Goal: Task Accomplishment & Management: Manage account settings

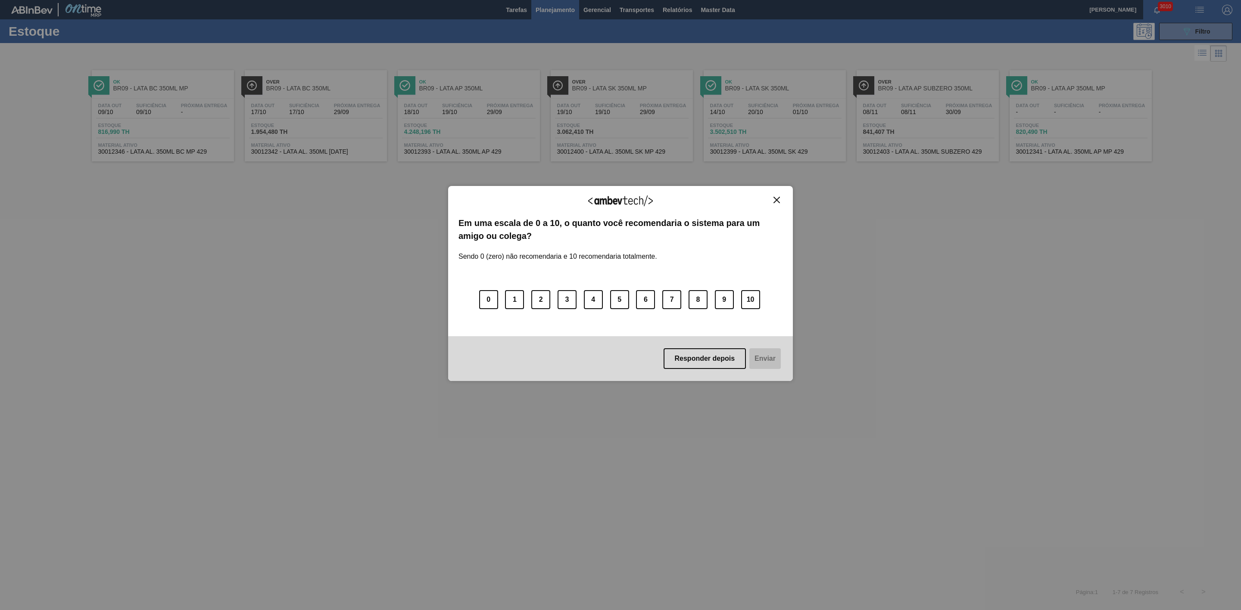
click at [780, 200] on button "Close" at bounding box center [777, 199] width 12 height 7
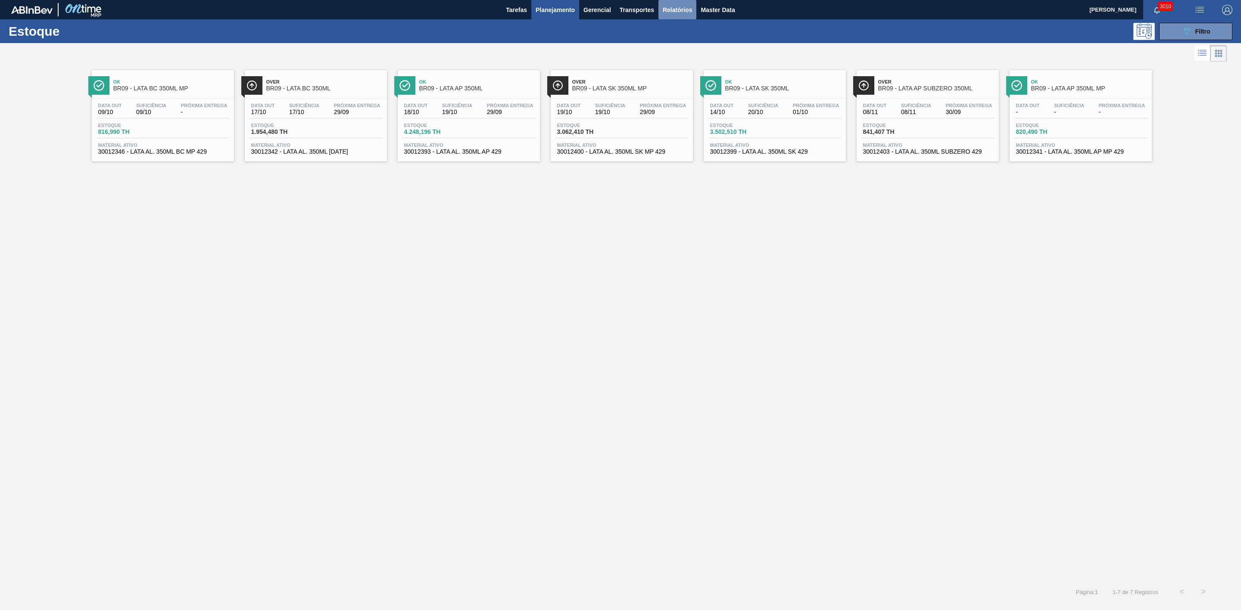
click at [684, 14] on span "Relatórios" at bounding box center [677, 10] width 29 height 10
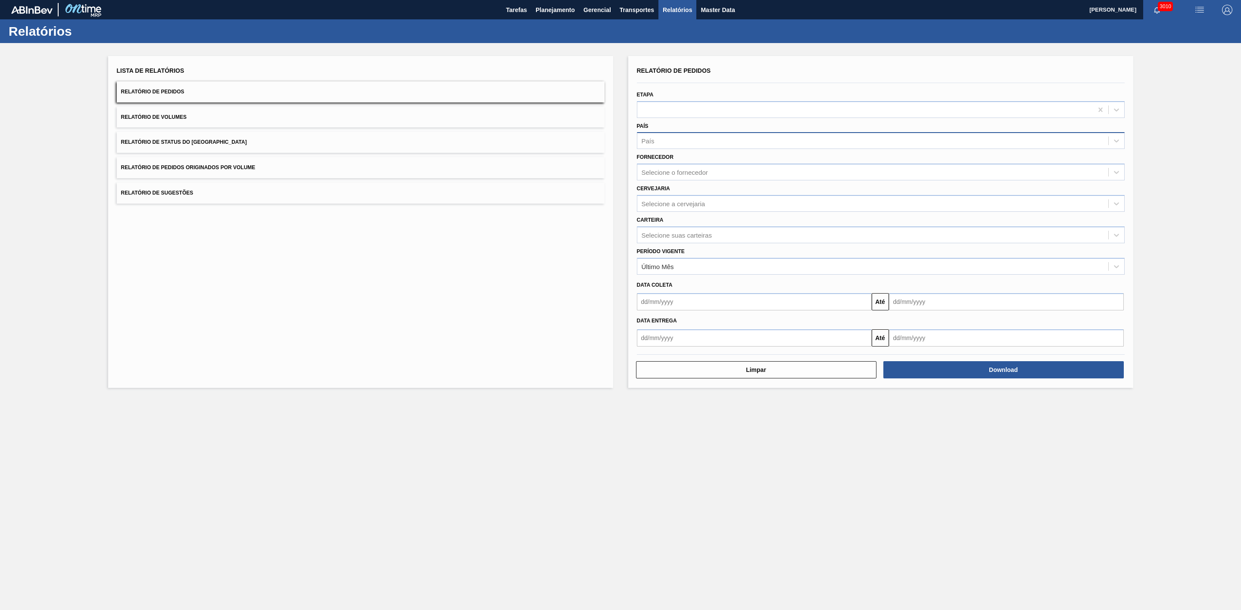
click at [668, 144] on div "País" at bounding box center [872, 141] width 471 height 12
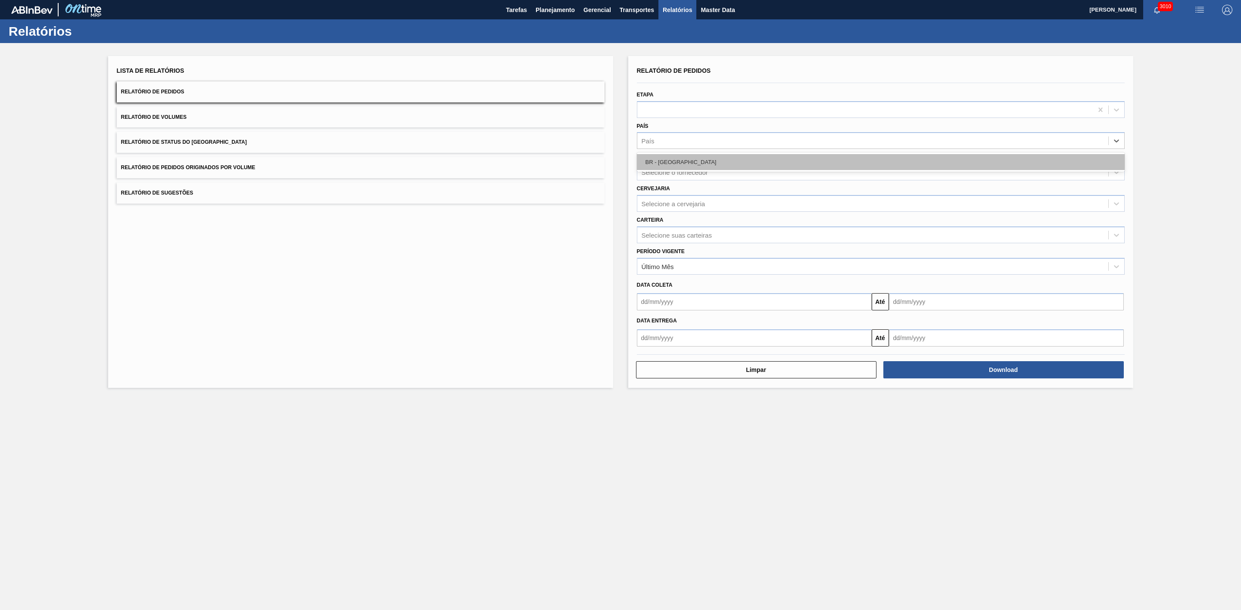
click at [688, 159] on div "BR - Brasil" at bounding box center [881, 162] width 488 height 16
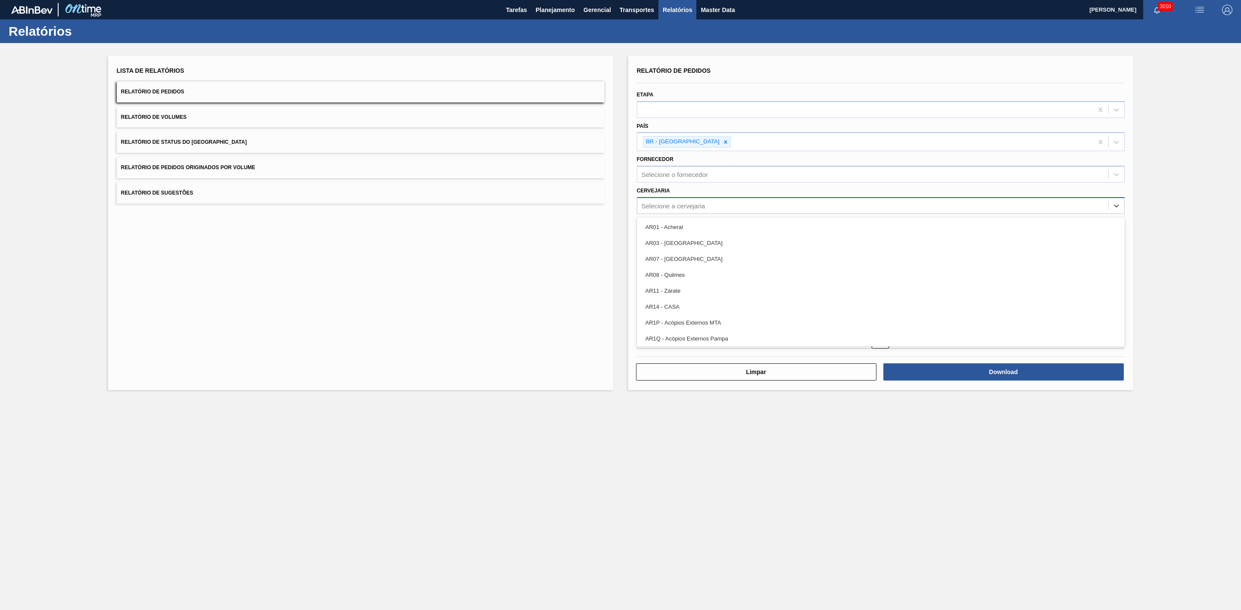
click at [702, 203] on div "Selecione a cervejaria" at bounding box center [673, 205] width 64 height 7
type input "09"
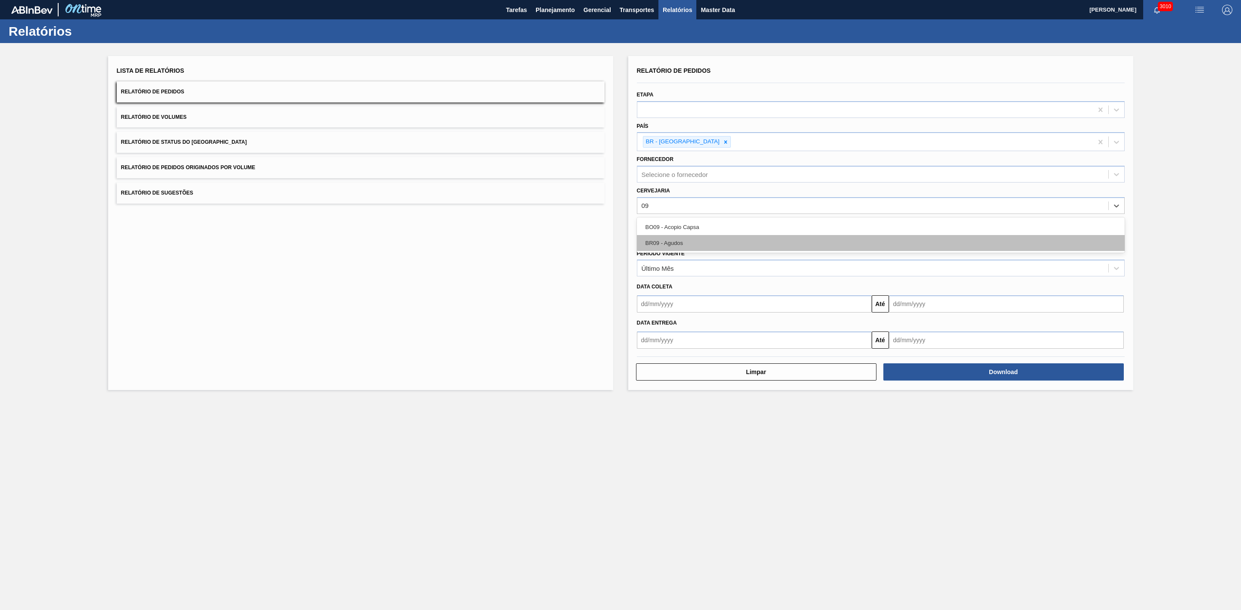
click at [685, 245] on div "BR09 - Agudos" at bounding box center [881, 243] width 488 height 16
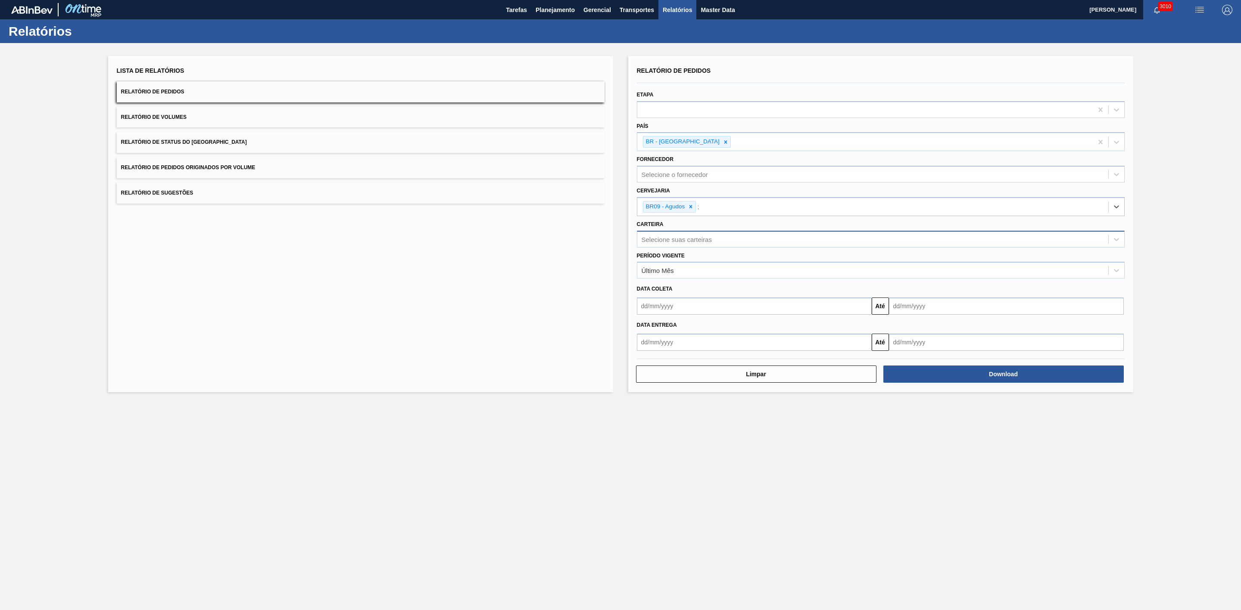
type input "21"
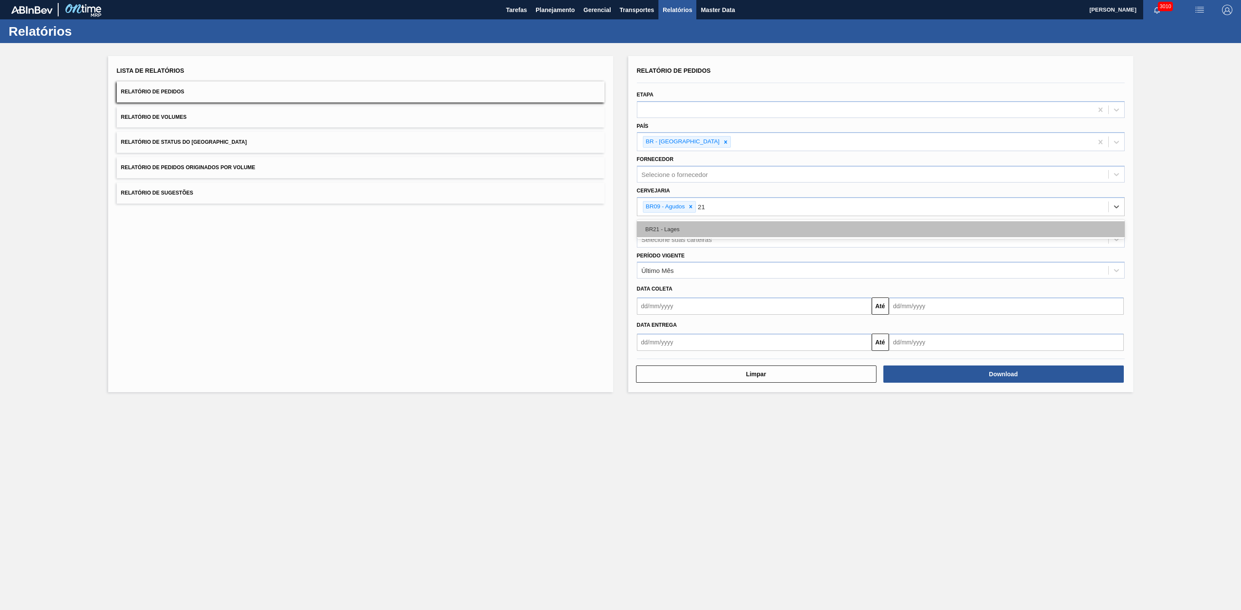
click at [670, 229] on div "BR21 - Lages" at bounding box center [881, 229] width 488 height 16
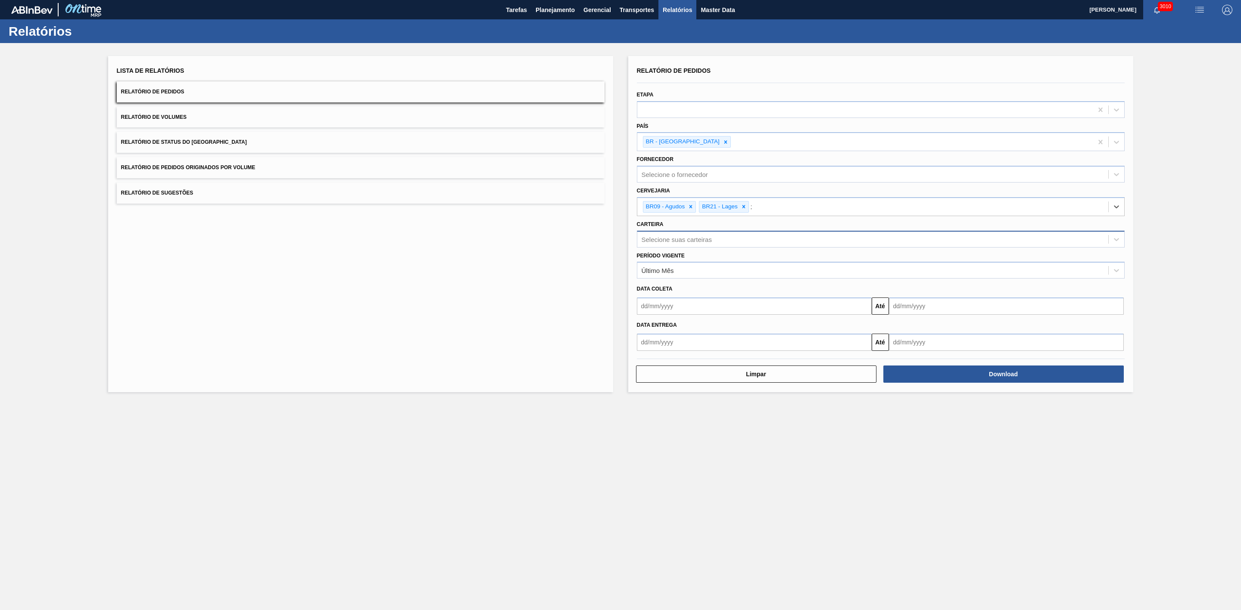
type input "22"
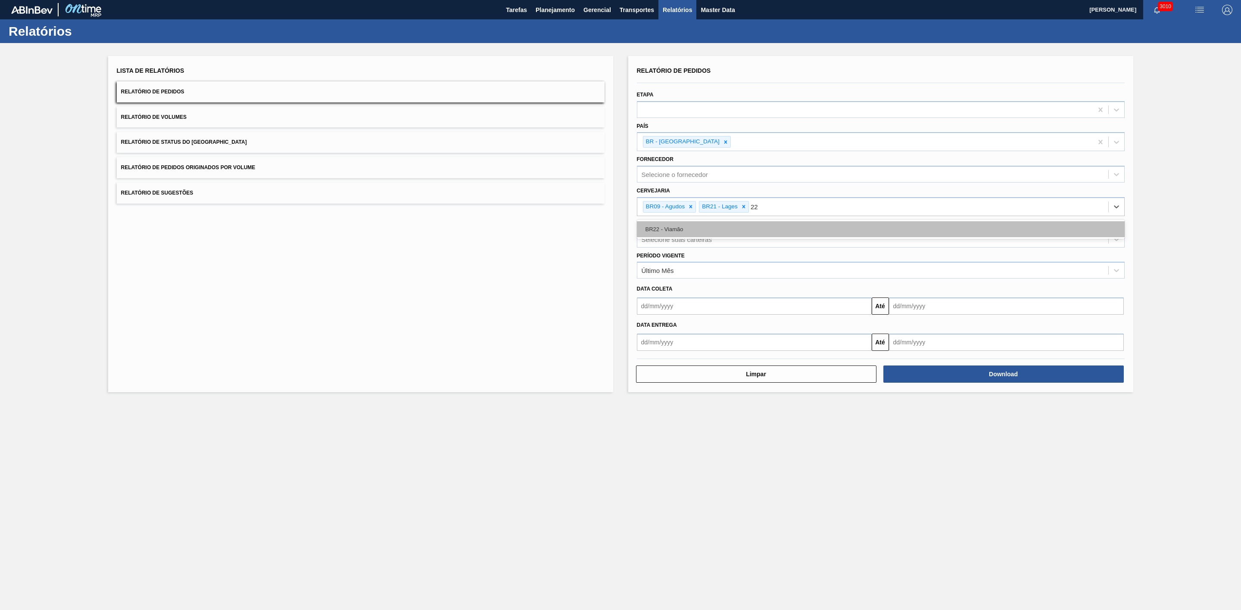
click at [709, 231] on div "BR22 - Viamão" at bounding box center [881, 229] width 488 height 16
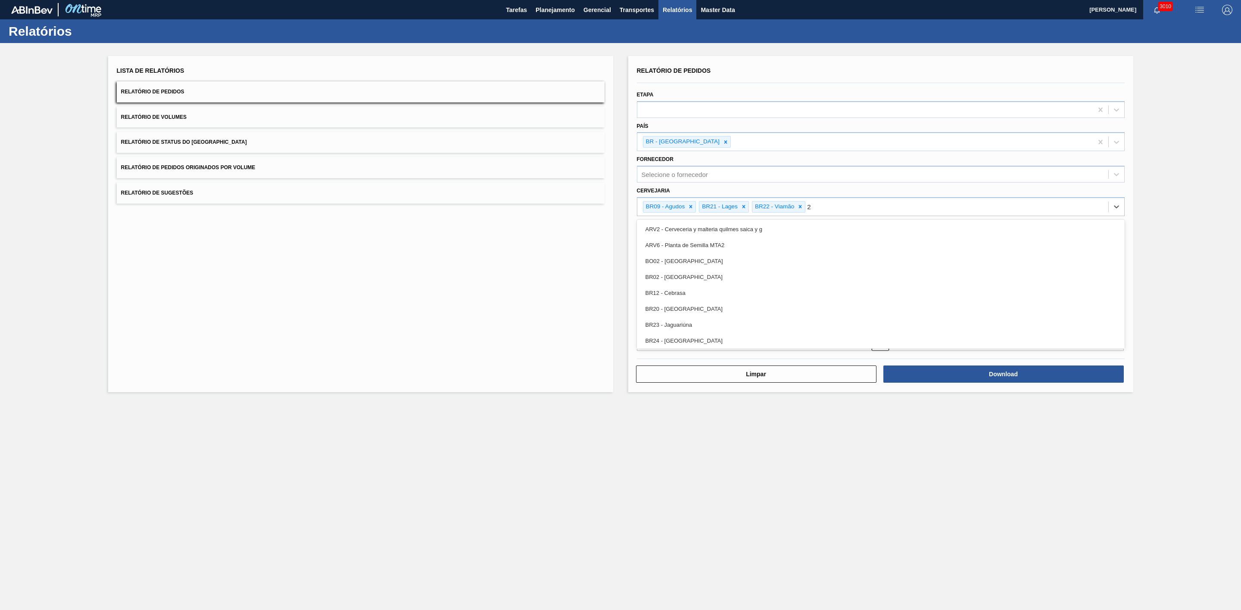
type input "24"
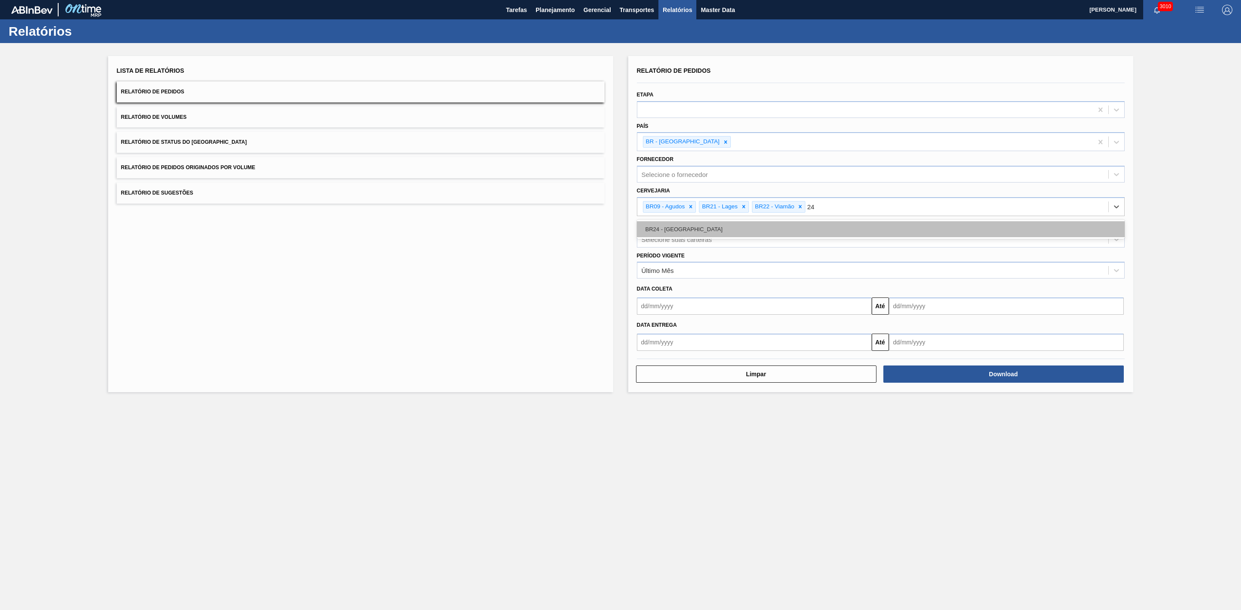
click at [694, 229] on div "BR24 - Ponta Grossa" at bounding box center [881, 229] width 488 height 16
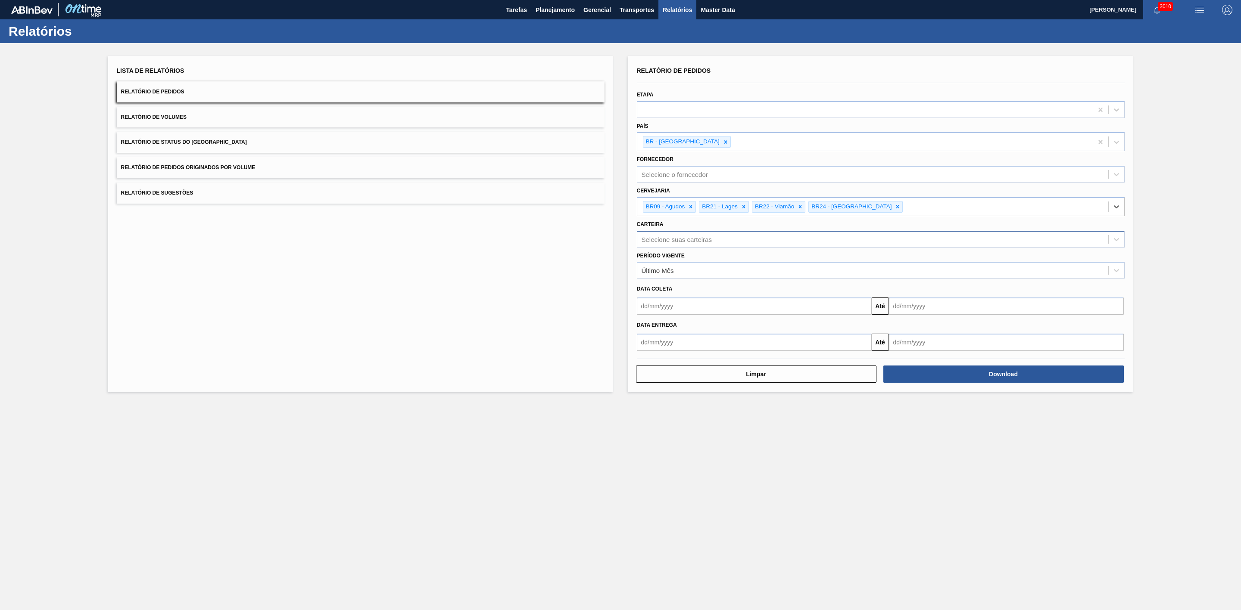
click at [693, 240] on div "Selecione suas carteiras" at bounding box center [676, 239] width 70 height 7
type input "lata"
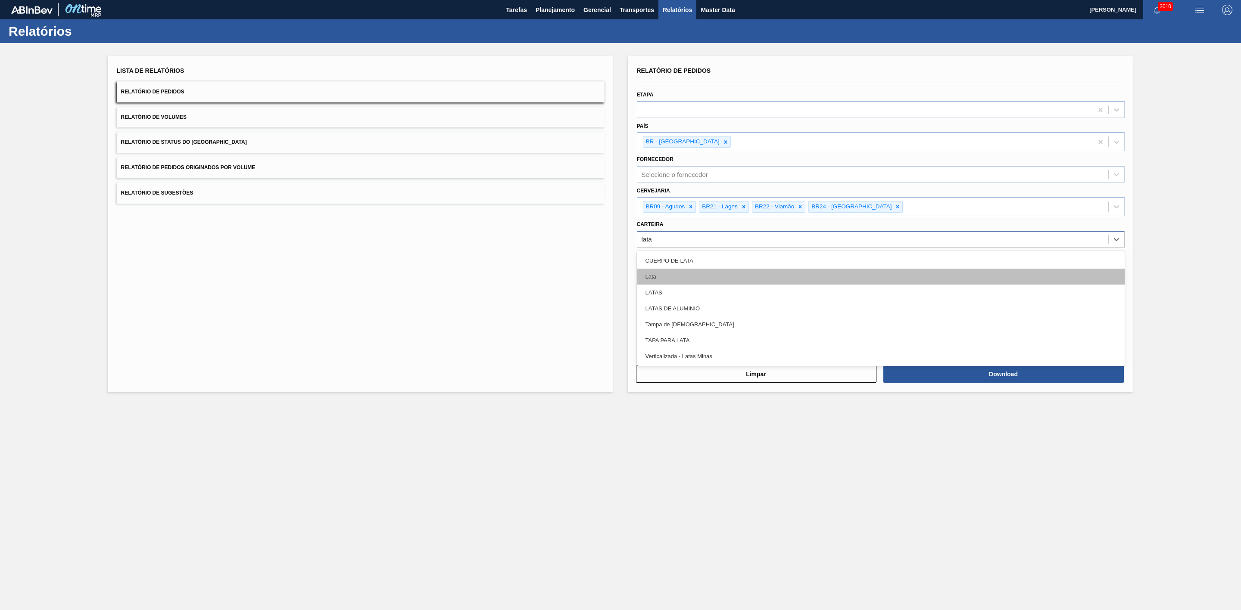
click at [662, 279] on div "Lata" at bounding box center [881, 277] width 488 height 16
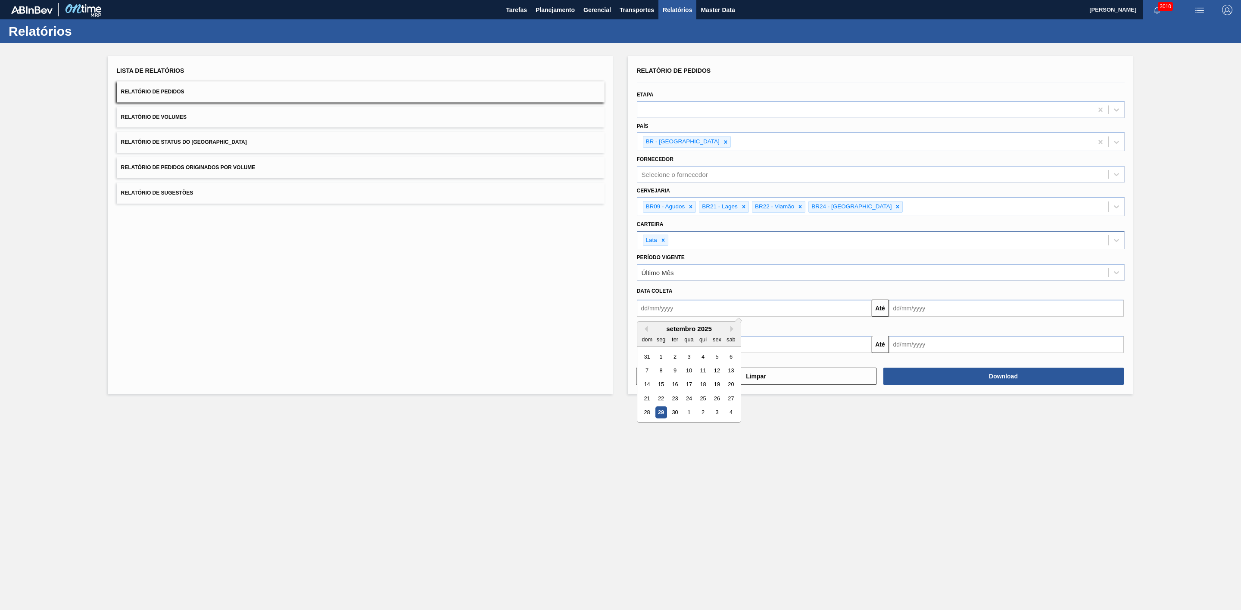
click at [671, 309] on input "text" at bounding box center [754, 308] width 235 height 17
click at [657, 333] on div "setembro 2025" at bounding box center [688, 328] width 103 height 7
drag, startPoint x: 832, startPoint y: 448, endPoint x: 828, endPoint y: 439, distance: 10.2
click at [832, 448] on main "Tarefas Planejamento Gerencial Transportes Relatórios Master Data BRUNO DE MELL…" at bounding box center [620, 305] width 1241 height 610
click at [712, 306] on input "text" at bounding box center [754, 308] width 235 height 17
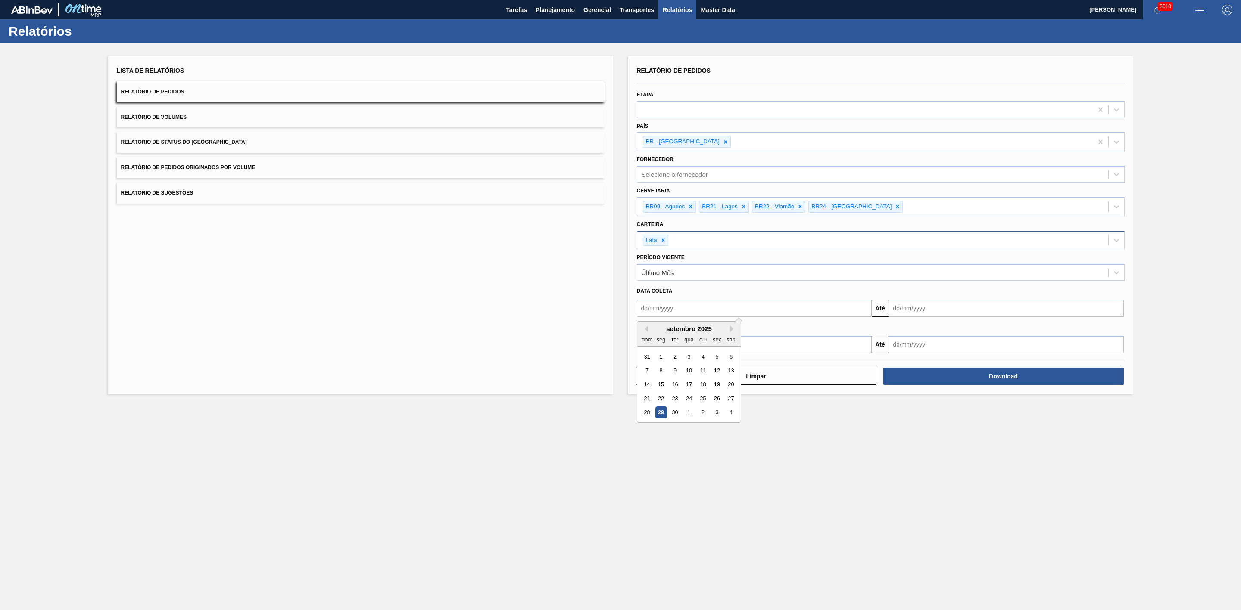
click at [926, 349] on input "text" at bounding box center [1006, 344] width 235 height 17
click at [912, 306] on input "text" at bounding box center [1006, 308] width 235 height 17
click at [916, 412] on div "29" at bounding box center [913, 413] width 12 height 12
type input "[DATE]"
click at [1117, 308] on button "Close" at bounding box center [1117, 308] width 11 height 17
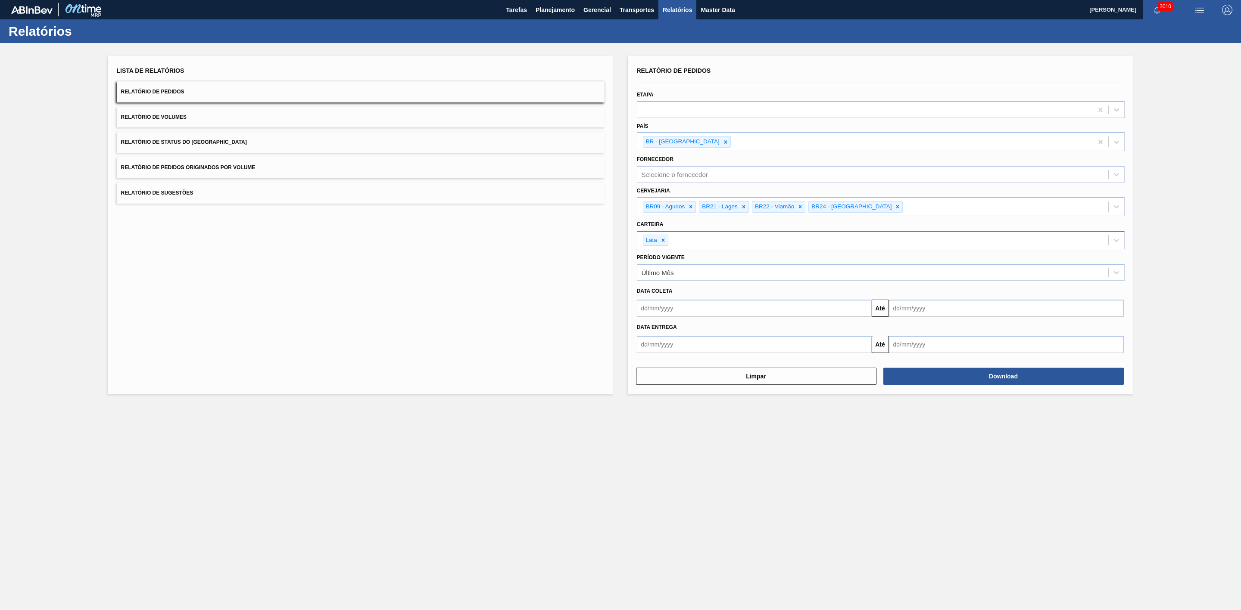
click at [978, 317] on input "text" at bounding box center [1006, 308] width 235 height 17
click at [897, 415] on div "28" at bounding box center [899, 413] width 12 height 12
type input "28/09/2025"
click at [666, 105] on div at bounding box center [864, 109] width 455 height 12
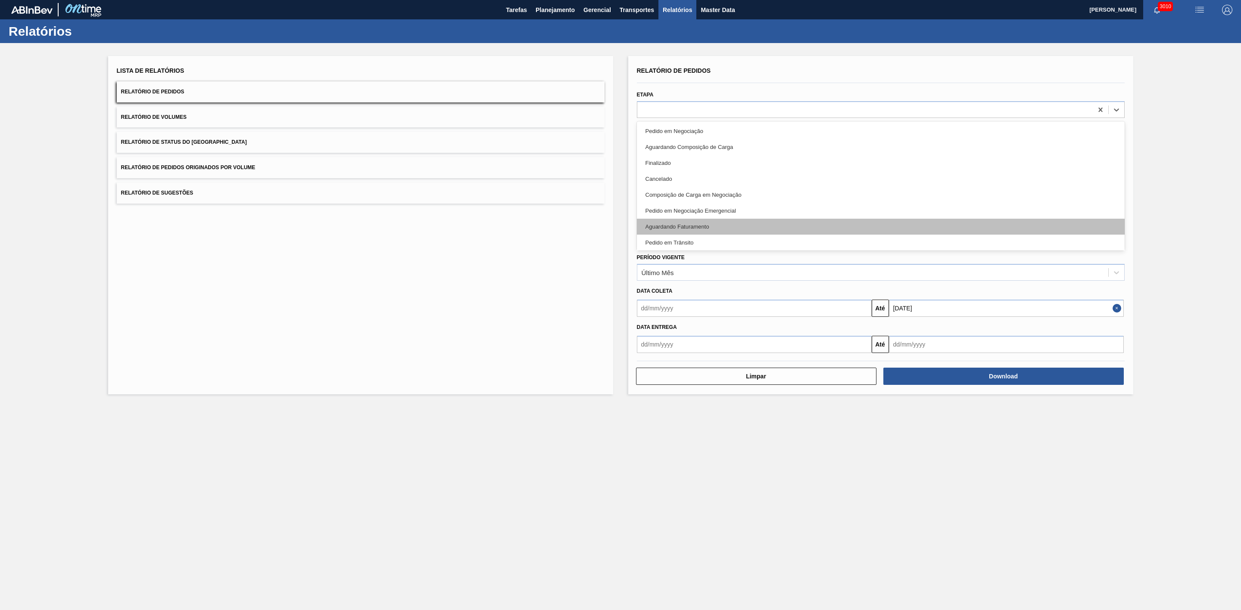
click at [698, 221] on div "Aguardando Faturamento" at bounding box center [881, 227] width 488 height 16
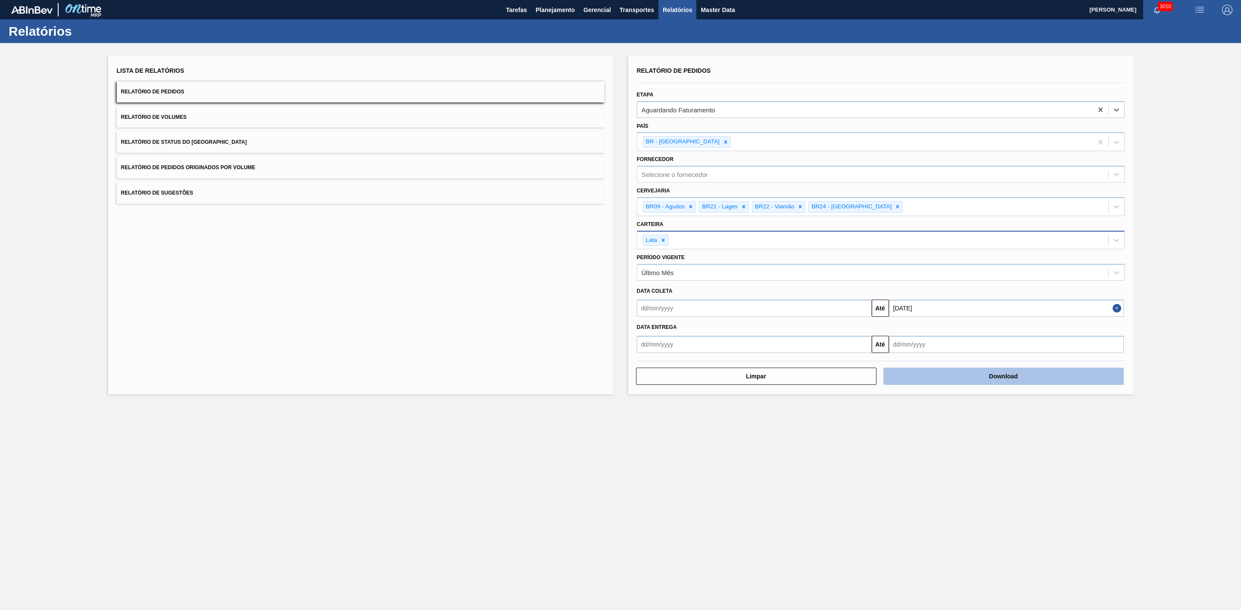
click at [960, 384] on button "Download" at bounding box center [1003, 376] width 240 height 17
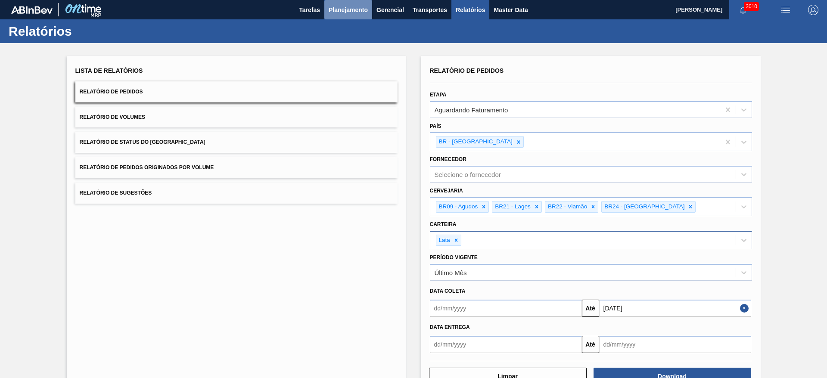
click at [351, 16] on button "Planejamento" at bounding box center [348, 9] width 48 height 19
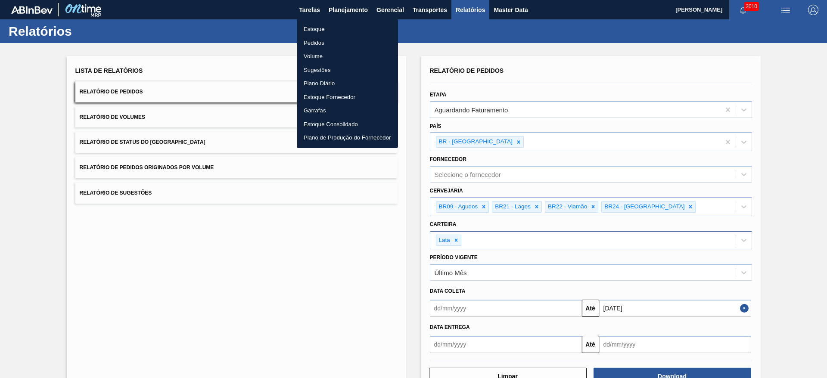
click at [319, 31] on li "Estoque" at bounding box center [347, 29] width 101 height 14
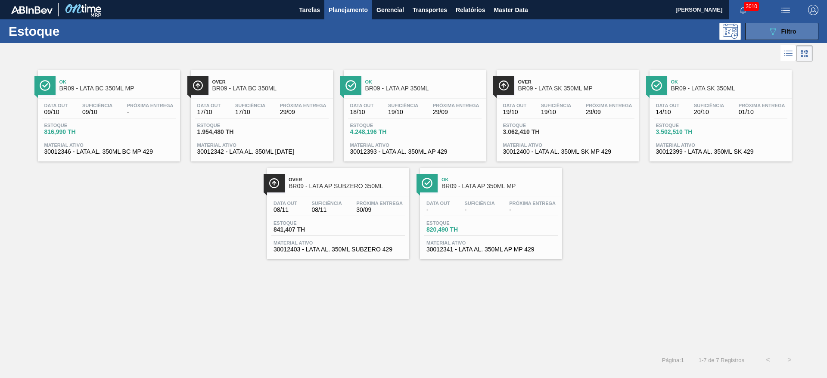
click at [790, 31] on span "Filtro" at bounding box center [788, 31] width 15 height 7
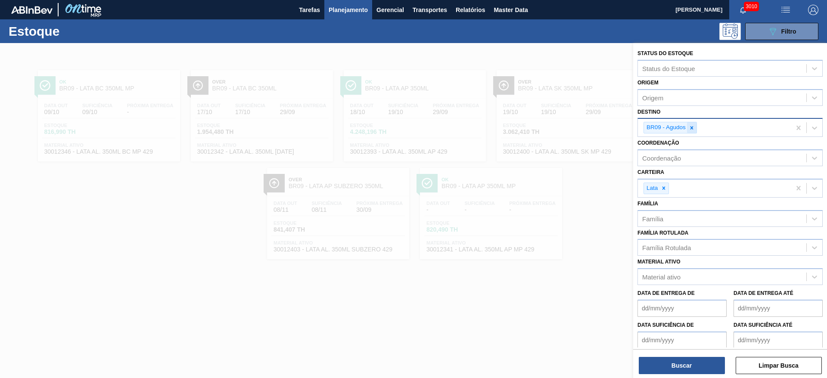
click at [691, 129] on icon at bounding box center [692, 128] width 6 height 6
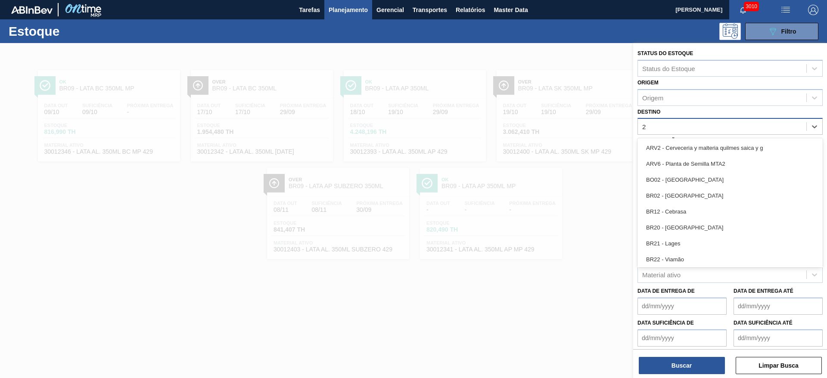
type input "22"
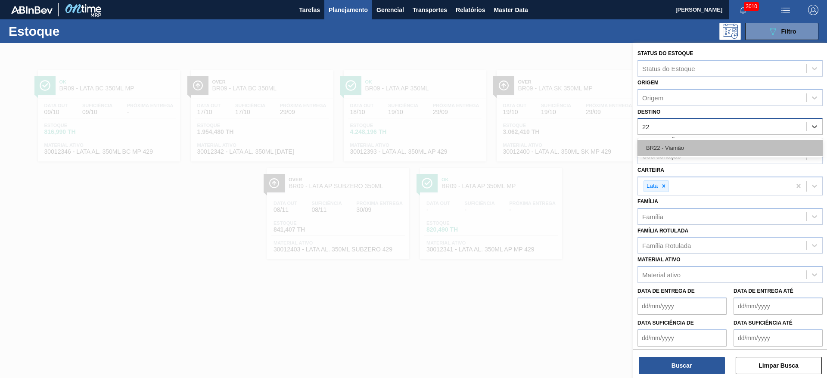
click at [684, 145] on div "BR22 - Viamão" at bounding box center [730, 148] width 185 height 16
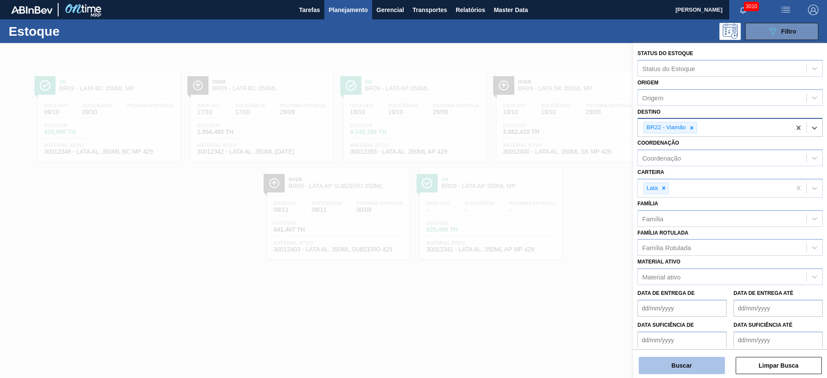
click at [689, 362] on button "Buscar" at bounding box center [682, 365] width 86 height 17
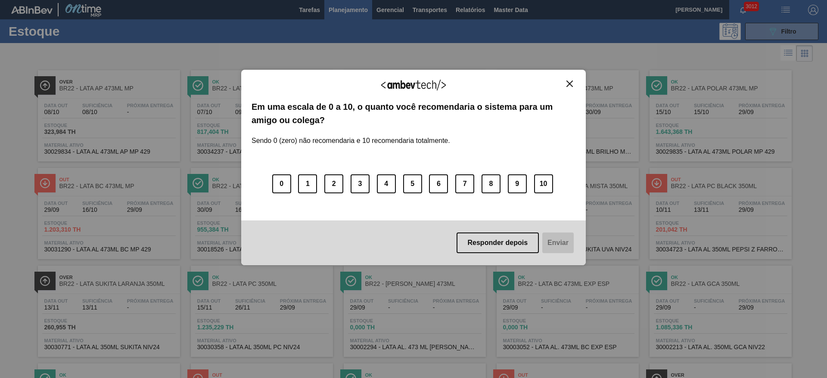
click at [573, 85] on button "Close" at bounding box center [570, 83] width 12 height 7
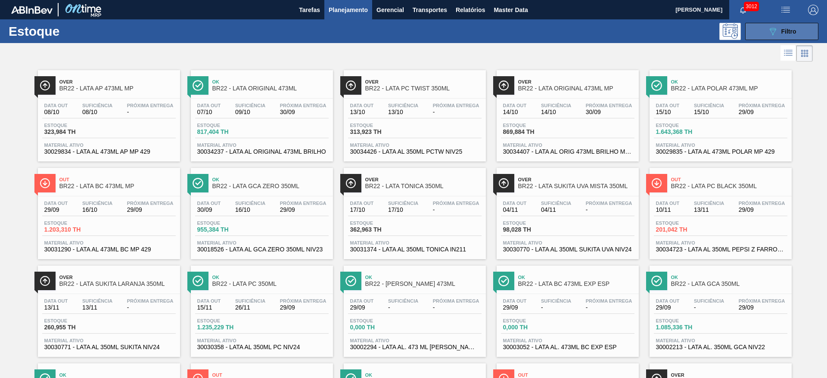
click at [762, 30] on button "089F7B8B-B2A5-4AFE-B5C0-19BA573D28AC Filtro" at bounding box center [781, 31] width 73 height 17
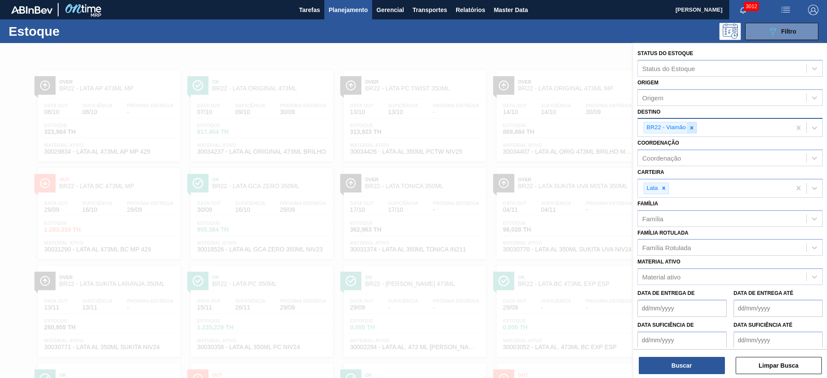
click at [693, 128] on icon at bounding box center [692, 127] width 3 height 3
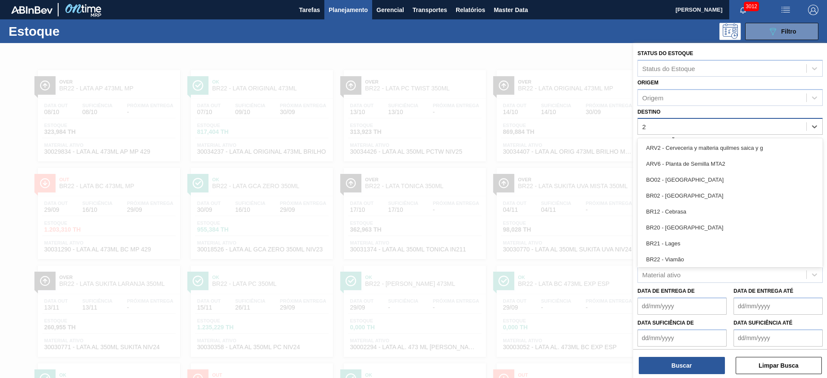
type input "21"
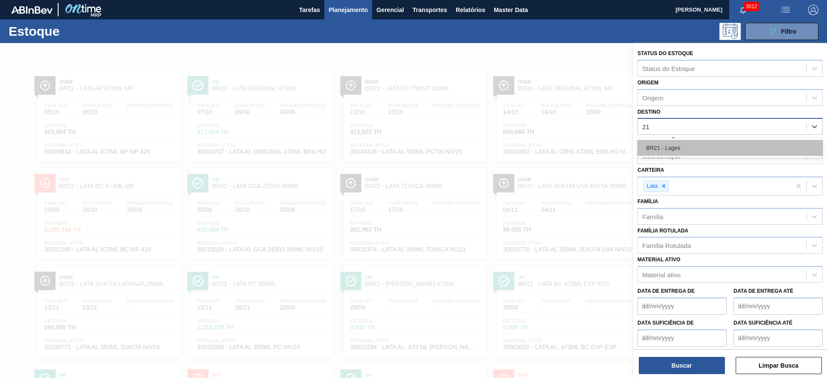
click at [678, 145] on div "BR21 - Lages" at bounding box center [730, 148] width 185 height 16
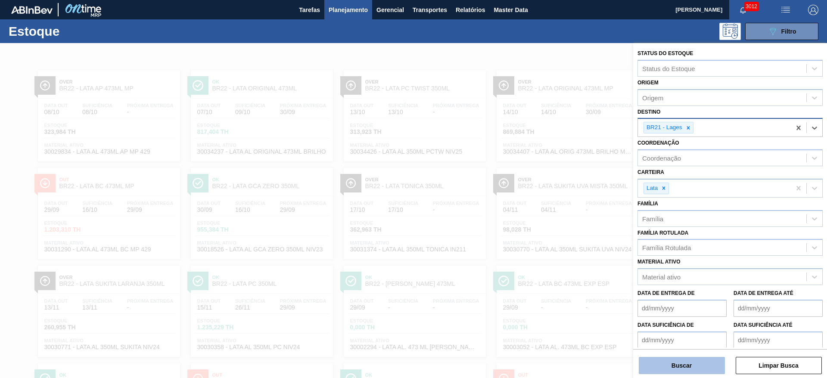
click at [688, 363] on button "Buscar" at bounding box center [682, 365] width 86 height 17
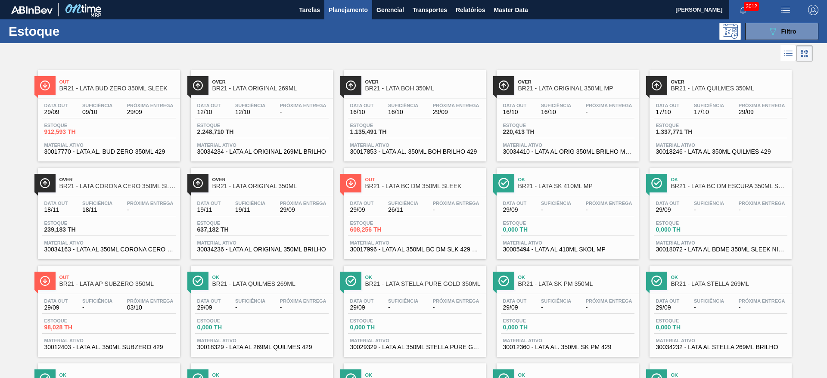
click at [386, 47] on div at bounding box center [406, 53] width 813 height 21
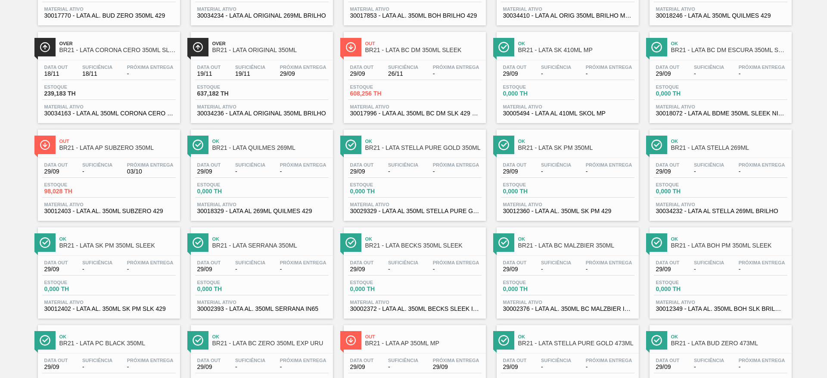
scroll to position [194, 0]
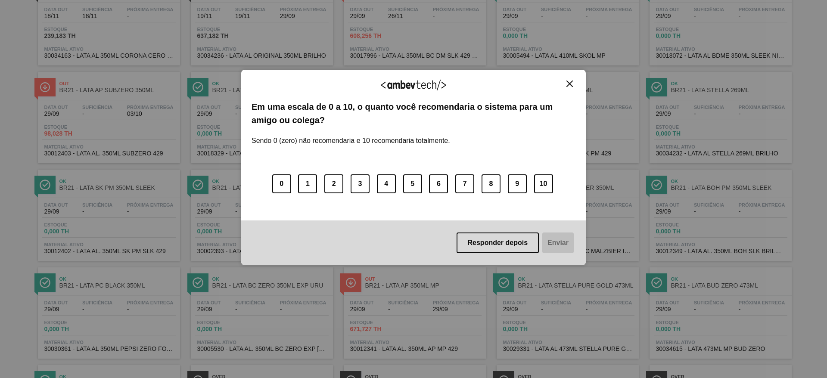
click at [573, 84] on img "Close" at bounding box center [569, 84] width 6 height 6
click at [567, 82] on img "Close" at bounding box center [569, 84] width 6 height 6
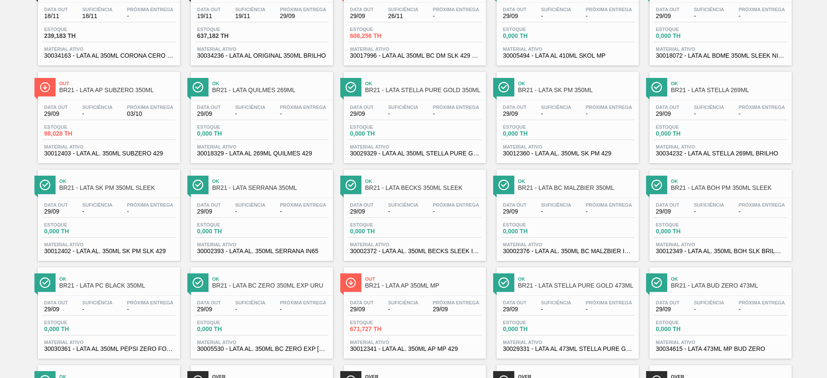
scroll to position [0, 0]
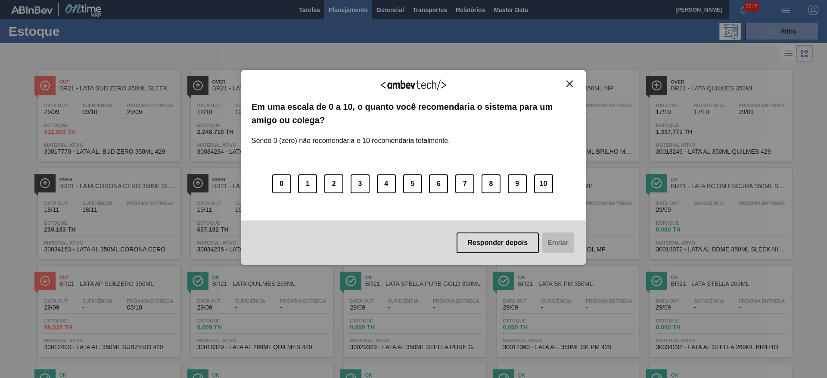
click at [569, 80] on button "Close" at bounding box center [570, 83] width 12 height 7
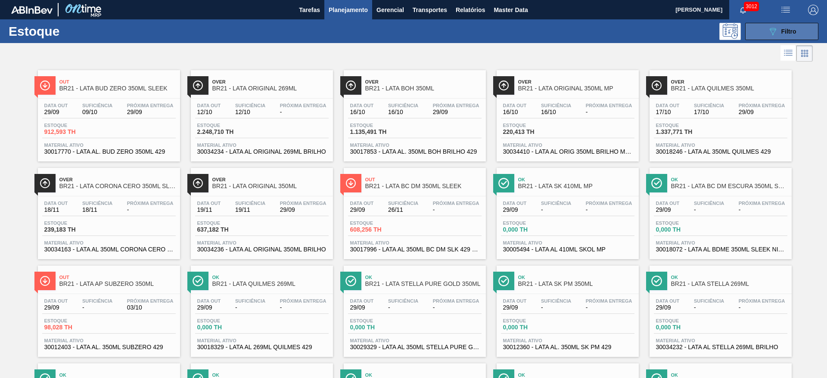
click at [772, 34] on icon "089F7B8B-B2A5-4AFE-B5C0-19BA573D28AC" at bounding box center [773, 31] width 10 height 10
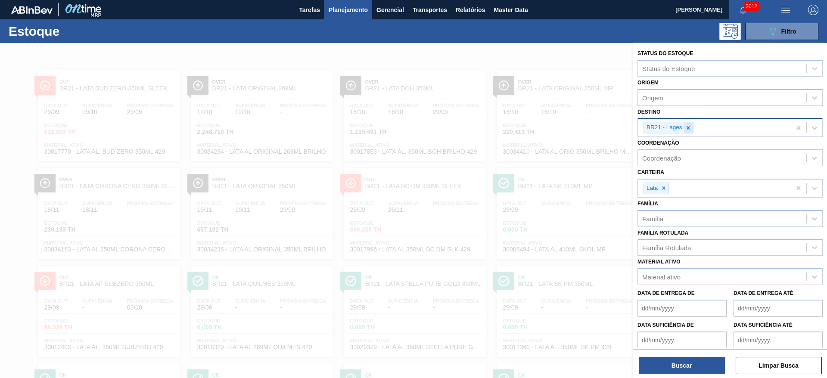
click at [689, 129] on icon at bounding box center [688, 127] width 3 height 3
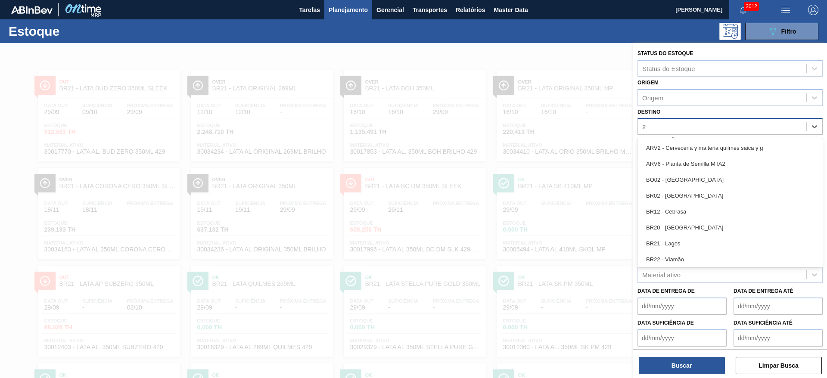
type input "24"
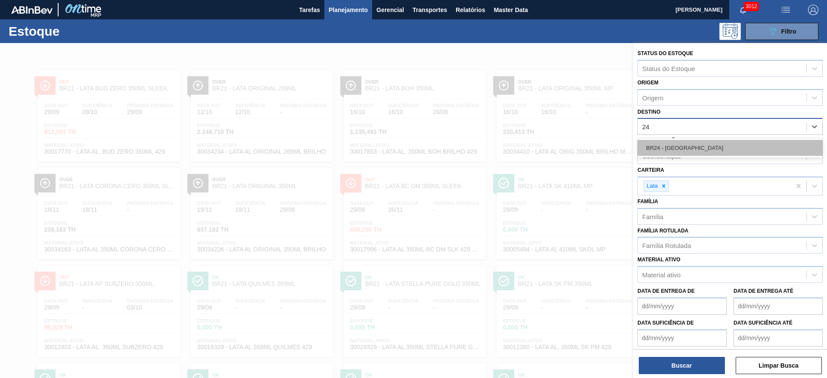
click at [682, 144] on div "BR24 - Ponta Grossa" at bounding box center [730, 148] width 185 height 16
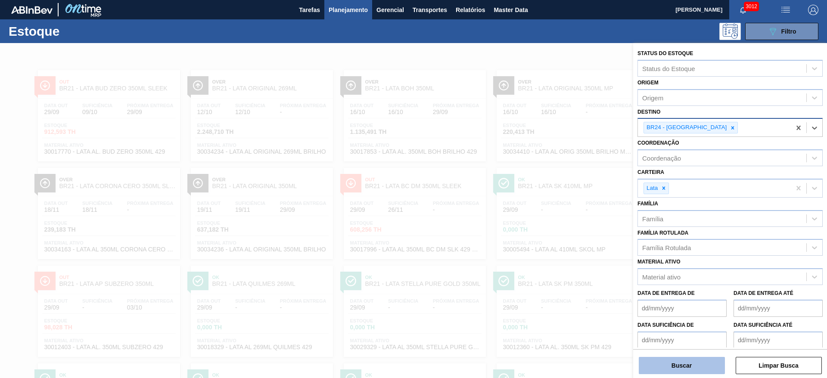
click at [669, 363] on button "Buscar" at bounding box center [682, 365] width 86 height 17
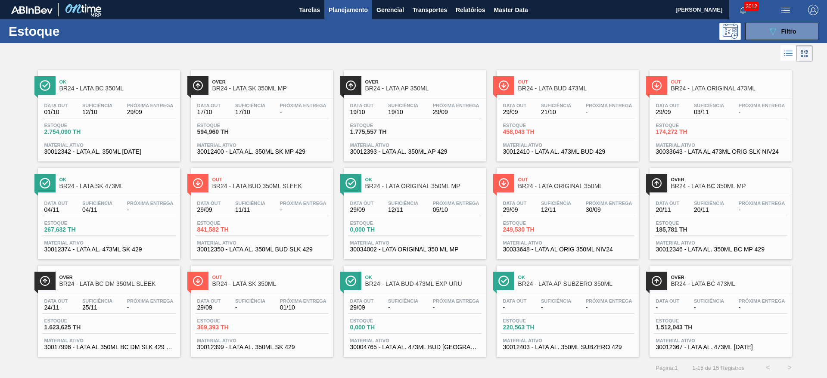
click at [427, 88] on span "BR24 - LATA AP 350ML" at bounding box center [423, 88] width 116 height 6
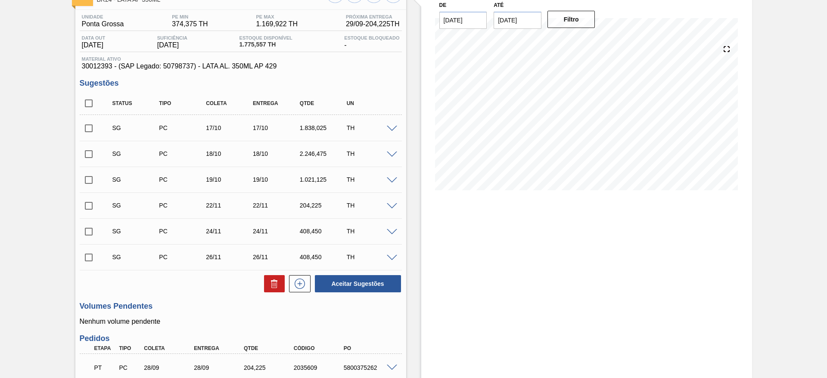
scroll to position [199, 0]
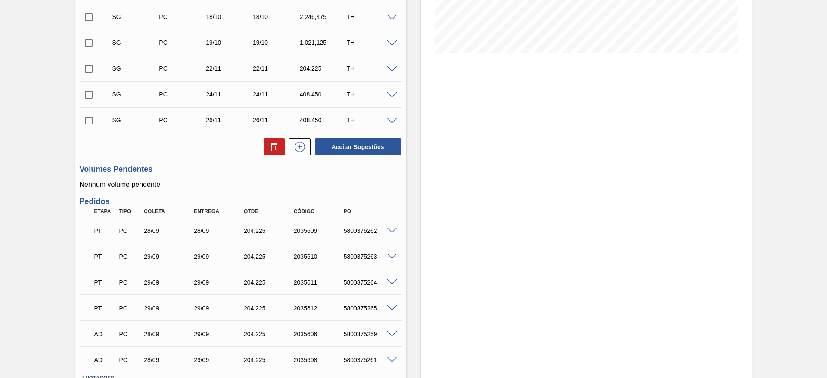
click at [392, 231] on span at bounding box center [392, 231] width 10 height 6
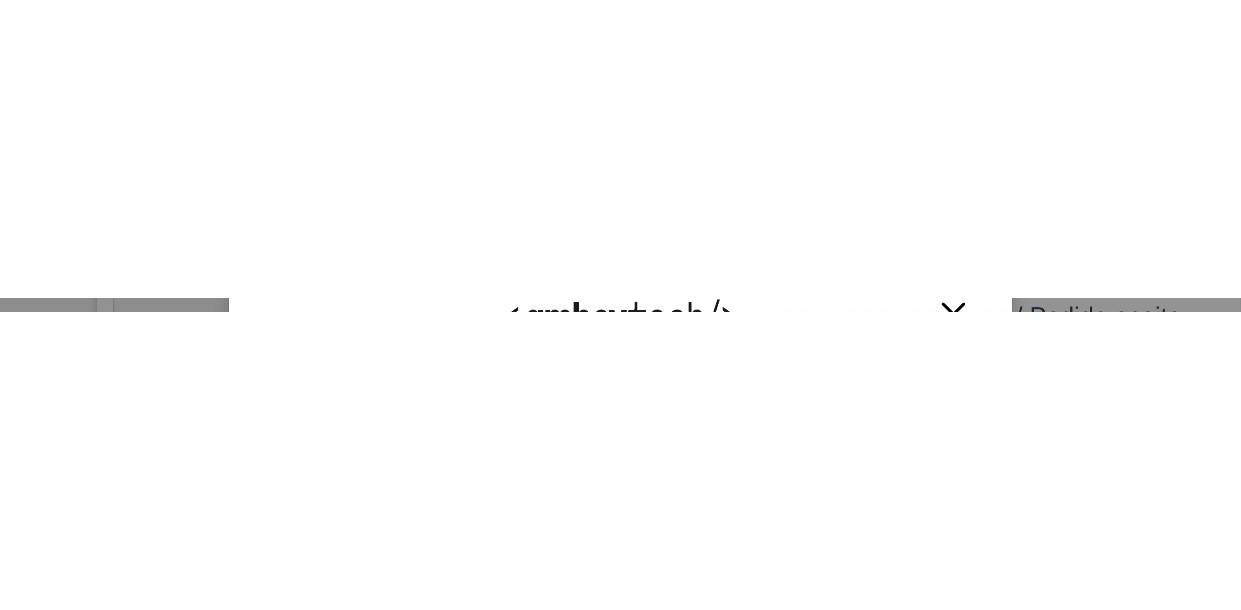
scroll to position [242, 0]
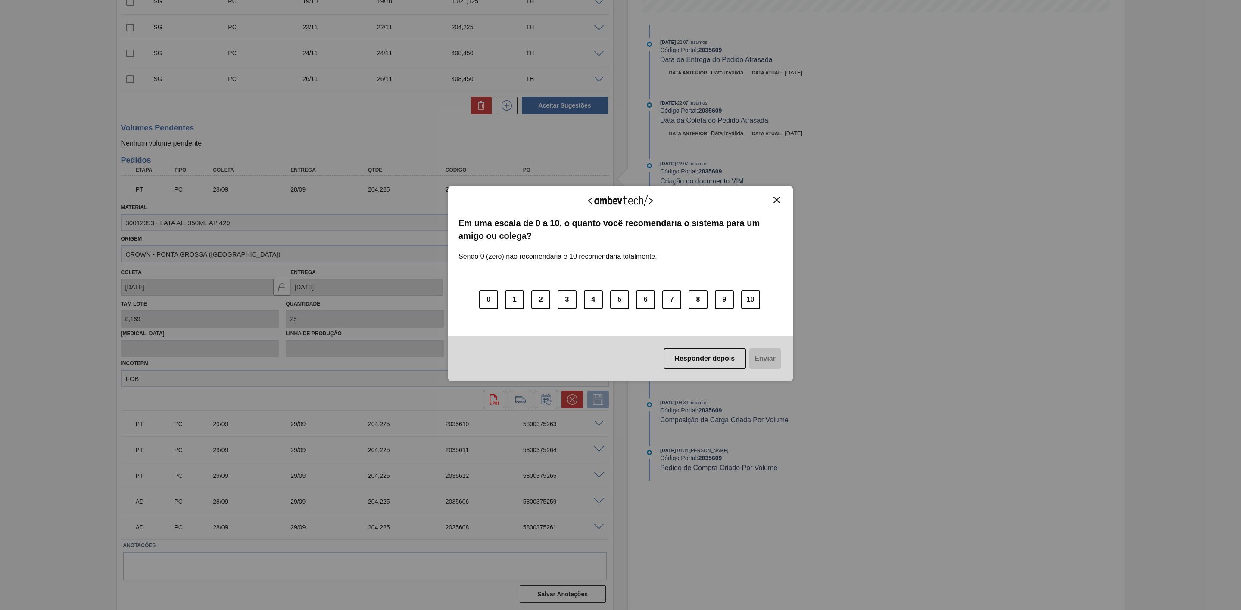
click at [775, 198] on img "Close" at bounding box center [776, 200] width 6 height 6
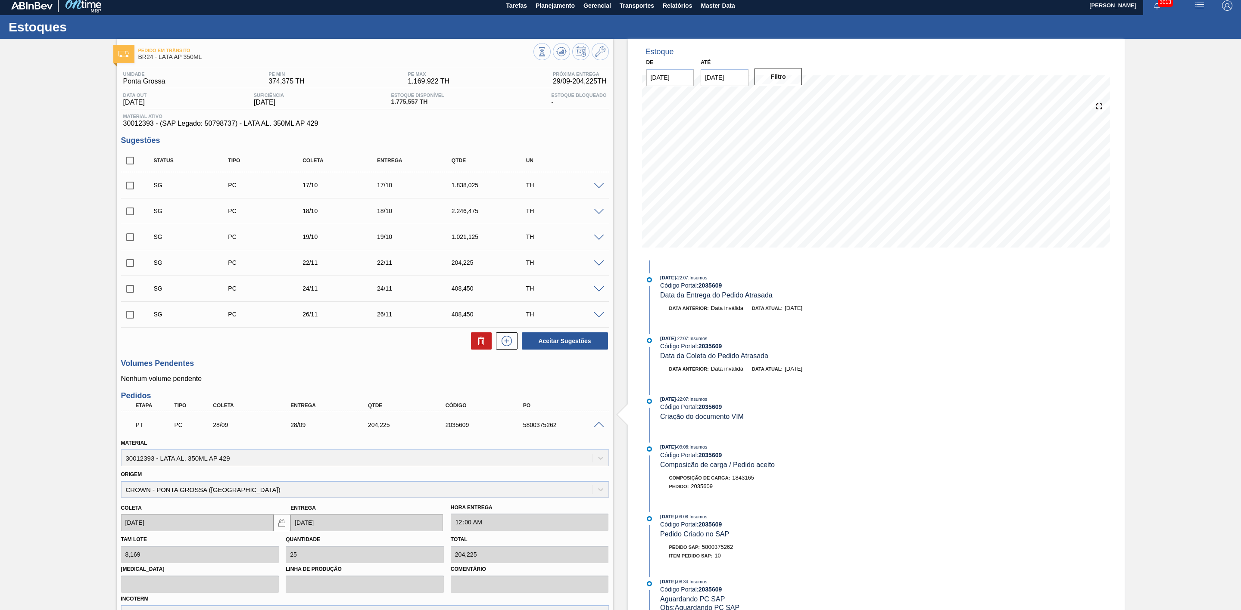
scroll to position [0, 0]
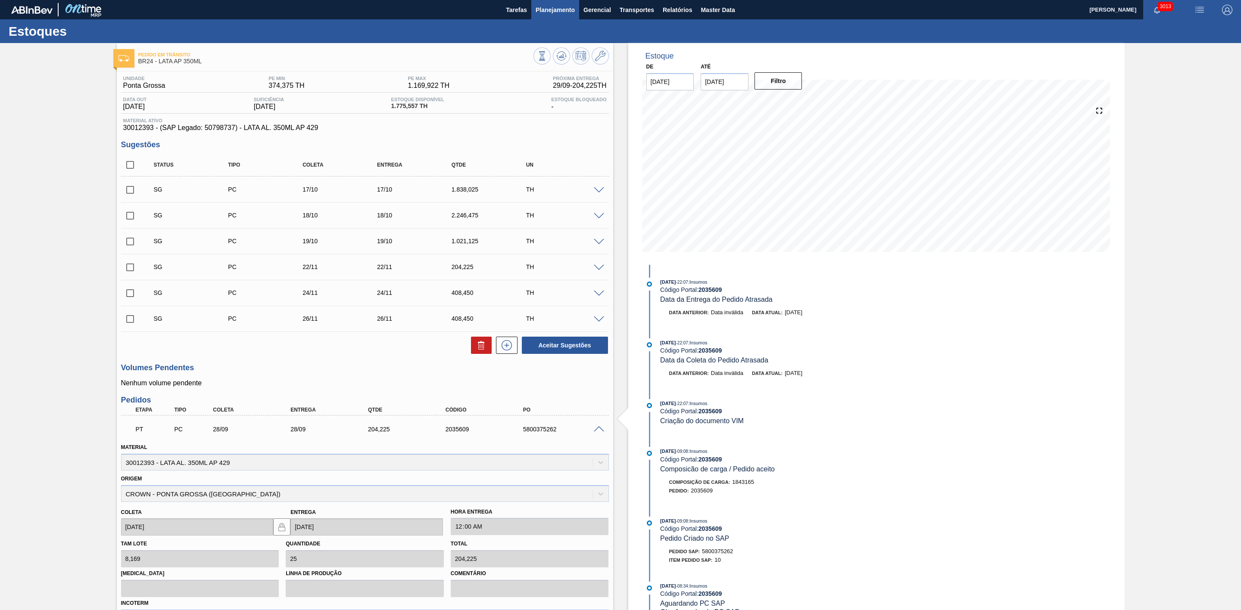
click at [543, 6] on span "Planejamento" at bounding box center [554, 10] width 39 height 10
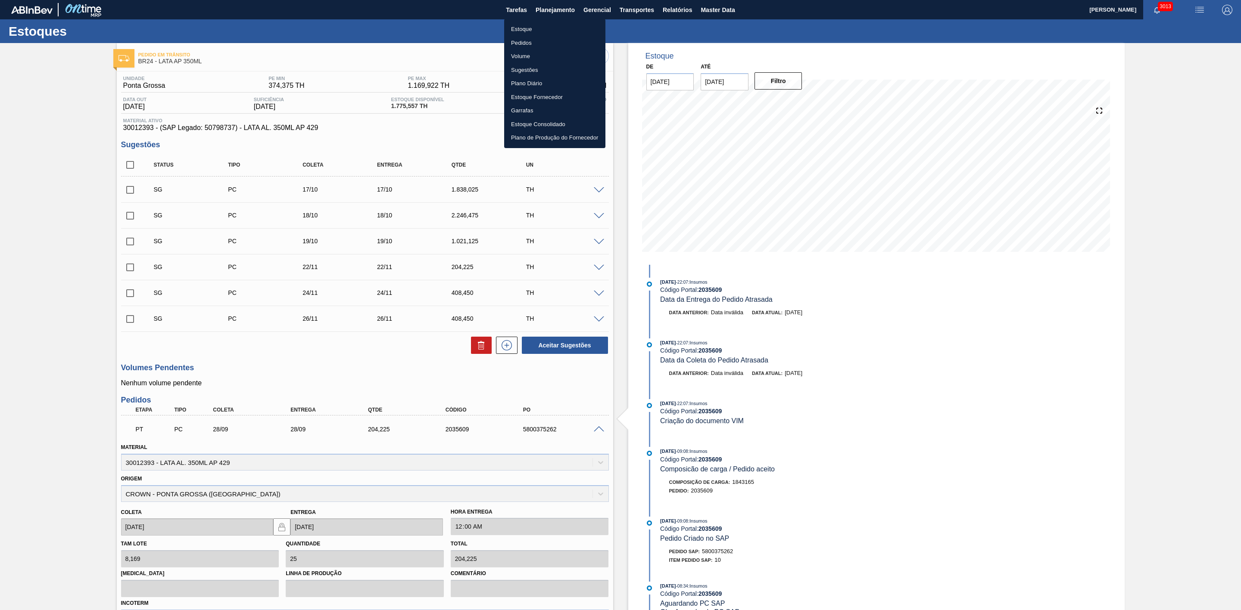
click at [522, 28] on li "Estoque" at bounding box center [554, 29] width 101 height 14
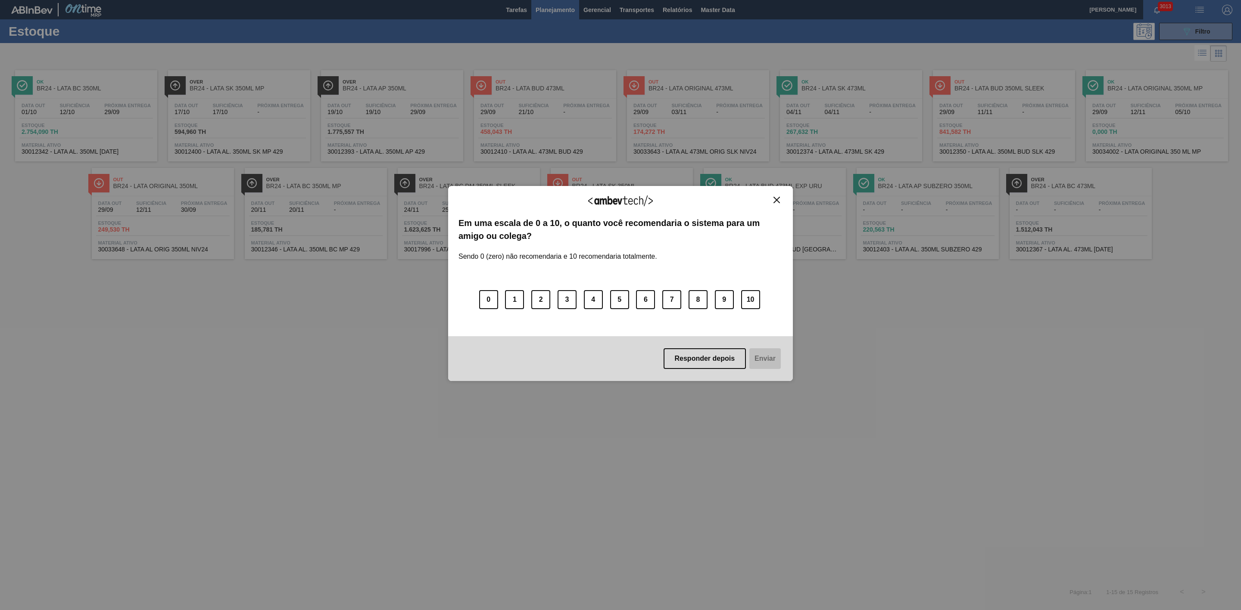
click at [777, 202] on img "Close" at bounding box center [776, 200] width 6 height 6
click at [775, 198] on img "Close" at bounding box center [776, 200] width 6 height 6
click at [775, 201] on img "Close" at bounding box center [776, 200] width 6 height 6
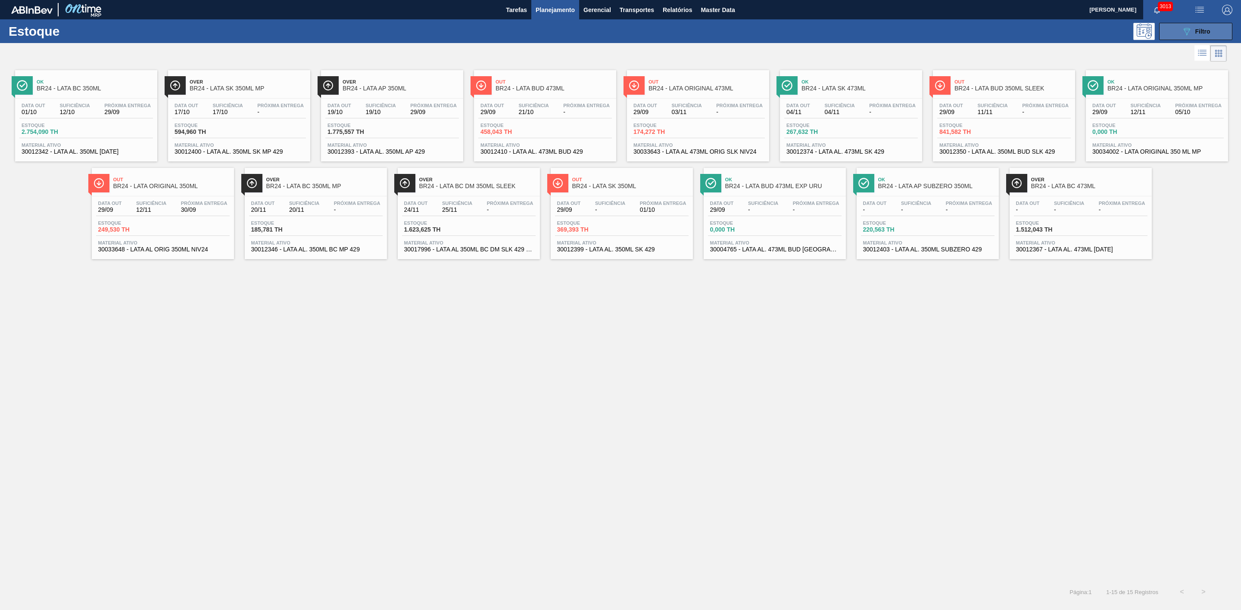
click at [1181, 31] on icon "089F7B8B-B2A5-4AFE-B5C0-19BA573D28AC" at bounding box center [1186, 31] width 10 height 10
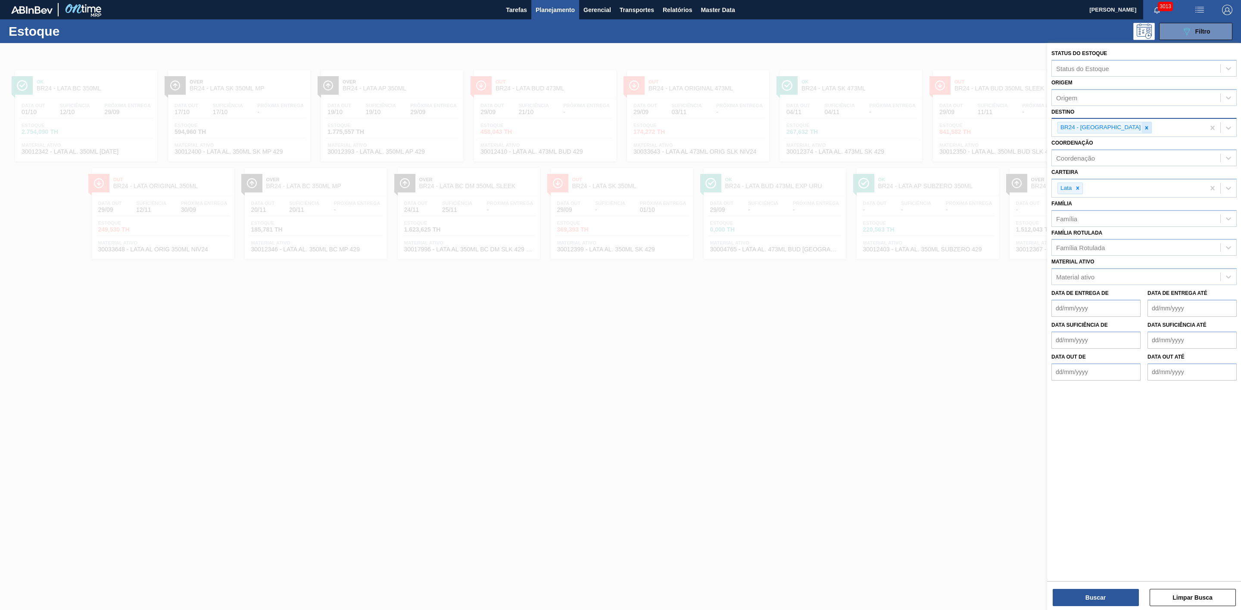
click at [1143, 129] on icon at bounding box center [1146, 128] width 6 height 6
type input "16"
click at [1082, 144] on div "BR16 - Jacareí" at bounding box center [1143, 148] width 185 height 16
click at [1088, 596] on button "Buscar" at bounding box center [1095, 597] width 86 height 17
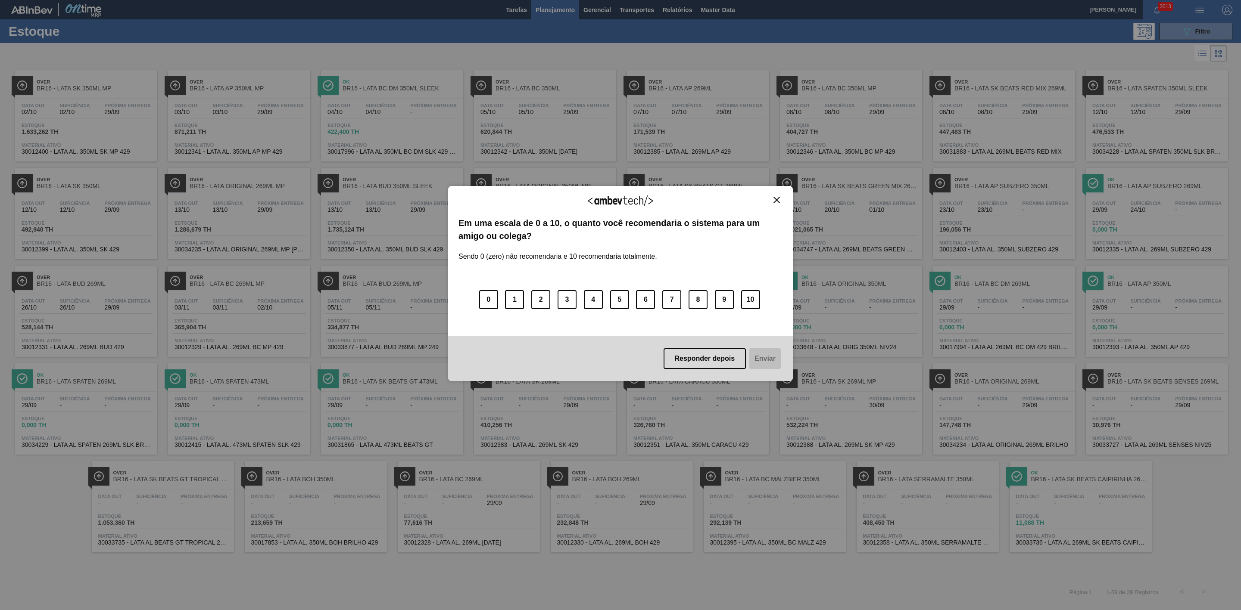
click at [775, 201] on img "Close" at bounding box center [776, 200] width 6 height 6
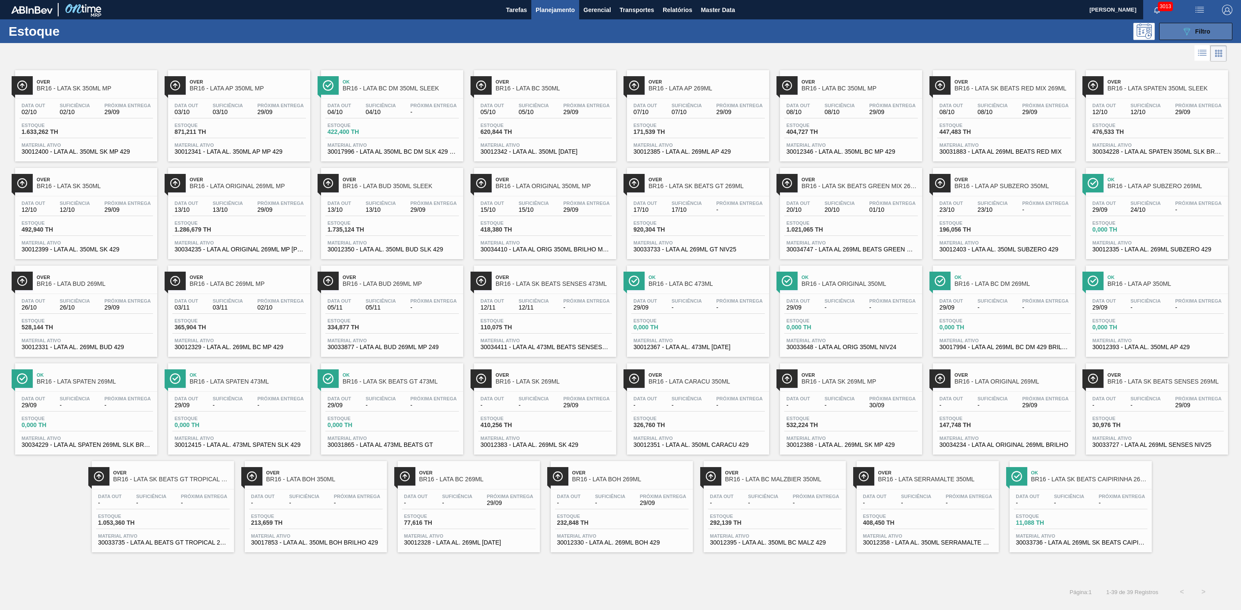
click at [1184, 25] on button "089F7B8B-B2A5-4AFE-B5C0-19BA573D28AC Filtro" at bounding box center [1195, 31] width 73 height 17
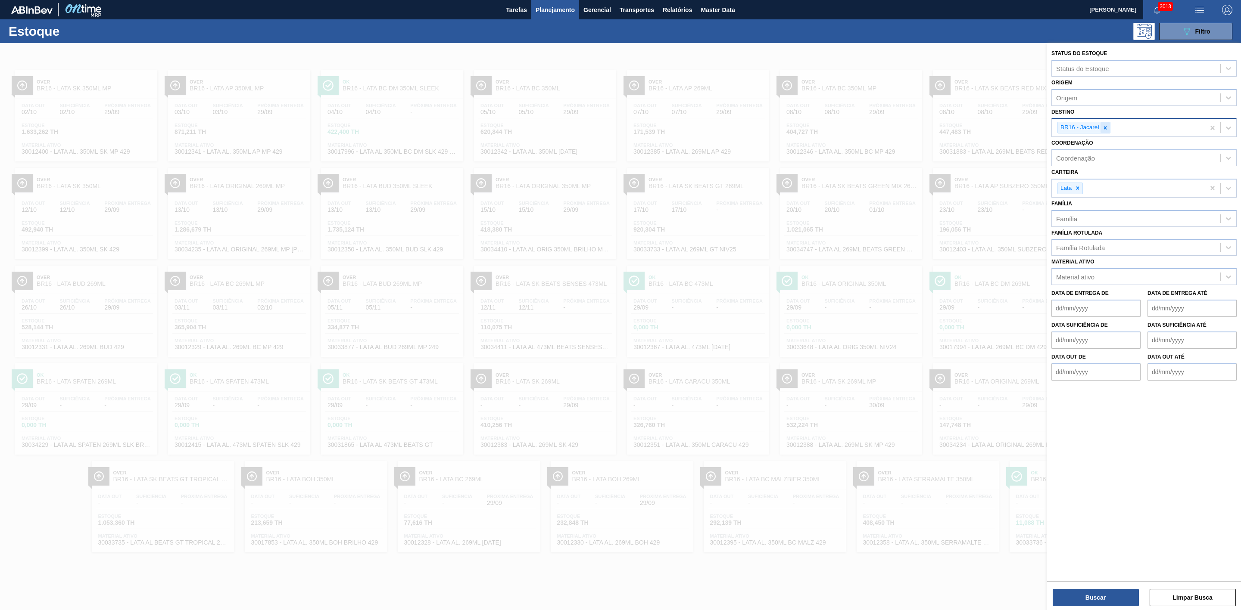
click at [1108, 128] on icon at bounding box center [1105, 128] width 6 height 6
type input "21"
click at [1083, 146] on div "BR21 - Lages" at bounding box center [1143, 148] width 185 height 16
click at [1104, 602] on button "Buscar" at bounding box center [1095, 597] width 86 height 17
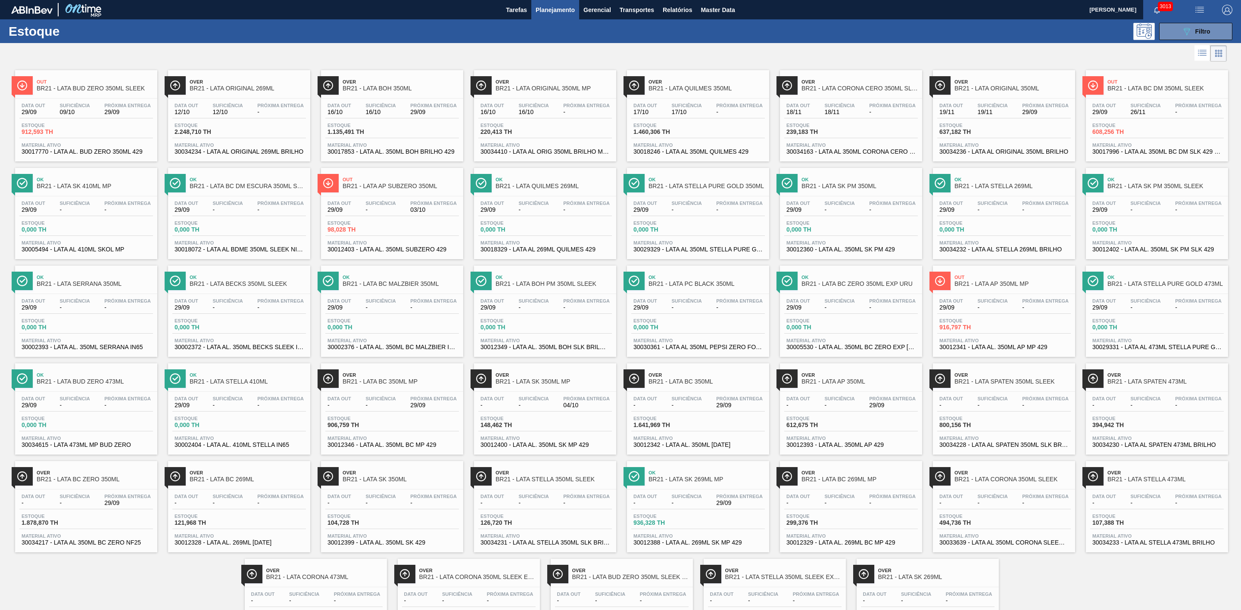
click at [478, 53] on div at bounding box center [613, 53] width 1226 height 21
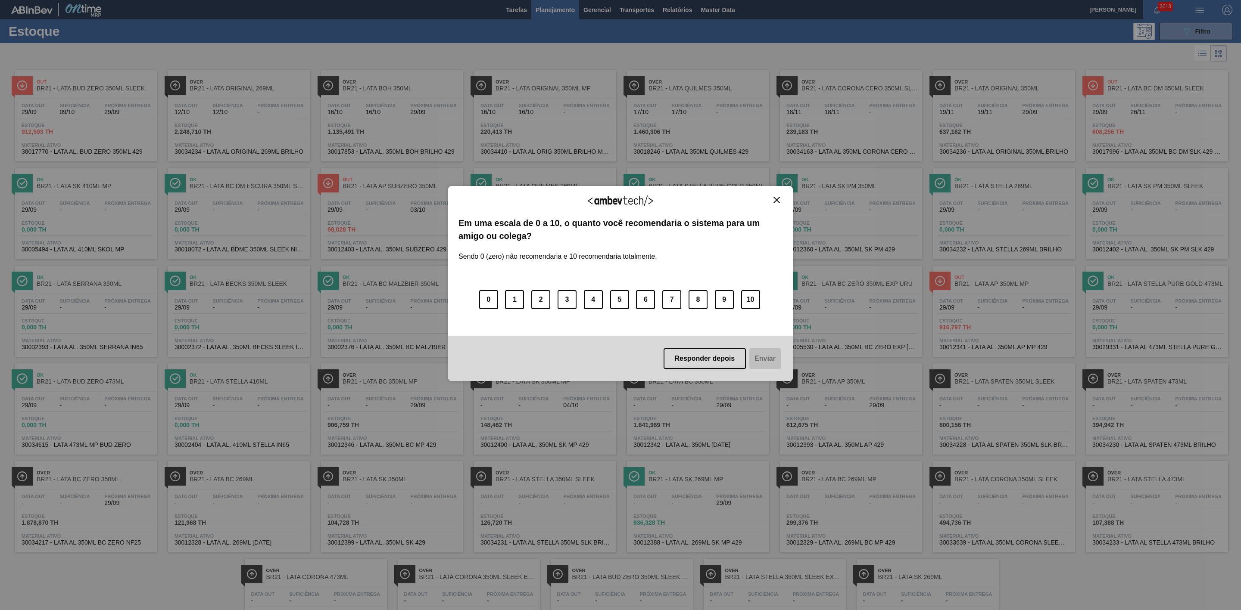
click at [776, 199] on img "Close" at bounding box center [776, 200] width 6 height 6
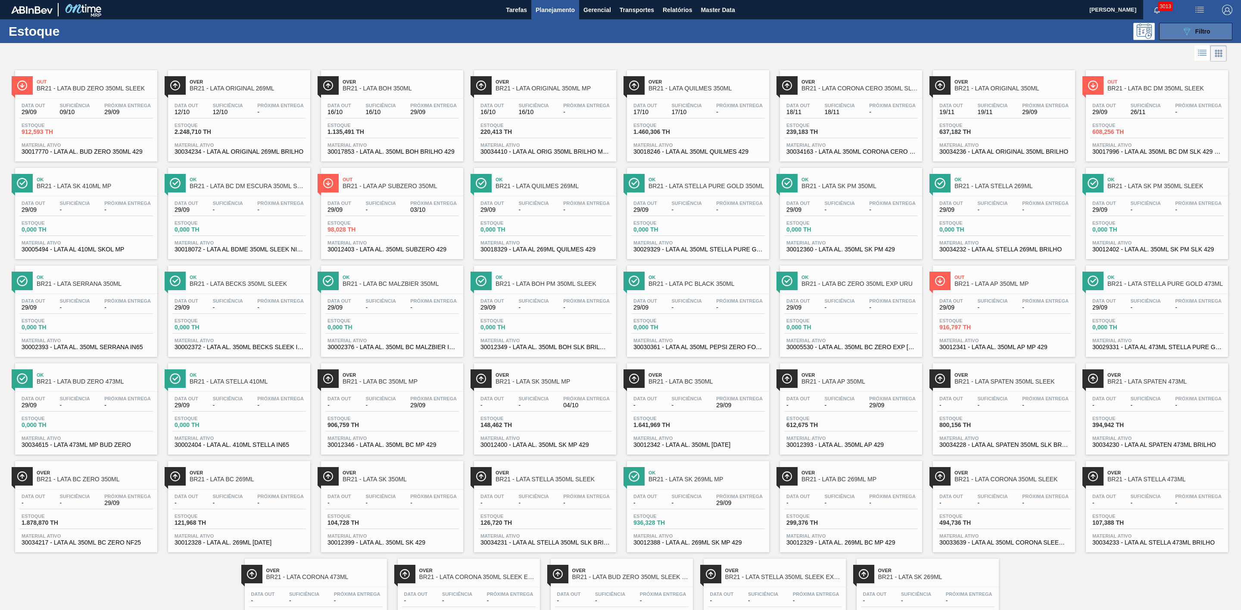
click at [1169, 28] on button "089F7B8B-B2A5-4AFE-B5C0-19BA573D28AC Filtro" at bounding box center [1195, 31] width 73 height 17
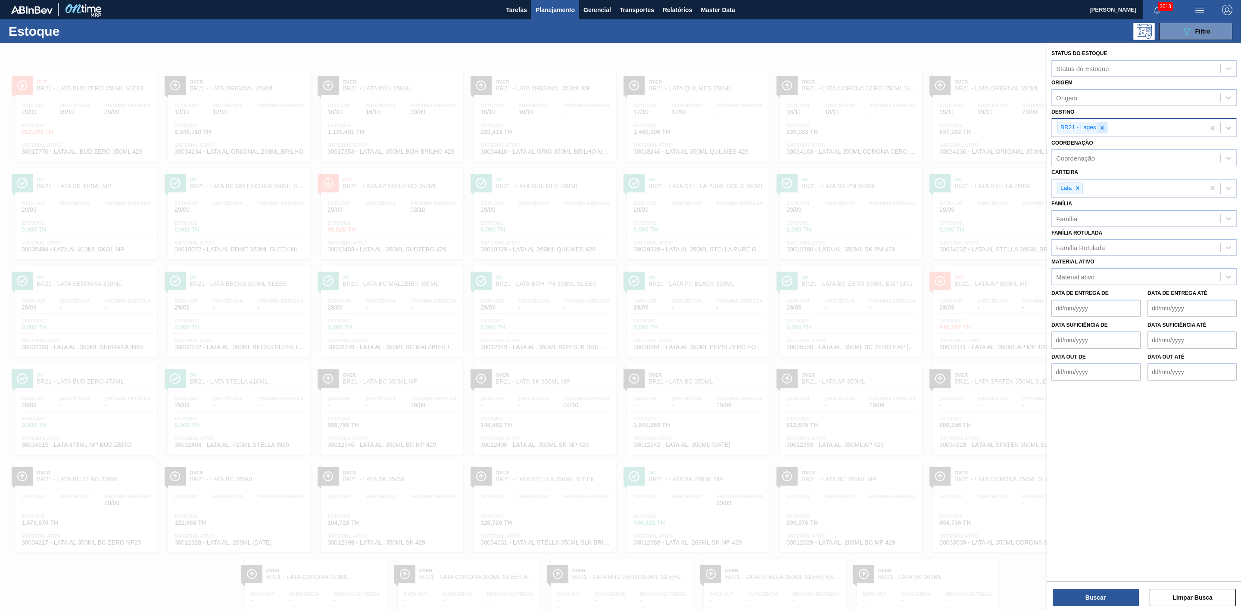
click at [1102, 131] on icon at bounding box center [1102, 128] width 6 height 6
type input "09"
click at [1080, 159] on div "BR09 - Agudos" at bounding box center [1143, 164] width 185 height 16
click at [1091, 596] on button "Buscar" at bounding box center [1095, 597] width 86 height 17
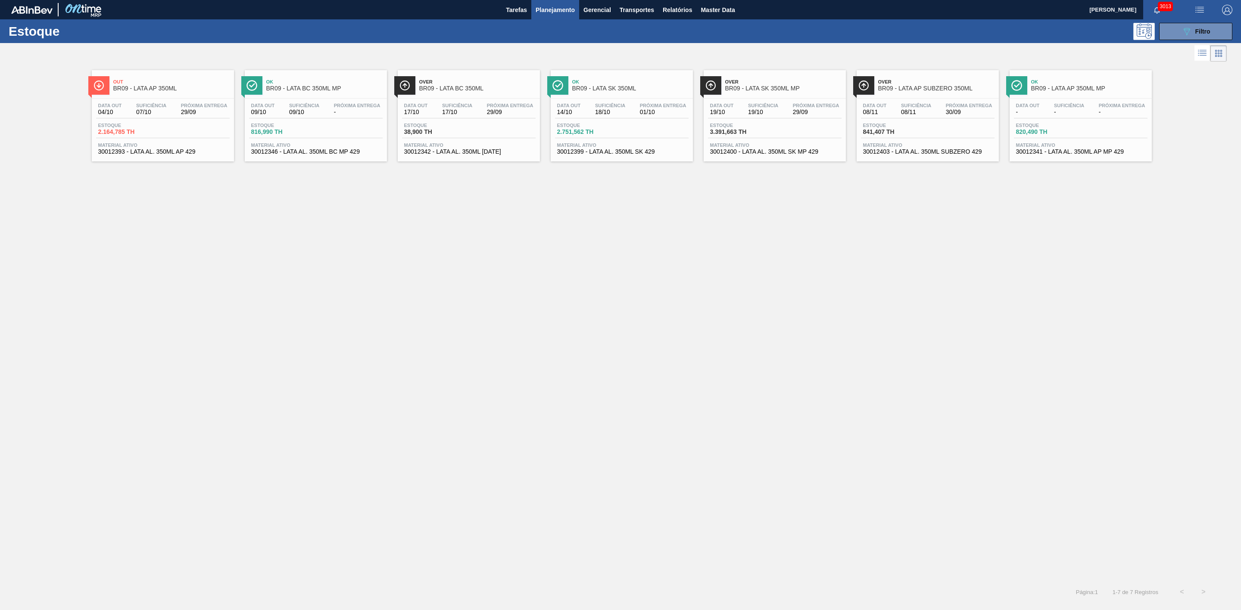
click at [799, 87] on span "BR09 - LATA SK 350ML MP" at bounding box center [783, 88] width 116 height 6
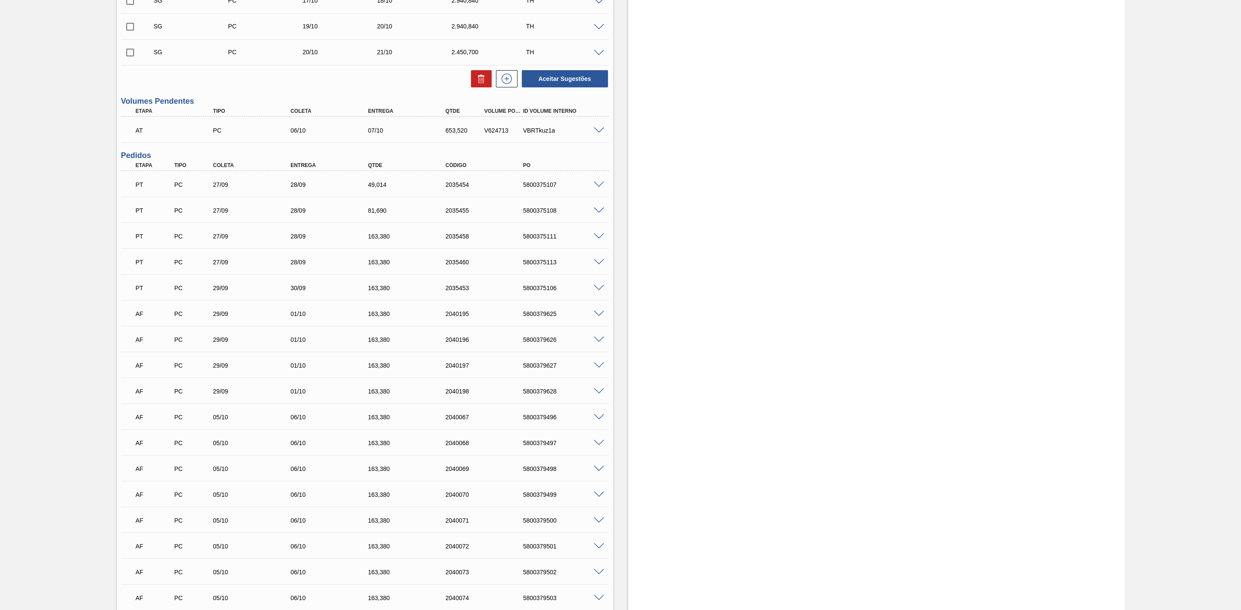
scroll to position [258, 0]
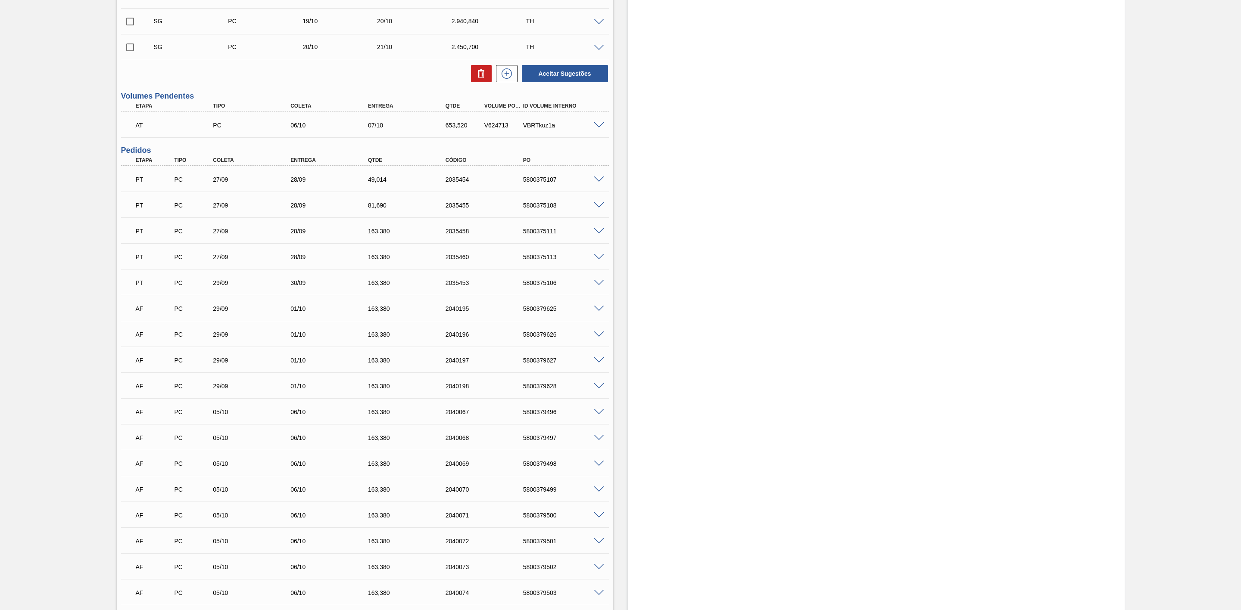
click at [597, 286] on span at bounding box center [599, 283] width 10 height 6
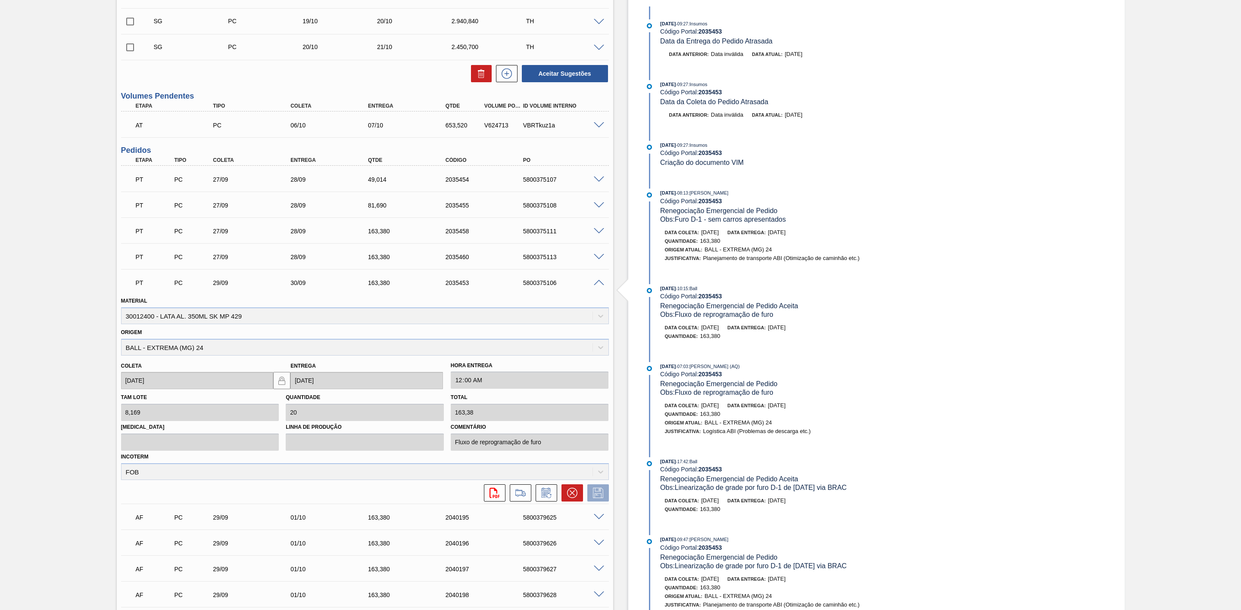
click at [538, 286] on div "5800375106" at bounding box center [565, 283] width 89 height 7
copy div "5800375106"
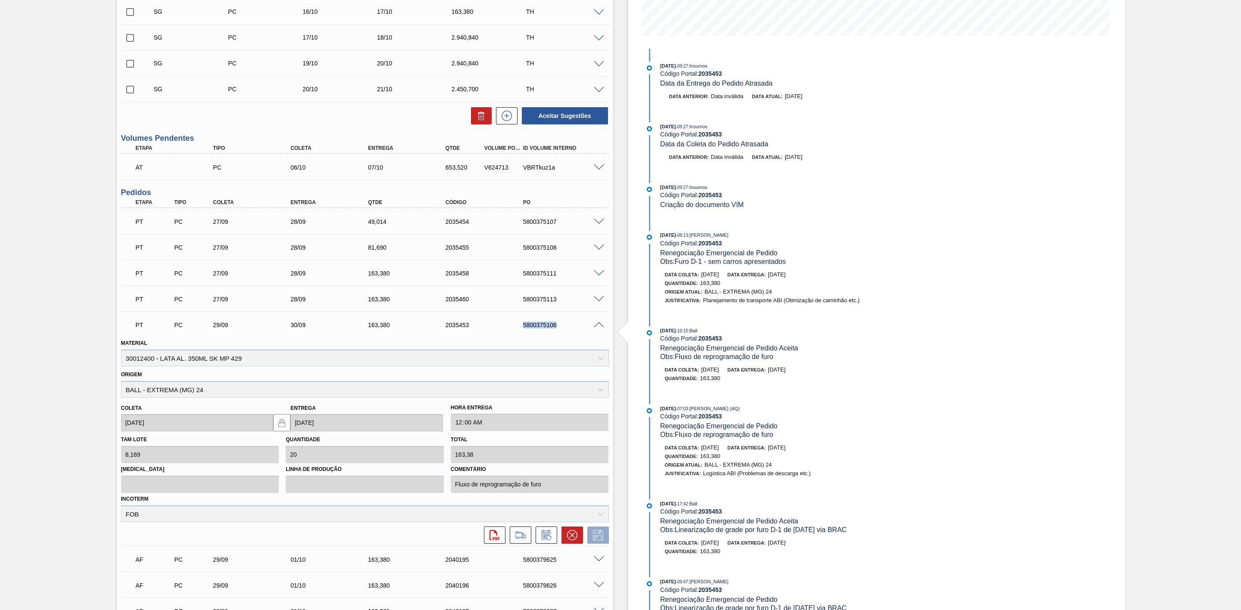
scroll to position [194, 0]
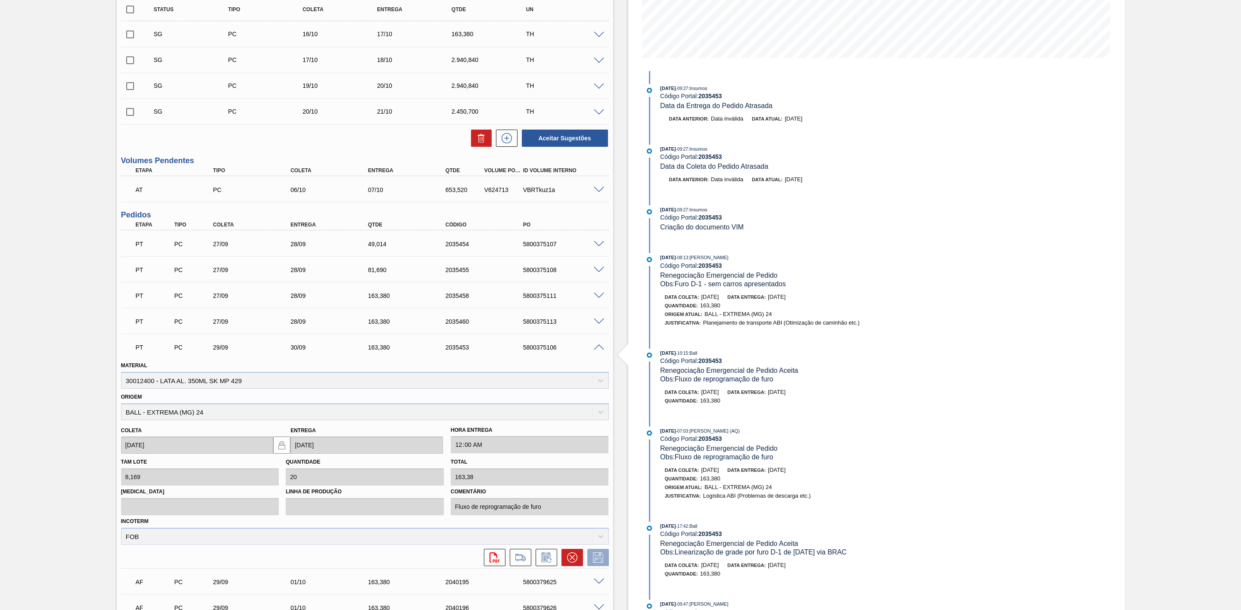
click at [594, 351] on span at bounding box center [599, 348] width 10 height 6
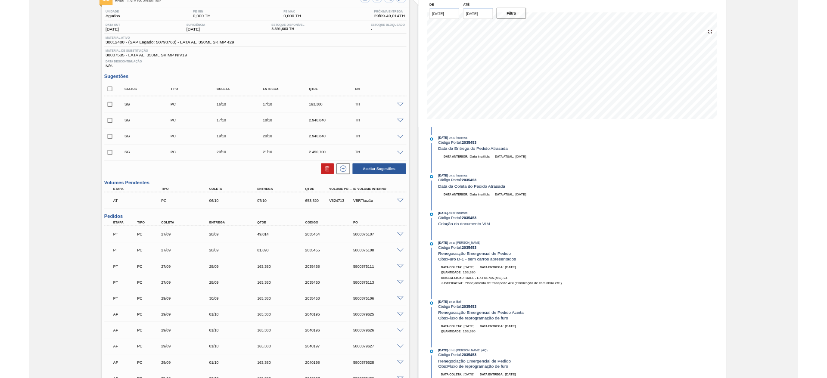
scroll to position [0, 0]
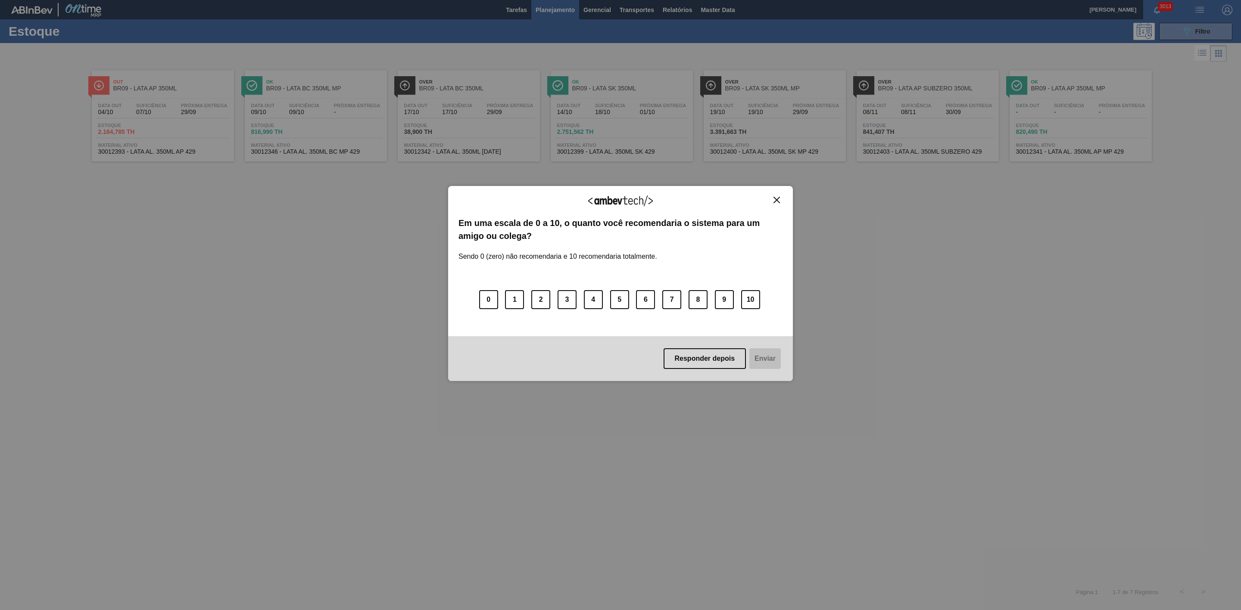
click at [778, 198] on img "Close" at bounding box center [776, 200] width 6 height 6
click at [774, 202] on img "Close" at bounding box center [776, 200] width 6 height 6
click at [772, 199] on button "Close" at bounding box center [777, 199] width 12 height 7
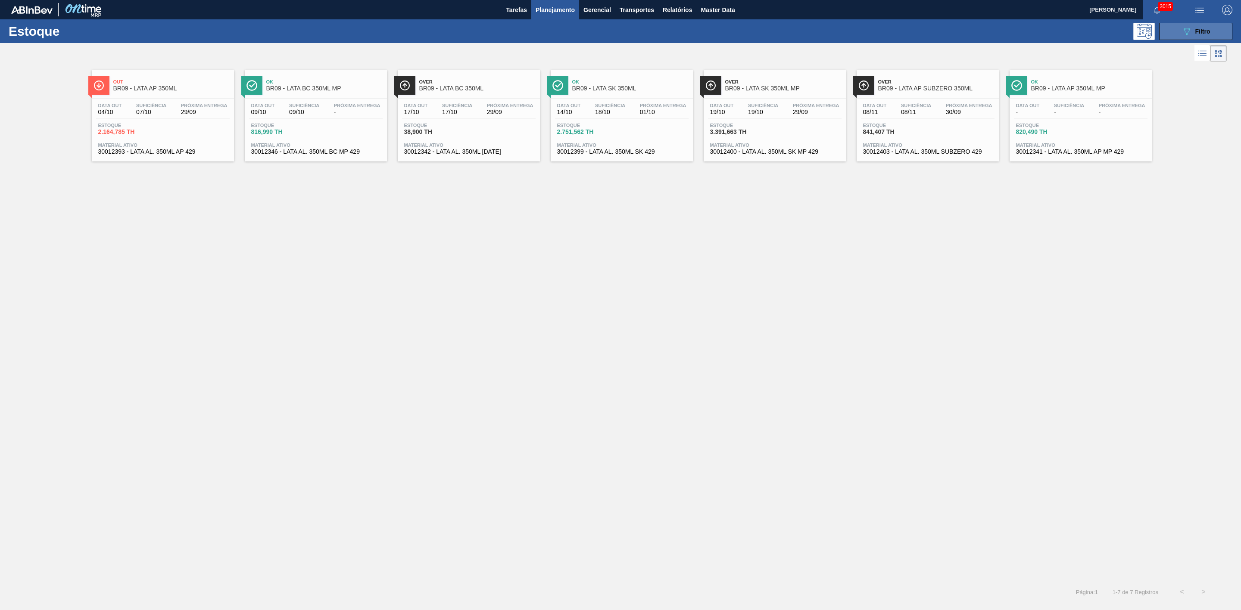
click at [1170, 31] on button "089F7B8B-B2A5-4AFE-B5C0-19BA573D28AC Filtro" at bounding box center [1195, 31] width 73 height 17
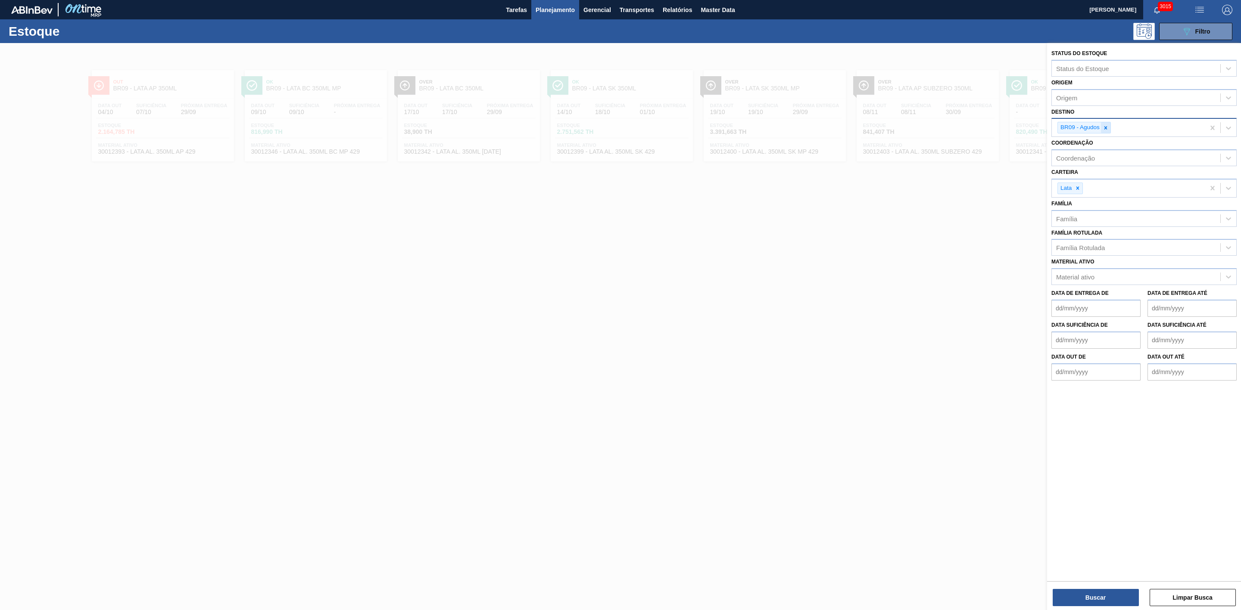
click at [1104, 127] on icon at bounding box center [1105, 128] width 6 height 6
type input "22"
click at [1089, 143] on div "BR22 - Viamão" at bounding box center [1143, 148] width 185 height 16
click at [1109, 594] on button "Buscar" at bounding box center [1095, 597] width 86 height 17
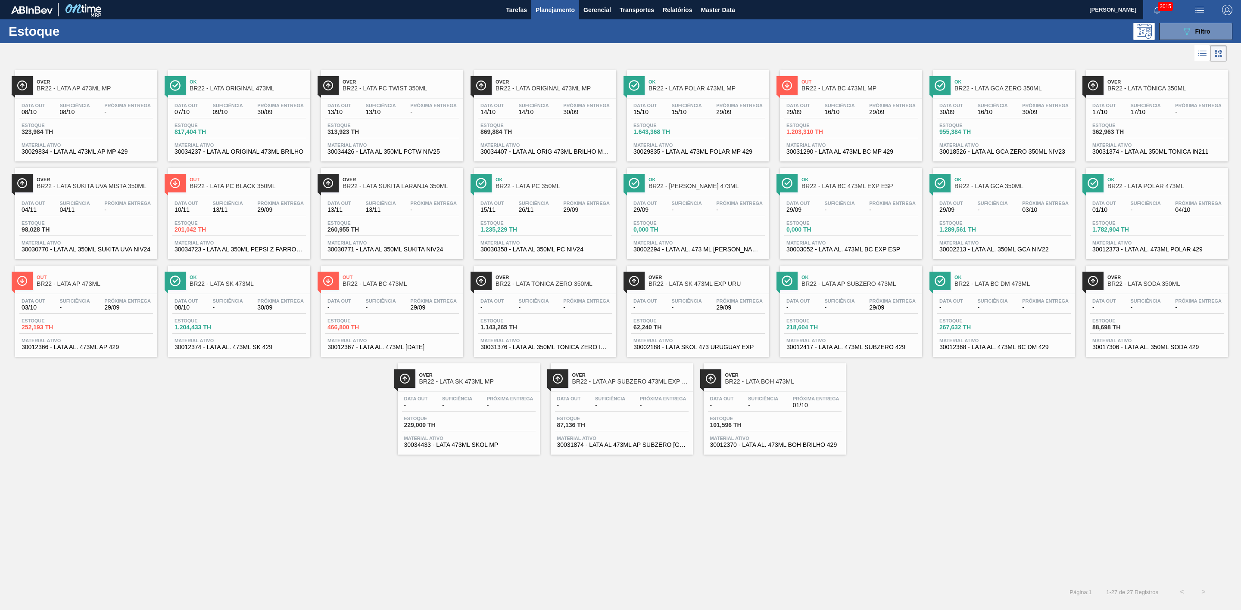
click at [635, 50] on div at bounding box center [613, 53] width 1226 height 21
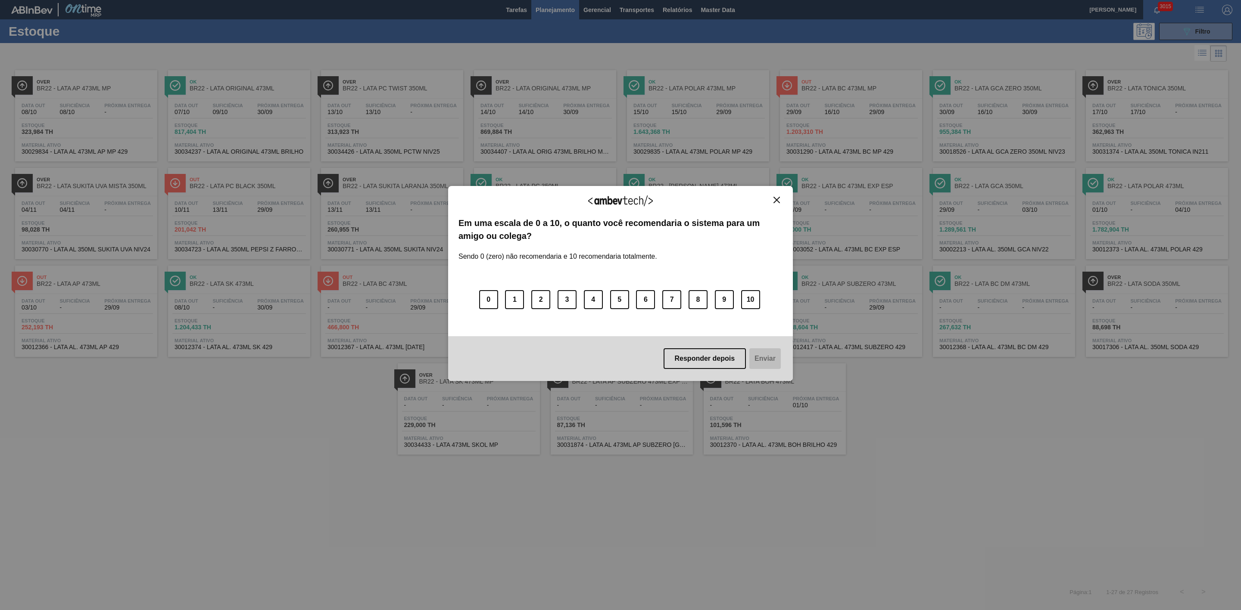
click at [779, 200] on img "Close" at bounding box center [776, 200] width 6 height 6
click at [778, 202] on img "Close" at bounding box center [776, 200] width 6 height 6
click at [776, 202] on img "Close" at bounding box center [776, 200] width 6 height 6
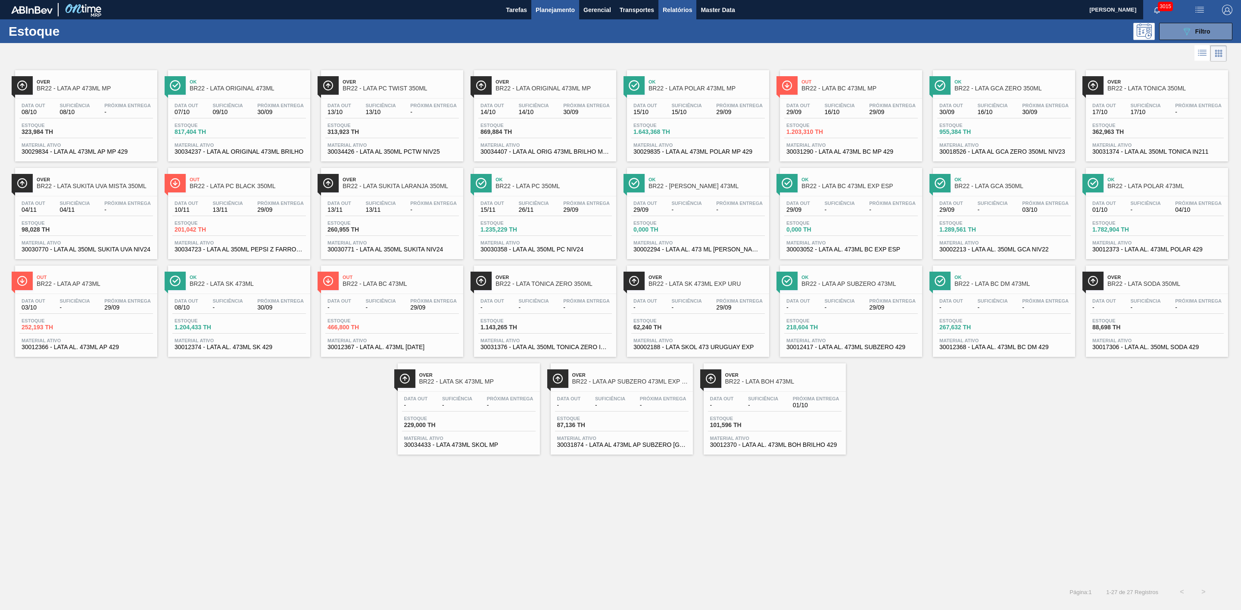
click at [665, 12] on span "Relatórios" at bounding box center [677, 10] width 29 height 10
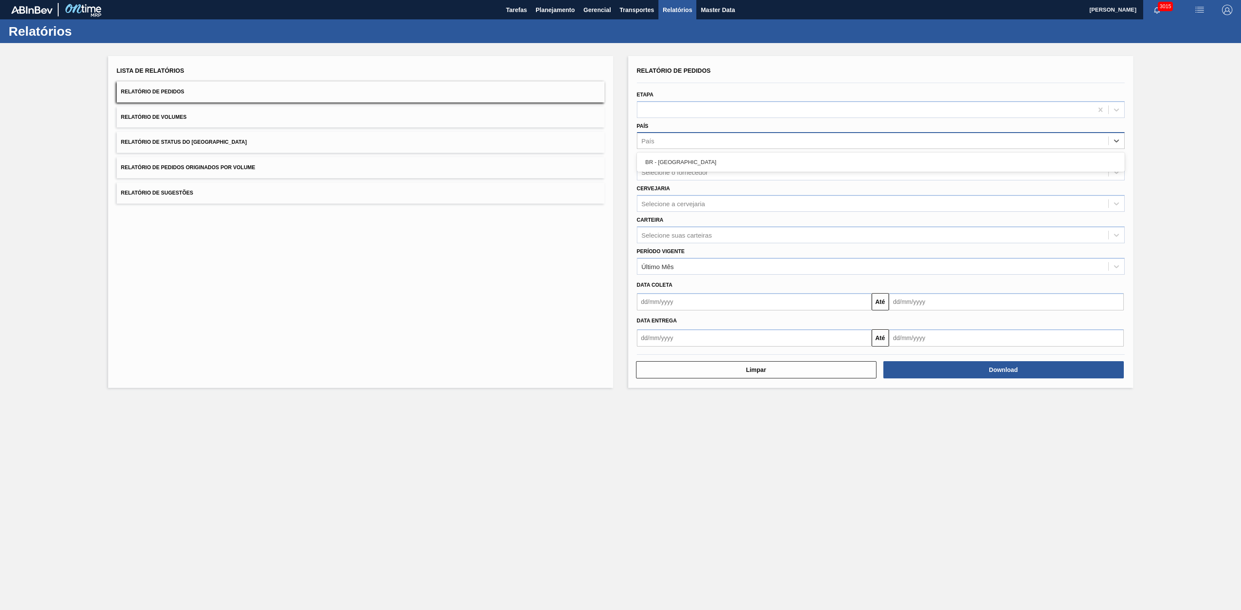
click at [650, 141] on div "País" at bounding box center [647, 140] width 13 height 7
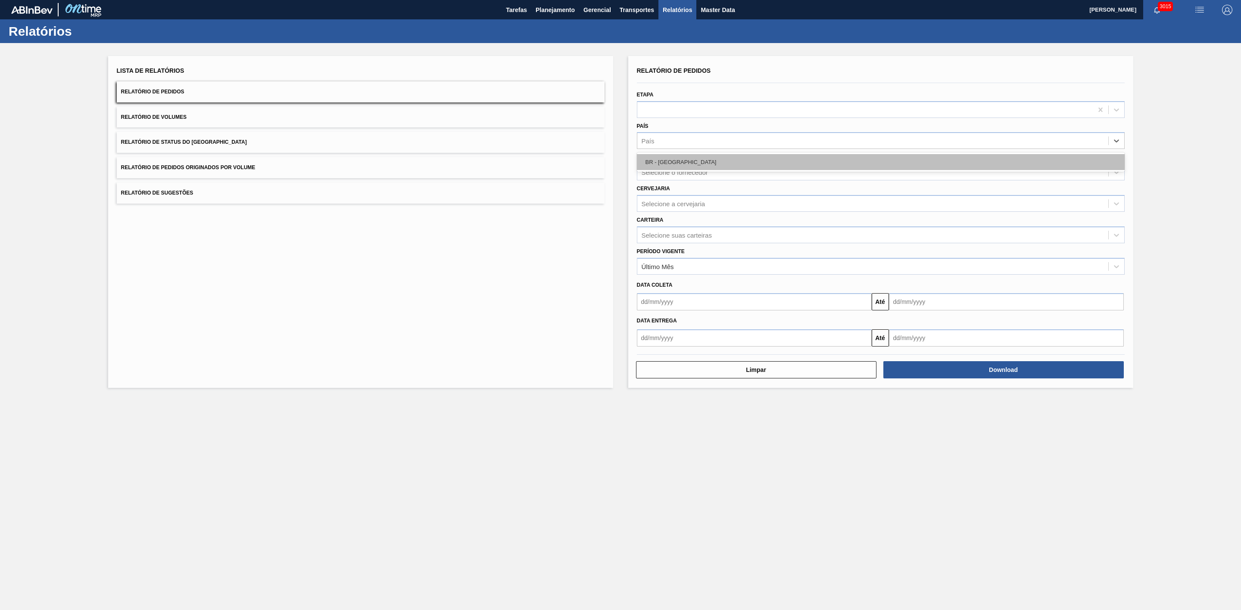
click at [675, 164] on div "BR - Brasil" at bounding box center [881, 162] width 488 height 16
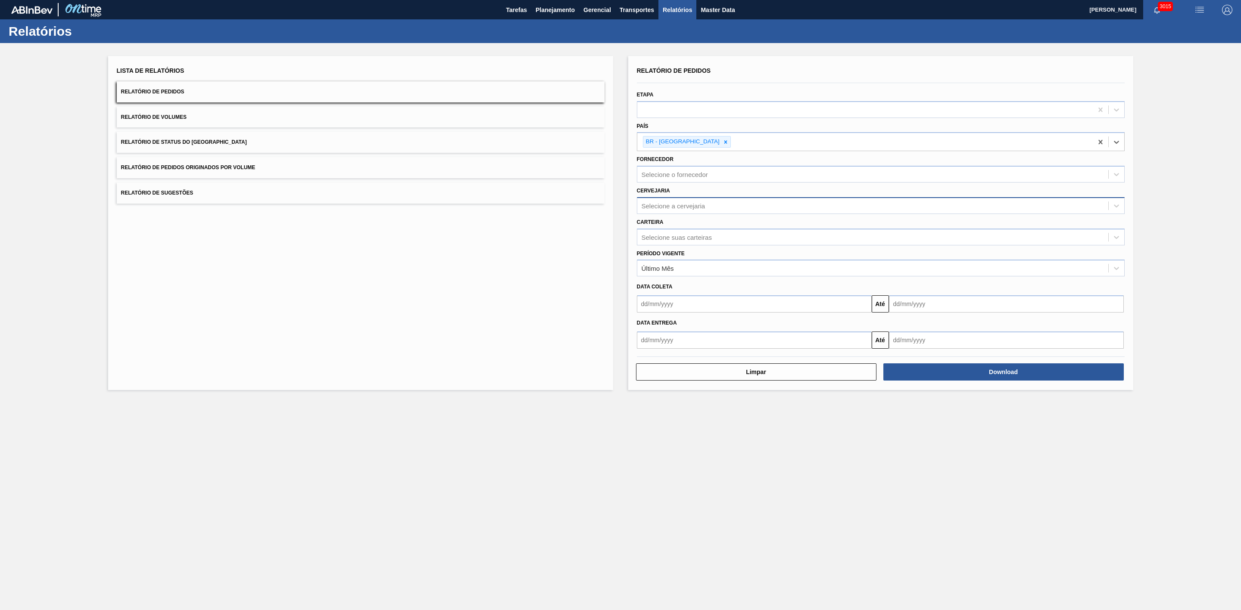
click at [676, 204] on div "Selecione a cervejaria" at bounding box center [673, 205] width 64 height 7
type input "09"
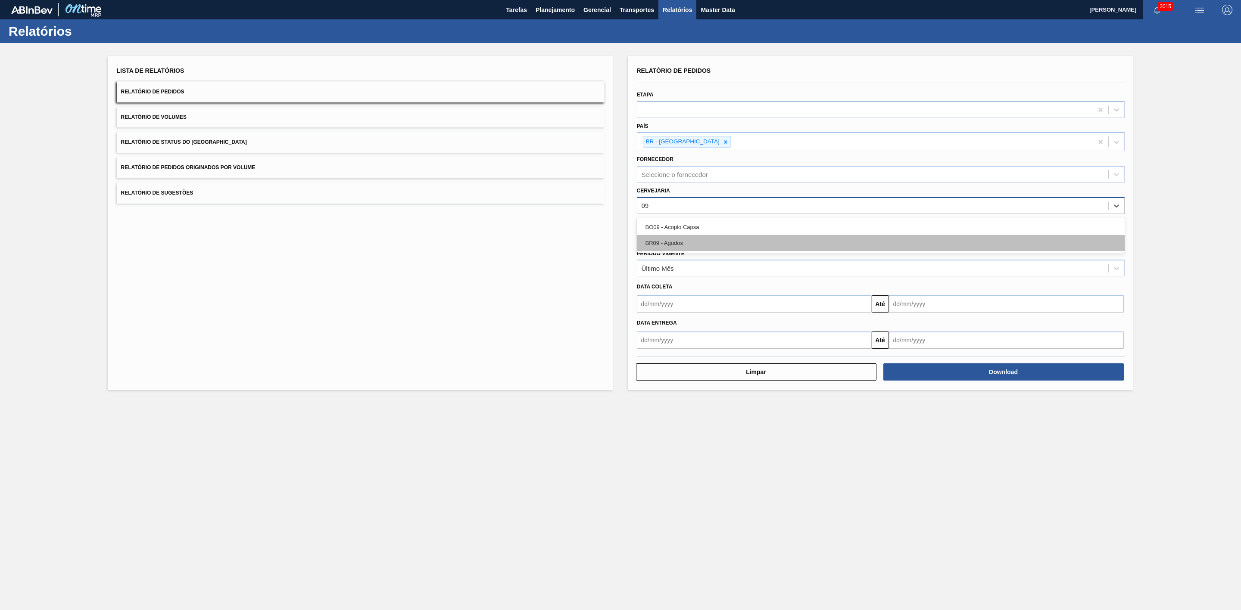
click at [670, 246] on div "BR09 - Agudos" at bounding box center [881, 243] width 488 height 16
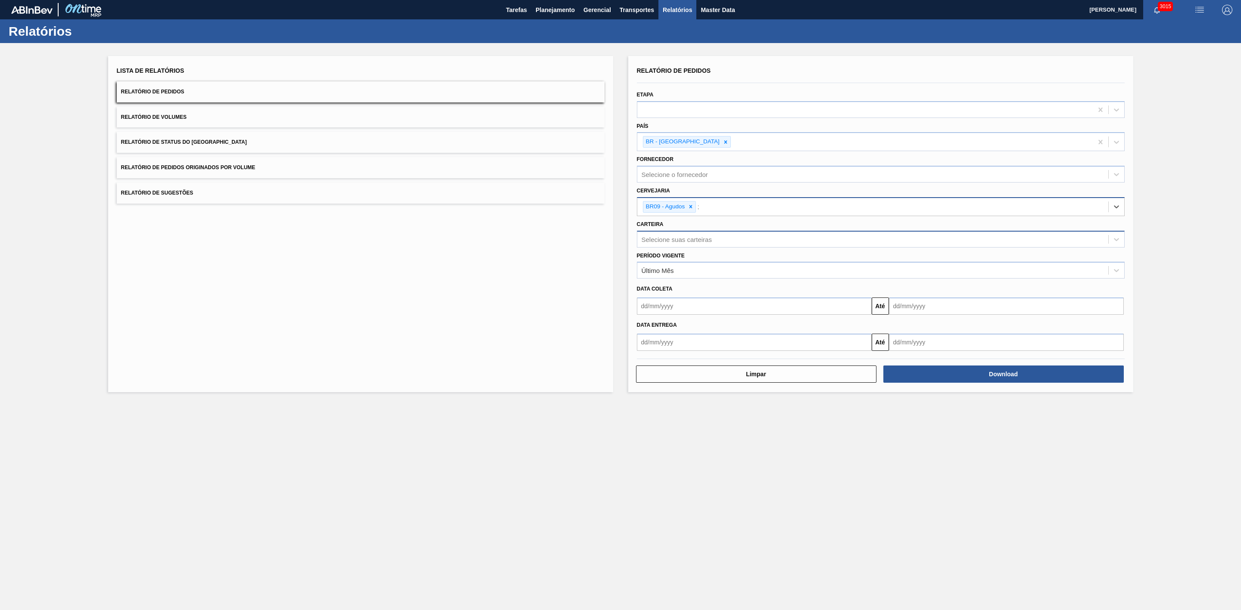
type input "21"
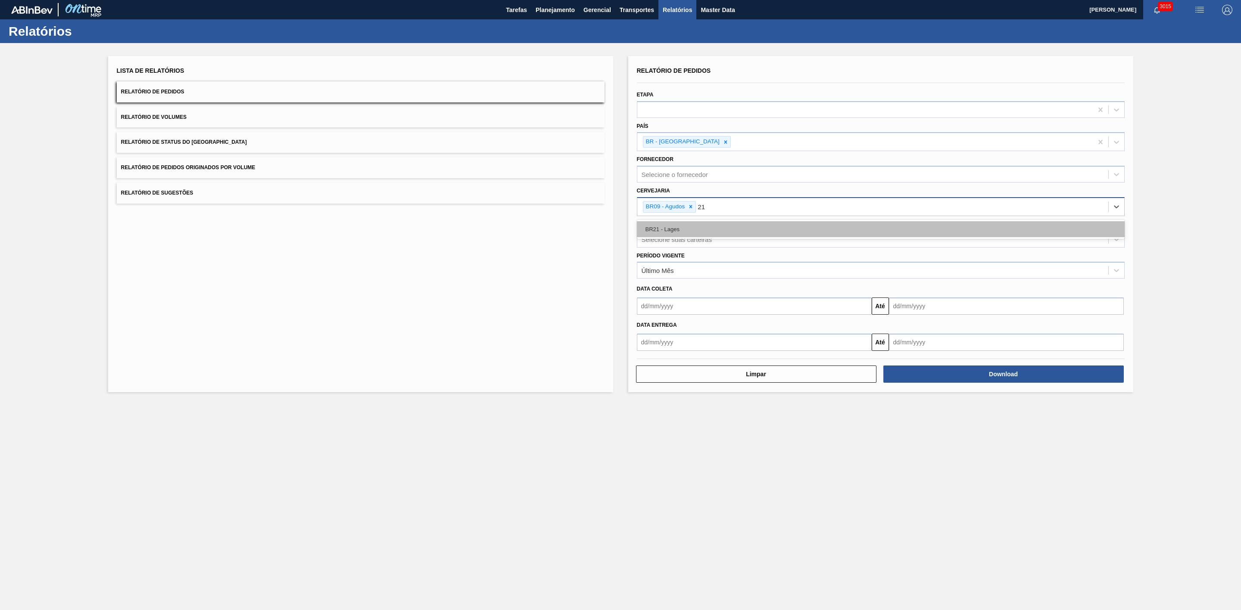
click at [676, 230] on div "BR21 - Lages" at bounding box center [881, 229] width 488 height 16
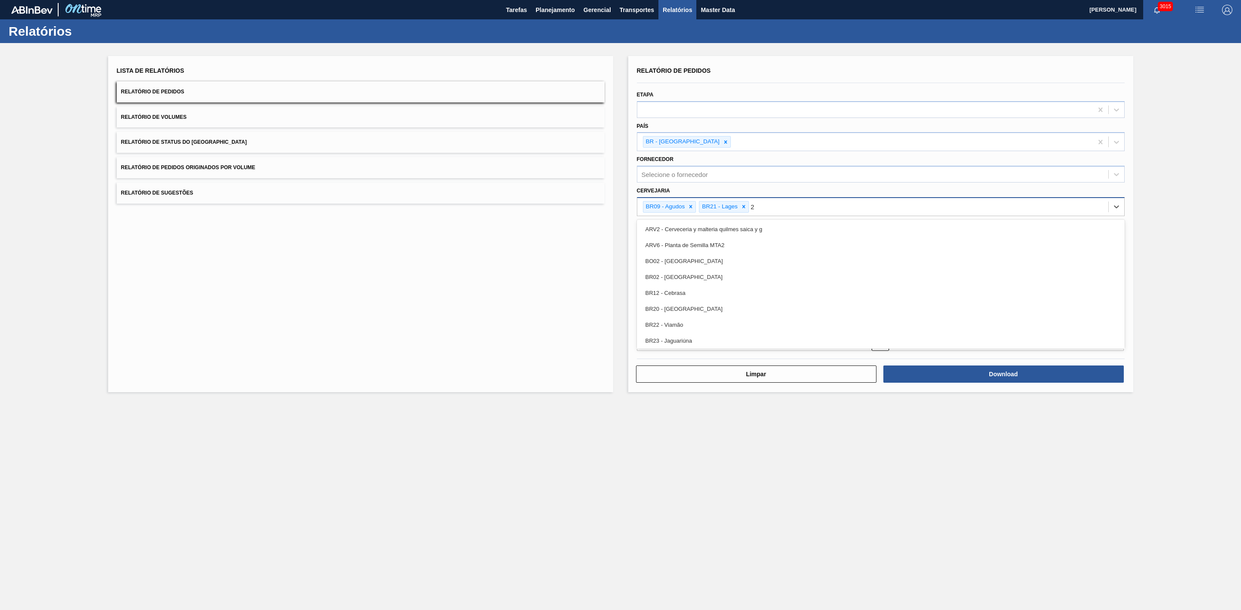
type input "22"
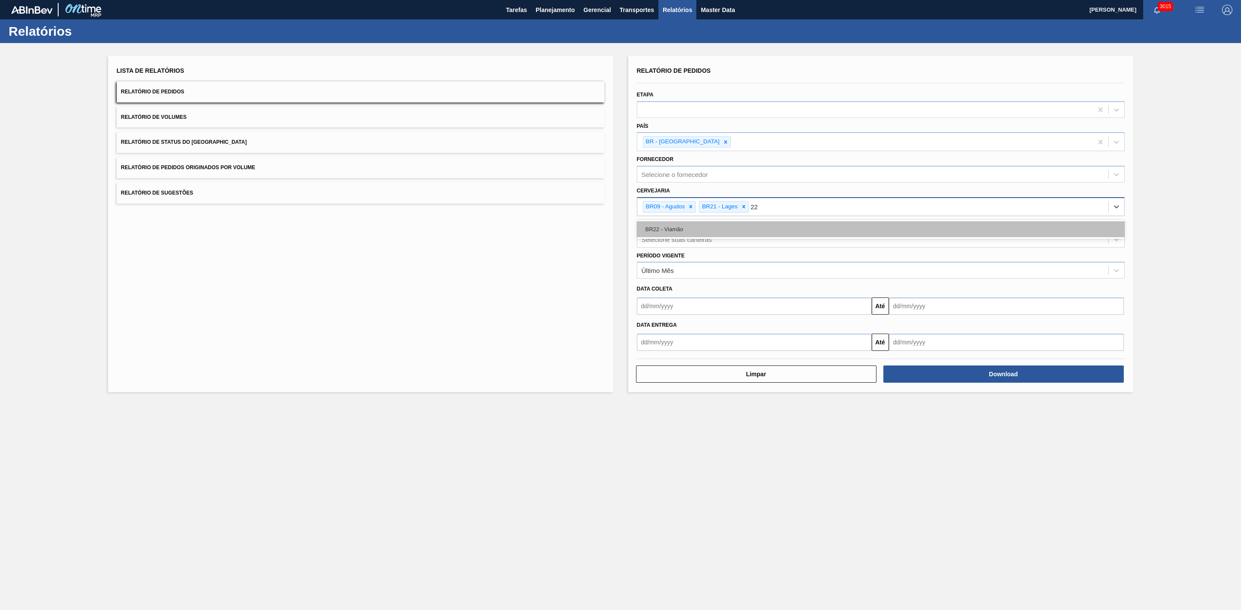
click at [668, 227] on div "BR22 - Viamão" at bounding box center [881, 229] width 488 height 16
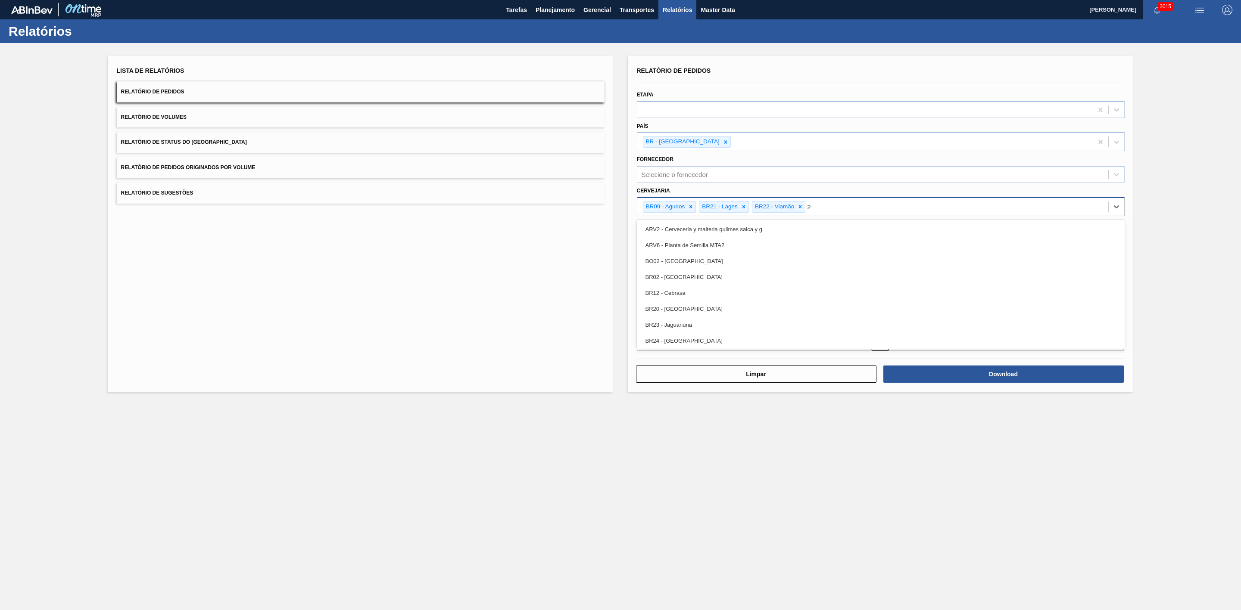
type input "24"
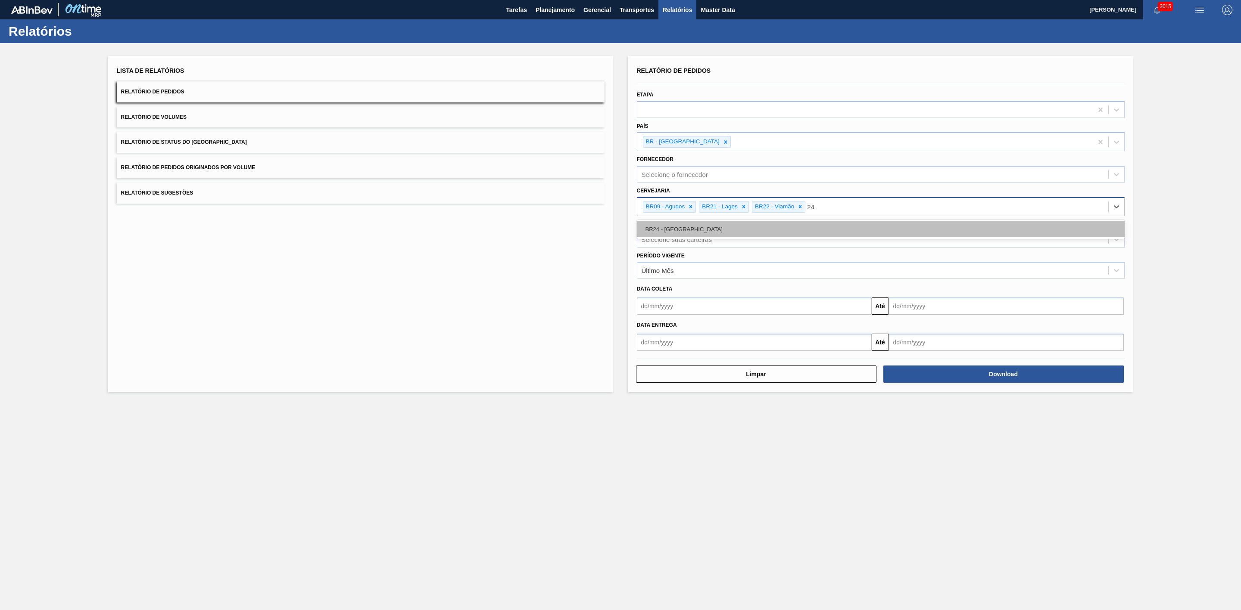
click at [689, 231] on div "BR24 - Ponta Grossa" at bounding box center [881, 229] width 488 height 16
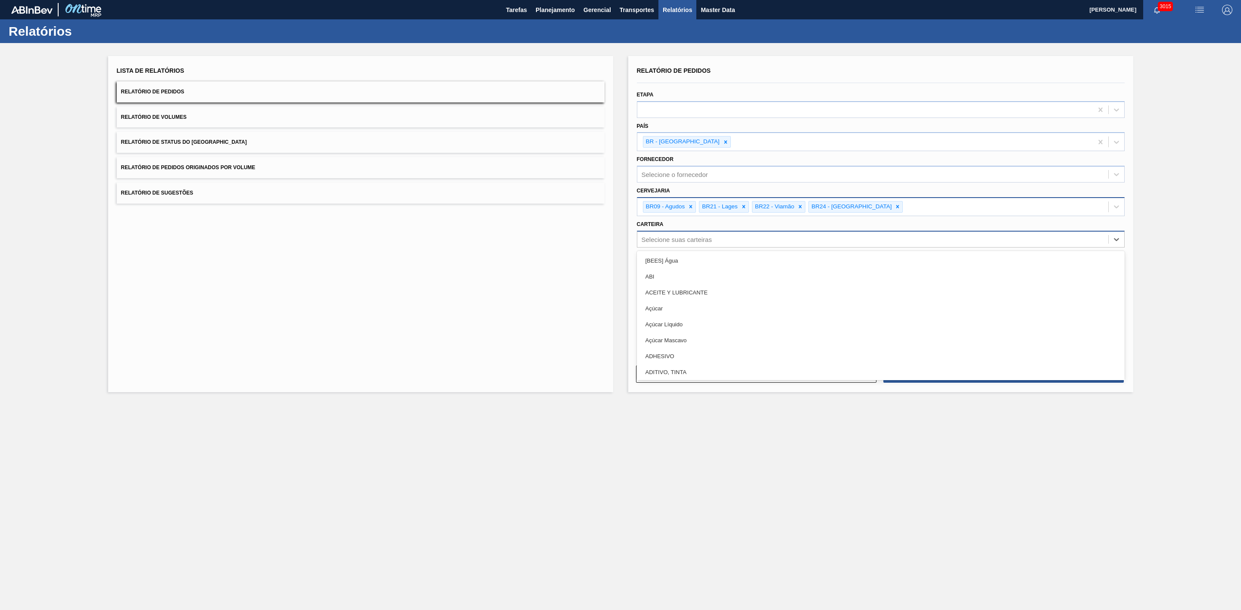
click at [662, 238] on div "Selecione suas carteiras" at bounding box center [676, 239] width 70 height 7
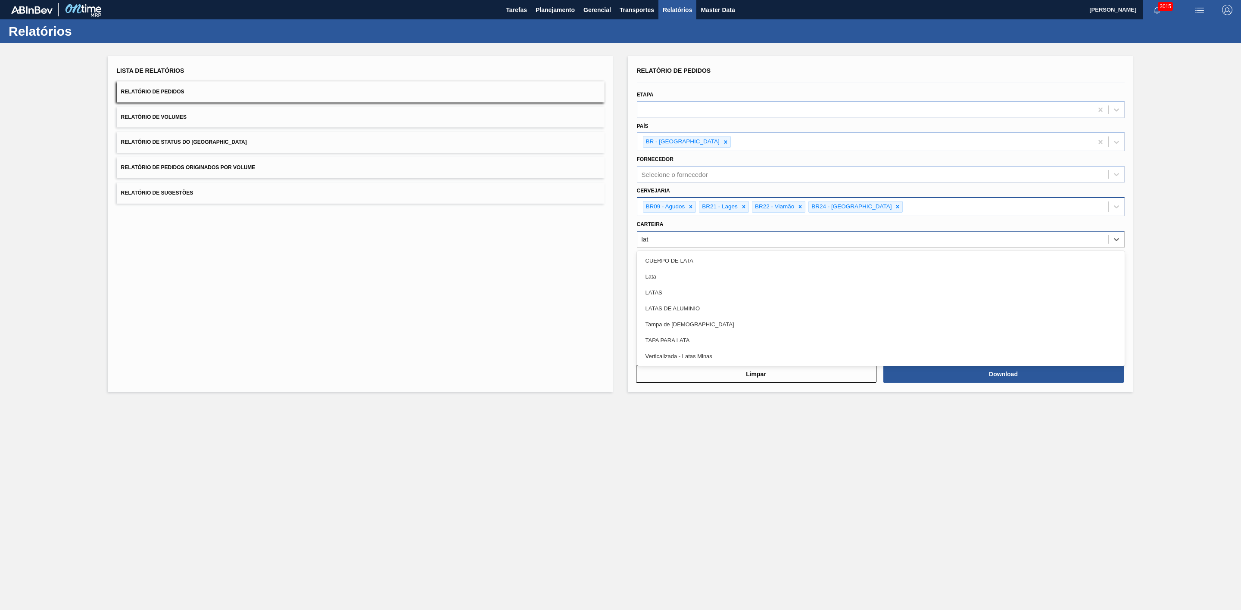
type input "lata"
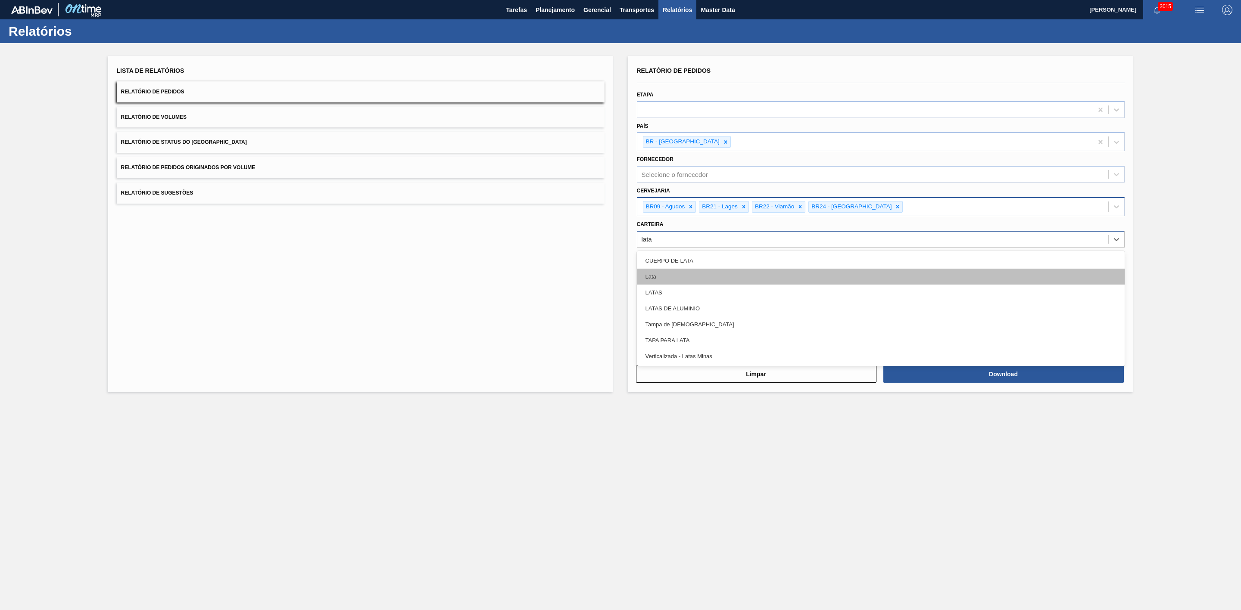
click at [671, 272] on div "Lata" at bounding box center [881, 277] width 488 height 16
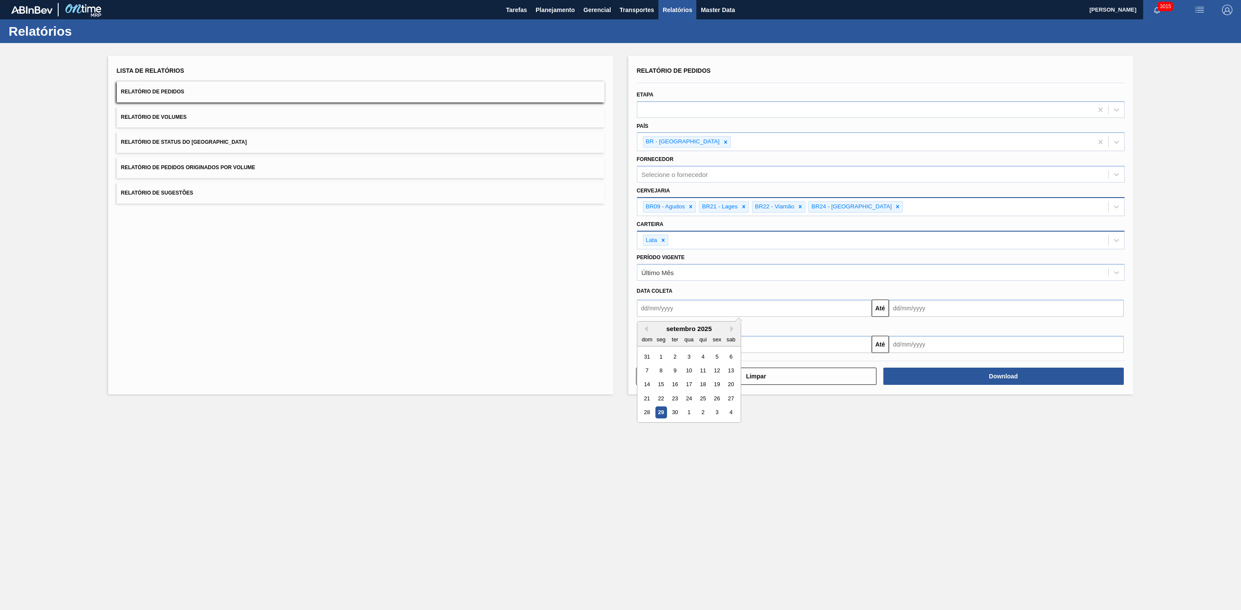
click at [681, 314] on input "text" at bounding box center [754, 308] width 235 height 17
click at [655, 331] on div "setembro 2025" at bounding box center [688, 328] width 103 height 7
click at [691, 401] on div "24" at bounding box center [689, 399] width 12 height 12
type input "24/09/2025"
click at [910, 312] on input "text" at bounding box center [1006, 308] width 235 height 17
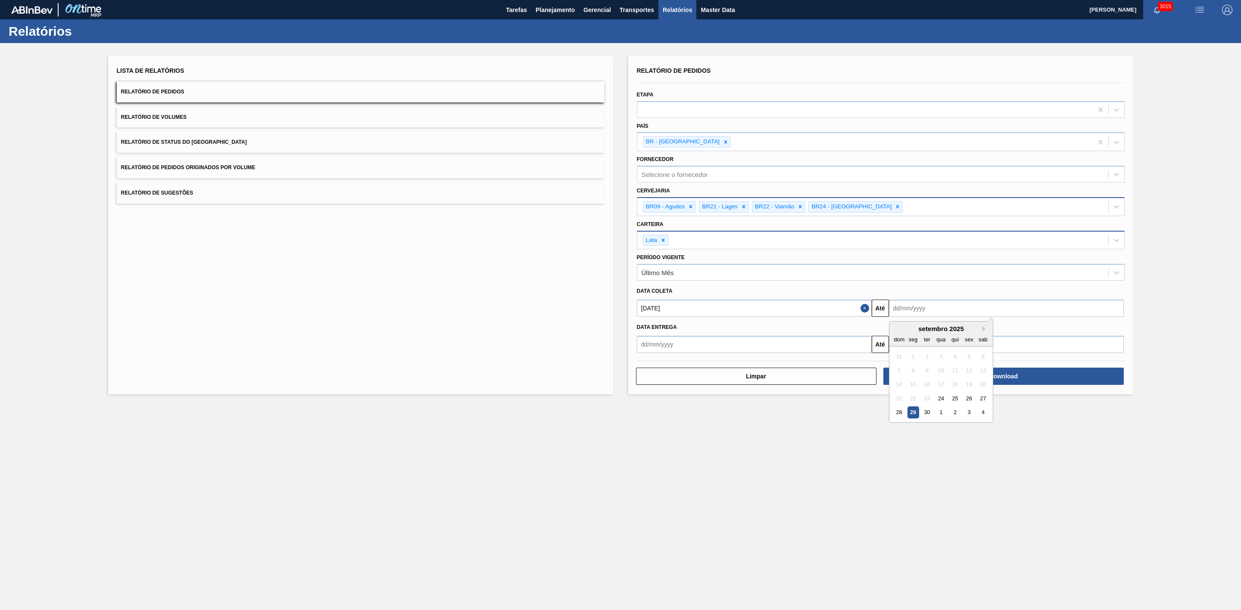
drag, startPoint x: 905, startPoint y: 335, endPoint x: 921, endPoint y: 337, distance: 17.0
click at [905, 335] on div "dom" at bounding box center [899, 340] width 12 height 12
click at [984, 331] on button "Next Month" at bounding box center [985, 329] width 6 height 6
click at [984, 384] on div "18" at bounding box center [983, 385] width 12 height 12
type input "18/10/2025"
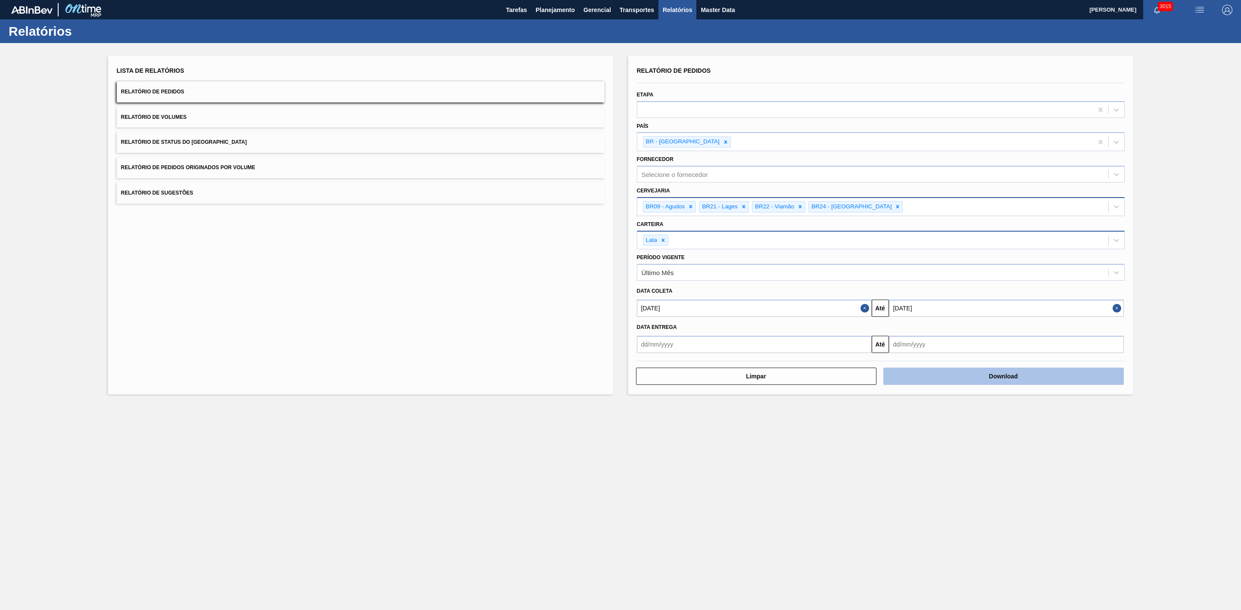
click at [1001, 375] on button "Download" at bounding box center [1003, 376] width 240 height 17
click at [165, 114] on span "Relatório de Volumes" at bounding box center [153, 117] width 65 height 6
click at [952, 371] on button "Download" at bounding box center [1003, 376] width 240 height 17
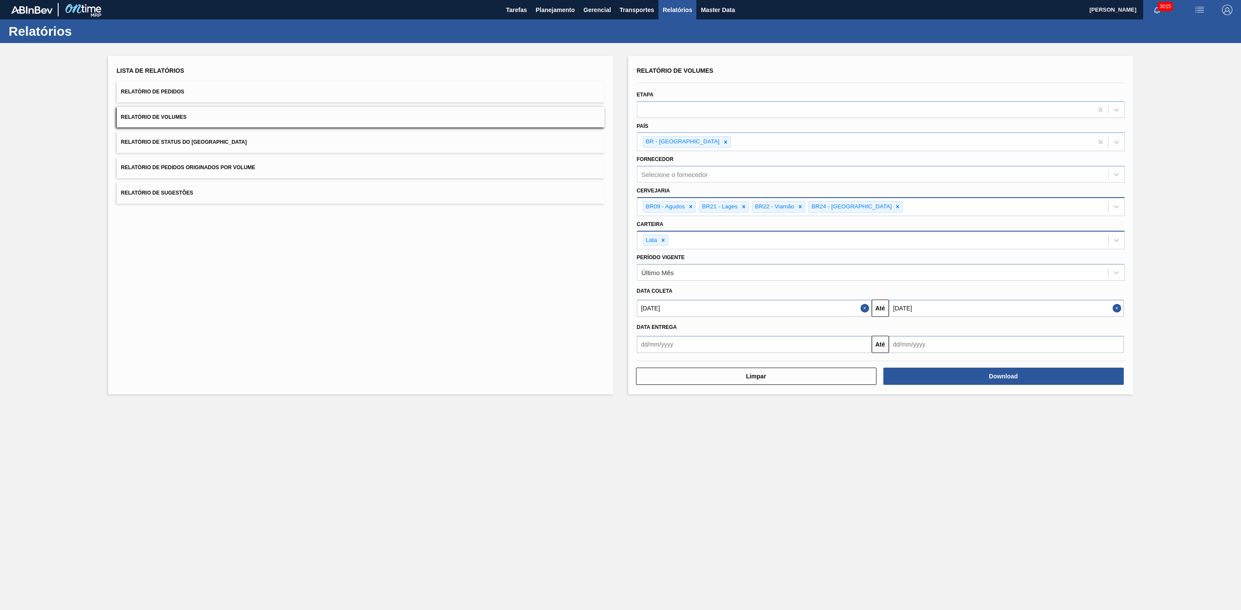
click at [215, 192] on button "Relatório de Sugestões" at bounding box center [361, 193] width 488 height 21
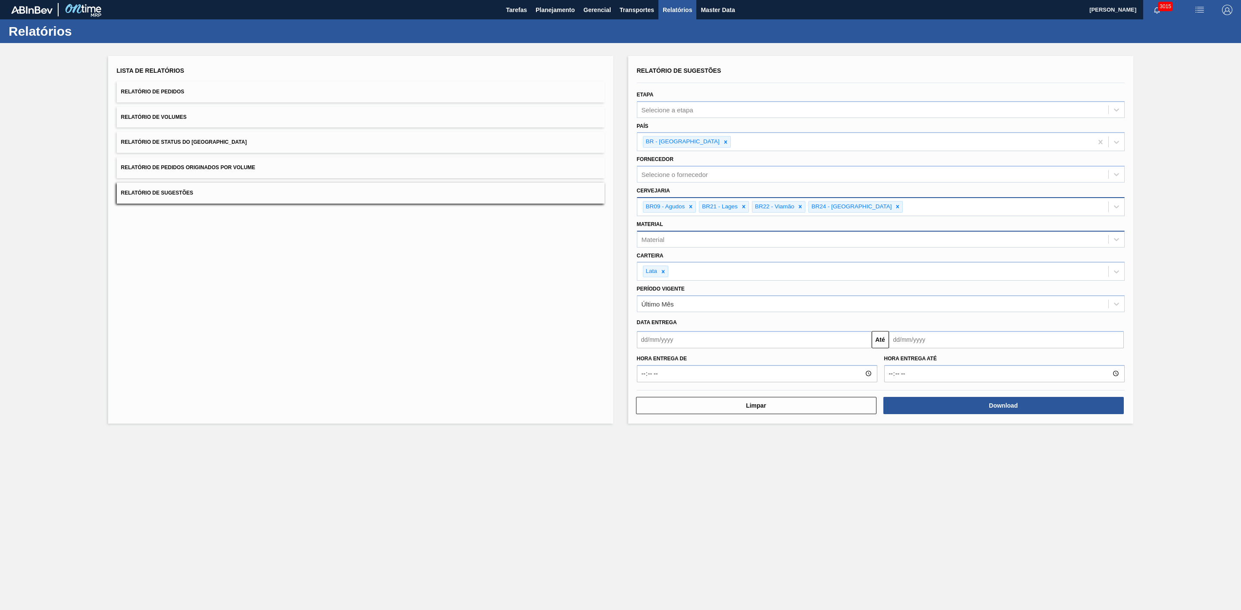
click at [777, 342] on input "text" at bounding box center [754, 339] width 235 height 17
click at [659, 447] on div "29" at bounding box center [661, 444] width 12 height 12
type input "[DATE]"
click at [913, 342] on input "text" at bounding box center [1006, 339] width 235 height 17
click at [908, 363] on div "setembro 2025" at bounding box center [940, 360] width 103 height 7
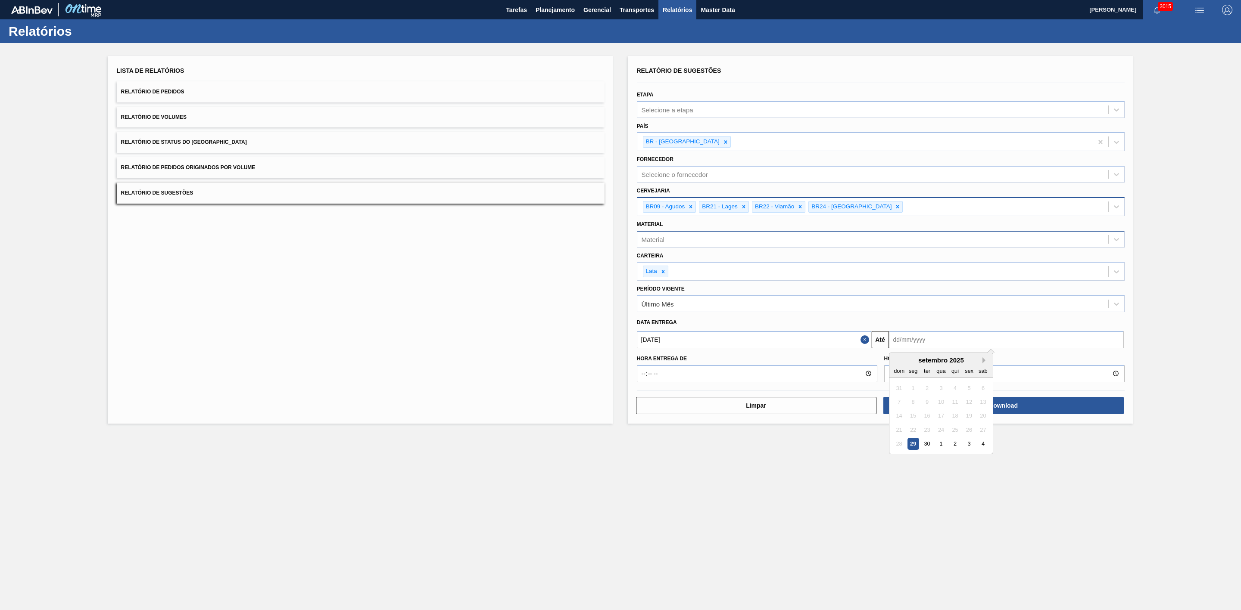
click at [985, 361] on button "Next Month" at bounding box center [985, 361] width 6 height 6
click at [943, 442] on div "29" at bounding box center [941, 444] width 12 height 12
type input "29/10/2025"
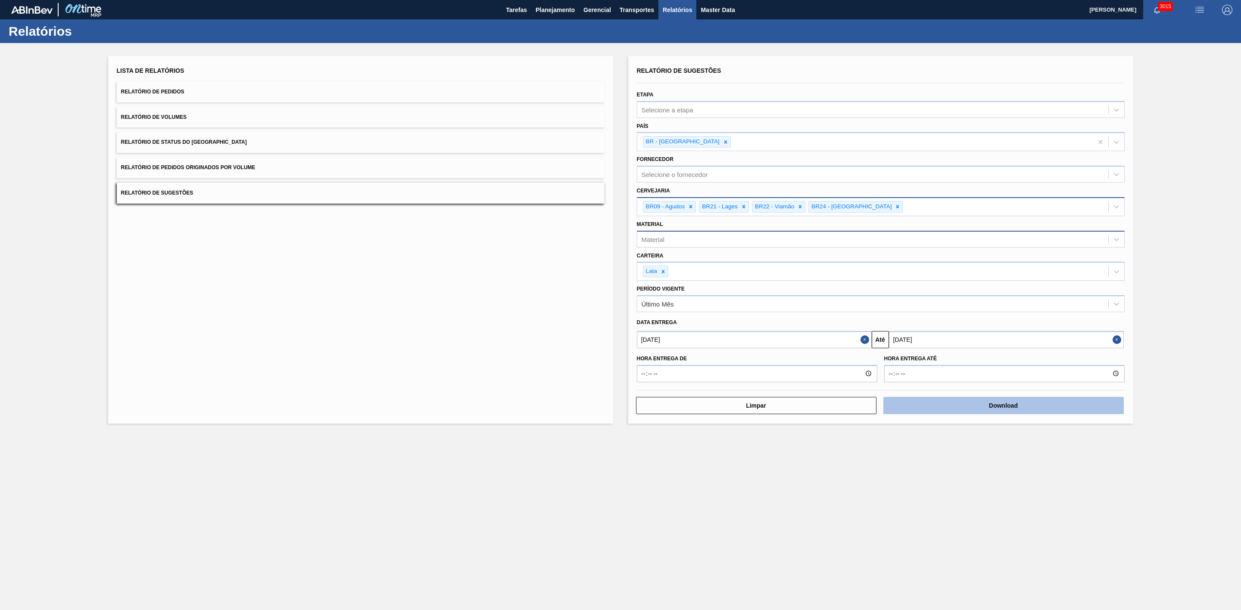
click at [981, 402] on button "Download" at bounding box center [1003, 405] width 240 height 17
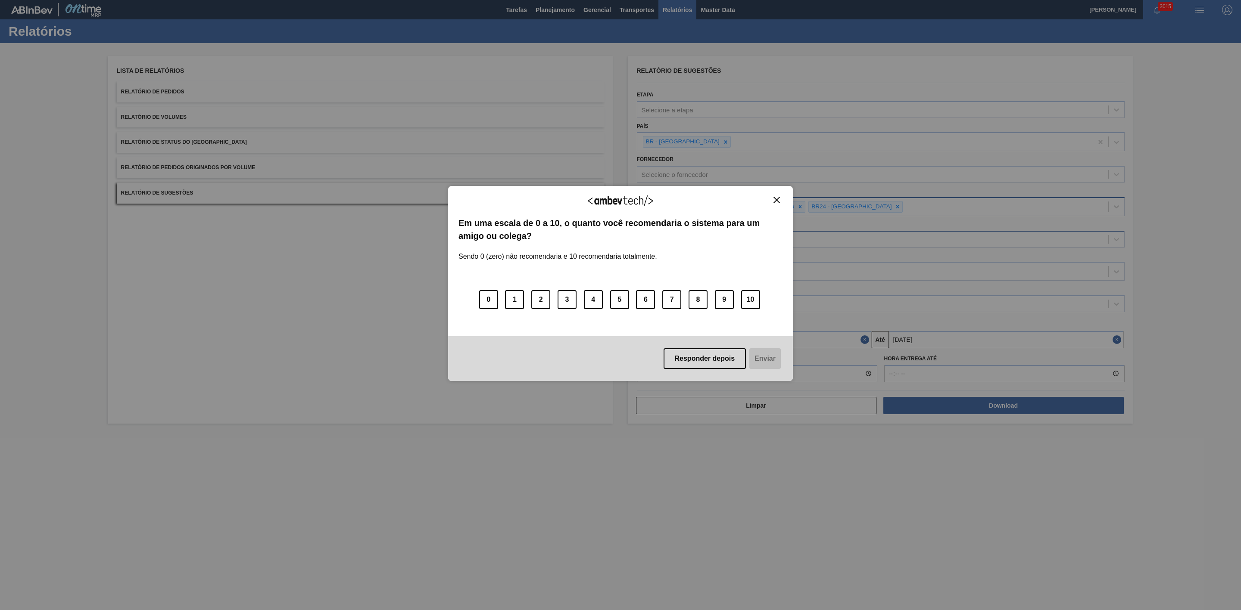
click at [776, 199] on img "Close" at bounding box center [776, 200] width 6 height 6
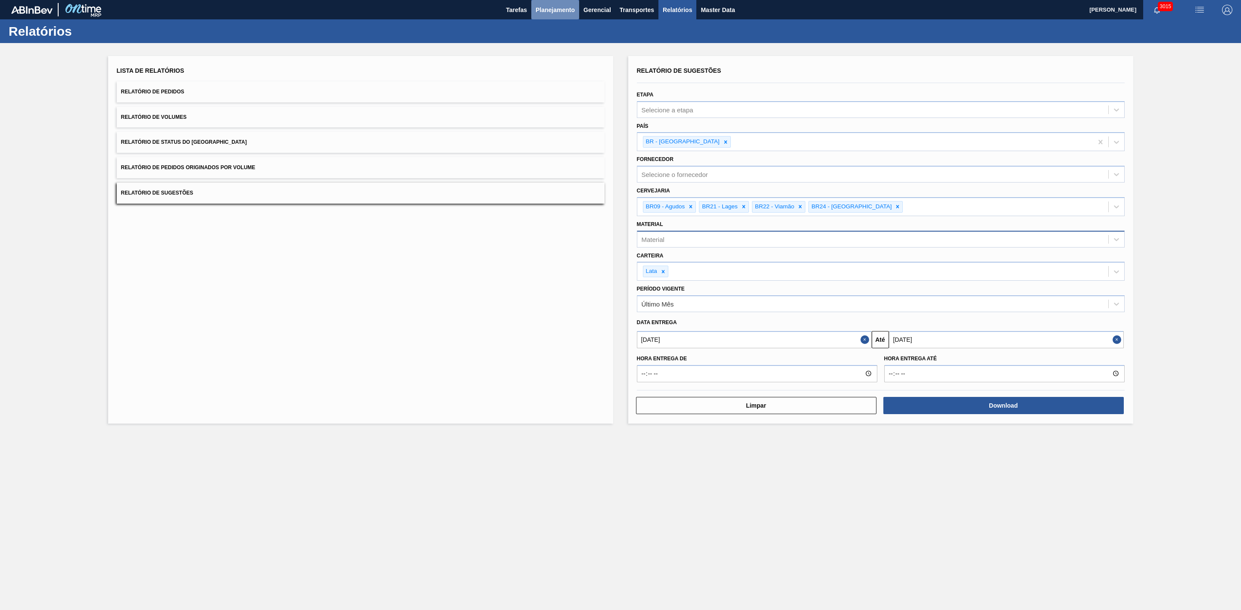
click at [548, 8] on span "Planejamento" at bounding box center [554, 10] width 39 height 10
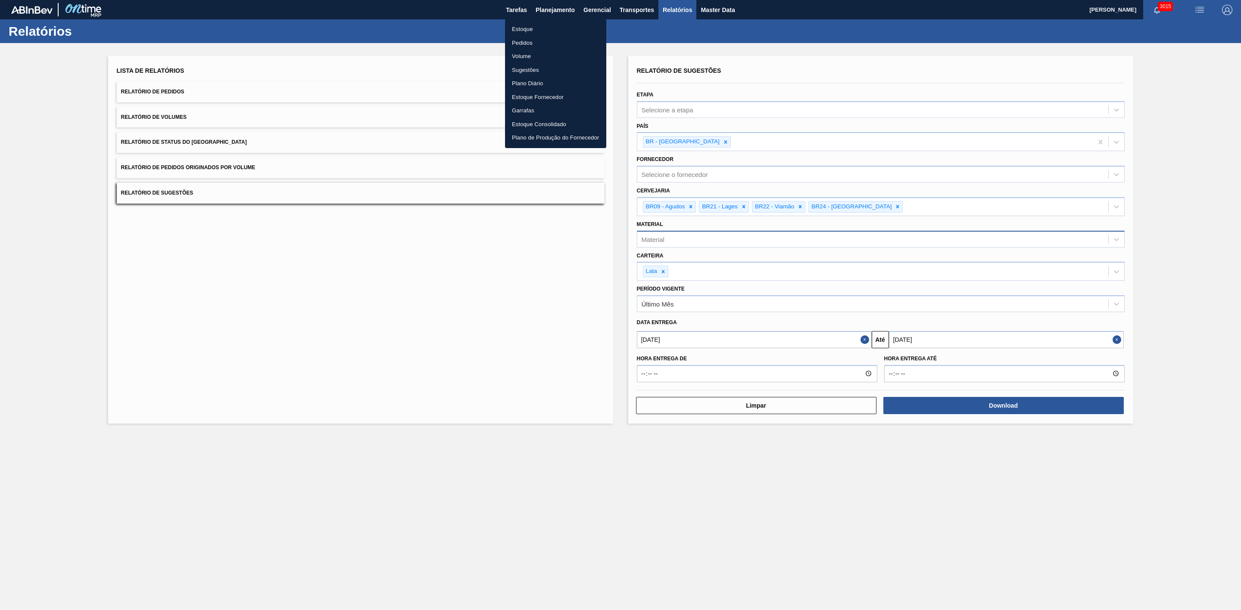
click at [518, 28] on li "Estoque" at bounding box center [555, 29] width 101 height 14
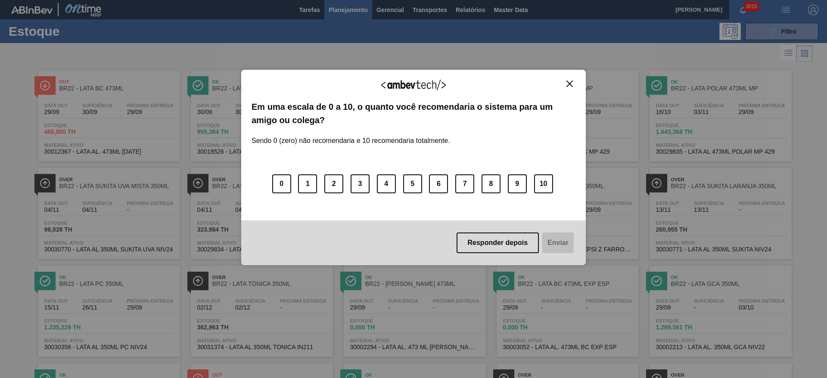
click at [570, 81] on img "Close" at bounding box center [569, 84] width 6 height 6
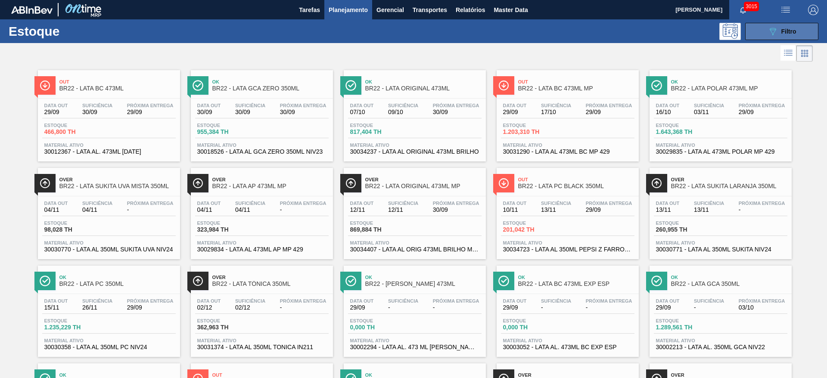
click at [769, 31] on icon "089F7B8B-B2A5-4AFE-B5C0-19BA573D28AC" at bounding box center [773, 31] width 10 height 10
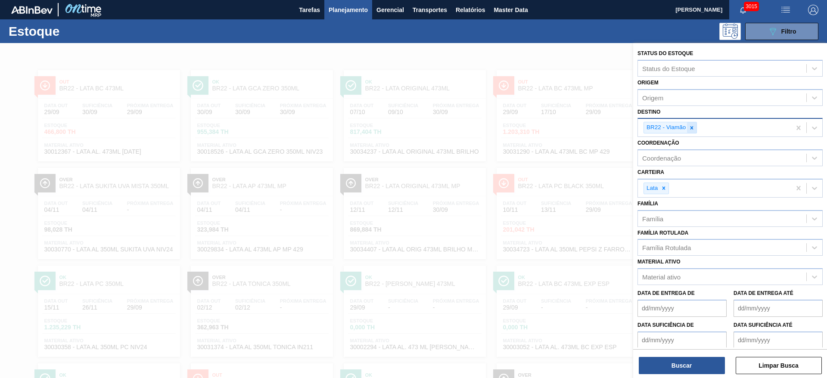
click at [691, 125] on icon at bounding box center [692, 128] width 6 height 6
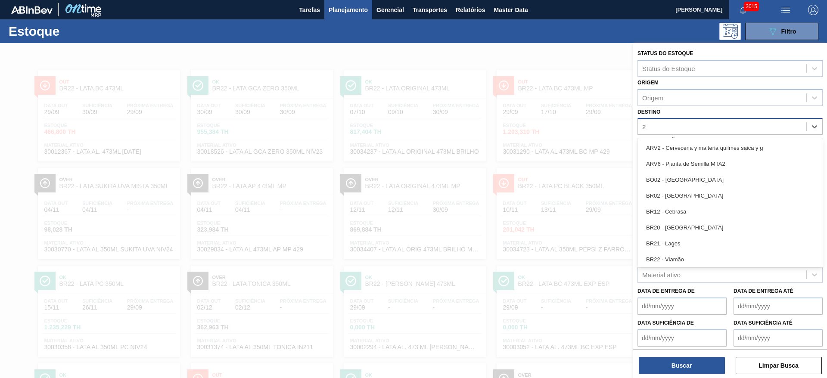
type input "21"
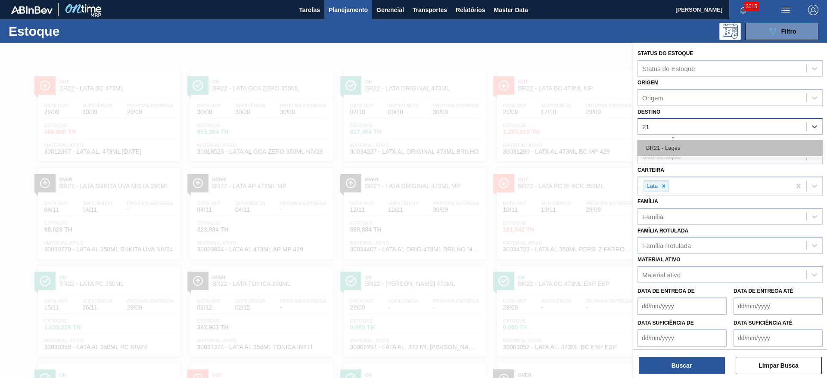
click at [678, 145] on div "BR21 - Lages" at bounding box center [730, 148] width 185 height 16
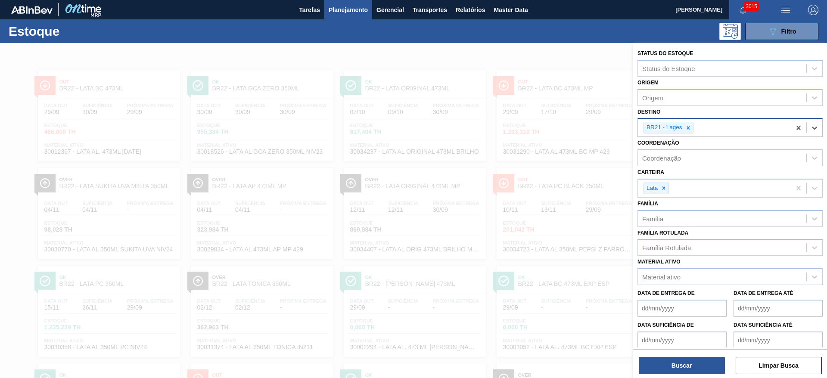
click at [570, 64] on div at bounding box center [413, 232] width 827 height 378
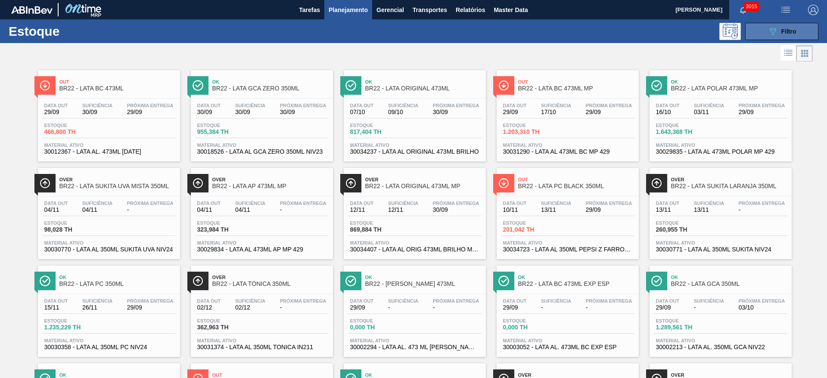
click at [771, 29] on icon "089F7B8B-B2A5-4AFE-B5C0-19BA573D28AC" at bounding box center [773, 31] width 10 height 10
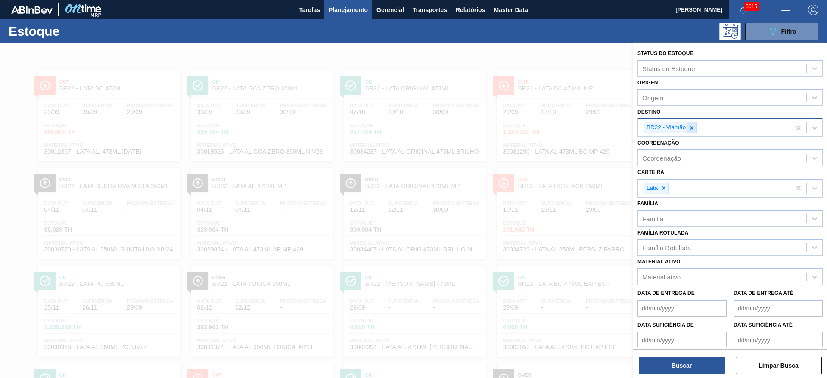
click at [691, 128] on icon at bounding box center [692, 127] width 3 height 3
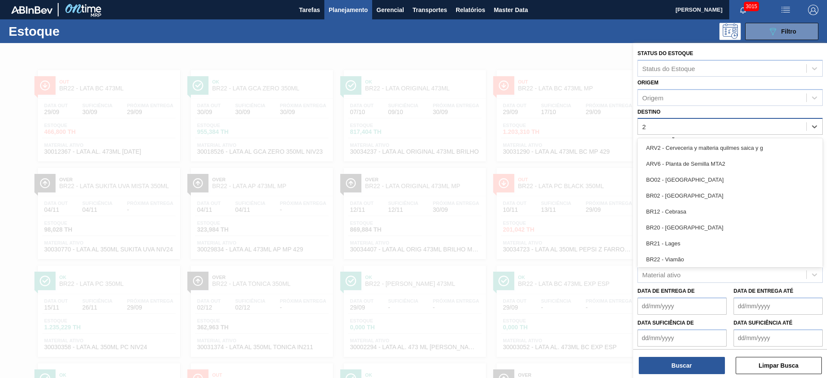
type input "21"
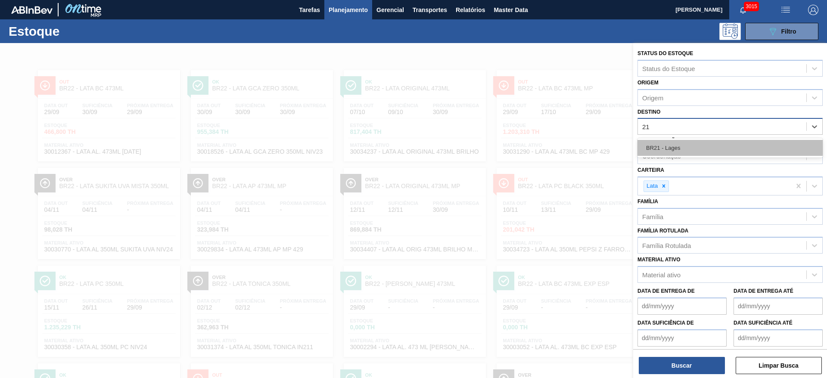
click at [680, 146] on div "BR21 - Lages" at bounding box center [730, 148] width 185 height 16
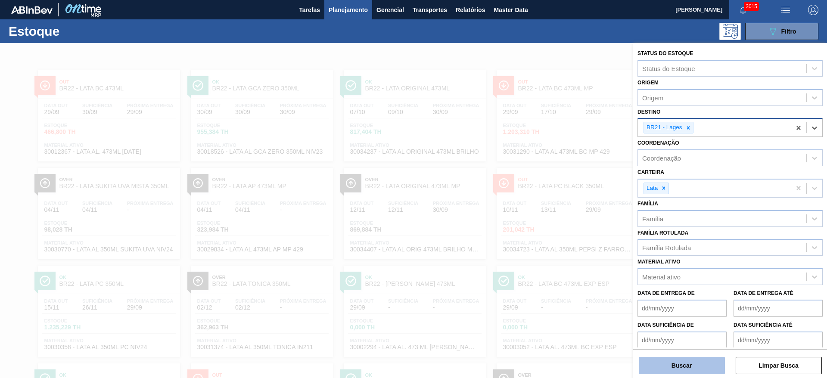
click at [681, 367] on button "Buscar" at bounding box center [682, 365] width 86 height 17
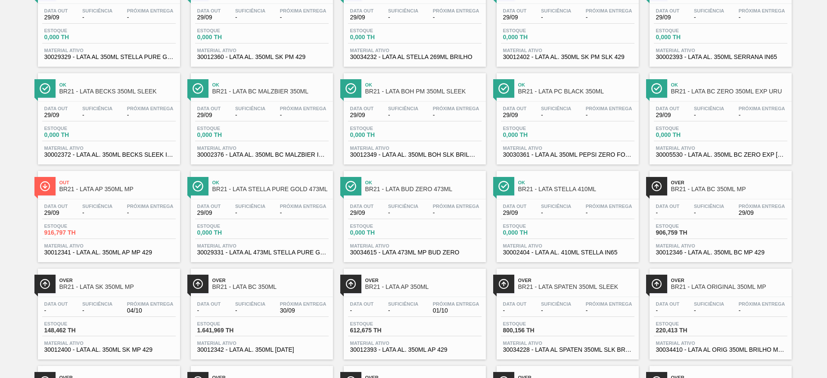
click at [437, 192] on span "BR21 - LATA BUD ZERO 473ML" at bounding box center [423, 189] width 116 height 6
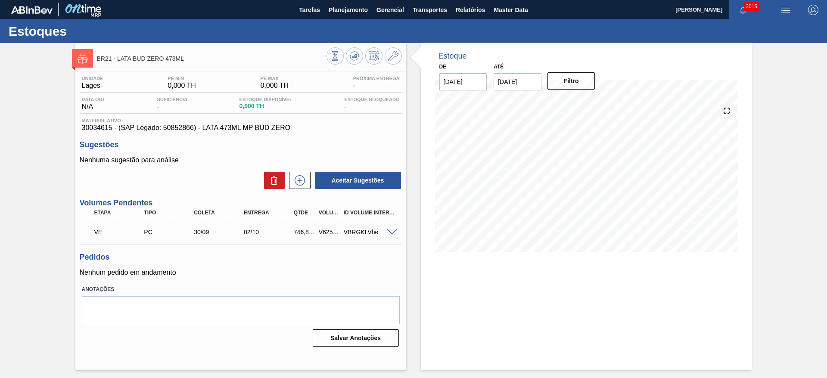
click at [393, 233] on span at bounding box center [392, 232] width 10 height 6
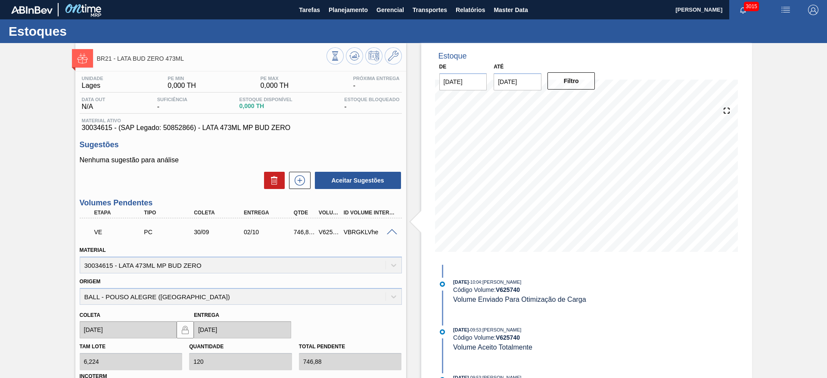
click at [798, 174] on div "BR21 - LATA BUD ZERO 473ML Unidade Lages PE MIN 0,000 TH PE MAX 0,000 TH Próxim…" at bounding box center [413, 305] width 827 height 524
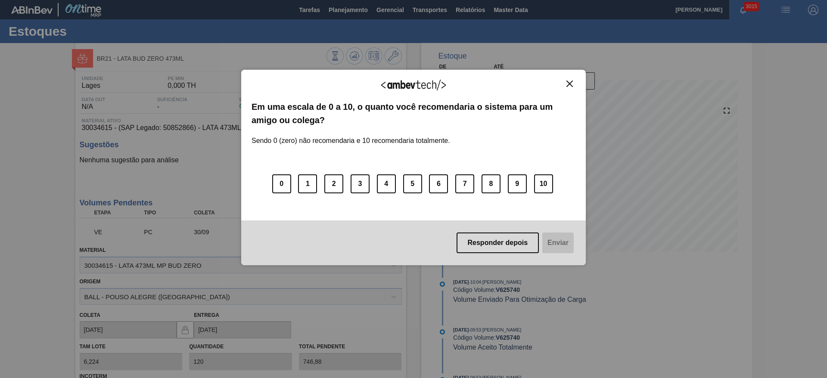
click at [570, 85] on img "Close" at bounding box center [569, 84] width 6 height 6
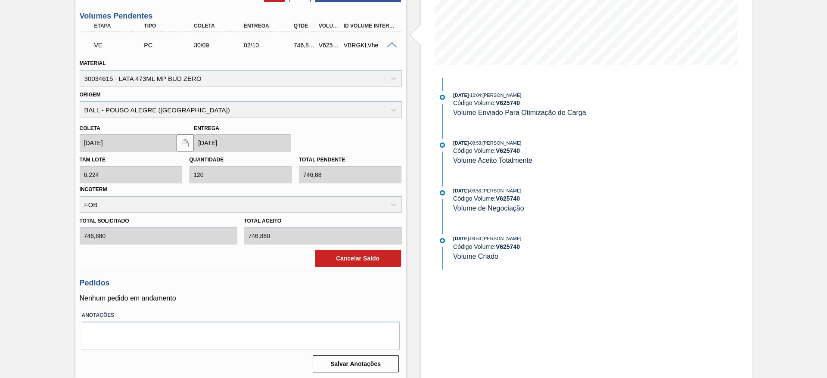
scroll to position [189, 0]
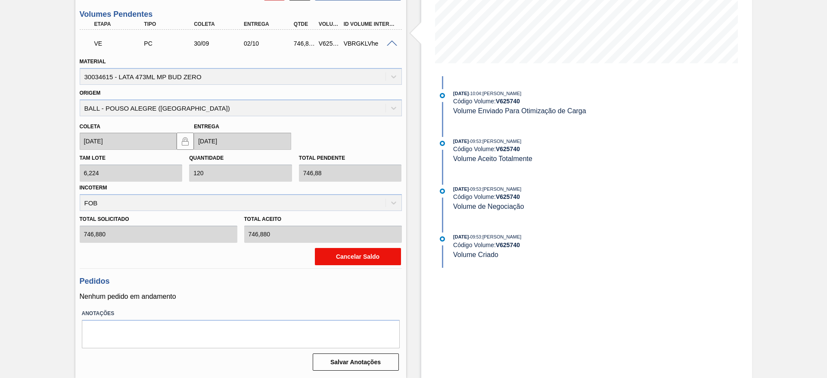
click at [373, 258] on button "Cancelar Saldo" at bounding box center [358, 256] width 86 height 17
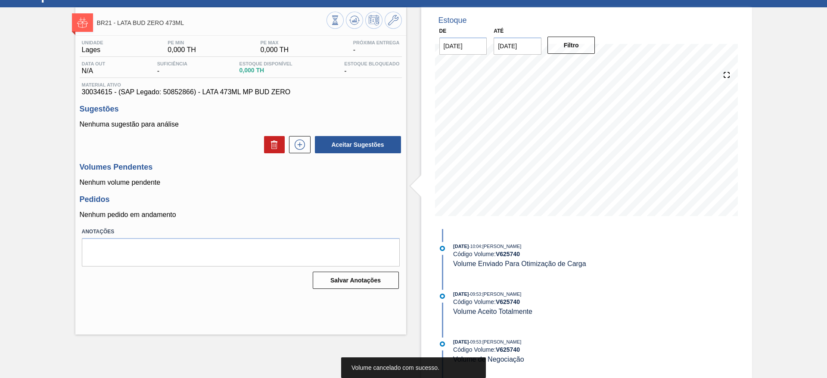
scroll to position [0, 0]
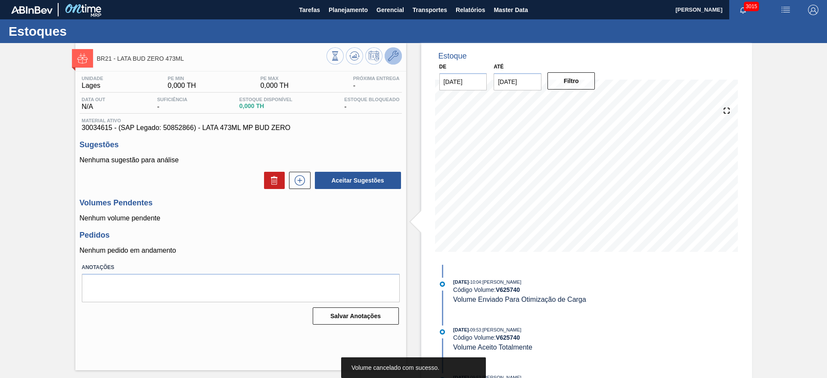
click at [393, 57] on icon at bounding box center [393, 56] width 10 height 10
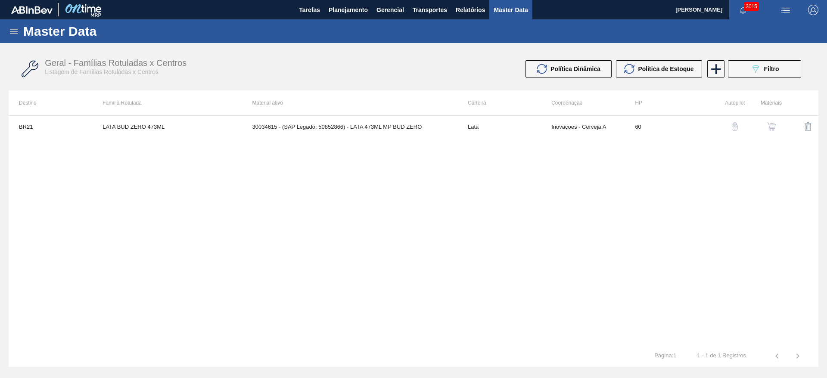
click at [772, 125] on img "button" at bounding box center [771, 126] width 9 height 9
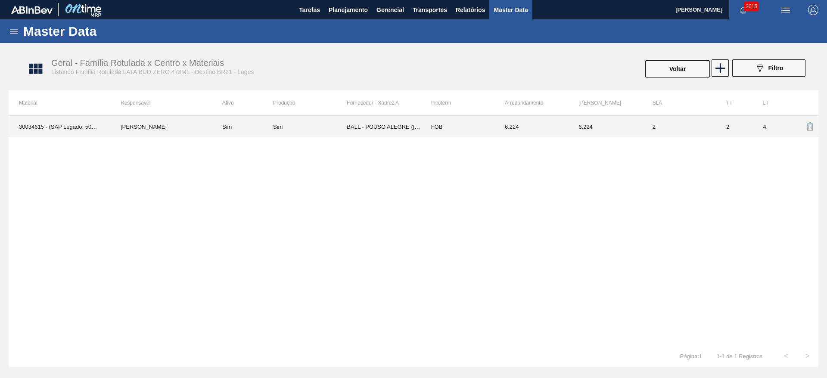
click at [372, 131] on td "BALL - POUSO ALEGRE (MG)" at bounding box center [384, 127] width 74 height 22
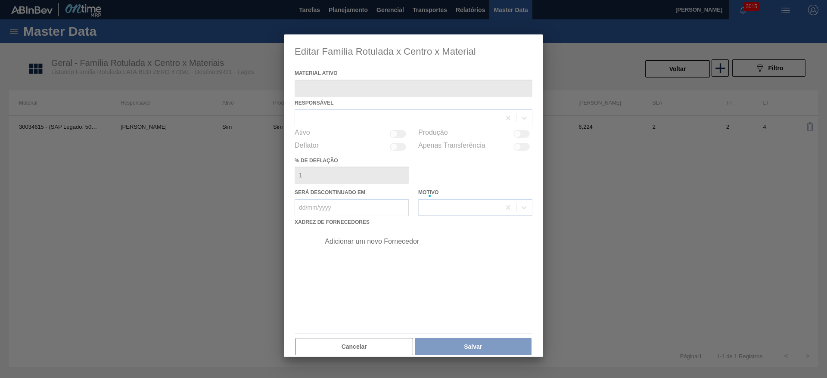
type ativo "30034615 - (SAP Legado: 50852866) - LATA 473ML MP BUD ZERO"
checkbox input "true"
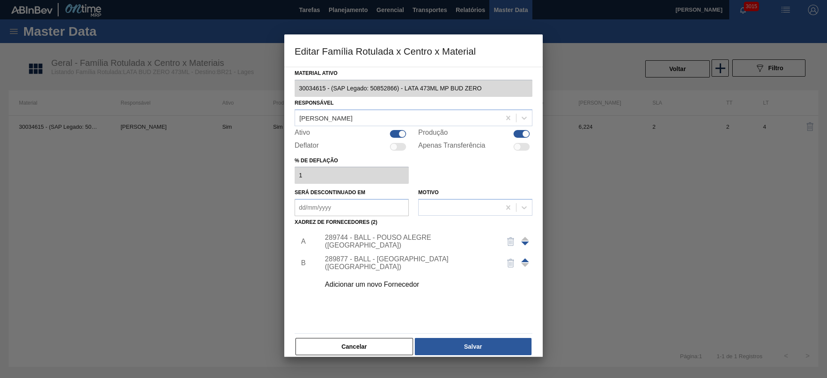
click at [526, 259] on span at bounding box center [525, 260] width 8 height 4
click at [395, 236] on div "289877 - BALL - TRÊS RIOS (RJ)" at bounding box center [424, 242] width 218 height 22
click at [414, 240] on div "289877 - BALL - TRÊS RIOS (RJ)" at bounding box center [409, 242] width 169 height 16
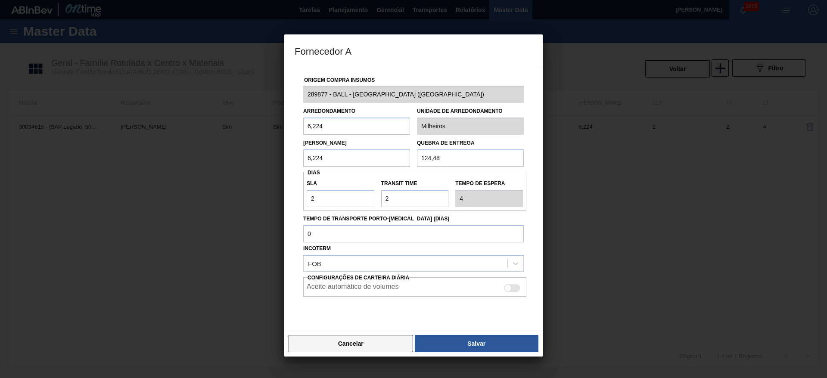
click at [367, 342] on button "Cancelar" at bounding box center [351, 343] width 125 height 17
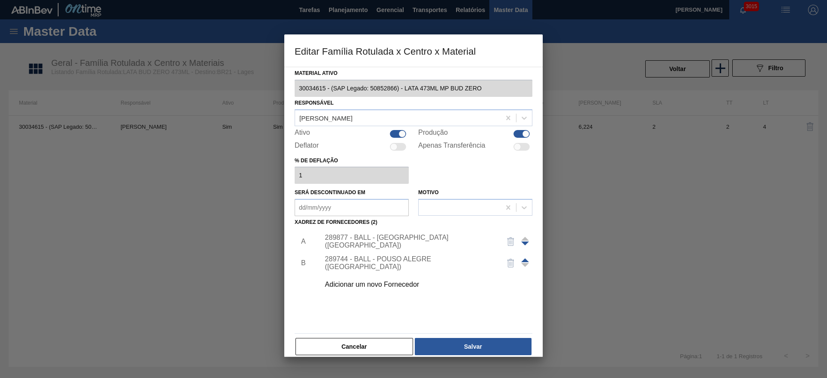
click at [398, 264] on div "289744 - BALL - POUSO ALEGRE (MG)" at bounding box center [409, 263] width 169 height 16
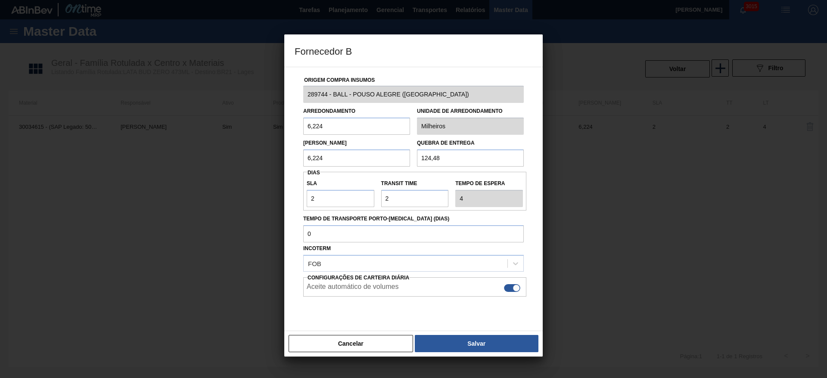
drag, startPoint x: 507, startPoint y: 288, endPoint x: 507, endPoint y: 294, distance: 6.1
click at [507, 288] on div at bounding box center [512, 288] width 16 height 8
checkbox input "false"
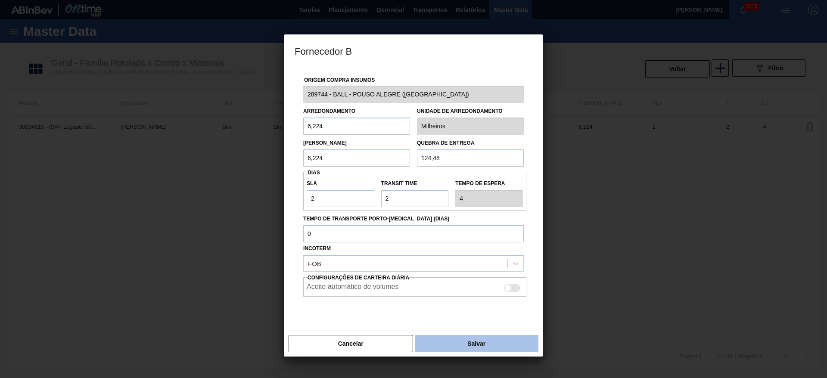
click at [481, 347] on button "Salvar" at bounding box center [477, 343] width 124 height 17
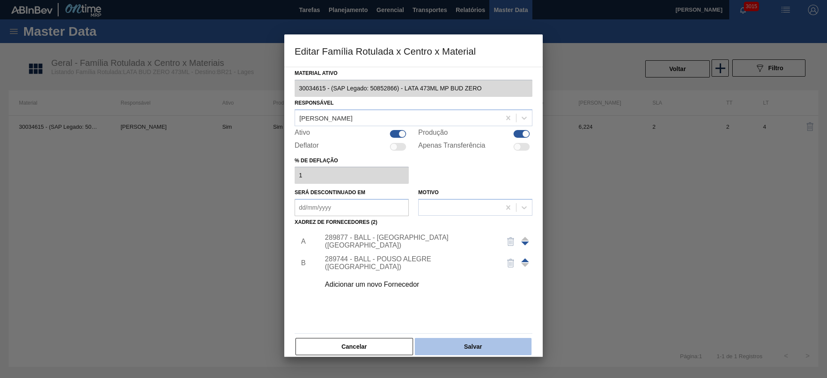
click at [486, 345] on button "Salvar" at bounding box center [473, 346] width 117 height 17
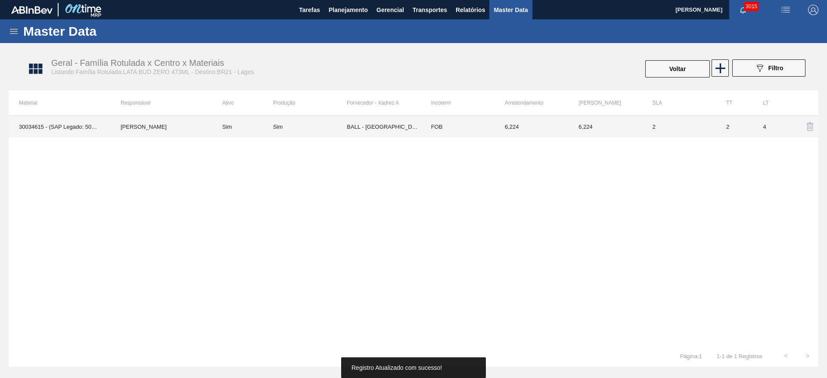
click at [384, 128] on td "BALL - TRÊS RIOS (RJ)" at bounding box center [384, 127] width 74 height 22
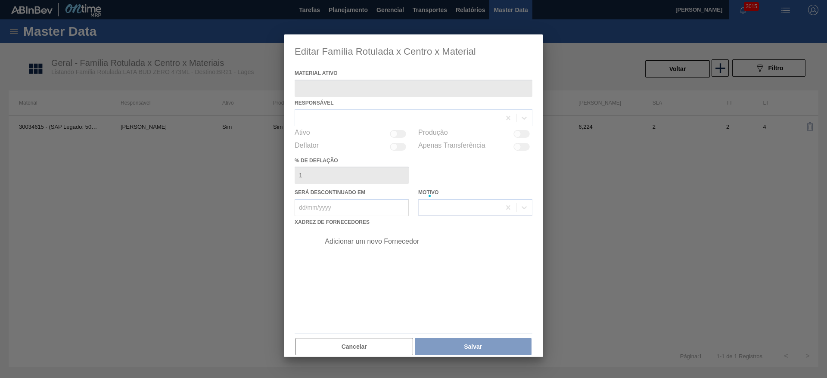
type ativo "30034615 - (SAP Legado: 50852866) - LATA 473ML MP BUD ZERO"
checkbox input "true"
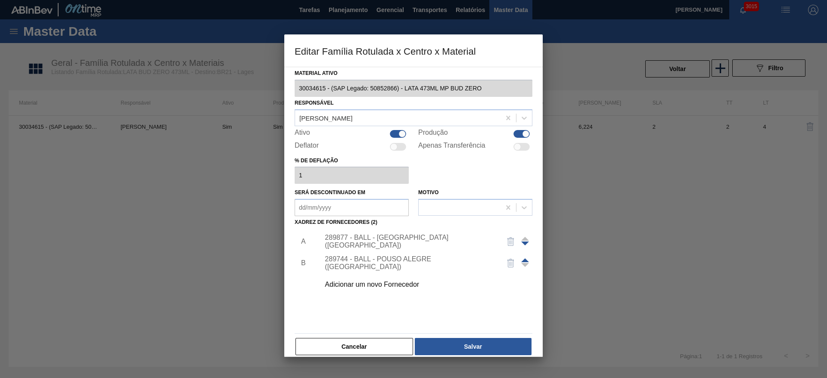
click at [391, 289] on div "Adicionar um novo Fornecedor" at bounding box center [424, 285] width 218 height 22
click at [390, 287] on div "Adicionar um novo Fornecedor" at bounding box center [409, 285] width 169 height 8
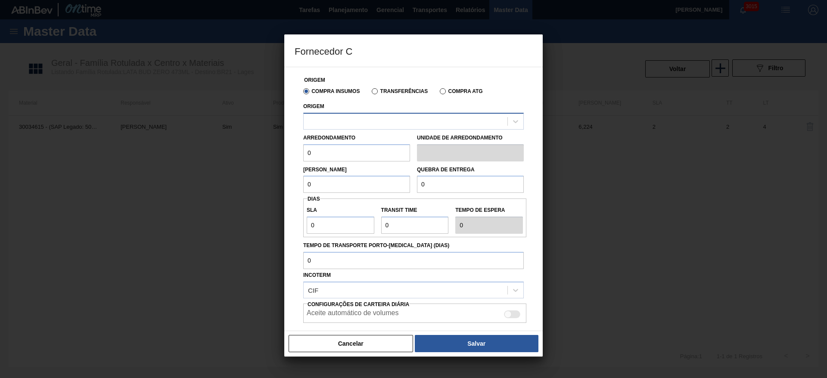
click at [351, 121] on div at bounding box center [406, 121] width 204 height 12
click at [349, 122] on div at bounding box center [406, 121] width 204 height 12
click at [395, 342] on button "Cancelar" at bounding box center [351, 343] width 125 height 17
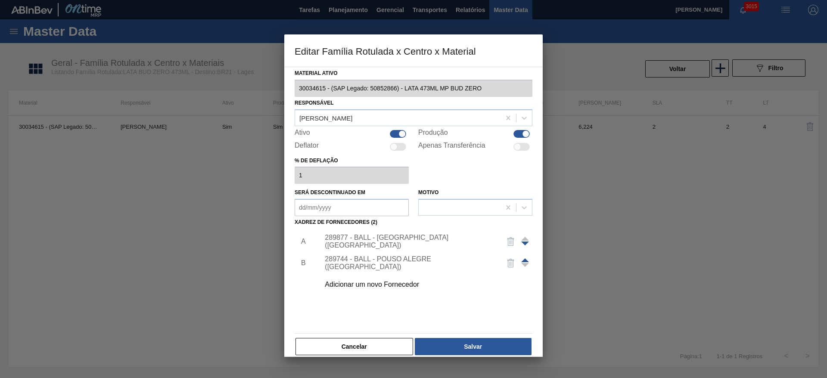
click at [395, 342] on button "Cancelar" at bounding box center [355, 346] width 118 height 17
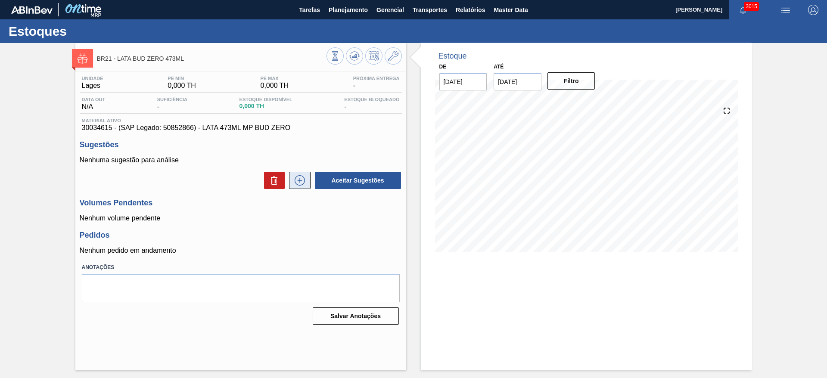
click at [296, 179] on icon at bounding box center [300, 180] width 14 height 10
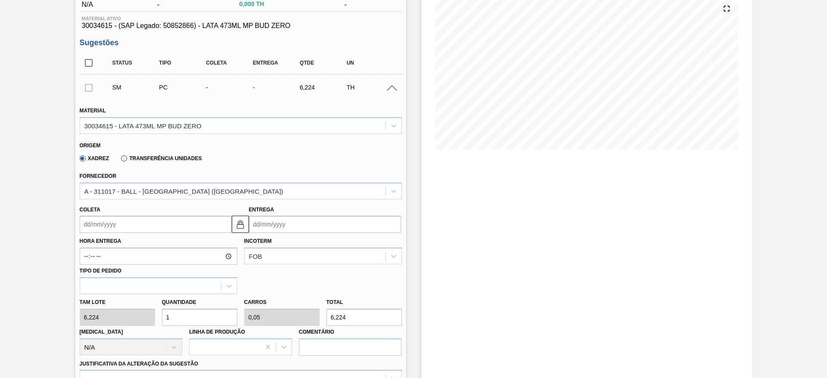
scroll to position [129, 0]
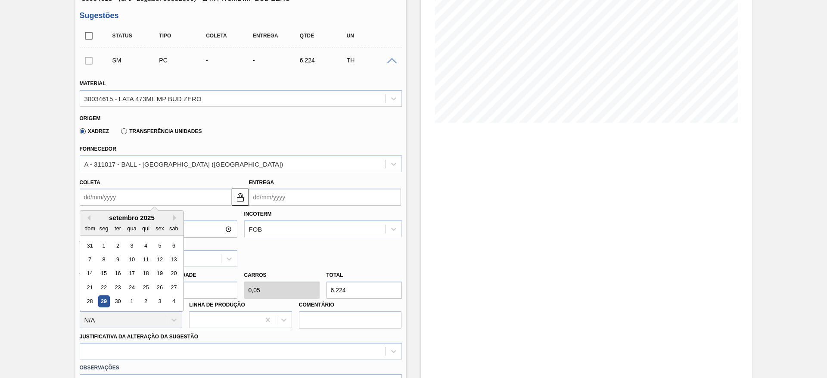
click at [164, 198] on input "Coleta" at bounding box center [156, 197] width 152 height 17
click at [121, 299] on div "30" at bounding box center [118, 302] width 12 height 12
type input "[DATE]"
type input "02/10/2025"
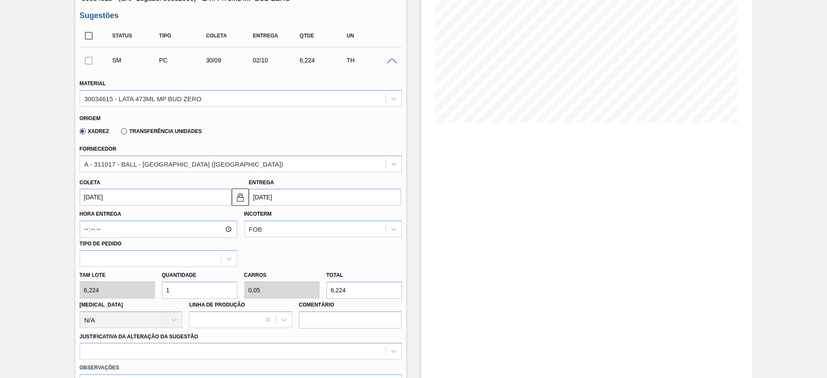
click at [181, 294] on input "1" at bounding box center [199, 290] width 75 height 17
type input "12"
type input "0,6"
type input "74,688"
type input "120"
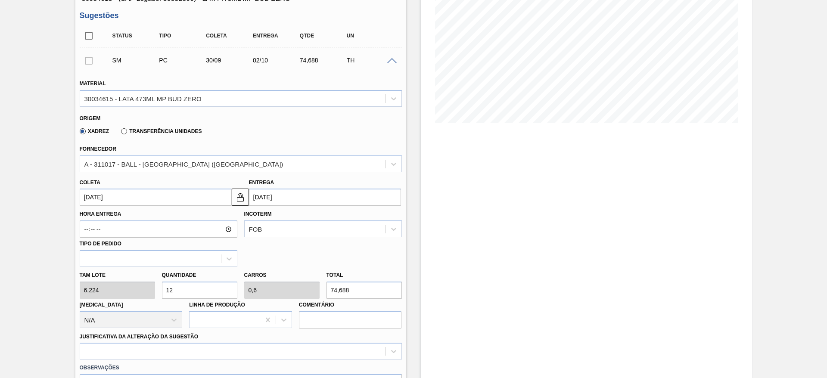
type input "6"
type input "746,88"
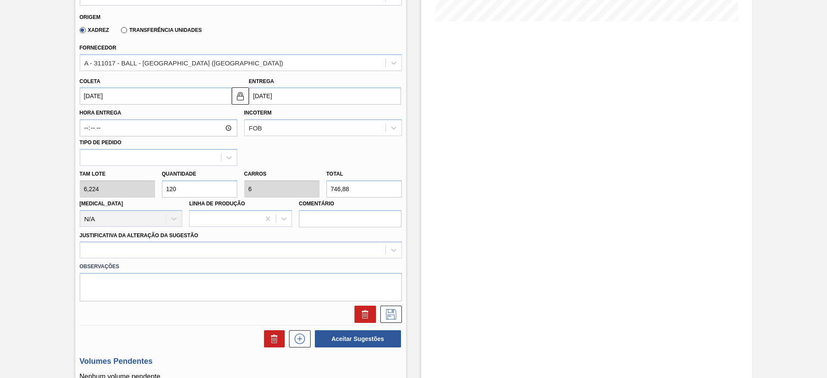
scroll to position [258, 0]
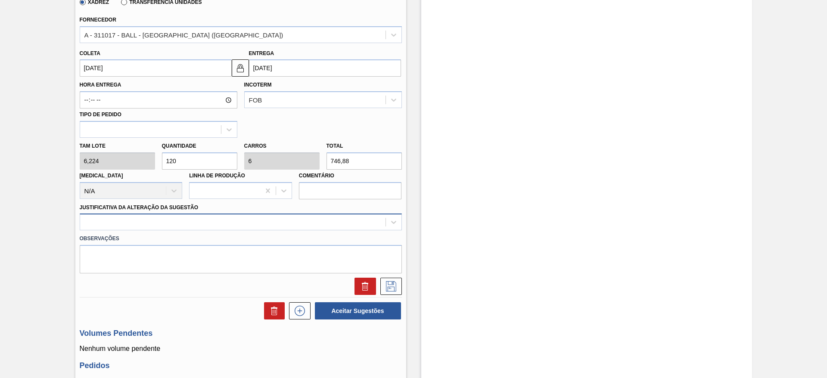
type input "120"
click at [261, 224] on div at bounding box center [232, 222] width 305 height 12
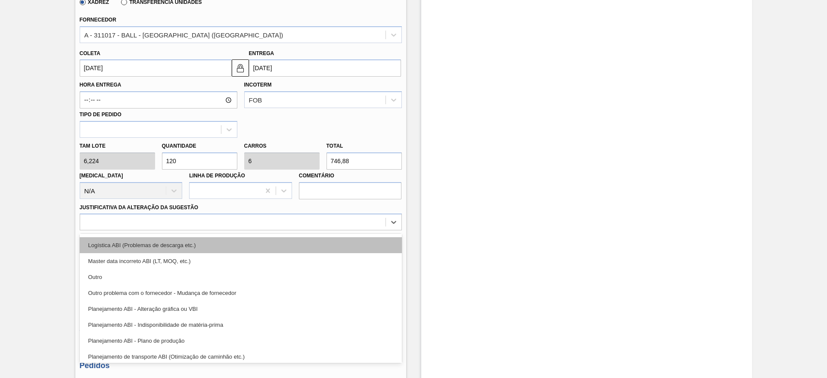
scroll to position [65, 0]
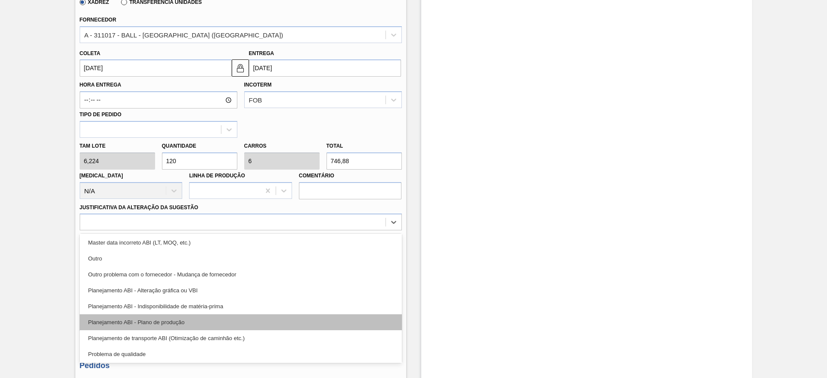
click at [193, 324] on div "Planejamento ABI - Plano de produção" at bounding box center [241, 322] width 322 height 16
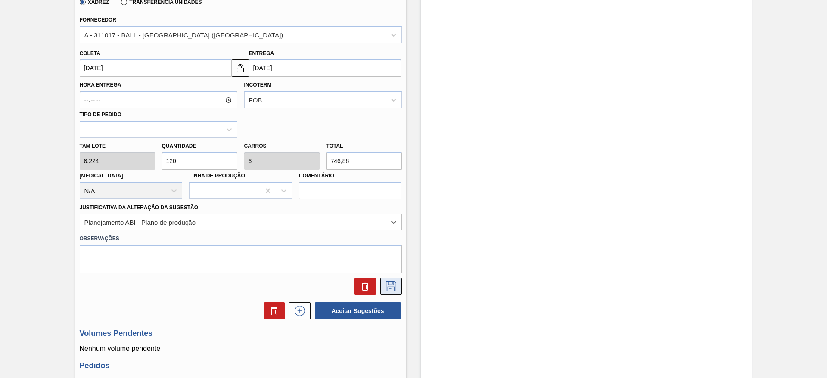
click at [392, 287] on icon at bounding box center [391, 286] width 14 height 10
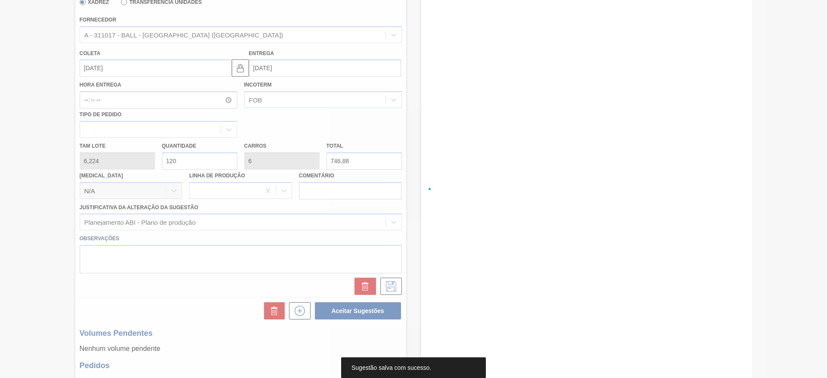
scroll to position [0, 0]
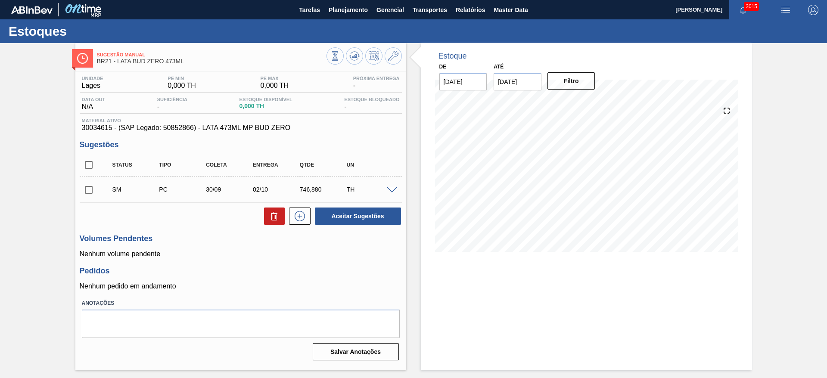
click at [389, 187] on span at bounding box center [392, 190] width 10 height 6
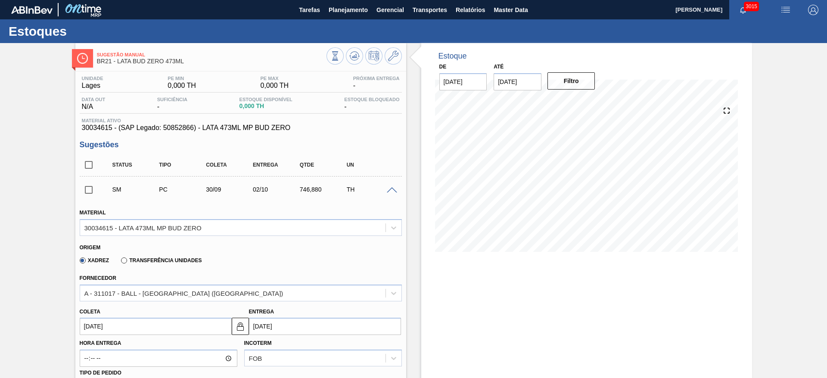
click at [390, 187] on span at bounding box center [392, 190] width 10 height 6
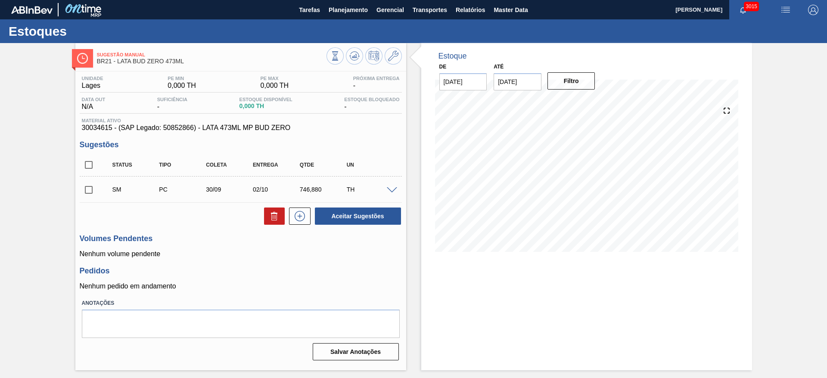
click at [91, 190] on input "checkbox" at bounding box center [89, 190] width 18 height 18
click at [353, 211] on button "Aceitar Sugestões" at bounding box center [358, 216] width 86 height 17
checkbox input "false"
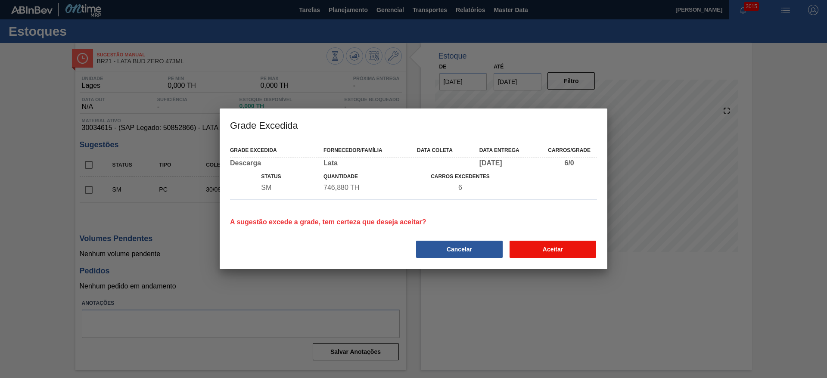
click at [545, 251] on button "Aceitar" at bounding box center [553, 249] width 87 height 17
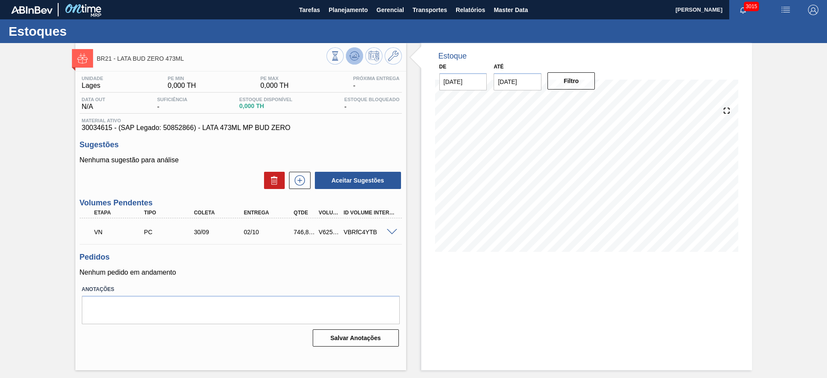
click at [360, 56] on button at bounding box center [354, 55] width 17 height 17
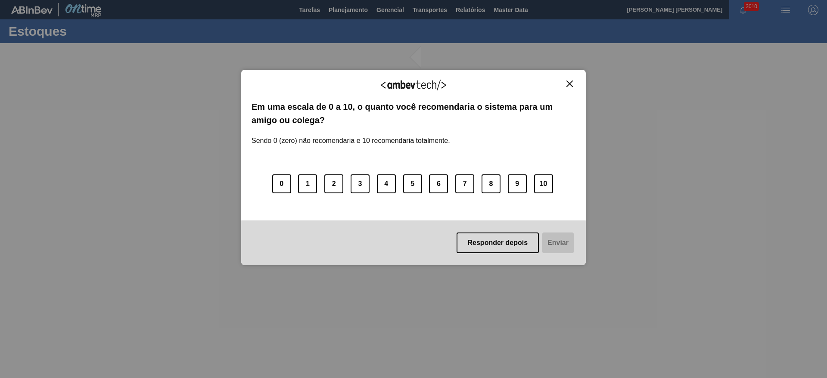
click at [568, 83] on img "Close" at bounding box center [569, 84] width 6 height 6
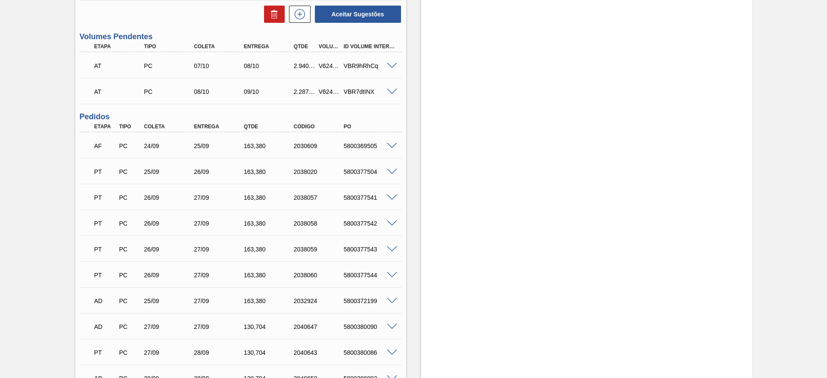
scroll to position [711, 0]
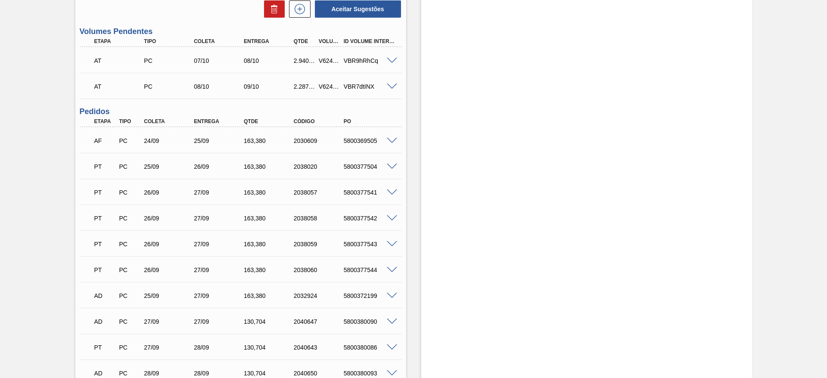
click at [394, 141] on span at bounding box center [392, 141] width 10 height 6
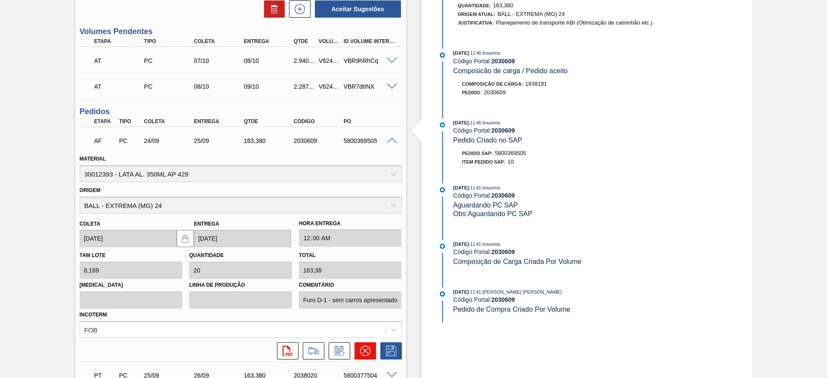
click at [362, 353] on icon at bounding box center [364, 351] width 5 height 5
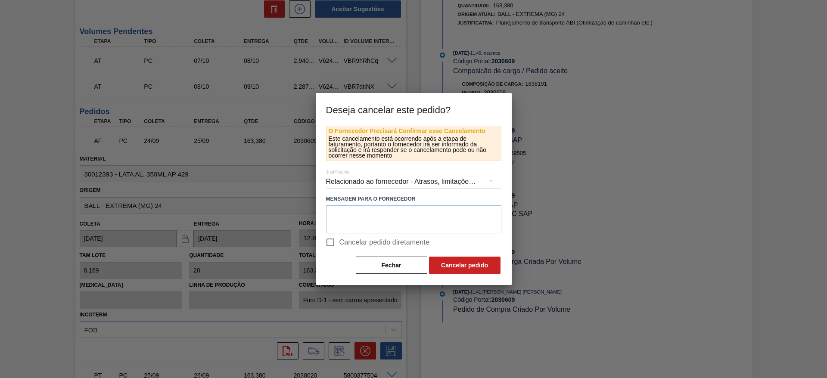
click at [336, 245] on input "Cancelar pedido diretamente" at bounding box center [330, 242] width 18 height 18
checkbox input "true"
click at [480, 269] on button "Cancelar pedido" at bounding box center [465, 265] width 72 height 17
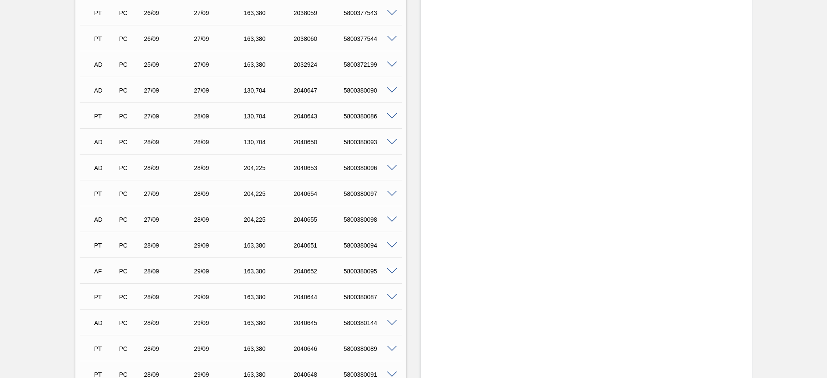
scroll to position [969, 0]
click at [389, 243] on span at bounding box center [392, 244] width 10 height 6
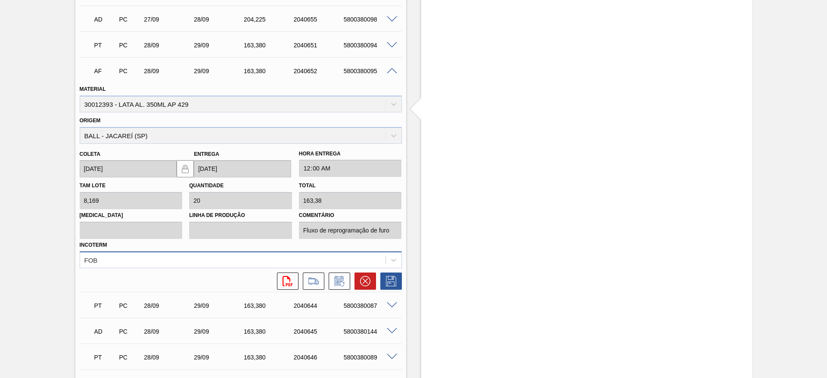
scroll to position [1163, 0]
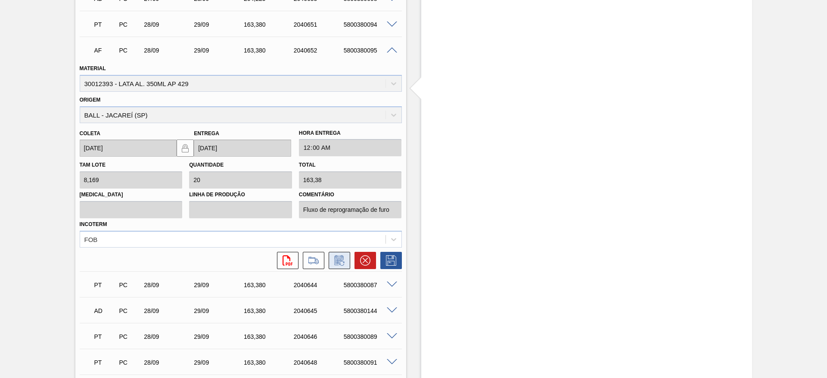
click at [339, 263] on icon at bounding box center [340, 260] width 14 height 10
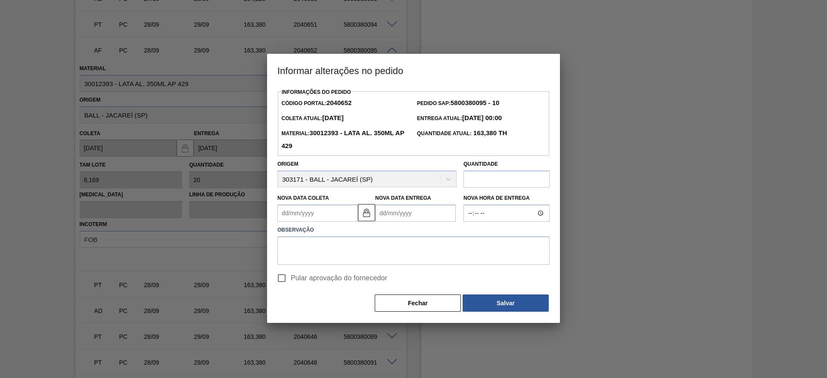
click at [316, 219] on Coleta2040652 "Nova Data Coleta" at bounding box center [317, 213] width 81 height 17
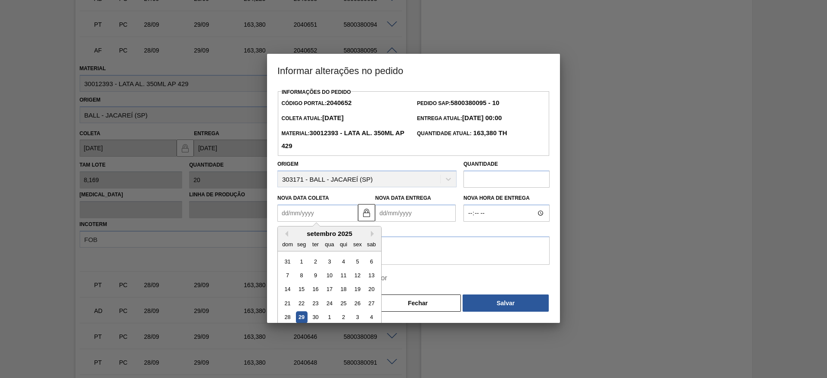
click at [302, 320] on div "29" at bounding box center [302, 318] width 12 height 12
type Coleta2040652 "[DATE]"
type Entrega2040652 "[DATE]"
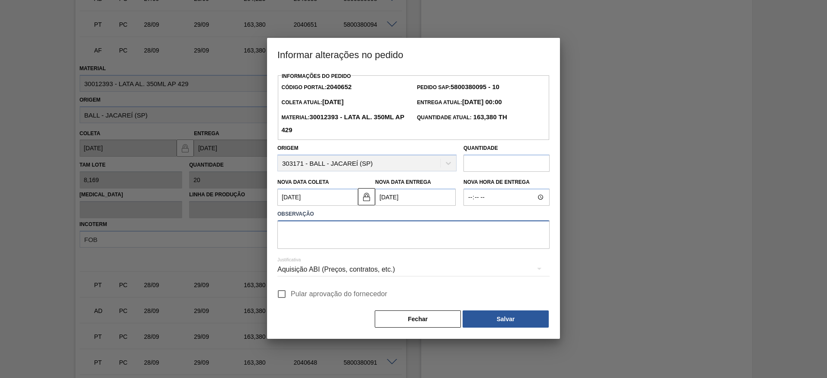
click at [348, 228] on textarea at bounding box center [413, 235] width 272 height 28
type textarea "Fruo D-1 - sem carros apresentados"
click at [377, 274] on div "Aquisição ABI (Preços, contratos, etc.)" at bounding box center [413, 270] width 272 height 24
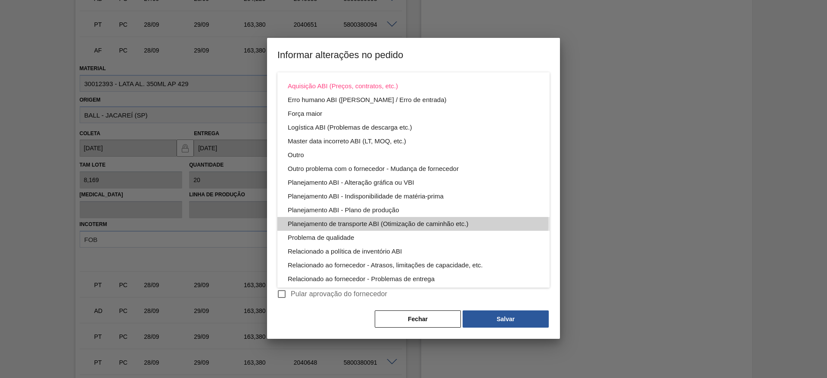
click at [397, 223] on div "Planejamento de transporte ABI (Otimização de caminhão etc.)" at bounding box center [414, 224] width 252 height 14
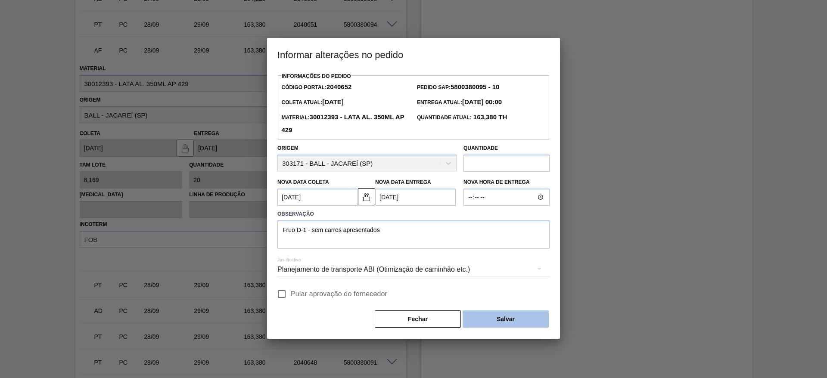
click at [520, 324] on button "Salvar" at bounding box center [506, 319] width 86 height 17
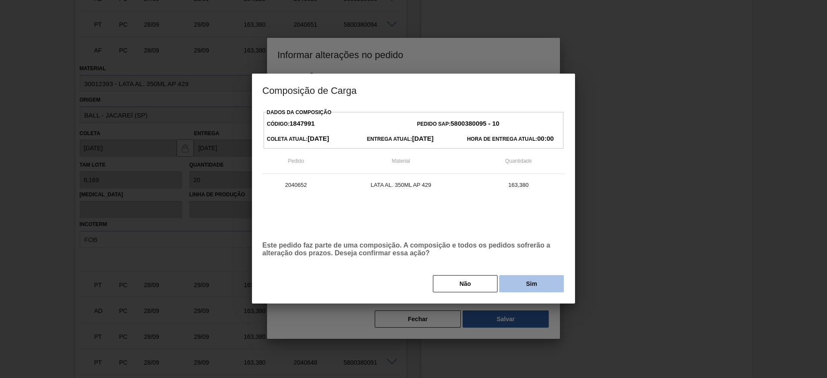
click at [540, 288] on button "Sim" at bounding box center [531, 283] width 65 height 17
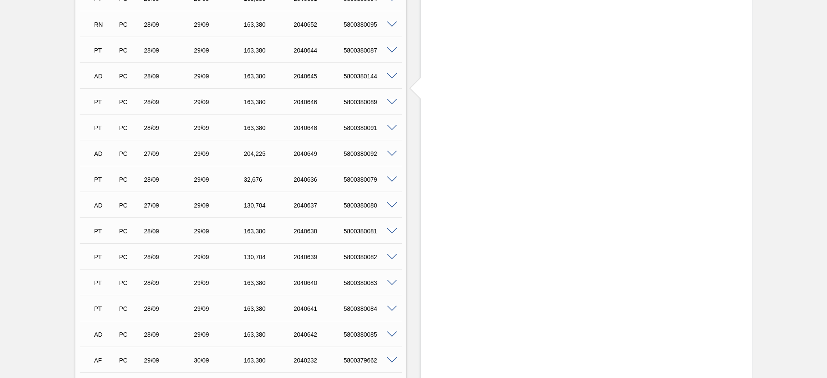
scroll to position [1137, 0]
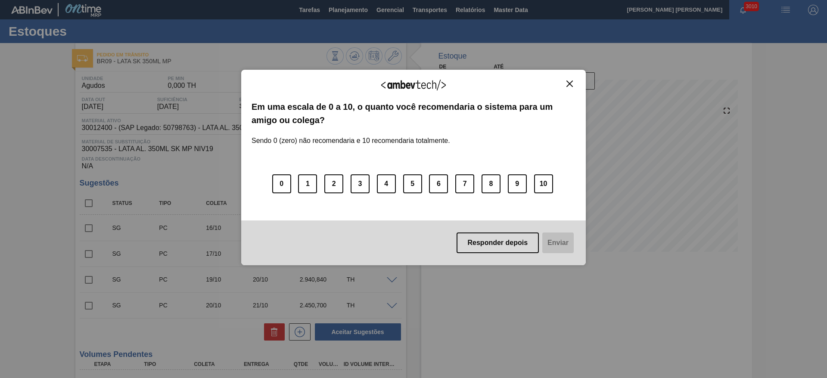
click at [570, 83] on img "Close" at bounding box center [569, 84] width 6 height 6
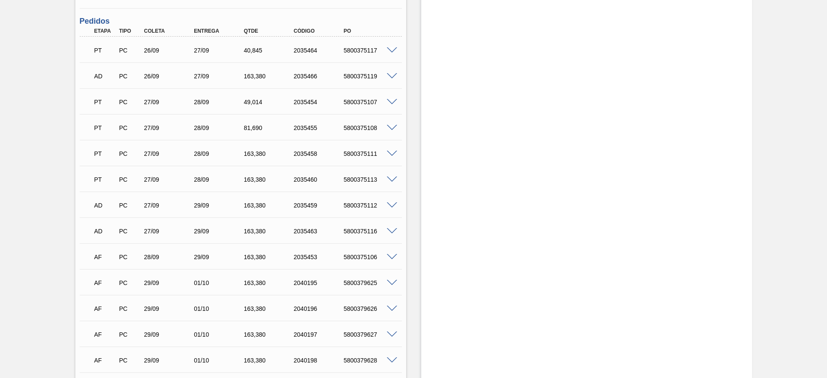
scroll to position [517, 0]
click at [389, 125] on span at bounding box center [392, 128] width 10 height 6
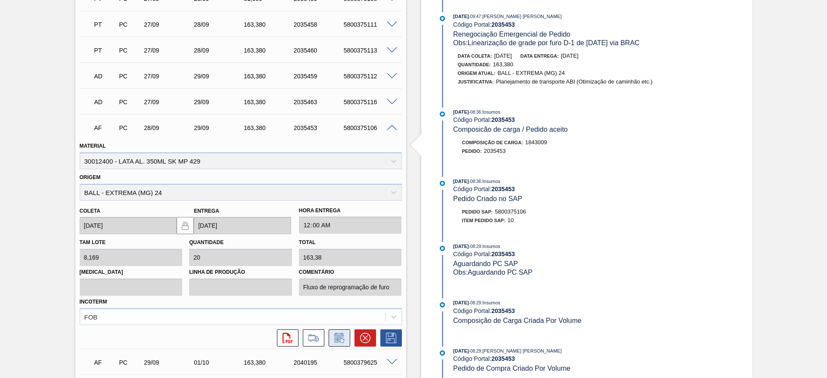
click at [337, 342] on icon at bounding box center [340, 338] width 14 height 10
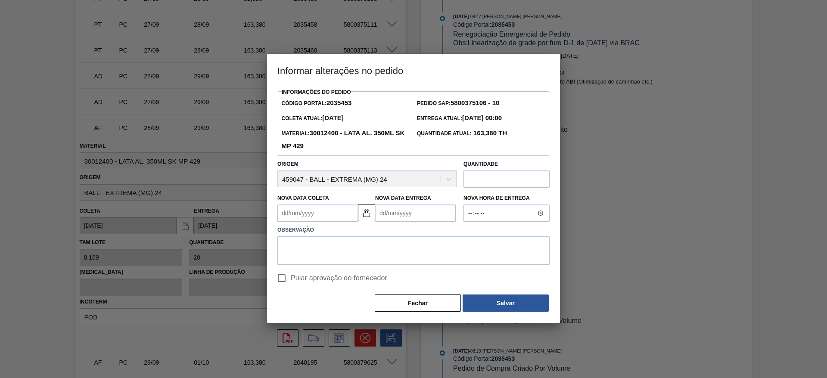
click at [327, 215] on Coleta2035453 "Nova Data Coleta" at bounding box center [317, 213] width 81 height 17
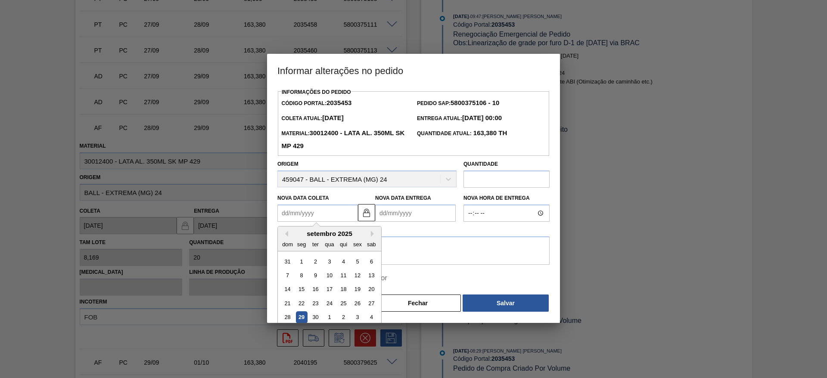
click at [306, 317] on div "29" at bounding box center [302, 318] width 12 height 12
type Coleta2035453 "[DATE]"
type Entrega2035453 "30/09/2025"
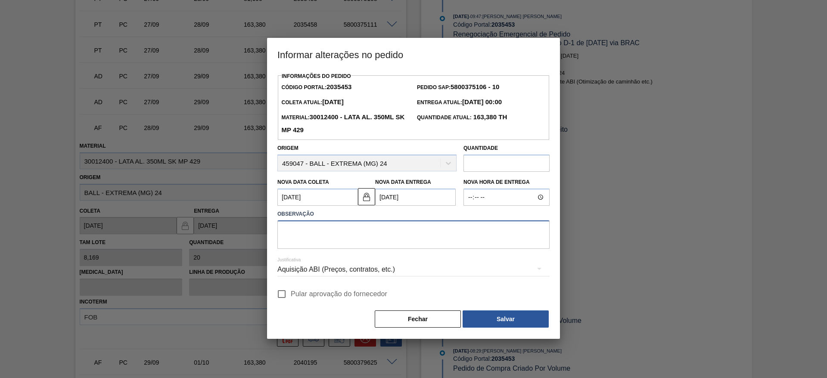
click at [341, 233] on textarea at bounding box center [413, 235] width 272 height 28
type textarea "Furo D-1 - sem carros apresentados"
click at [372, 276] on div "Aquisição ABI (Preços, contratos, etc.)" at bounding box center [413, 270] width 272 height 24
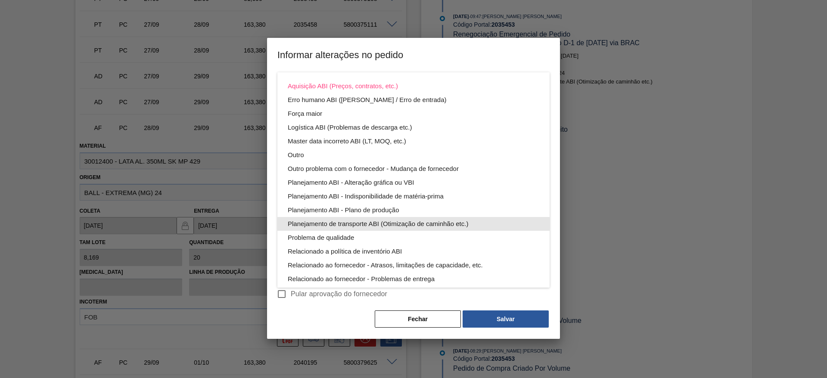
click at [389, 224] on div "Planejamento de transporte ABI (Otimização de caminhão etc.)" at bounding box center [414, 224] width 252 height 14
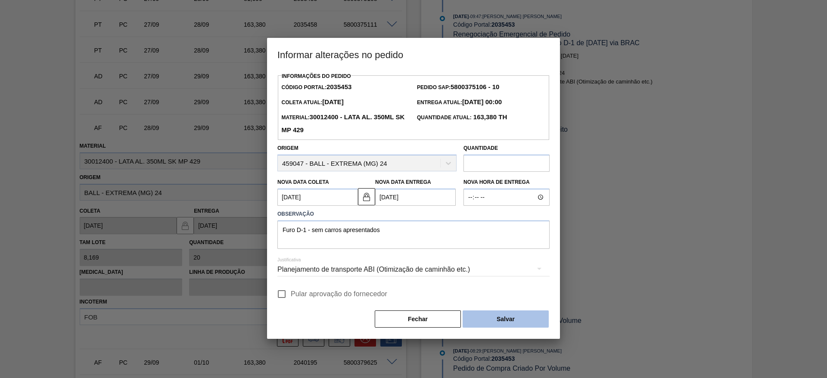
click at [517, 320] on button "Salvar" at bounding box center [506, 319] width 86 height 17
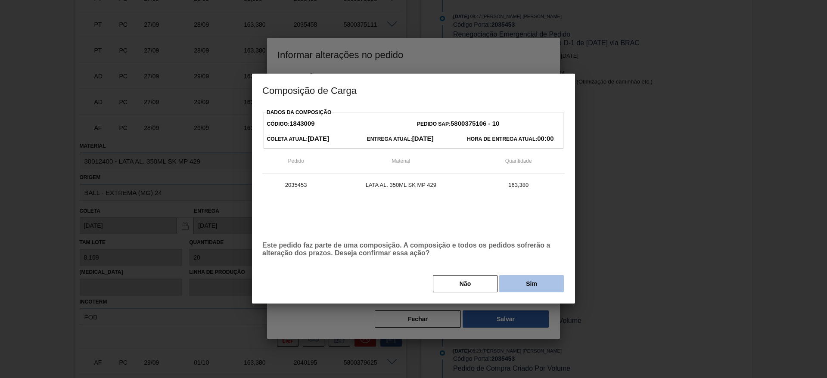
click at [531, 282] on button "Sim" at bounding box center [531, 283] width 65 height 17
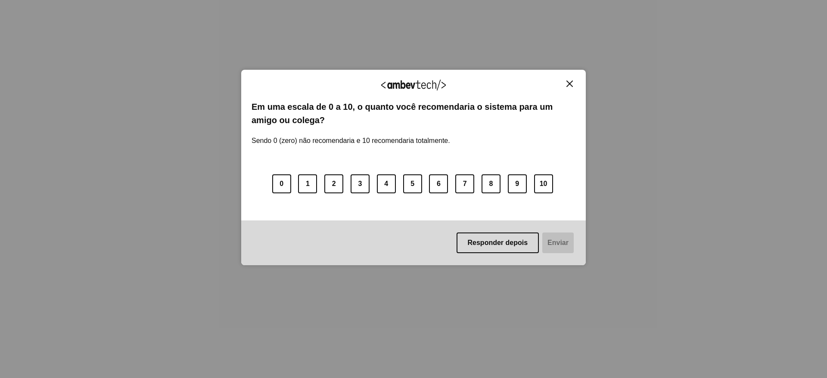
click at [571, 84] on img "Close" at bounding box center [569, 84] width 6 height 6
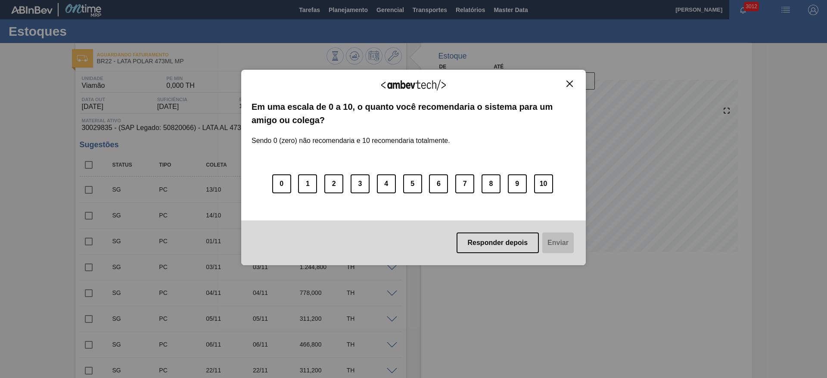
click at [571, 84] on img "Close" at bounding box center [569, 84] width 6 height 6
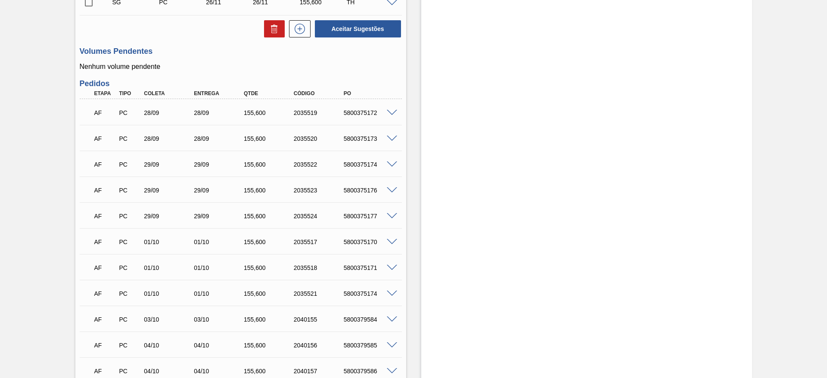
scroll to position [517, 0]
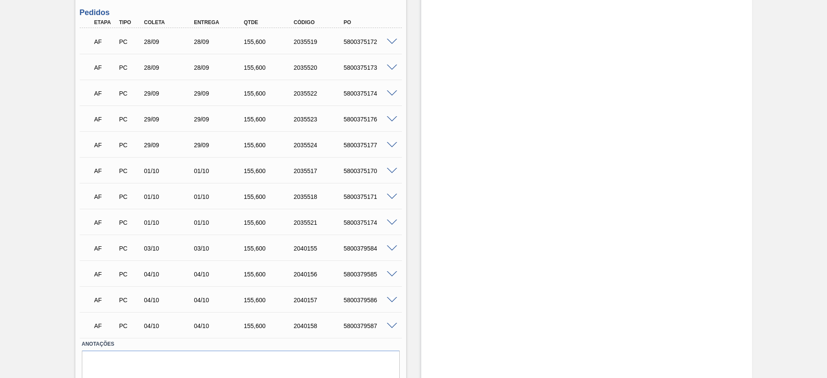
click at [391, 43] on span at bounding box center [392, 42] width 10 height 6
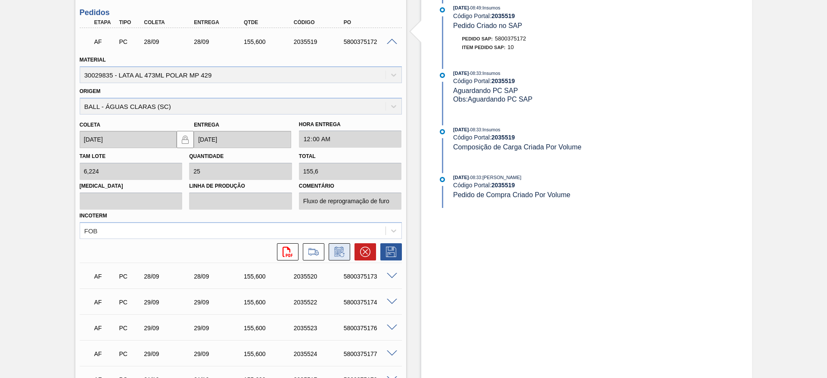
click at [335, 250] on icon at bounding box center [340, 252] width 14 height 10
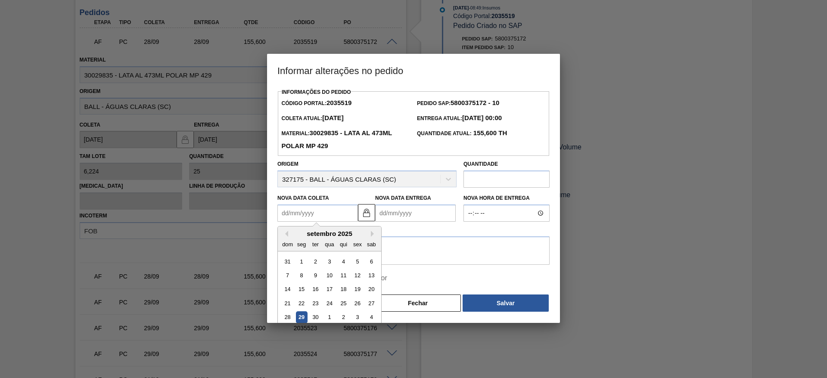
click at [317, 213] on Coleta2035519 "Nova Data Coleta" at bounding box center [317, 213] width 81 height 17
click at [331, 318] on div "1" at bounding box center [330, 318] width 12 height 12
type Coleta2035519 "[DATE]"
type Entrega2035519 "[DATE]"
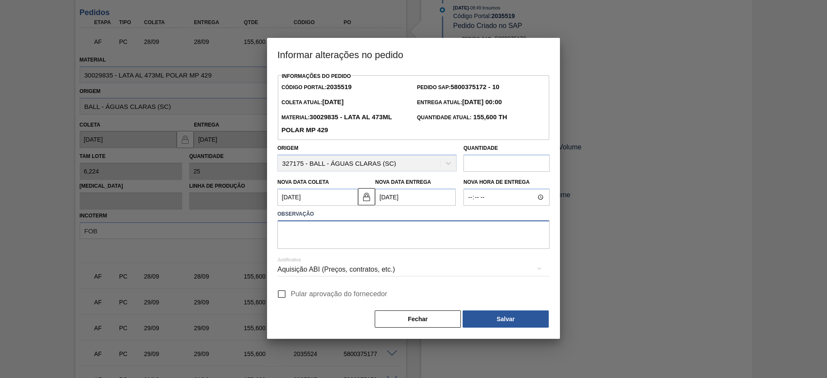
click at [361, 234] on textarea at bounding box center [413, 235] width 272 height 28
type textarea "L"
drag, startPoint x: 386, startPoint y: 230, endPoint x: 234, endPoint y: 221, distance: 152.4
click at [234, 221] on div "Informar alterações no pedido Informações do Pedido Código Portal: 2035519 Pedi…" at bounding box center [413, 189] width 827 height 378
type textarea "Furo D-1 - giro da frota"
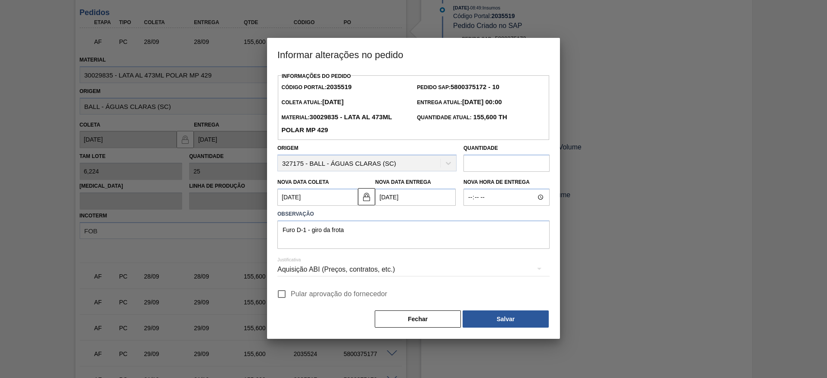
click at [428, 269] on div "Aquisição ABI (Preços, contratos, etc.)" at bounding box center [413, 270] width 272 height 24
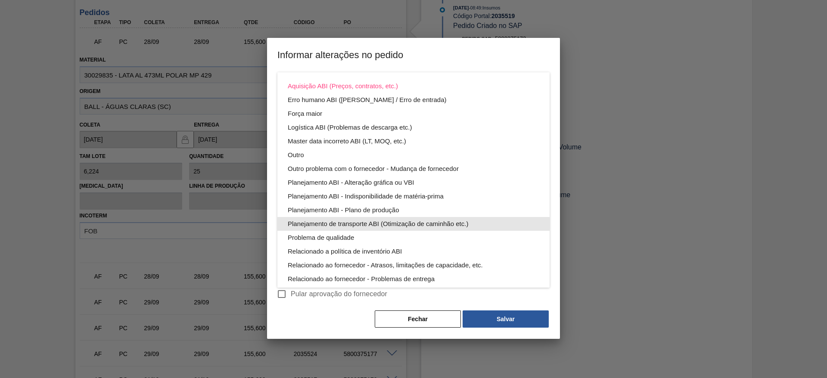
click at [420, 223] on div "Planejamento de transporte ABI (Otimização de caminhão etc.)" at bounding box center [414, 224] width 252 height 14
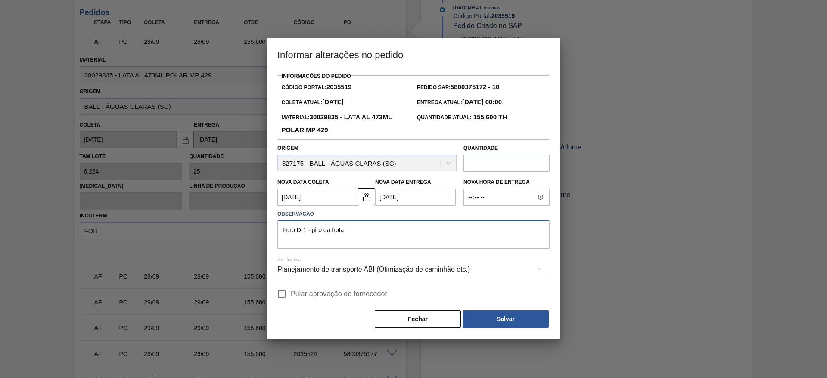
drag, startPoint x: 359, startPoint y: 235, endPoint x: 237, endPoint y: 228, distance: 122.5
click at [237, 228] on div "Informar alterações no pedido Informações do Pedido Código Portal: 2035519 Pedi…" at bounding box center [413, 189] width 827 height 378
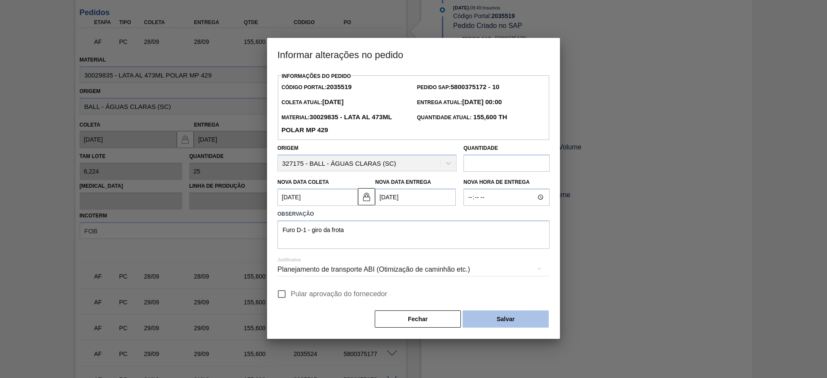
click at [517, 317] on button "Salvar" at bounding box center [506, 319] width 86 height 17
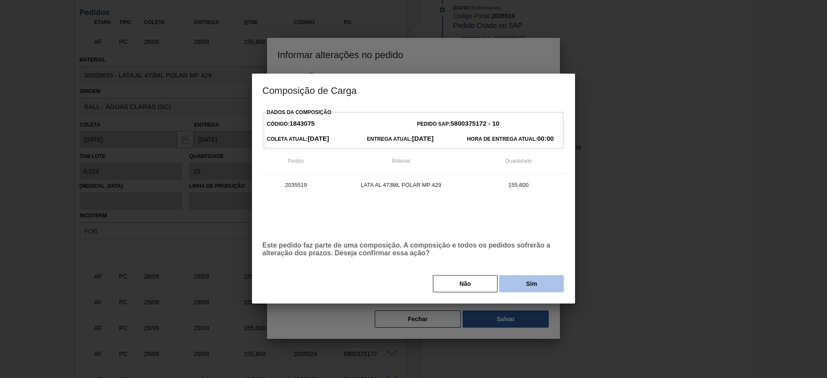
click at [534, 283] on button "Sim" at bounding box center [531, 283] width 65 height 17
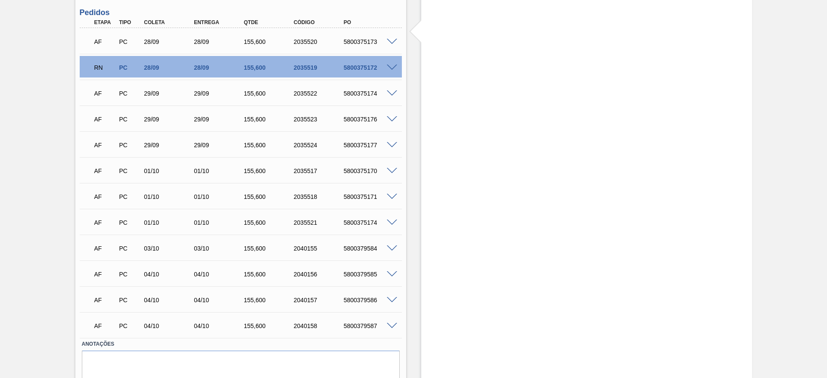
click at [391, 41] on span at bounding box center [392, 42] width 10 height 6
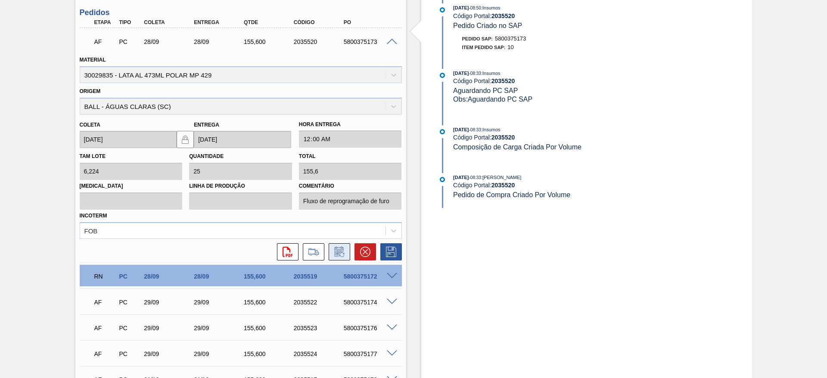
click at [336, 255] on icon at bounding box center [340, 252] width 14 height 10
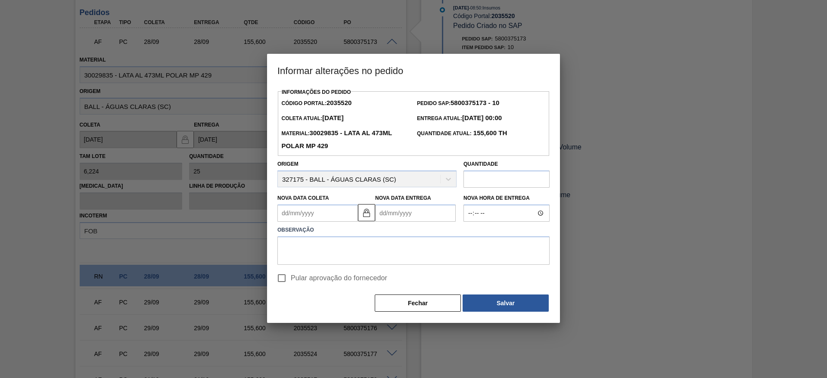
click at [320, 210] on Coleta2035520 "Nova Data Coleta" at bounding box center [317, 213] width 81 height 17
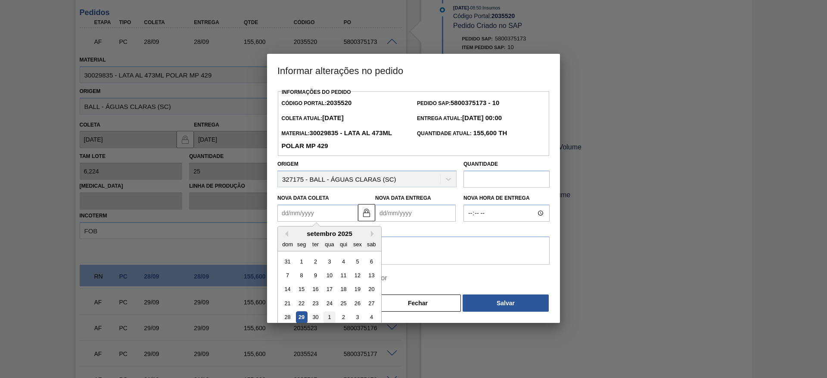
click at [331, 321] on div "1" at bounding box center [330, 318] width 12 height 12
type Coleta2035520 "01/10/2025"
type Entrega2035520 "01/10/2025"
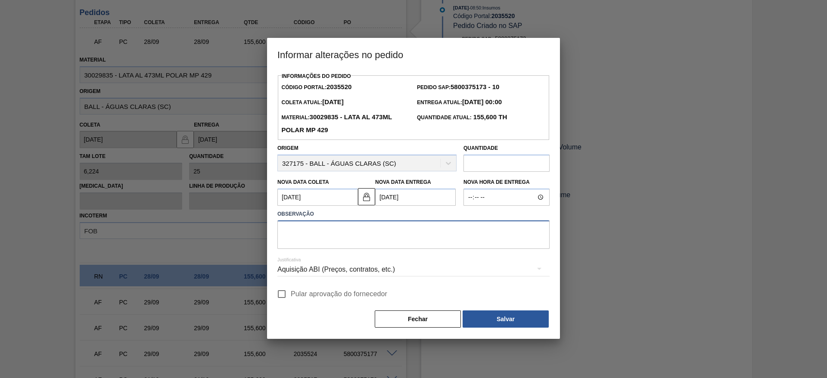
click at [336, 230] on textarea at bounding box center [413, 235] width 272 height 28
paste textarea "Furo D-1 - giro da frota"
type textarea "Furo D-1 - giro da frota"
click at [375, 271] on div "Aquisição ABI (Preços, contratos, etc.)" at bounding box center [413, 270] width 272 height 24
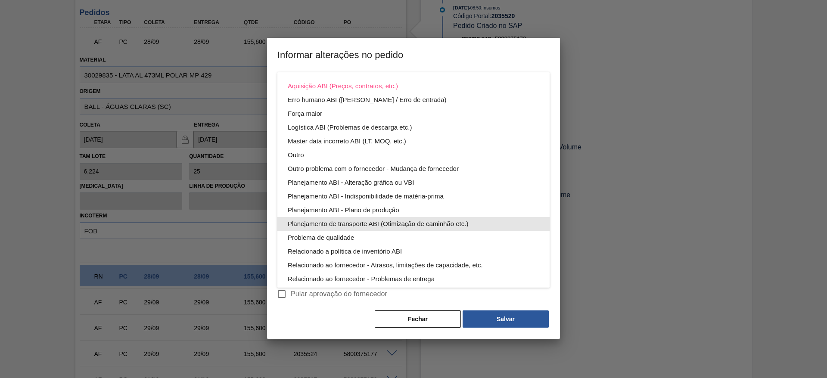
click at [389, 224] on div "Planejamento de transporte ABI (Otimização de caminhão etc.)" at bounding box center [414, 224] width 252 height 14
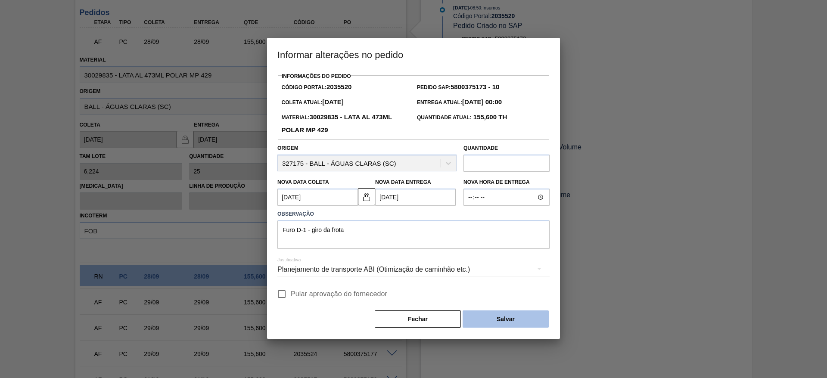
click at [514, 321] on button "Salvar" at bounding box center [506, 319] width 86 height 17
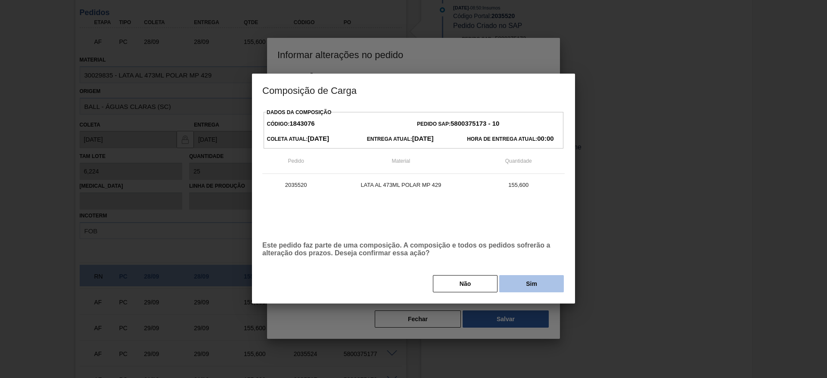
click at [513, 288] on button "Sim" at bounding box center [531, 283] width 65 height 17
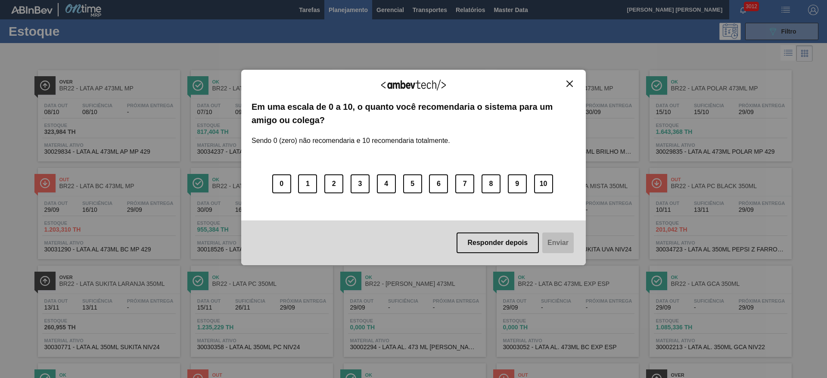
click at [570, 83] on img "Close" at bounding box center [569, 84] width 6 height 6
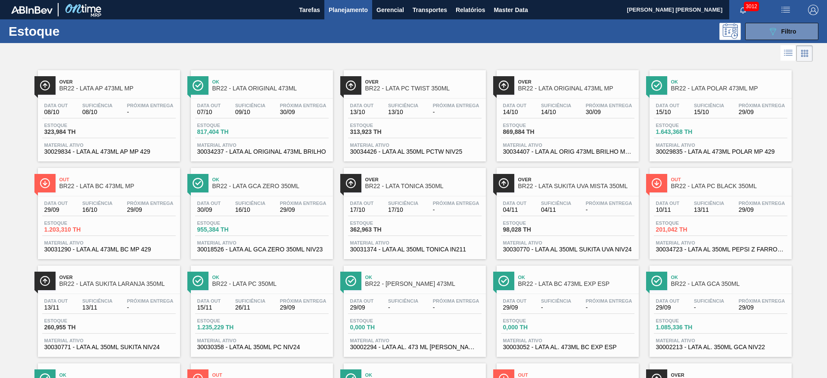
click at [351, 11] on span "Planejamento" at bounding box center [348, 10] width 39 height 10
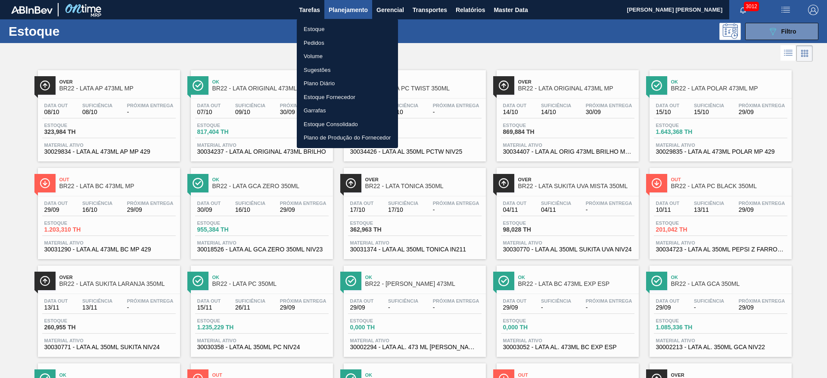
click at [319, 81] on li "Plano Diário" at bounding box center [347, 84] width 101 height 14
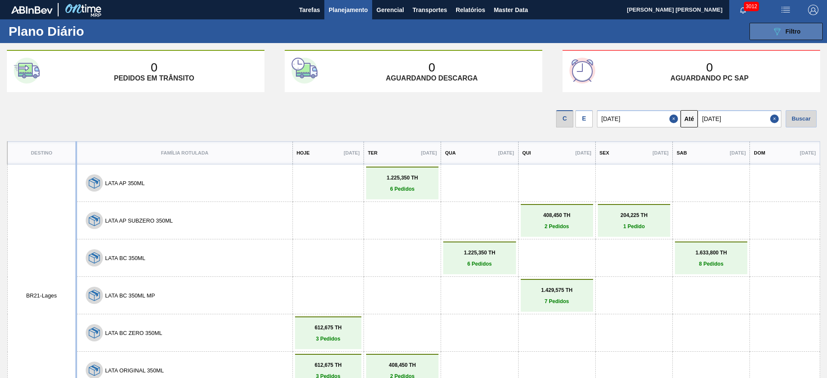
click at [780, 32] on icon "089F7B8B-B2A5-4AFE-B5C0-19BA573D28AC" at bounding box center [777, 31] width 10 height 10
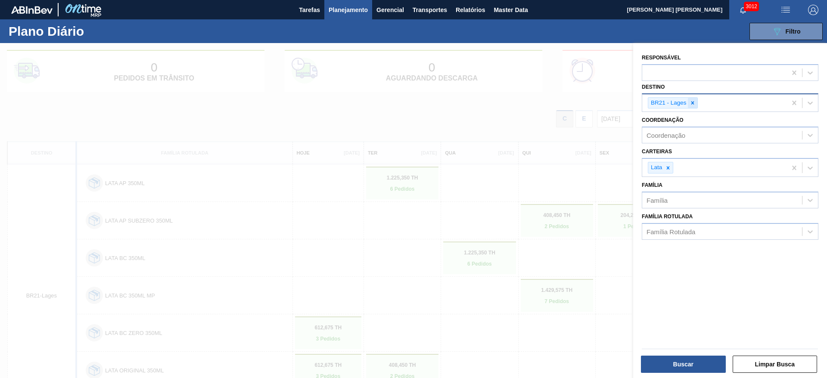
click at [691, 107] on div at bounding box center [692, 103] width 9 height 11
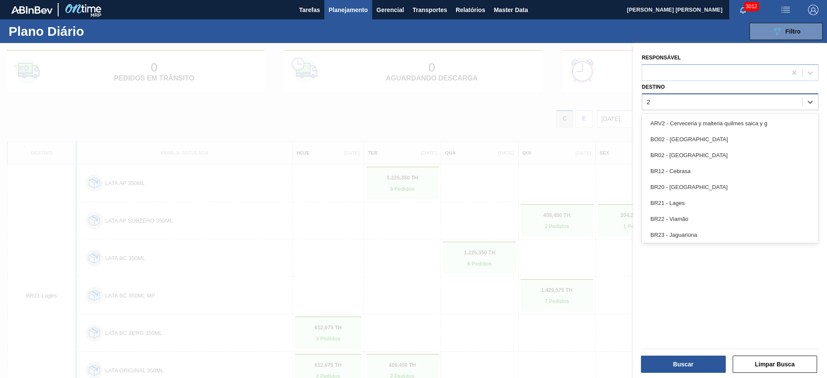
type input "22"
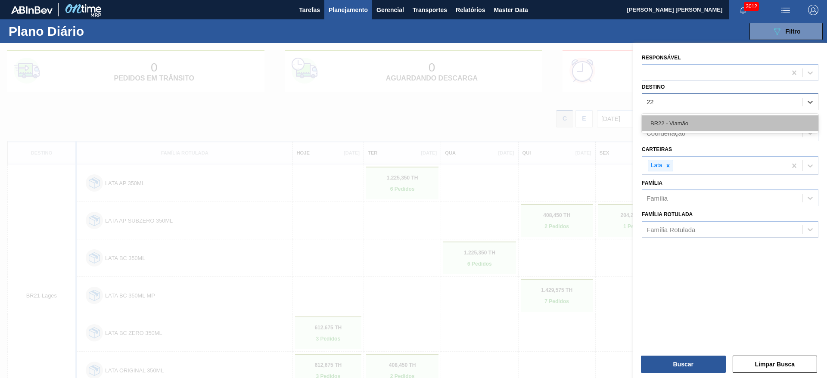
click at [689, 125] on div "BR22 - Viamão" at bounding box center [730, 123] width 177 height 16
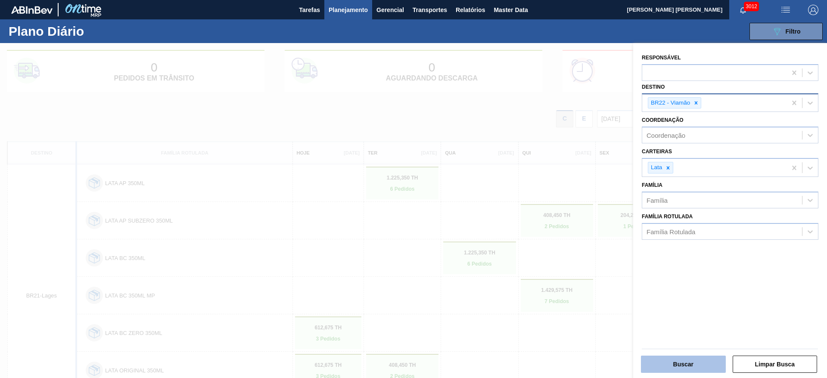
click at [686, 371] on button "Buscar" at bounding box center [683, 364] width 85 height 17
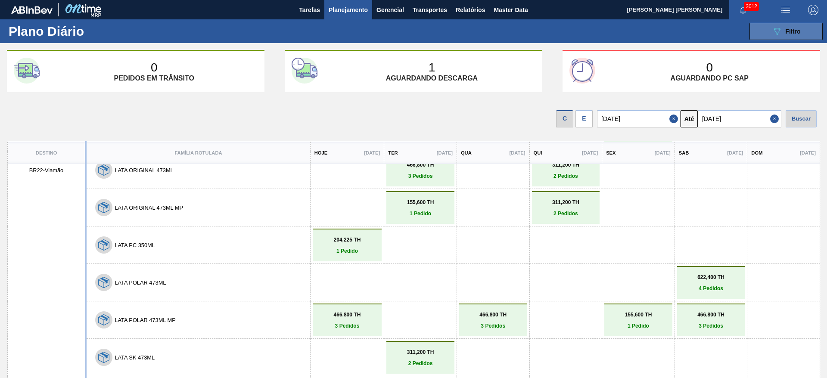
click at [772, 35] on icon "089F7B8B-B2A5-4AFE-B5C0-19BA573D28AC" at bounding box center [777, 31] width 10 height 10
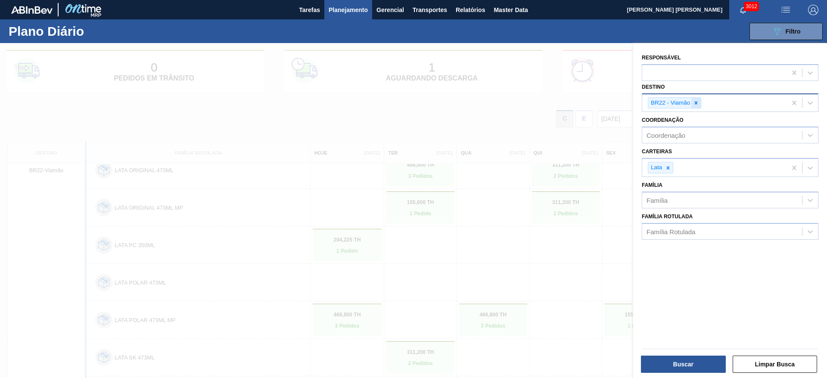
click at [698, 105] on icon at bounding box center [696, 103] width 6 height 6
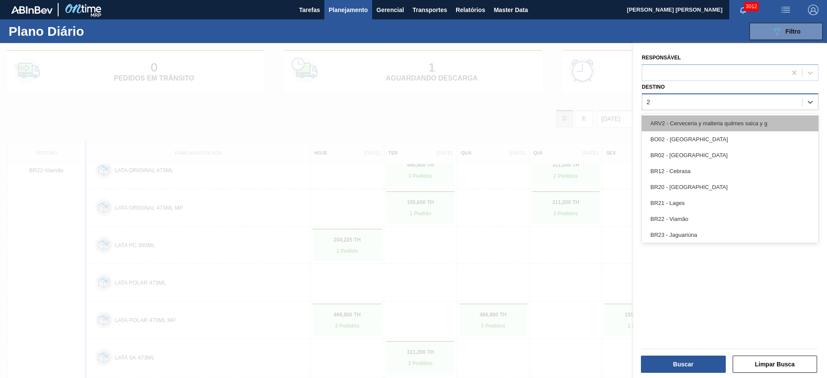
type input "21"
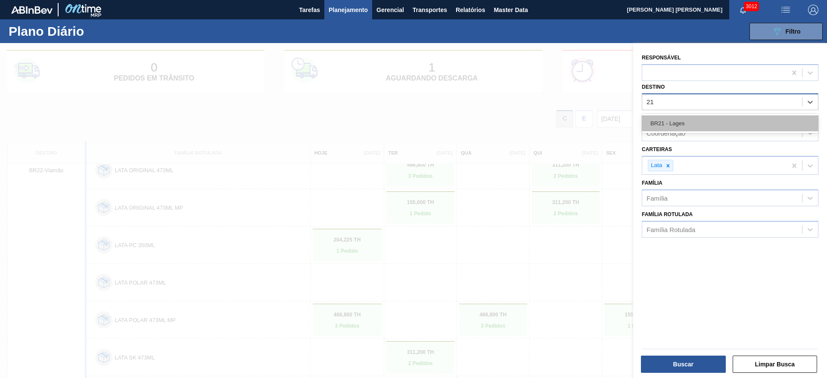
click at [682, 125] on div "BR21 - Lages" at bounding box center [730, 123] width 177 height 16
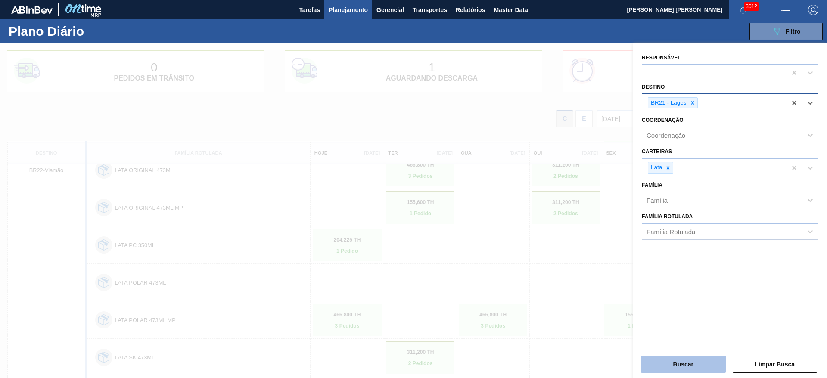
click at [702, 360] on button "Buscar" at bounding box center [683, 364] width 85 height 17
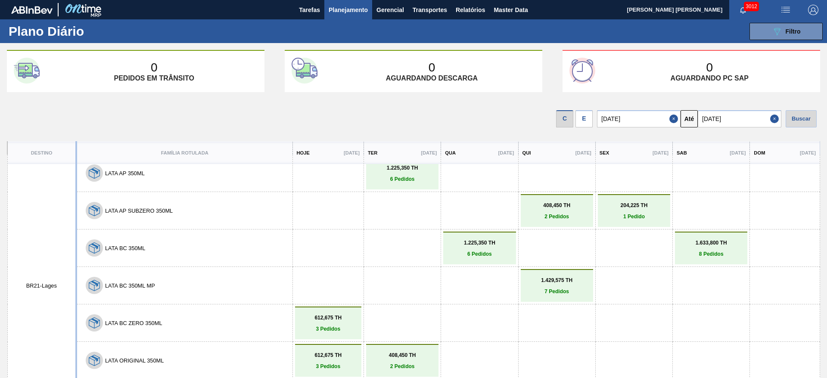
scroll to position [13, 0]
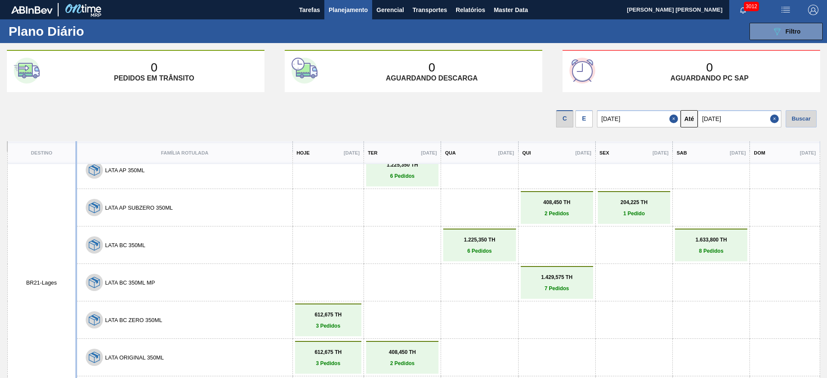
click at [587, 123] on div "E" at bounding box center [584, 118] width 17 height 17
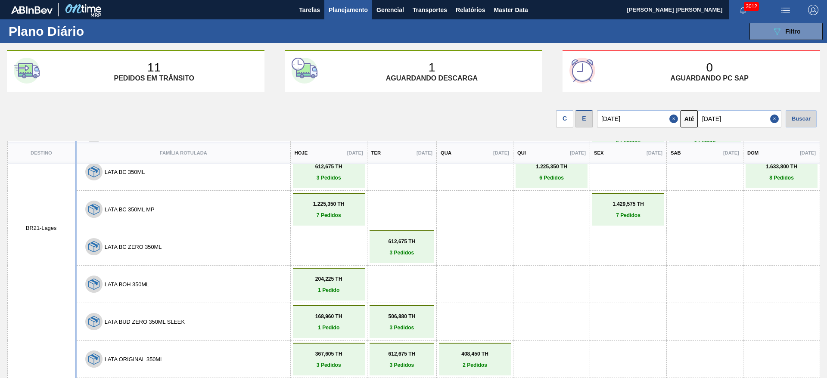
scroll to position [125, 0]
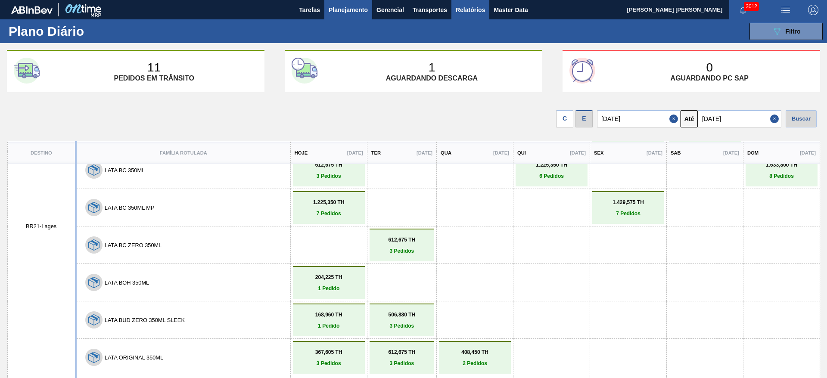
click at [467, 11] on span "Relatórios" at bounding box center [470, 10] width 29 height 10
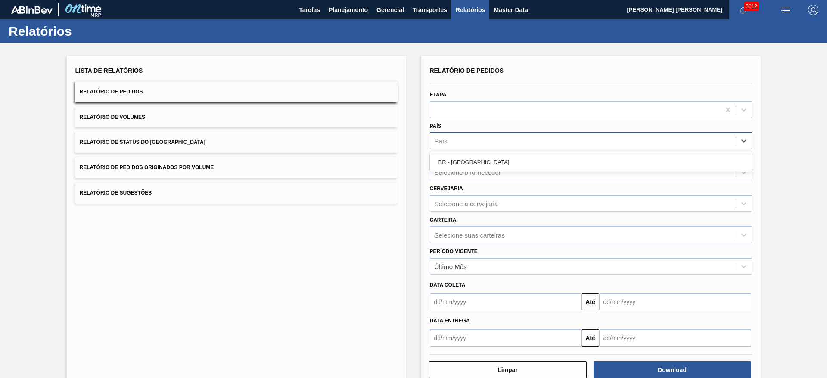
click at [448, 140] on div "País" at bounding box center [582, 141] width 305 height 12
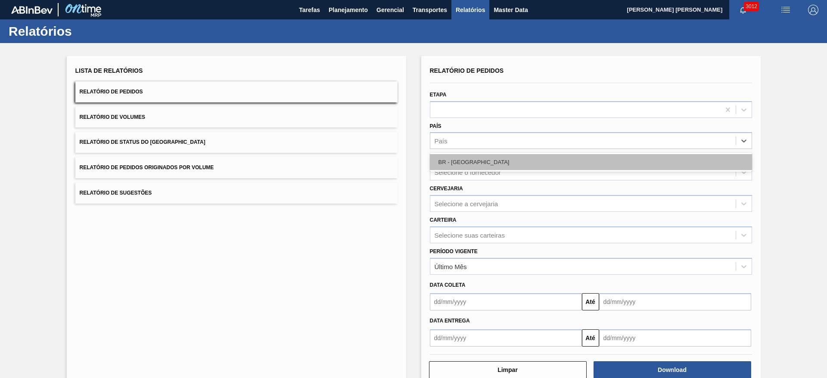
click at [464, 163] on div "BR - [GEOGRAPHIC_DATA]" at bounding box center [591, 162] width 322 height 16
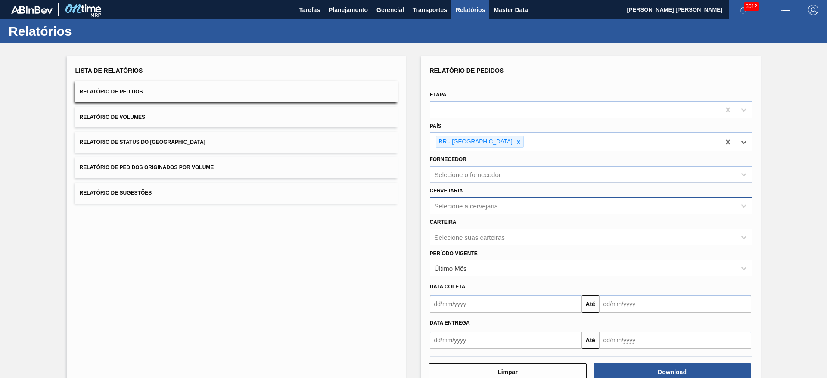
click at [465, 201] on div "Selecione a cervejaria" at bounding box center [582, 205] width 305 height 12
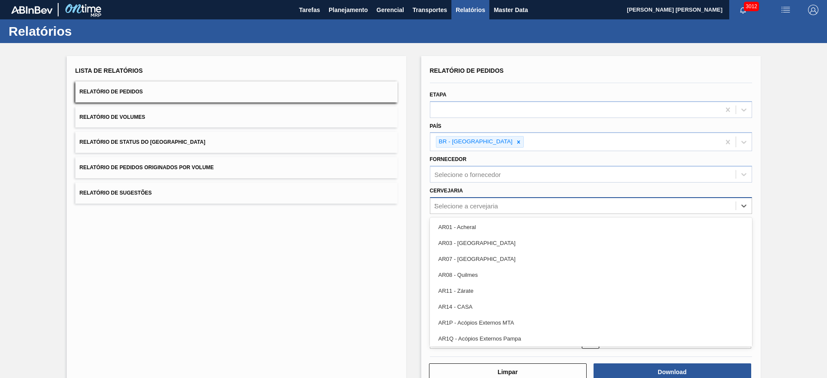
type input "21"
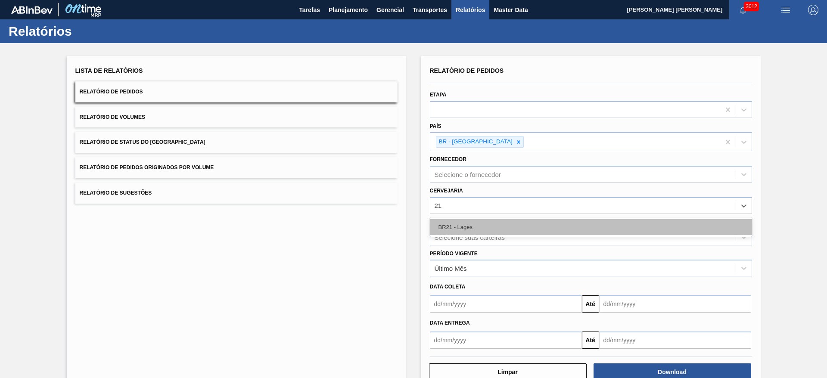
click at [461, 225] on div "BR21 - Lages" at bounding box center [591, 227] width 322 height 16
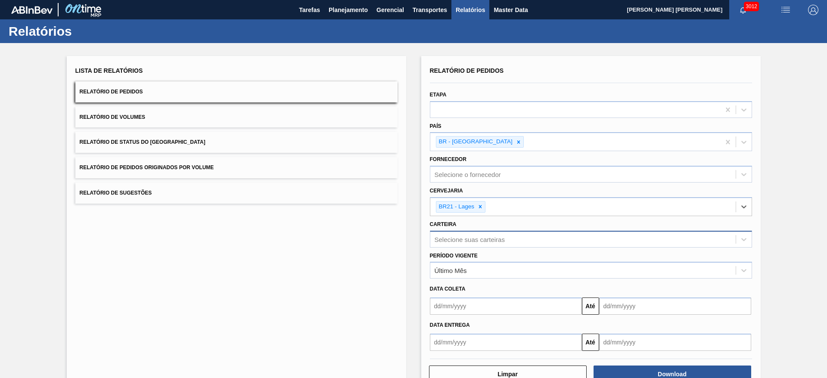
click at [460, 234] on div "Selecione suas carteiras" at bounding box center [582, 239] width 305 height 12
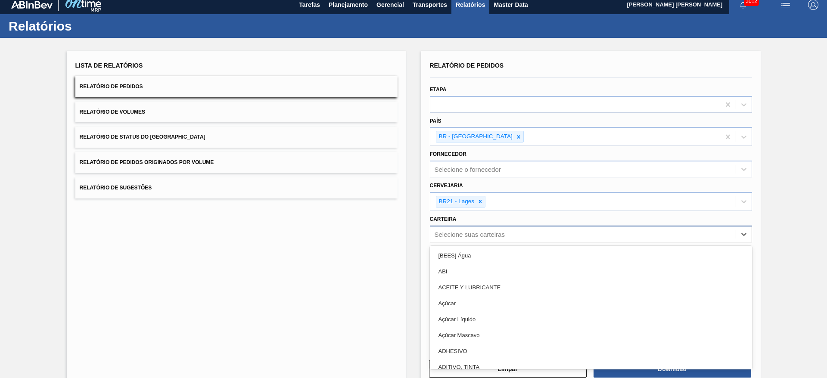
scroll to position [6, 0]
type input "lat"
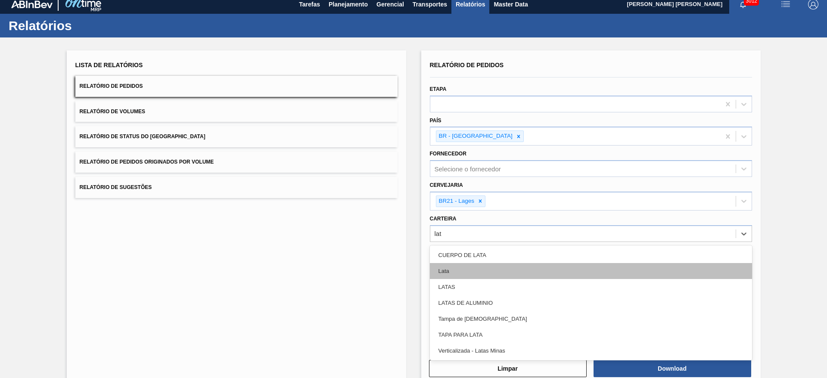
click at [459, 268] on div "Lata" at bounding box center [591, 271] width 322 height 16
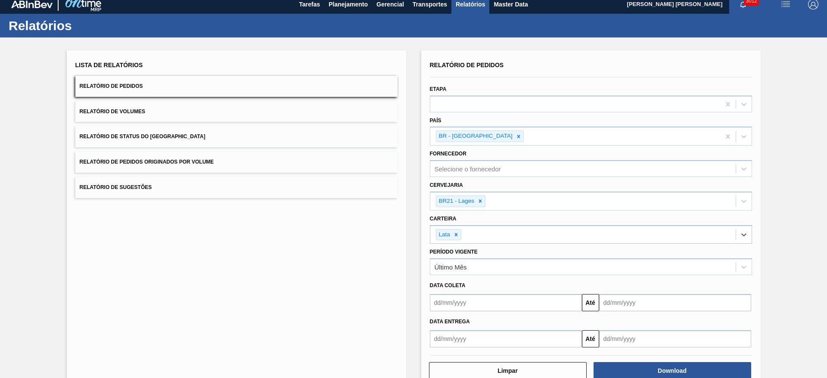
click at [461, 304] on input "text" at bounding box center [506, 302] width 152 height 17
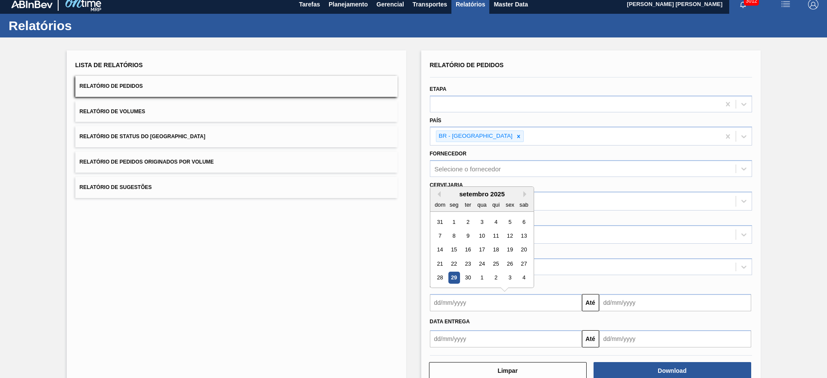
click at [455, 277] on div "29" at bounding box center [454, 278] width 12 height 12
type input "[DATE]"
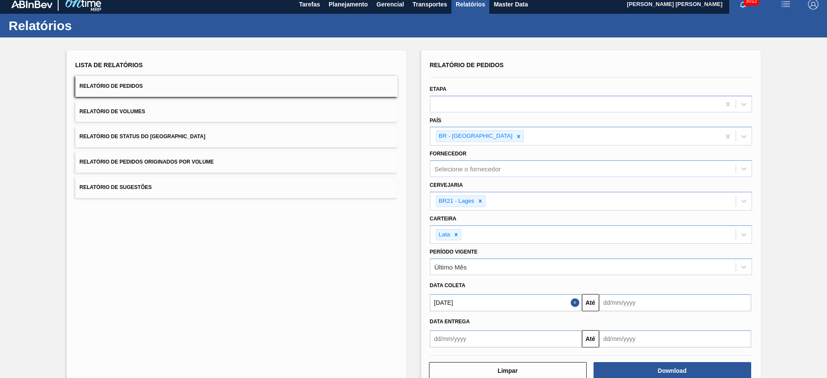
click at [635, 299] on input "text" at bounding box center [675, 302] width 152 height 17
click at [613, 193] on div "setembro 2025" at bounding box center [651, 193] width 103 height 7
click at [690, 279] on div "4" at bounding box center [693, 278] width 12 height 12
type input "[DATE]"
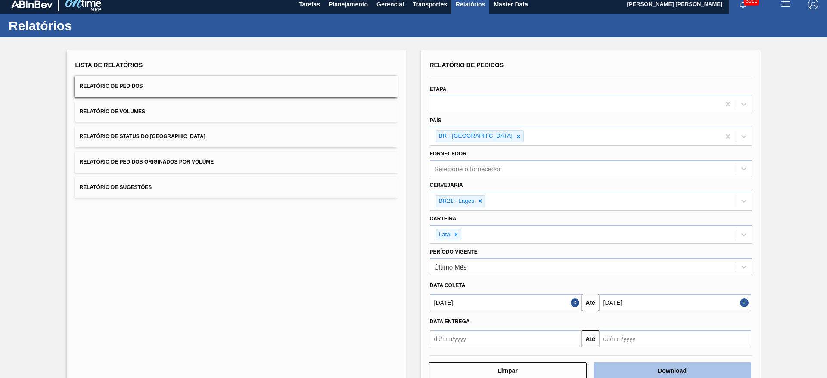
click at [662, 367] on button "Download" at bounding box center [673, 370] width 158 height 17
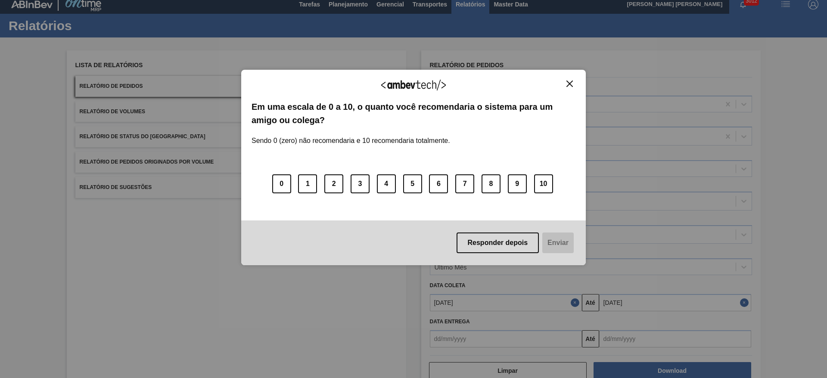
click at [568, 82] on img "Close" at bounding box center [569, 84] width 6 height 6
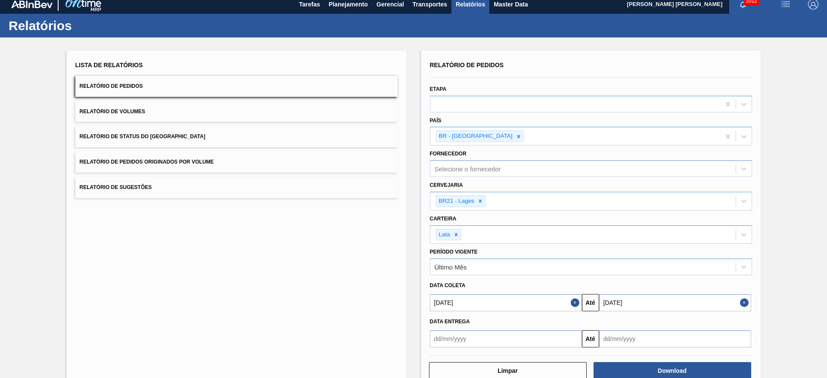
click at [572, 306] on button "Close" at bounding box center [576, 302] width 11 height 17
click at [744, 304] on button "Close" at bounding box center [745, 302] width 11 height 17
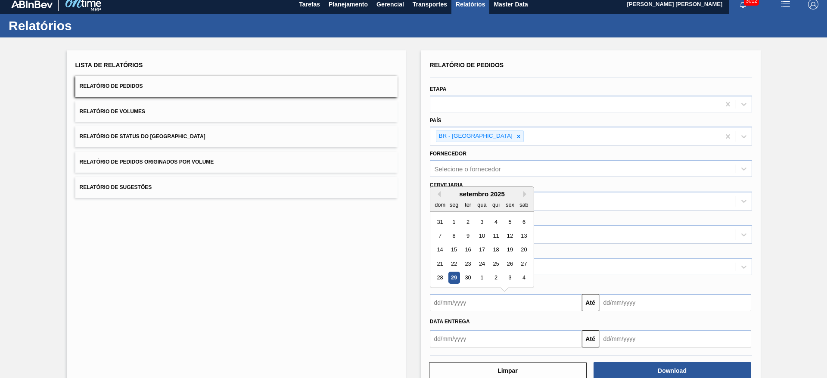
click at [504, 301] on input "text" at bounding box center [506, 302] width 152 height 17
click at [451, 192] on div "setembro 2025" at bounding box center [481, 193] width 103 height 7
click at [484, 262] on div "24" at bounding box center [482, 264] width 12 height 12
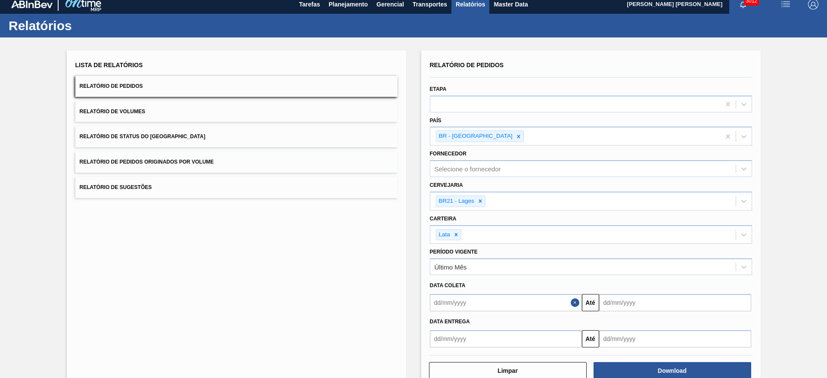
type input "[DATE]"
click at [613, 300] on input "text" at bounding box center [675, 302] width 152 height 17
click at [612, 194] on div "setembro 2025" at bounding box center [651, 193] width 103 height 7
click at [693, 193] on button "Next Month" at bounding box center [696, 194] width 6 height 6
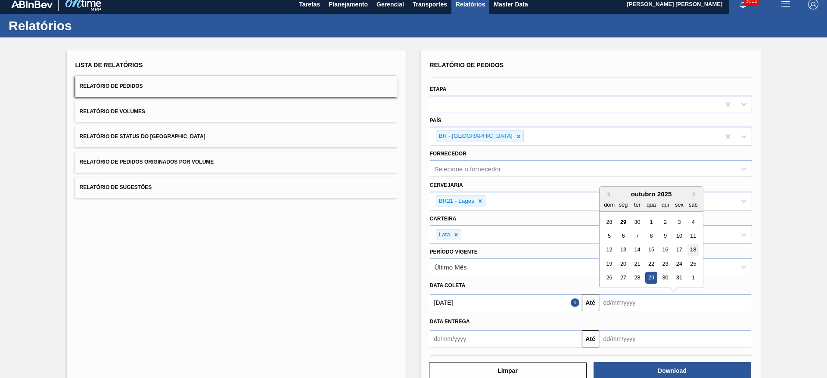
click at [689, 250] on div "18" at bounding box center [693, 250] width 12 height 12
type input "[DATE]"
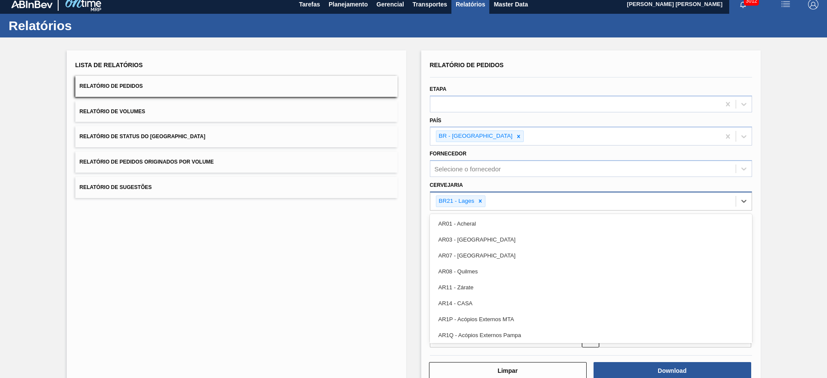
click at [497, 202] on div "BR21 - Lages" at bounding box center [582, 202] width 305 height 18
type input "09"
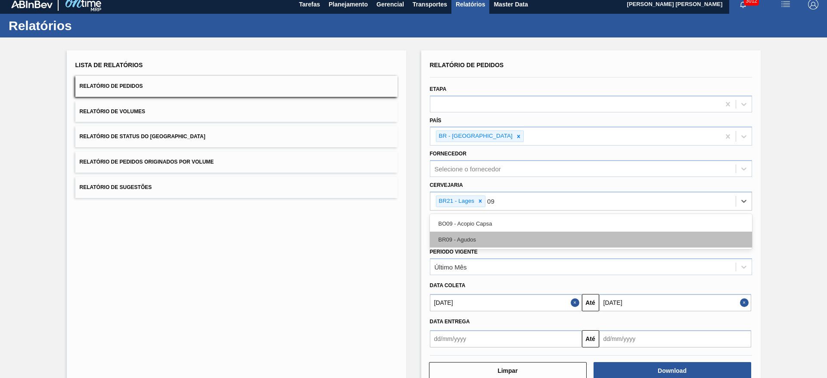
click at [492, 237] on div "BR09 - Agudos" at bounding box center [591, 240] width 322 height 16
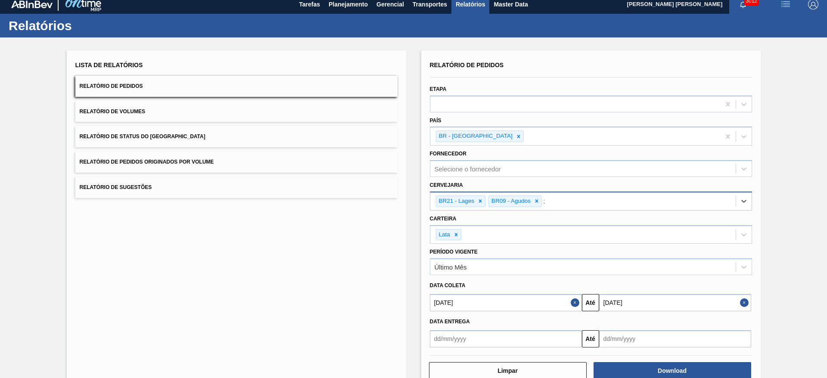
type input "22"
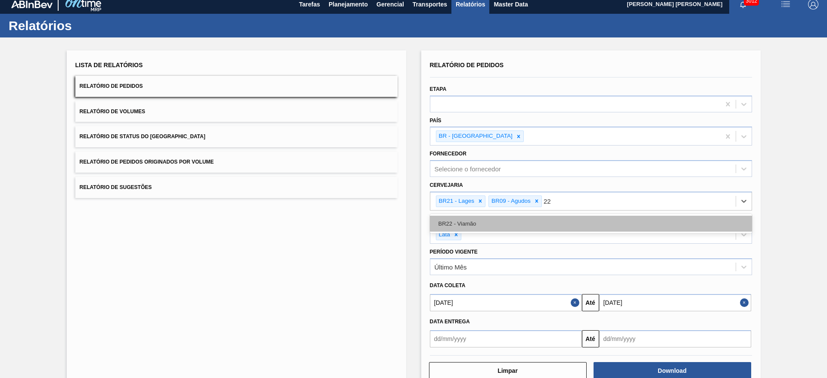
click at [516, 225] on div "BR22 - Viamão" at bounding box center [591, 224] width 322 height 16
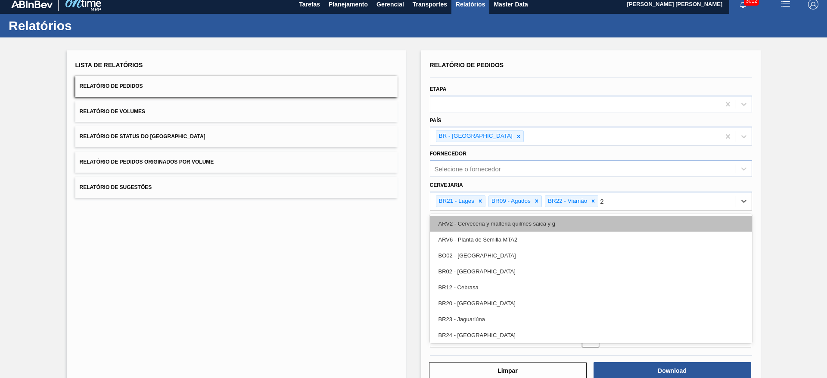
type input "24"
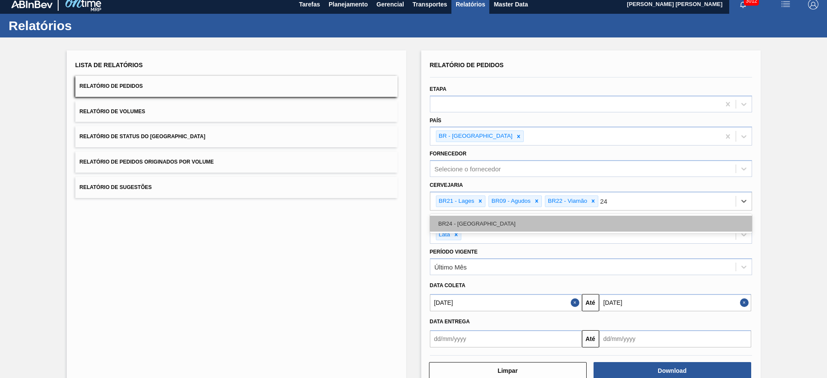
click at [527, 222] on div "BR24 - [GEOGRAPHIC_DATA]" at bounding box center [591, 224] width 322 height 16
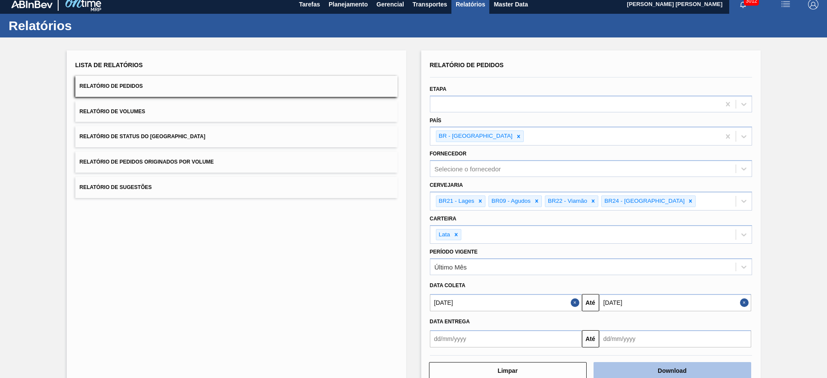
click at [675, 371] on button "Download" at bounding box center [673, 370] width 158 height 17
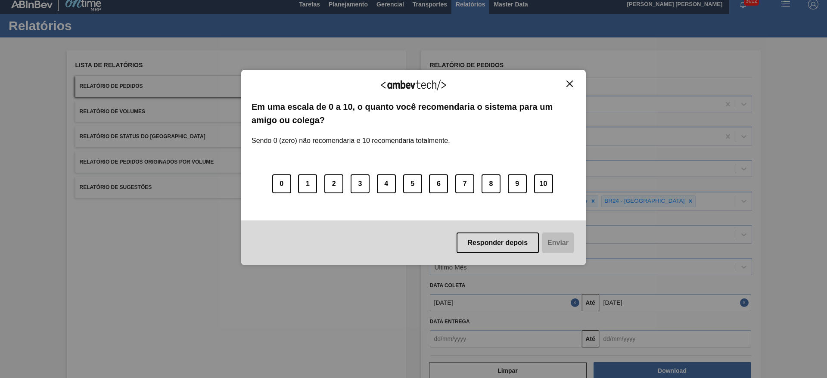
click at [569, 83] on img "Close" at bounding box center [569, 84] width 6 height 6
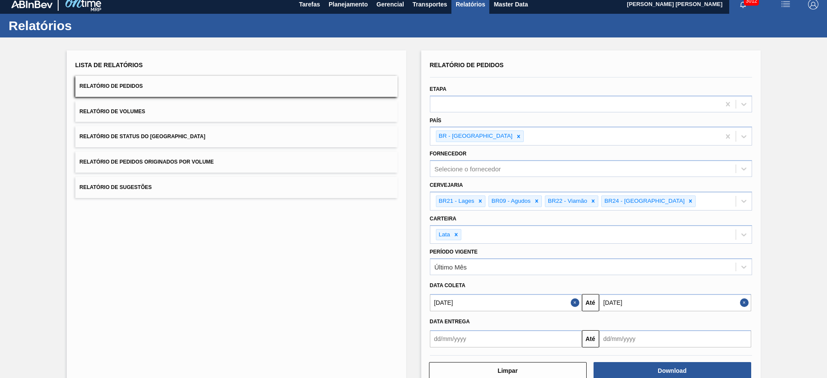
click at [163, 110] on button "Relatório de Volumes" at bounding box center [236, 111] width 322 height 21
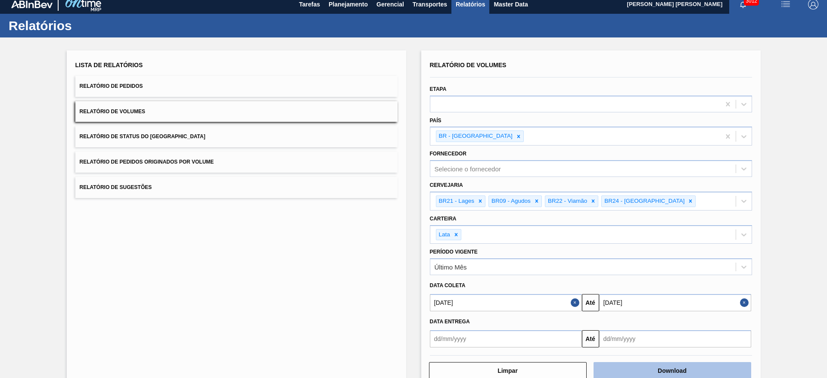
click at [664, 369] on button "Download" at bounding box center [673, 370] width 158 height 17
click at [149, 191] on button "Relatório de Sugestões" at bounding box center [236, 187] width 322 height 21
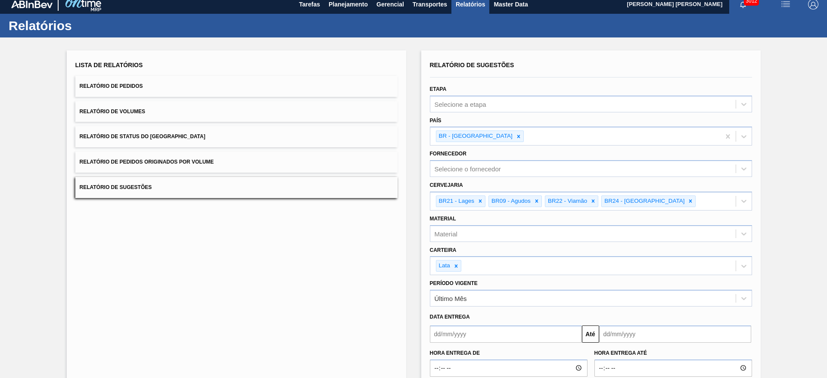
click at [504, 333] on input "text" at bounding box center [506, 334] width 152 height 17
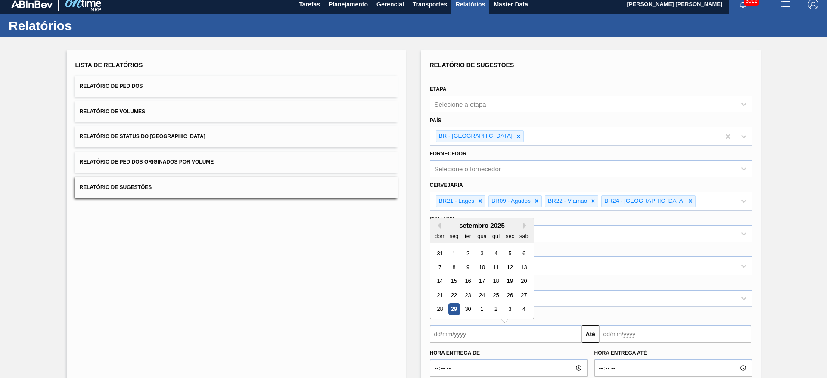
drag, startPoint x: 451, startPoint y: 311, endPoint x: 470, endPoint y: 314, distance: 18.8
click at [451, 311] on div "29" at bounding box center [454, 309] width 12 height 12
type input "[DATE]"
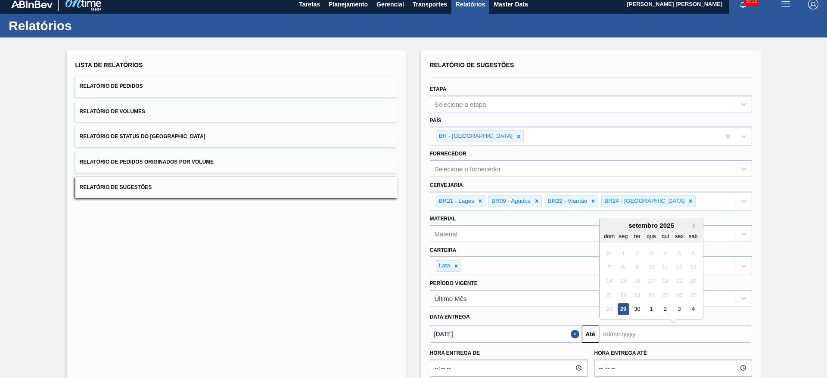
click at [615, 334] on input "text" at bounding box center [675, 334] width 152 height 17
click at [613, 223] on div "setembro 2025" at bounding box center [651, 225] width 103 height 7
click at [694, 227] on button "Next Month" at bounding box center [696, 226] width 6 height 6
click at [652, 310] on div "29" at bounding box center [651, 309] width 12 height 12
type input "[DATE]"
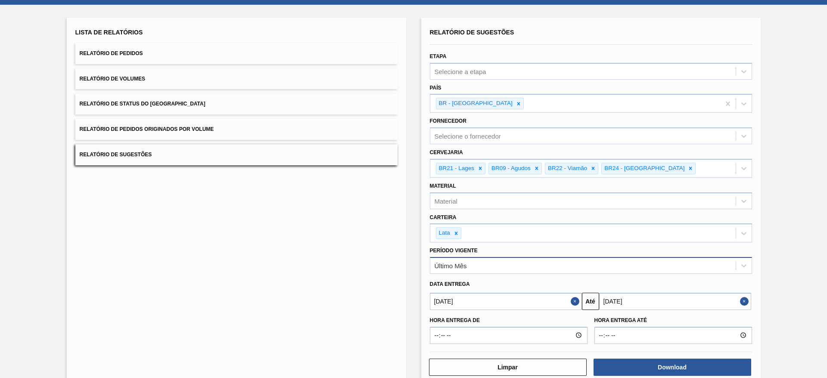
scroll to position [56, 0]
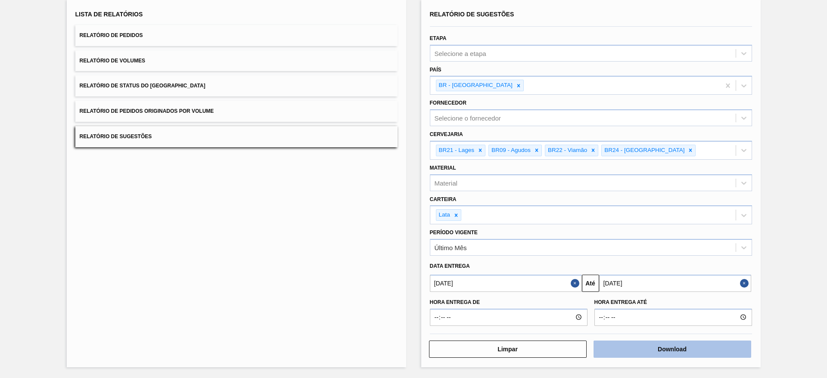
click at [671, 348] on button "Download" at bounding box center [673, 349] width 158 height 17
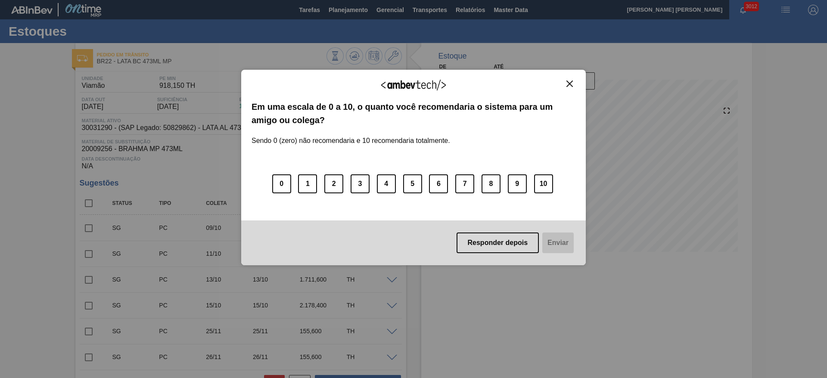
click at [571, 81] on img "Close" at bounding box center [569, 84] width 6 height 6
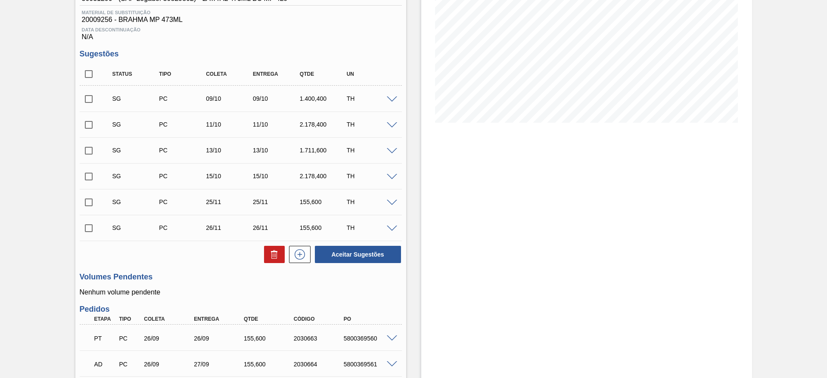
scroll to position [323, 0]
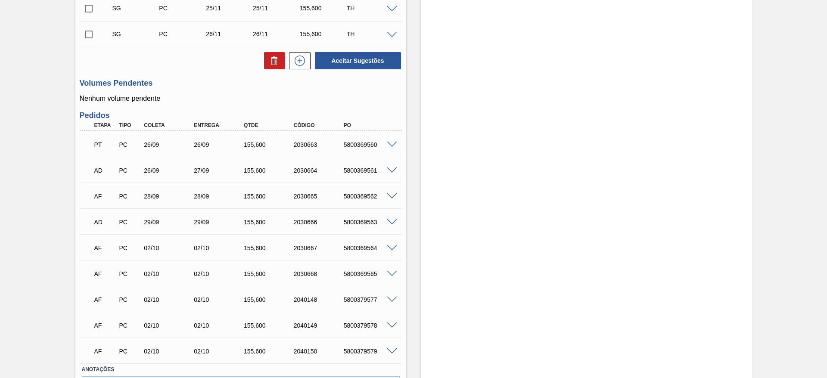
click at [392, 197] on span at bounding box center [392, 196] width 10 height 6
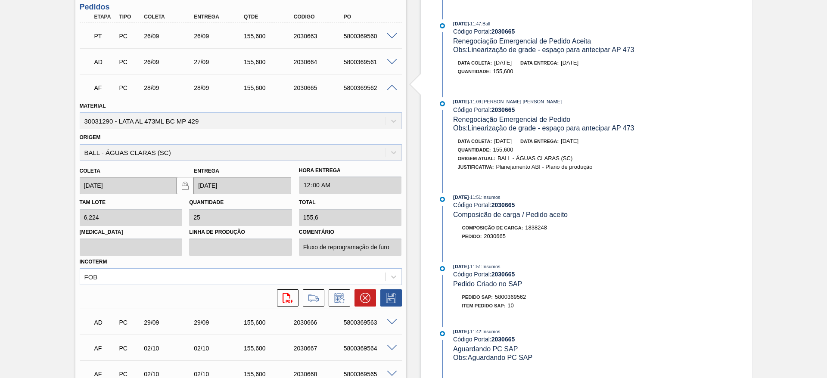
scroll to position [452, 0]
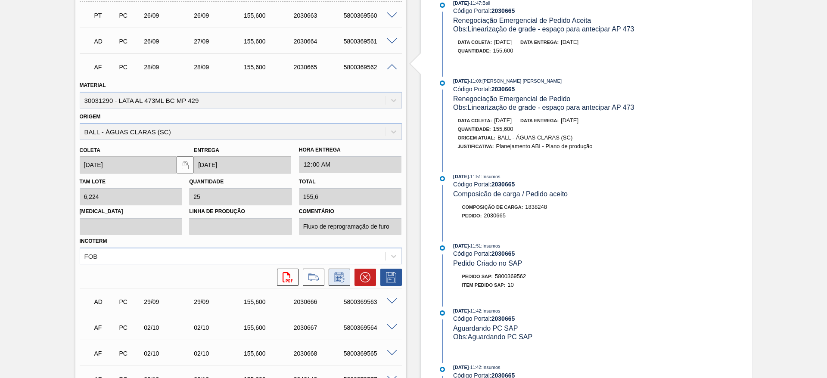
click at [341, 279] on icon at bounding box center [340, 277] width 14 height 10
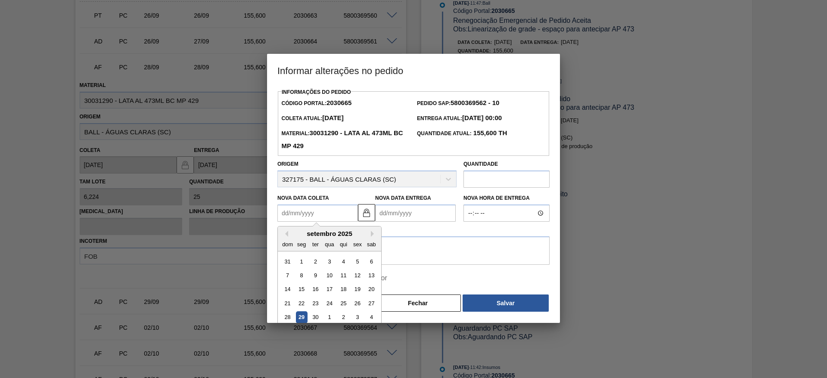
click at [313, 212] on Coleta2030665 "Nova Data Coleta" at bounding box center [317, 213] width 81 height 17
click at [302, 318] on div "29" at bounding box center [302, 318] width 12 height 12
type Coleta2030665 "[DATE]"
type Entrega2030665 "[DATE]"
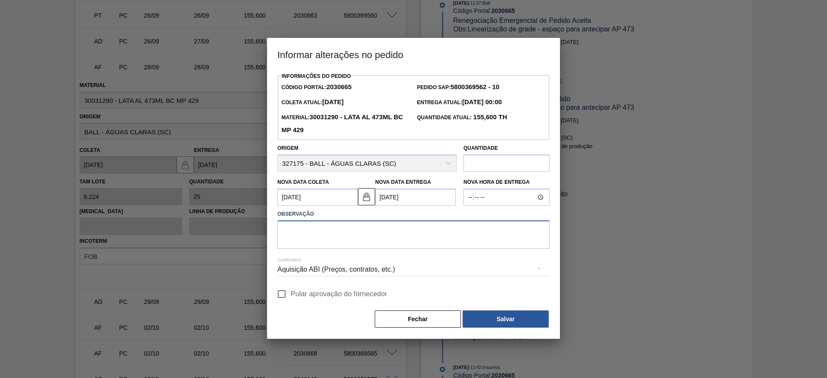
click at [370, 232] on textarea at bounding box center [413, 235] width 272 height 28
paste textarea "Furo D-1 - giro da frota"
type textarea "Furo D-1 - giro da frota"
click at [364, 271] on div "Aquisição ABI (Preços, contratos, etc.)" at bounding box center [413, 270] width 272 height 24
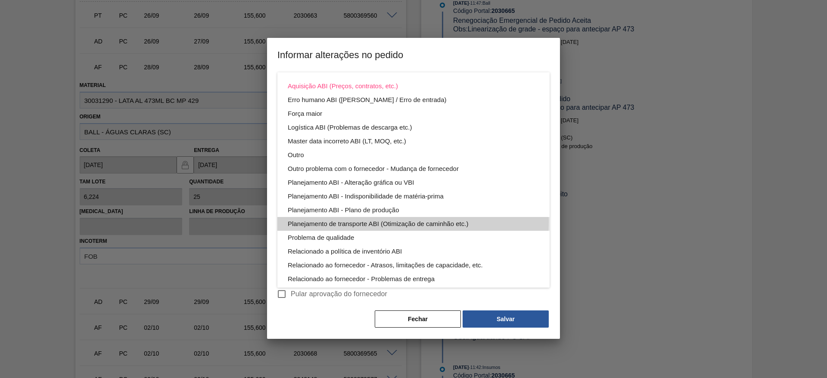
click at [380, 221] on div "Planejamento de transporte ABI (Otimização de caminhão etc.)" at bounding box center [414, 224] width 252 height 14
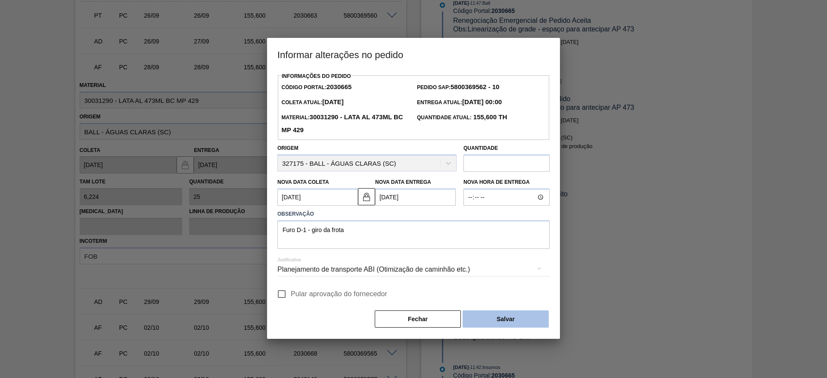
click at [495, 322] on button "Salvar" at bounding box center [506, 319] width 86 height 17
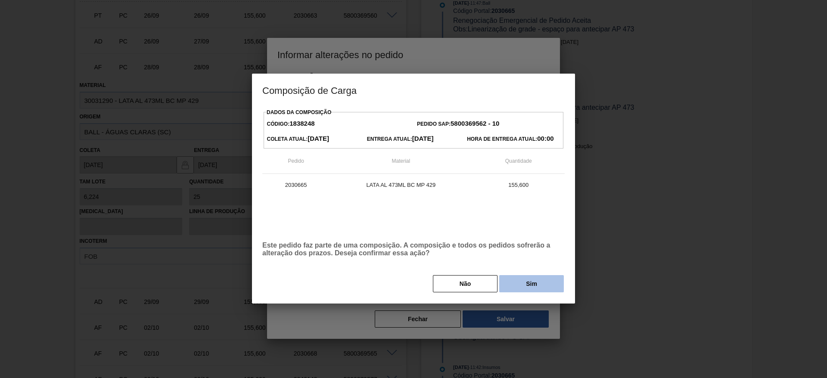
click at [530, 286] on button "Sim" at bounding box center [531, 283] width 65 height 17
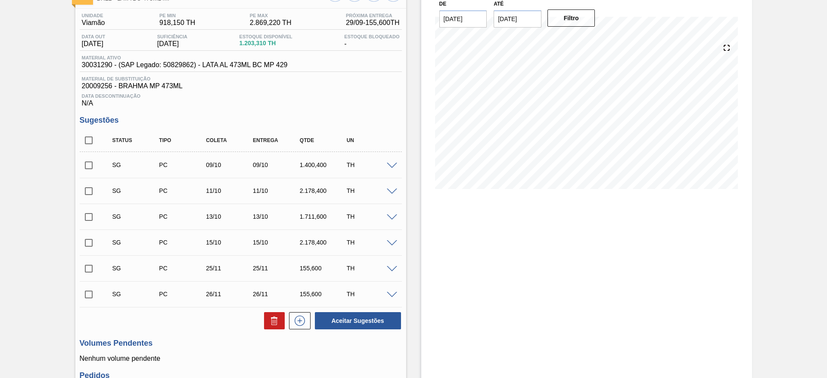
scroll to position [56, 0]
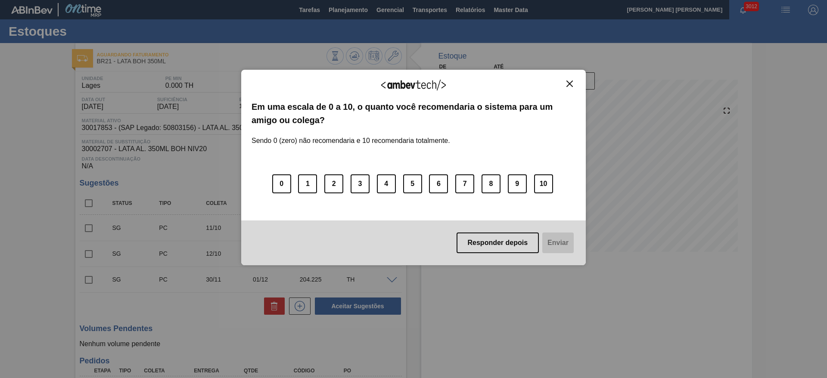
click at [569, 86] on img "Close" at bounding box center [569, 84] width 6 height 6
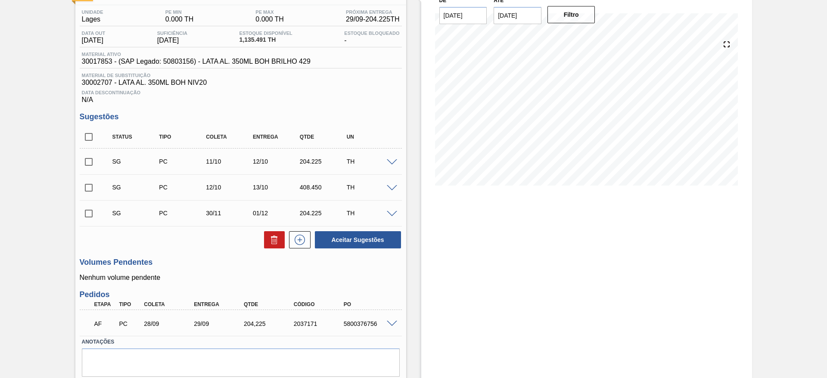
scroll to position [95, 0]
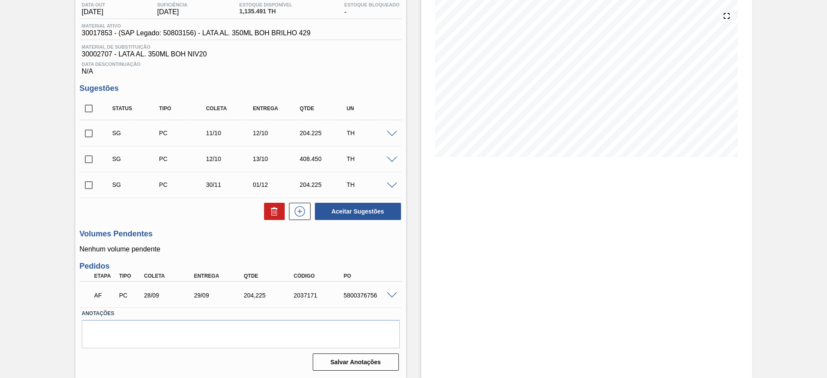
click at [392, 296] on span at bounding box center [392, 296] width 10 height 6
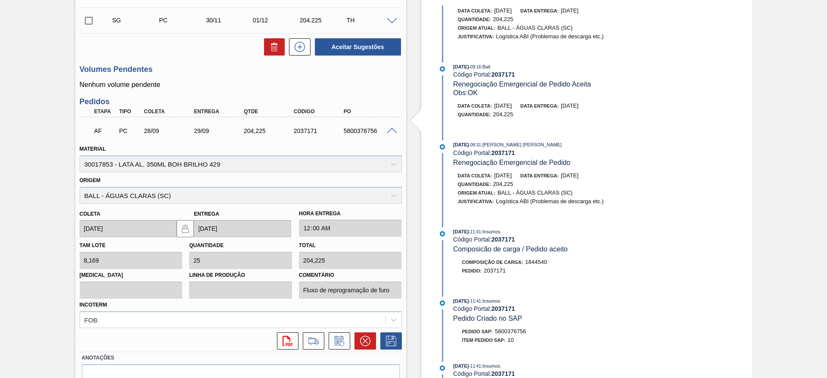
scroll to position [289, 0]
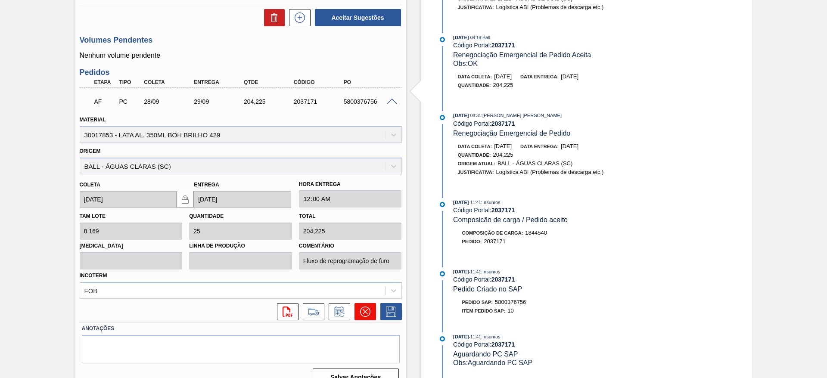
click at [370, 316] on button at bounding box center [366, 311] width 22 height 17
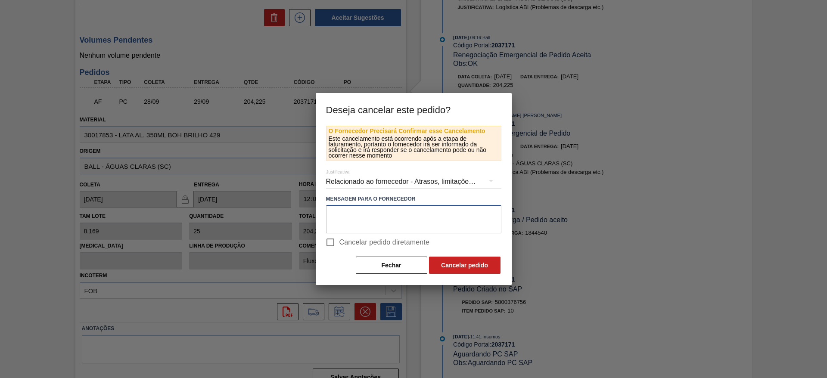
click at [382, 209] on textarea at bounding box center [413, 219] width 175 height 28
type textarea "Furo D-1 - giro da frota"
click at [423, 187] on div "Relacionado ao fornecedor - Atrasos, limitações de capacidade, etc." at bounding box center [413, 182] width 175 height 24
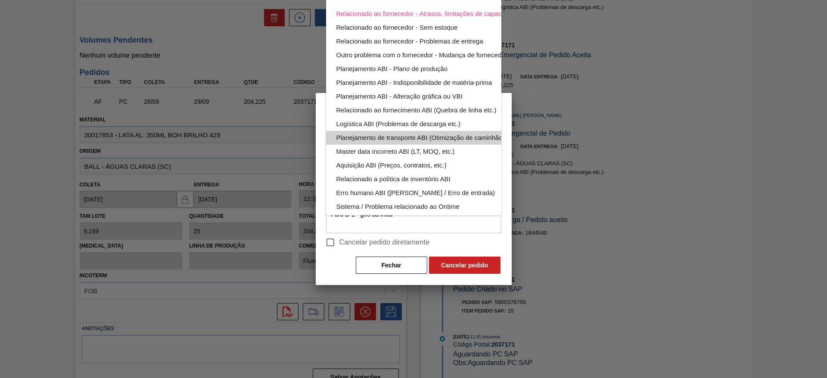
click at [455, 136] on div "Planejamento de transporte ABI (Otimização de caminhão etc.)" at bounding box center [433, 138] width 195 height 14
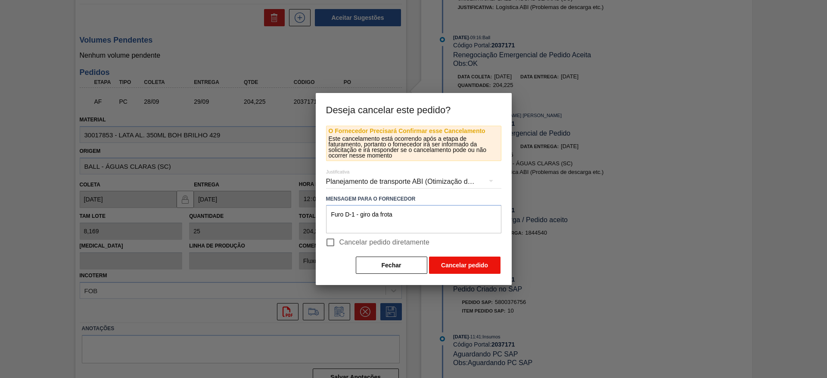
click at [478, 264] on button "Cancelar pedido" at bounding box center [465, 265] width 72 height 17
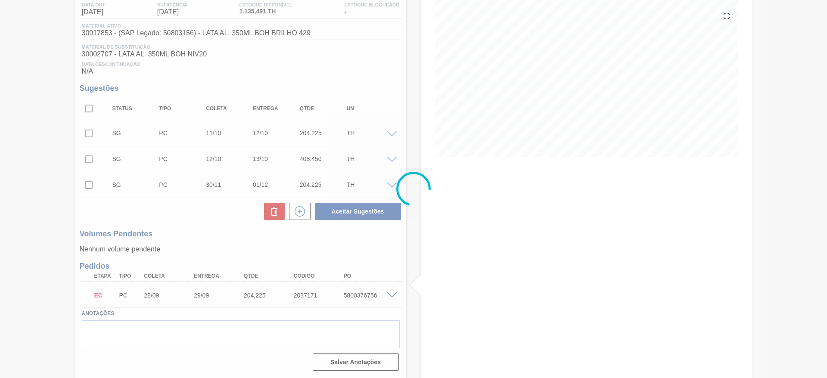
scroll to position [95, 0]
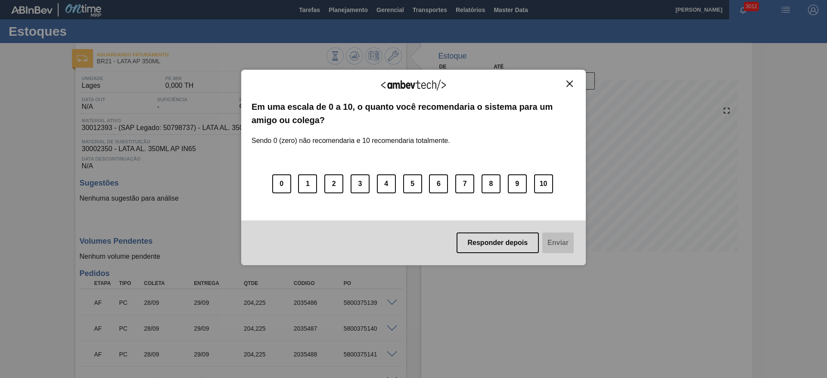
click at [569, 84] on img "Close" at bounding box center [569, 84] width 6 height 6
click at [570, 84] on img "Close" at bounding box center [569, 84] width 6 height 6
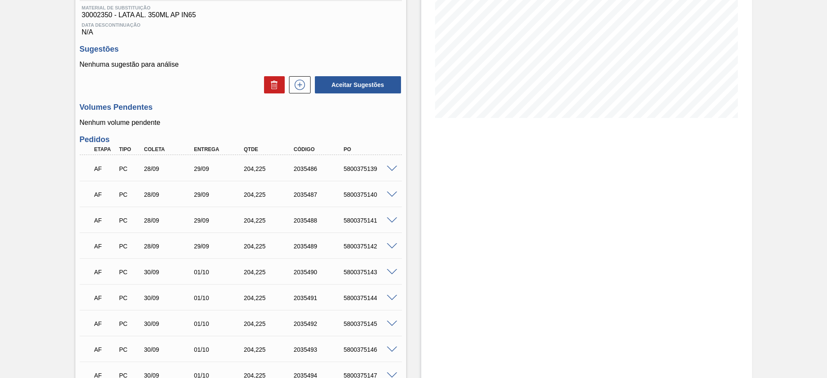
scroll to position [65, 0]
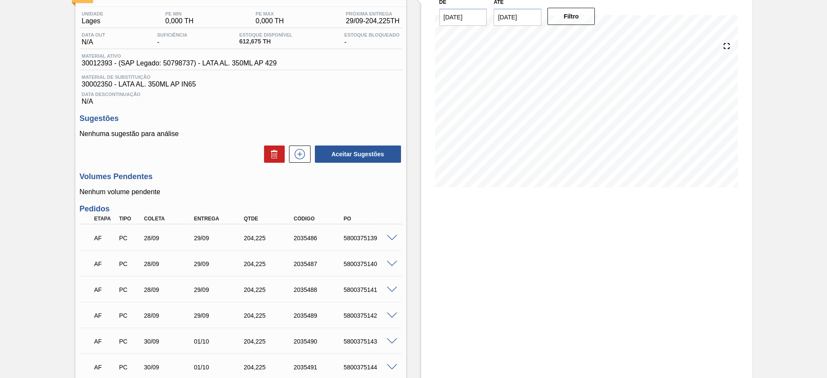
click at [390, 238] on span at bounding box center [392, 238] width 10 height 6
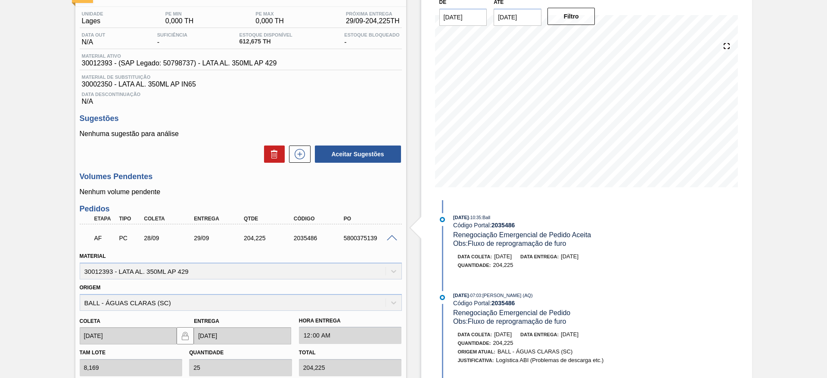
scroll to position [194, 0]
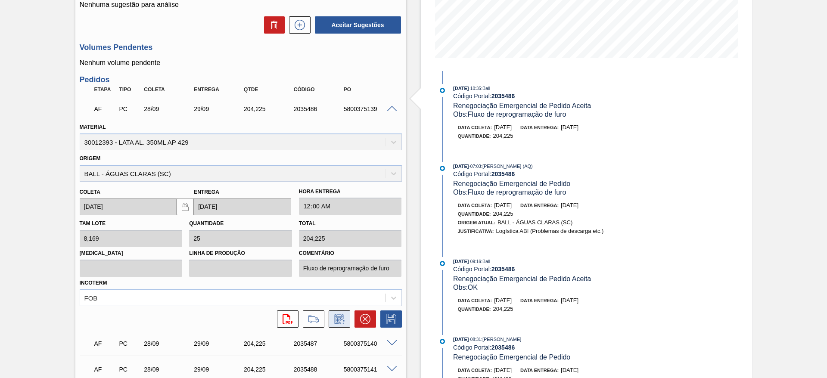
click at [344, 321] on icon at bounding box center [340, 319] width 14 height 10
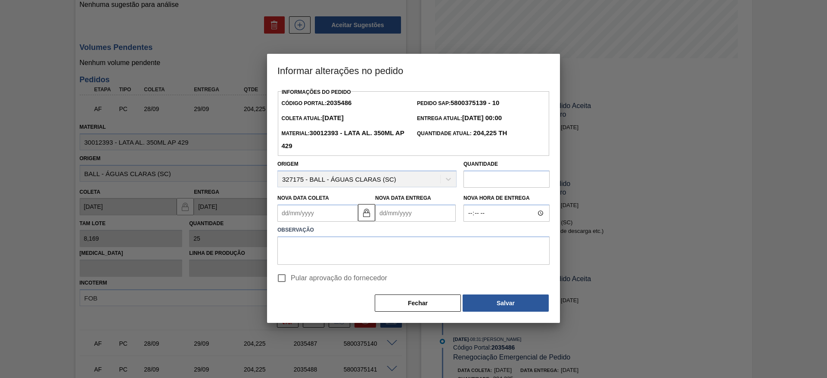
click at [336, 213] on Coleta2035486 "Nova Data Coleta" at bounding box center [317, 213] width 81 height 17
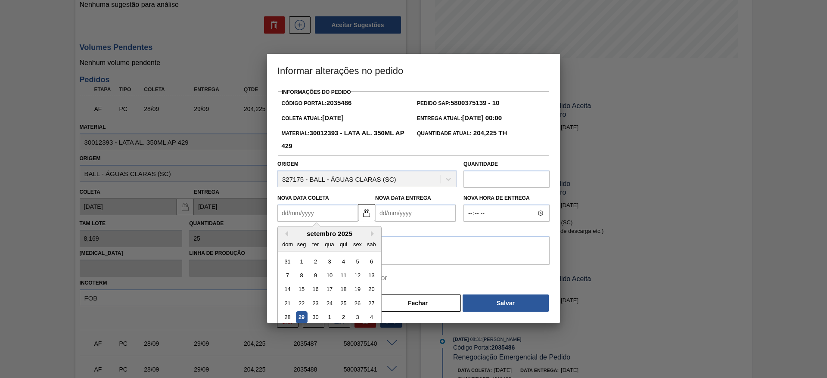
click at [330, 320] on div "1" at bounding box center [330, 318] width 12 height 12
type Coleta2035486 "01/10/2025"
type Entrega2035486 "[DATE]"
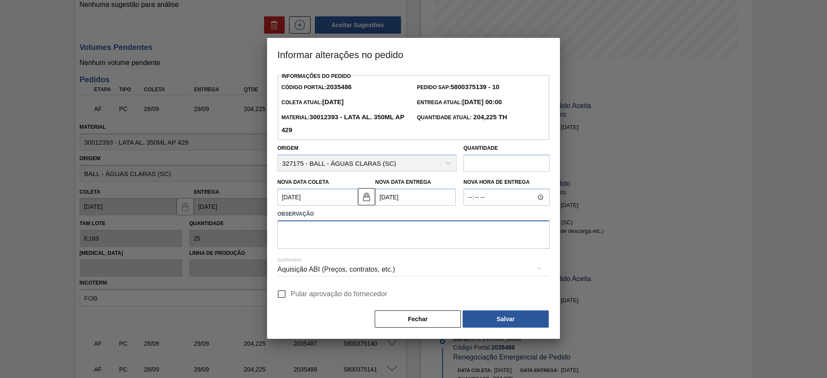
click at [354, 234] on textarea at bounding box center [413, 235] width 272 height 28
paste textarea "Furo D-1 - giro da frota"
type textarea "Furo D-1 - giro da frota"
click at [355, 271] on div "Aquisição ABI (Preços, contratos, etc.)" at bounding box center [413, 270] width 272 height 24
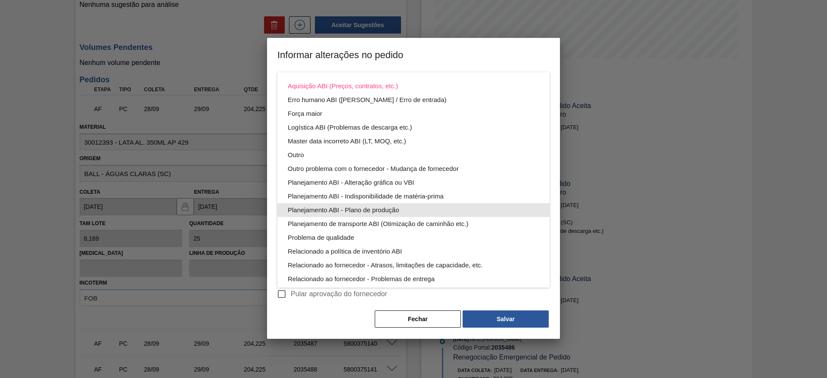
click at [380, 209] on div "Planejamento ABI - Plano de produção" at bounding box center [414, 210] width 252 height 14
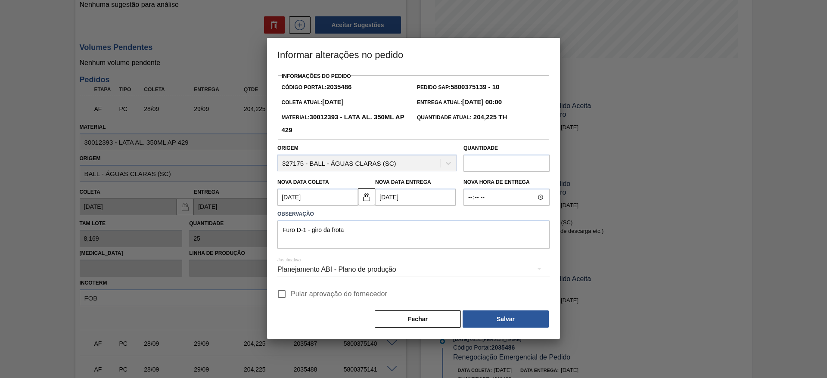
click at [381, 272] on div "Planejamento ABI - Plano de produção" at bounding box center [413, 270] width 272 height 24
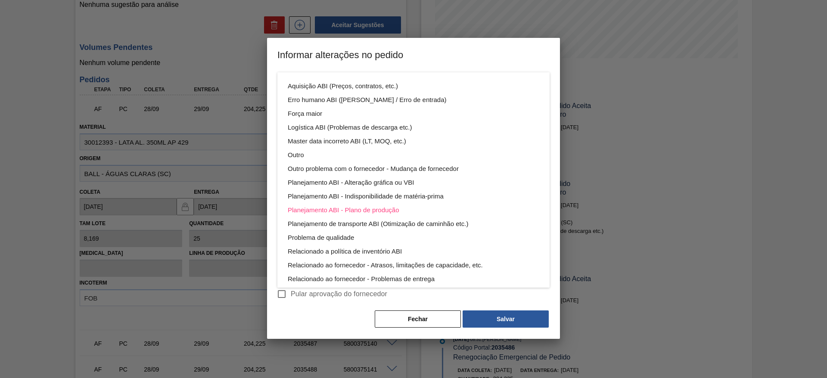
scroll to position [47, 0]
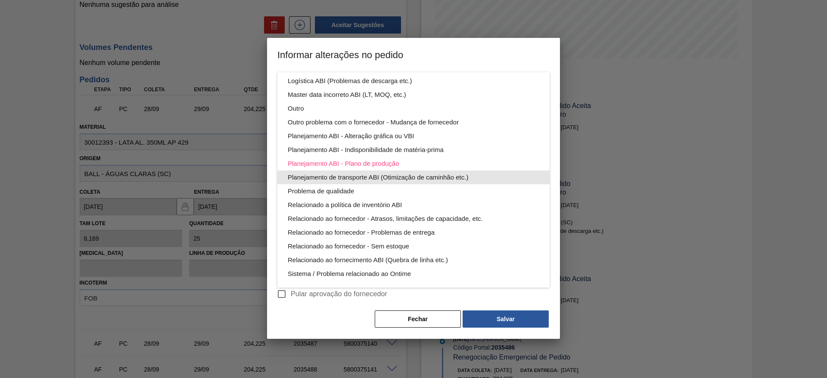
click at [417, 179] on div "Planejamento de transporte ABI (Otimização de caminhão etc.)" at bounding box center [414, 178] width 252 height 14
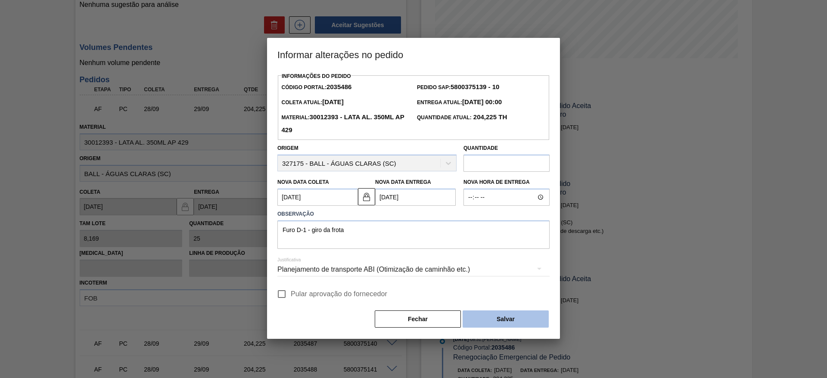
click at [492, 322] on button "Salvar" at bounding box center [506, 319] width 86 height 17
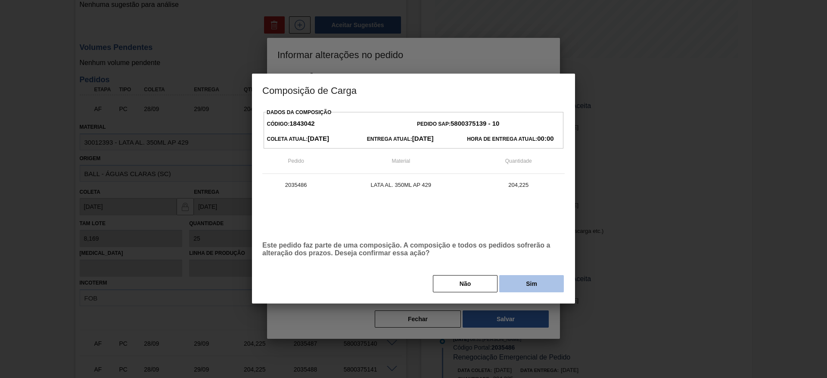
click at [520, 287] on button "Sim" at bounding box center [531, 283] width 65 height 17
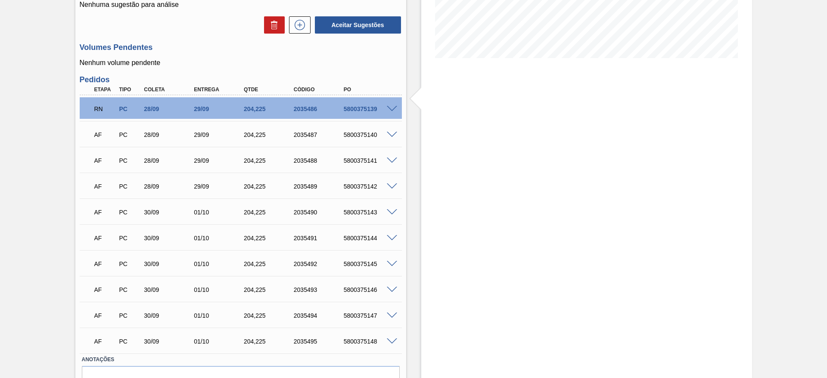
click at [390, 132] on span at bounding box center [392, 135] width 10 height 6
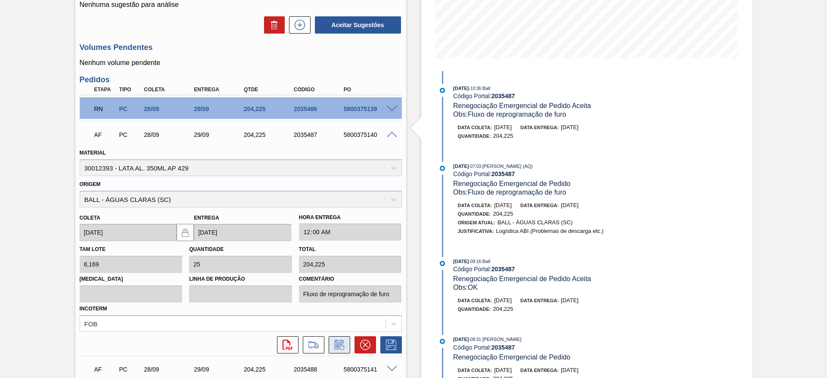
click at [343, 342] on icon at bounding box center [340, 345] width 14 height 10
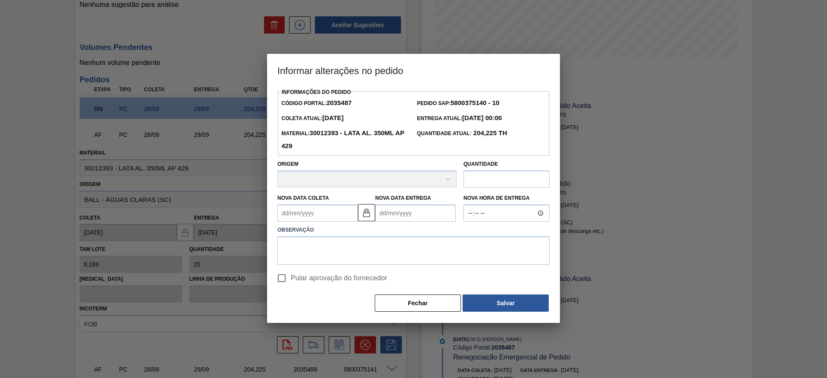
click at [338, 214] on Coleta2035487 "Nova Data Coleta" at bounding box center [317, 213] width 81 height 17
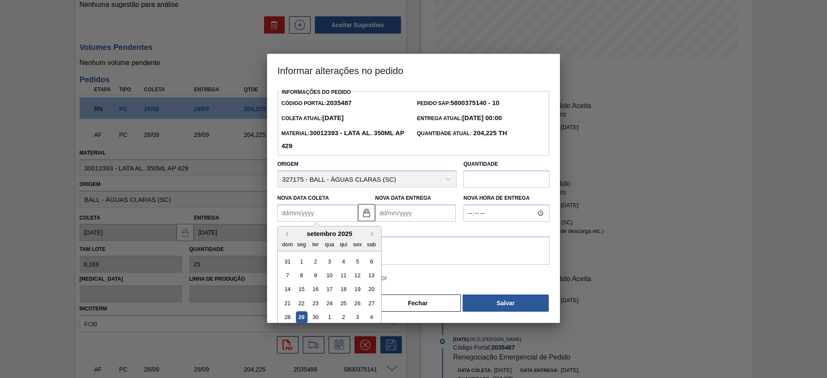
drag, startPoint x: 332, startPoint y: 319, endPoint x: 334, endPoint y: 314, distance: 5.0
click at [333, 319] on div "1" at bounding box center [330, 318] width 12 height 12
type Coleta2035487 "[DATE]"
type Entrega2035487 "[DATE]"
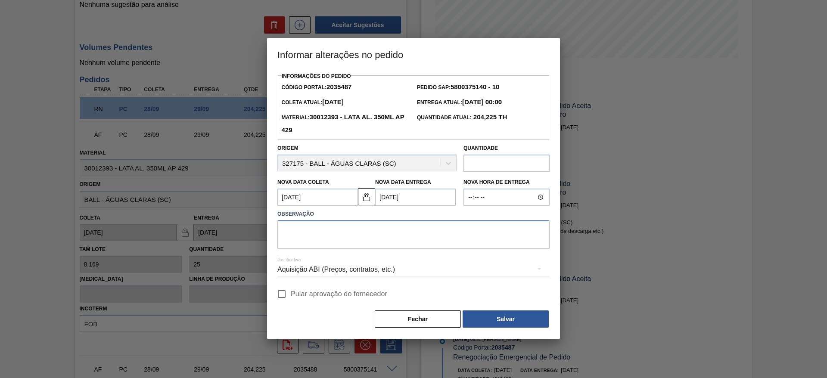
click at [342, 241] on textarea at bounding box center [413, 235] width 272 height 28
click at [345, 234] on textarea at bounding box center [413, 235] width 272 height 28
paste textarea "Furo D-1 - giro da frota"
type textarea "Furo D-1 - giro da frota"
click at [346, 270] on div "Aquisição ABI (Preços, contratos, etc.)" at bounding box center [413, 270] width 272 height 24
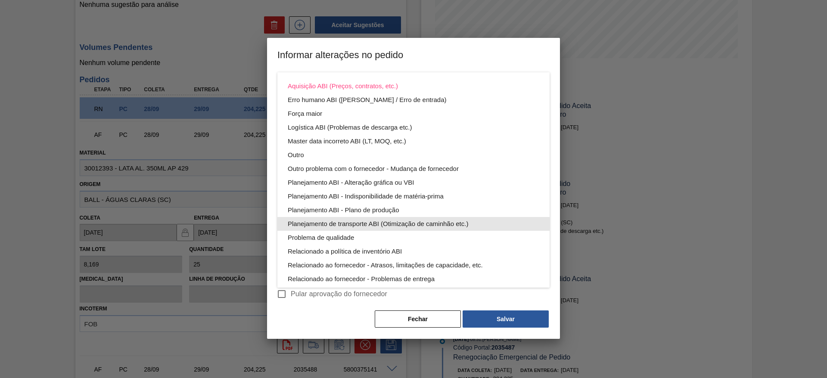
click at [383, 225] on div "Planejamento de transporte ABI (Otimização de caminhão etc.)" at bounding box center [414, 224] width 252 height 14
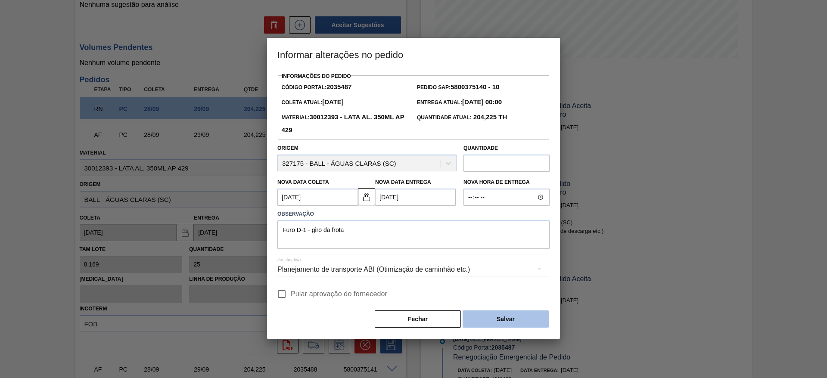
click at [498, 314] on button "Salvar" at bounding box center [506, 319] width 86 height 17
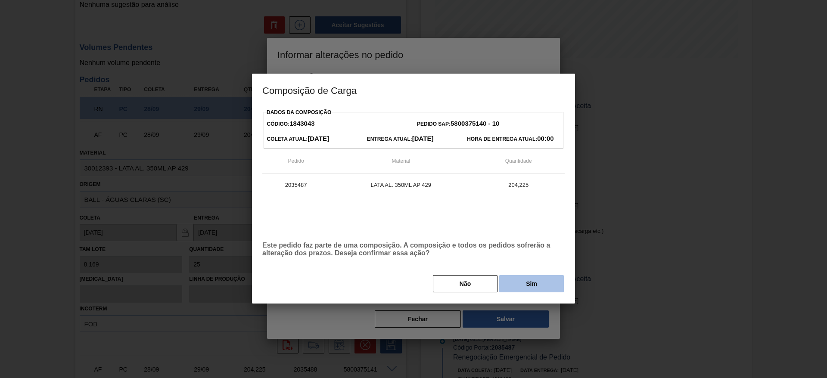
click at [521, 282] on button "Sim" at bounding box center [531, 283] width 65 height 17
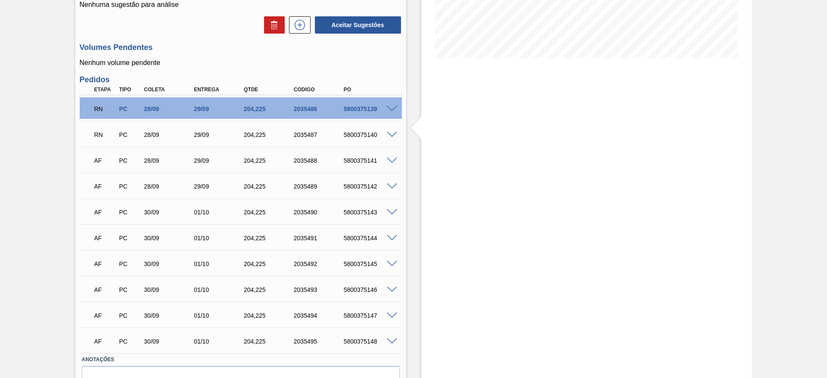
click at [389, 160] on span at bounding box center [392, 161] width 10 height 6
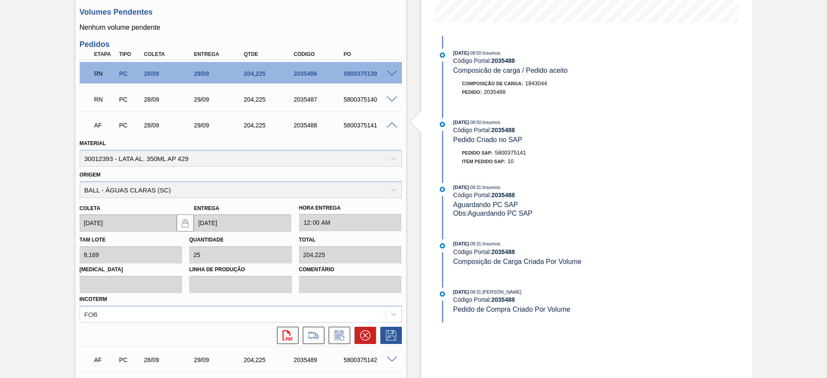
scroll to position [258, 0]
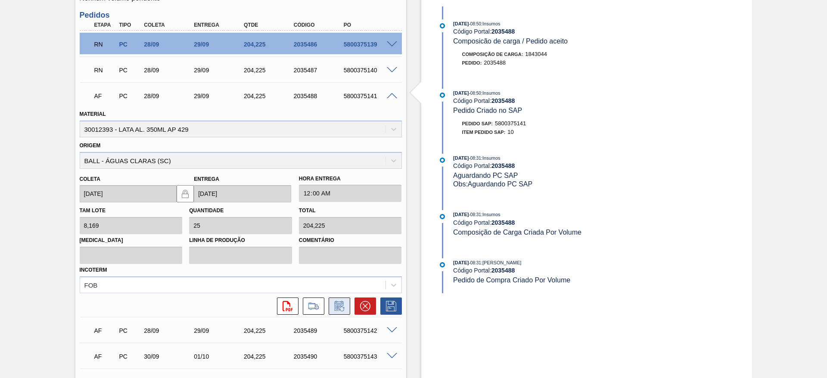
click at [340, 311] on icon at bounding box center [340, 306] width 14 height 10
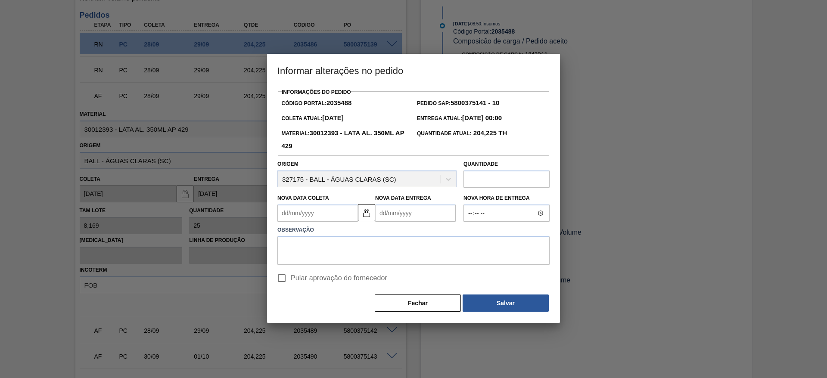
click at [331, 218] on Coleta2035488 "Nova Data Coleta" at bounding box center [317, 213] width 81 height 17
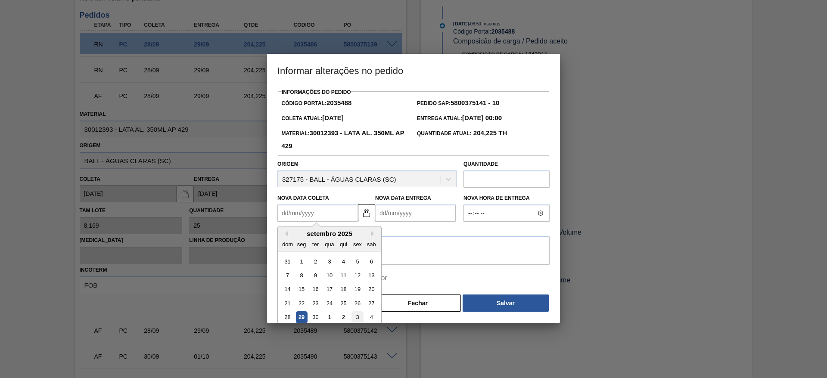
click at [361, 320] on div "3" at bounding box center [358, 318] width 12 height 12
type Coleta2035488 "03/10/2025"
type Entrega2035488 "[DATE]"
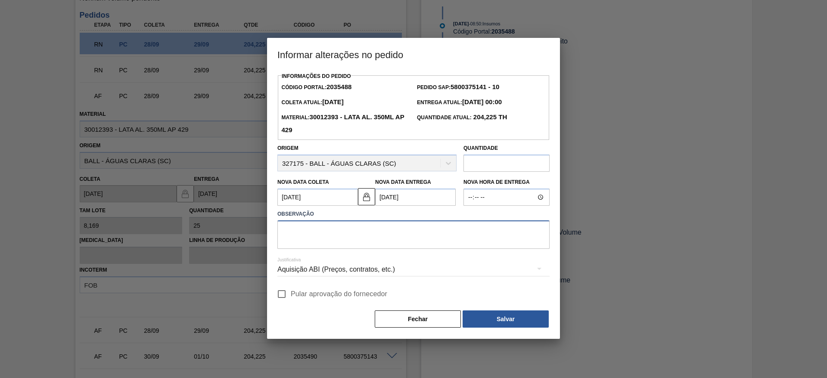
click at [341, 231] on textarea at bounding box center [413, 235] width 272 height 28
paste textarea "Furo D-1 - giro da frota"
type textarea "Furo D-1 - giro da frota"
click at [372, 273] on div "Aquisição ABI (Preços, contratos, etc.)" at bounding box center [413, 270] width 272 height 24
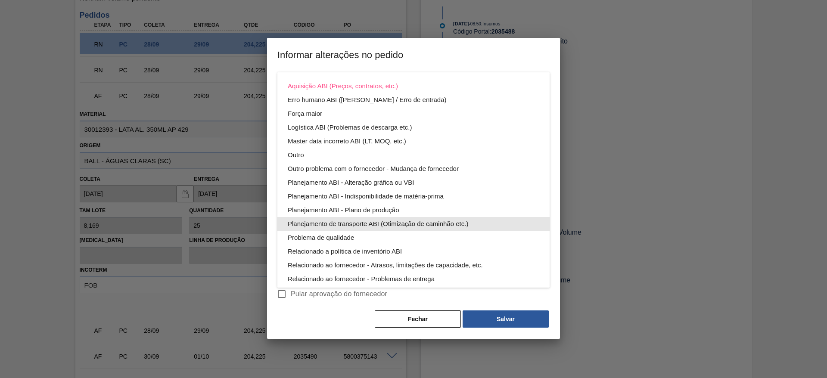
click at [394, 220] on div "Planejamento de transporte ABI (Otimização de caminhão etc.)" at bounding box center [414, 224] width 252 height 14
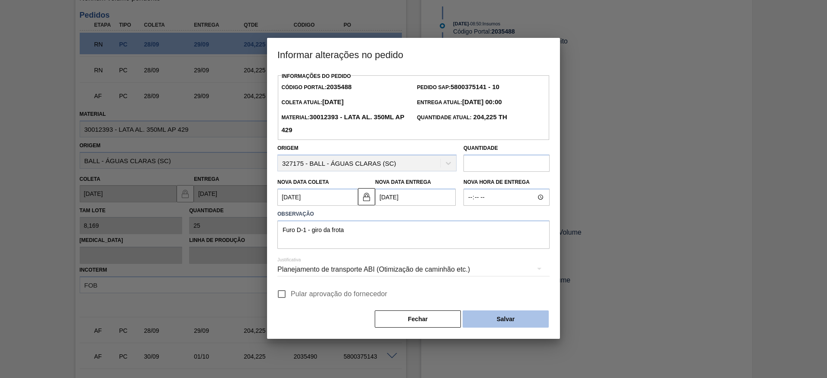
click at [514, 320] on button "Salvar" at bounding box center [506, 319] width 86 height 17
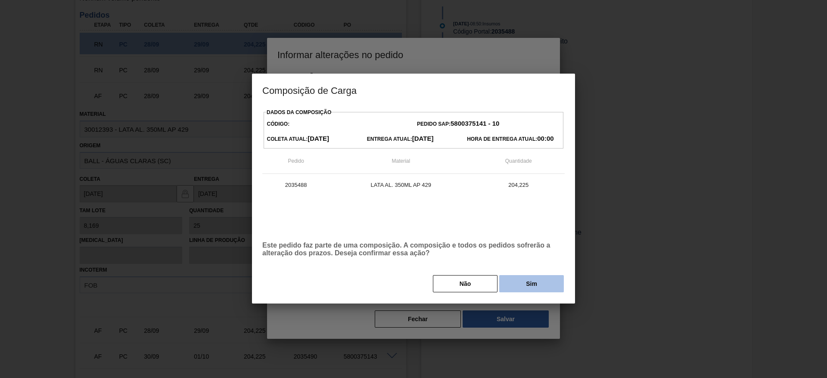
click at [527, 283] on button "Sim" at bounding box center [531, 283] width 65 height 17
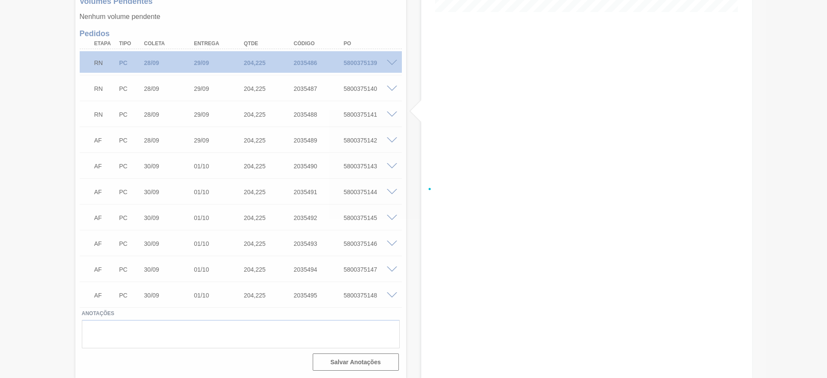
scroll to position [240, 0]
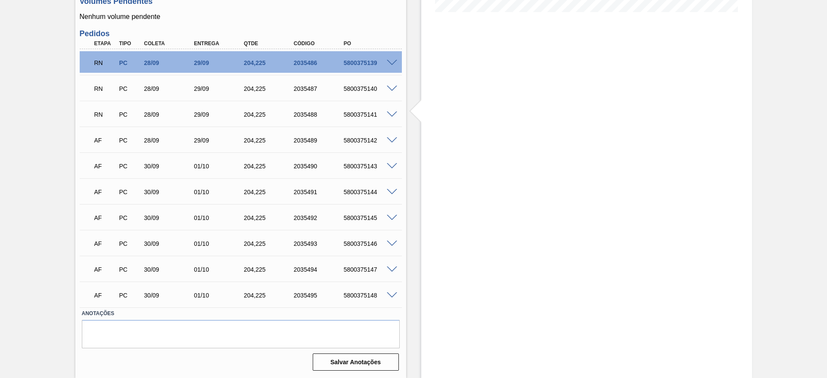
click at [388, 139] on span at bounding box center [392, 140] width 10 height 6
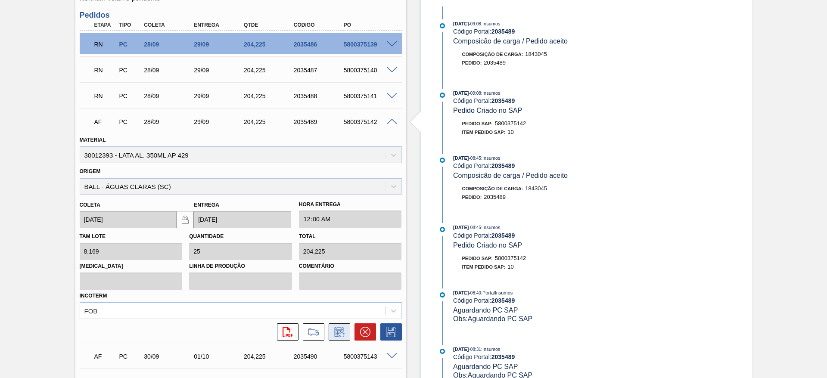
click at [340, 335] on icon at bounding box center [340, 332] width 14 height 10
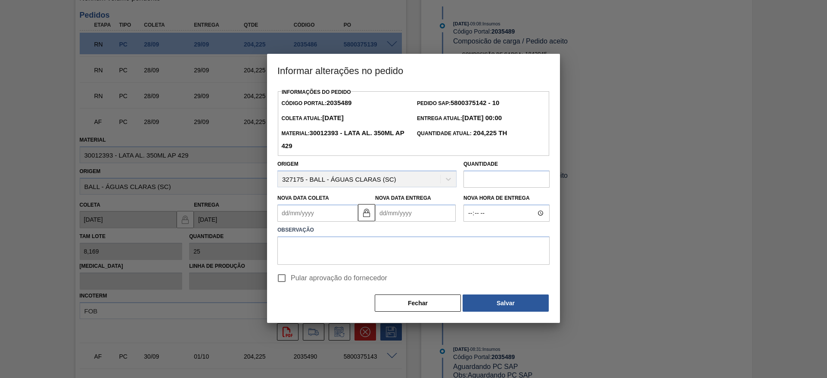
click at [328, 216] on Coleta2035489 "Nova Data Coleta" at bounding box center [317, 213] width 81 height 17
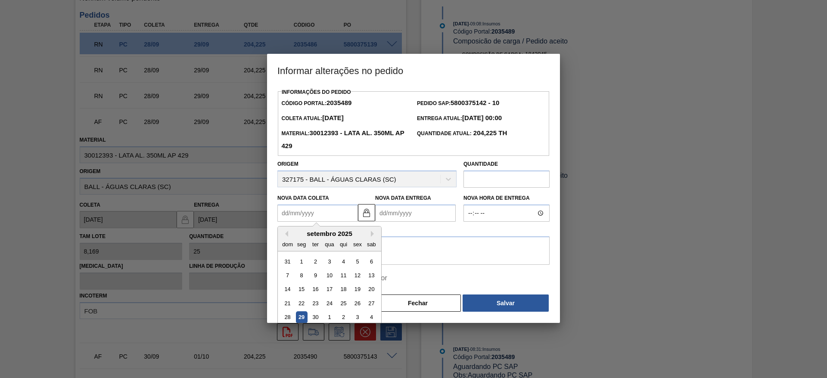
paste Coleta2035489 "Furo D-1 - giro da frota"
type Coleta2035489 "Furo D-1 - giro da frota"
drag, startPoint x: 289, startPoint y: 219, endPoint x: 243, endPoint y: 219, distance: 46.1
click at [243, 219] on div "Informar alterações no pedido Informações do Pedido Código Portal: 2035489 Pedi…" at bounding box center [413, 189] width 827 height 378
click at [356, 317] on div "3" at bounding box center [358, 318] width 12 height 12
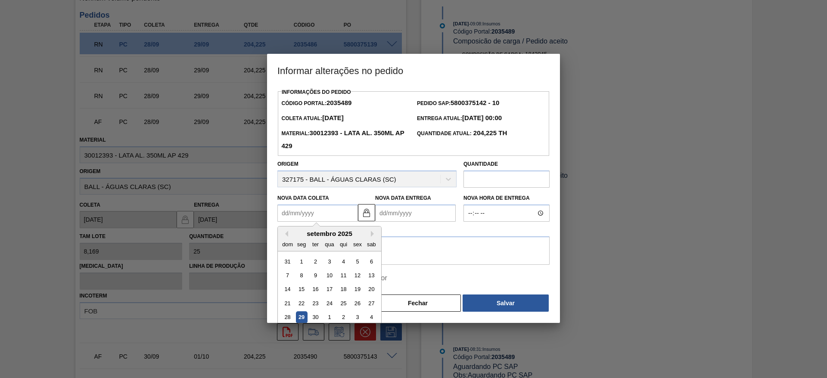
type Coleta2035489 "03/10/2025"
type Entrega2035489 "[DATE]"
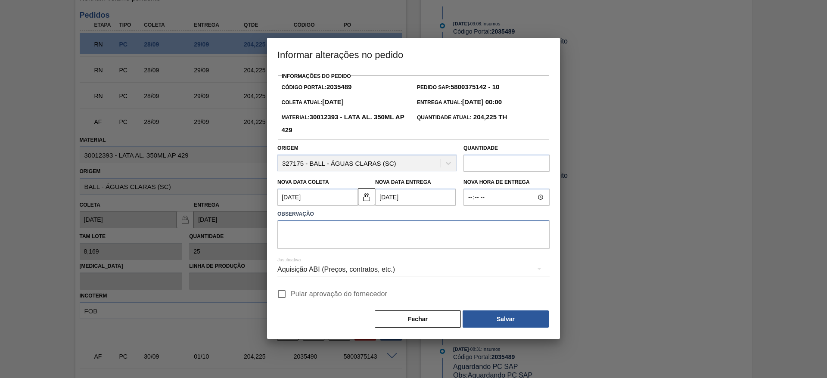
click at [377, 237] on textarea at bounding box center [413, 235] width 272 height 28
paste textarea "Furo D-1 - giro da frota"
type textarea "Furo D-1 - giro da frota"
click at [359, 271] on div "Aquisição ABI (Preços, contratos, etc.)" at bounding box center [413, 270] width 272 height 24
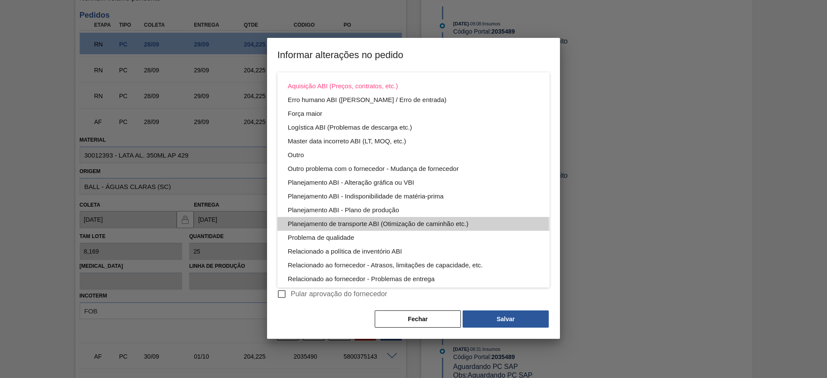
click at [406, 225] on div "Planejamento de transporte ABI (Otimização de caminhão etc.)" at bounding box center [414, 224] width 252 height 14
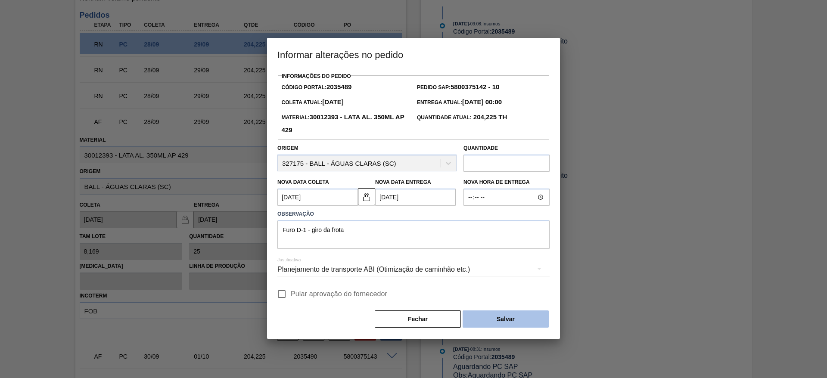
click at [489, 317] on button "Salvar" at bounding box center [506, 319] width 86 height 17
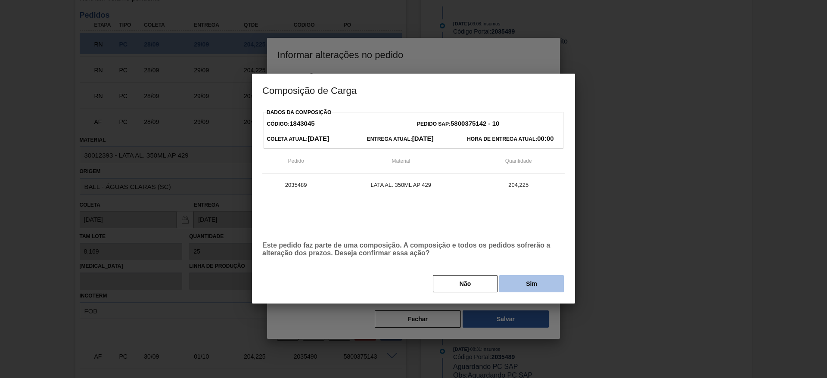
click at [524, 286] on button "Sim" at bounding box center [531, 283] width 65 height 17
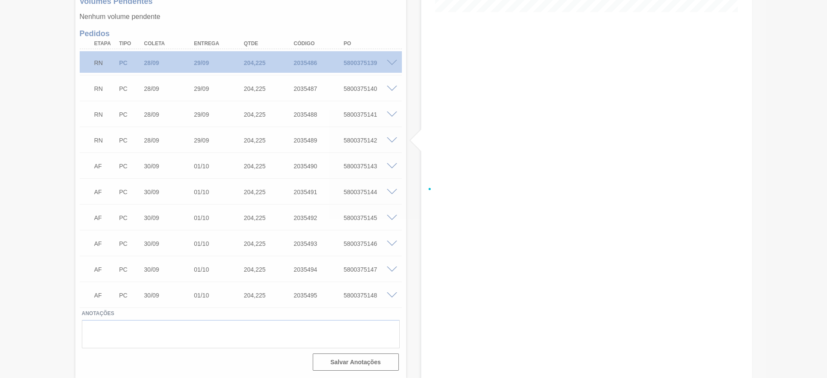
scroll to position [240, 0]
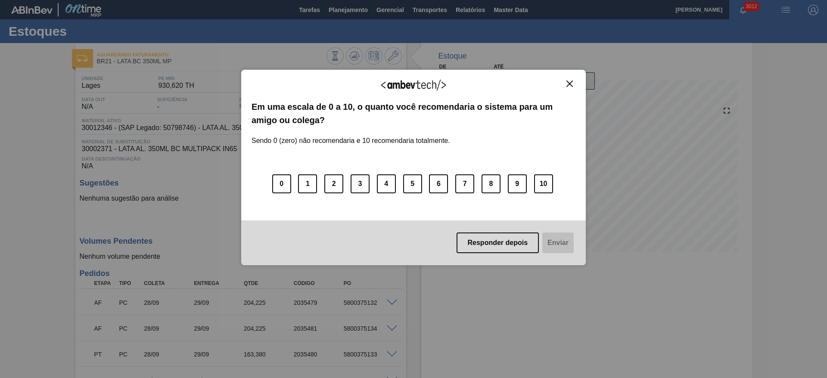
click at [570, 83] on img "Close" at bounding box center [569, 84] width 6 height 6
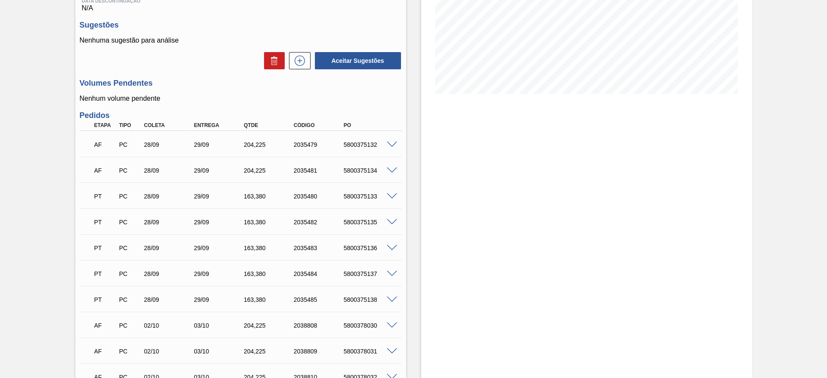
scroll to position [129, 0]
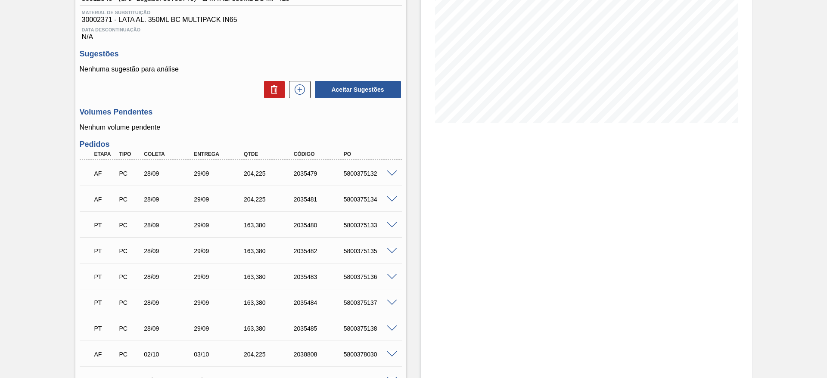
click at [391, 174] on span at bounding box center [392, 174] width 10 height 6
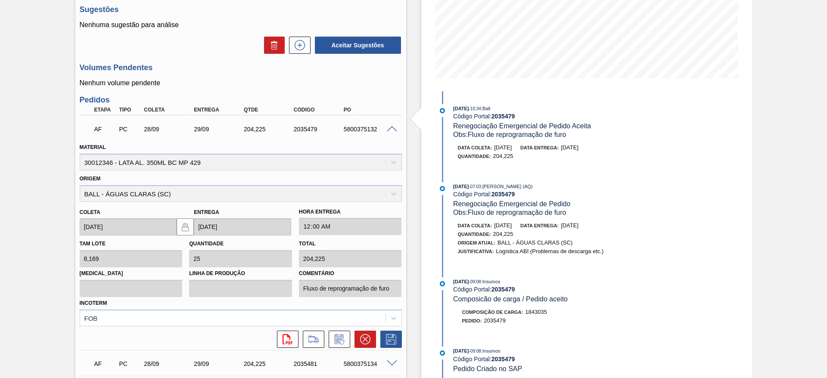
scroll to position [194, 0]
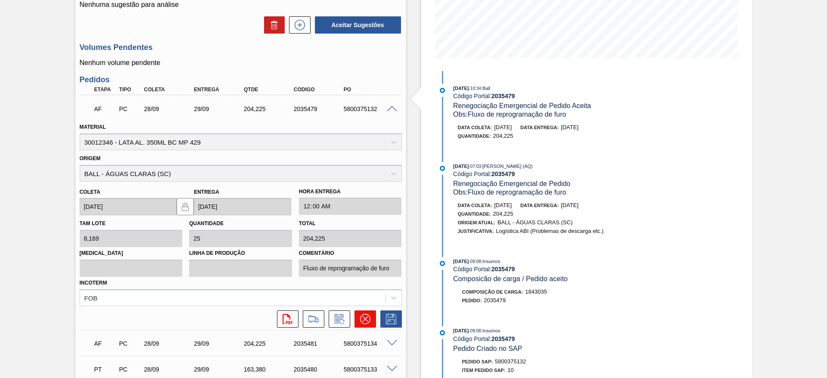
click at [367, 318] on icon at bounding box center [365, 319] width 10 height 10
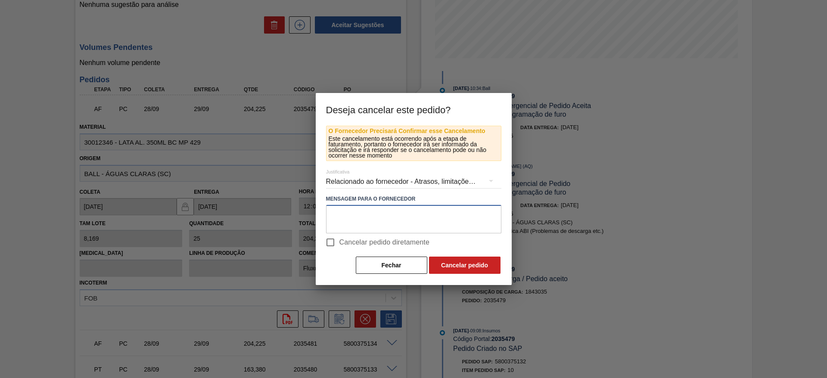
click at [355, 211] on textarea at bounding box center [413, 219] width 175 height 28
type textarea "Furo D-1 - giro da frota"
click at [394, 182] on div "Relacionado ao fornecedor - Atrasos, limitações de capacidade, etc." at bounding box center [413, 182] width 175 height 24
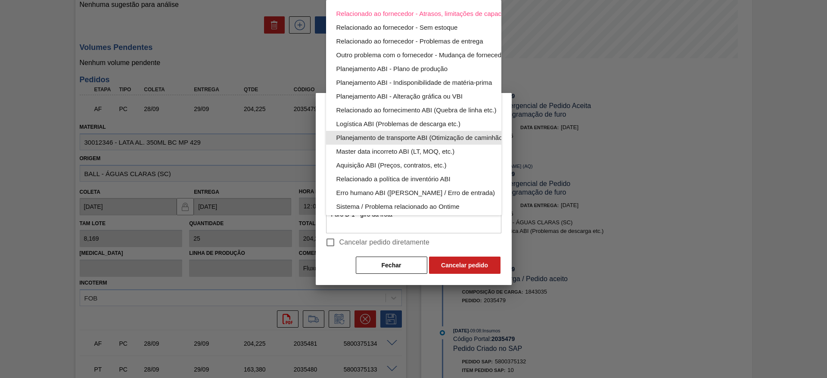
click at [450, 133] on div "Planejamento de transporte ABI (Otimização de caminhão etc.)" at bounding box center [433, 138] width 195 height 14
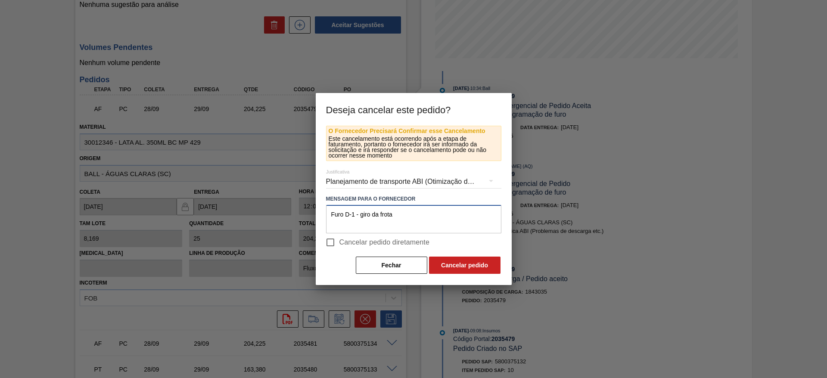
drag, startPoint x: 398, startPoint y: 213, endPoint x: 298, endPoint y: 209, distance: 100.5
click at [298, 209] on div "Deseja cancelar este pedido? O Fornecedor Precisará Confirmar esse Cancelamento…" at bounding box center [413, 189] width 827 height 378
click at [461, 262] on button "Cancelar pedido" at bounding box center [465, 265] width 72 height 17
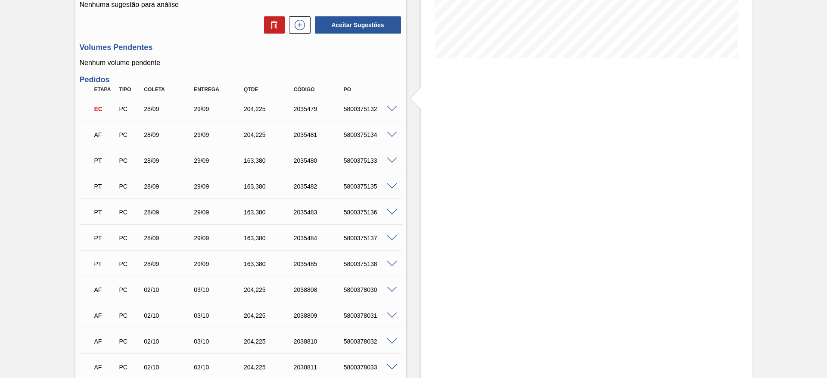
click at [395, 132] on span at bounding box center [392, 135] width 10 height 6
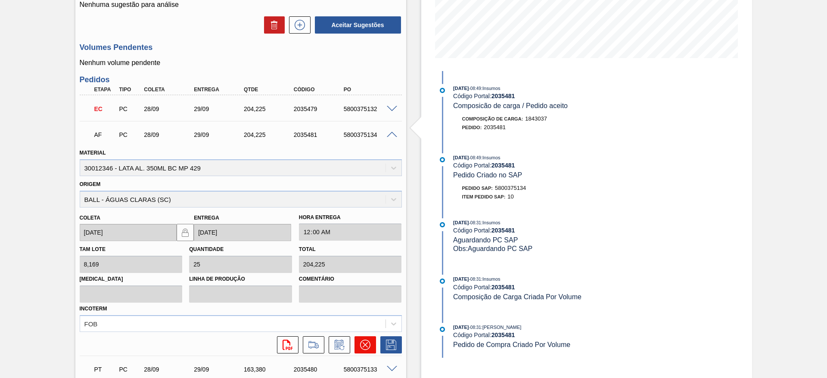
click at [366, 341] on icon at bounding box center [365, 345] width 10 height 10
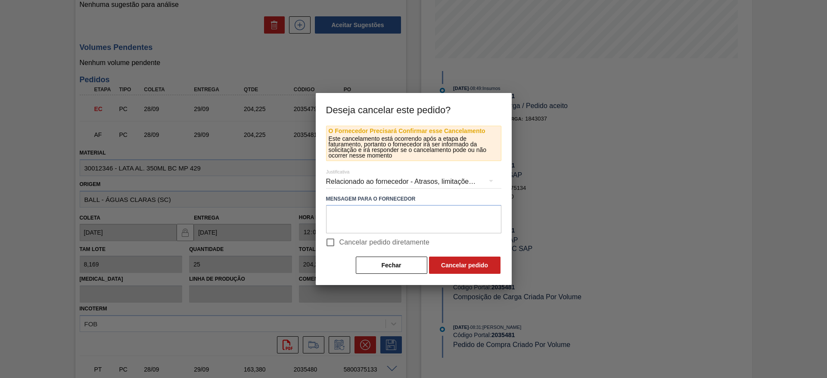
click at [402, 179] on div "Relacionado ao fornecedor - Atrasos, limitações de capacidade, etc." at bounding box center [413, 182] width 175 height 24
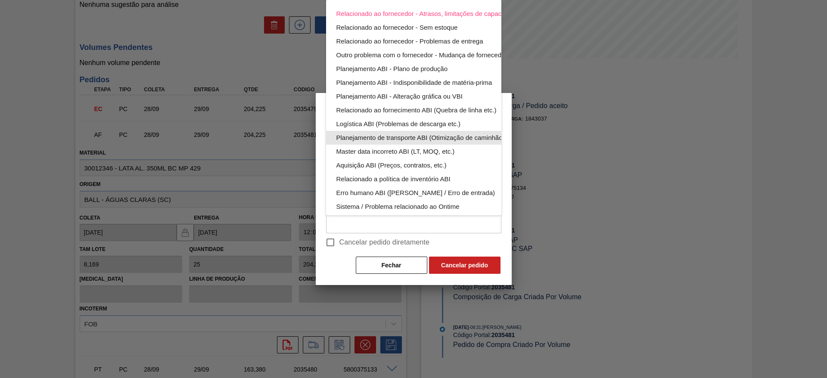
click at [432, 139] on div "Planejamento de transporte ABI (Otimização de caminhão etc.)" at bounding box center [433, 138] width 195 height 14
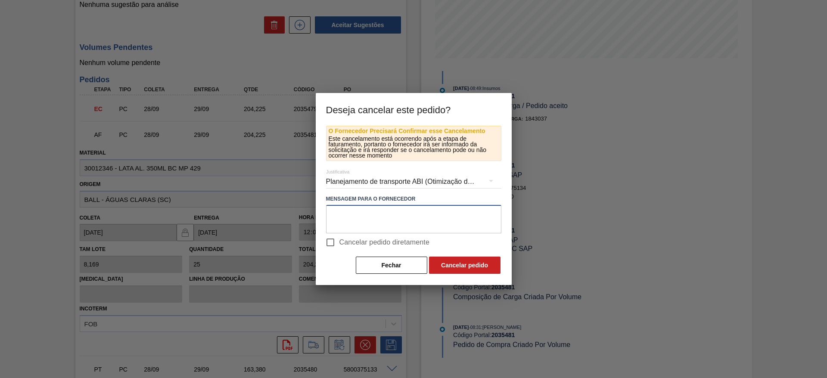
click at [430, 213] on textarea at bounding box center [413, 219] width 175 height 28
paste textarea "Furo D-1 - giro da frota"
type textarea "Furo D-1 - giro da frota"
click at [464, 262] on button "Cancelar pedido" at bounding box center [465, 265] width 72 height 17
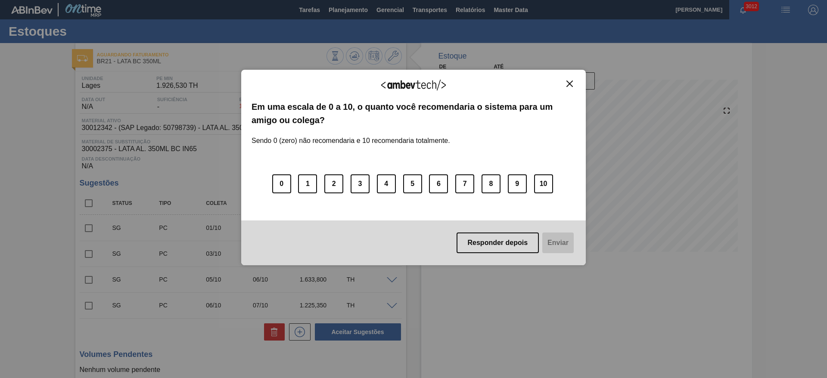
click at [572, 84] on img "Close" at bounding box center [569, 84] width 6 height 6
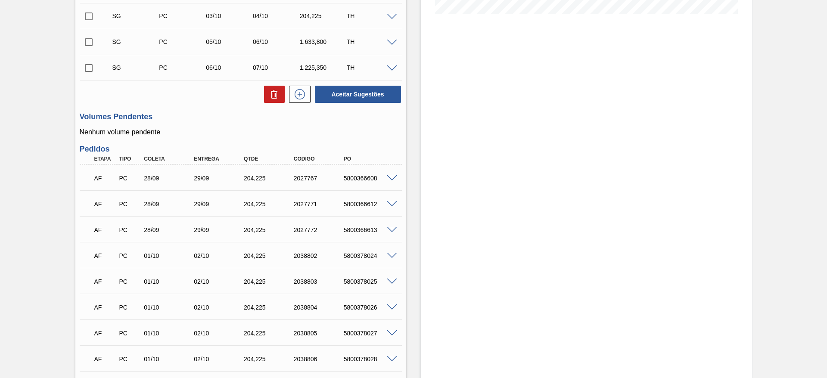
scroll to position [258, 0]
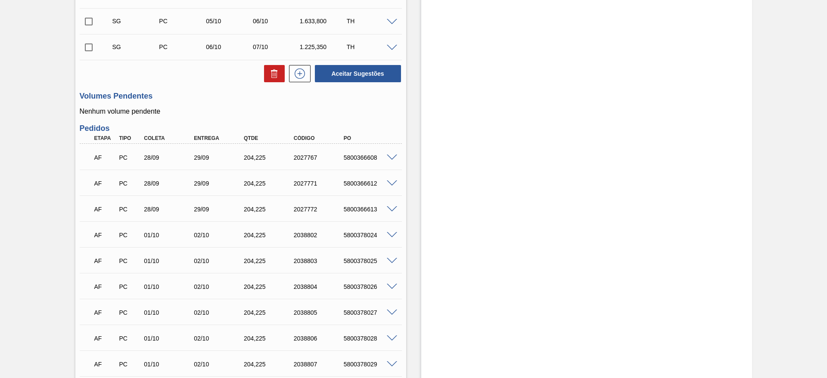
click at [391, 156] on span at bounding box center [392, 158] width 10 height 6
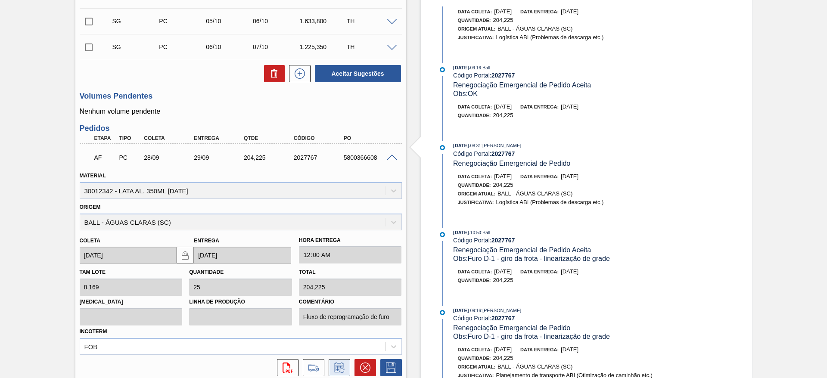
click at [341, 369] on icon at bounding box center [340, 368] width 14 height 10
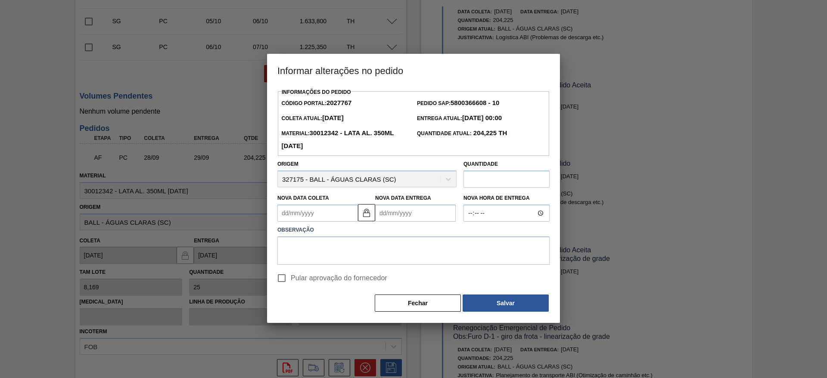
click at [327, 217] on Coleta2027767 "Nova Data Coleta" at bounding box center [317, 213] width 81 height 17
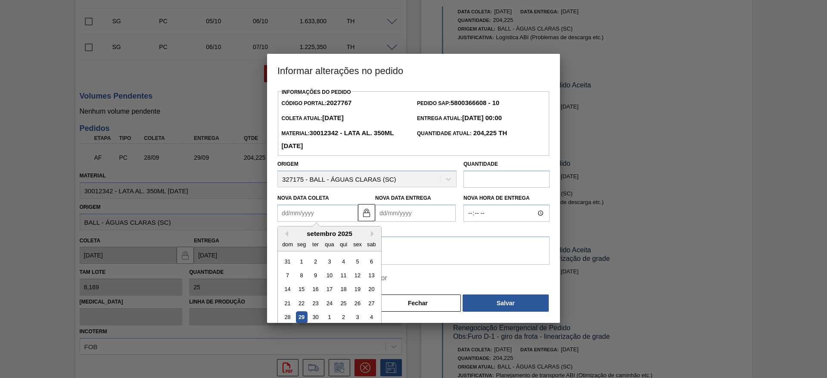
drag, startPoint x: 303, startPoint y: 318, endPoint x: 320, endPoint y: 298, distance: 26.0
click at [303, 319] on div "29" at bounding box center [302, 318] width 12 height 12
type Coleta2027767 "[DATE]"
type Entrega2027767 "[DATE]"
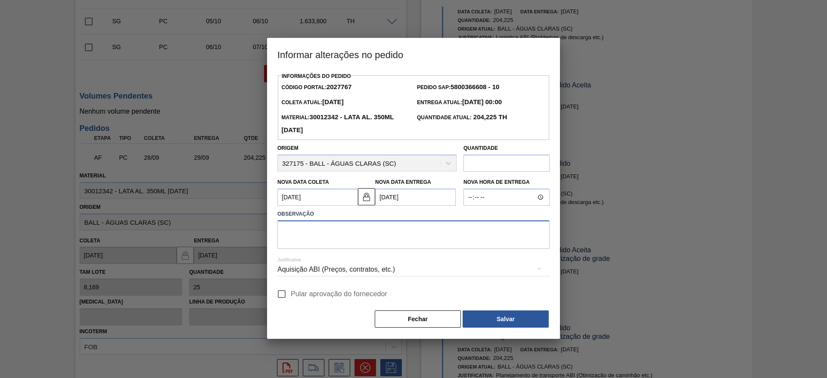
click at [345, 234] on textarea at bounding box center [413, 235] width 272 height 28
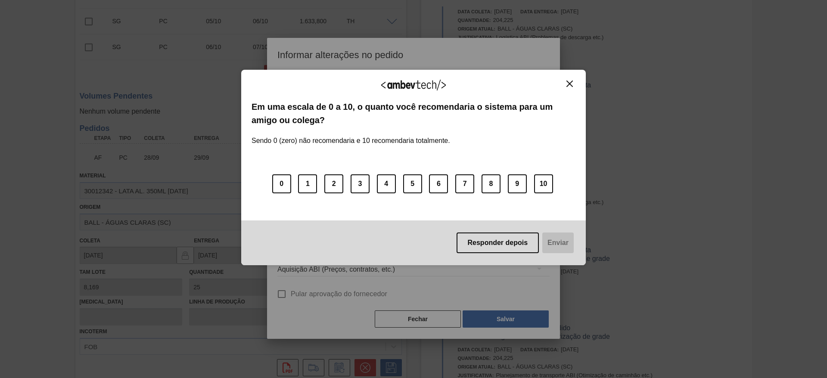
type textarea "Furo D-1 - giro da frota"
drag, startPoint x: 359, startPoint y: 236, endPoint x: 247, endPoint y: 223, distance: 112.3
click at [247, 223] on div "Responder depois Enviar" at bounding box center [413, 243] width 345 height 45
click at [570, 83] on img "Close" at bounding box center [569, 84] width 6 height 6
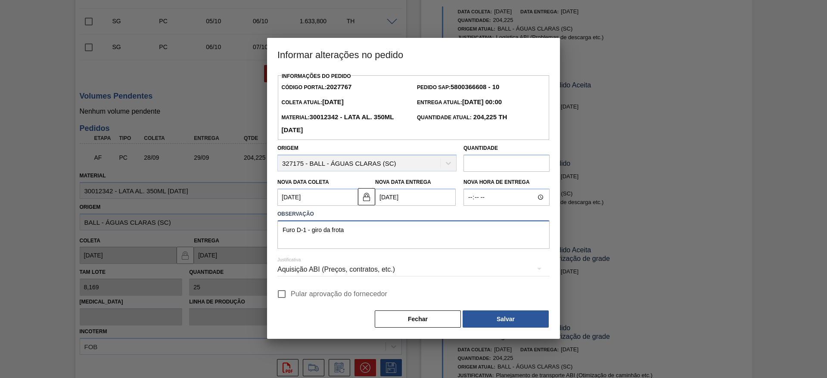
drag, startPoint x: 352, startPoint y: 236, endPoint x: 223, endPoint y: 235, distance: 128.4
click at [224, 235] on div "Informar alterações no pedido Informações do Pedido Código Portal: 2027767 Pedi…" at bounding box center [413, 189] width 827 height 378
click at [406, 268] on div "Aquisição ABI (Preços, contratos, etc.)" at bounding box center [413, 270] width 272 height 24
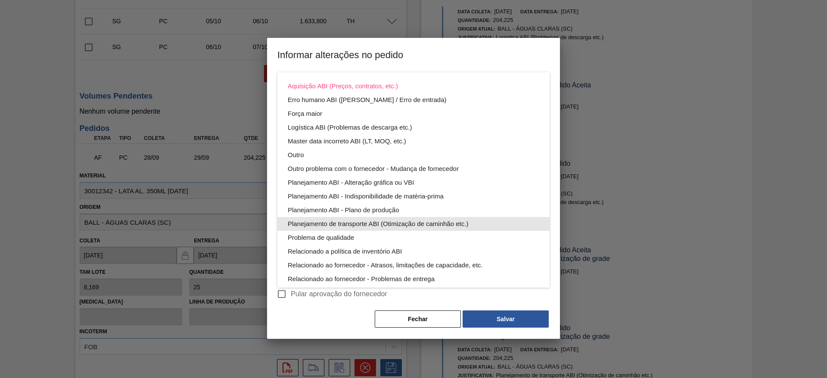
click at [392, 226] on div "Planejamento de transporte ABI (Otimização de caminhão etc.)" at bounding box center [414, 224] width 252 height 14
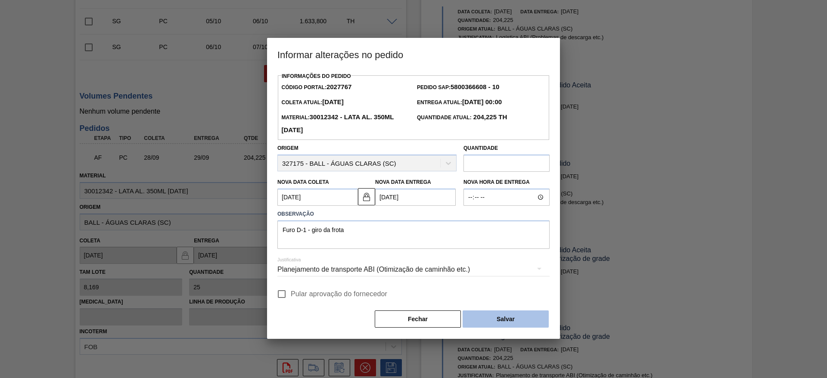
click at [501, 317] on button "Salvar" at bounding box center [506, 319] width 86 height 17
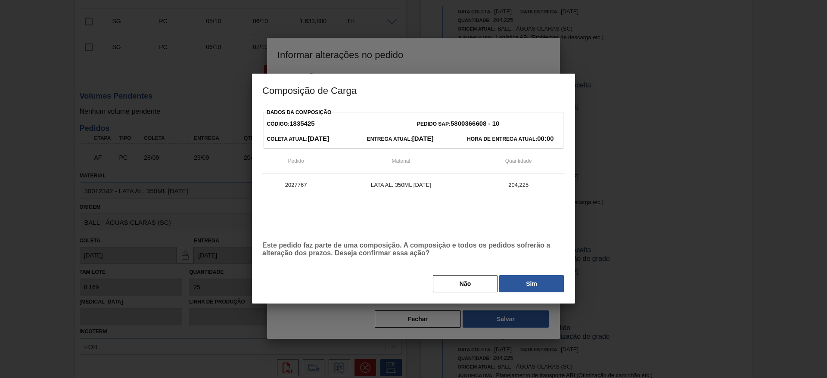
click at [512, 285] on button "Sim" at bounding box center [531, 283] width 65 height 17
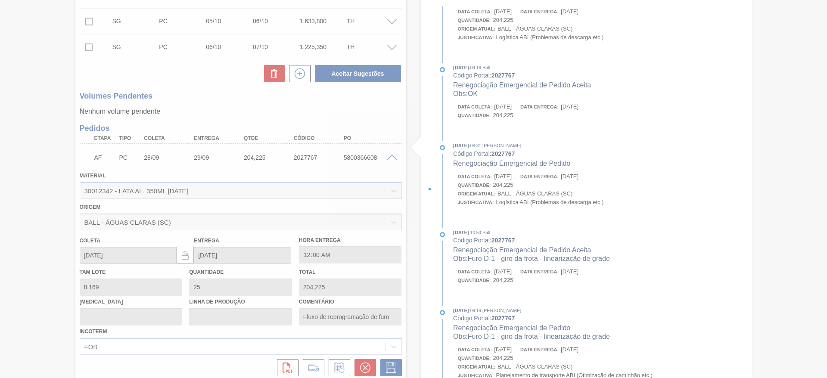
scroll to position [225, 0]
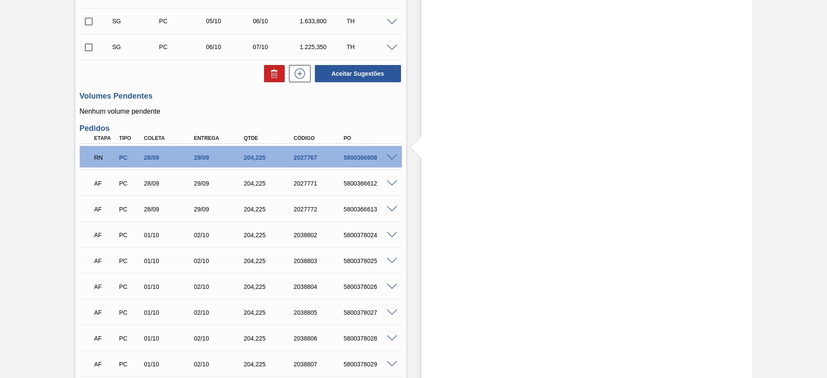
click at [390, 183] on span at bounding box center [392, 184] width 10 height 6
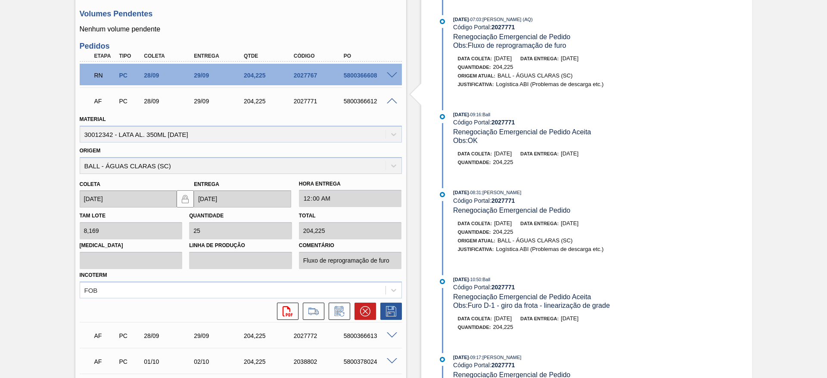
scroll to position [388, 0]
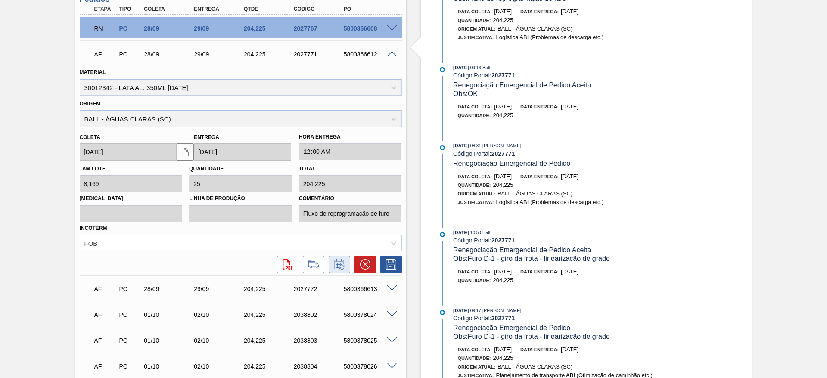
click at [337, 261] on icon at bounding box center [340, 264] width 14 height 10
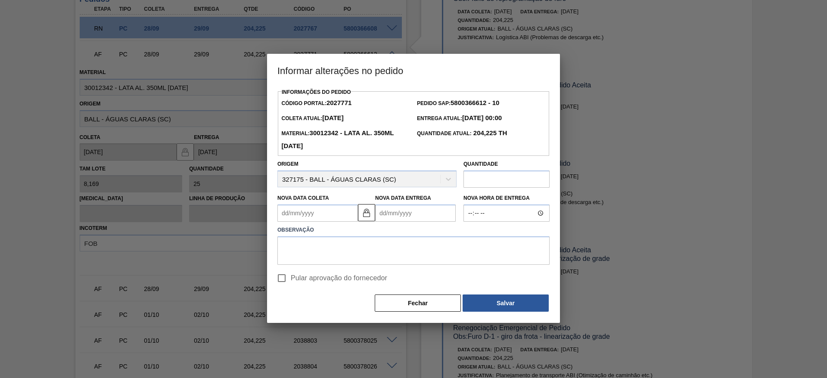
click at [315, 219] on Coleta2027771 "Nova Data Coleta" at bounding box center [317, 213] width 81 height 17
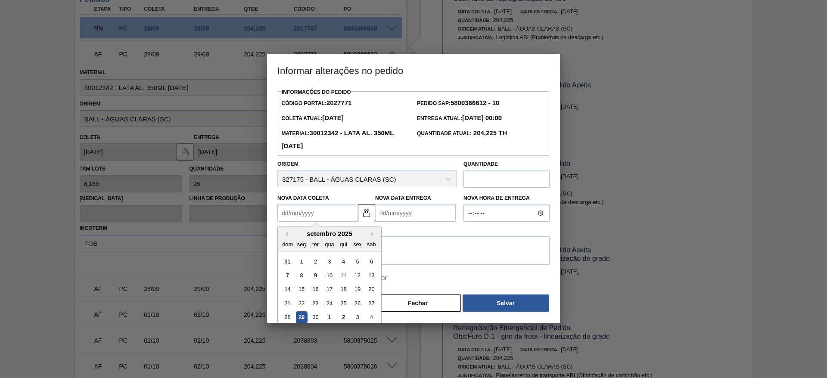
click at [302, 318] on div "29" at bounding box center [302, 318] width 12 height 12
type Coleta2027771 "[DATE]"
type Entrega2027771 "[DATE]"
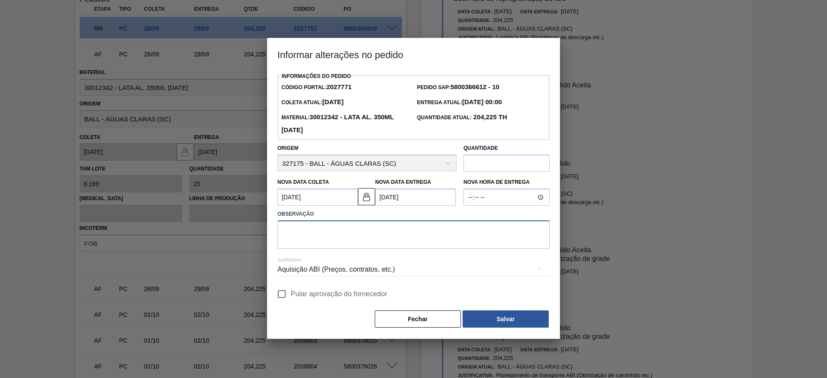
click at [315, 230] on textarea at bounding box center [413, 235] width 272 height 28
paste textarea "Furo D-1 - giro da frota"
type textarea "Furo D-1 - giro da frota"
click at [339, 273] on div "Aquisição ABI (Preços, contratos, etc.)" at bounding box center [413, 270] width 272 height 24
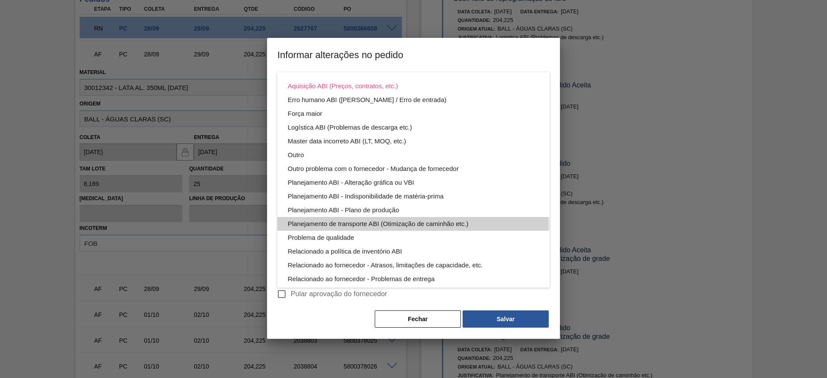
click at [400, 224] on div "Planejamento de transporte ABI (Otimização de caminhão etc.)" at bounding box center [414, 224] width 252 height 14
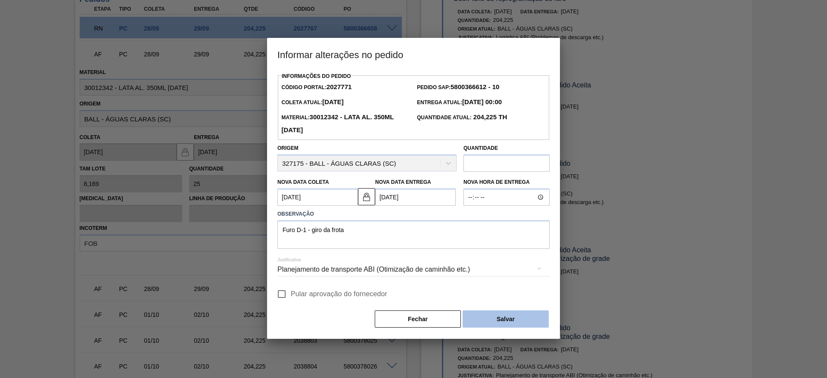
click at [503, 316] on button "Salvar" at bounding box center [506, 319] width 86 height 17
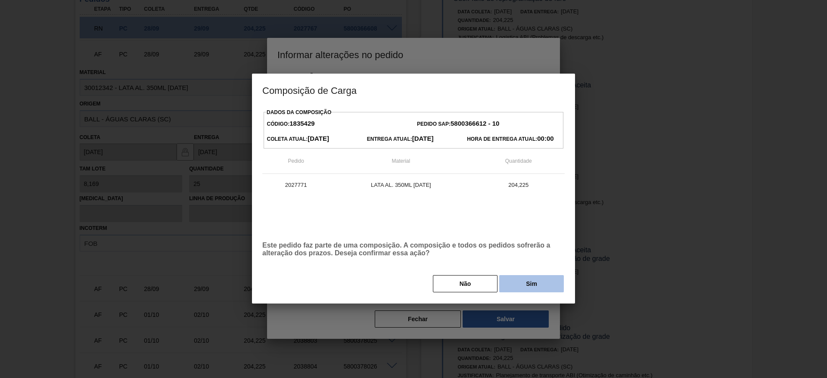
click at [520, 288] on button "Sim" at bounding box center [531, 283] width 65 height 17
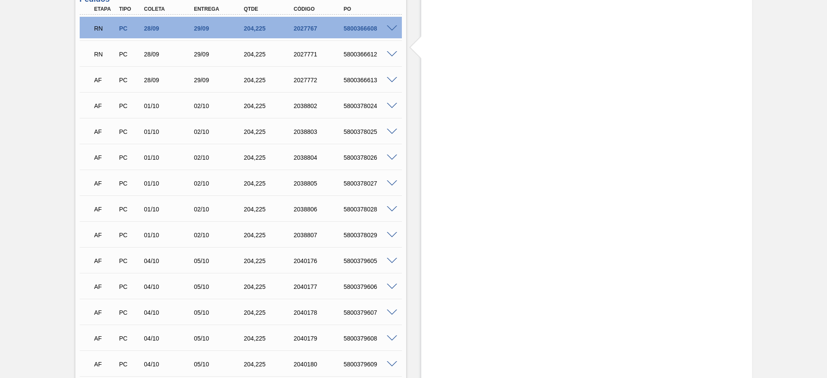
click at [392, 81] on span at bounding box center [392, 80] width 10 height 6
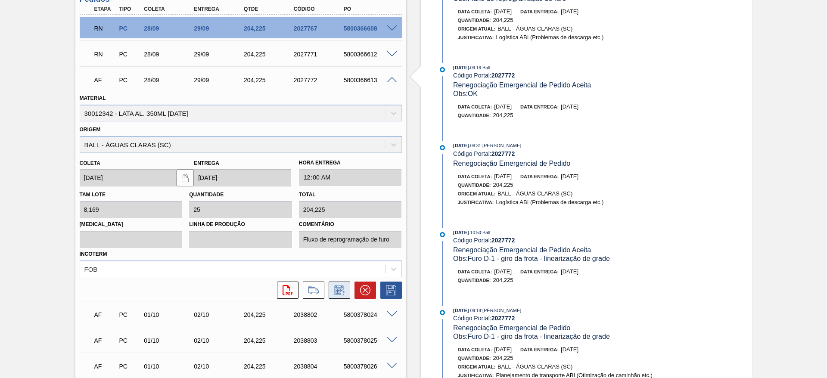
click at [340, 290] on icon at bounding box center [339, 291] width 6 height 5
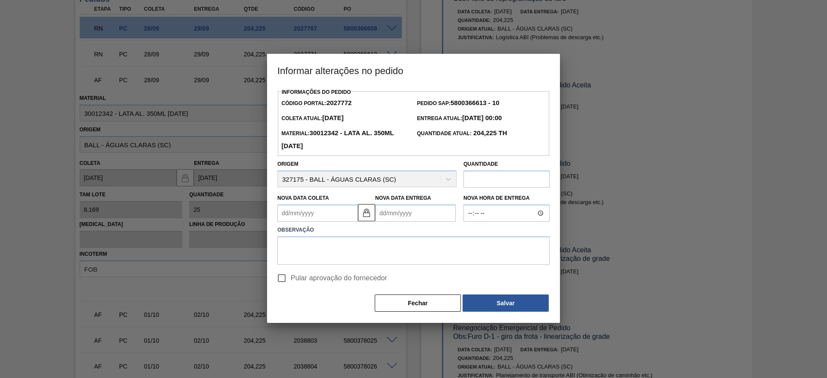
click at [390, 216] on Entrega2027772 "Nova Data Entrega" at bounding box center [415, 213] width 81 height 17
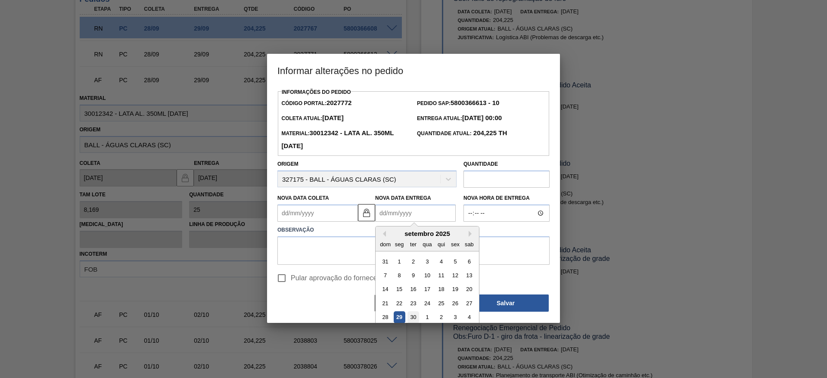
click at [413, 318] on div "30" at bounding box center [414, 318] width 12 height 12
type Coleta2027772 "[DATE]"
type Entrega2027772 "[DATE]"
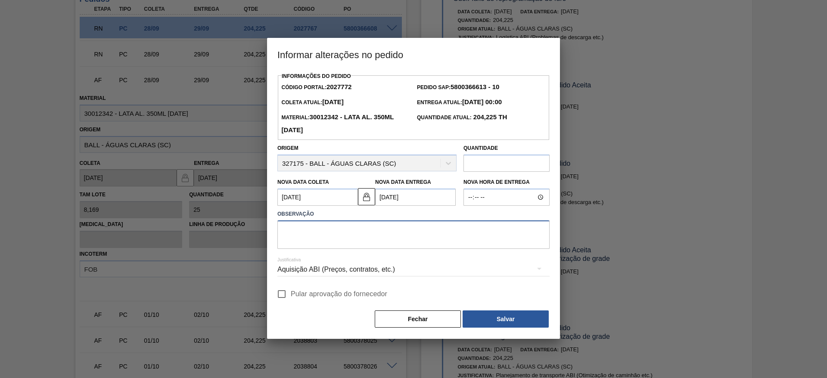
click at [326, 234] on textarea at bounding box center [413, 235] width 272 height 28
paste textarea "Furo D-1 - giro da frota"
type textarea "Furo D-1 - giro da frota"
click at [351, 271] on div "Aquisição ABI (Preços, contratos, etc.)" at bounding box center [413, 270] width 272 height 24
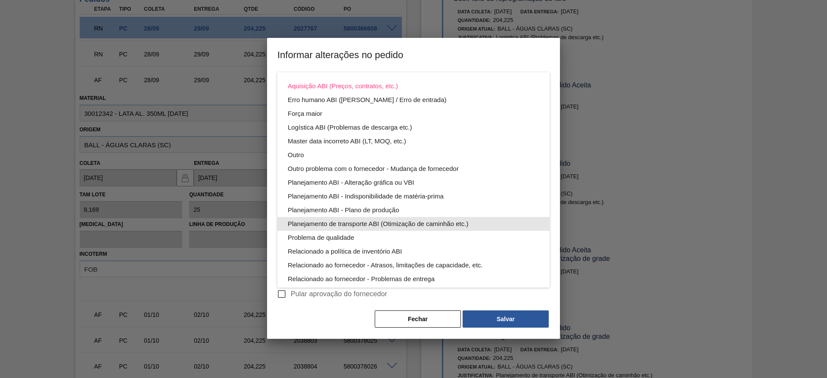
click at [380, 226] on div "Planejamento de transporte ABI (Otimização de caminhão etc.)" at bounding box center [414, 224] width 252 height 14
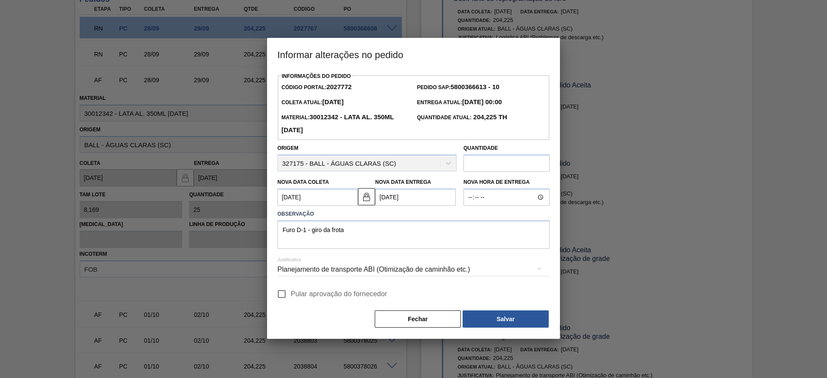
click at [515, 321] on button "Salvar" at bounding box center [506, 319] width 86 height 17
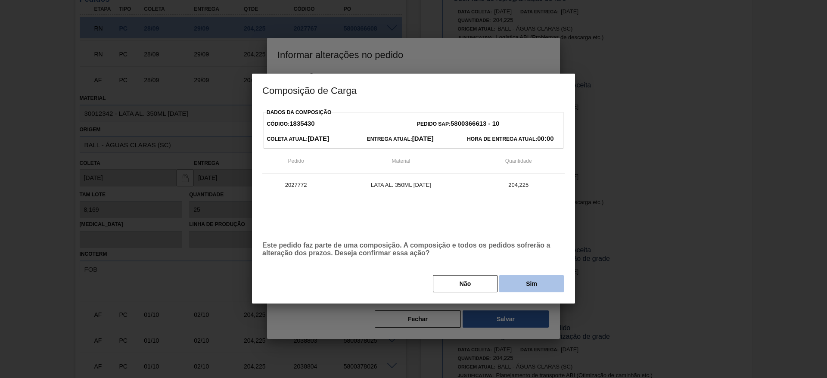
click at [537, 282] on button "Sim" at bounding box center [531, 283] width 65 height 17
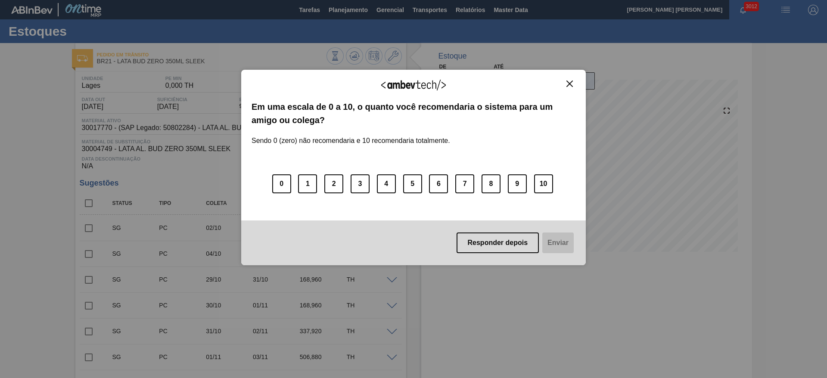
click at [568, 84] on img "Close" at bounding box center [569, 84] width 6 height 6
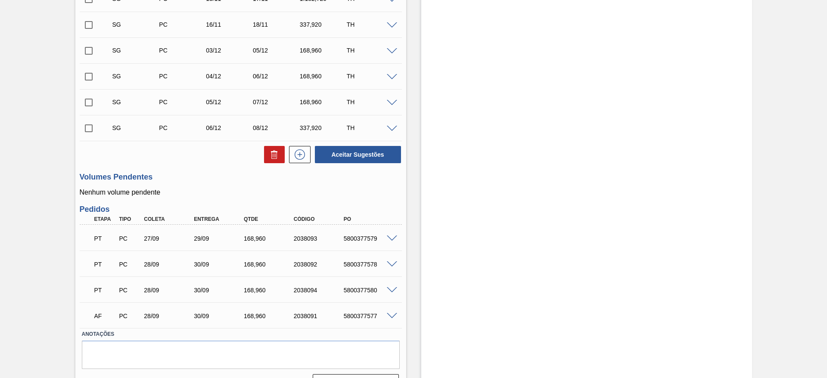
scroll to position [560, 0]
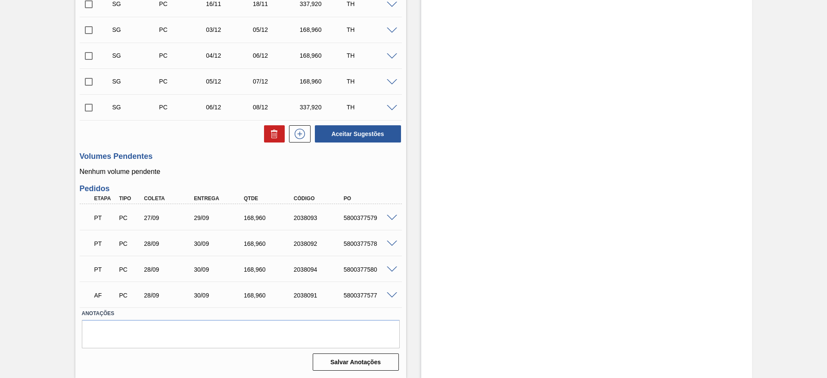
click at [392, 296] on span at bounding box center [392, 296] width 10 height 6
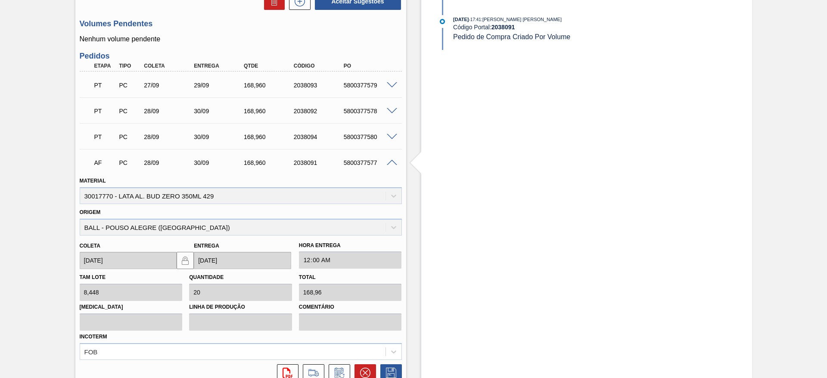
scroll to position [754, 0]
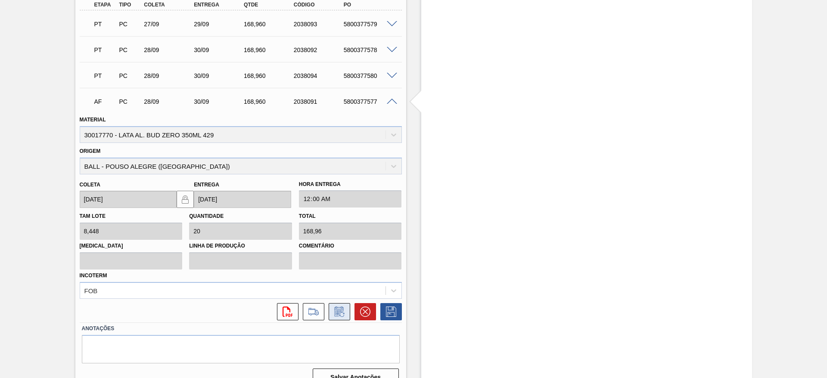
click at [334, 311] on icon at bounding box center [340, 312] width 14 height 10
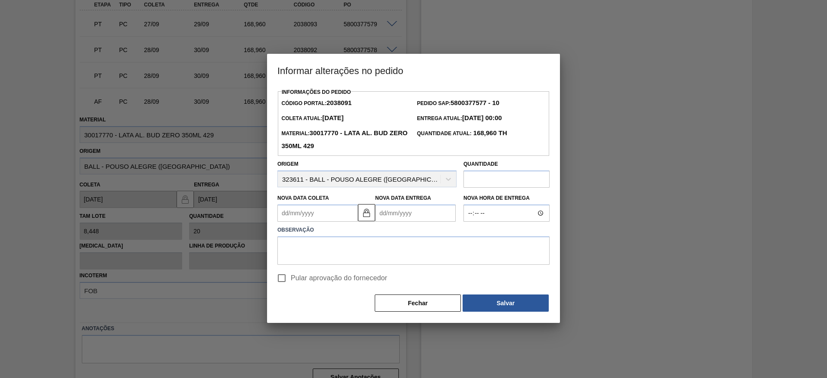
click at [321, 220] on Coleta2038091 "Nova Data Coleta" at bounding box center [317, 213] width 81 height 17
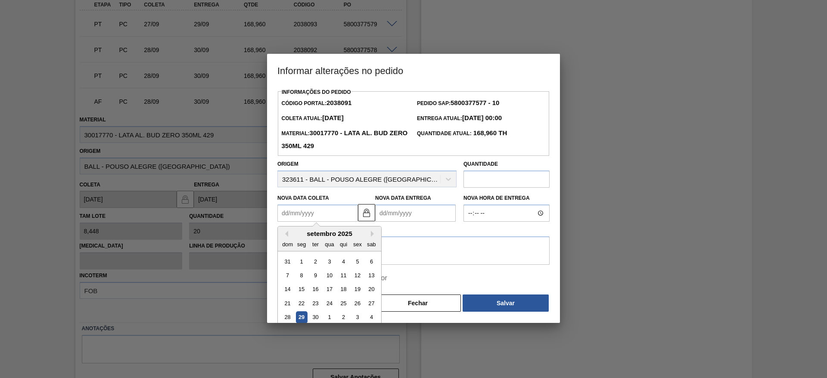
click at [300, 319] on div "29" at bounding box center [302, 318] width 12 height 12
type Coleta2038091 "[DATE]"
type Entrega2038091 "[DATE]"
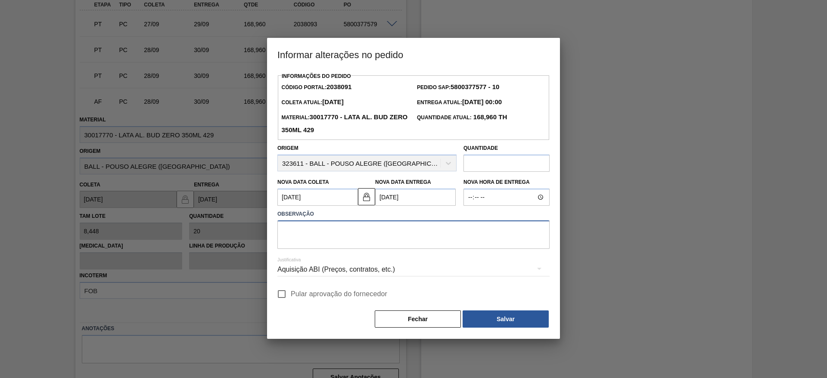
click at [339, 232] on textarea at bounding box center [413, 235] width 272 height 28
paste textarea "Furo D-1 - giro da frota"
drag, startPoint x: 354, startPoint y: 233, endPoint x: 311, endPoint y: 242, distance: 44.1
click at [311, 242] on textarea "Furo D-1 - giro da frota" at bounding box center [413, 235] width 272 height 28
type textarea "Furo D-1 - carros apresentados"
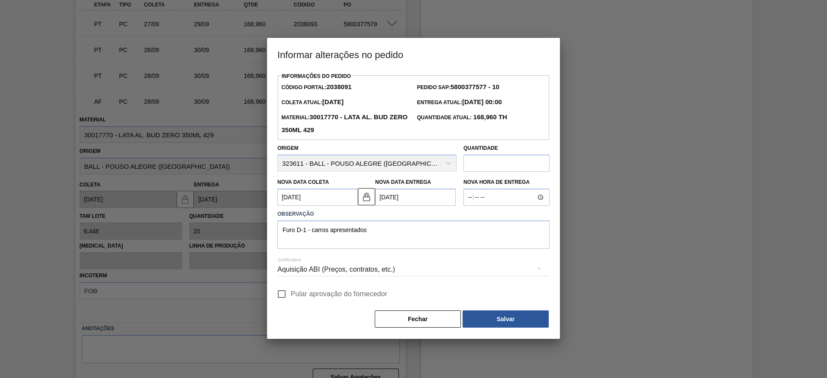
click at [353, 269] on div "Aquisição ABI (Preços, contratos, etc.)" at bounding box center [413, 270] width 272 height 24
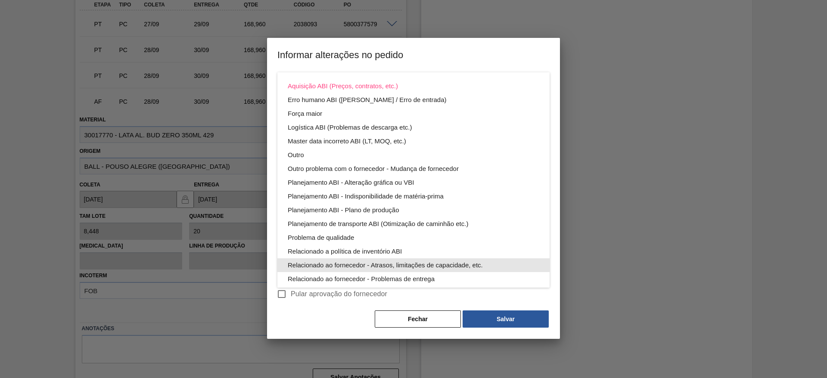
click at [430, 266] on div "Relacionado ao fornecedor - Atrasos, limitações de capacidade, etc." at bounding box center [414, 265] width 252 height 14
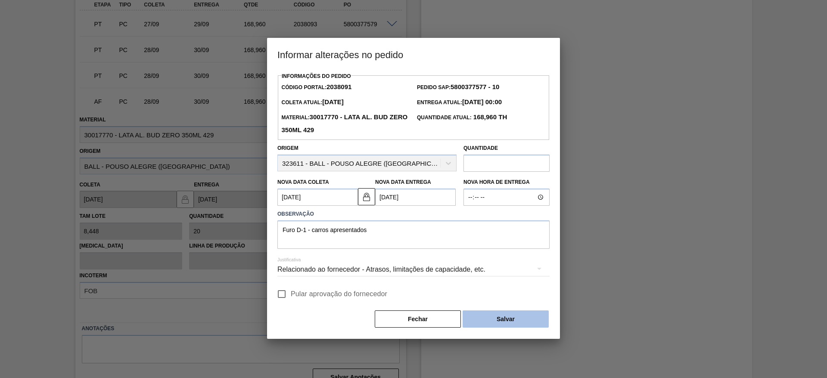
click at [511, 321] on button "Salvar" at bounding box center [506, 319] width 86 height 17
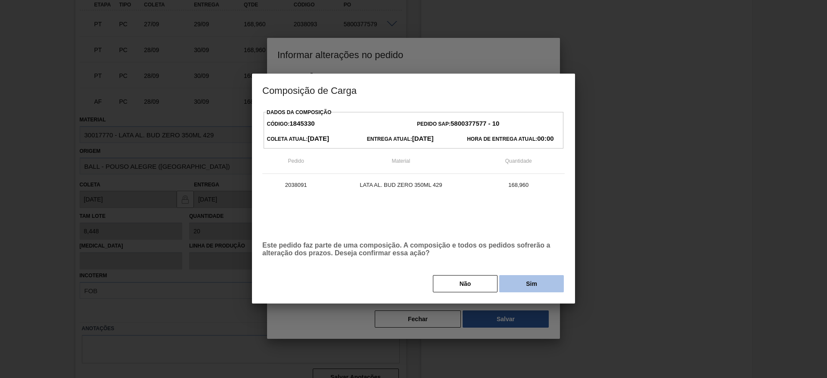
click at [541, 282] on button "Sim" at bounding box center [531, 283] width 65 height 17
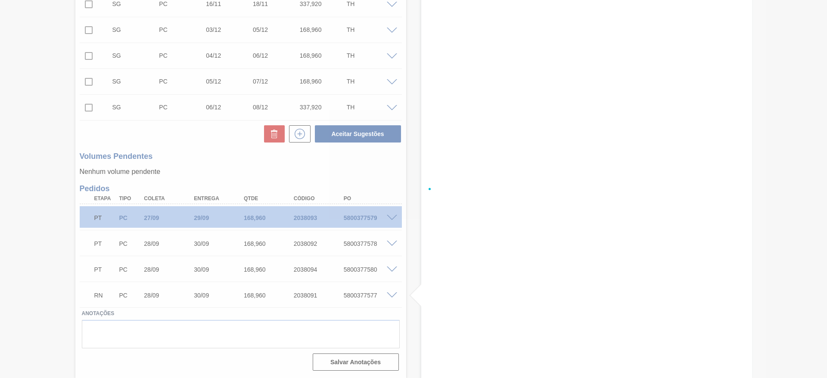
scroll to position [560, 0]
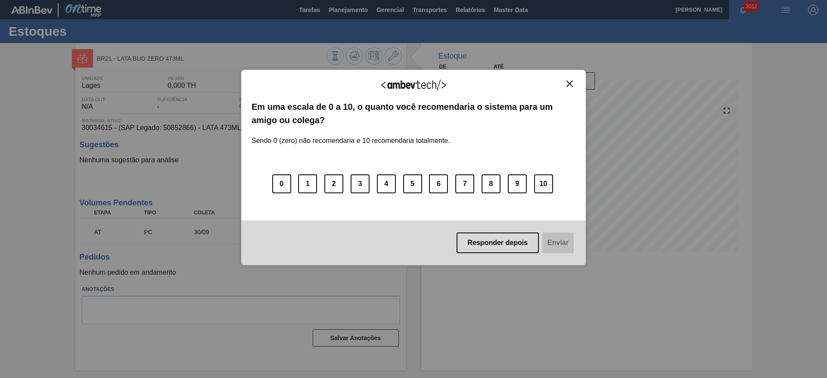
click at [571, 85] on img "Close" at bounding box center [569, 84] width 6 height 6
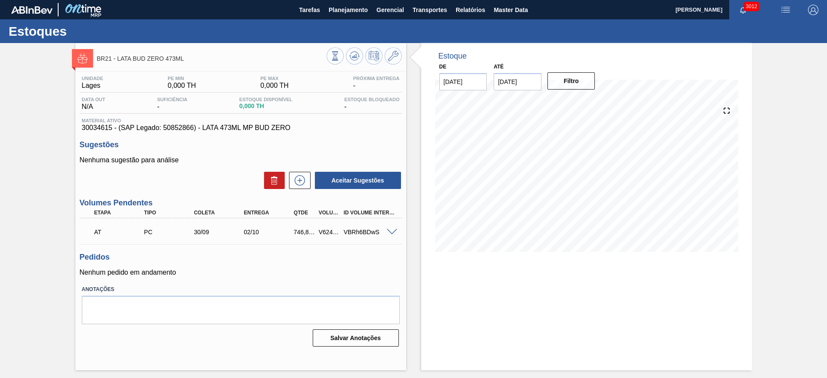
click at [393, 234] on span at bounding box center [392, 232] width 10 height 6
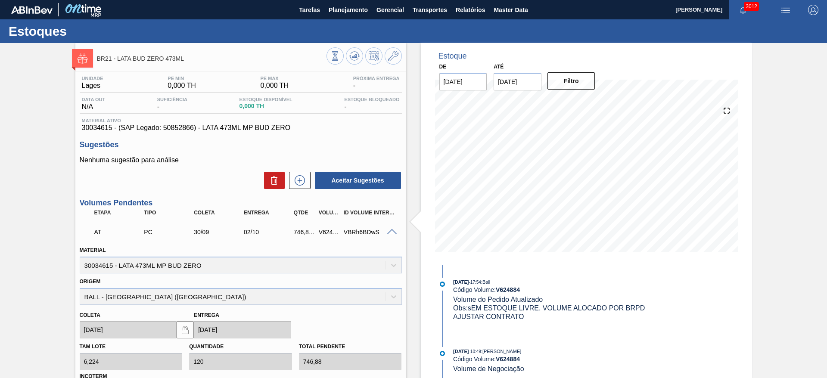
click at [393, 234] on span at bounding box center [392, 232] width 10 height 6
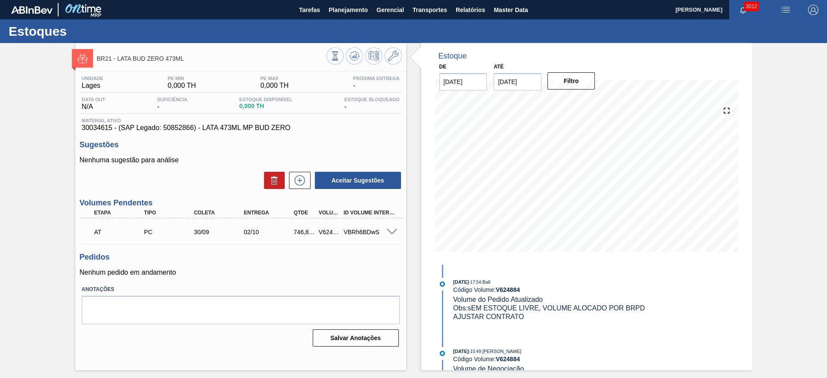
click at [394, 233] on span at bounding box center [392, 232] width 10 height 6
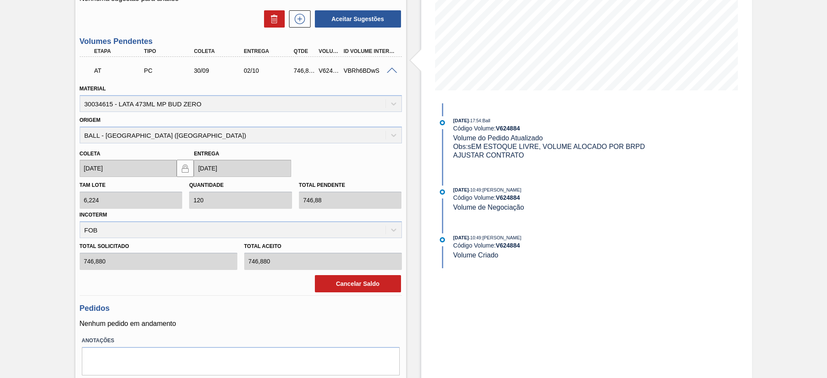
scroll to position [189, 0]
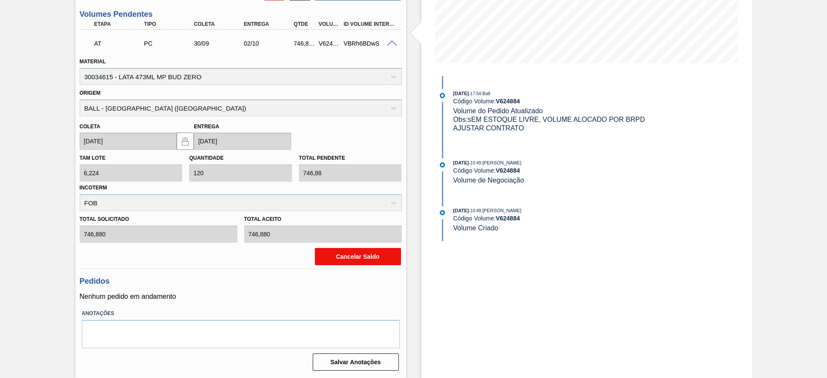
click at [367, 258] on button "Cancelar Saldo" at bounding box center [358, 256] width 86 height 17
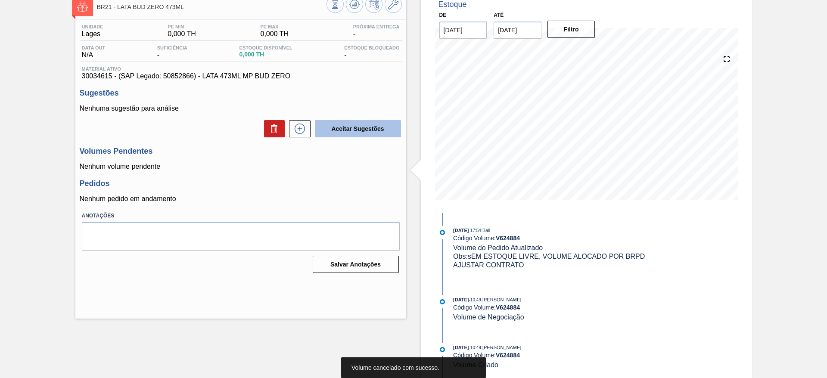
scroll to position [0, 0]
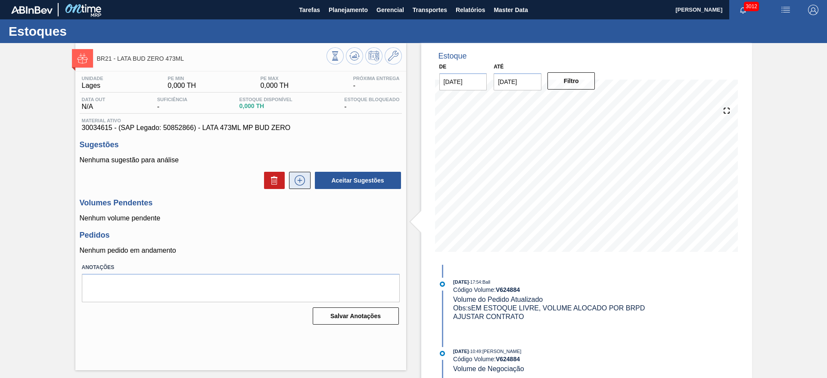
click at [294, 183] on icon at bounding box center [300, 180] width 14 height 10
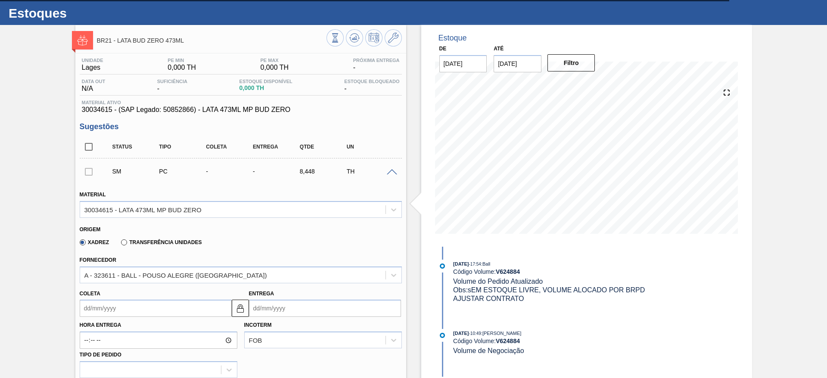
scroll to position [65, 0]
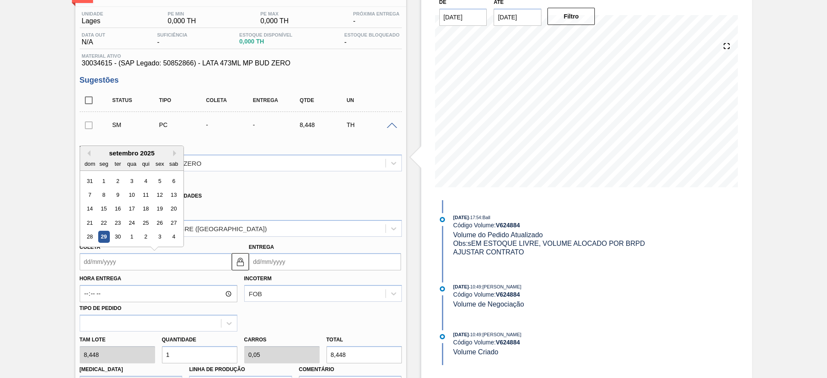
click at [189, 260] on input "Coleta" at bounding box center [156, 261] width 152 height 17
click at [118, 237] on div "30" at bounding box center [118, 237] width 12 height 12
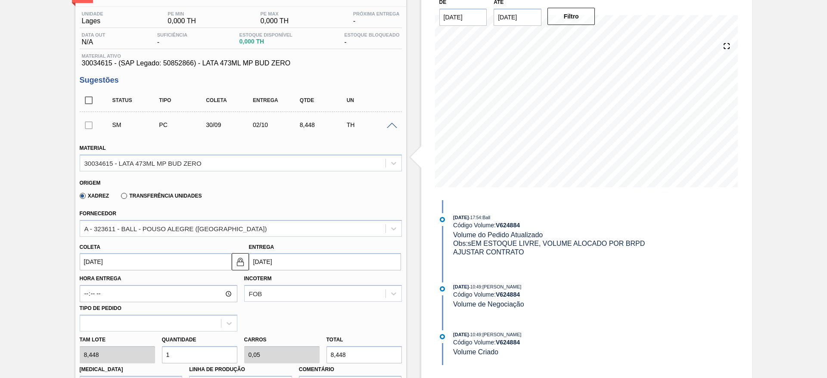
type input "[DATE]"
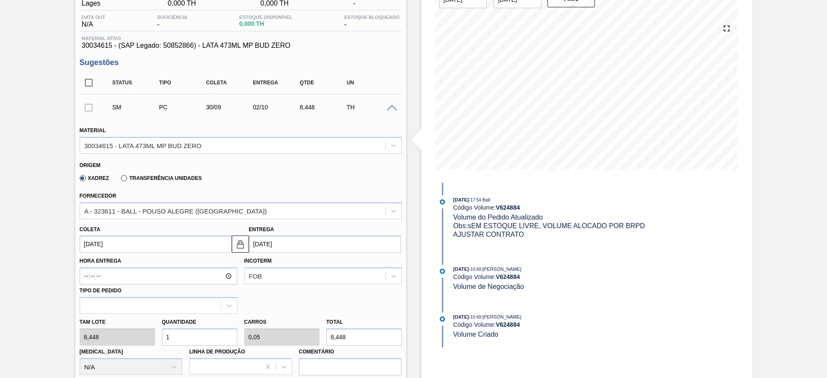
scroll to position [129, 0]
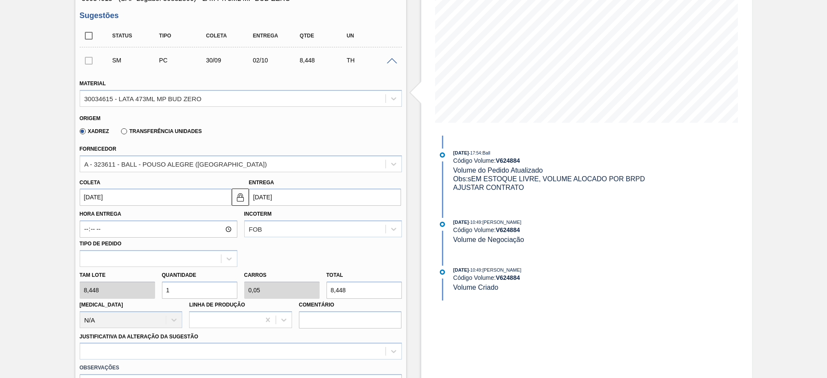
click at [180, 293] on input "1" at bounding box center [199, 290] width 75 height 17
type input "12"
type input "0,6"
type input "101,376"
type input "120"
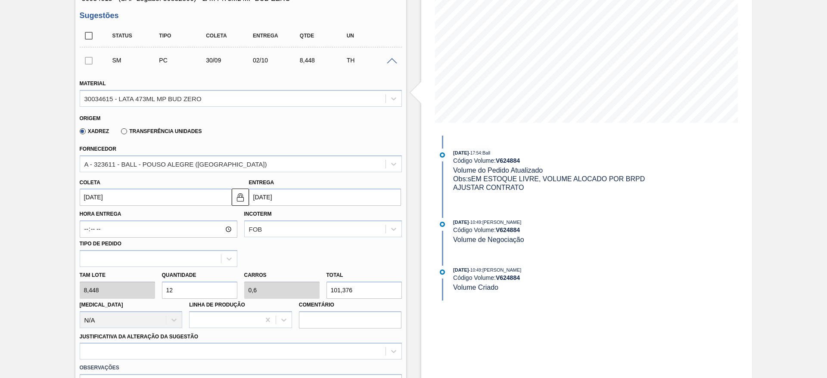
type input "6"
type input "1.013,76"
type input "120"
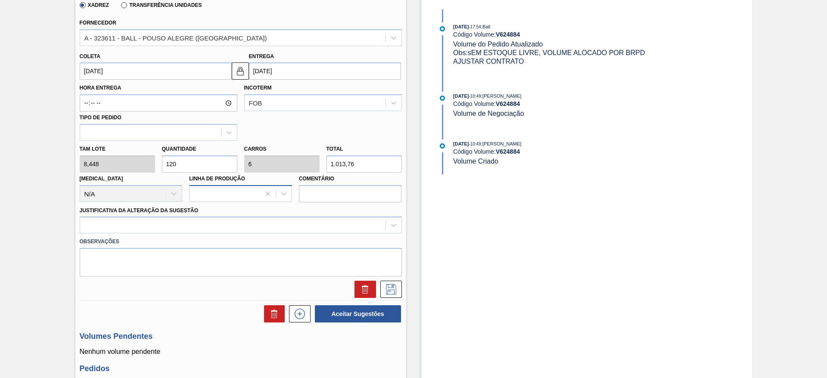
scroll to position [258, 0]
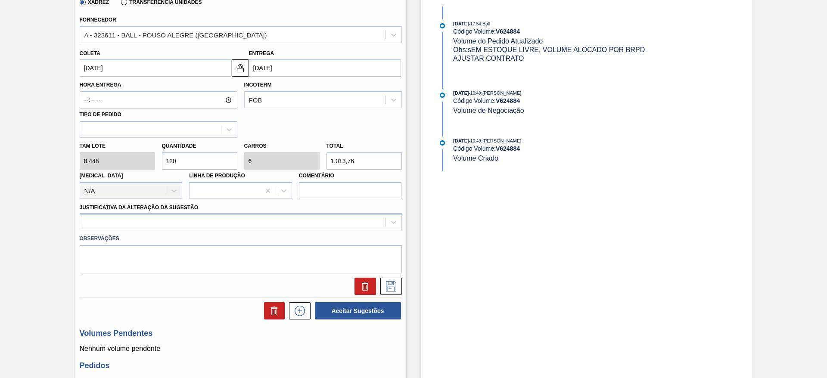
click at [206, 224] on div at bounding box center [232, 222] width 305 height 12
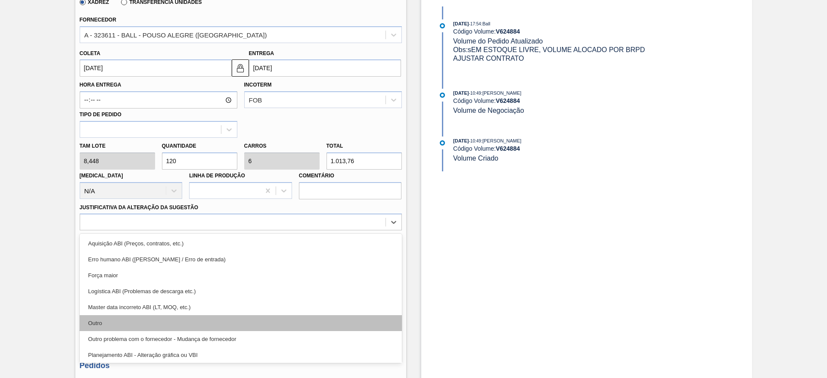
click at [114, 319] on div "Outro" at bounding box center [241, 323] width 322 height 16
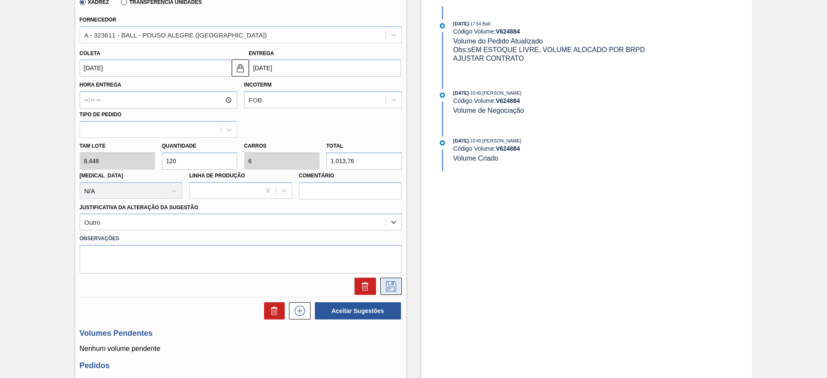
click at [391, 285] on icon at bounding box center [391, 286] width 14 height 10
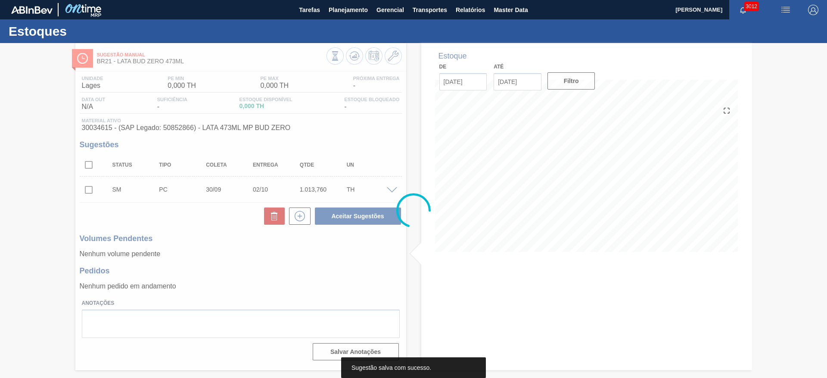
scroll to position [0, 0]
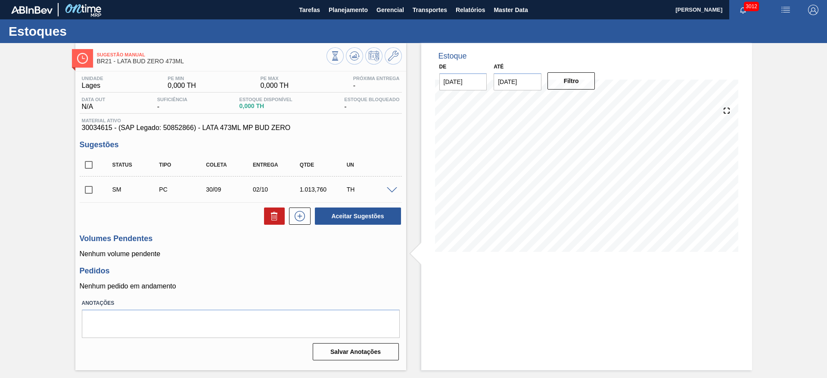
click at [395, 190] on span at bounding box center [392, 190] width 10 height 6
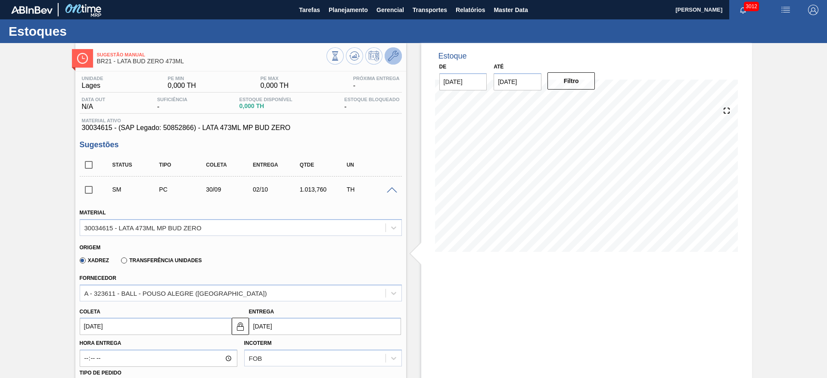
click at [389, 54] on icon at bounding box center [393, 56] width 10 height 10
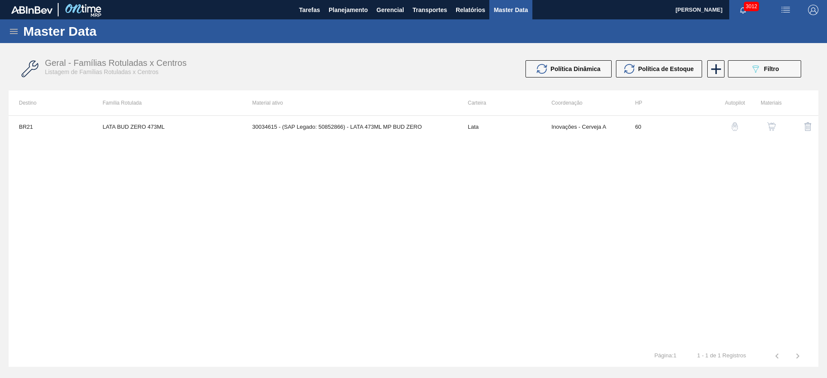
click at [774, 130] on img "button" at bounding box center [771, 126] width 9 height 9
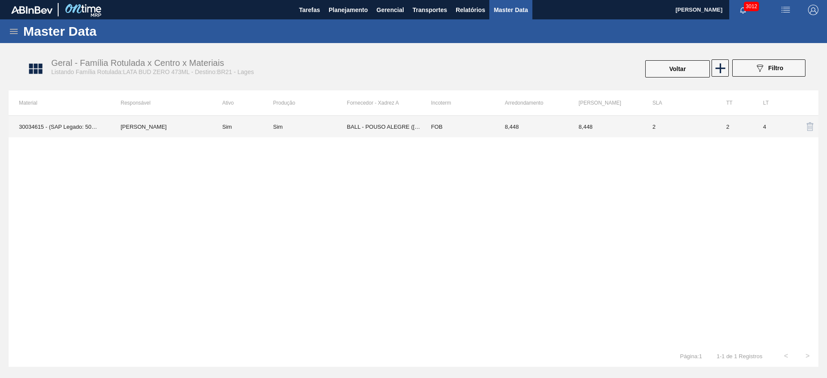
click at [390, 126] on td "BALL - POUSO ALEGRE (MG)" at bounding box center [384, 127] width 74 height 22
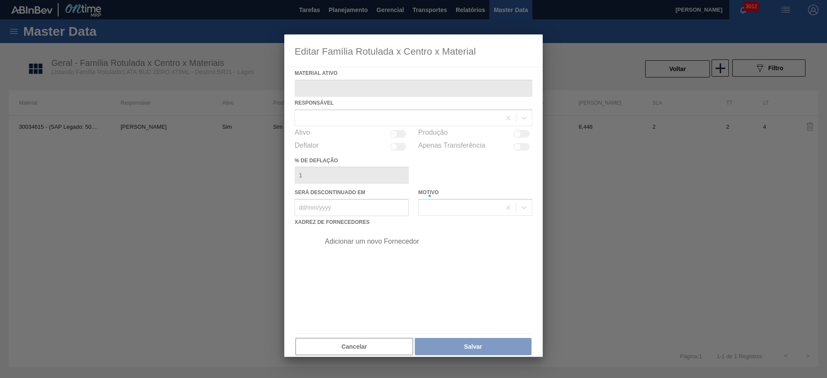
type ativo "30034615 - (SAP Legado: 50852866) - LATA 473ML MP BUD ZERO"
checkbox input "true"
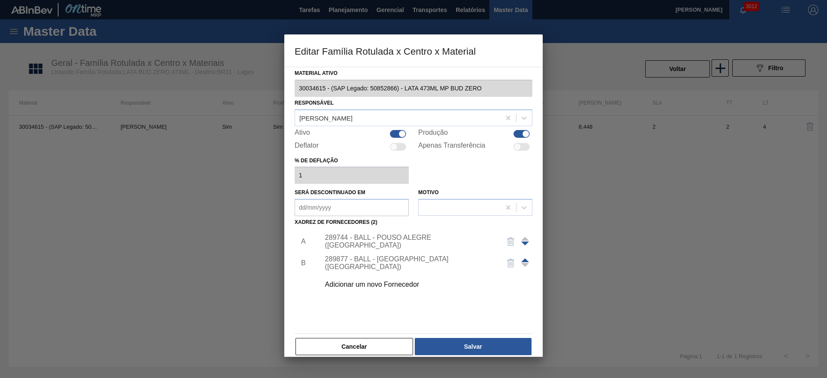
click at [393, 261] on div "289877 - BALL - TRÊS RIOS (RJ)" at bounding box center [409, 263] width 169 height 16
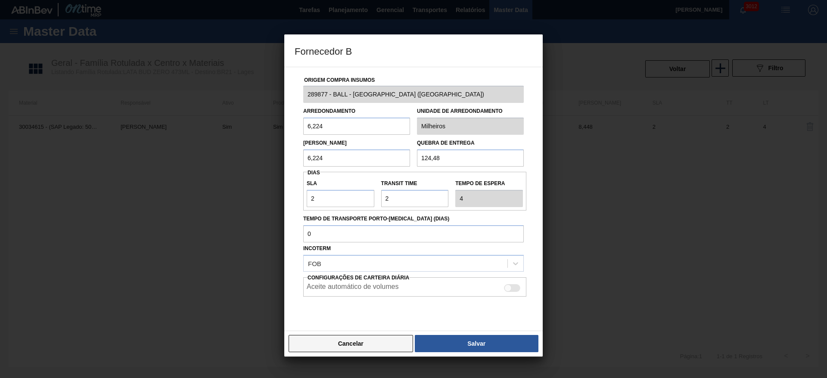
click at [380, 341] on button "Cancelar" at bounding box center [351, 343] width 125 height 17
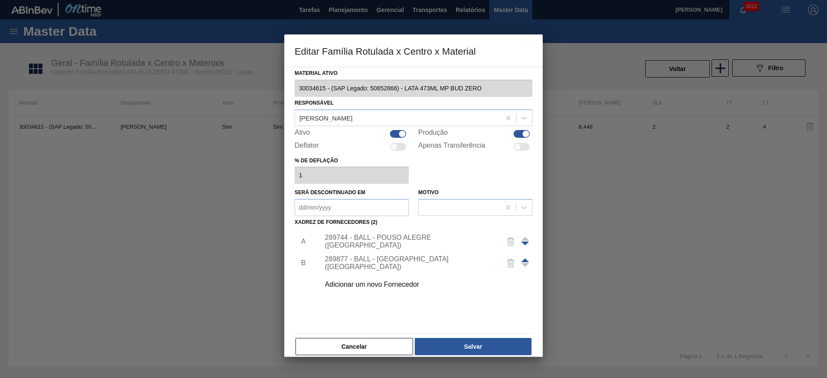
click at [401, 238] on div "289744 - BALL - POUSO ALEGRE (MG)" at bounding box center [409, 242] width 169 height 16
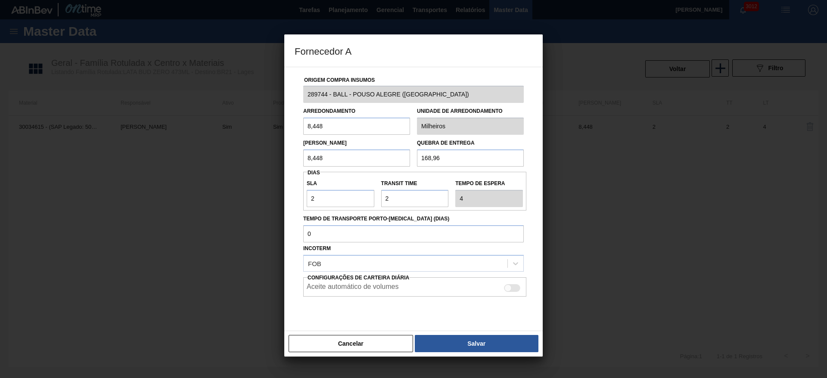
drag, startPoint x: 321, startPoint y: 125, endPoint x: 273, endPoint y: 128, distance: 47.9
click at [273, 128] on div "Fornecedor A Origem Compra Insumos 289744 - BALL - POUSO ALEGRE (MG) Arredondam…" at bounding box center [413, 189] width 827 height 378
type input "6,224"
drag, startPoint x: 335, startPoint y: 158, endPoint x: 288, endPoint y: 158, distance: 47.0
click at [288, 158] on div "Origem Compra Insumos 289744 - BALL - POUSO ALEGRE (MG) Arredondamento 6,224 Un…" at bounding box center [413, 199] width 258 height 265
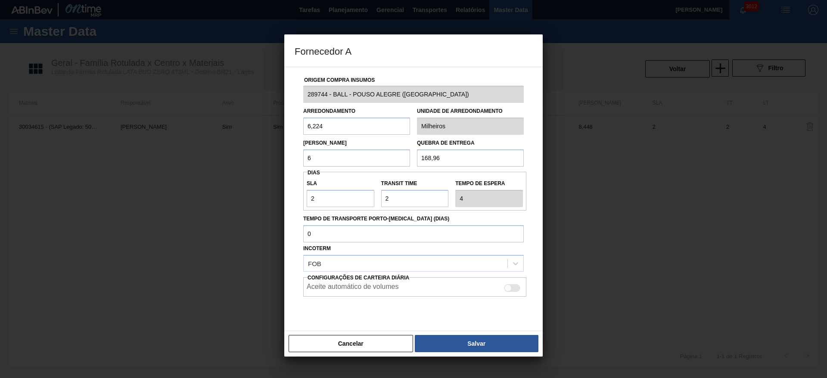
type input "6,224"
drag, startPoint x: 453, startPoint y: 160, endPoint x: 389, endPoint y: 159, distance: 64.6
click at [389, 159] on div "Lote Mínimo 6,224 Quebra de entrega 168,96" at bounding box center [413, 151] width 227 height 32
type input "124,48"
click at [463, 345] on button "Salvar" at bounding box center [477, 343] width 124 height 17
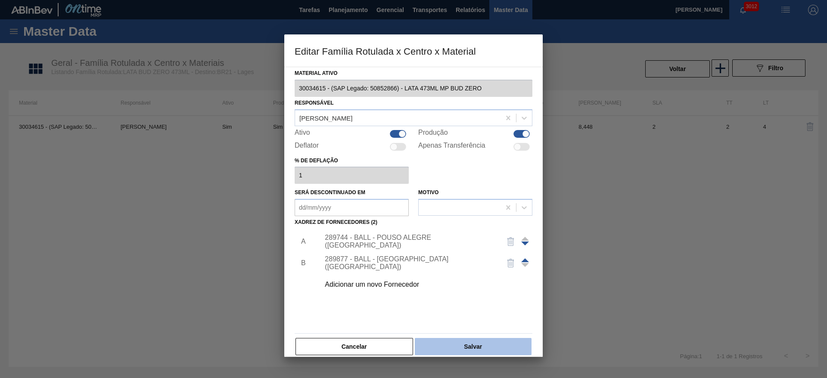
click at [474, 345] on button "Salvar" at bounding box center [473, 346] width 117 height 17
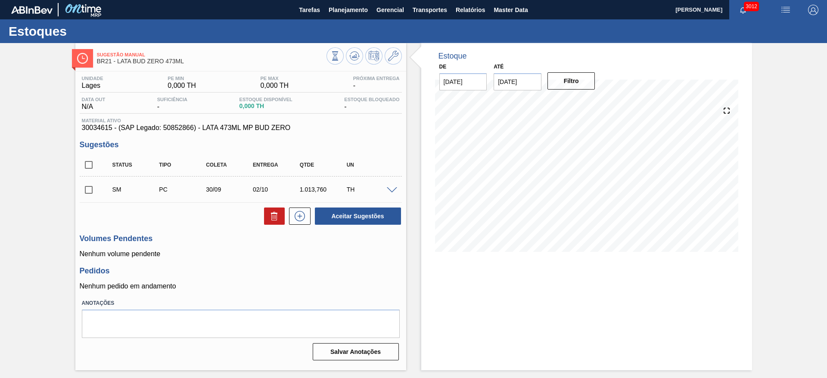
click at [397, 190] on span at bounding box center [392, 190] width 10 height 6
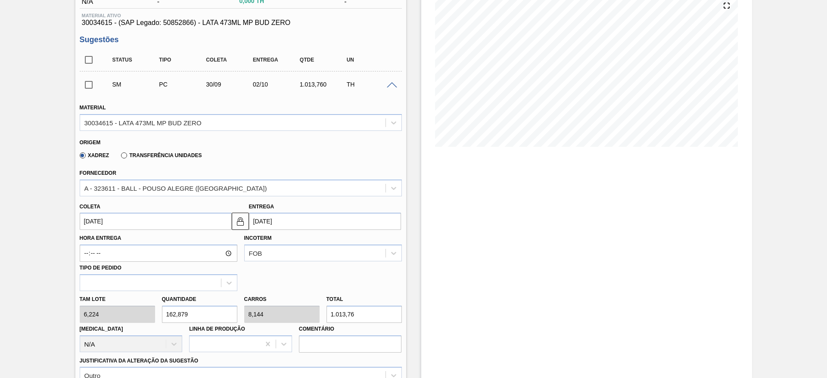
scroll to position [194, 0]
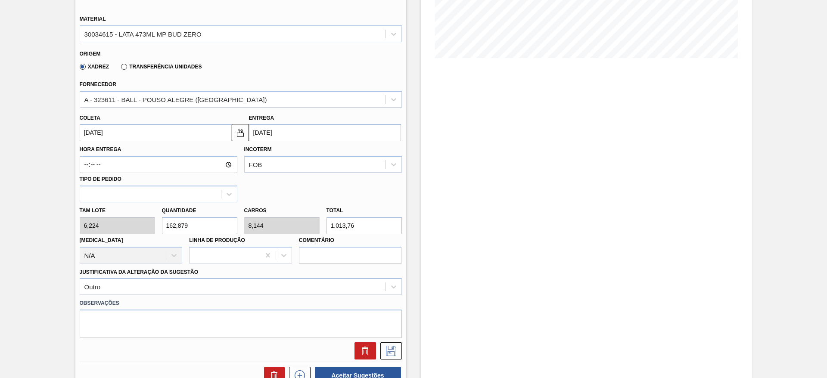
drag, startPoint x: 199, startPoint y: 224, endPoint x: 155, endPoint y: 228, distance: 45.0
click at [155, 228] on div "Tam lote 6,224 Quantidade 162,879 Carros 8,144 Total 1.013,76 Doca N/A Linha de…" at bounding box center [240, 233] width 329 height 62
type input "1"
type input "0,05"
type input "6,224"
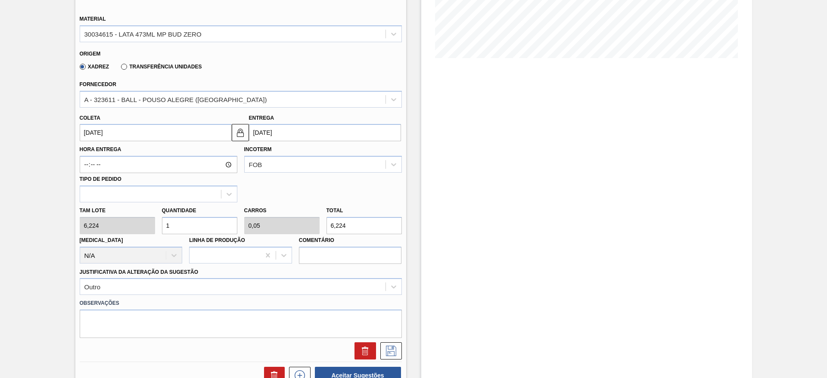
type input "12"
type input "0,6"
type input "74,688"
type input "120"
type input "6"
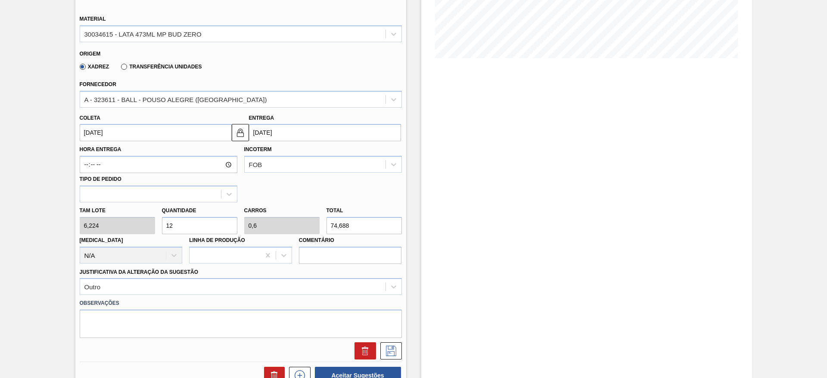
type input "746,88"
type input "120"
click at [393, 350] on icon at bounding box center [391, 351] width 14 height 10
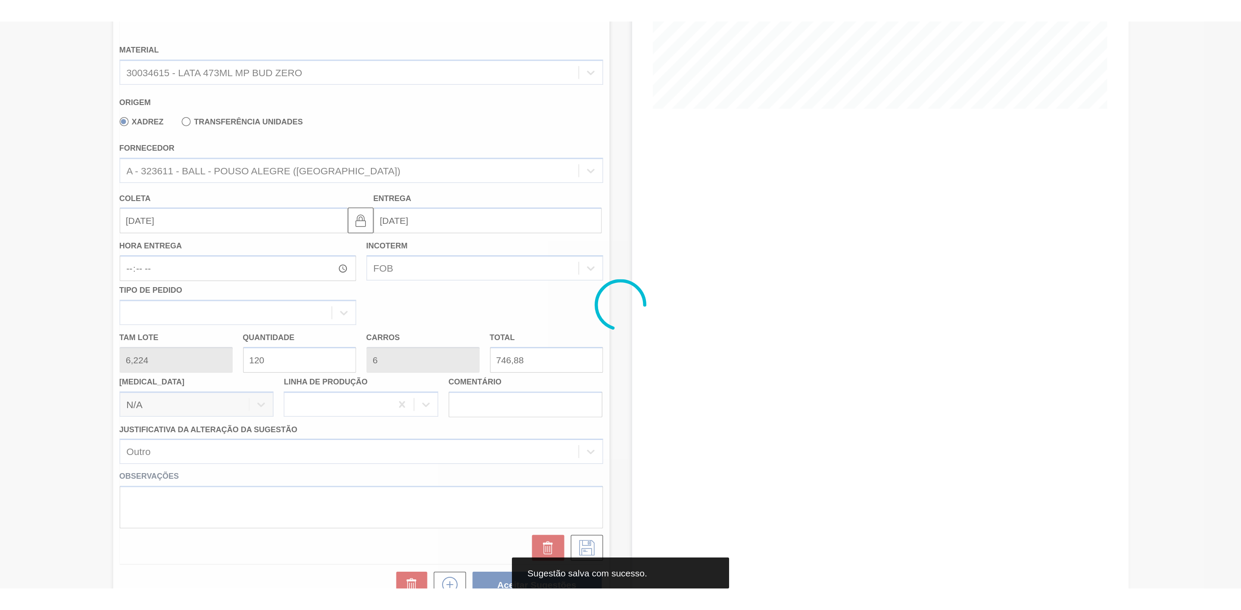
scroll to position [0, 0]
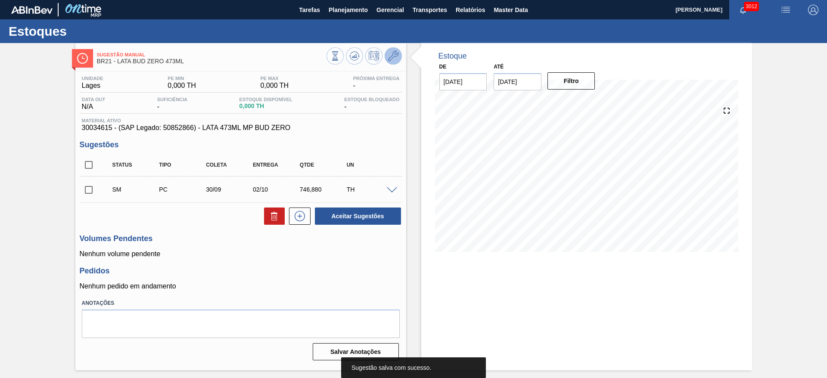
click at [396, 54] on icon at bounding box center [393, 56] width 10 height 10
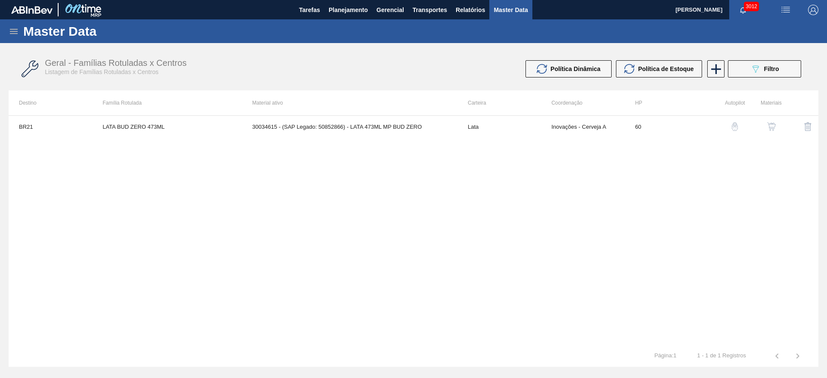
click at [771, 128] on img "button" at bounding box center [771, 126] width 9 height 9
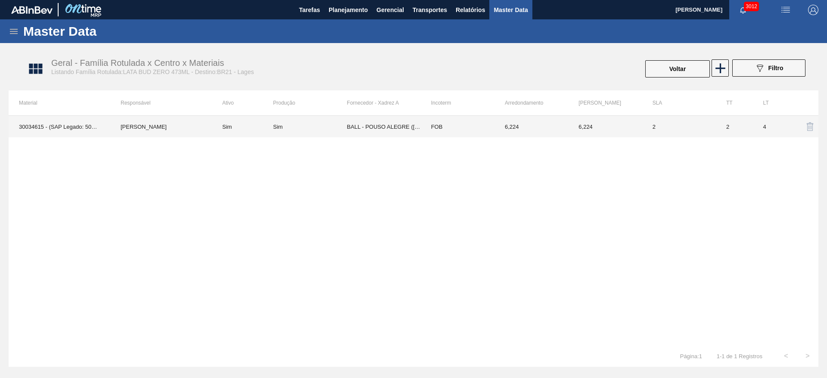
click at [402, 130] on td "BALL - POUSO ALEGRE (MG)" at bounding box center [384, 127] width 74 height 22
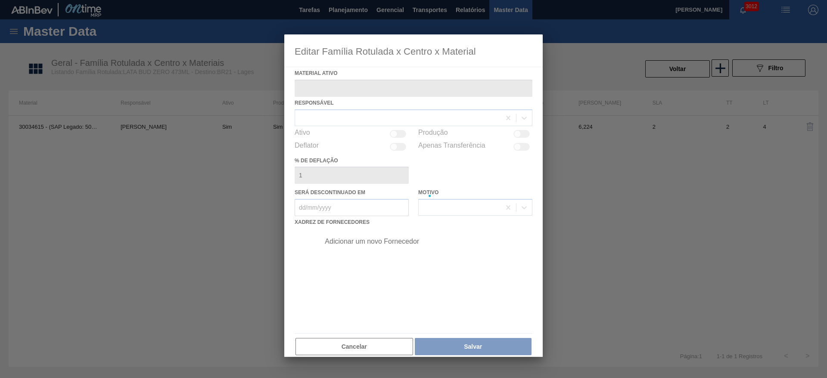
type ativo "30034615 - (SAP Legado: 50852866) - LATA 473ML MP BUD ZERO"
checkbox input "true"
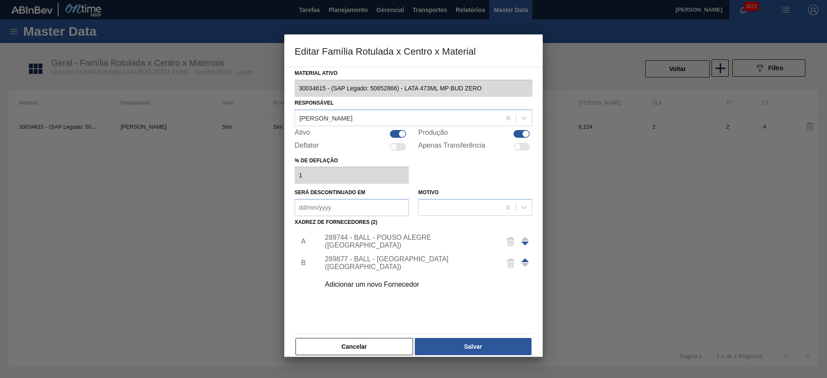
click at [410, 239] on div "289744 - BALL - POUSO ALEGRE (MG)" at bounding box center [409, 242] width 169 height 16
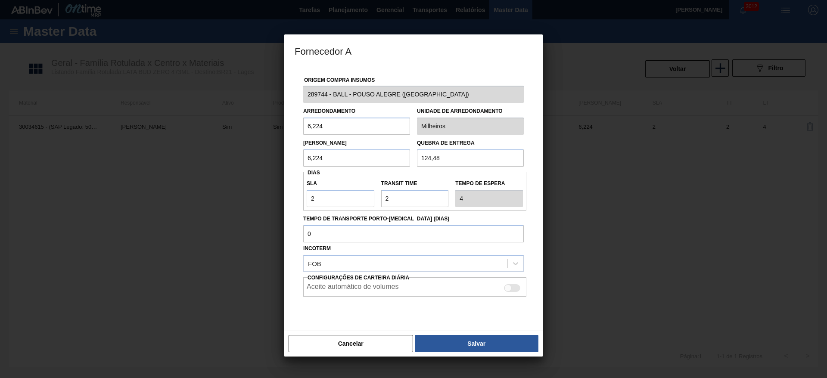
click at [513, 287] on div at bounding box center [512, 288] width 16 height 8
checkbox input "true"
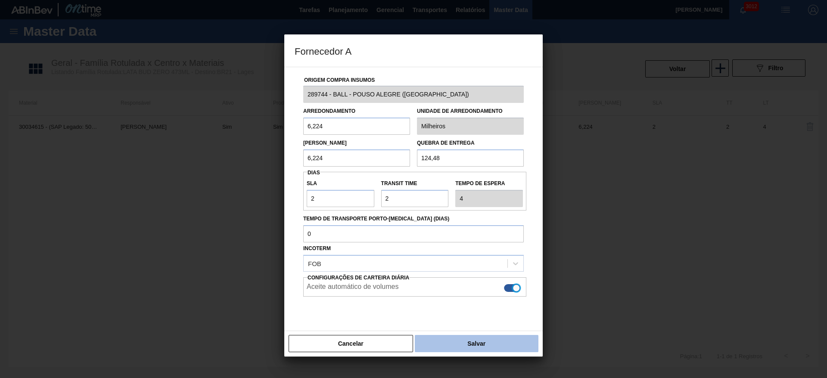
click at [477, 339] on button "Salvar" at bounding box center [477, 343] width 124 height 17
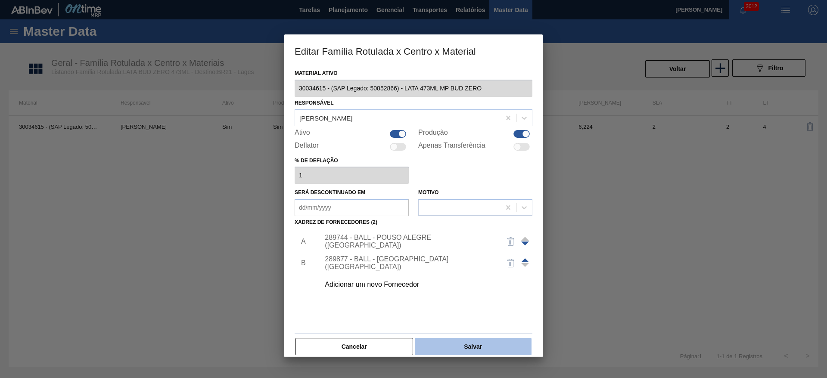
click at [468, 344] on button "Salvar" at bounding box center [473, 346] width 117 height 17
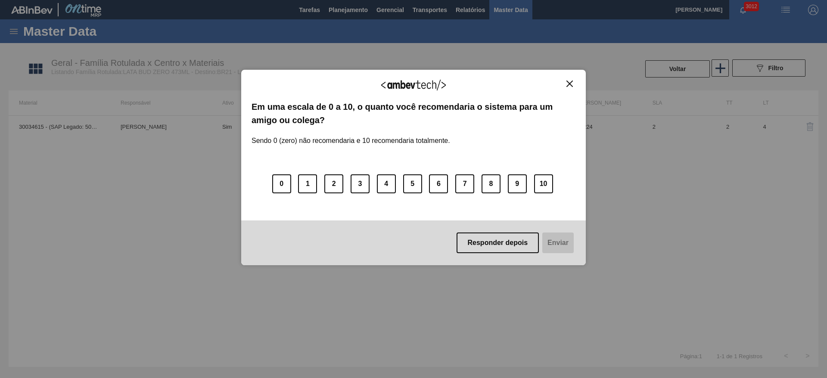
click at [572, 84] on img "Close" at bounding box center [569, 84] width 6 height 6
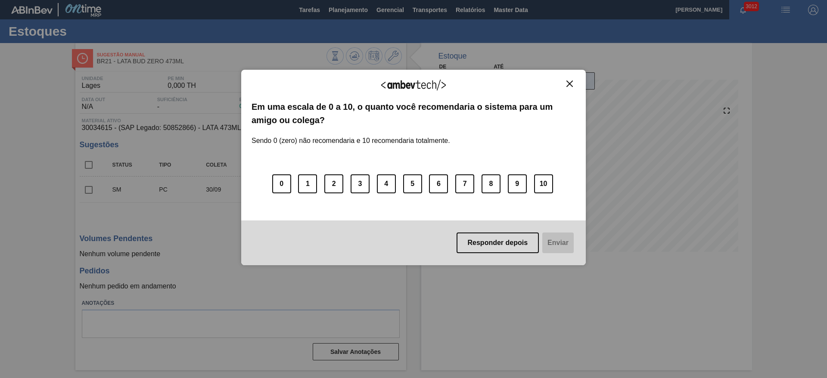
click at [572, 84] on img "Close" at bounding box center [569, 84] width 6 height 6
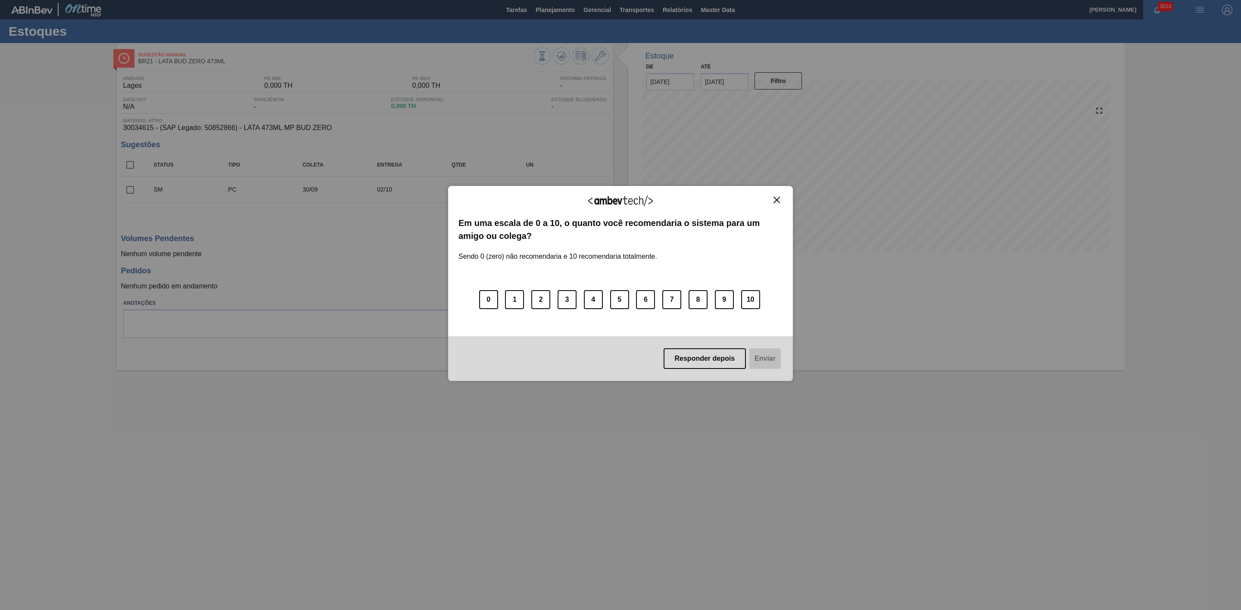
click at [774, 201] on img "Close" at bounding box center [776, 200] width 6 height 6
click at [778, 199] on img "Close" at bounding box center [776, 200] width 6 height 6
click at [777, 199] on img "Close" at bounding box center [776, 200] width 6 height 6
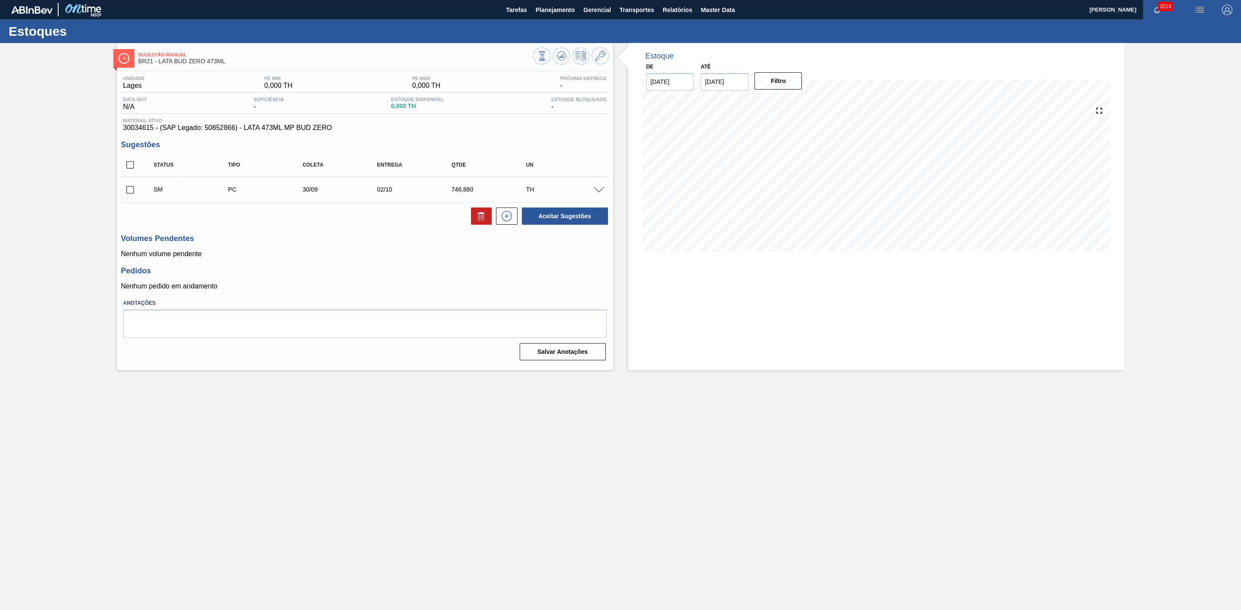
click at [127, 194] on input "checkbox" at bounding box center [130, 190] width 18 height 18
click at [577, 221] on button "Aceitar Sugestões" at bounding box center [565, 216] width 86 height 17
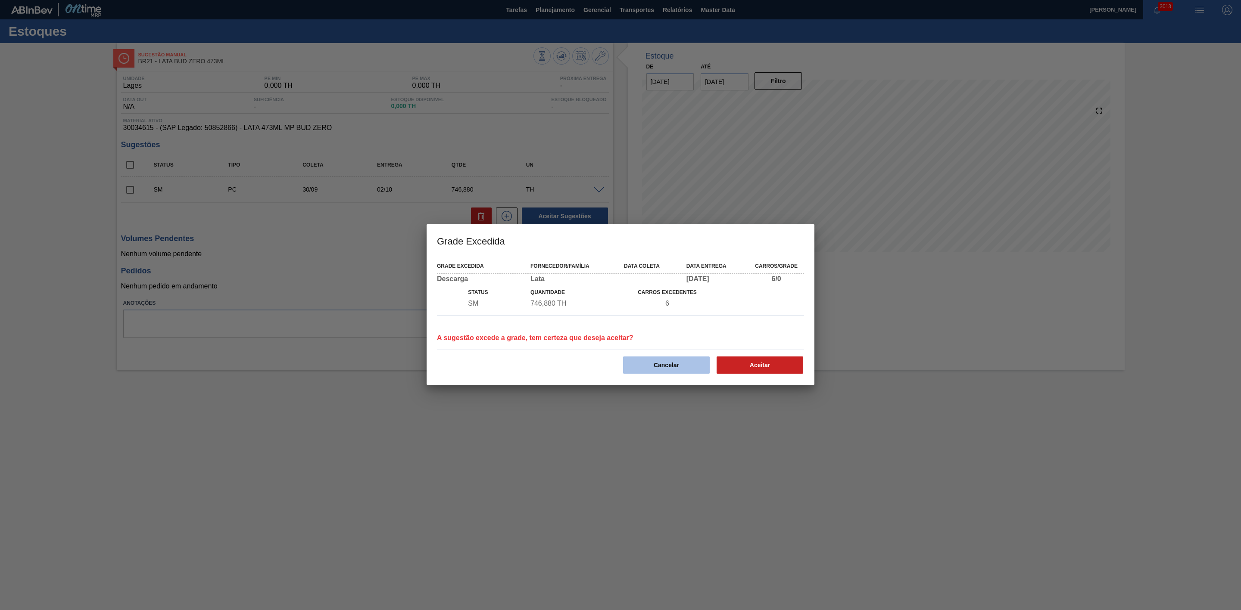
click at [667, 363] on button "Cancelar" at bounding box center [666, 365] width 87 height 17
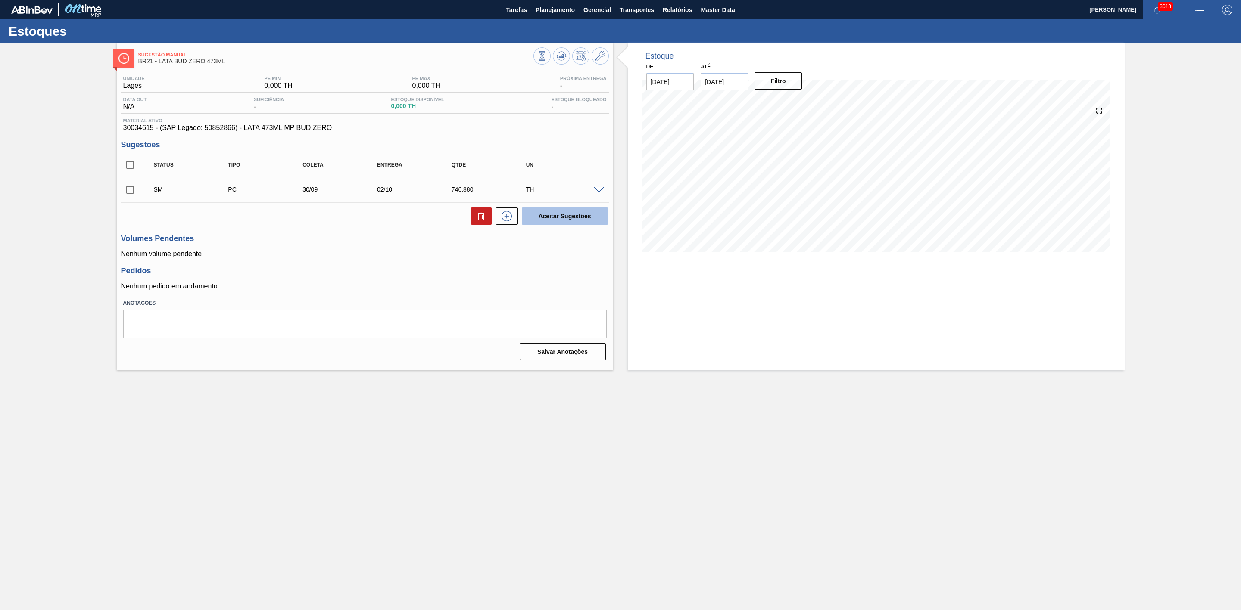
click at [543, 220] on button "Aceitar Sugestões" at bounding box center [565, 216] width 86 height 17
drag, startPoint x: 132, startPoint y: 190, endPoint x: 148, endPoint y: 190, distance: 15.9
click at [132, 190] on input "checkbox" at bounding box center [130, 190] width 18 height 18
click at [551, 221] on button "Aceitar Sugestões" at bounding box center [565, 216] width 86 height 17
checkbox input "false"
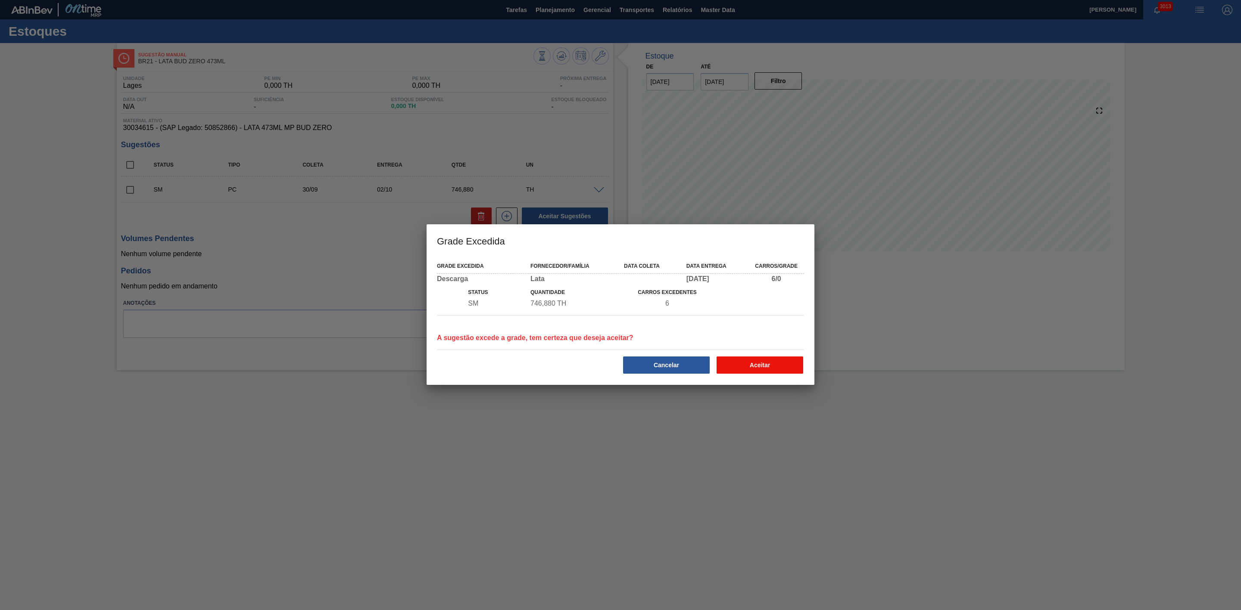
click at [746, 364] on button "Aceitar" at bounding box center [759, 365] width 87 height 17
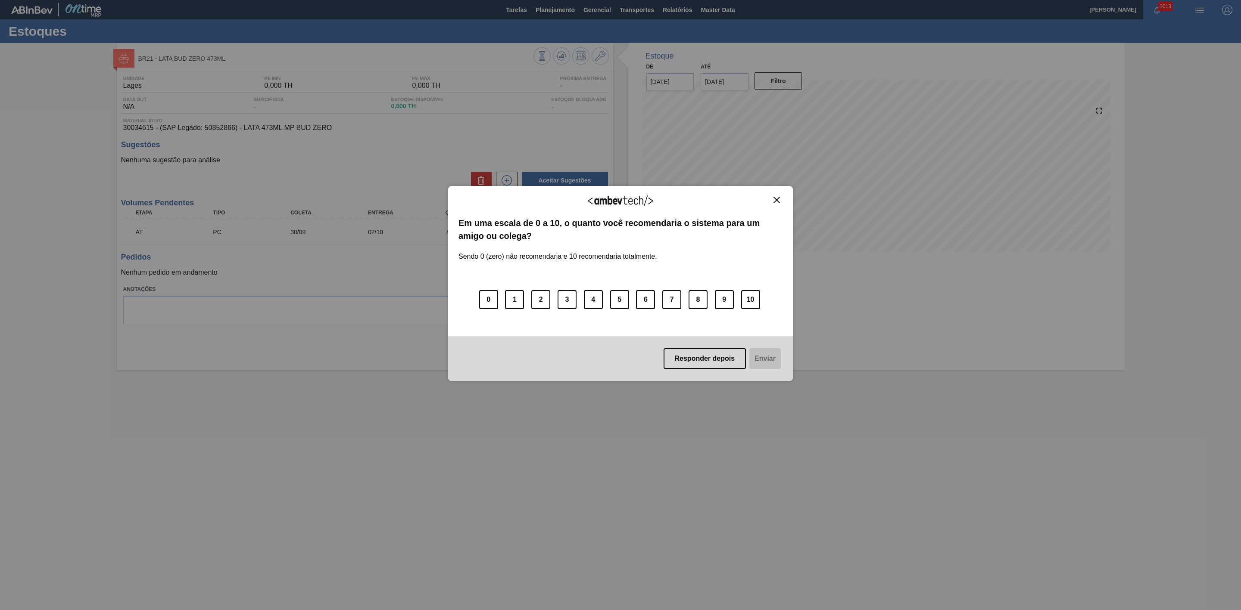
click at [773, 201] on img "Close" at bounding box center [776, 200] width 6 height 6
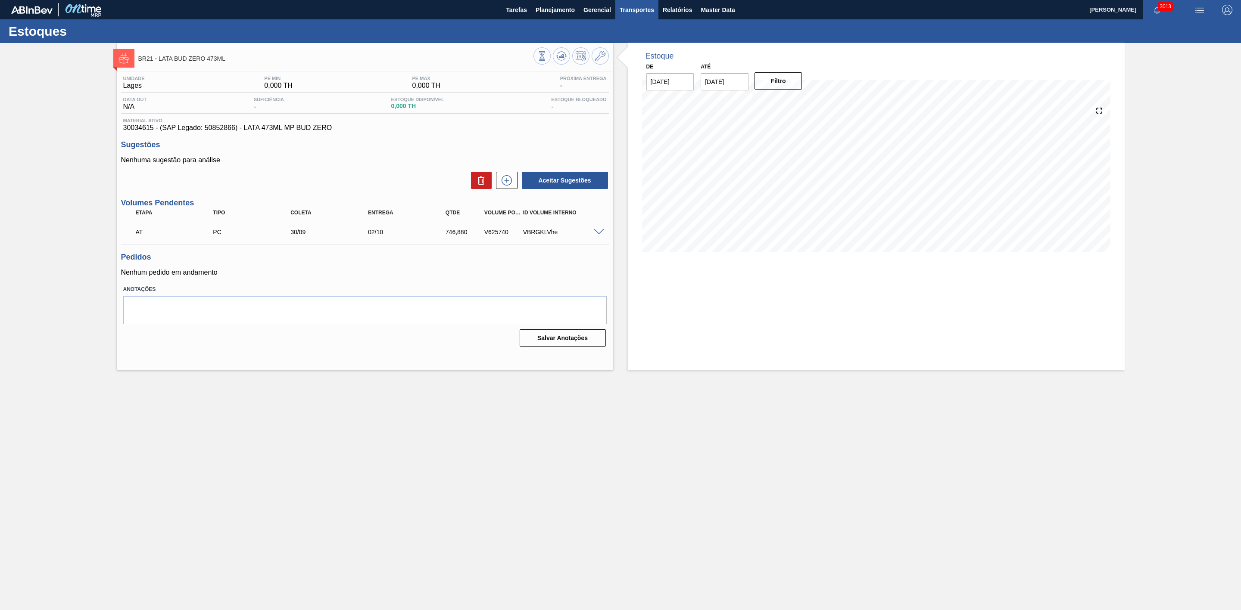
click at [644, 5] on span "Transportes" at bounding box center [636, 10] width 34 height 10
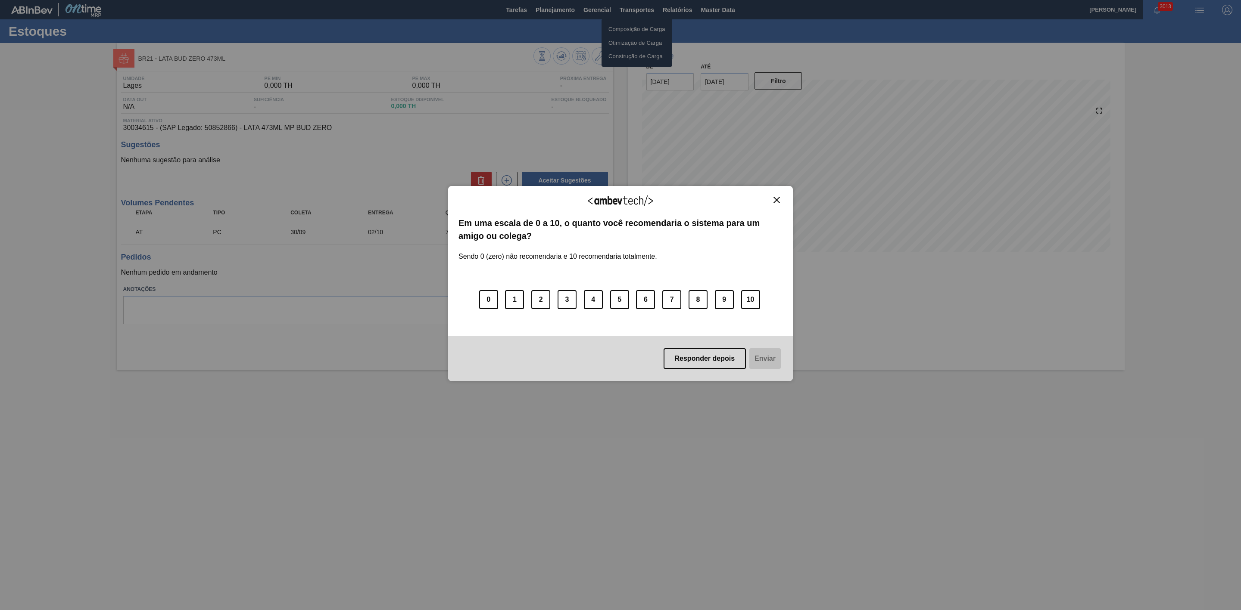
click at [640, 0] on body "Tarefas Planejamento Gerencial Transportes Relatórios Master Data BRUNO DE MELL…" at bounding box center [620, 0] width 1241 height 0
click at [777, 199] on img "Close" at bounding box center [776, 200] width 6 height 6
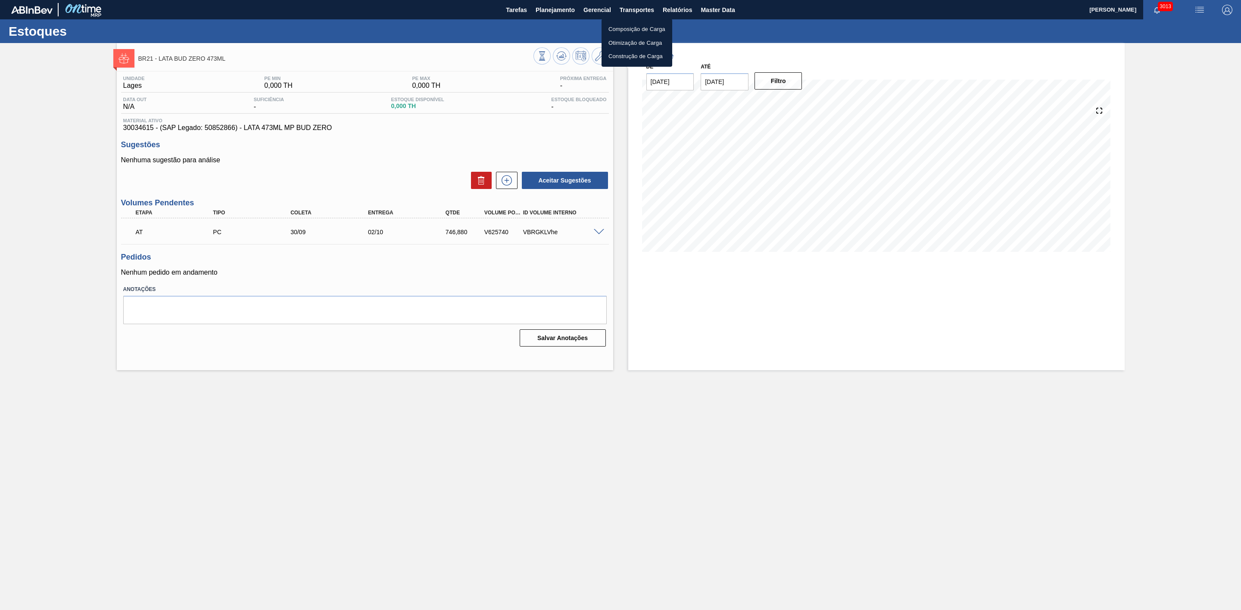
click at [622, 39] on li "Otimização de Carga" at bounding box center [636, 43] width 71 height 14
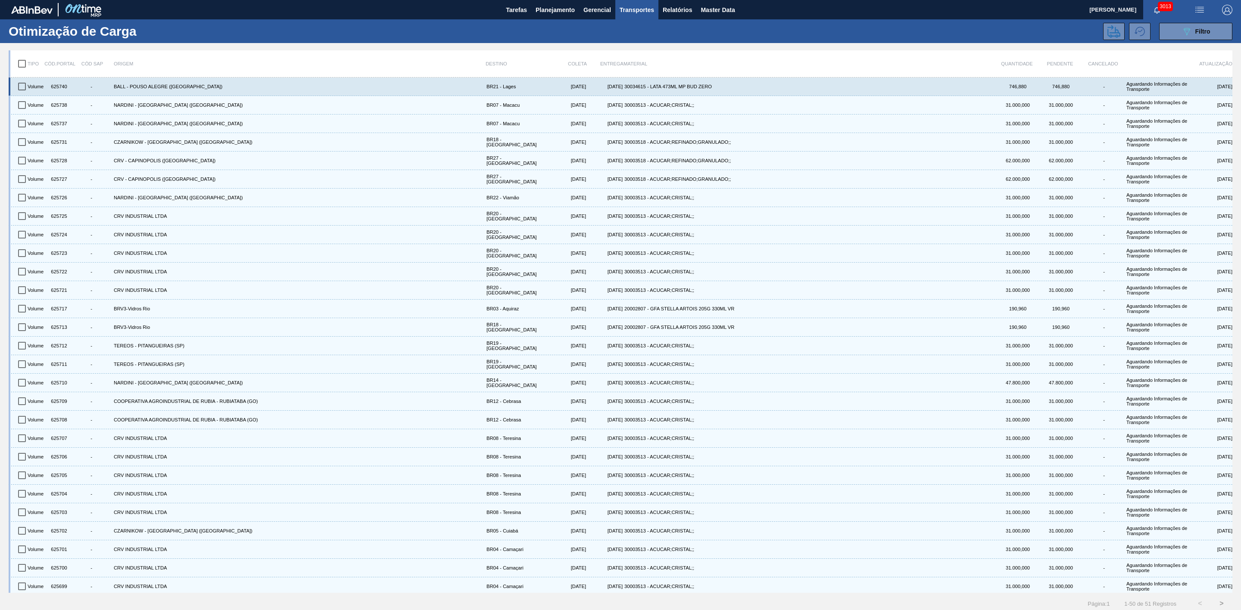
click at [22, 82] on input "checkbox" at bounding box center [22, 87] width 18 height 18
checkbox input "true"
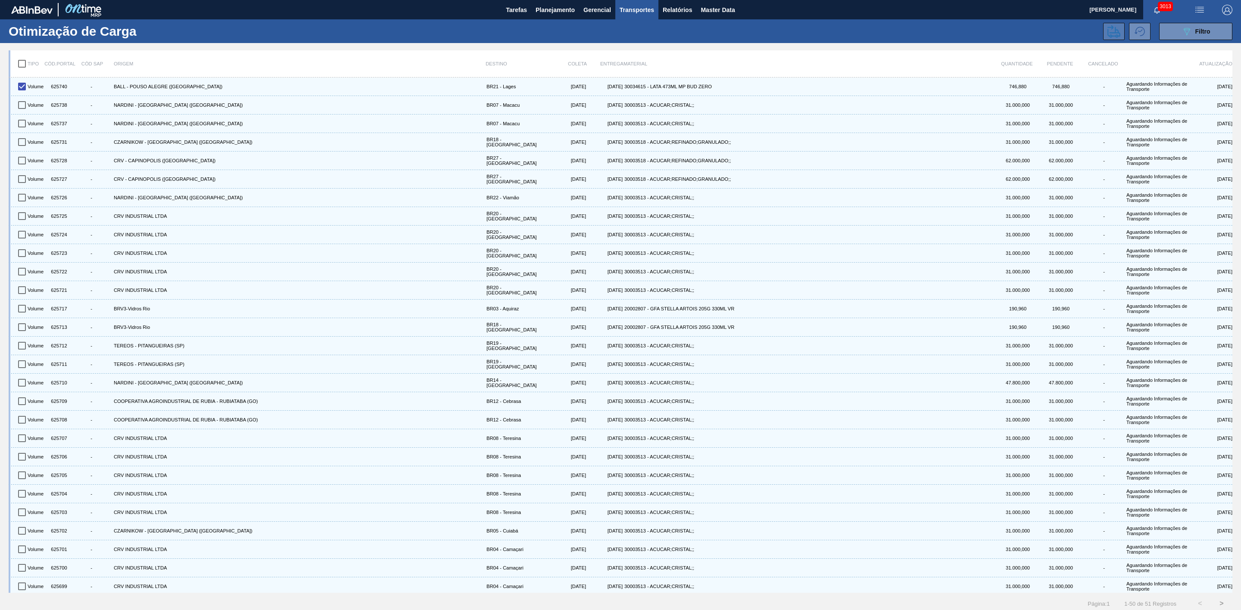
click at [827, 30] on icon at bounding box center [1113, 31] width 13 height 13
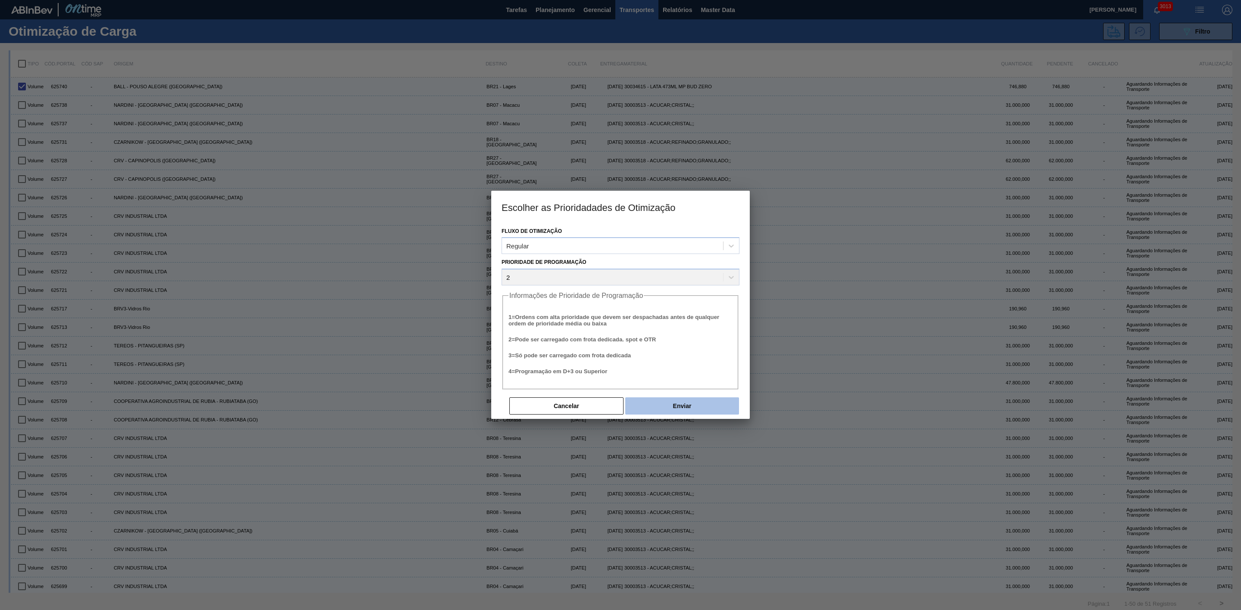
click at [677, 378] on button "Enviar" at bounding box center [682, 406] width 114 height 17
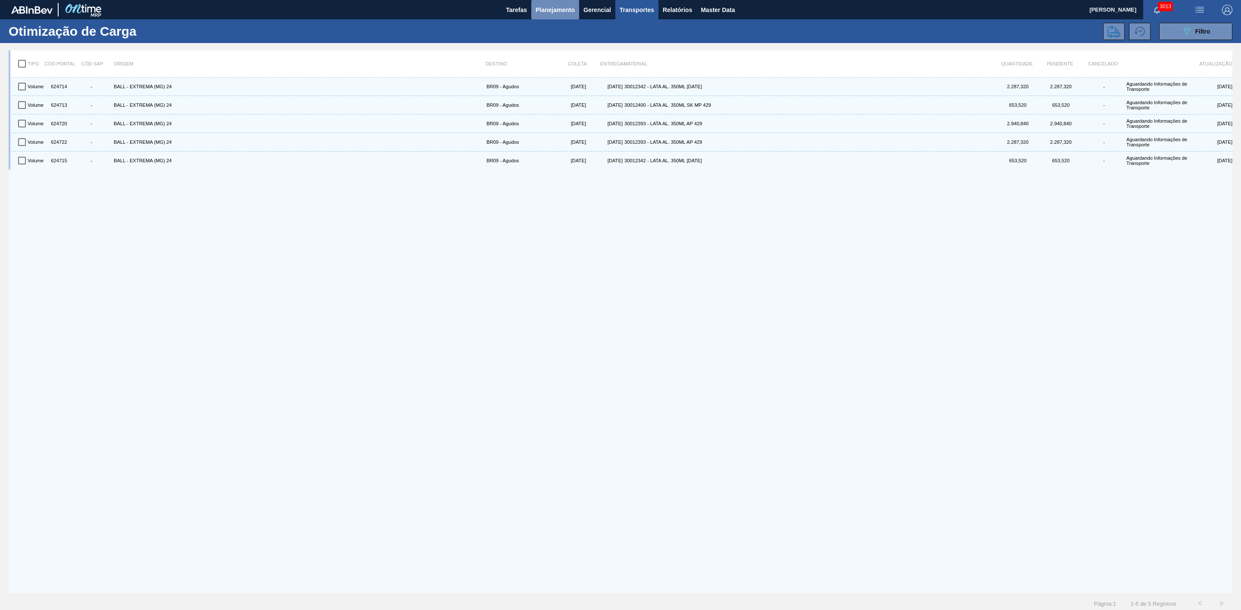
click at [553, 8] on span "Planejamento" at bounding box center [554, 10] width 39 height 10
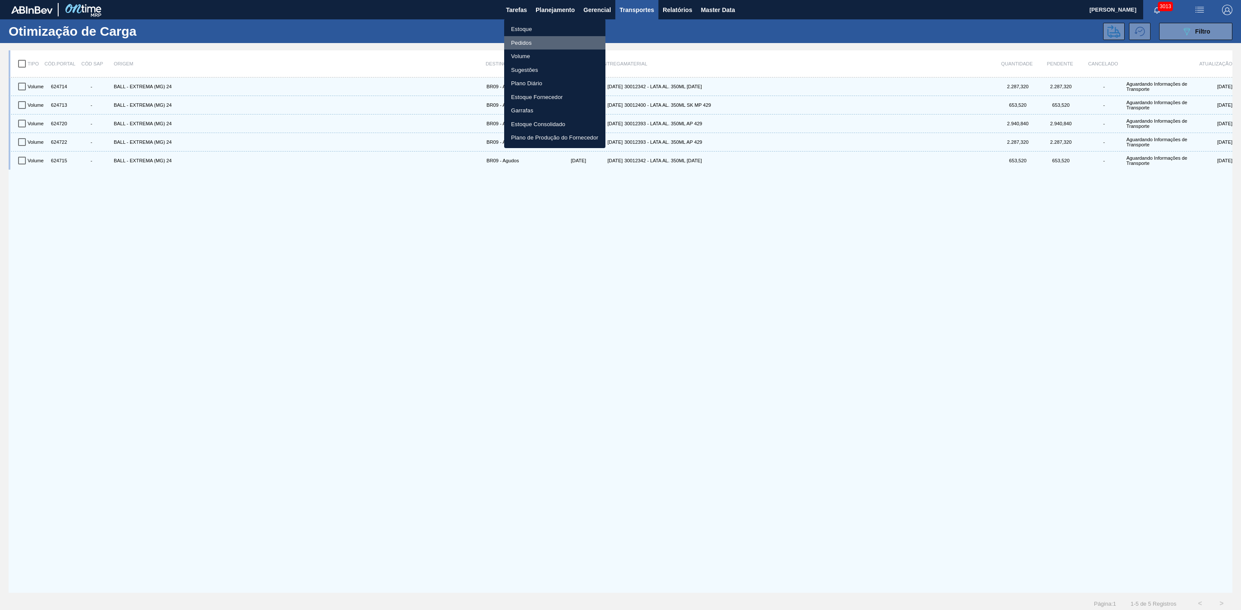
click at [525, 43] on li "Pedidos" at bounding box center [554, 43] width 101 height 14
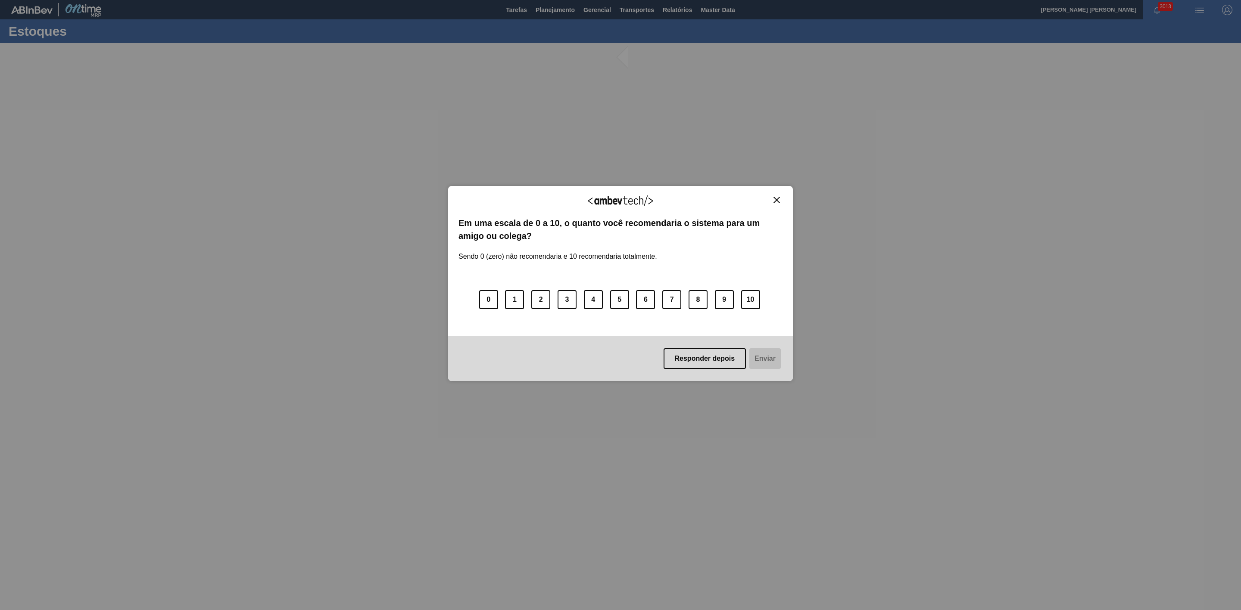
drag, startPoint x: 777, startPoint y: 200, endPoint x: 800, endPoint y: 186, distance: 27.3
click at [777, 200] on img "Close" at bounding box center [776, 200] width 6 height 6
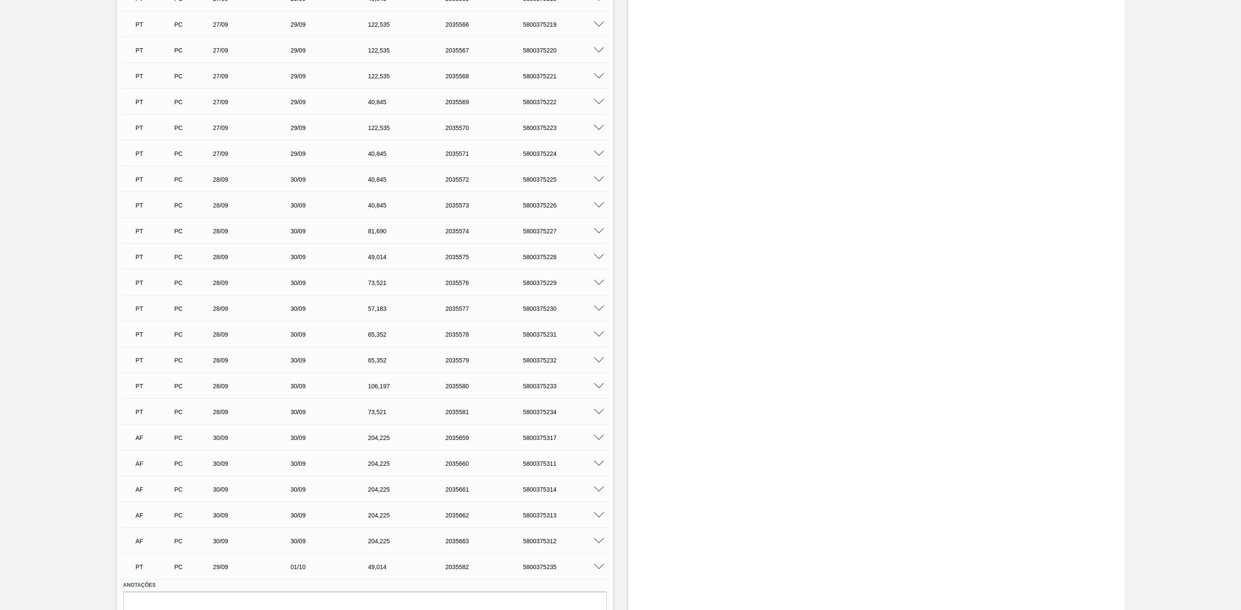
scroll to position [1206, 0]
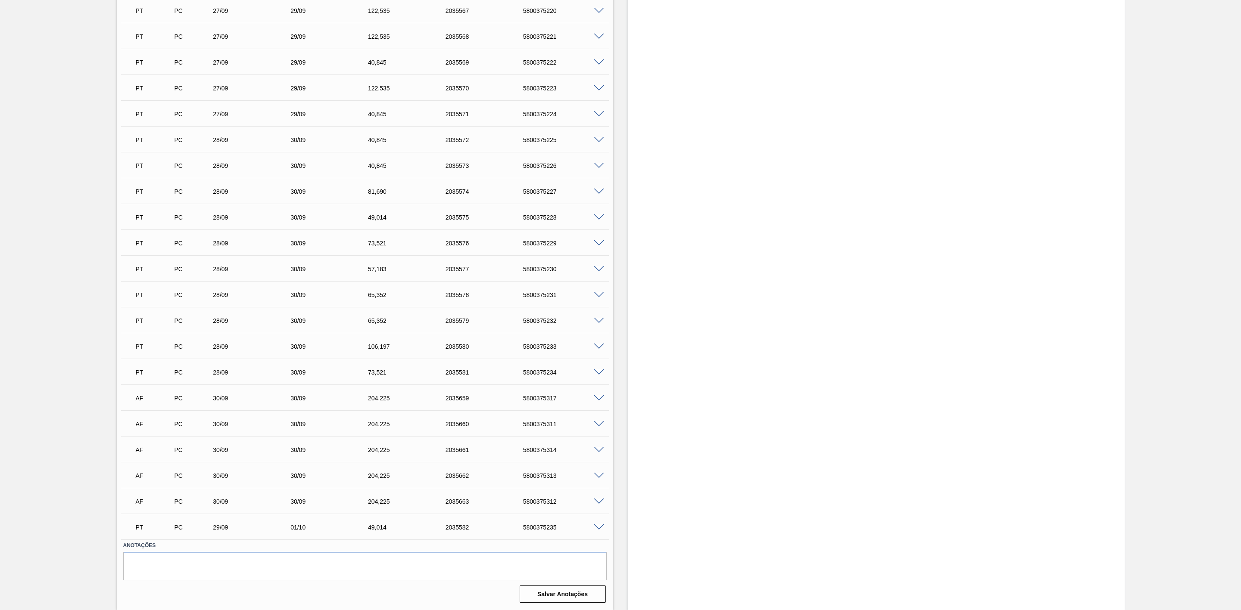
click at [598, 398] on span at bounding box center [599, 398] width 10 height 6
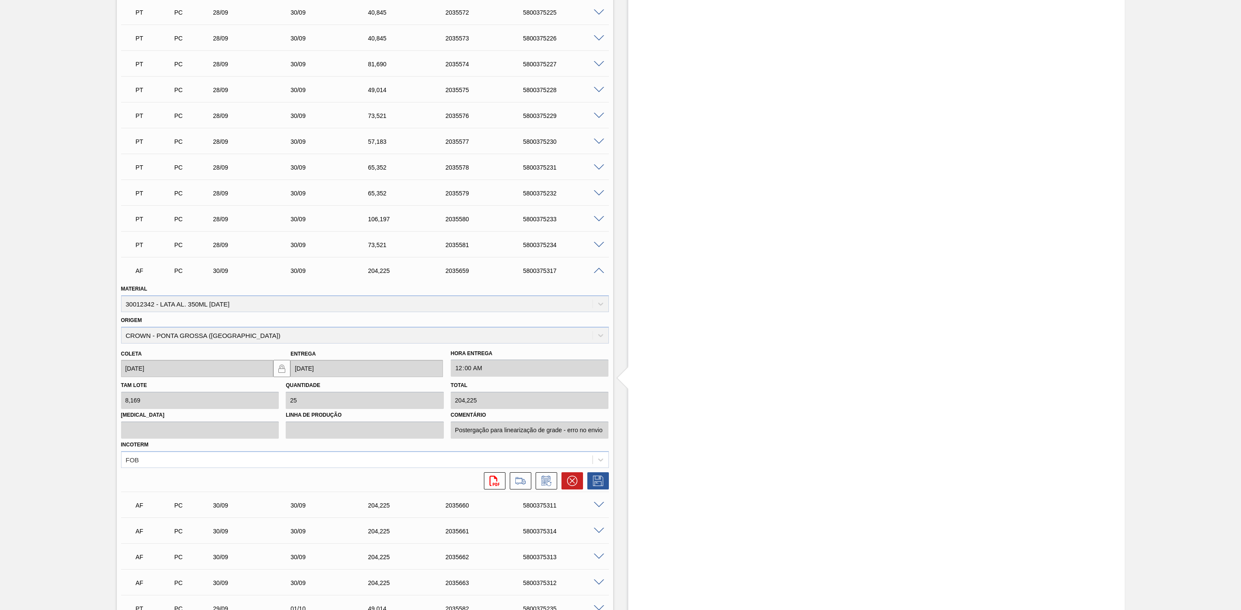
scroll to position [1335, 0]
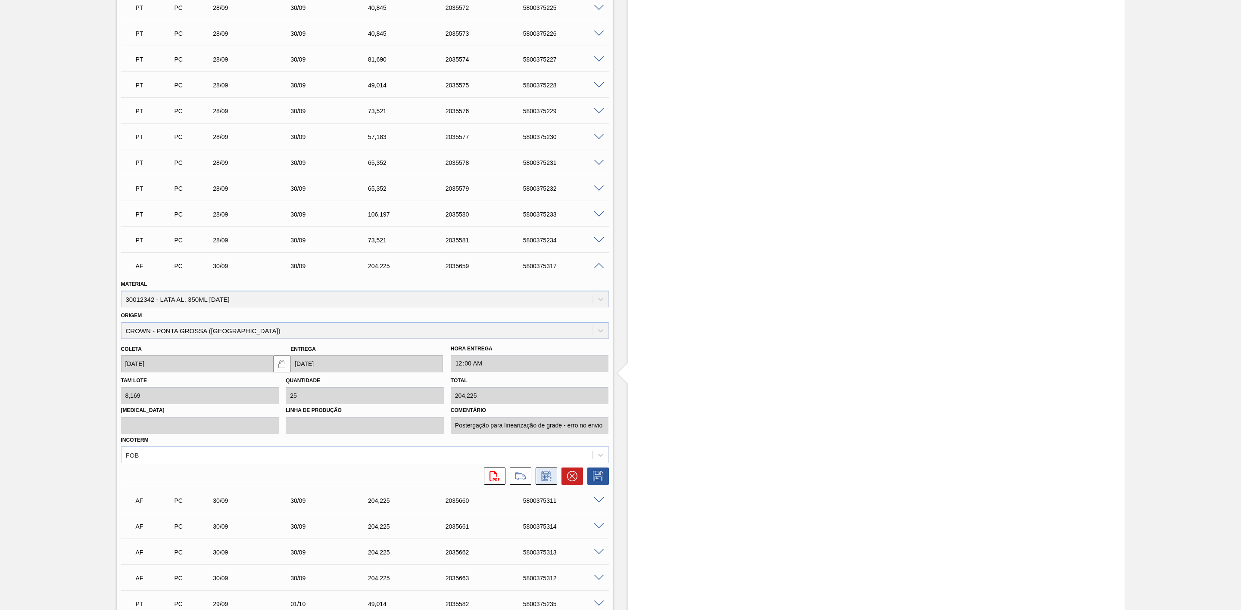
click at [542, 477] on icon at bounding box center [546, 476] width 14 height 10
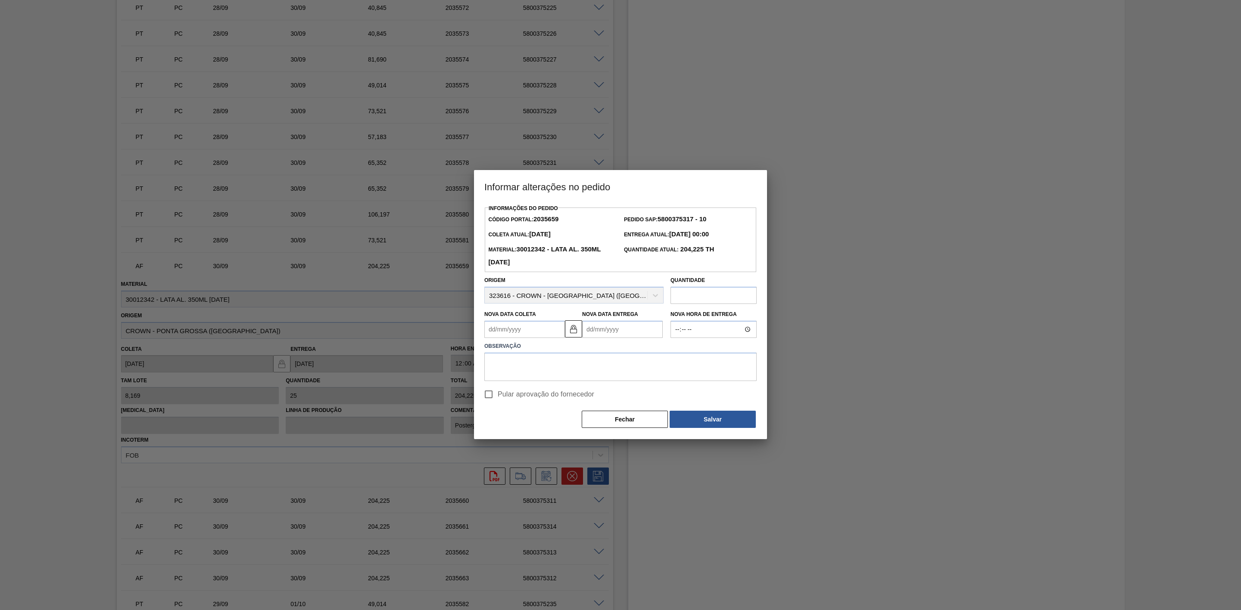
click at [500, 336] on Coleta2035659 "Nova Data Coleta" at bounding box center [524, 329] width 81 height 17
click at [522, 379] on div "2" at bounding box center [523, 378] width 12 height 12
type Coleta2035659 "02/09/2025"
type Entrega2035659 "02/09/2025"
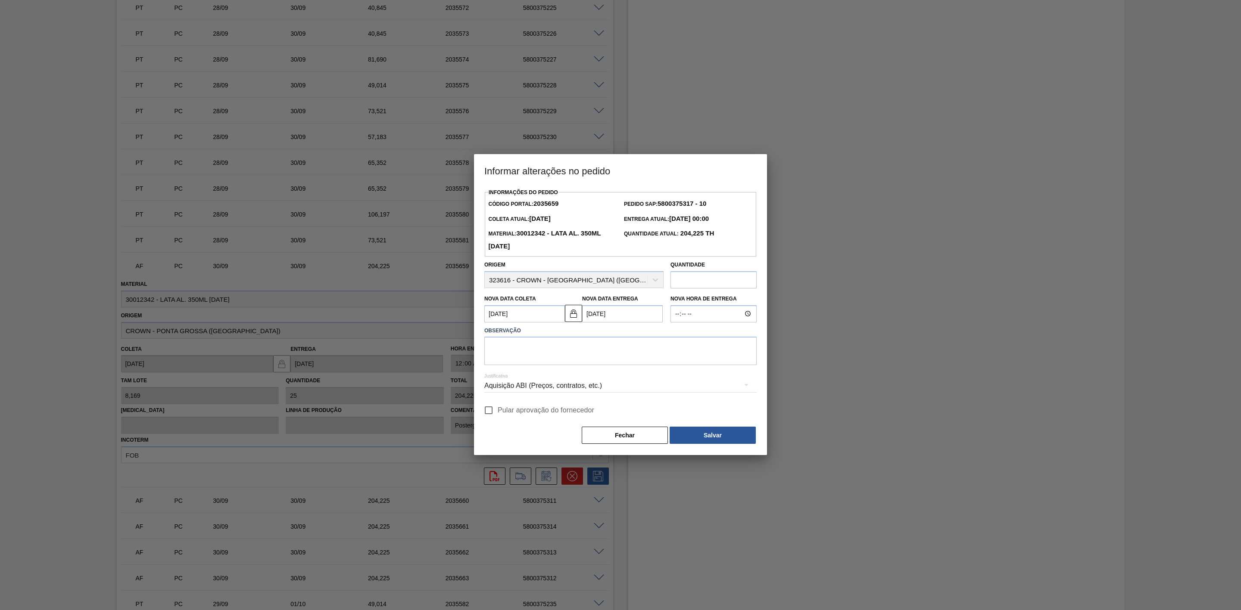
click at [548, 318] on Coleta2035659 "02/09/2025" at bounding box center [524, 313] width 81 height 17
drag, startPoint x: 547, startPoint y: 419, endPoint x: 551, endPoint y: 399, distance: 20.2
click at [548, 419] on div "2" at bounding box center [551, 418] width 12 height 12
type Coleta2035659 "[DATE]"
type Entrega2035659 "[DATE]"
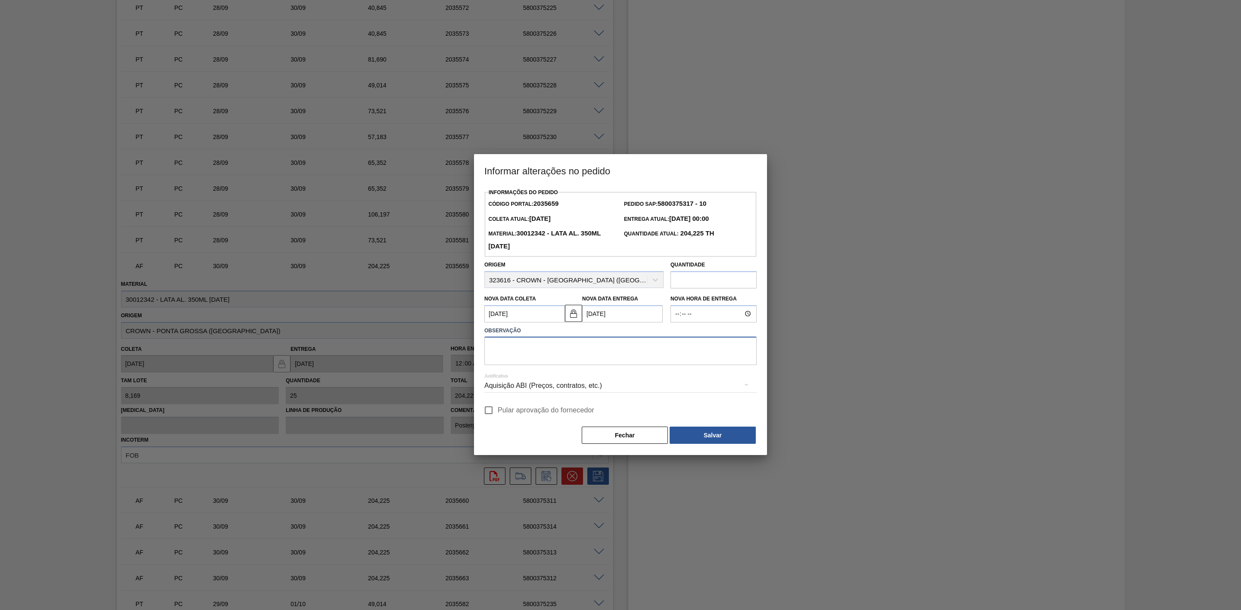
click at [547, 351] on textarea at bounding box center [620, 351] width 272 height 28
type textarea "L"
click at [508, 360] on textarea "Problemas no processo do líquido - postergação pra antecipar a SK 350 que vai e…" at bounding box center [620, 351] width 272 height 28
drag, startPoint x: 550, startPoint y: 361, endPoint x: 485, endPoint y: 337, distance: 69.2
click at [485, 337] on div "Observação Problemas no processo do líquido - postergação pra antecipar a SK 35…" at bounding box center [620, 345] width 272 height 41
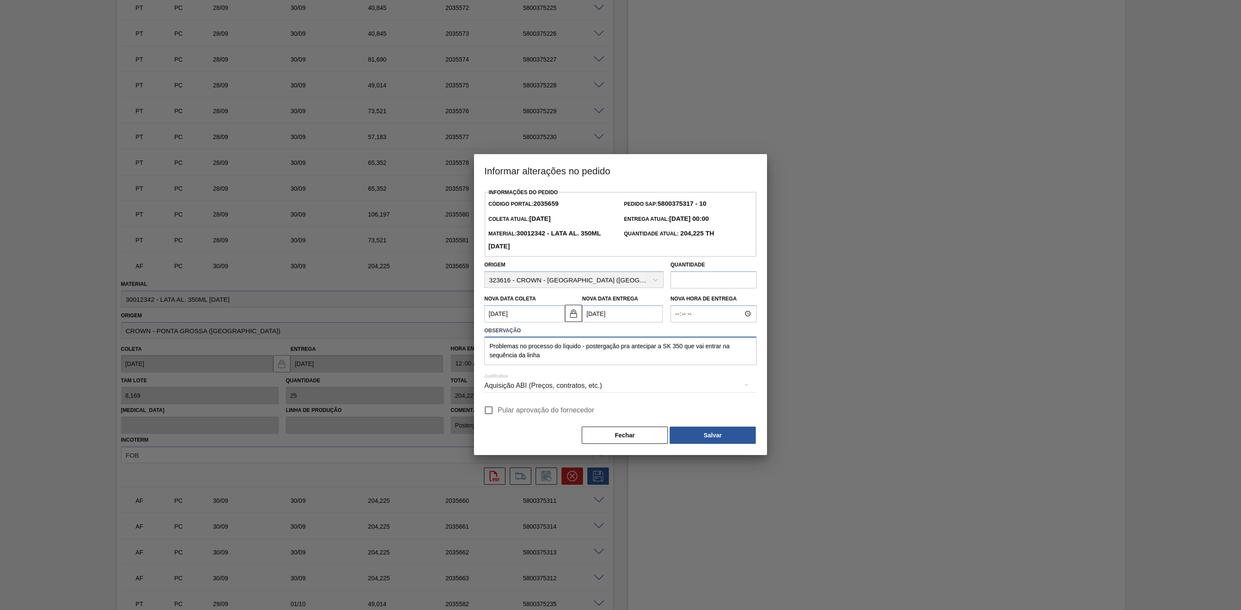
type textarea "Problemas no processo do líquido - postergação pra antecipar a SK 350 que vai e…"
click at [611, 389] on div "Aquisição ABI (Preços, contratos, etc.)" at bounding box center [620, 386] width 272 height 24
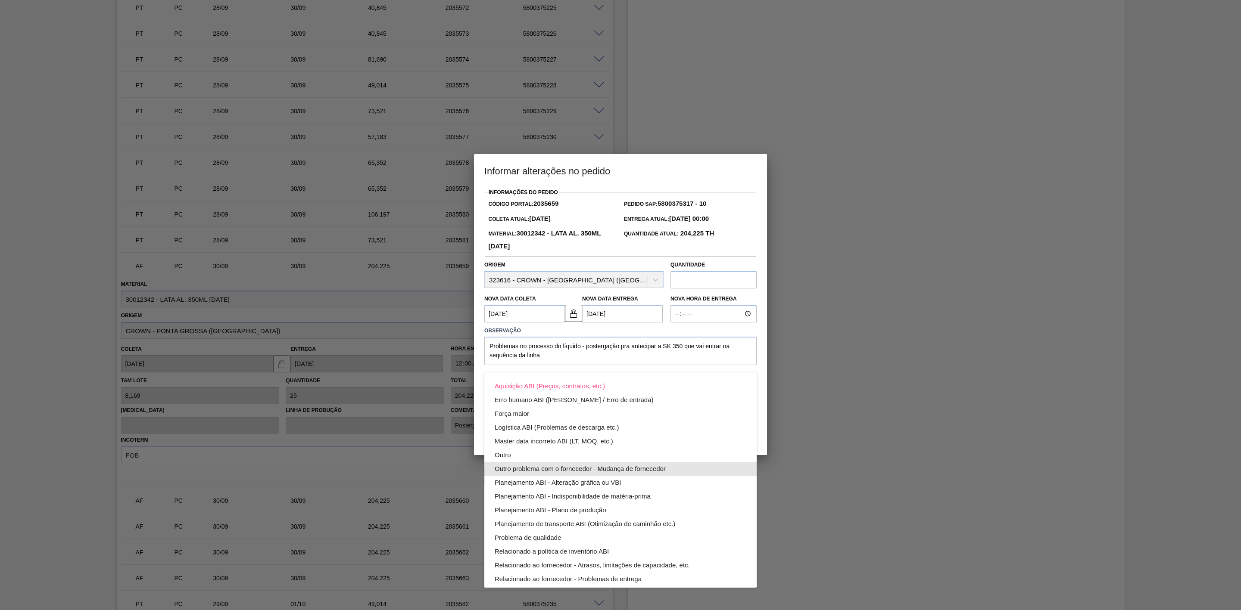
scroll to position [47, 0]
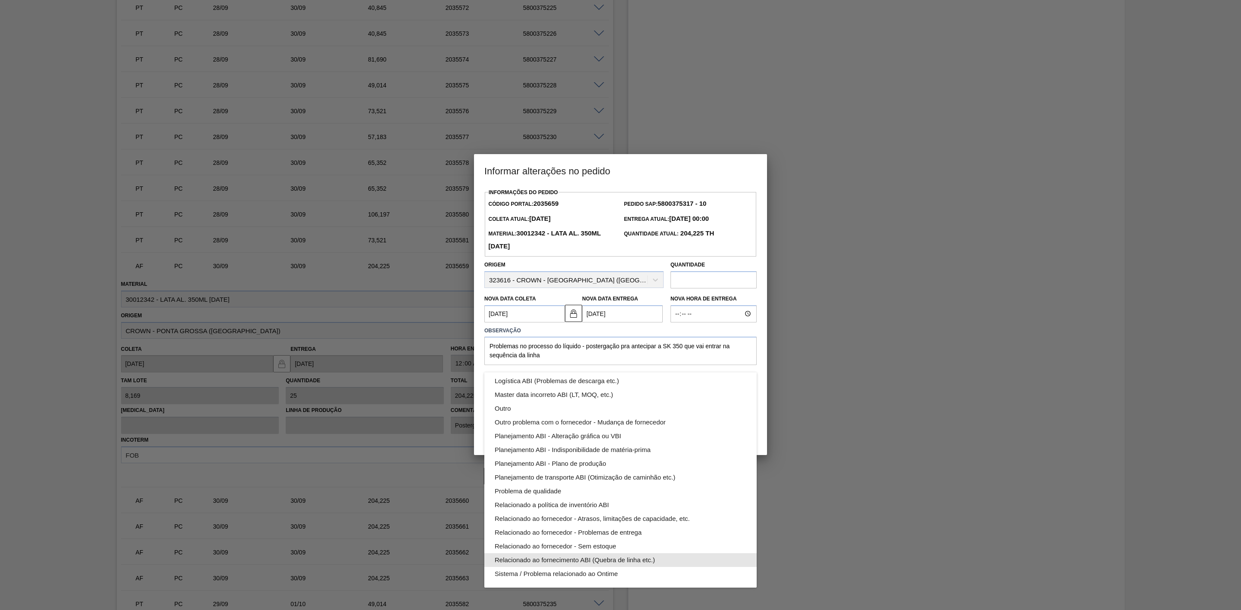
click at [640, 561] on div "Relacionado ao fornecimento ABI (Quebra de linha etc.)" at bounding box center [621, 561] width 252 height 14
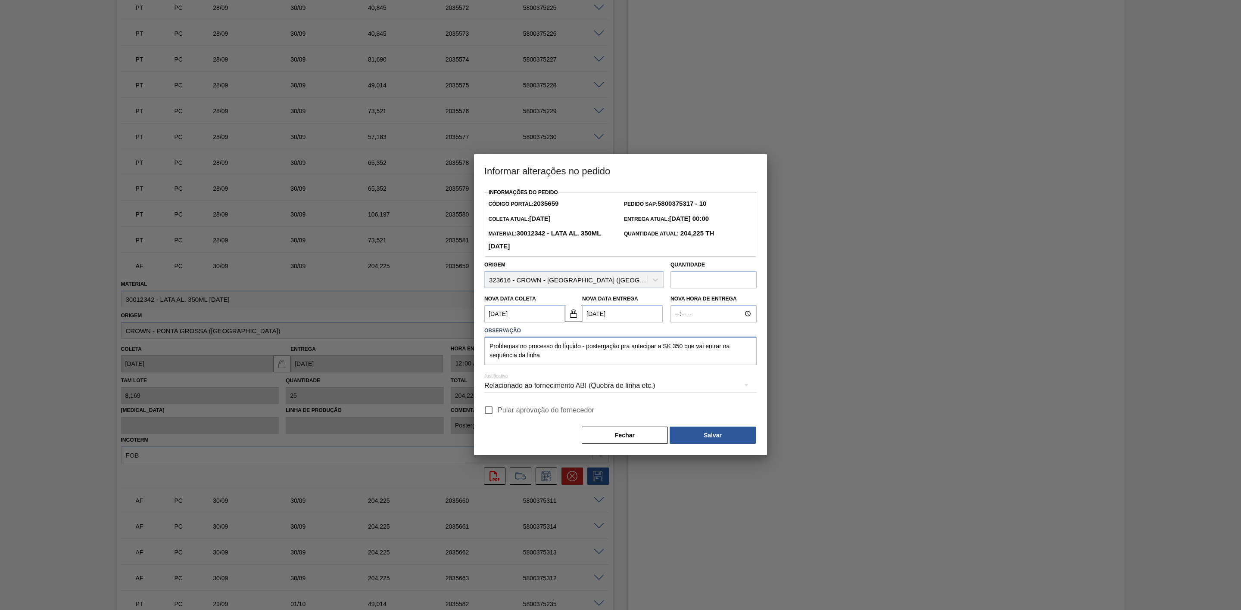
drag, startPoint x: 562, startPoint y: 357, endPoint x: 482, endPoint y: 343, distance: 81.0
click at [482, 343] on div "Observação Problemas no processo do líquido - postergação pra antecipar a SK 35…" at bounding box center [620, 345] width 279 height 41
click at [714, 439] on button "Salvar" at bounding box center [712, 435] width 86 height 17
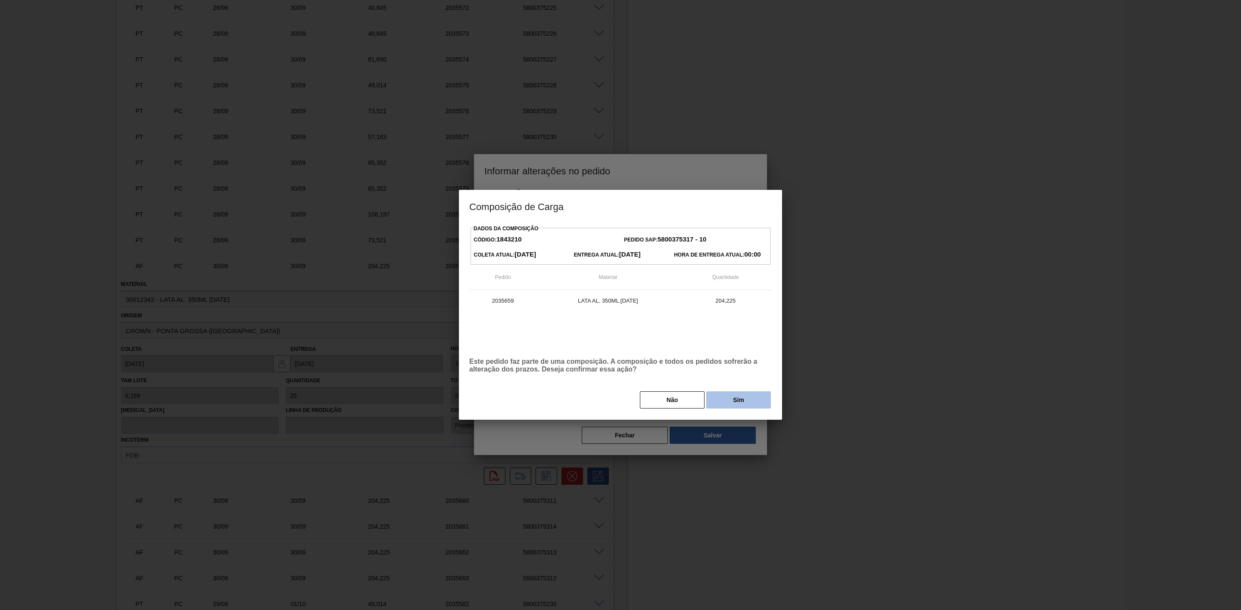
click at [733, 403] on button "Sim" at bounding box center [738, 400] width 65 height 17
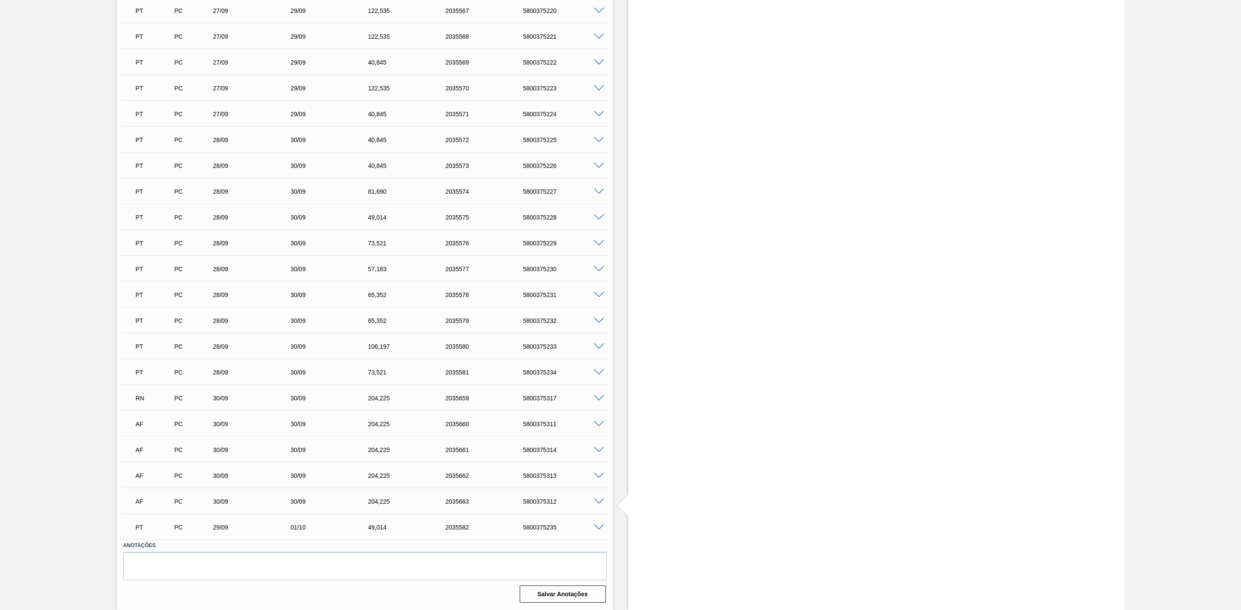
scroll to position [1206, 0]
click at [596, 422] on span at bounding box center [599, 424] width 10 height 6
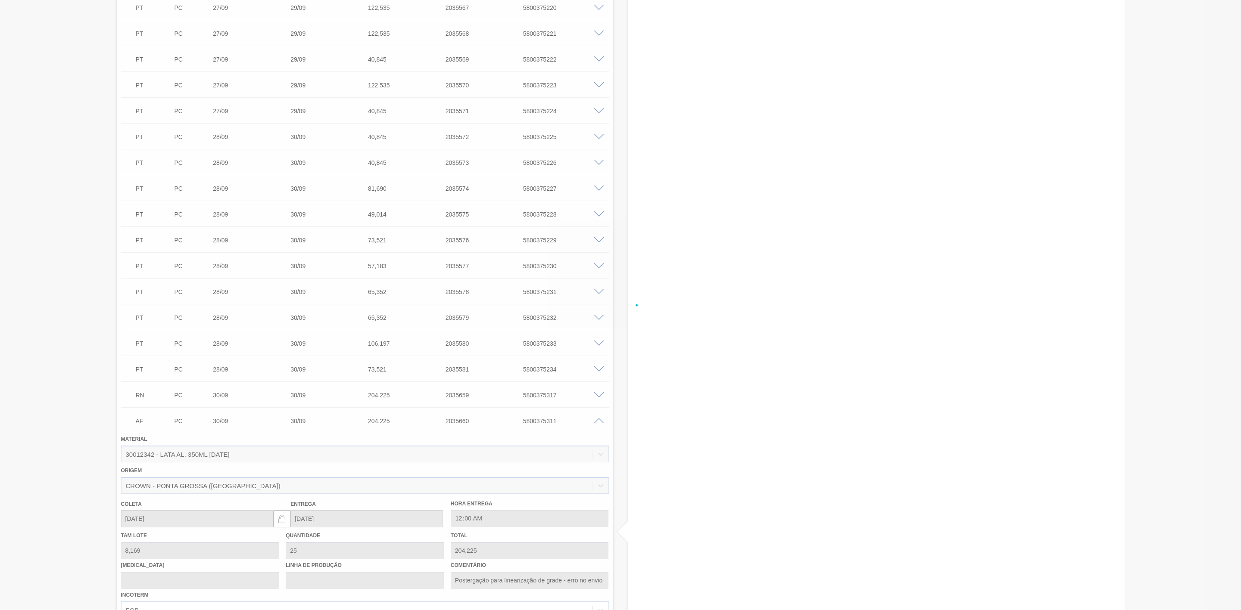
scroll to position [1335, 0]
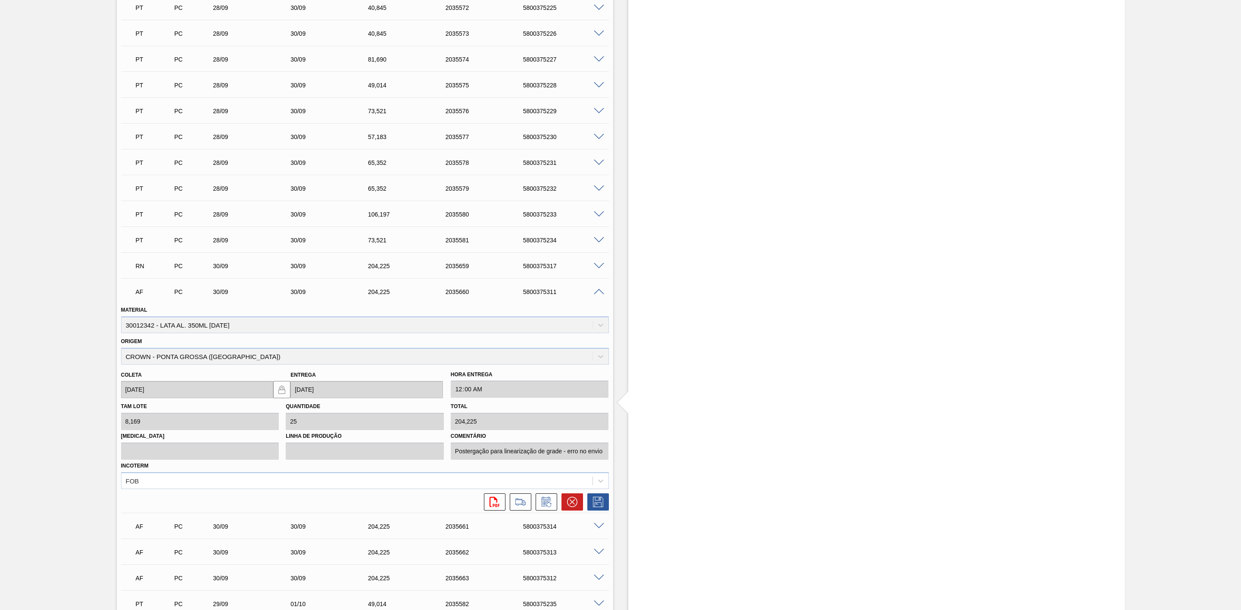
click at [547, 503] on icon at bounding box center [546, 502] width 14 height 10
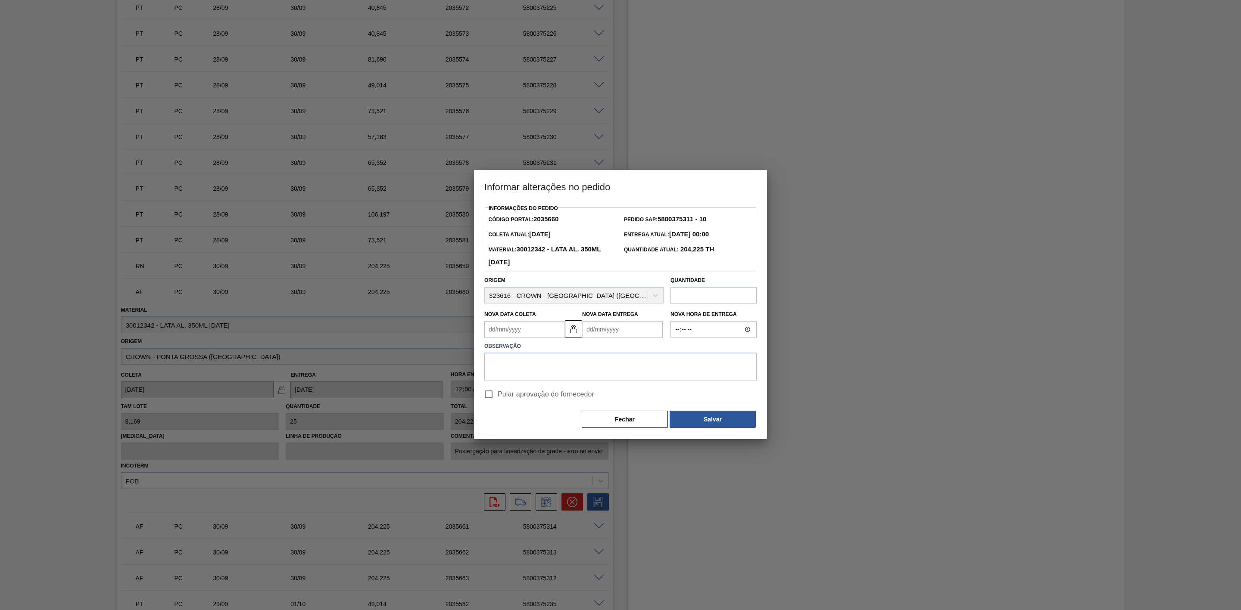
click at [547, 333] on Coleta2035660 "Nova Data Coleta" at bounding box center [524, 329] width 81 height 17
click at [547, 432] on div "2" at bounding box center [551, 434] width 12 height 12
type Coleta2035660 "[DATE]"
type Entrega2035660 "[DATE]"
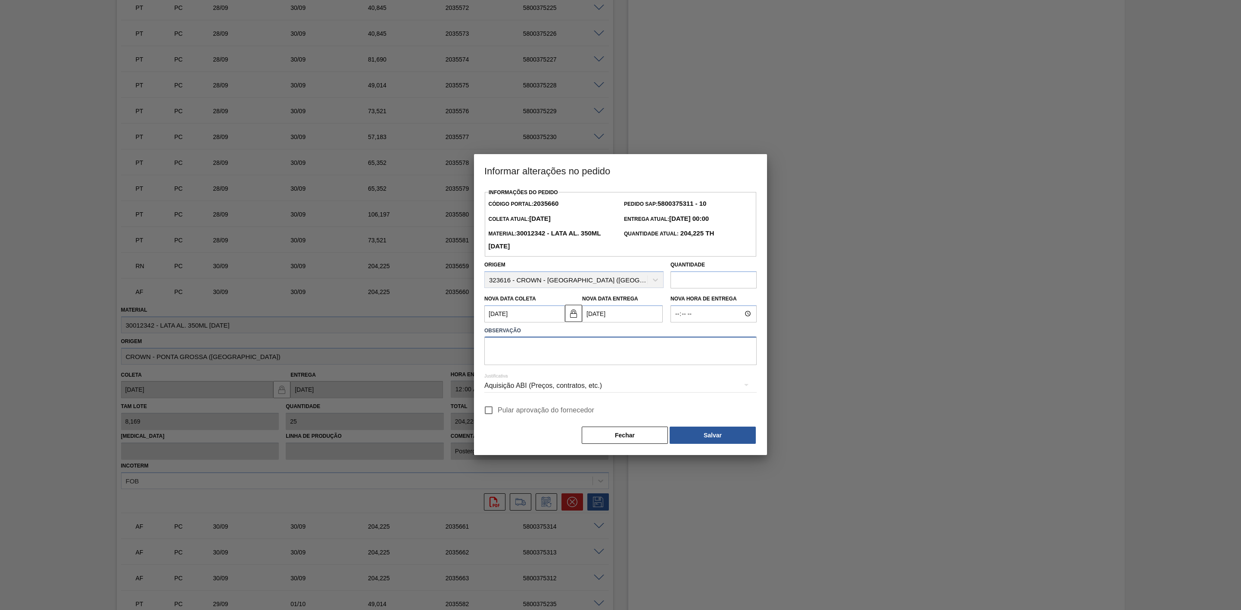
click at [575, 339] on textarea at bounding box center [620, 351] width 272 height 28
paste textarea "Problemas no processo do líquido - postergação pra antecipar a SK 350 que vai e…"
type textarea "Problemas no processo do líquido - postergação pra antecipar a SK 350 que vai e…"
click at [594, 383] on div "Aquisição ABI (Preços, contratos, etc.)" at bounding box center [620, 386] width 272 height 24
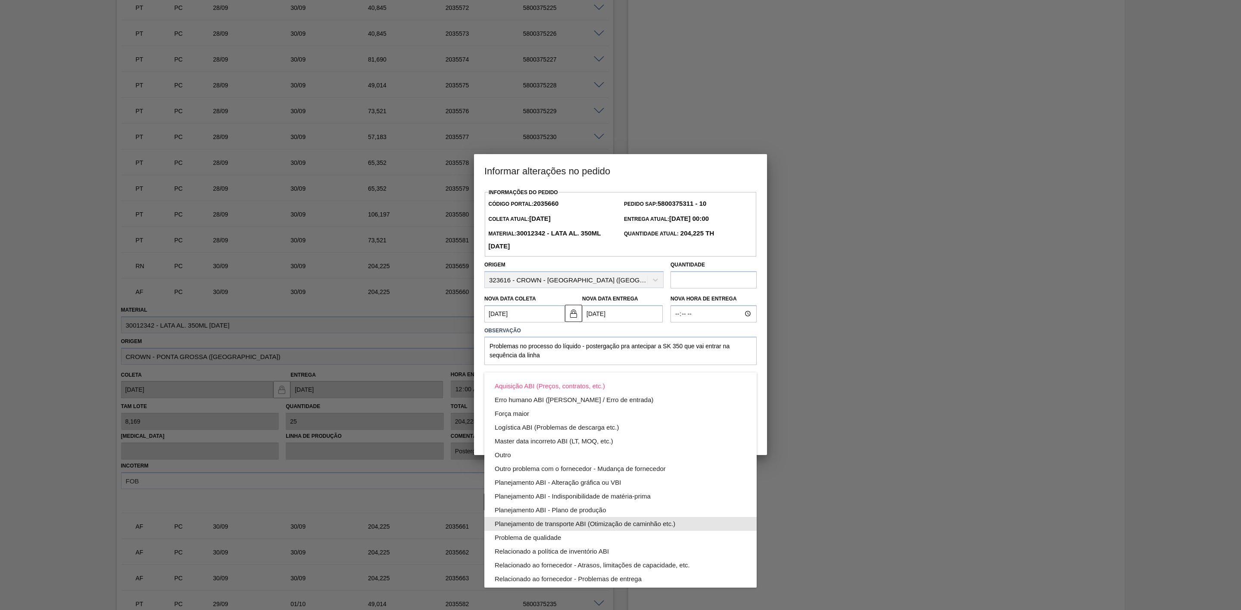
scroll to position [47, 0]
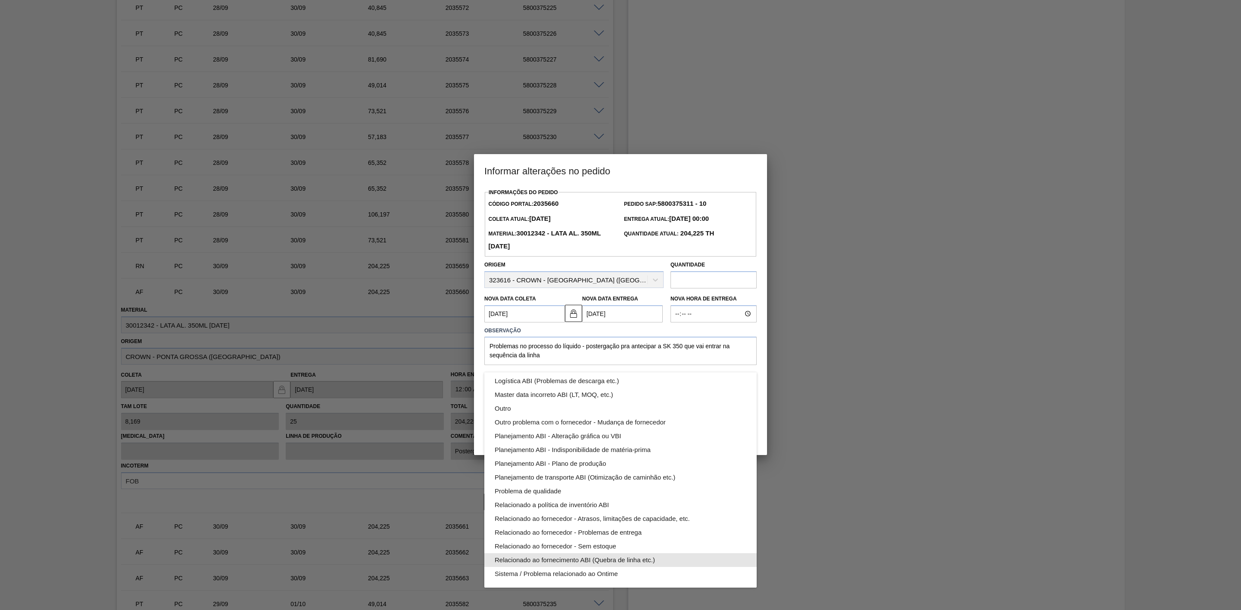
click at [648, 559] on div "Relacionado ao fornecimento ABI (Quebra de linha etc.)" at bounding box center [621, 561] width 252 height 14
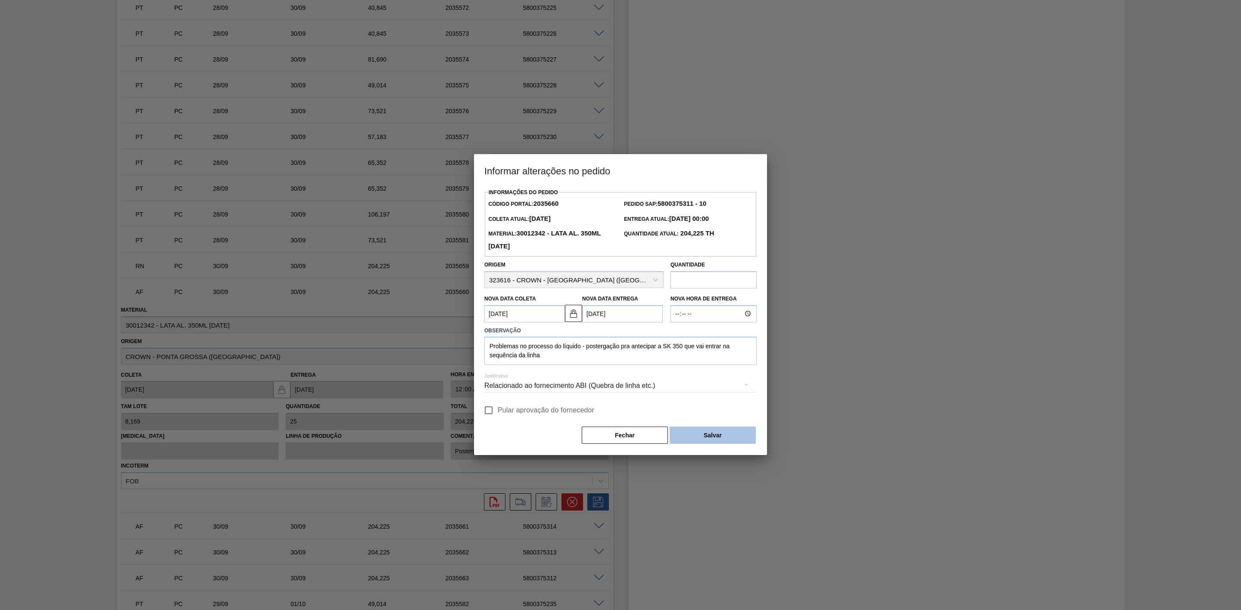
click at [680, 431] on button "Salvar" at bounding box center [712, 435] width 86 height 17
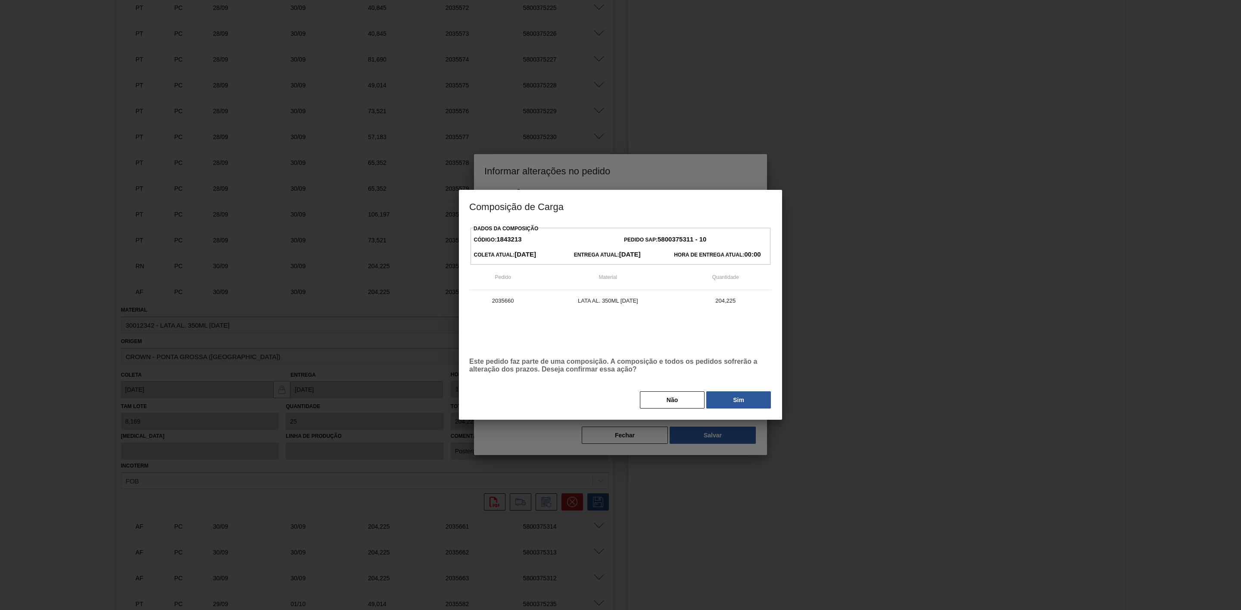
click at [718, 397] on button "Sim" at bounding box center [738, 400] width 65 height 17
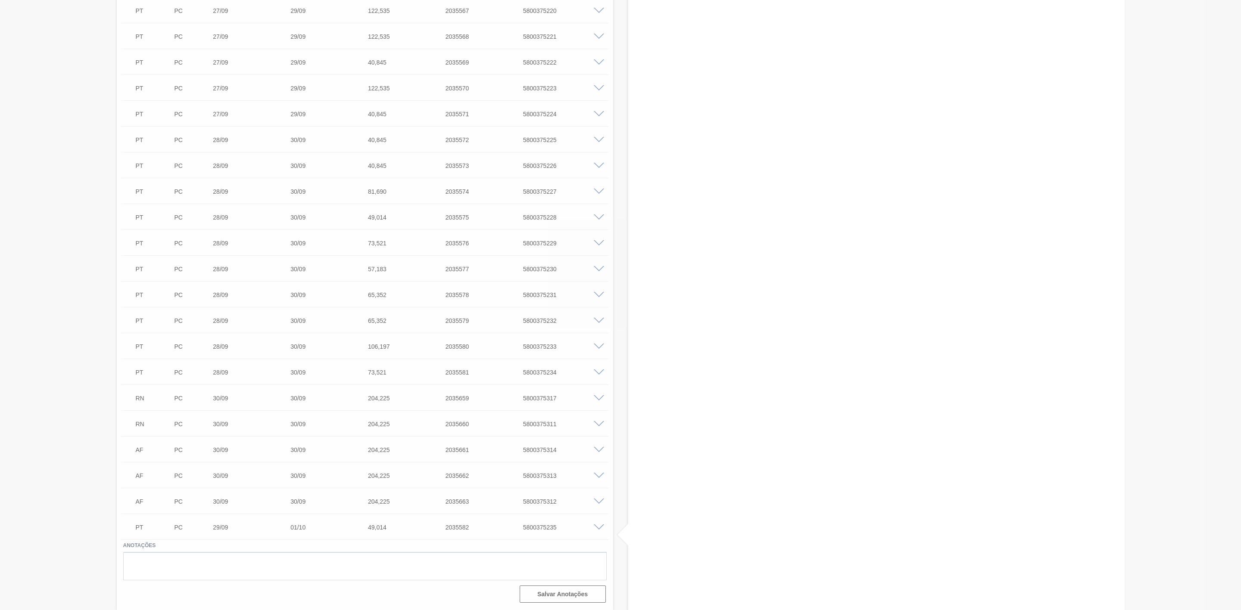
scroll to position [1206, 0]
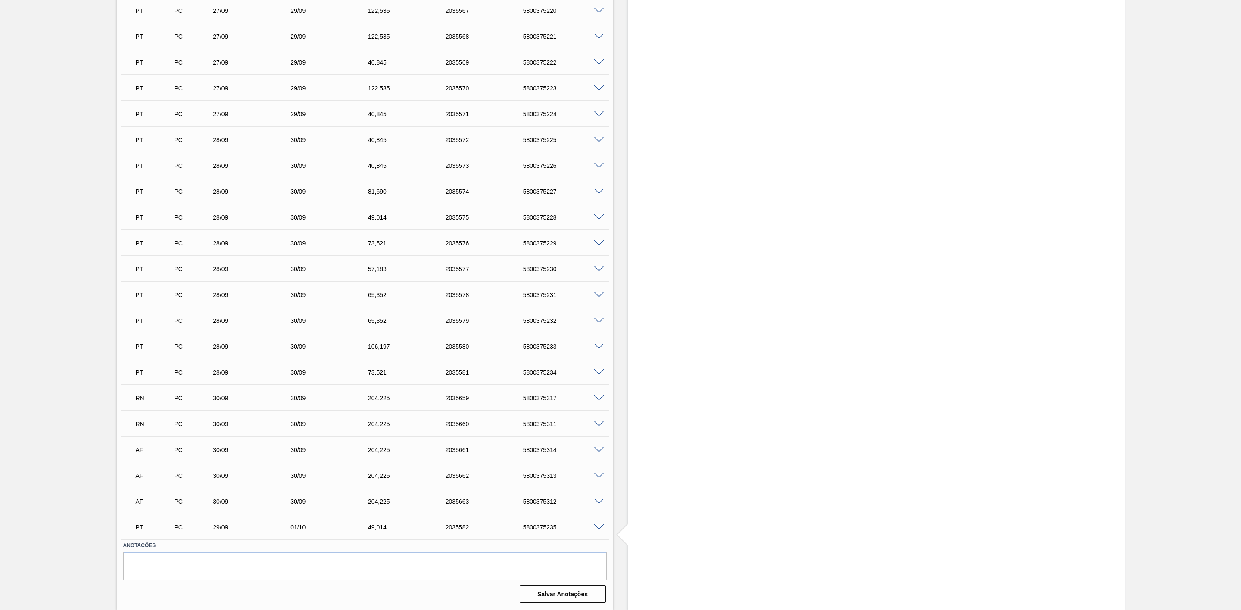
click at [598, 451] on span at bounding box center [599, 450] width 10 height 6
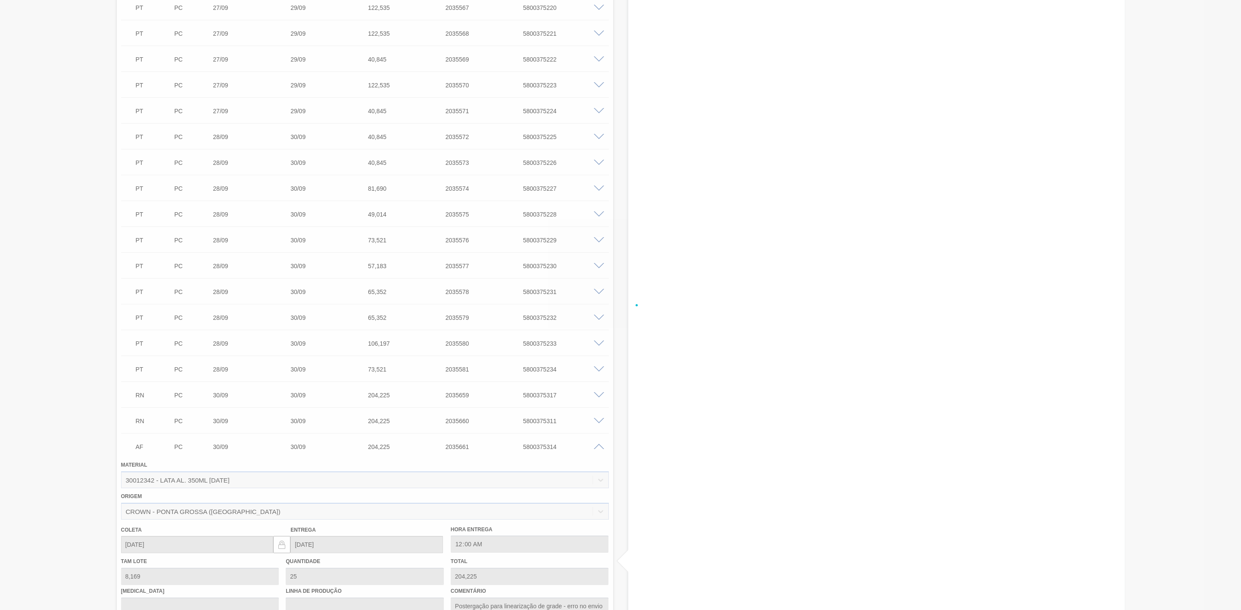
scroll to position [1335, 0]
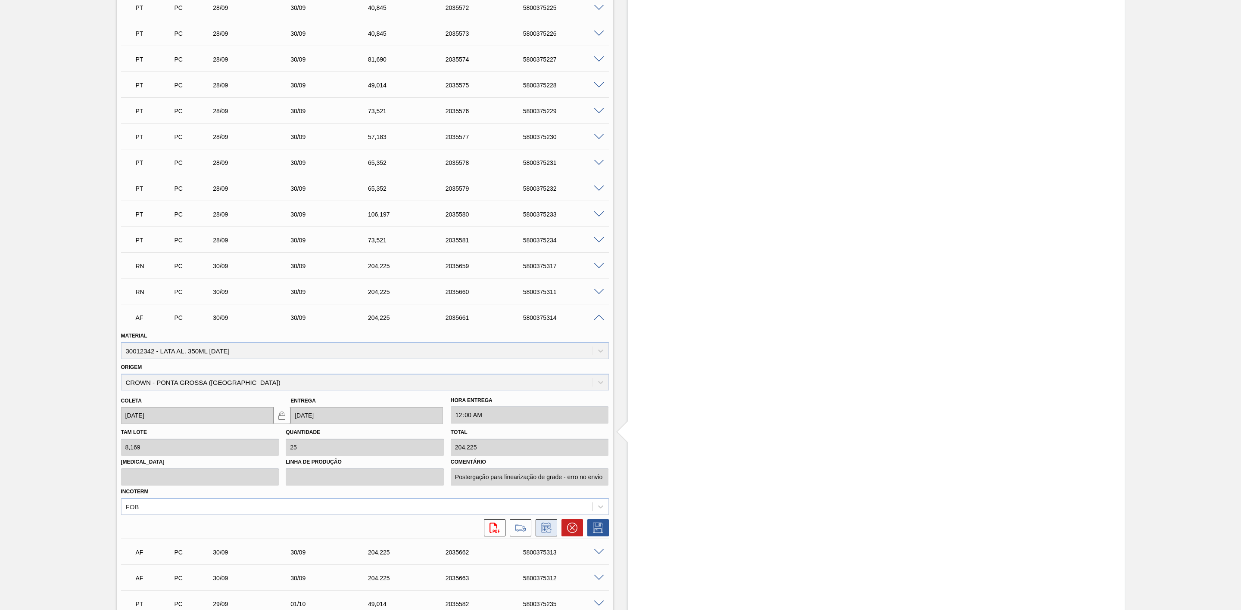
click at [545, 533] on icon at bounding box center [546, 528] width 14 height 10
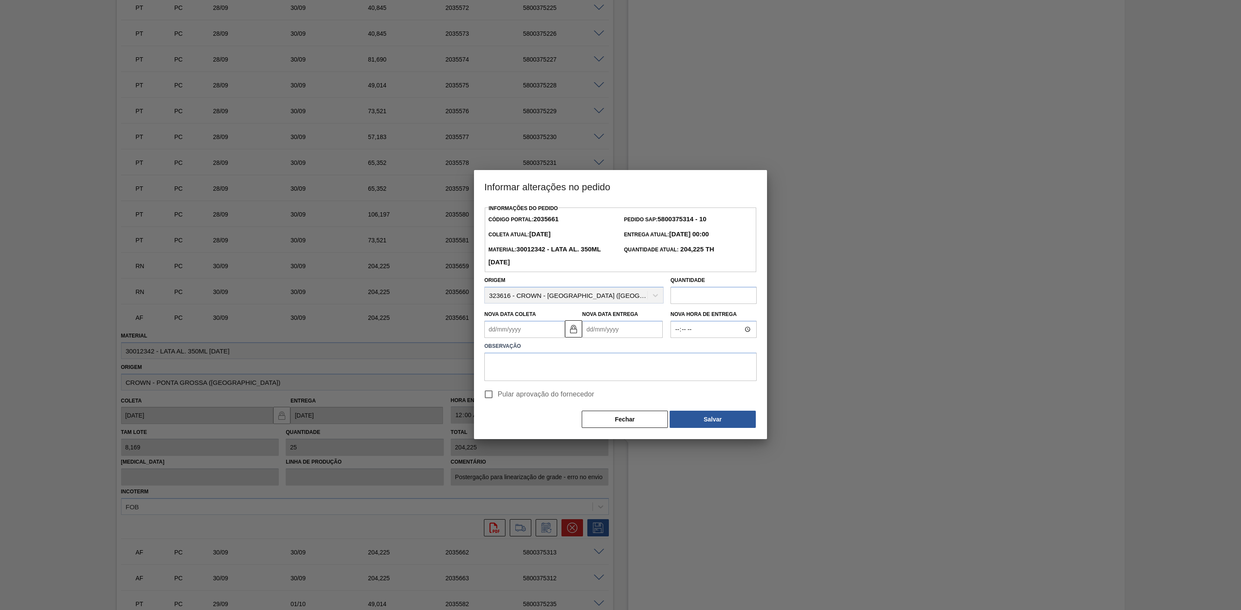
click at [517, 331] on Coleta2035661 "Nova Data Coleta" at bounding box center [524, 329] width 81 height 17
click at [551, 432] on div "2" at bounding box center [551, 434] width 12 height 12
type Coleta2035661 "02/10/2025"
type Entrega2035661 "02/10/2025"
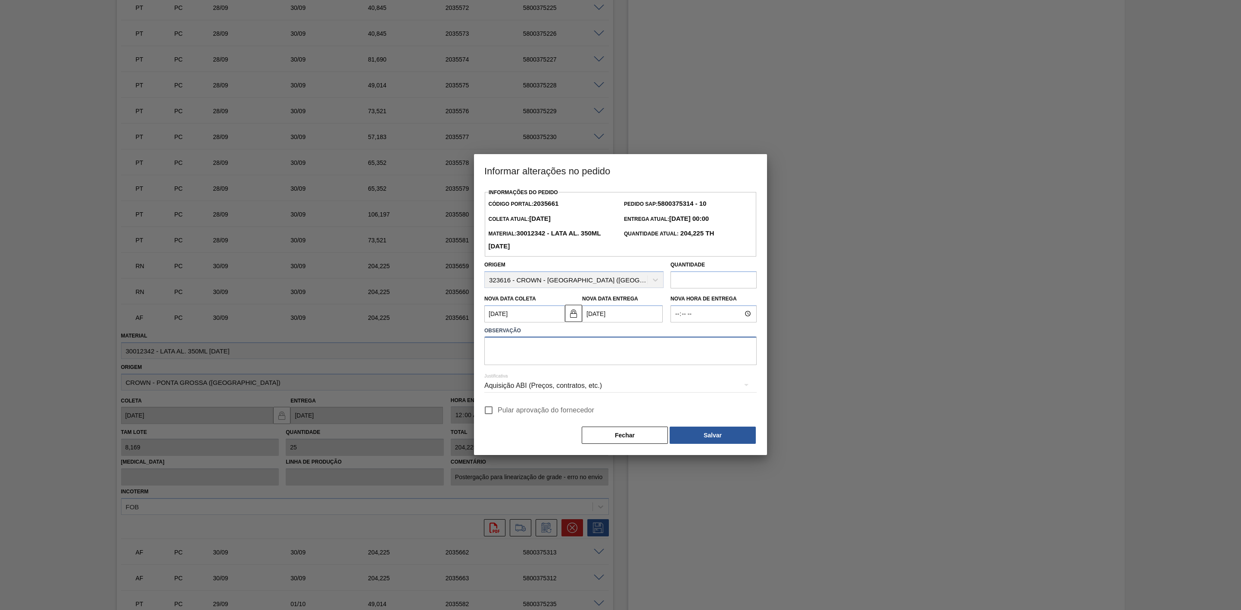
click at [545, 359] on textarea at bounding box center [620, 351] width 272 height 28
paste textarea "Problemas no processo do líquido - postergação pra antecipar a SK 350 que vai e…"
type textarea "Problemas no processo do líquido - postergação pra antecipar a SK 350 que vai e…"
click at [568, 385] on div "Aquisição ABI (Preços, contratos, etc.)" at bounding box center [620, 386] width 272 height 24
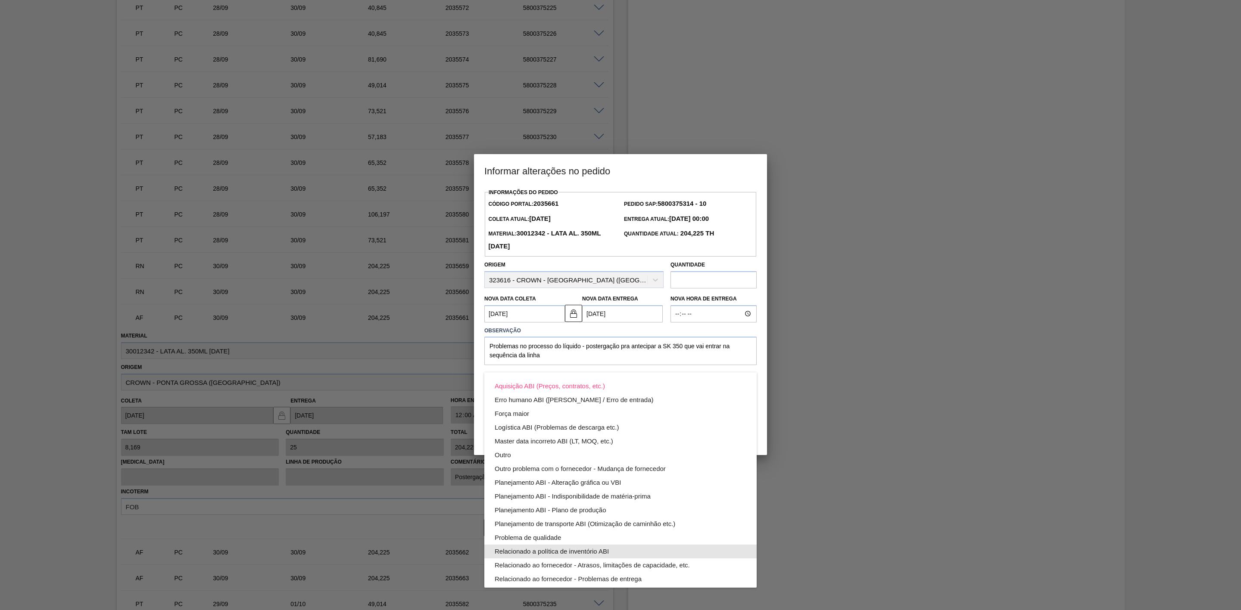
scroll to position [47, 0]
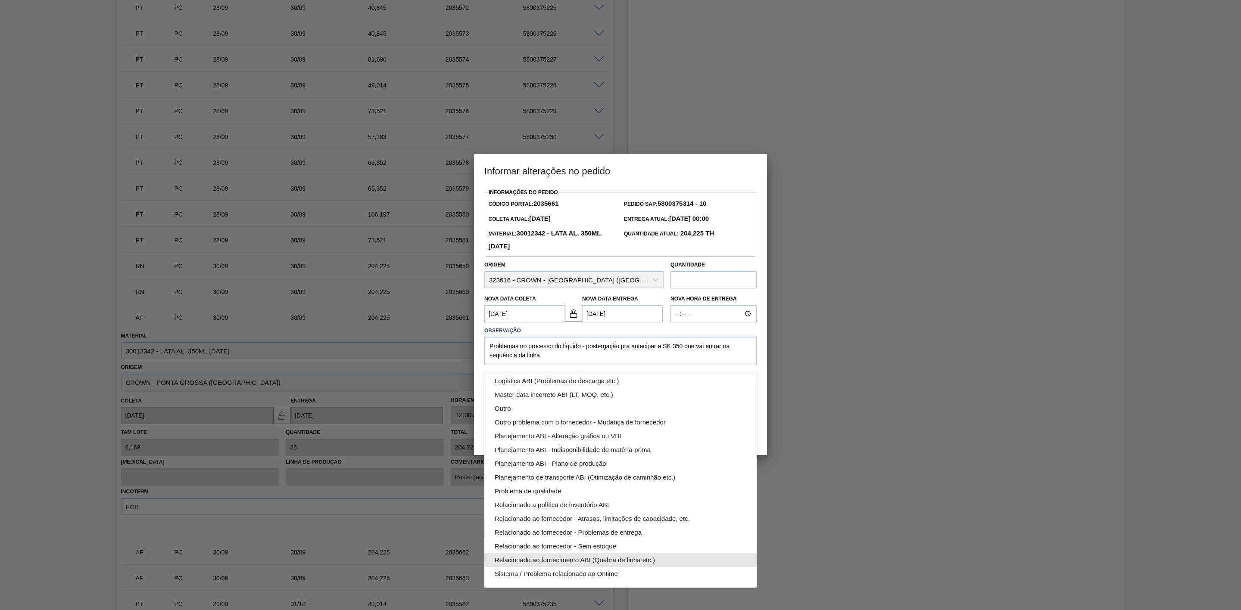
click at [638, 558] on div "Relacionado ao fornecimento ABI (Quebra de linha etc.)" at bounding box center [621, 561] width 252 height 14
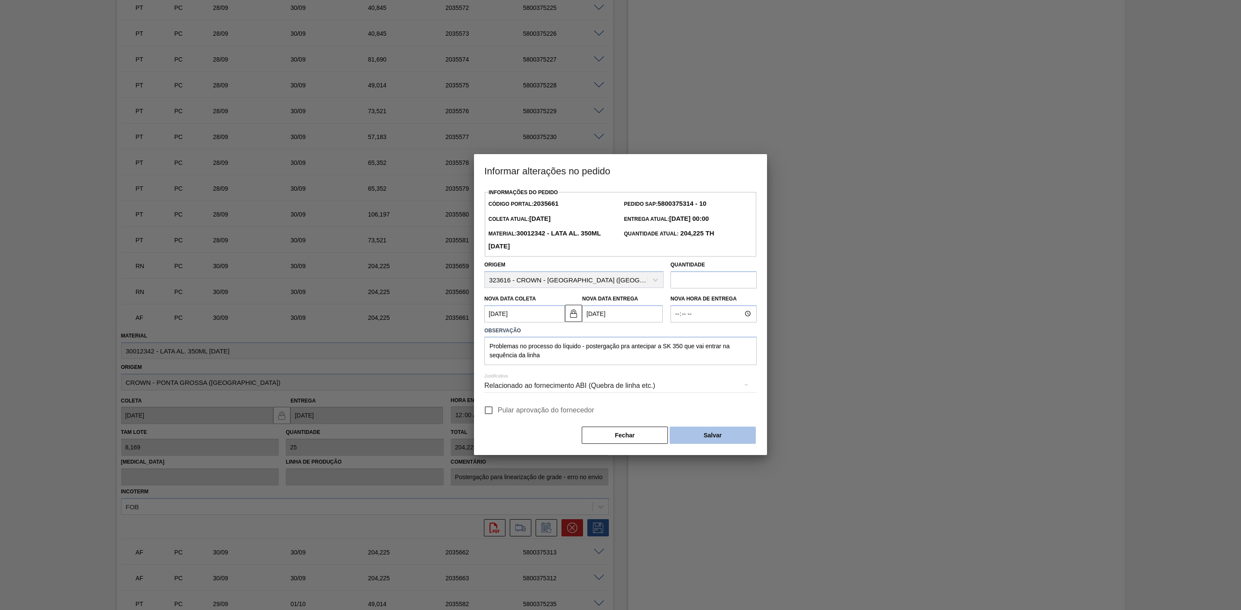
click at [706, 437] on button "Salvar" at bounding box center [712, 435] width 86 height 17
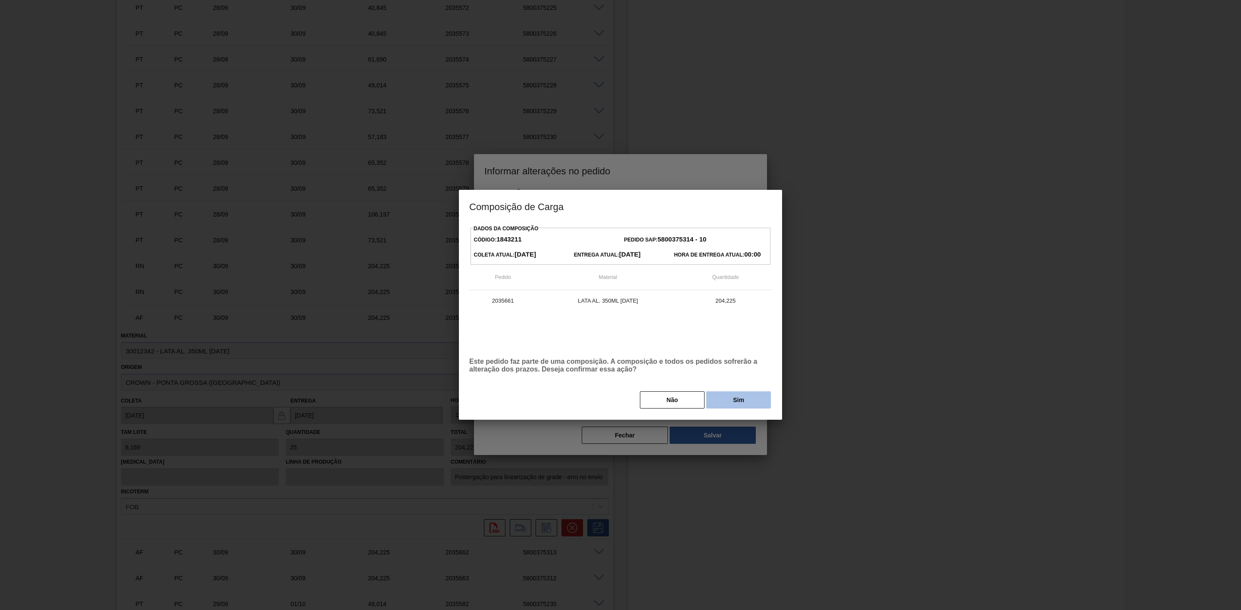
click at [719, 402] on button "Sim" at bounding box center [738, 400] width 65 height 17
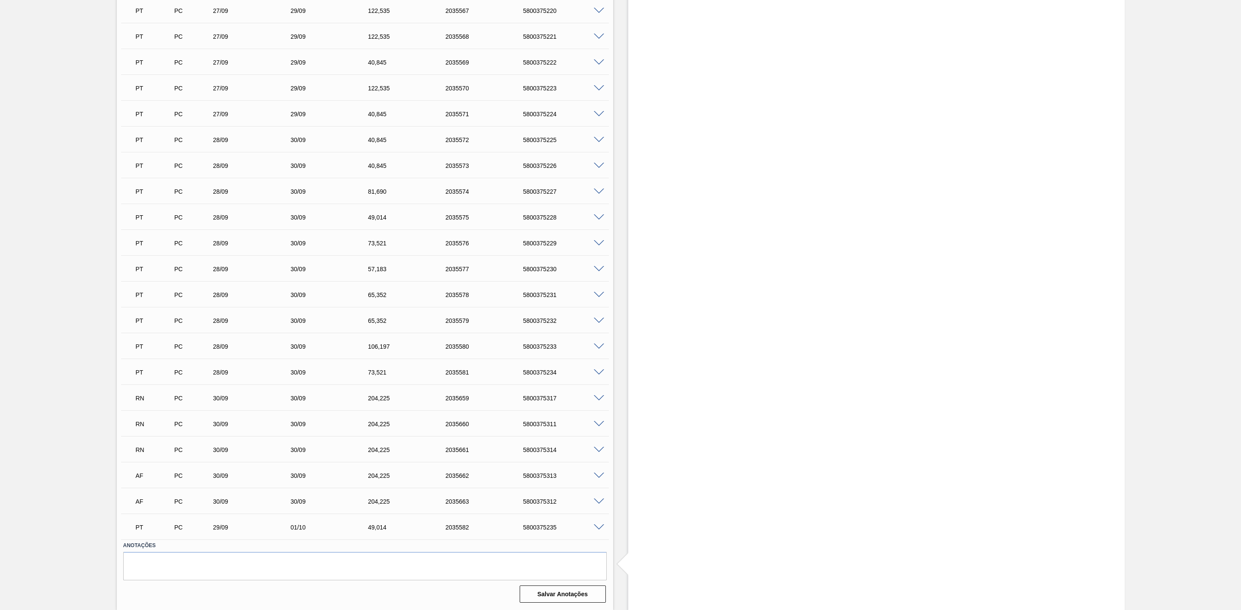
scroll to position [1206, 0]
click at [597, 477] on span at bounding box center [599, 476] width 10 height 6
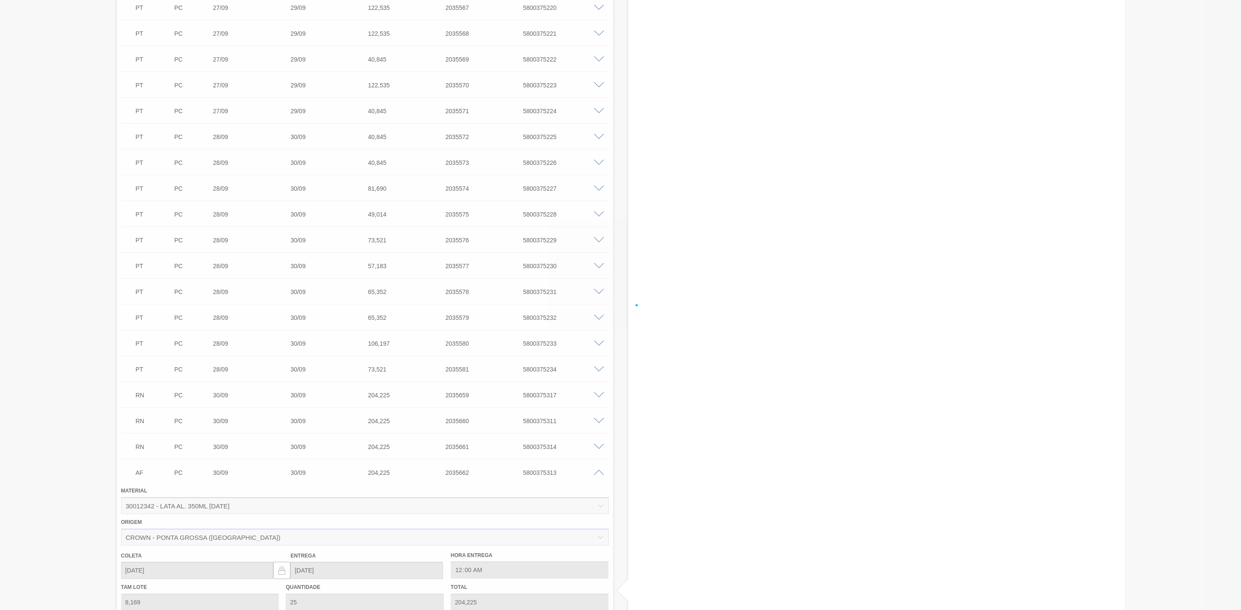
scroll to position [1335, 0]
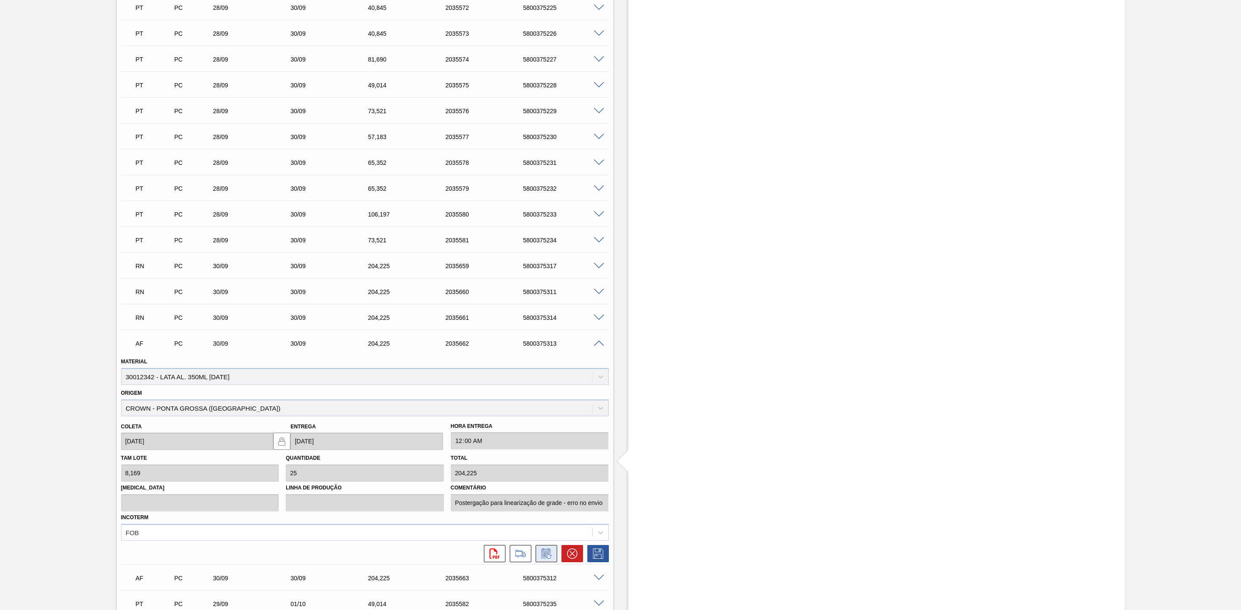
click at [547, 559] on icon at bounding box center [546, 554] width 14 height 10
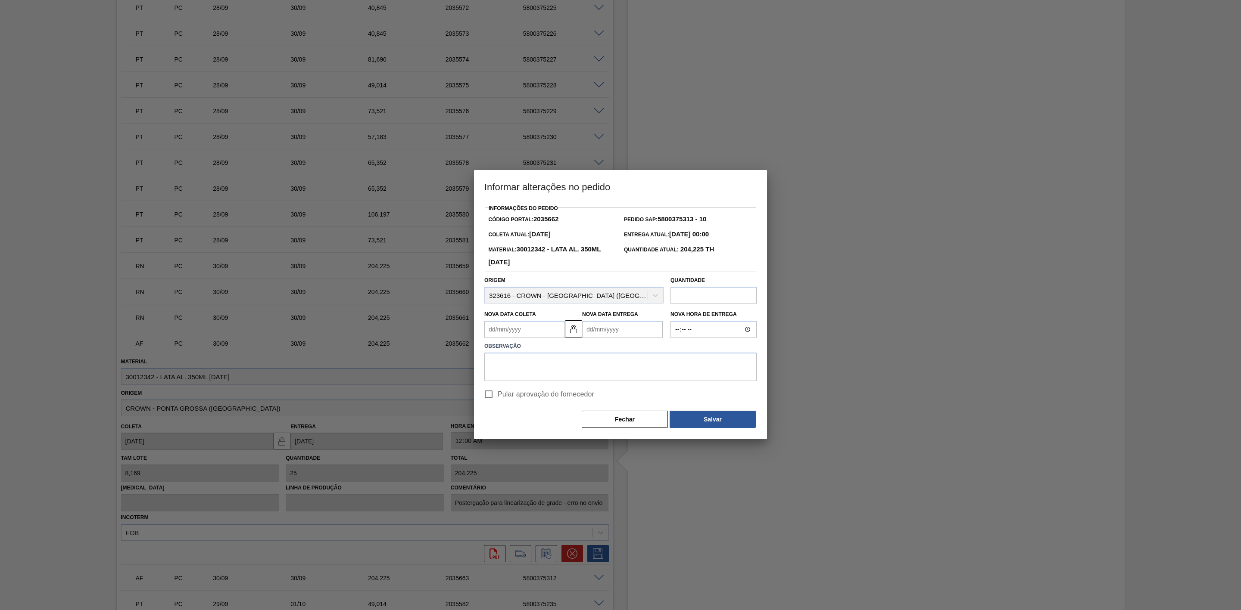
click at [530, 333] on Coleta2035662 "Nova Data Coleta" at bounding box center [524, 329] width 81 height 17
click at [551, 437] on div "2" at bounding box center [551, 434] width 12 height 12
type Coleta2035662 "02/10/2025"
type Entrega2035662 "02/10/2025"
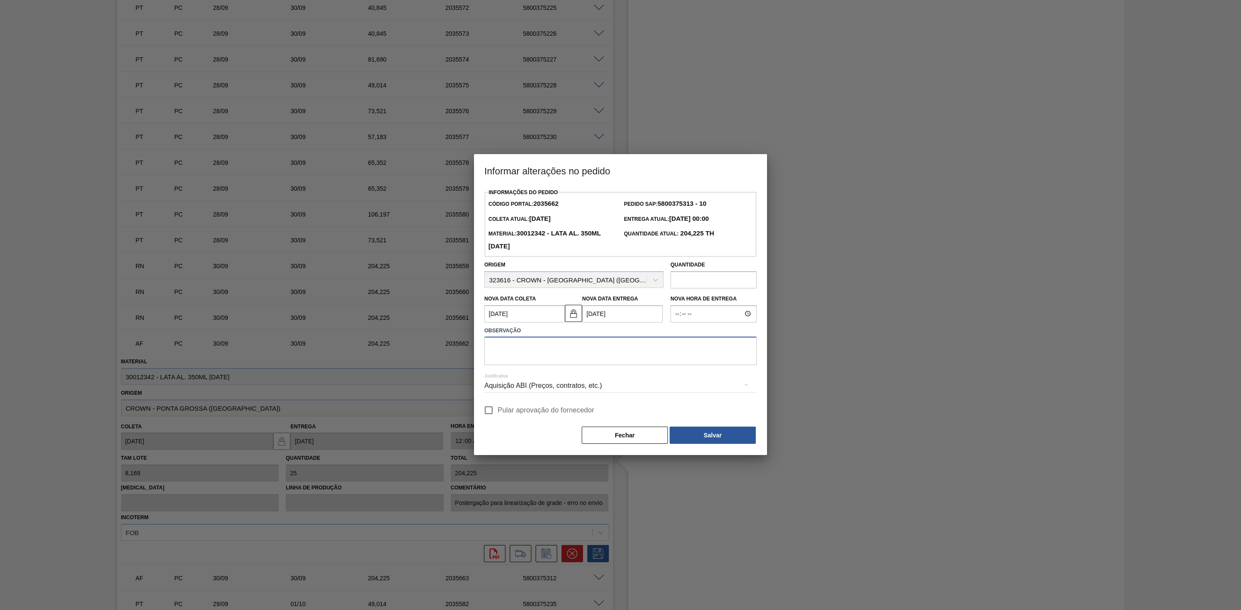
click at [546, 348] on textarea at bounding box center [620, 351] width 272 height 28
paste textarea "Problemas no processo do líquido - postergação pra antecipar a SK 350 que vai e…"
type textarea "Problemas no processo do líquido - postergação pra antecipar a SK 350 que vai e…"
click at [566, 389] on div "Aquisição ABI (Preços, contratos, etc.)" at bounding box center [620, 386] width 272 height 24
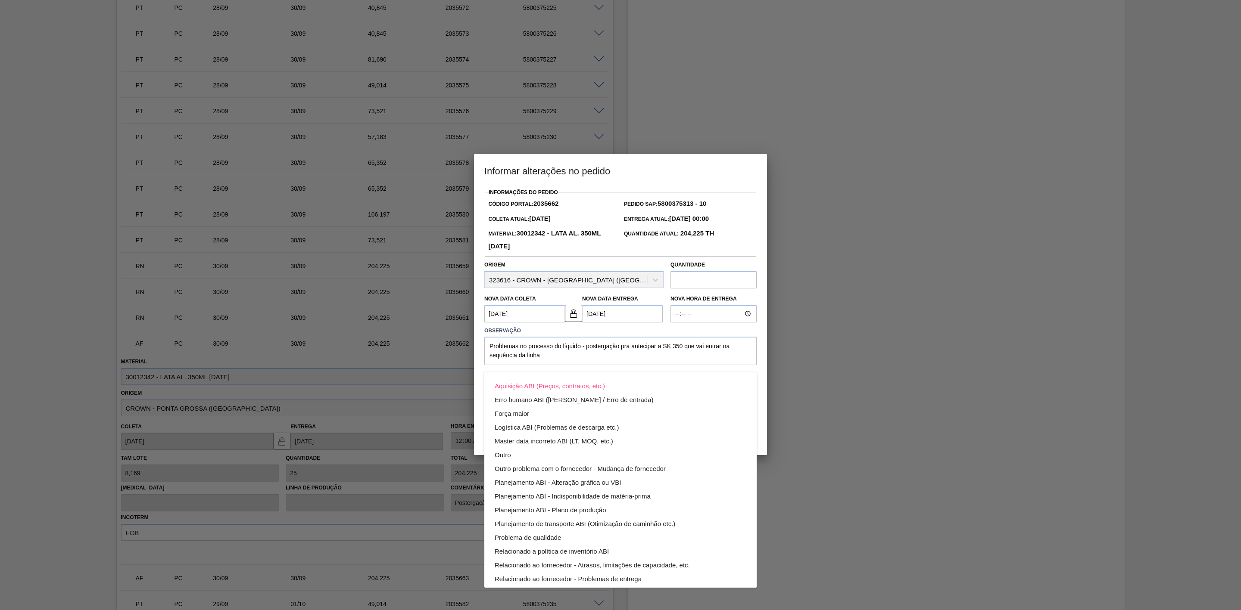
scroll to position [47, 0]
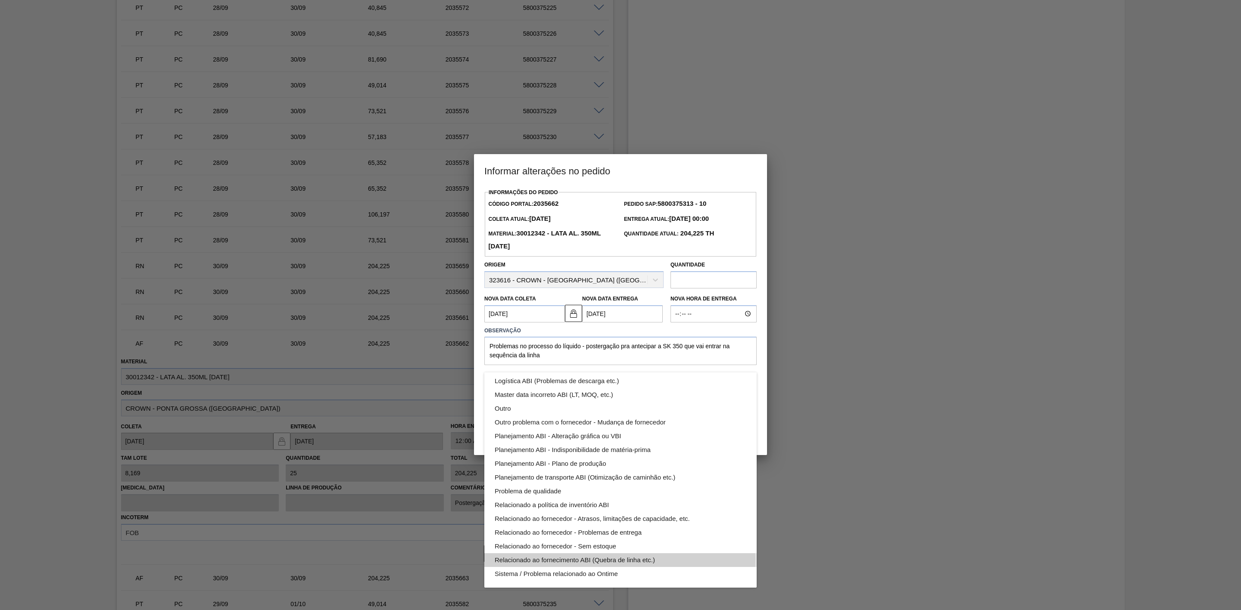
click at [614, 560] on div "Relacionado ao fornecimento ABI (Quebra de linha etc.)" at bounding box center [621, 561] width 252 height 14
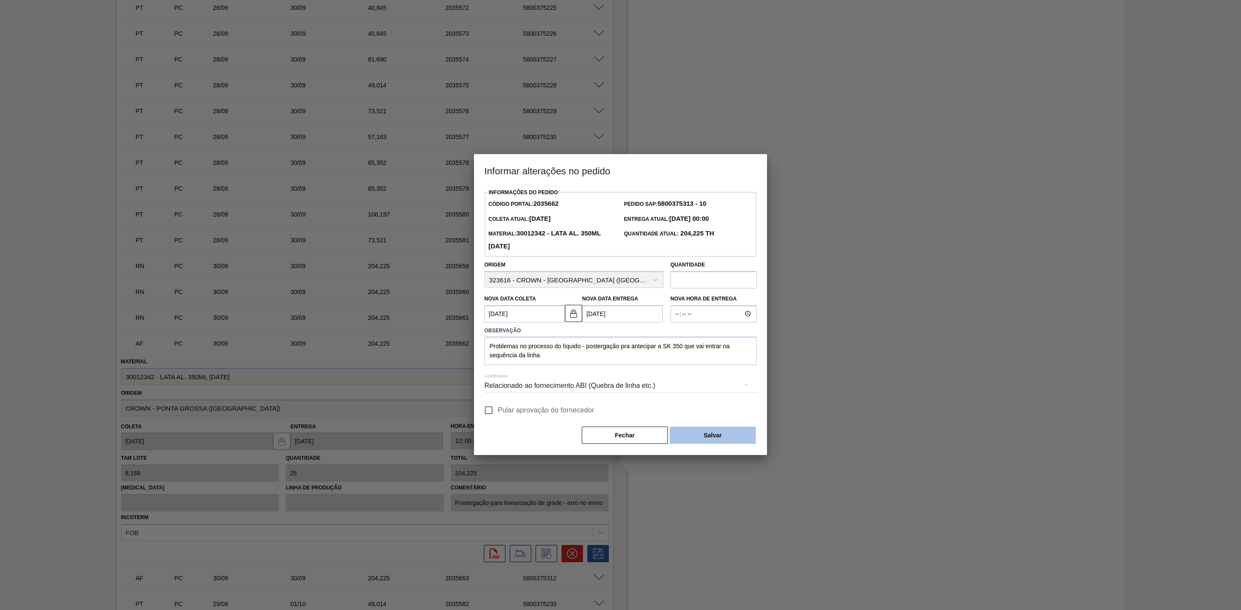
click at [695, 436] on button "Salvar" at bounding box center [712, 435] width 86 height 17
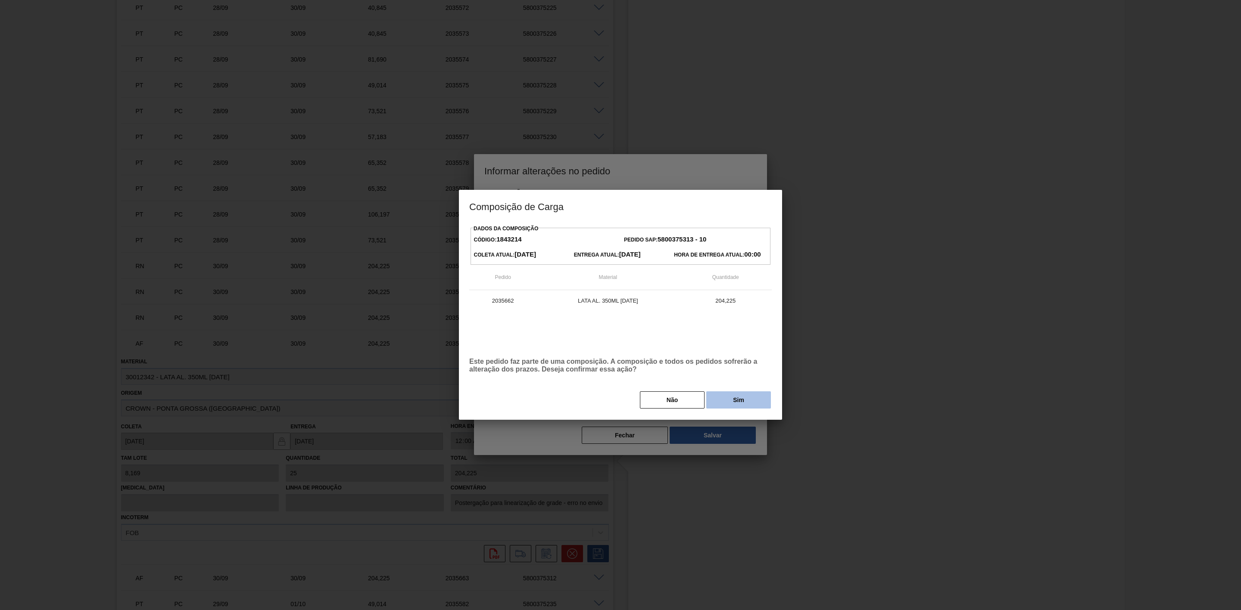
click at [729, 403] on button "Sim" at bounding box center [738, 400] width 65 height 17
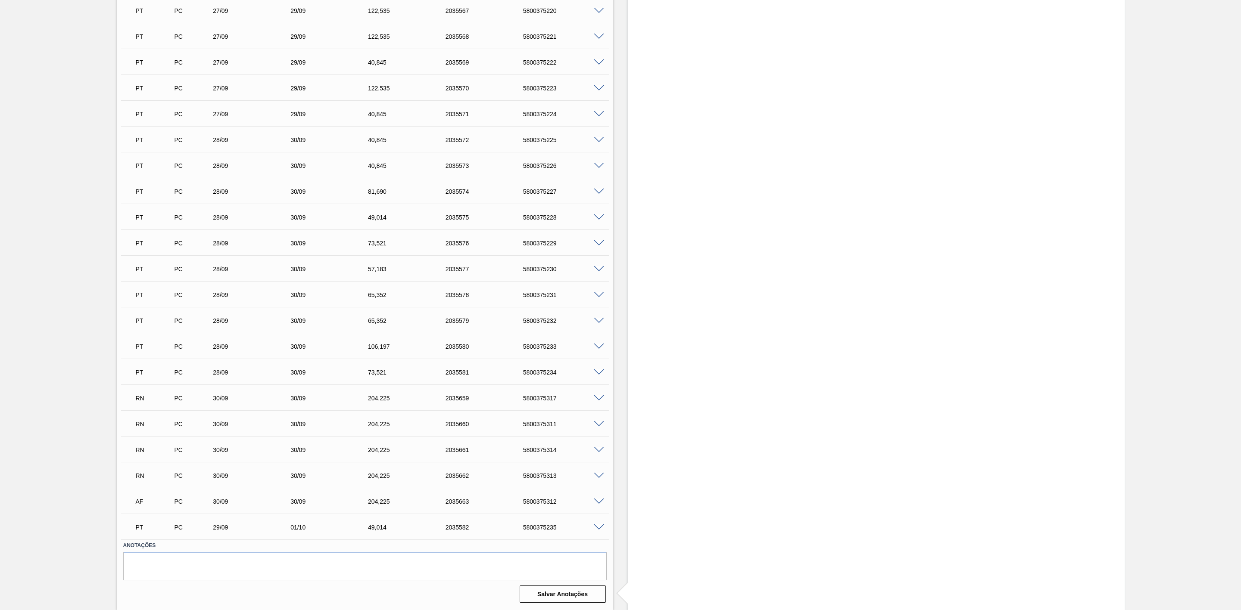
scroll to position [1206, 0]
click at [599, 499] on span at bounding box center [599, 502] width 10 height 6
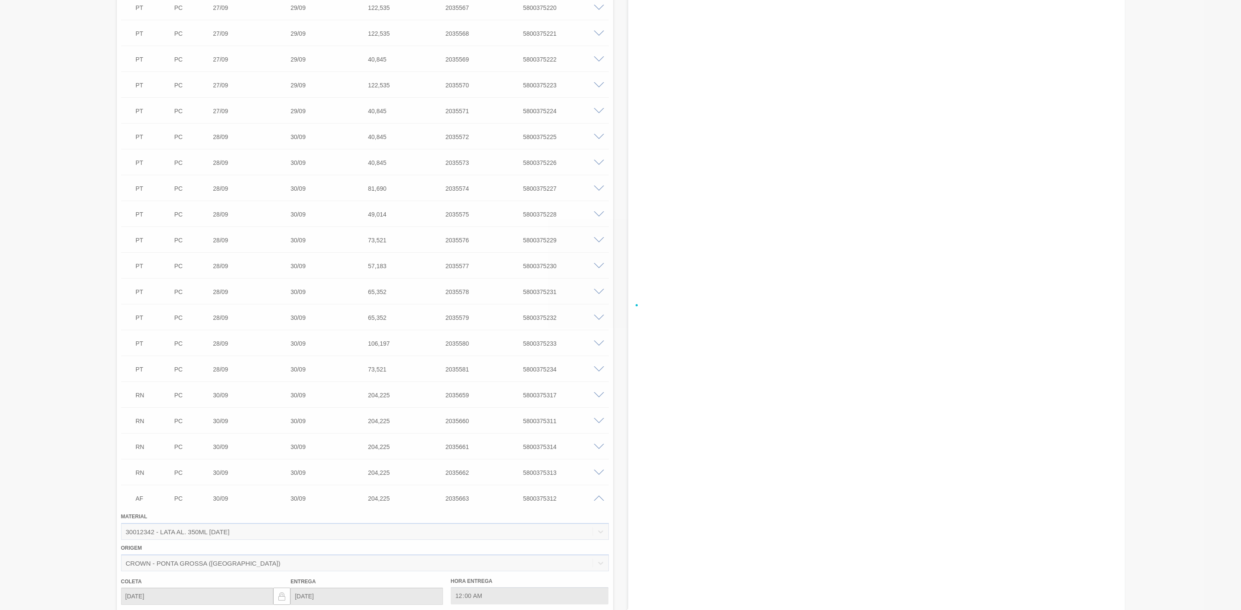
scroll to position [1335, 0]
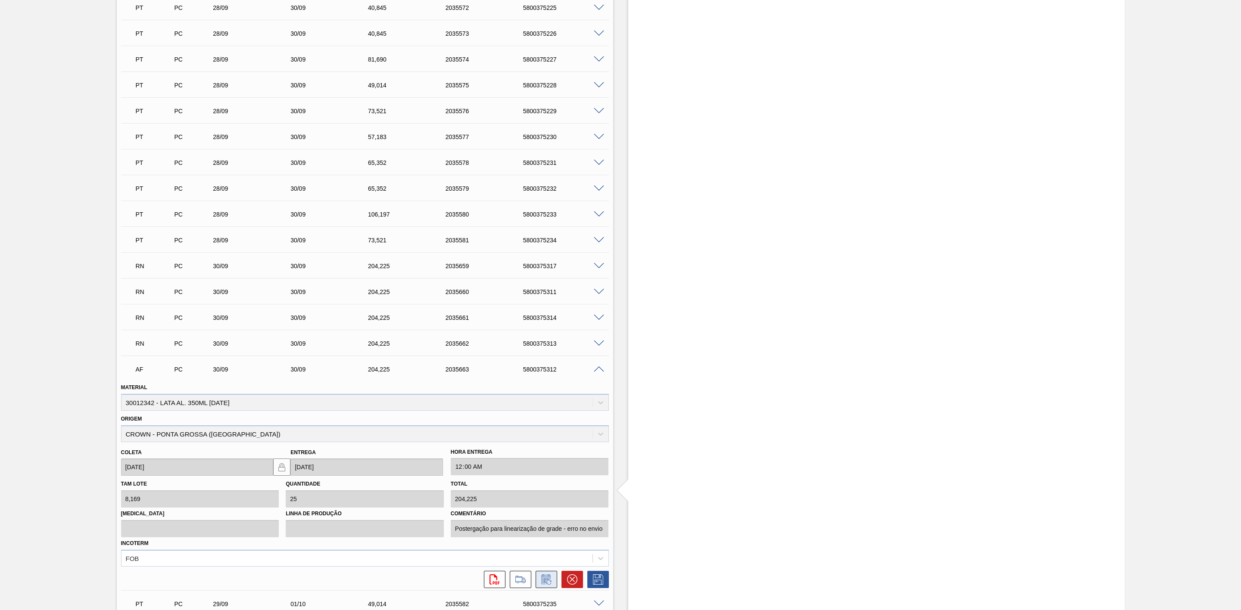
click at [547, 588] on button at bounding box center [546, 579] width 22 height 17
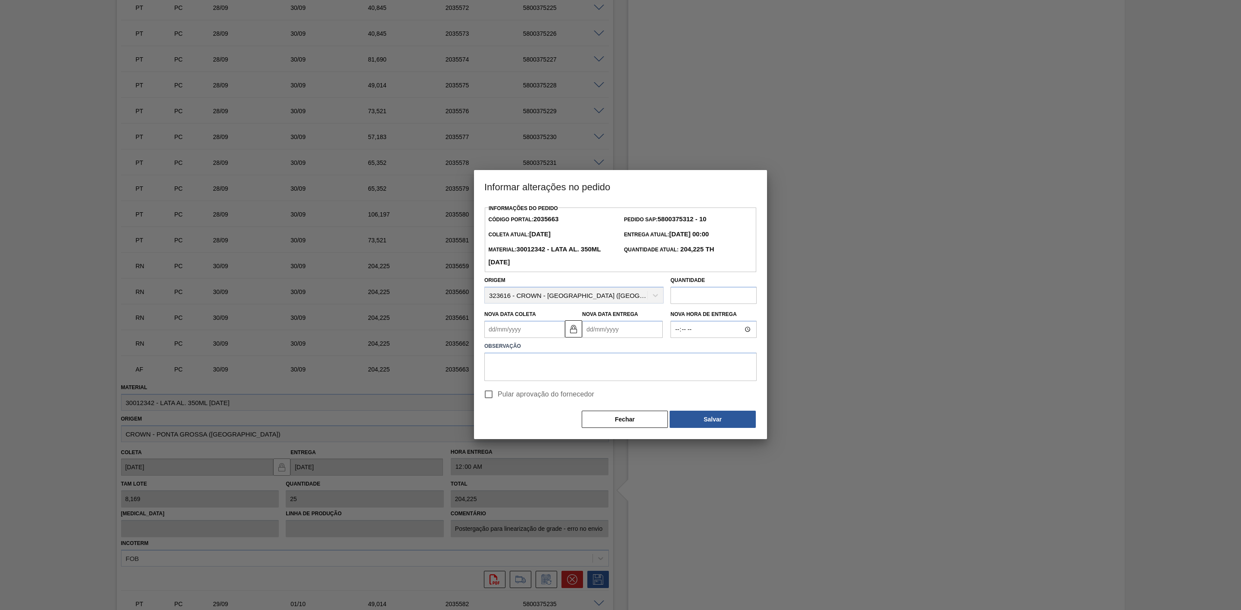
click at [511, 331] on Coleta2035663 "Nova Data Coleta" at bounding box center [524, 329] width 81 height 17
click at [551, 436] on div "2" at bounding box center [551, 434] width 12 height 12
type Coleta2035663 "02/10/2025"
type Entrega2035663 "02/10/2025"
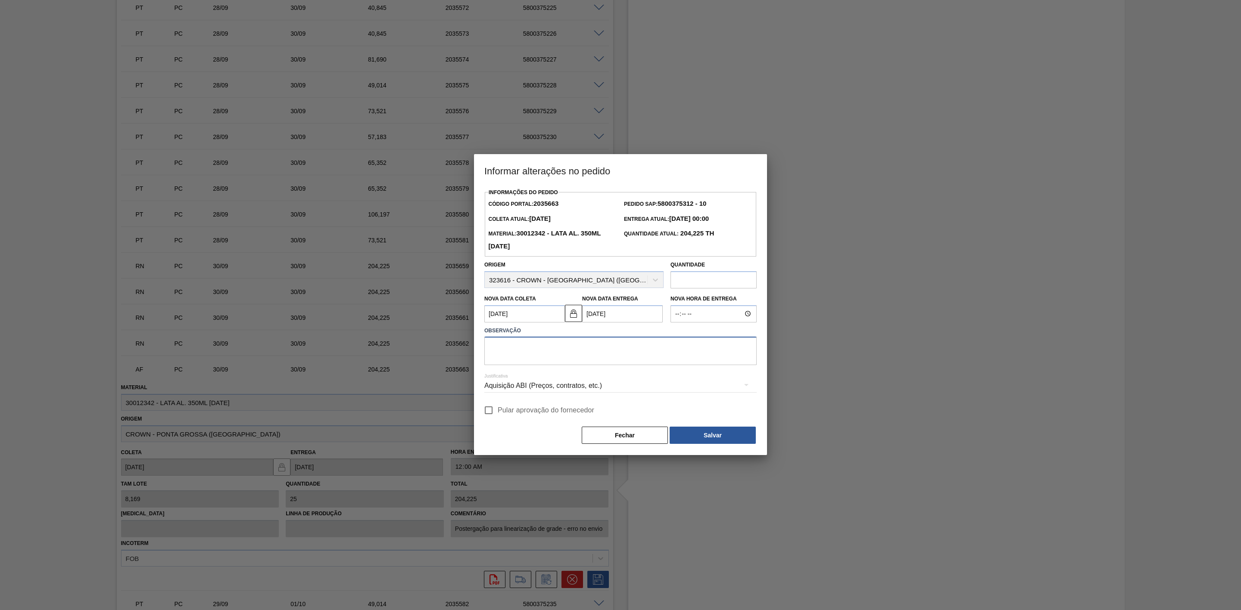
click at [527, 356] on textarea at bounding box center [620, 351] width 272 height 28
paste textarea "Problemas no processo do líquido - postergação pra antecipar a SK 350 que vai e…"
type textarea "Problemas no processo do líquido - postergação pra antecipar a SK 350 que vai e…"
click at [551, 385] on div "Aquisição ABI (Preços, contratos, etc.)" at bounding box center [620, 386] width 272 height 24
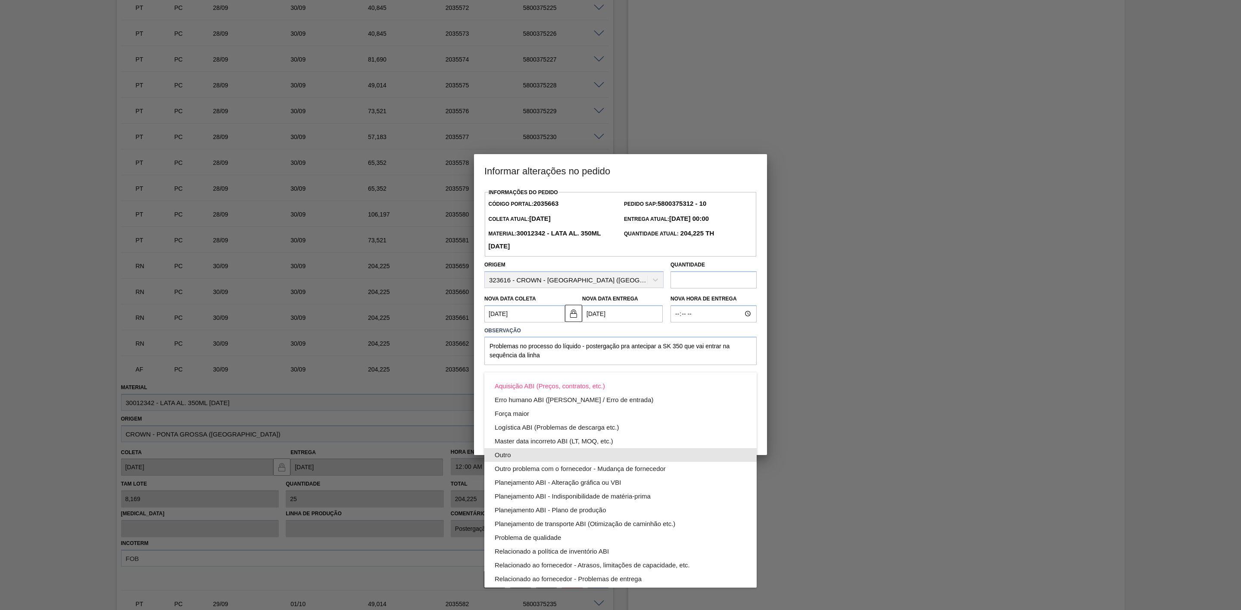
scroll to position [47, 0]
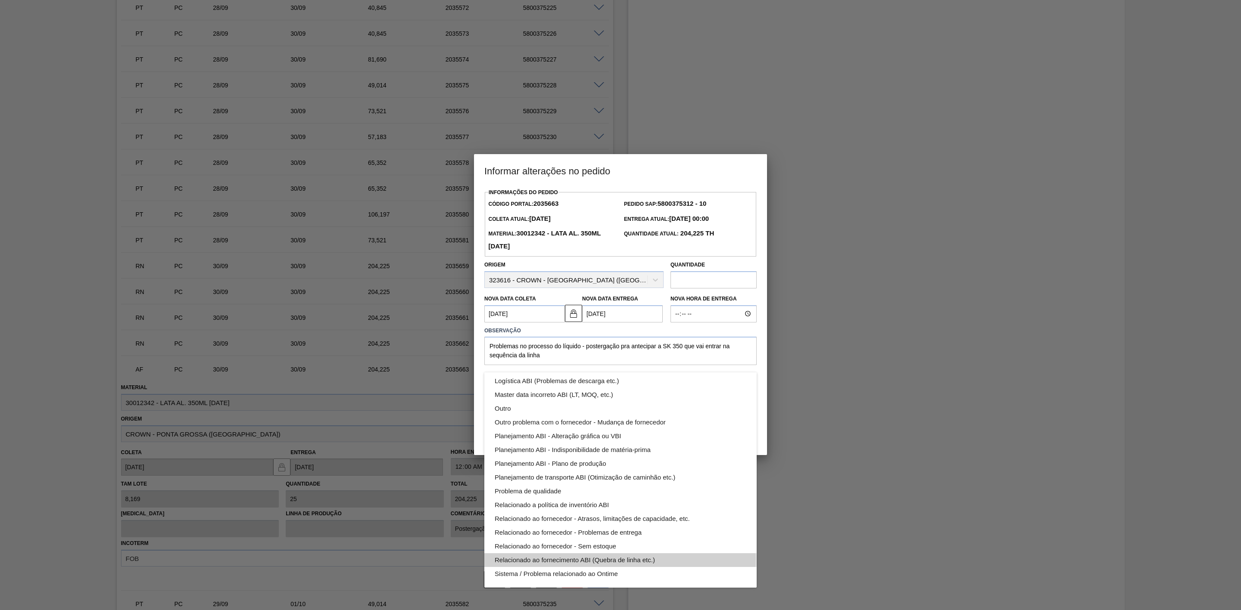
click at [604, 559] on div "Relacionado ao fornecimento ABI (Quebra de linha etc.)" at bounding box center [621, 561] width 252 height 14
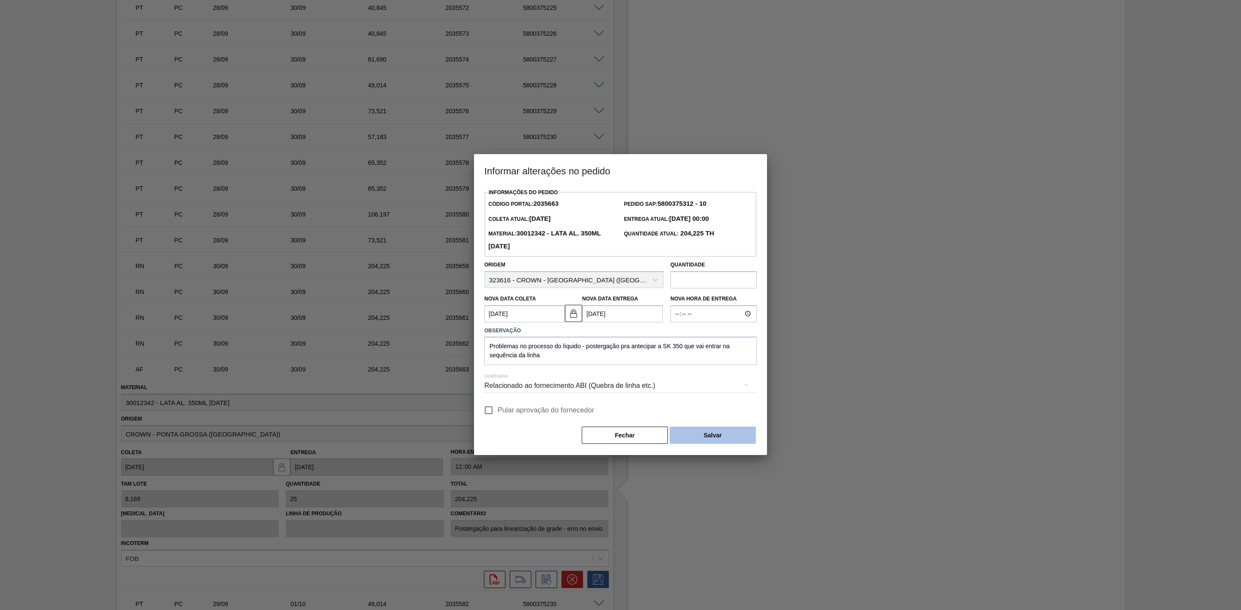
click at [715, 437] on button "Salvar" at bounding box center [712, 435] width 86 height 17
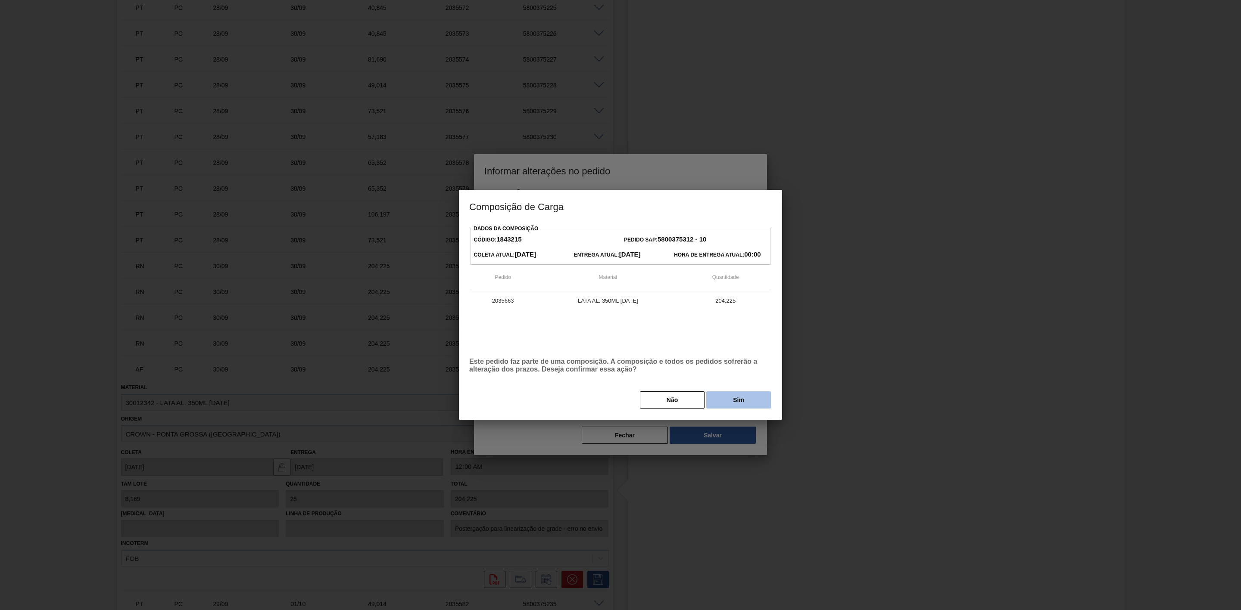
click at [737, 396] on button "Sim" at bounding box center [738, 400] width 65 height 17
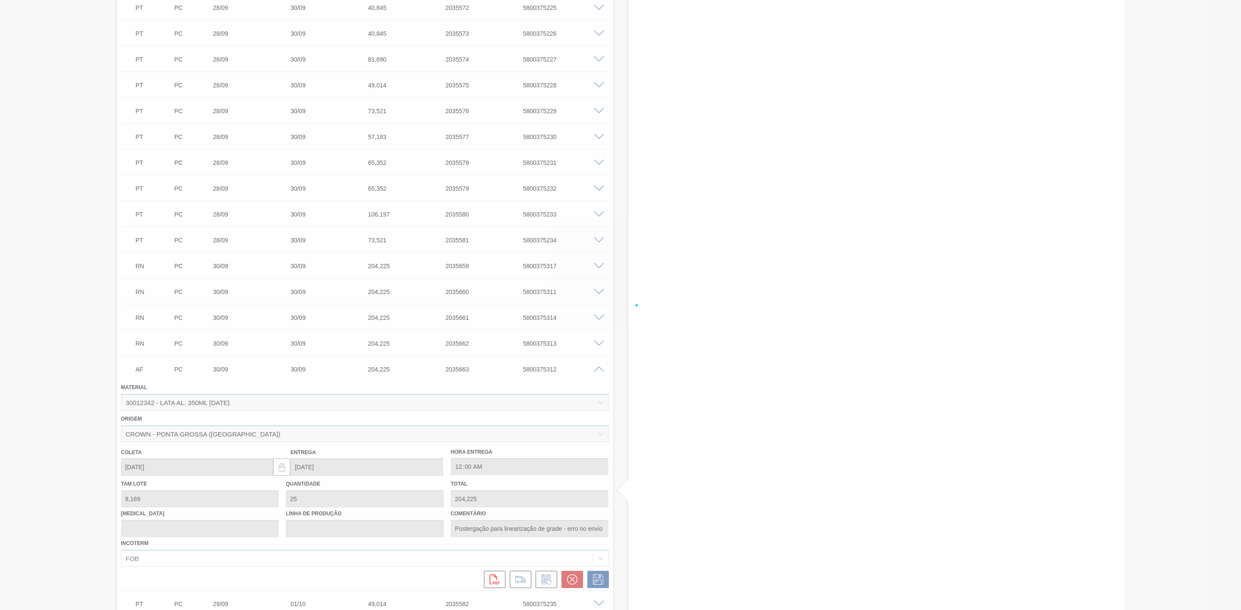
type input "8.169"
type input "204.225"
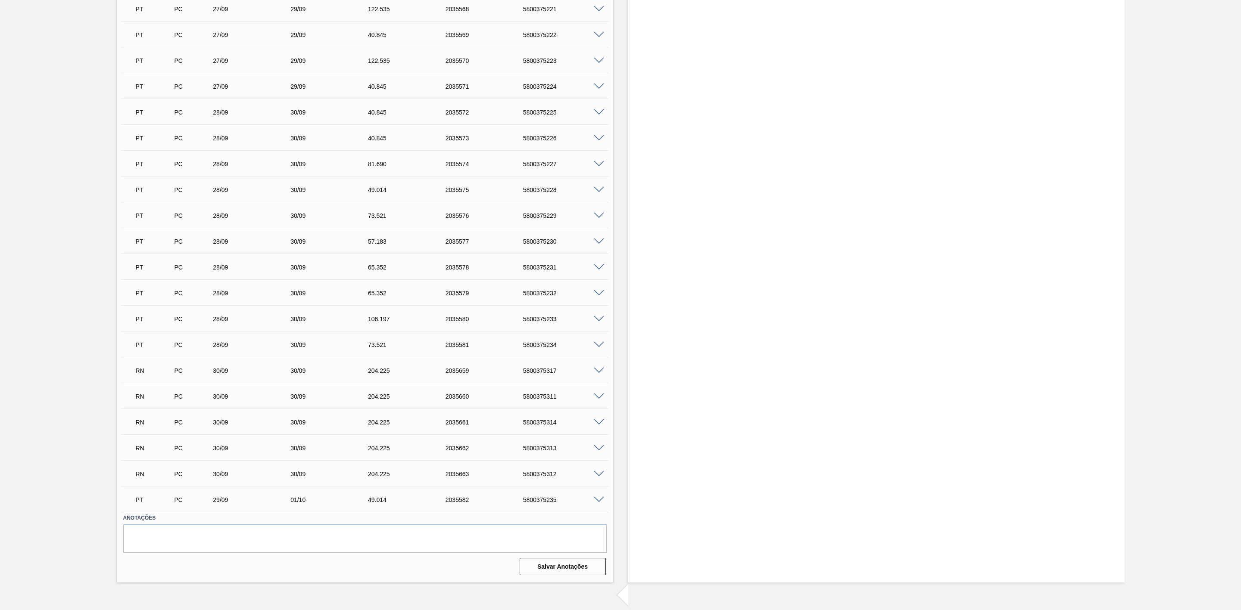
scroll to position [1230, 0]
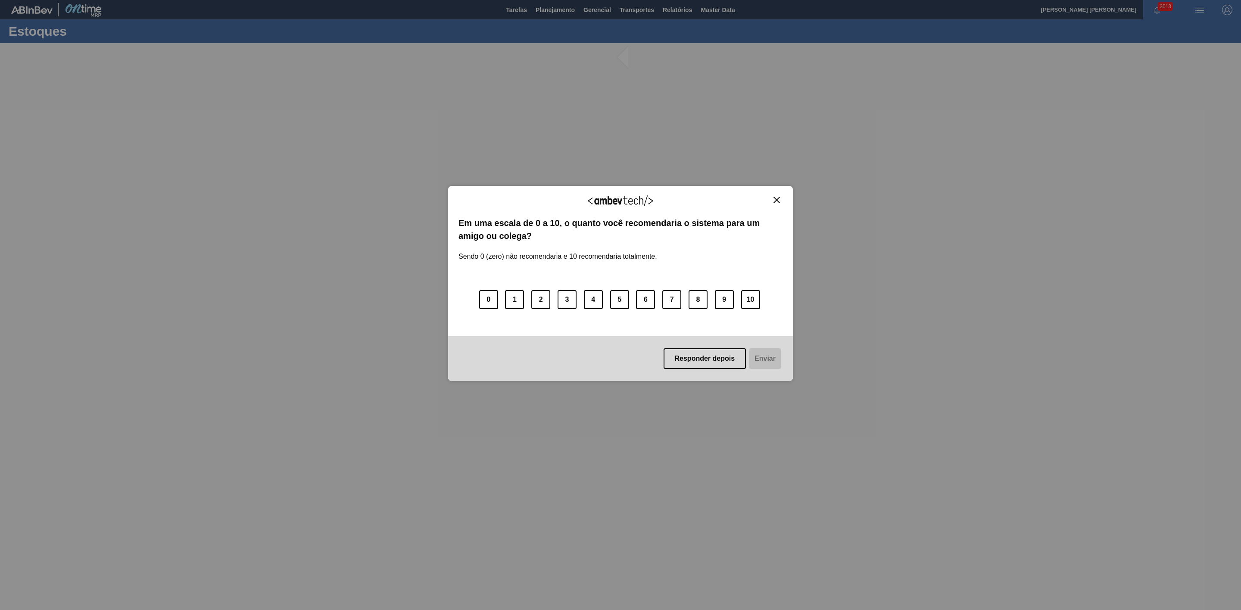
click at [775, 201] on img "Close" at bounding box center [776, 200] width 6 height 6
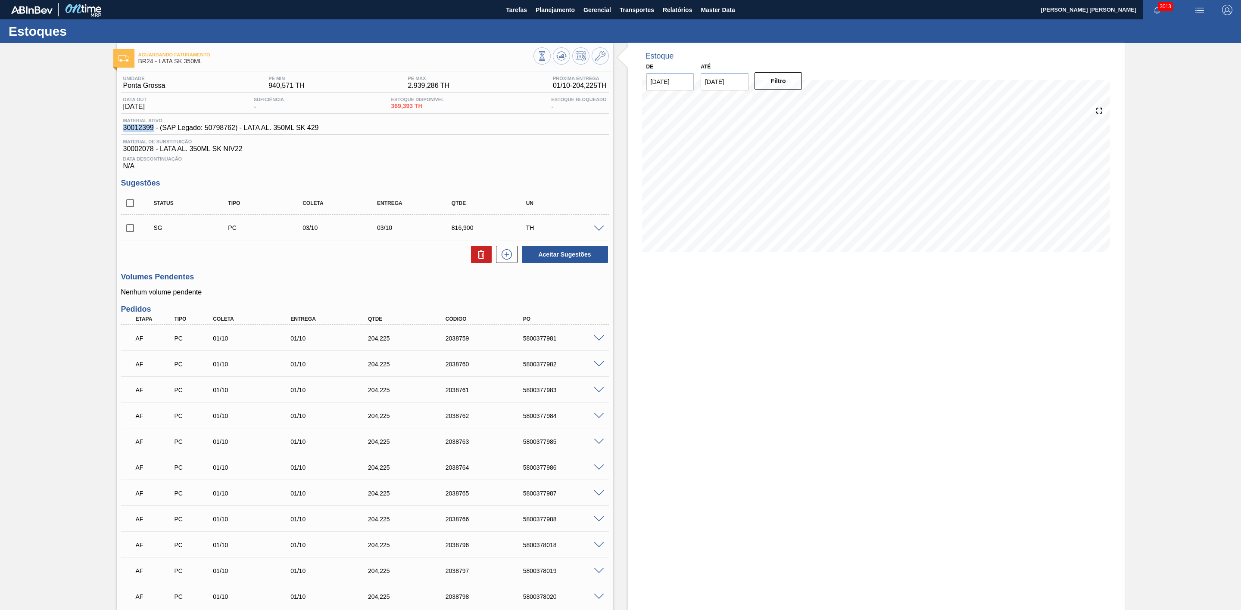
drag, startPoint x: 154, startPoint y: 130, endPoint x: 121, endPoint y: 132, distance: 32.4
click at [121, 132] on div "Material ativo 30012399 - (SAP Legado: 50798762) - LATA AL. 350ML SK 429" at bounding box center [221, 125] width 200 height 14
copy span "30012399"
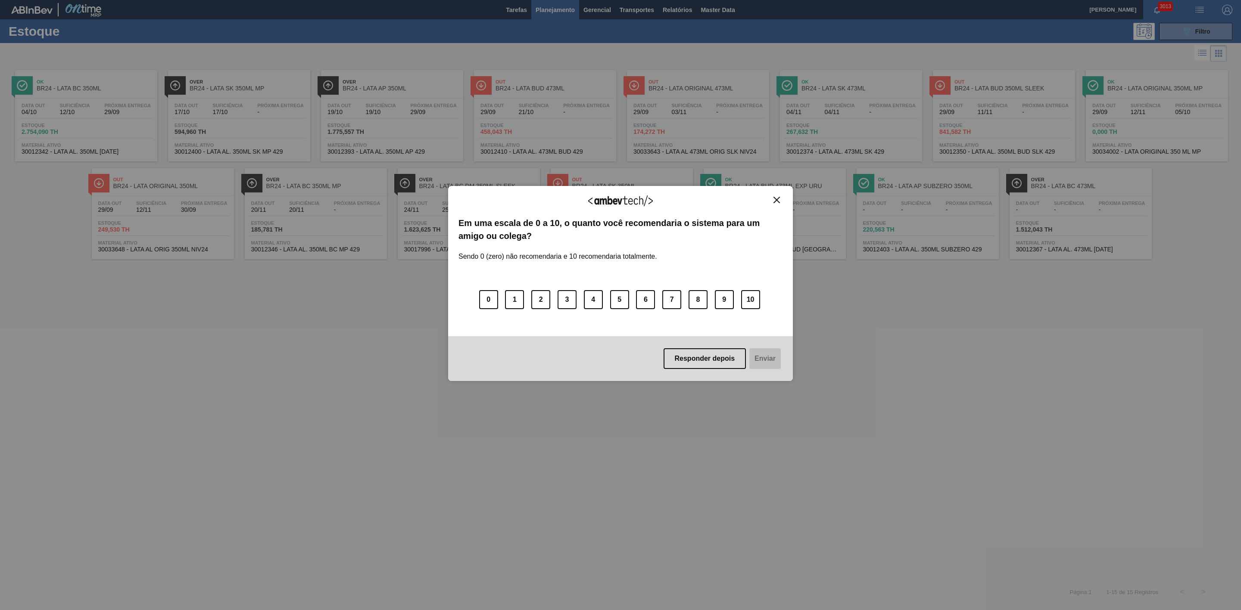
click at [778, 198] on img "Close" at bounding box center [776, 200] width 6 height 6
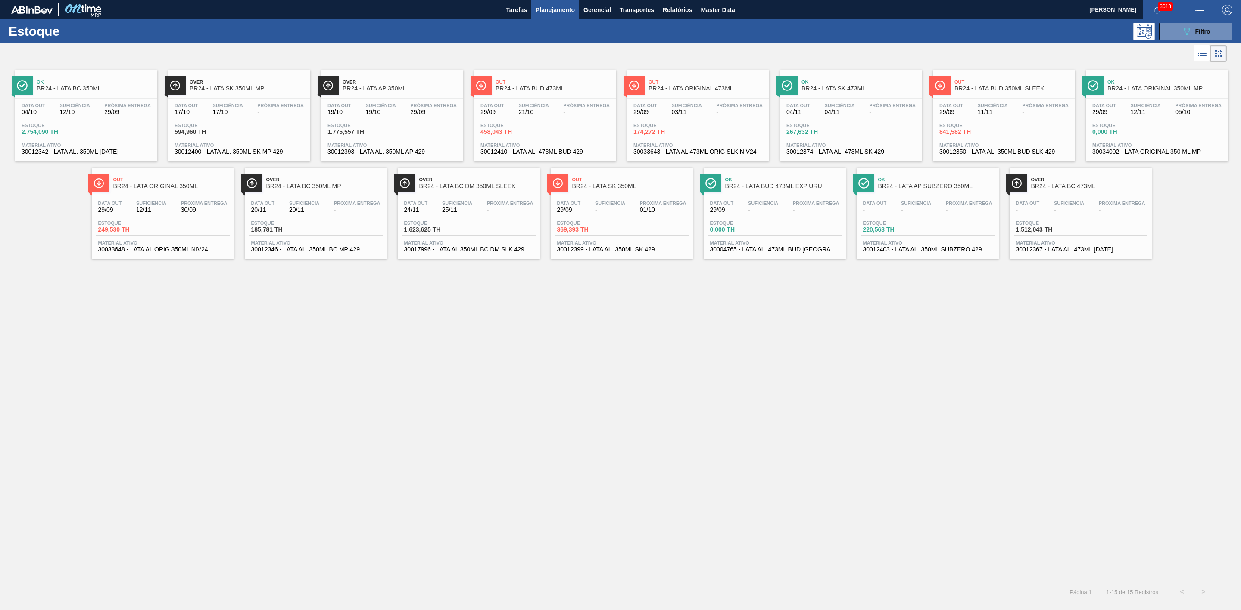
click at [547, 5] on span "Planejamento" at bounding box center [554, 10] width 39 height 10
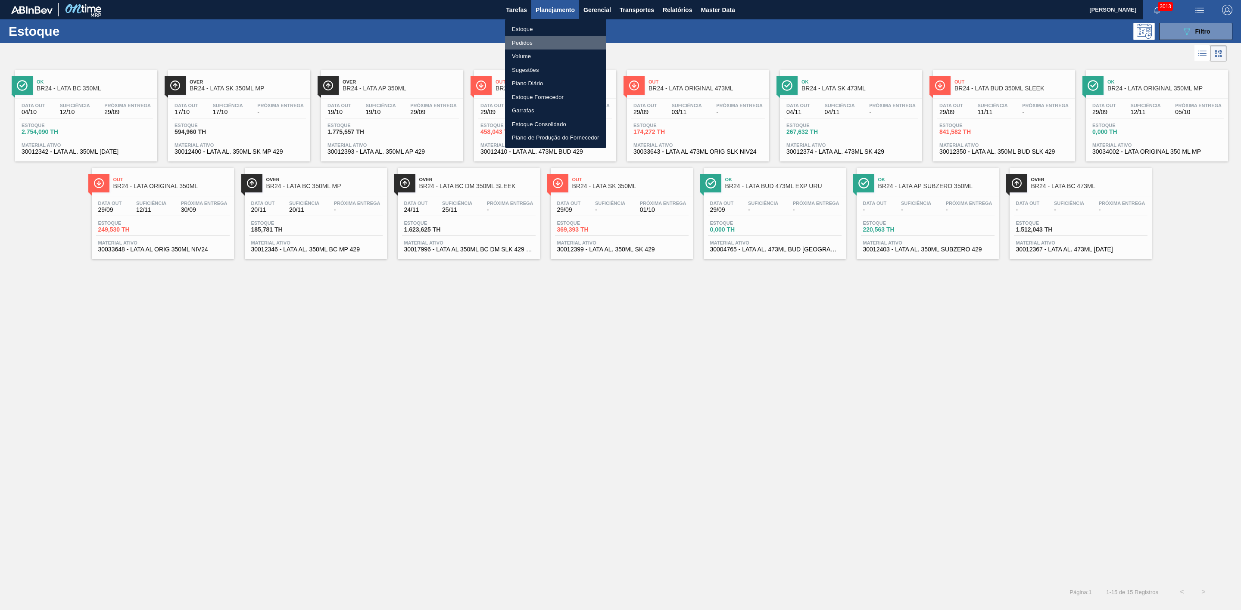
click at [527, 44] on li "Pedidos" at bounding box center [555, 43] width 101 height 14
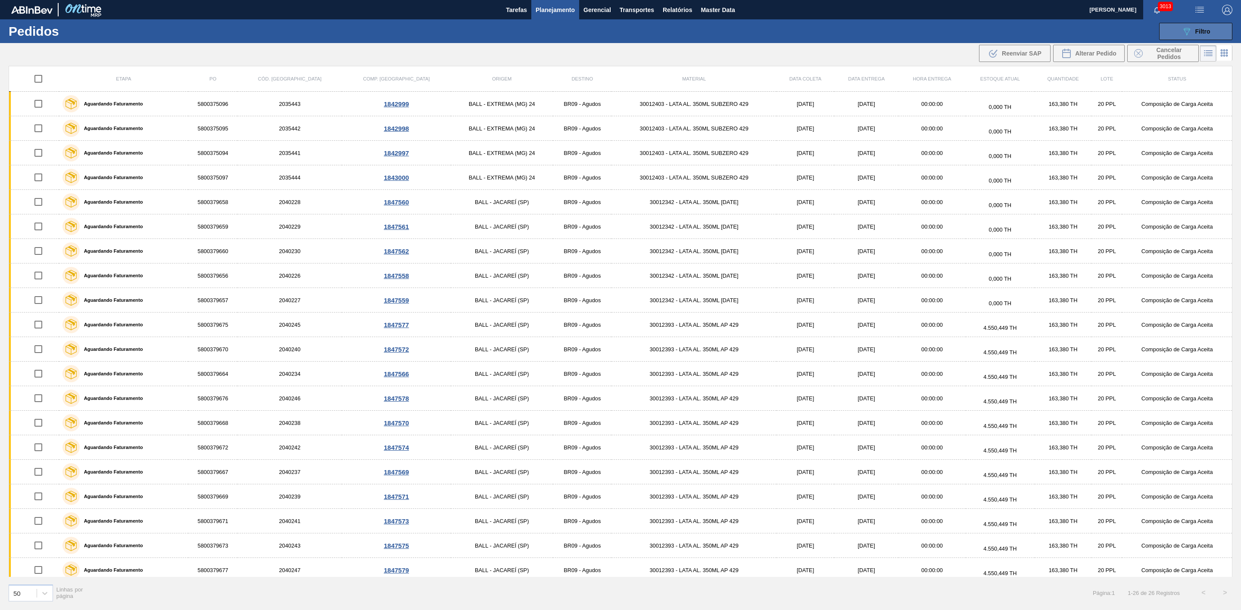
click at [1211, 29] on button "089F7B8B-B2A5-4AFE-B5C0-19BA573D28AC Filtro" at bounding box center [1195, 31] width 73 height 17
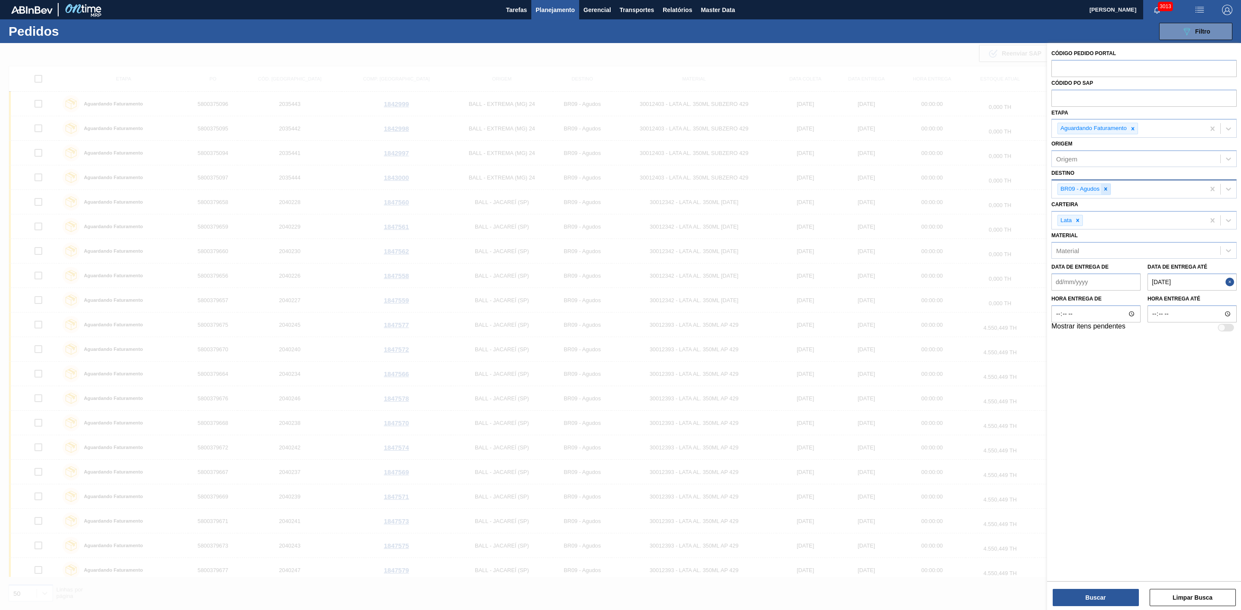
click at [1108, 189] on icon at bounding box center [1105, 189] width 6 height 6
type input "24"
click at [1094, 206] on div "BR24 - [GEOGRAPHIC_DATA]" at bounding box center [1143, 210] width 185 height 16
click at [1228, 283] on button "Close" at bounding box center [1230, 282] width 11 height 17
click at [1076, 248] on div "Material" at bounding box center [1067, 250] width 23 height 7
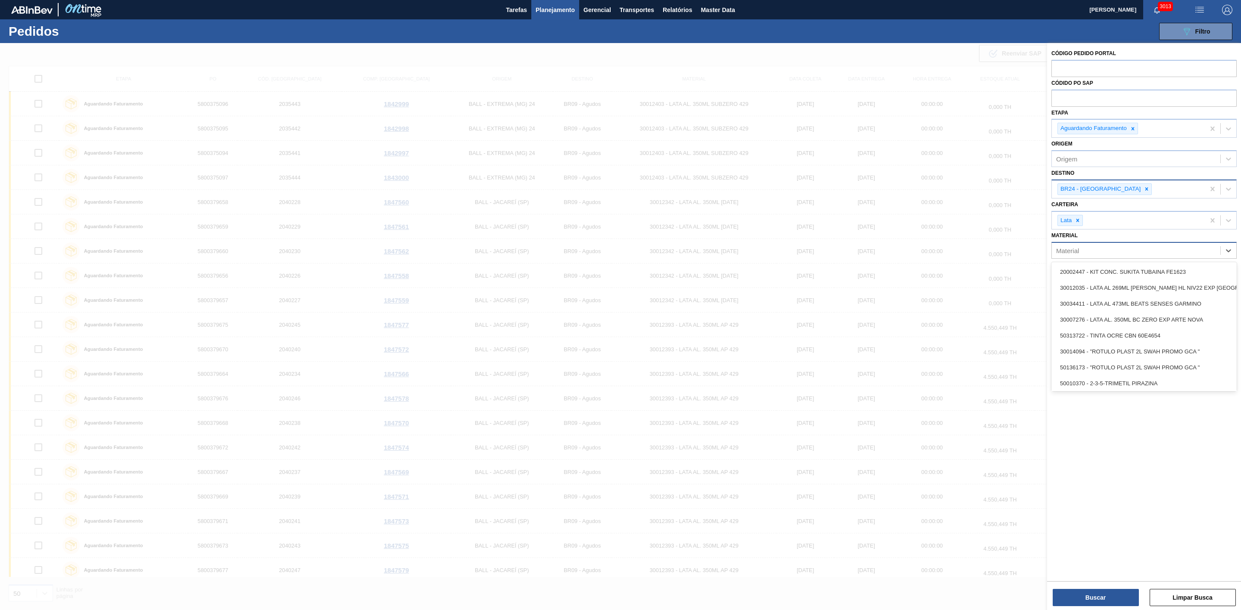
paste input "30012399"
type input "30012399"
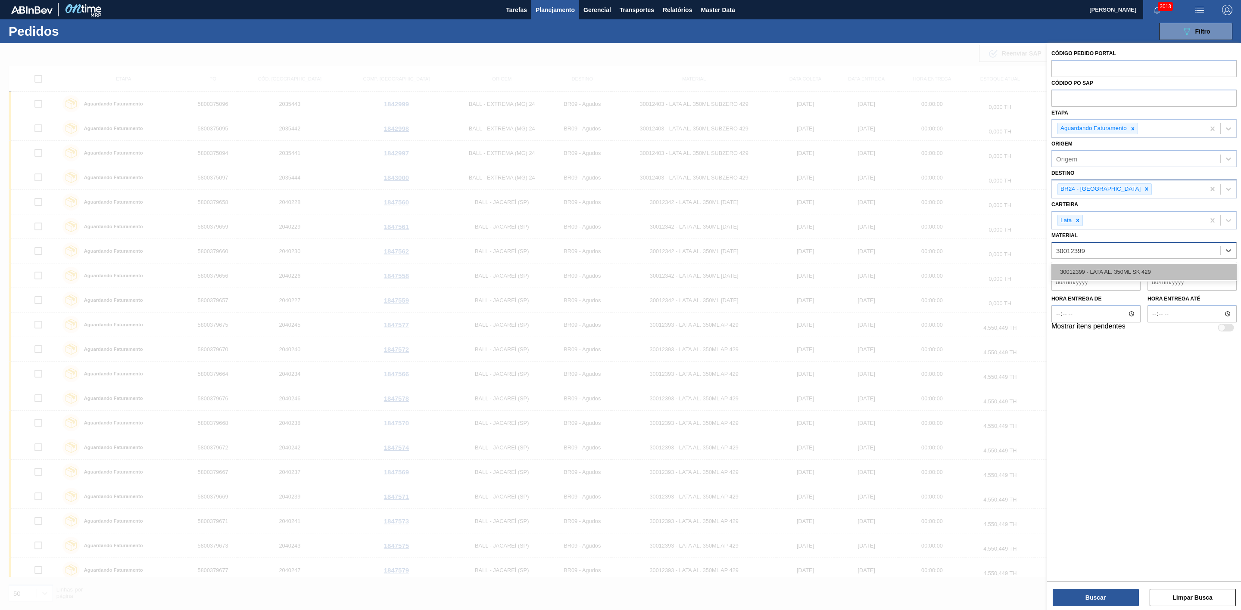
click at [1083, 267] on div "30012399 - LATA AL. 350ML SK 429" at bounding box center [1143, 272] width 185 height 16
click at [1114, 594] on button "Buscar" at bounding box center [1095, 597] width 86 height 17
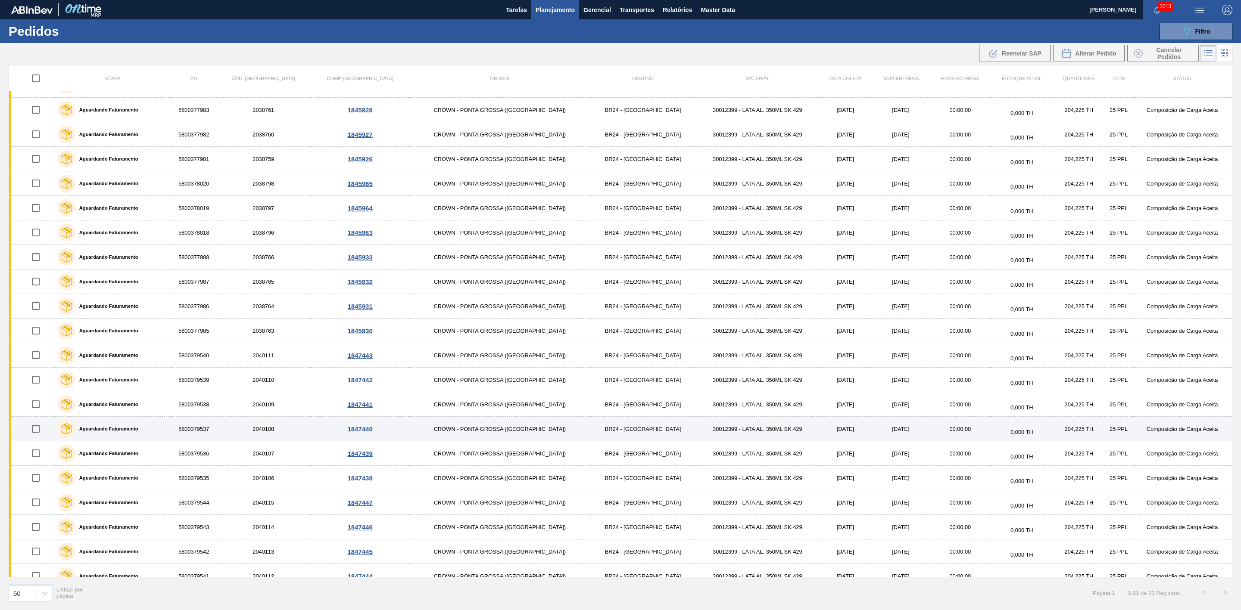
scroll to position [34, 0]
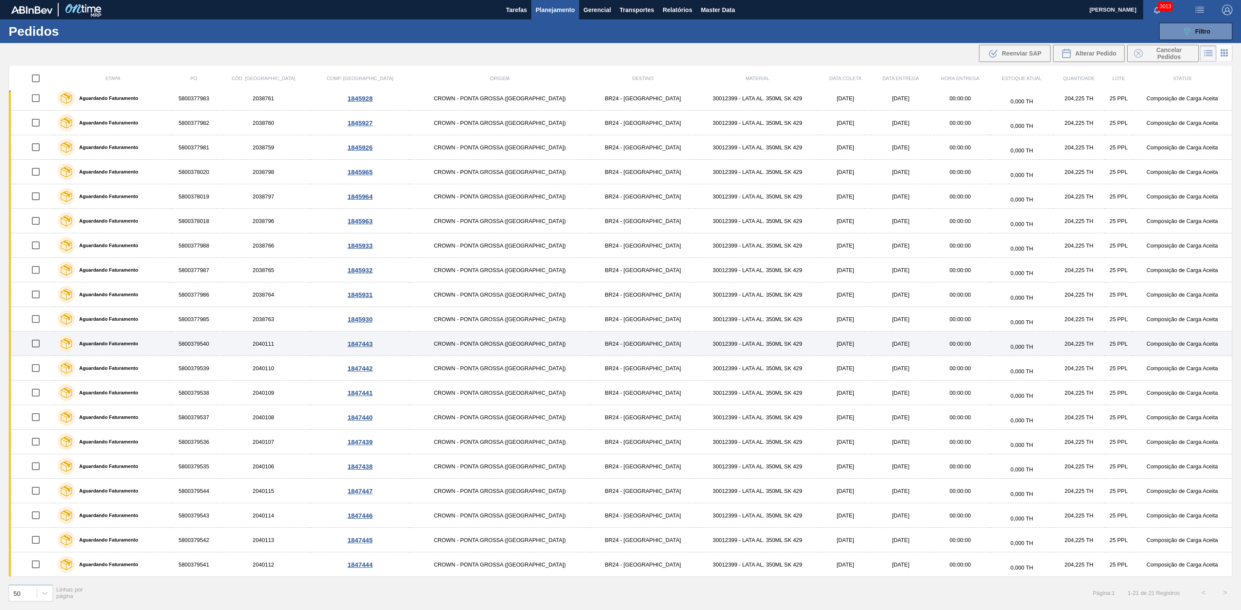
click at [39, 341] on input "checkbox" at bounding box center [36, 344] width 18 height 18
checkbox input "true"
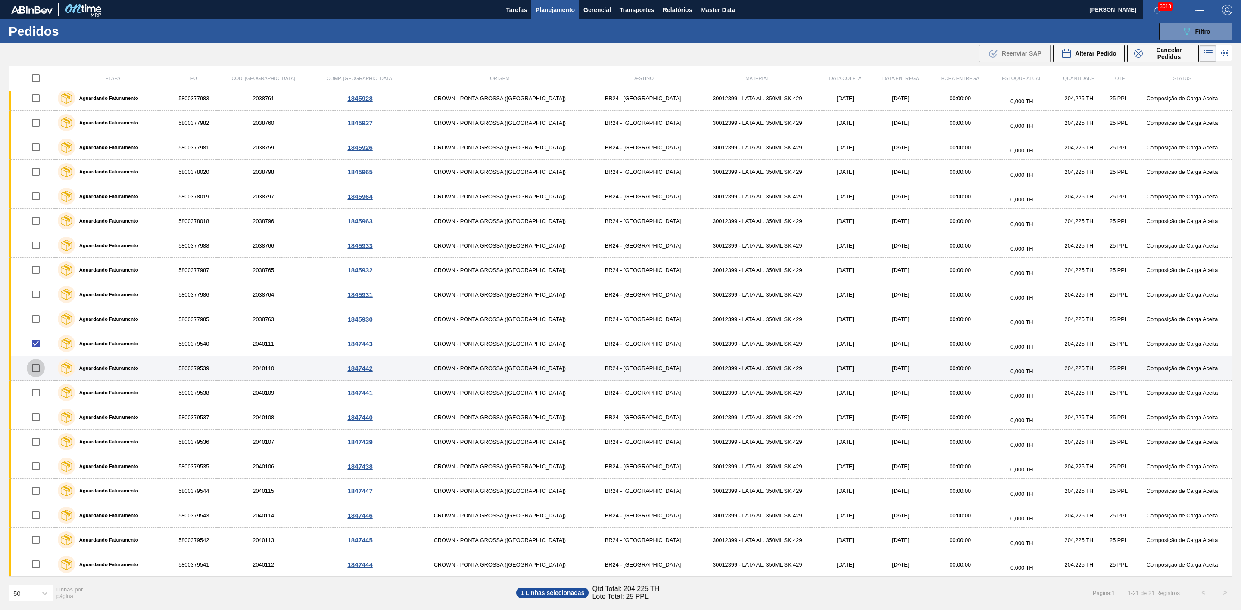
click at [40, 367] on input "checkbox" at bounding box center [36, 368] width 18 height 18
checkbox input "true"
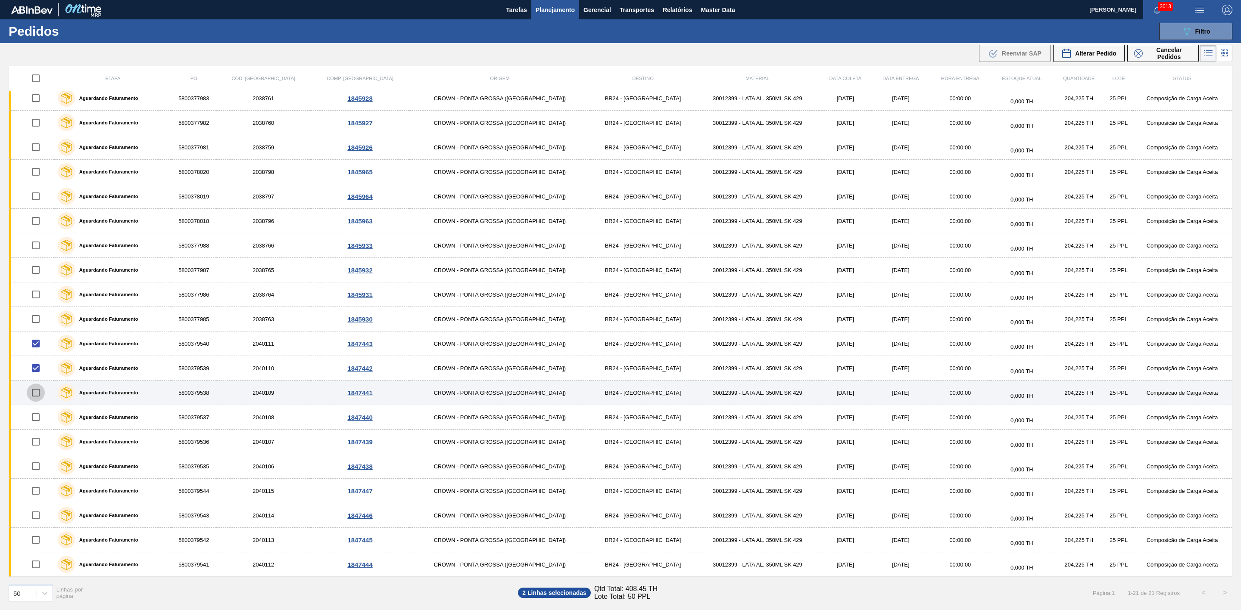
click at [43, 391] on input "checkbox" at bounding box center [36, 393] width 18 height 18
checkbox input "true"
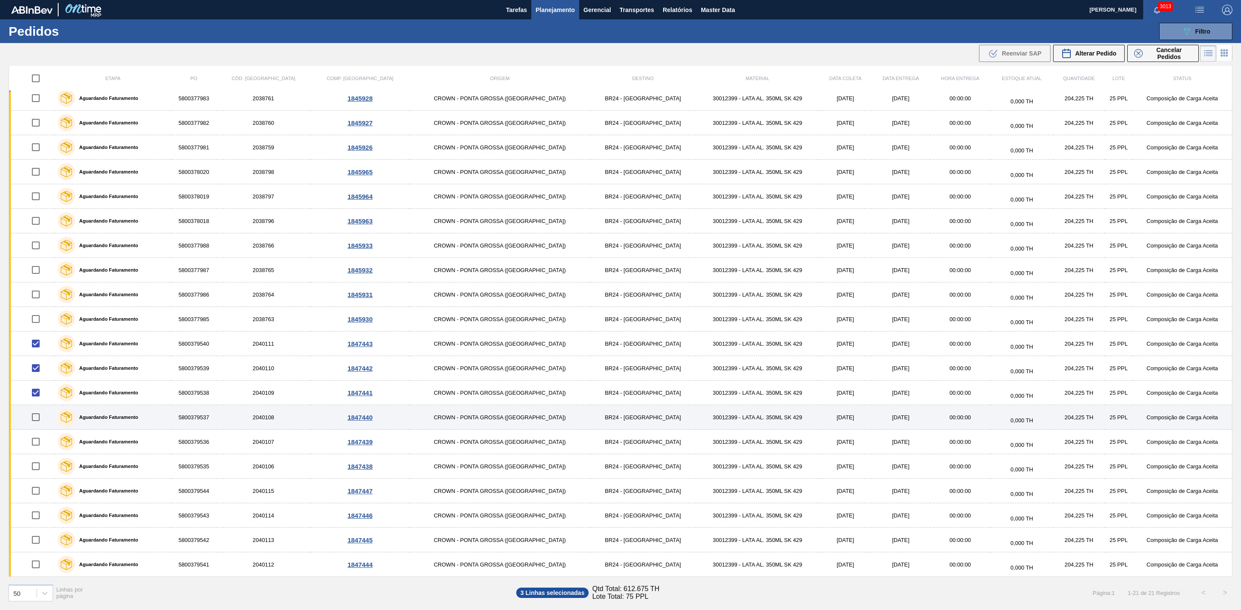
click at [40, 416] on input "checkbox" at bounding box center [36, 417] width 18 height 18
checkbox input "true"
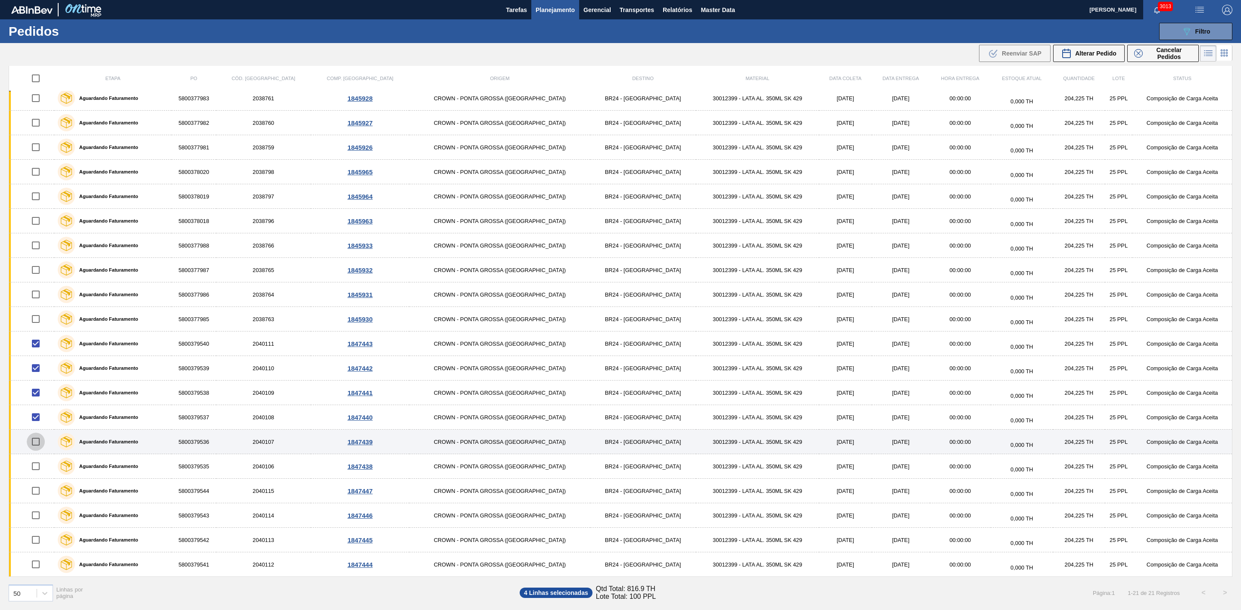
click at [38, 441] on input "checkbox" at bounding box center [36, 442] width 18 height 18
checkbox input "true"
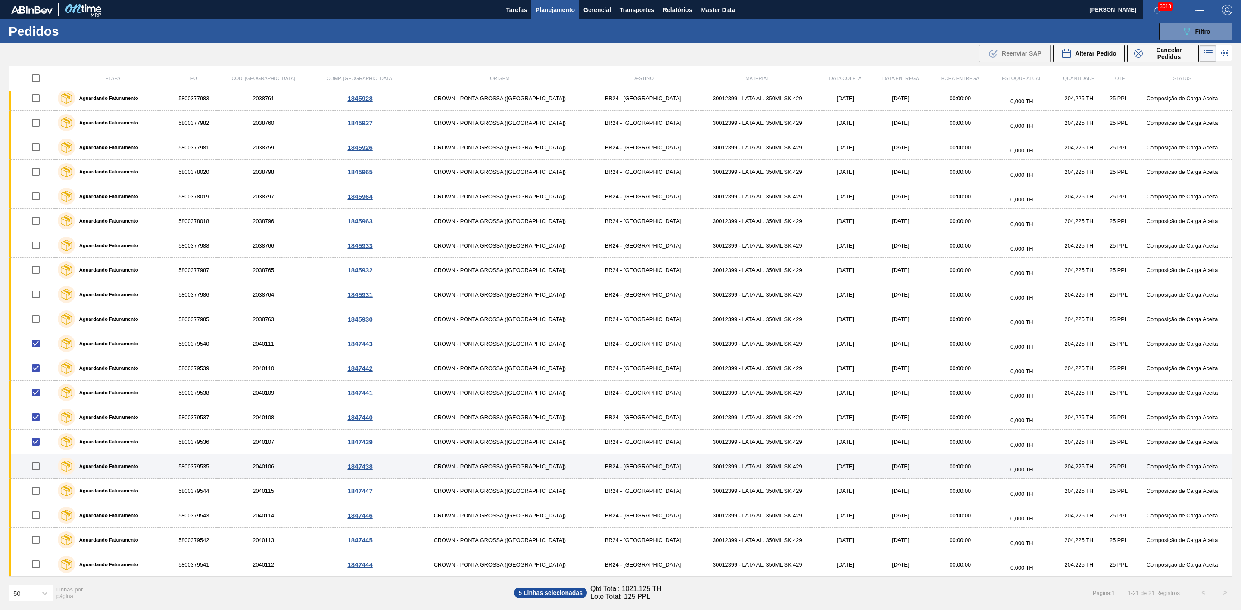
click at [39, 462] on input "checkbox" at bounding box center [36, 467] width 18 height 18
checkbox input "true"
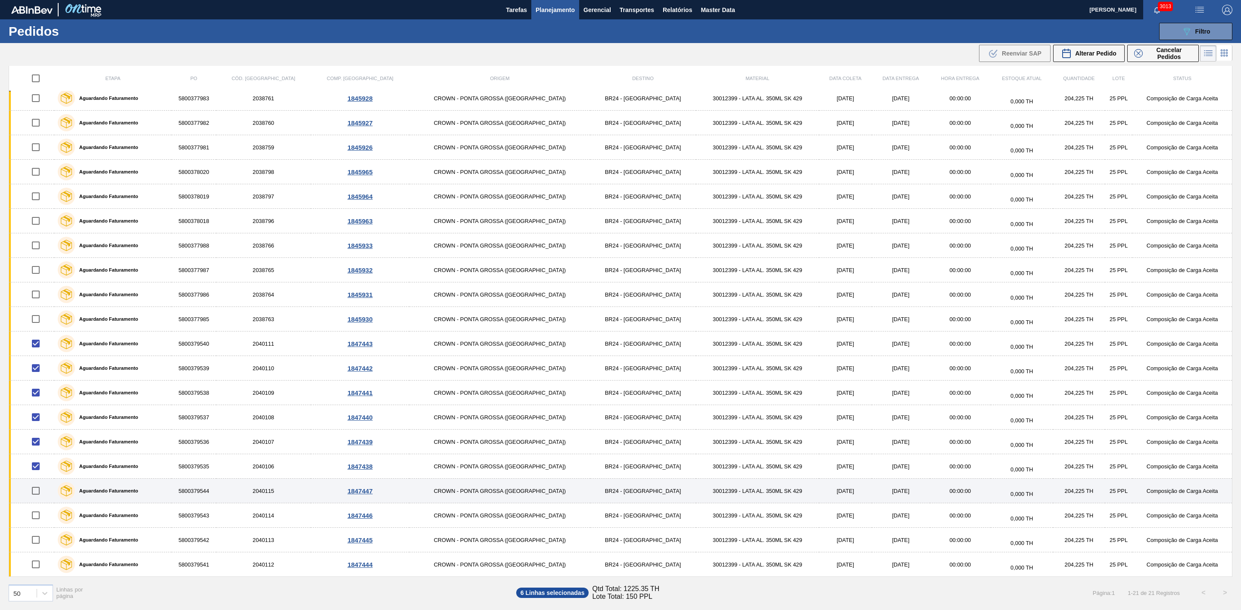
click at [41, 490] on input "checkbox" at bounding box center [36, 491] width 18 height 18
checkbox input "true"
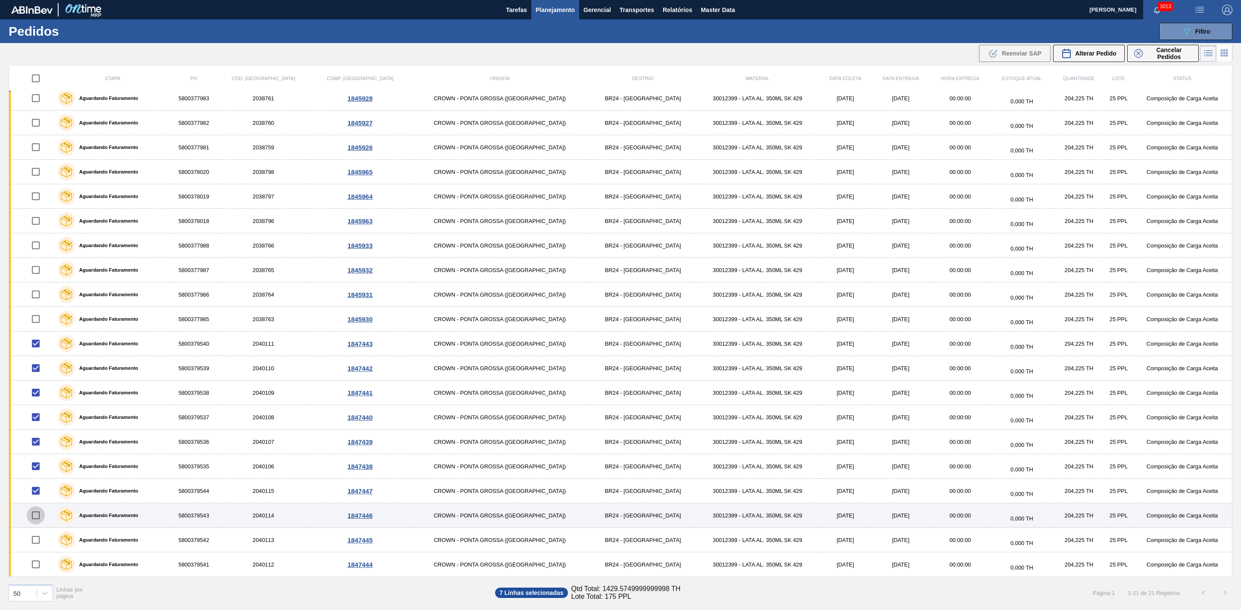
click at [40, 514] on input "checkbox" at bounding box center [36, 516] width 18 height 18
checkbox input "true"
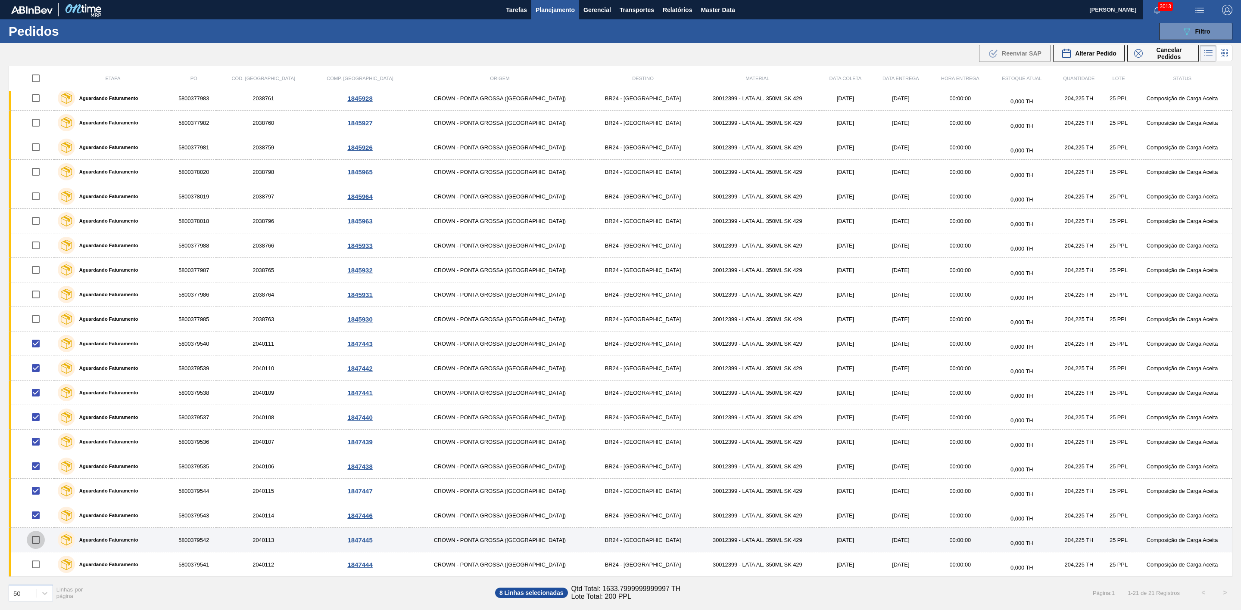
click at [38, 543] on input "checkbox" at bounding box center [36, 540] width 18 height 18
checkbox input "true"
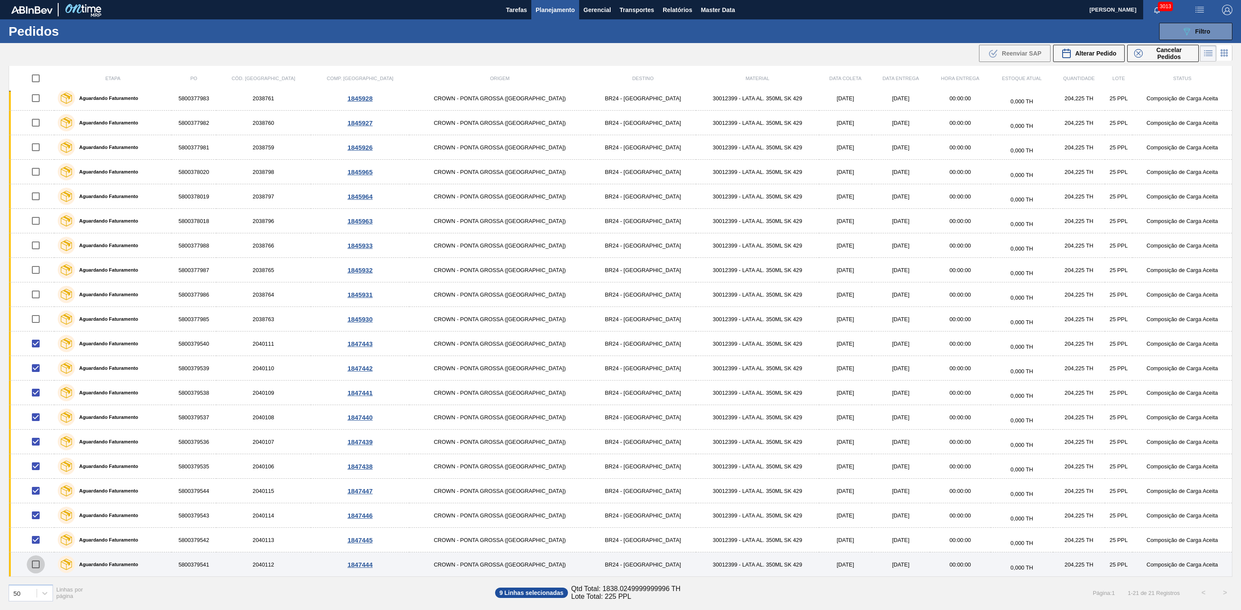
click at [38, 565] on input "checkbox" at bounding box center [36, 565] width 18 height 18
checkbox input "true"
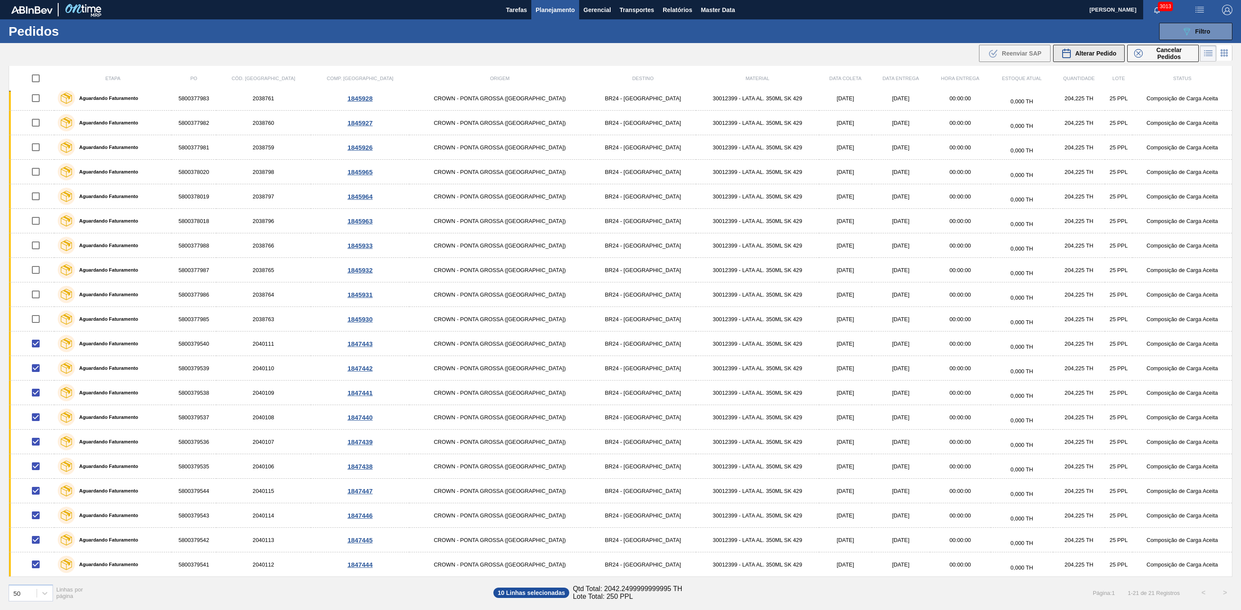
click at [1101, 56] on span "Alterar Pedido" at bounding box center [1095, 53] width 41 height 7
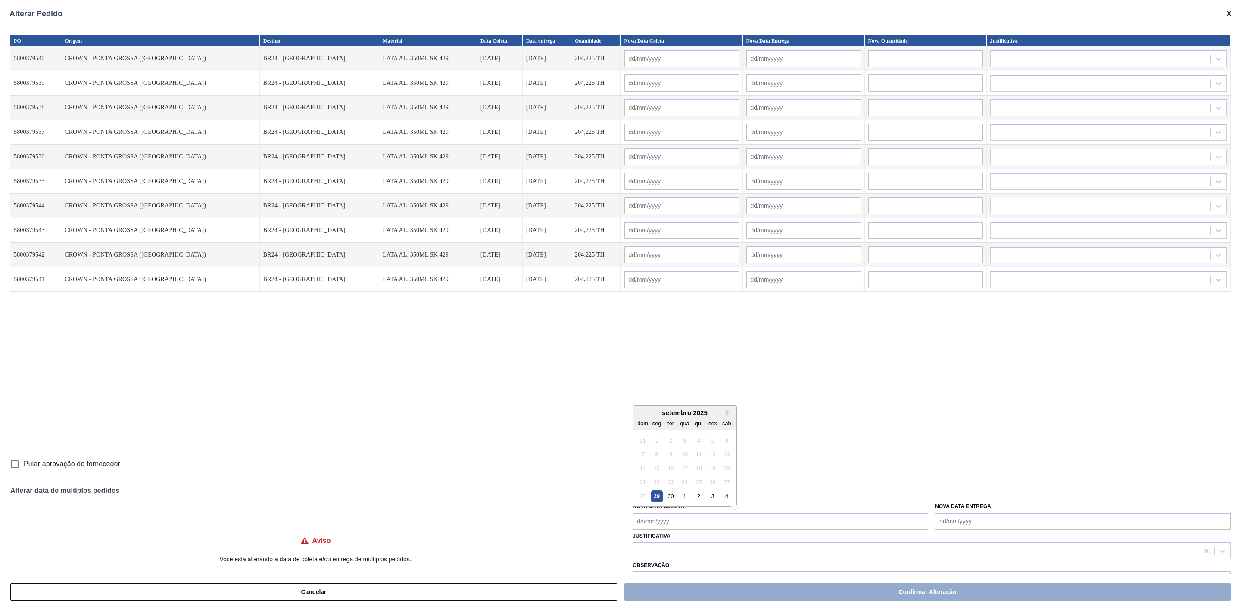
drag, startPoint x: 656, startPoint y: 521, endPoint x: 674, endPoint y: 525, distance: 18.5
click at [656, 521] on Coleta "Nova Data Coleta" at bounding box center [780, 521] width 296 height 17
drag, startPoint x: 671, startPoint y: 499, endPoint x: 682, endPoint y: 501, distance: 10.9
click at [671, 499] on div "30" at bounding box center [671, 497] width 12 height 12
type Coleta "[DATE]"
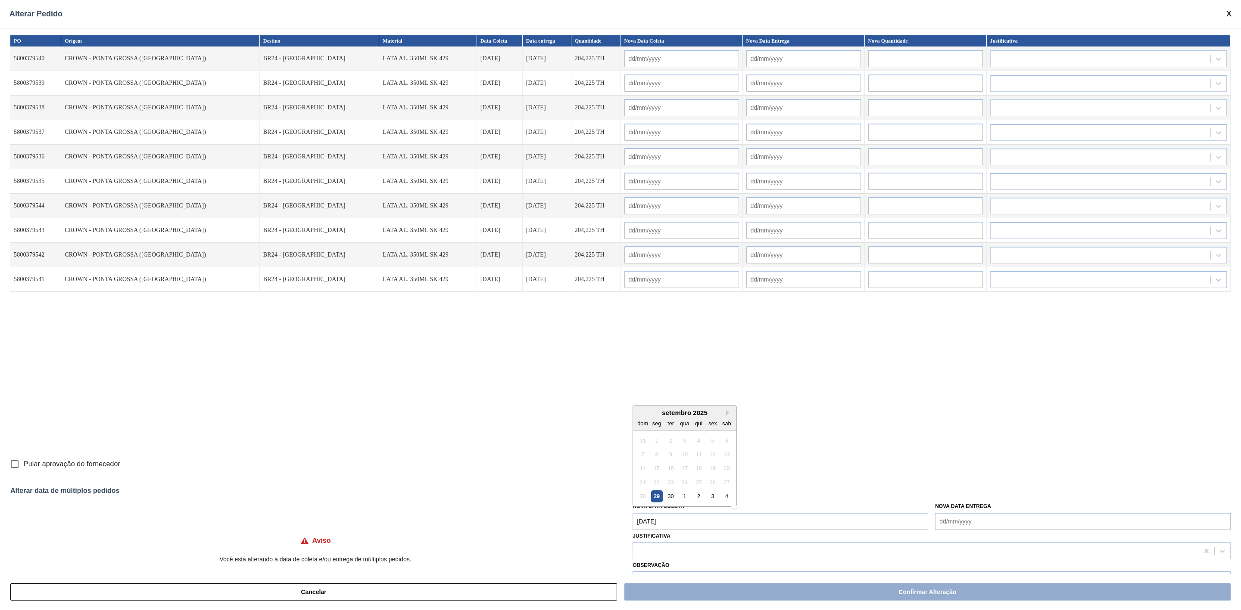
type input "[DATE]"
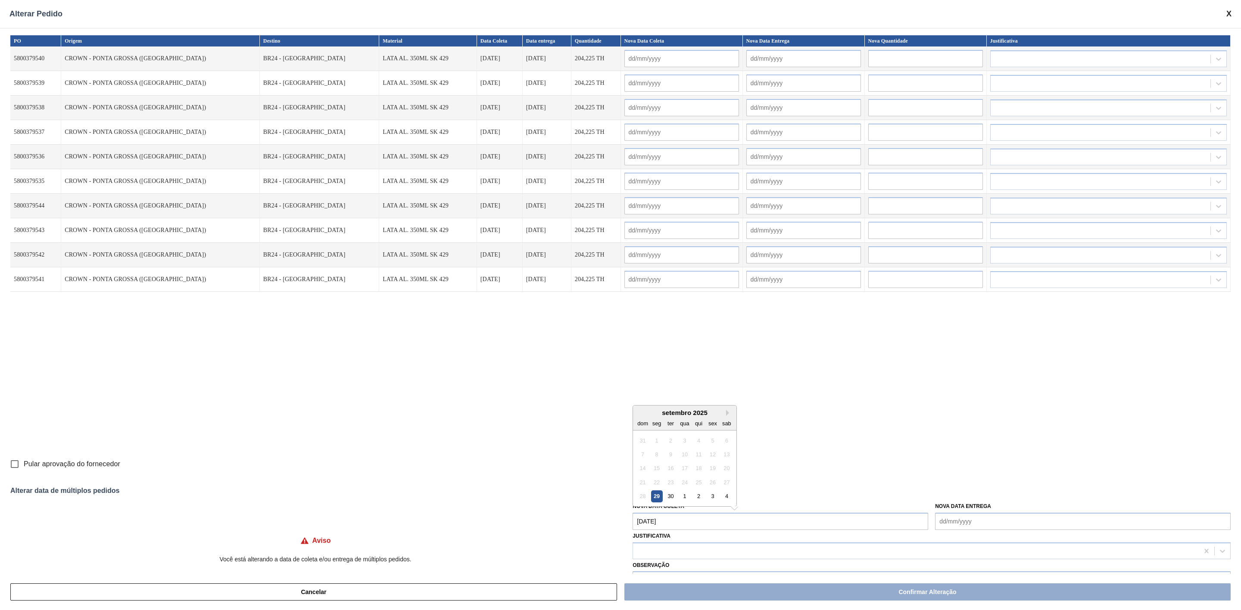
type input "[DATE]"
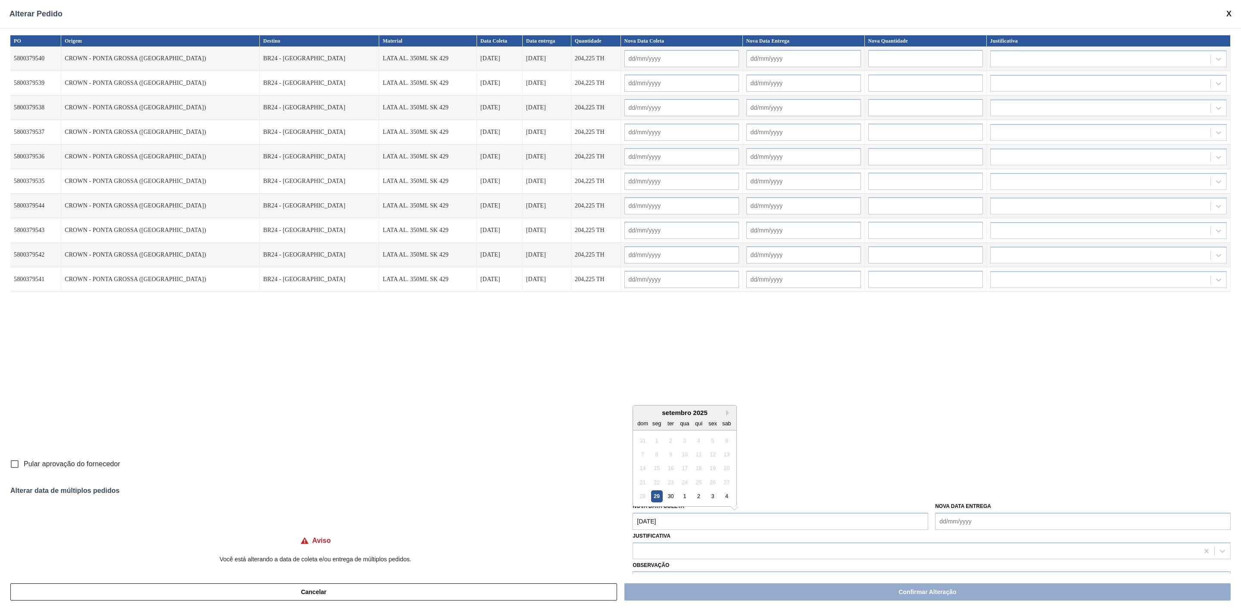
type input "[DATE]"
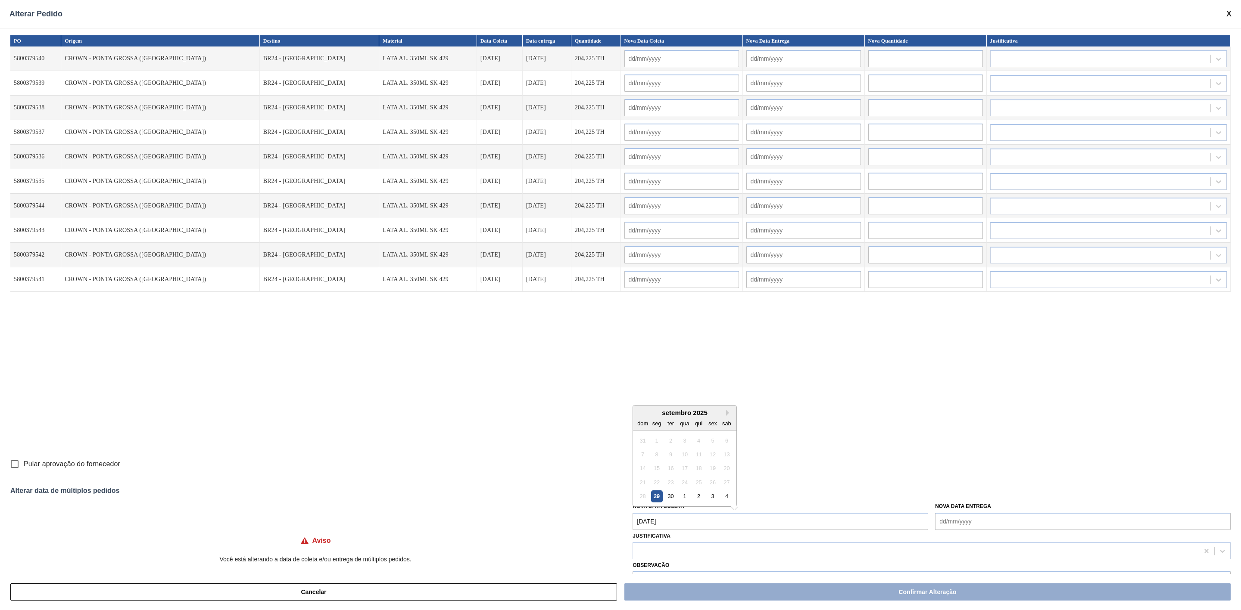
type input "[DATE]"
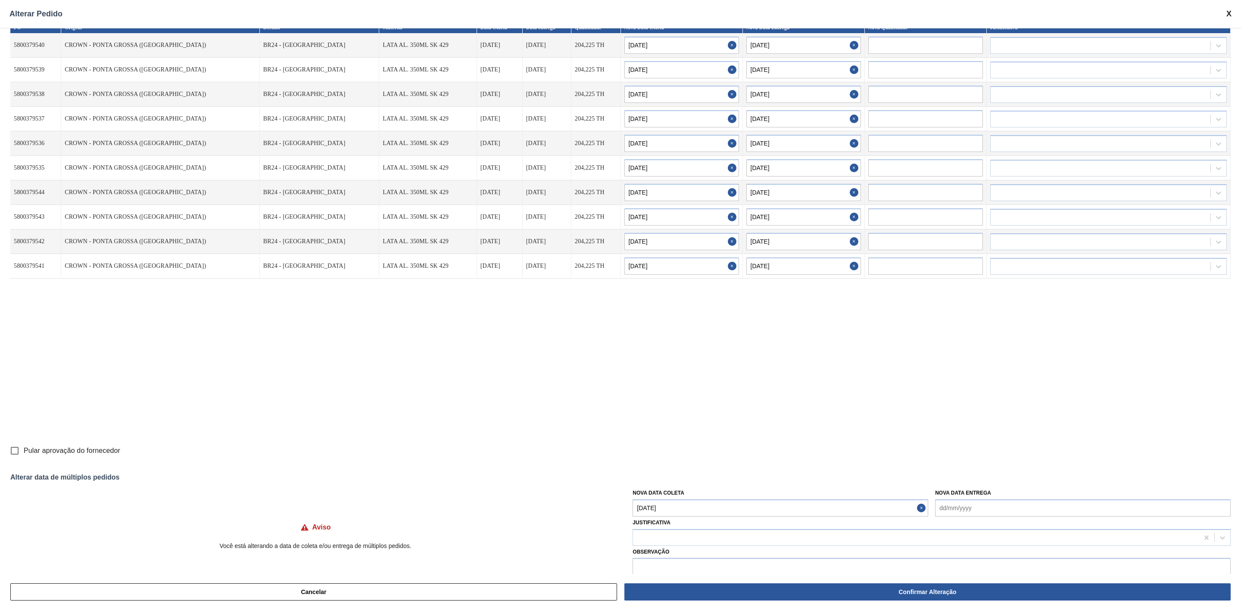
scroll to position [25, 0]
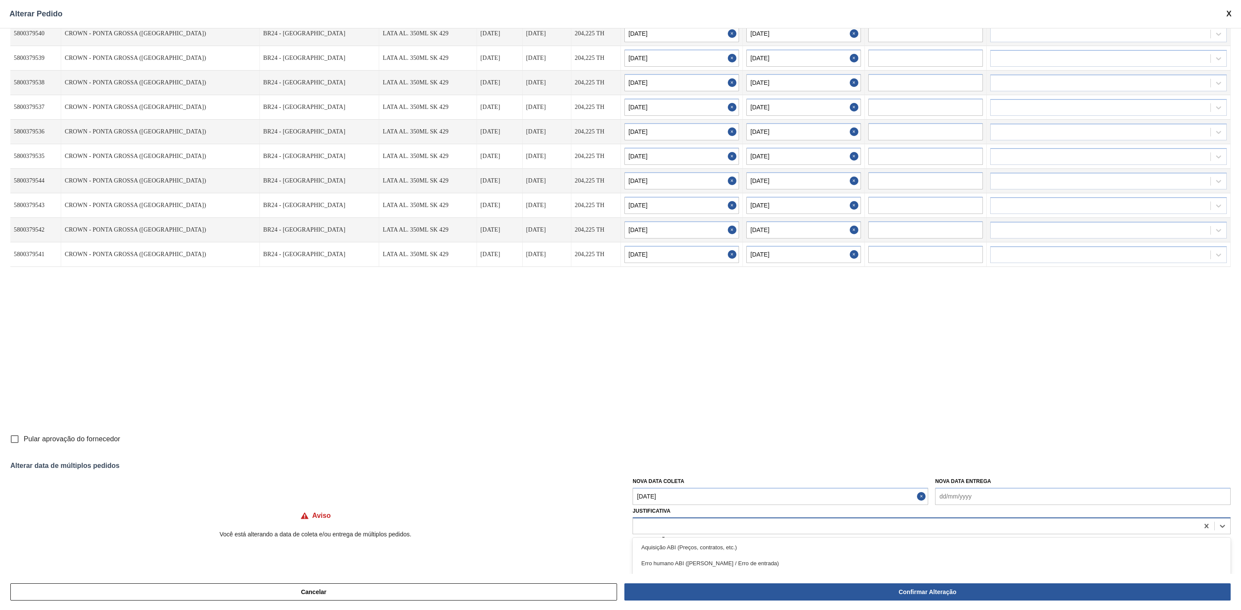
click at [690, 526] on div at bounding box center [916, 526] width 566 height 12
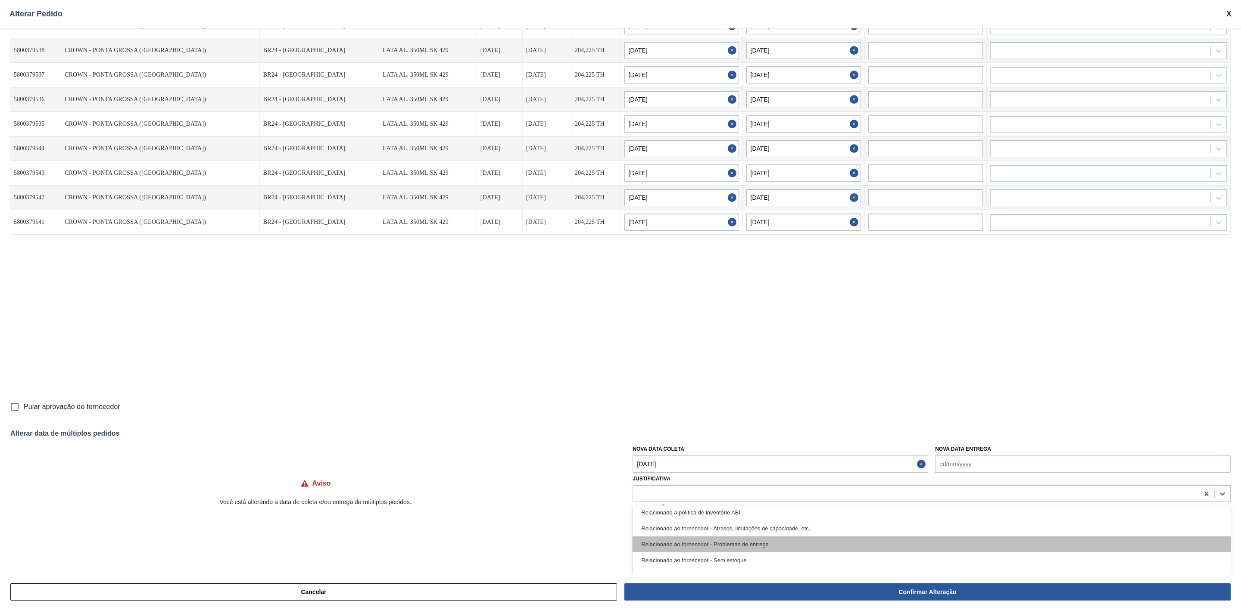
scroll to position [221, 0]
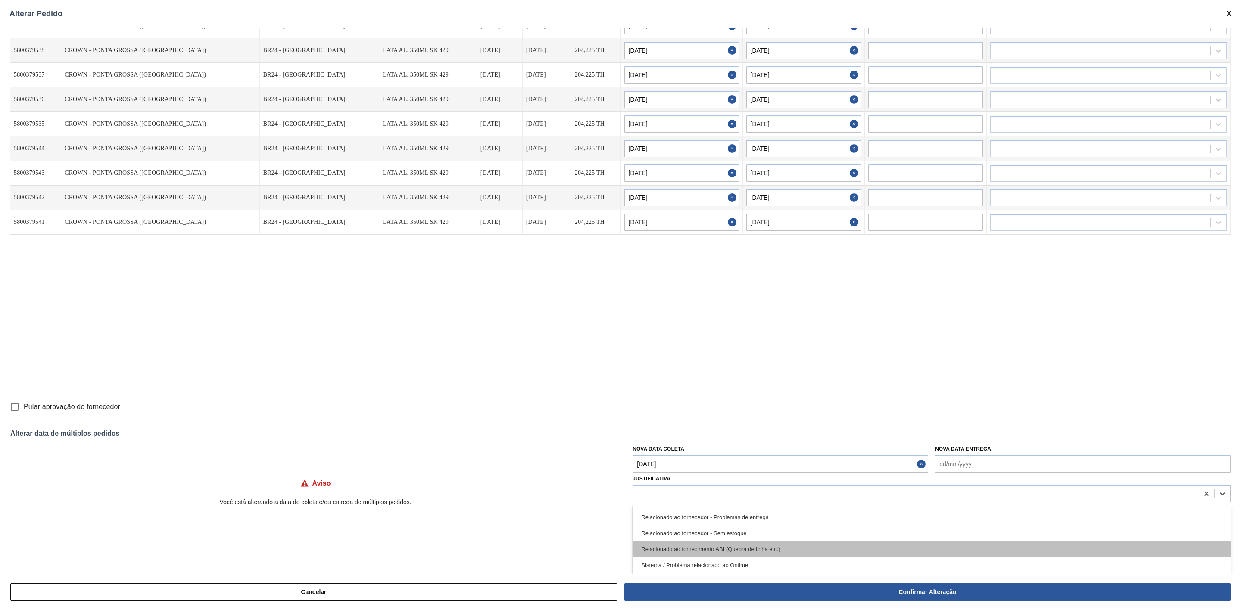
click at [764, 547] on div "Relacionado ao fornecimento ABI (Quebra de linha etc.)" at bounding box center [931, 550] width 598 height 16
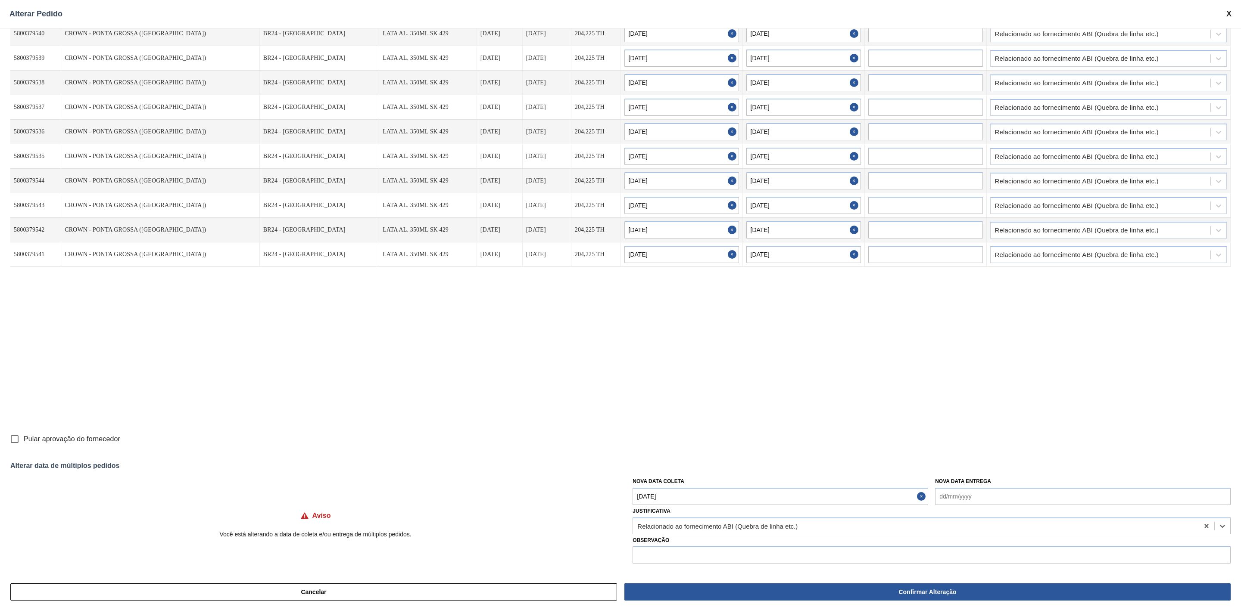
scroll to position [25, 0]
click at [693, 552] on input "text" at bounding box center [931, 555] width 598 height 17
paste input "30012399"
drag, startPoint x: 703, startPoint y: 558, endPoint x: 612, endPoint y: 549, distance: 91.8
click at [612, 549] on div "Aviso Você está alterando a data de coleta e/ou entrega de múltiplos pedidos. N…" at bounding box center [620, 518] width 1220 height 90
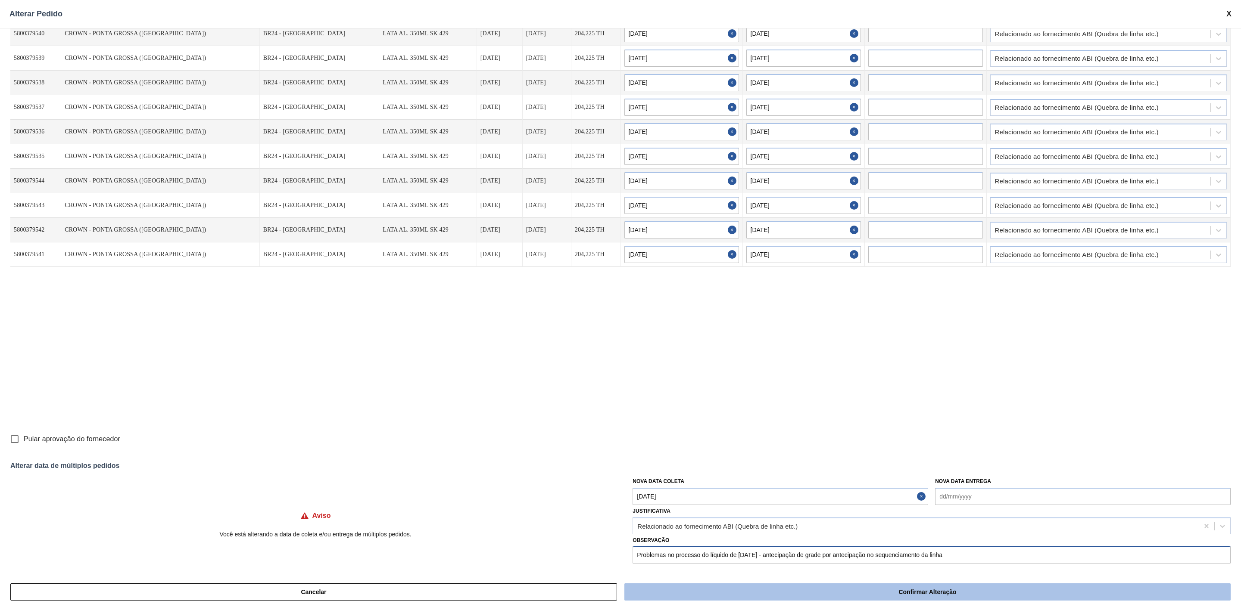
type input "Problemas no processo do líquido de [DATE] - antecipação de grade por antecipaç…"
click at [943, 591] on button "Confirmar Alteração" at bounding box center [927, 592] width 606 height 17
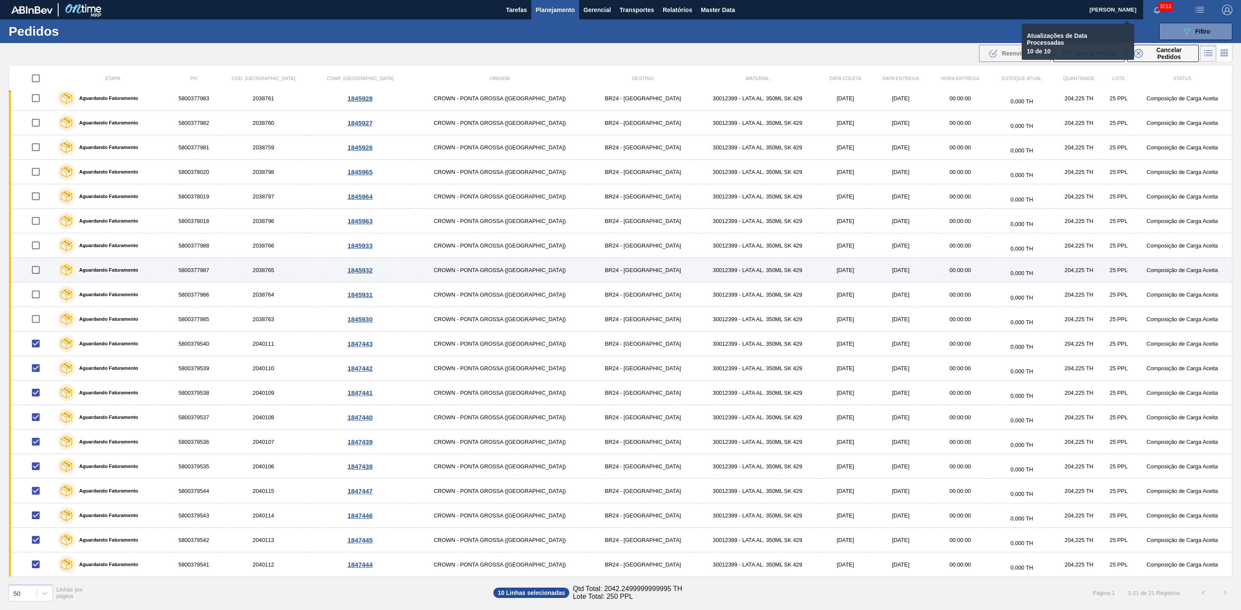
checkbox input "false"
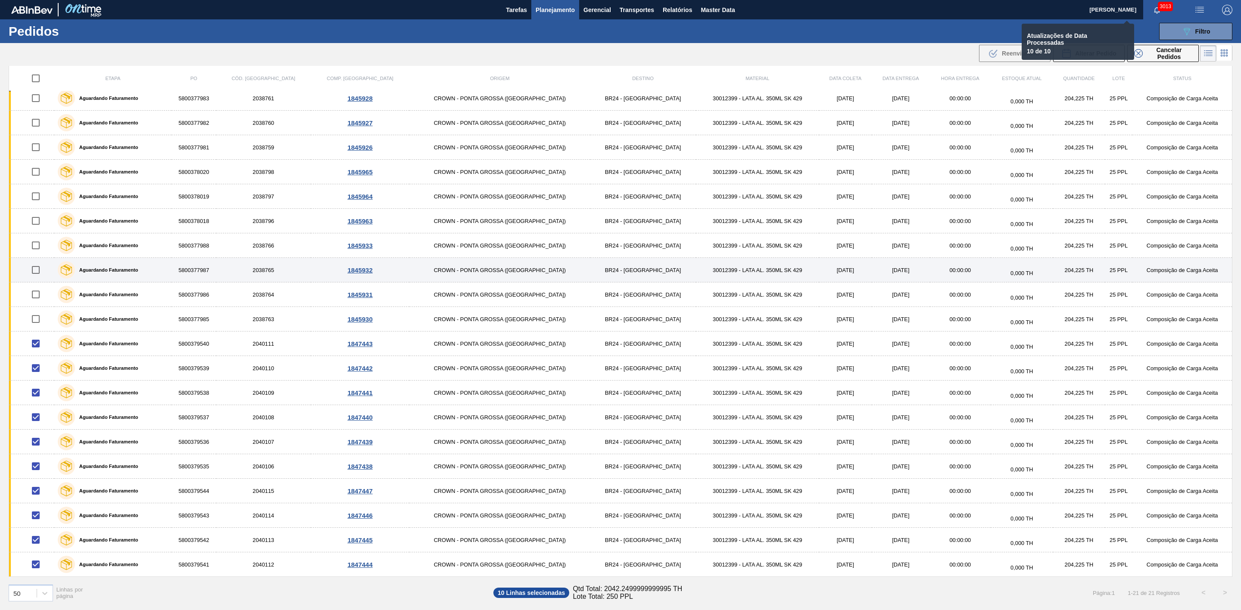
checkbox input "false"
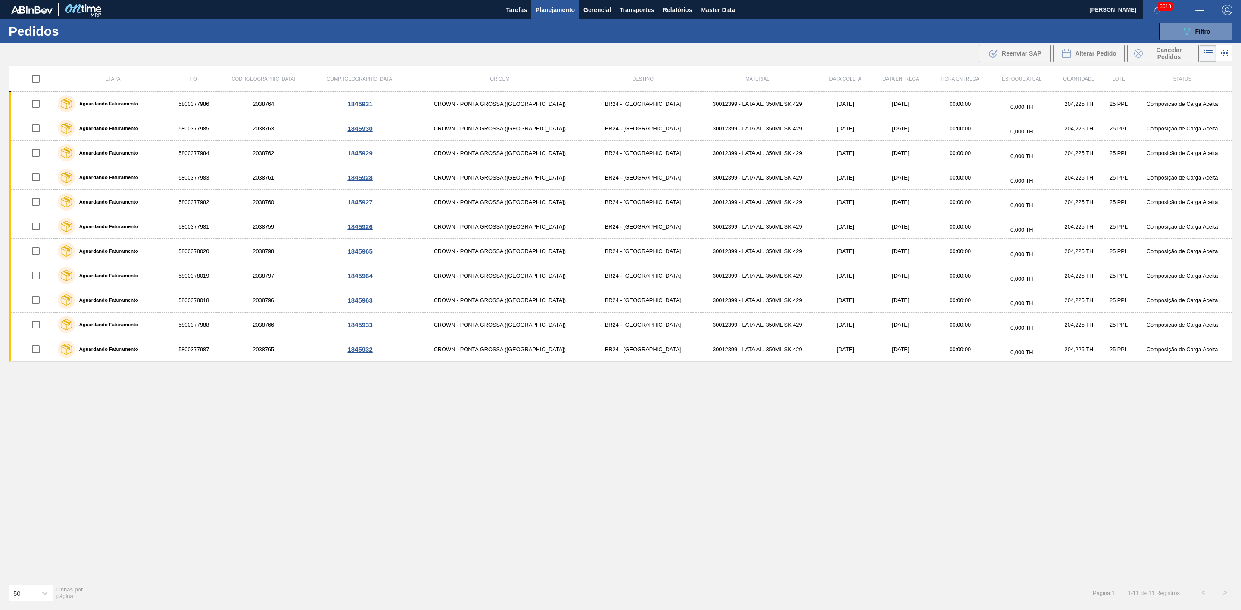
scroll to position [0, 0]
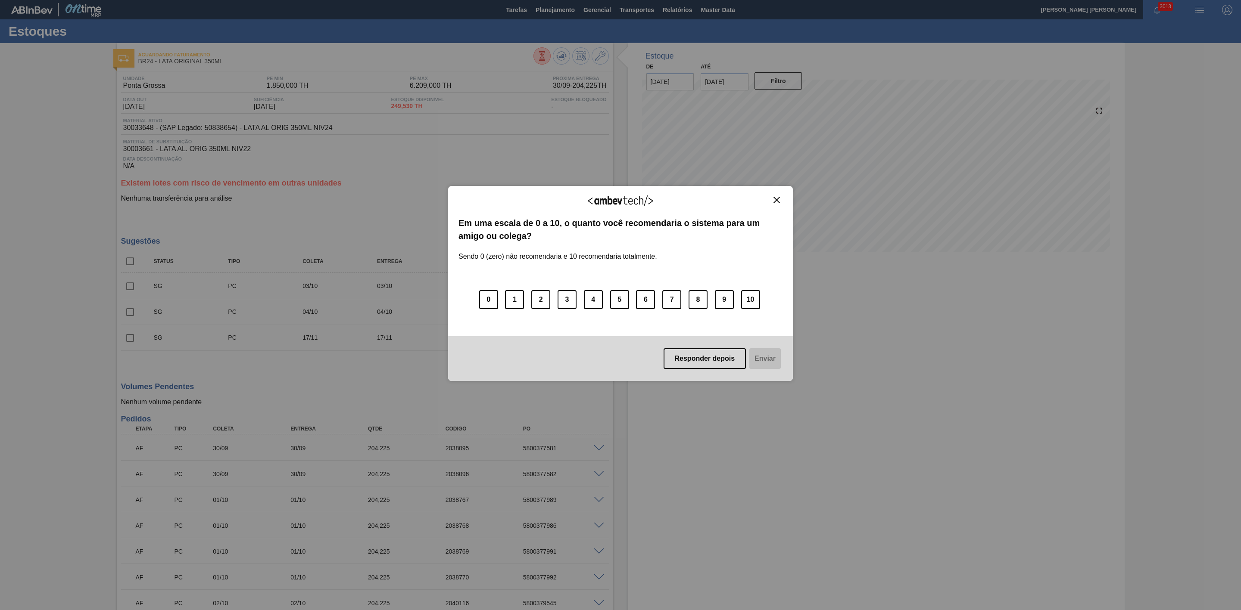
click at [778, 199] on img "Close" at bounding box center [776, 200] width 6 height 6
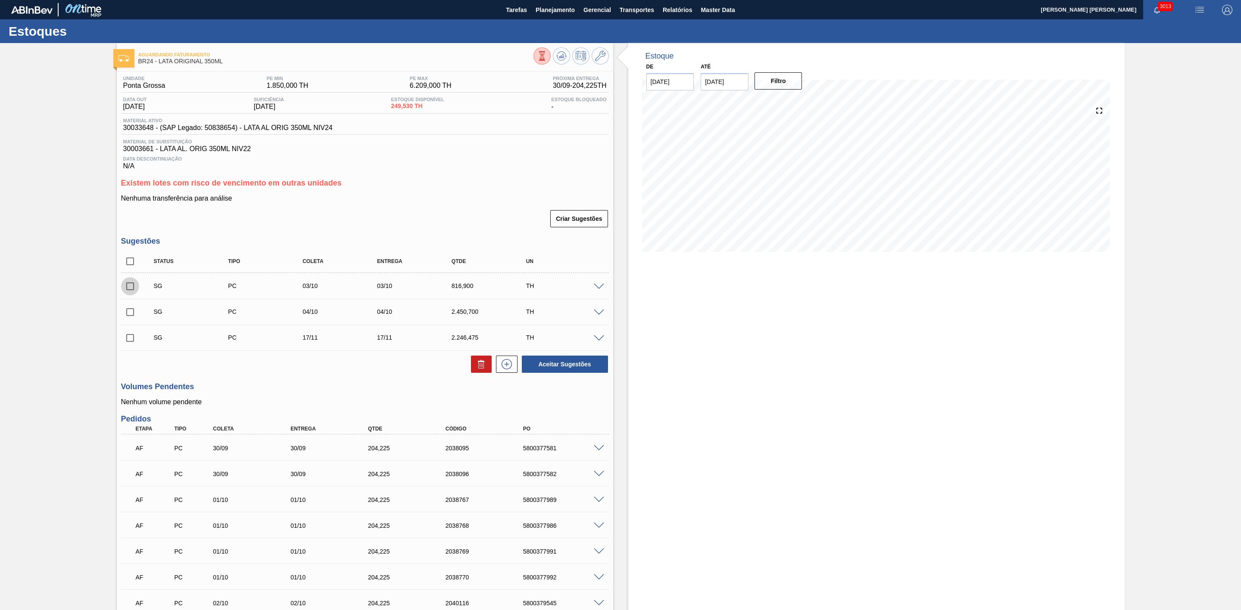
click at [128, 292] on input "checkbox" at bounding box center [130, 286] width 18 height 18
checkbox input "true"
click at [130, 313] on input "checkbox" at bounding box center [130, 312] width 18 height 18
checkbox input "true"
click at [476, 370] on icon at bounding box center [481, 364] width 10 height 10
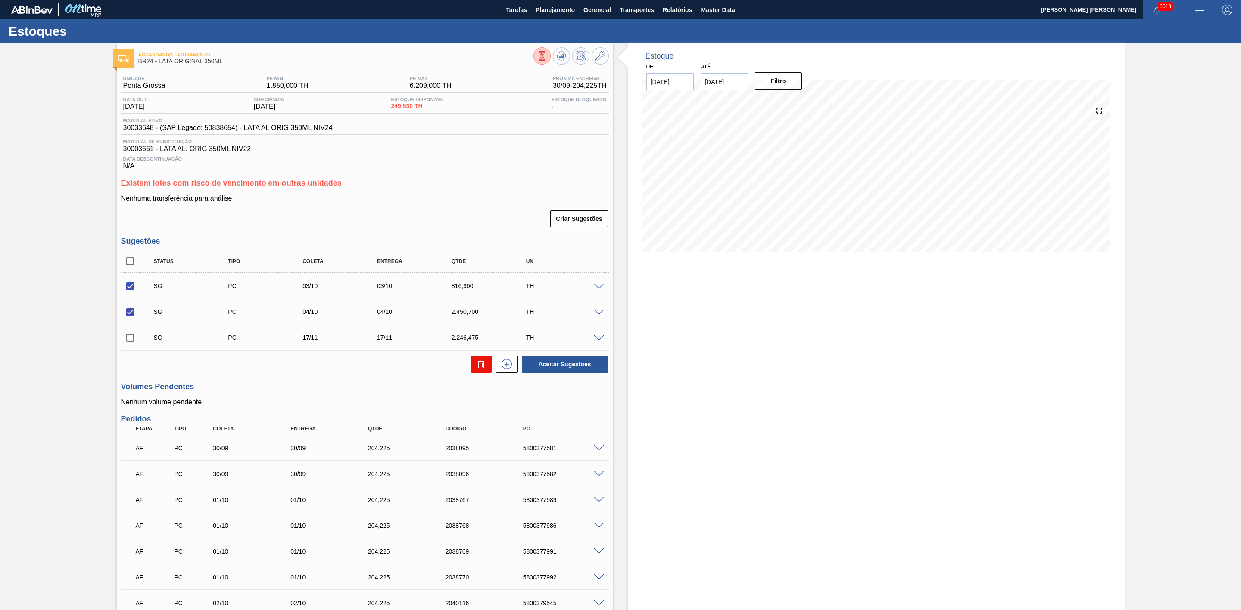
checkbox input "false"
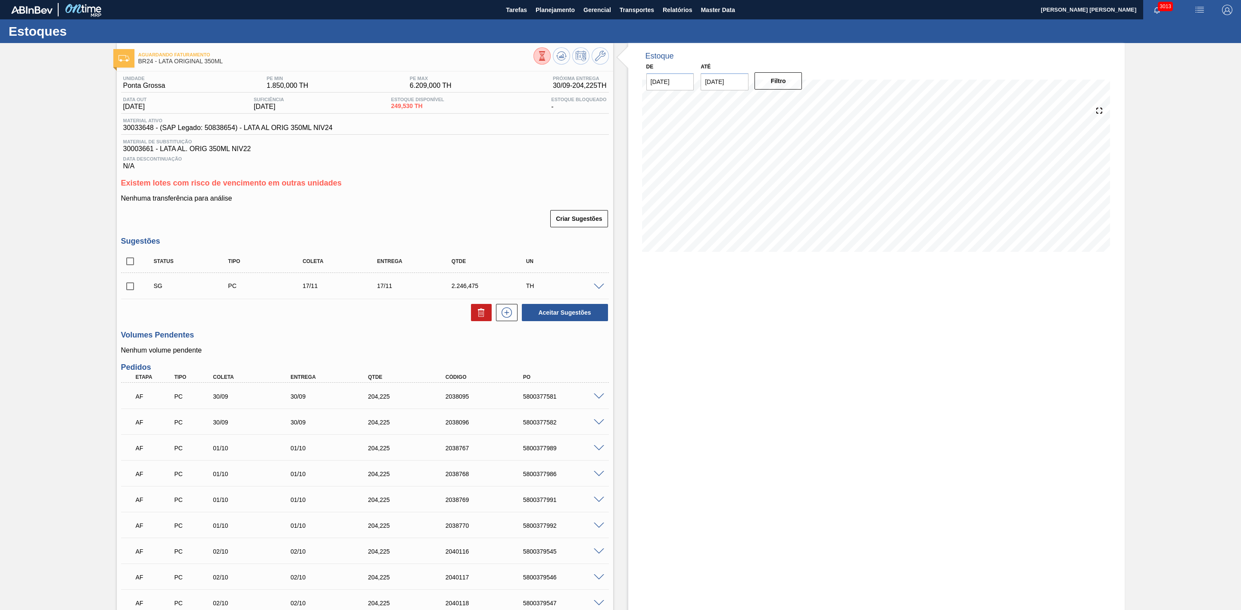
click at [733, 81] on input "[DATE]" at bounding box center [724, 81] width 48 height 17
click at [782, 190] on div "31" at bounding box center [781, 186] width 12 height 12
type input "[DATE]"
click at [784, 84] on button "Filtro" at bounding box center [778, 80] width 48 height 17
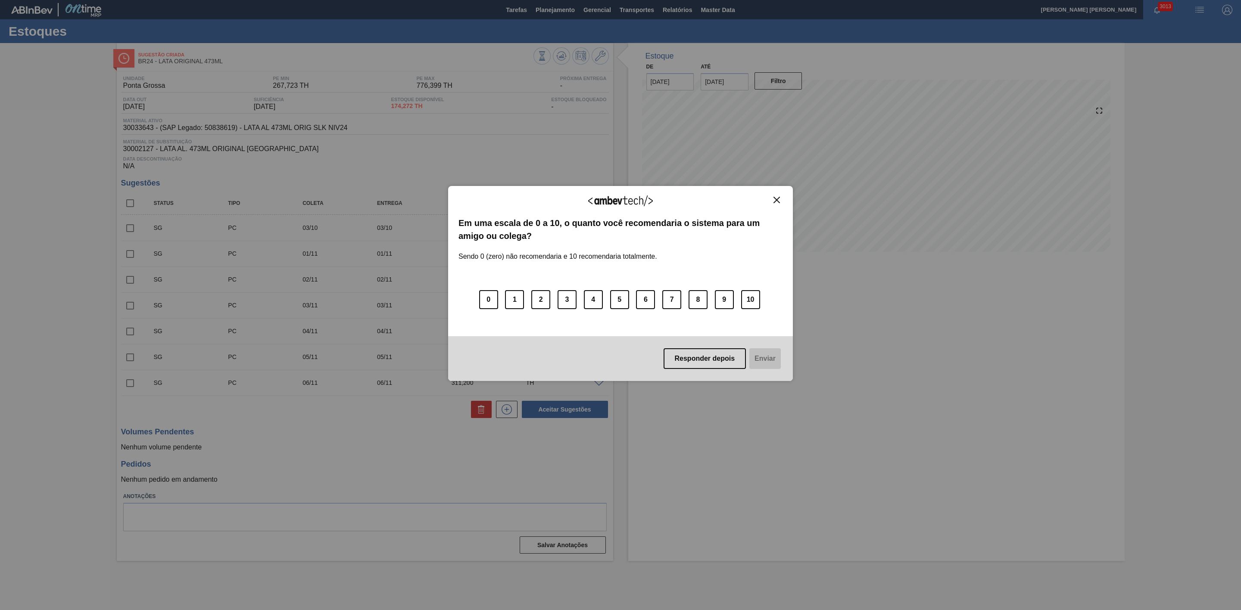
click at [779, 202] on img "Close" at bounding box center [776, 200] width 6 height 6
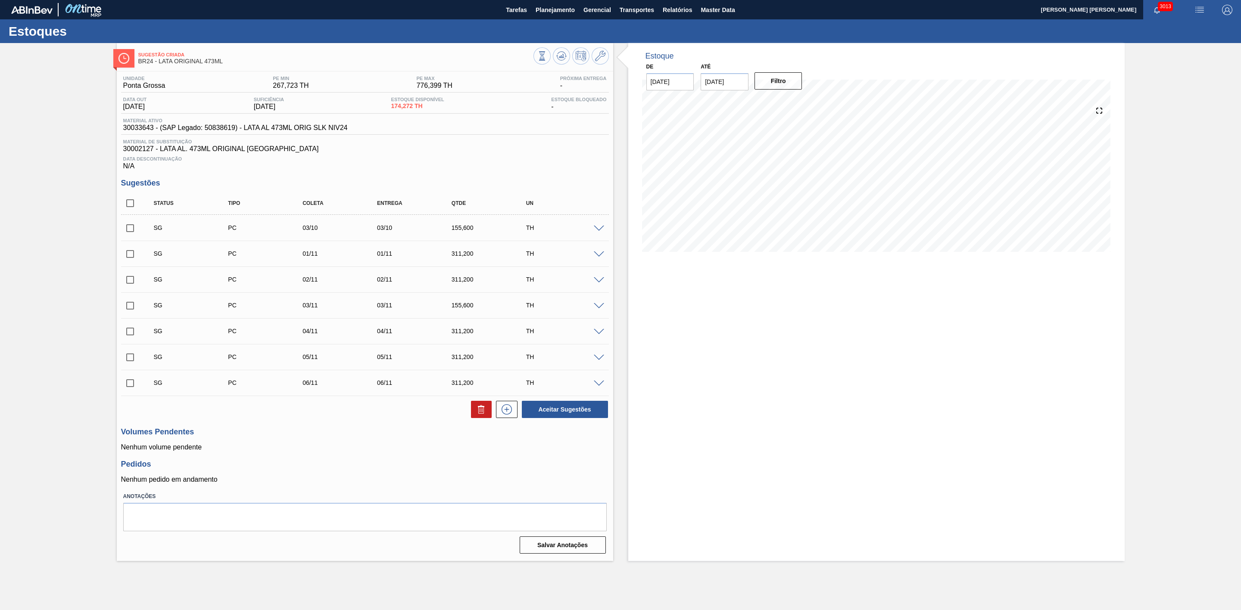
click at [719, 87] on input "[DATE]" at bounding box center [724, 81] width 48 height 17
click at [778, 185] on div "31" at bounding box center [781, 186] width 12 height 12
type input "31/10/2025"
click at [777, 84] on button "Filtro" at bounding box center [778, 80] width 48 height 17
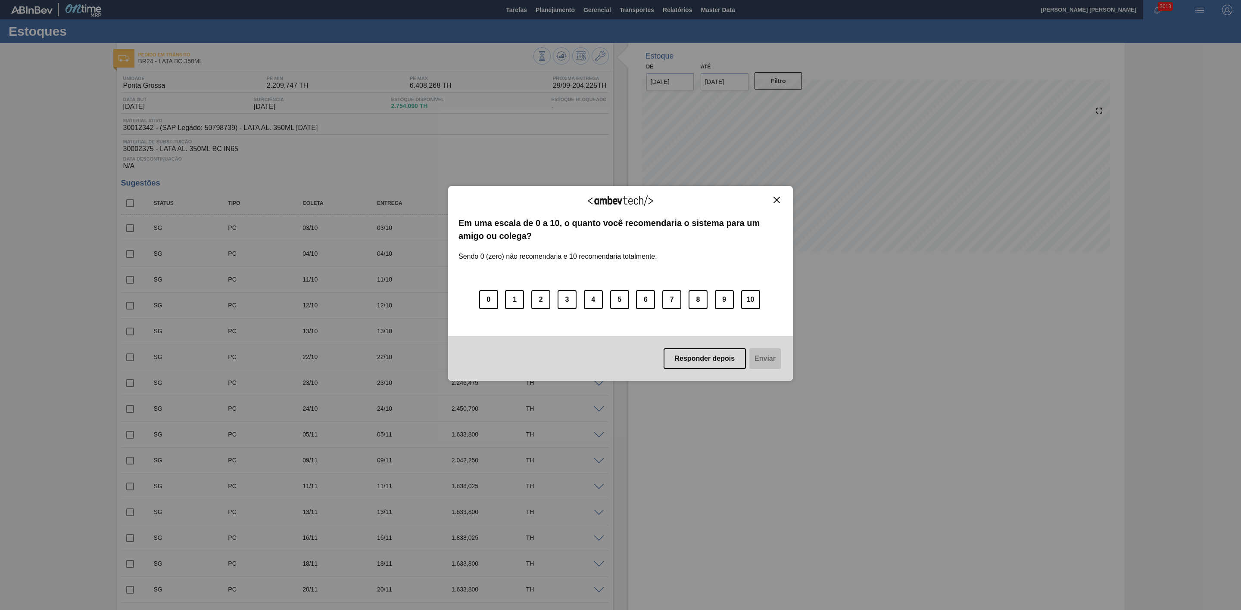
click at [774, 202] on img "Close" at bounding box center [776, 200] width 6 height 6
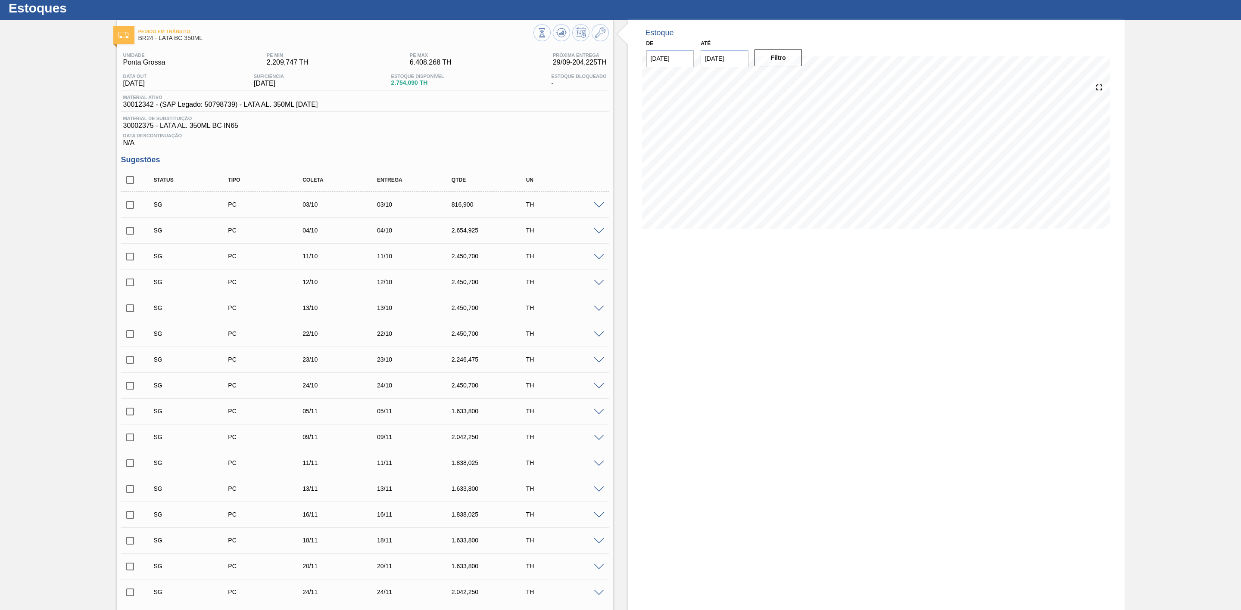
scroll to position [65, 0]
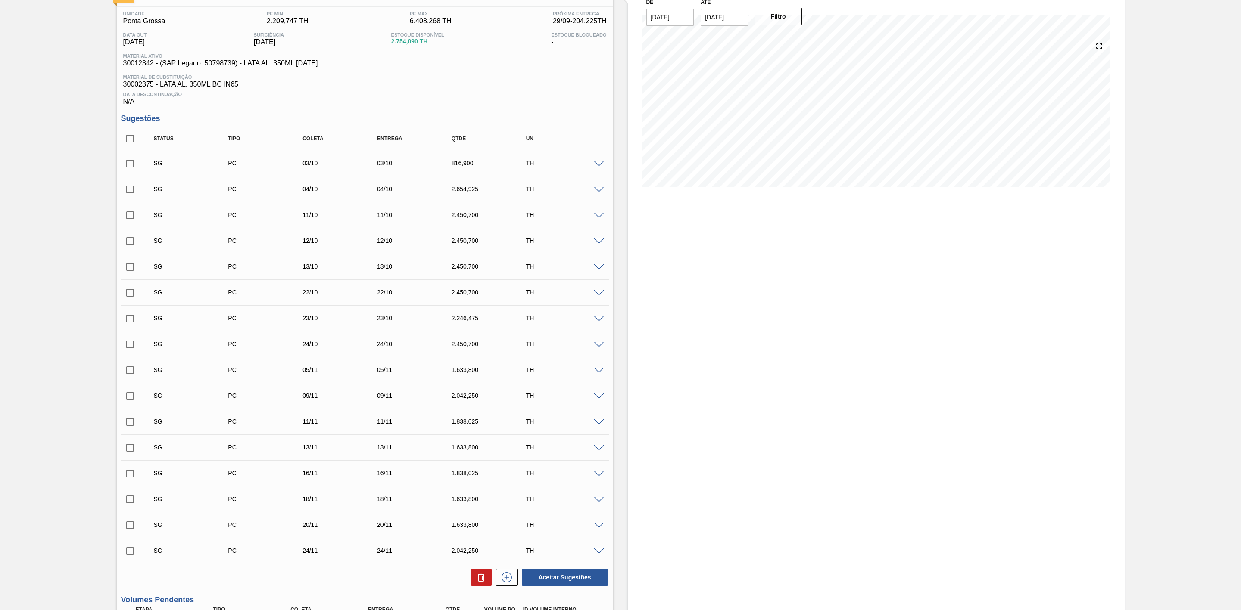
click at [127, 164] on input "checkbox" at bounding box center [130, 164] width 18 height 18
checkbox input "true"
click at [127, 191] on input "checkbox" at bounding box center [130, 190] width 18 height 18
checkbox input "true"
click at [130, 218] on input "checkbox" at bounding box center [130, 215] width 18 height 18
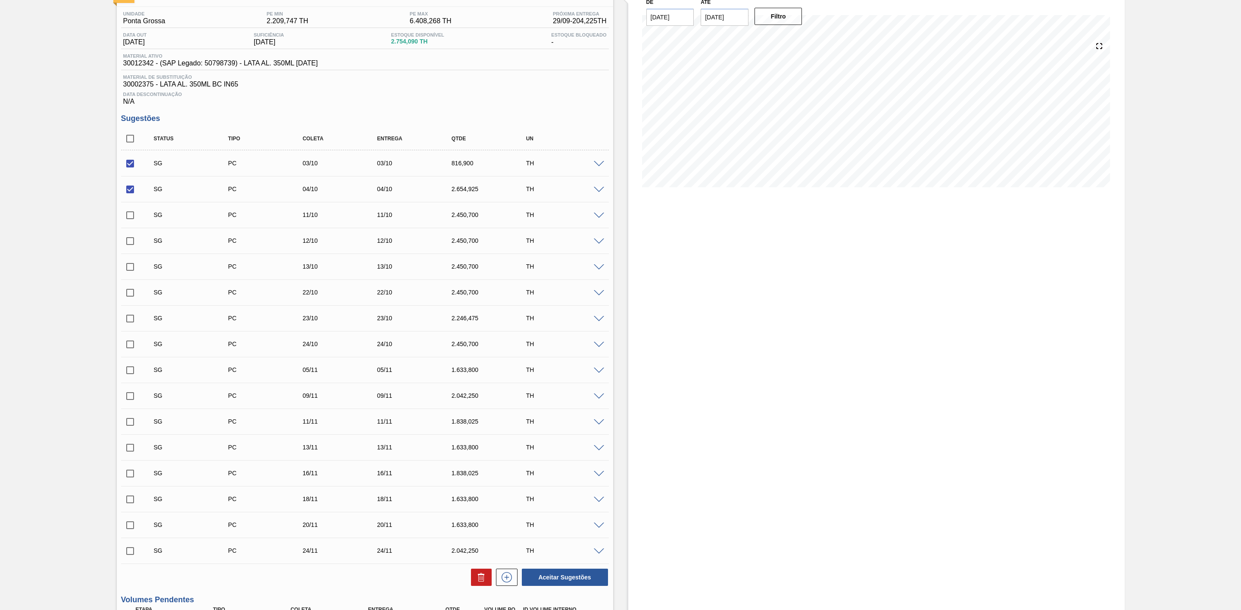
checkbox input "true"
click at [130, 240] on input "checkbox" at bounding box center [130, 241] width 18 height 18
checkbox input "true"
click at [130, 270] on input "checkbox" at bounding box center [130, 267] width 18 height 18
checkbox input "true"
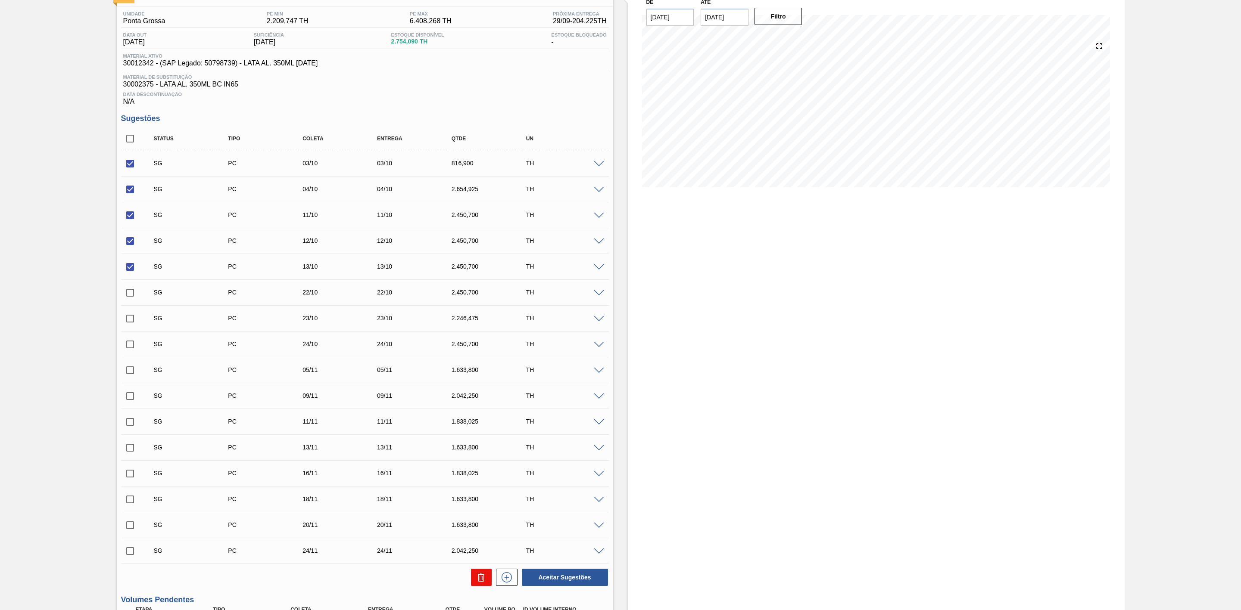
click at [485, 581] on icon at bounding box center [481, 578] width 10 height 10
checkbox input "false"
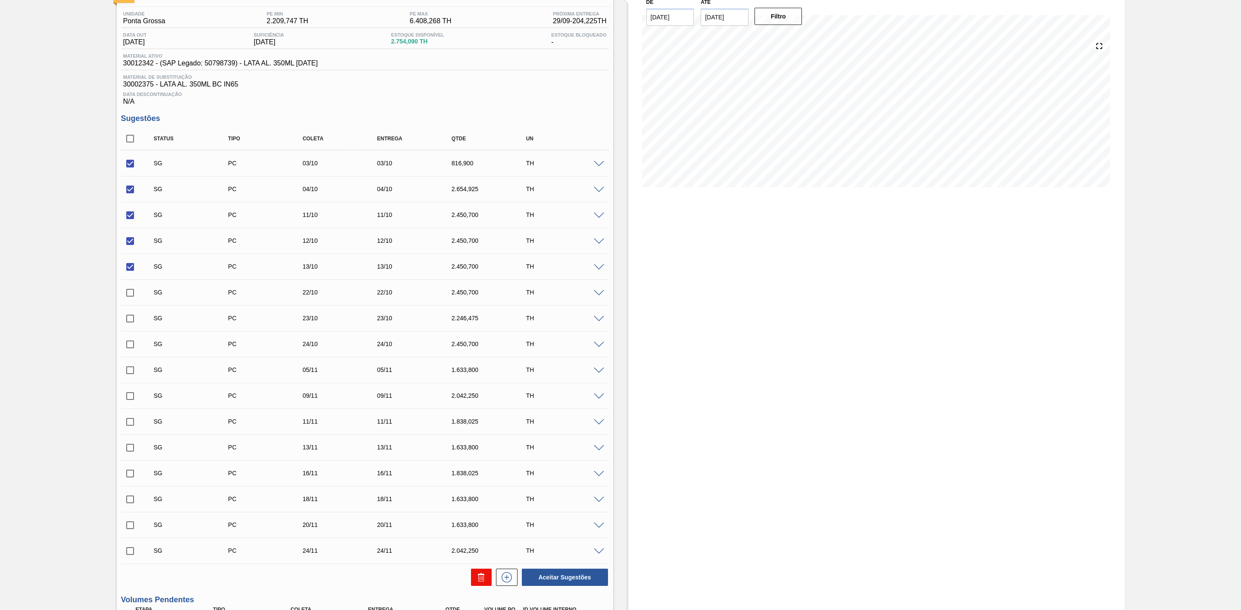
checkbox input "false"
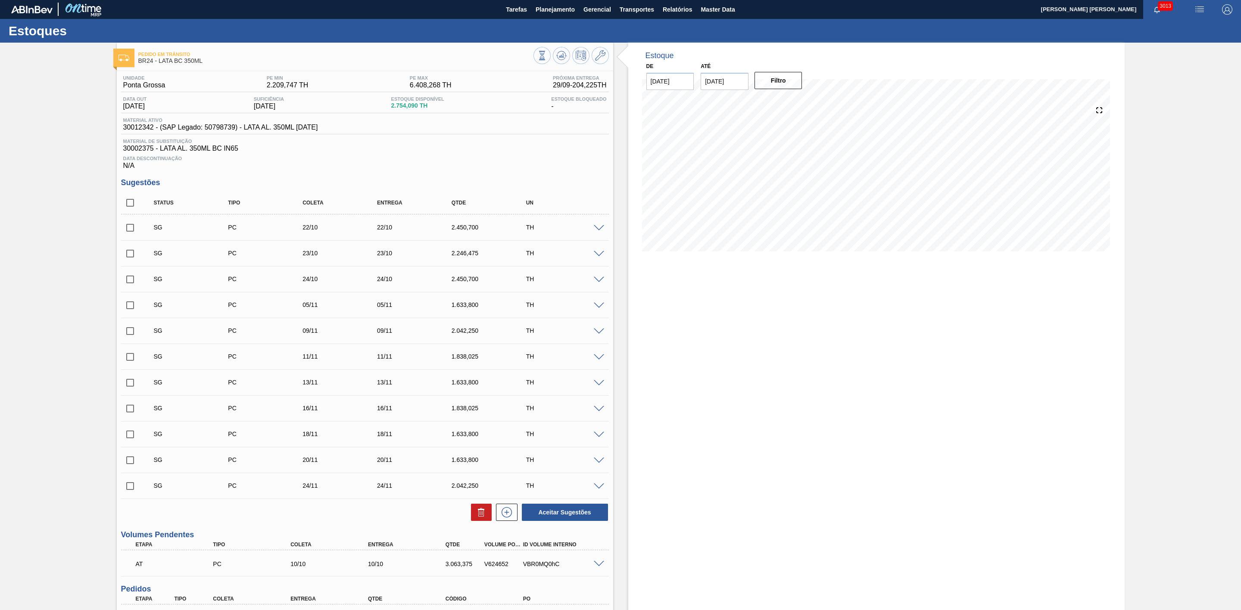
scroll to position [0, 0]
click at [723, 84] on input "[DATE]" at bounding box center [724, 81] width 48 height 17
click at [794, 158] on div "18" at bounding box center [795, 158] width 12 height 12
type input "18/10/2025"
click at [777, 85] on button "Filtro" at bounding box center [778, 80] width 48 height 17
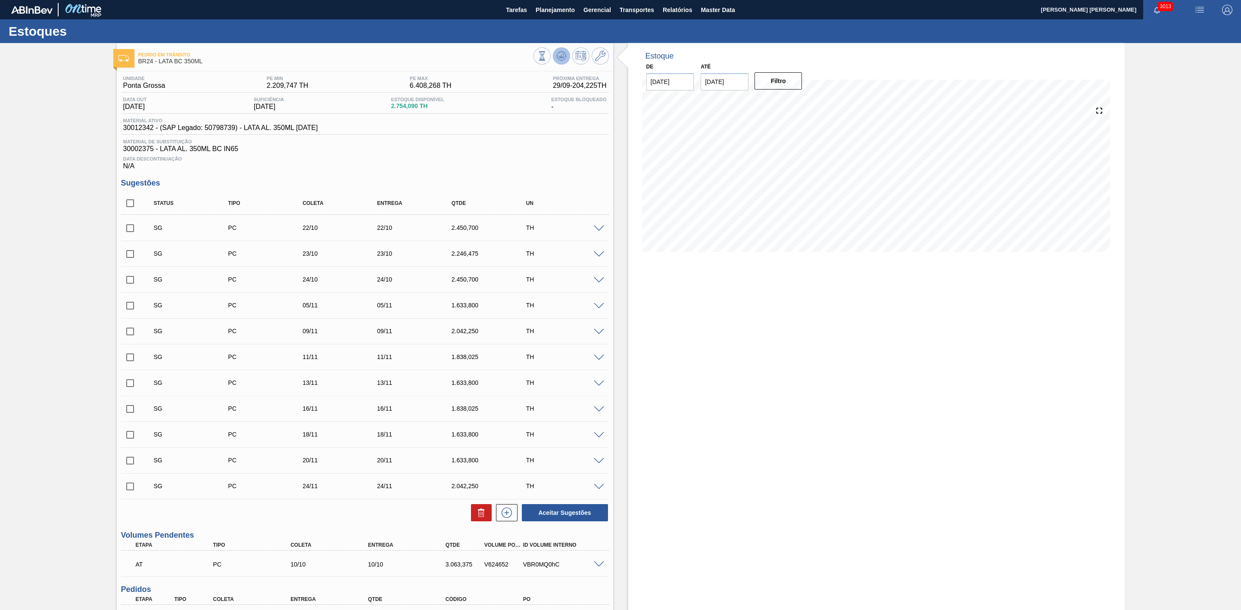
click at [561, 61] on span at bounding box center [561, 56] width 10 height 10
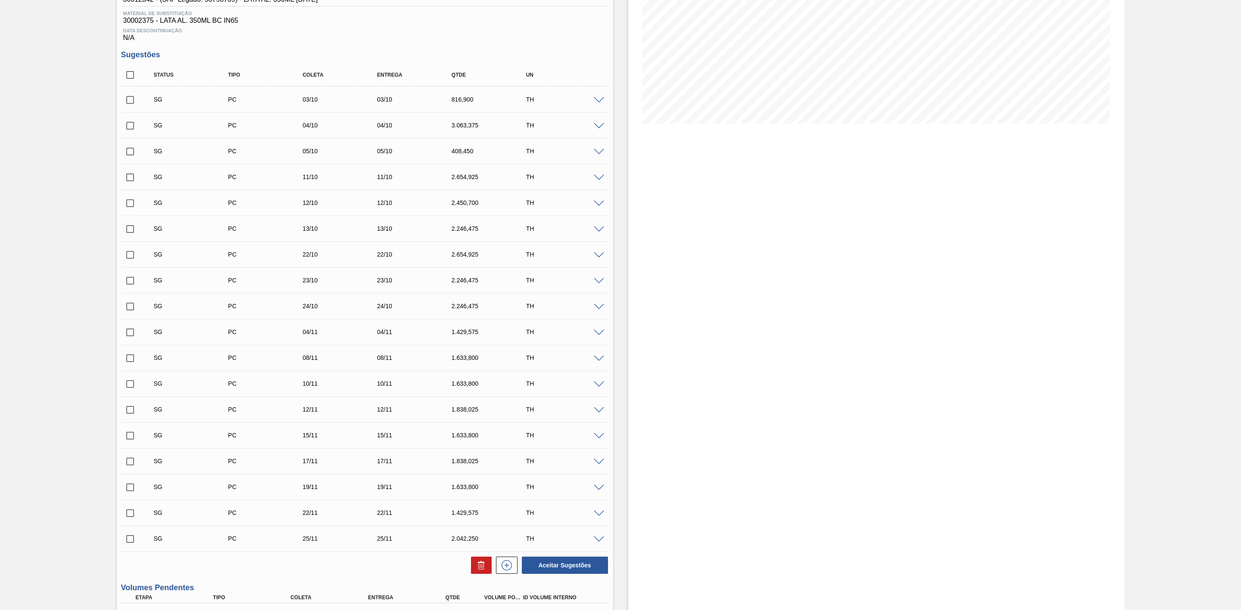
scroll to position [129, 0]
click at [598, 178] on span at bounding box center [599, 177] width 10 height 6
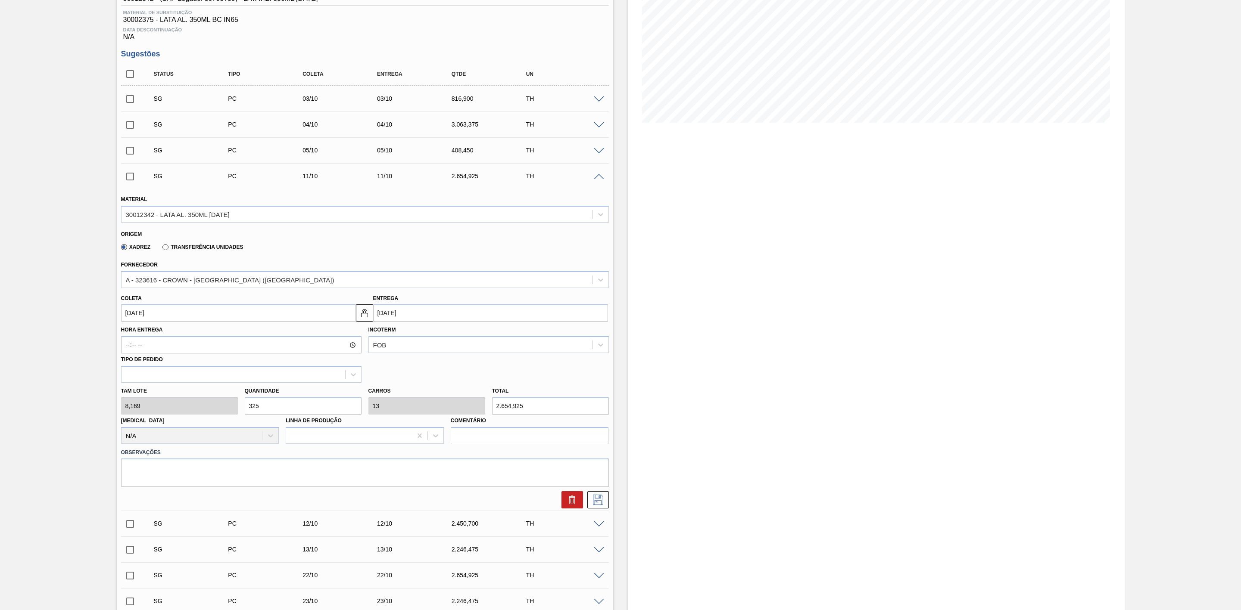
click at [596, 179] on span at bounding box center [599, 177] width 10 height 6
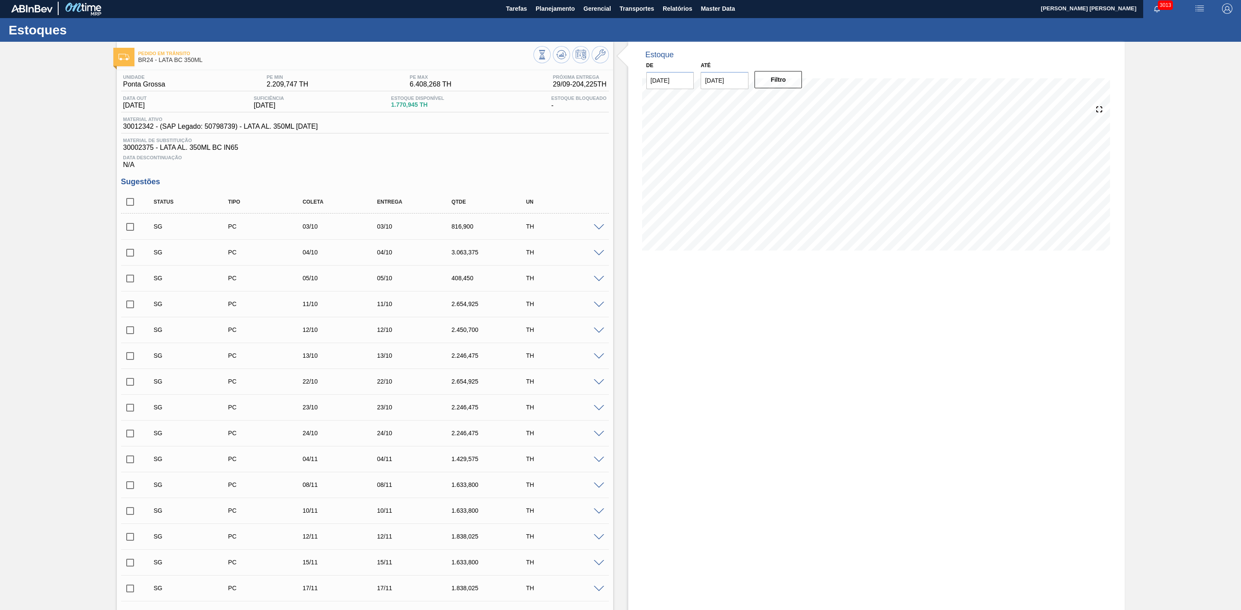
scroll to position [0, 0]
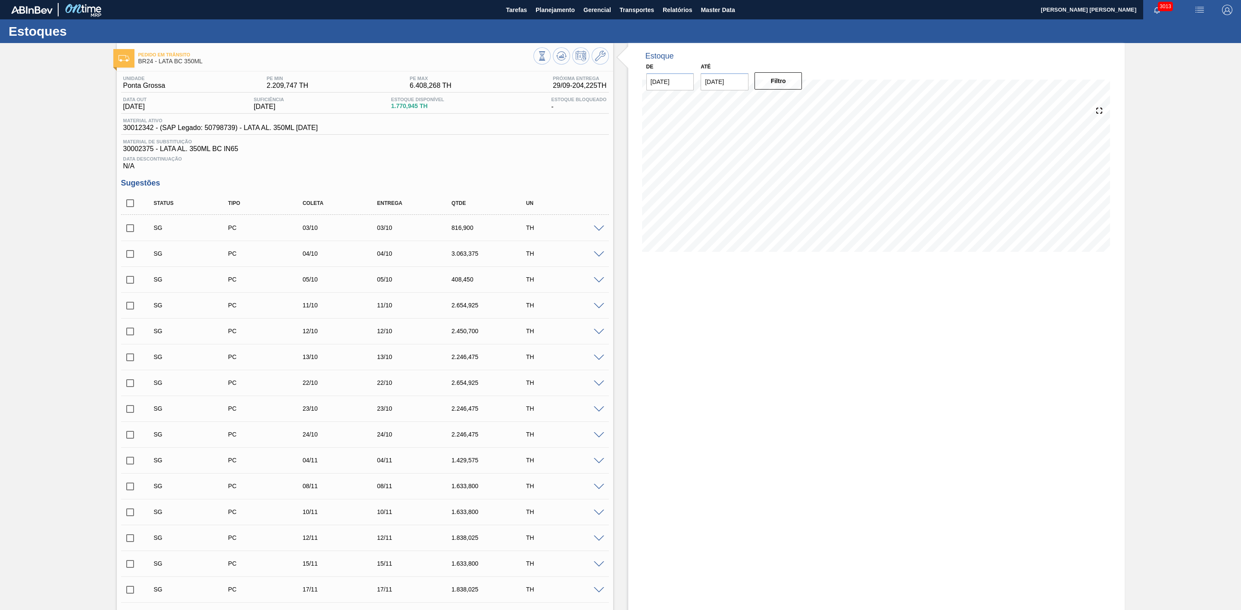
click at [133, 230] on input "checkbox" at bounding box center [130, 228] width 18 height 18
checkbox input "true"
click at [133, 261] on input "checkbox" at bounding box center [130, 254] width 18 height 18
checkbox input "true"
click at [127, 282] on input "checkbox" at bounding box center [130, 280] width 18 height 18
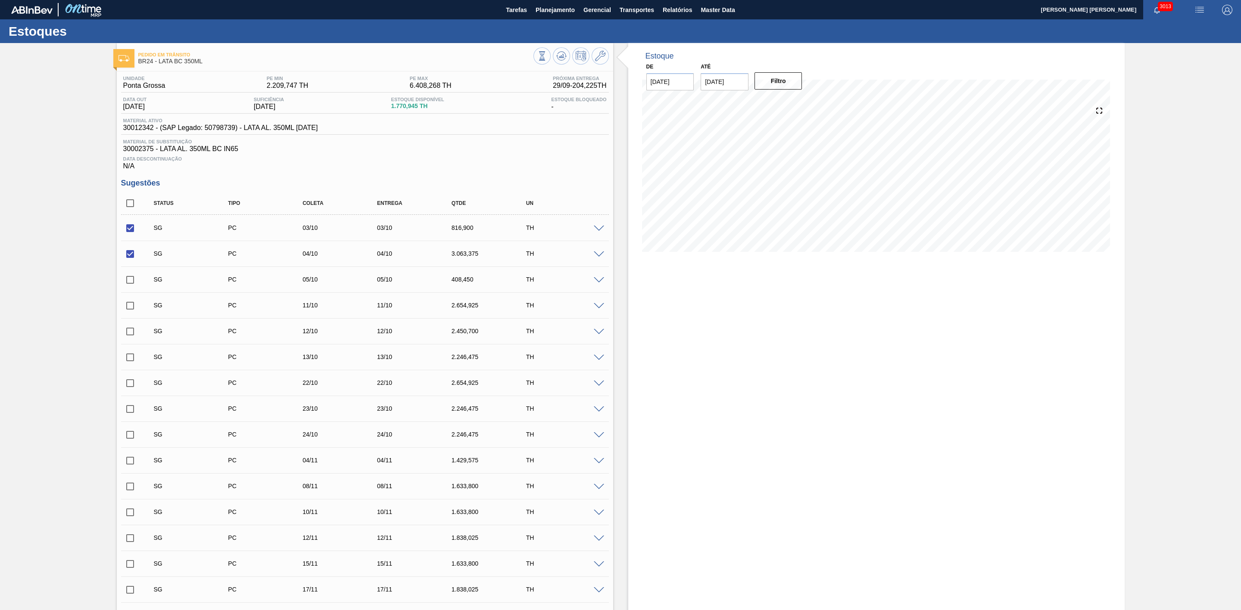
checkbox input "true"
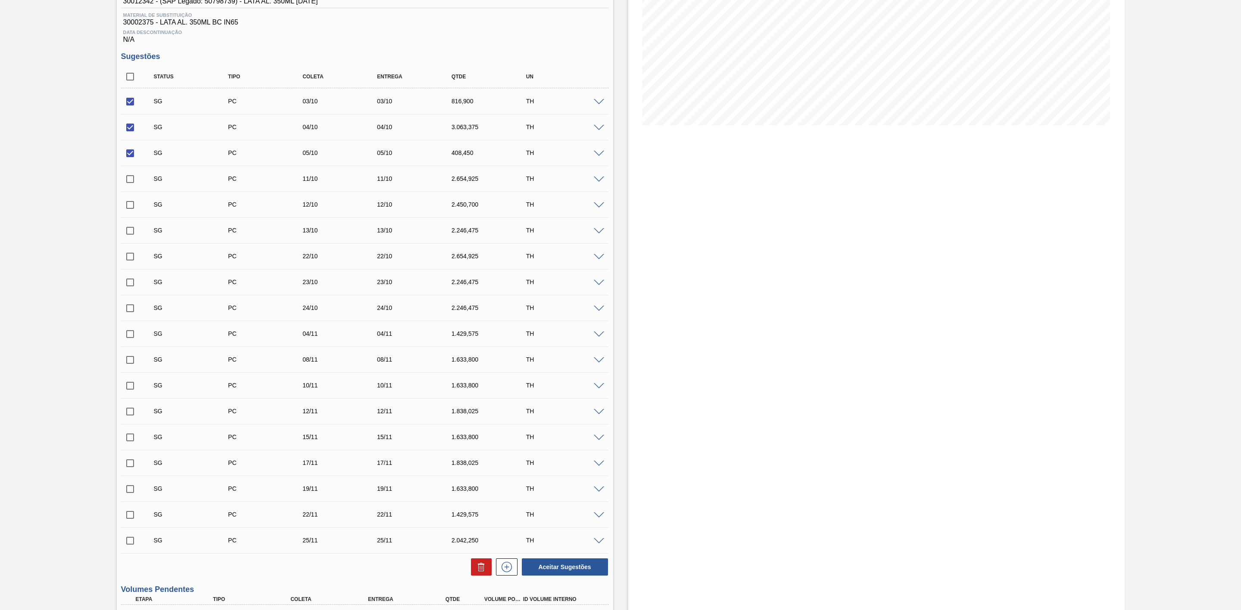
scroll to position [194, 0]
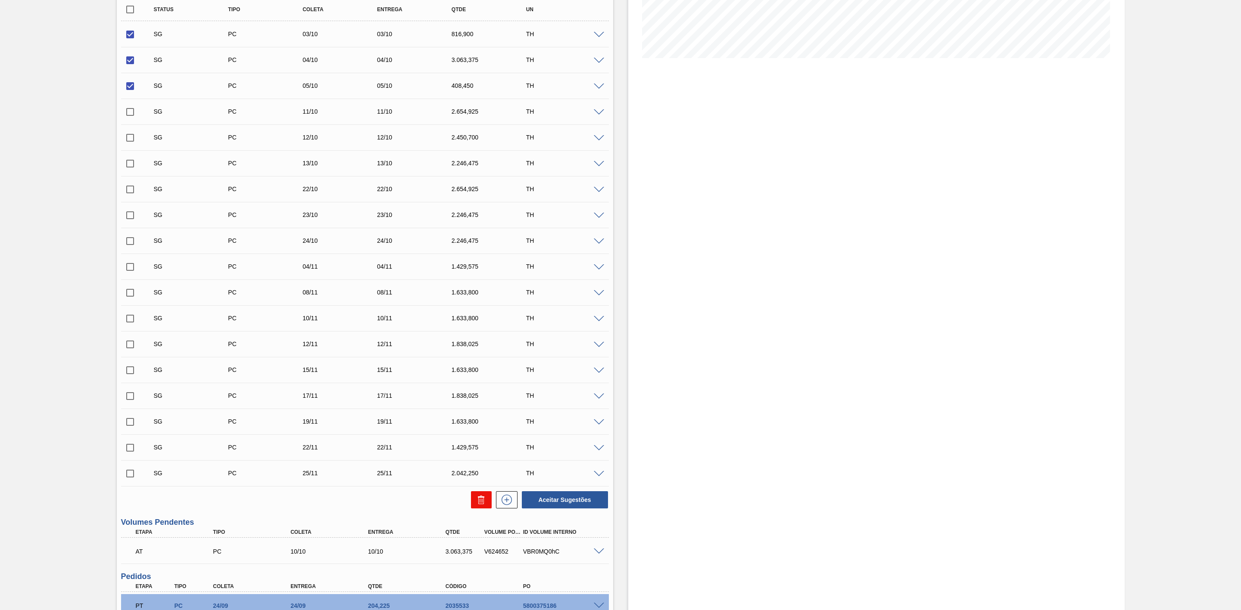
click at [485, 499] on icon at bounding box center [481, 500] width 10 height 10
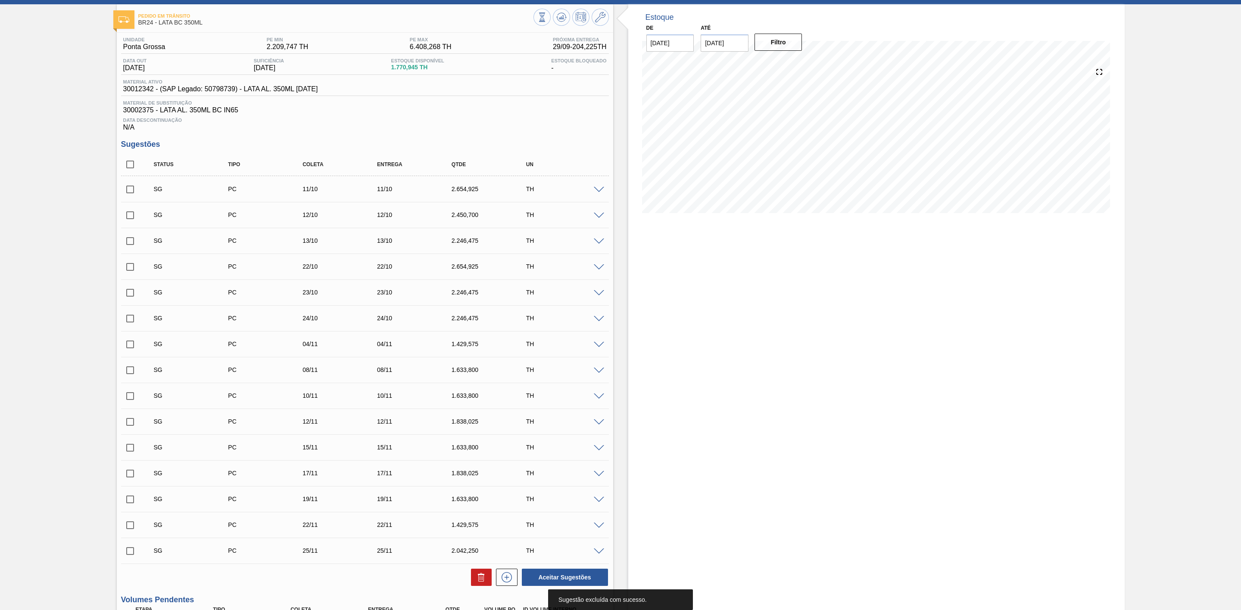
scroll to position [0, 0]
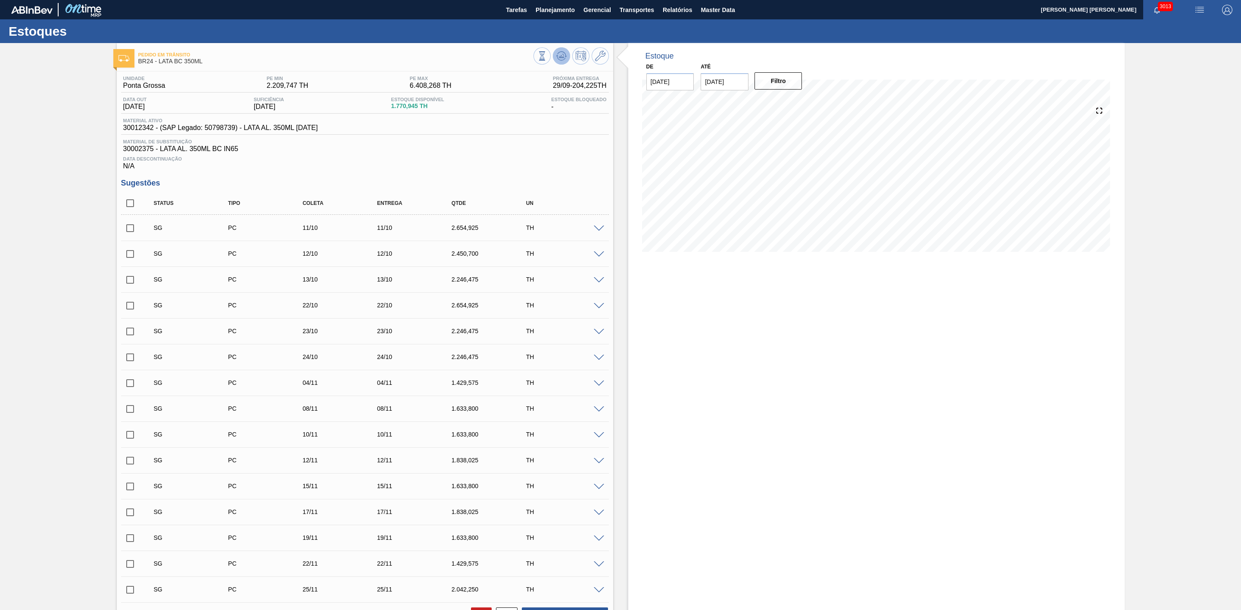
click at [556, 56] on icon at bounding box center [561, 56] width 10 height 10
drag, startPoint x: 394, startPoint y: 106, endPoint x: 432, endPoint y: 106, distance: 37.5
click at [432, 106] on div "Estoque Disponível 1.770,945 TH" at bounding box center [417, 104] width 57 height 14
click at [133, 258] on input "checkbox" at bounding box center [130, 254] width 18 height 18
checkbox input "true"
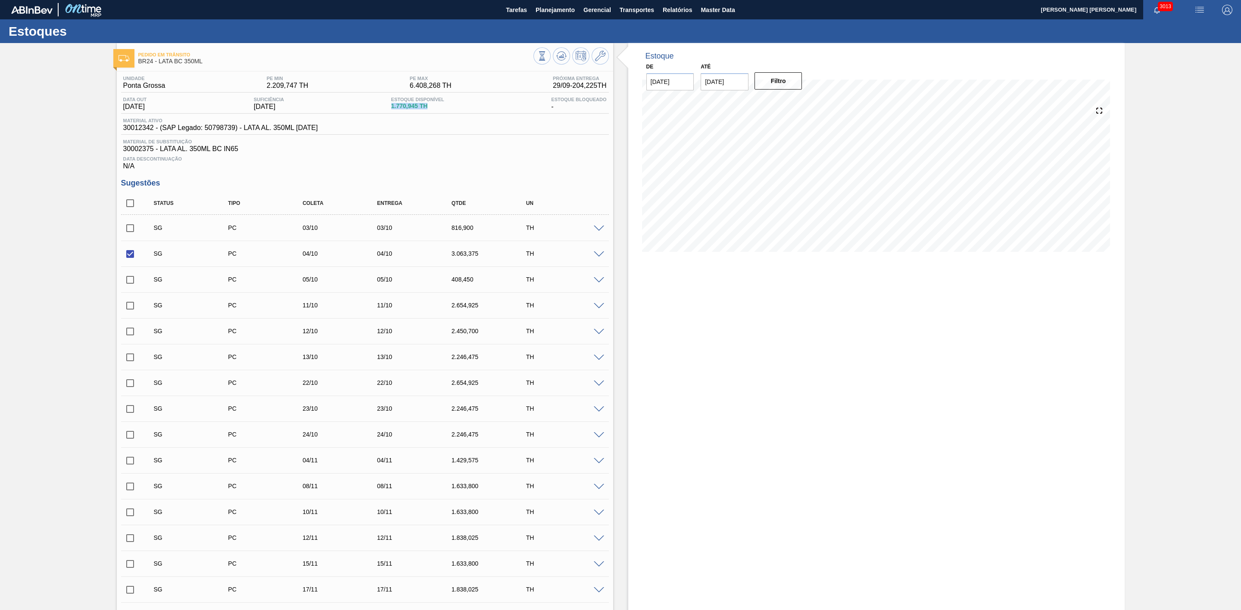
click at [131, 234] on input "checkbox" at bounding box center [130, 228] width 18 height 18
checkbox input "true"
click at [131, 281] on input "checkbox" at bounding box center [130, 280] width 18 height 18
checkbox input "true"
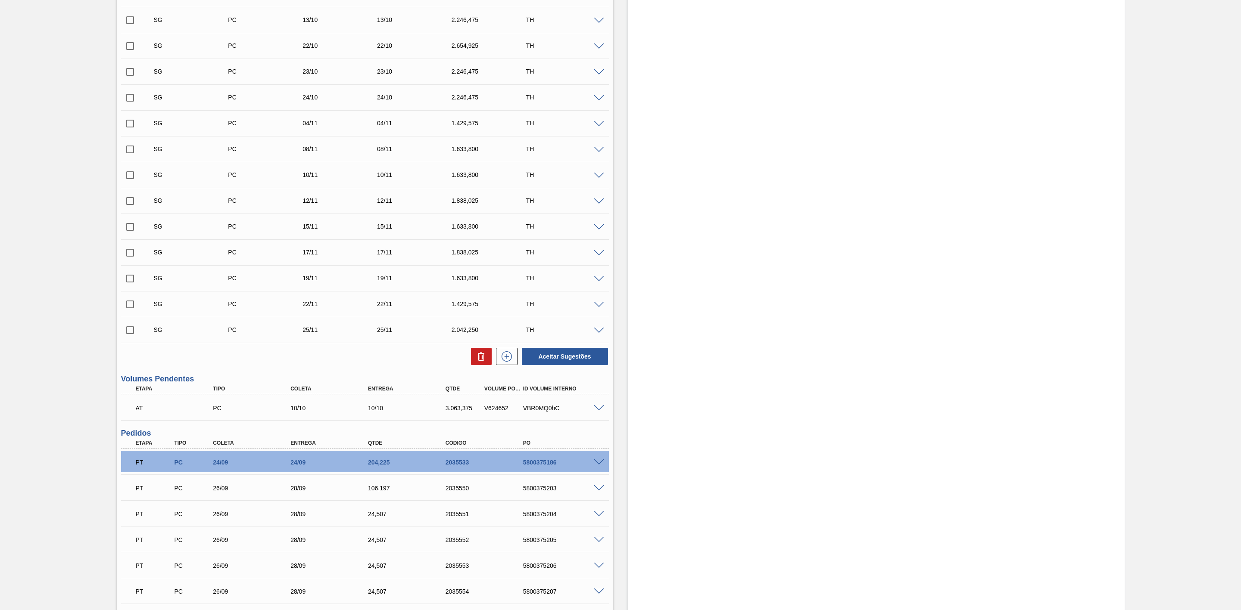
scroll to position [388, 0]
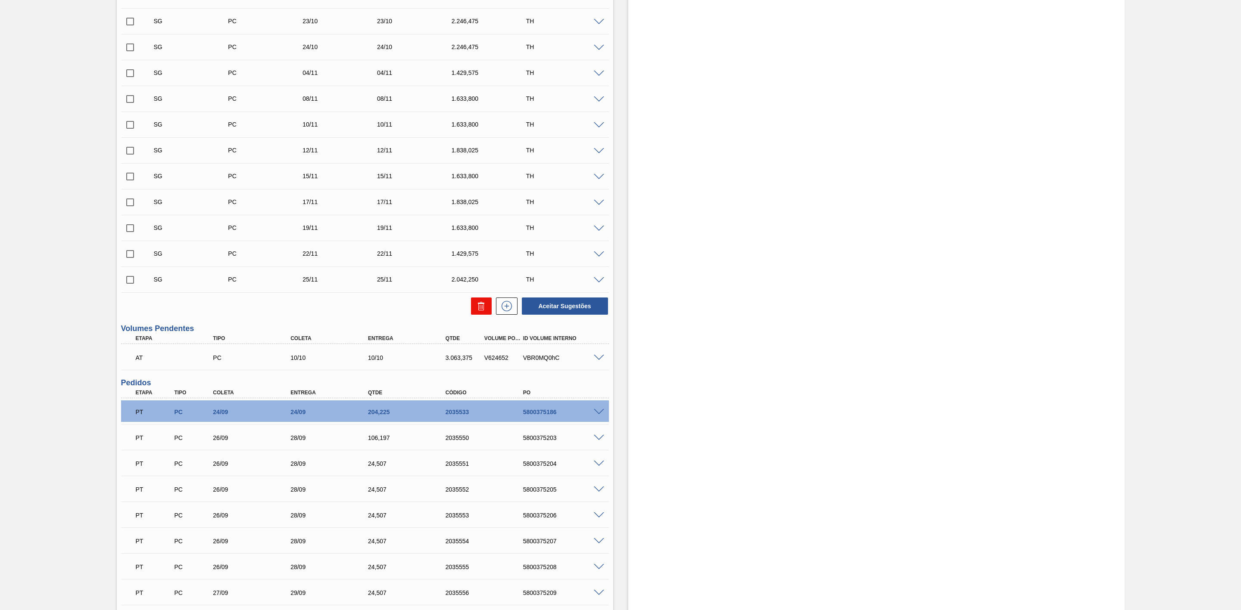
click at [473, 312] on button at bounding box center [481, 306] width 21 height 17
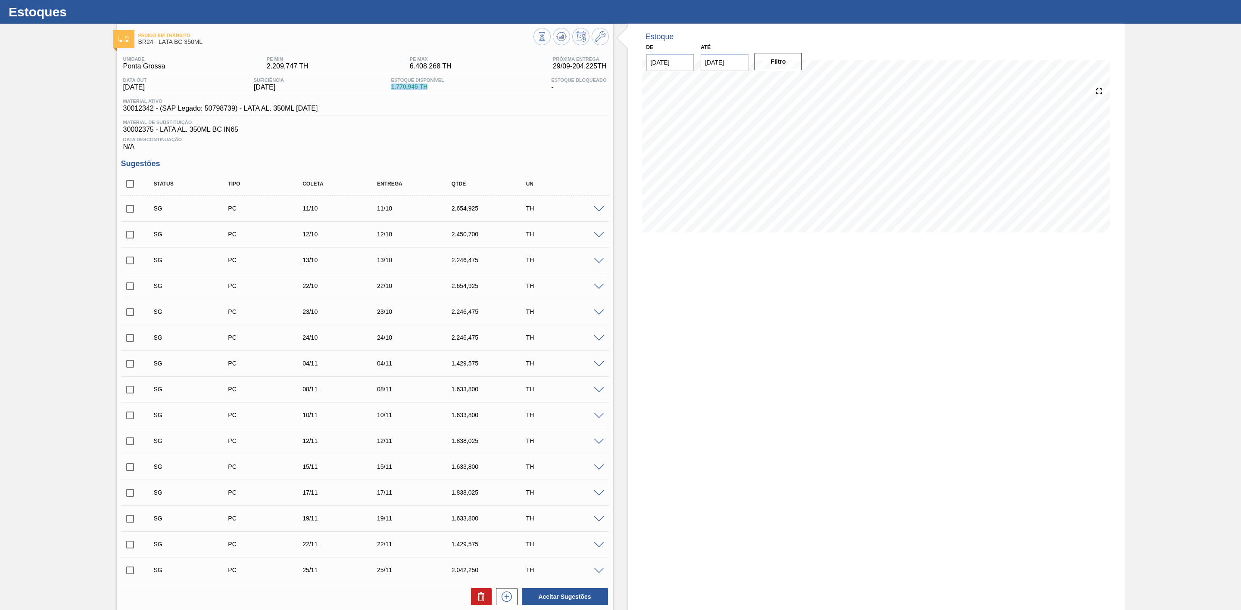
scroll to position [0, 0]
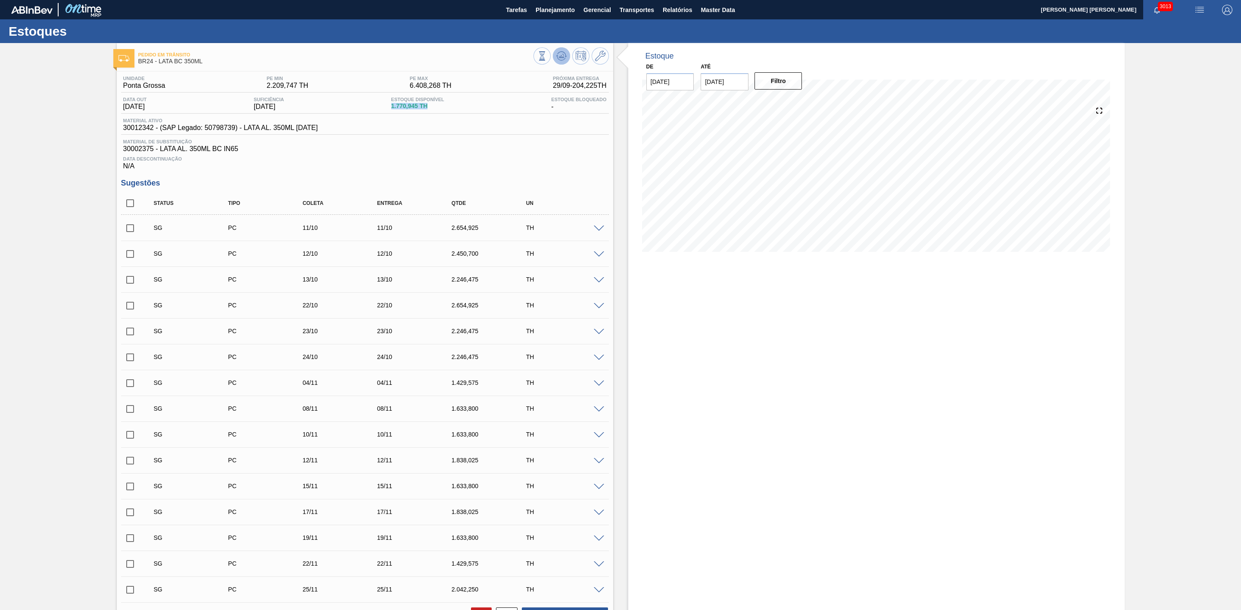
click at [557, 57] on icon at bounding box center [561, 56] width 10 height 10
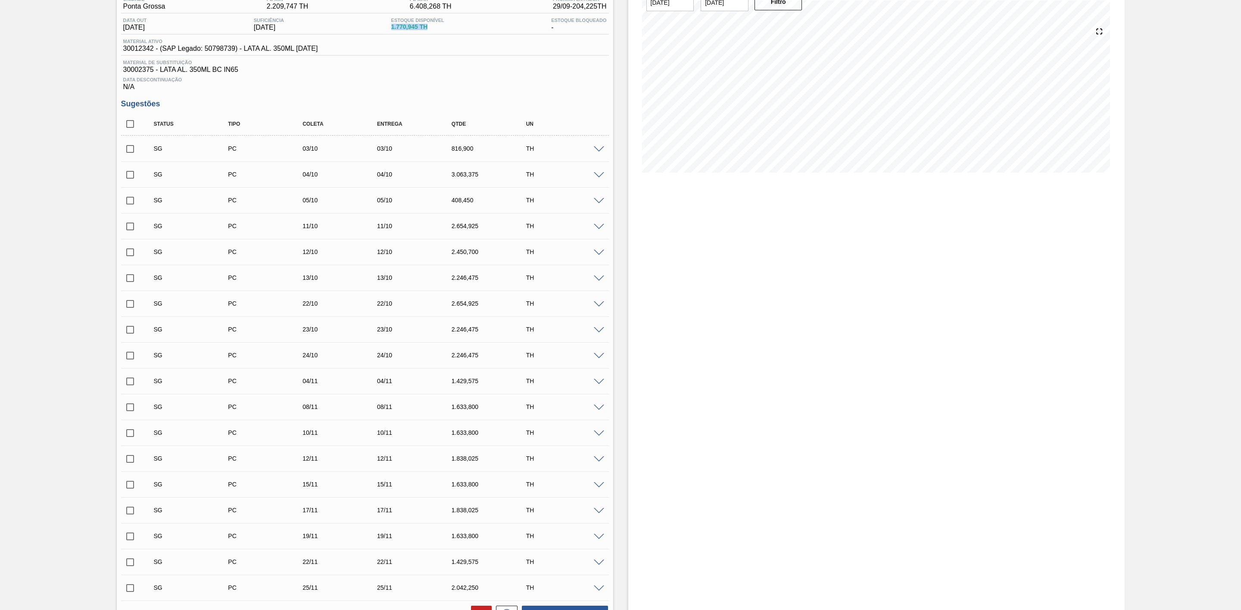
scroll to position [129, 0]
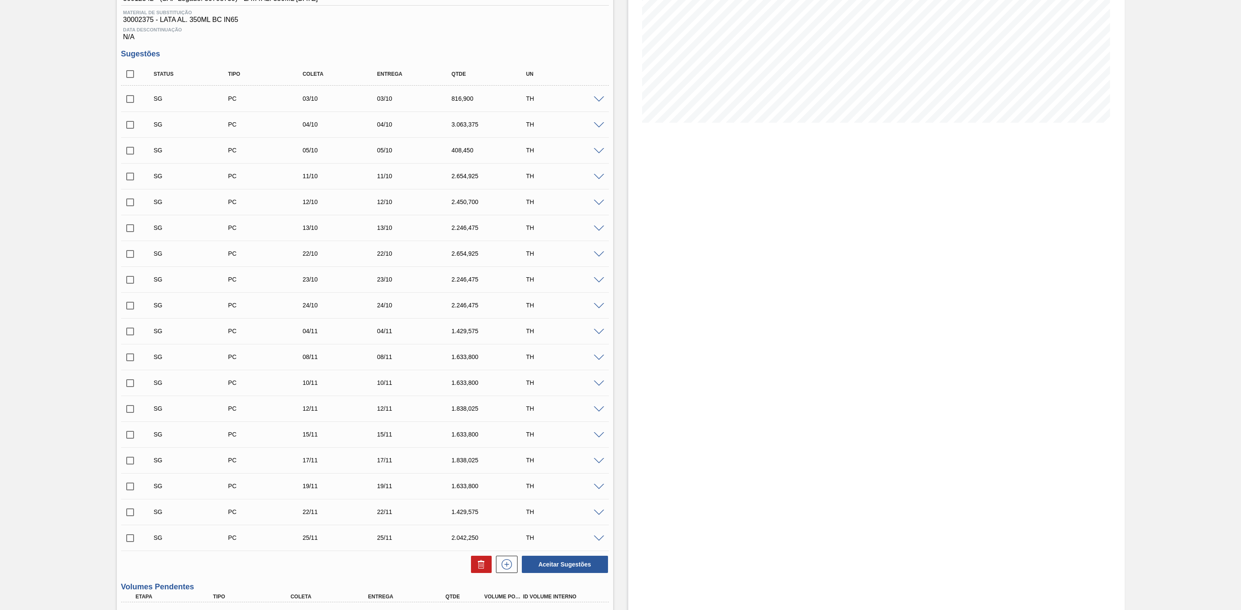
click at [600, 179] on span at bounding box center [599, 177] width 10 height 6
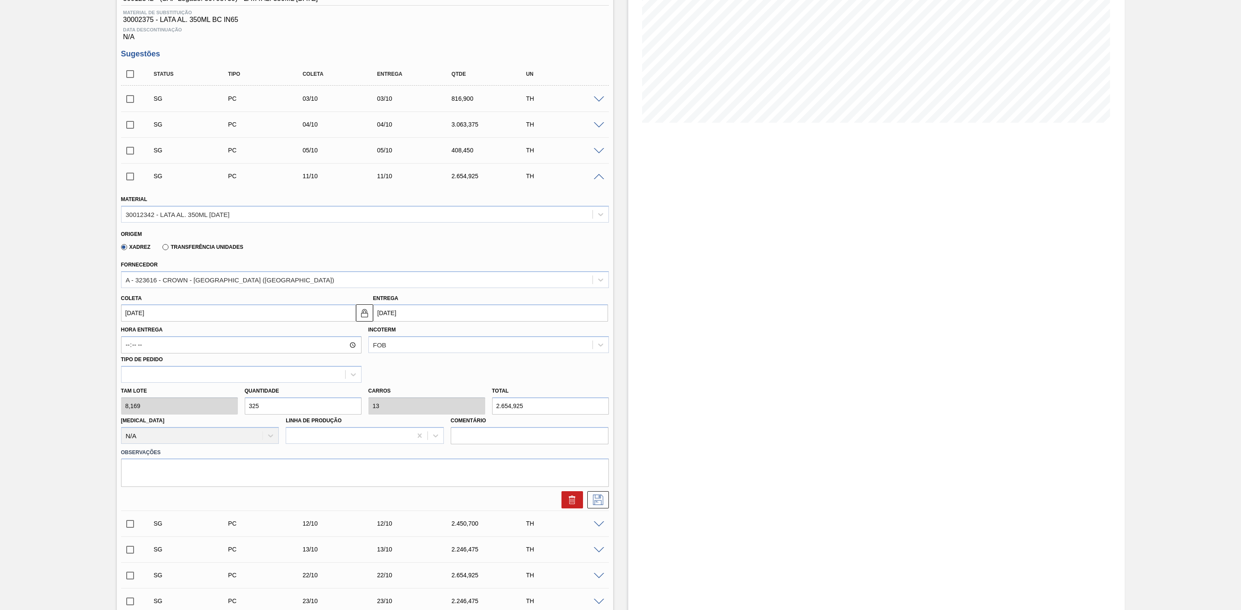
click at [600, 179] on span at bounding box center [599, 177] width 10 height 6
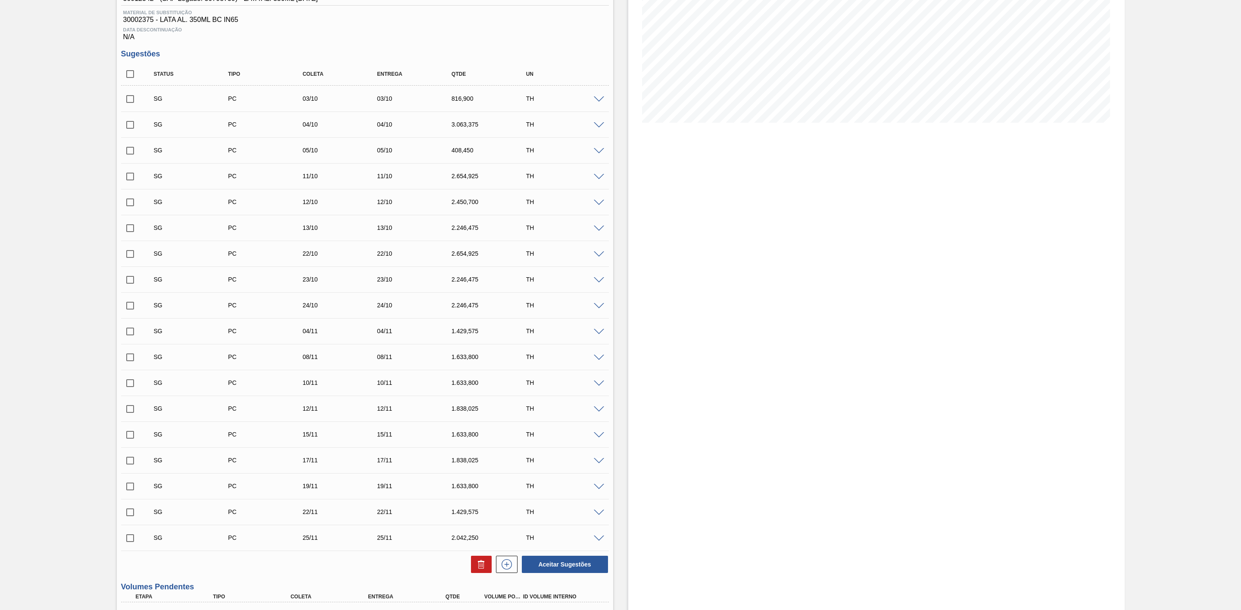
click at [596, 206] on span at bounding box center [599, 203] width 10 height 6
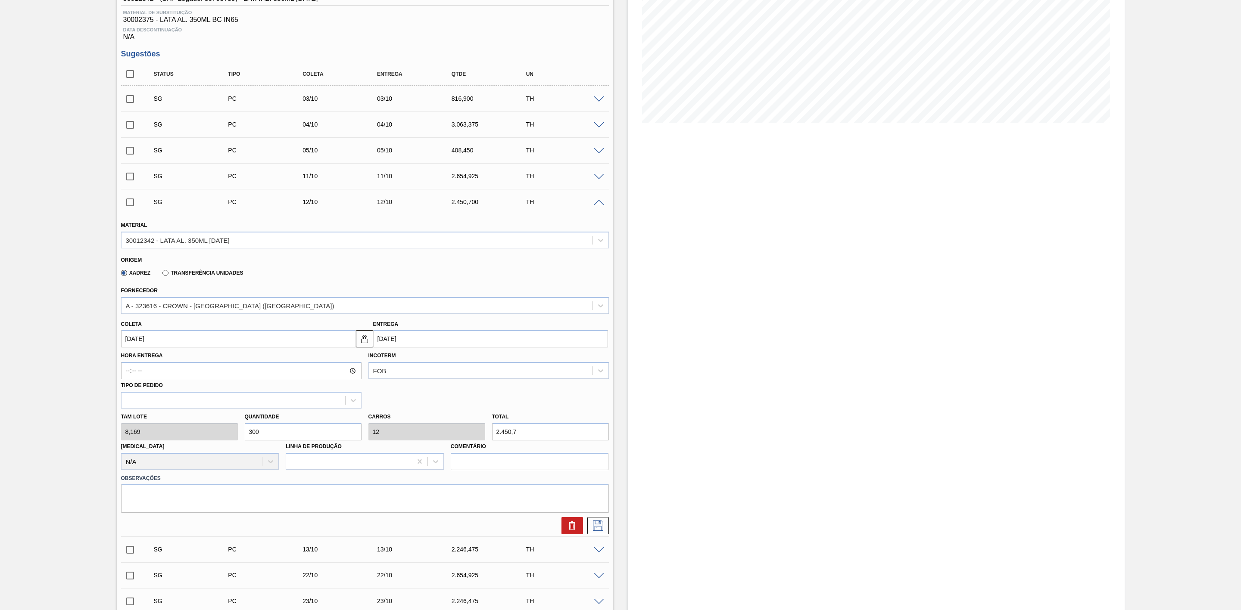
click at [598, 206] on span at bounding box center [599, 203] width 10 height 6
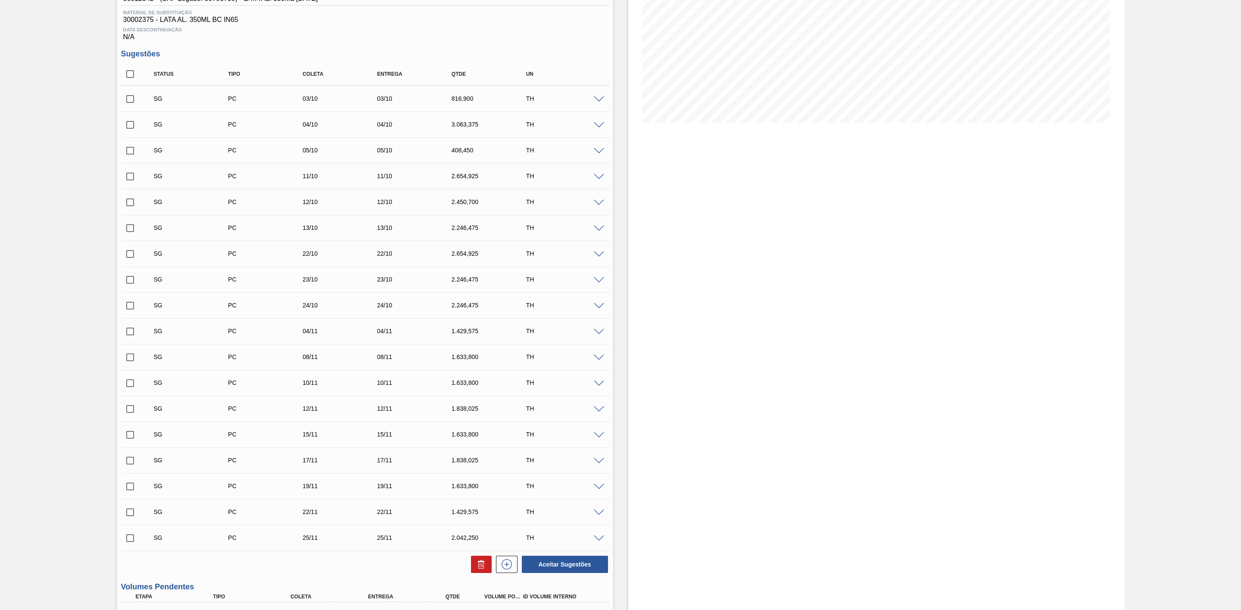
click at [600, 232] on span at bounding box center [599, 229] width 10 height 6
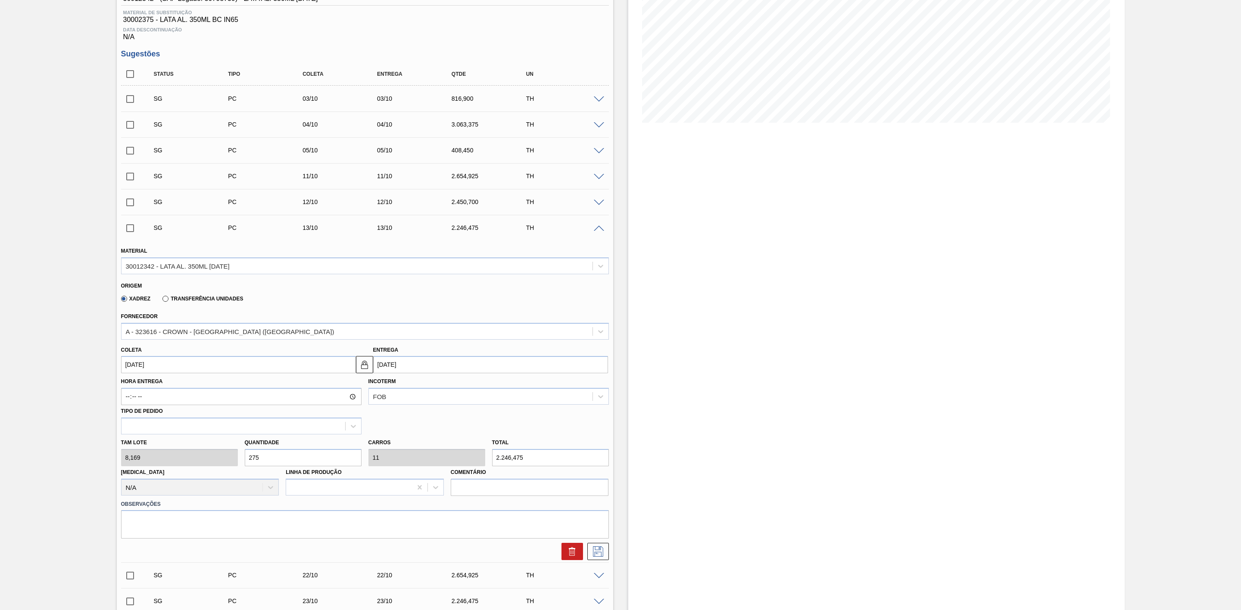
click at [598, 232] on span at bounding box center [599, 229] width 10 height 6
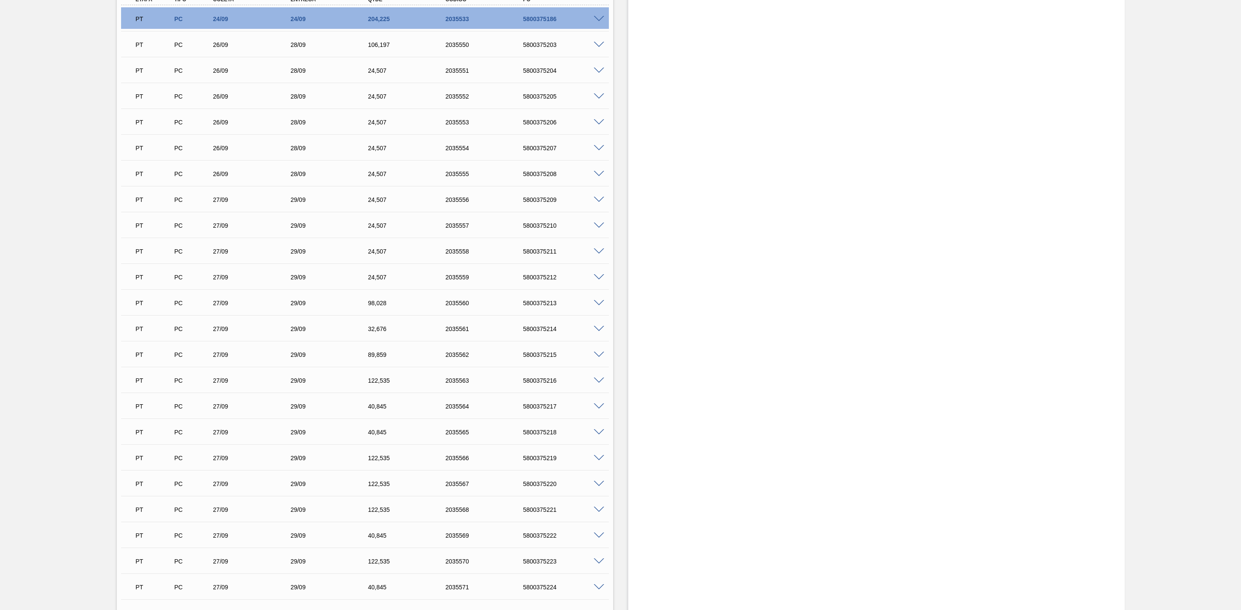
scroll to position [775, 0]
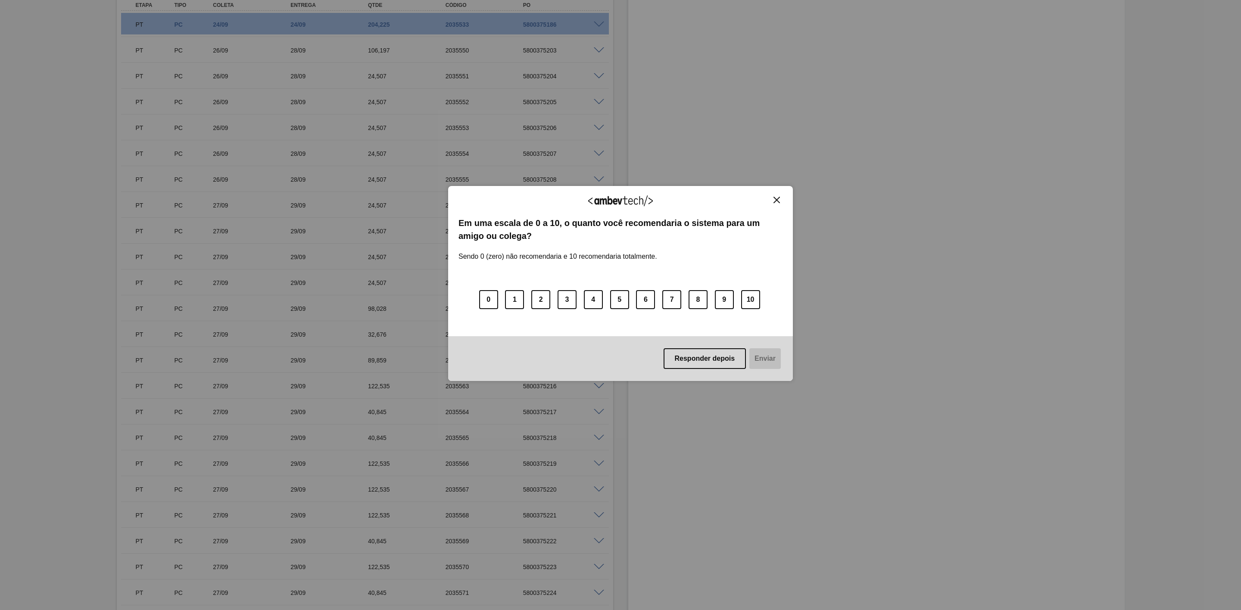
click at [778, 200] on img "Close" at bounding box center [776, 200] width 6 height 6
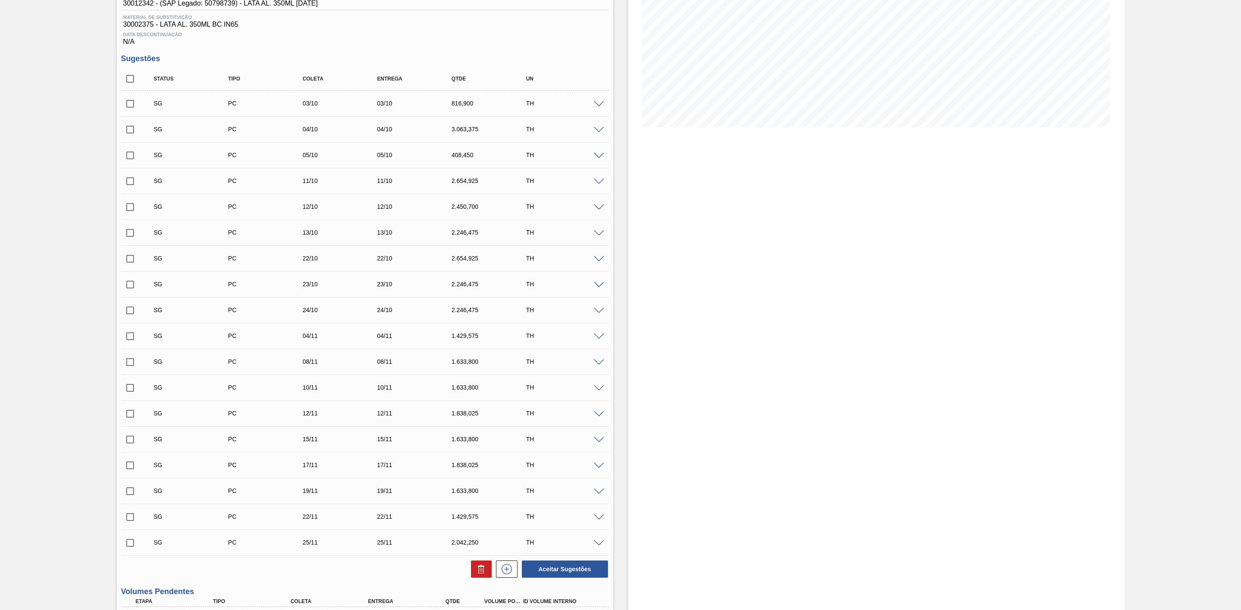
scroll to position [65, 0]
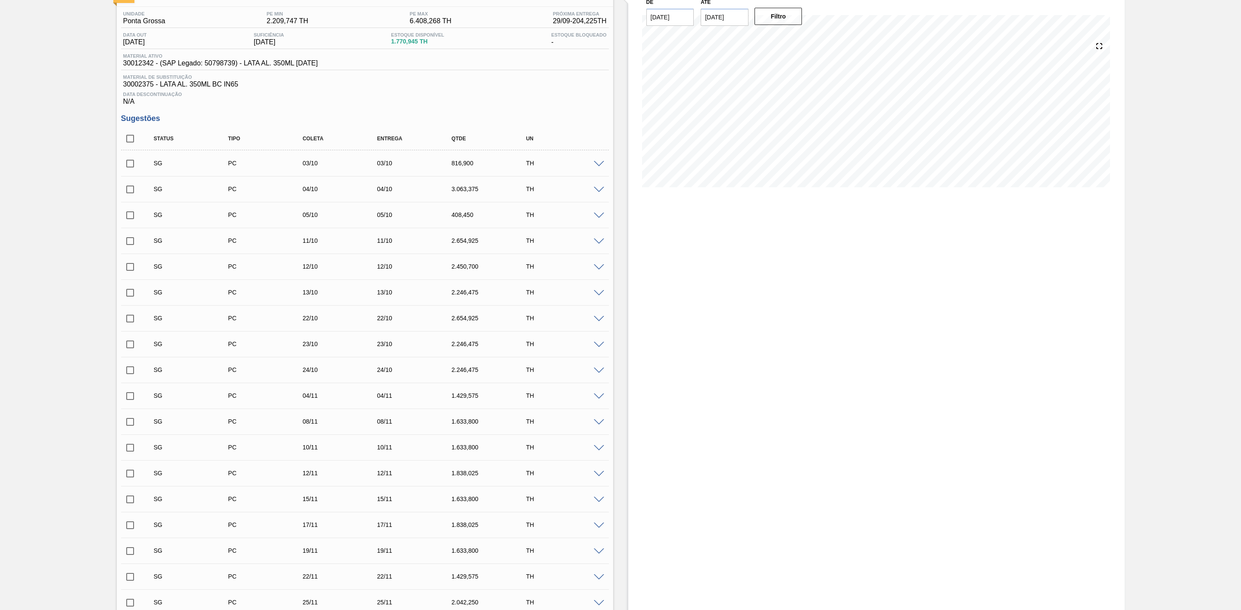
click at [127, 196] on input "checkbox" at bounding box center [130, 190] width 18 height 18
checkbox input "true"
click at [127, 215] on input "checkbox" at bounding box center [130, 215] width 18 height 18
checkbox input "true"
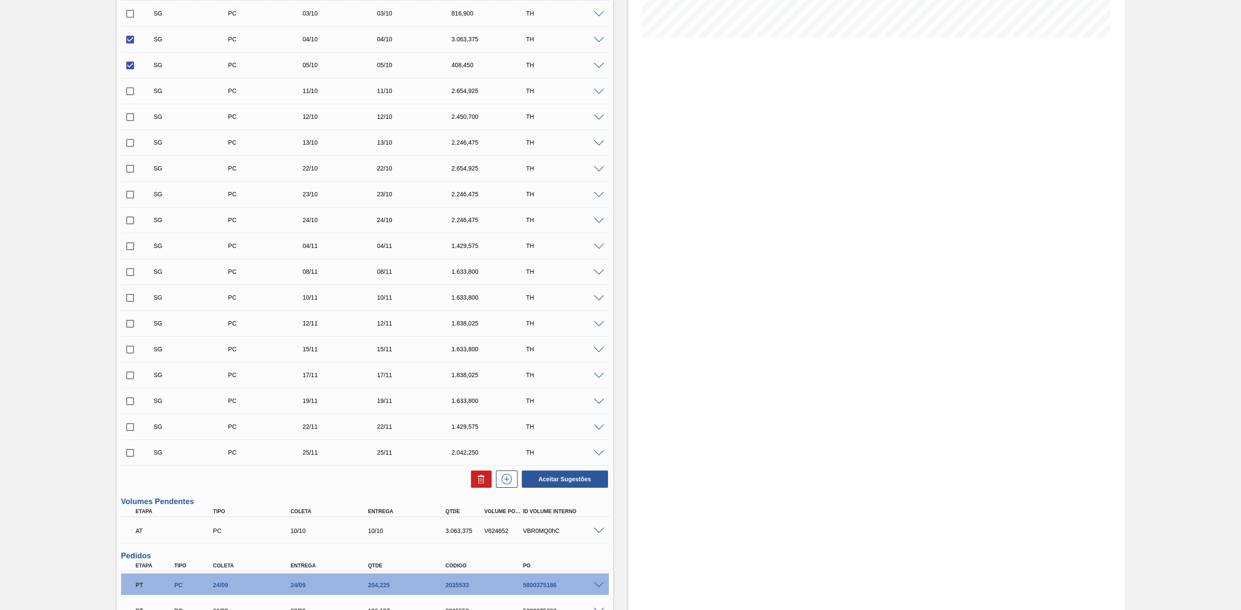
scroll to position [323, 0]
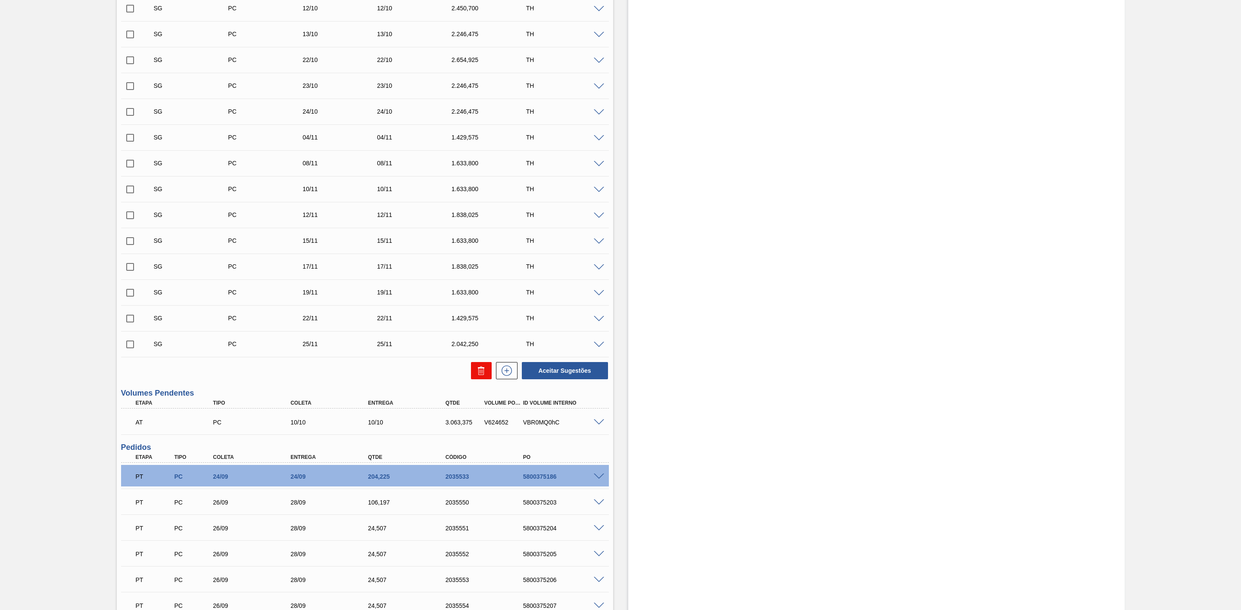
click at [479, 376] on icon at bounding box center [481, 371] width 10 height 10
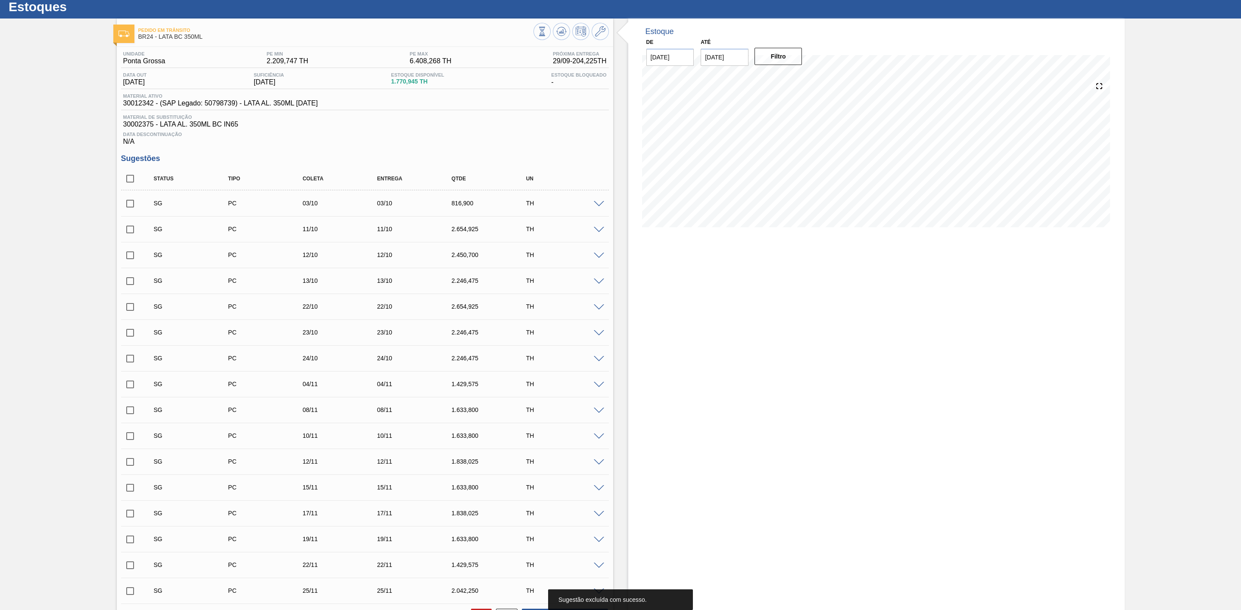
scroll to position [13, 0]
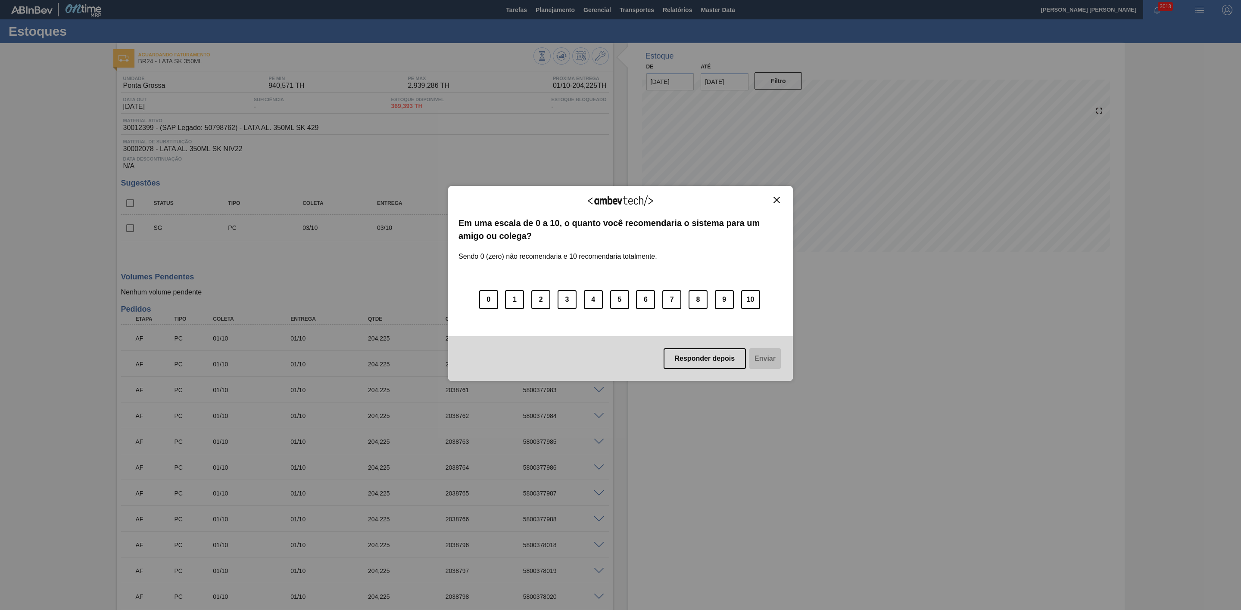
click at [775, 202] on img "Close" at bounding box center [776, 200] width 6 height 6
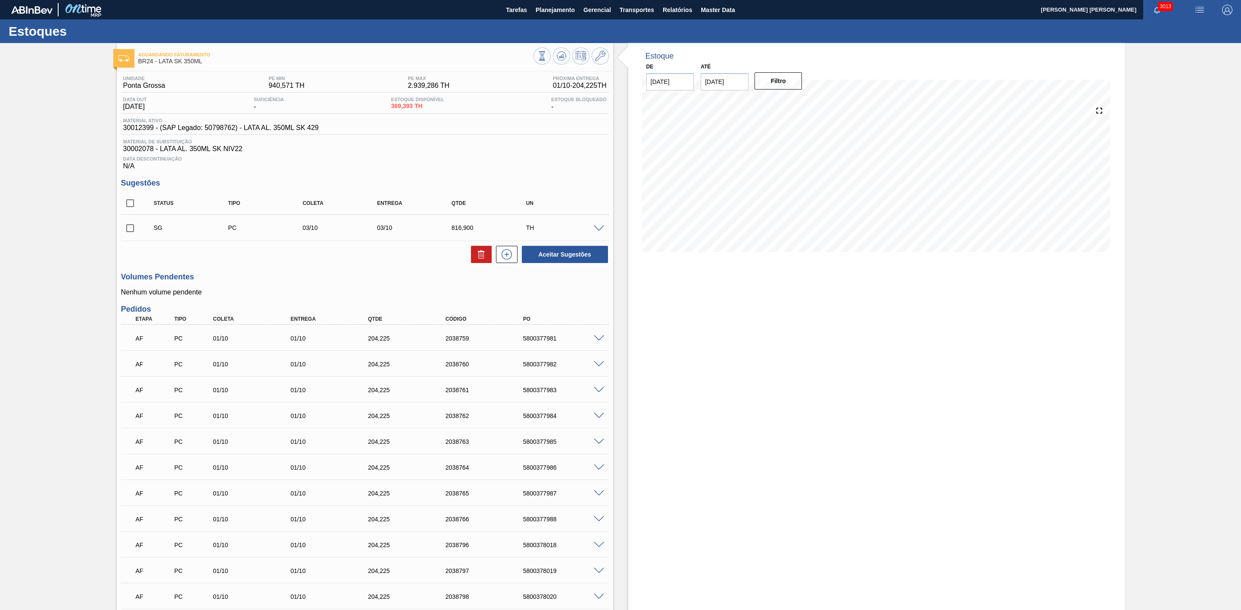
click at [128, 233] on input "checkbox" at bounding box center [130, 228] width 18 height 18
click at [484, 263] on button at bounding box center [481, 254] width 21 height 17
checkbox input "false"
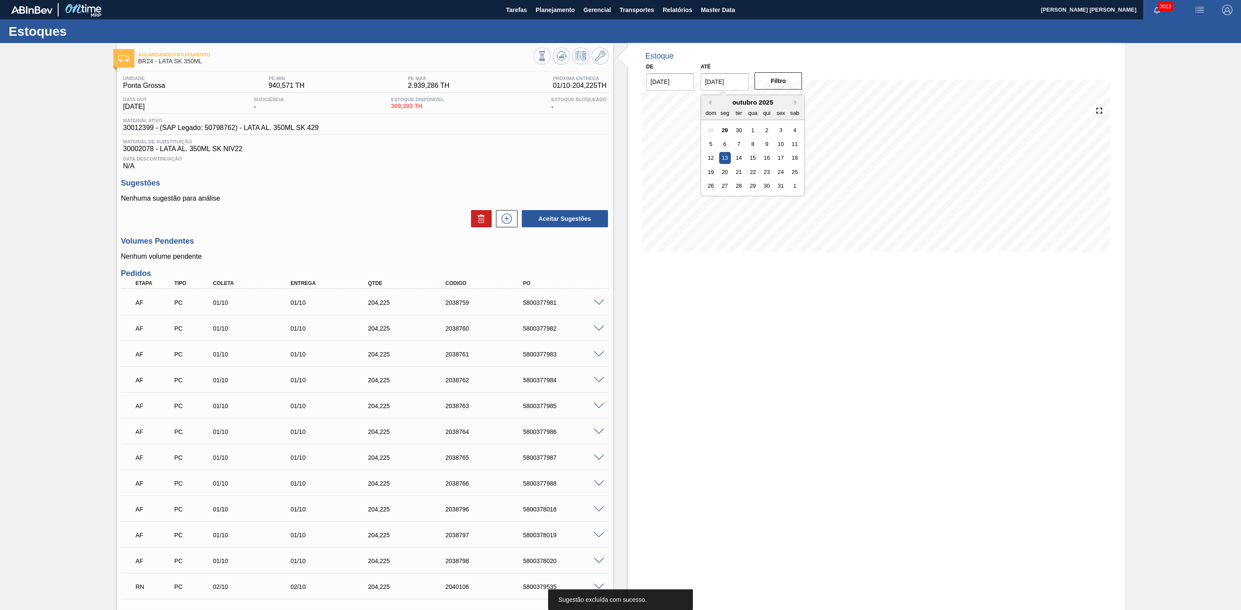
click at [725, 81] on input "[DATE]" at bounding box center [724, 81] width 48 height 17
click at [780, 187] on div "31" at bounding box center [781, 186] width 12 height 12
type input "[DATE]"
click at [778, 83] on button "Filtro" at bounding box center [778, 80] width 48 height 17
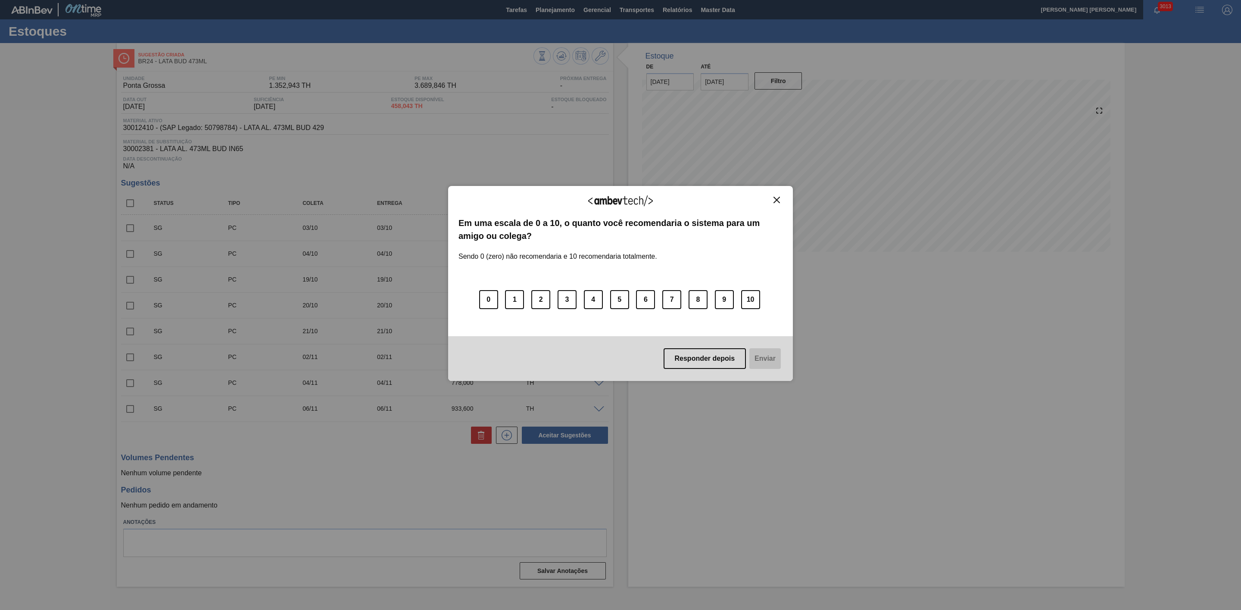
click at [775, 200] on img "Close" at bounding box center [776, 200] width 6 height 6
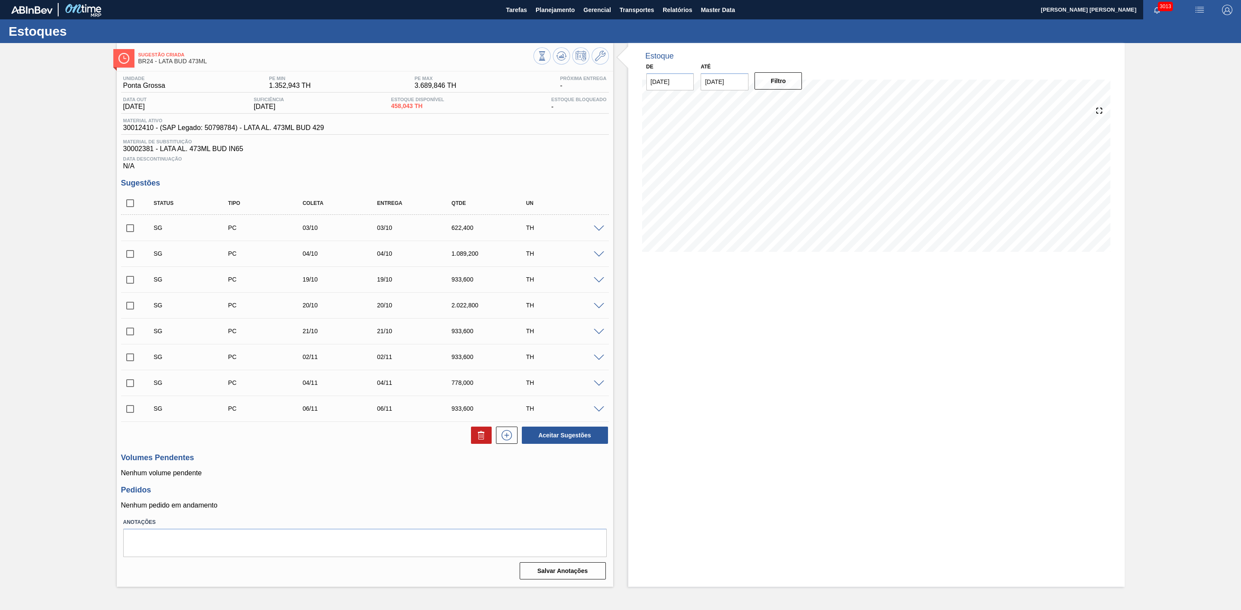
click at [131, 234] on input "checkbox" at bounding box center [130, 228] width 18 height 18
checkbox input "true"
click at [131, 258] on input "checkbox" at bounding box center [130, 254] width 18 height 18
checkbox input "true"
click at [481, 439] on icon at bounding box center [481, 436] width 0 height 4
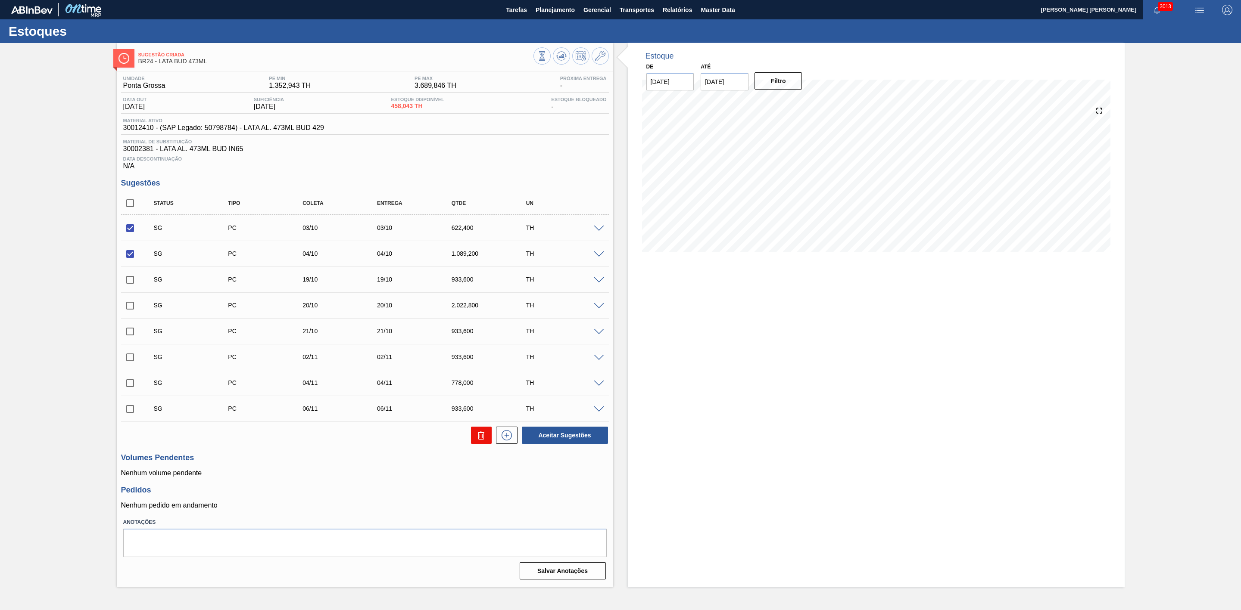
checkbox input "false"
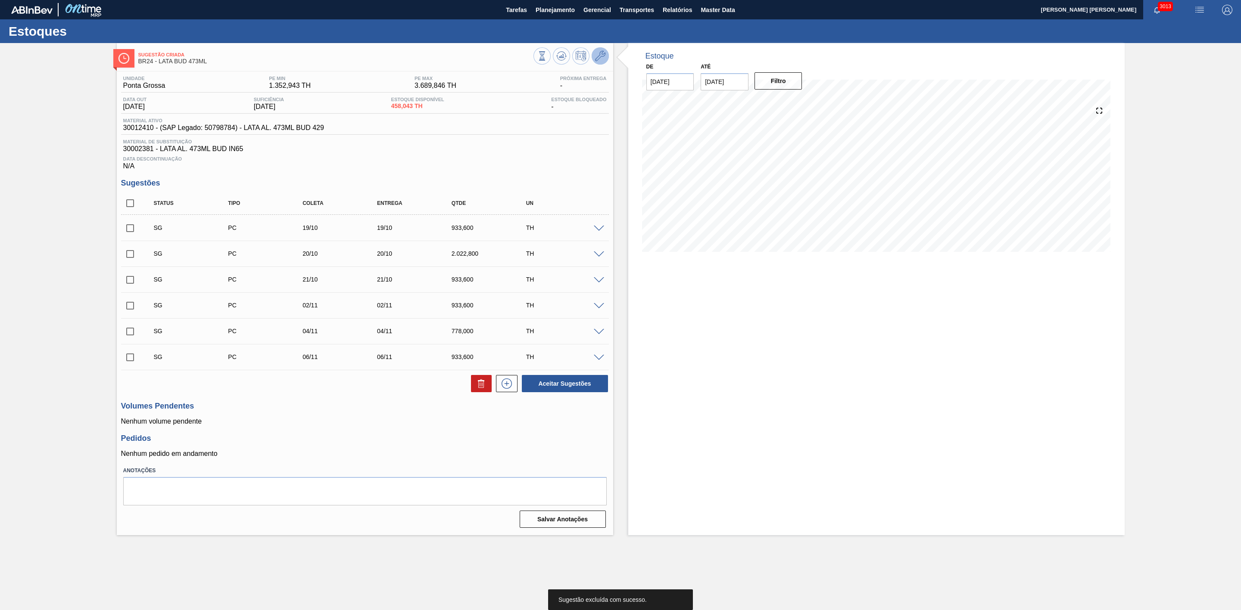
click at [597, 57] on icon at bounding box center [600, 56] width 10 height 10
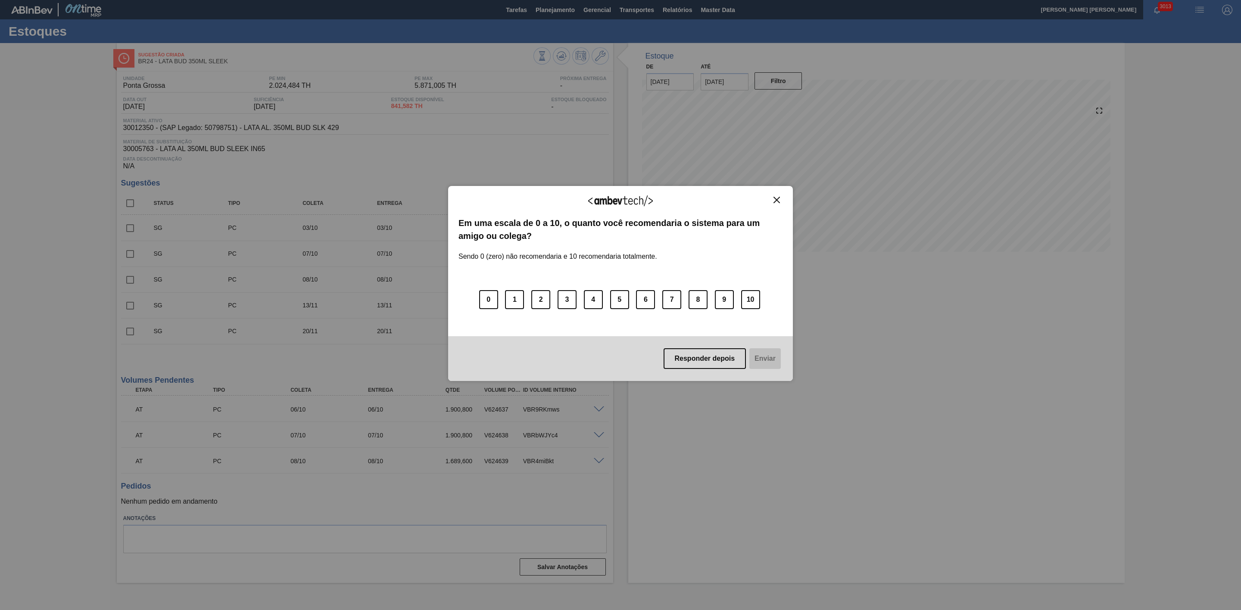
click at [779, 199] on img "Close" at bounding box center [776, 200] width 6 height 6
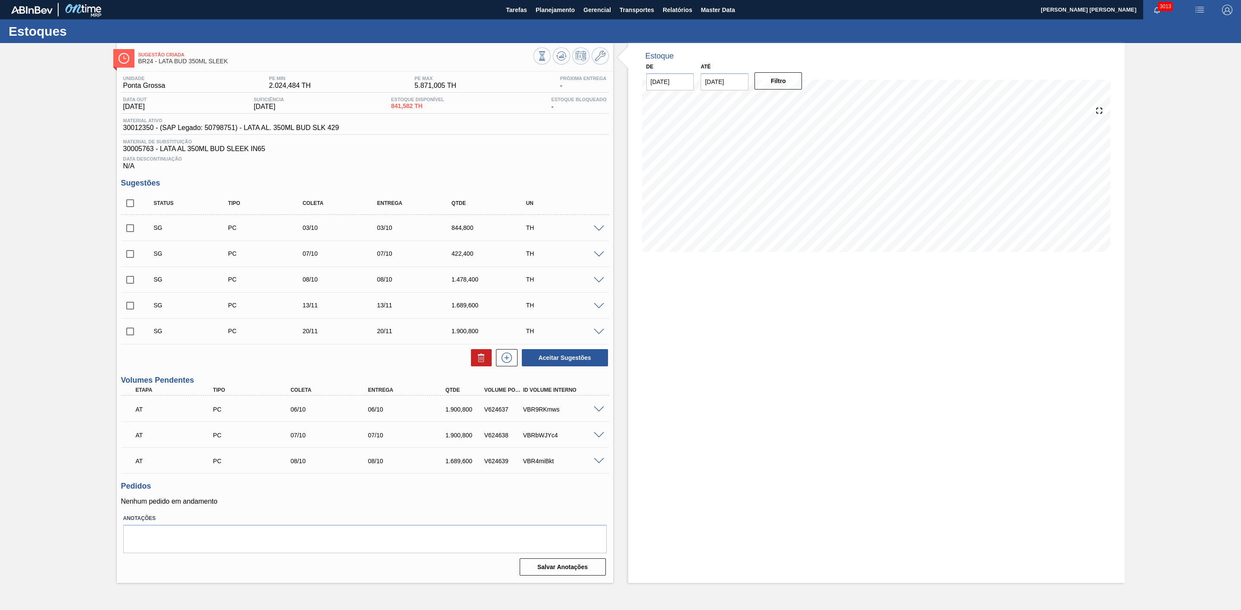
click at [127, 231] on input "checkbox" at bounding box center [130, 228] width 18 height 18
checkbox input "true"
click at [131, 258] on input "checkbox" at bounding box center [130, 254] width 18 height 18
checkbox input "true"
click at [129, 281] on input "checkbox" at bounding box center [130, 280] width 18 height 18
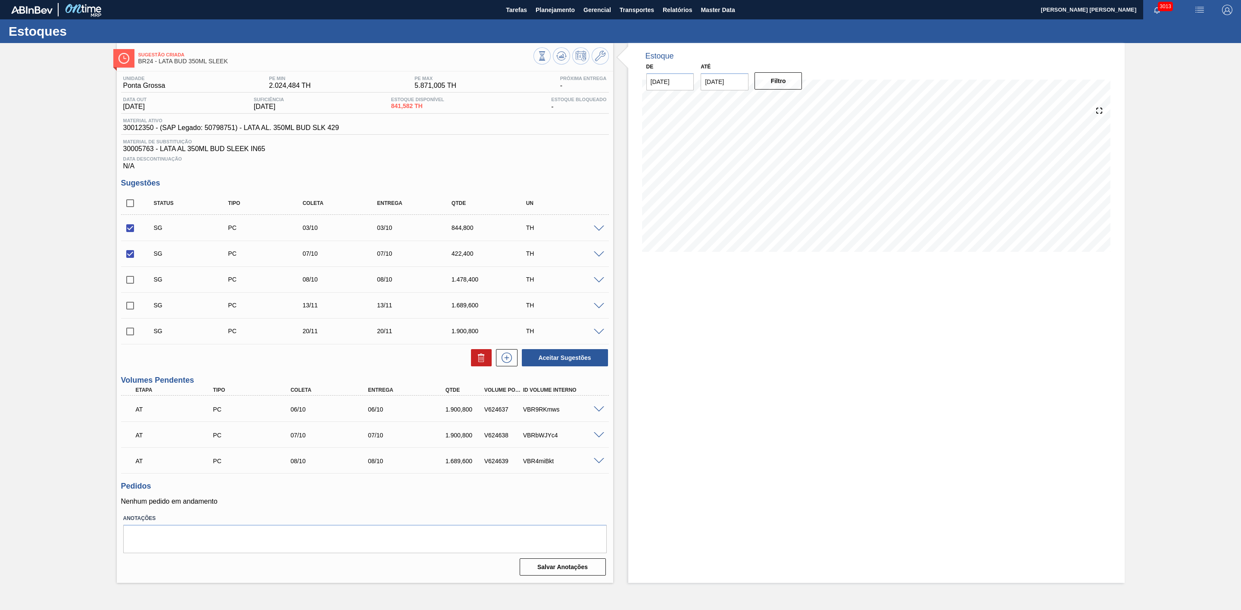
checkbox input "true"
click at [477, 360] on icon at bounding box center [481, 358] width 10 height 10
checkbox input "false"
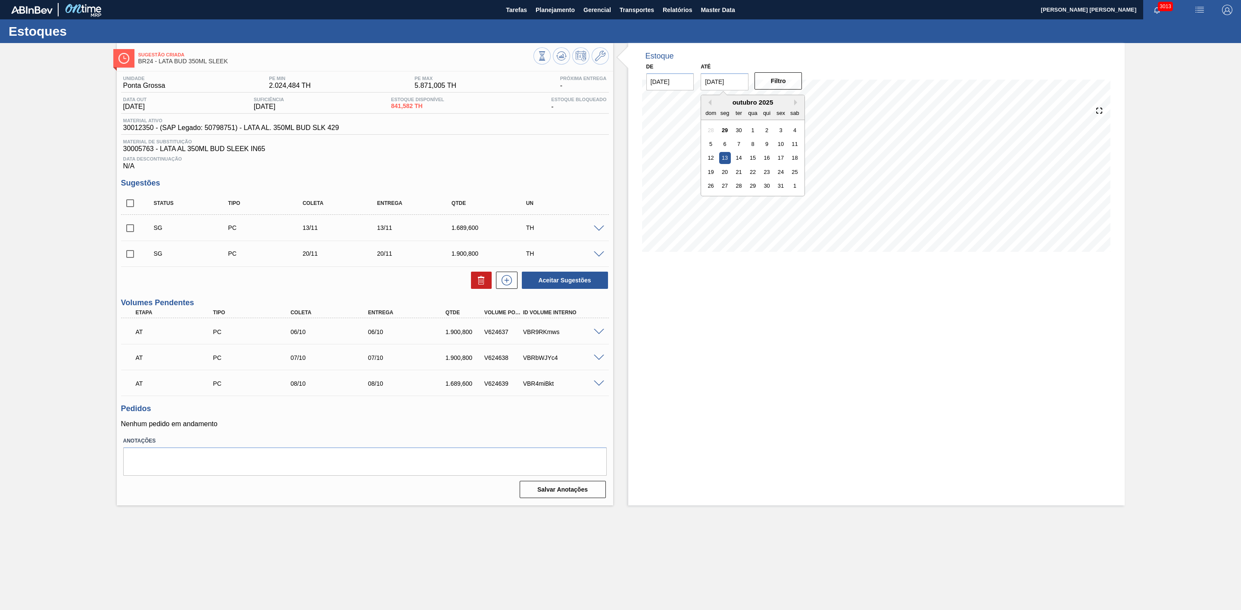
click at [735, 86] on input "[DATE]" at bounding box center [724, 81] width 48 height 17
click at [785, 189] on div "31" at bounding box center [781, 186] width 12 height 12
type input "[DATE]"
click at [773, 78] on button "Filtro" at bounding box center [778, 80] width 48 height 17
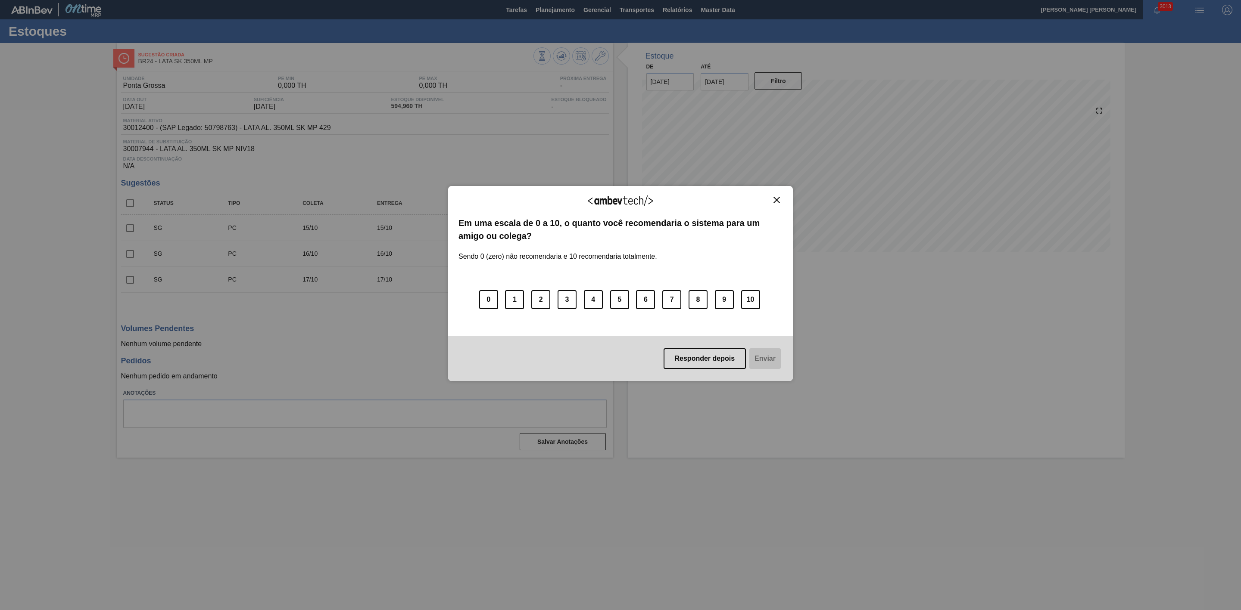
click at [775, 201] on img "Close" at bounding box center [776, 200] width 6 height 6
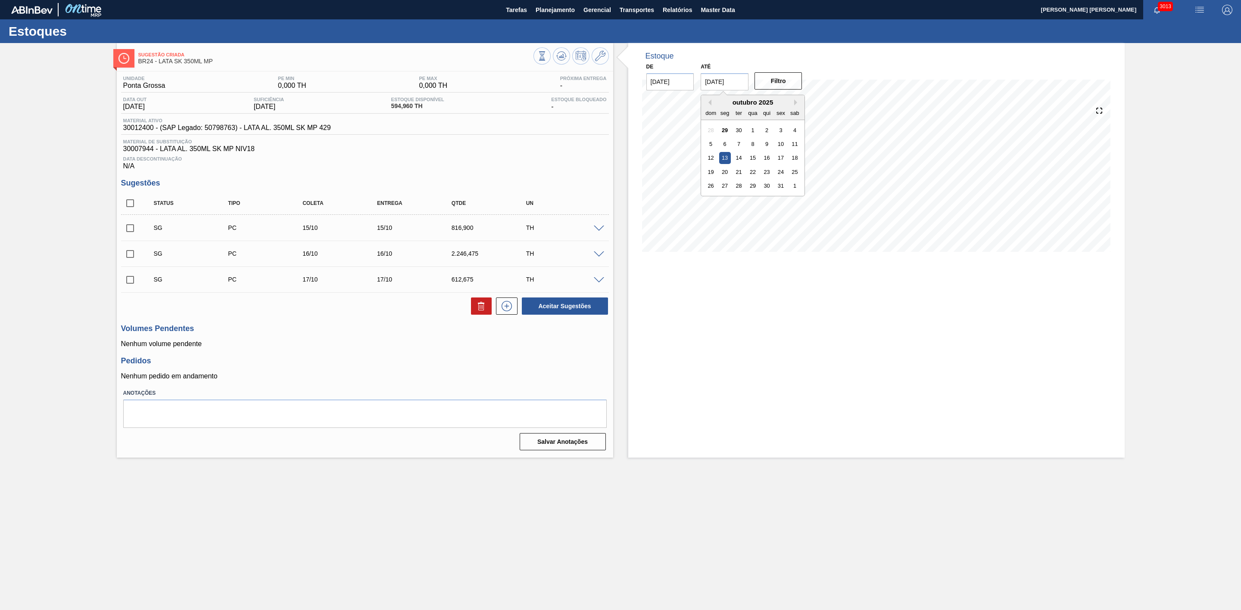
click at [729, 84] on input "[DATE]" at bounding box center [724, 81] width 48 height 17
click at [795, 172] on div "25" at bounding box center [795, 172] width 12 height 12
type input "[DATE]"
click at [780, 87] on button "Filtro" at bounding box center [778, 80] width 48 height 17
click at [600, 231] on span at bounding box center [599, 229] width 10 height 6
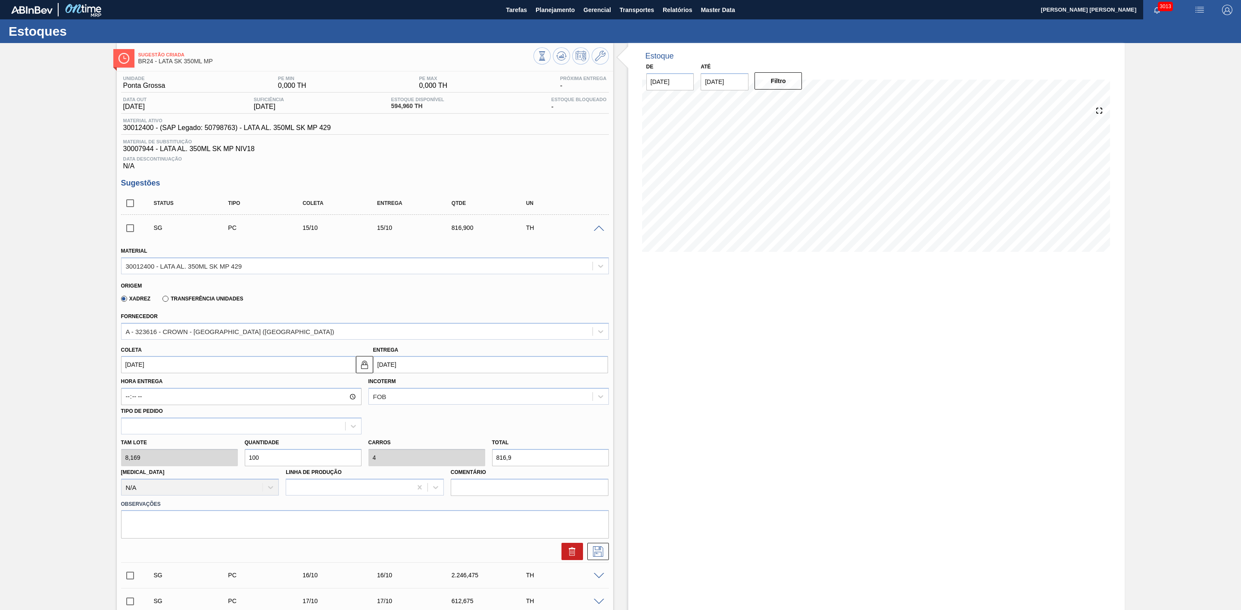
click at [600, 231] on span at bounding box center [599, 229] width 10 height 6
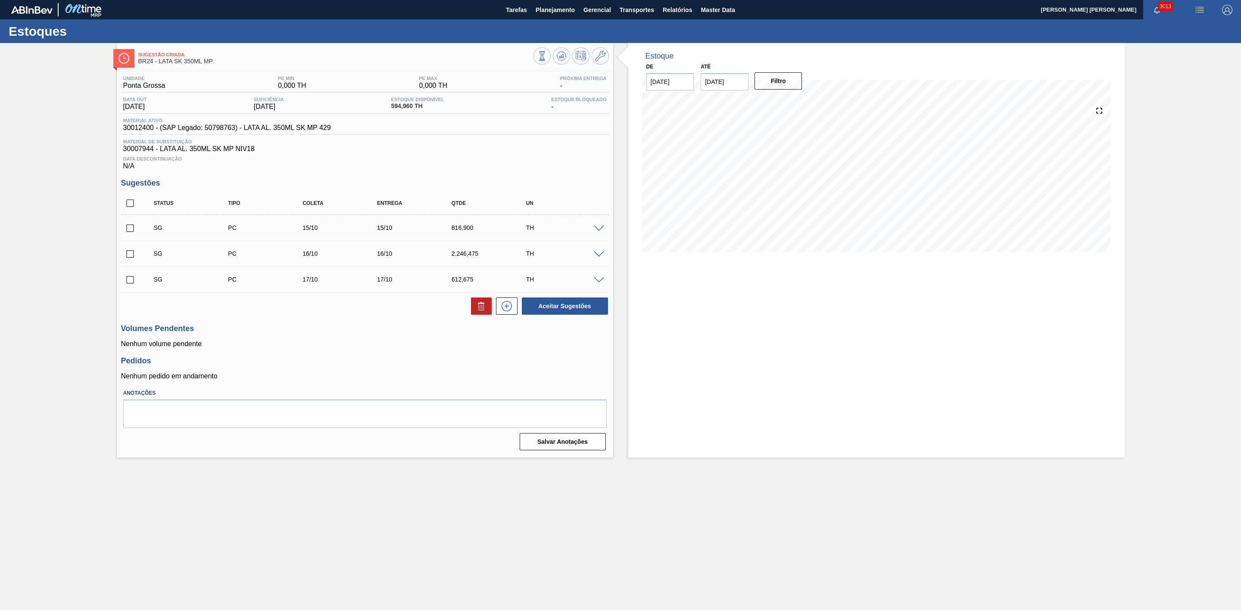
click at [597, 258] on span at bounding box center [599, 255] width 10 height 6
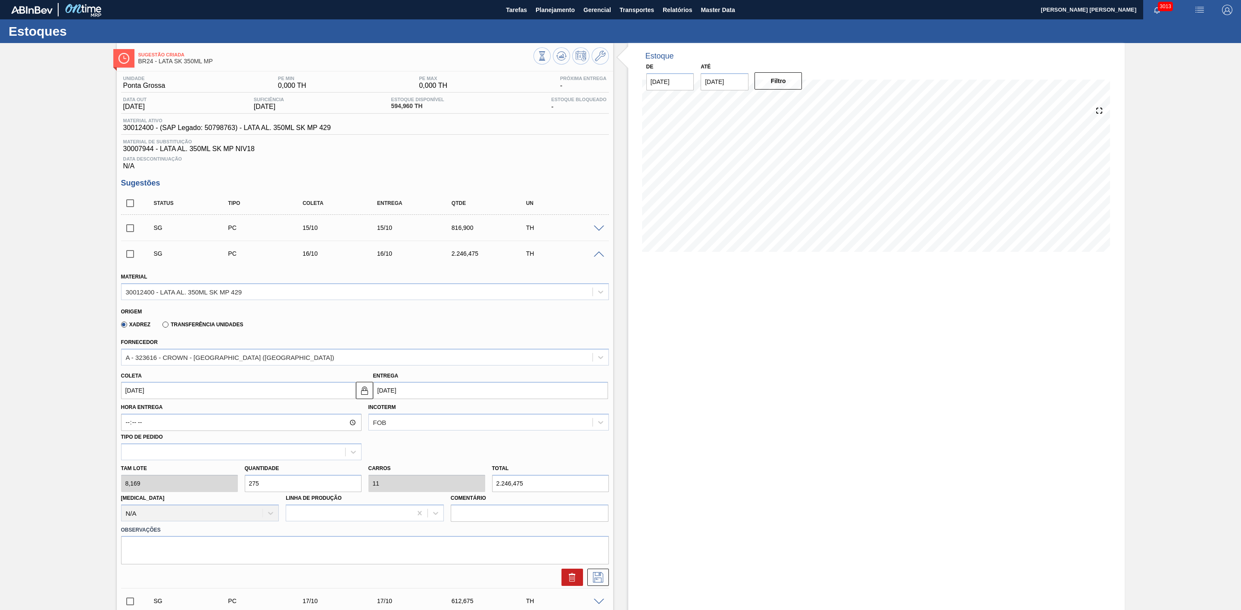
click at [596, 258] on span at bounding box center [599, 255] width 10 height 6
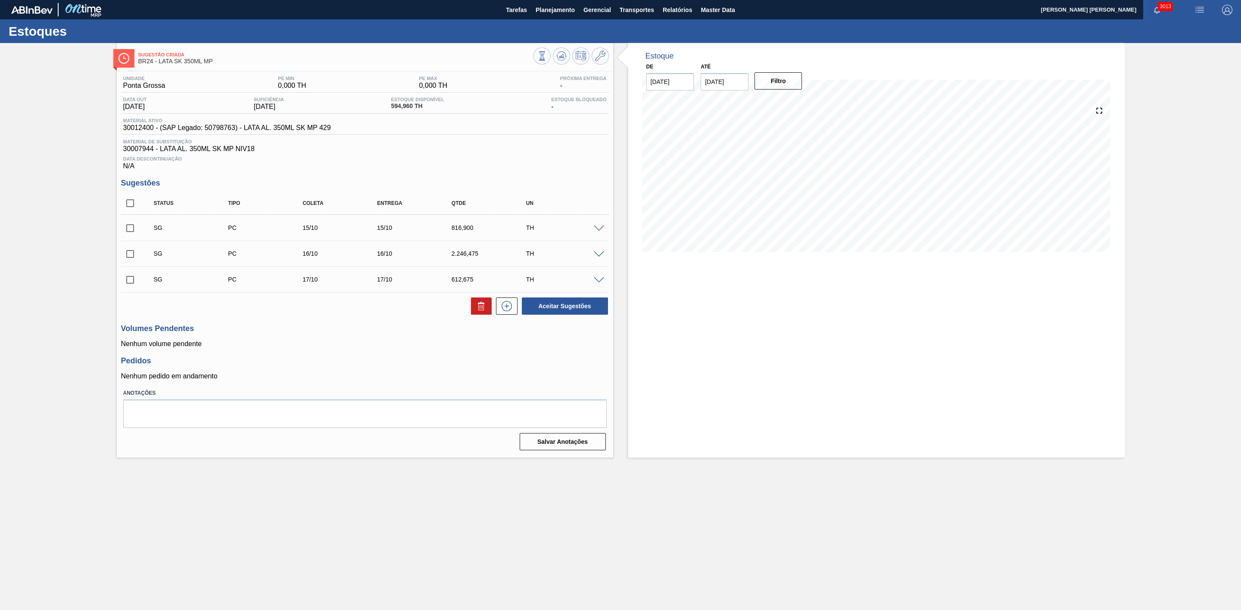
click at [595, 284] on span at bounding box center [599, 280] width 10 height 6
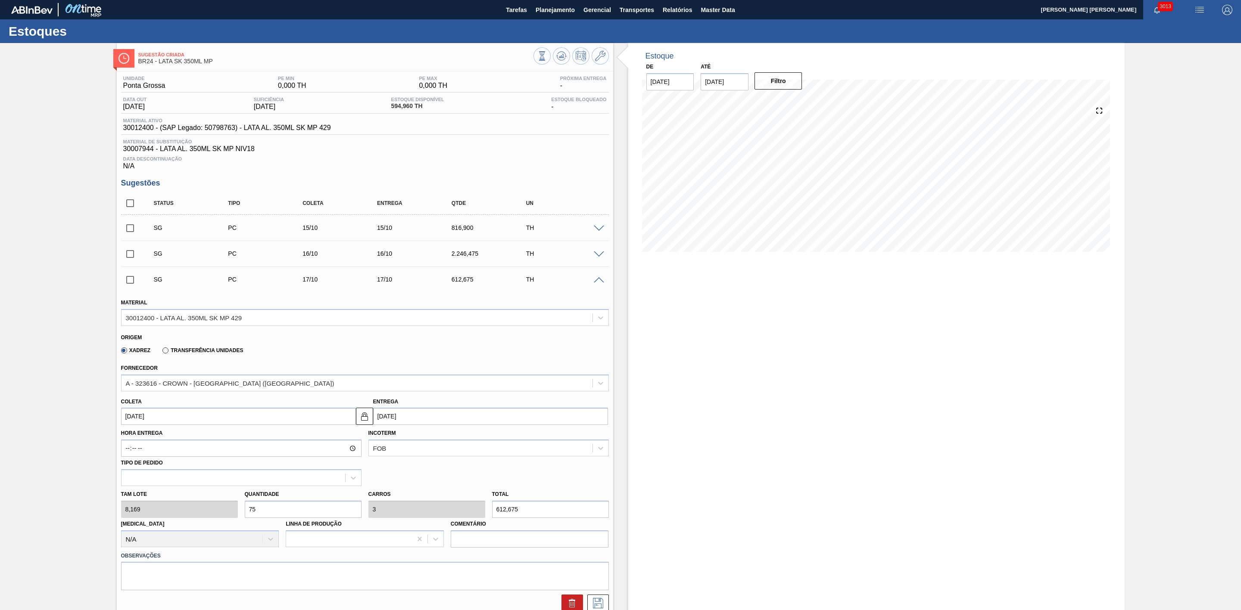
click at [595, 284] on span at bounding box center [599, 280] width 10 height 6
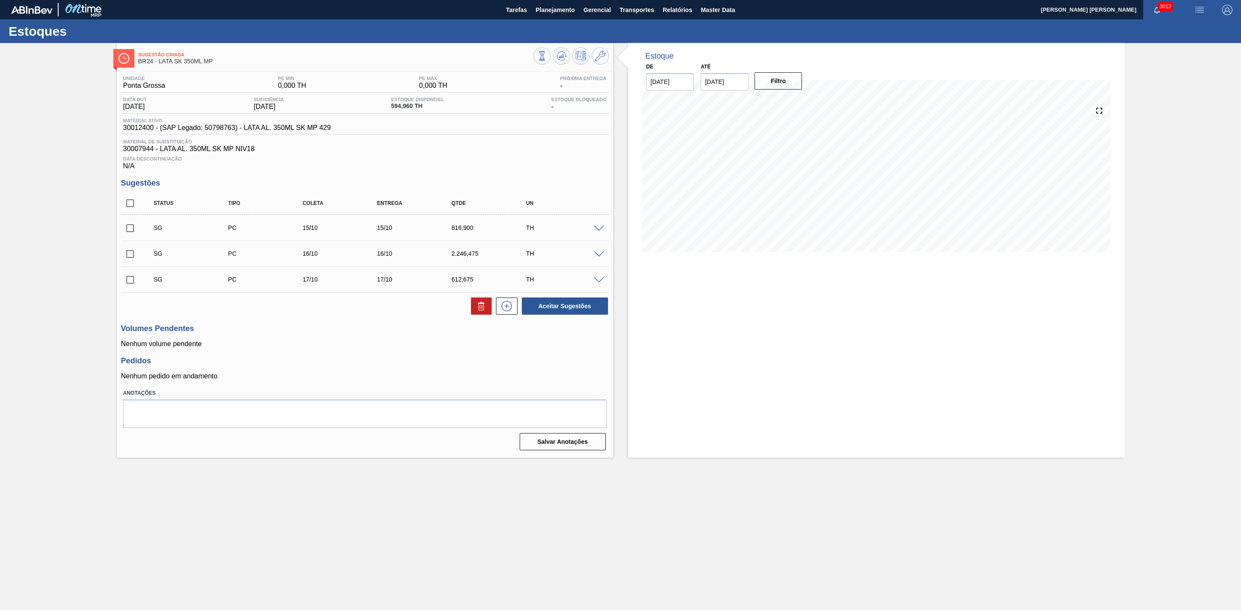
click at [127, 205] on input "checkbox" at bounding box center [130, 203] width 18 height 18
checkbox input "true"
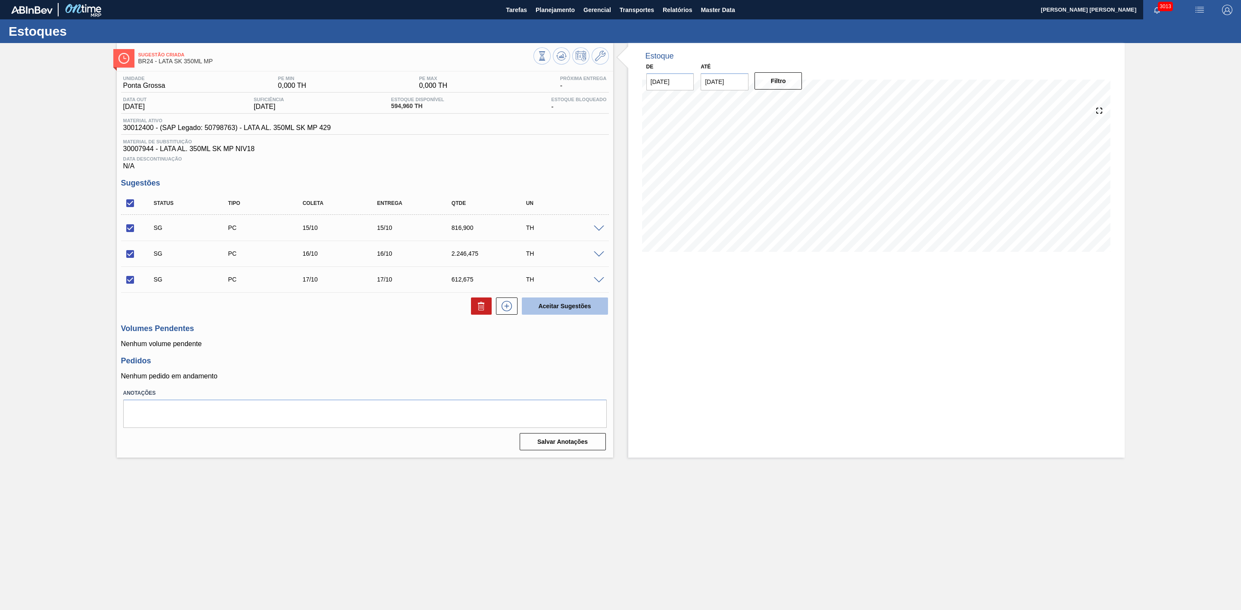
click at [547, 311] on button "Aceitar Sugestões" at bounding box center [565, 306] width 86 height 17
checkbox input "false"
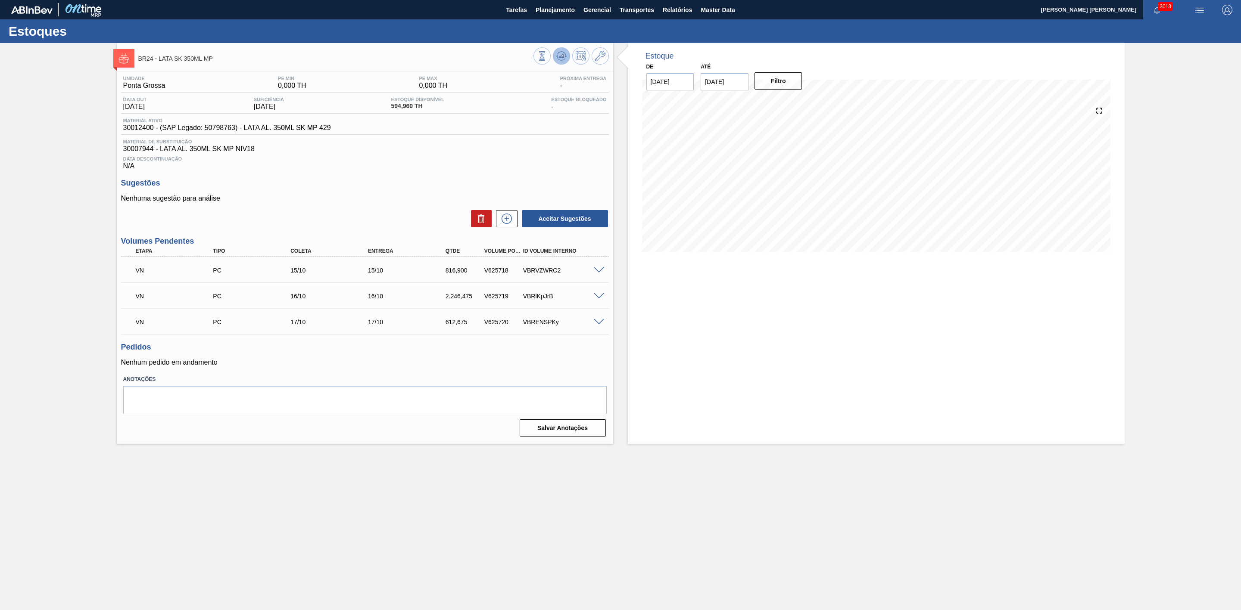
click at [563, 59] on icon at bounding box center [561, 56] width 10 height 10
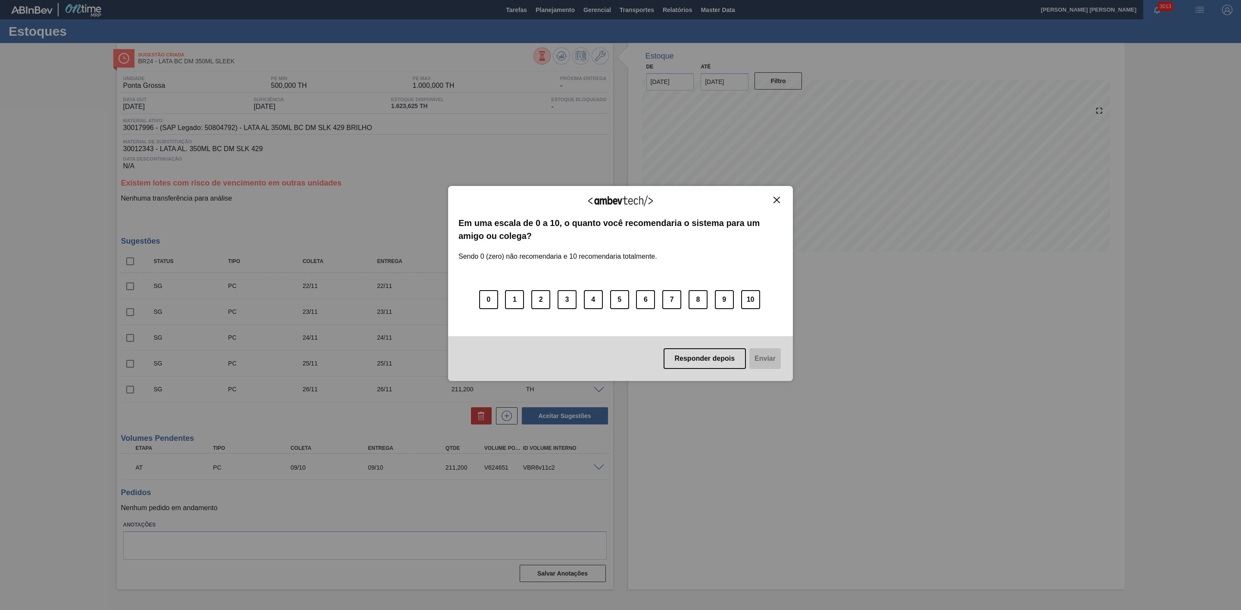
click at [777, 200] on img "Close" at bounding box center [776, 200] width 6 height 6
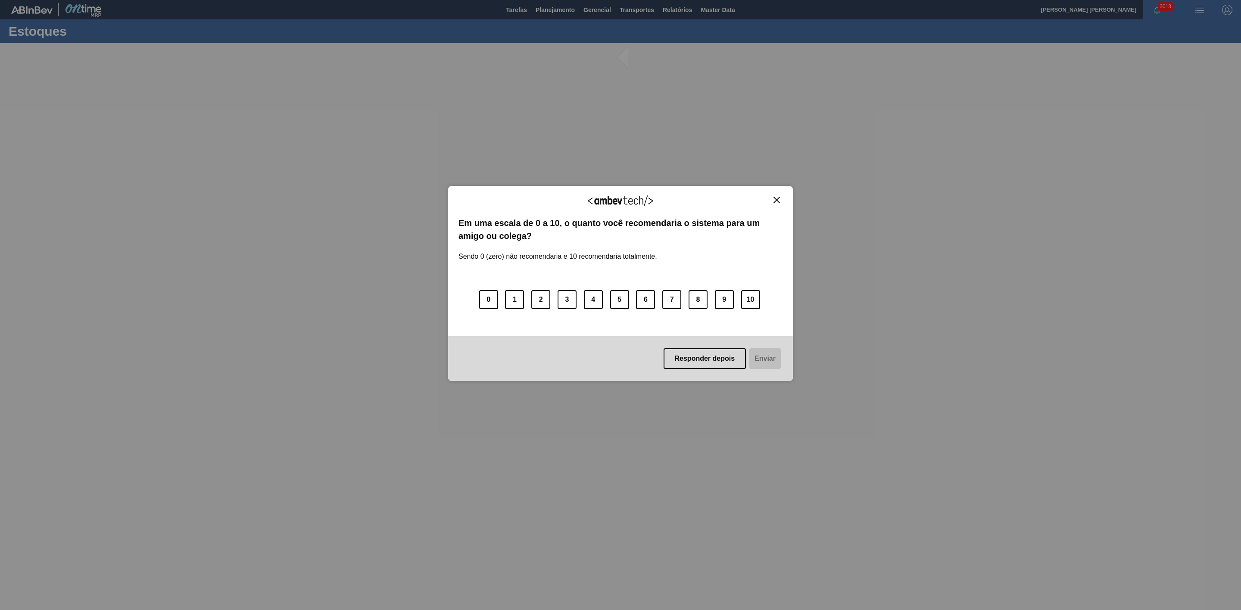
click at [777, 198] on img "Close" at bounding box center [776, 200] width 6 height 6
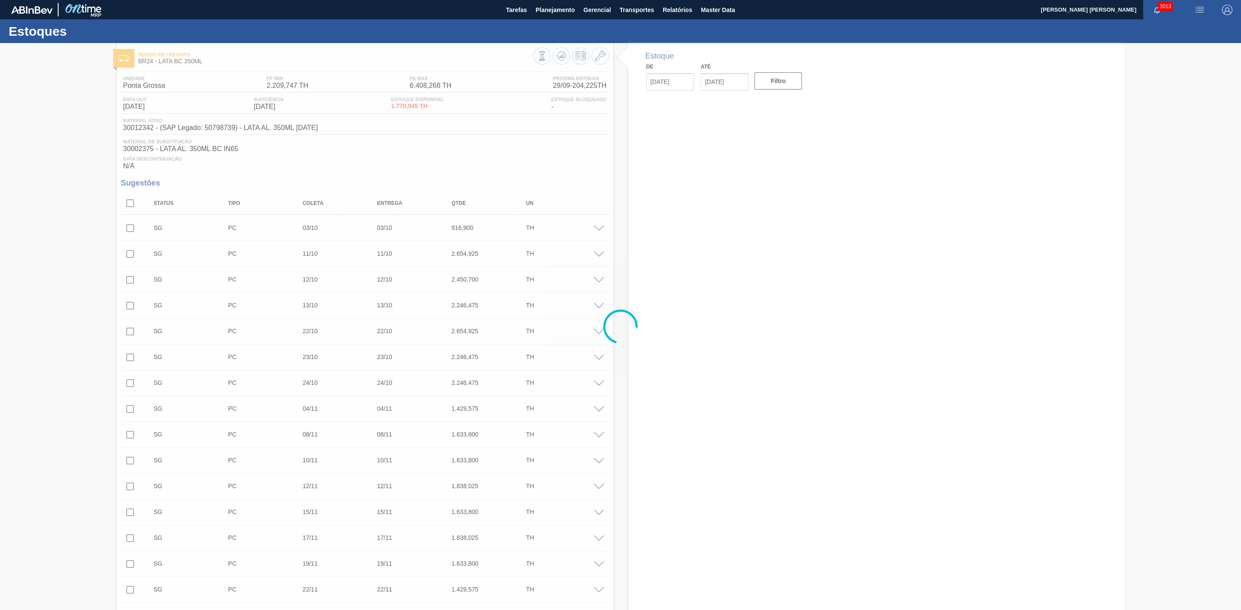
type input "[DATE]"
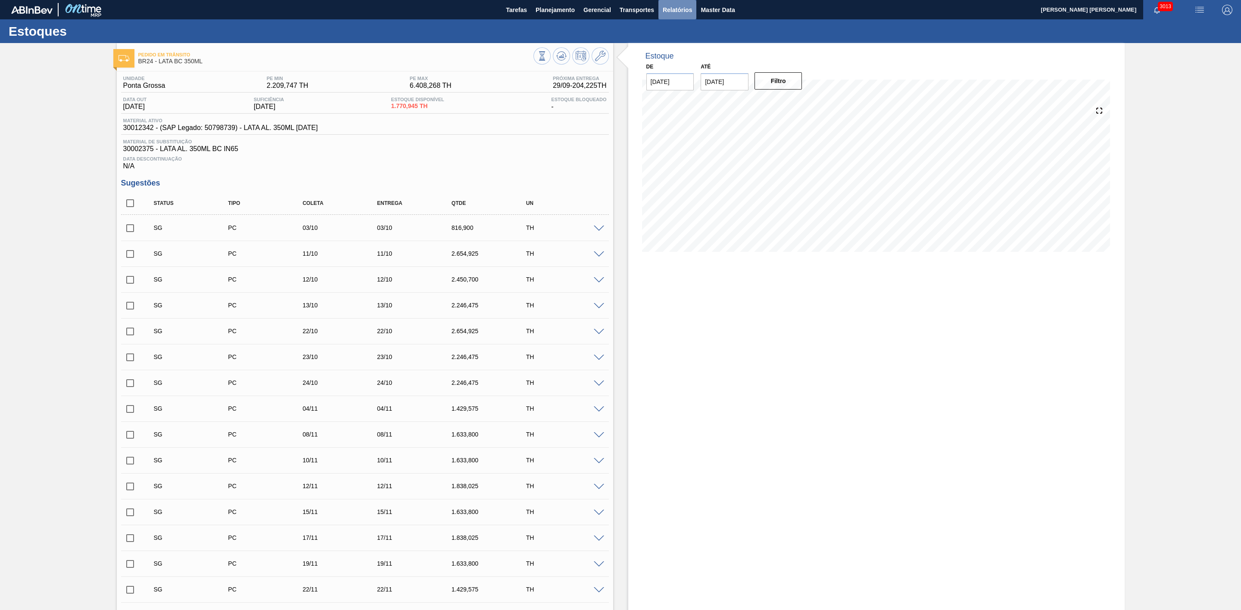
click at [688, 9] on span "Relatórios" at bounding box center [677, 10] width 29 height 10
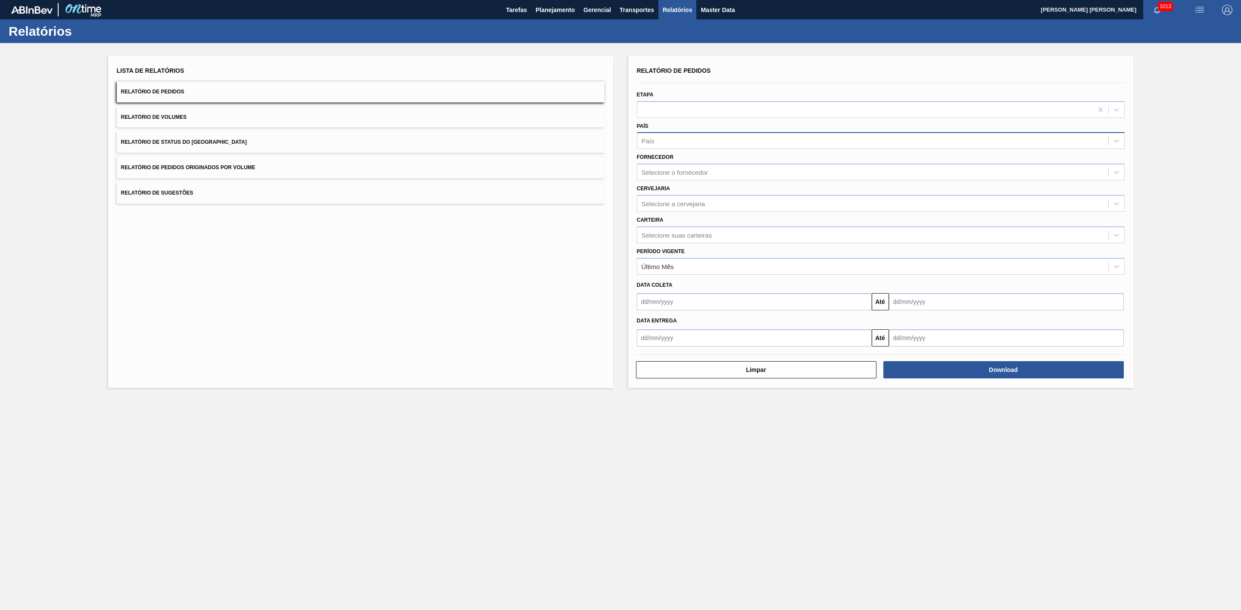
click at [664, 142] on div "País" at bounding box center [872, 141] width 471 height 12
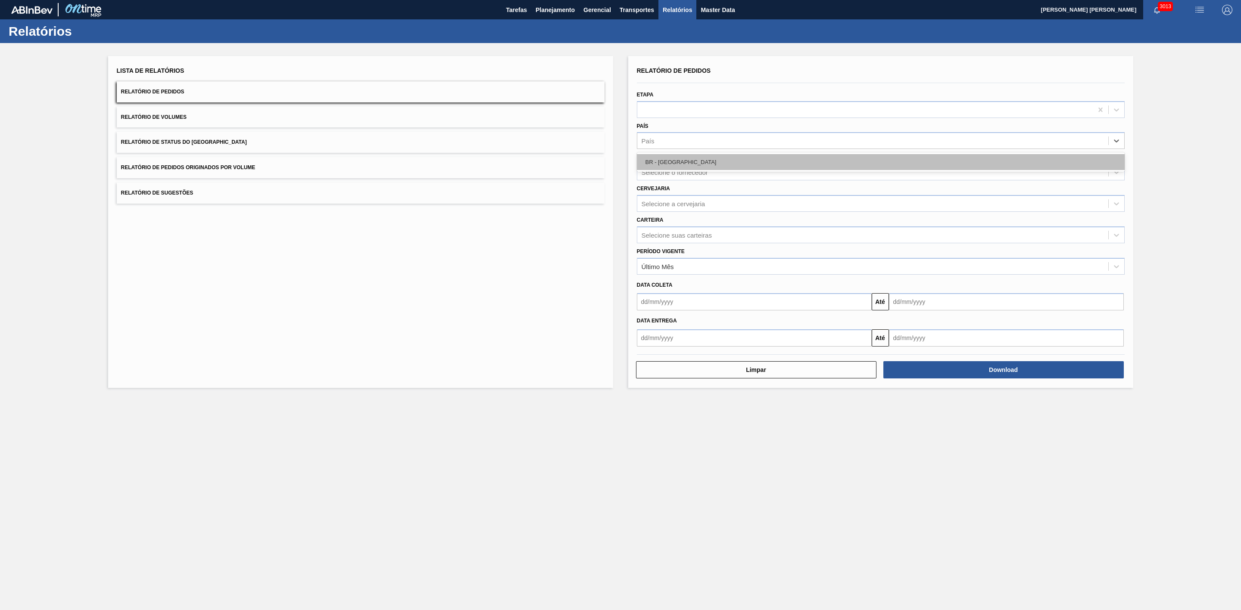
click at [663, 165] on div "BR - [GEOGRAPHIC_DATA]" at bounding box center [881, 162] width 488 height 16
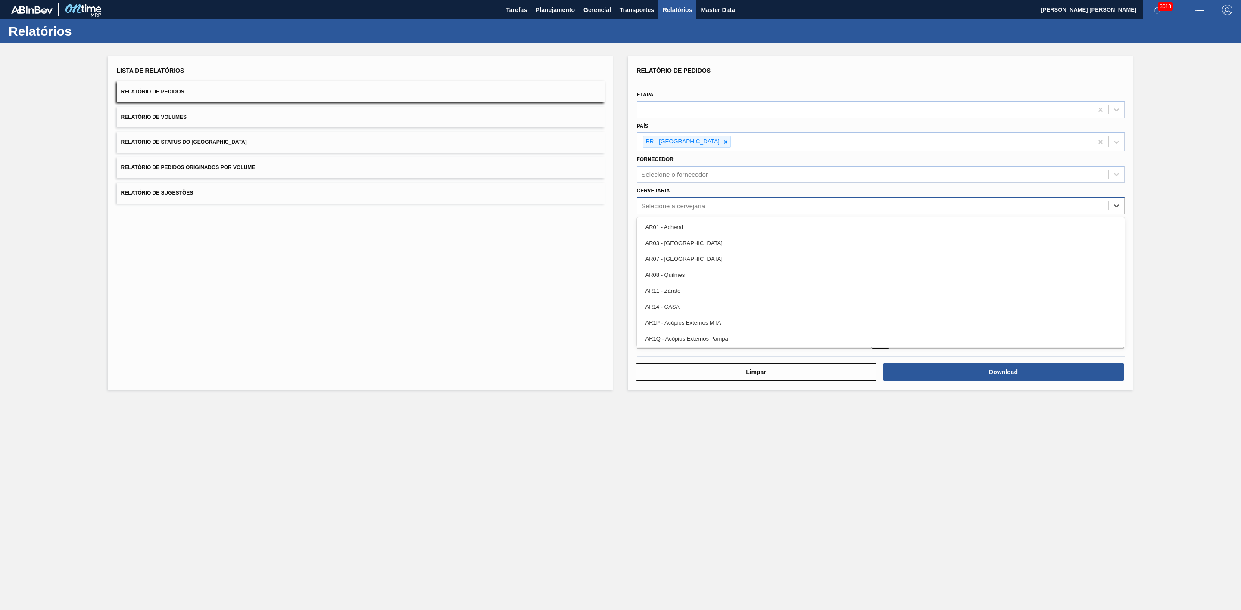
click at [669, 205] on div "Selecione a cervejaria" at bounding box center [673, 205] width 64 height 7
type input "16"
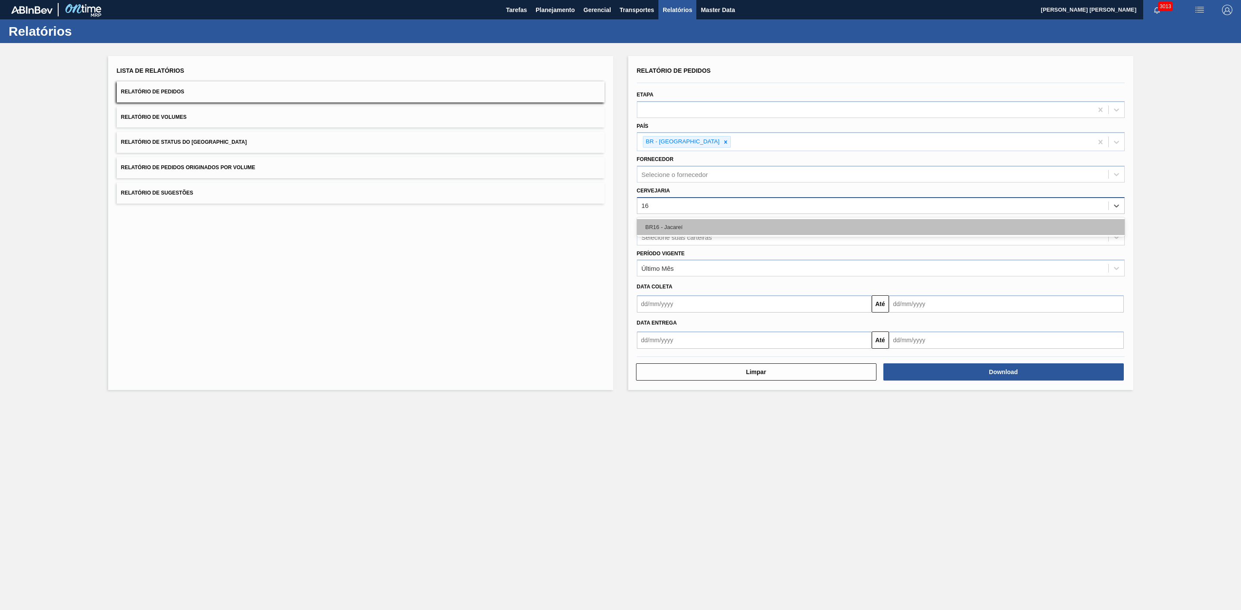
click at [670, 233] on div "BR16 - Jacareí" at bounding box center [881, 227] width 488 height 16
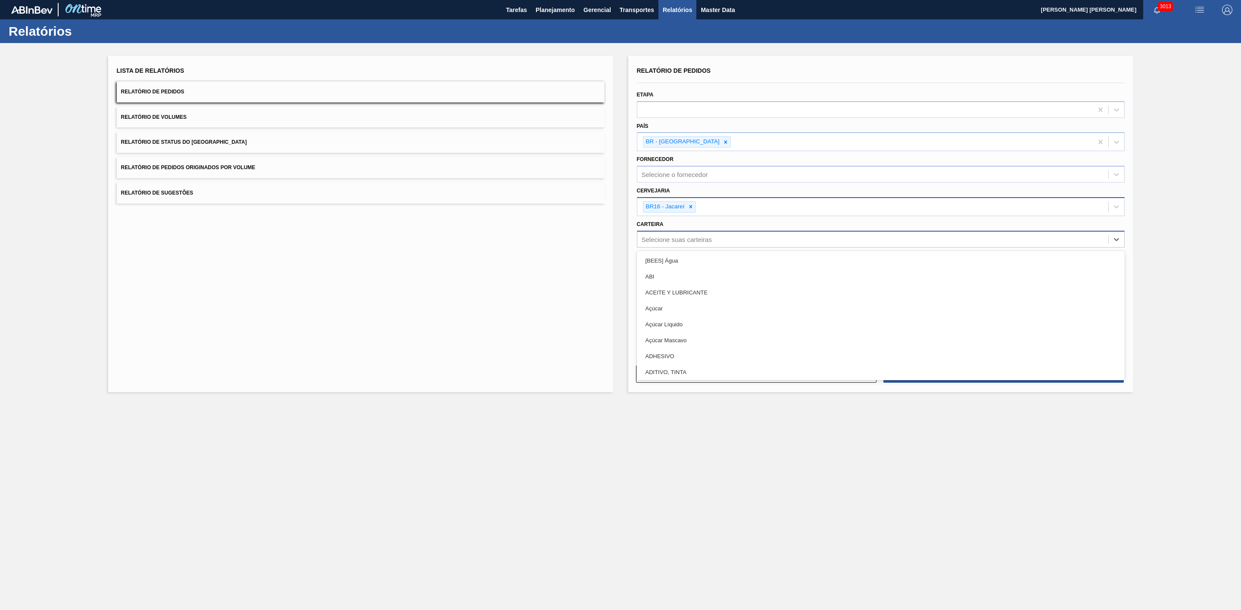
click at [685, 242] on div "Selecione suas carteiras" at bounding box center [676, 239] width 70 height 7
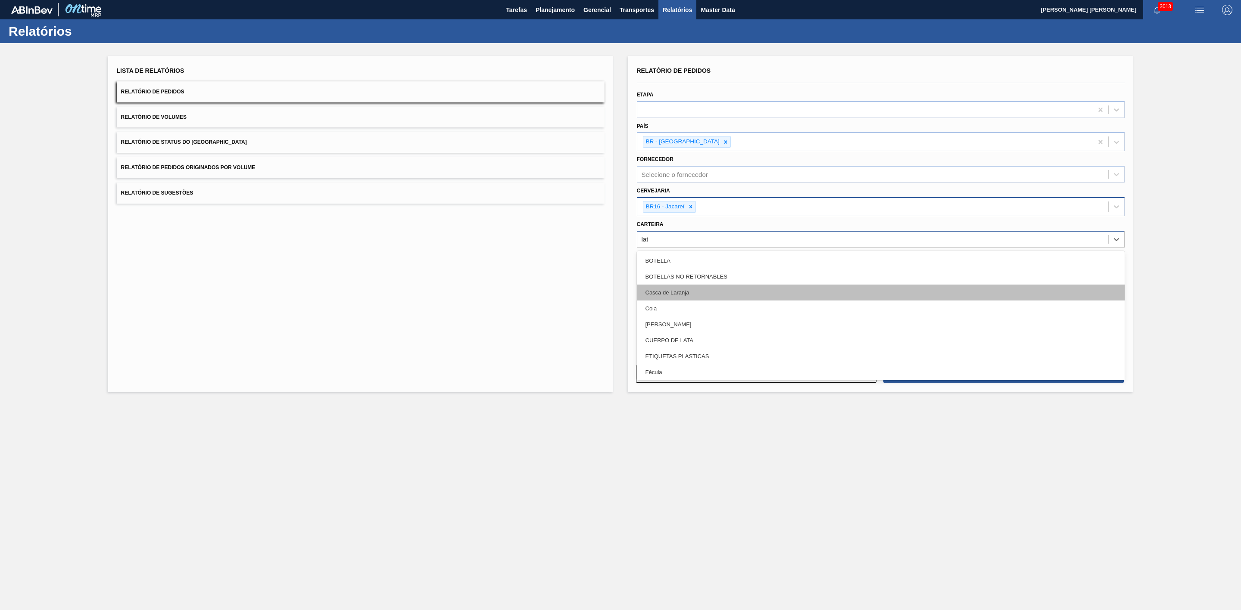
type input "lata"
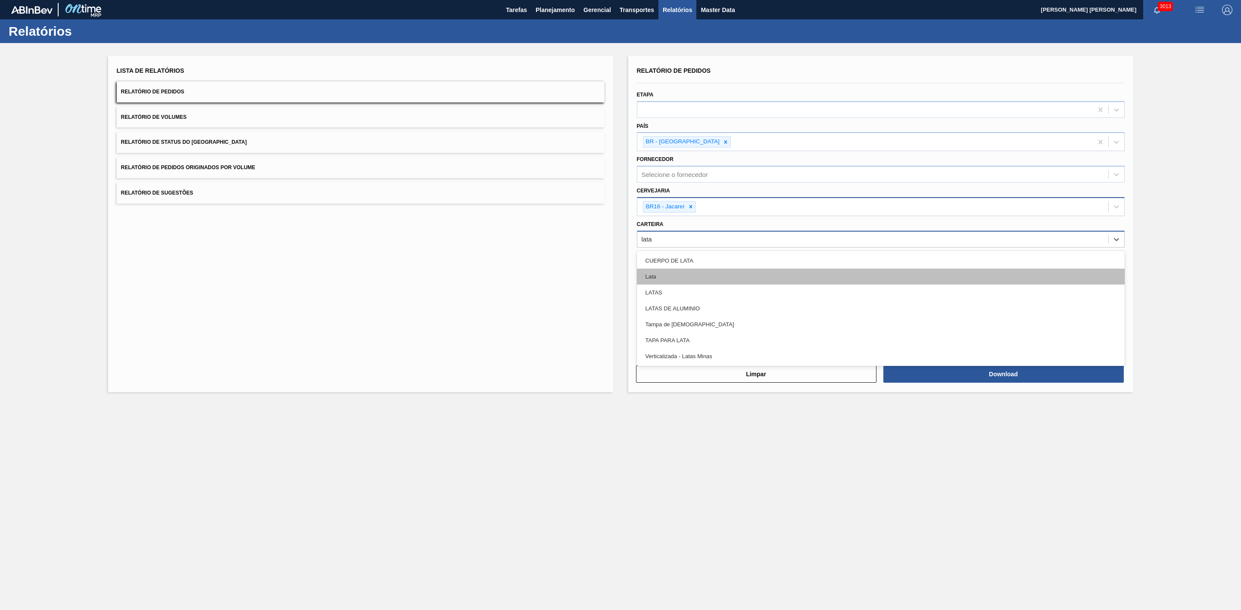
click at [662, 272] on div "Lata" at bounding box center [881, 277] width 488 height 16
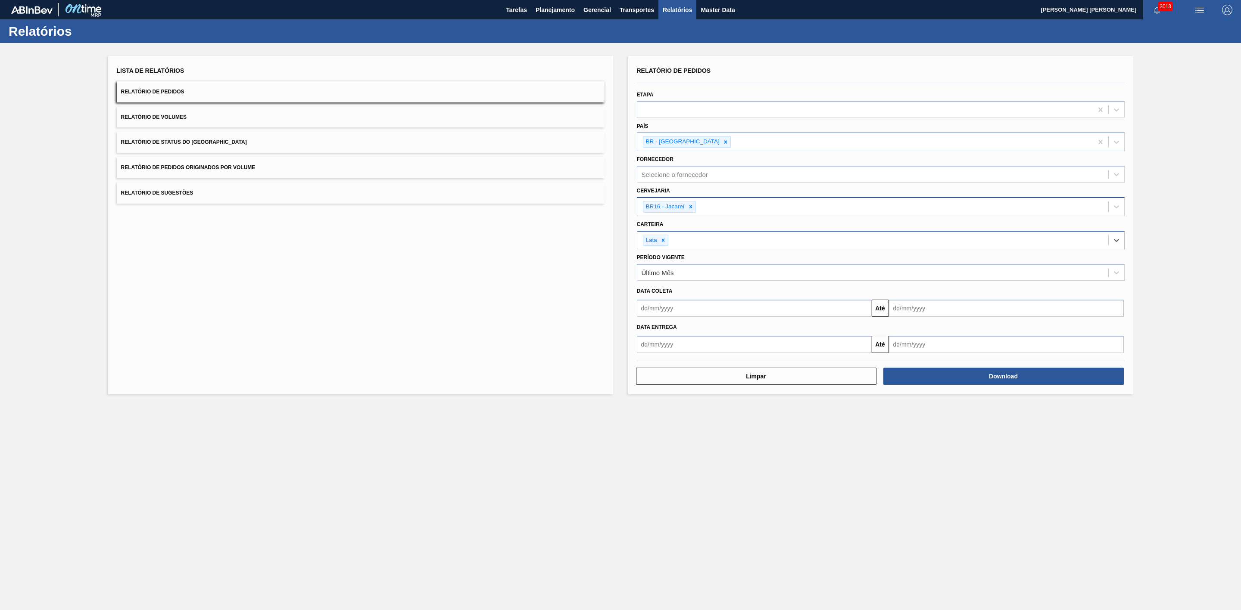
click at [694, 310] on input "text" at bounding box center [754, 308] width 235 height 17
click at [650, 327] on div "setembro 2025" at bounding box center [688, 328] width 103 height 7
click at [684, 402] on div "24" at bounding box center [689, 399] width 12 height 12
type input "24/09/2025"
click at [912, 312] on input "text" at bounding box center [1006, 308] width 235 height 17
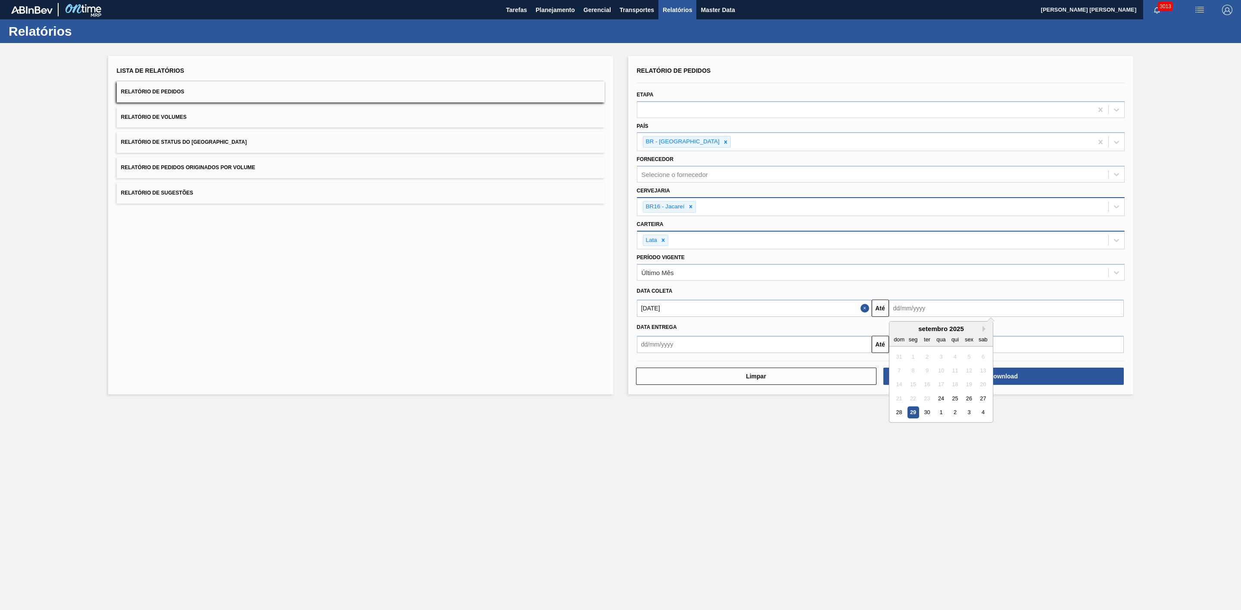
click at [903, 333] on div "setembro 2025" at bounding box center [940, 328] width 103 height 7
click at [986, 329] on button "Next Month" at bounding box center [985, 329] width 6 height 6
click at [979, 383] on div "18" at bounding box center [983, 385] width 12 height 12
type input "18/10/2025"
click at [974, 374] on button "Download" at bounding box center [1003, 376] width 240 height 17
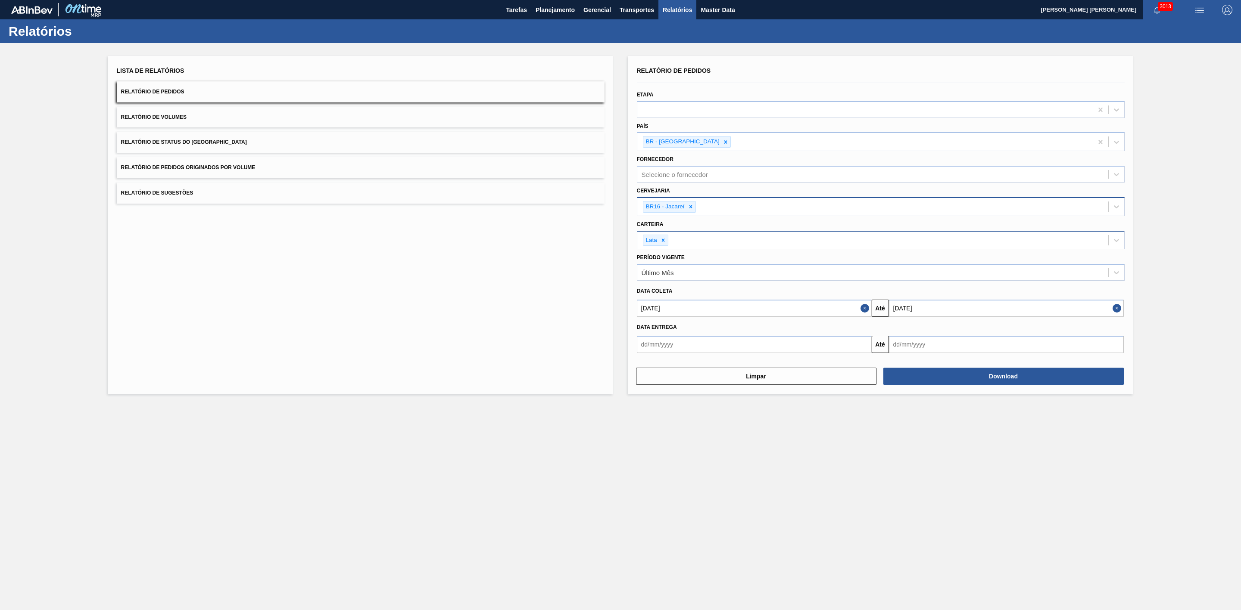
click at [220, 122] on button "Relatório de Volumes" at bounding box center [361, 117] width 488 height 21
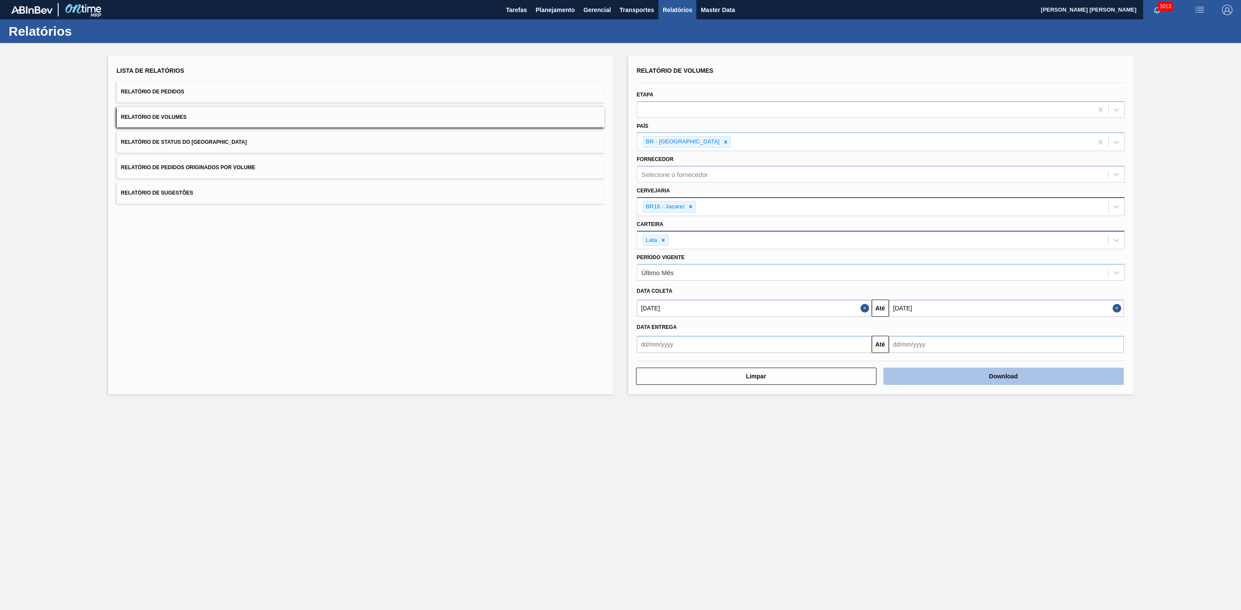
click at [962, 374] on button "Download" at bounding box center [1003, 376] width 240 height 17
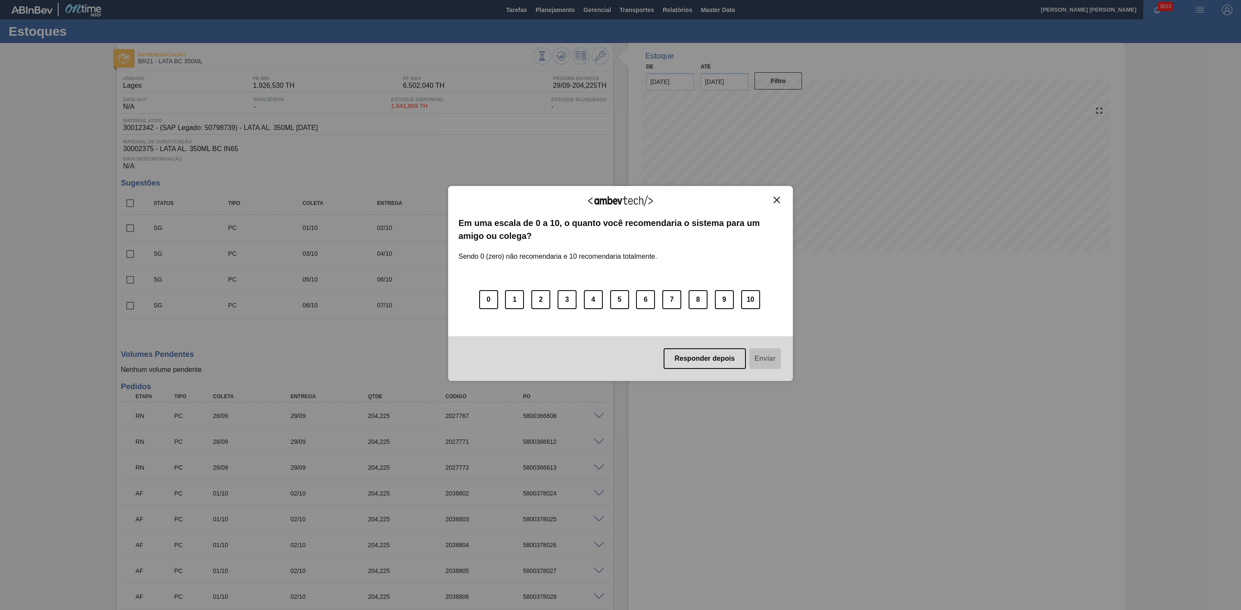
click at [777, 201] on img "Close" at bounding box center [776, 200] width 6 height 6
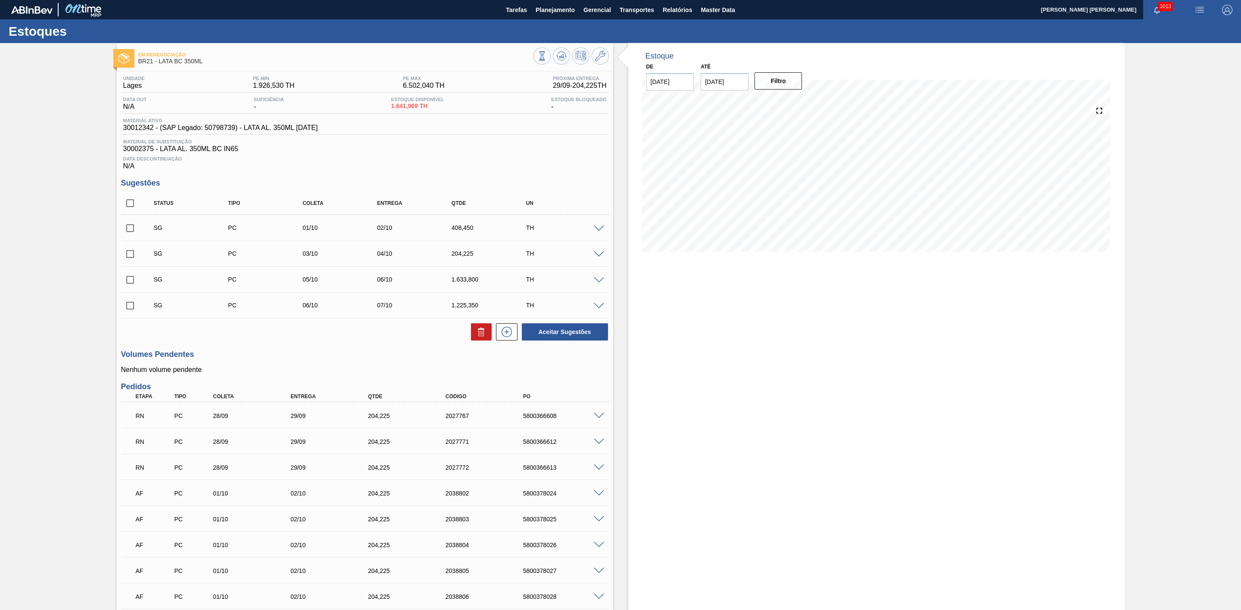
click at [133, 209] on input "checkbox" at bounding box center [130, 203] width 18 height 18
checkbox input "true"
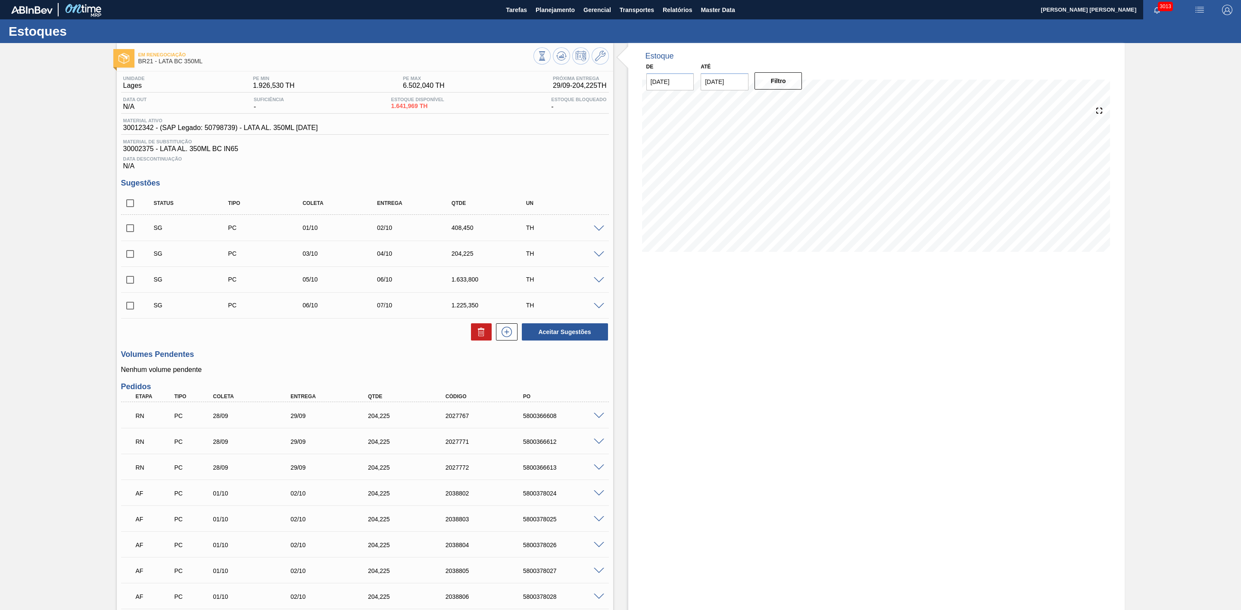
checkbox input "true"
click at [473, 339] on button at bounding box center [481, 332] width 21 height 17
checkbox input "false"
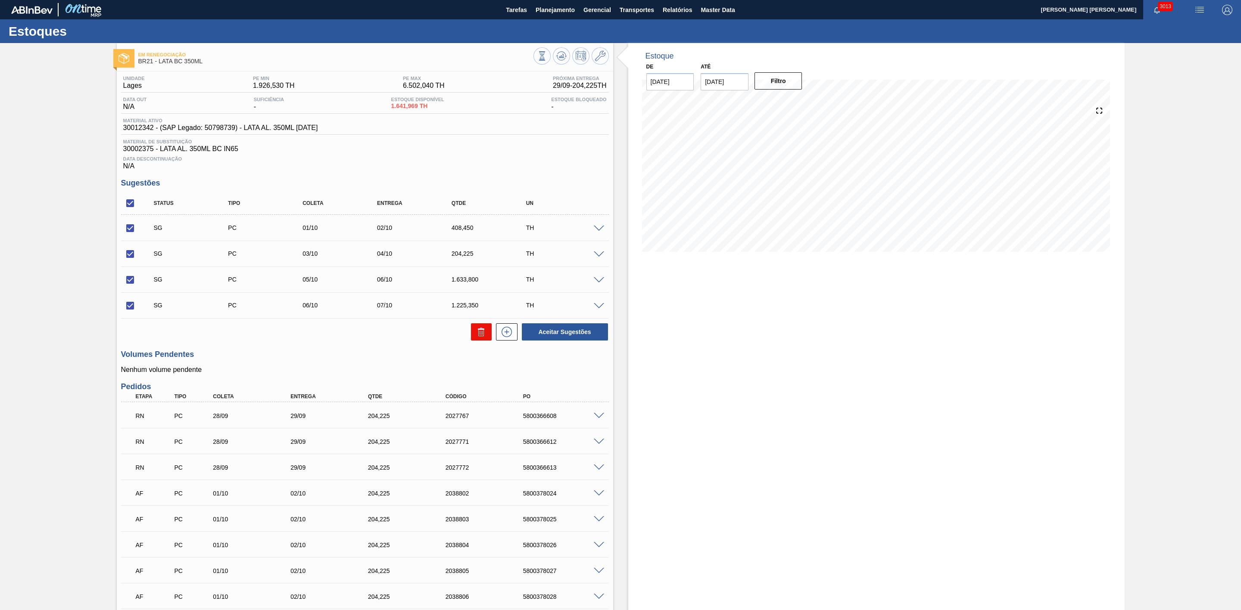
checkbox input "false"
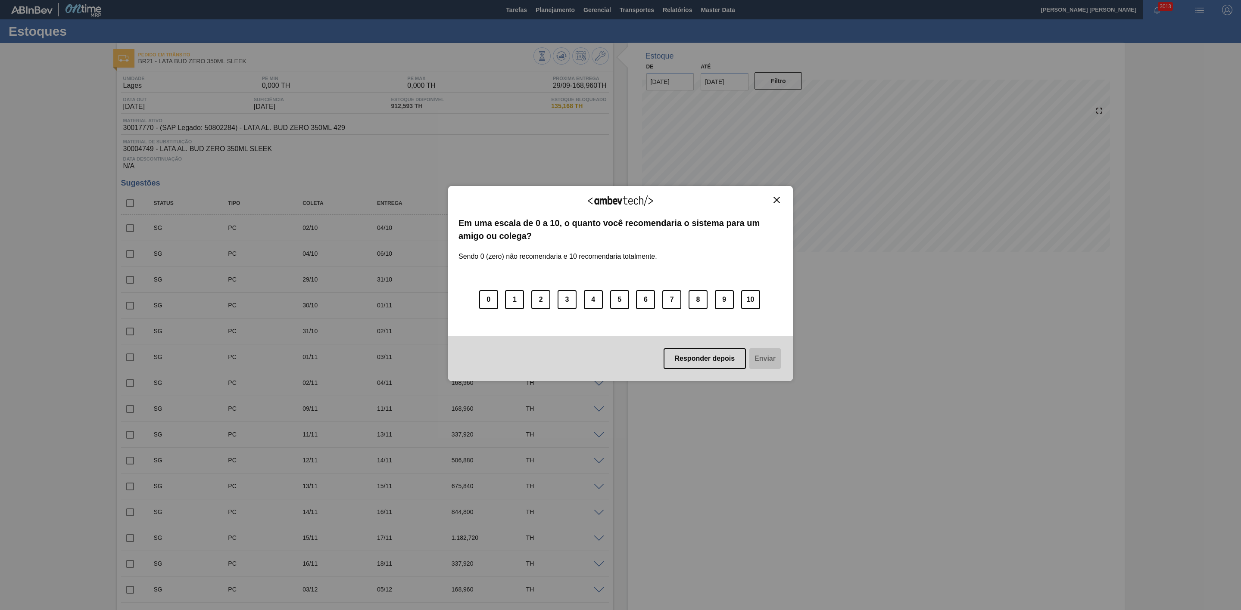
click at [777, 199] on img "Close" at bounding box center [776, 200] width 6 height 6
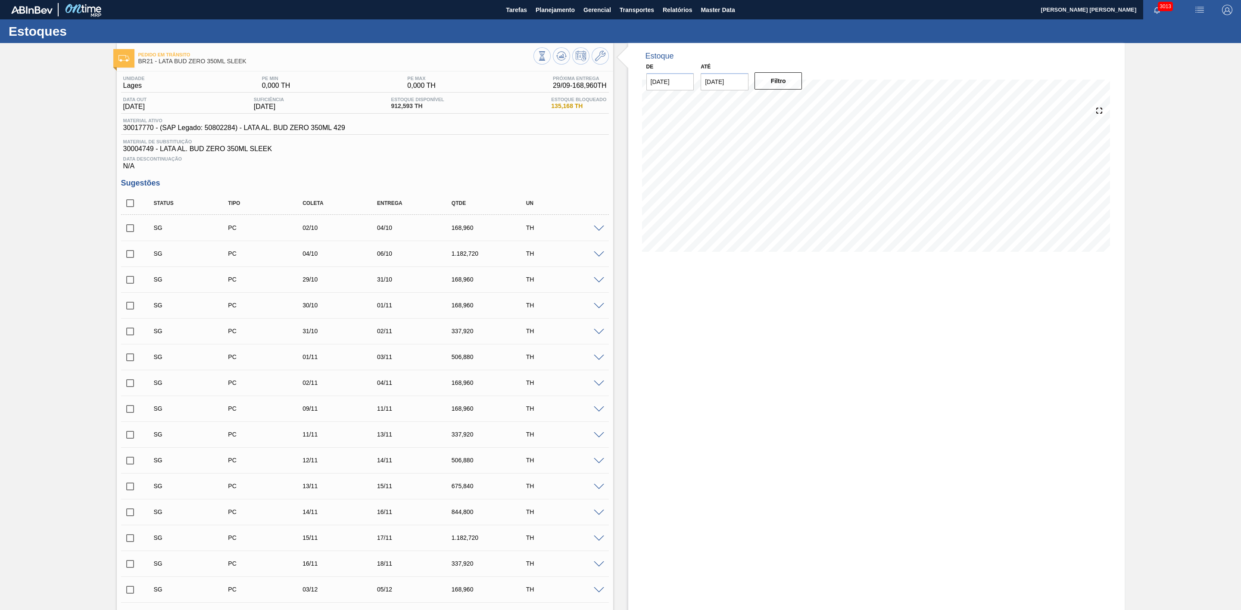
click at [131, 233] on input "checkbox" at bounding box center [130, 228] width 18 height 18
checkbox input "true"
click at [132, 255] on input "checkbox" at bounding box center [130, 254] width 18 height 18
checkbox input "true"
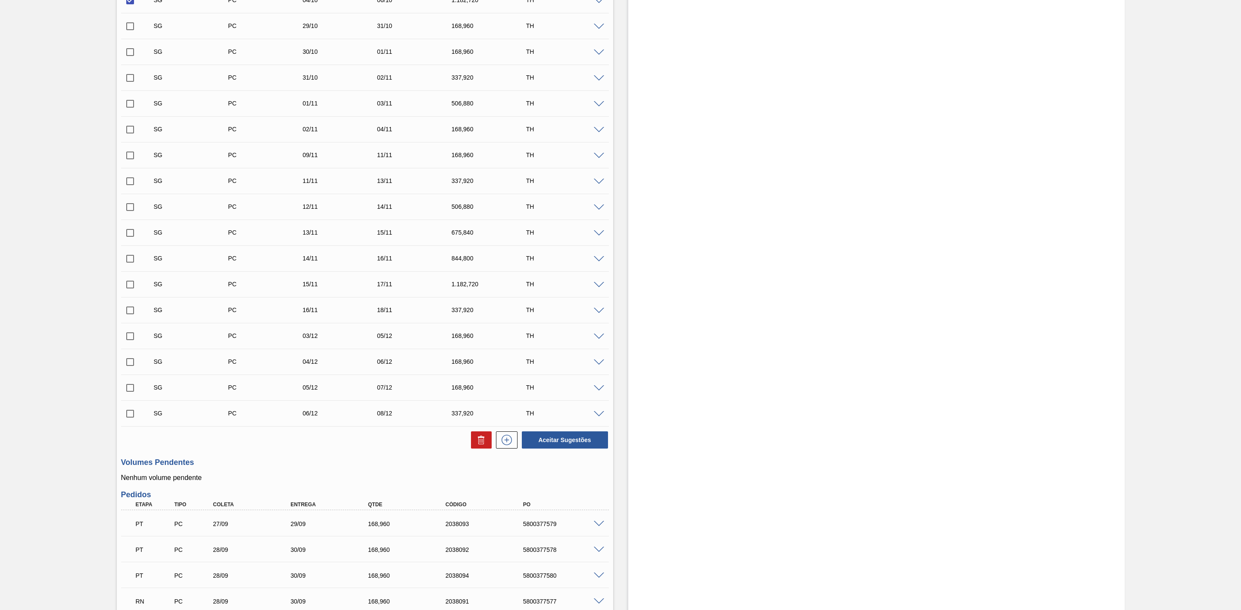
scroll to position [323, 0]
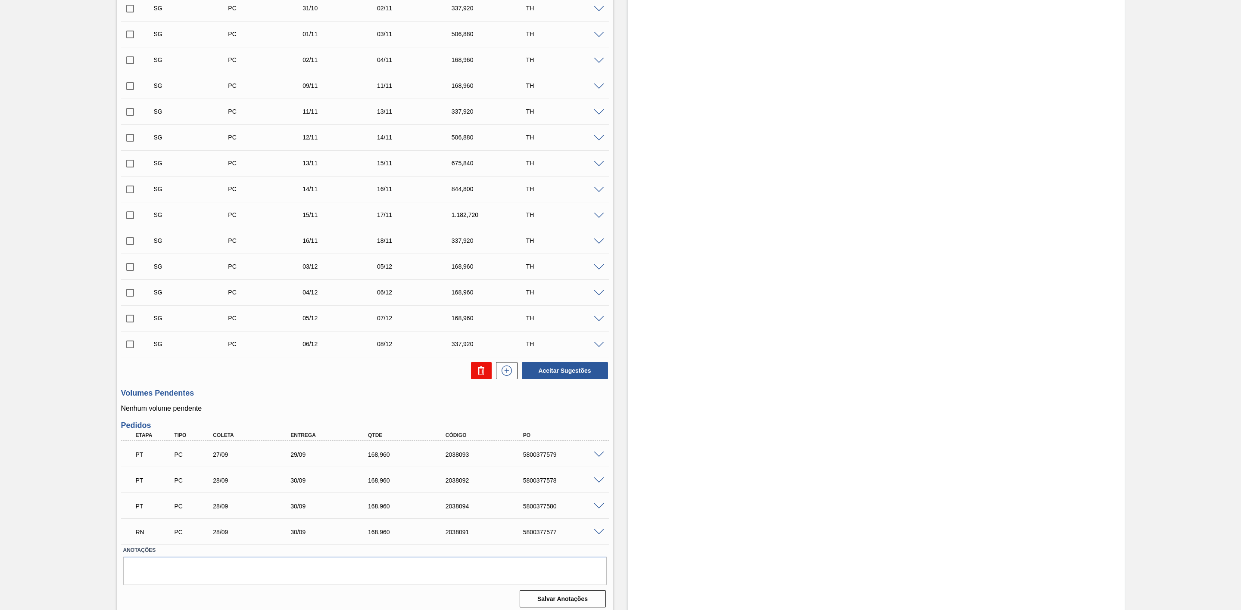
click at [474, 375] on button at bounding box center [481, 370] width 21 height 17
checkbox input "false"
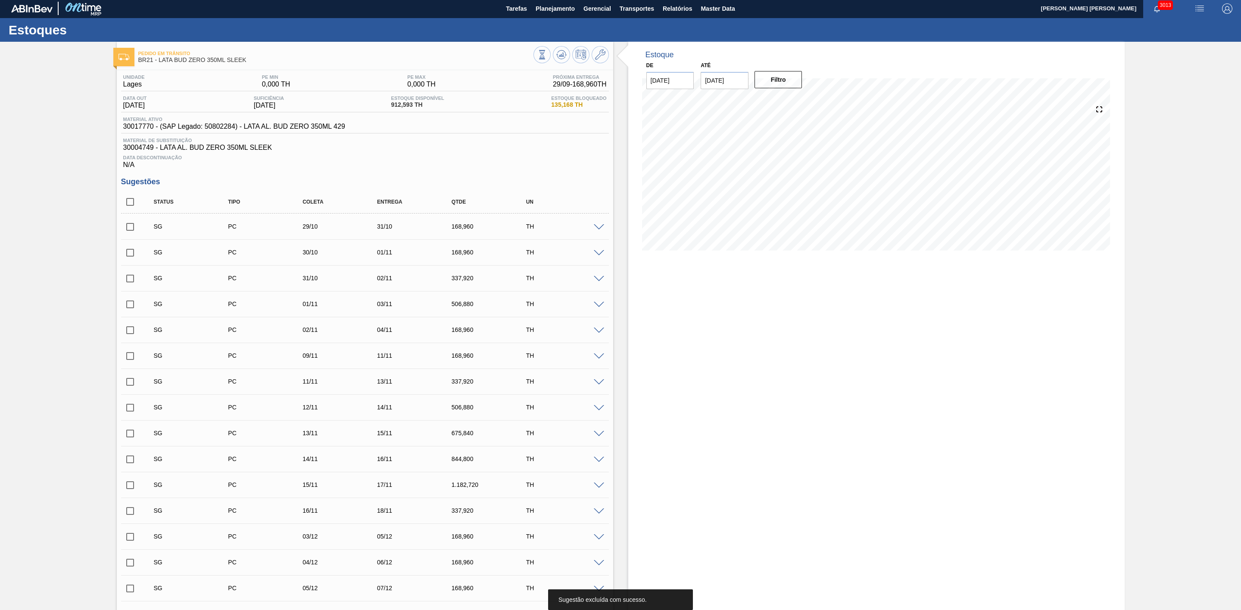
scroll to position [0, 0]
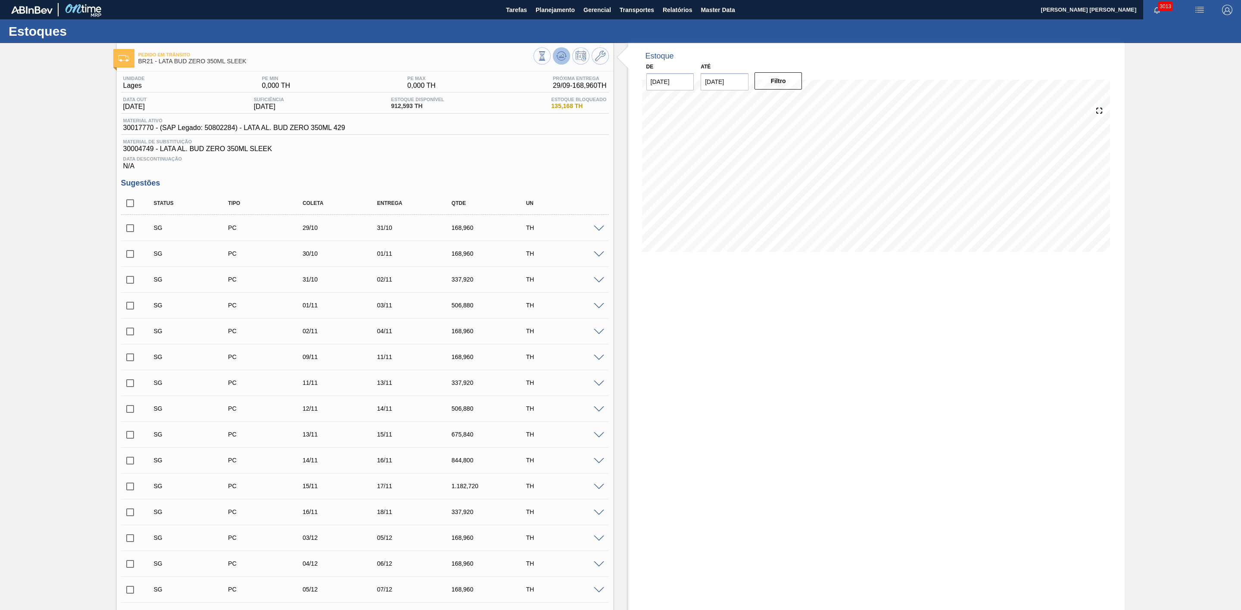
click at [554, 56] on button at bounding box center [561, 55] width 17 height 17
click at [600, 258] on span at bounding box center [599, 255] width 10 height 6
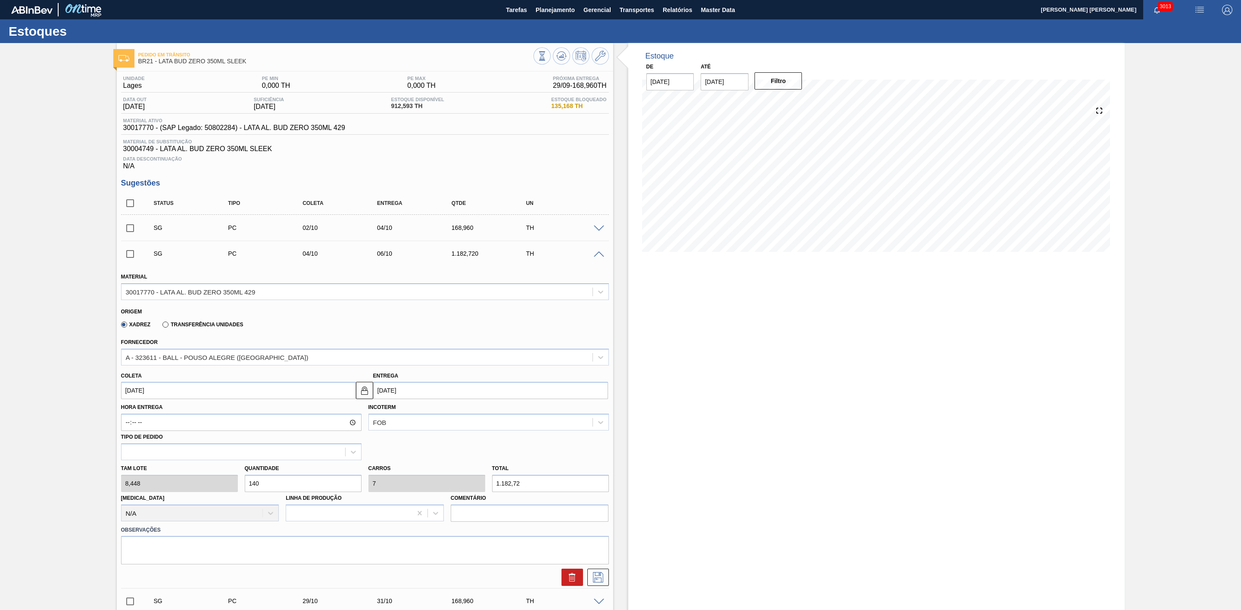
click at [279, 487] on input "140" at bounding box center [303, 483] width 117 height 17
type input "14"
type input "0,7"
type input "118,272"
type input "1"
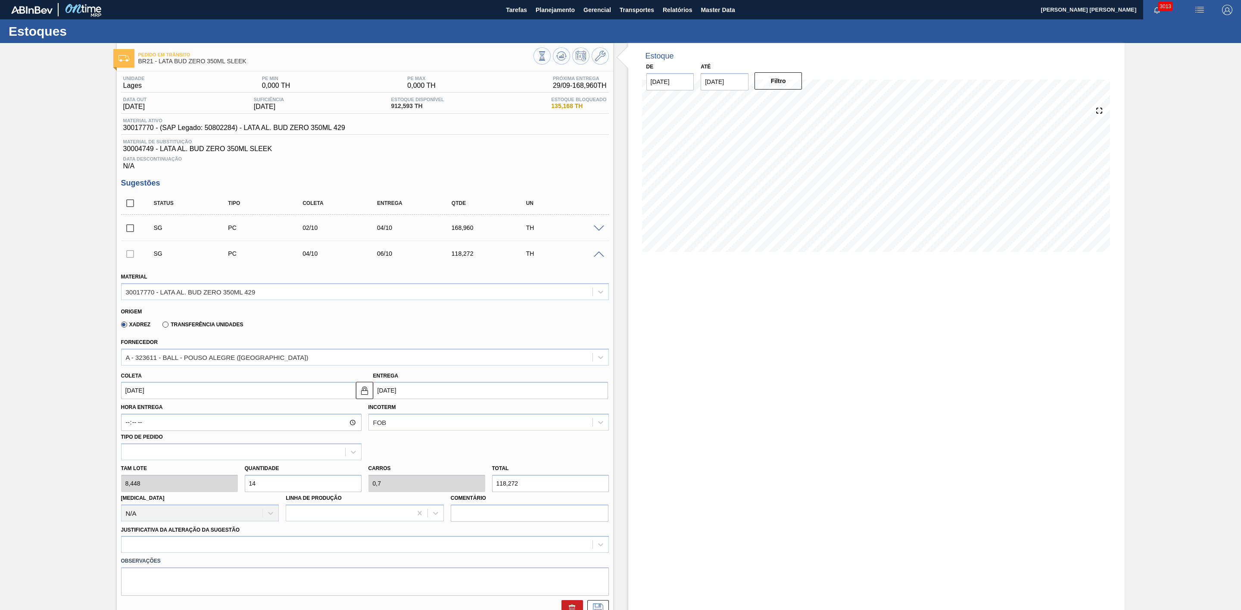
type input "0,05"
type input "8,448"
type input "16"
type input "0,8"
type input "135,168"
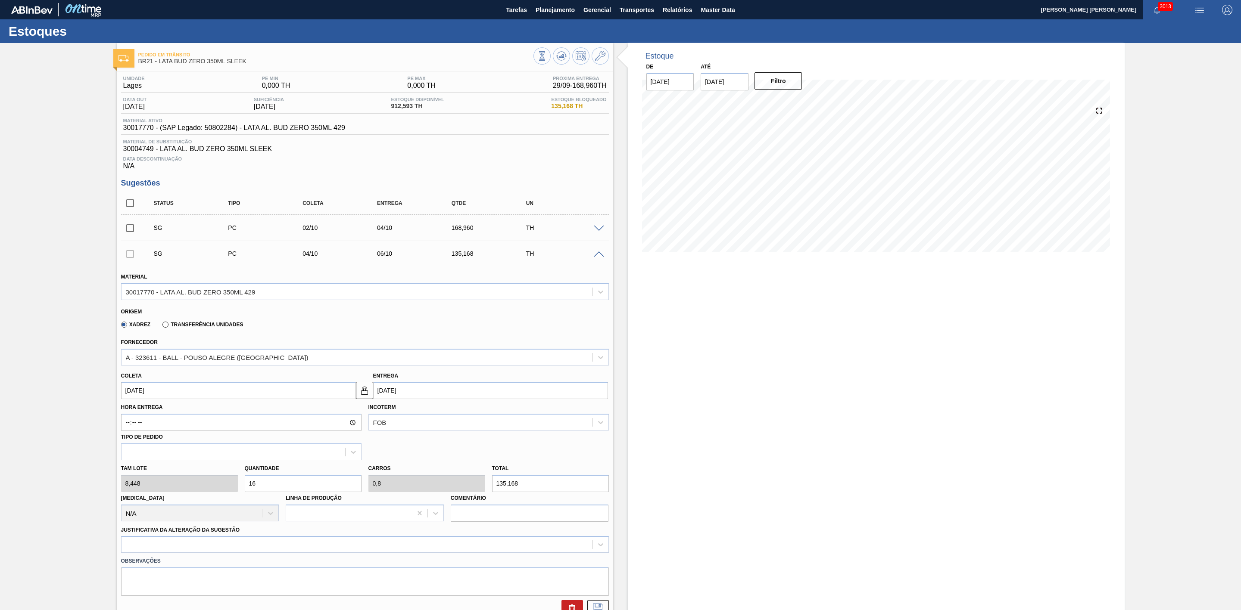
type input "160"
type input "8"
type input "1.351,68"
type input "160"
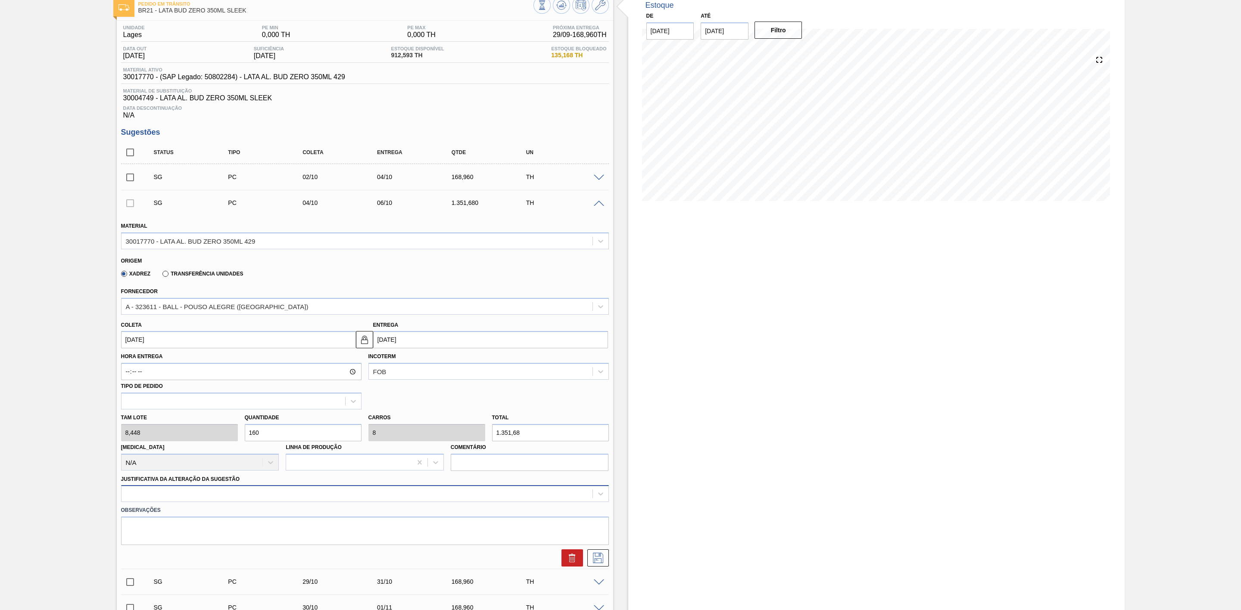
scroll to position [129, 0]
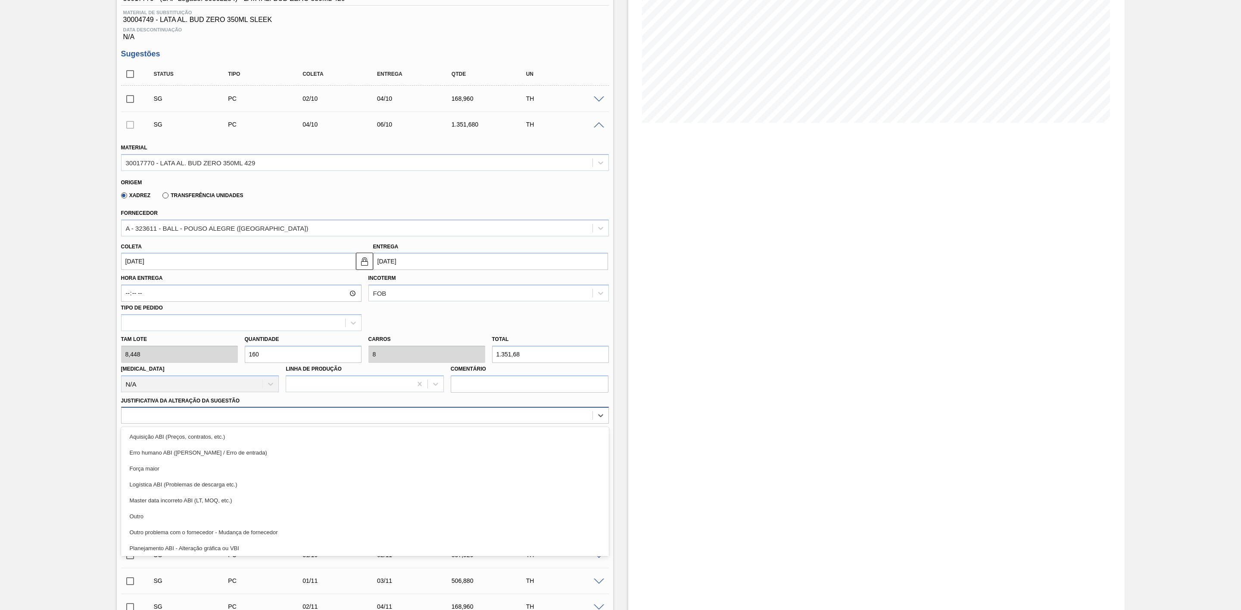
click at [273, 419] on div at bounding box center [356, 416] width 471 height 12
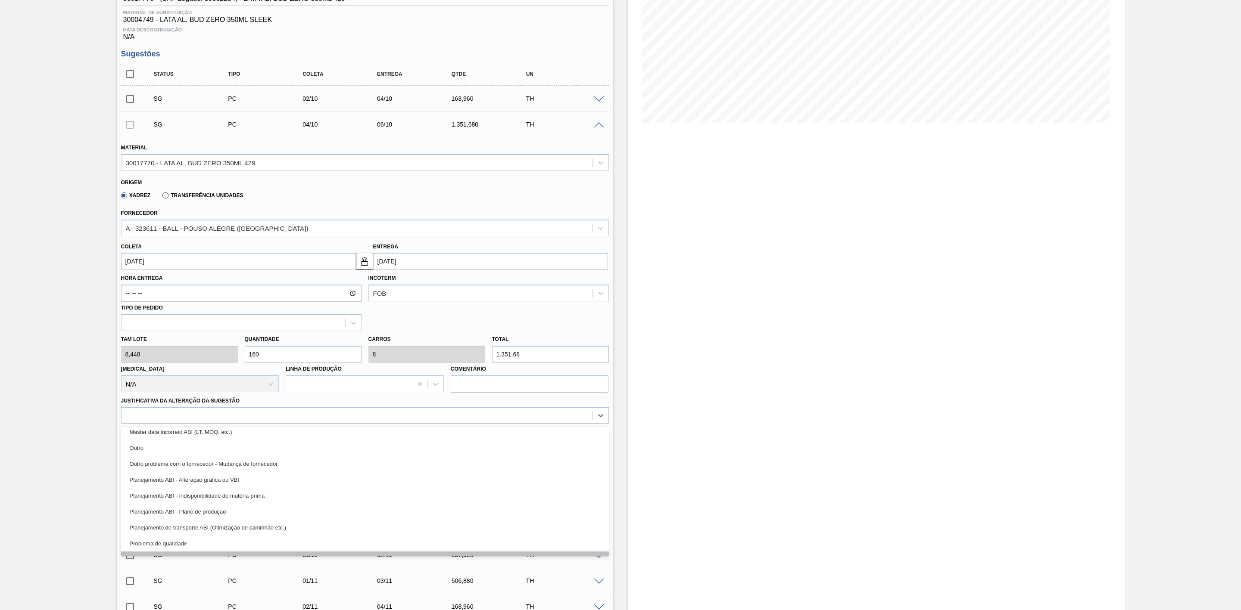
scroll to position [161, 0]
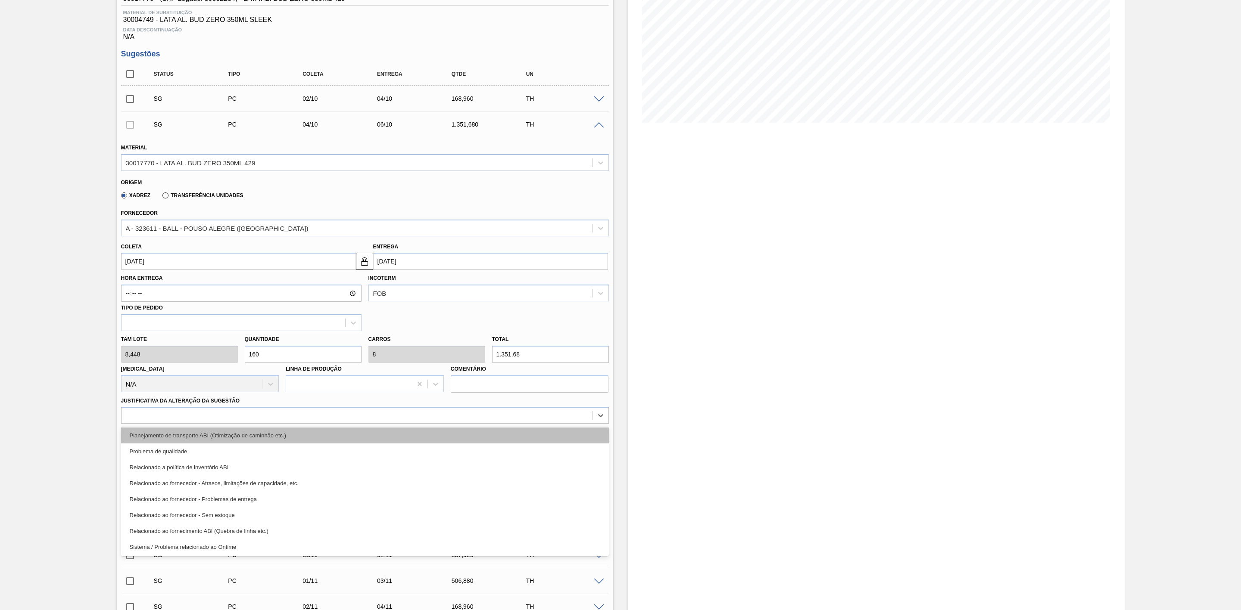
click at [257, 440] on div "Planejamento de transporte ABI (Otimização de caminhão etc.)" at bounding box center [365, 436] width 488 height 16
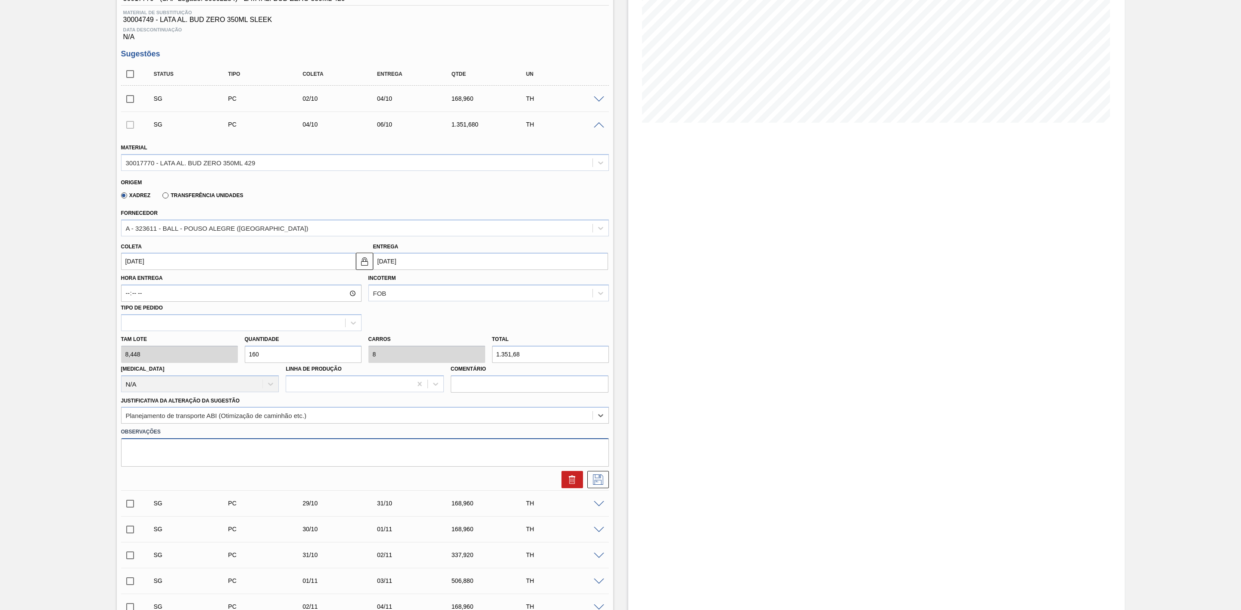
click at [197, 456] on textarea at bounding box center [365, 453] width 488 height 28
type textarea "Carregamento com bitrem"
click at [604, 485] on icon at bounding box center [598, 480] width 14 height 10
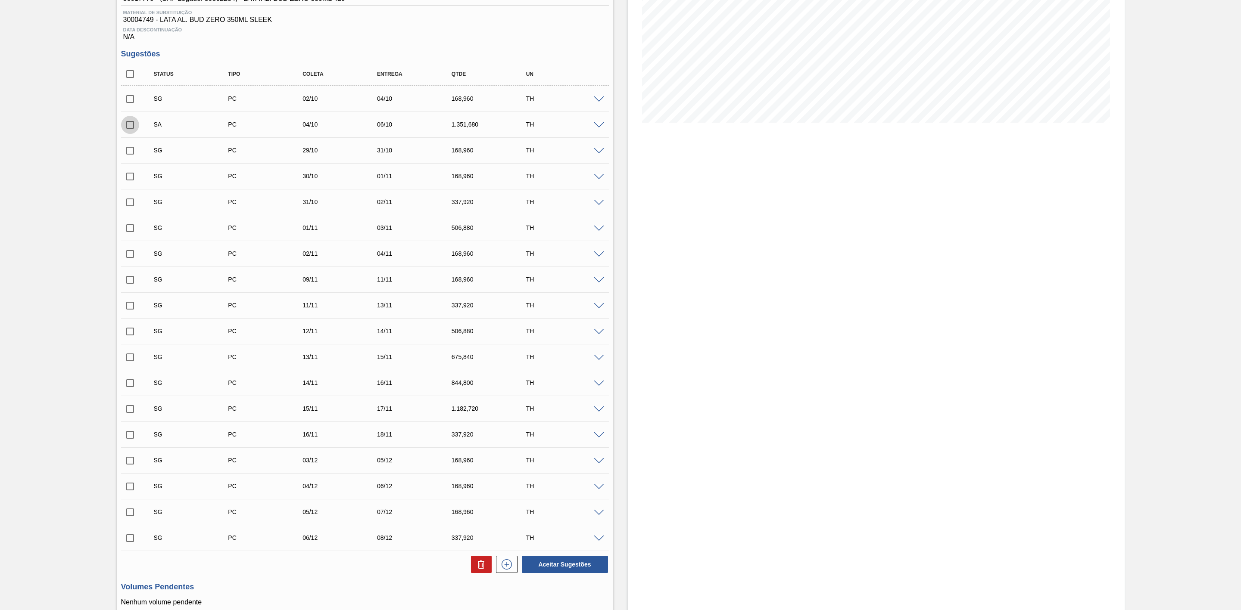
click at [128, 133] on input "checkbox" at bounding box center [130, 125] width 18 height 18
checkbox input "true"
click at [547, 567] on button "Aceitar Sugestões" at bounding box center [565, 564] width 86 height 17
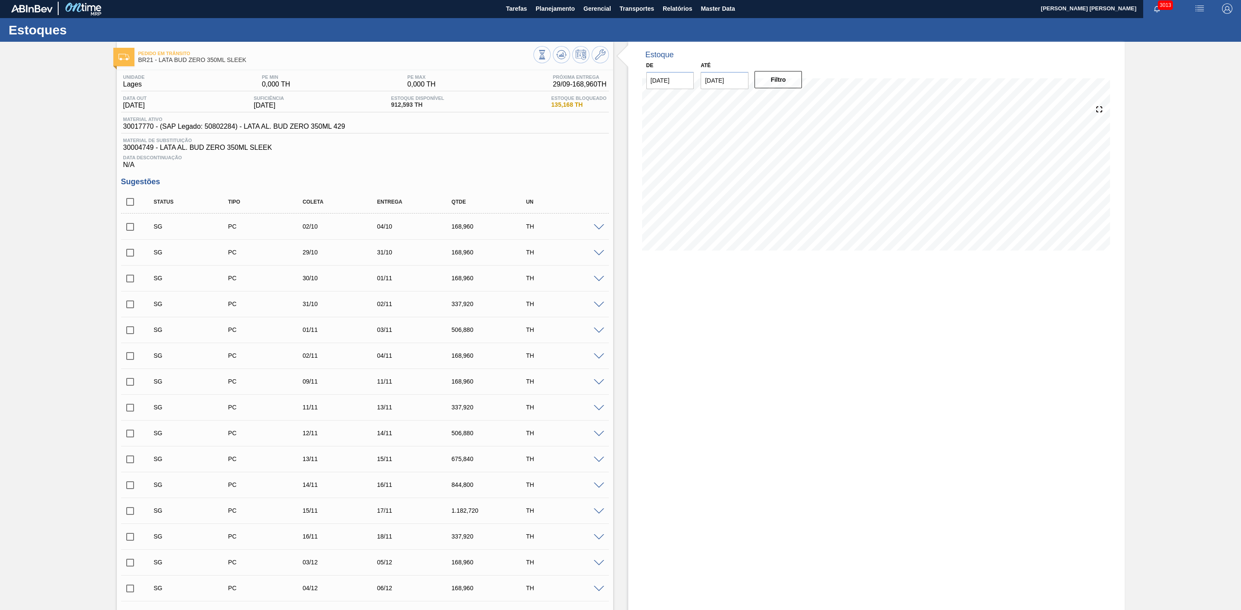
scroll to position [0, 0]
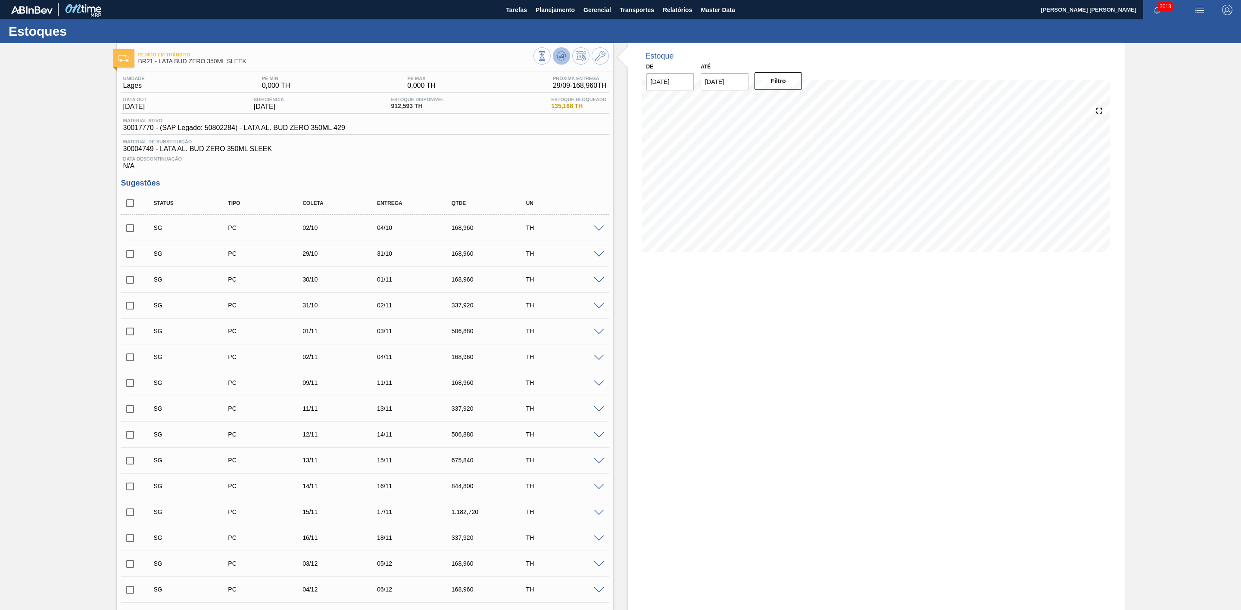
click at [568, 57] on button at bounding box center [561, 55] width 17 height 17
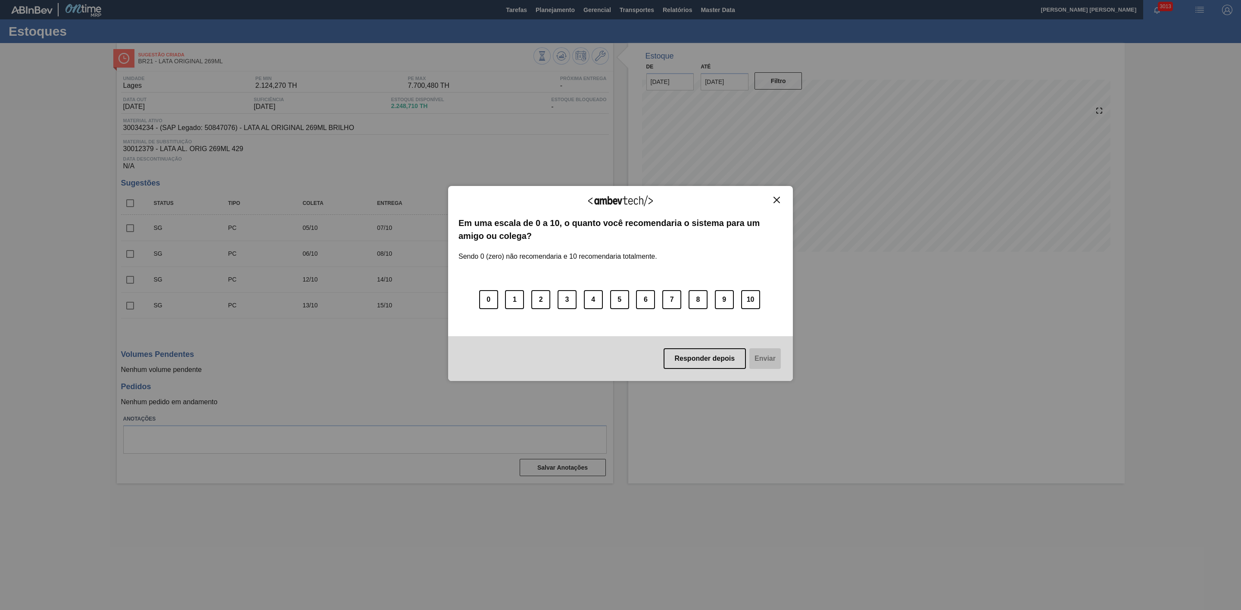
click at [777, 199] on img "Close" at bounding box center [776, 200] width 6 height 6
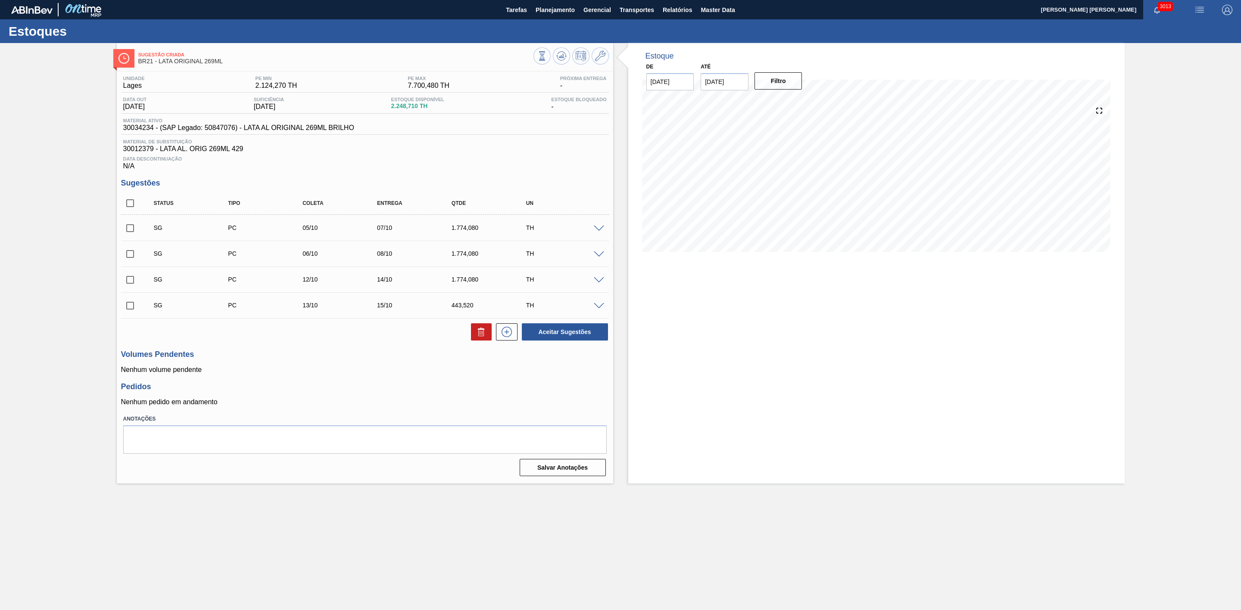
click at [130, 207] on input "checkbox" at bounding box center [130, 203] width 18 height 18
checkbox input "true"
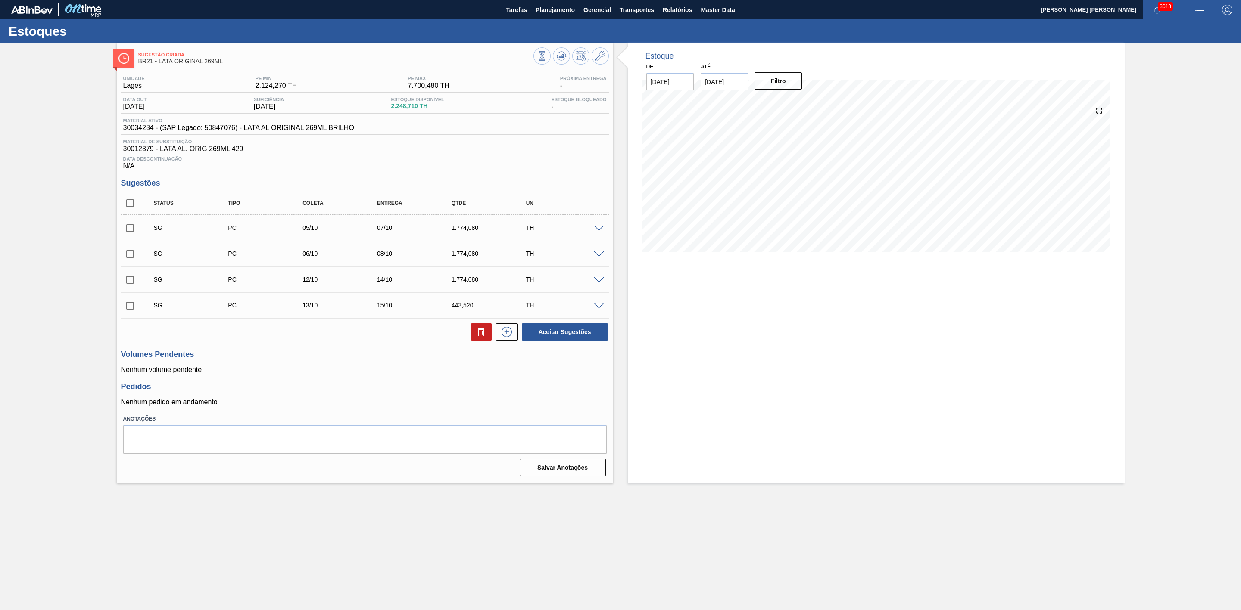
checkbox input "true"
click at [479, 337] on icon at bounding box center [481, 332] width 10 height 10
checkbox input "false"
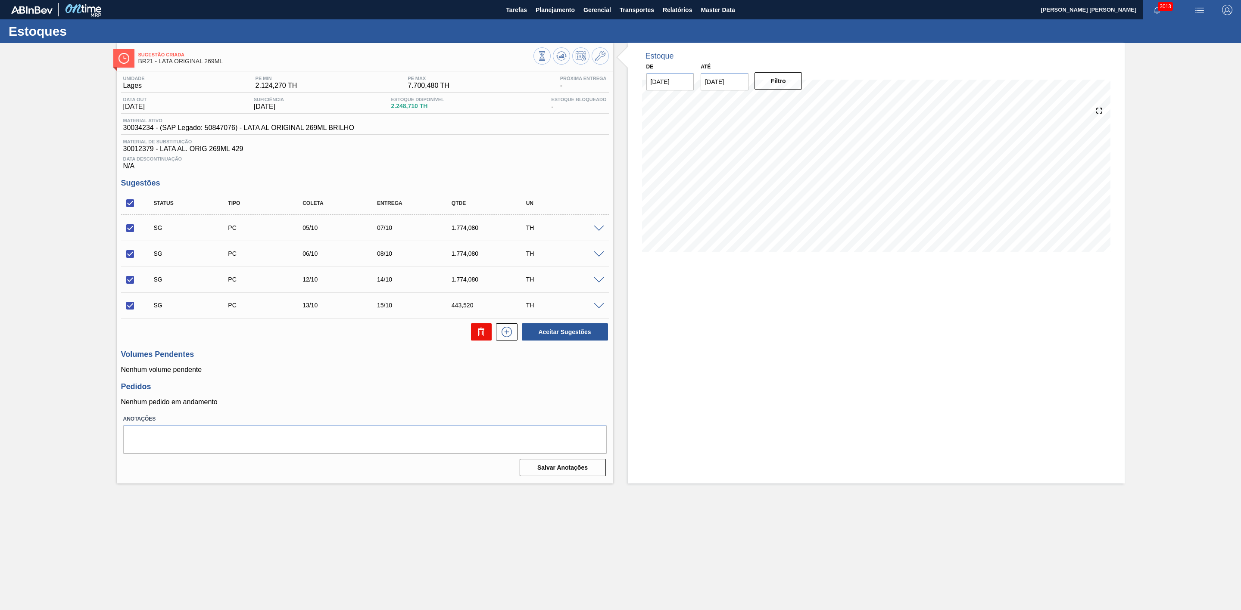
checkbox input "false"
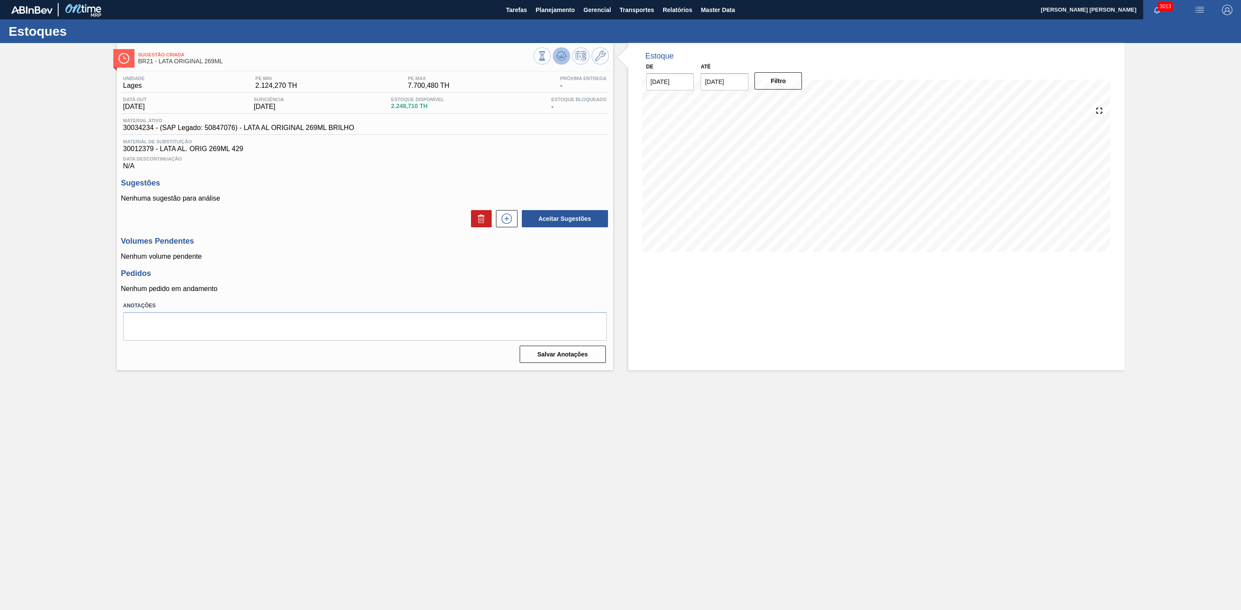
click at [562, 61] on icon at bounding box center [561, 56] width 10 height 10
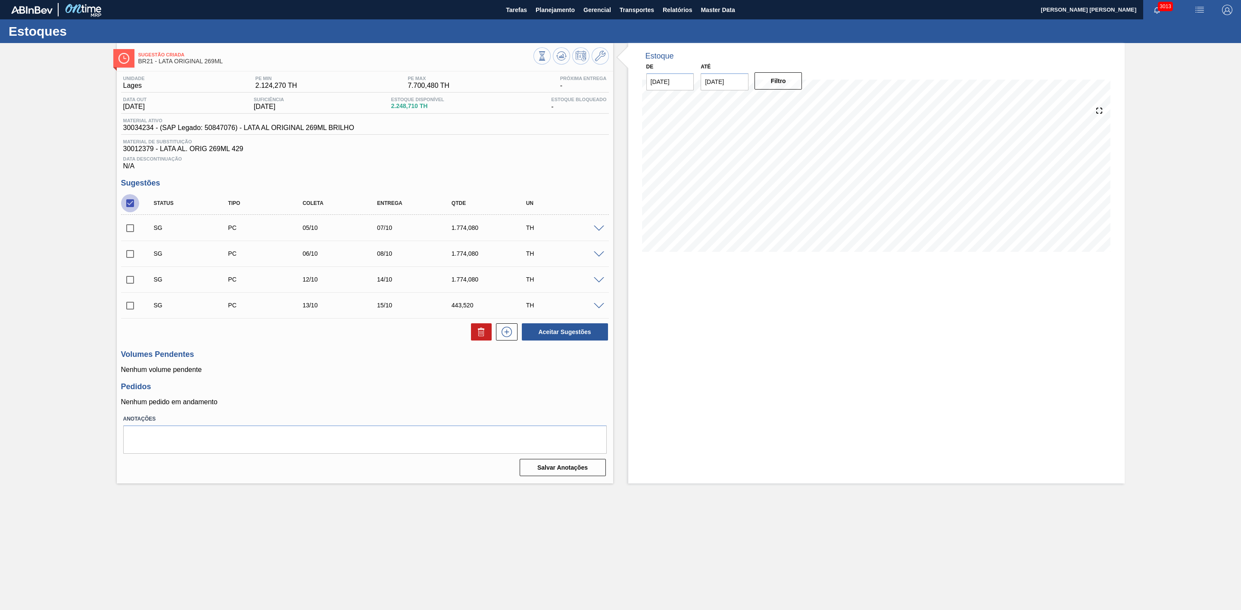
click at [134, 207] on input "checkbox" at bounding box center [130, 203] width 18 height 18
click at [130, 207] on input "checkbox" at bounding box center [130, 203] width 18 height 18
checkbox input "true"
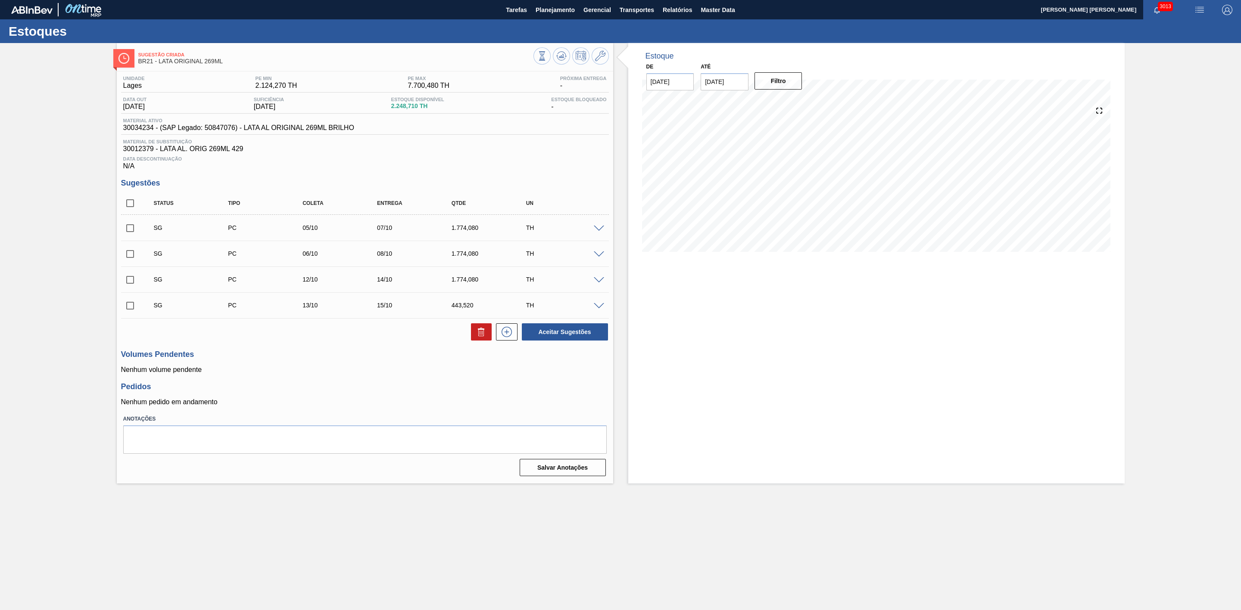
checkbox input "true"
click at [478, 336] on icon at bounding box center [481, 333] width 6 height 6
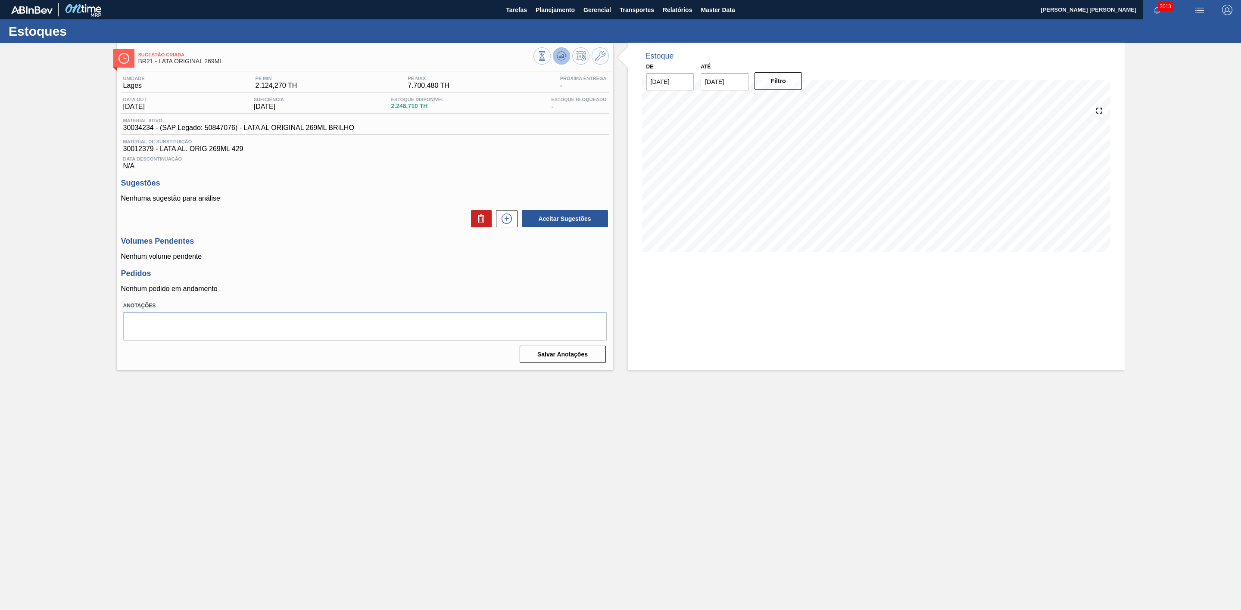
click at [564, 62] on button at bounding box center [561, 55] width 17 height 17
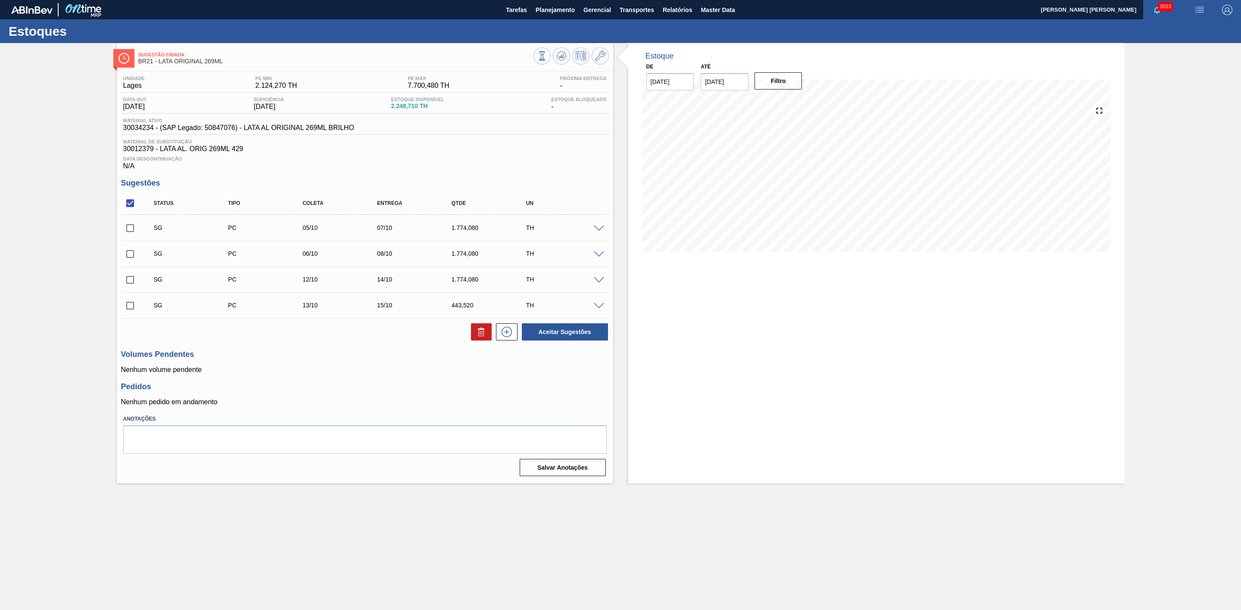
click at [130, 233] on input "checkbox" at bounding box center [130, 228] width 18 height 18
checkbox input "true"
click at [554, 338] on button "Aceitar Sugestões" at bounding box center [565, 332] width 86 height 17
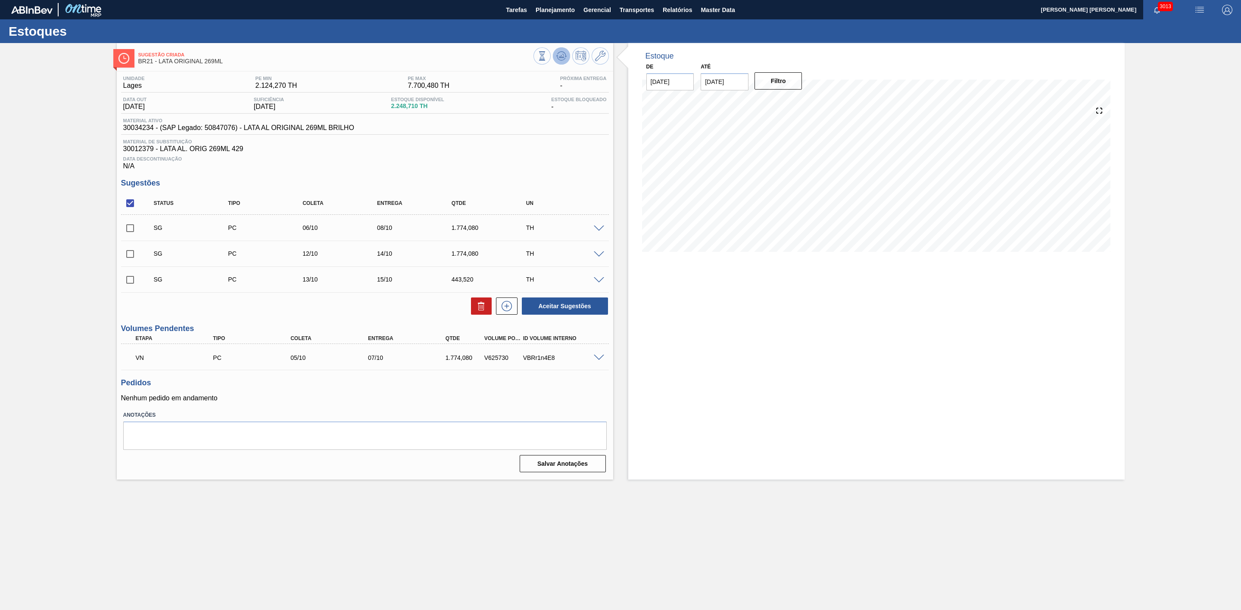
click at [557, 58] on icon at bounding box center [561, 56] width 10 height 10
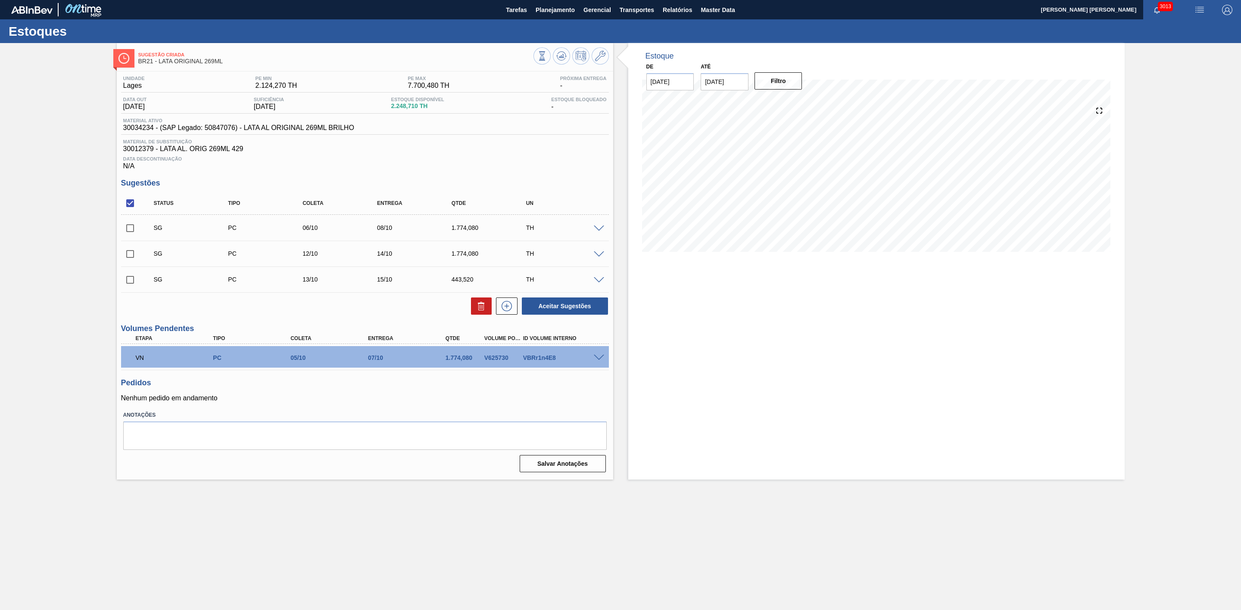
click at [131, 209] on input "checkbox" at bounding box center [130, 203] width 18 height 18
checkbox input "true"
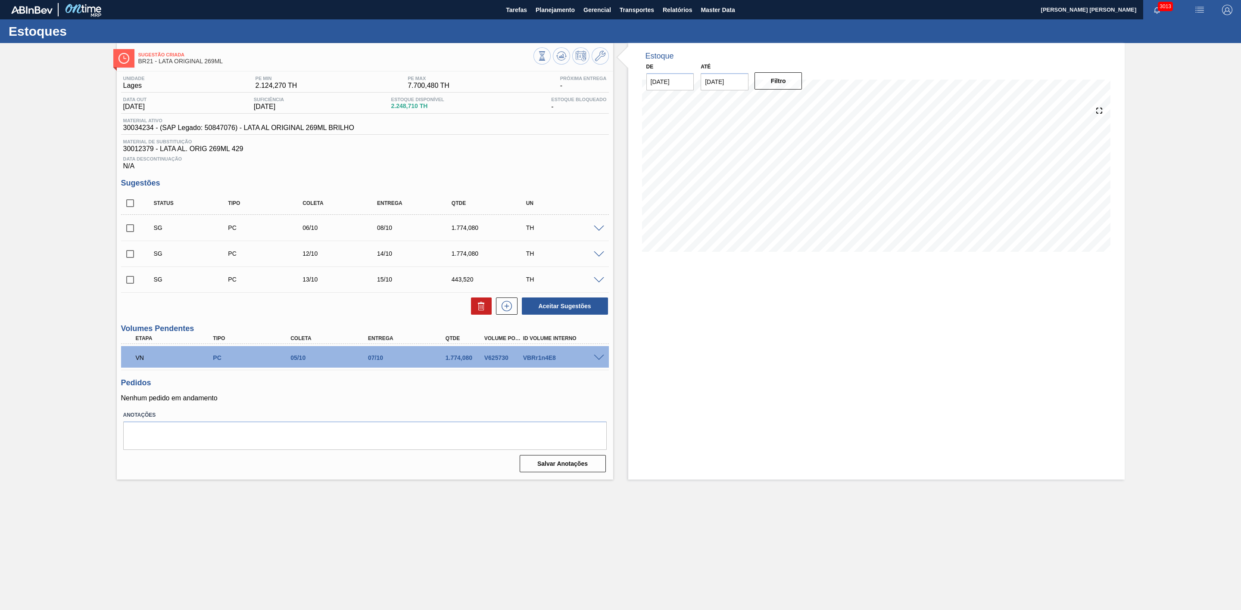
checkbox input "true"
click at [130, 206] on input "checkbox" at bounding box center [130, 203] width 18 height 18
checkbox input "false"
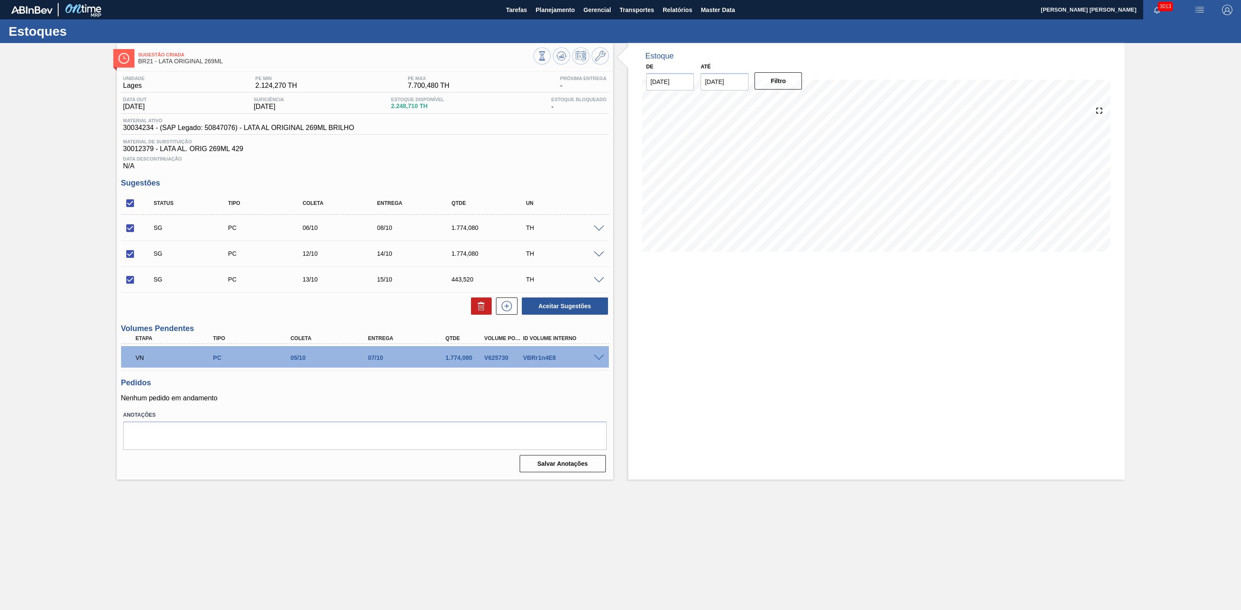
checkbox input "false"
click at [128, 206] on input "checkbox" at bounding box center [130, 203] width 18 height 18
checkbox input "true"
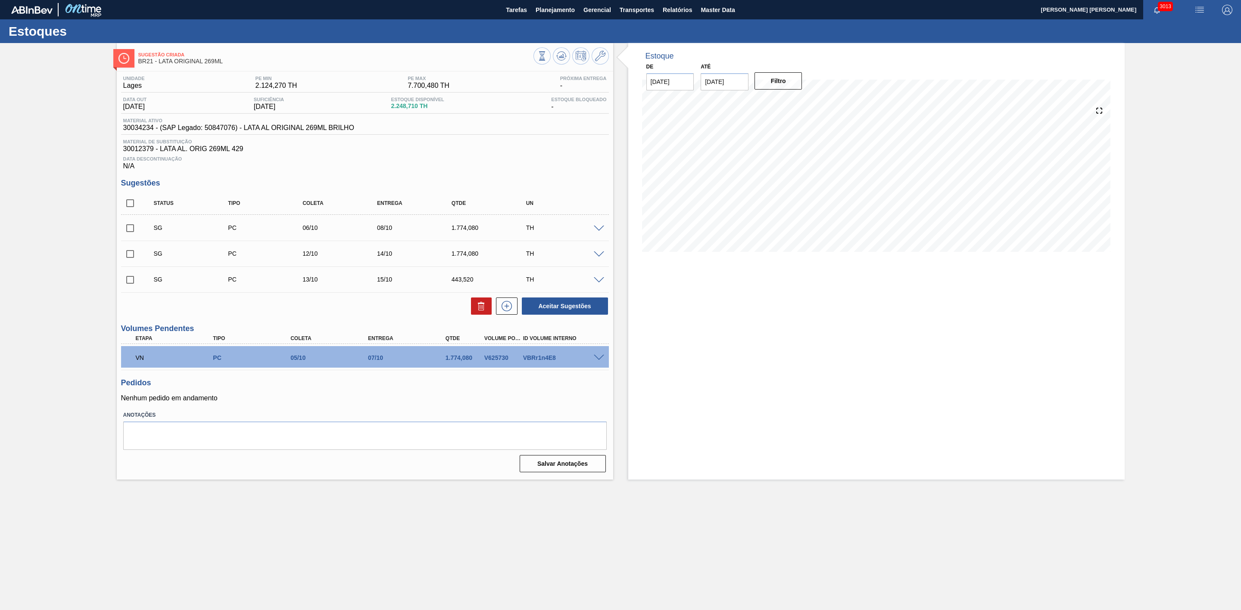
checkbox input "true"
click at [481, 309] on icon at bounding box center [481, 306] width 10 height 10
checkbox input "false"
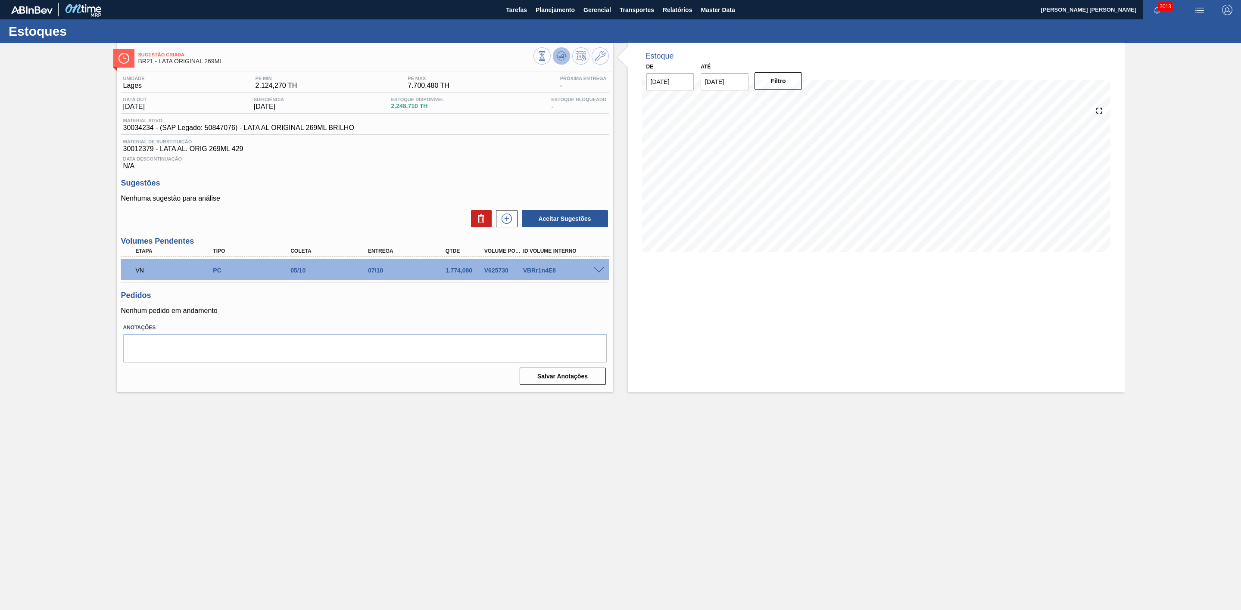
click at [560, 57] on icon at bounding box center [559, 56] width 1 height 1
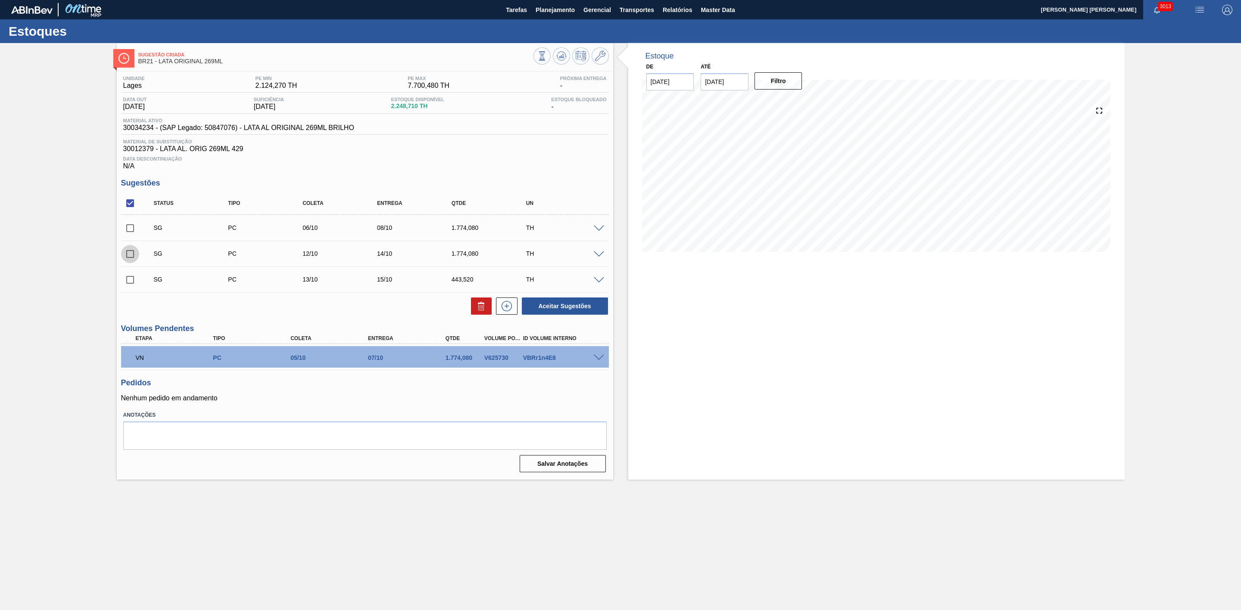
click at [131, 258] on input "checkbox" at bounding box center [130, 254] width 18 height 18
checkbox input "true"
click at [565, 309] on button "Aceitar Sugestões" at bounding box center [565, 306] width 86 height 17
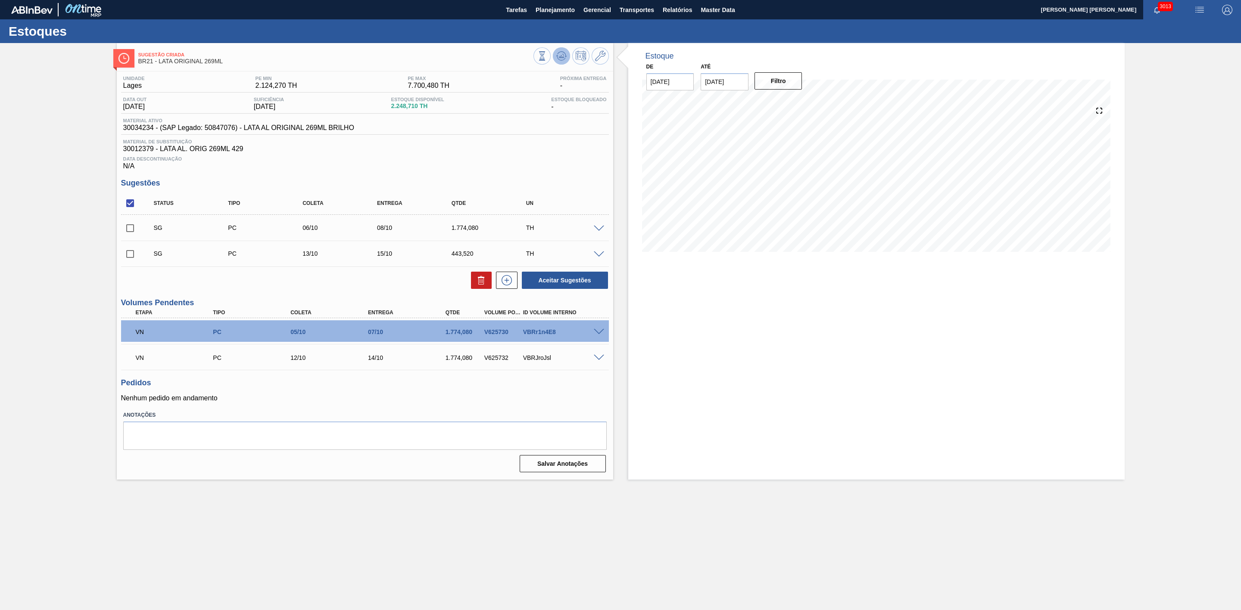
click at [565, 57] on icon at bounding box center [561, 56] width 10 height 10
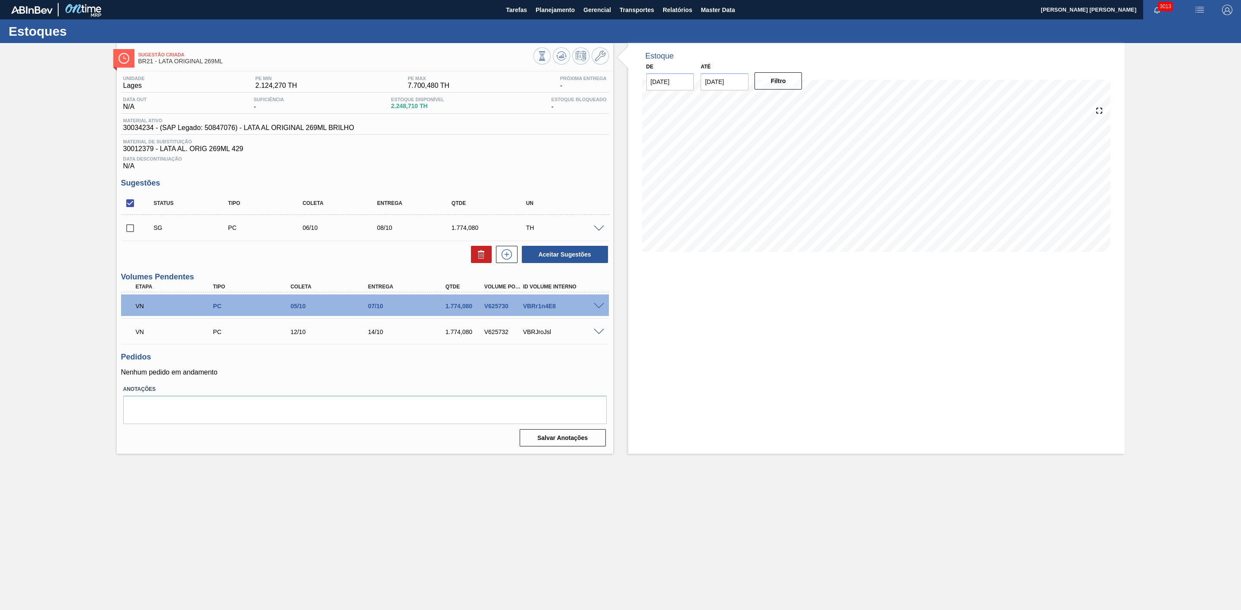
click at [132, 233] on input "checkbox" at bounding box center [130, 228] width 18 height 18
click at [476, 257] on icon at bounding box center [481, 254] width 10 height 10
checkbox input "false"
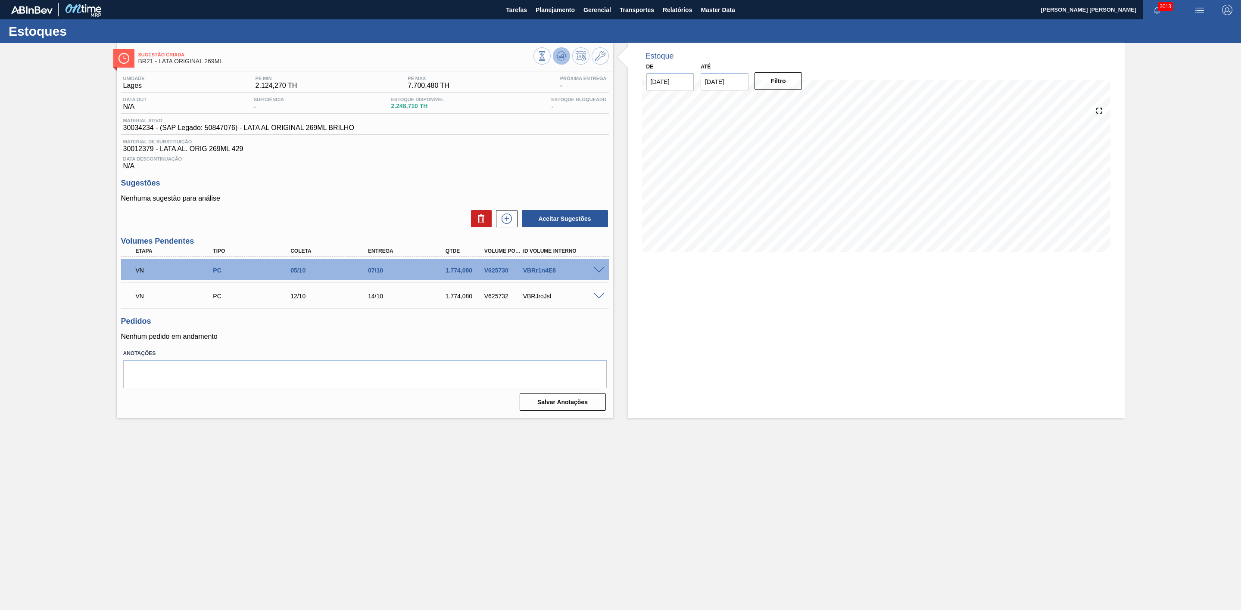
click at [561, 61] on icon at bounding box center [561, 56] width 10 height 10
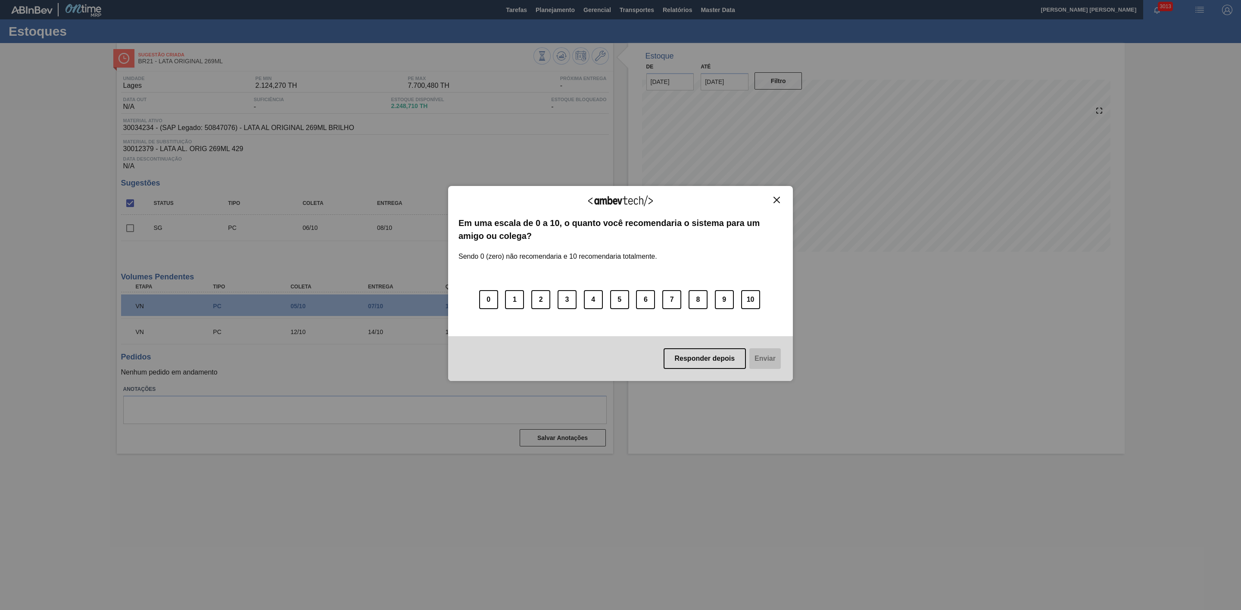
click at [778, 203] on img "Close" at bounding box center [776, 200] width 6 height 6
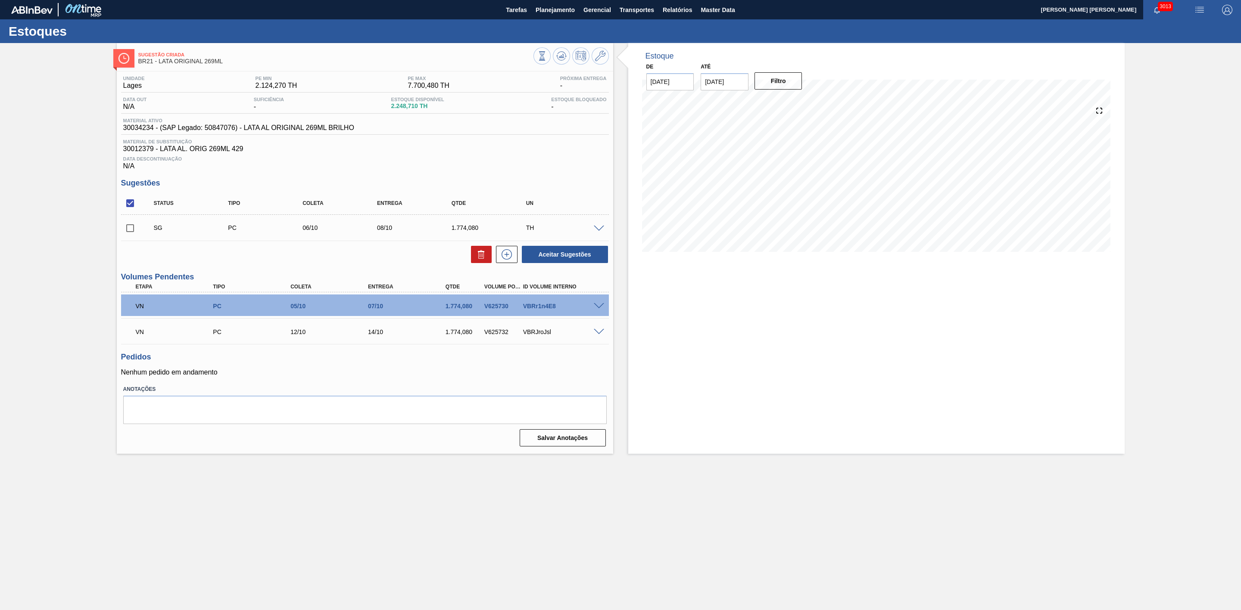
click at [600, 232] on span at bounding box center [599, 229] width 10 height 6
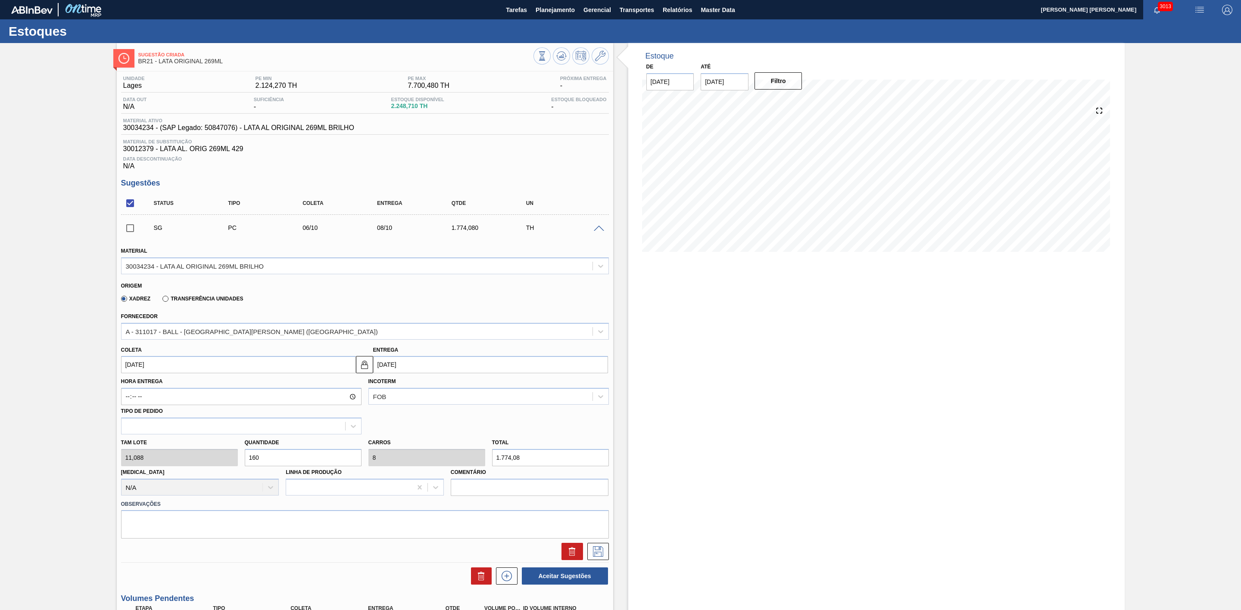
click at [237, 464] on div "Tam lote 11,088 Quantidade 160 Carros 8 Total 1.774,08 Doca N/A Linha de Produç…" at bounding box center [365, 466] width 495 height 62
type input "4"
type input "0,2"
type input "44,352"
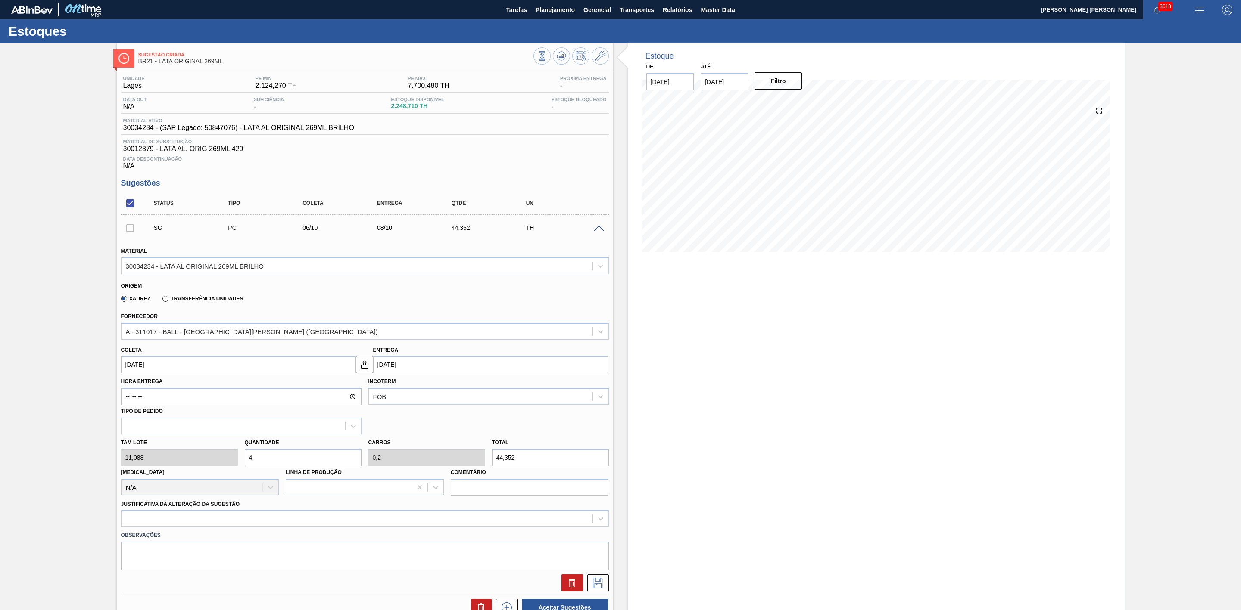
type input "40"
type input "2"
type input "443,52"
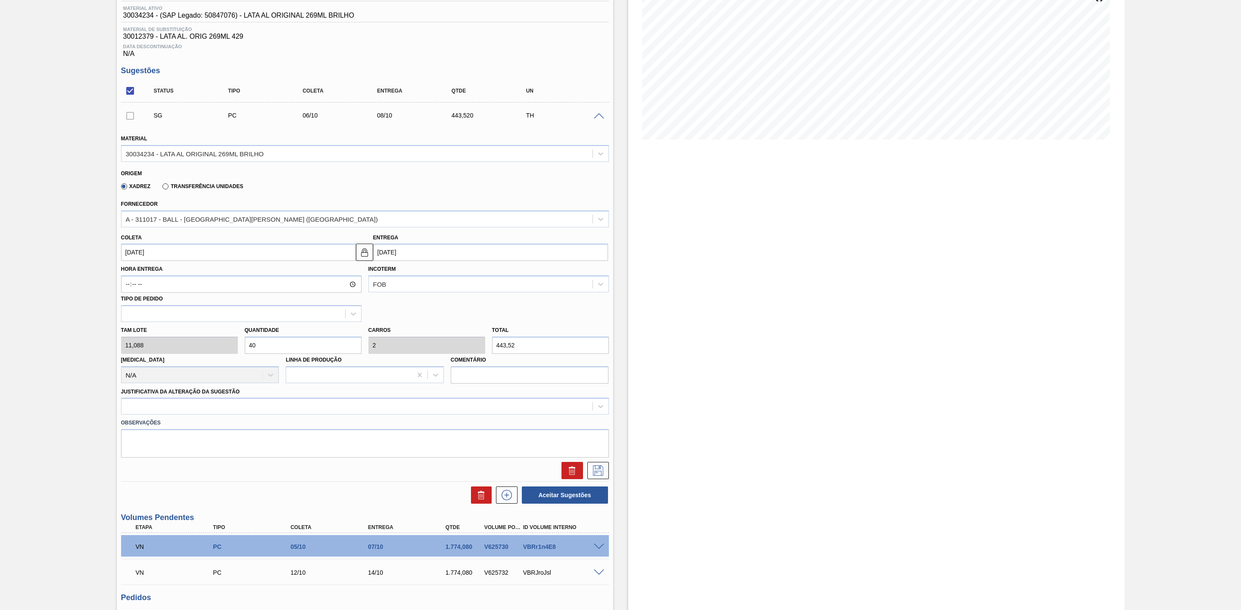
scroll to position [129, 0]
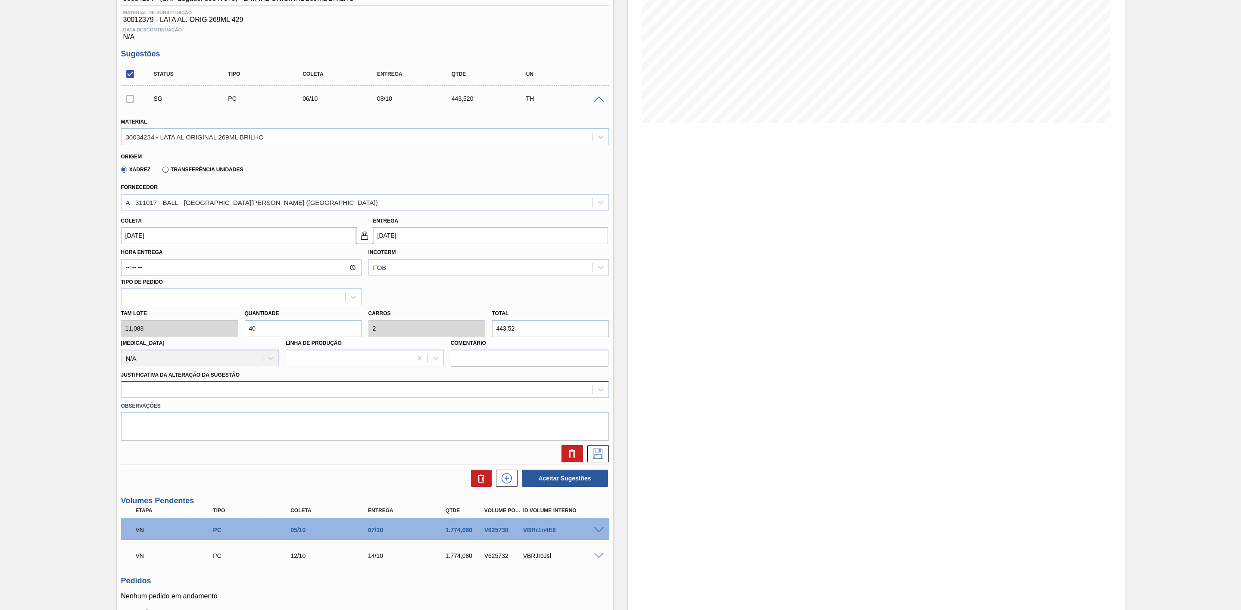
type input "40"
click at [227, 398] on div at bounding box center [365, 389] width 488 height 17
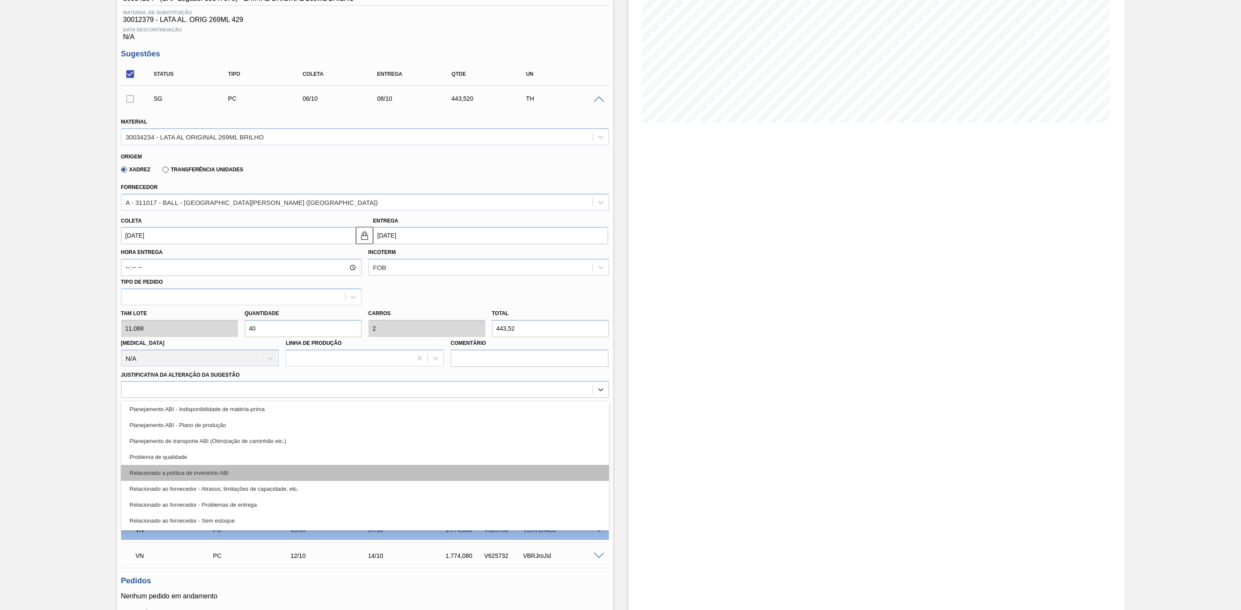
click at [224, 470] on div "Relacionado a política de inventório ABI" at bounding box center [365, 473] width 488 height 16
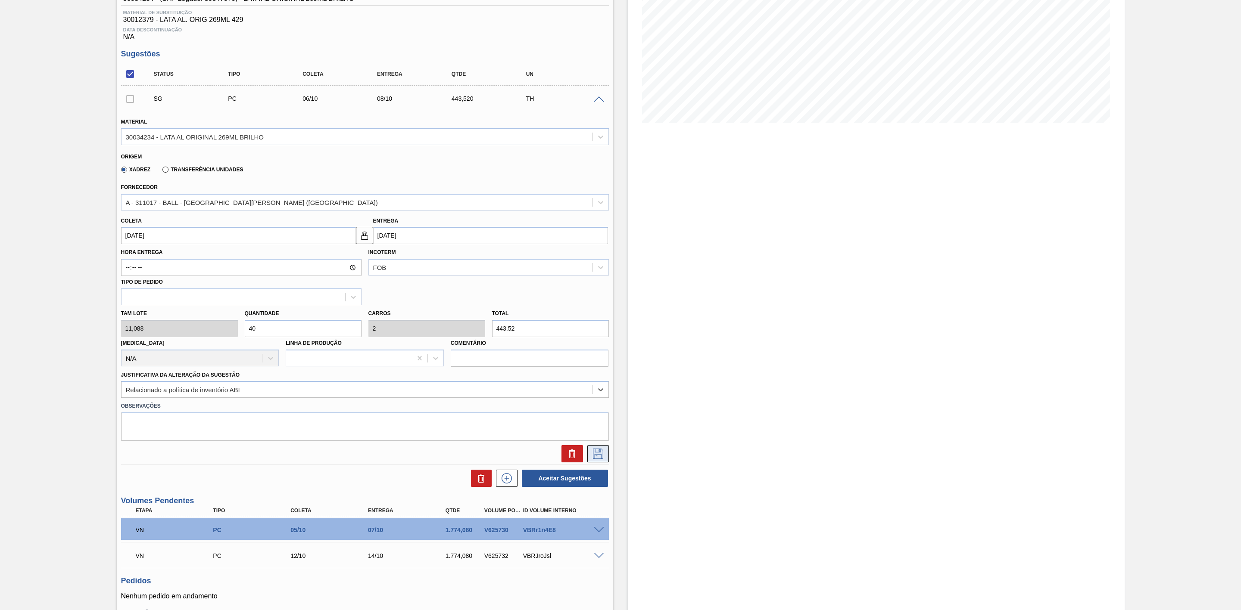
click at [601, 459] on icon at bounding box center [598, 454] width 14 height 10
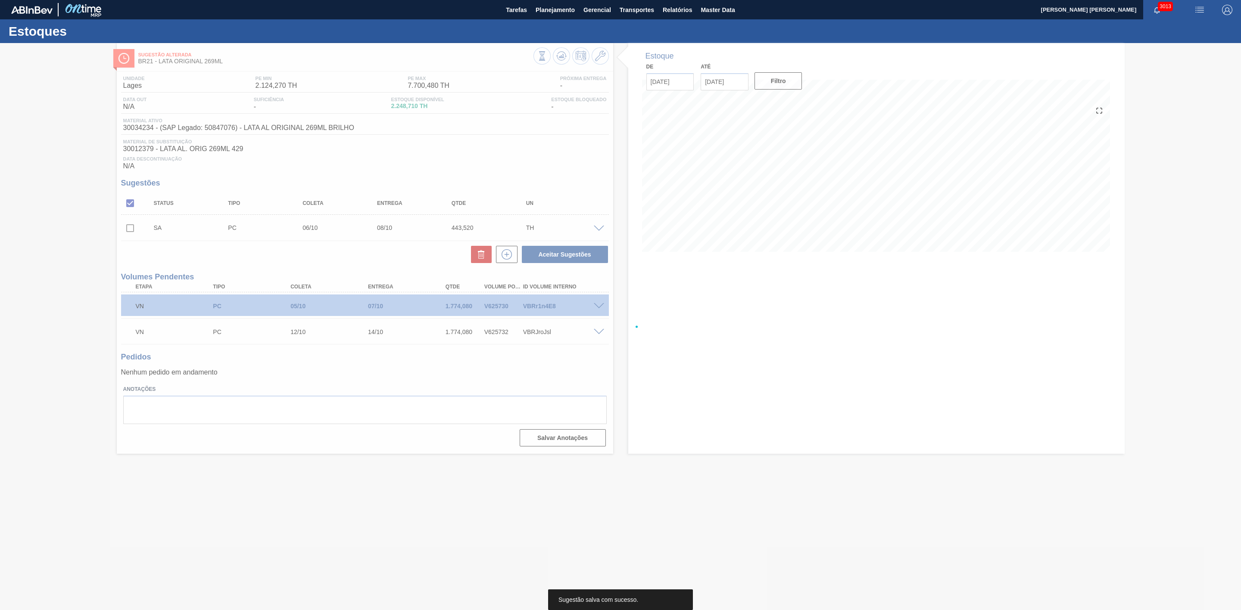
scroll to position [0, 0]
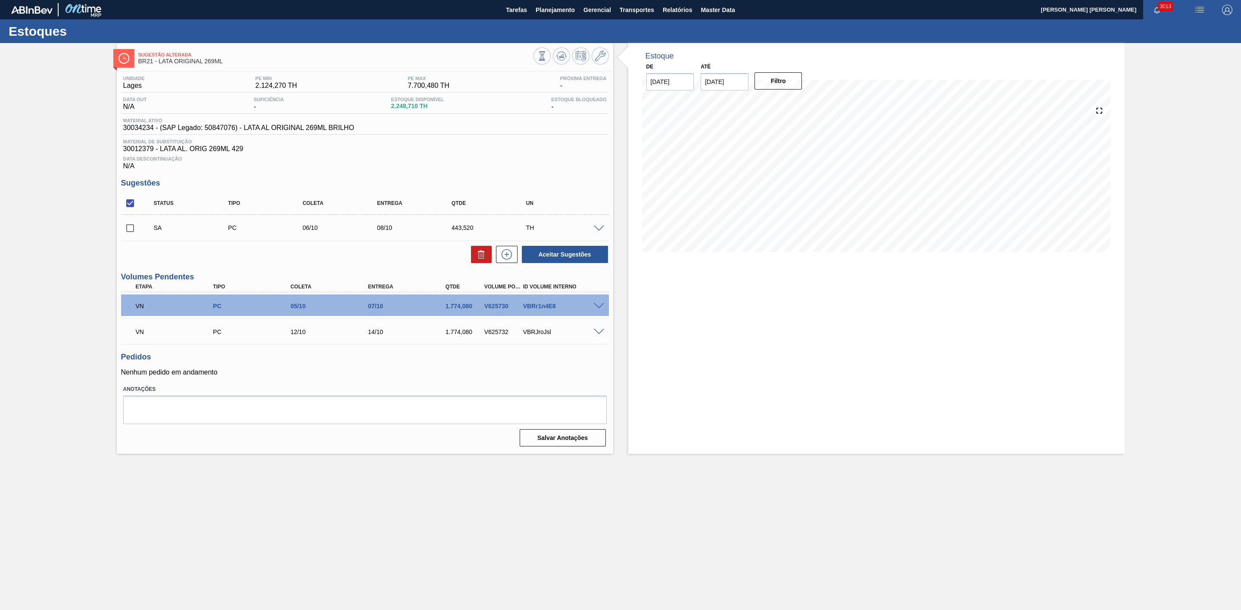
click at [130, 234] on input "checkbox" at bounding box center [130, 228] width 18 height 18
checkbox input "true"
click at [567, 258] on button "Aceitar Sugestões" at bounding box center [565, 254] width 86 height 17
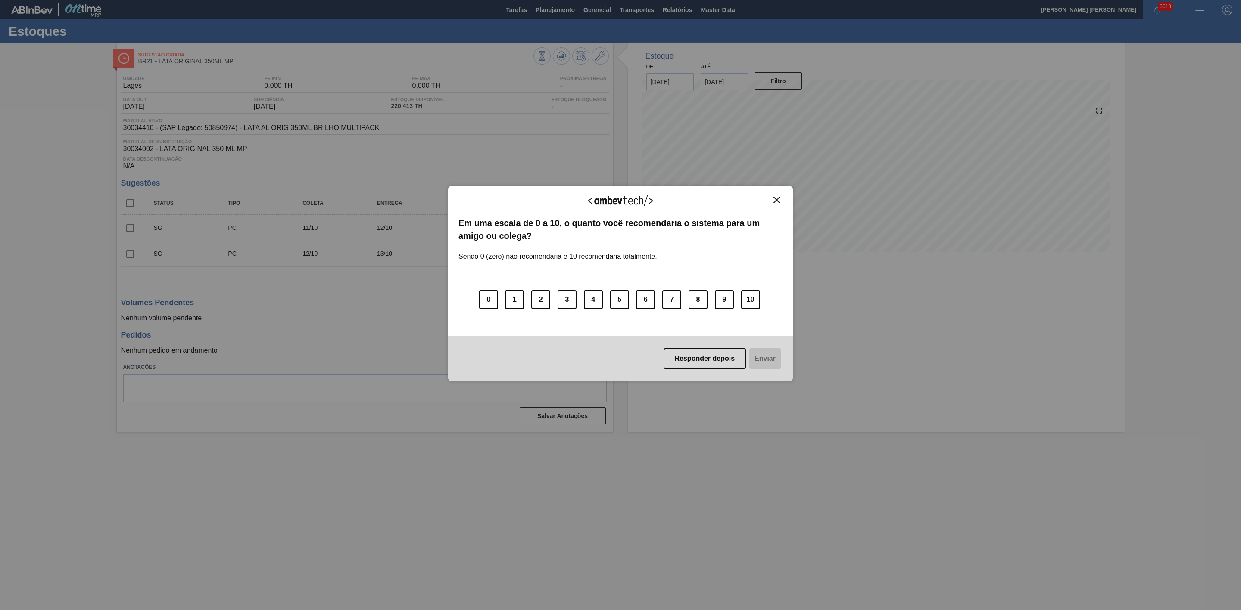
click at [778, 201] on img "Close" at bounding box center [776, 200] width 6 height 6
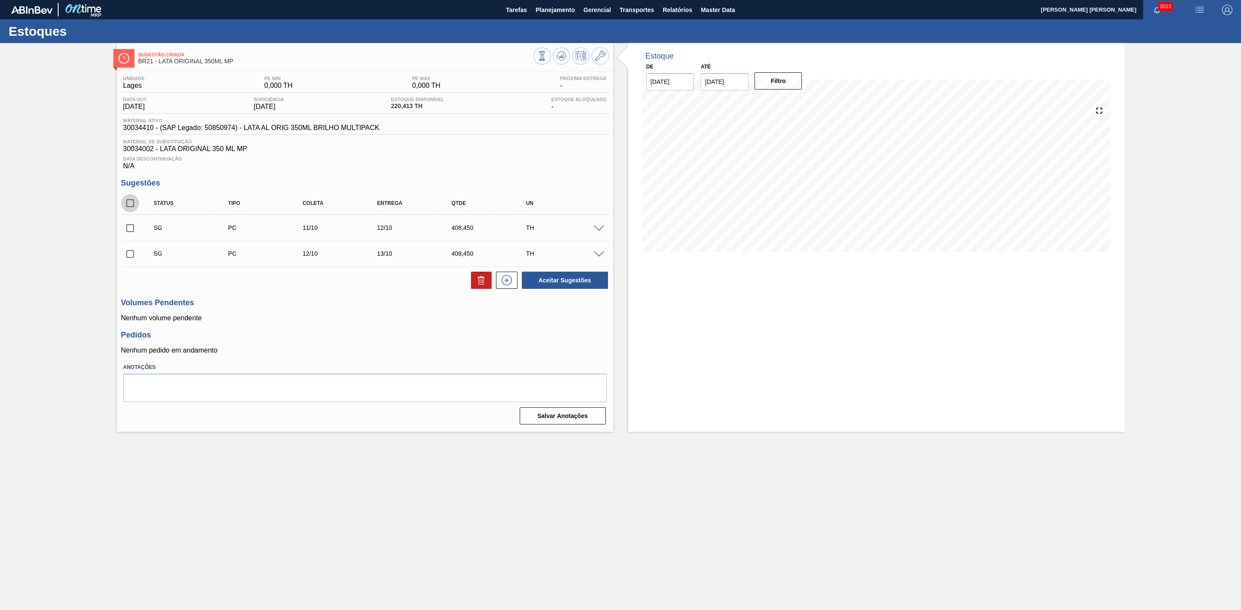
click at [129, 209] on input "checkbox" at bounding box center [130, 203] width 18 height 18
checkbox input "true"
click at [480, 278] on icon at bounding box center [481, 277] width 6 height 1
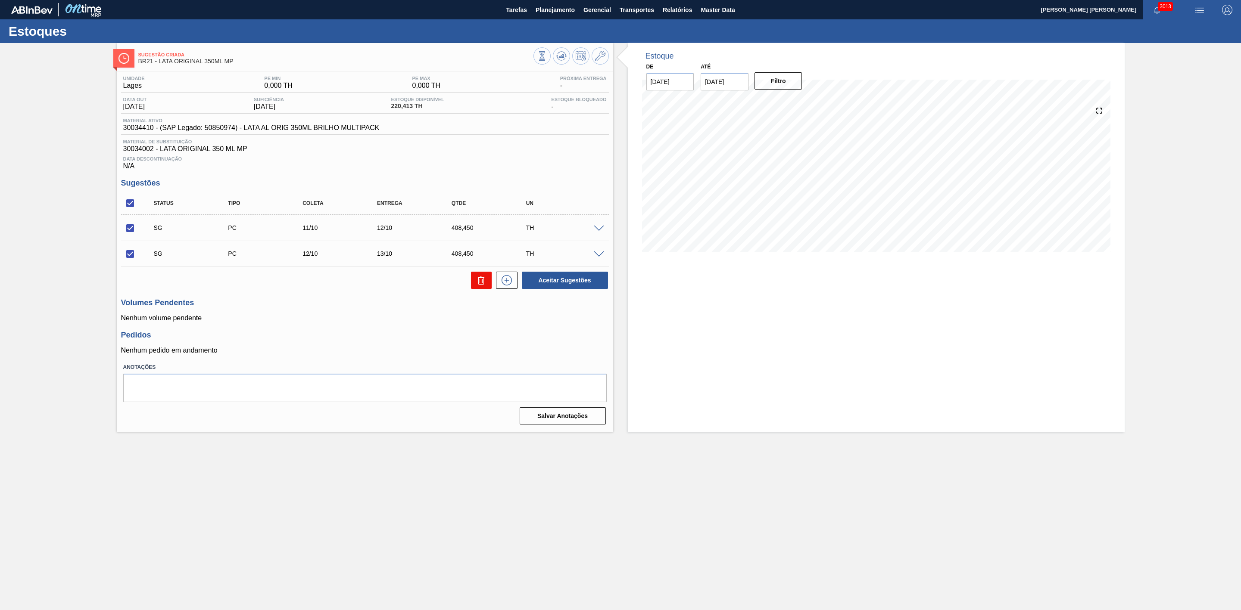
checkbox input "false"
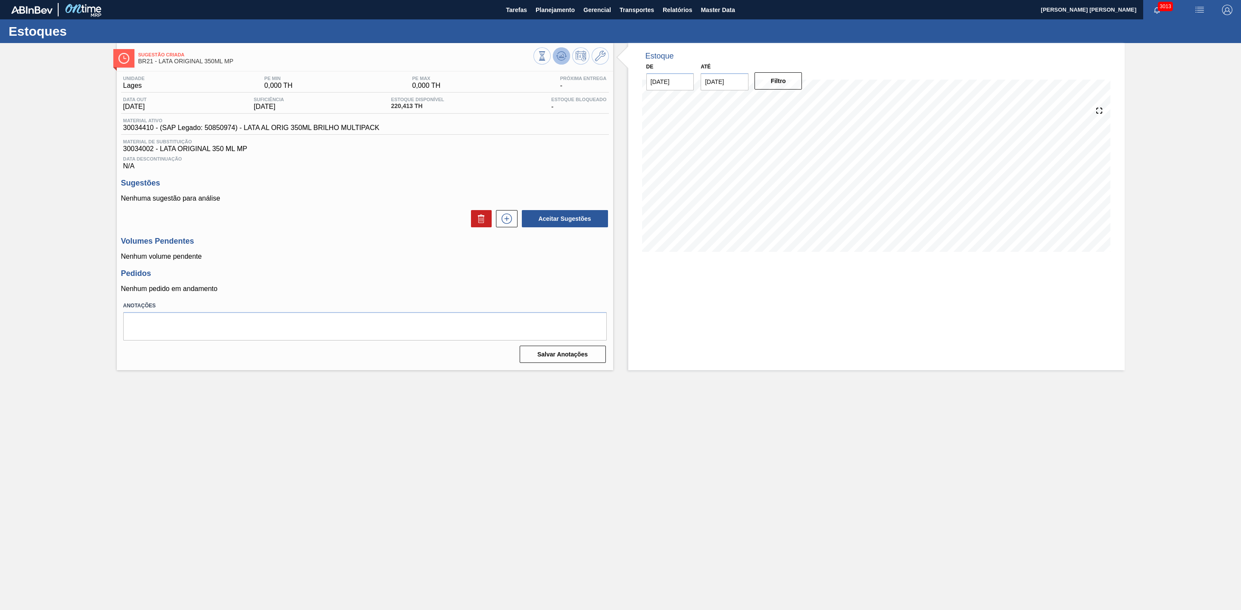
click at [559, 55] on icon at bounding box center [561, 56] width 10 height 10
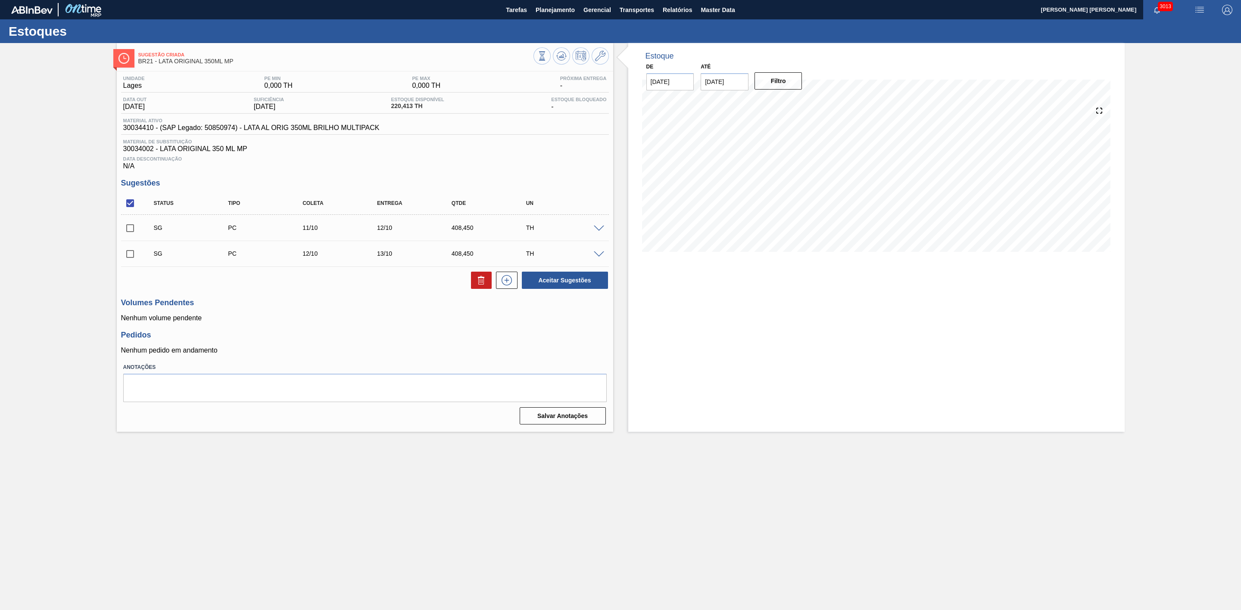
click at [128, 207] on input "checkbox" at bounding box center [130, 203] width 18 height 18
click at [131, 206] on input "checkbox" at bounding box center [130, 203] width 18 height 18
checkbox input "true"
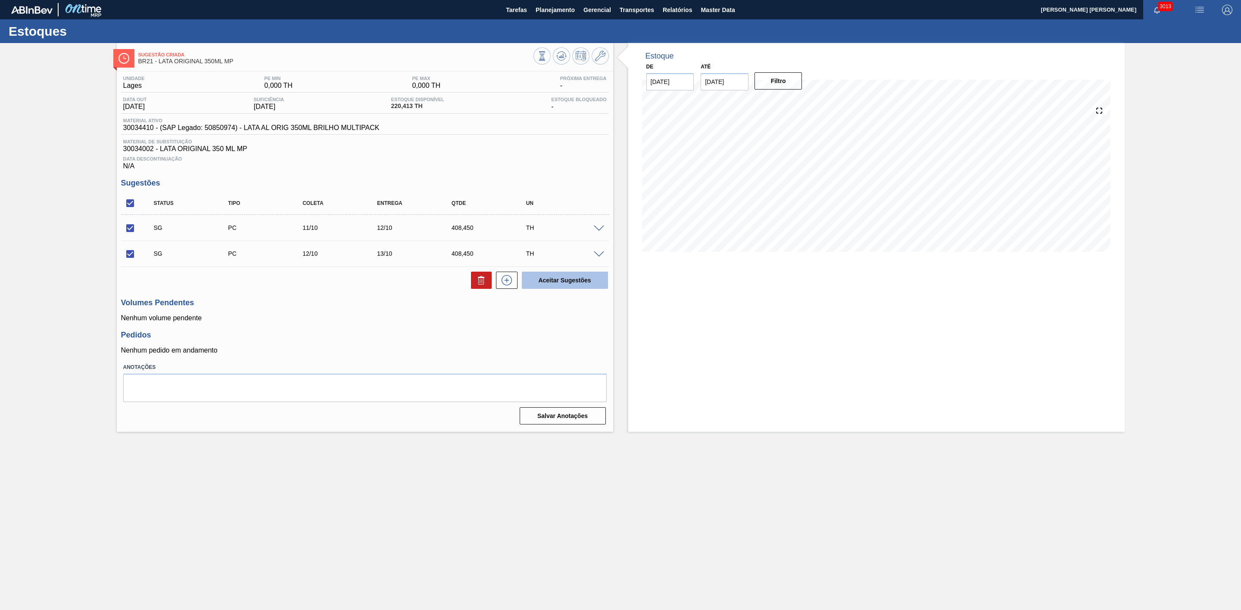
click at [560, 283] on button "Aceitar Sugestões" at bounding box center [565, 280] width 86 height 17
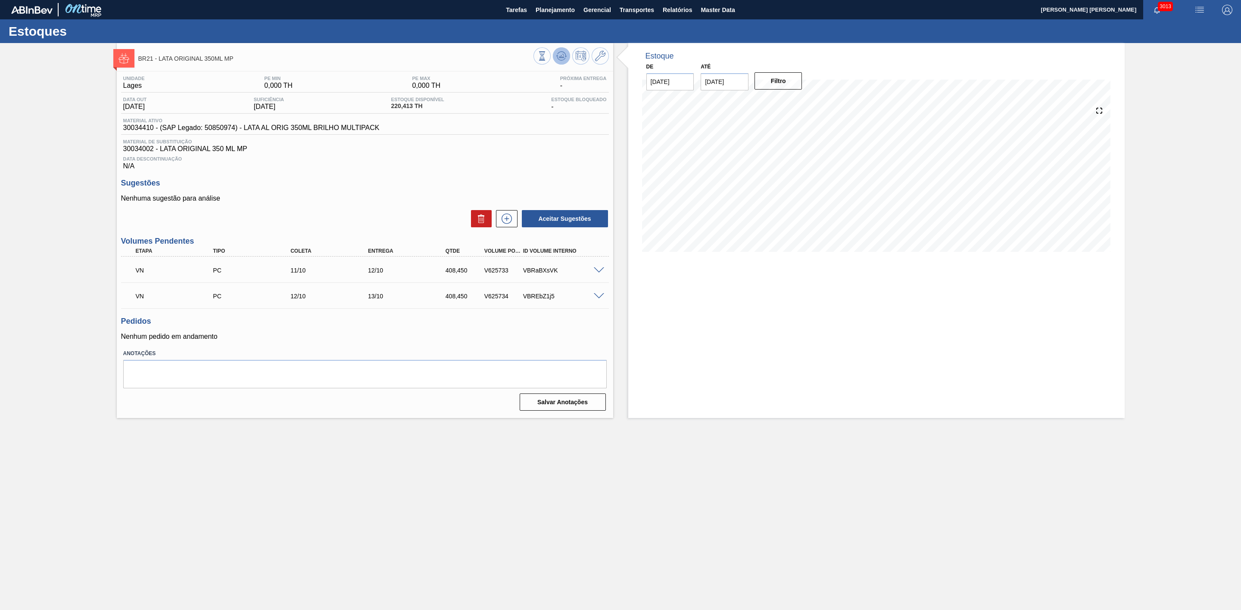
click at [560, 57] on icon at bounding box center [559, 56] width 1 height 1
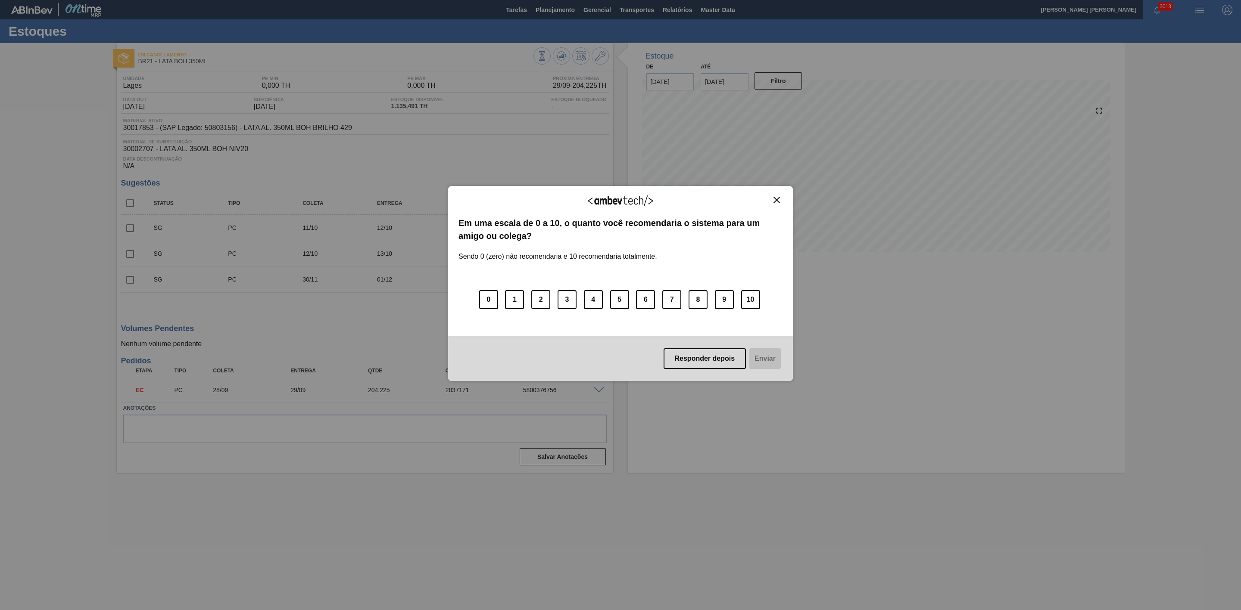
click at [776, 200] on img "Close" at bounding box center [776, 200] width 6 height 6
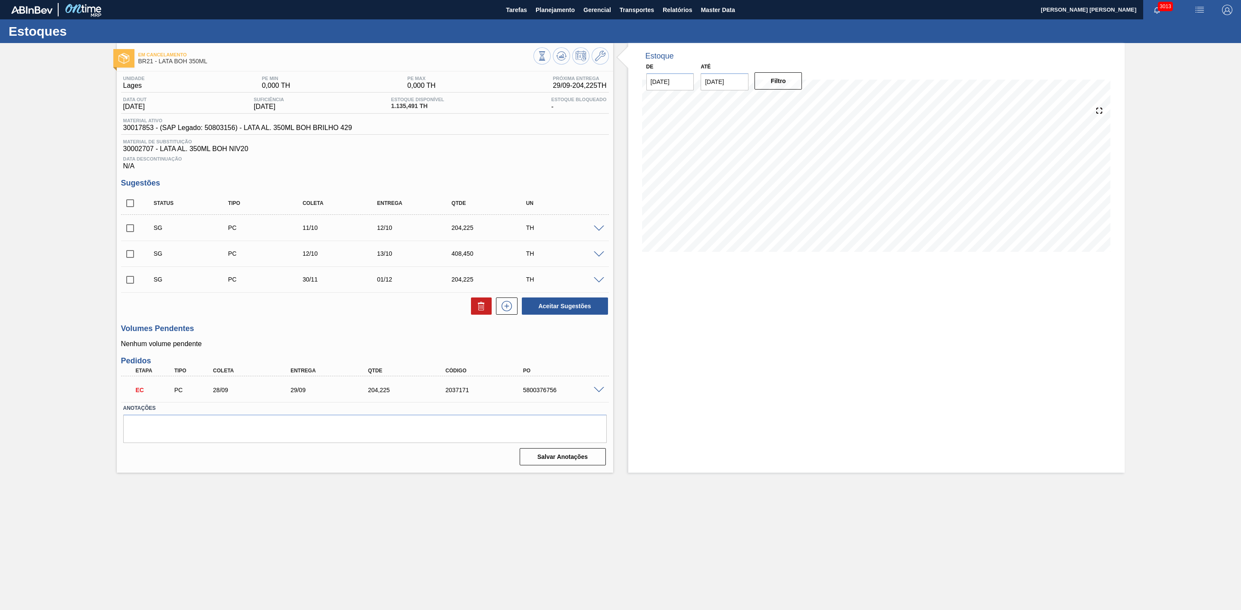
click at [128, 236] on input "checkbox" at bounding box center [130, 228] width 18 height 18
checkbox input "true"
click at [131, 260] on input "checkbox" at bounding box center [130, 254] width 18 height 18
checkbox input "true"
click at [563, 311] on button "Aceitar Sugestões" at bounding box center [565, 306] width 86 height 17
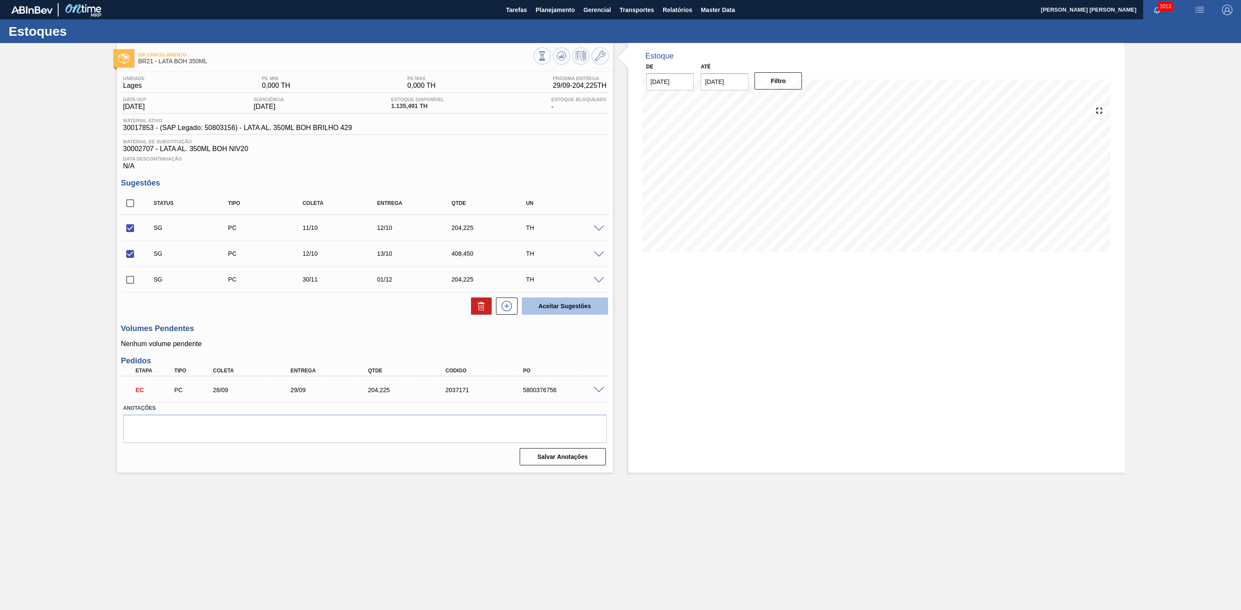
checkbox input "false"
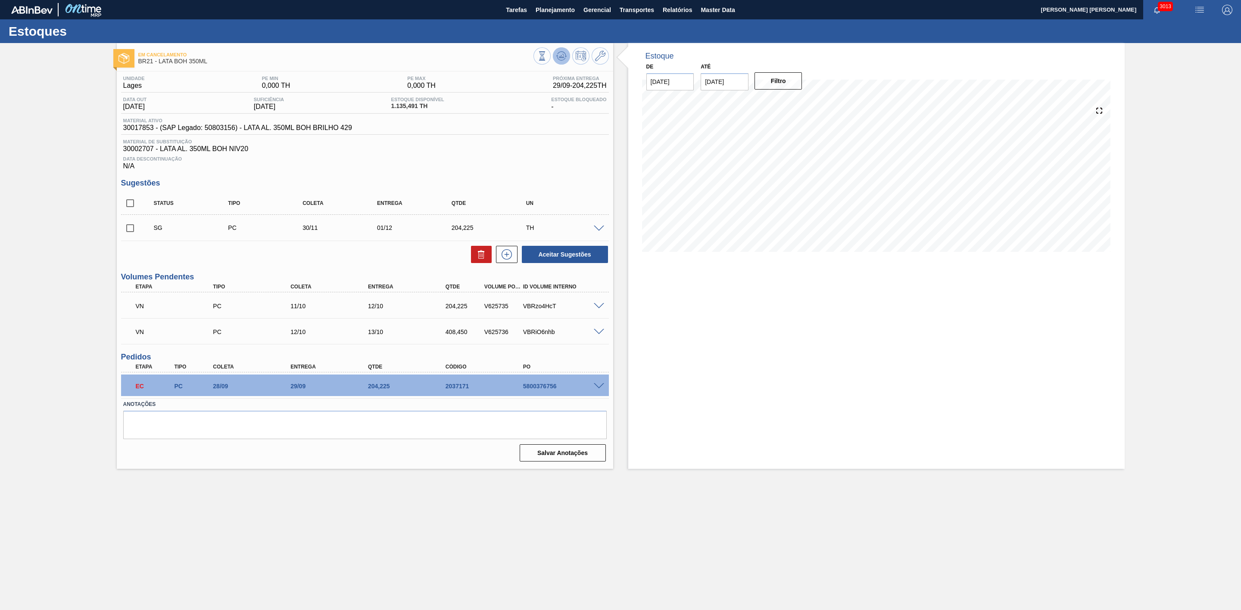
click at [556, 57] on icon at bounding box center [561, 56] width 10 height 10
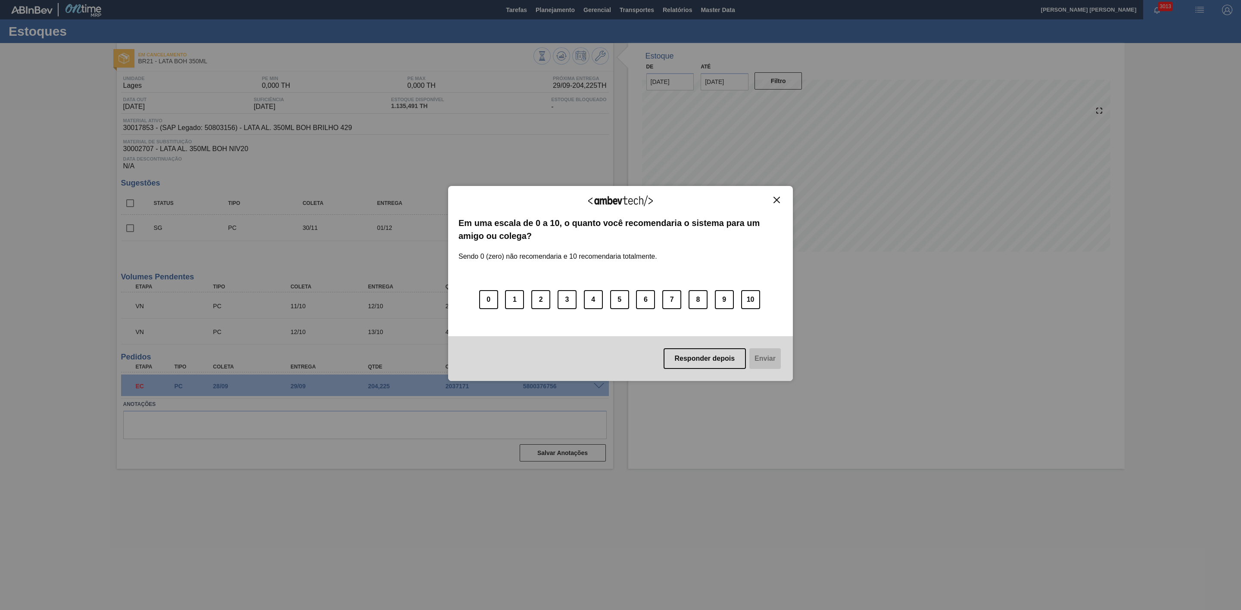
click at [775, 200] on img "Close" at bounding box center [776, 200] width 6 height 6
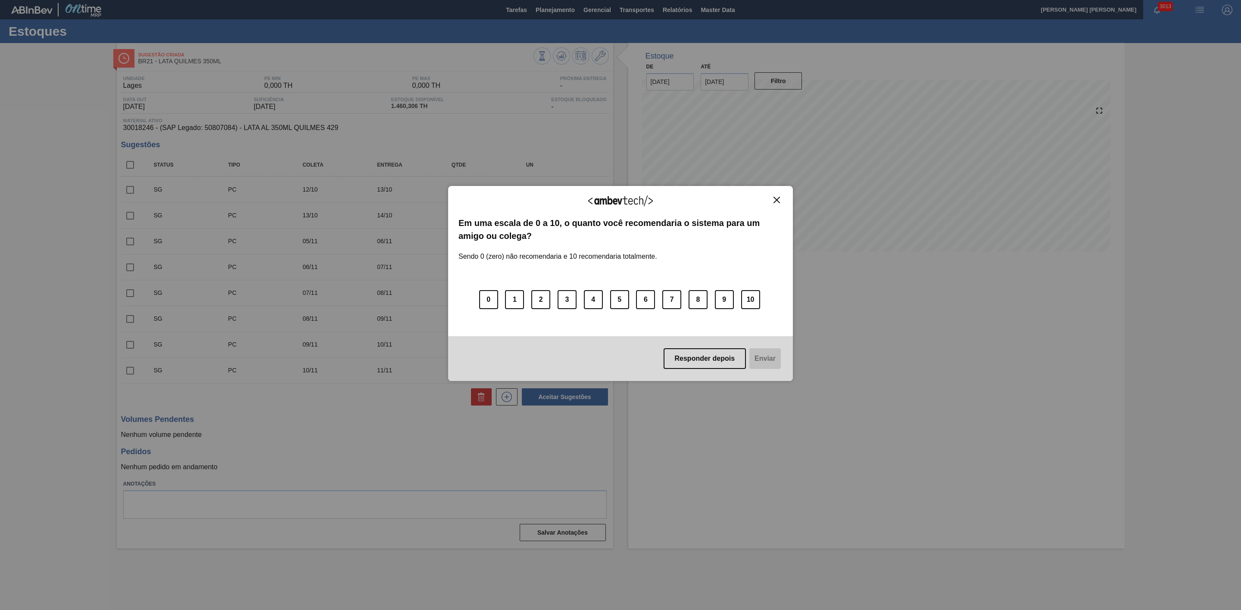
click at [775, 198] on img "Close" at bounding box center [776, 200] width 6 height 6
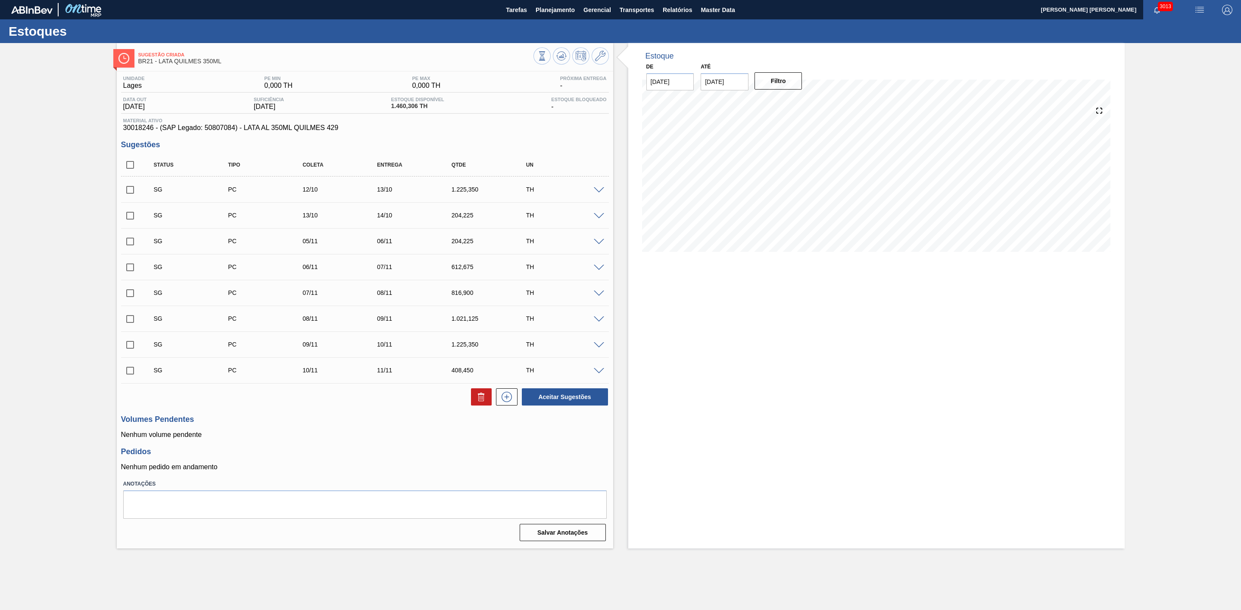
click at [131, 194] on input "checkbox" at bounding box center [130, 190] width 18 height 18
checkbox input "true"
click at [131, 221] on input "checkbox" at bounding box center [130, 216] width 18 height 18
checkbox input "true"
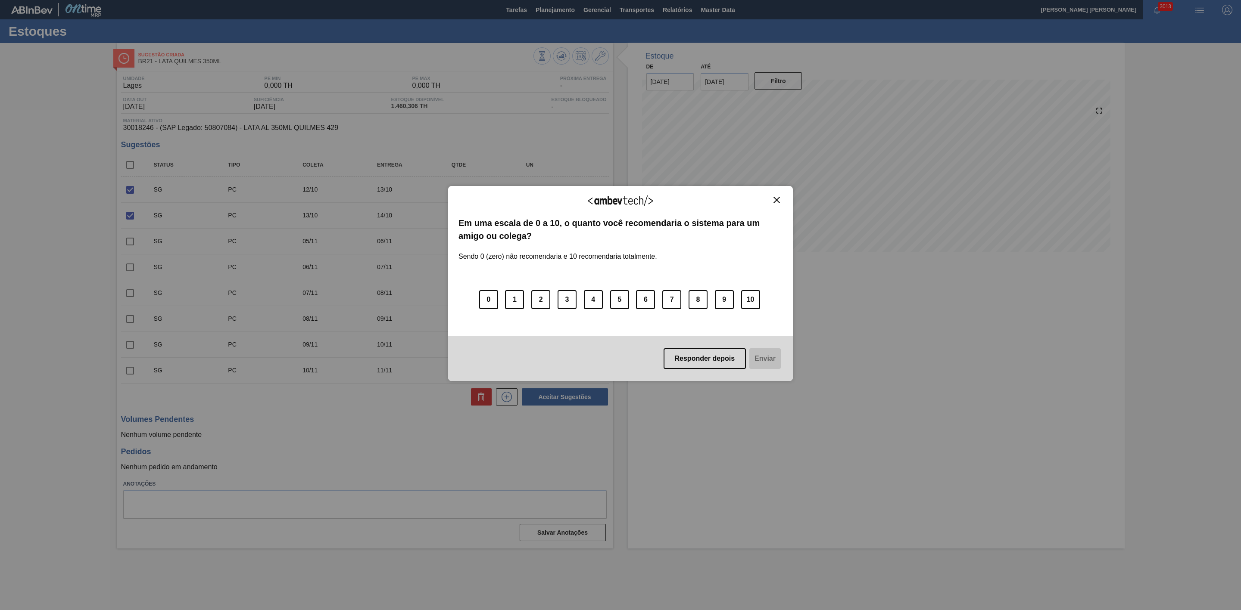
click at [777, 201] on img "Close" at bounding box center [776, 200] width 6 height 6
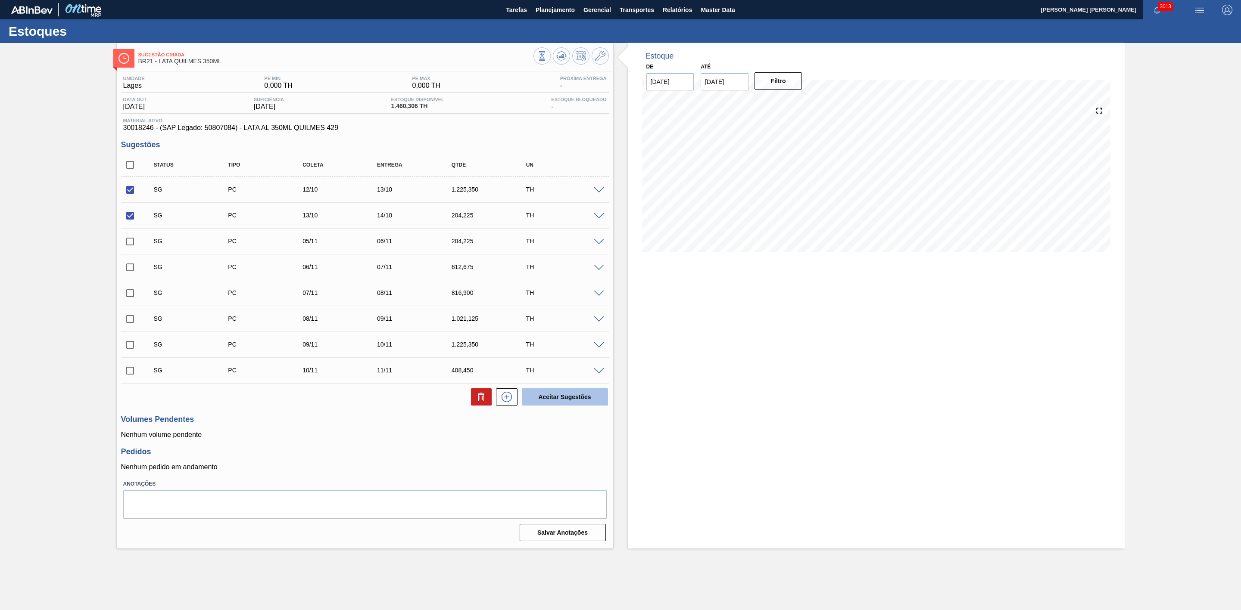
click at [579, 397] on button "Aceitar Sugestões" at bounding box center [565, 397] width 86 height 17
checkbox input "false"
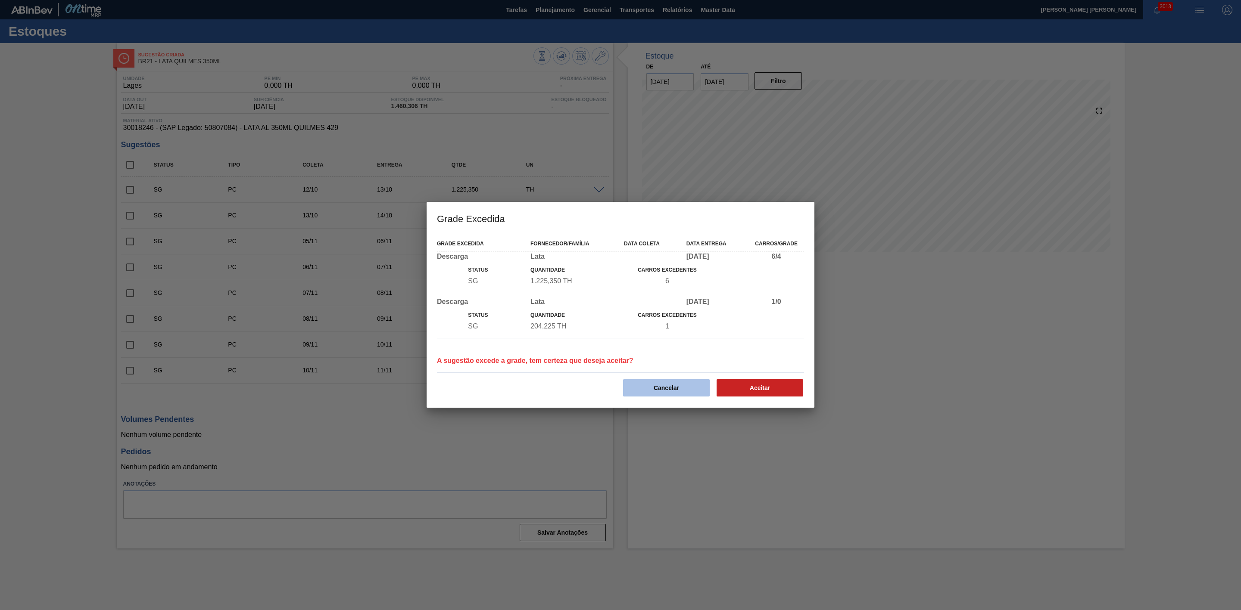
click at [651, 381] on button "Cancelar" at bounding box center [666, 388] width 87 height 17
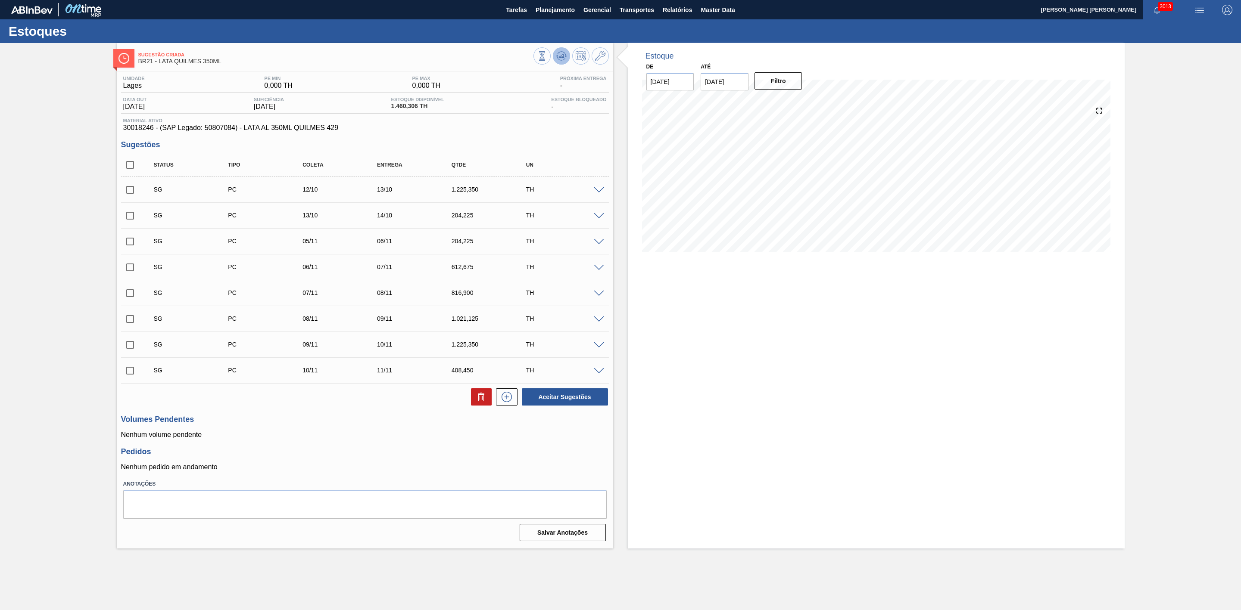
click at [563, 53] on icon at bounding box center [561, 56] width 10 height 10
drag, startPoint x: 128, startPoint y: 192, endPoint x: 125, endPoint y: 198, distance: 7.3
click at [127, 192] on input "checkbox" at bounding box center [130, 190] width 18 height 18
checkbox input "true"
click at [129, 220] on input "checkbox" at bounding box center [130, 216] width 18 height 18
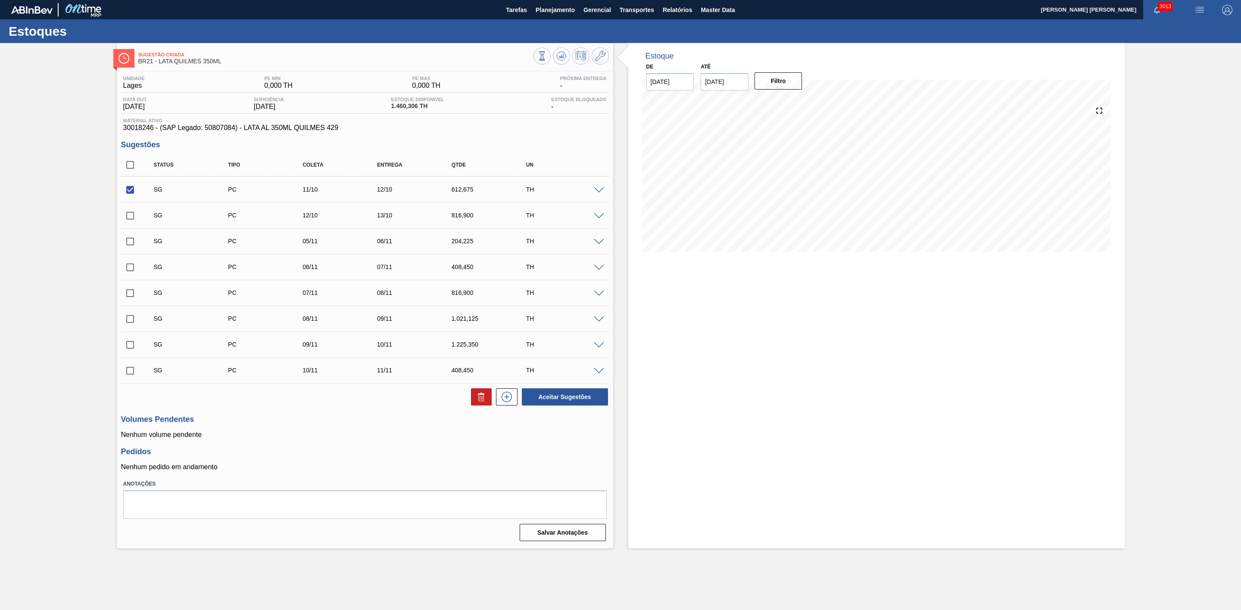
checkbox input "true"
click at [559, 405] on button "Aceitar Sugestões" at bounding box center [565, 397] width 86 height 17
checkbox input "false"
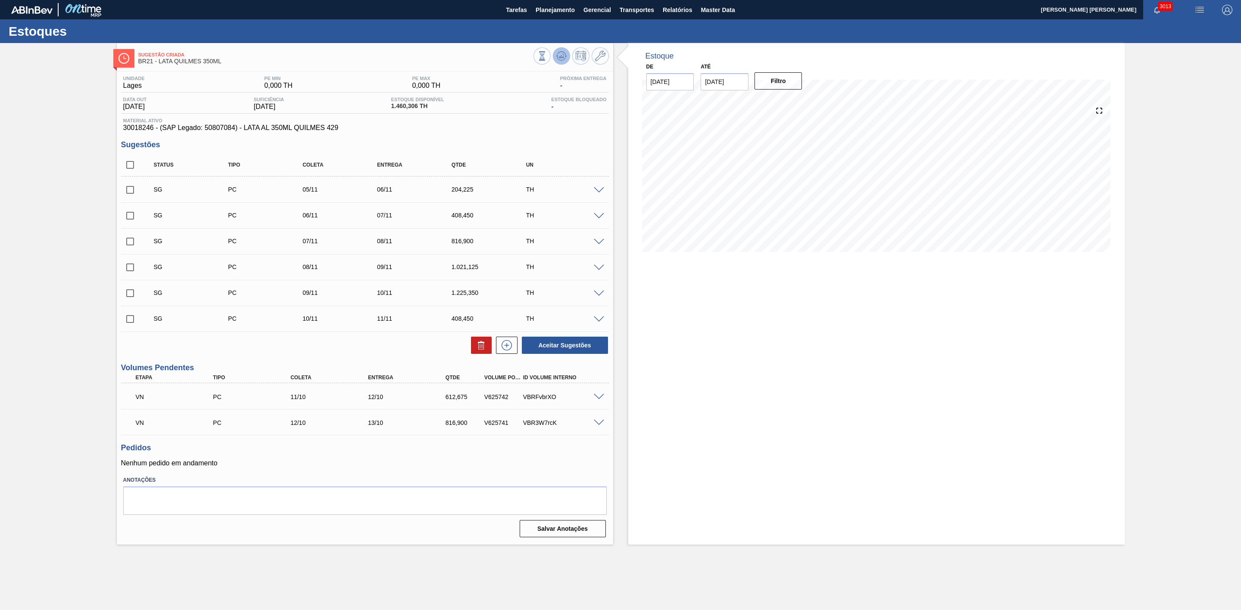
click at [557, 57] on icon at bounding box center [561, 56] width 10 height 10
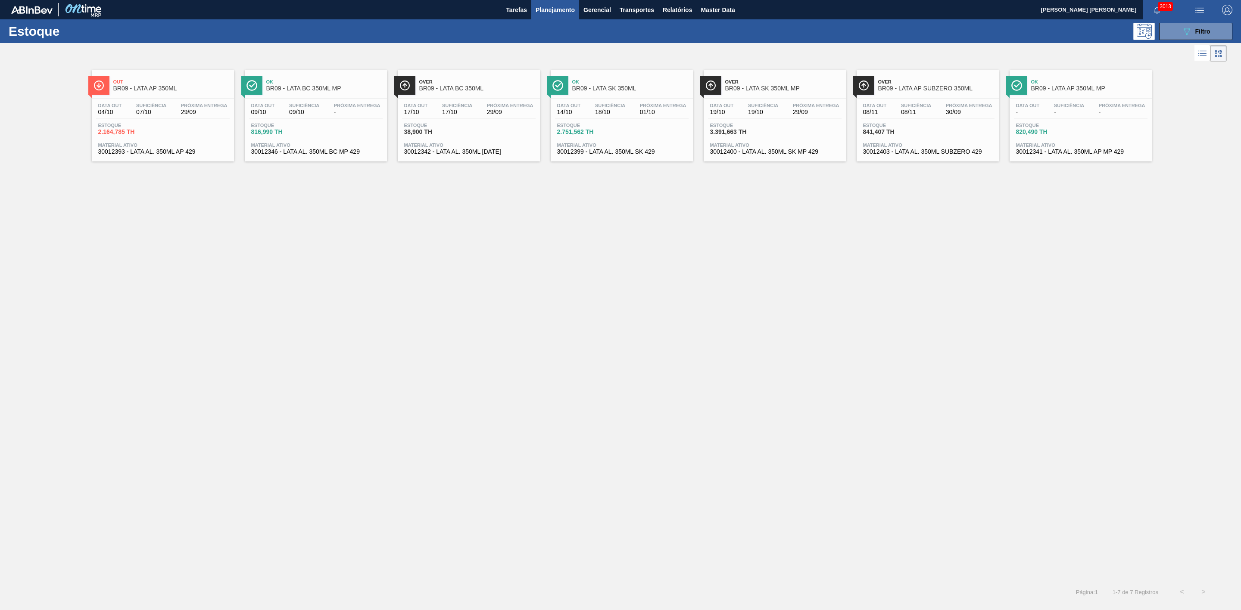
click at [560, 12] on span "Planejamento" at bounding box center [554, 10] width 39 height 10
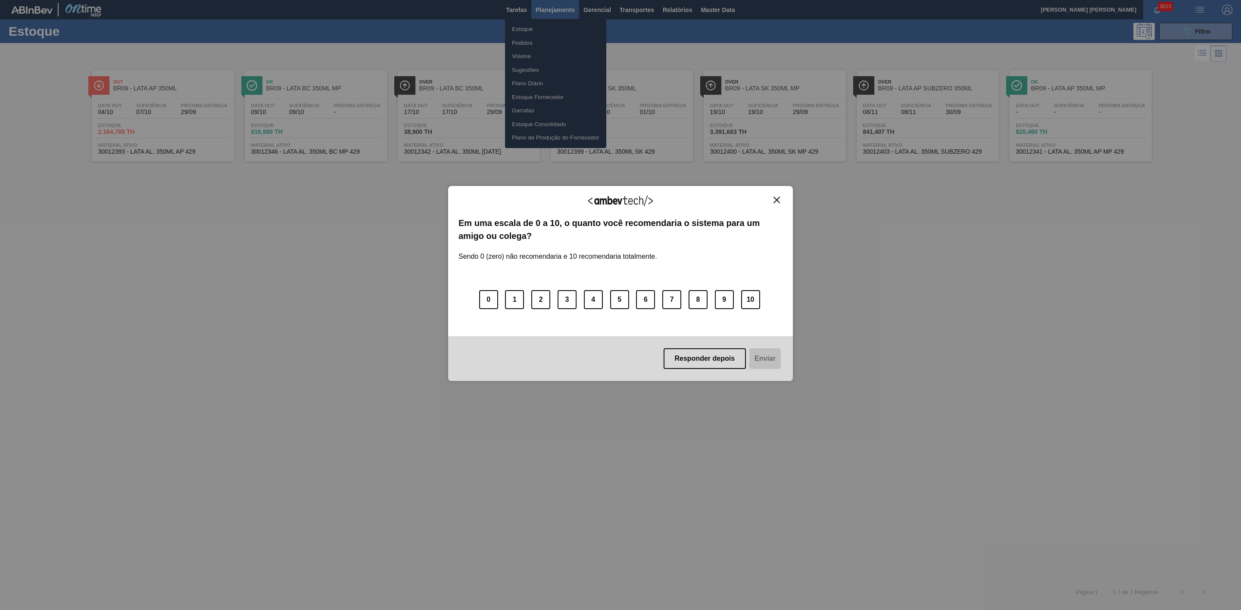
click at [526, 40] on div "Agradecemos seu feedback! Em uma escala de 0 a 10, o quanto você recomendaria o…" at bounding box center [620, 284] width 345 height 586
click at [776, 202] on img "Close" at bounding box center [776, 200] width 6 height 6
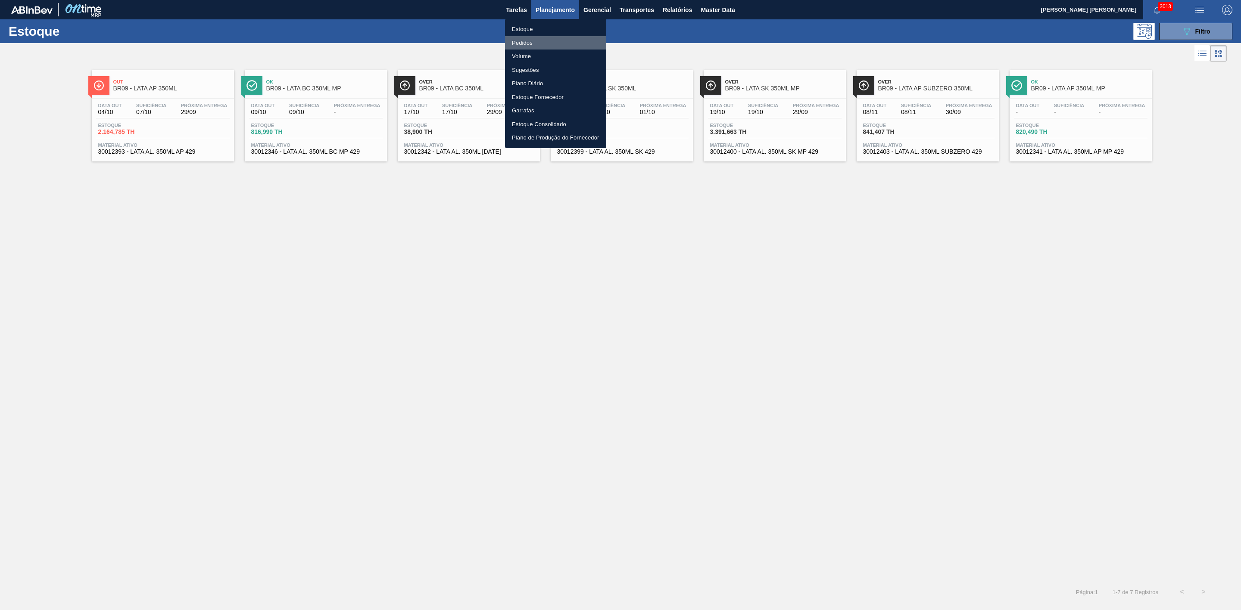
click at [526, 40] on li "Pedidos" at bounding box center [555, 43] width 101 height 14
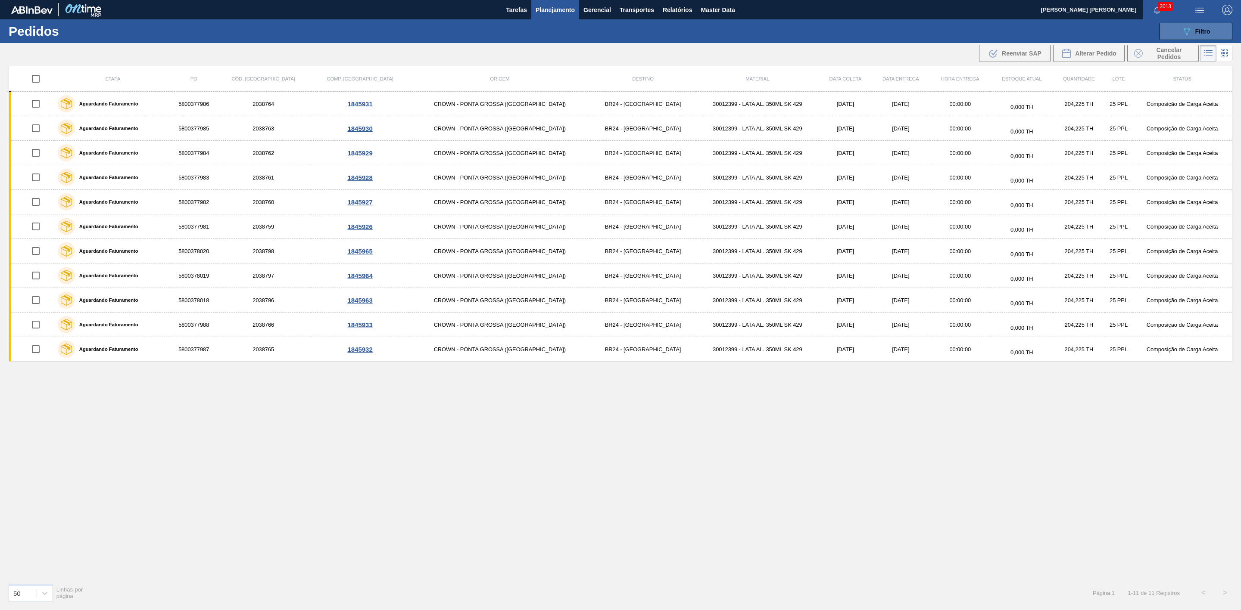
click at [1202, 32] on span "Filtro" at bounding box center [1202, 31] width 15 height 7
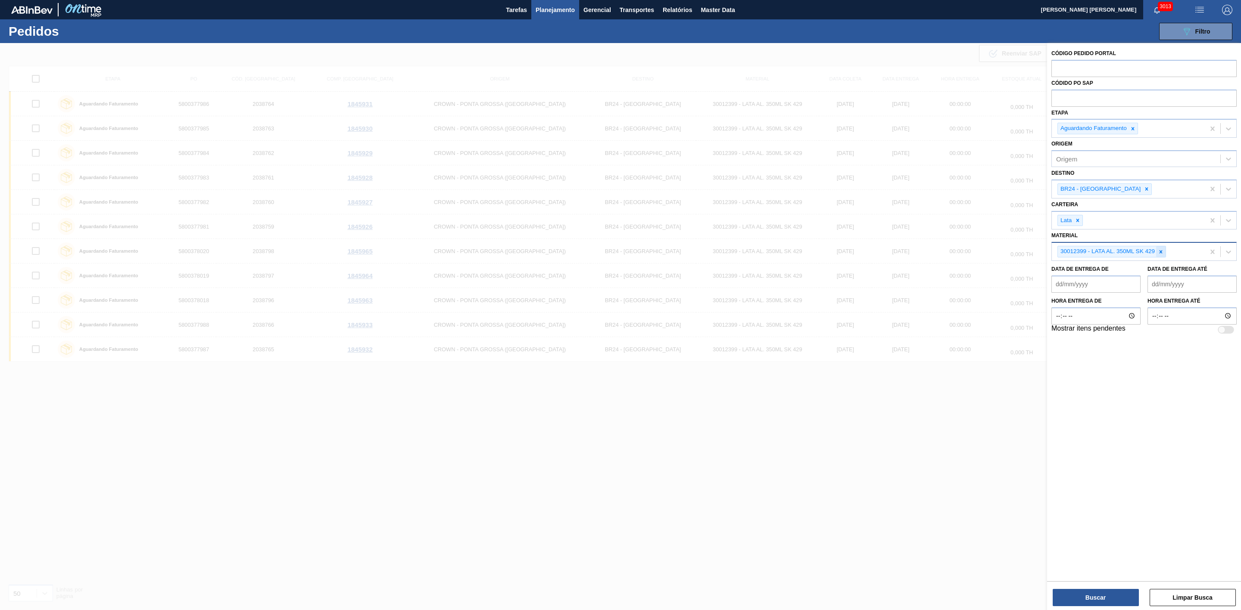
click at [1158, 252] on icon at bounding box center [1161, 252] width 6 height 6
click at [1076, 223] on icon at bounding box center [1077, 221] width 6 height 6
click at [1145, 189] on icon at bounding box center [1146, 189] width 3 height 3
click at [1130, 131] on icon at bounding box center [1133, 129] width 6 height 6
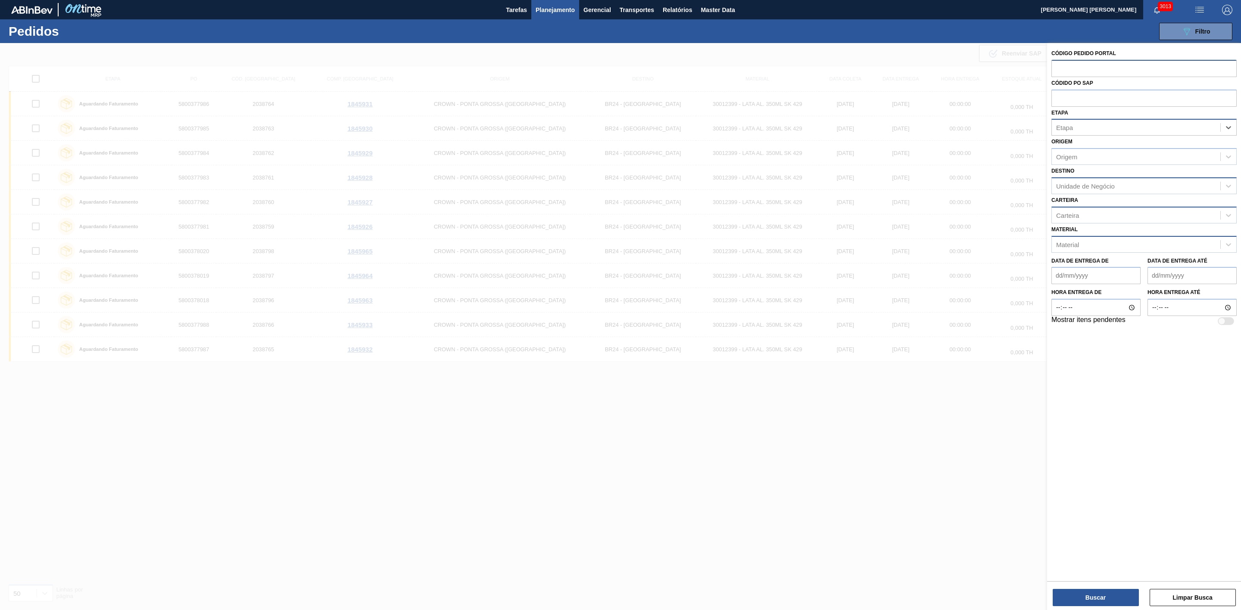
click at [1090, 70] on input "text" at bounding box center [1143, 68] width 185 height 16
paste input "5800375106"
type input "5"
click at [1099, 95] on input "text" at bounding box center [1143, 98] width 185 height 16
paste input "5800375106"
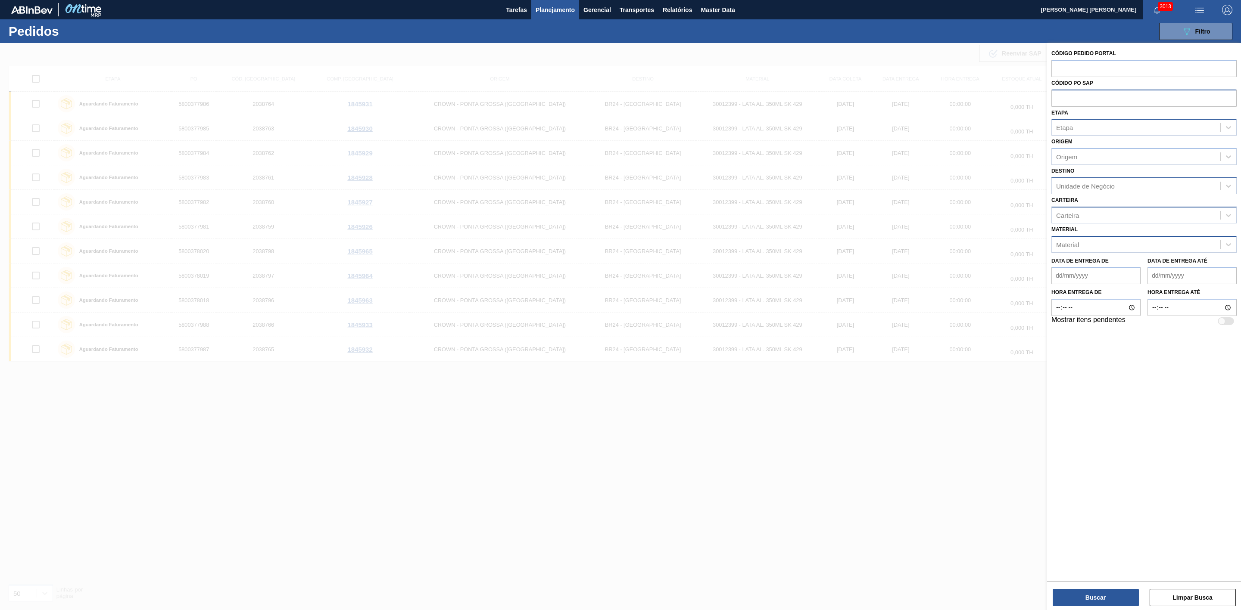
type input "5800375106"
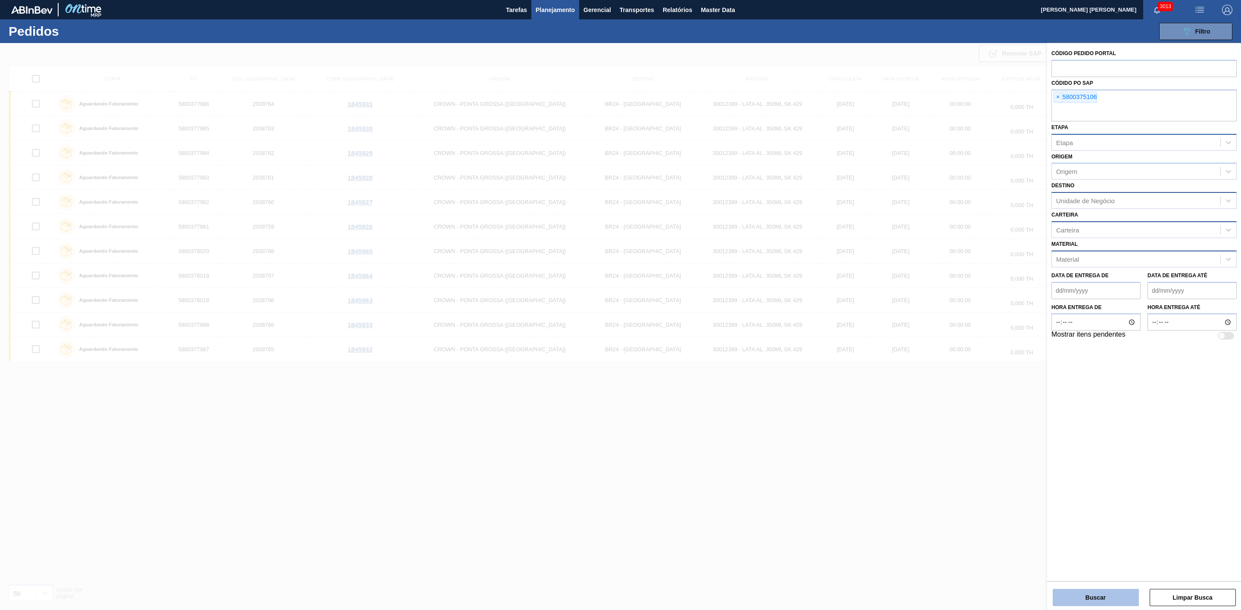
click at [1099, 596] on button "Buscar" at bounding box center [1095, 597] width 86 height 17
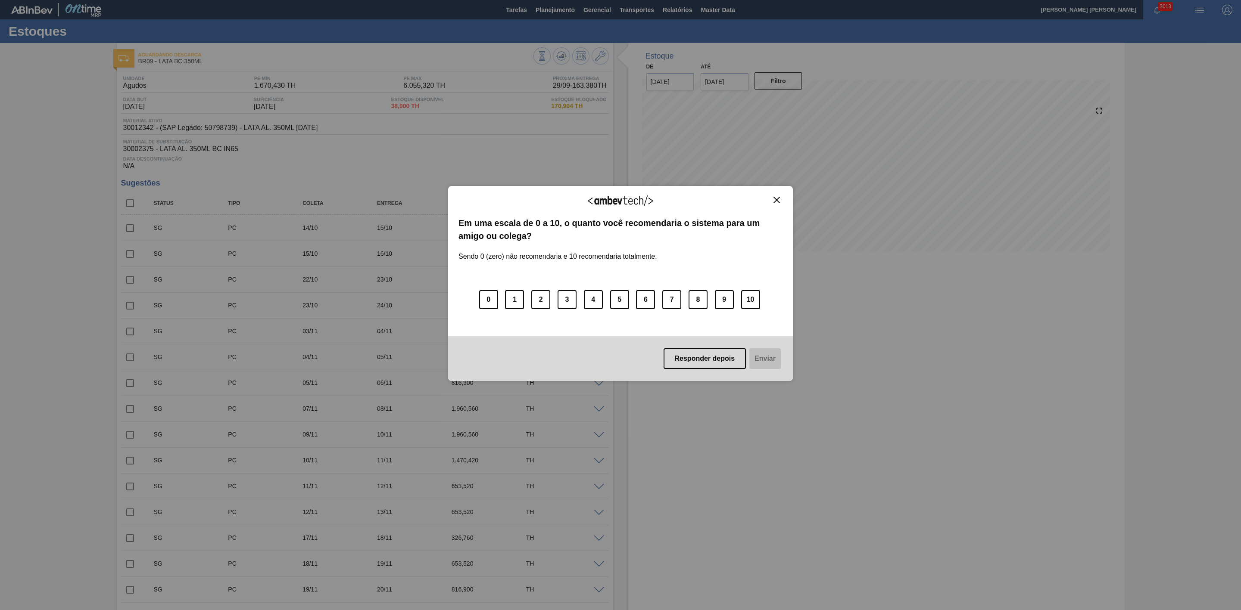
click at [776, 198] on img "Close" at bounding box center [776, 200] width 6 height 6
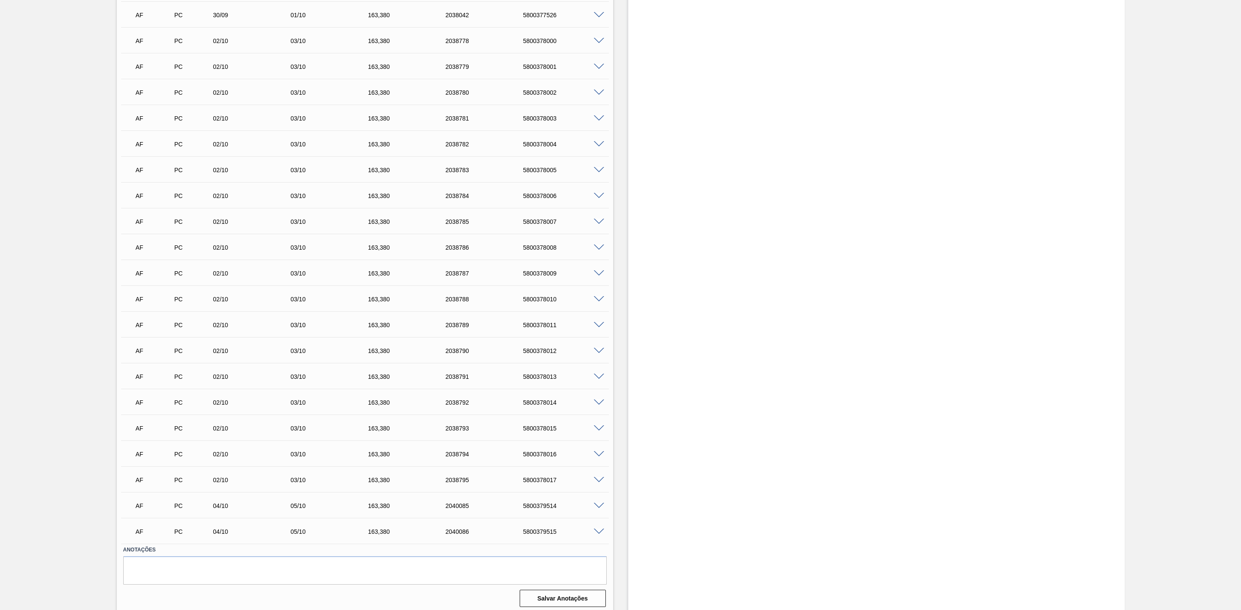
scroll to position [1516, 0]
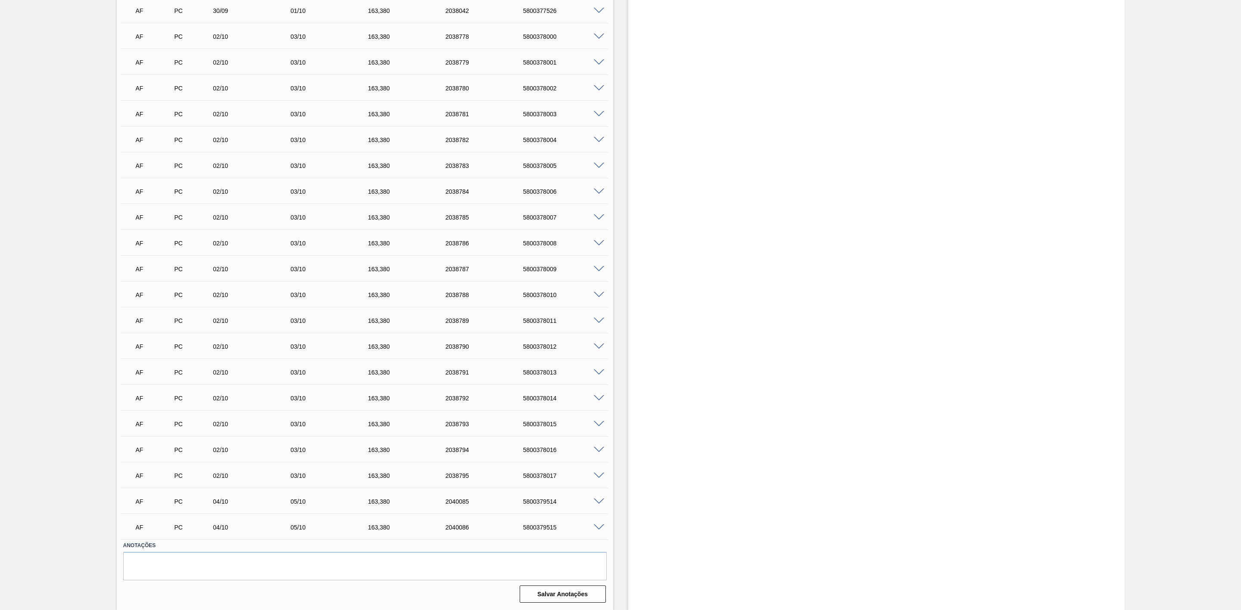
click at [594, 501] on span at bounding box center [599, 502] width 10 height 6
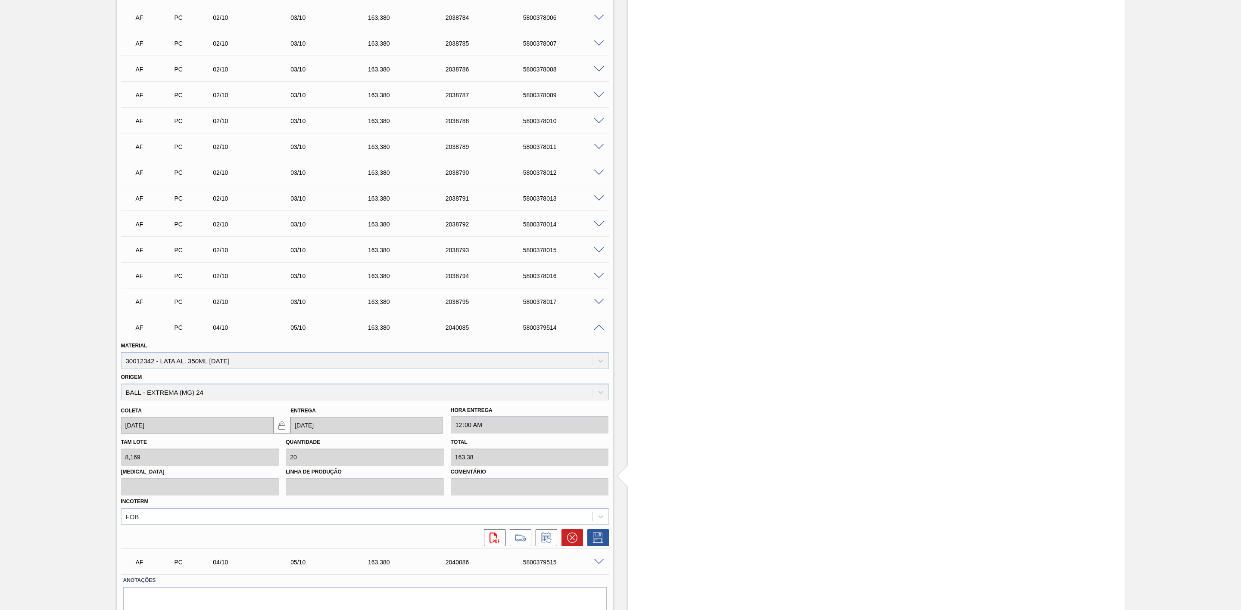
scroll to position [1710, 0]
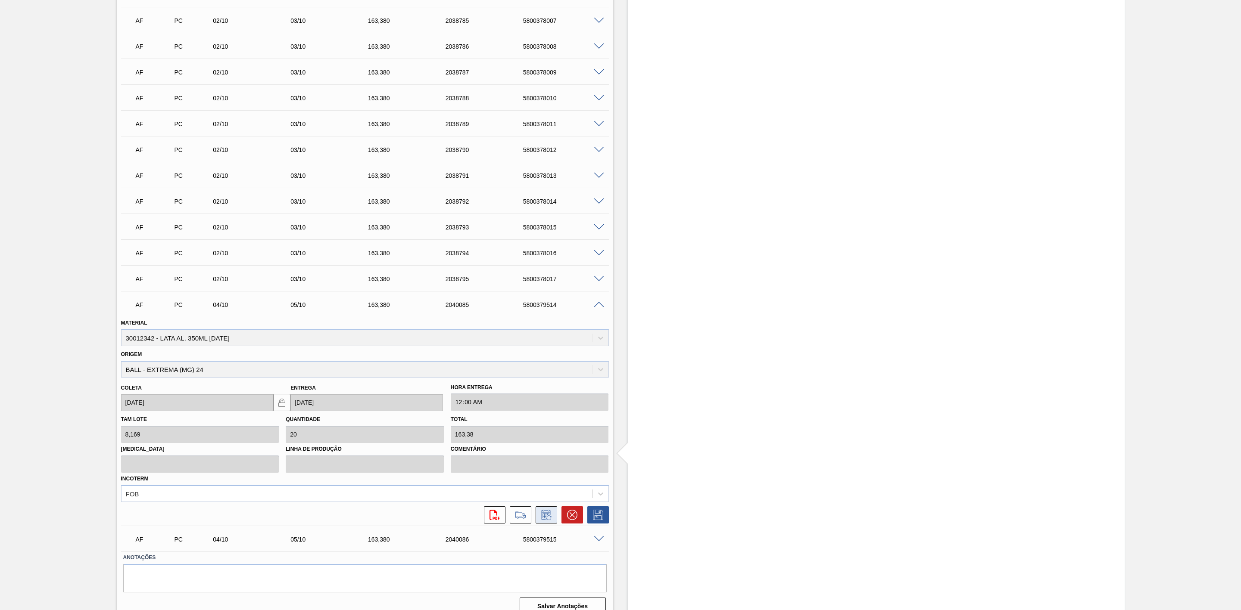
click at [548, 514] on icon at bounding box center [546, 515] width 14 height 10
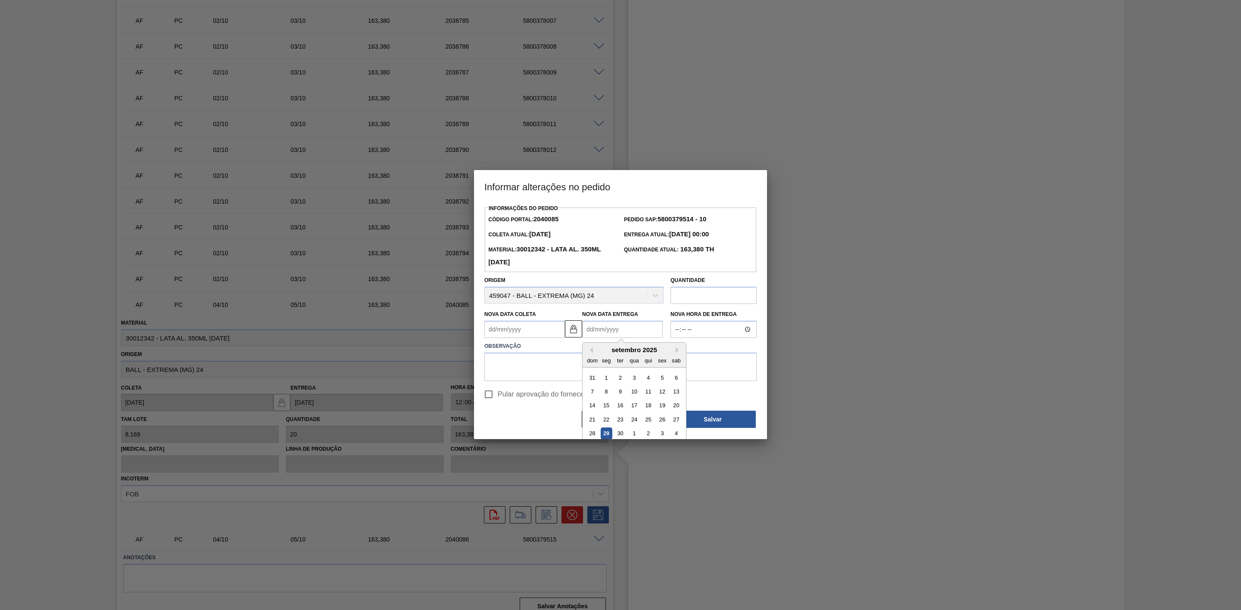
click at [598, 330] on Entrega2040085 "Nova Data Entrega" at bounding box center [622, 329] width 81 height 17
click at [674, 433] on div "4" at bounding box center [676, 434] width 12 height 12
type Coleta2040085 "03/10/2025"
type Entrega2040085 "04/10/2025"
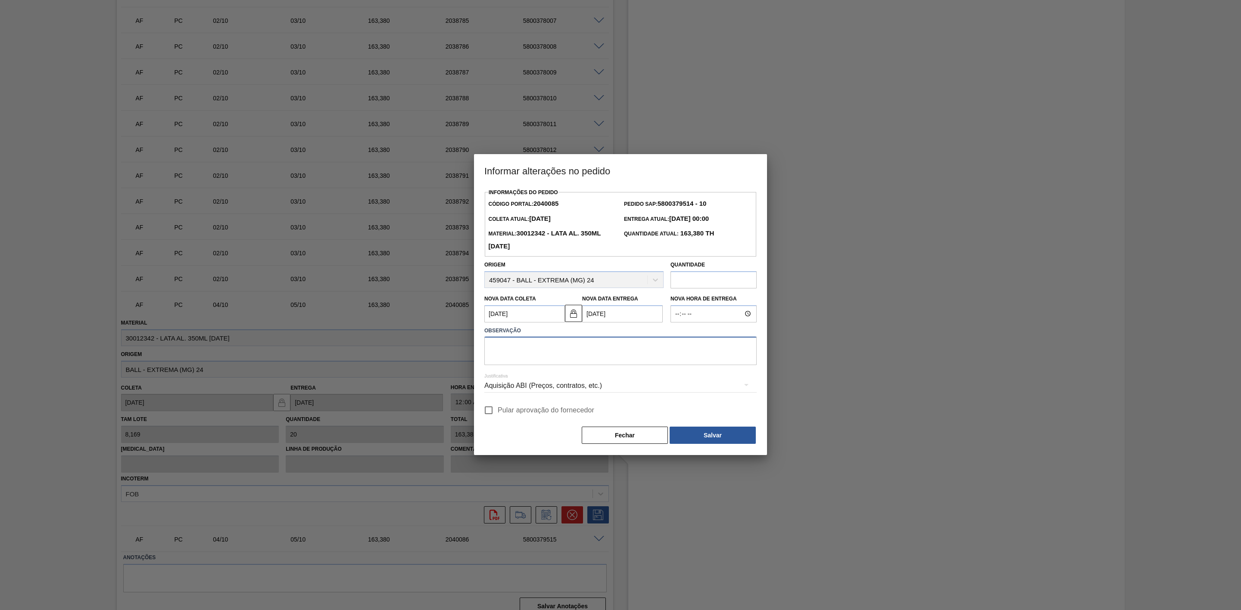
click at [573, 348] on textarea at bounding box center [620, 351] width 272 height 28
type textarea "S"
click at [547, 351] on textarea "Linearização de grade sem descarga no domingo" at bounding box center [620, 351] width 272 height 28
drag, startPoint x: 645, startPoint y: 352, endPoint x: 485, endPoint y: 354, distance: 160.7
click at [485, 354] on textarea "Linearização de grade - sem descarga no domingo" at bounding box center [620, 351] width 272 height 28
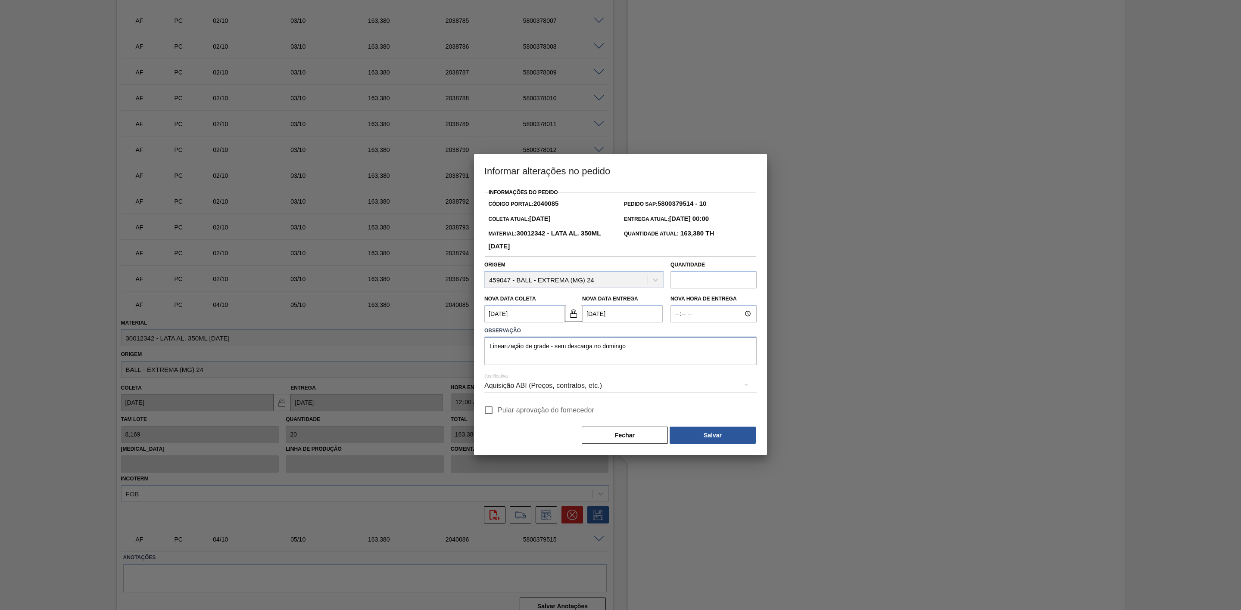
type textarea "Linearização de grade - sem descarga no domingo"
click at [618, 393] on div "Aquisição ABI (Preços, contratos, etc.)" at bounding box center [620, 386] width 272 height 24
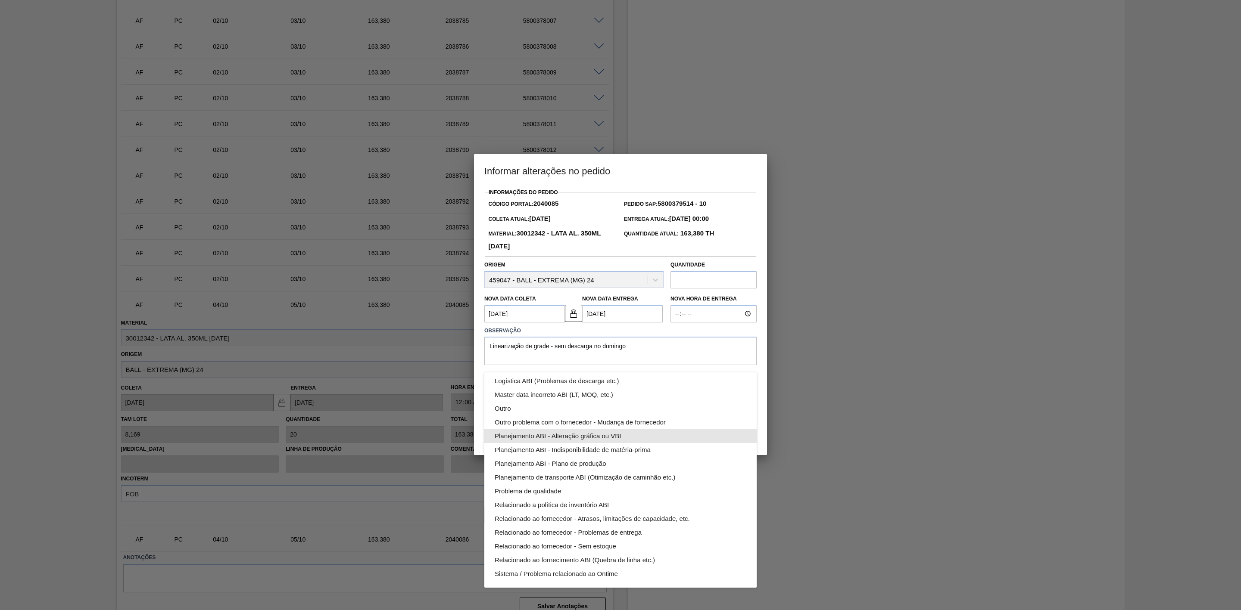
scroll to position [0, 0]
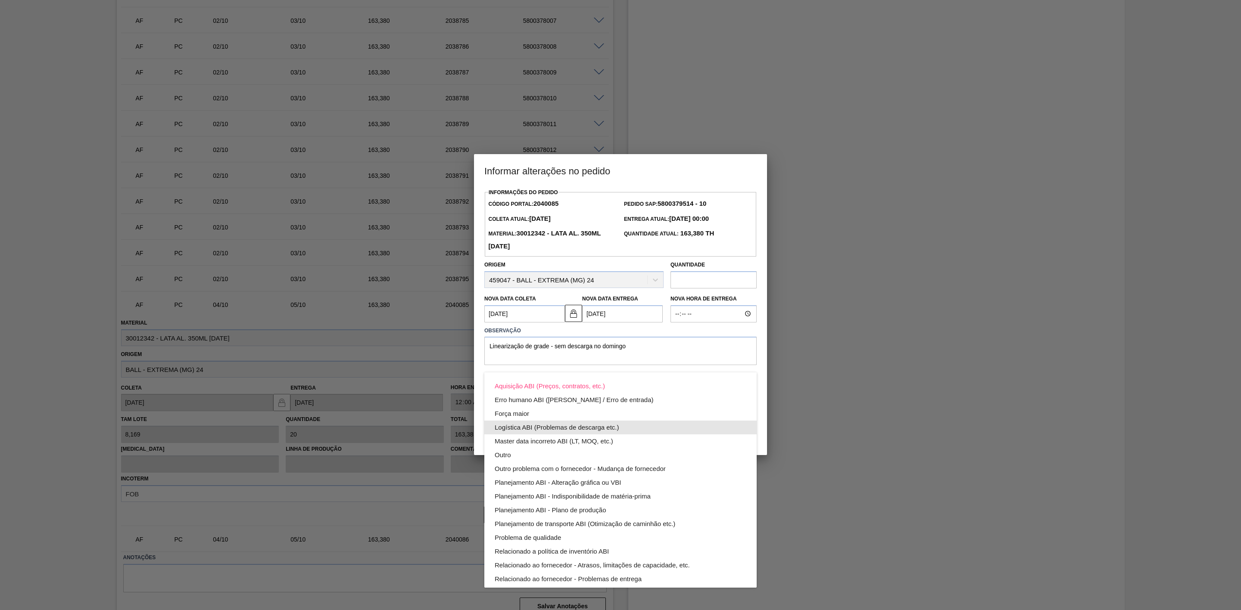
click at [596, 429] on div "Logística ABI (Problemas de descarga etc.)" at bounding box center [621, 428] width 252 height 14
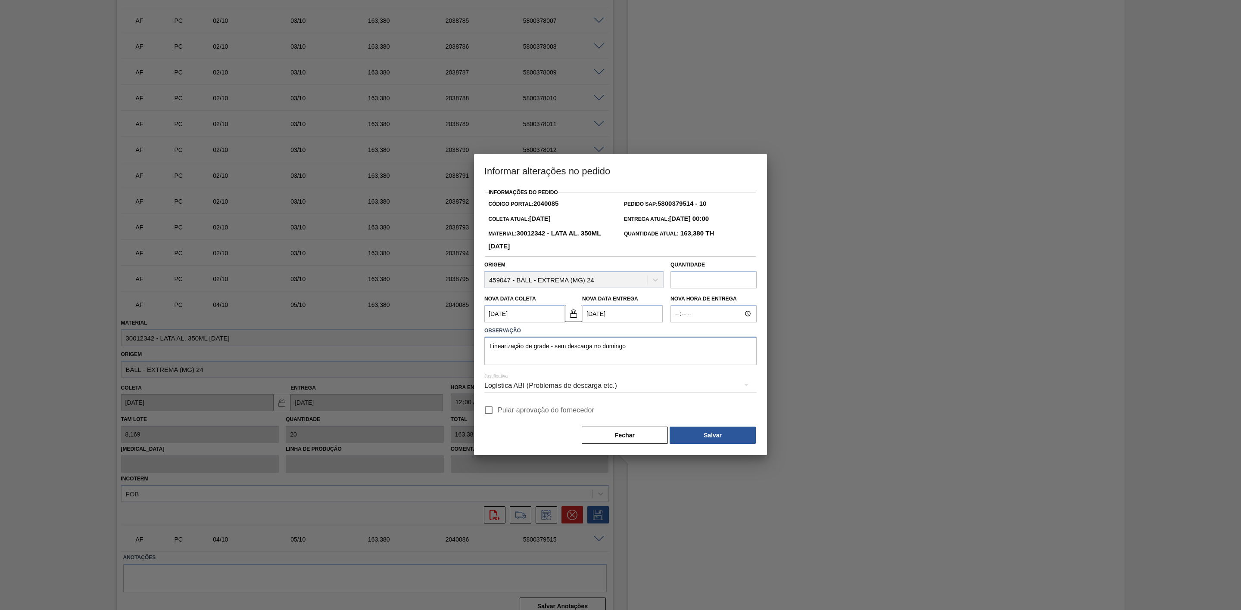
drag, startPoint x: 631, startPoint y: 345, endPoint x: 470, endPoint y: 352, distance: 161.7
click at [470, 352] on div "Informar alterações no pedido Informações do Pedido Código Portal: 2040085 Pedi…" at bounding box center [620, 305] width 1241 height 610
click at [718, 433] on button "Salvar" at bounding box center [712, 435] width 86 height 17
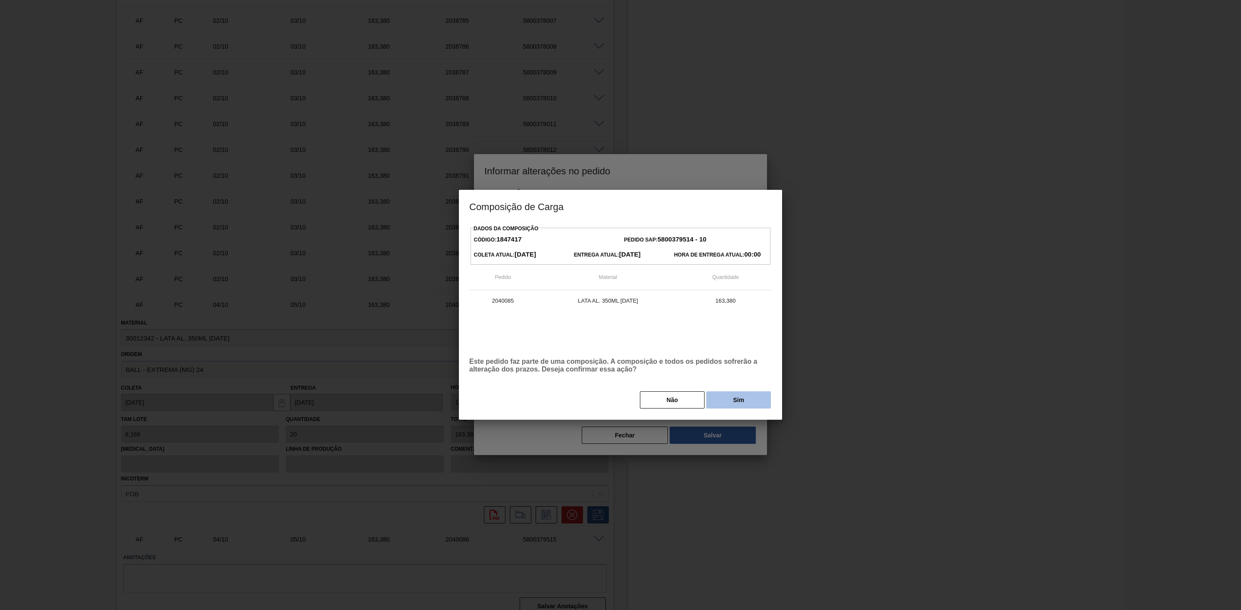
click at [729, 397] on button "Sim" at bounding box center [738, 400] width 65 height 17
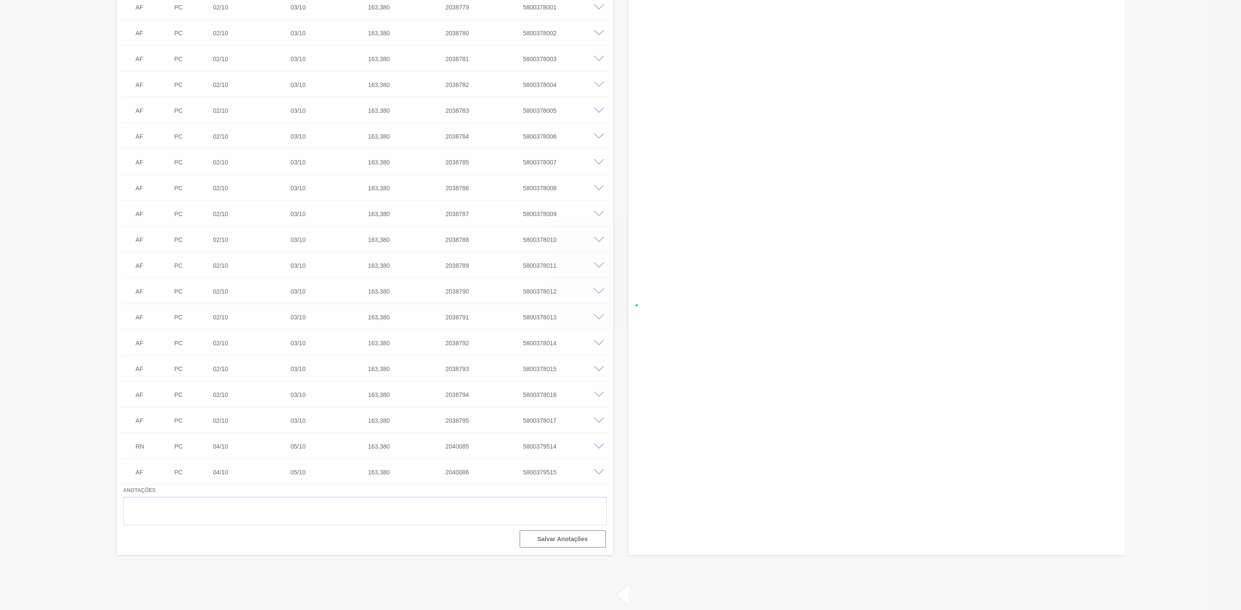
scroll to position [1568, 0]
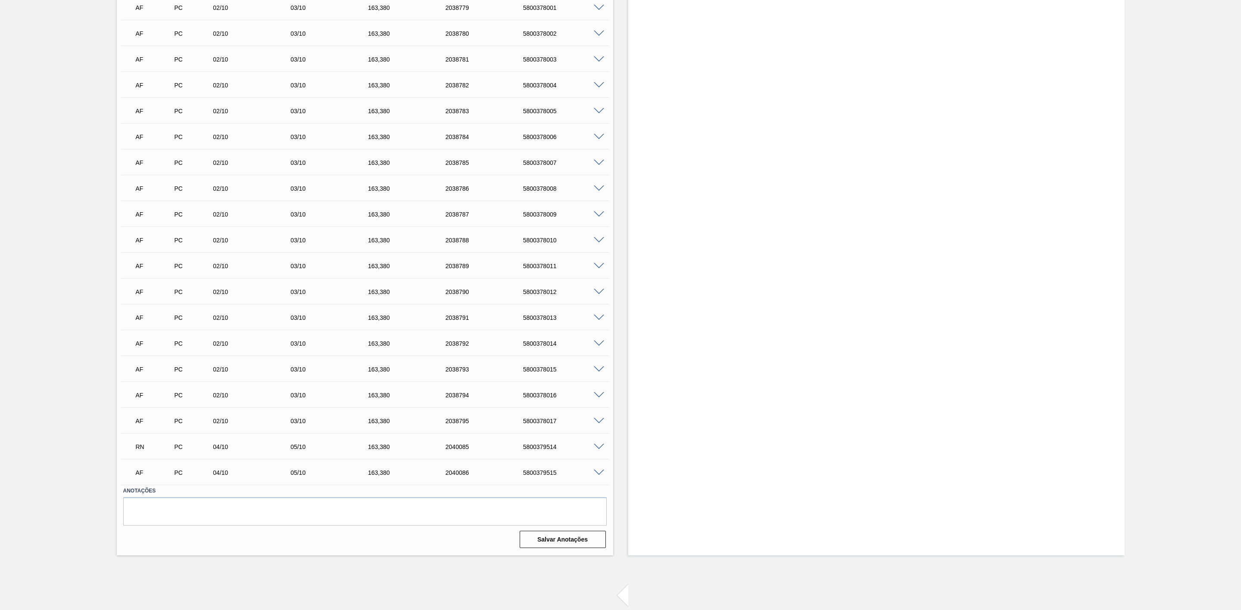
click at [597, 475] on span at bounding box center [599, 473] width 10 height 6
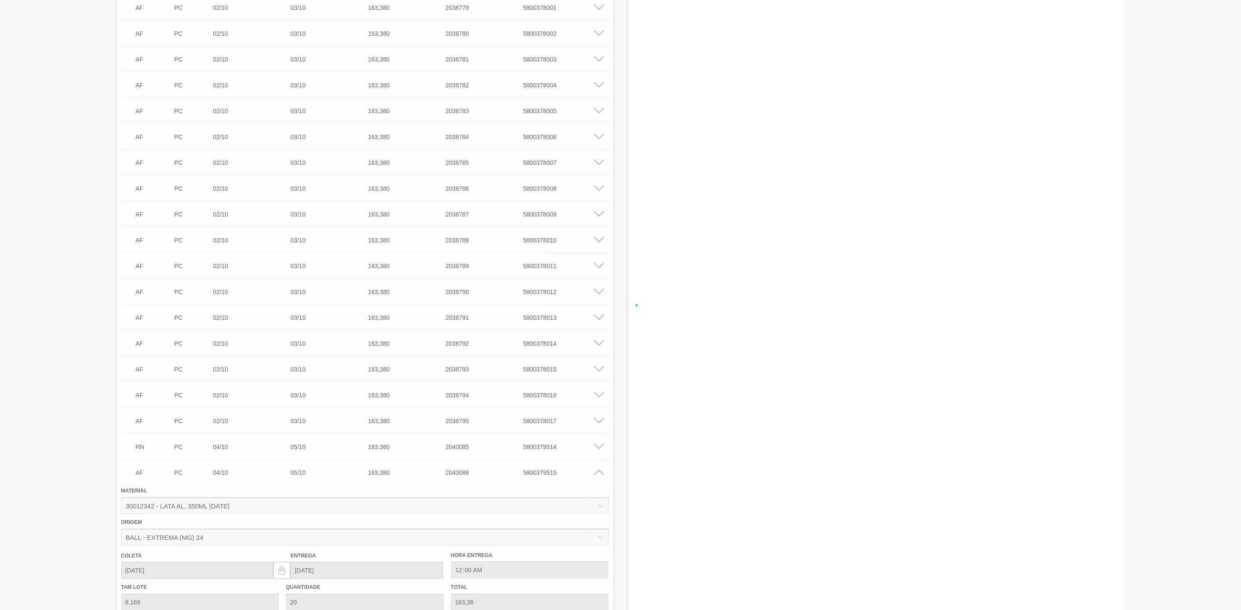
scroll to position [1710, 0]
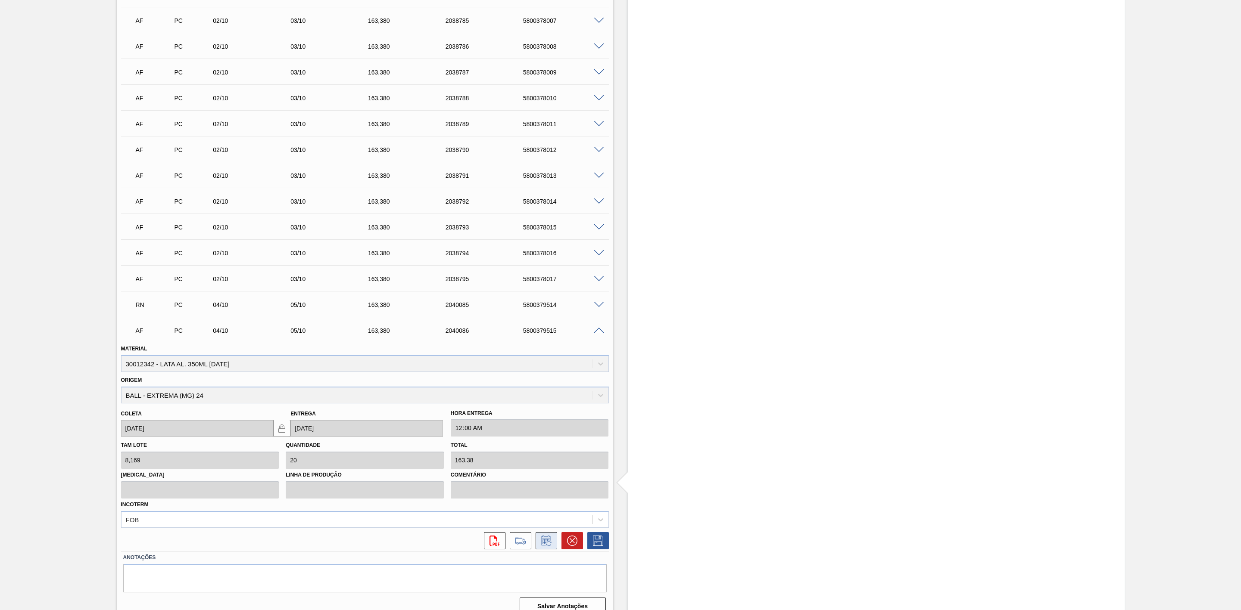
click at [547, 542] on icon at bounding box center [546, 541] width 14 height 10
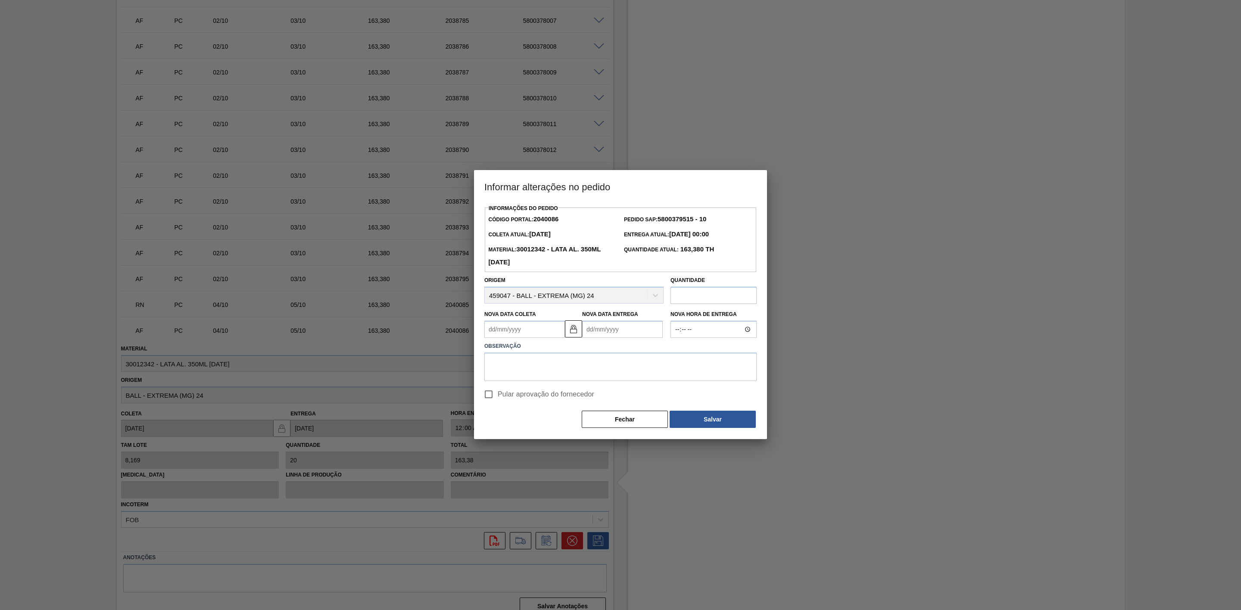
click at [604, 333] on Entrega2040086 "Nova Data Entrega" at bounding box center [622, 329] width 81 height 17
click at [677, 433] on div "4" at bounding box center [676, 434] width 12 height 12
type Coleta2040086 "[DATE]"
type Entrega2040086 "04/10/2025"
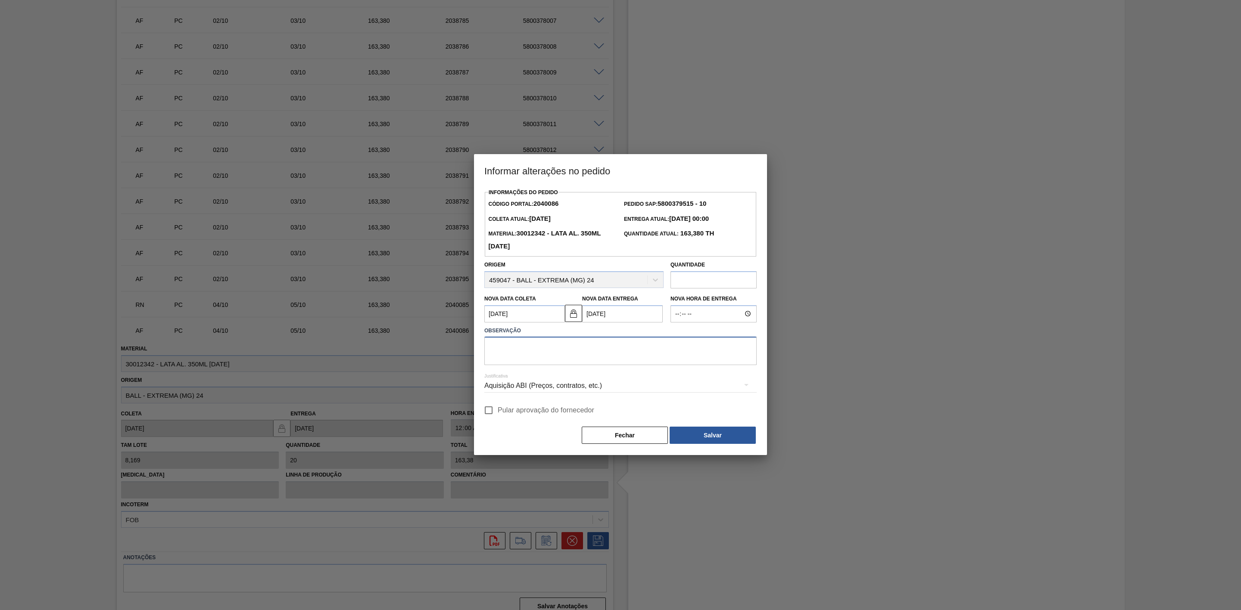
click at [544, 347] on textarea at bounding box center [620, 351] width 272 height 28
paste textarea "Linearização de grade - sem descarga no domingo"
type textarea "Linearização de grade - sem descarga no domingo"
click at [569, 392] on div "Aquisição ABI (Preços, contratos, etc.)" at bounding box center [620, 386] width 272 height 24
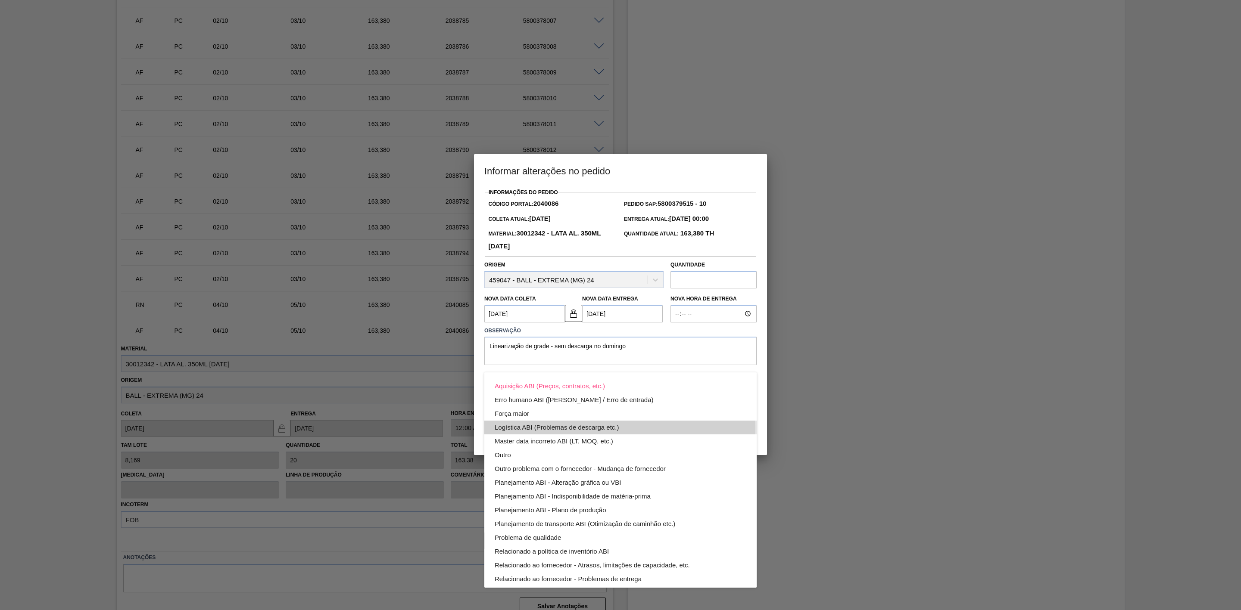
click at [582, 429] on div "Logística ABI (Problemas de descarga etc.)" at bounding box center [621, 428] width 252 height 14
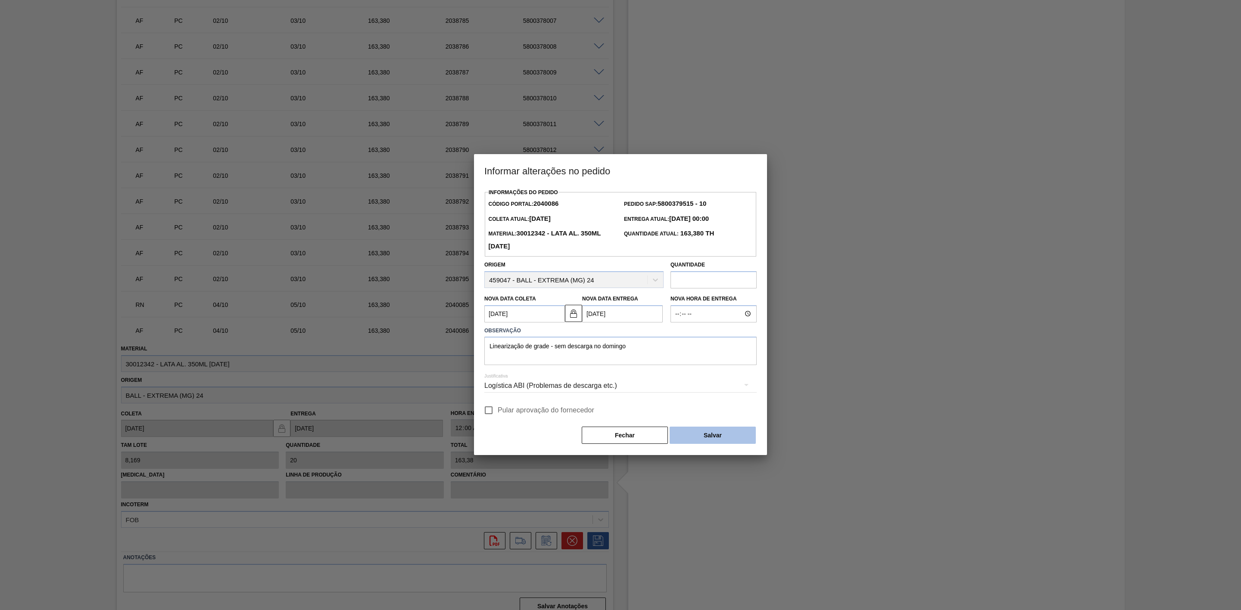
click at [684, 433] on button "Salvar" at bounding box center [712, 435] width 86 height 17
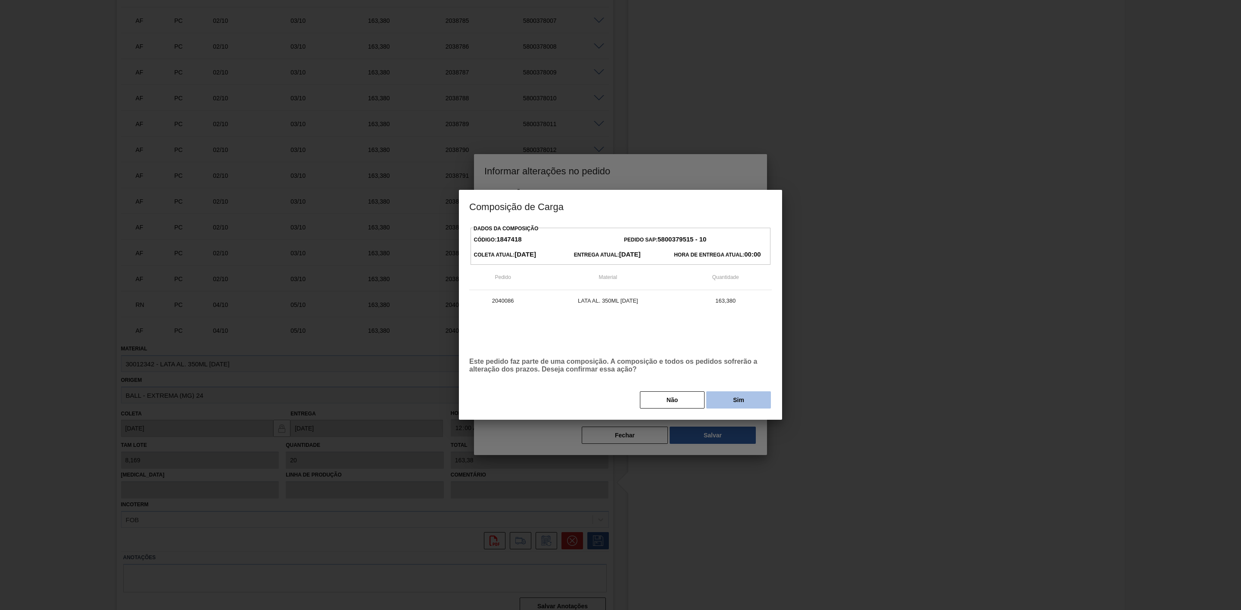
click at [722, 400] on button "Sim" at bounding box center [738, 400] width 65 height 17
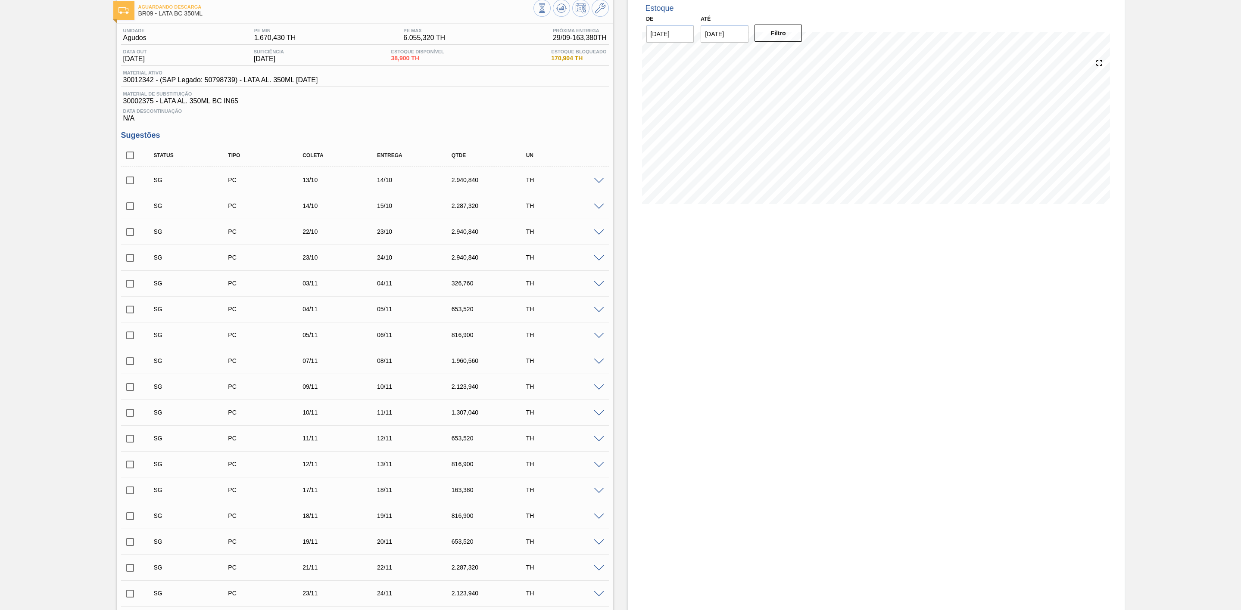
scroll to position [47, 0]
click at [596, 235] on span at bounding box center [599, 234] width 10 height 6
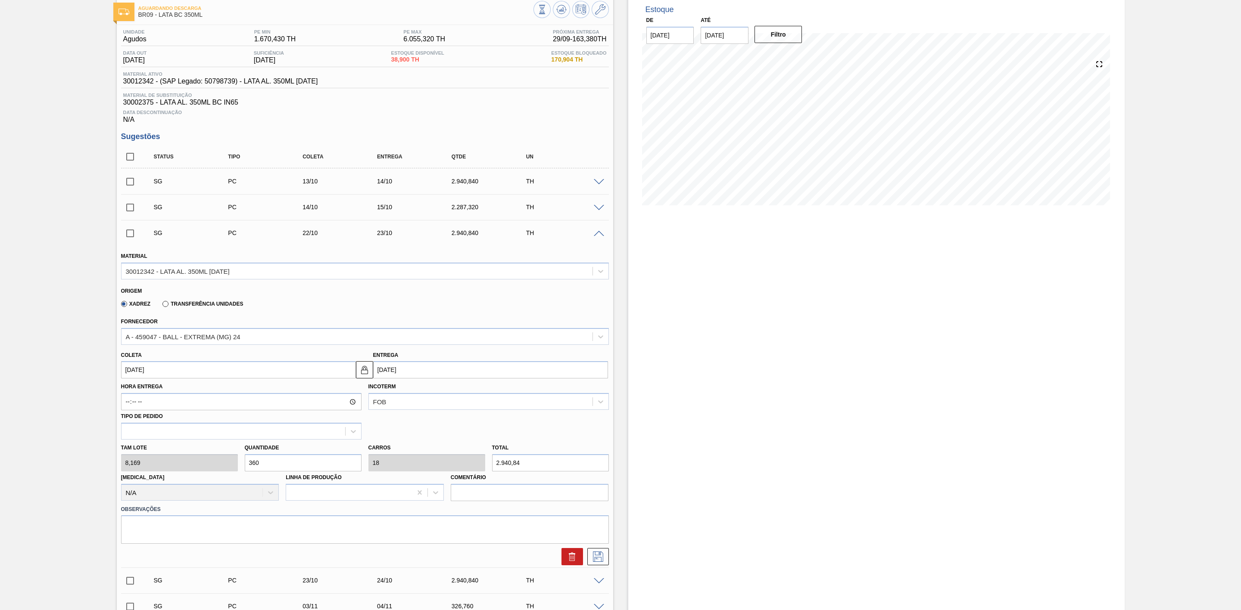
click at [225, 467] on div "Tam lote 8,169 Quantidade 360 Carros 18 Total 2.940,84 Doca N/A Linha de Produç…" at bounding box center [365, 471] width 495 height 62
type input "4"
type input "0,2"
type input "32,676"
type input "40"
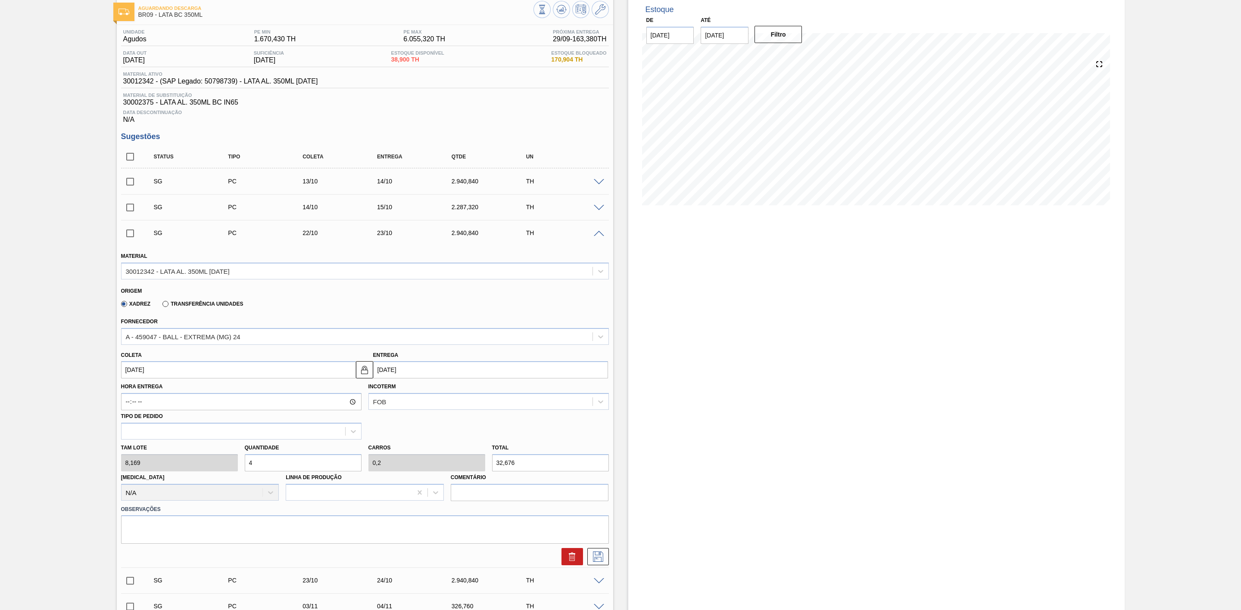
type input "2"
type input "326,76"
type input "40"
click at [459, 377] on input "23/10/2025" at bounding box center [490, 369] width 235 height 17
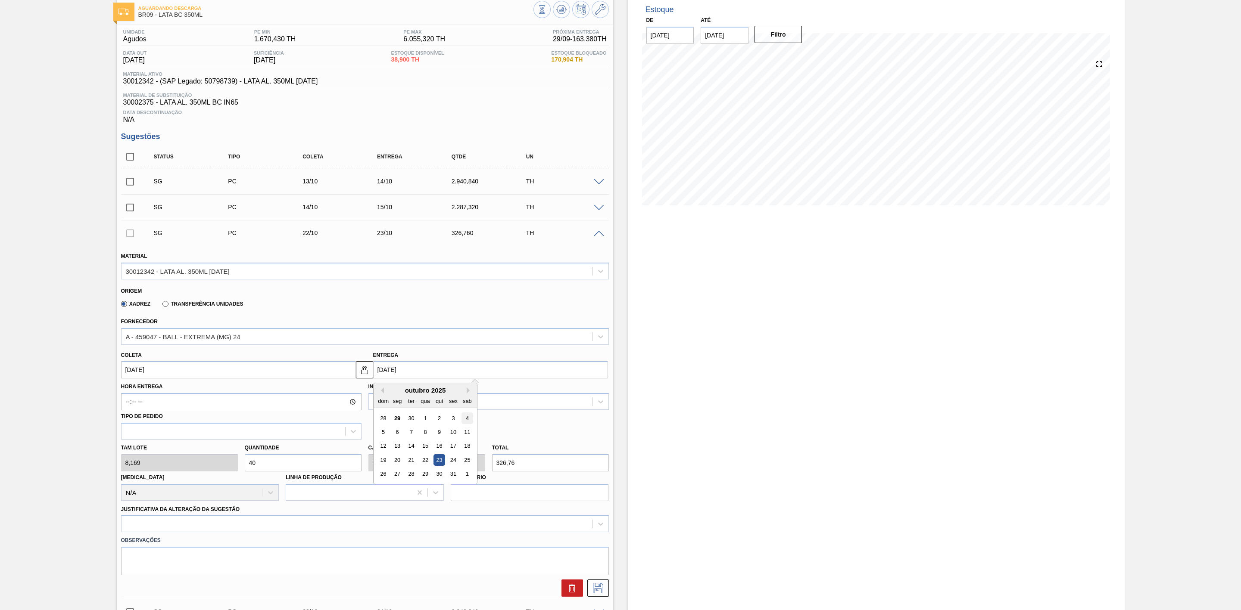
click at [467, 420] on div "4" at bounding box center [467, 419] width 12 height 12
type input "03/10/2025"
type input "[DATE]"
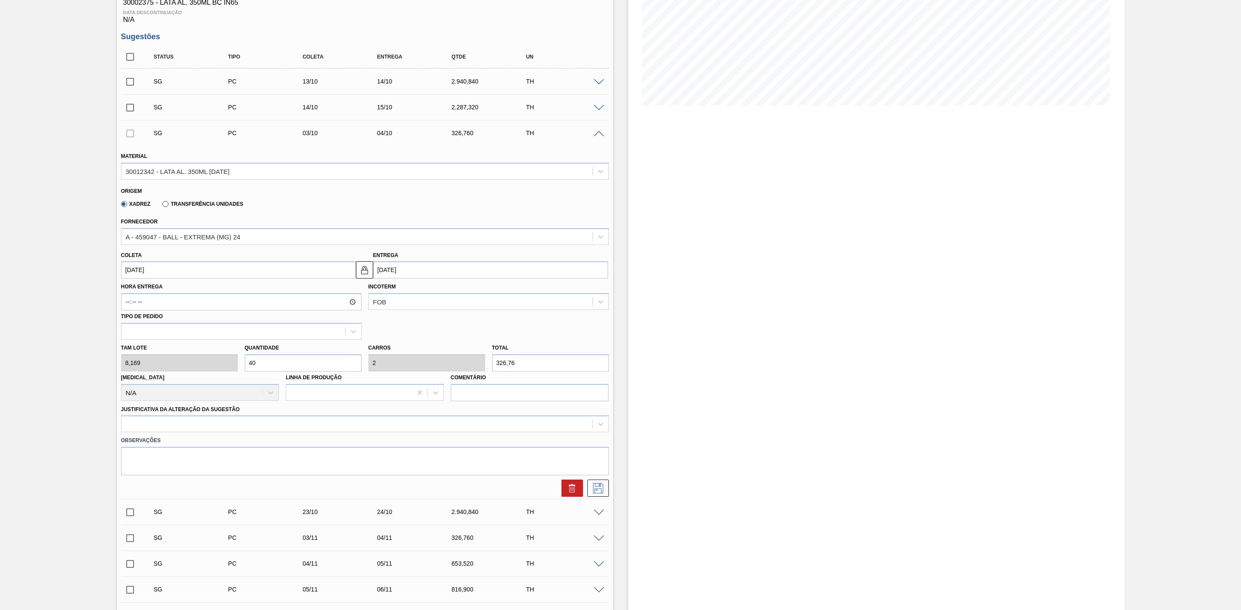
scroll to position [176, 0]
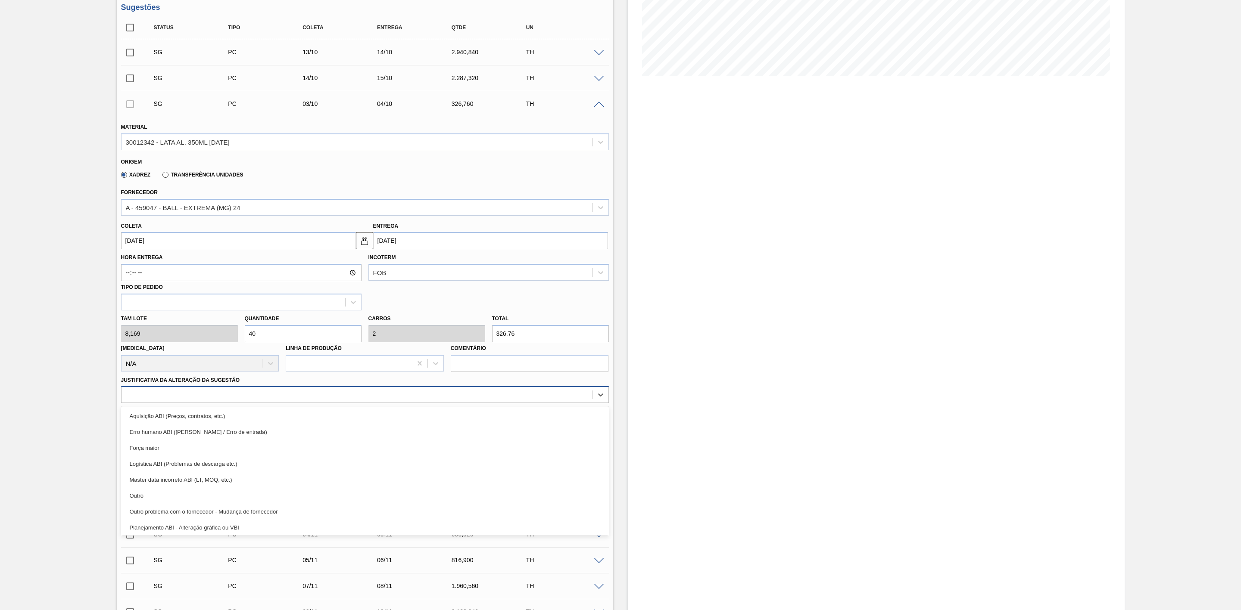
click at [213, 399] on div at bounding box center [356, 395] width 471 height 12
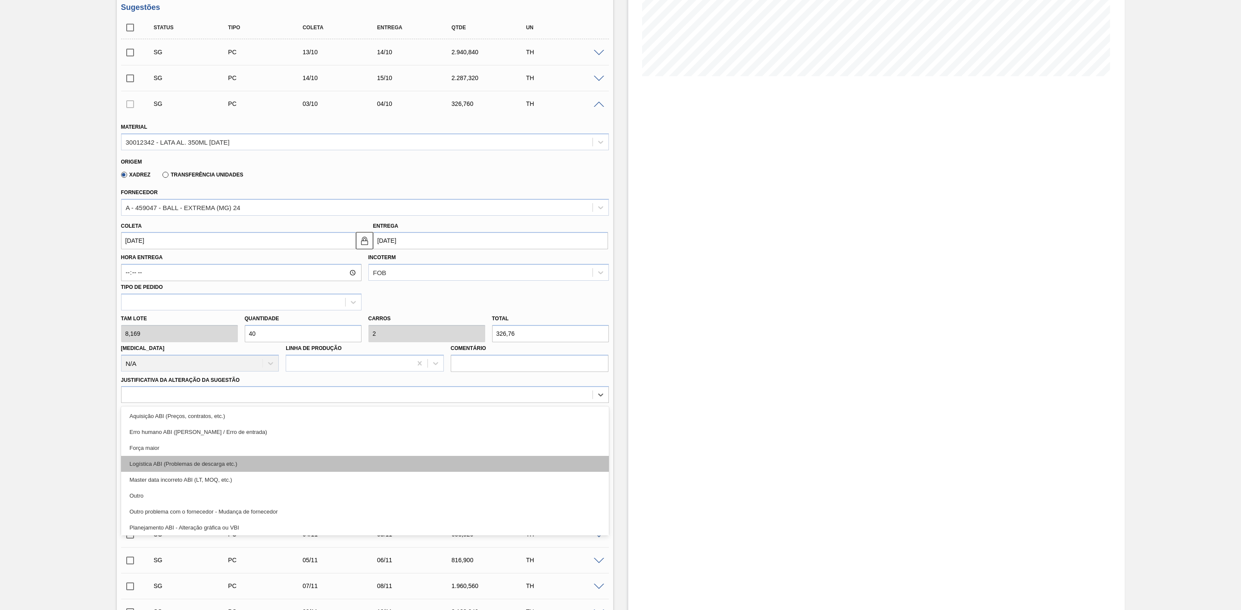
click at [231, 464] on div "Logística ABI (Problemas de descarga etc.)" at bounding box center [365, 464] width 488 height 16
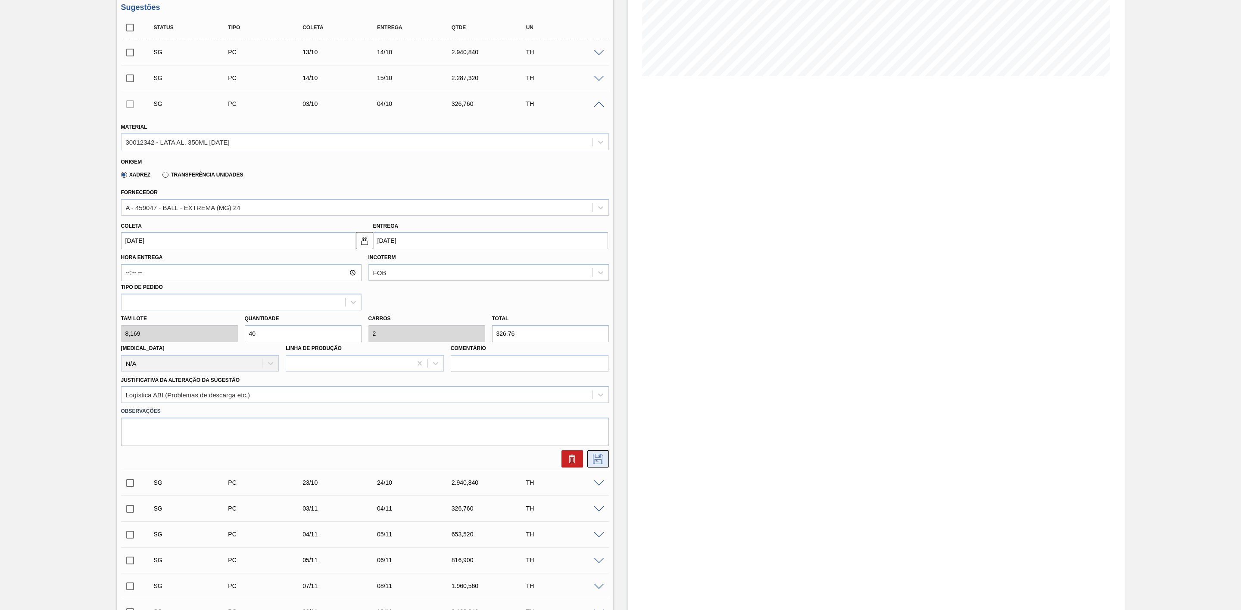
click at [597, 464] on icon at bounding box center [598, 459] width 14 height 10
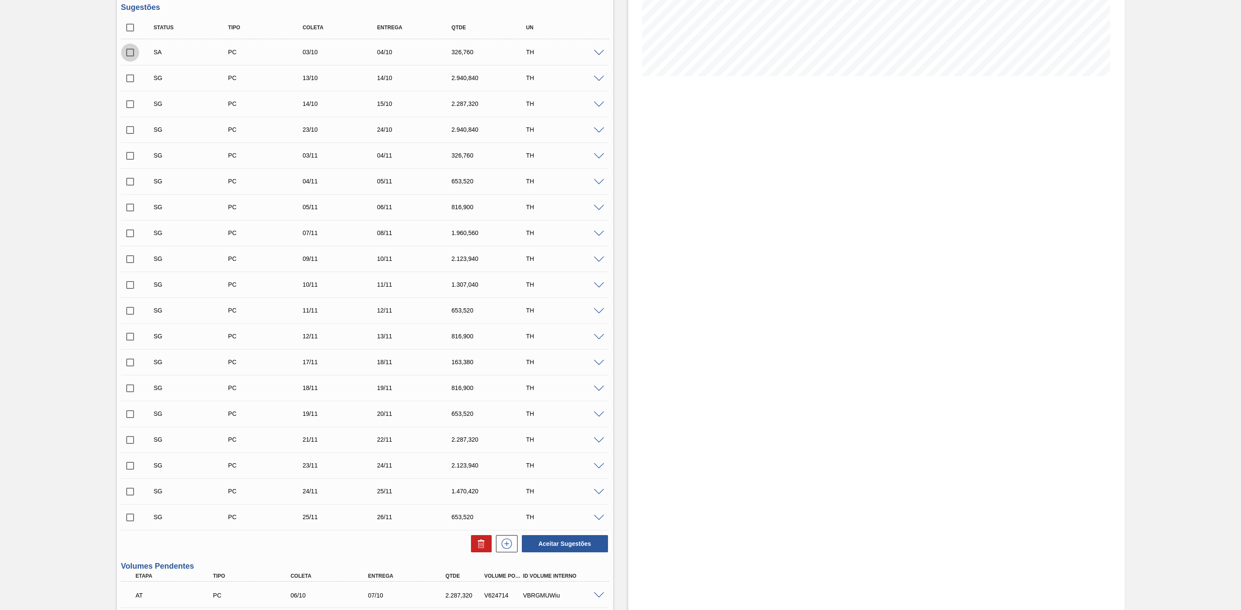
click at [131, 57] on input "checkbox" at bounding box center [130, 53] width 18 height 18
click at [583, 542] on button "Aceitar Sugestões" at bounding box center [565, 543] width 86 height 17
checkbox input "false"
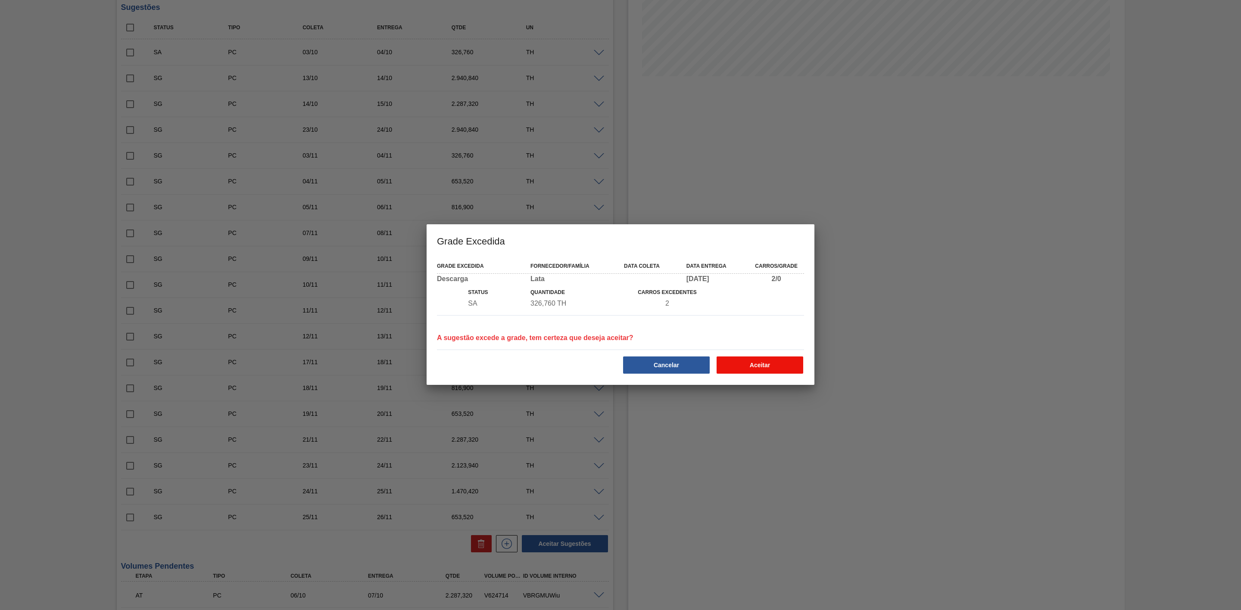
click at [744, 364] on button "Aceitar" at bounding box center [759, 365] width 87 height 17
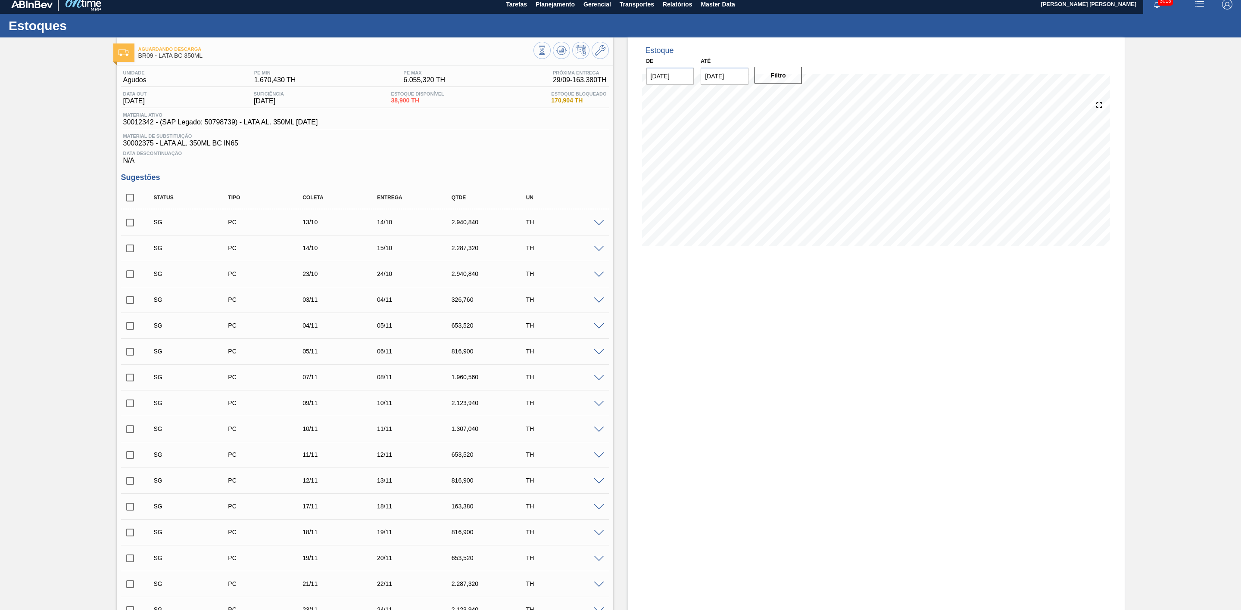
scroll to position [0, 0]
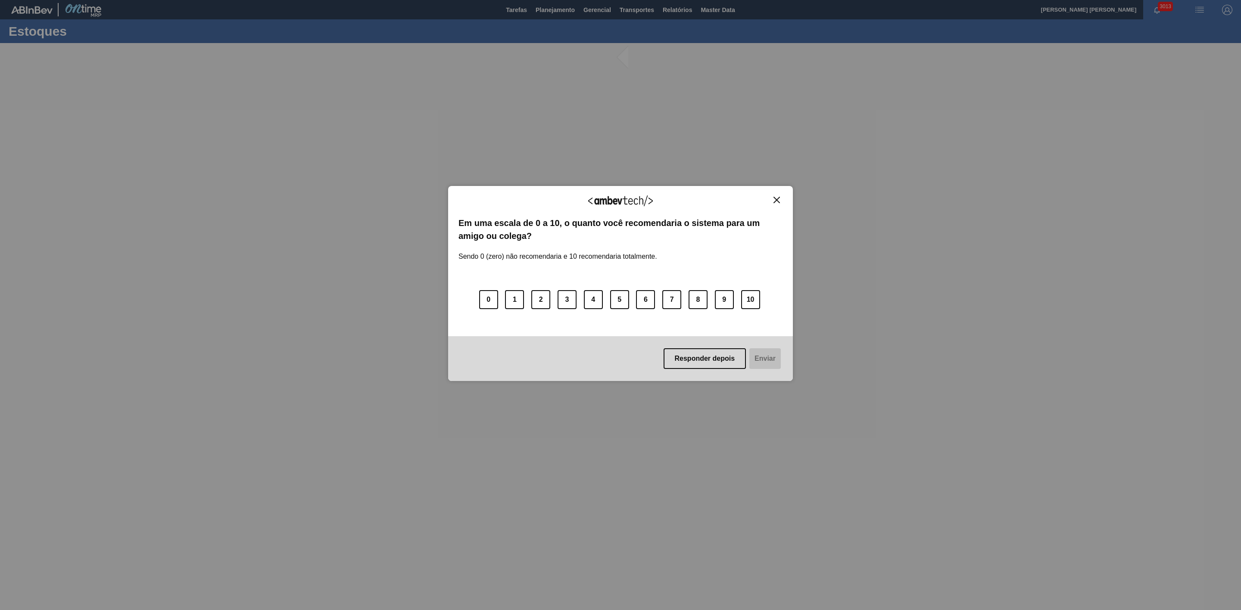
click at [775, 203] on button "Close" at bounding box center [777, 199] width 12 height 7
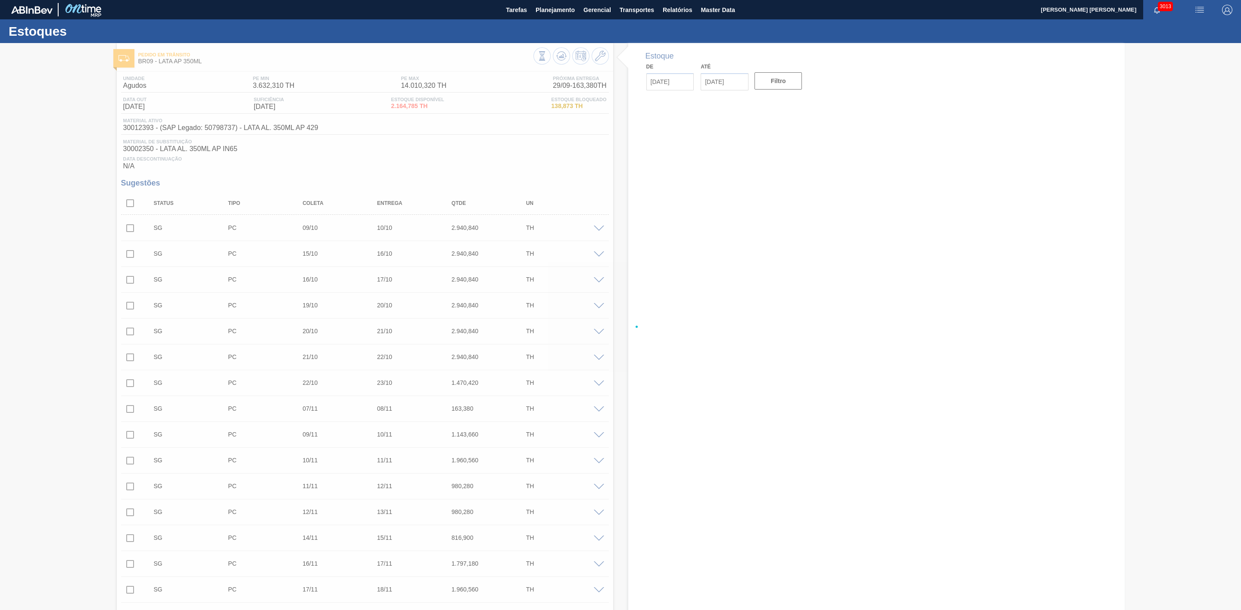
type input "[DATE]"
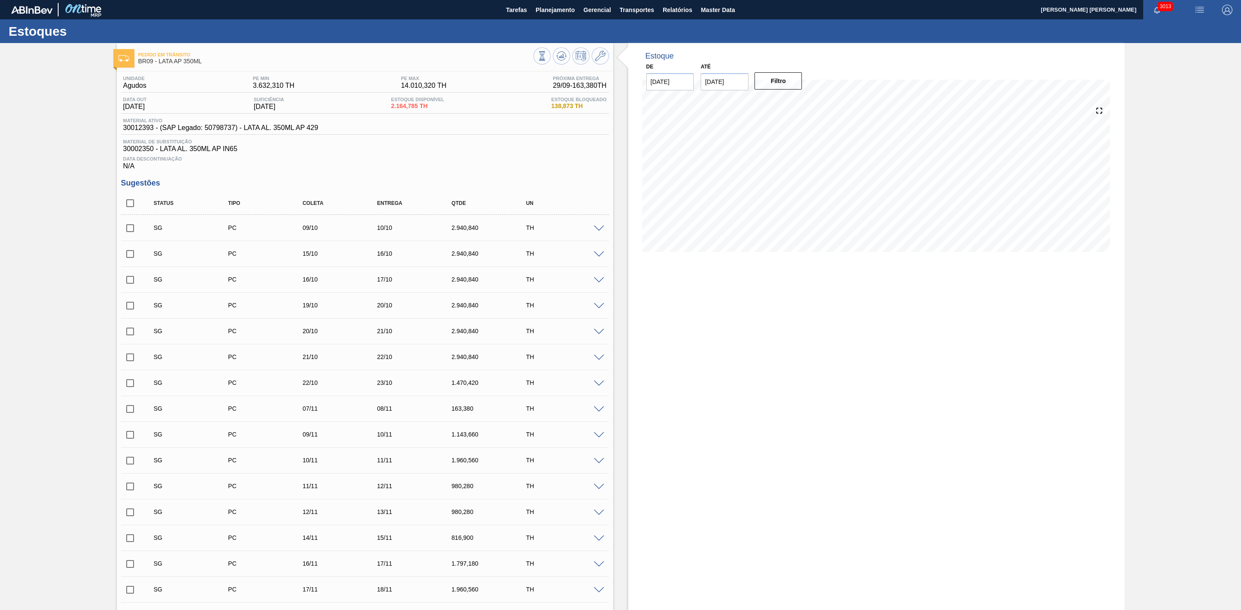
click at [596, 310] on span at bounding box center [599, 306] width 10 height 6
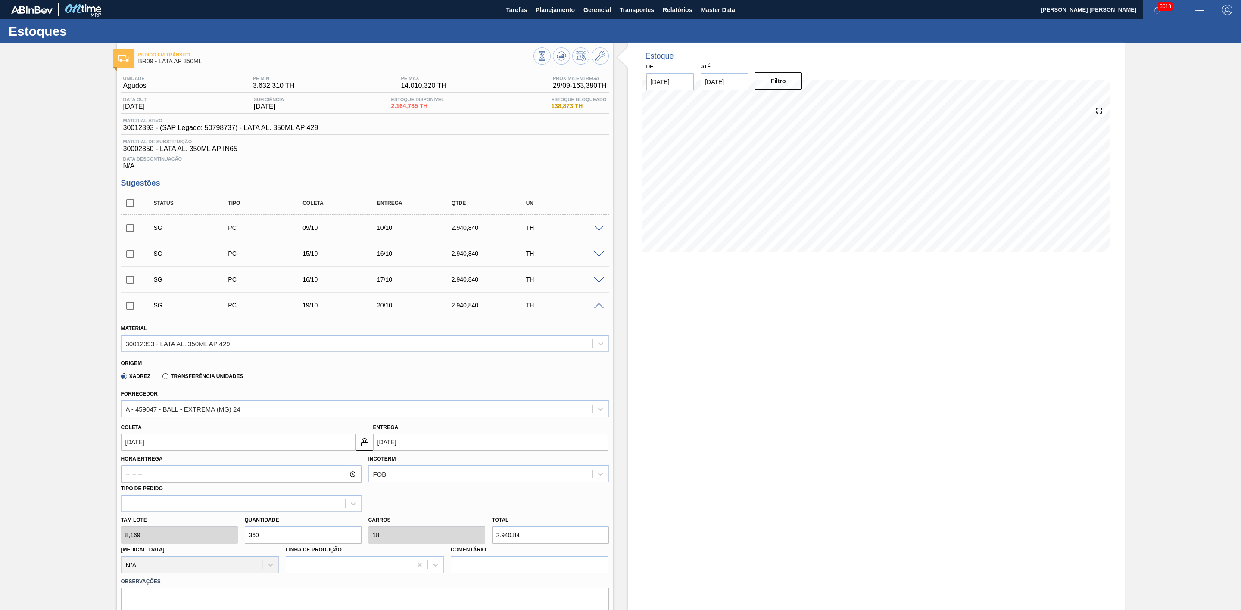
scroll to position [65, 0]
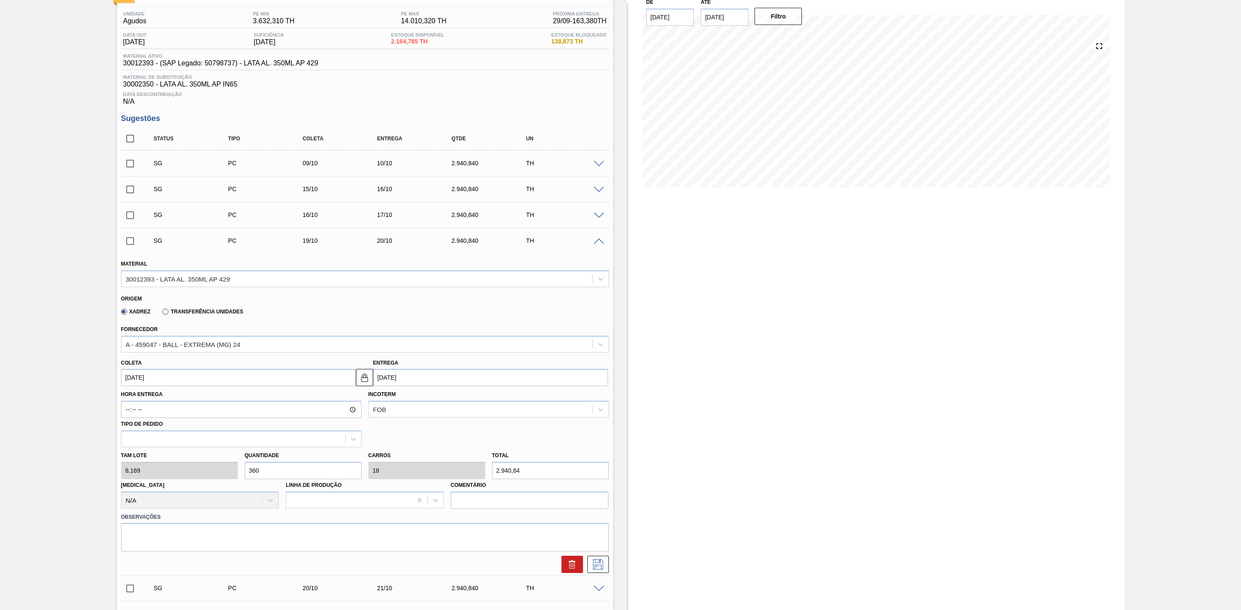
drag, startPoint x: 276, startPoint y: 475, endPoint x: 202, endPoint y: 464, distance: 74.4
click at [202, 464] on div "Tam lote 8,169 Quantidade 360 Carros 18 Total 2.940,84 Doca N/A Linha de Produç…" at bounding box center [365, 479] width 495 height 62
type input "8"
type input "0,4"
type input "65,352"
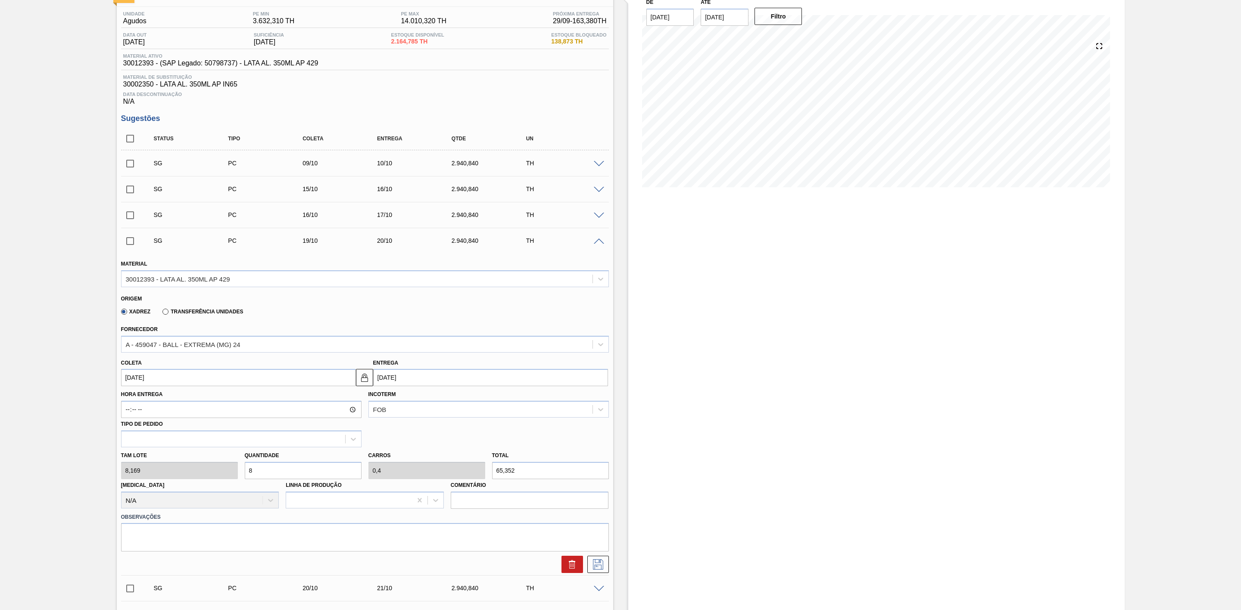
type input "80"
type input "4"
type input "653,52"
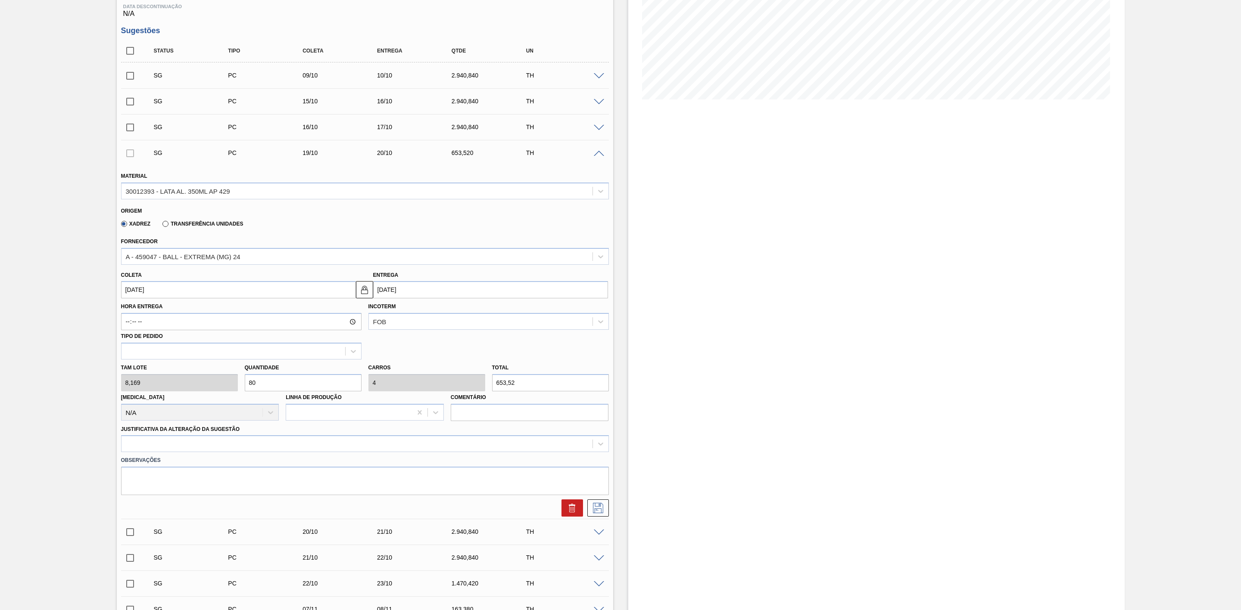
scroll to position [194, 0]
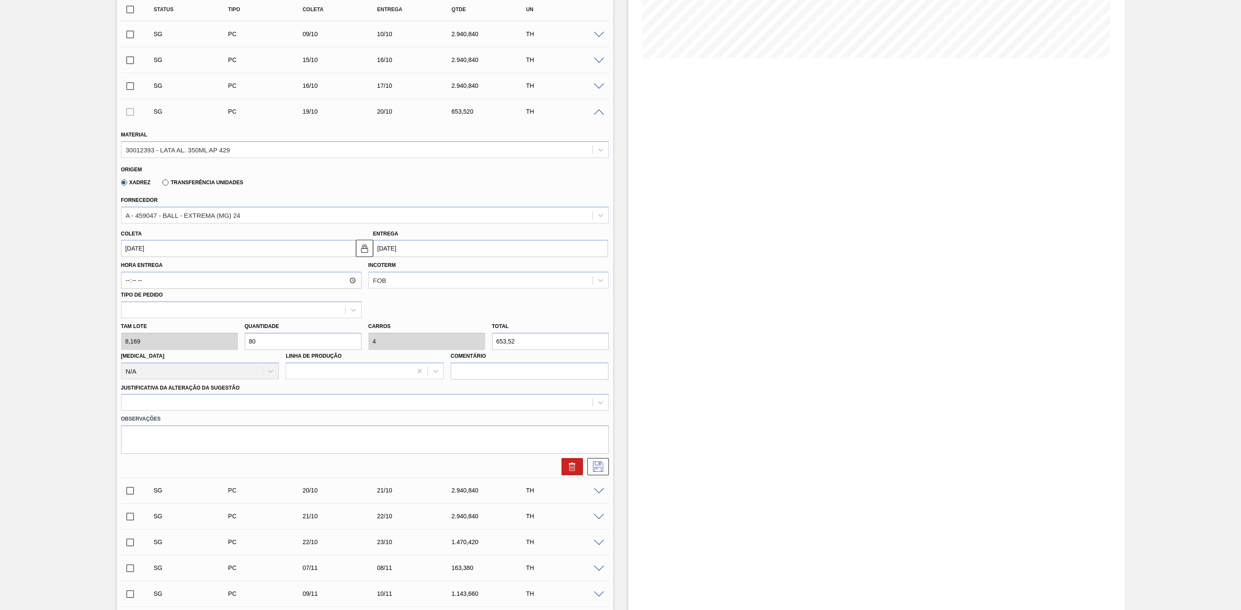
type input "80"
click at [389, 251] on input "20/10/2025" at bounding box center [490, 248] width 235 height 17
click at [396, 314] on div "6" at bounding box center [397, 311] width 12 height 12
type input "05/10/2025"
type input "06/10/2025"
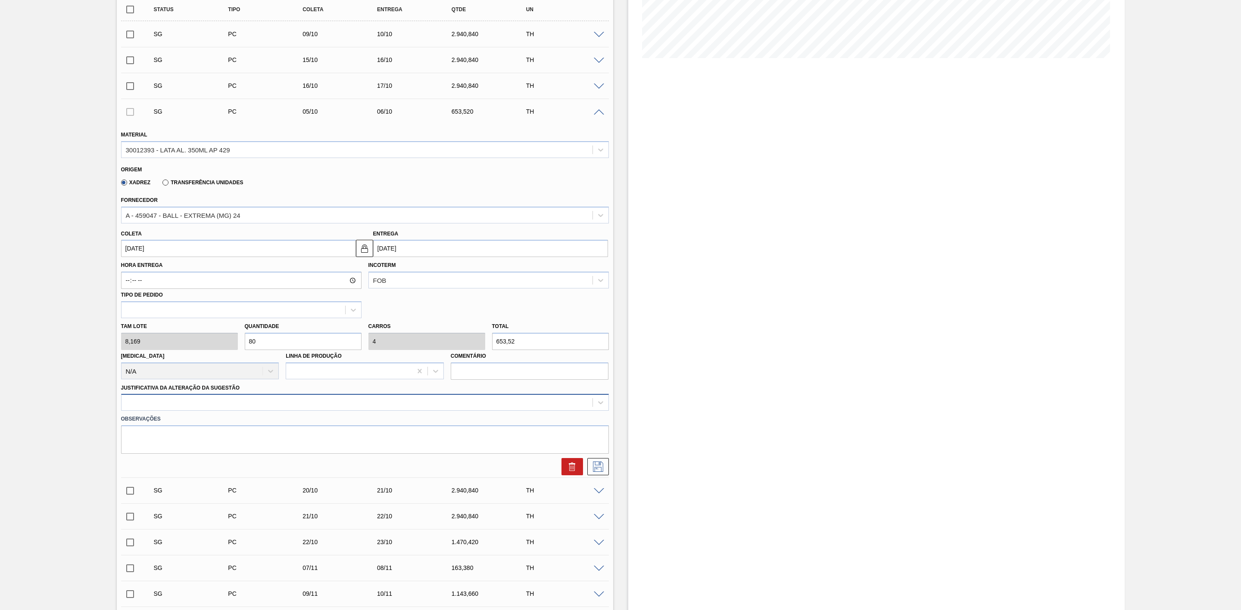
click at [244, 402] on div at bounding box center [356, 403] width 471 height 12
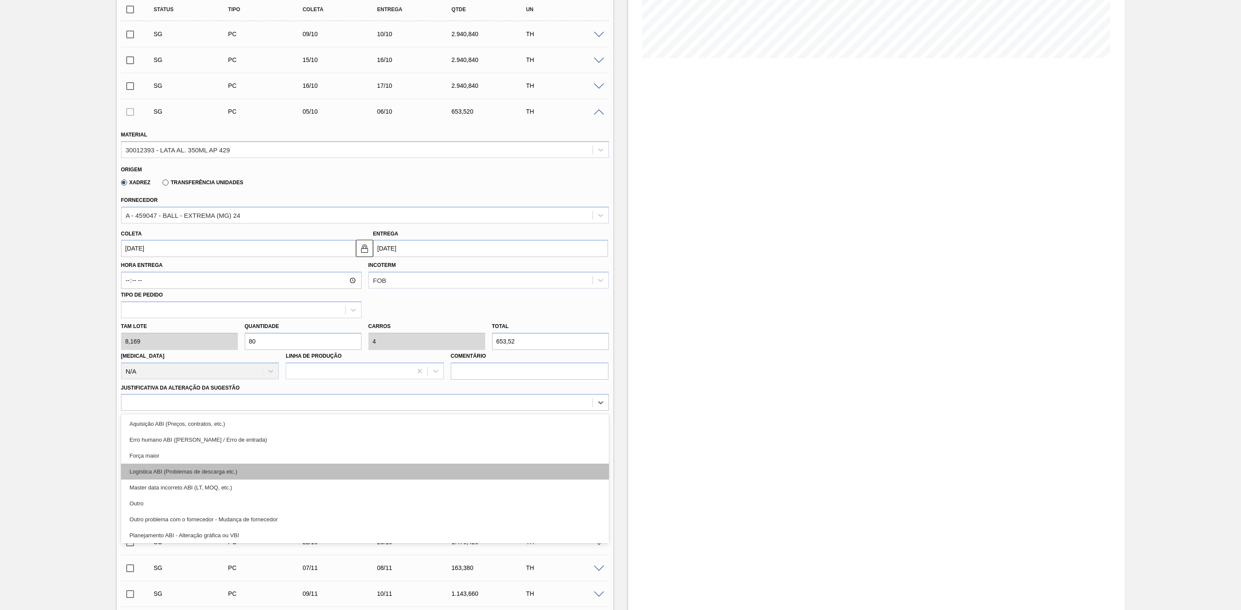
click at [196, 473] on div "Logística ABI (Problemas de descarga etc.)" at bounding box center [365, 472] width 488 height 16
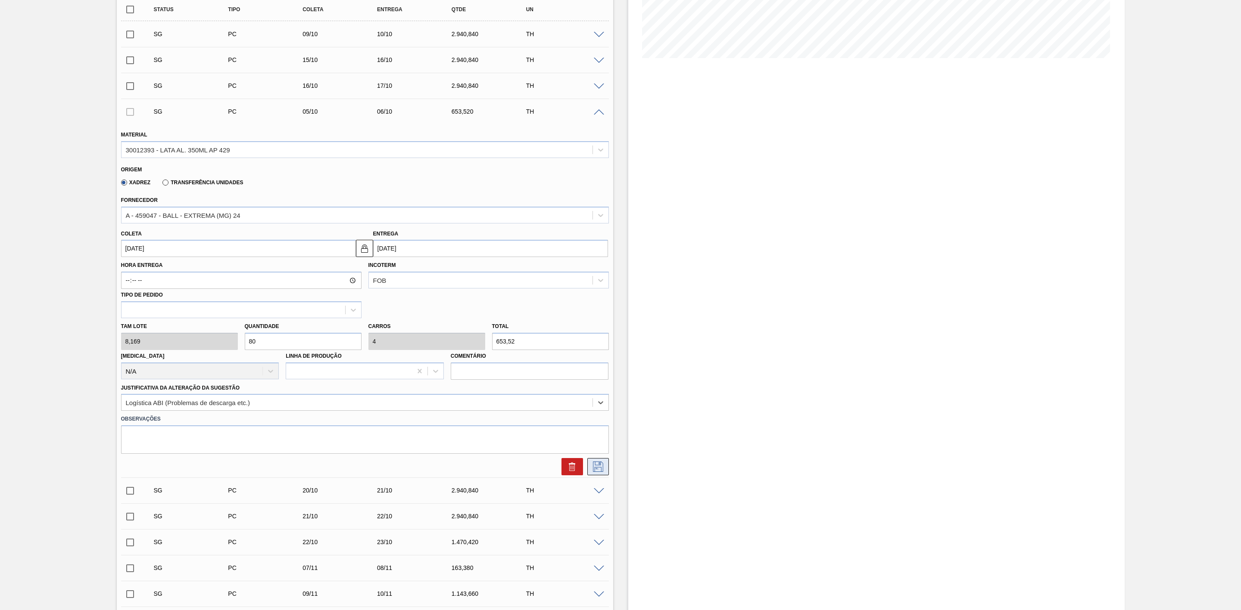
click at [594, 470] on icon at bounding box center [598, 467] width 14 height 10
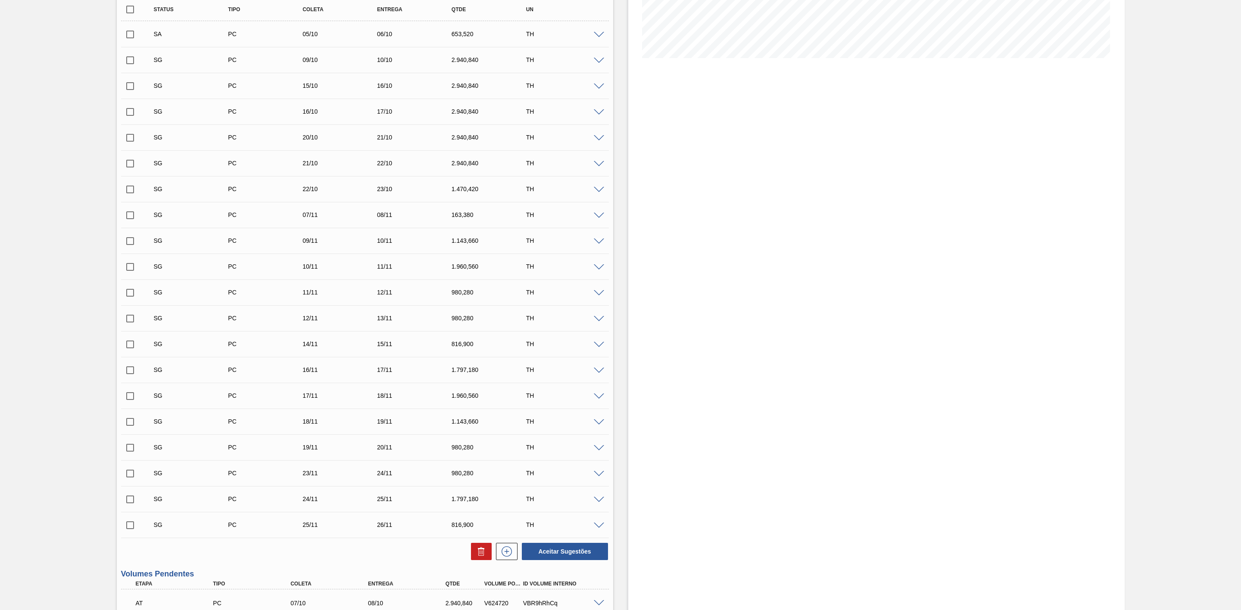
click at [132, 39] on input "checkbox" at bounding box center [130, 34] width 18 height 18
click at [583, 551] on button "Aceitar Sugestões" at bounding box center [565, 551] width 86 height 17
checkbox input "false"
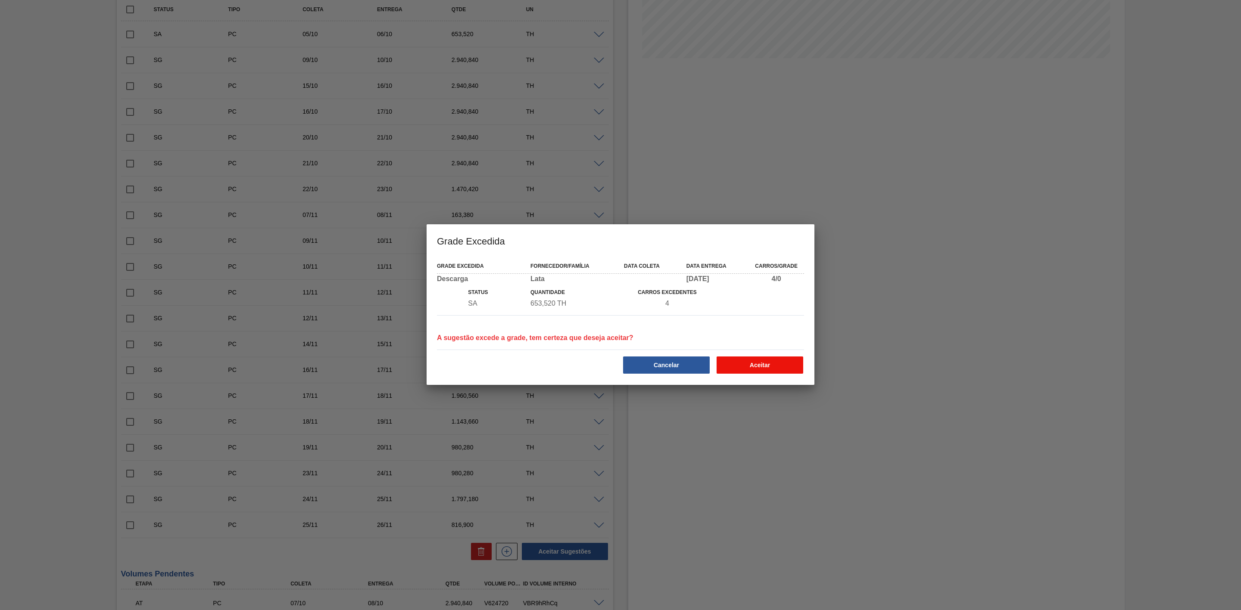
click at [755, 361] on button "Aceitar" at bounding box center [759, 365] width 87 height 17
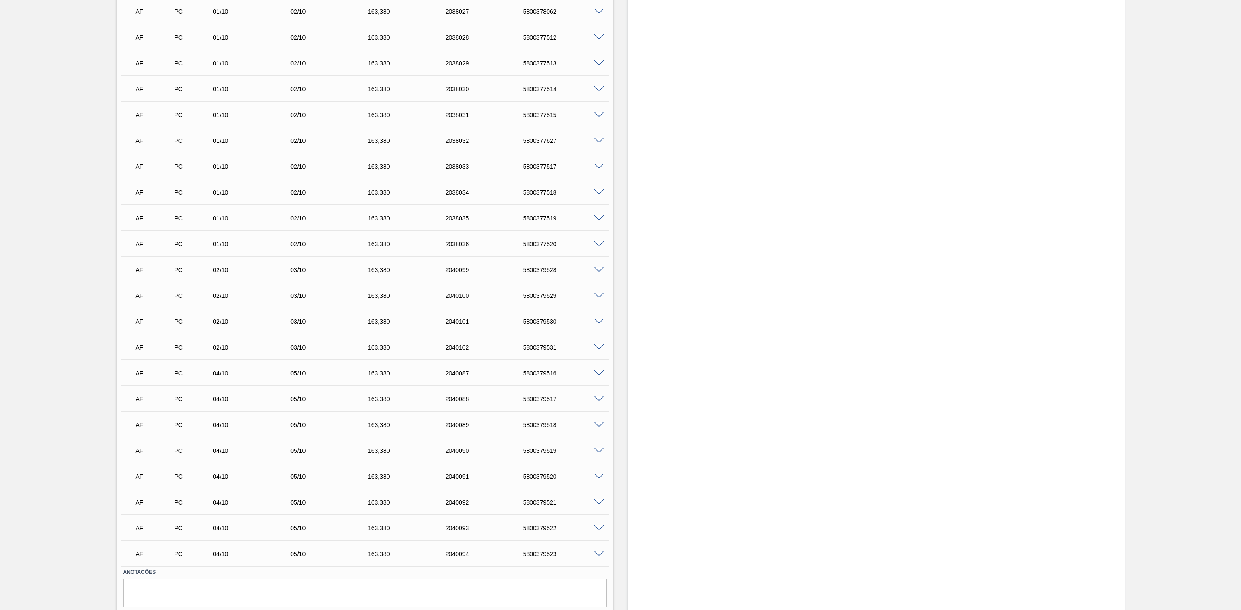
scroll to position [2291, 0]
click at [598, 346] on span at bounding box center [599, 347] width 10 height 6
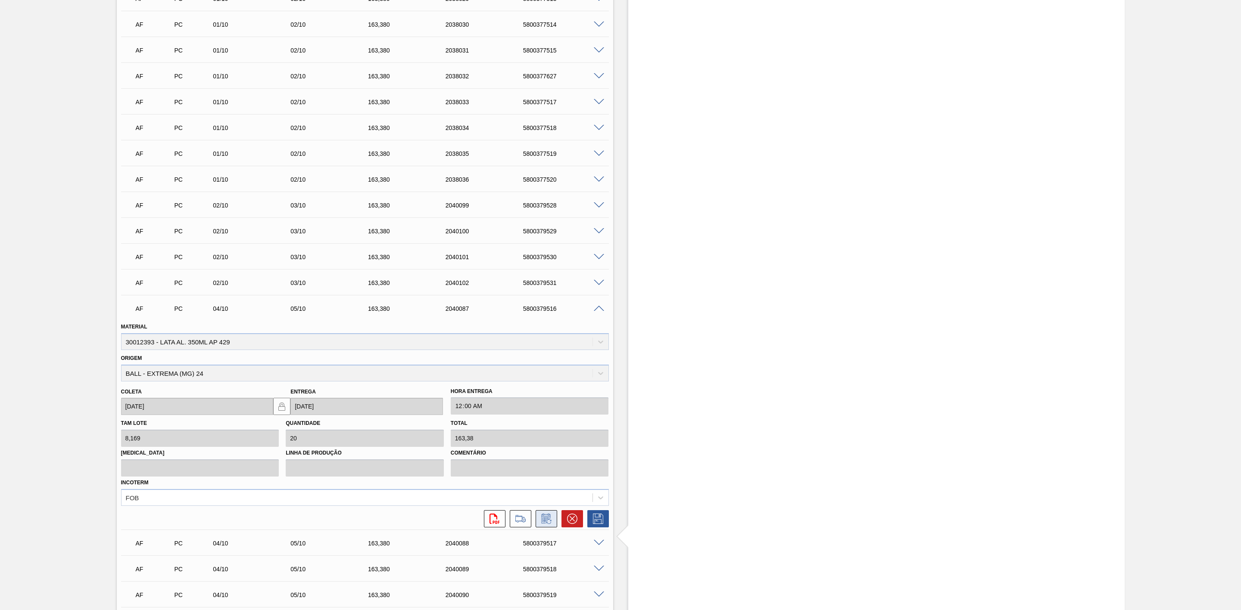
click at [545, 517] on icon at bounding box center [546, 519] width 14 height 10
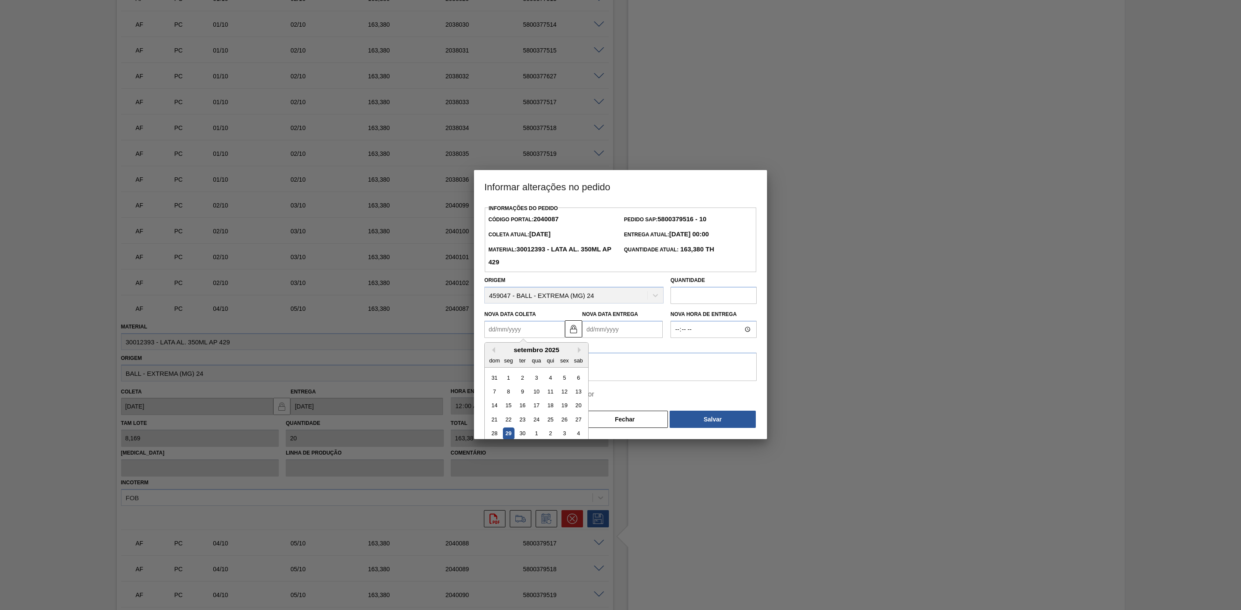
click at [542, 335] on Coleta2040087 "Nova Data Coleta" at bounding box center [524, 329] width 81 height 17
click at [607, 334] on Entrega2040087 "Nova Data Entrega" at bounding box center [622, 329] width 81 height 17
click at [676, 352] on button "Next Month" at bounding box center [678, 350] width 6 height 6
click at [602, 393] on div "6" at bounding box center [607, 392] width 12 height 12
type Coleta2040087 "05/10/2025"
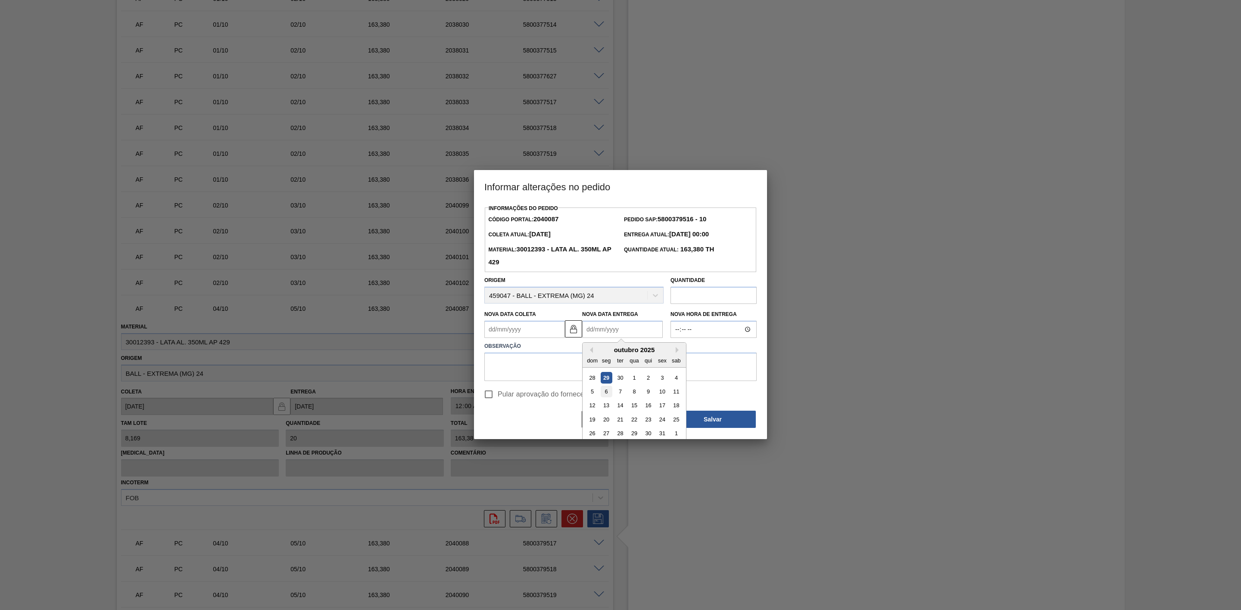
type Entrega2040087 "[DATE]"
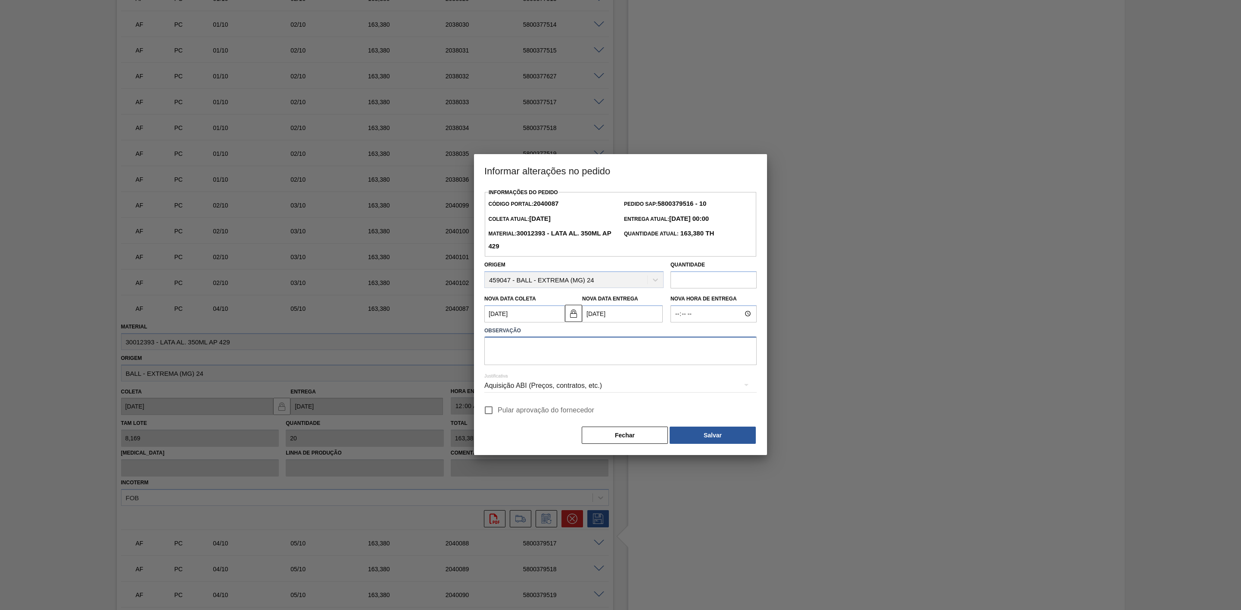
click at [557, 348] on textarea at bounding box center [620, 351] width 272 height 28
paste textarea "Linearização de grade - sem descarga no domingo"
type textarea "Linearização de grade - sem descarga no domingo"
click at [578, 384] on div "Aquisição ABI (Preços, contratos, etc.)" at bounding box center [620, 386] width 272 height 24
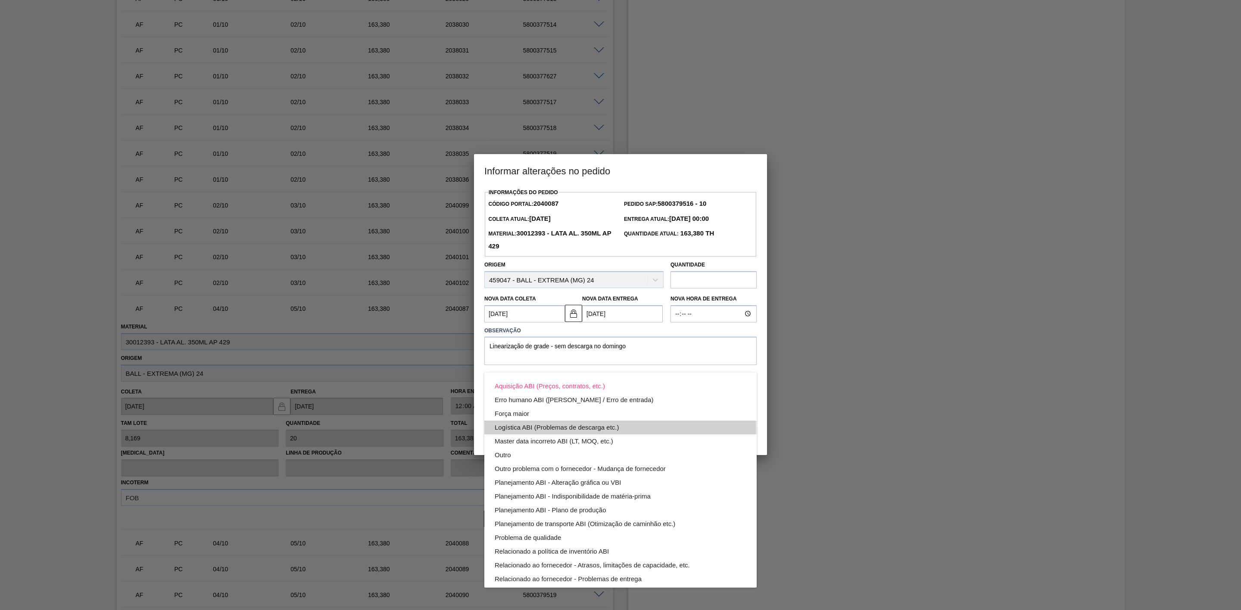
click at [592, 430] on div "Logística ABI (Problemas de descarga etc.)" at bounding box center [621, 428] width 252 height 14
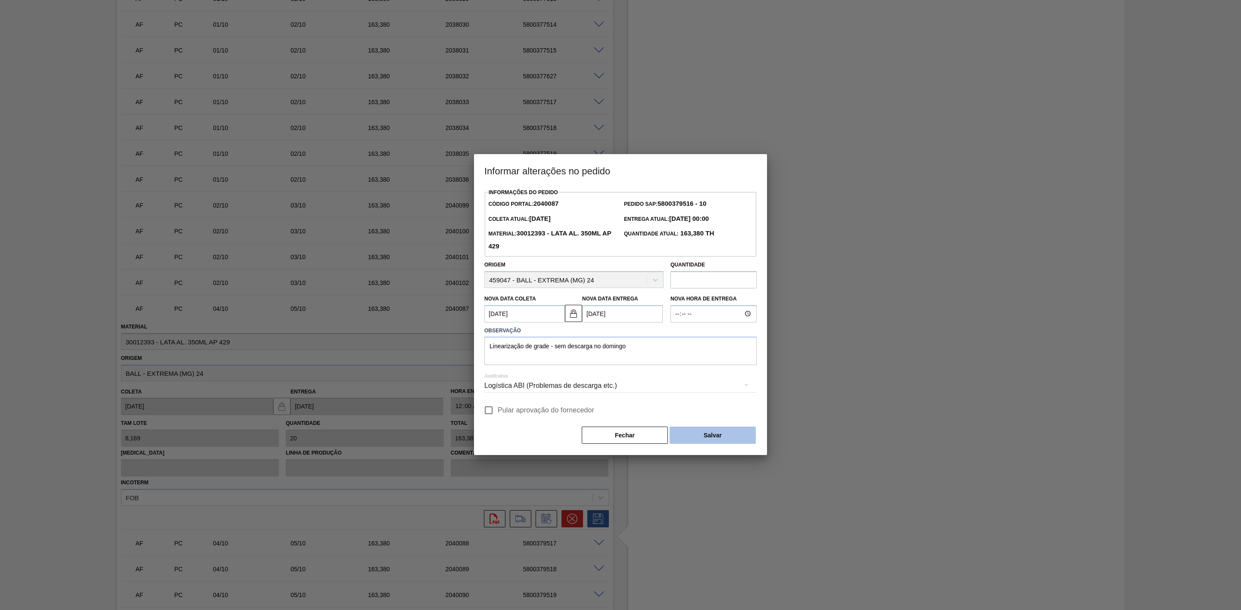
click at [706, 434] on button "Salvar" at bounding box center [712, 435] width 86 height 17
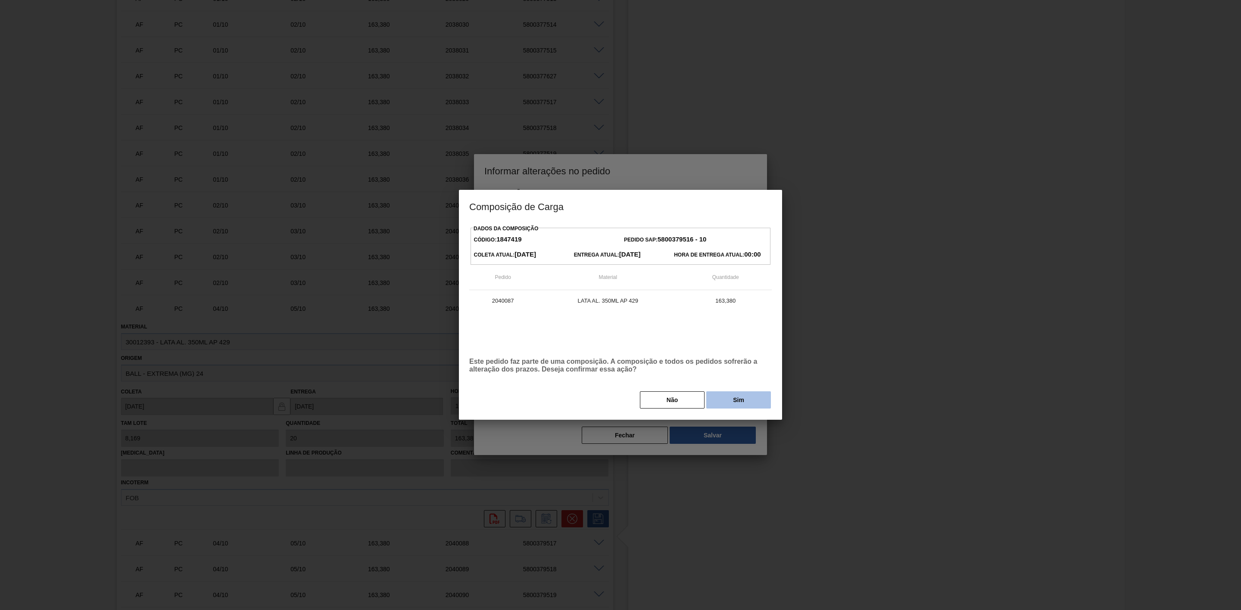
click at [737, 405] on button "Sim" at bounding box center [738, 400] width 65 height 17
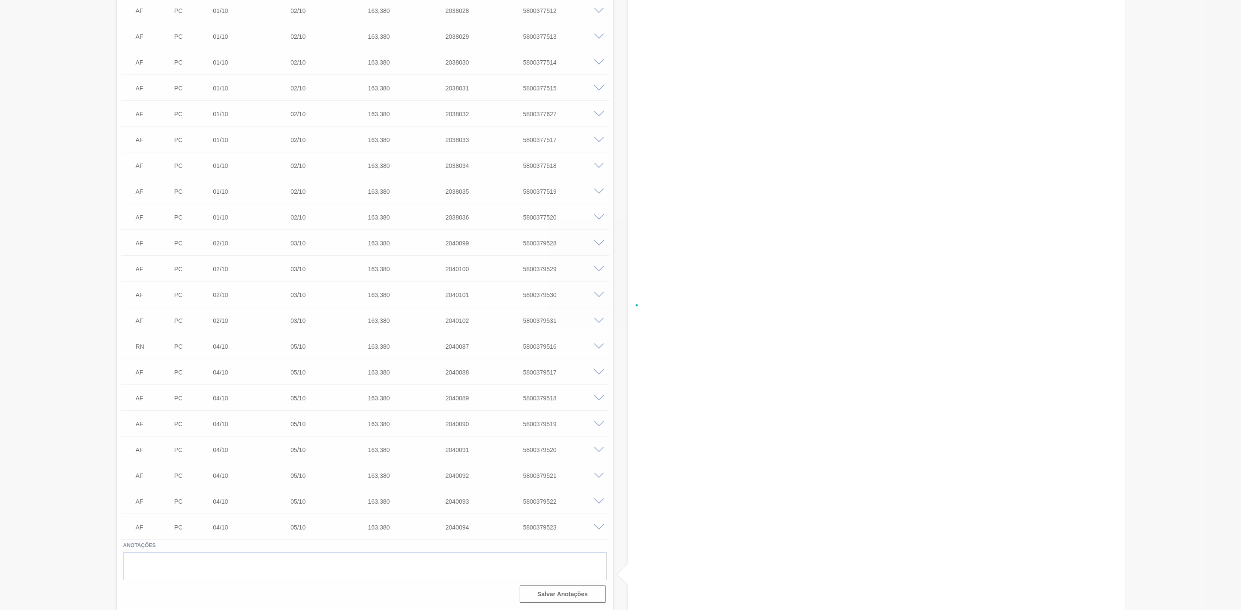
scroll to position [2316, 0]
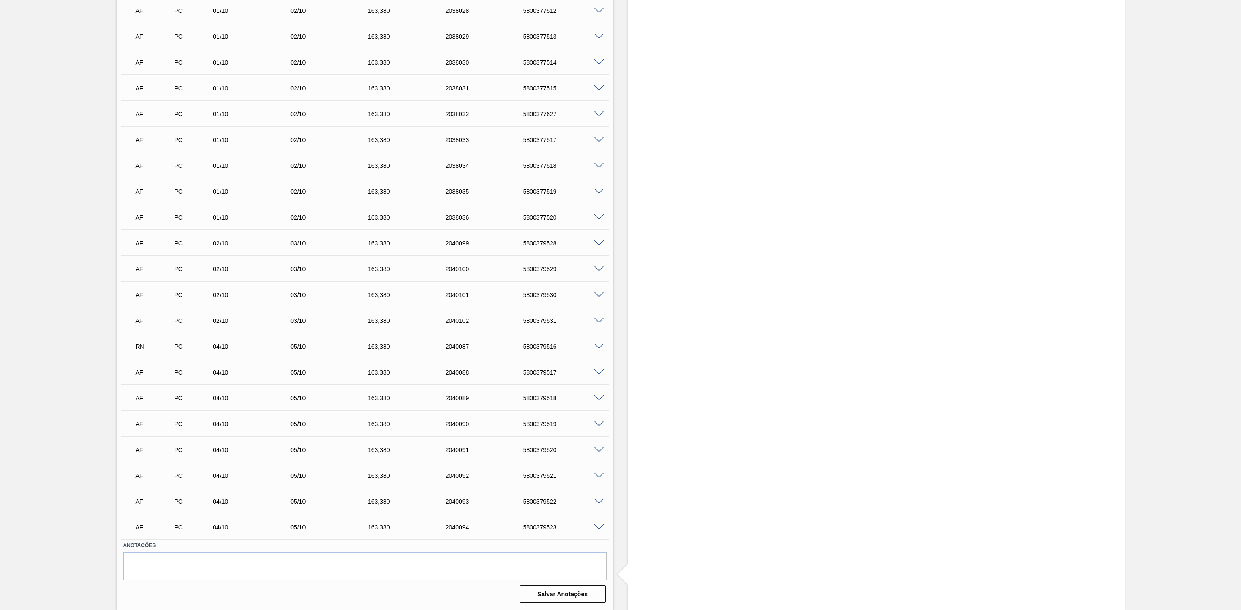
click at [595, 370] on span at bounding box center [599, 373] width 10 height 6
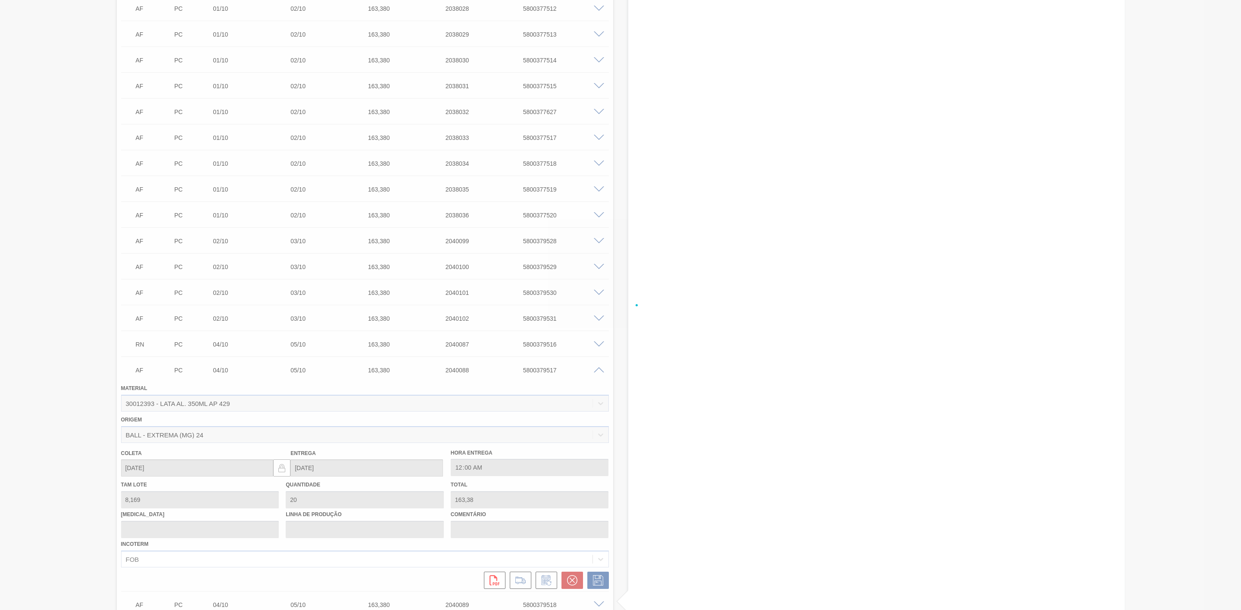
scroll to position [2352, 0]
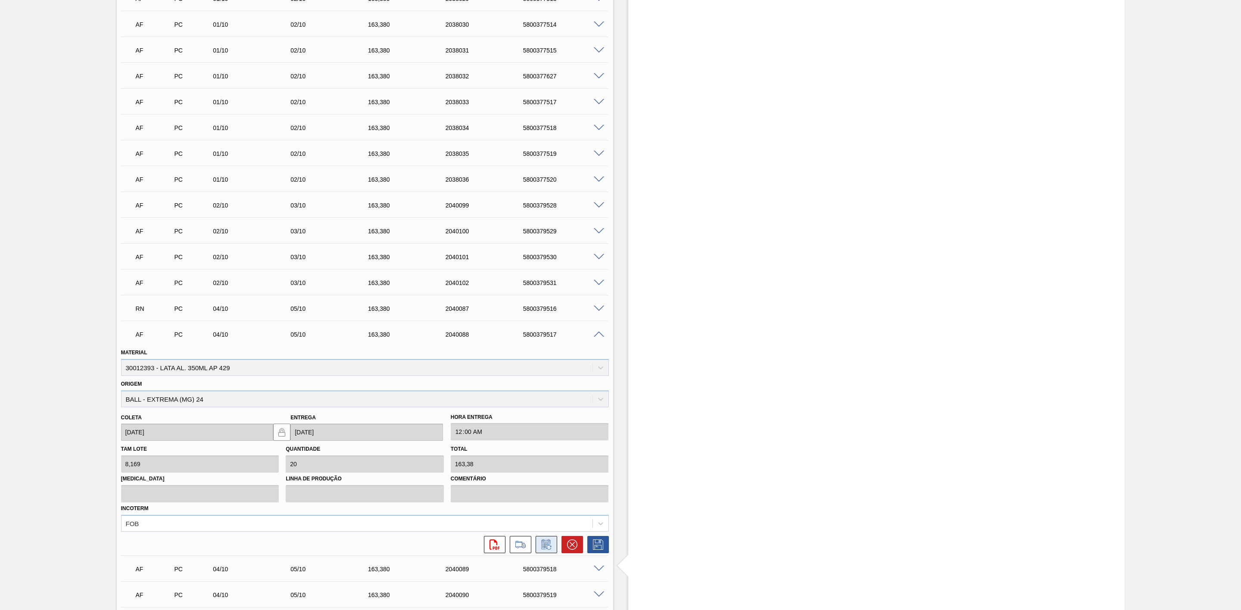
click at [540, 543] on icon at bounding box center [546, 545] width 14 height 10
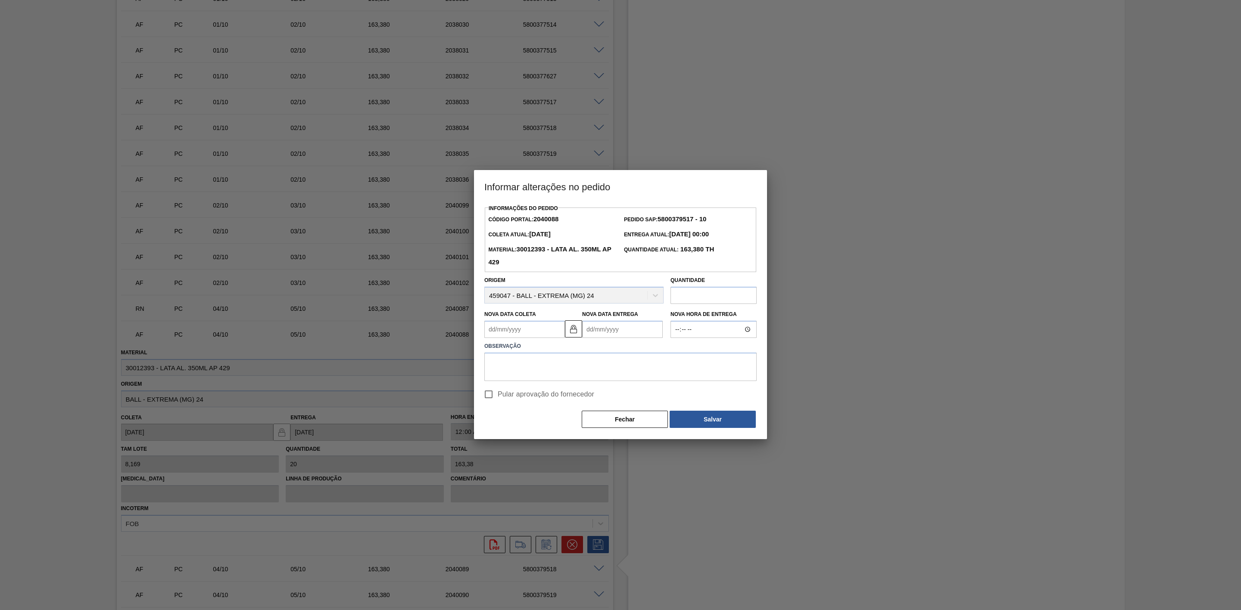
click at [601, 327] on Entrega2040088 "Nova Data Entrega" at bounding box center [622, 329] width 81 height 17
click at [675, 351] on div "setembro 2025" at bounding box center [633, 349] width 103 height 7
click at [679, 351] on button "Next Month" at bounding box center [678, 350] width 6 height 6
click at [608, 393] on div "6" at bounding box center [607, 392] width 12 height 12
type Coleta2040088 "05/10/2025"
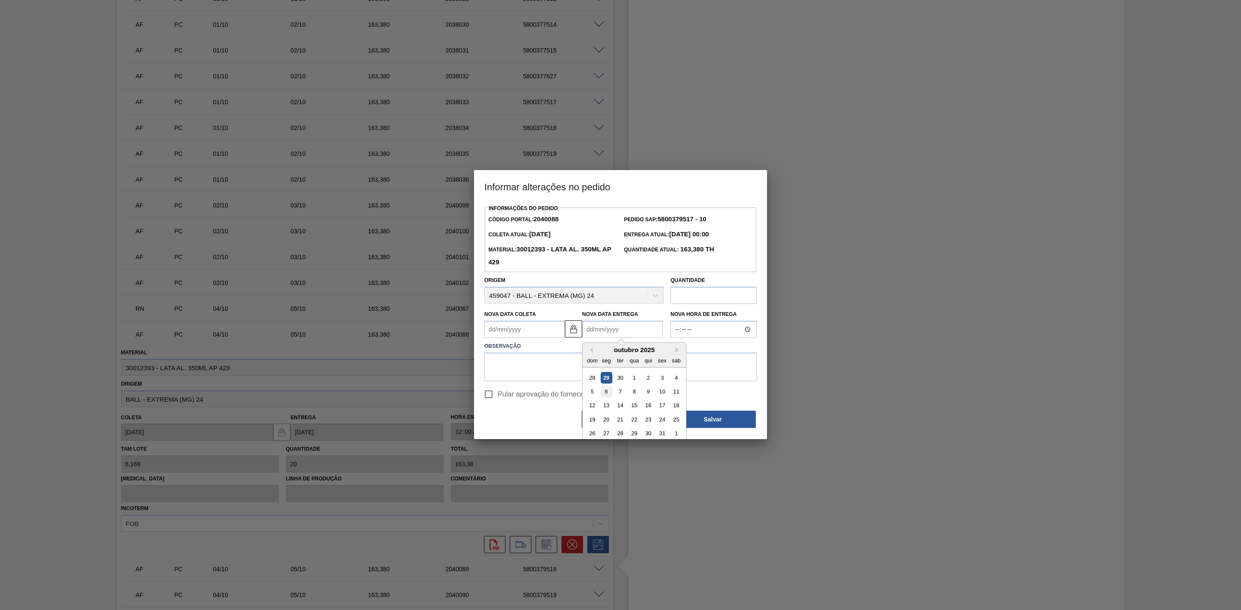
type Entrega2040088 "[DATE]"
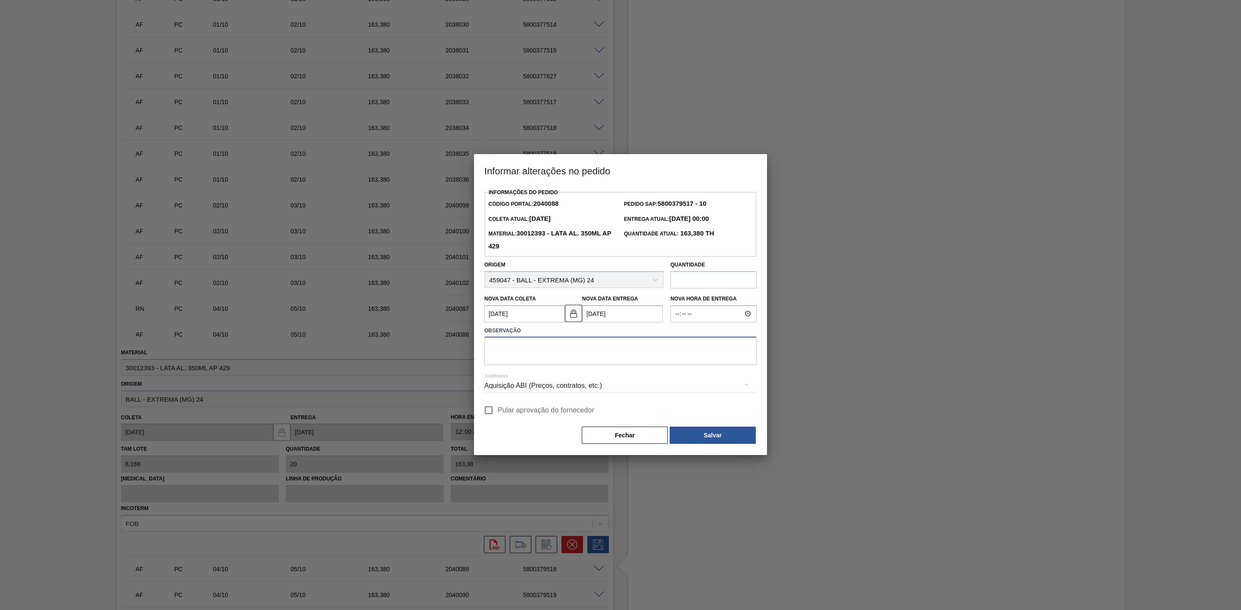
click at [563, 355] on textarea at bounding box center [620, 351] width 272 height 28
paste textarea "Linearização de grade - sem descarga no domingo"
type textarea "Linearização de grade - sem descarga no domingo"
click at [561, 384] on div "Aquisição ABI (Preços, contratos, etc.)" at bounding box center [620, 386] width 272 height 24
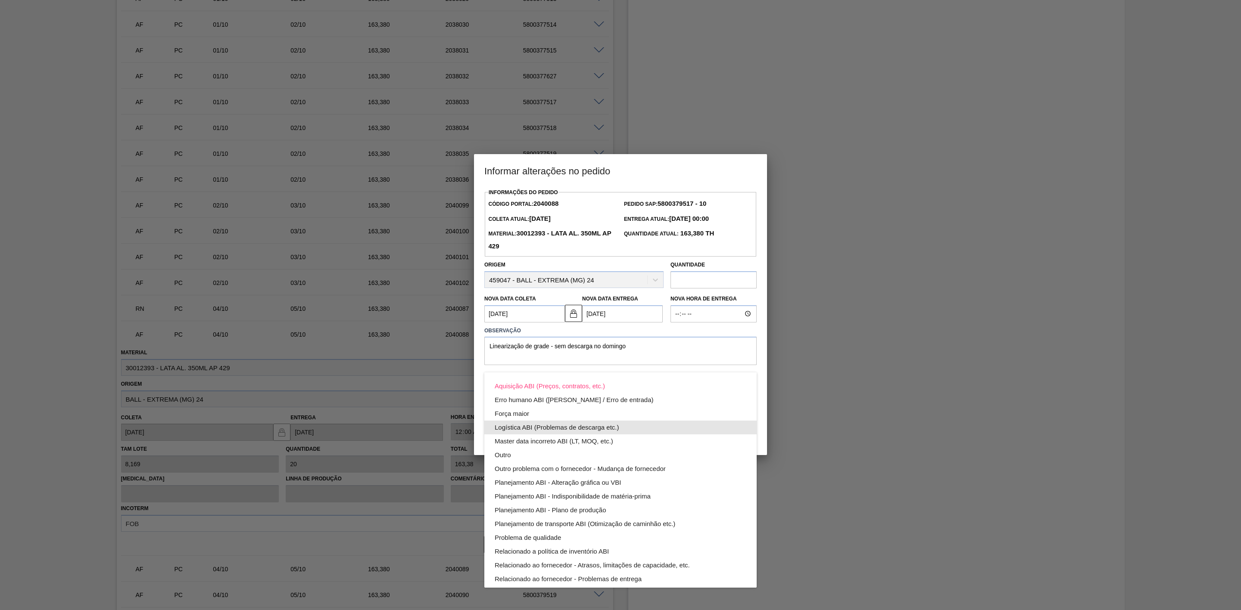
click at [569, 430] on div "Logística ABI (Problemas de descarga etc.)" at bounding box center [621, 428] width 252 height 14
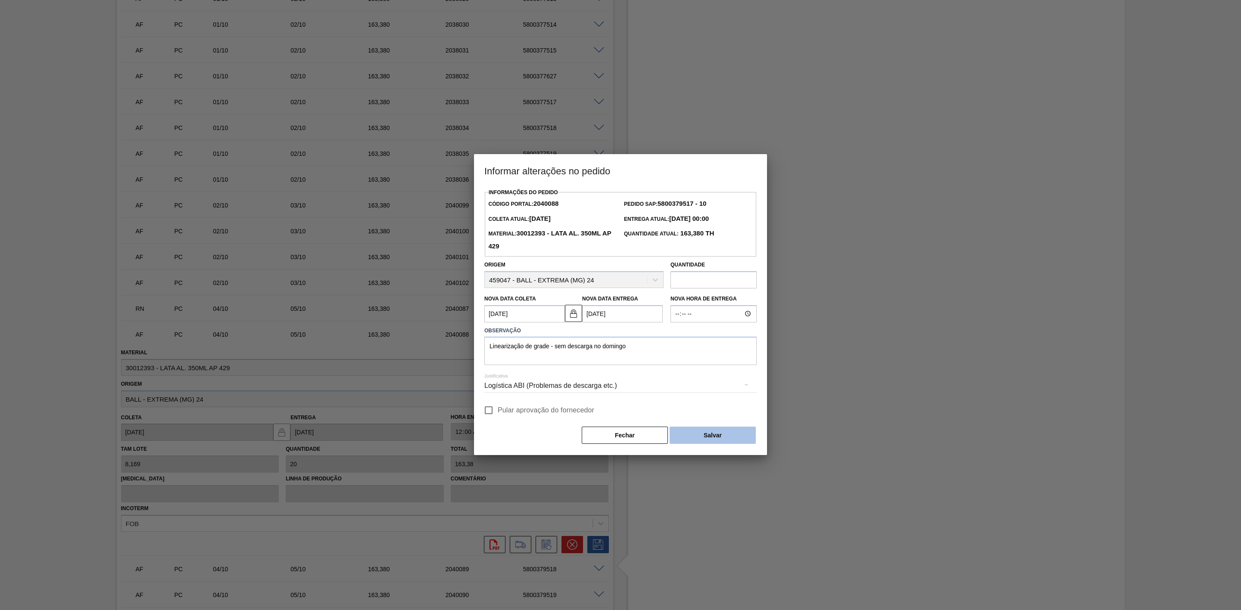
click at [694, 433] on button "Salvar" at bounding box center [712, 435] width 86 height 17
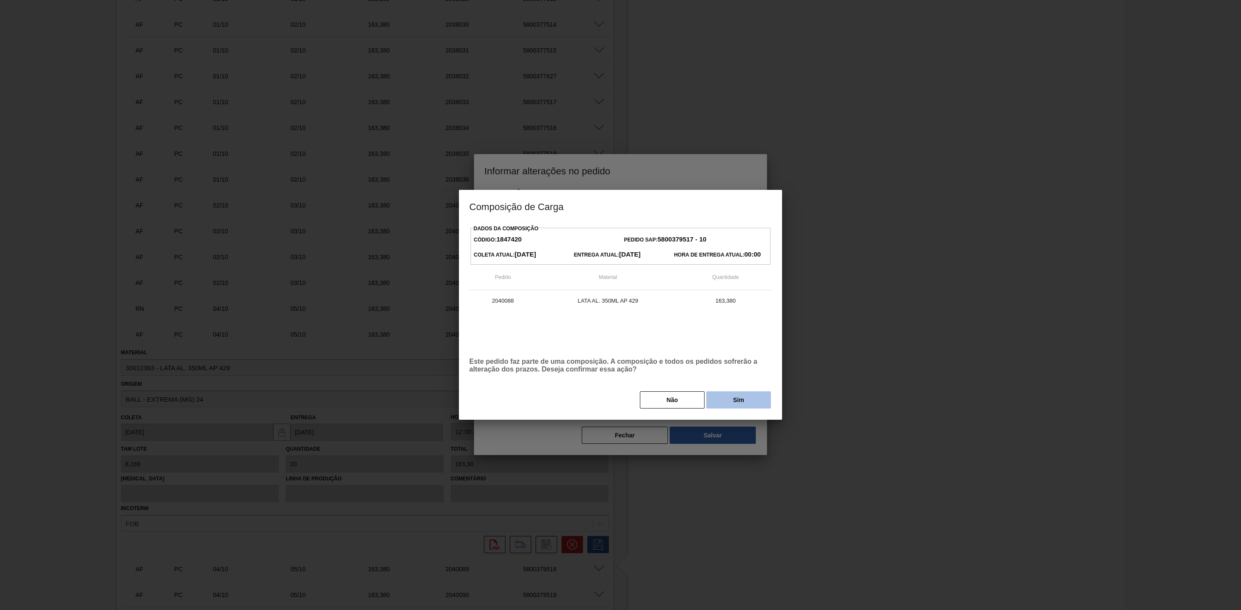
click at [722, 401] on button "Sim" at bounding box center [738, 400] width 65 height 17
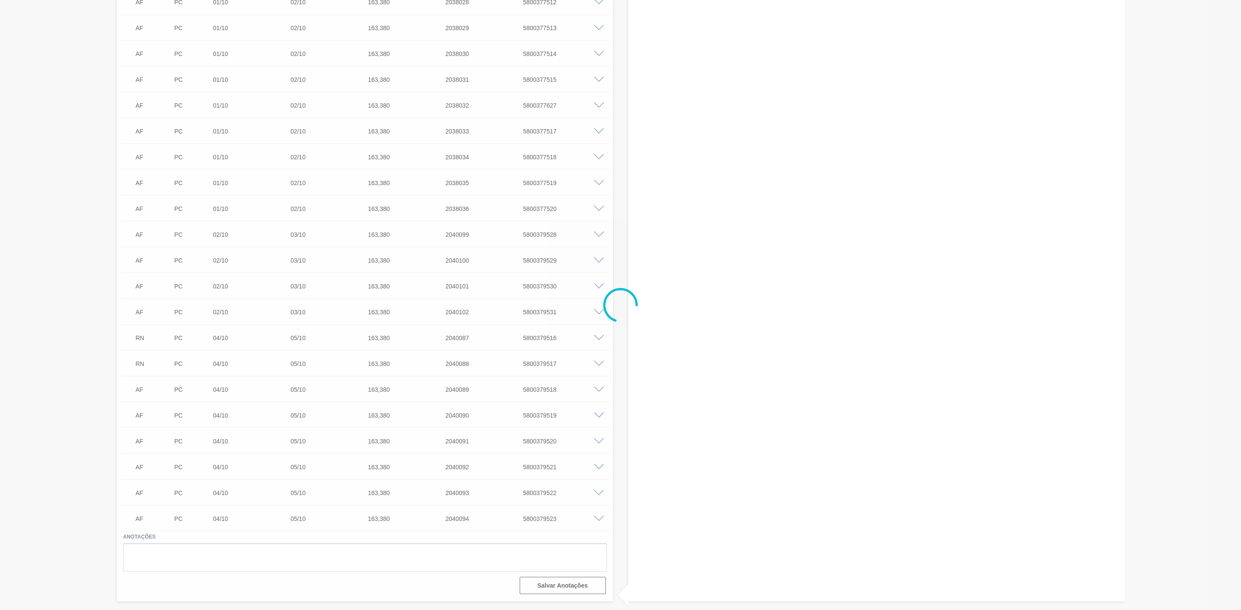
scroll to position [2322, 0]
click at [600, 392] on span at bounding box center [599, 390] width 10 height 6
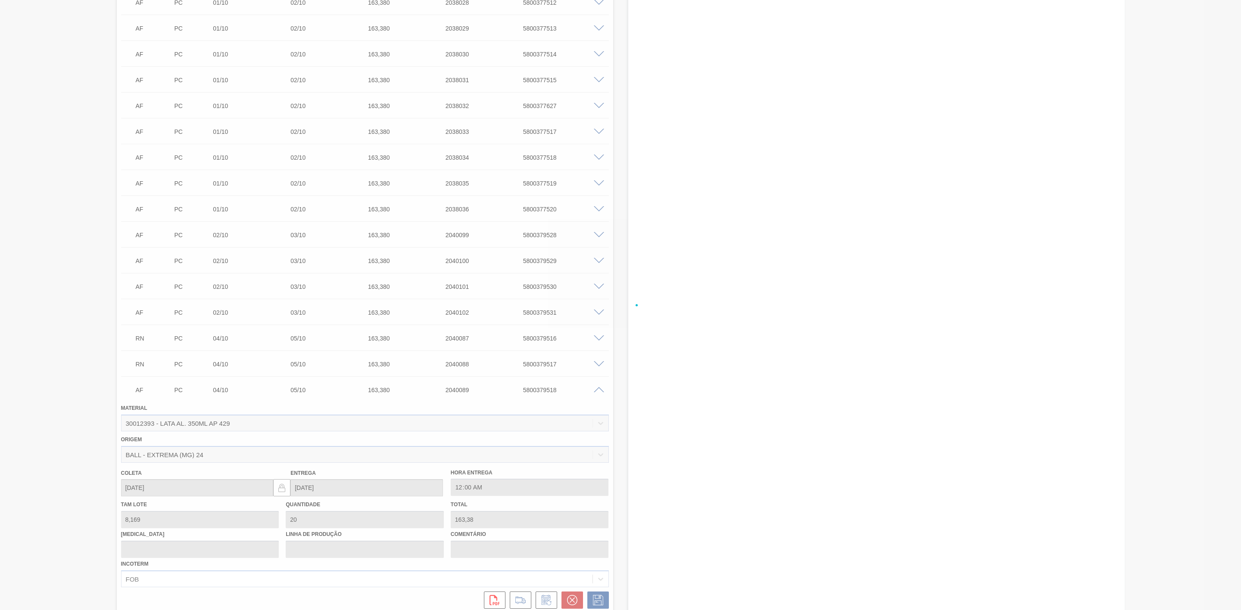
scroll to position [2352, 0]
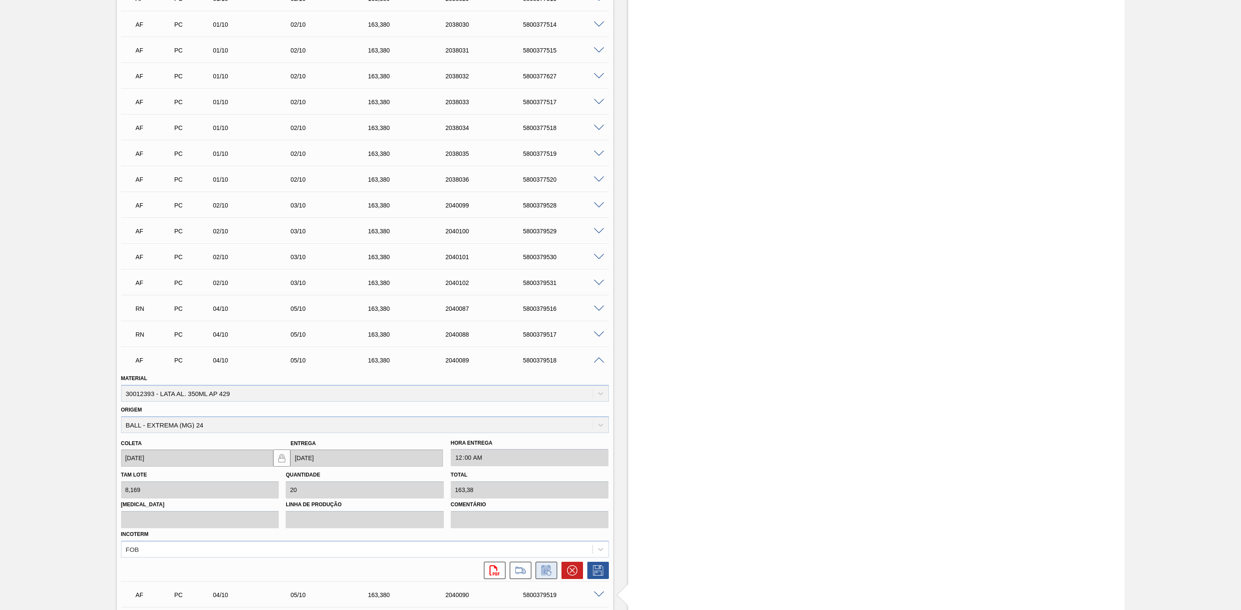
click at [545, 573] on icon at bounding box center [546, 571] width 14 height 10
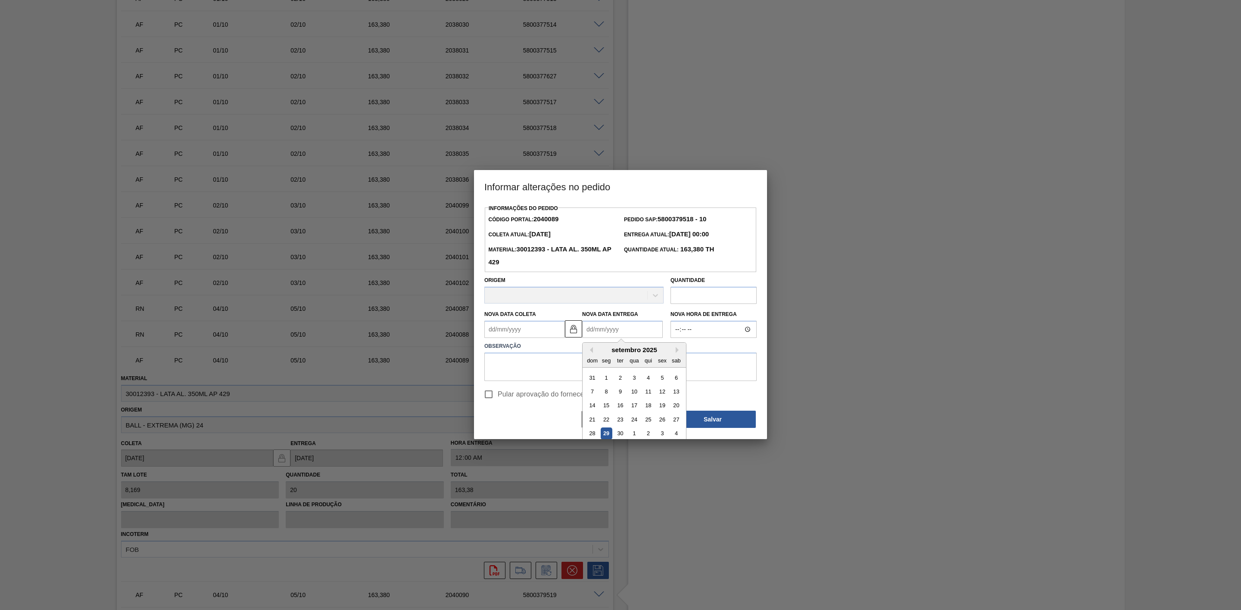
click at [610, 327] on Entrega2040089 "Nova Data Entrega" at bounding box center [622, 329] width 81 height 17
click at [677, 350] on button "Next Month" at bounding box center [678, 350] width 6 height 6
click at [607, 393] on div "6" at bounding box center [607, 392] width 12 height 12
type Coleta2040089 "05/10/2025"
type Entrega2040089 "06/10/2025"
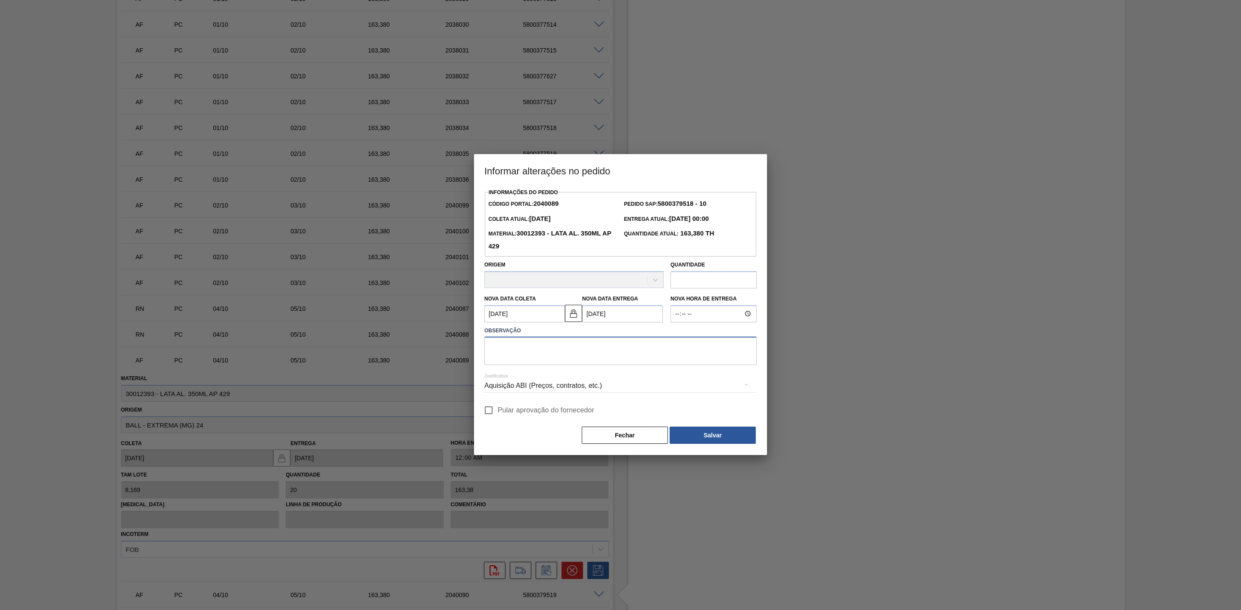
click at [546, 353] on textarea at bounding box center [620, 351] width 272 height 28
paste textarea "Linearização de grade - sem descarga no domingo"
type textarea "Linearização de grade - sem descarga no domingo"
click at [584, 386] on div "Aquisição ABI (Preços, contratos, etc.)" at bounding box center [620, 386] width 272 height 24
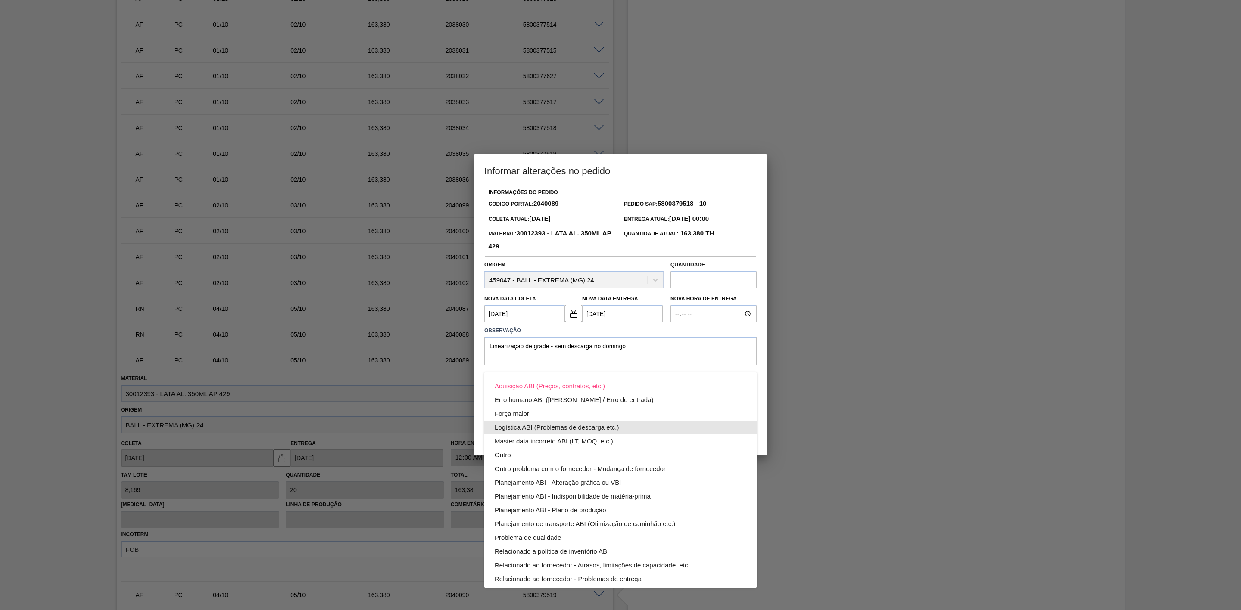
click at [565, 428] on div "Logística ABI (Problemas de descarga etc.)" at bounding box center [621, 428] width 252 height 14
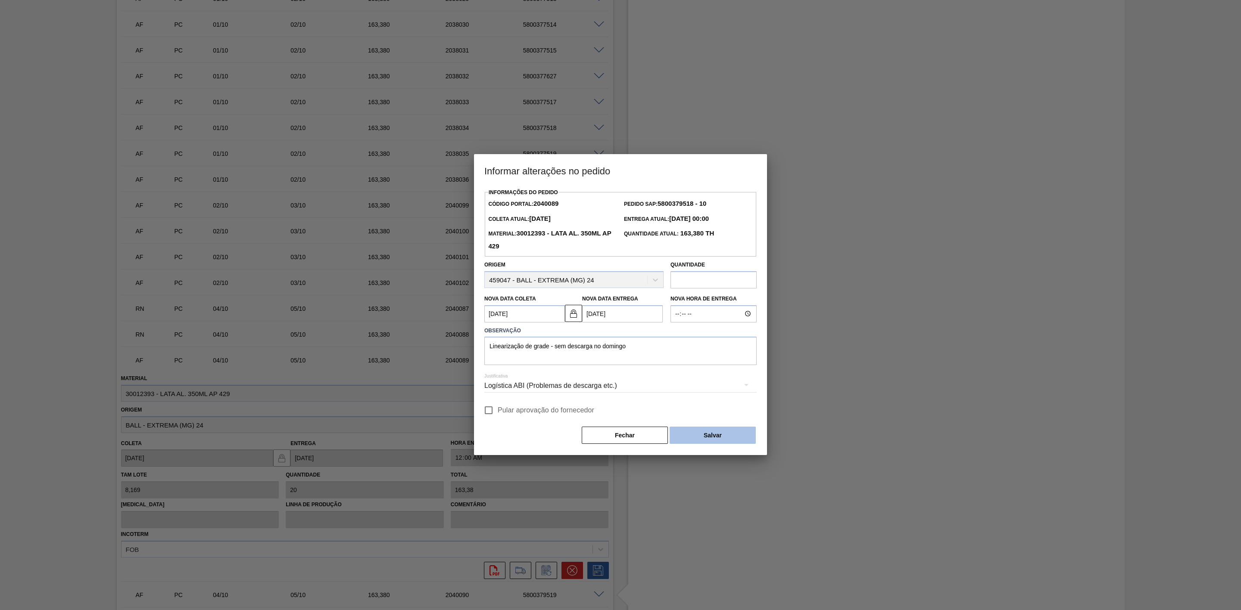
click at [716, 437] on button "Salvar" at bounding box center [712, 435] width 86 height 17
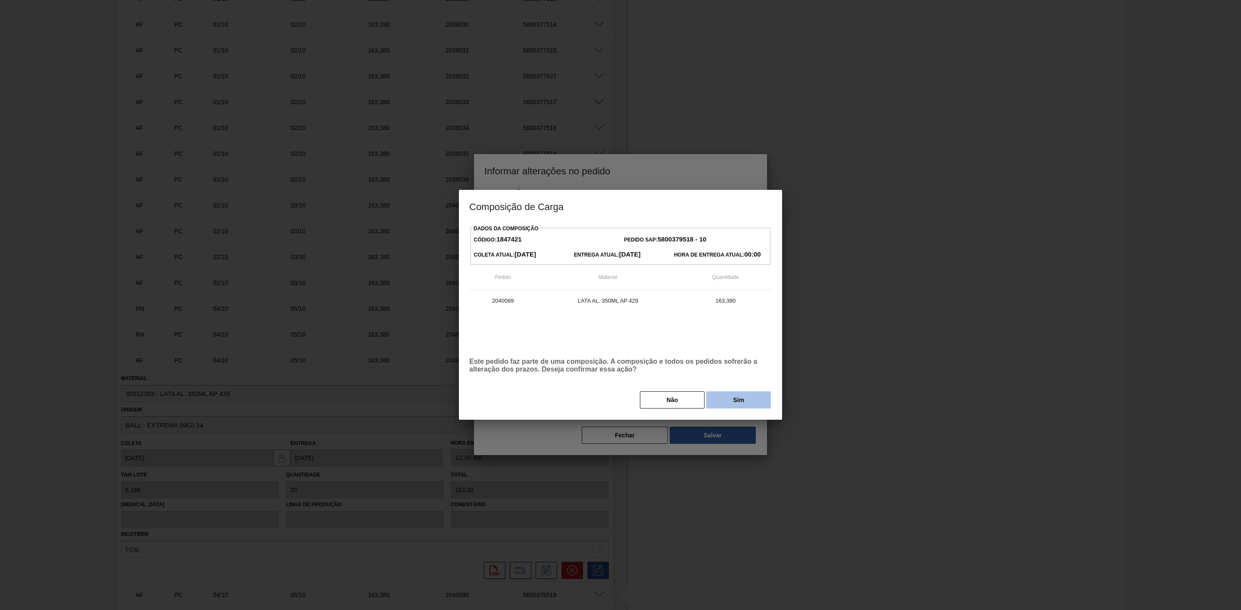
click at [726, 406] on button "Sim" at bounding box center [738, 400] width 65 height 17
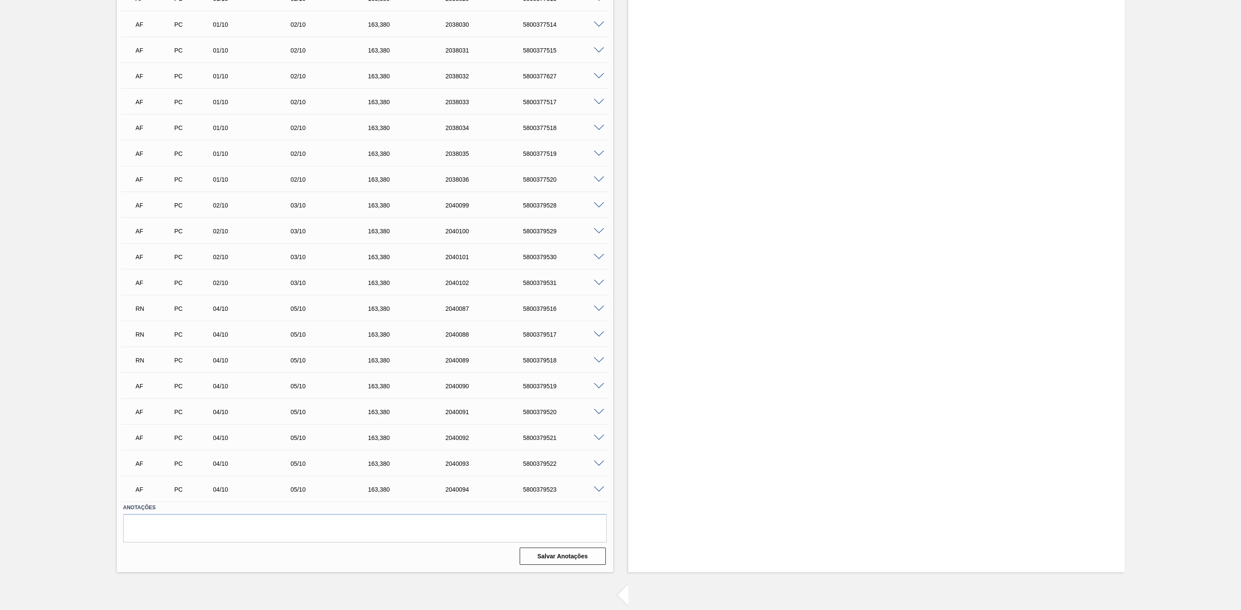
click at [600, 387] on span at bounding box center [599, 386] width 10 height 6
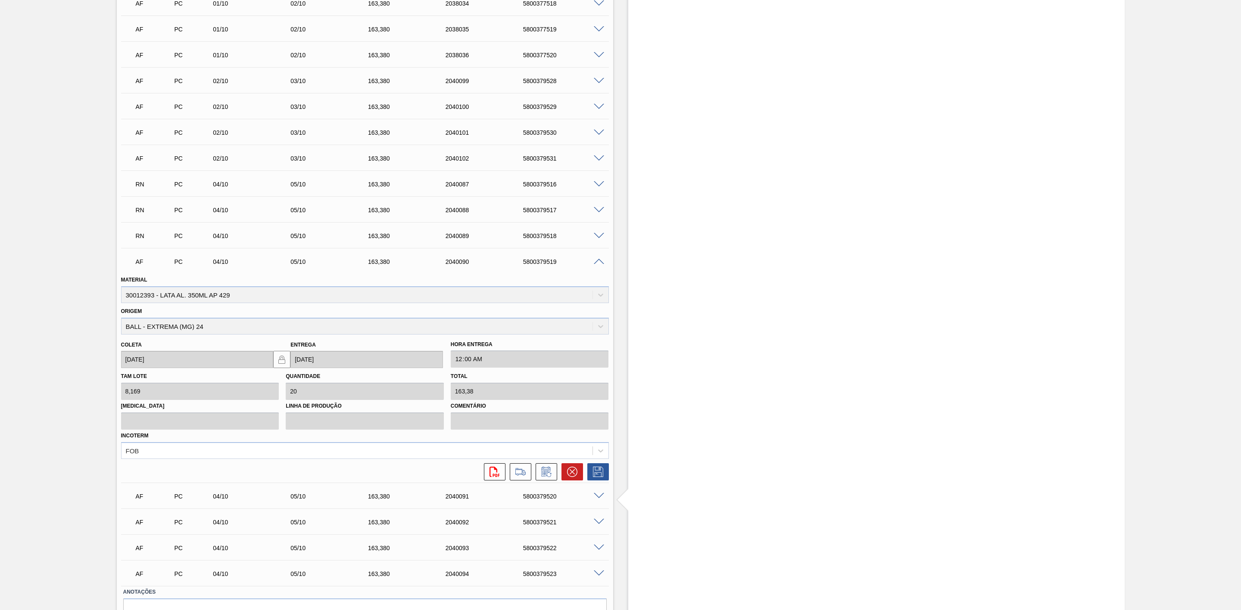
scroll to position [2481, 0]
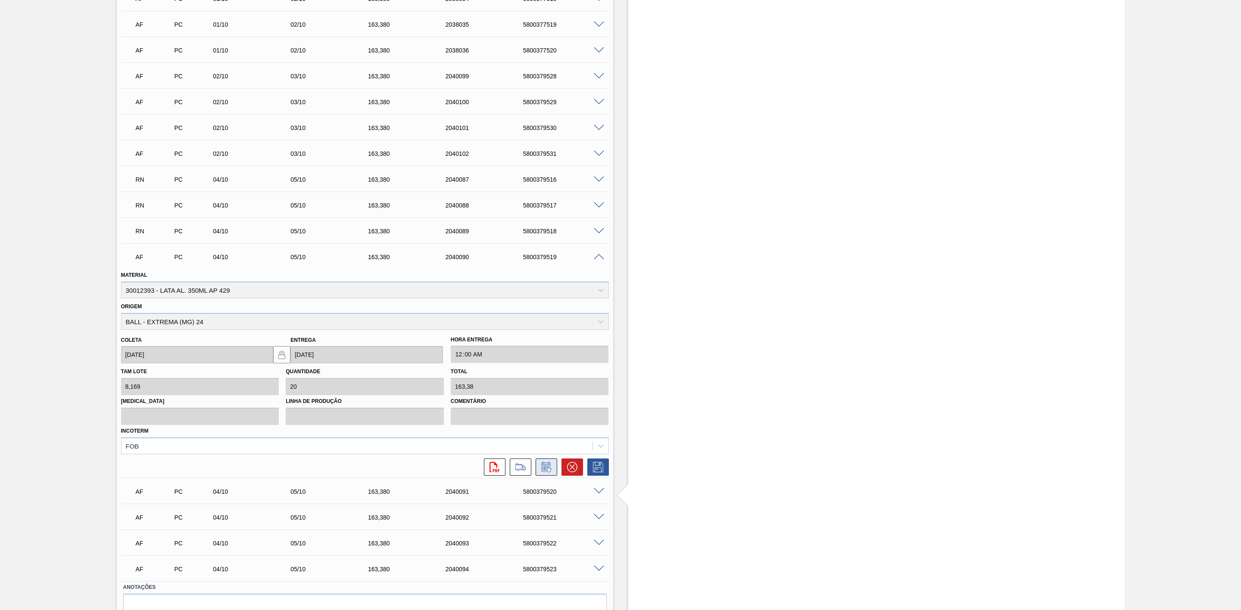
click at [547, 468] on icon at bounding box center [546, 467] width 14 height 10
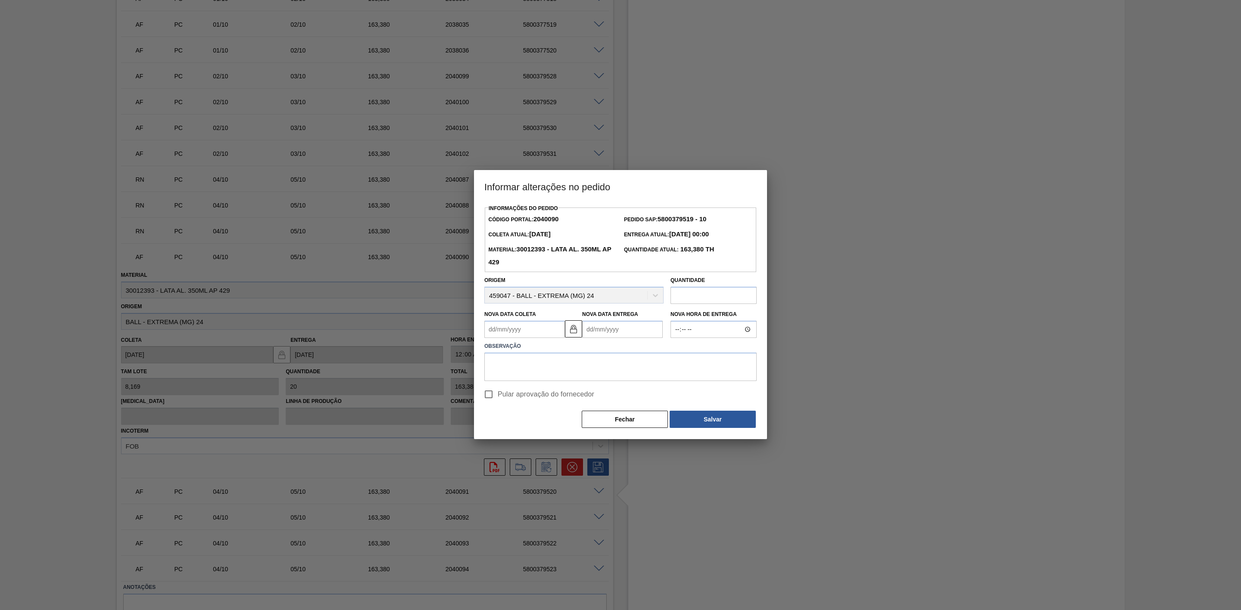
click at [600, 327] on Entrega2040090 "Nova Data Entrega" at bounding box center [622, 329] width 81 height 17
click at [676, 352] on button "Next Month" at bounding box center [678, 350] width 6 height 6
click at [608, 392] on div "6" at bounding box center [607, 392] width 12 height 12
type Coleta2040090 "05/10/2025"
type Entrega2040090 "06/10/2025"
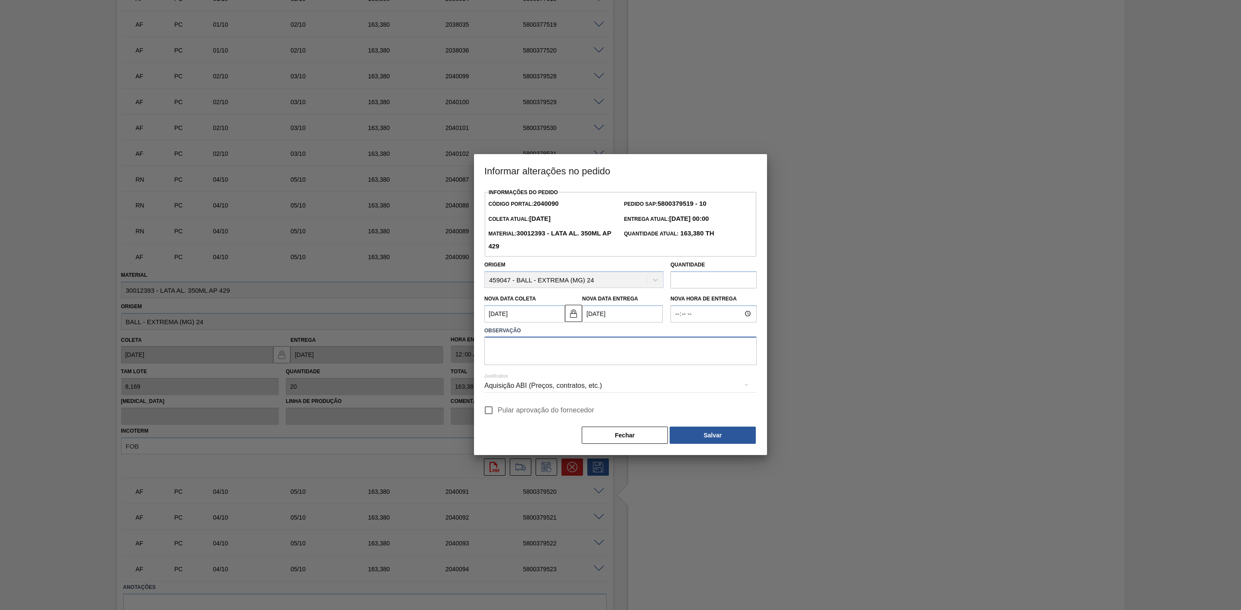
click at [577, 347] on textarea at bounding box center [620, 351] width 272 height 28
paste textarea "Linearização de grade - sem descarga no domingo"
type textarea "Linearização de grade - sem descarga no domingo"
click at [579, 386] on div "Aquisição ABI (Preços, contratos, etc.)" at bounding box center [620, 386] width 272 height 24
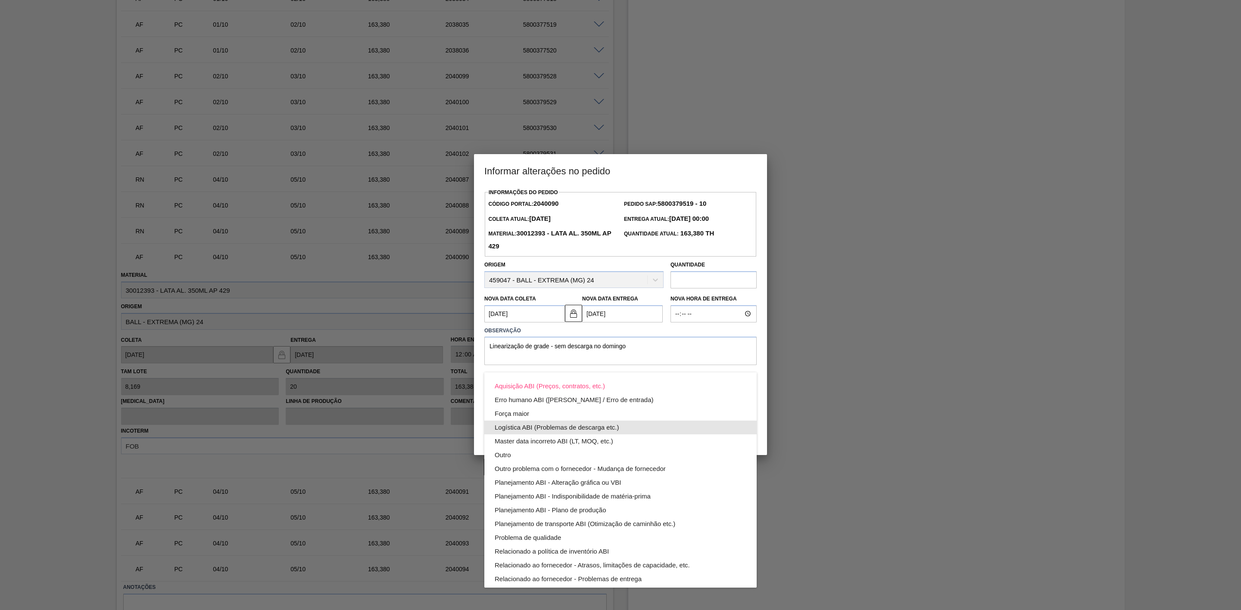
click at [543, 428] on div "Logística ABI (Problemas de descarga etc.)" at bounding box center [621, 428] width 252 height 14
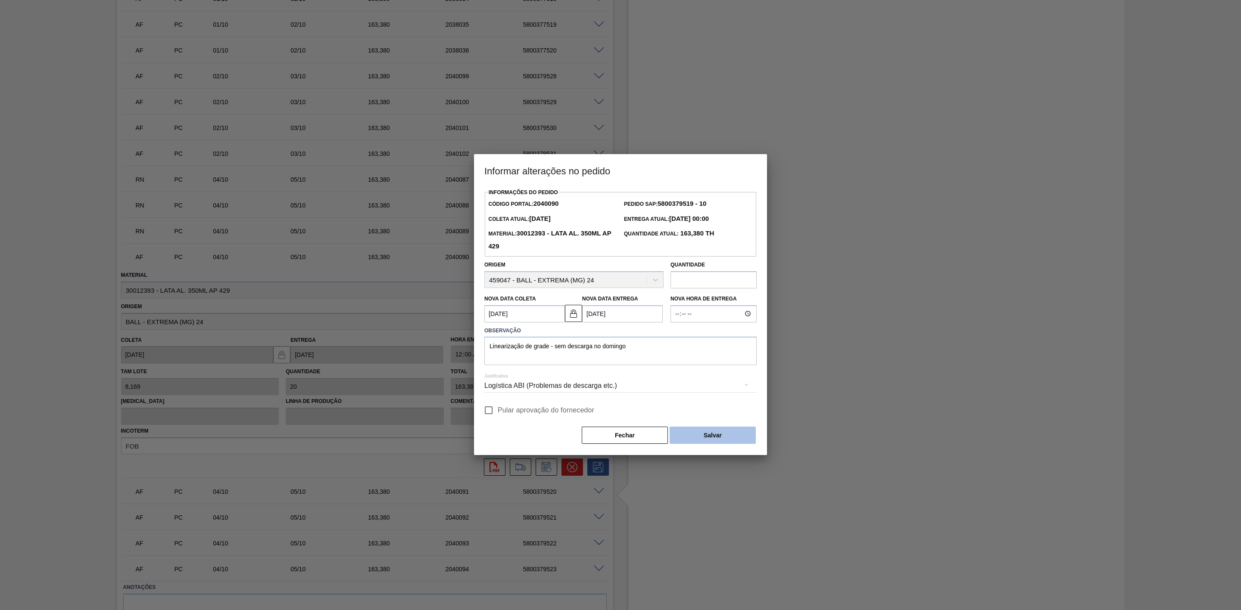
click at [700, 432] on button "Salvar" at bounding box center [712, 435] width 86 height 17
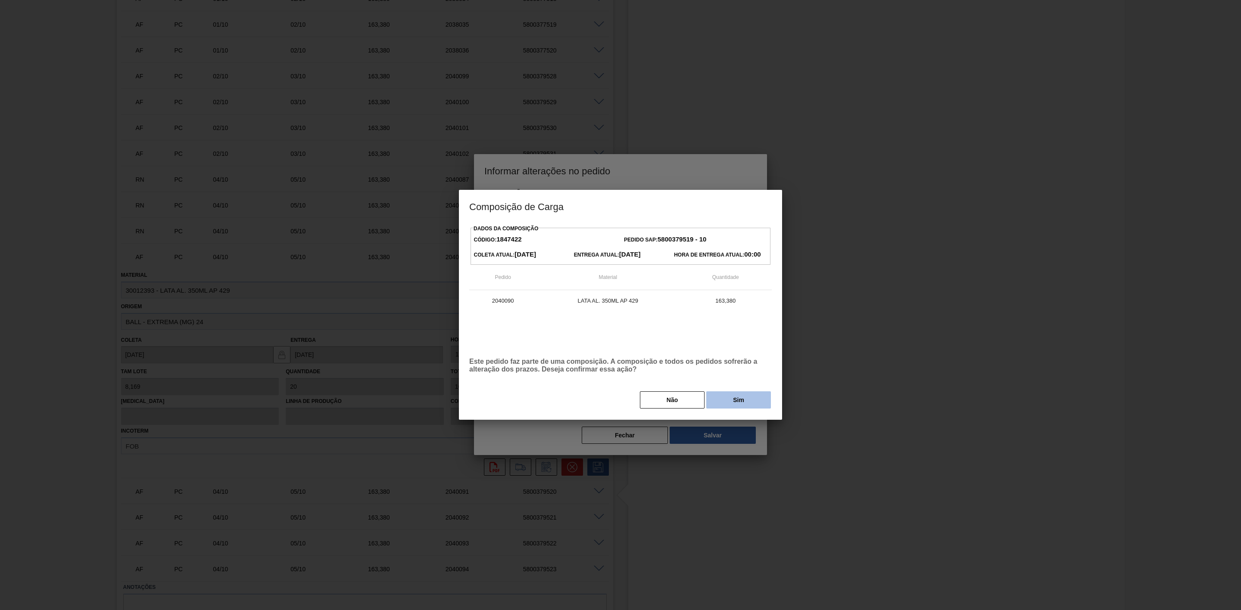
click at [741, 398] on button "Sim" at bounding box center [738, 400] width 65 height 17
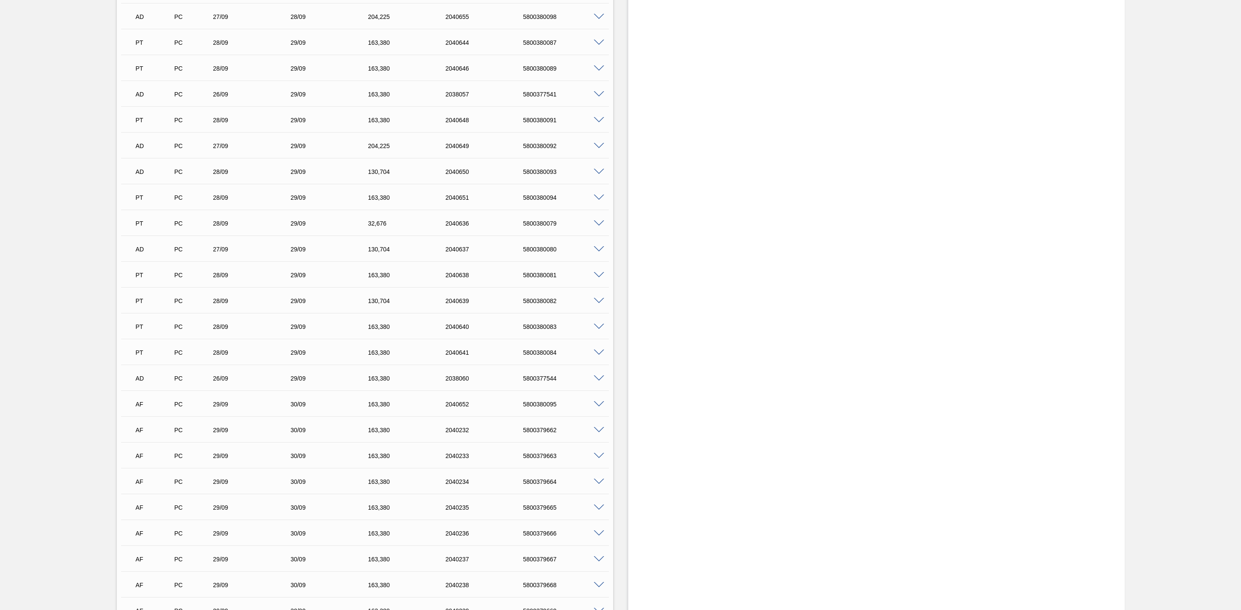
scroll to position [1099, 0]
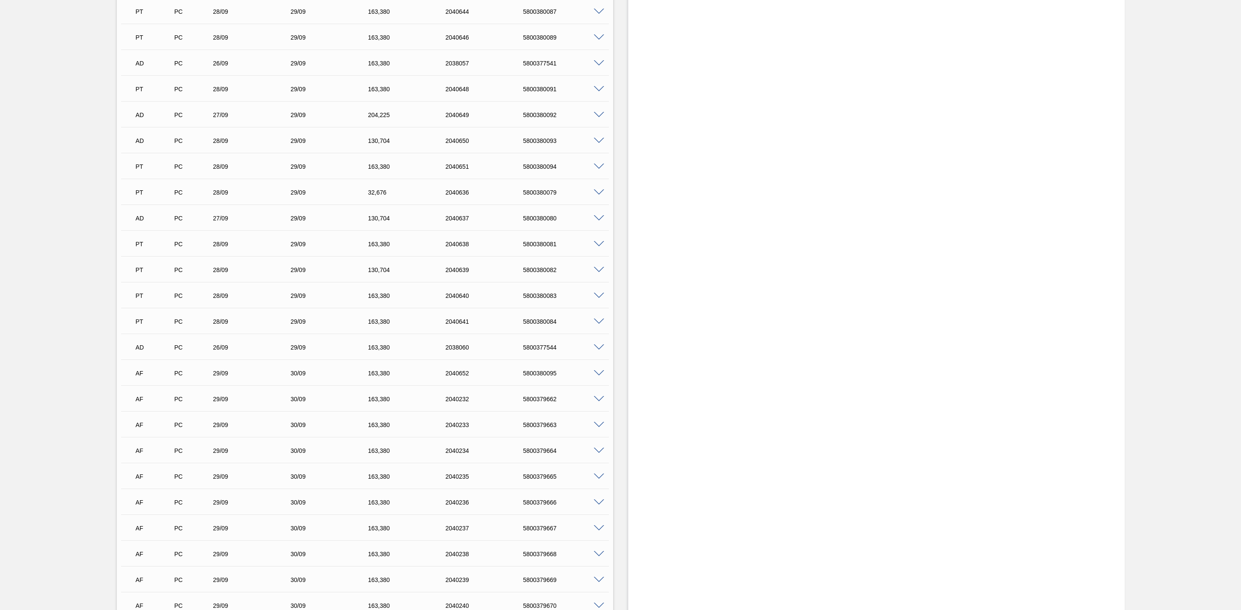
click at [600, 375] on span at bounding box center [599, 373] width 10 height 6
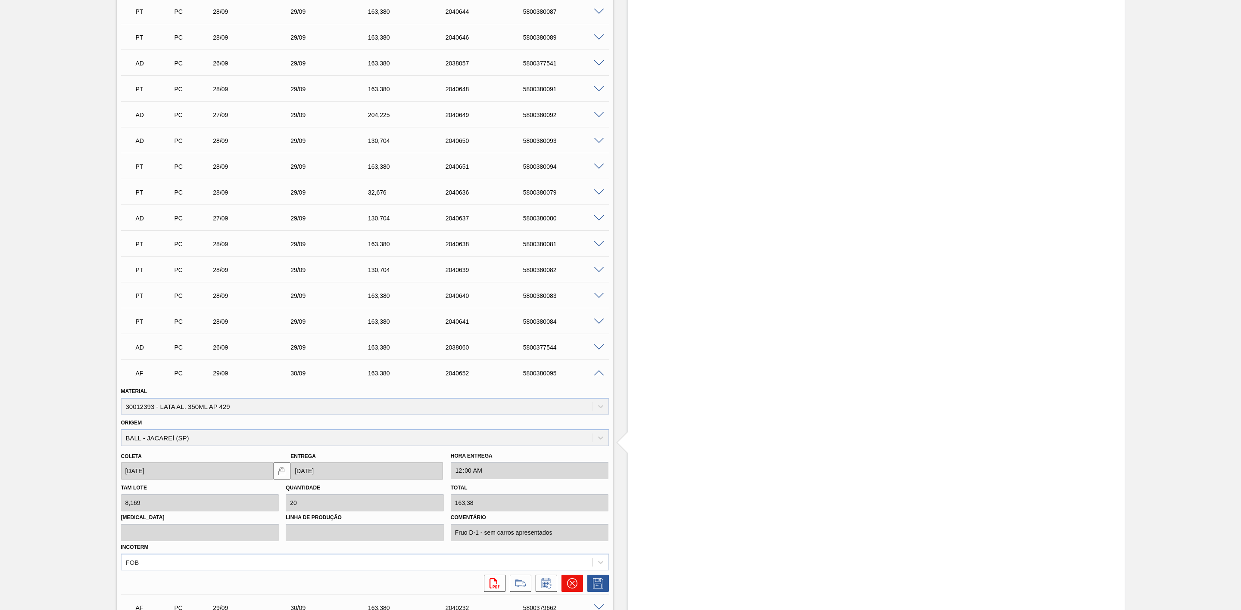
click at [575, 583] on icon at bounding box center [572, 584] width 10 height 10
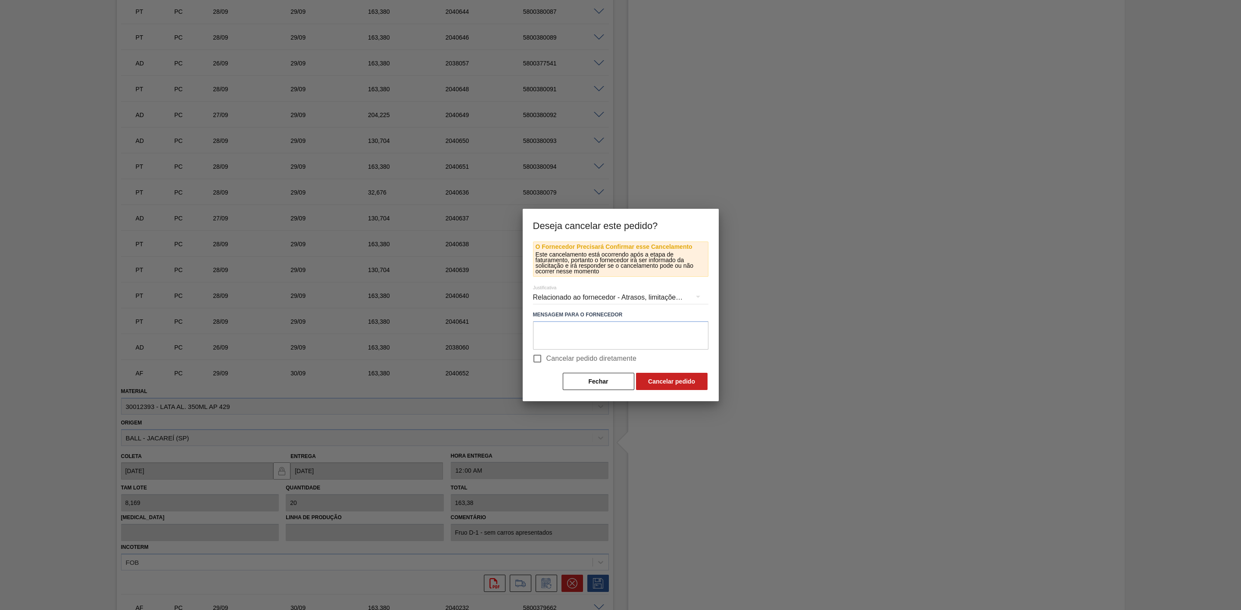
click at [535, 357] on input "Cancelar pedido diretamente" at bounding box center [537, 359] width 18 height 18
checkbox input "true"
click at [634, 340] on textarea at bounding box center [620, 335] width 175 height 28
type textarea "Volume errado"
click at [671, 379] on button "Cancelar pedido" at bounding box center [672, 381] width 72 height 17
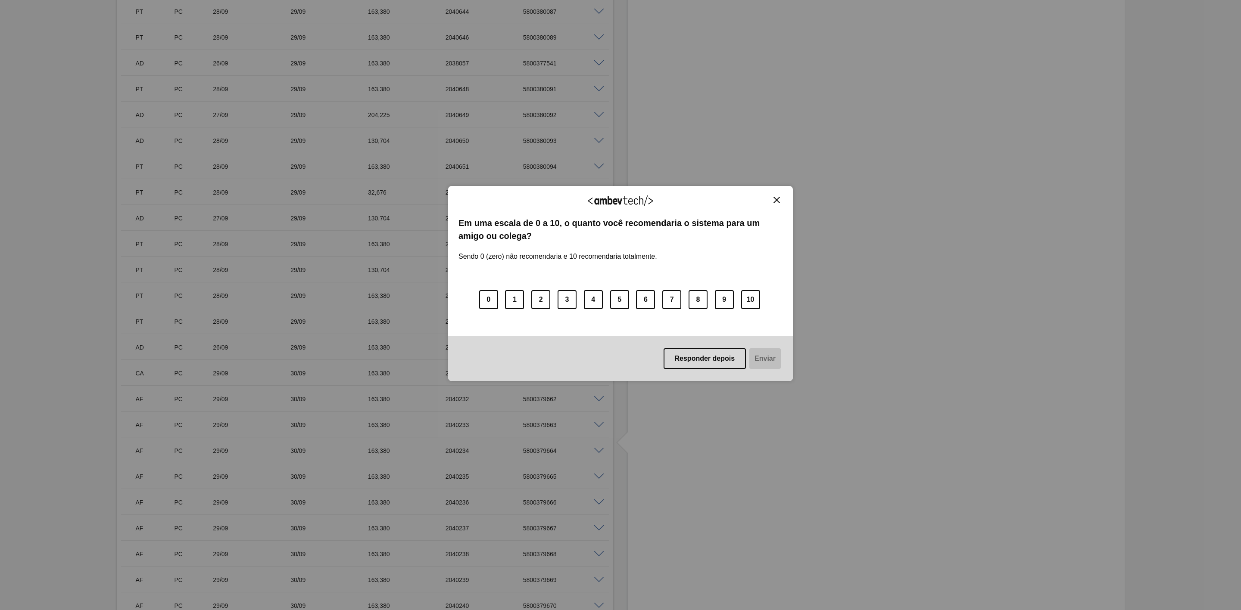
click at [776, 202] on img "Close" at bounding box center [776, 200] width 6 height 6
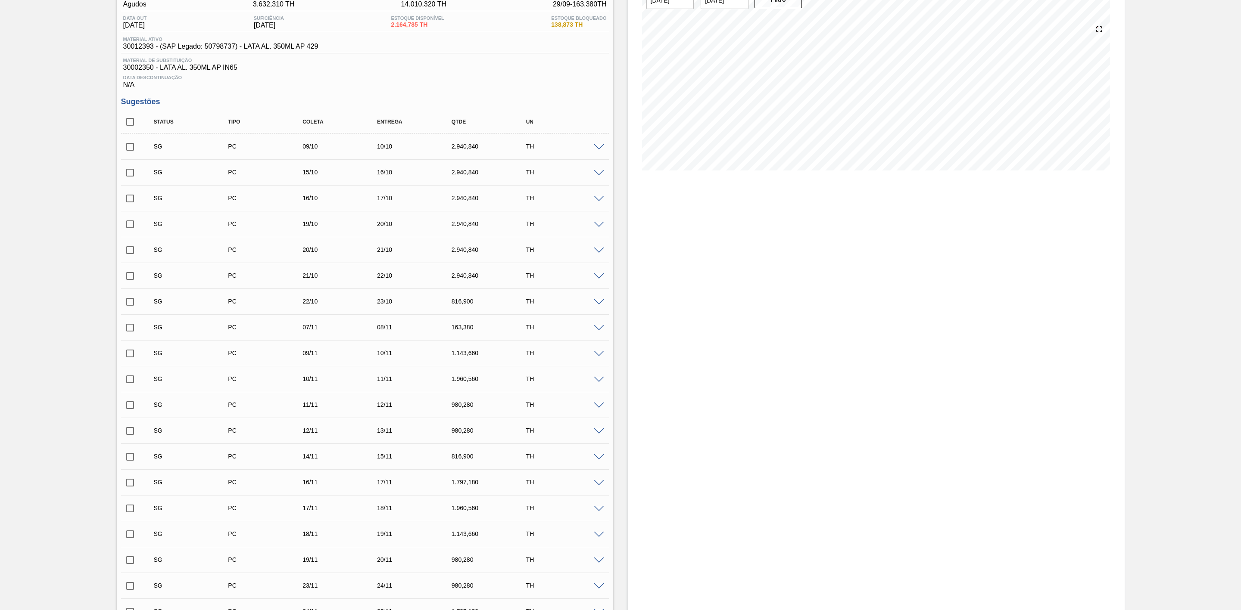
scroll to position [0, 0]
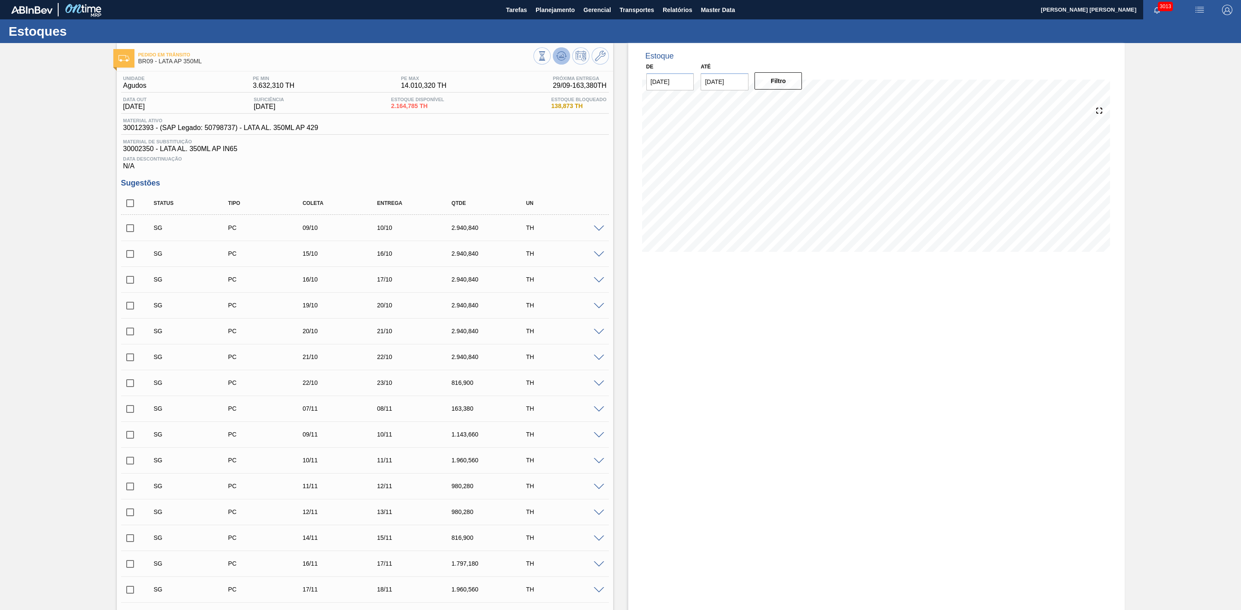
click at [560, 57] on icon at bounding box center [560, 57] width 1 height 2
click at [559, 56] on icon at bounding box center [561, 56] width 6 height 4
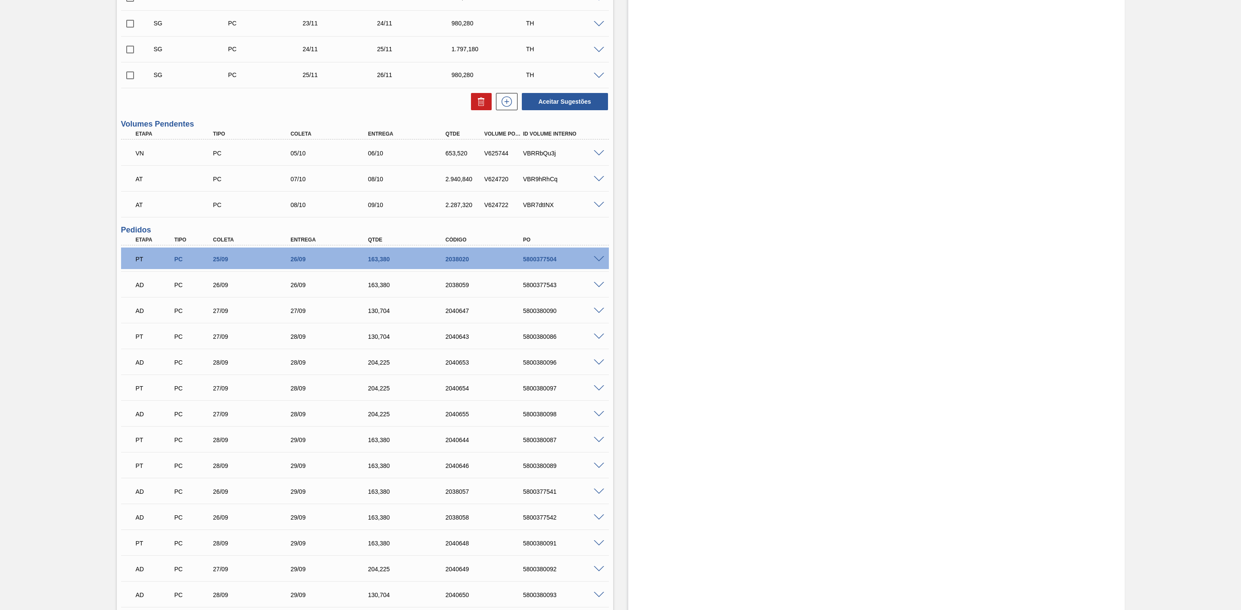
scroll to position [646, 0]
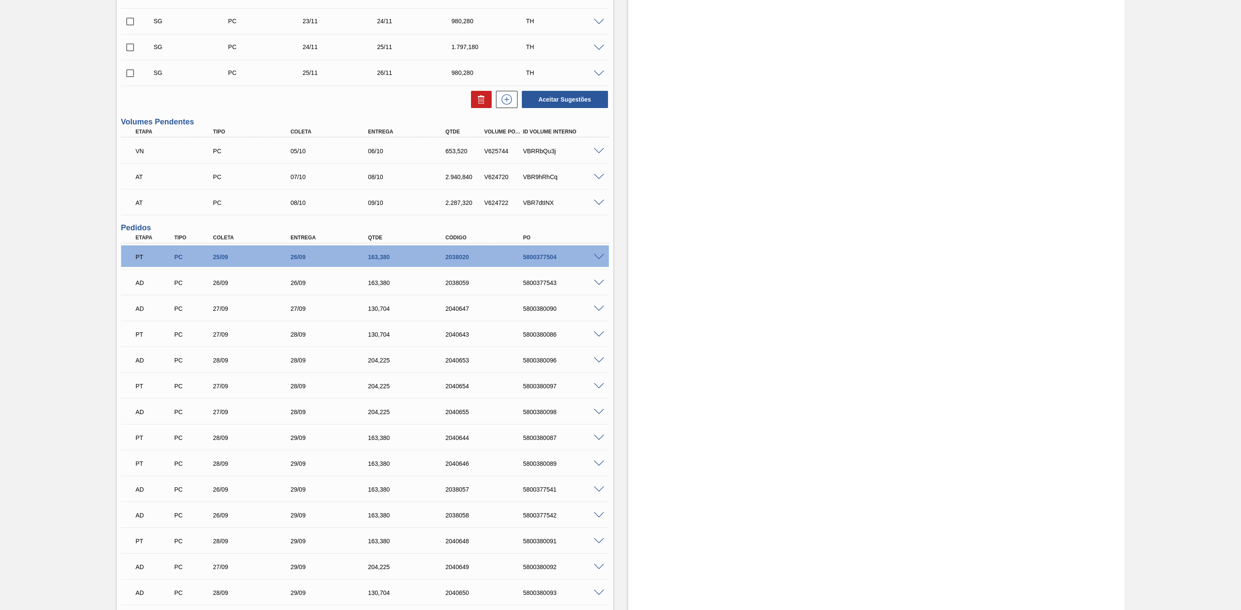
click at [596, 206] on span at bounding box center [599, 203] width 10 height 6
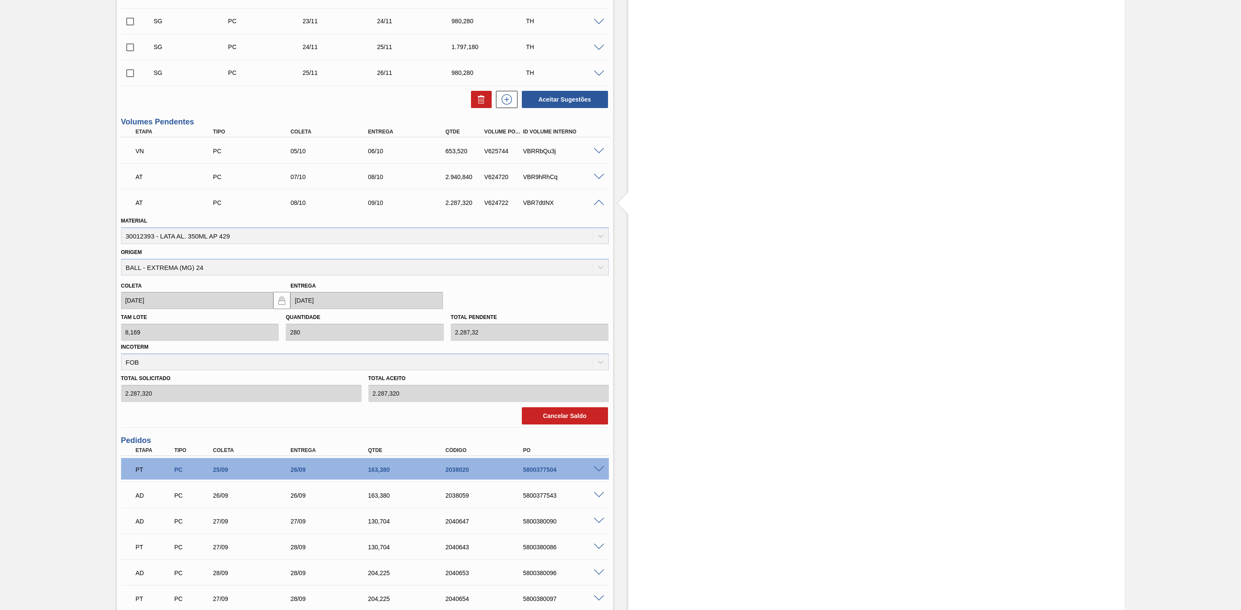
click at [600, 206] on span at bounding box center [599, 203] width 10 height 6
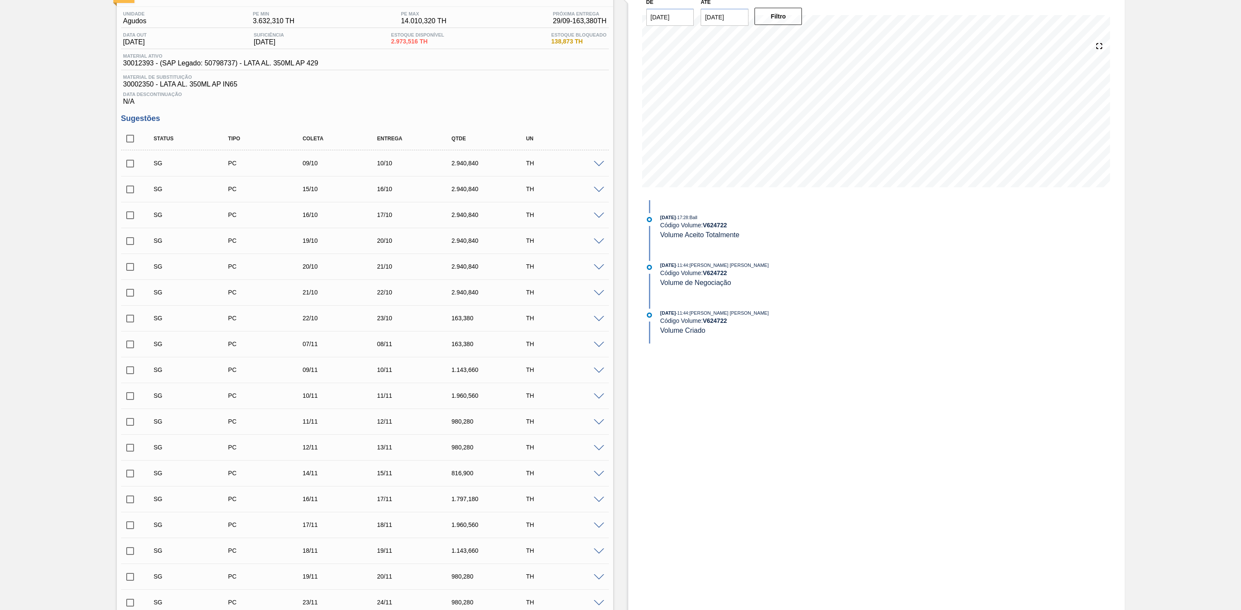
scroll to position [0, 0]
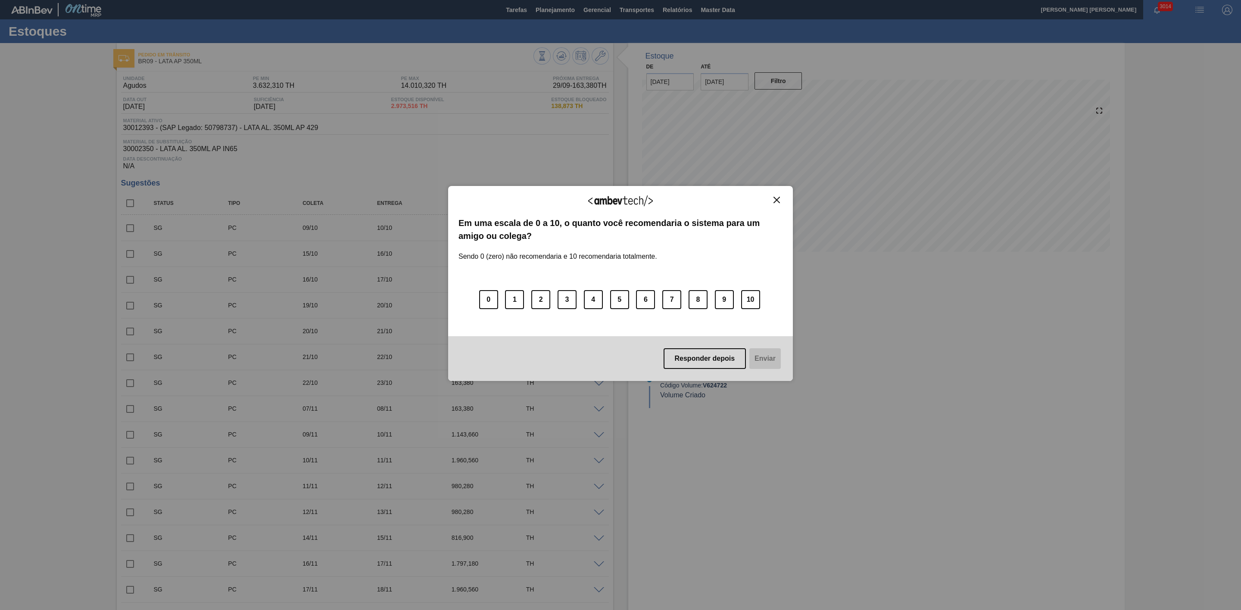
click at [776, 201] on img "Close" at bounding box center [776, 200] width 6 height 6
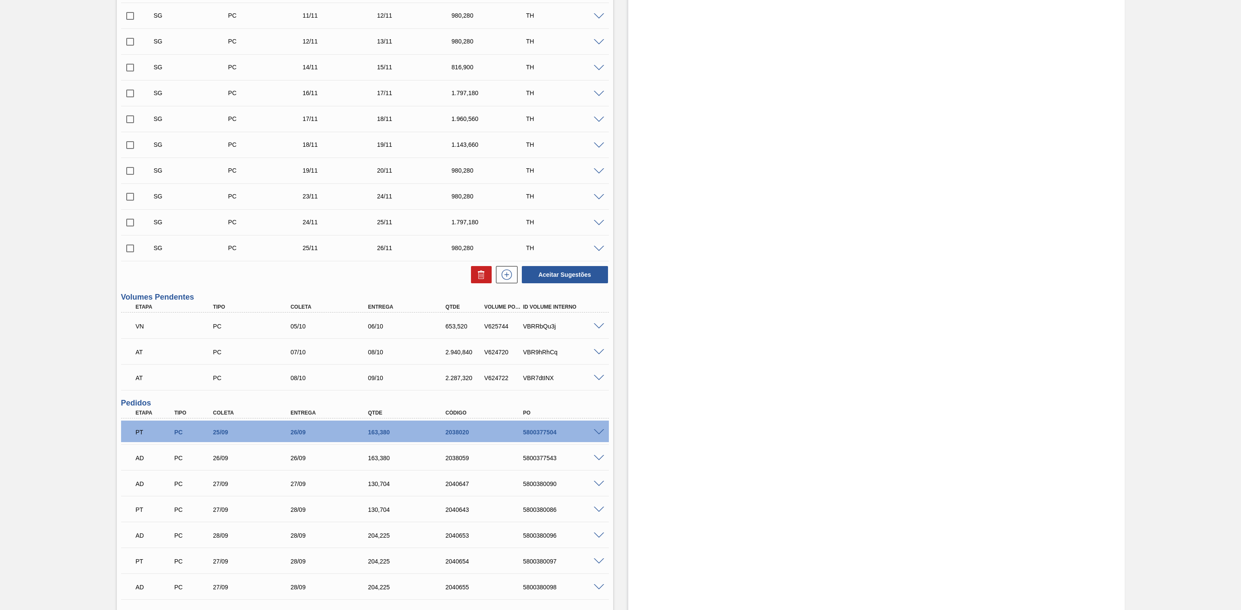
scroll to position [582, 0]
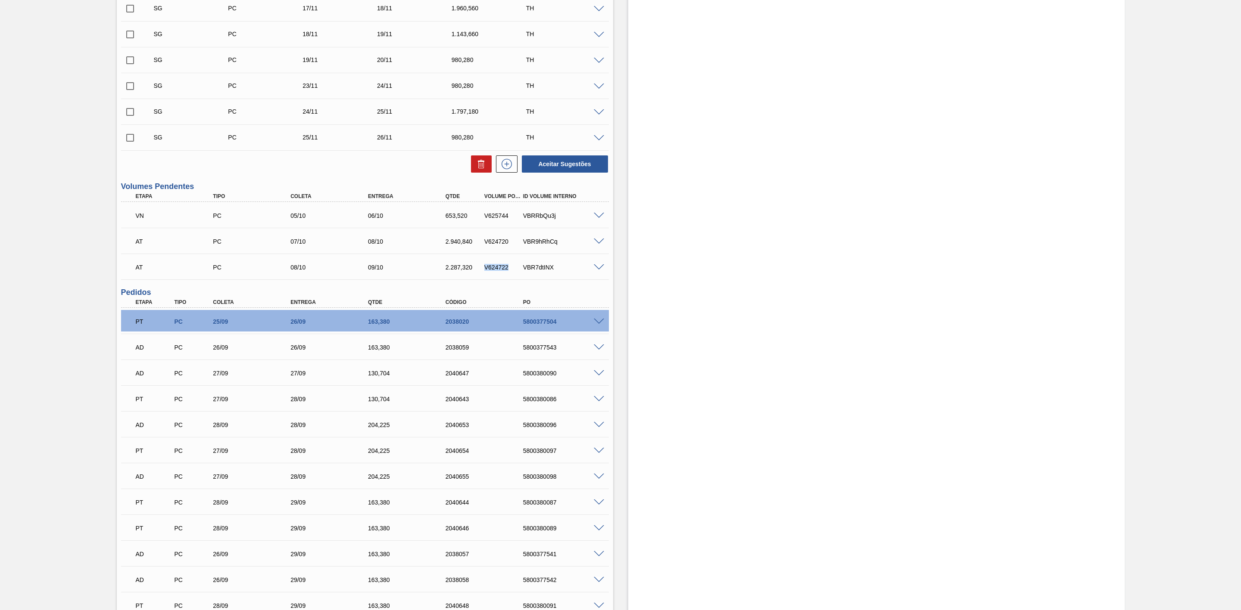
drag, startPoint x: 507, startPoint y: 272, endPoint x: 483, endPoint y: 272, distance: 23.3
click at [483, 271] on div "V624722" at bounding box center [503, 267] width 43 height 7
copy div "V624722"
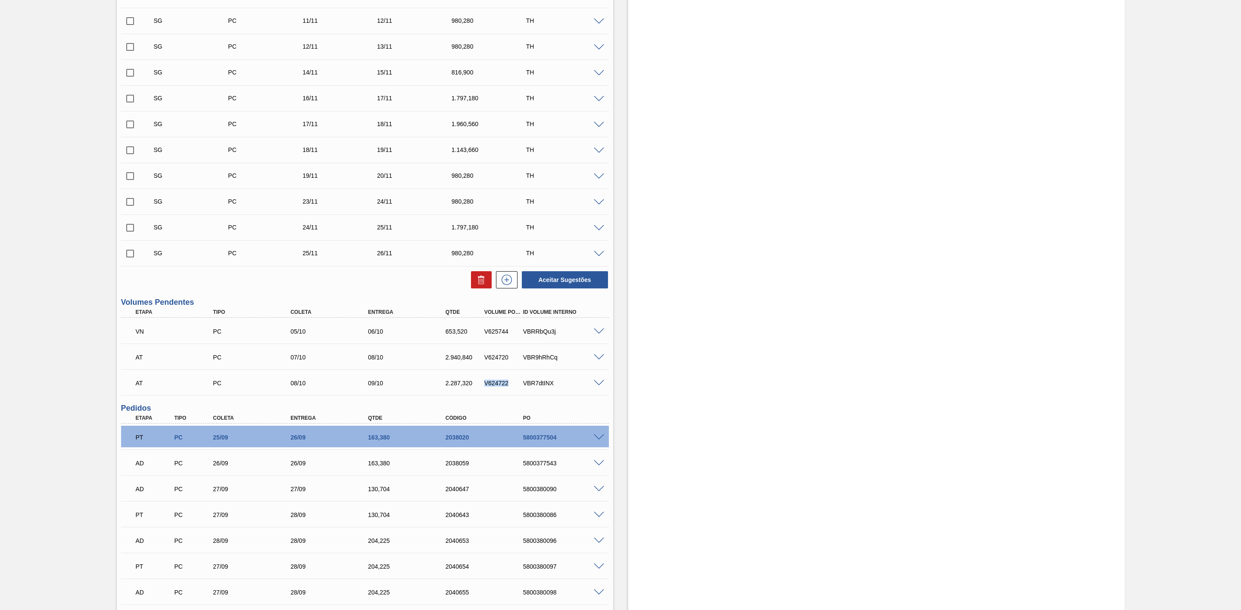
scroll to position [517, 0]
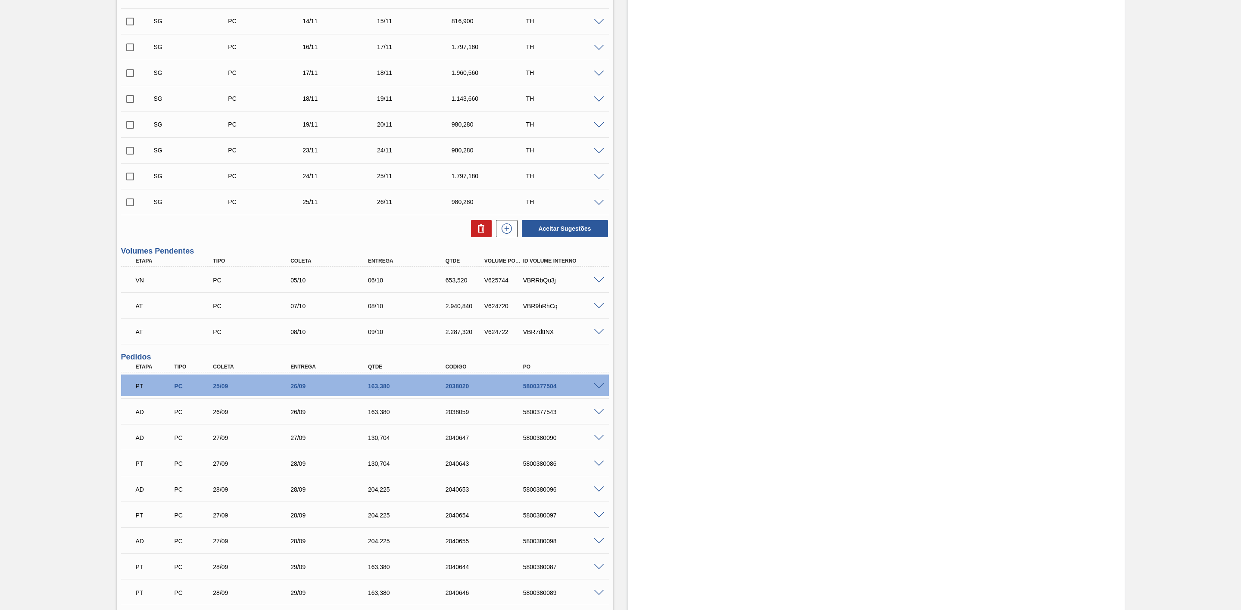
click at [501, 310] on div "V624720" at bounding box center [503, 306] width 43 height 7
copy div "V624720"
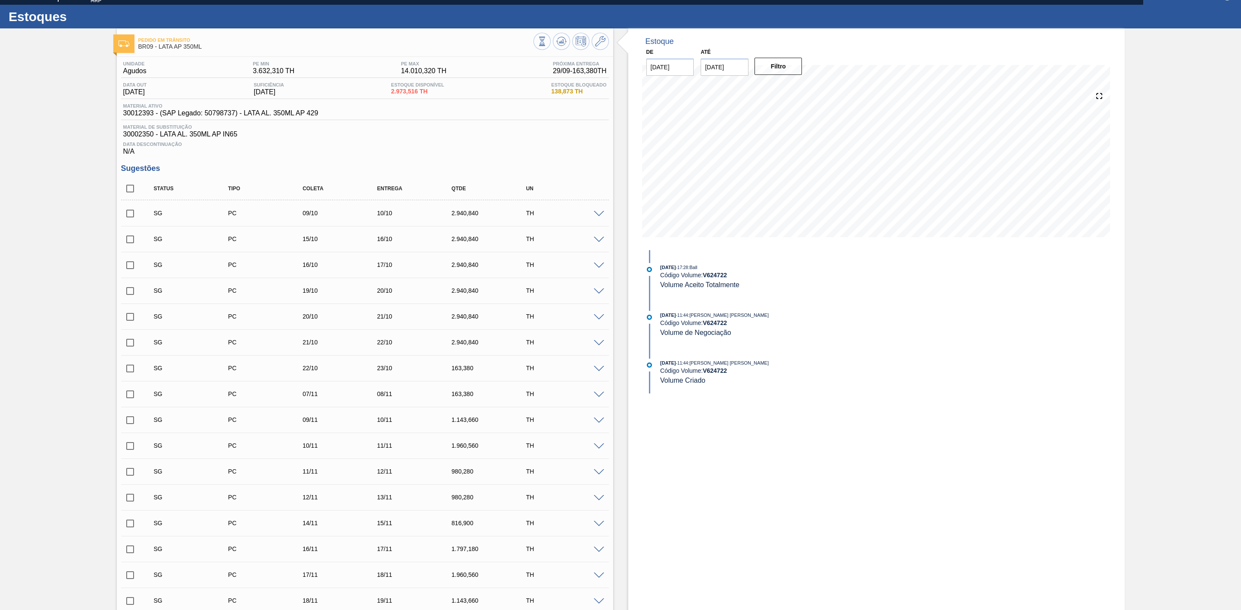
scroll to position [0, 0]
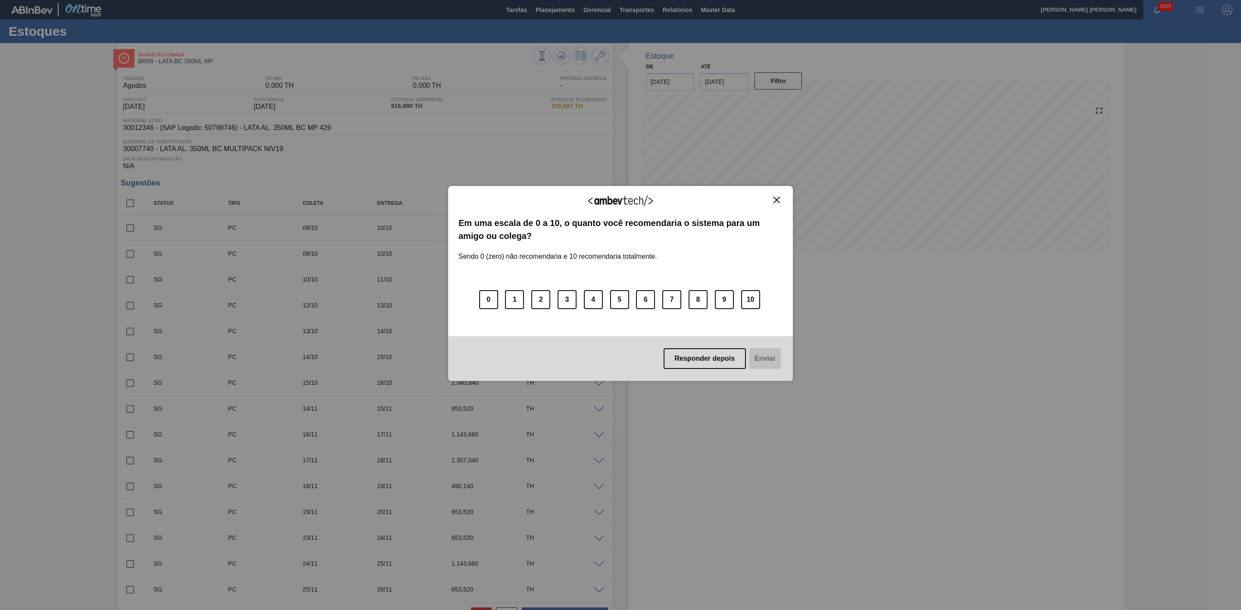
click at [779, 203] on img "Close" at bounding box center [776, 200] width 6 height 6
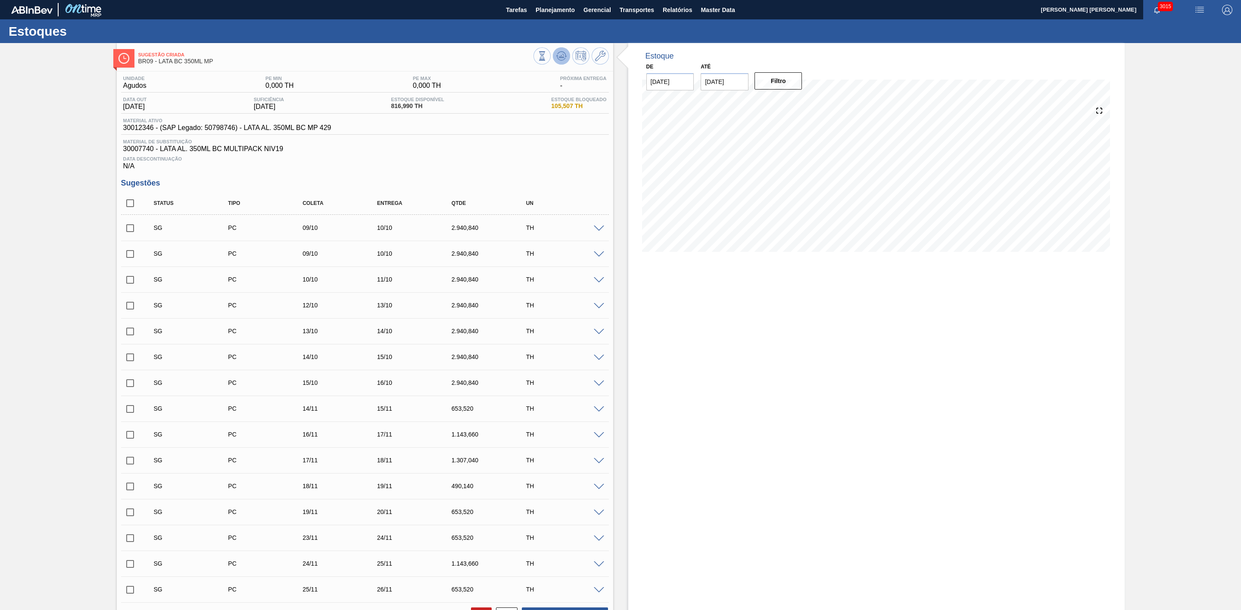
click at [563, 51] on icon at bounding box center [561, 56] width 10 height 10
click at [557, 57] on icon at bounding box center [561, 56] width 10 height 10
click at [128, 261] on input "checkbox" at bounding box center [130, 254] width 18 height 18
checkbox input "true"
click at [128, 280] on input "checkbox" at bounding box center [130, 280] width 18 height 18
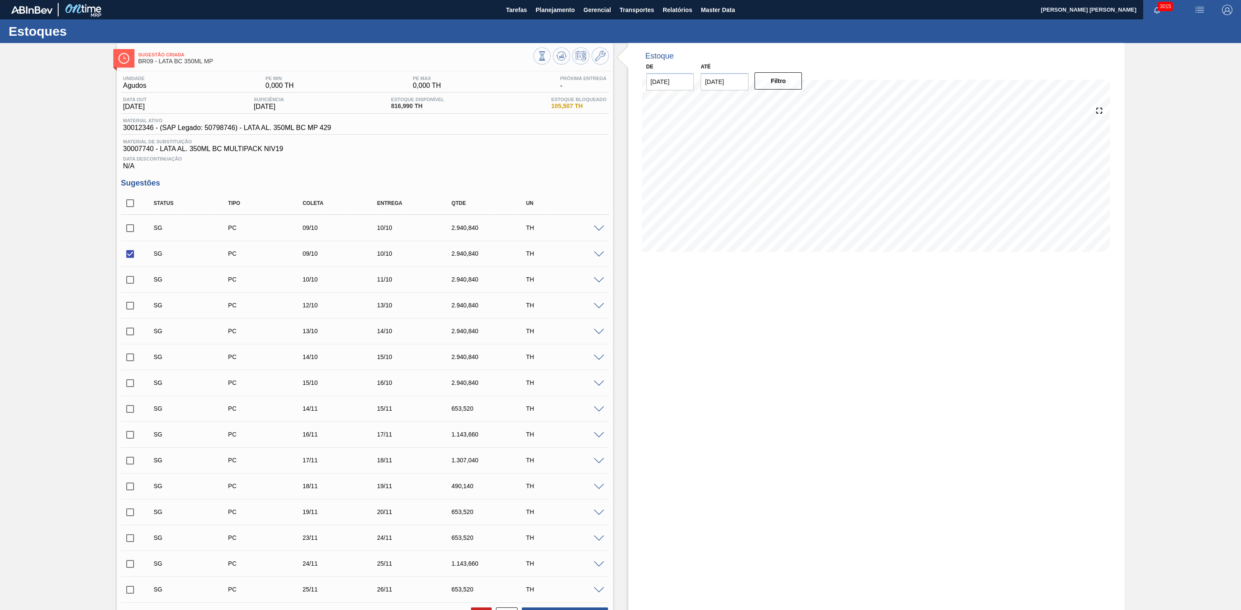
checkbox input "true"
click at [131, 307] on input "checkbox" at bounding box center [130, 306] width 18 height 18
checkbox input "true"
click at [132, 335] on input "checkbox" at bounding box center [130, 332] width 18 height 18
checkbox input "true"
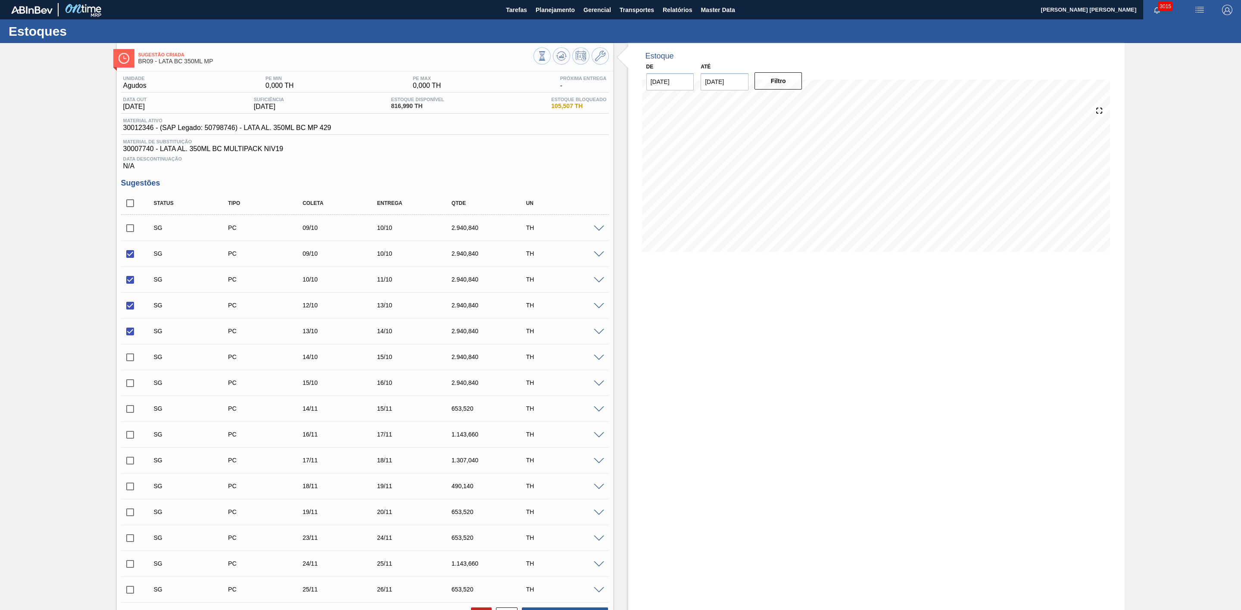
click at [128, 263] on input "checkbox" at bounding box center [130, 254] width 18 height 18
checkbox input "false"
click at [130, 282] on input "checkbox" at bounding box center [130, 280] width 18 height 18
checkbox input "false"
click at [129, 309] on input "checkbox" at bounding box center [130, 306] width 18 height 18
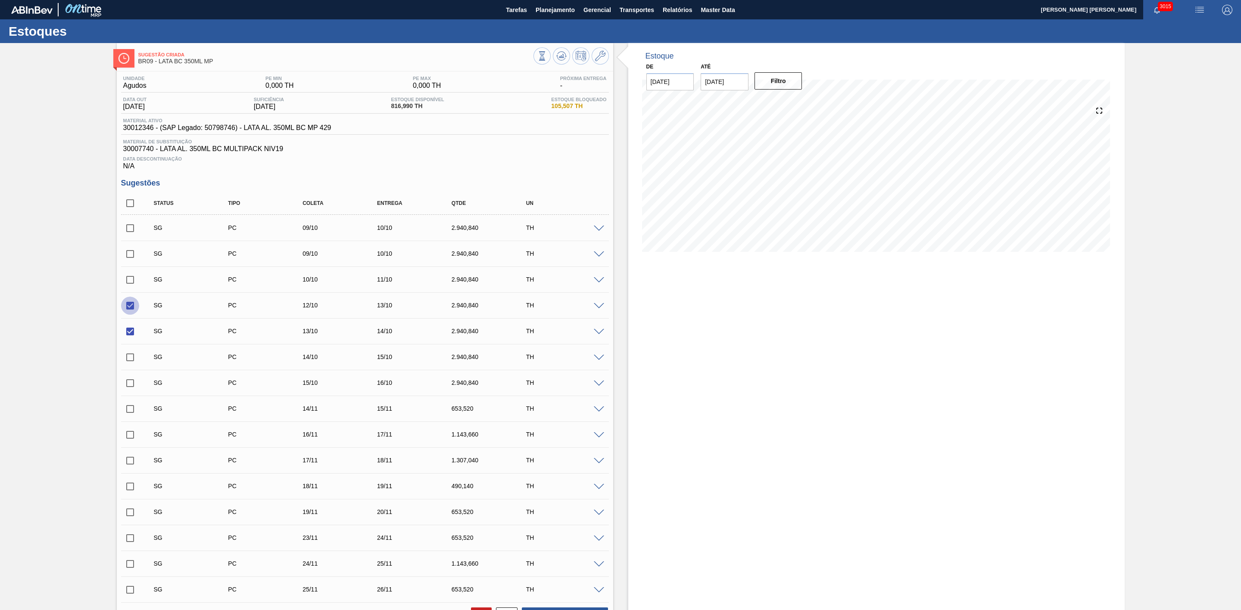
checkbox input "false"
click at [129, 336] on input "checkbox" at bounding box center [130, 332] width 18 height 18
checkbox input "false"
drag, startPoint x: 132, startPoint y: 258, endPoint x: 131, endPoint y: 264, distance: 5.2
click at [132, 258] on input "checkbox" at bounding box center [130, 254] width 18 height 18
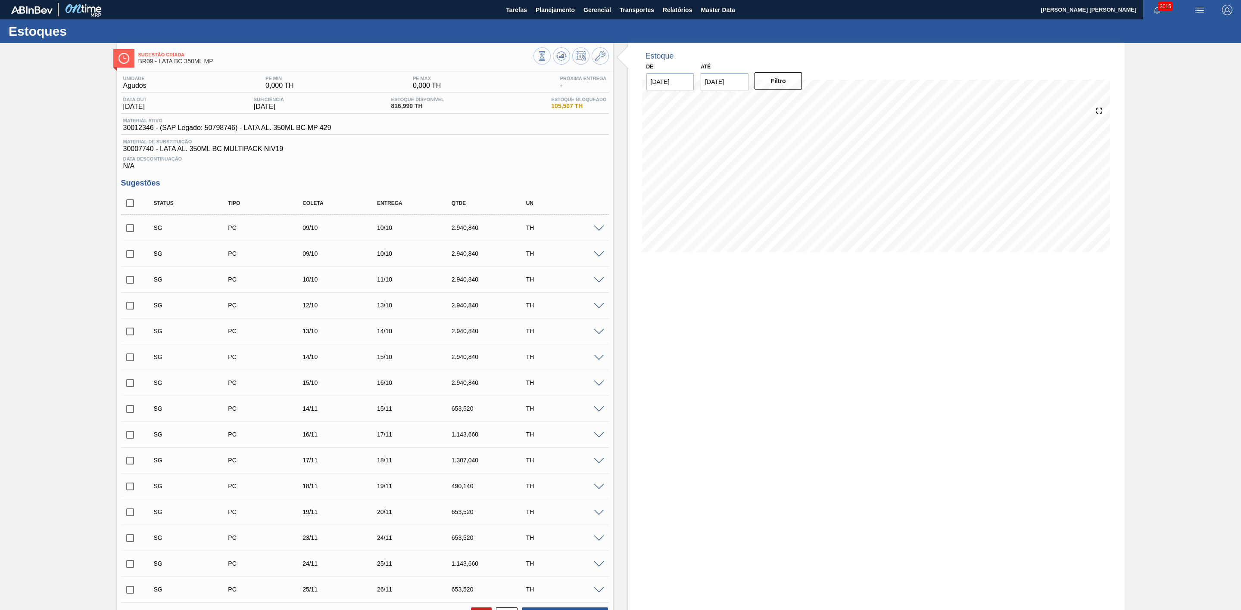
checkbox input "true"
click at [134, 285] on input "checkbox" at bounding box center [130, 280] width 18 height 18
checkbox input "true"
click at [128, 309] on input "checkbox" at bounding box center [130, 306] width 18 height 18
checkbox input "true"
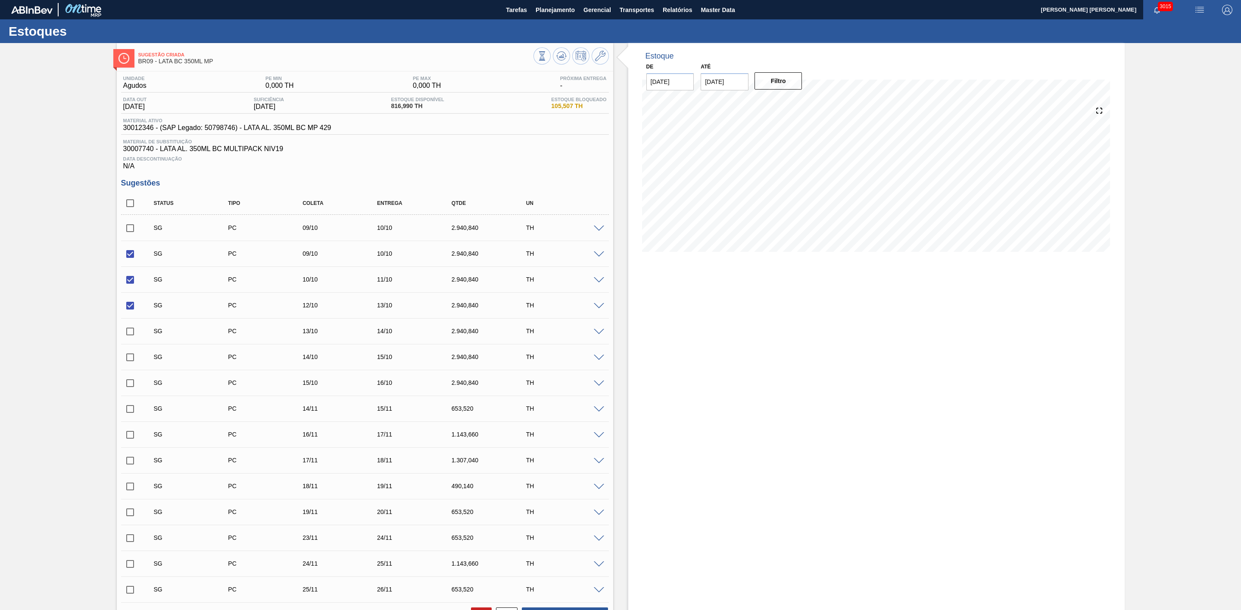
click at [128, 335] on input "checkbox" at bounding box center [130, 332] width 18 height 18
checkbox input "true"
click at [130, 256] on input "checkbox" at bounding box center [130, 254] width 18 height 18
checkbox input "false"
click at [127, 282] on input "checkbox" at bounding box center [130, 280] width 18 height 18
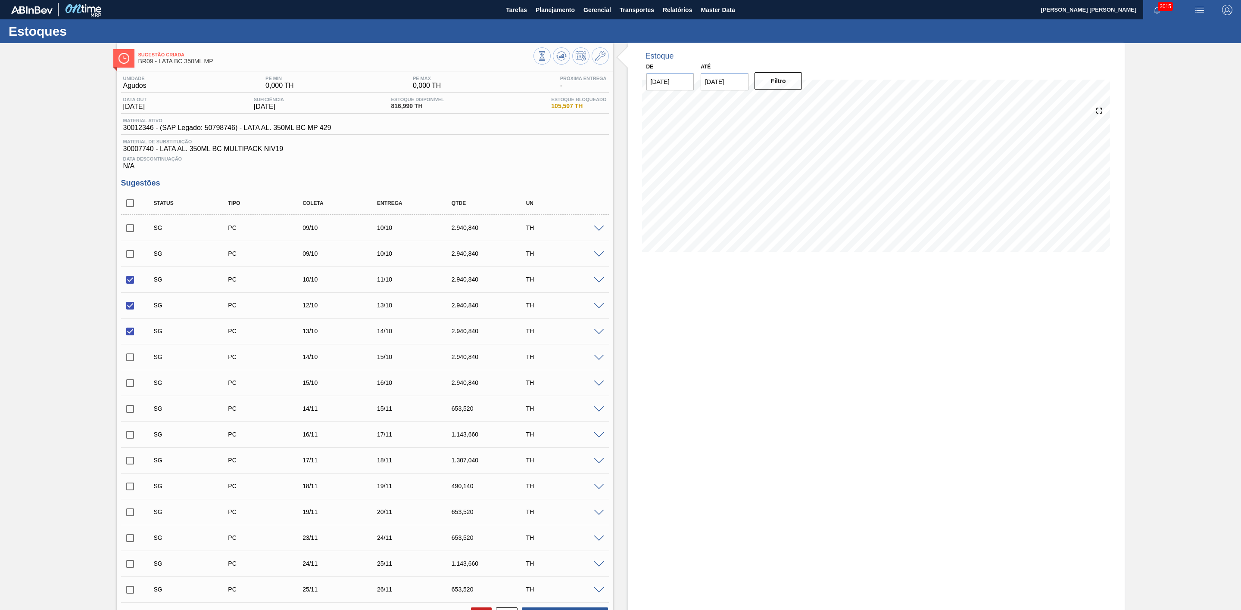
checkbox input "false"
click at [129, 308] on input "checkbox" at bounding box center [130, 306] width 18 height 18
checkbox input "false"
click at [130, 334] on input "checkbox" at bounding box center [130, 332] width 18 height 18
checkbox input "false"
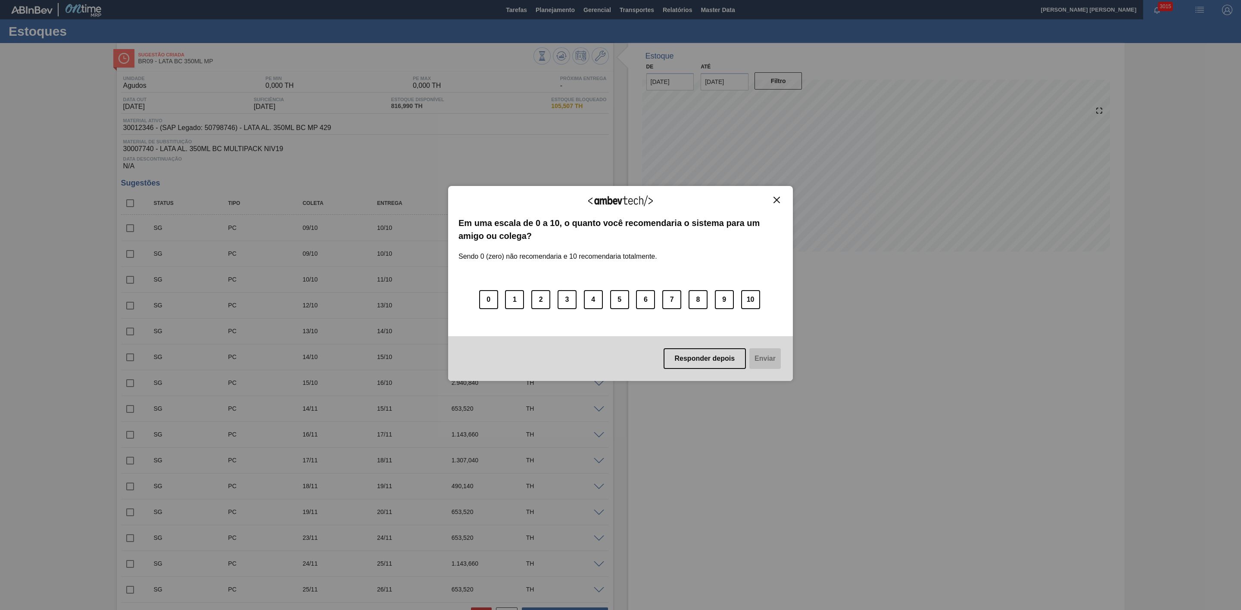
click at [778, 203] on img "Close" at bounding box center [776, 200] width 6 height 6
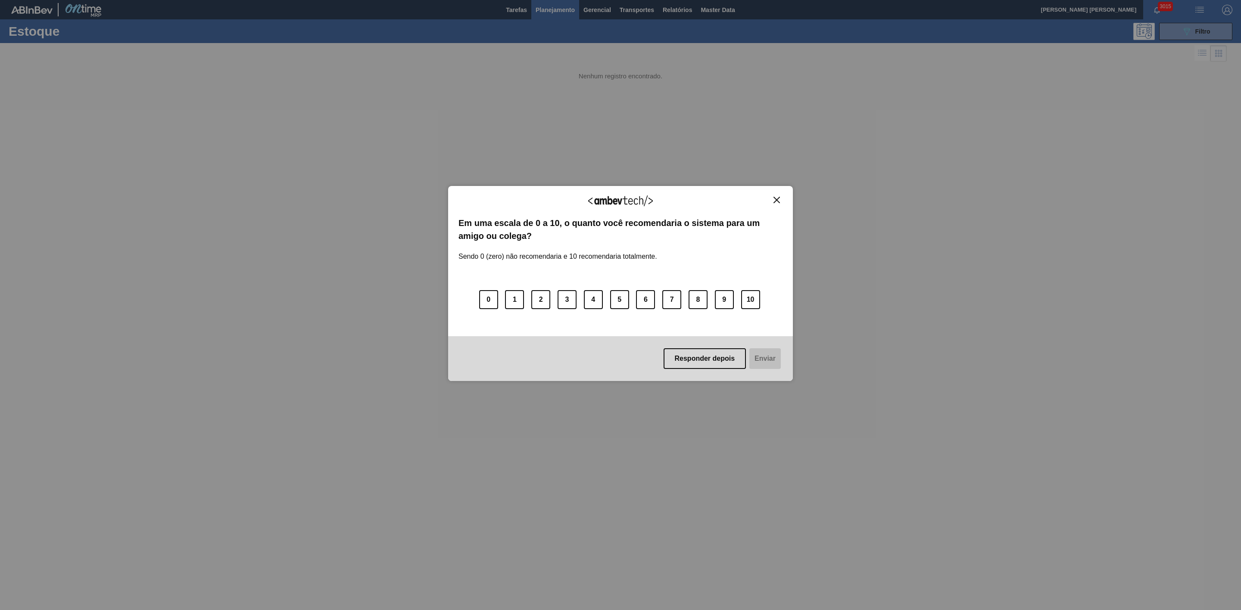
click at [778, 199] on img "Close" at bounding box center [776, 200] width 6 height 6
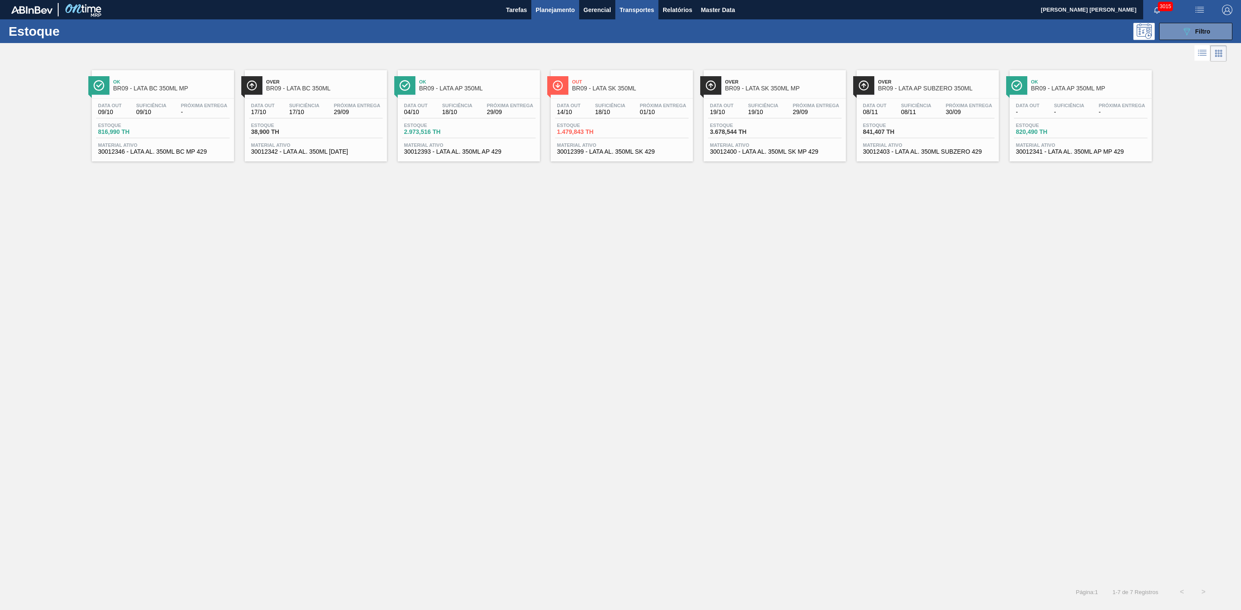
click at [647, 10] on span "Transportes" at bounding box center [636, 10] width 34 height 10
click at [631, 42] on li "Otimização de Carga" at bounding box center [636, 43] width 71 height 14
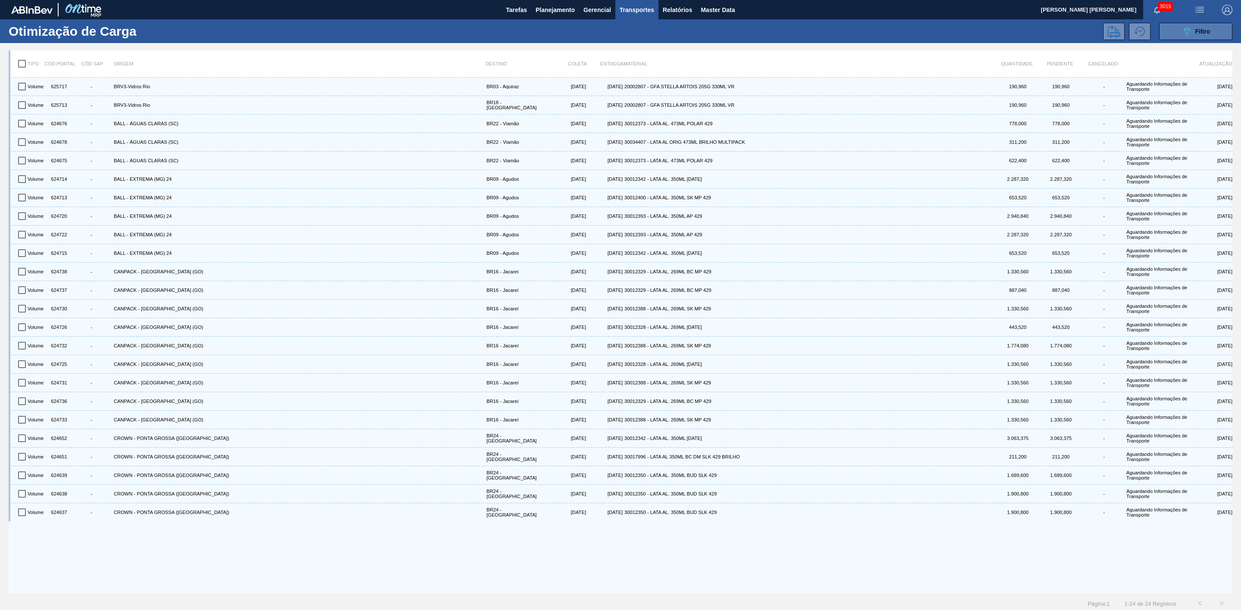
click at [1211, 35] on button "089F7B8B-B2A5-4AFE-B5C0-19BA573D28AC Filtro" at bounding box center [1195, 31] width 73 height 17
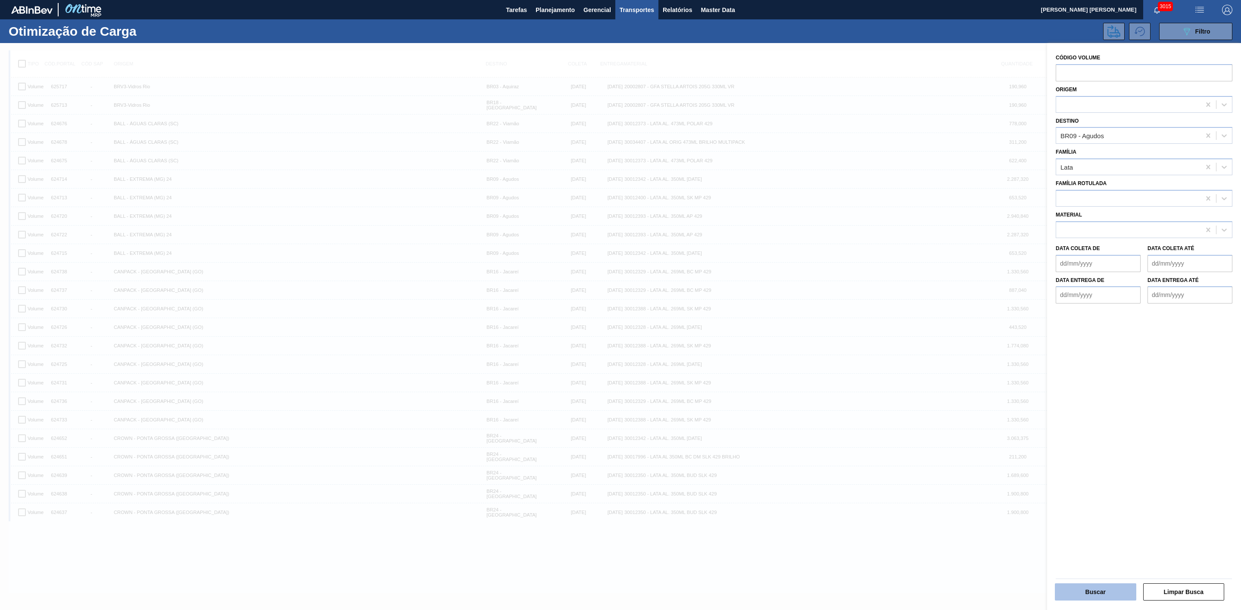
click at [1106, 590] on button "Buscar" at bounding box center [1095, 592] width 81 height 17
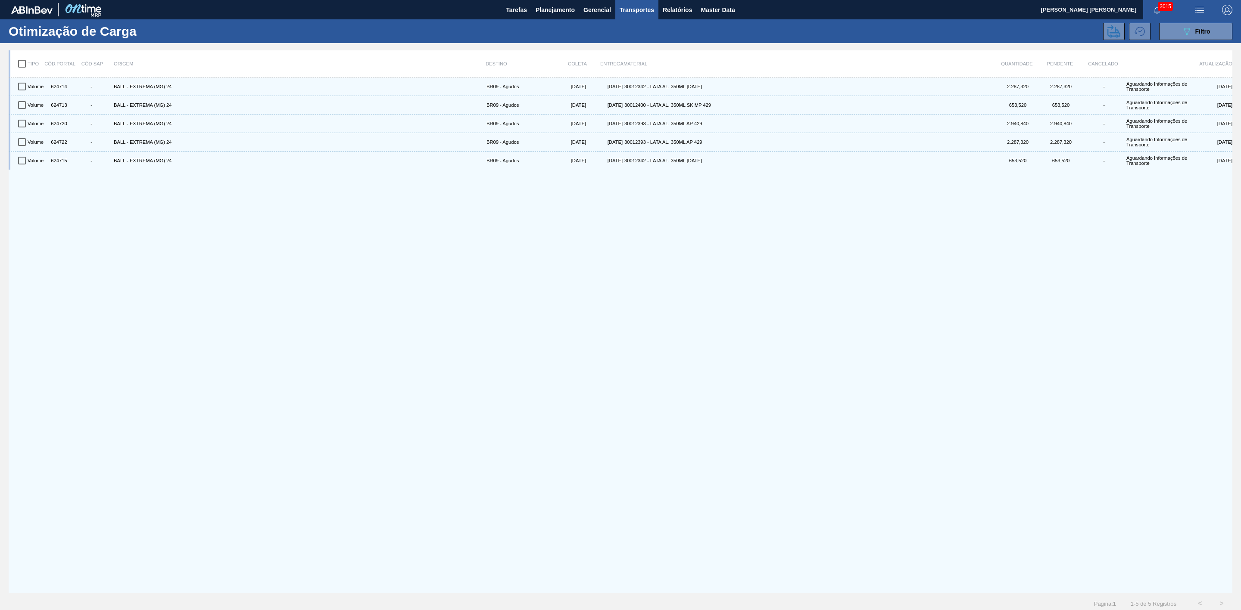
click at [20, 64] on input "checkbox" at bounding box center [22, 64] width 18 height 18
checkbox input "true"
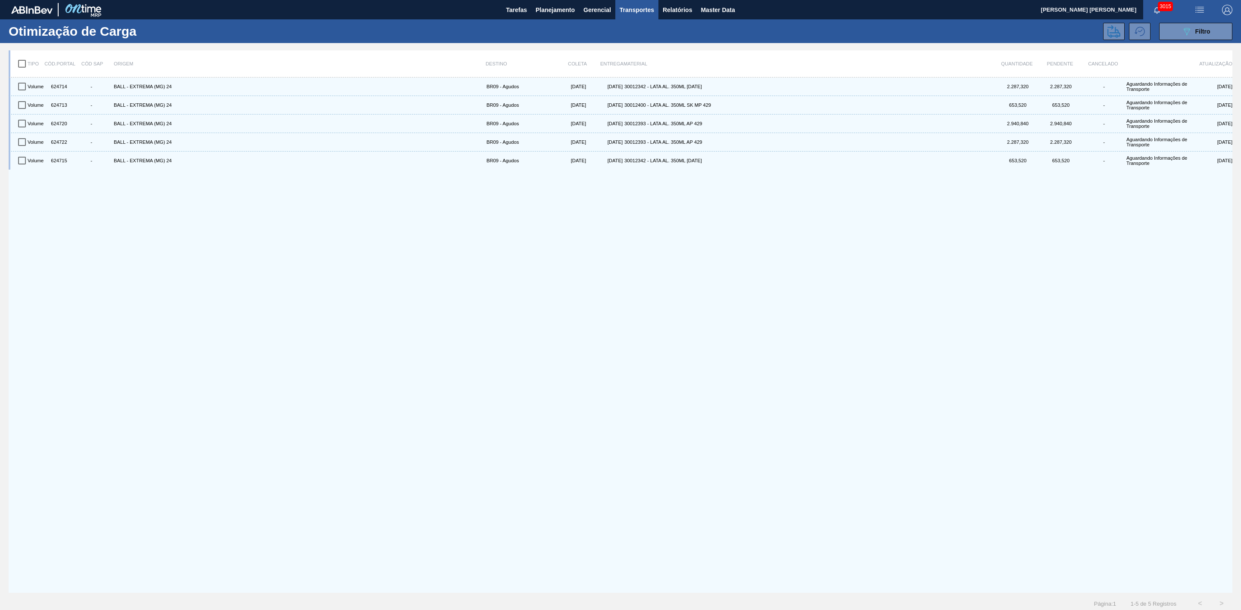
checkbox input "true"
click at [1117, 31] on icon at bounding box center [1113, 31] width 13 height 13
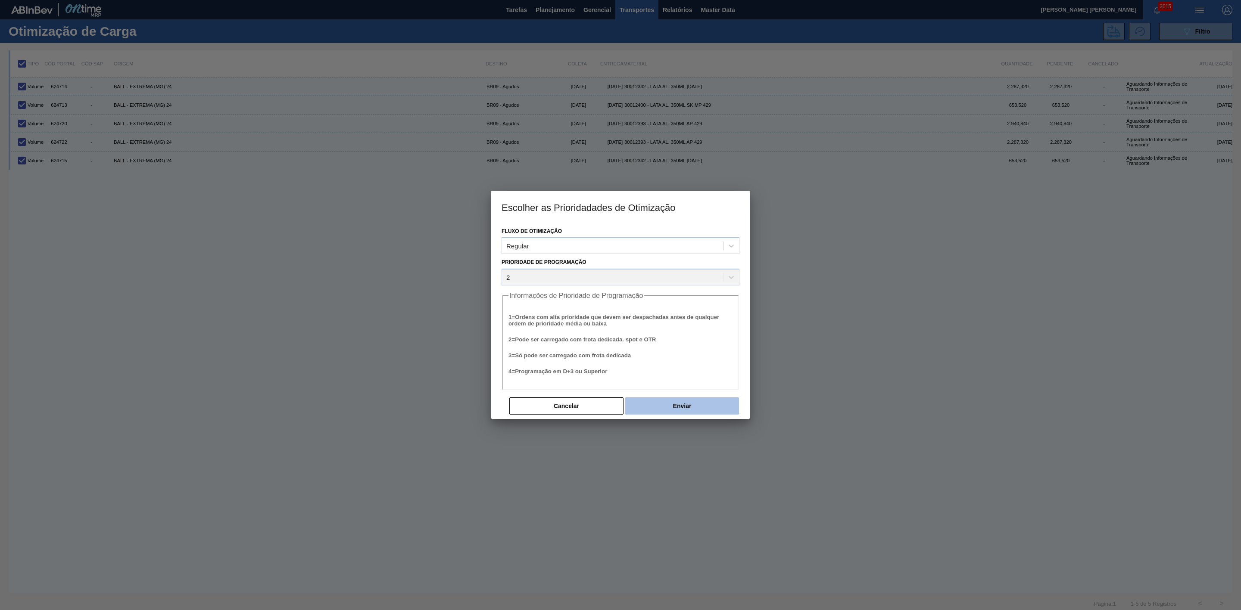
click at [708, 405] on button "Enviar" at bounding box center [682, 406] width 114 height 17
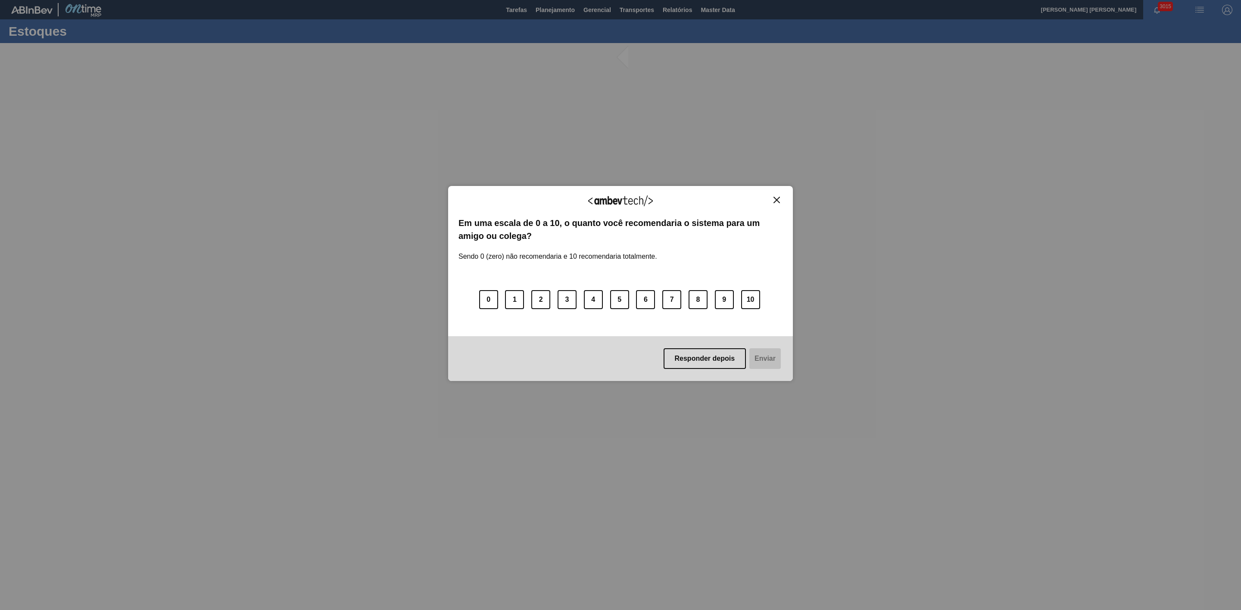
click at [776, 198] on img "Close" at bounding box center [776, 200] width 6 height 6
click at [777, 202] on img "Close" at bounding box center [776, 200] width 6 height 6
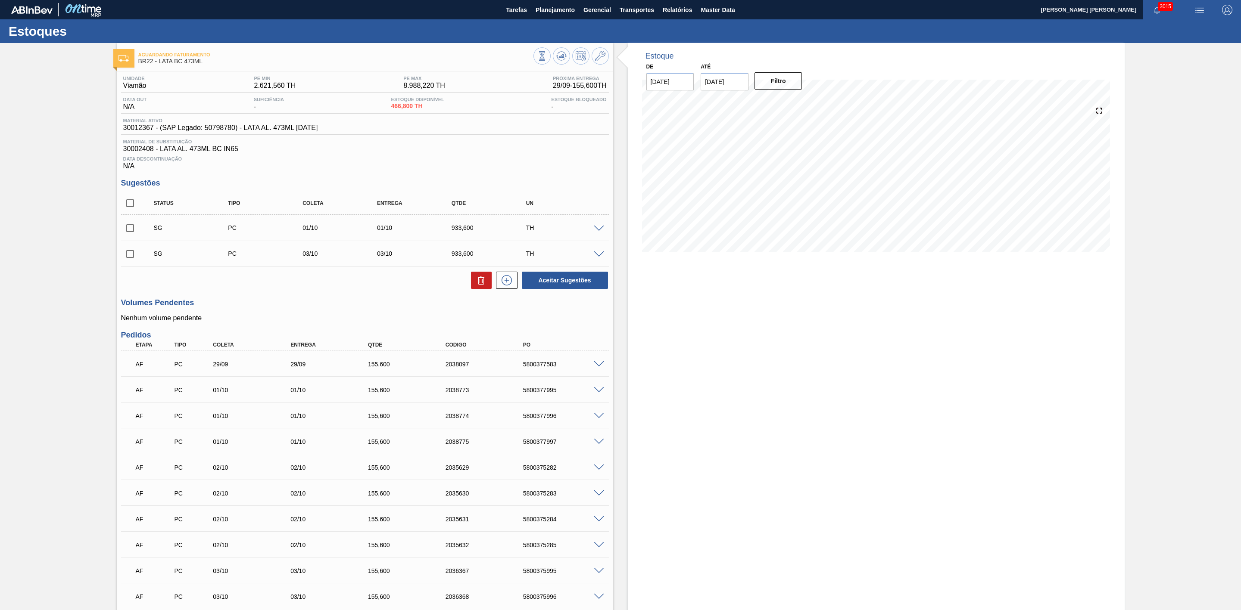
click at [128, 210] on input "checkbox" at bounding box center [130, 203] width 18 height 18
checkbox input "true"
click at [477, 286] on icon at bounding box center [481, 280] width 10 height 10
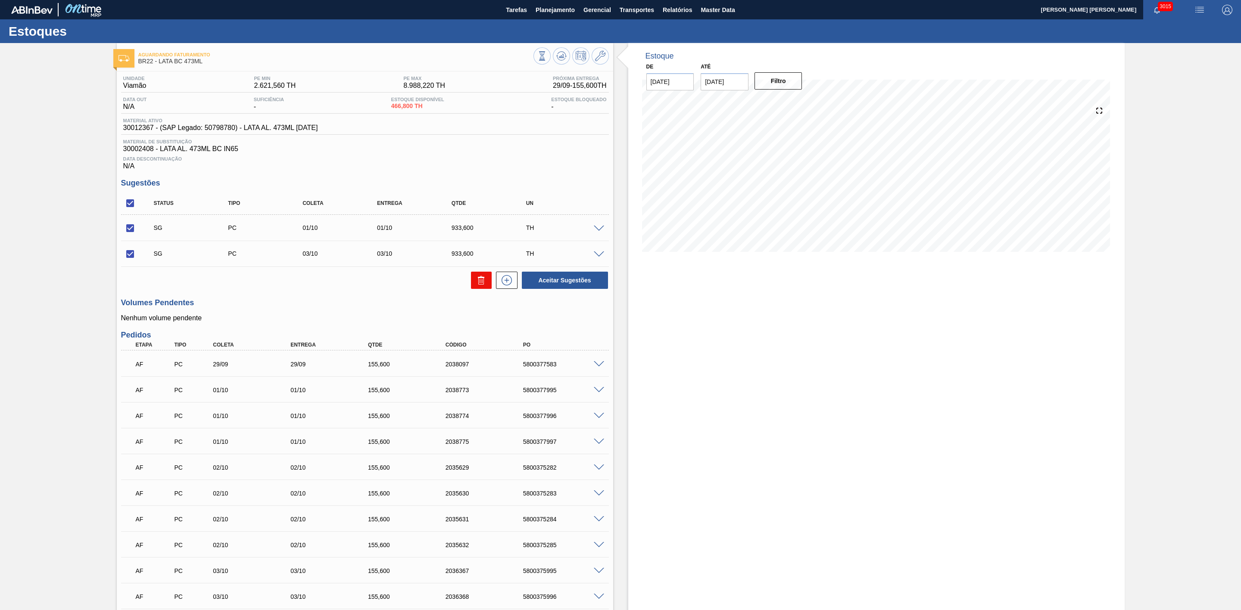
checkbox input "false"
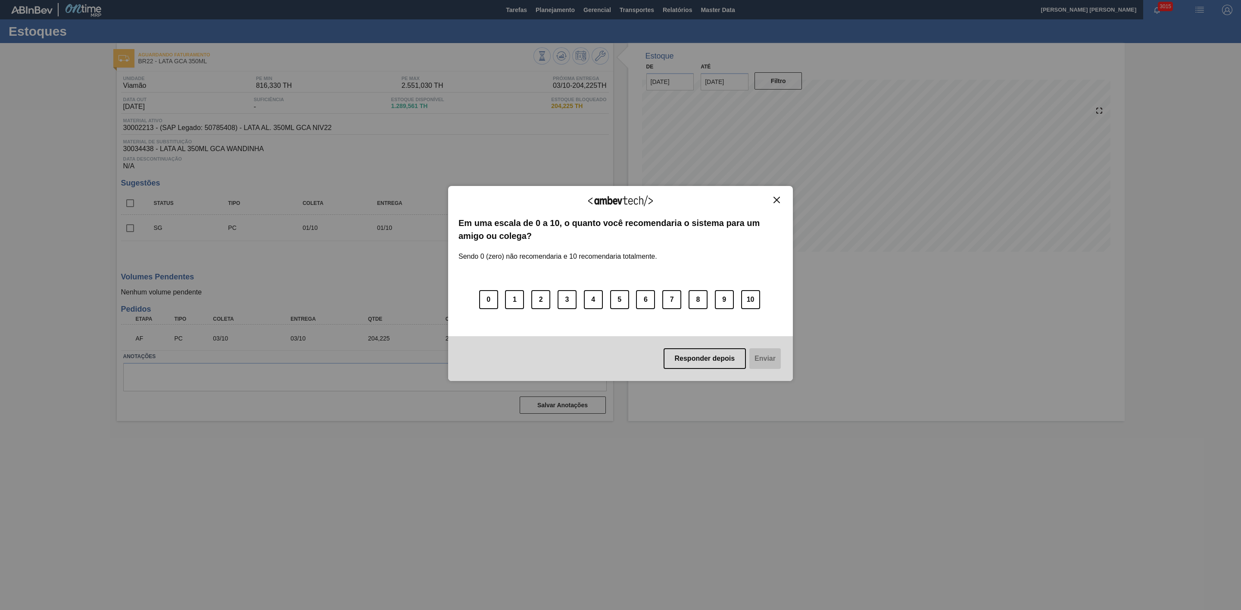
click at [776, 201] on img "Close" at bounding box center [776, 200] width 6 height 6
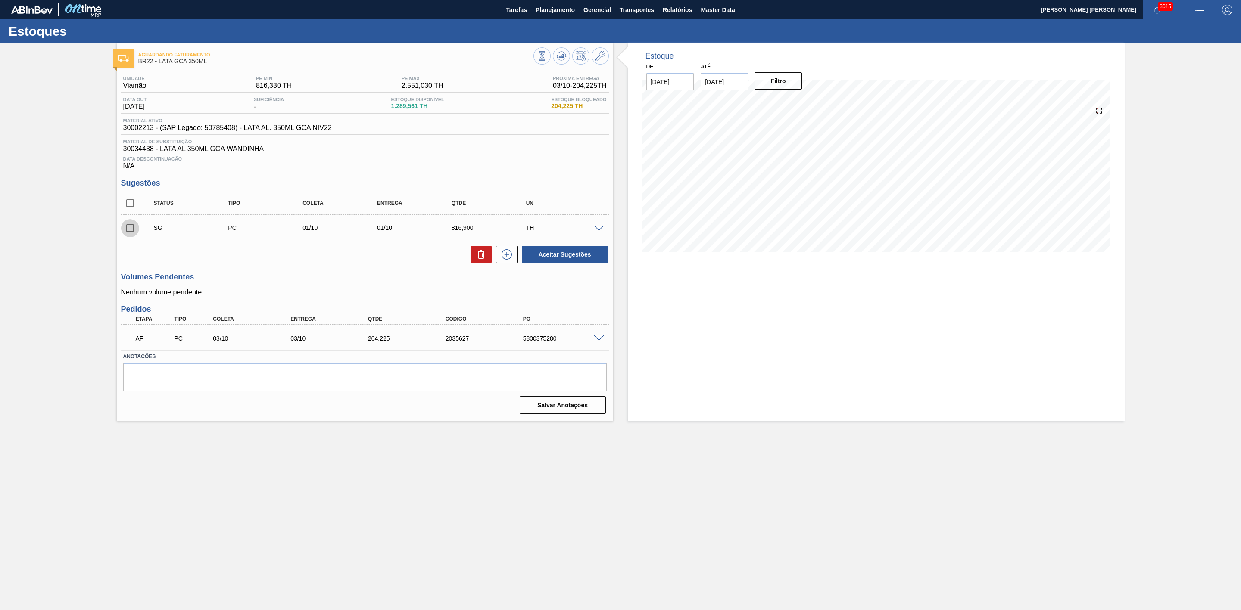
click at [131, 236] on input "checkbox" at bounding box center [130, 228] width 18 height 18
click at [477, 255] on icon at bounding box center [481, 254] width 10 height 10
checkbox input "false"
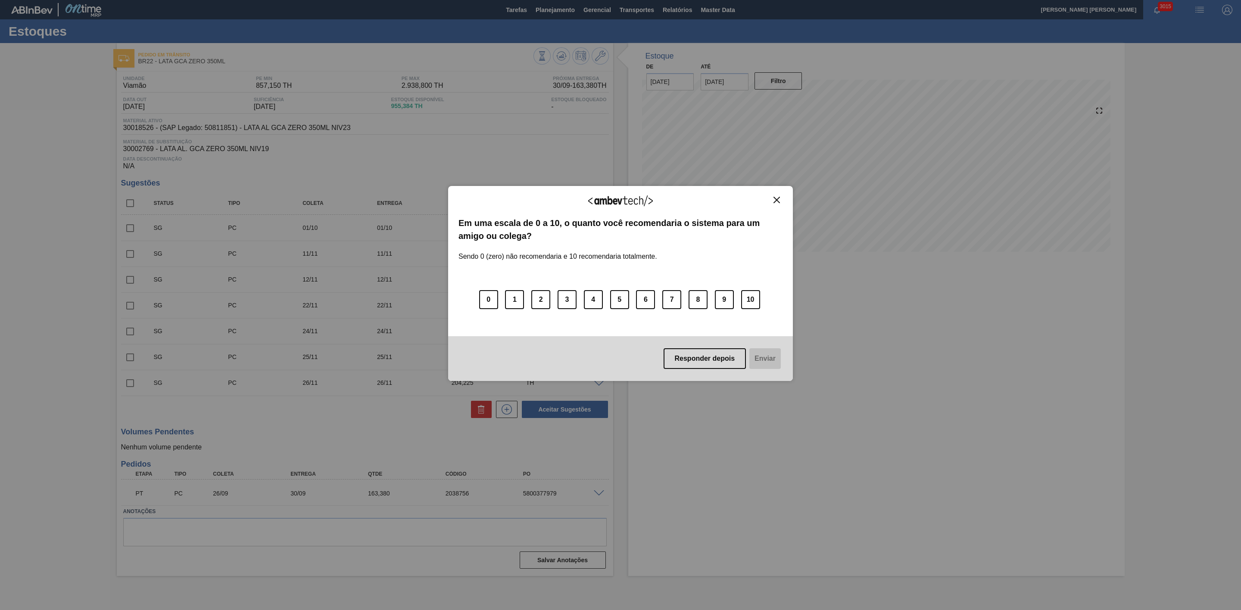
click at [777, 199] on img "Close" at bounding box center [776, 200] width 6 height 6
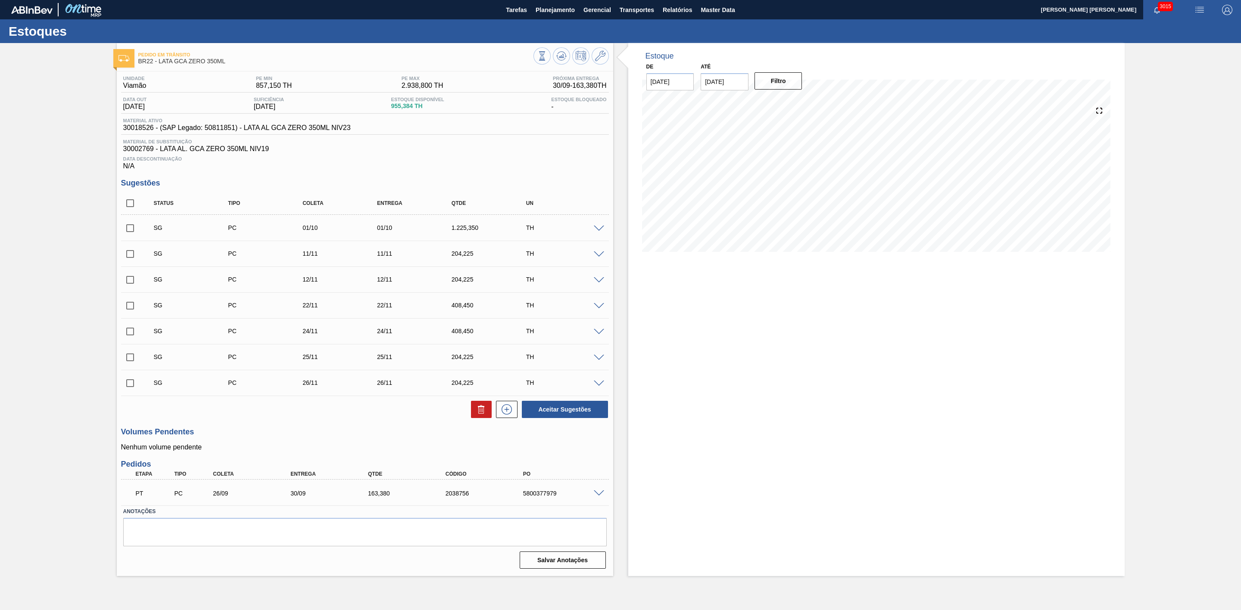
click at [130, 235] on input "checkbox" at bounding box center [130, 228] width 18 height 18
click at [481, 415] on icon at bounding box center [481, 410] width 10 height 10
checkbox input "false"
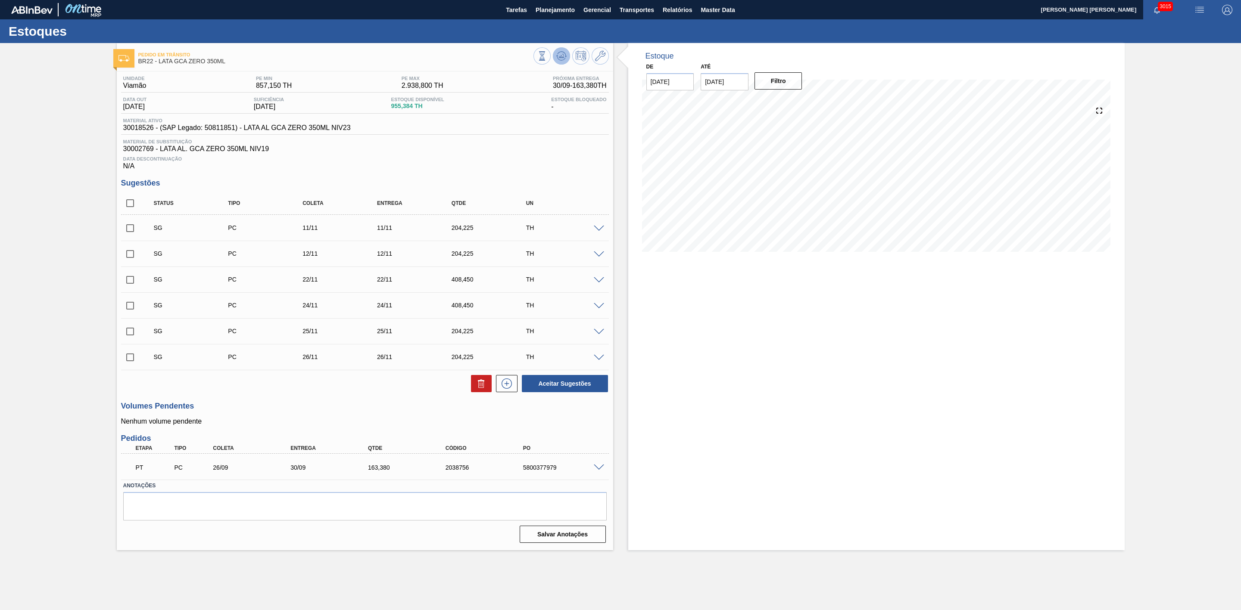
click at [558, 61] on span at bounding box center [561, 56] width 10 height 10
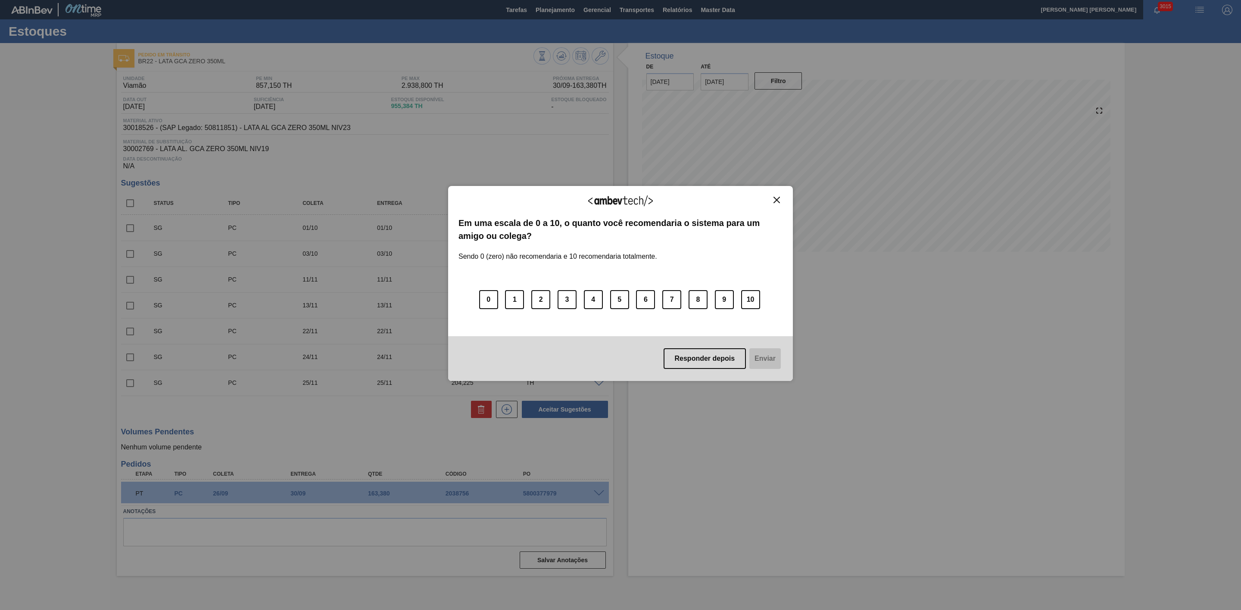
click at [775, 201] on img "Close" at bounding box center [776, 200] width 6 height 6
click at [777, 198] on img "Close" at bounding box center [776, 200] width 6 height 6
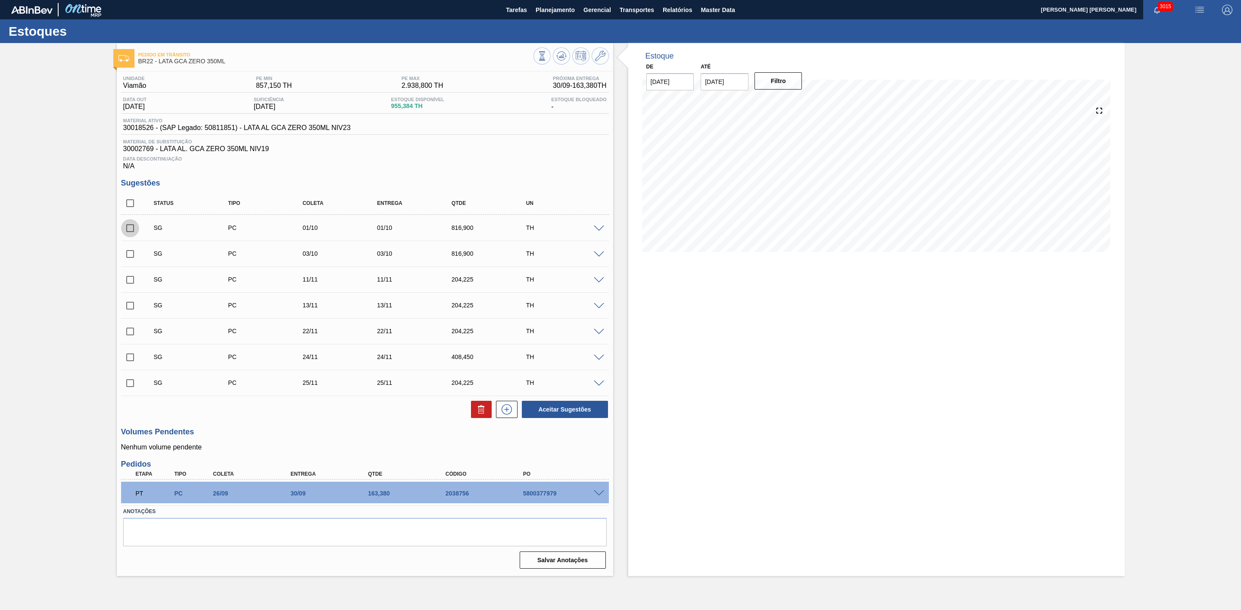
click at [127, 231] on input "checkbox" at bounding box center [130, 228] width 18 height 18
checkbox input "true"
click at [132, 258] on input "checkbox" at bounding box center [130, 254] width 18 height 18
checkbox input "true"
click at [480, 413] on icon at bounding box center [481, 410] width 10 height 10
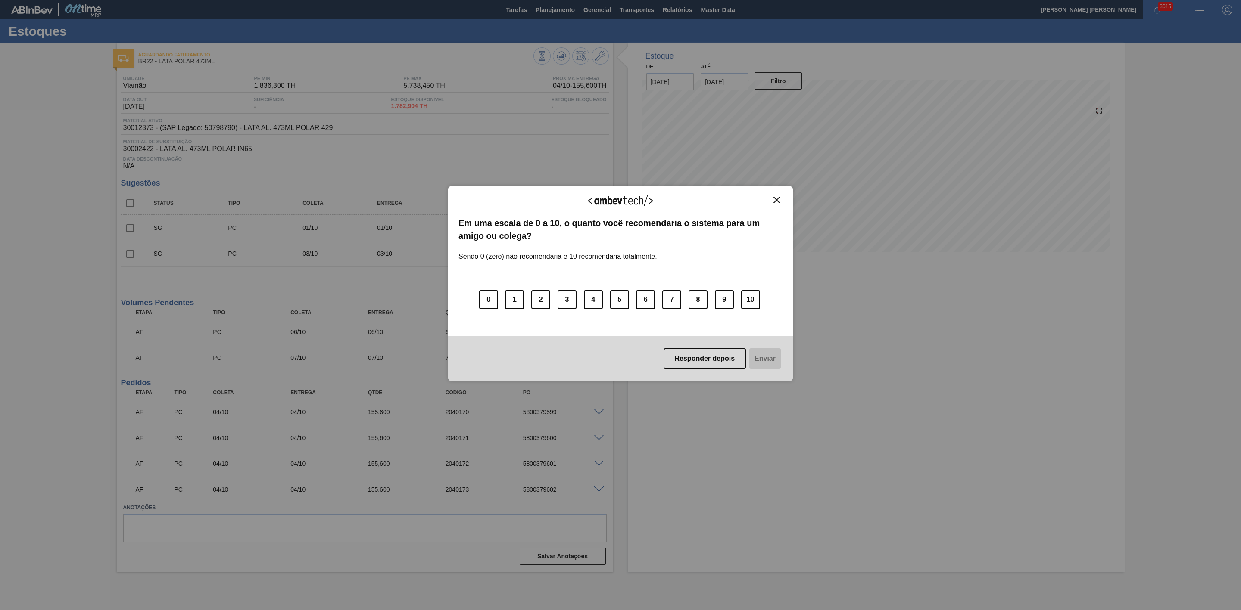
click at [779, 203] on img "Close" at bounding box center [776, 200] width 6 height 6
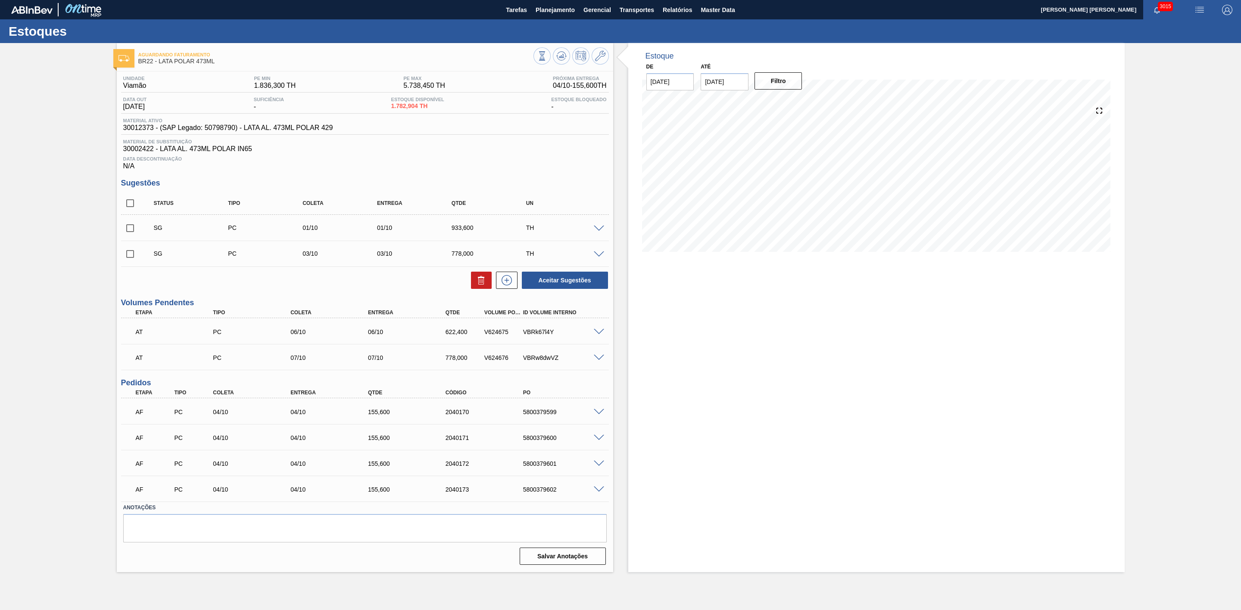
click at [133, 232] on input "checkbox" at bounding box center [130, 228] width 18 height 18
checkbox input "true"
click at [134, 259] on input "checkbox" at bounding box center [130, 254] width 18 height 18
checkbox input "true"
click at [480, 286] on icon at bounding box center [481, 280] width 10 height 10
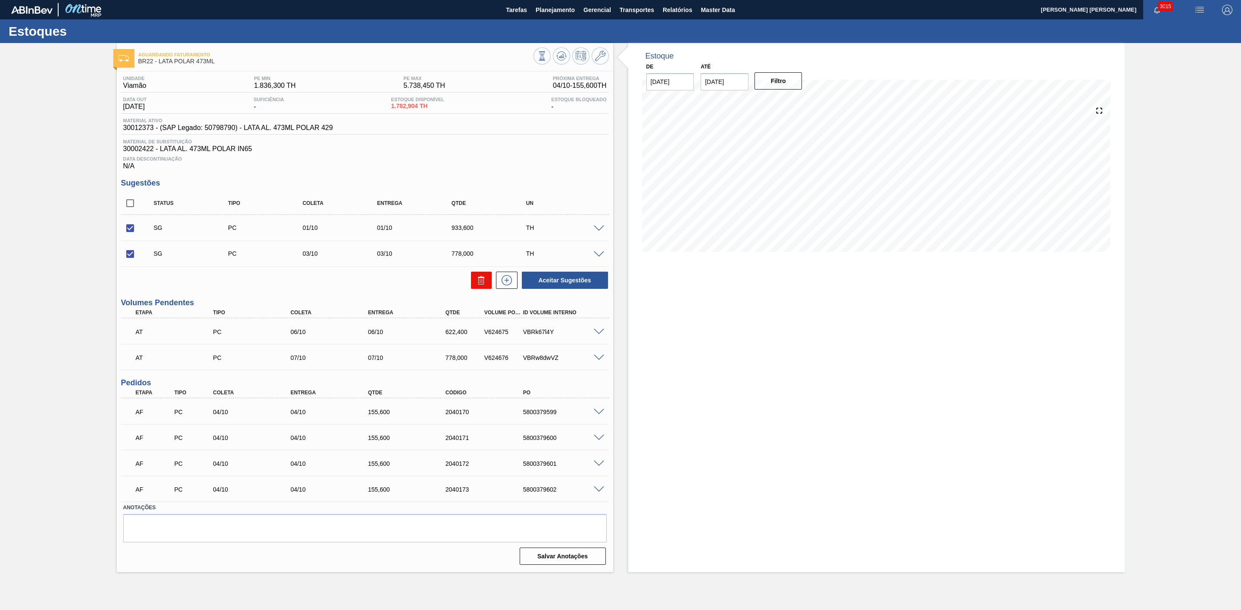
checkbox input "false"
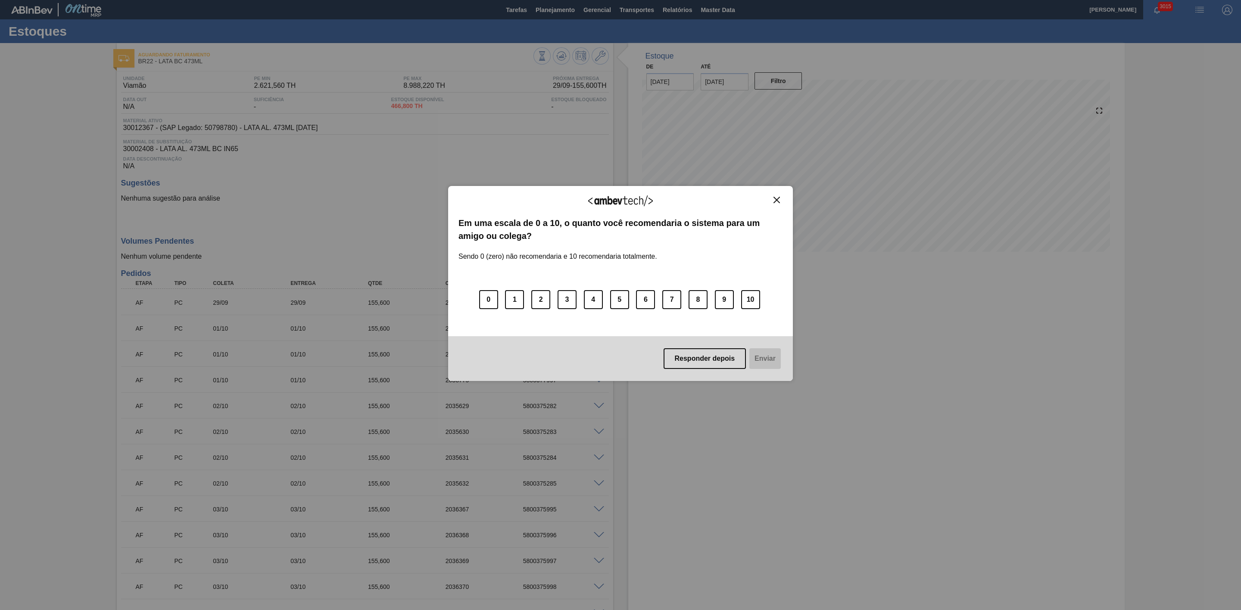
click at [775, 203] on img "Close" at bounding box center [776, 200] width 6 height 6
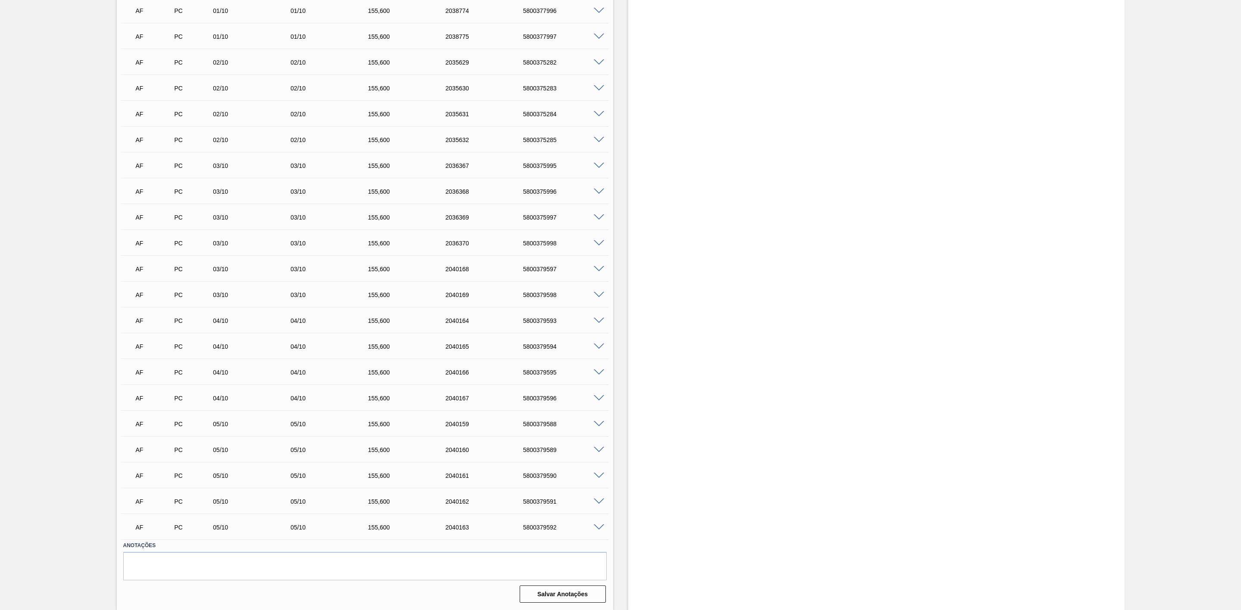
scroll to position [347, 0]
click at [598, 426] on span at bounding box center [599, 424] width 10 height 6
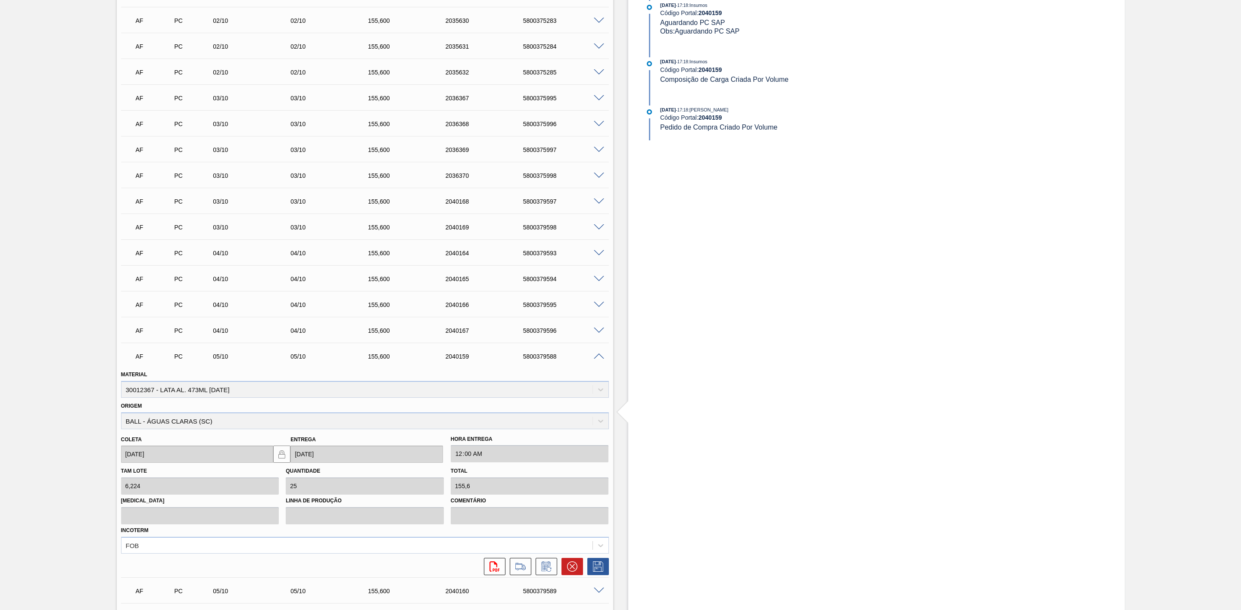
scroll to position [541, 0]
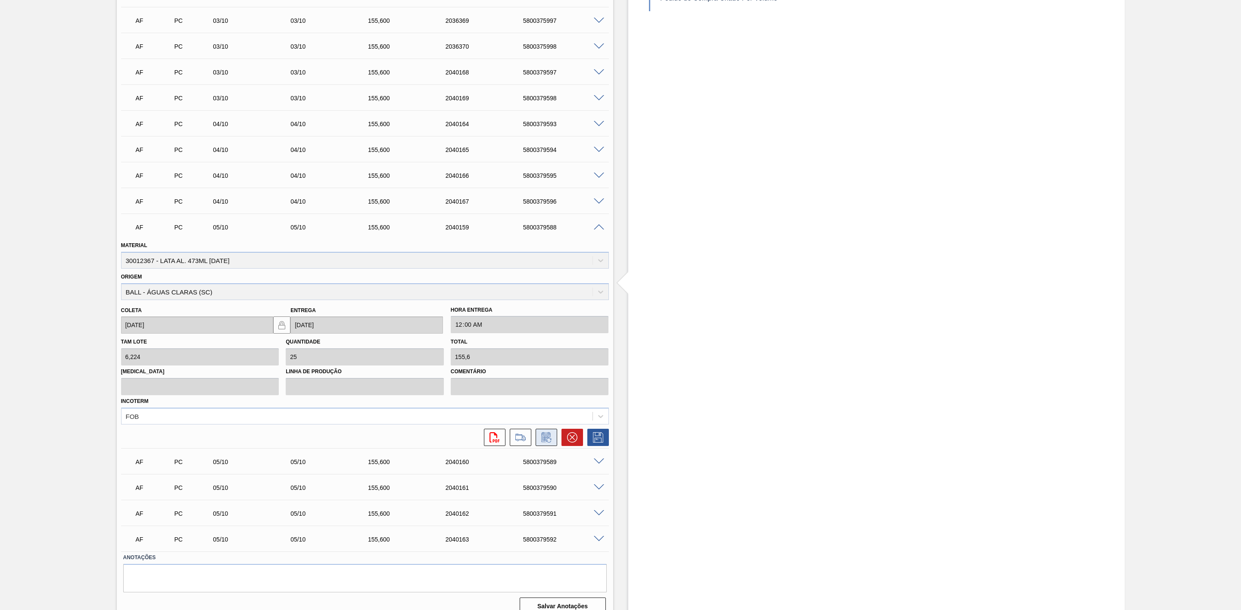
click at [544, 443] on icon at bounding box center [546, 438] width 14 height 10
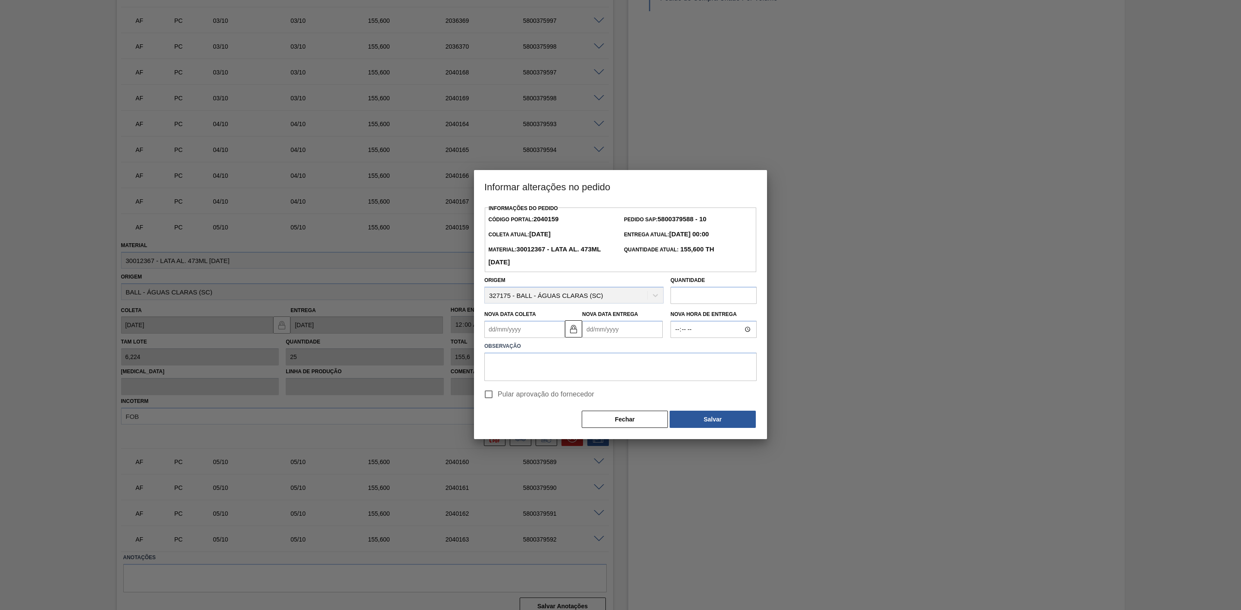
click at [605, 336] on Entrega2040159 "Nova Data Entrega" at bounding box center [622, 329] width 81 height 17
click at [678, 352] on button "Next Month" at bounding box center [678, 350] width 6 height 6
click at [605, 395] on div "6" at bounding box center [607, 392] width 12 height 12
type Coleta2040159 "[DATE]"
type Entrega2040159 "[DATE]"
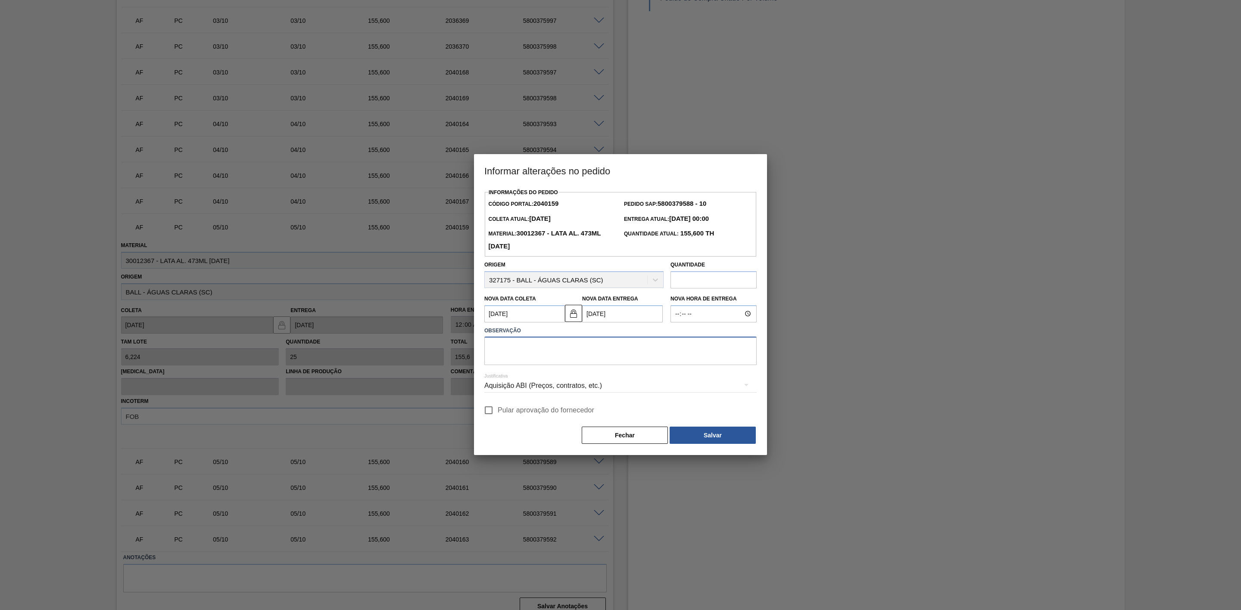
click at [511, 354] on textarea at bounding box center [620, 351] width 272 height 28
type textarea "Linearização de grade"
click at [561, 386] on div "Aquisição ABI (Preços, contratos, etc.)" at bounding box center [620, 386] width 272 height 24
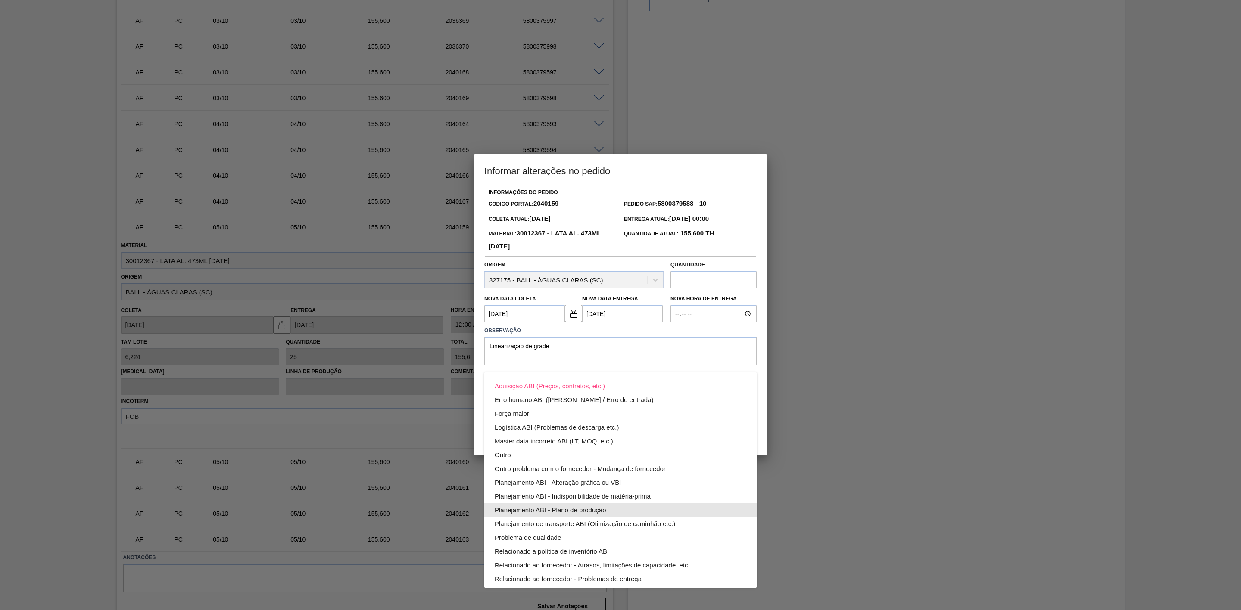
click at [605, 509] on div "Planejamento ABI - Plano de produção" at bounding box center [621, 511] width 252 height 14
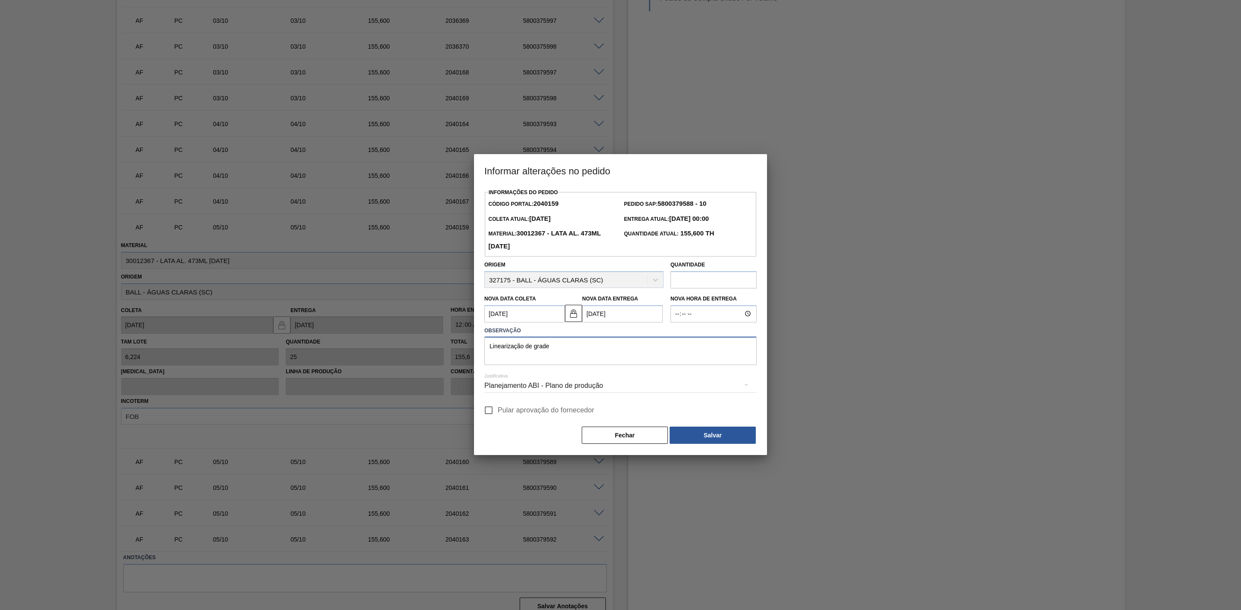
drag, startPoint x: 565, startPoint y: 348, endPoint x: 450, endPoint y: 347, distance: 115.0
click at [450, 347] on div "Informar alterações no pedido Informações do Pedido Código Portal: 2040159 Pedi…" at bounding box center [620, 305] width 1241 height 610
click at [715, 437] on button "Salvar" at bounding box center [712, 435] width 86 height 17
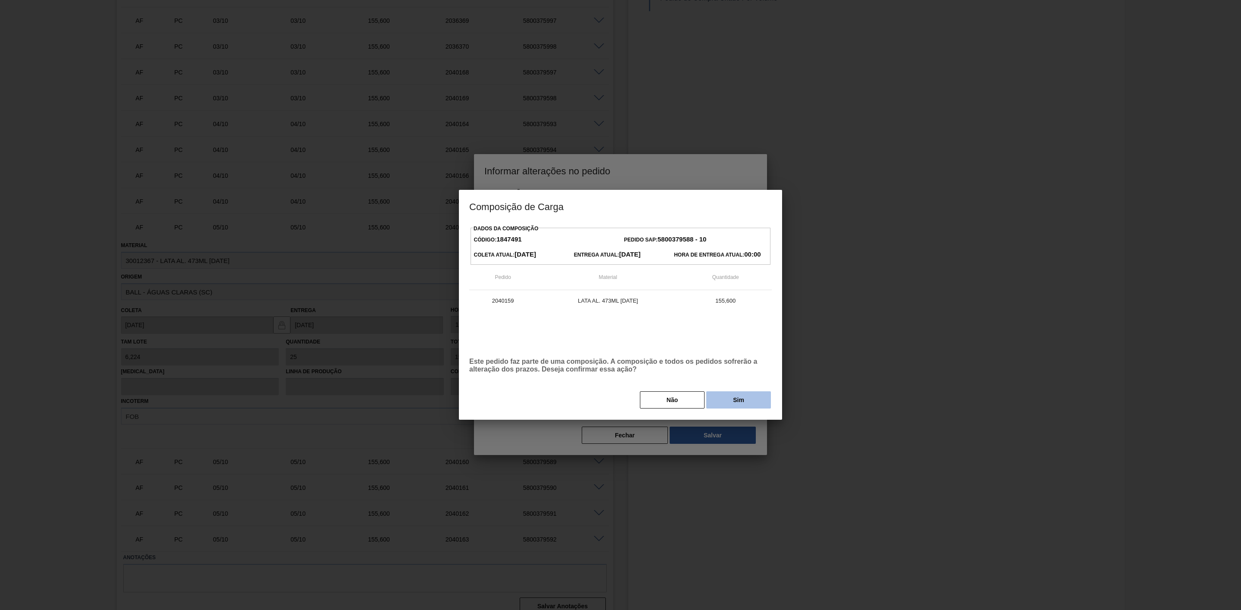
click at [738, 397] on button "Sim" at bounding box center [738, 400] width 65 height 17
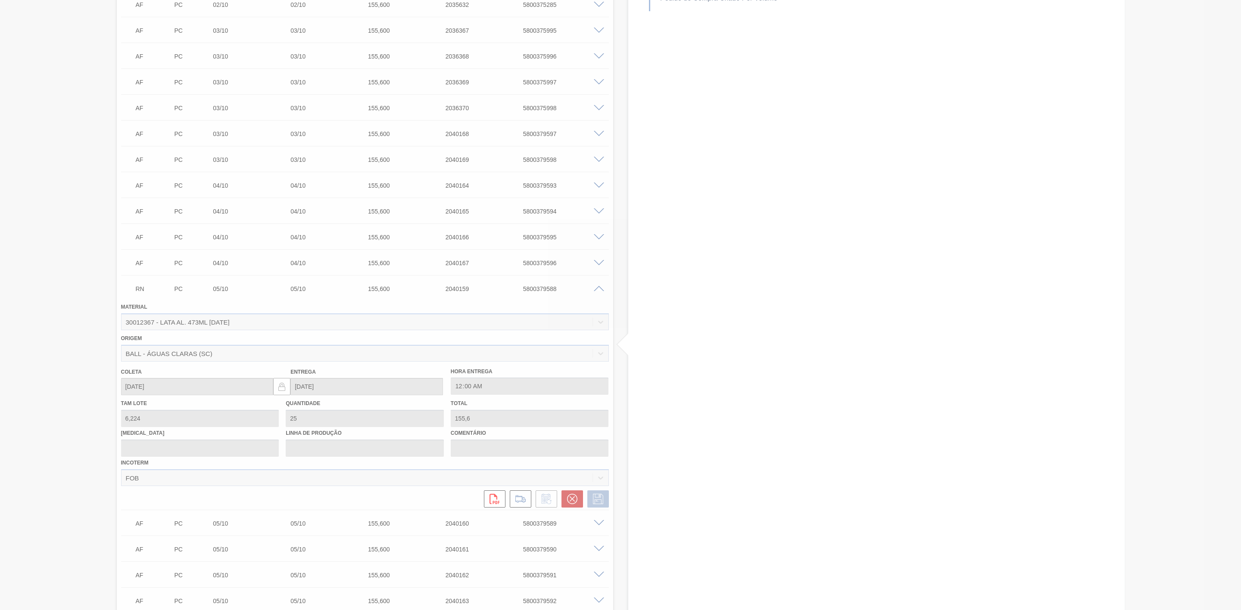
scroll to position [409, 0]
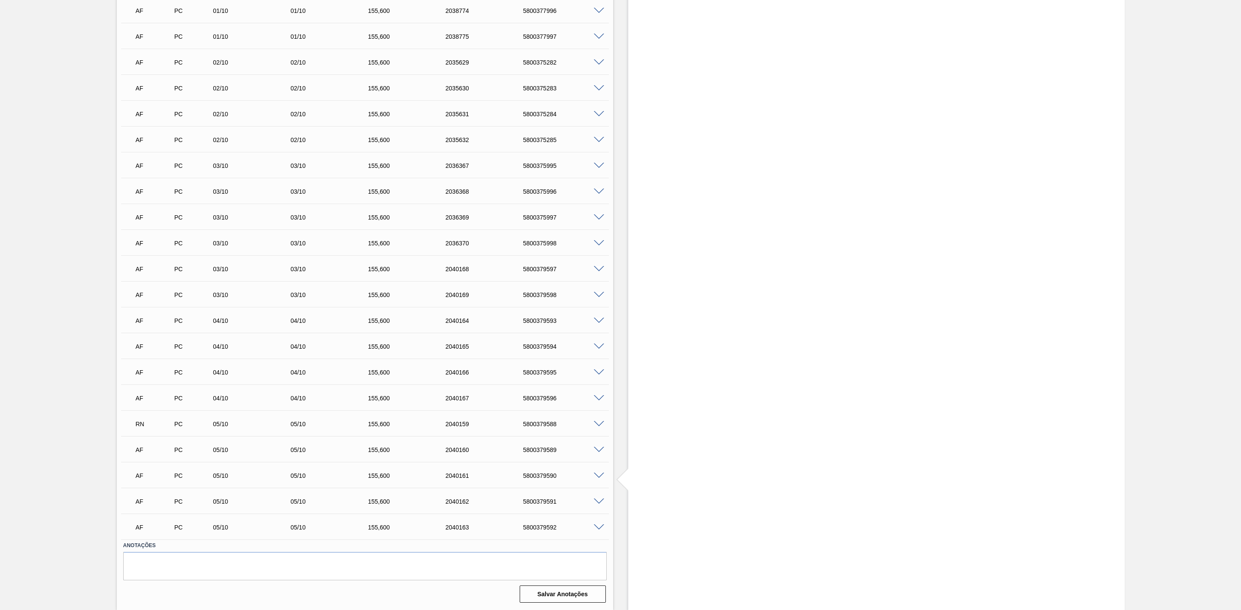
click at [596, 450] on span at bounding box center [599, 450] width 10 height 6
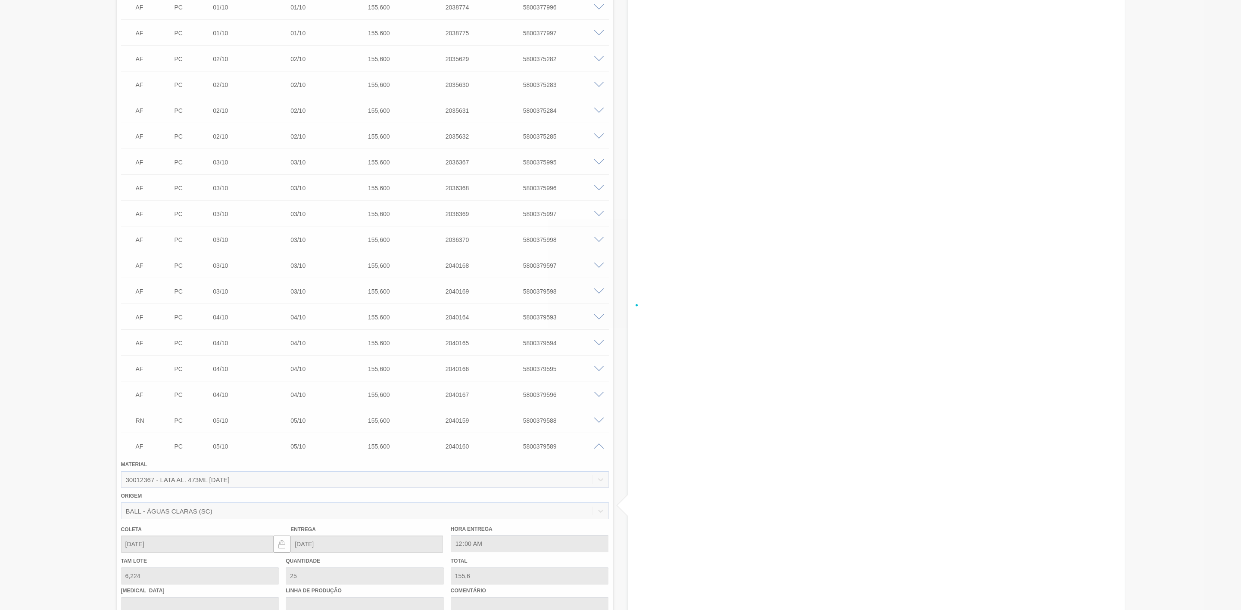
scroll to position [602, 0]
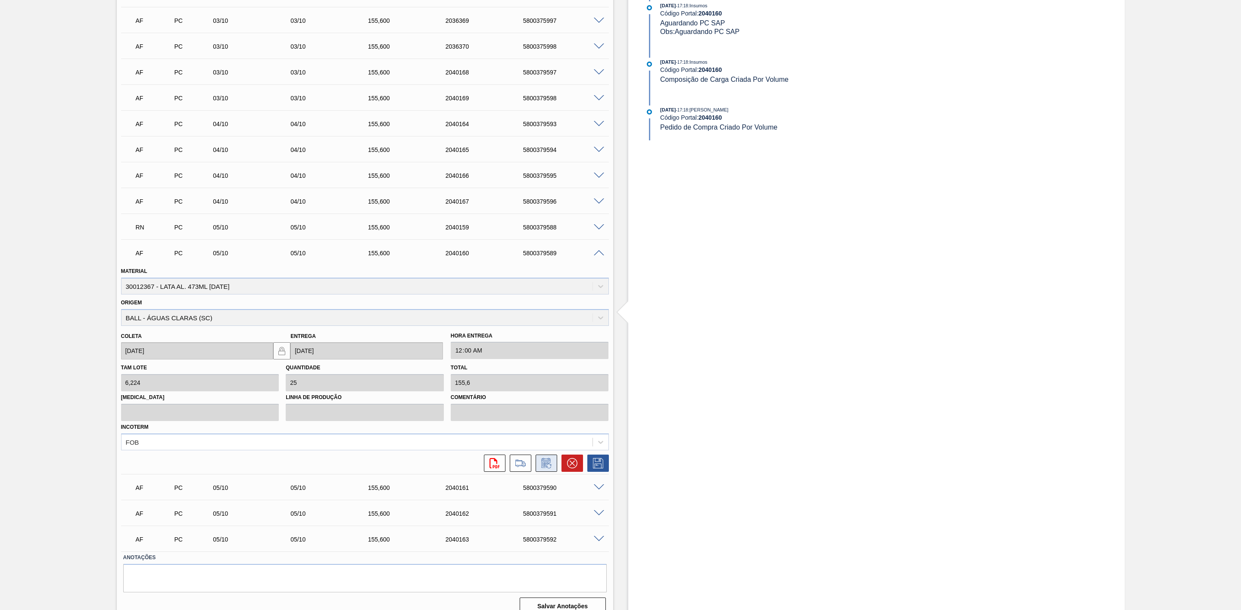
click at [546, 467] on icon at bounding box center [546, 463] width 14 height 10
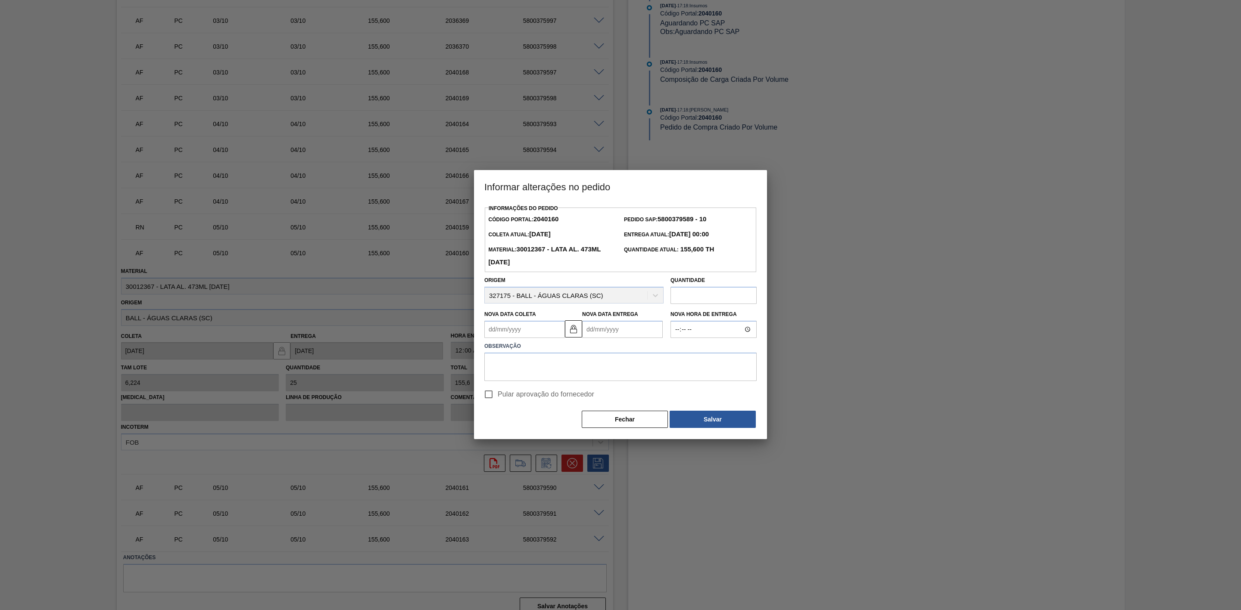
click at [611, 333] on Entrega2040160 "Nova Data Entrega" at bounding box center [622, 329] width 81 height 17
click at [680, 352] on button "Next Month" at bounding box center [678, 350] width 6 height 6
click at [605, 393] on div "6" at bounding box center [607, 392] width 12 height 12
type Coleta2040160 "06/10/2025"
type Entrega2040160 "06/10/2025"
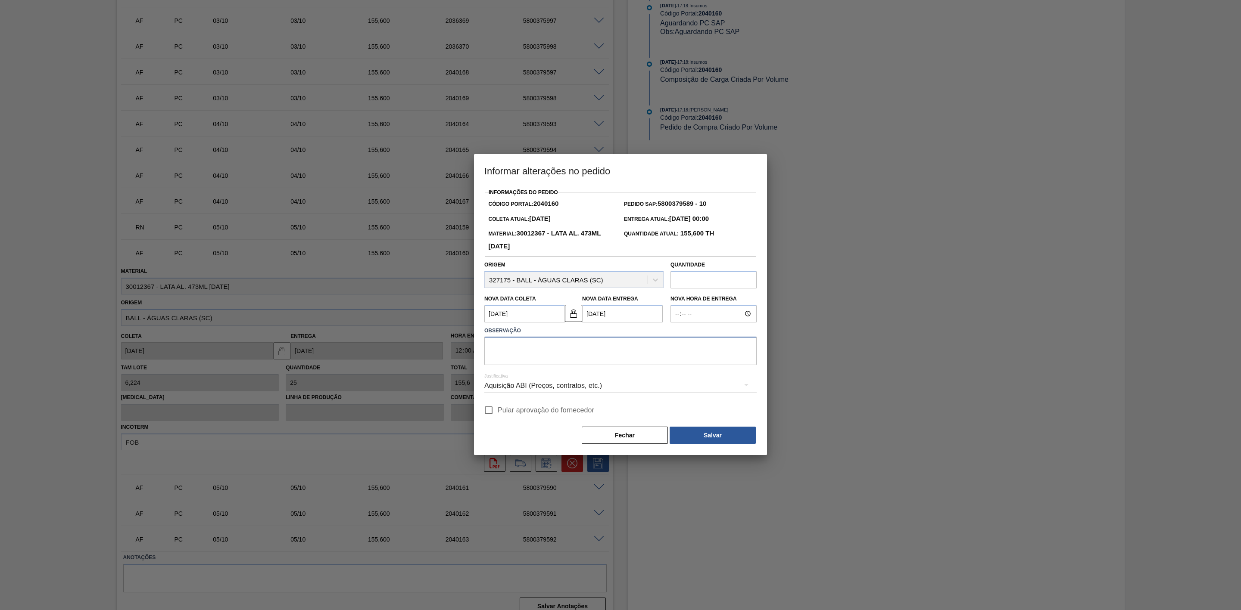
click at [535, 353] on textarea at bounding box center [620, 351] width 272 height 28
paste textarea "Linearização de grade"
type textarea "Linearização de grade"
click at [579, 387] on div "Aquisição ABI (Preços, contratos, etc.)" at bounding box center [620, 386] width 272 height 24
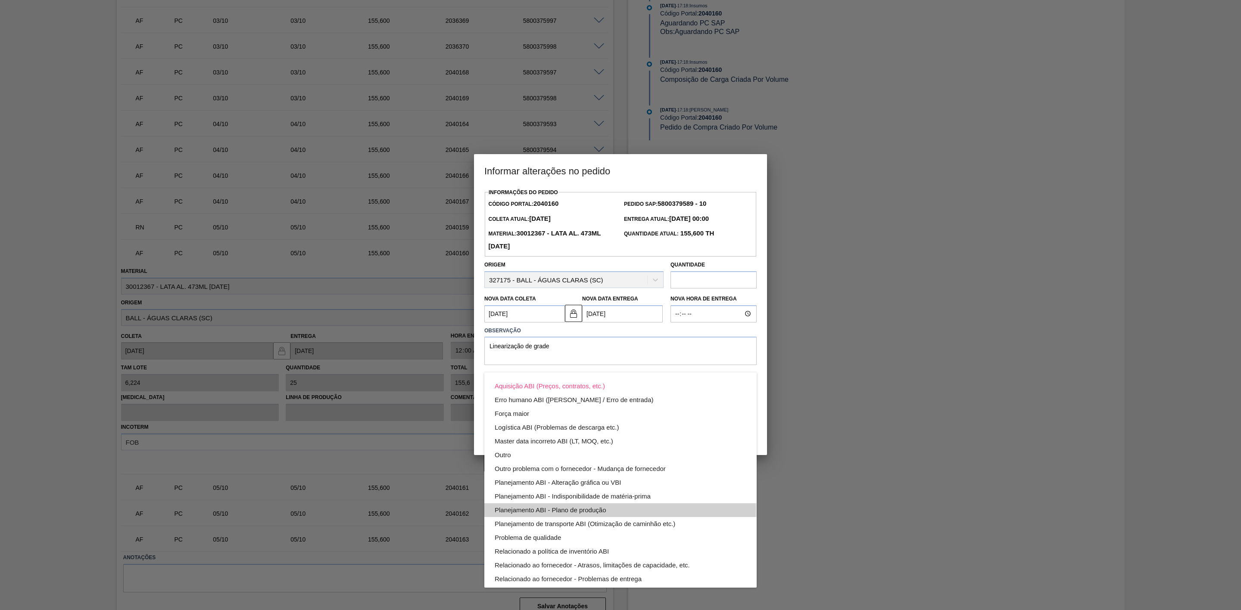
click at [604, 509] on div "Planejamento ABI - Plano de produção" at bounding box center [621, 511] width 252 height 14
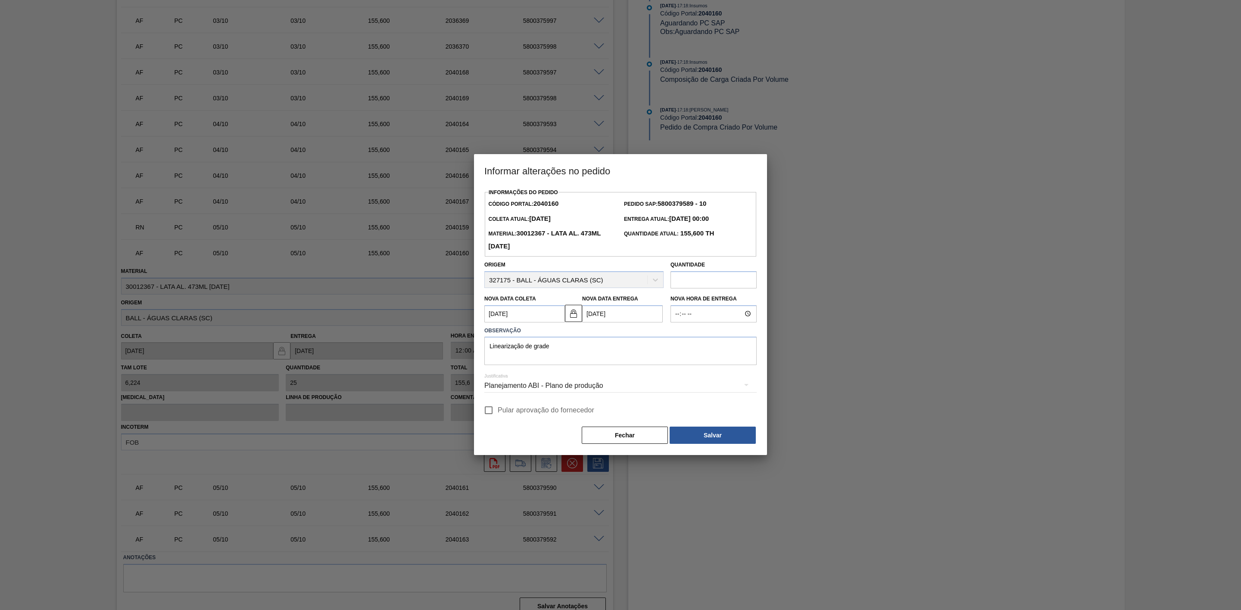
click at [703, 440] on button "Salvar" at bounding box center [712, 435] width 86 height 17
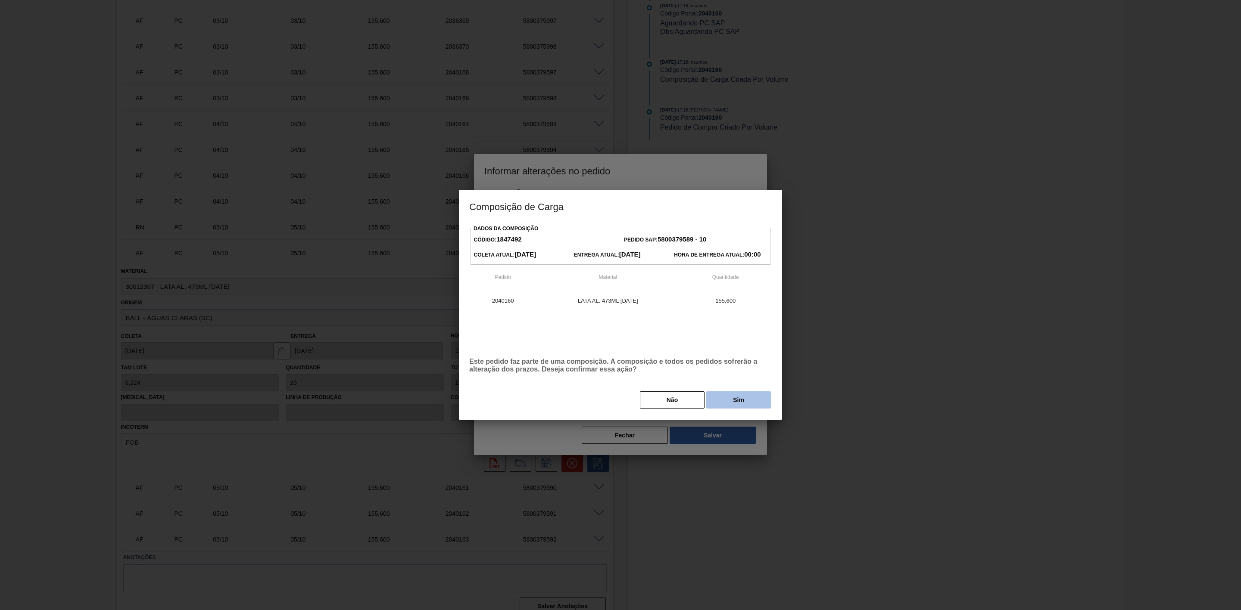
click at [722, 405] on button "Sim" at bounding box center [738, 400] width 65 height 17
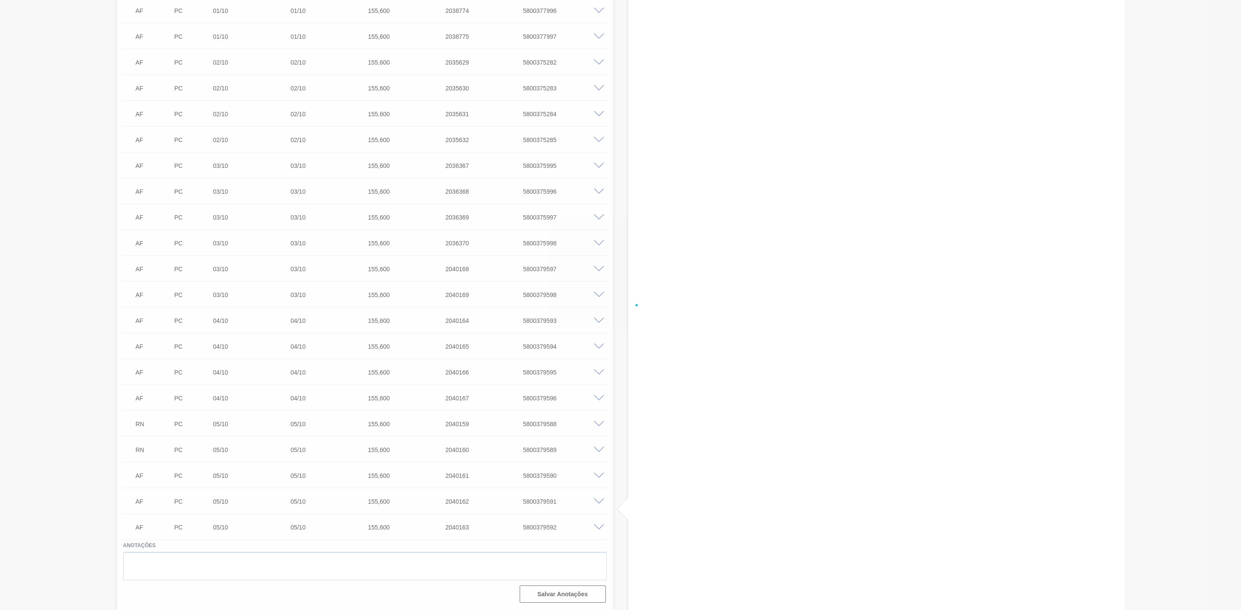
scroll to position [409, 0]
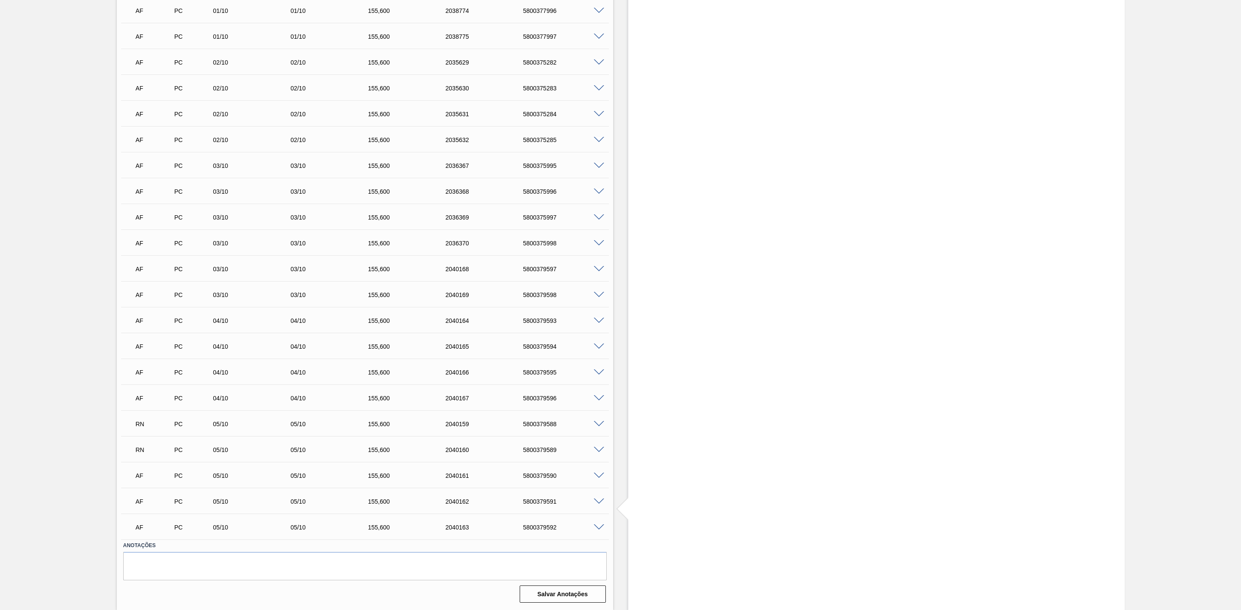
click at [596, 474] on span at bounding box center [599, 476] width 10 height 6
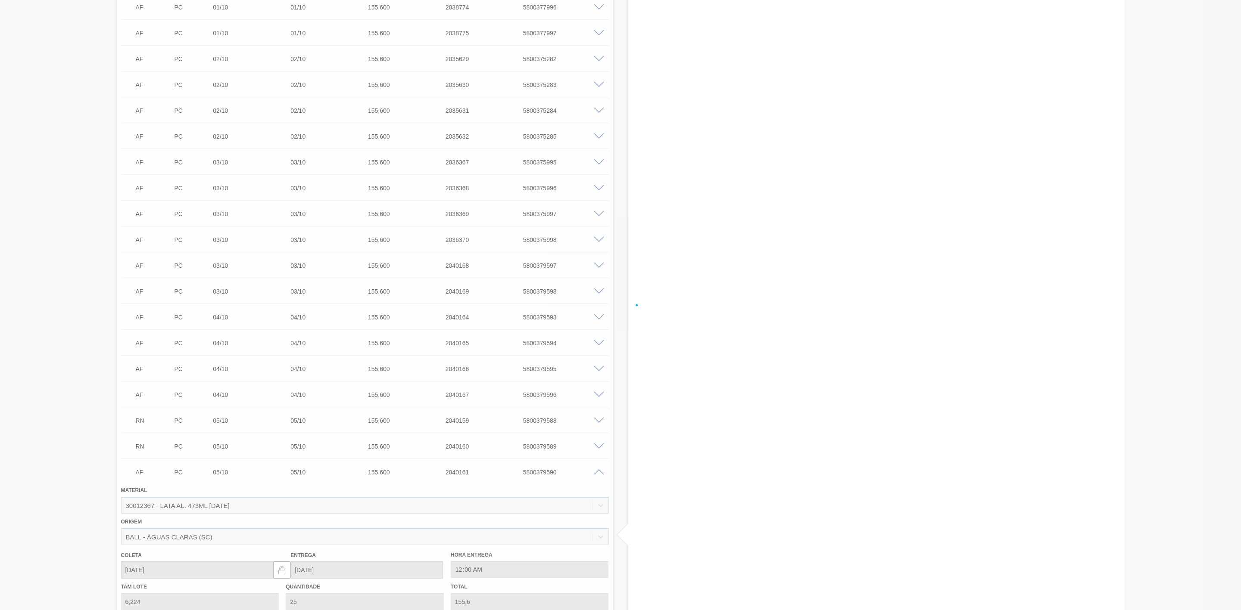
scroll to position [602, 0]
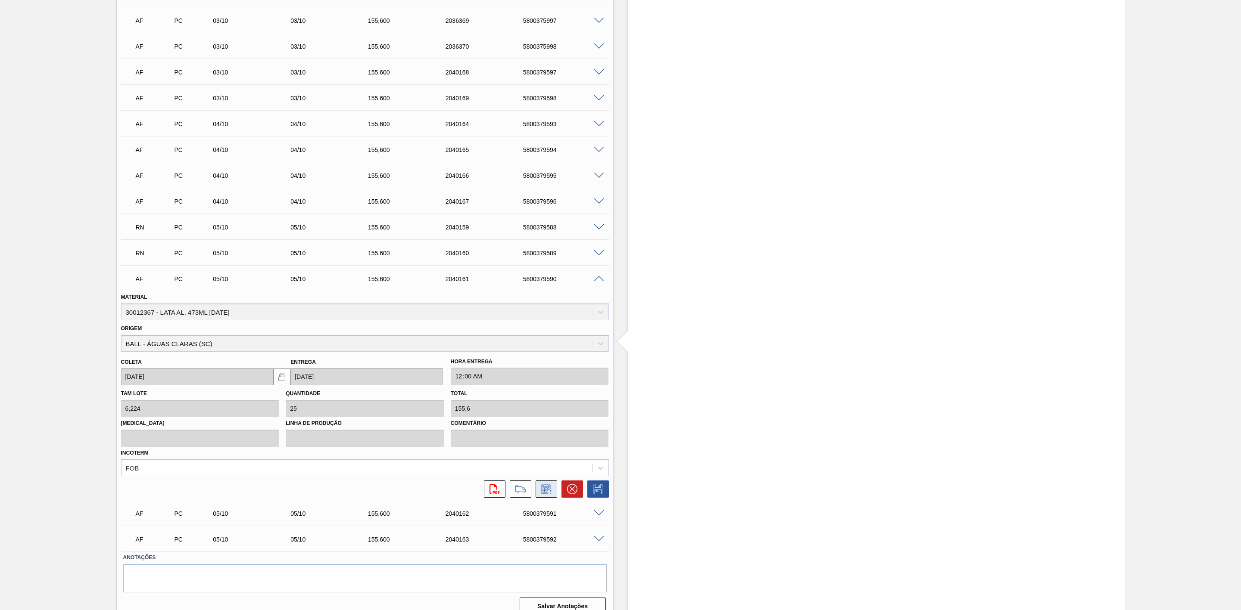
click at [542, 492] on icon at bounding box center [546, 489] width 14 height 10
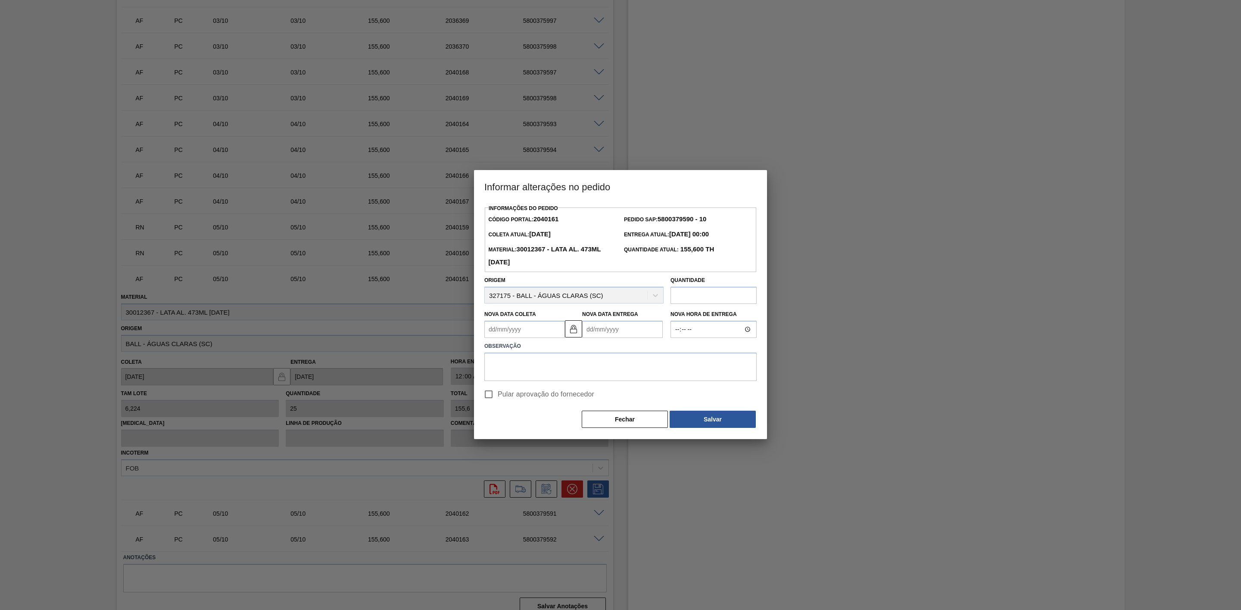
click at [620, 328] on Entrega2040161 "Nova Data Entrega" at bounding box center [622, 329] width 81 height 17
click at [675, 353] on div "setembro 2025" at bounding box center [633, 349] width 103 height 7
click at [679, 351] on button "Next Month" at bounding box center [678, 350] width 6 height 6
click at [607, 392] on div "6" at bounding box center [607, 392] width 12 height 12
type Coleta2040161 "06/10/2025"
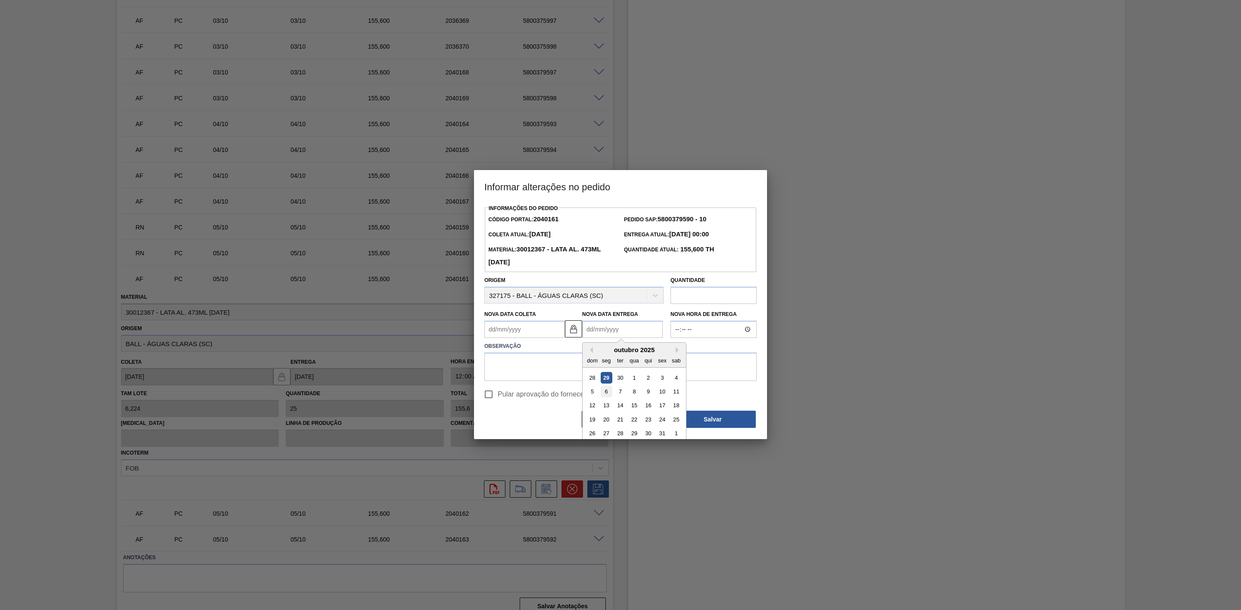
type Entrega2040161 "06/10/2025"
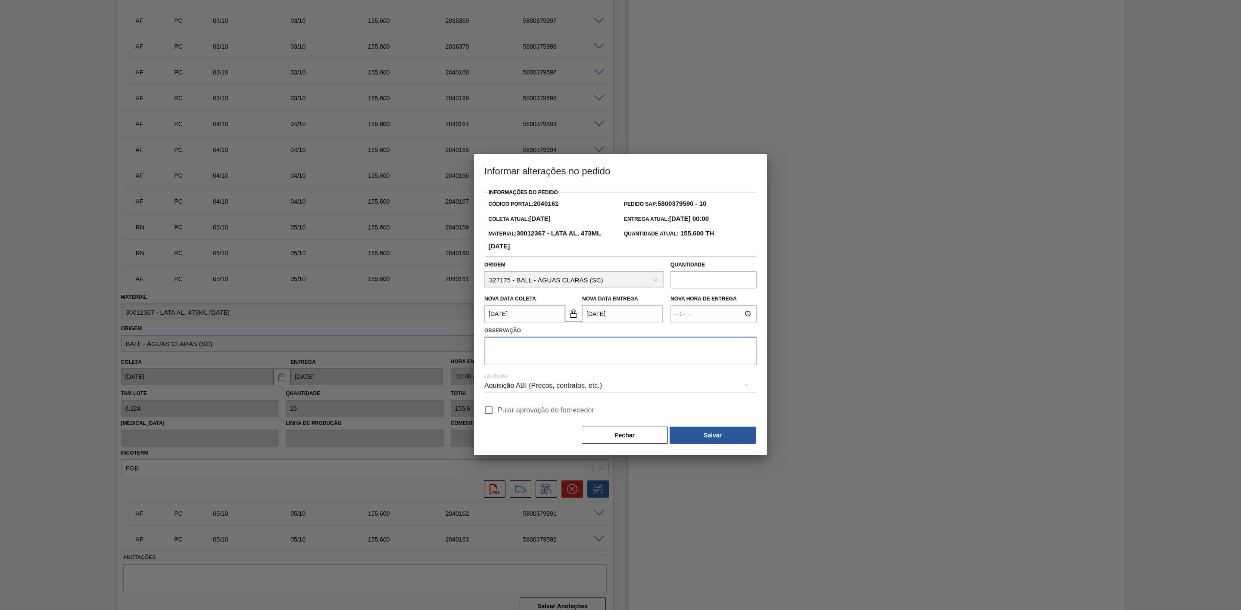
click at [551, 353] on textarea at bounding box center [620, 351] width 272 height 28
paste textarea "Linearização de grade"
type textarea "Linearização de grade"
click at [568, 383] on div "Aquisição ABI (Preços, contratos, etc.)" at bounding box center [620, 386] width 272 height 24
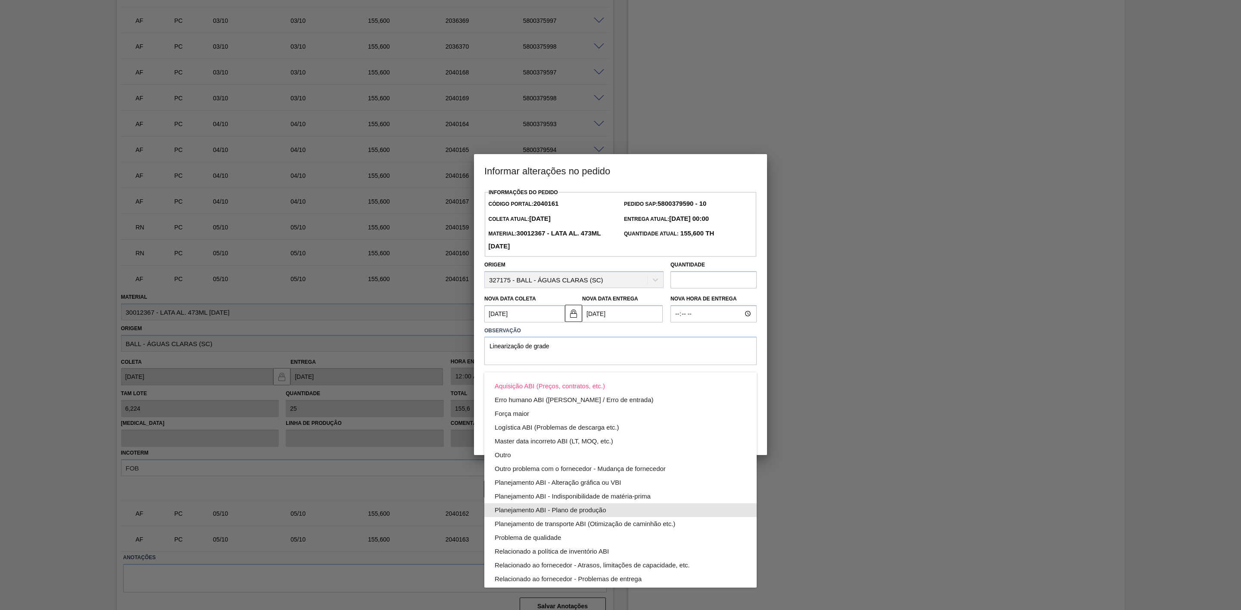
click at [599, 511] on div "Planejamento ABI - Plano de produção" at bounding box center [621, 511] width 252 height 14
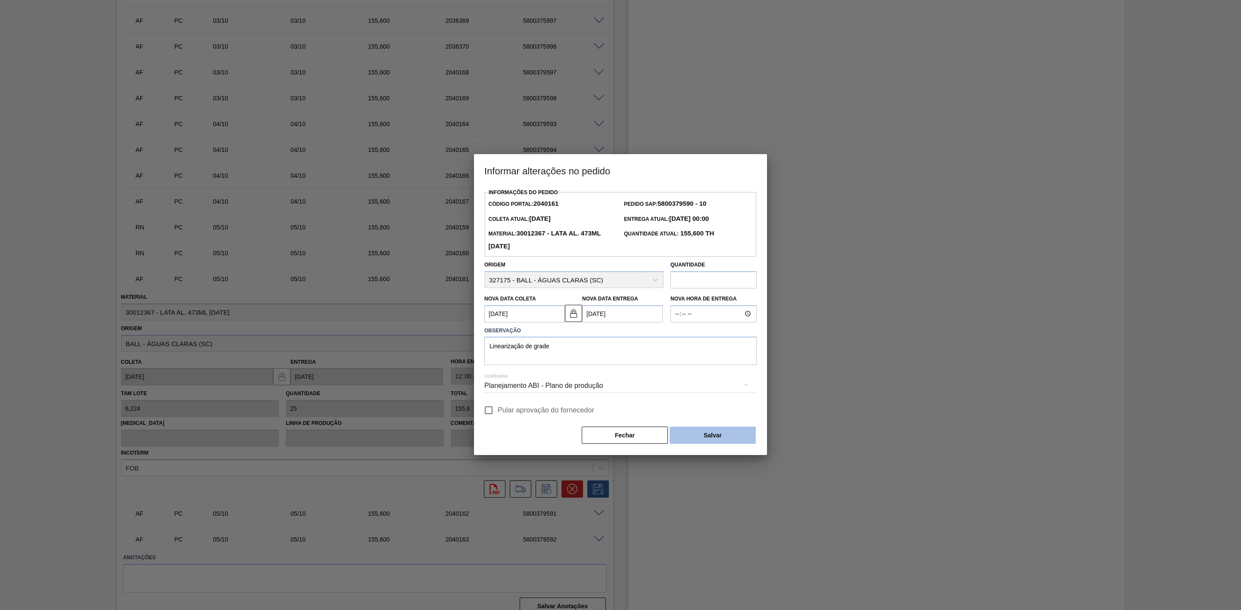
click at [713, 432] on button "Salvar" at bounding box center [712, 435] width 86 height 17
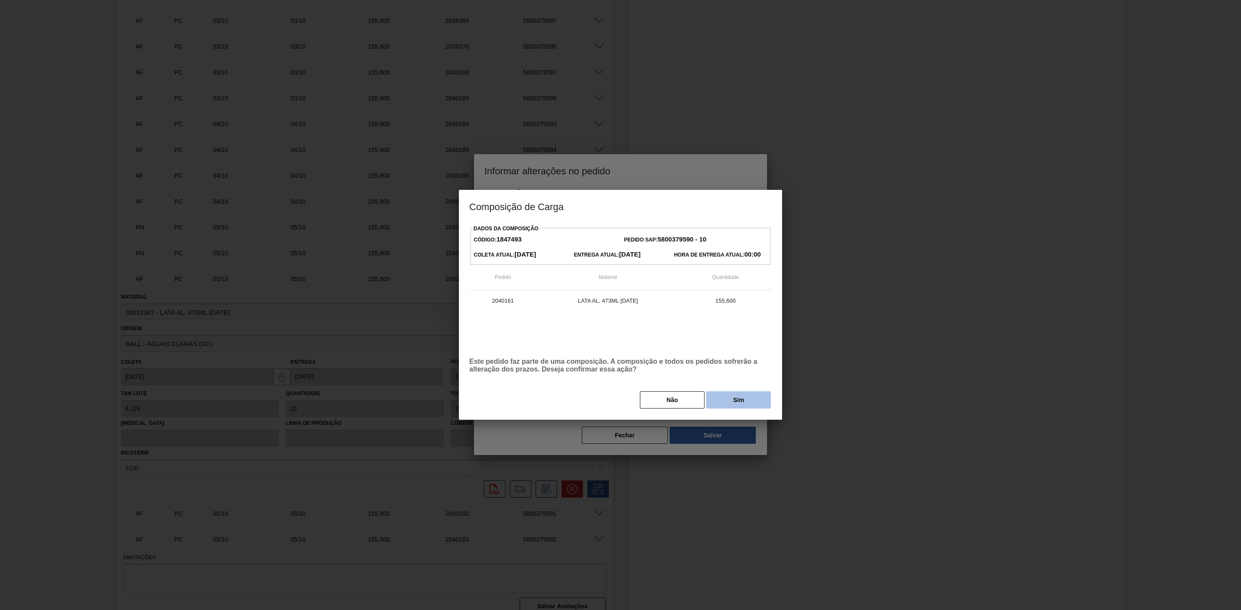
click at [744, 402] on button "Sim" at bounding box center [738, 400] width 65 height 17
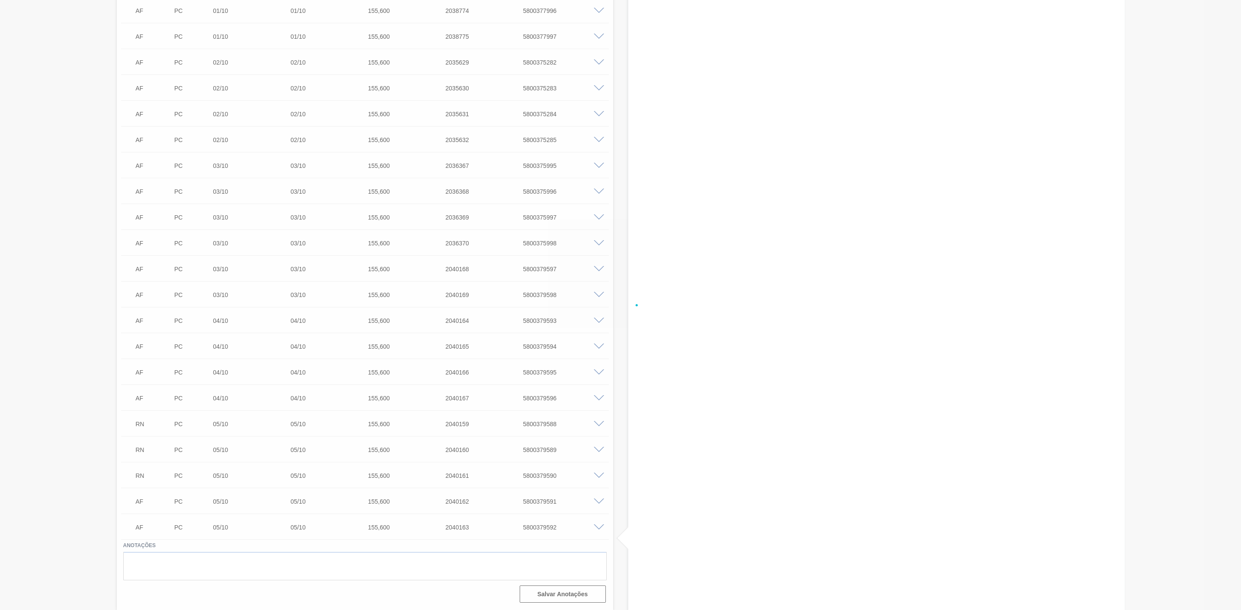
scroll to position [409, 0]
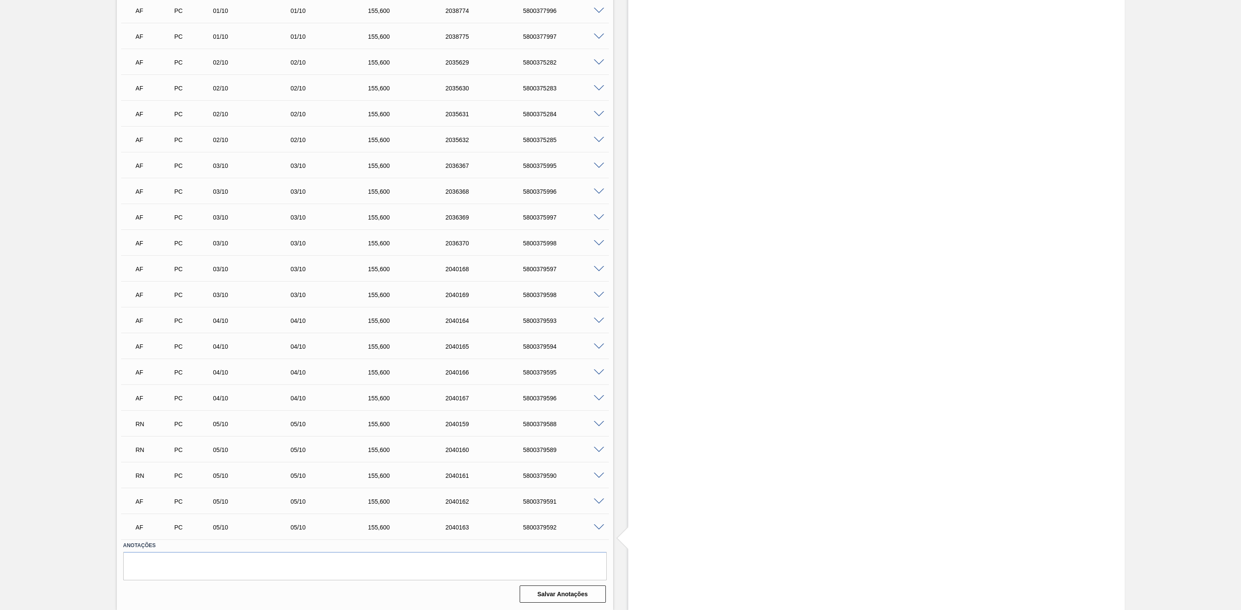
click at [596, 500] on span at bounding box center [599, 502] width 10 height 6
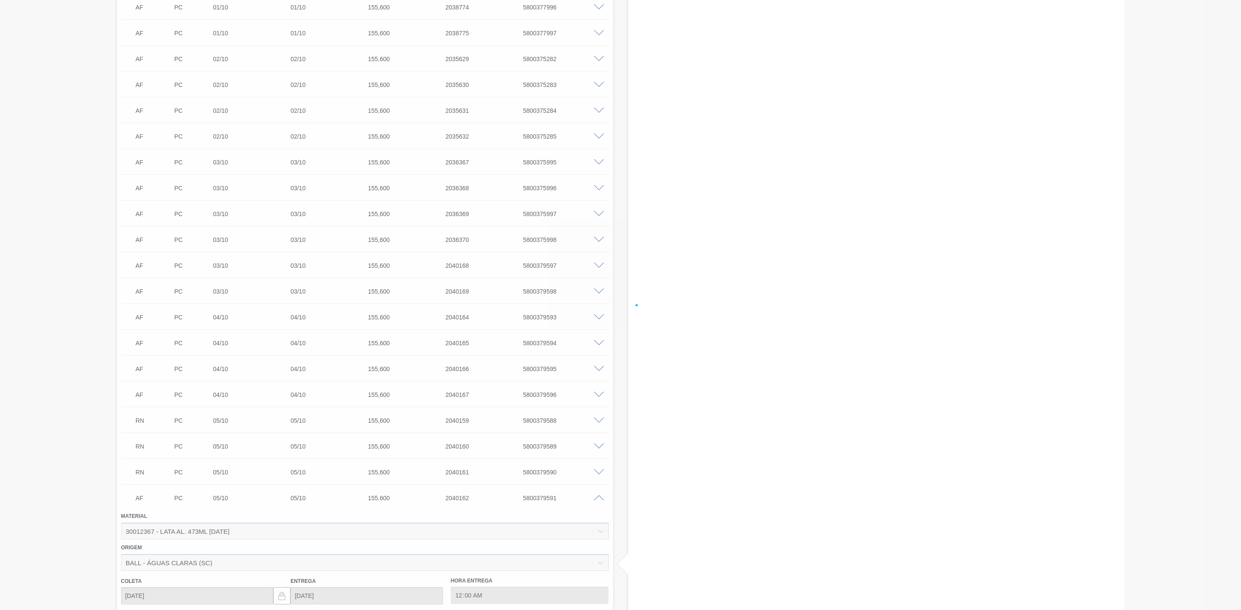
scroll to position [602, 0]
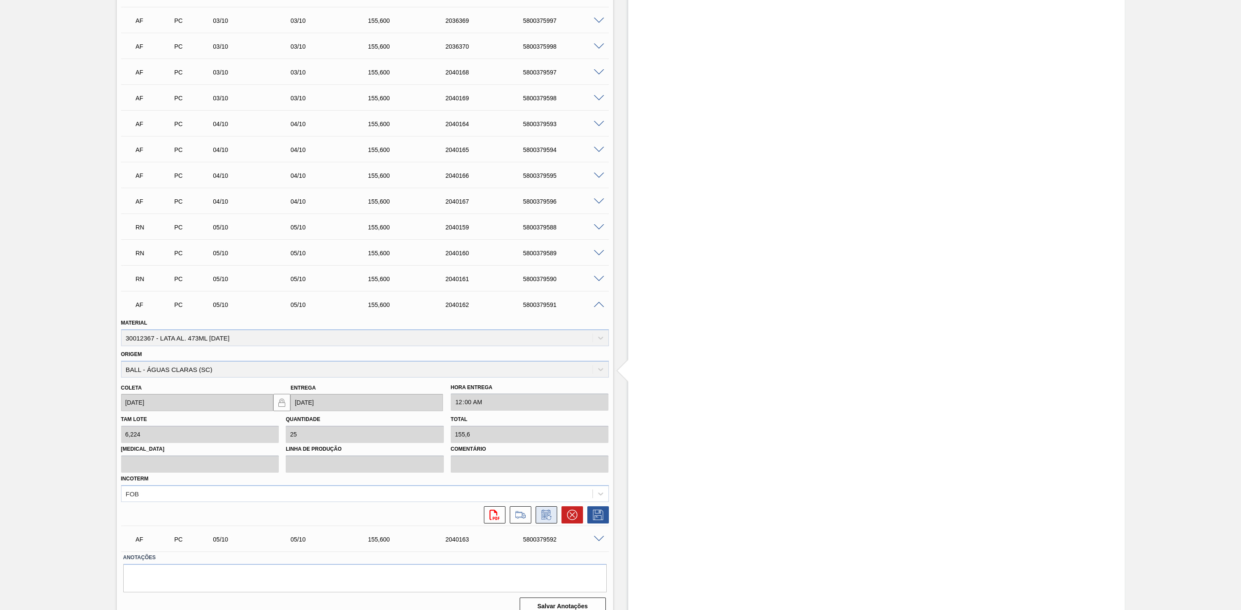
click at [546, 520] on icon at bounding box center [546, 515] width 14 height 10
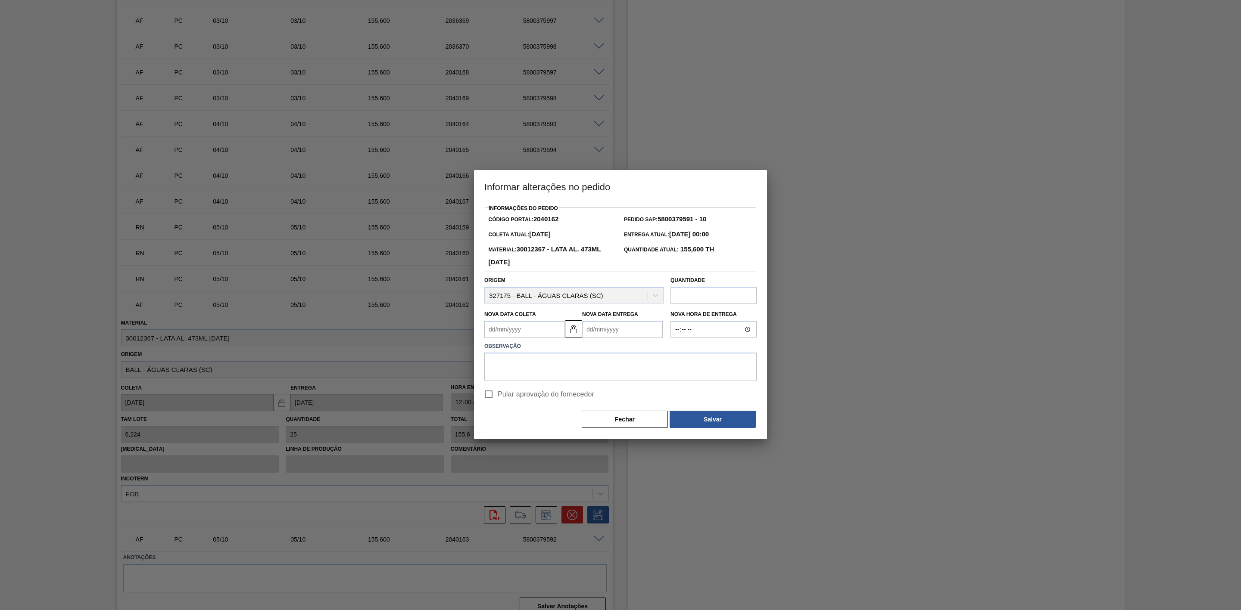
click at [599, 329] on Entrega2040162 "Nova Data Entrega" at bounding box center [622, 329] width 81 height 17
click at [676, 352] on button "Next Month" at bounding box center [678, 350] width 6 height 6
click at [606, 394] on div "6" at bounding box center [607, 392] width 12 height 12
type Coleta2040162 "06/10/2025"
type Entrega2040162 "06/10/2025"
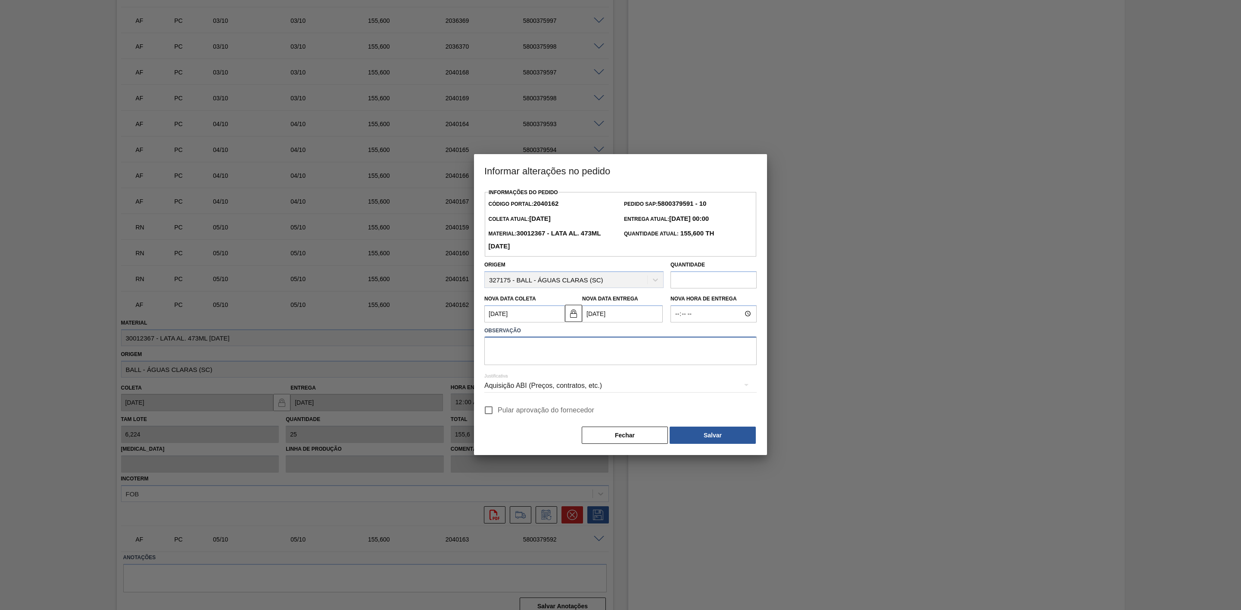
click at [536, 352] on textarea at bounding box center [620, 351] width 272 height 28
paste textarea "Linearização de grade"
type textarea "Linearização de grade"
click at [589, 389] on div "Aquisição ABI (Preços, contratos, etc.)" at bounding box center [620, 386] width 272 height 24
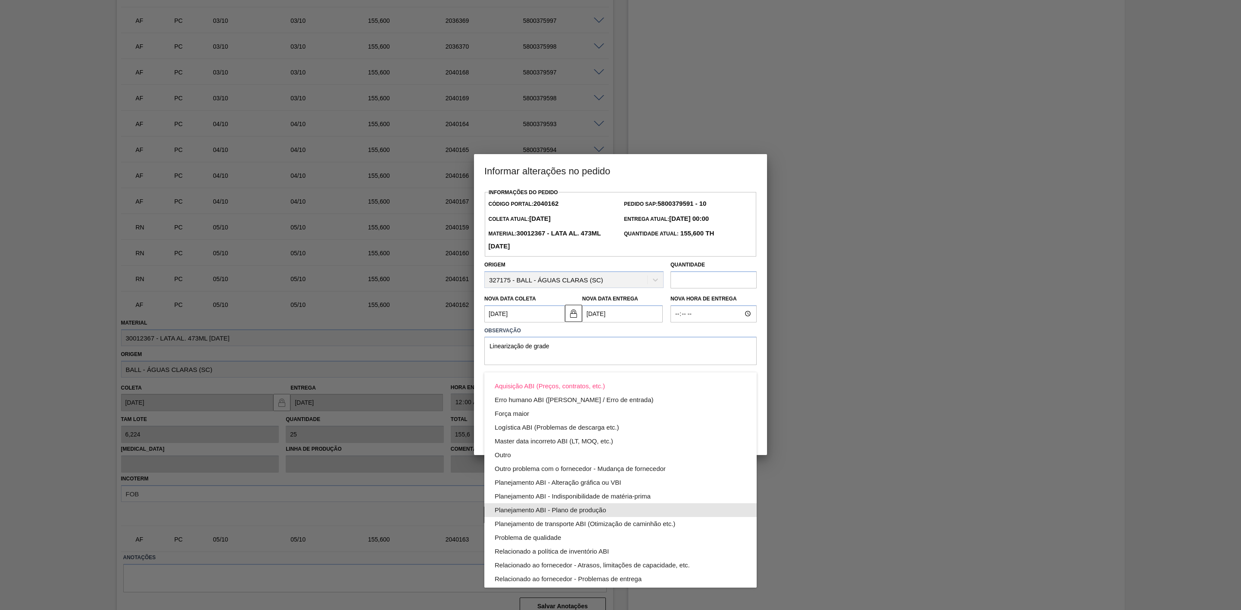
click at [600, 510] on div "Planejamento ABI - Plano de produção" at bounding box center [621, 511] width 252 height 14
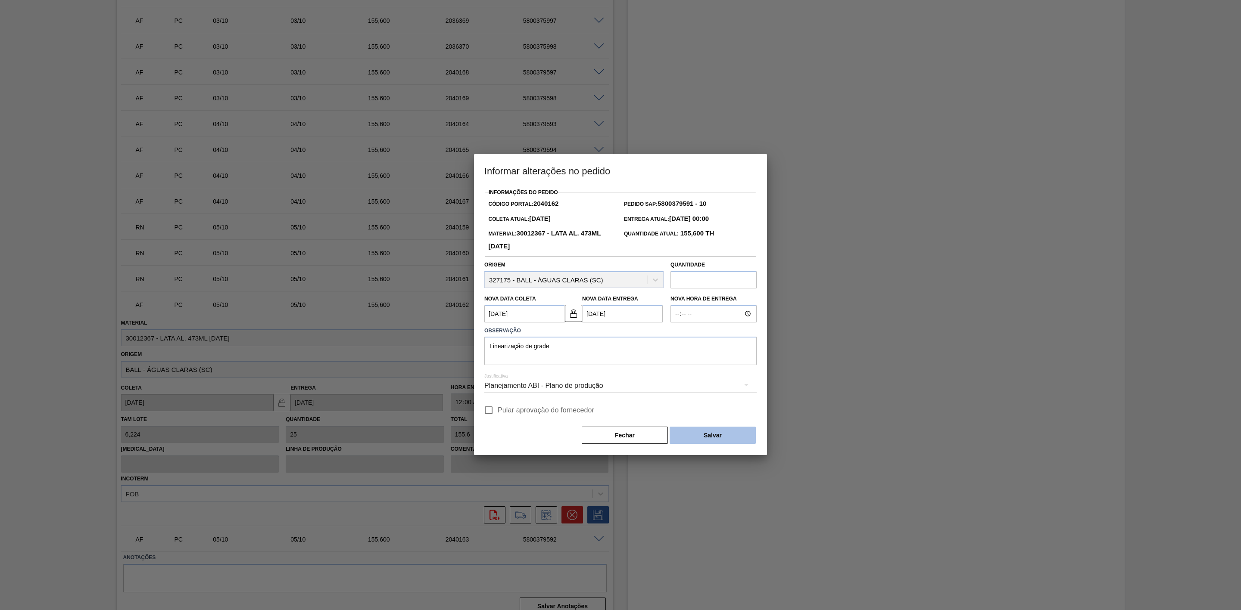
click at [709, 433] on button "Salvar" at bounding box center [712, 435] width 86 height 17
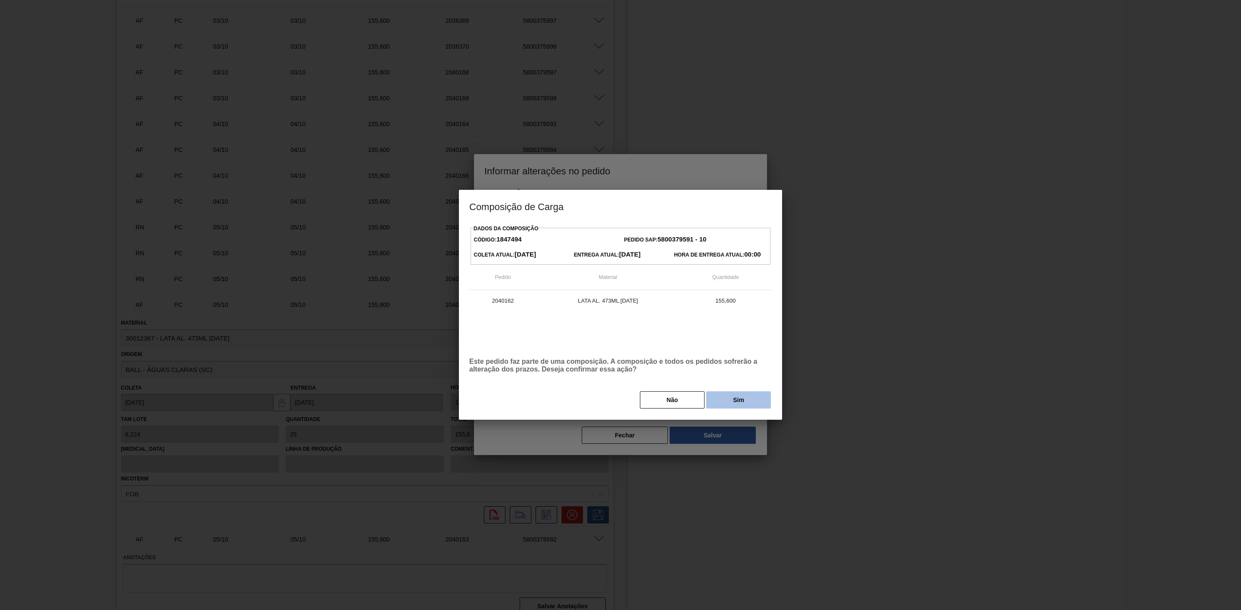
click at [733, 403] on button "Sim" at bounding box center [738, 400] width 65 height 17
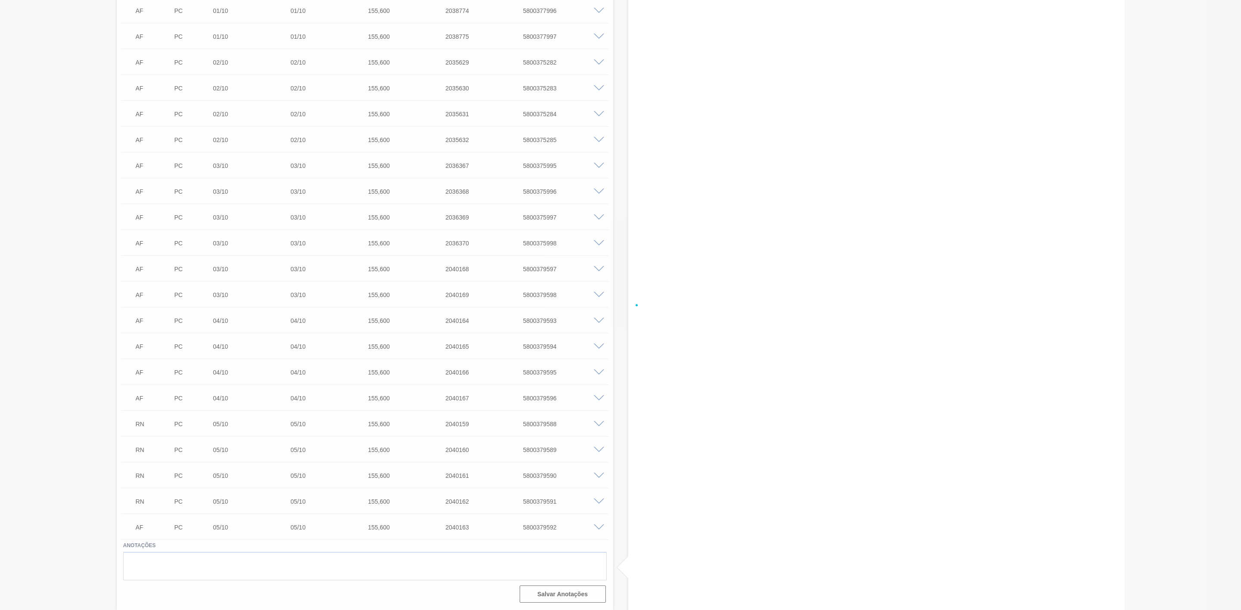
scroll to position [409, 0]
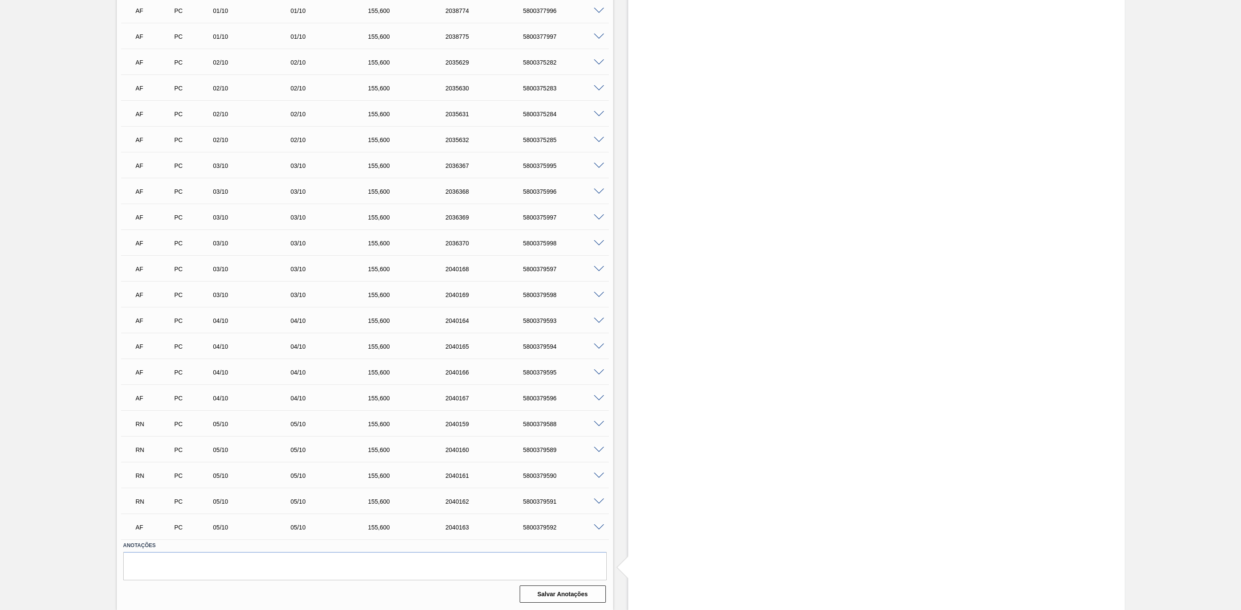
click at [596, 529] on span at bounding box center [599, 528] width 10 height 6
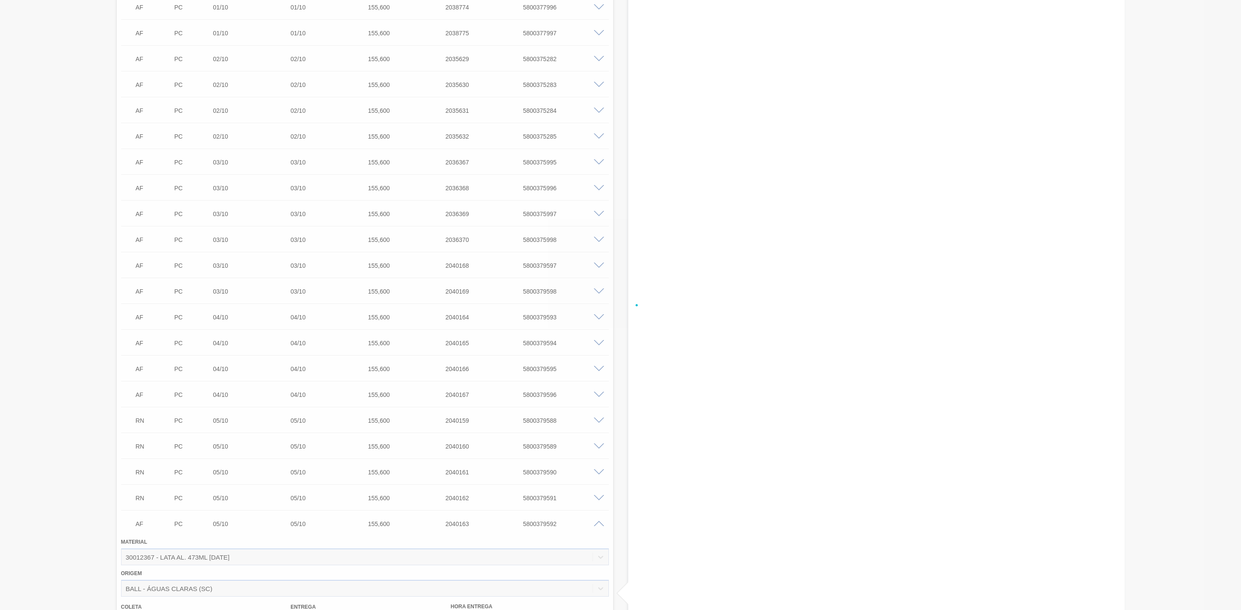
scroll to position [602, 0]
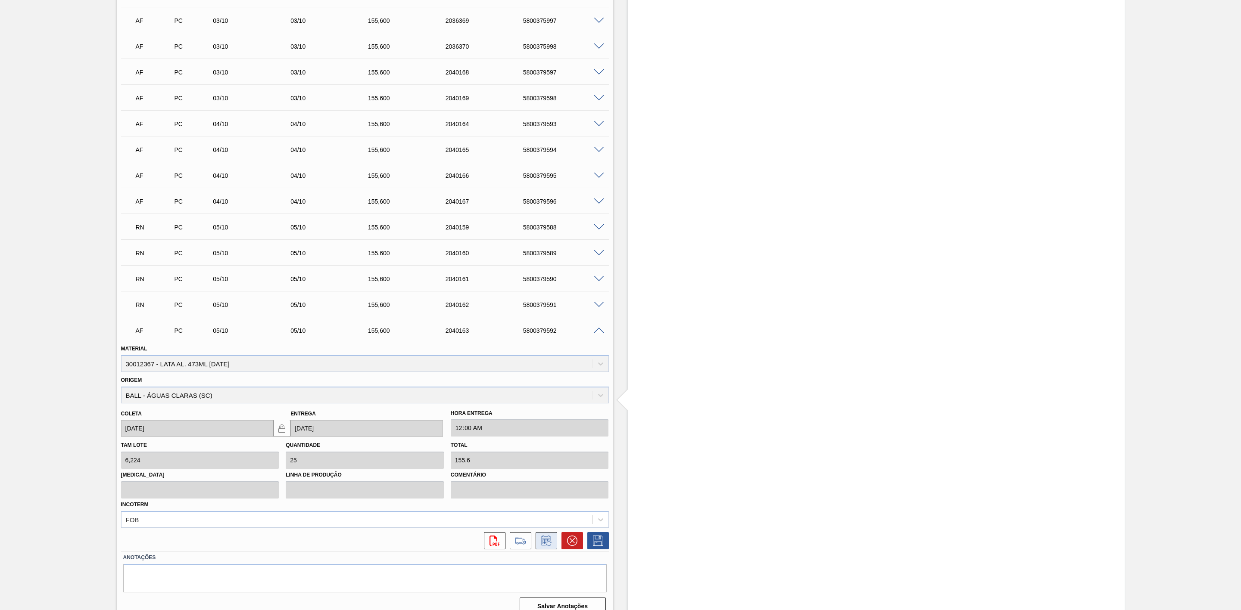
click at [545, 546] on icon at bounding box center [546, 541] width 14 height 10
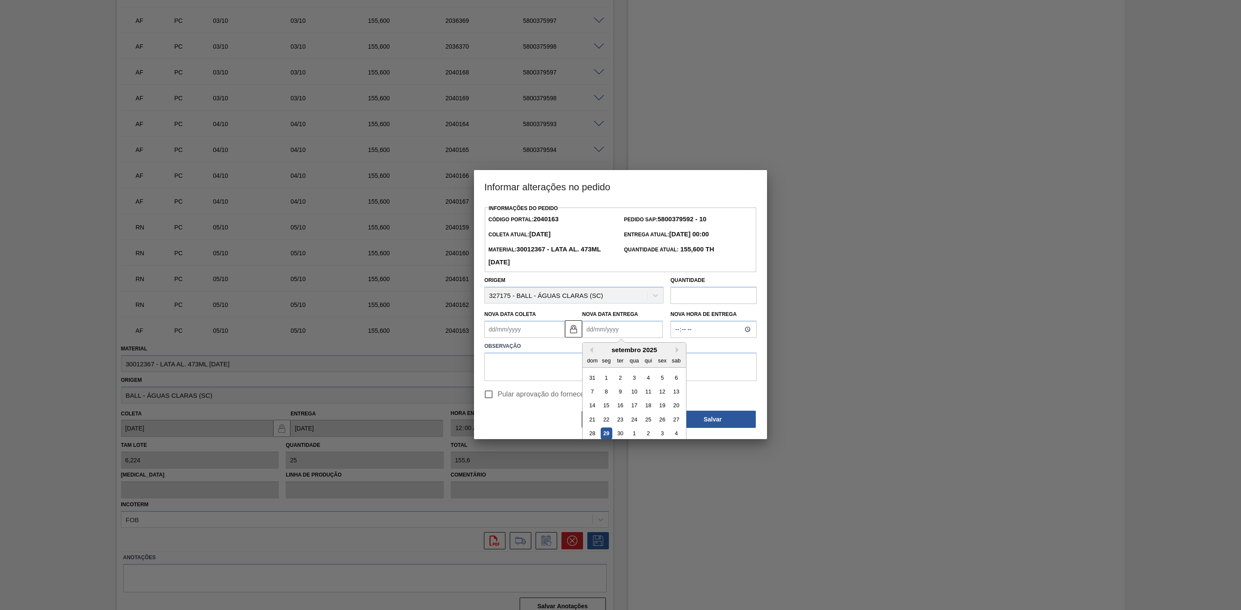
drag, startPoint x: 626, startPoint y: 335, endPoint x: 617, endPoint y: 335, distance: 9.0
click at [626, 334] on Entrega2040163 "Nova Data Entrega" at bounding box center [622, 329] width 81 height 17
click at [680, 353] on button "Next Month" at bounding box center [678, 350] width 6 height 6
click at [605, 393] on div "6" at bounding box center [607, 392] width 12 height 12
type Coleta2040163 "[DATE]"
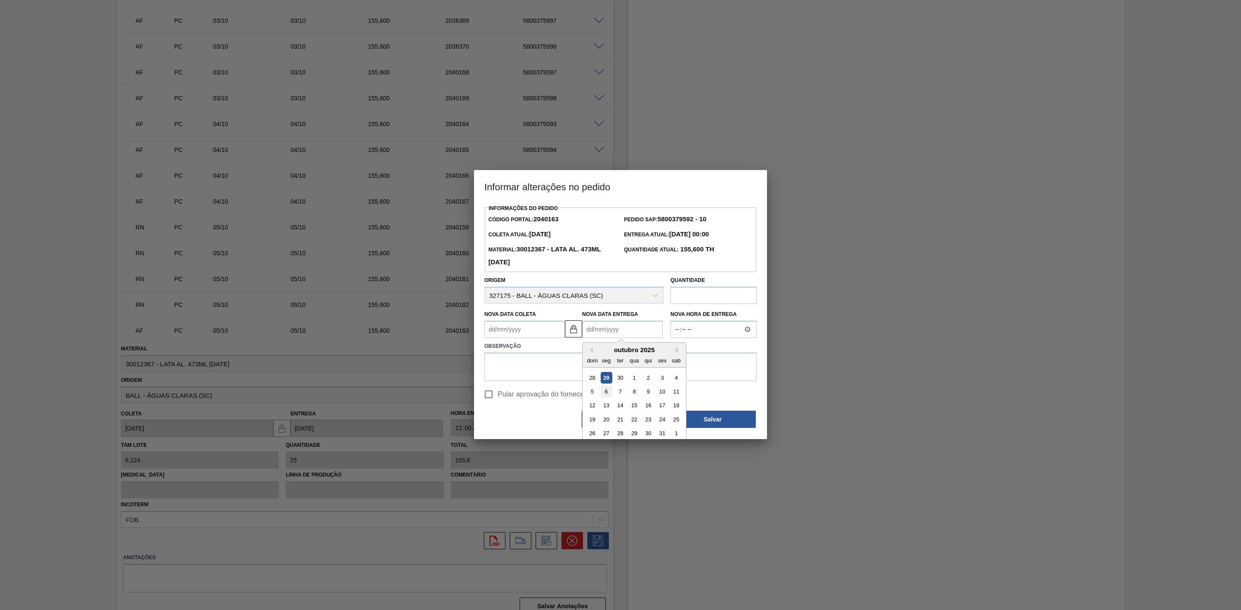
type Entrega2040163 "[DATE]"
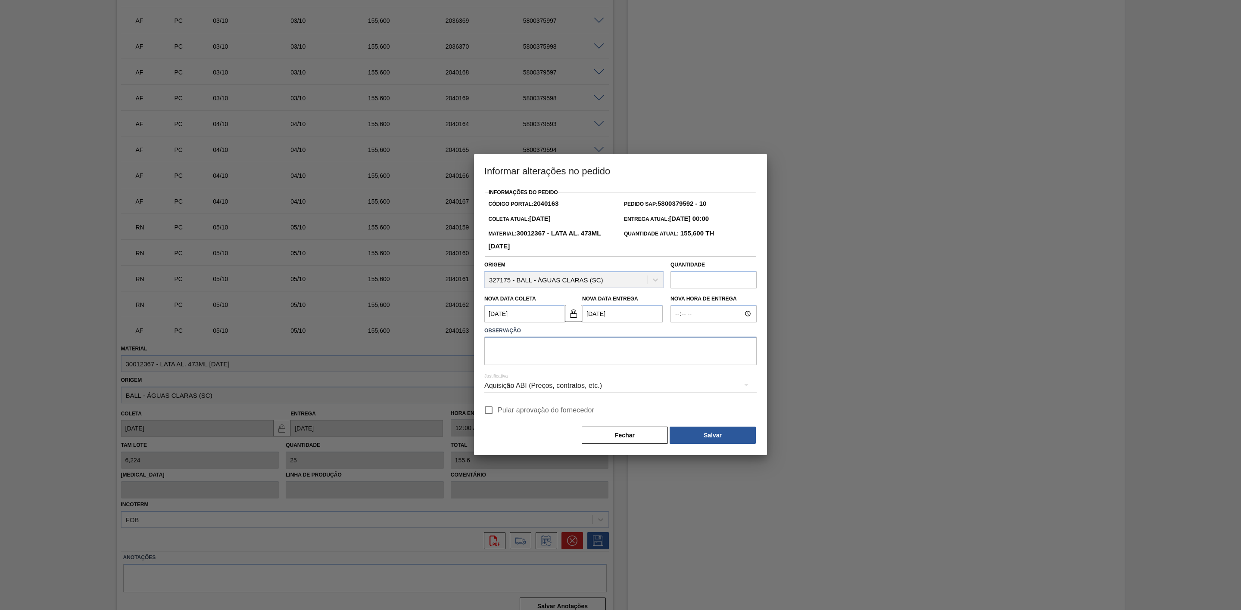
click at [545, 351] on textarea at bounding box center [620, 351] width 272 height 28
paste textarea "Linearização de grade"
type textarea "Linearização de grade"
click at [595, 384] on div "Aquisição ABI (Preços, contratos, etc.)" at bounding box center [620, 386] width 272 height 24
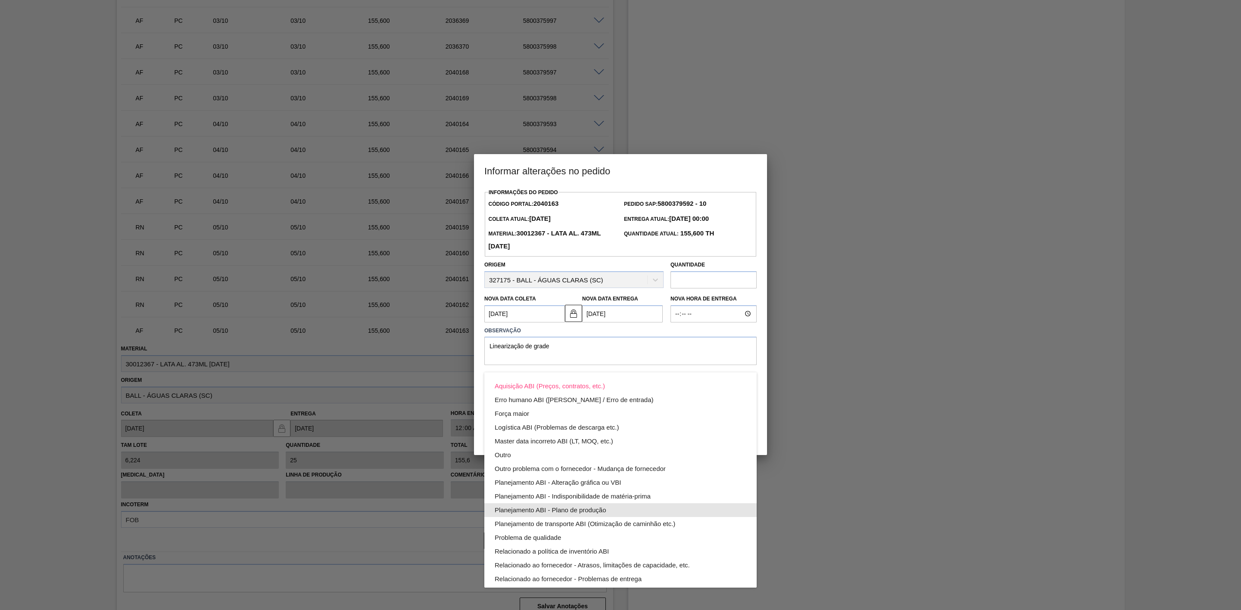
click at [585, 511] on div "Planejamento ABI - Plano de produção" at bounding box center [621, 511] width 252 height 14
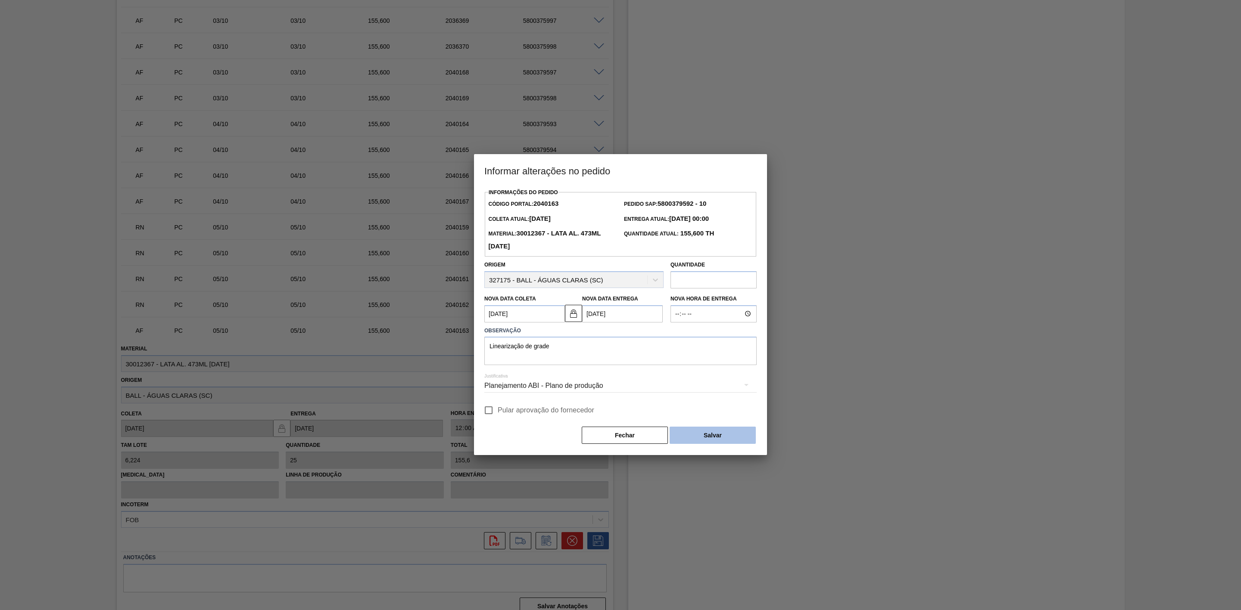
click at [723, 439] on button "Salvar" at bounding box center [712, 435] width 86 height 17
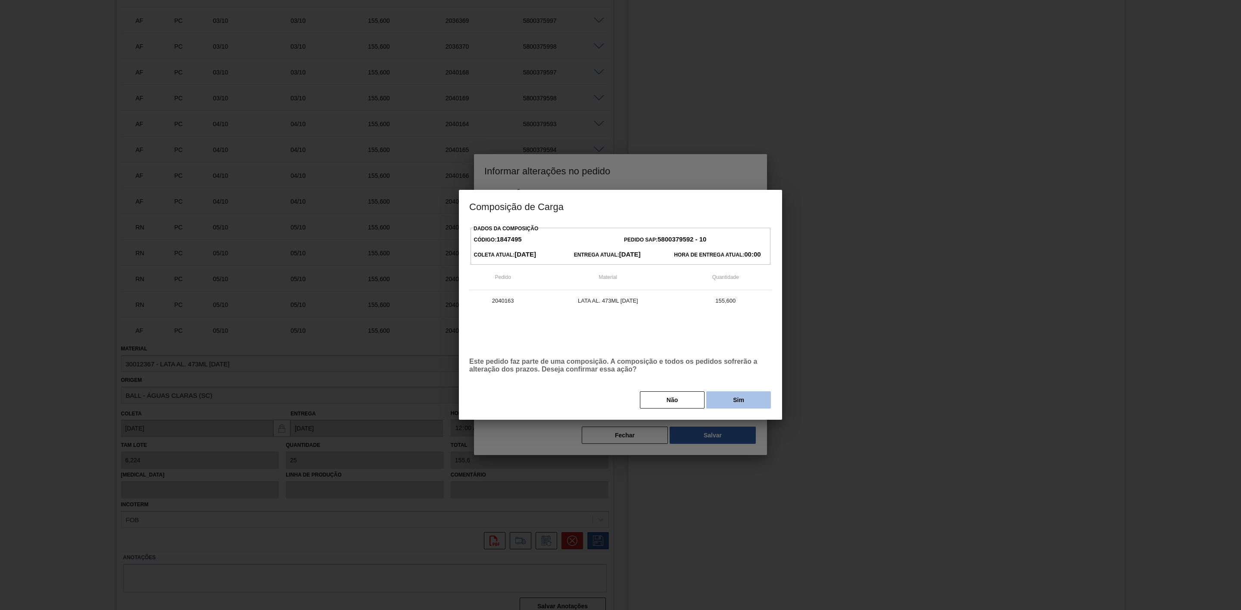
click at [731, 401] on button "Sim" at bounding box center [738, 400] width 65 height 17
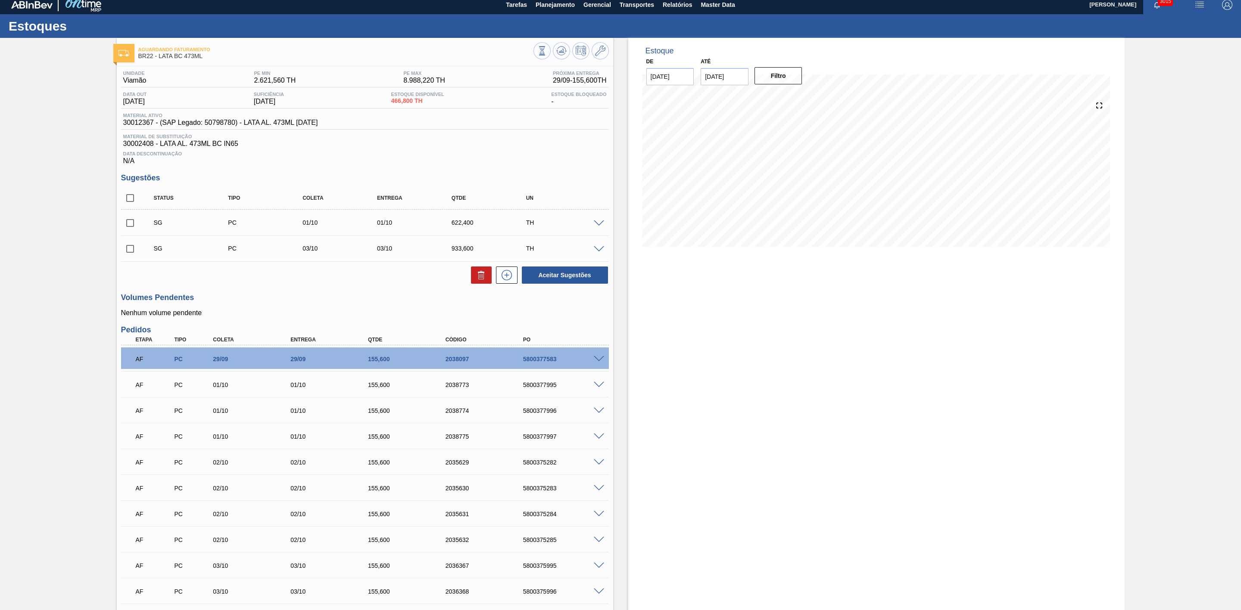
scroll to position [0, 0]
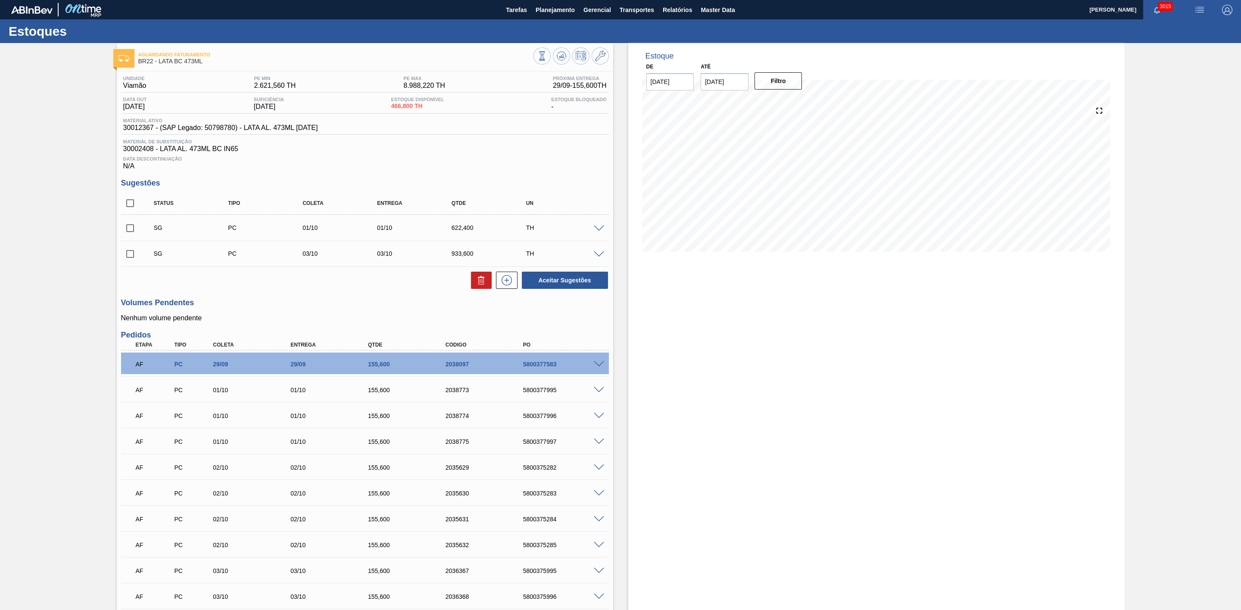
click at [597, 232] on span at bounding box center [599, 229] width 10 height 6
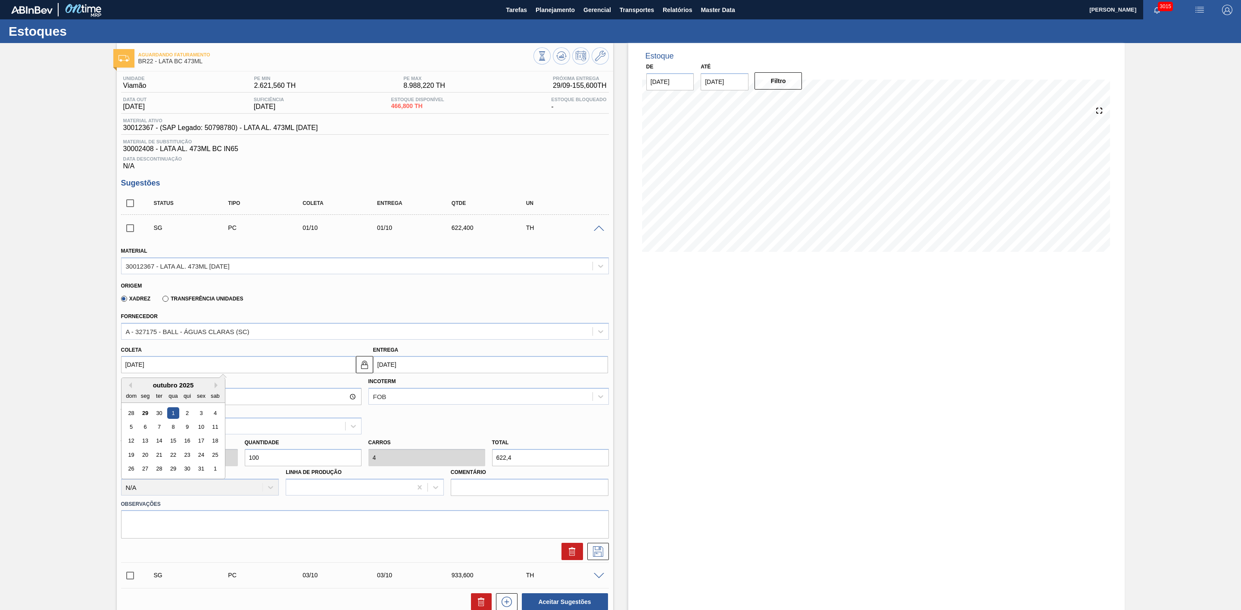
click at [233, 366] on input "[DATE]" at bounding box center [238, 364] width 235 height 17
click at [161, 418] on div "30" at bounding box center [159, 414] width 12 height 12
type input "30/09/2025"
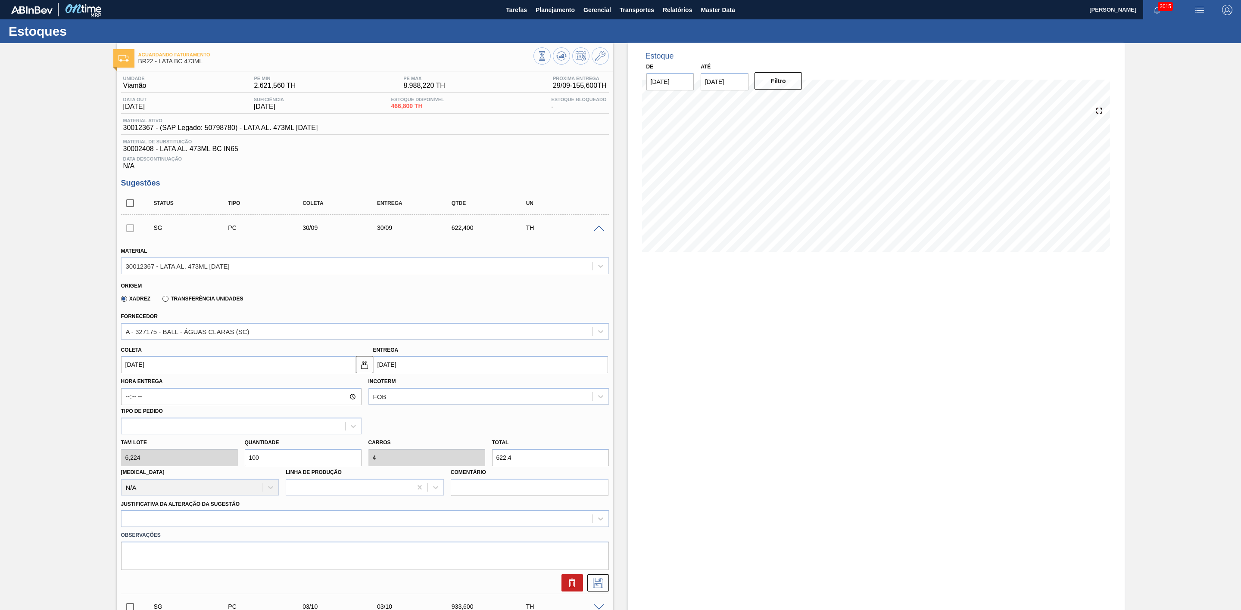
click at [227, 456] on div "Tam lote 6,224 Quantidade 100 Carros 4 Total 622,4 Doca N/A Linha de Produção C…" at bounding box center [365, 466] width 495 height 62
type input "2"
type input "0,08"
type input "12,448"
type input "25"
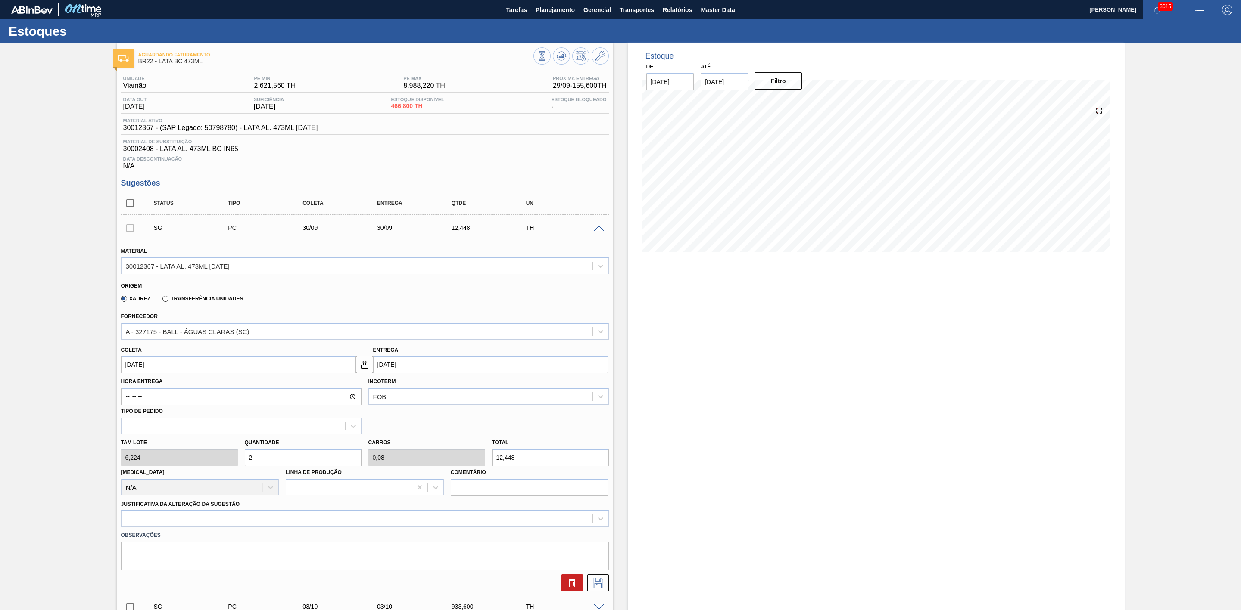
type input "1"
type input "155,6"
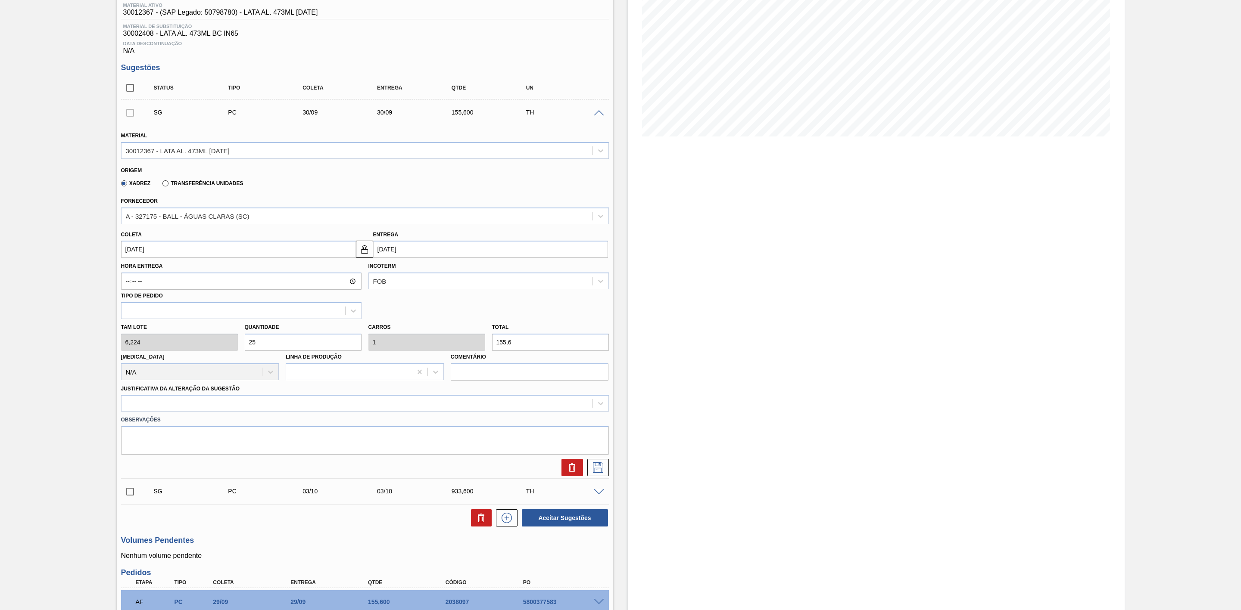
scroll to position [129, 0]
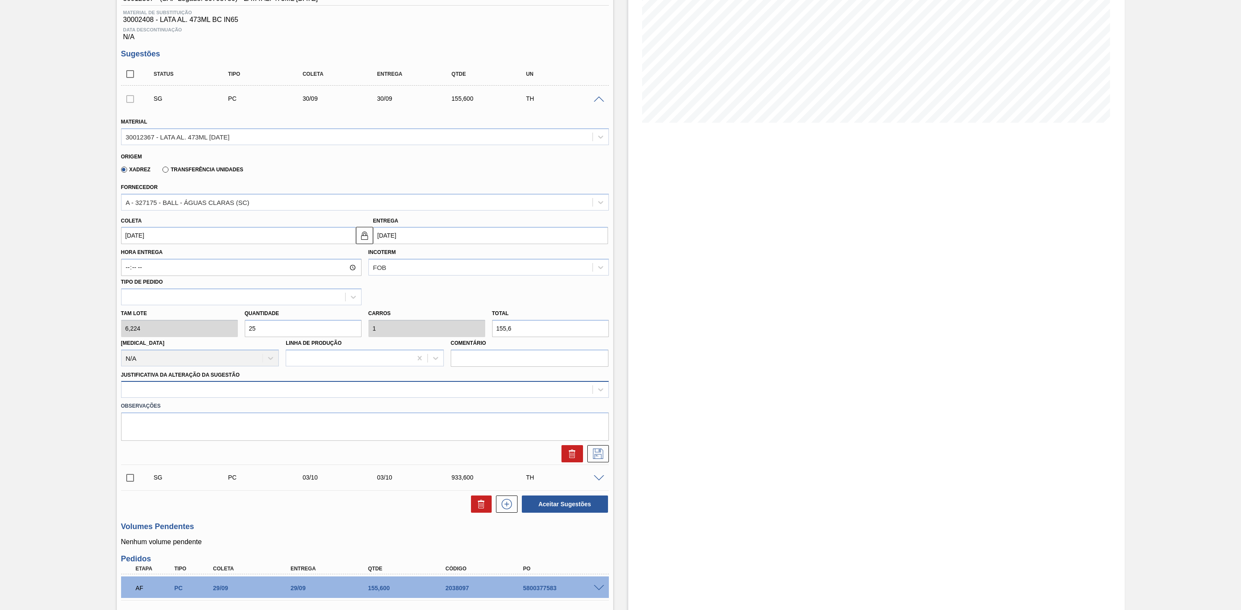
type input "25"
click at [339, 392] on div at bounding box center [356, 390] width 471 height 12
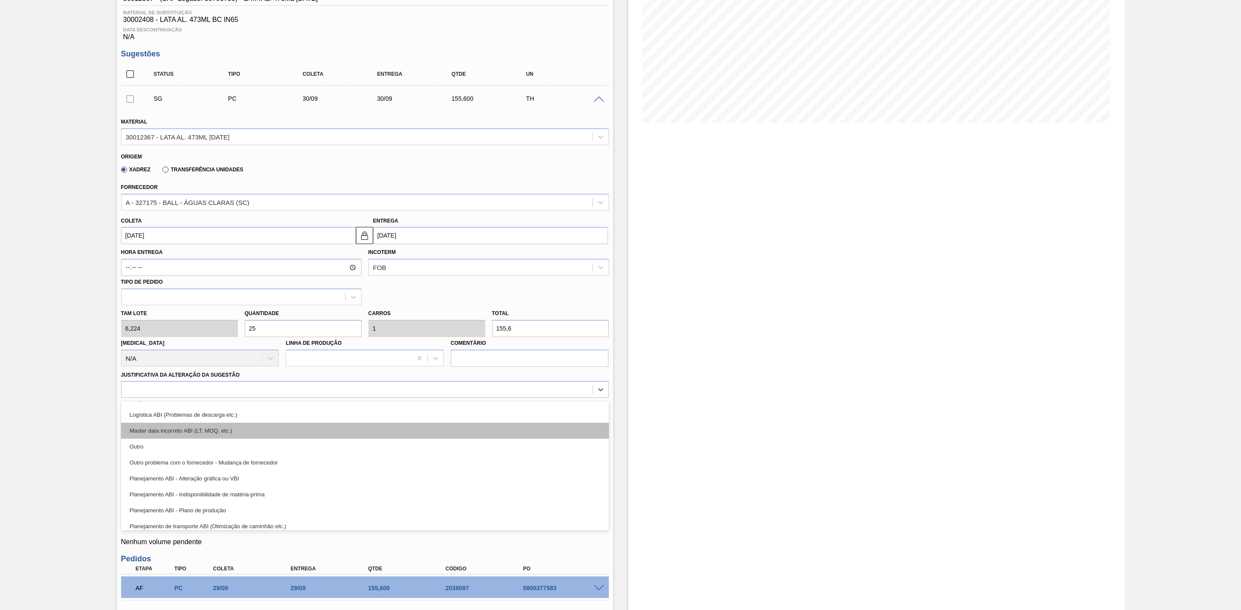
scroll to position [65, 0]
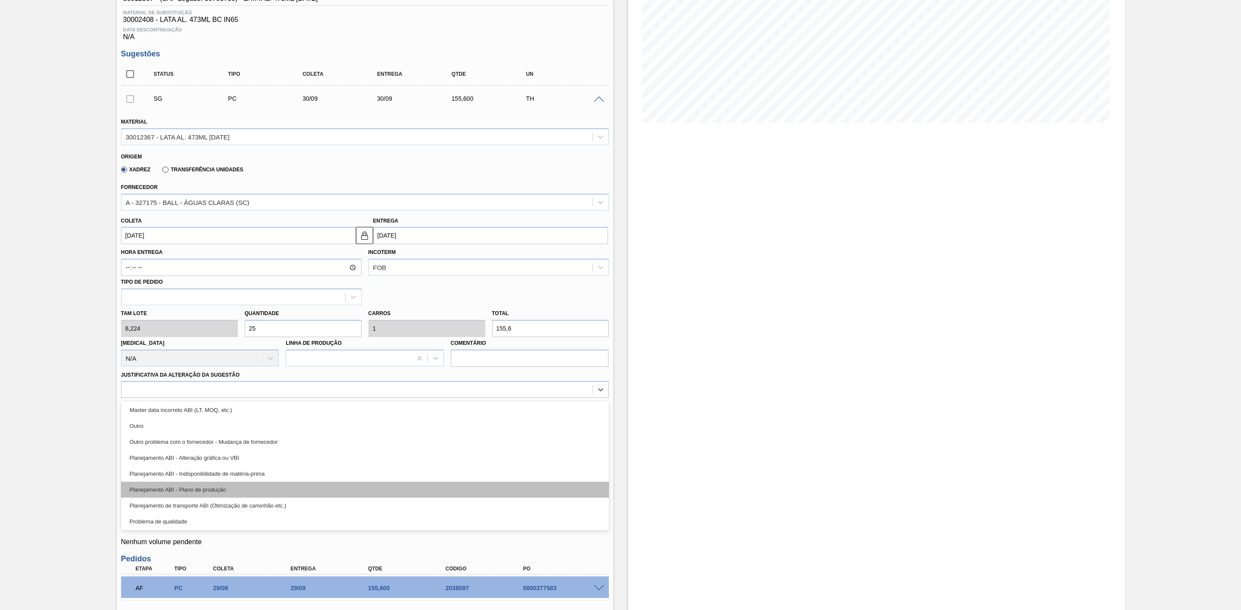
click at [240, 492] on div "Planejamento ABI - Plano de produção" at bounding box center [365, 490] width 488 height 16
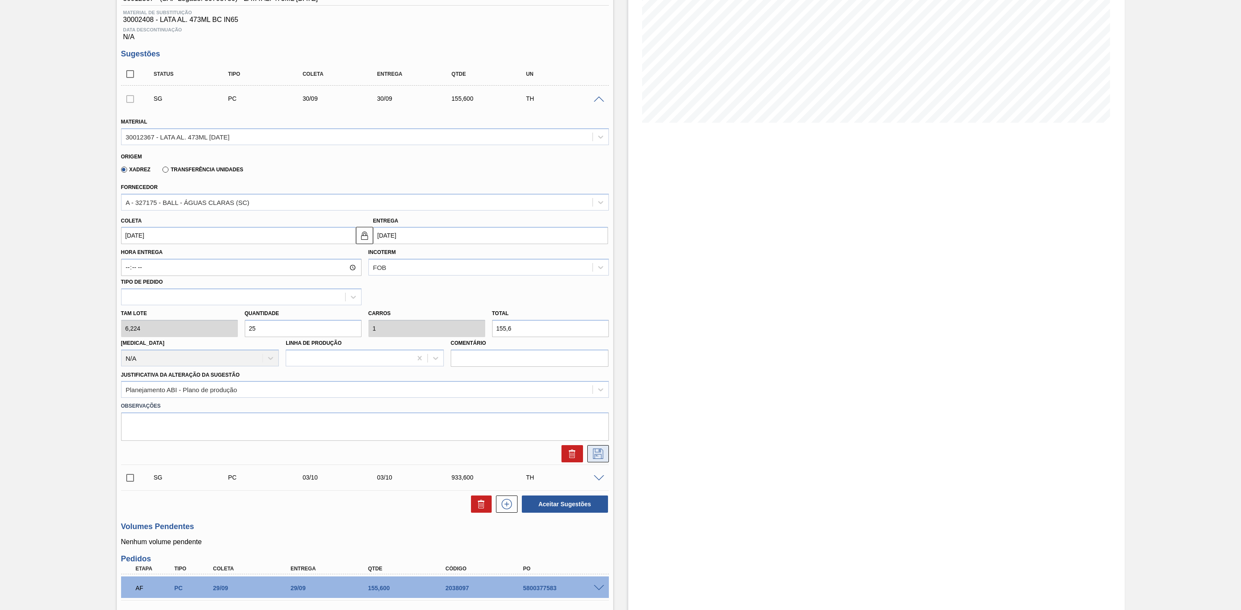
click at [592, 459] on icon at bounding box center [598, 454] width 14 height 10
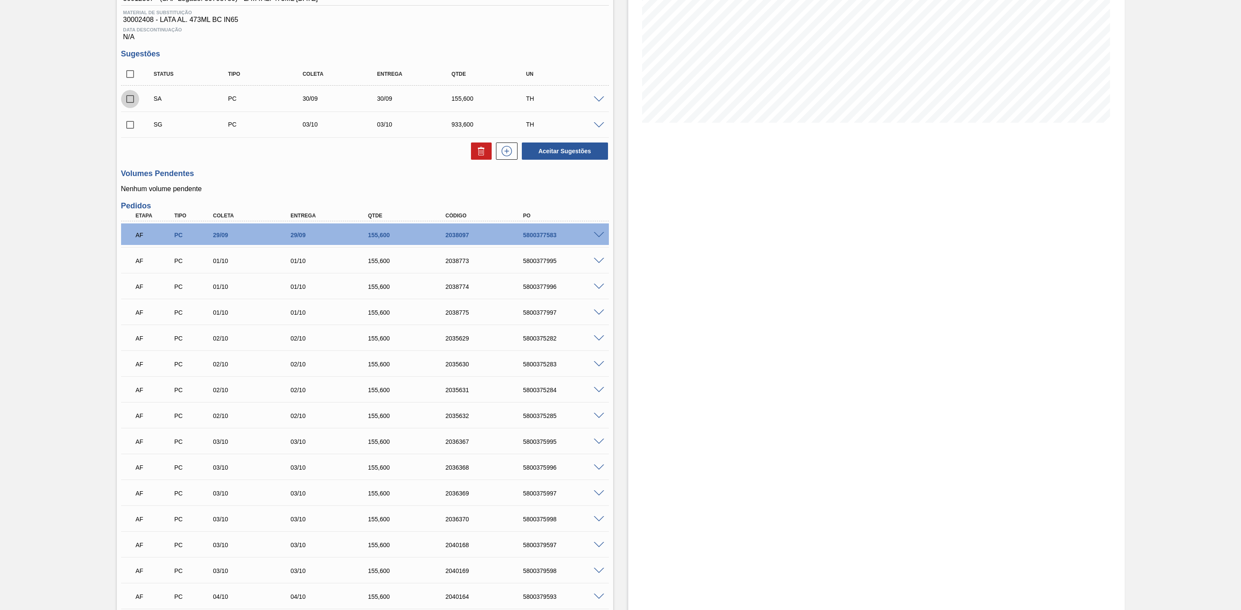
click at [132, 105] on input "checkbox" at bounding box center [130, 99] width 18 height 18
click at [560, 157] on button "Aceitar Sugestões" at bounding box center [565, 151] width 86 height 17
checkbox input "false"
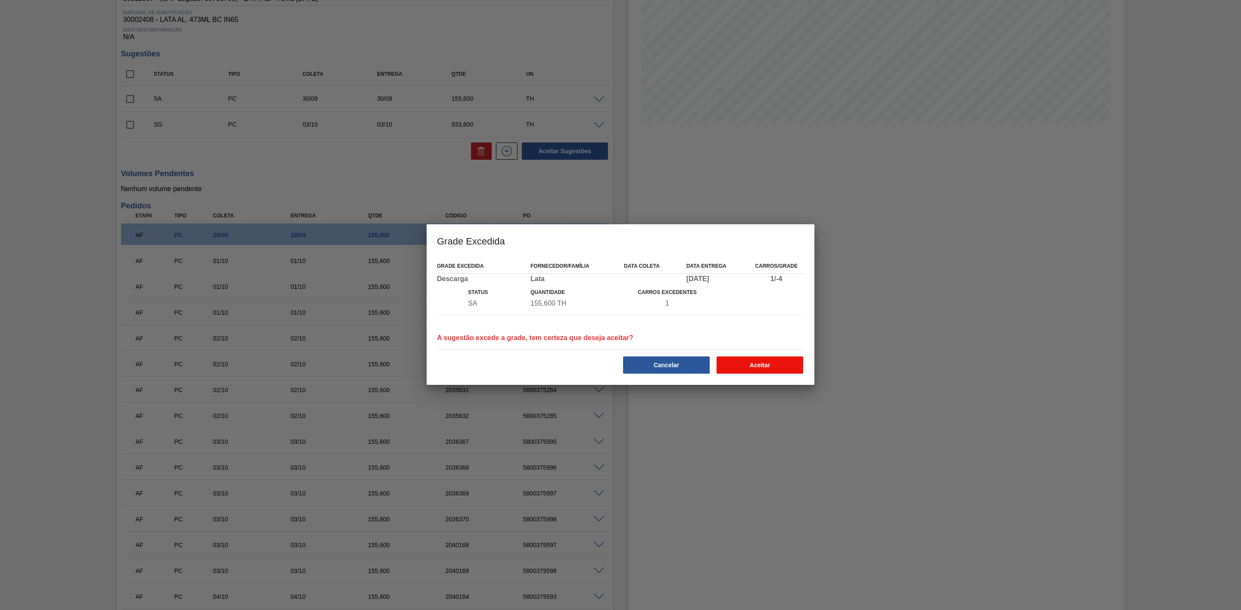
click at [759, 367] on button "Aceitar" at bounding box center [759, 365] width 87 height 17
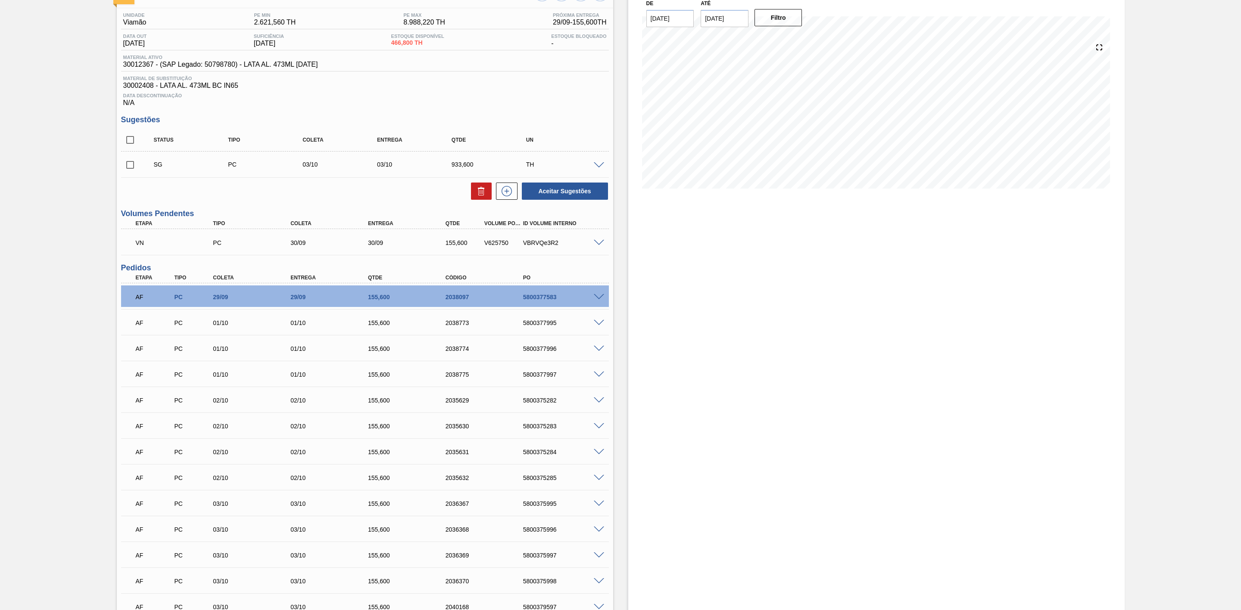
scroll to position [0, 0]
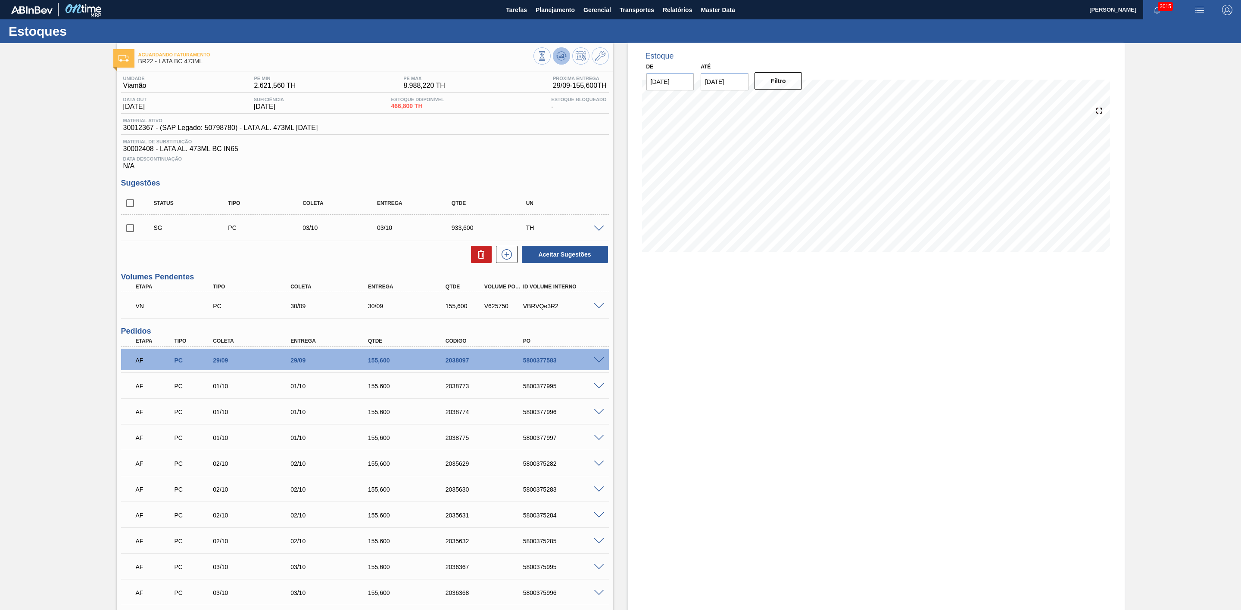
click at [556, 53] on icon at bounding box center [561, 56] width 10 height 10
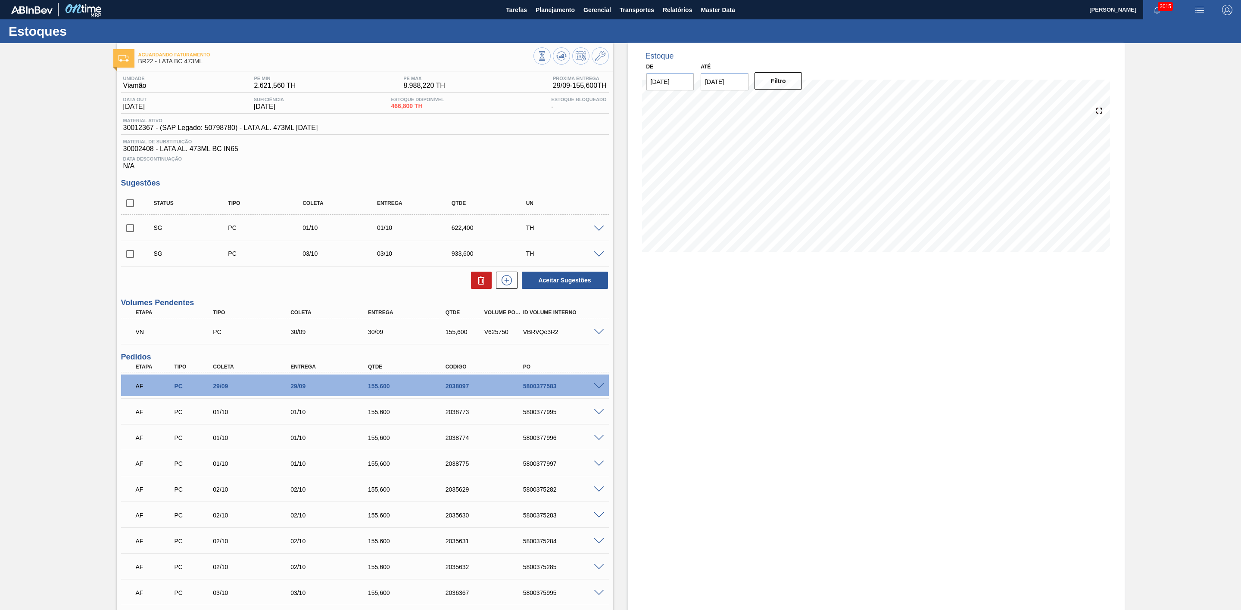
click at [596, 231] on span at bounding box center [599, 229] width 10 height 6
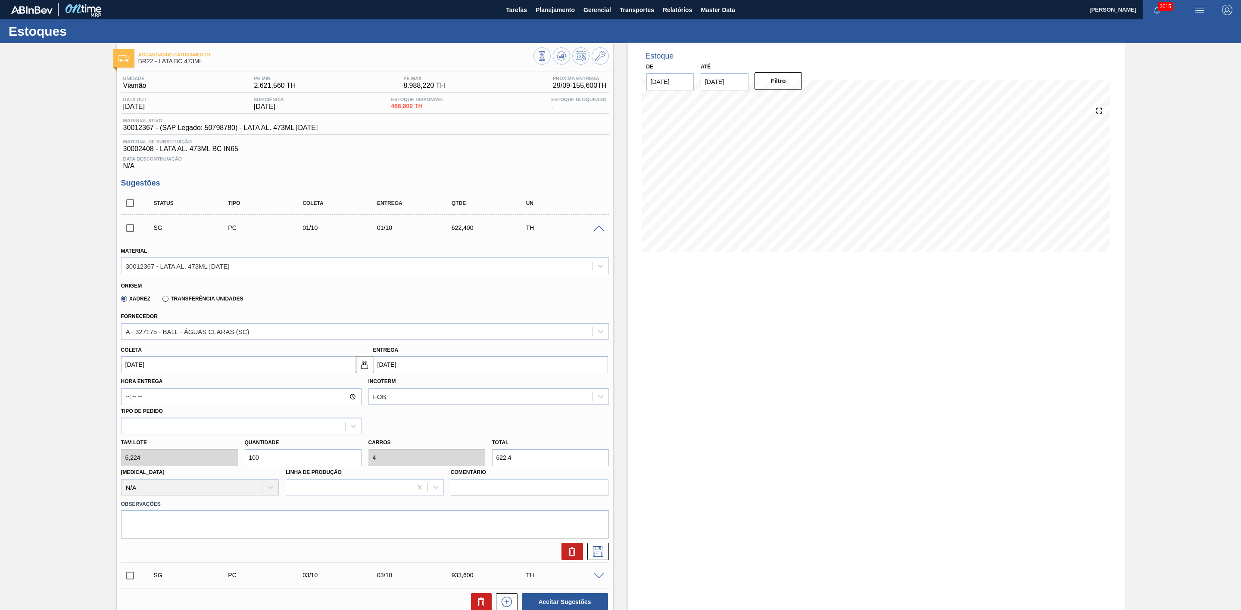
click at [424, 372] on input "01/10/2025" at bounding box center [490, 364] width 235 height 17
click at [412, 432] on div "7" at bounding box center [411, 427] width 12 height 12
type input "07/10/2025"
click at [218, 461] on div "Tam lote 6,224 Quantidade 100 Carros 4 Total 622,4 Doca N/A Linha de Produção C…" at bounding box center [365, 466] width 495 height 62
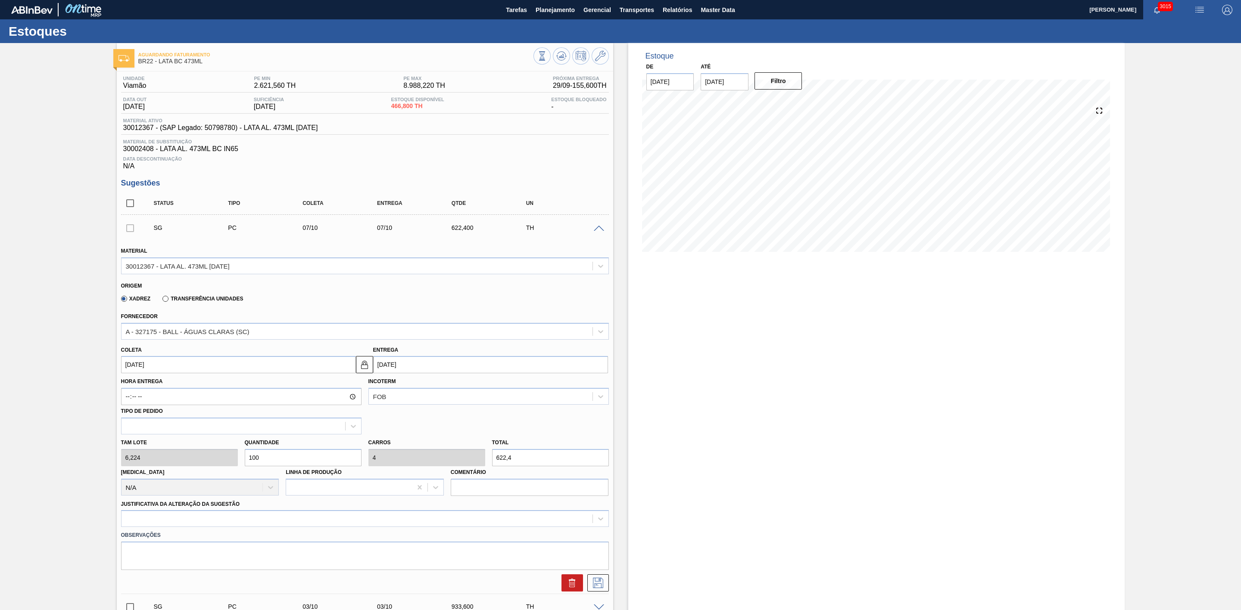
type input "7"
type input "0,28"
type input "43,568"
type input "75"
type input "3"
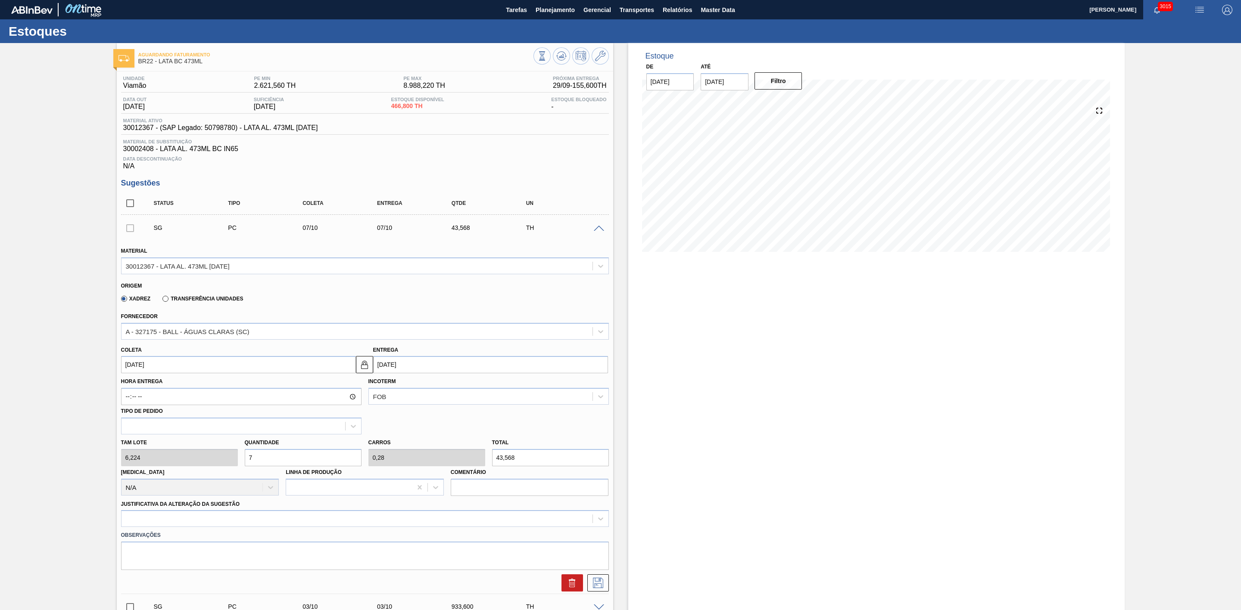
type input "466,8"
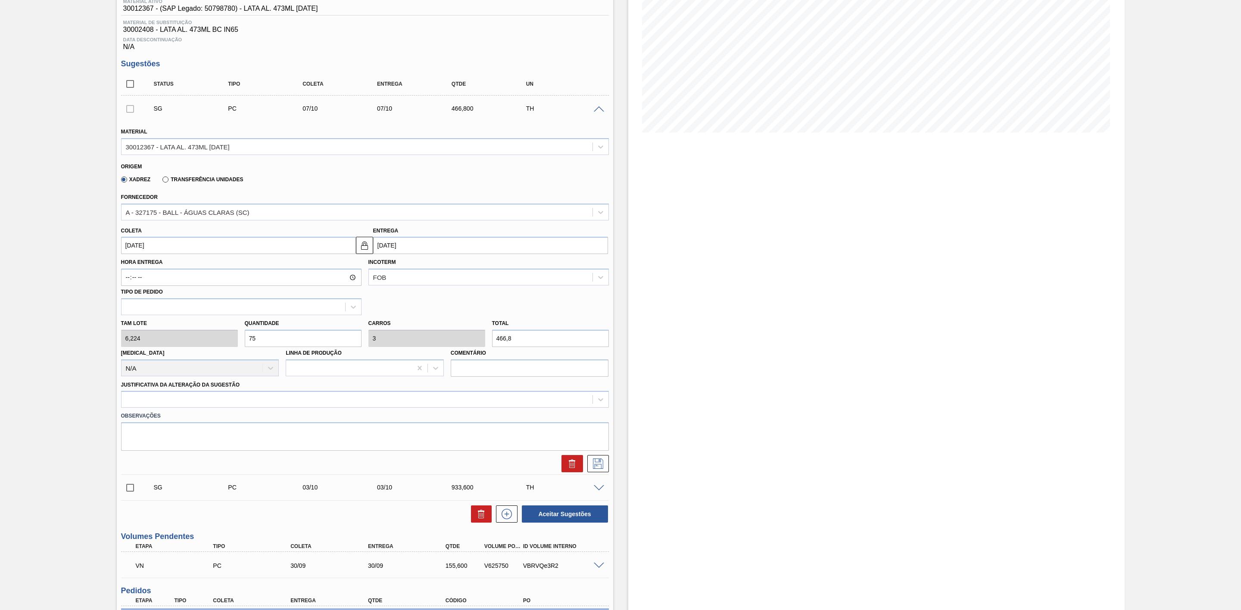
scroll to position [129, 0]
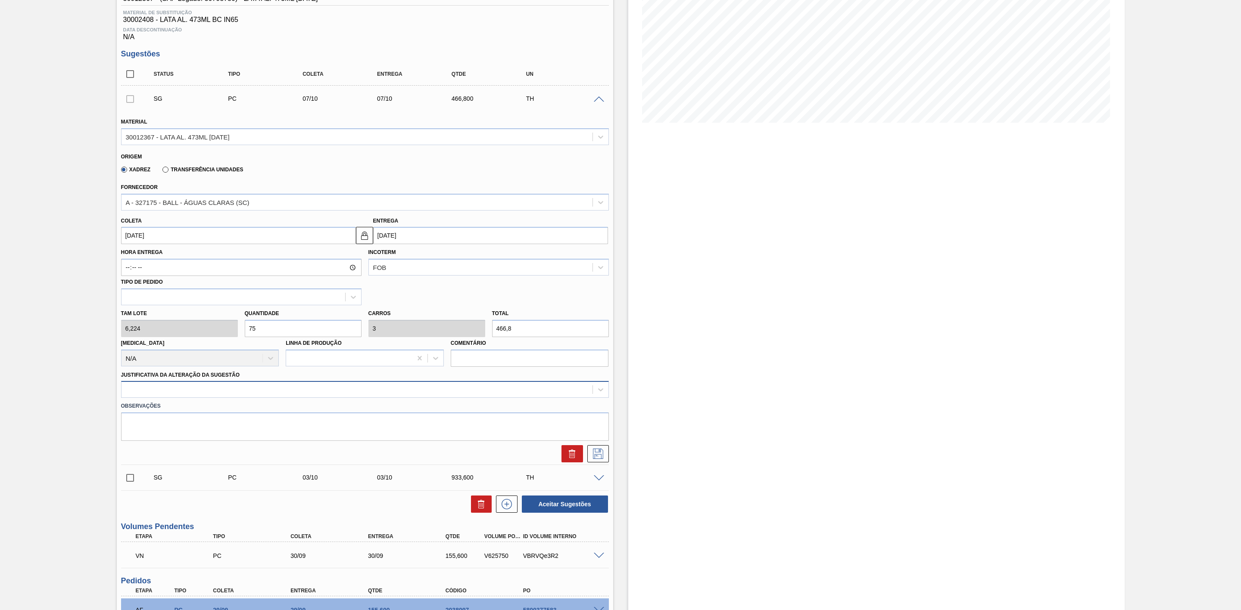
type input "75"
click at [206, 396] on div at bounding box center [356, 390] width 471 height 12
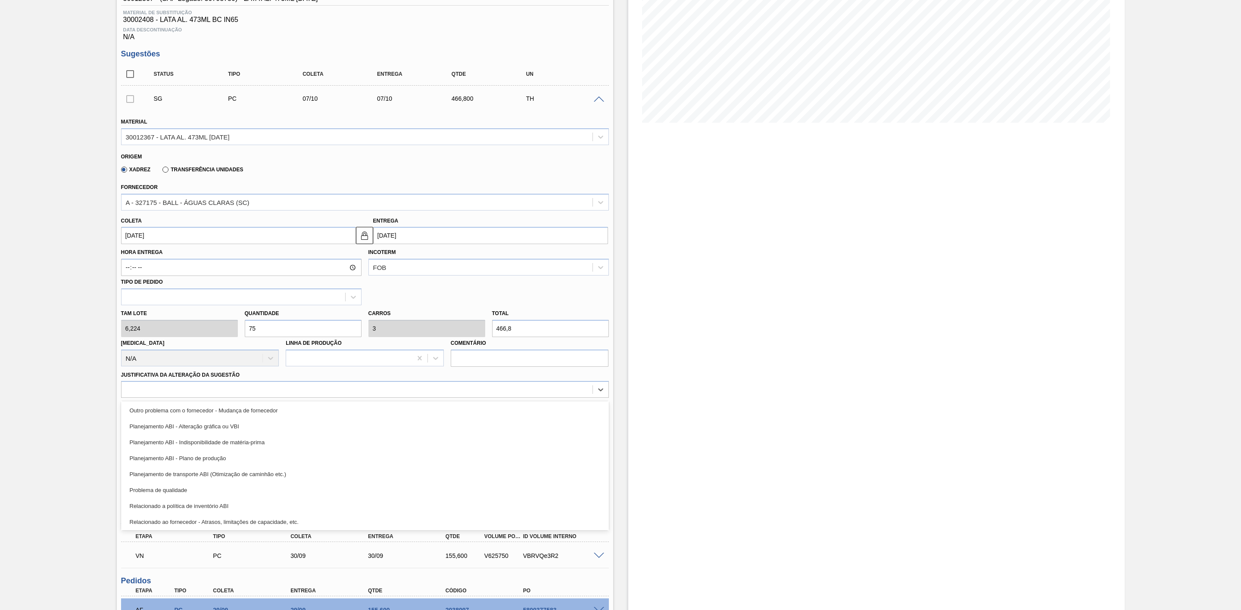
scroll to position [161, 0]
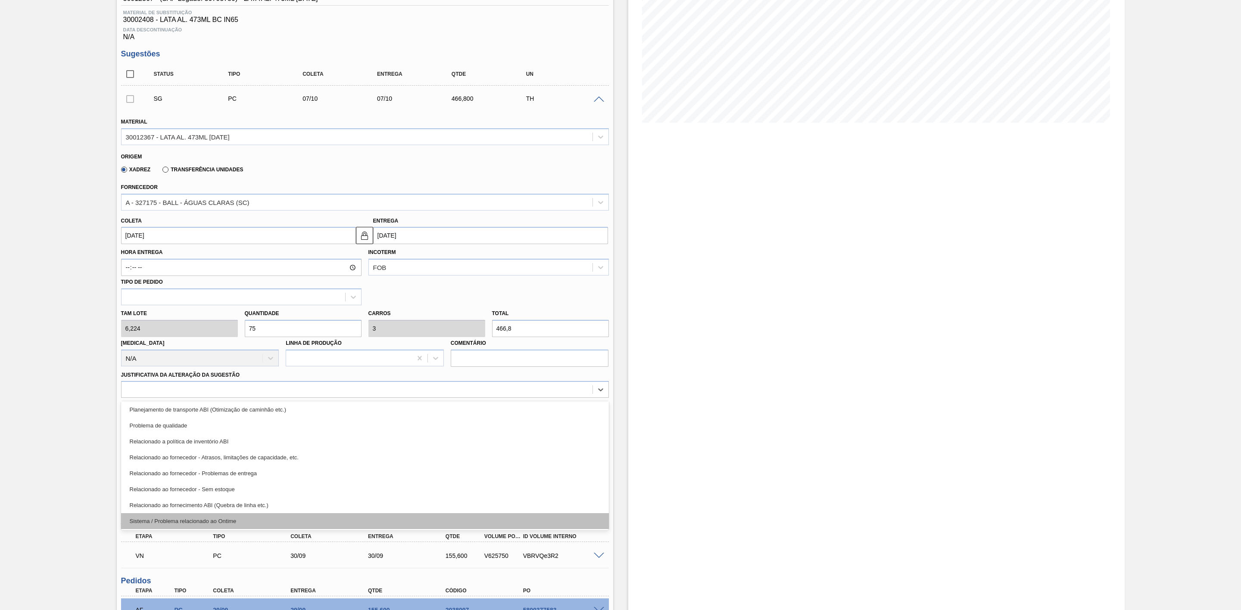
click at [243, 520] on div "Sistema / Problema relacionado ao Ontime" at bounding box center [365, 522] width 488 height 16
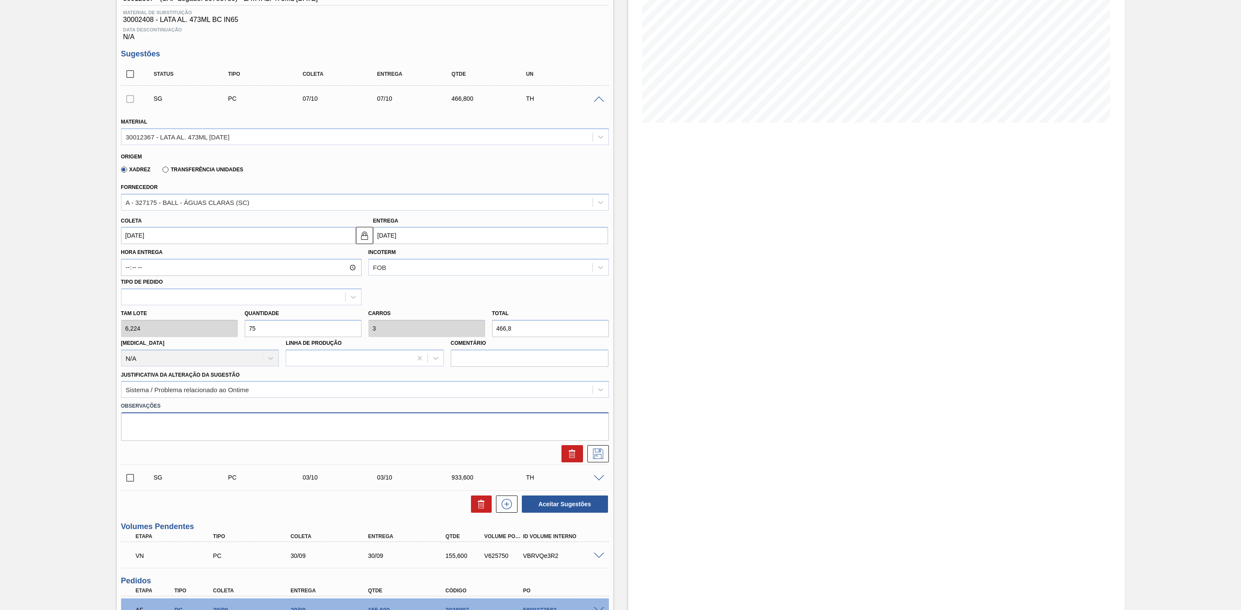
click at [225, 425] on textarea at bounding box center [365, 427] width 488 height 28
drag, startPoint x: 225, startPoint y: 425, endPoint x: 58, endPoint y: 414, distance: 167.1
click at [58, 414] on div "Aguardando Faturamento BR22 - LATA BC 473ML Unidade Viamão PE MIN 2.621,560 TH …" at bounding box center [620, 588] width 1241 height 1348
type textarea "Prog não refletida no sistema"
click at [595, 457] on icon at bounding box center [597, 453] width 4 height 7
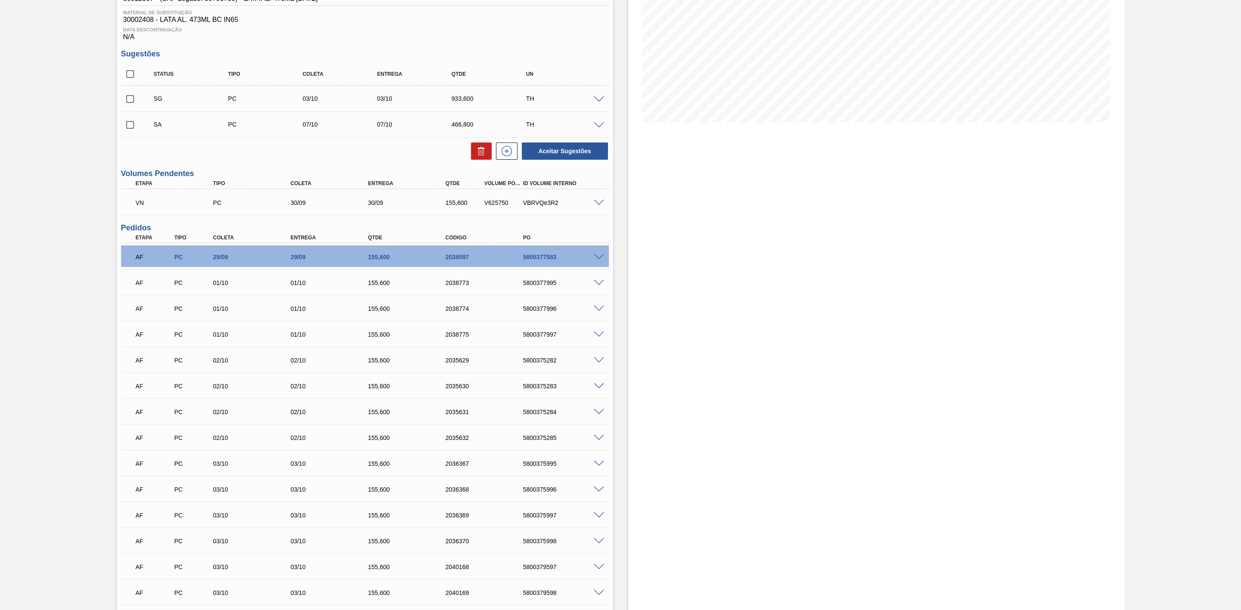
click at [600, 129] on span at bounding box center [599, 125] width 10 height 6
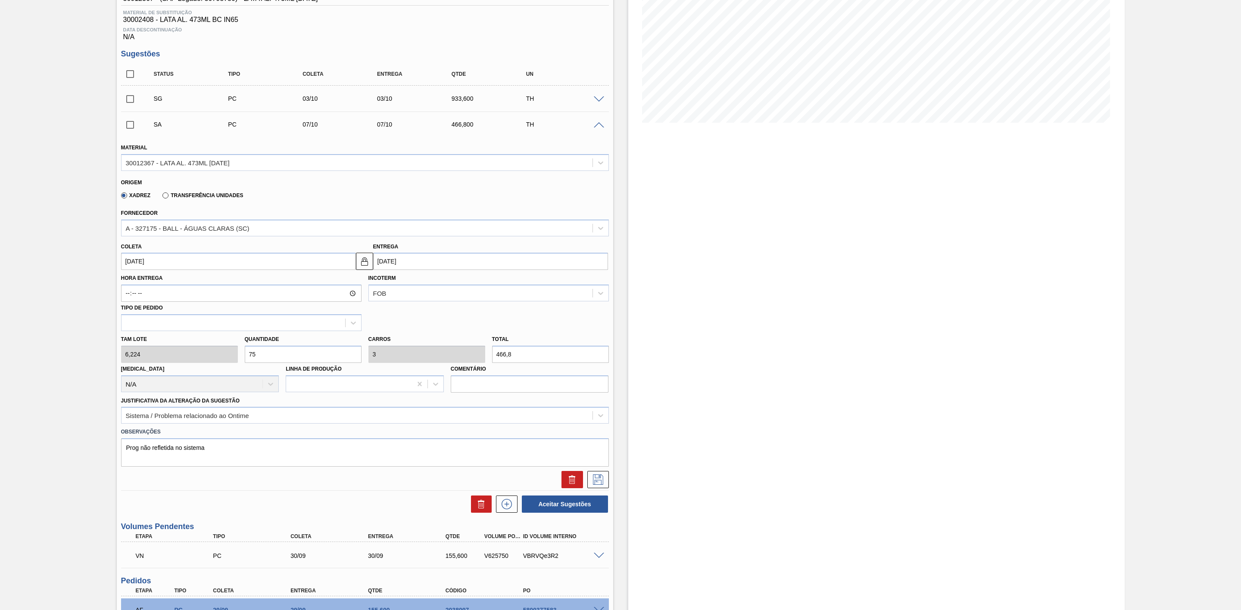
click at [216, 360] on div "Tam lote 6,224 Quantidade 75 Carros 3 Total 466,8 Doca N/A Linha de Produção Co…" at bounding box center [365, 362] width 495 height 62
click at [597, 103] on span at bounding box center [599, 99] width 10 height 6
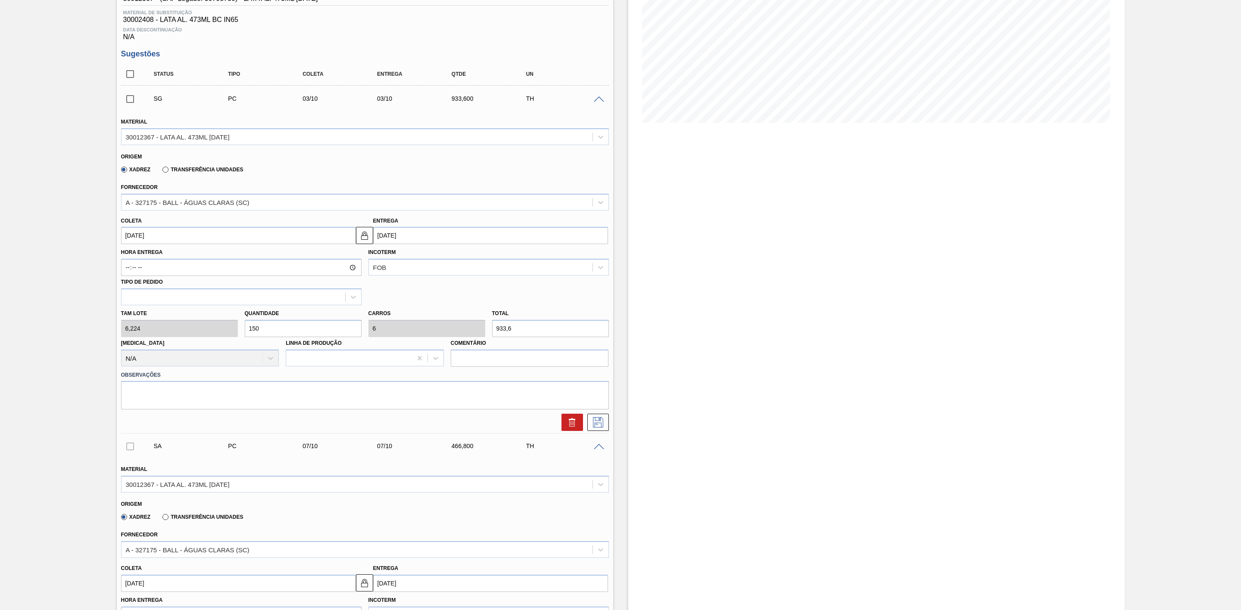
click at [218, 331] on div "Tam lote 6,224 Quantidade 150 Carros 6 Total 933,6 Doca N/A Linha de Produção C…" at bounding box center [365, 336] width 495 height 62
type input "5"
type input "0,2"
type input "31,12"
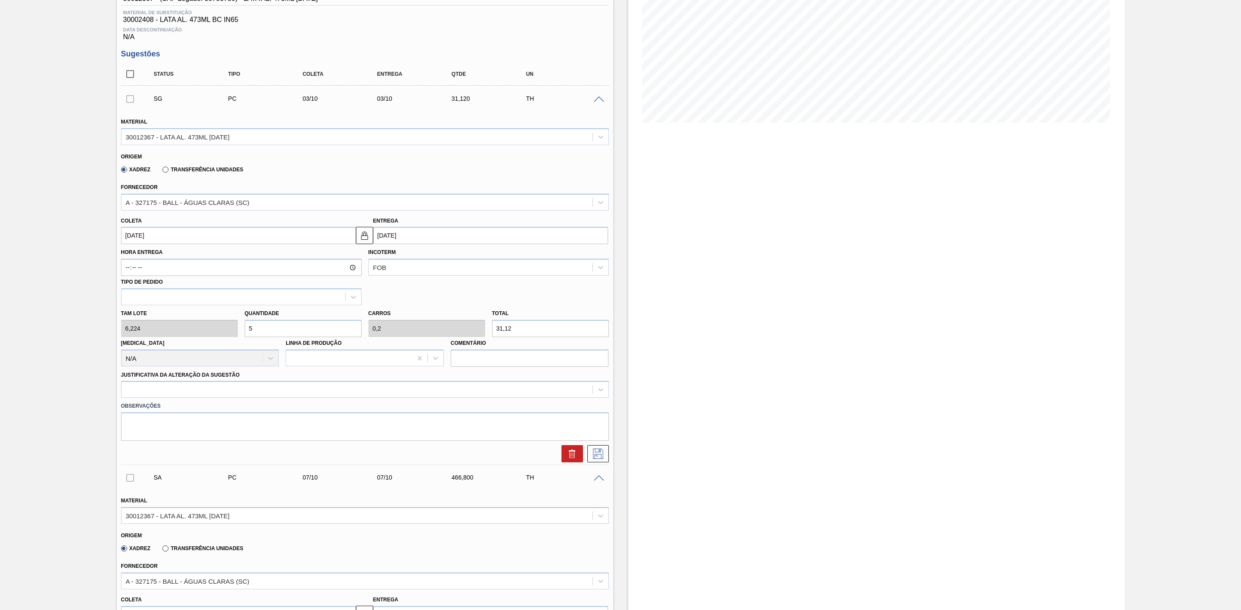
type input "50"
type input "2"
type input "311,2"
type input "50"
click at [412, 239] on input "[DATE]" at bounding box center [490, 235] width 235 height 17
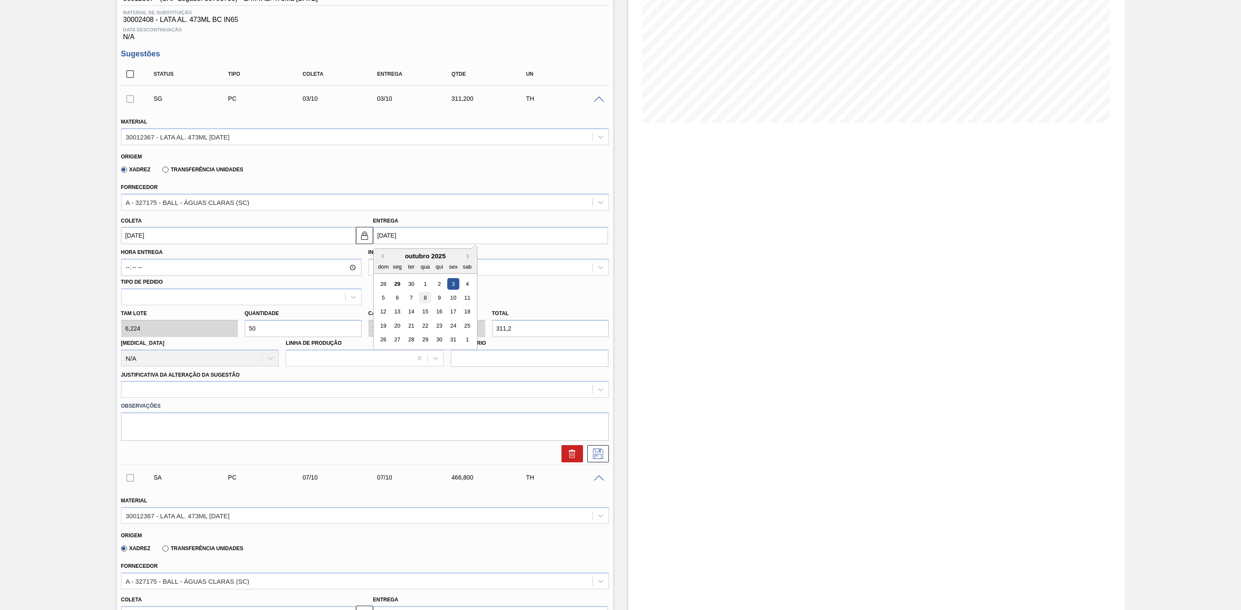
click at [425, 299] on div "8" at bounding box center [425, 298] width 12 height 12
type input "08/10/2025"
click at [304, 392] on div at bounding box center [356, 390] width 471 height 12
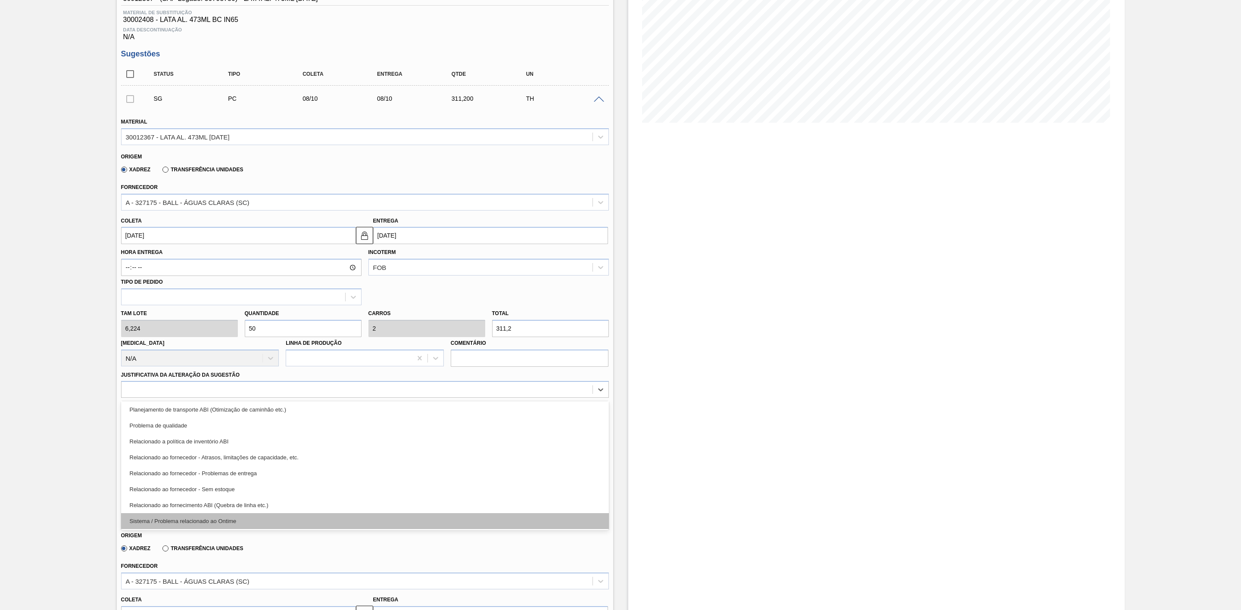
click at [226, 518] on div "Sistema / Problema relacionado ao Ontime" at bounding box center [365, 522] width 488 height 16
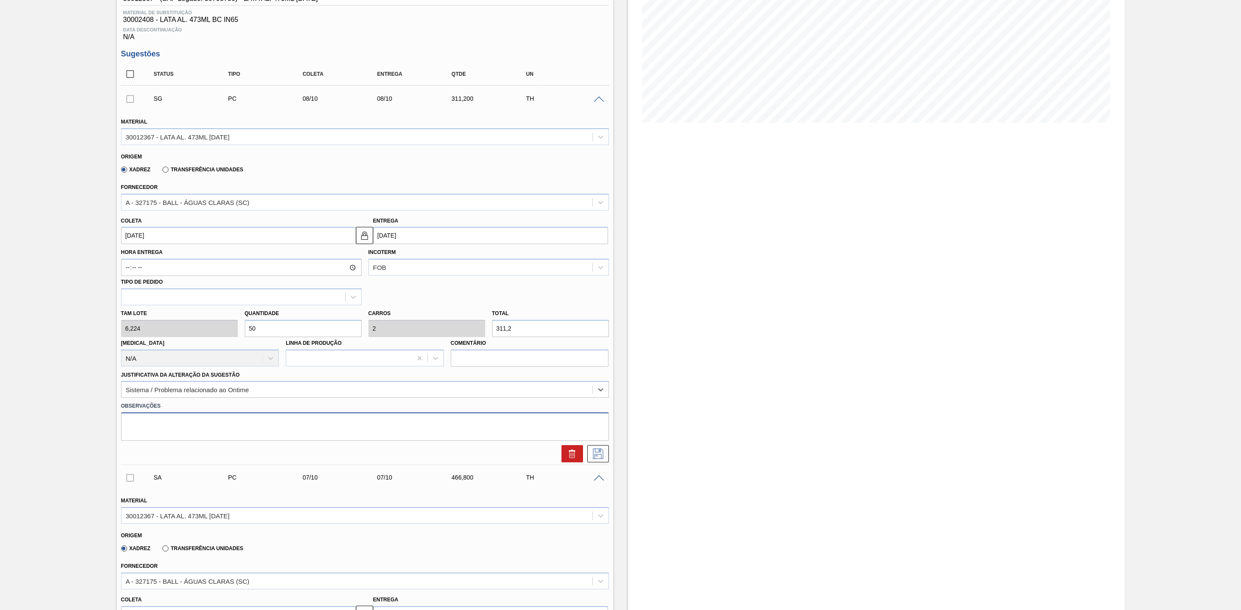
click at [291, 431] on textarea at bounding box center [365, 427] width 488 height 28
paste textarea "Prog não refletida no sistema"
type textarea "Prog não refletida no sistema"
click at [594, 463] on button at bounding box center [598, 453] width 22 height 17
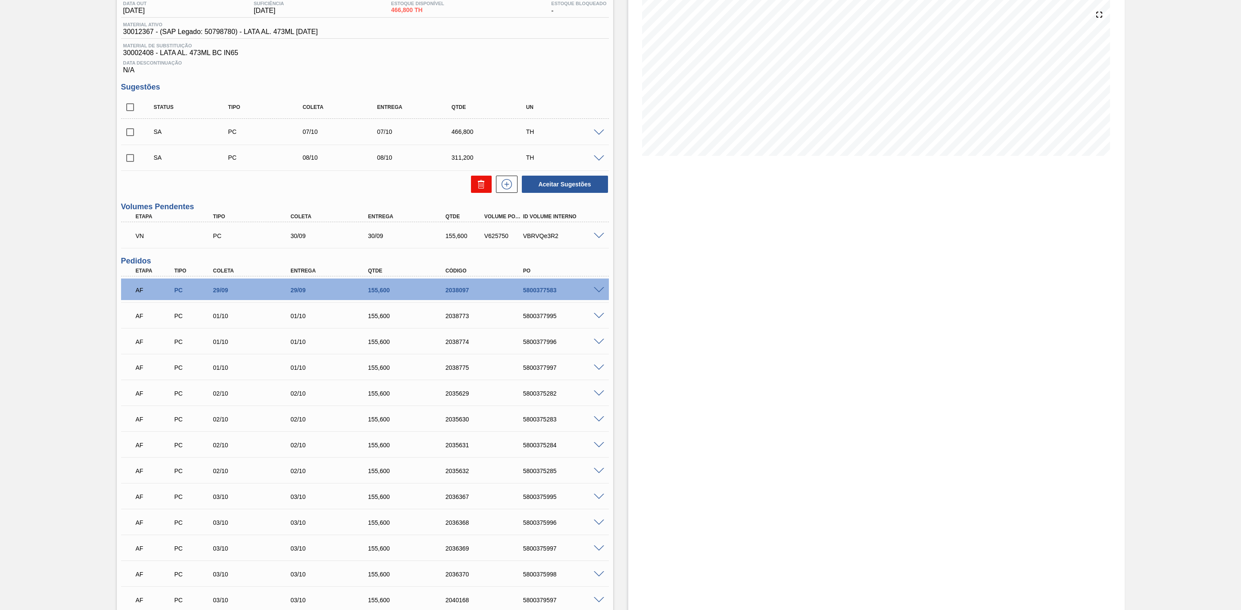
scroll to position [65, 0]
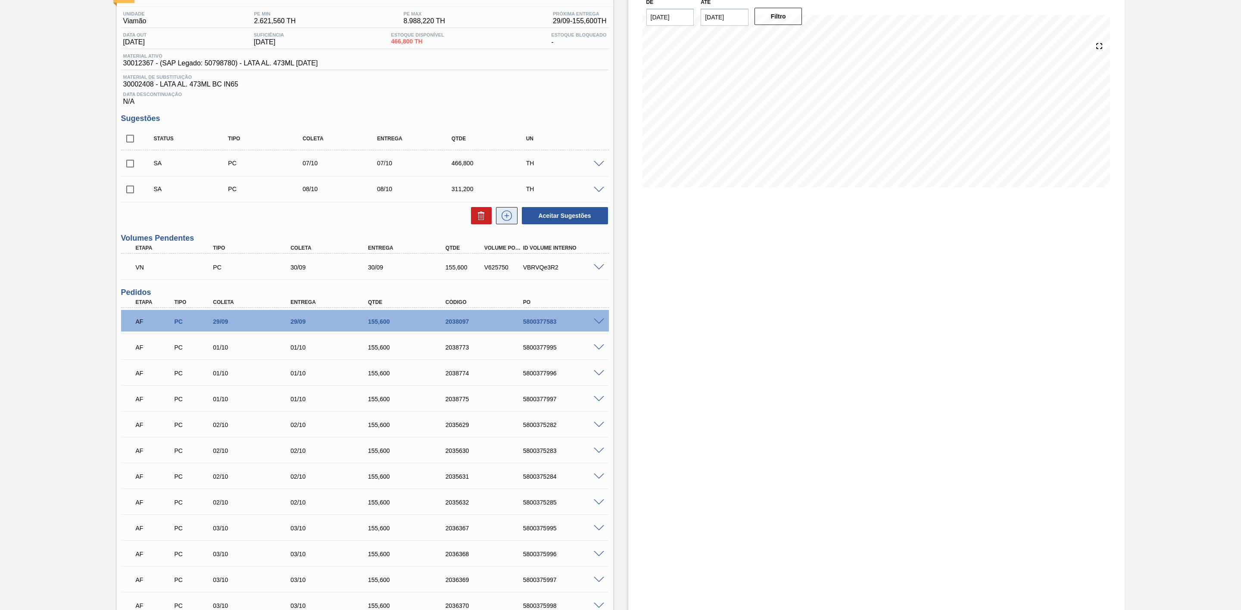
click at [511, 224] on button at bounding box center [507, 215] width 22 height 17
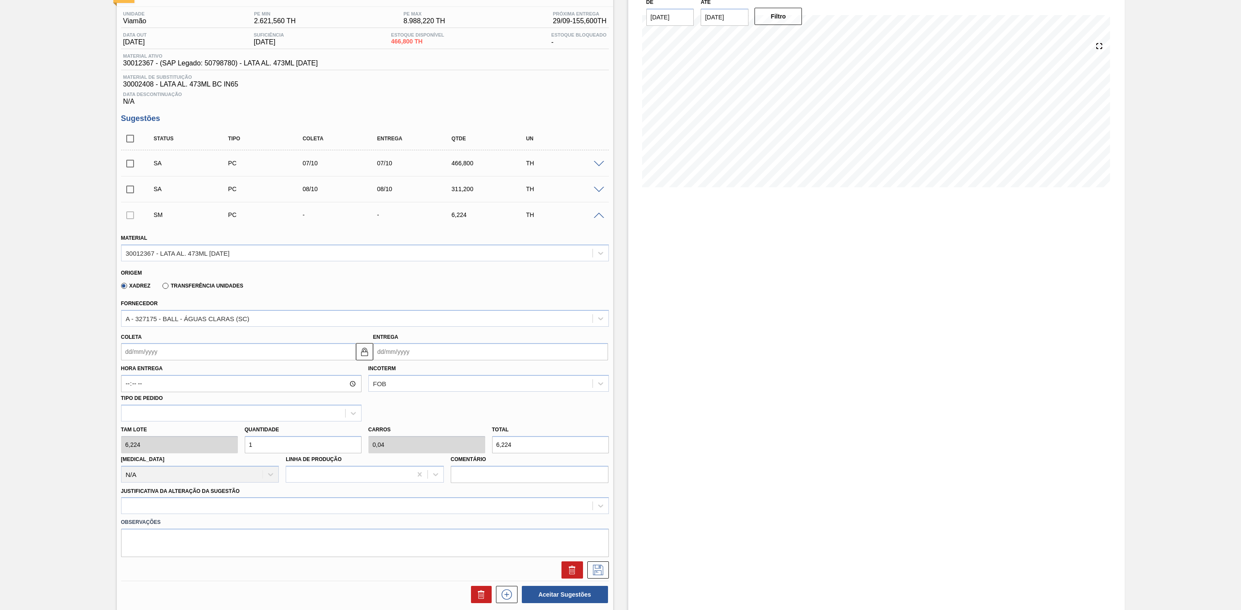
click at [402, 353] on input "Entrega" at bounding box center [490, 351] width 235 height 17
click at [405, 416] on div "9" at bounding box center [411, 414] width 12 height 12
type input "09/09/2025"
click at [198, 445] on div "Tam lote 6,224 Quantidade 1 Carros 0,04 Total 6,224 Doca N/A Linha de Produção …" at bounding box center [365, 453] width 495 height 62
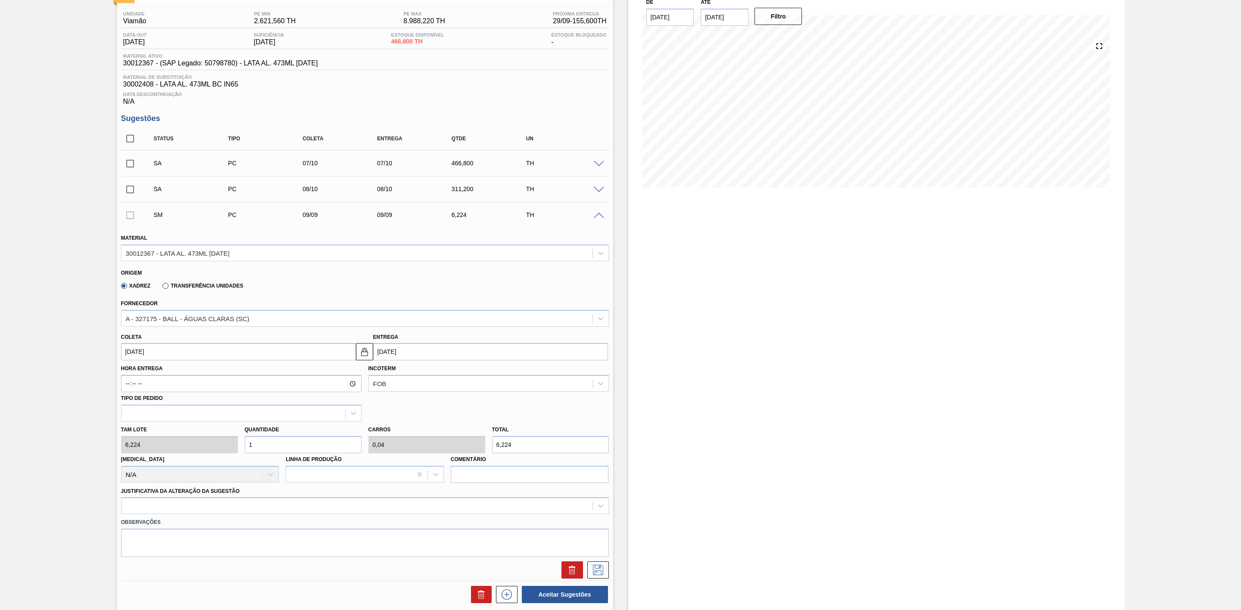
type input "5"
type input "0,2"
type input "31,12"
type input "50"
type input "2"
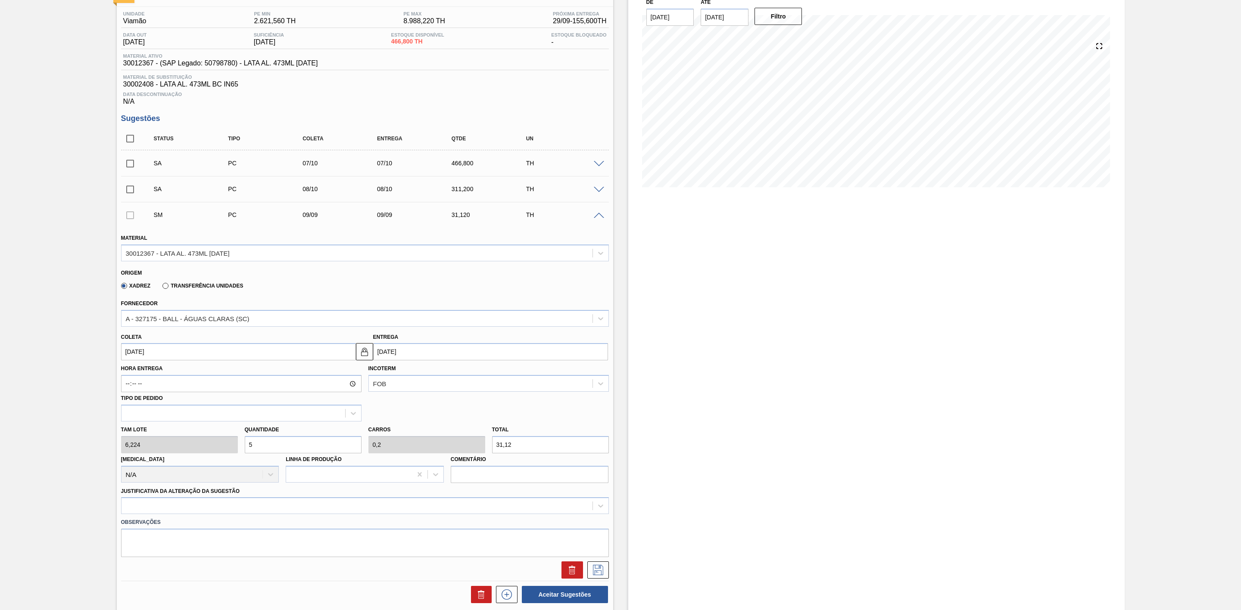
type input "311,2"
type input "50"
click at [251, 508] on div at bounding box center [365, 506] width 488 height 17
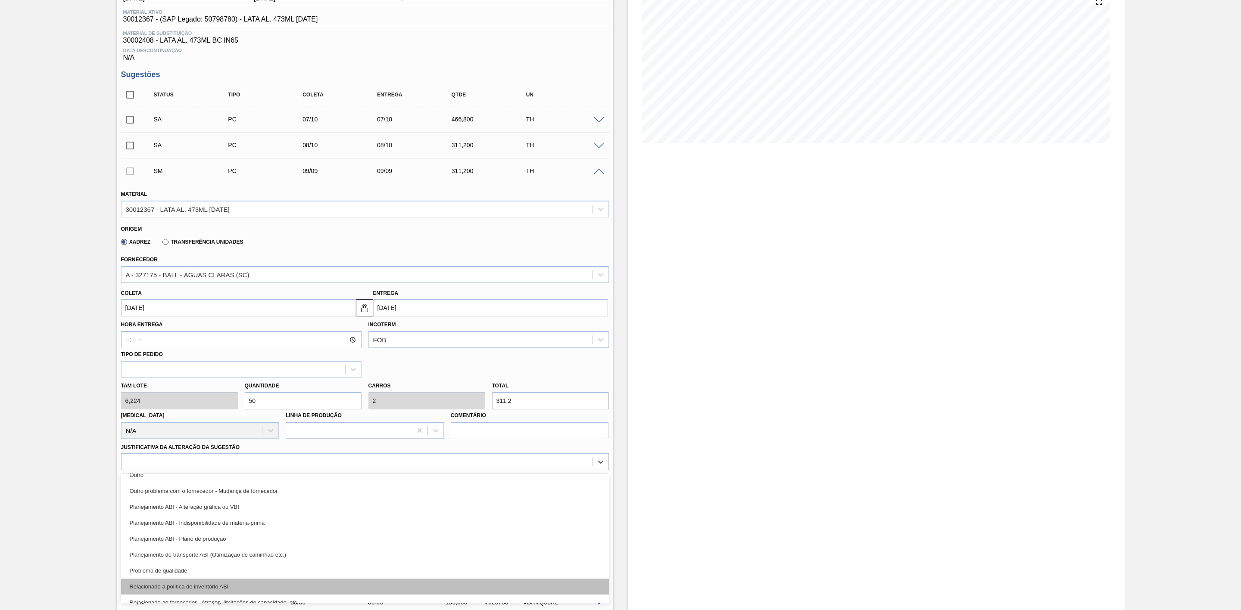
scroll to position [161, 0]
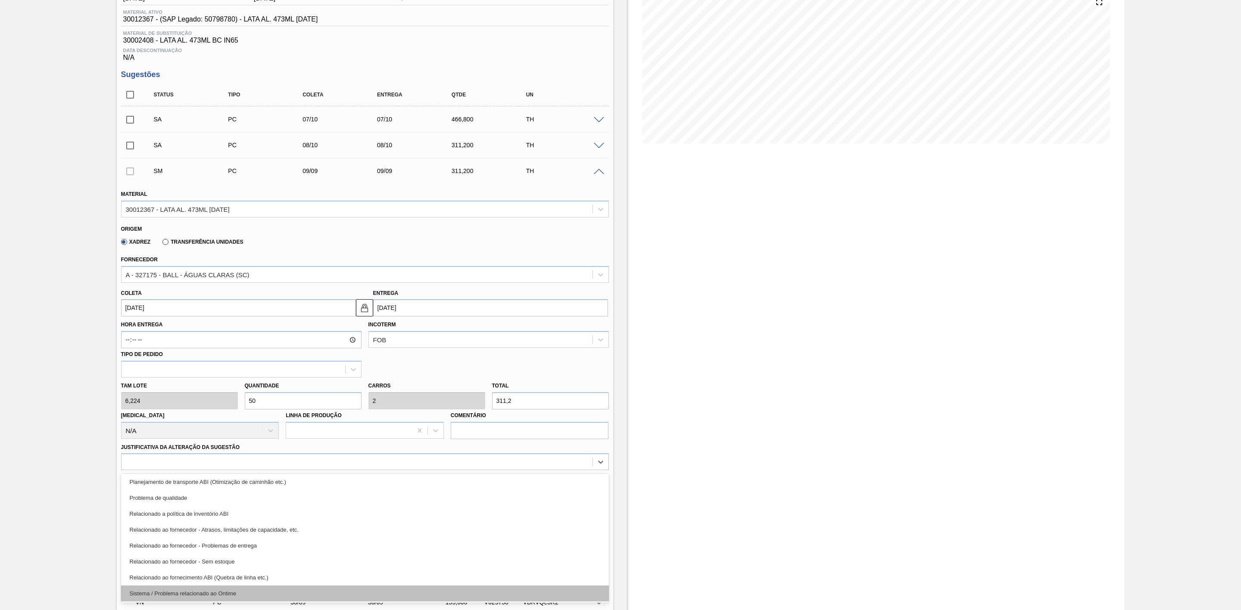
click at [226, 599] on div "Sistema / Problema relacionado ao Ontime" at bounding box center [365, 594] width 488 height 16
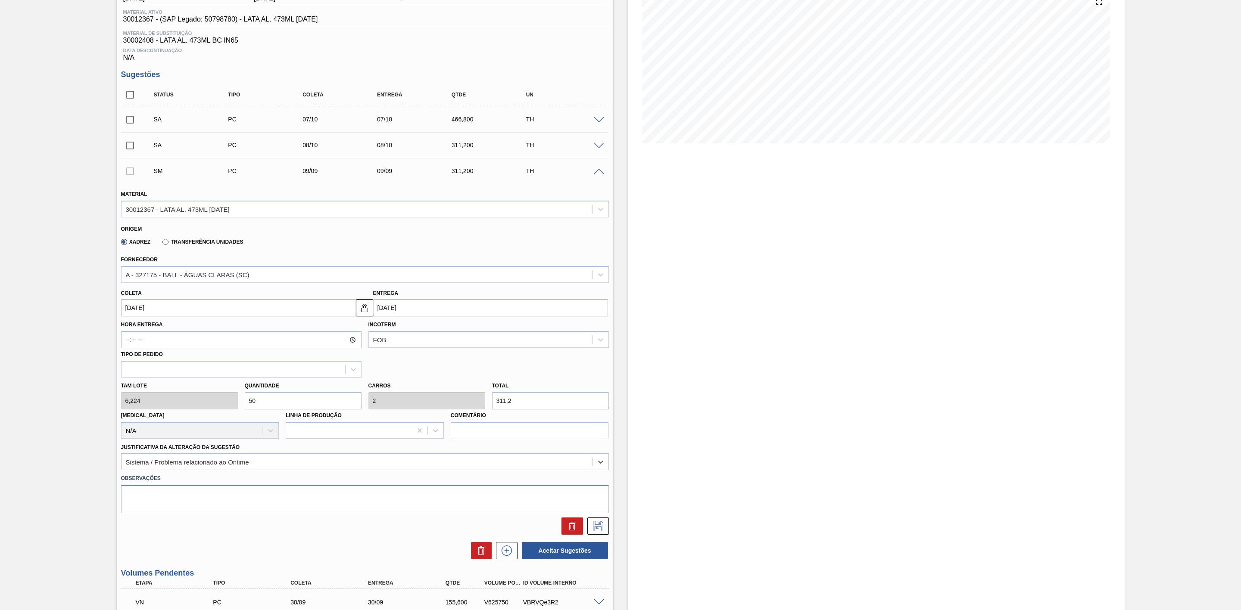
click at [264, 503] on textarea at bounding box center [365, 499] width 488 height 28
paste textarea "Prog não refletida no sistema"
type textarea "Prog não refletida no sistema"
click at [601, 529] on icon at bounding box center [598, 526] width 14 height 10
click at [411, 313] on input "09/09/2025" at bounding box center [490, 307] width 235 height 17
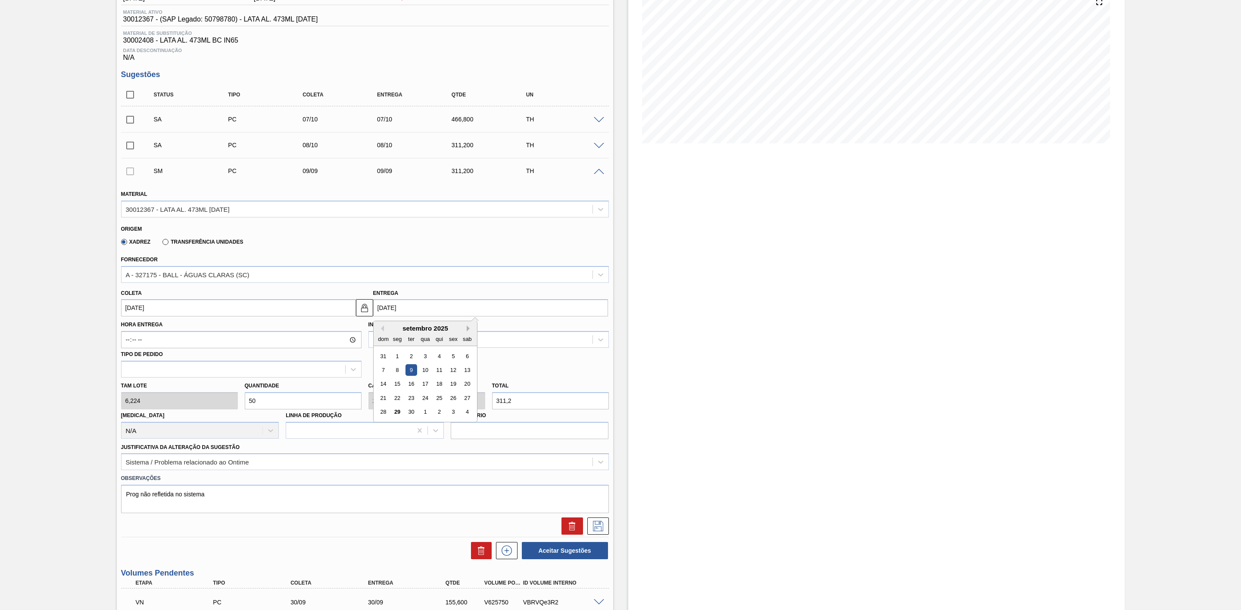
click at [470, 331] on button "Next Month" at bounding box center [470, 329] width 6 height 6
click at [439, 374] on div "9" at bounding box center [439, 370] width 12 height 12
type input "09/10/2025"
click at [595, 529] on icon at bounding box center [598, 526] width 14 height 10
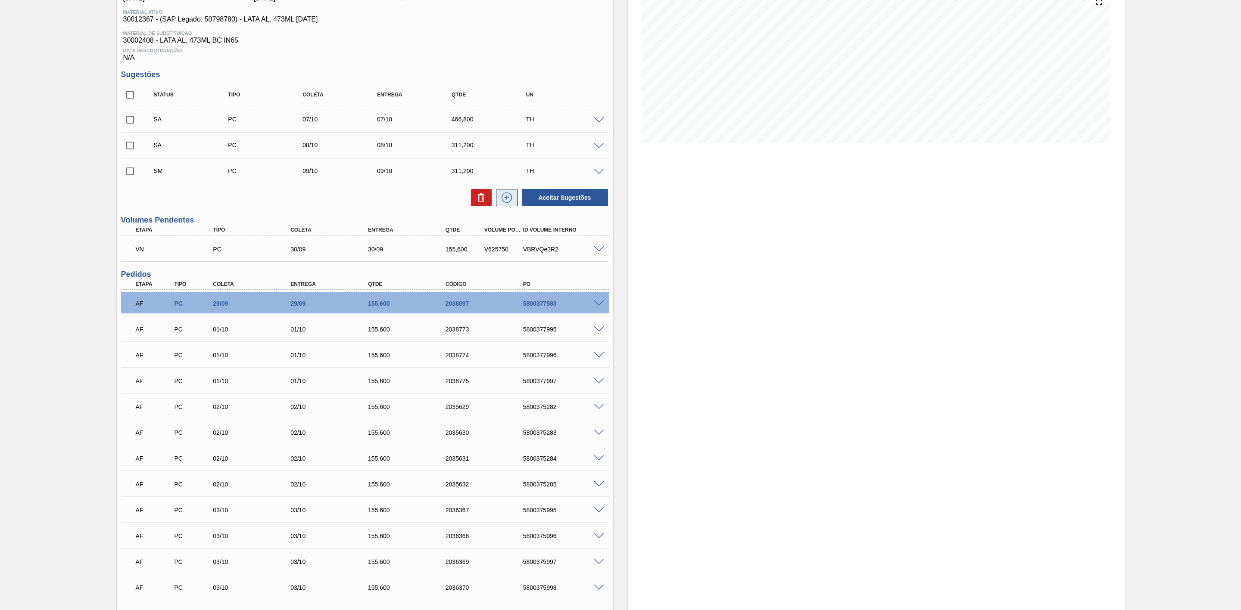
click at [503, 203] on icon at bounding box center [507, 198] width 14 height 10
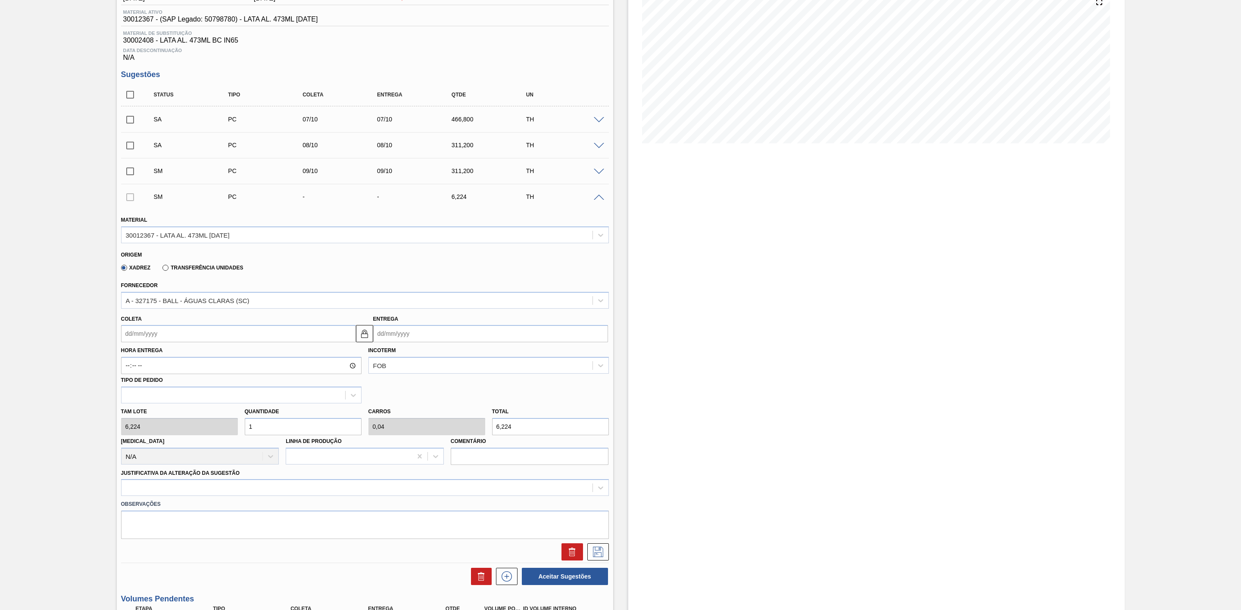
click at [405, 334] on input "Entrega" at bounding box center [490, 333] width 235 height 17
click at [470, 357] on button "Next Month" at bounding box center [470, 355] width 6 height 6
click at [453, 401] on div "10" at bounding box center [453, 396] width 12 height 12
type input "10/10/2025"
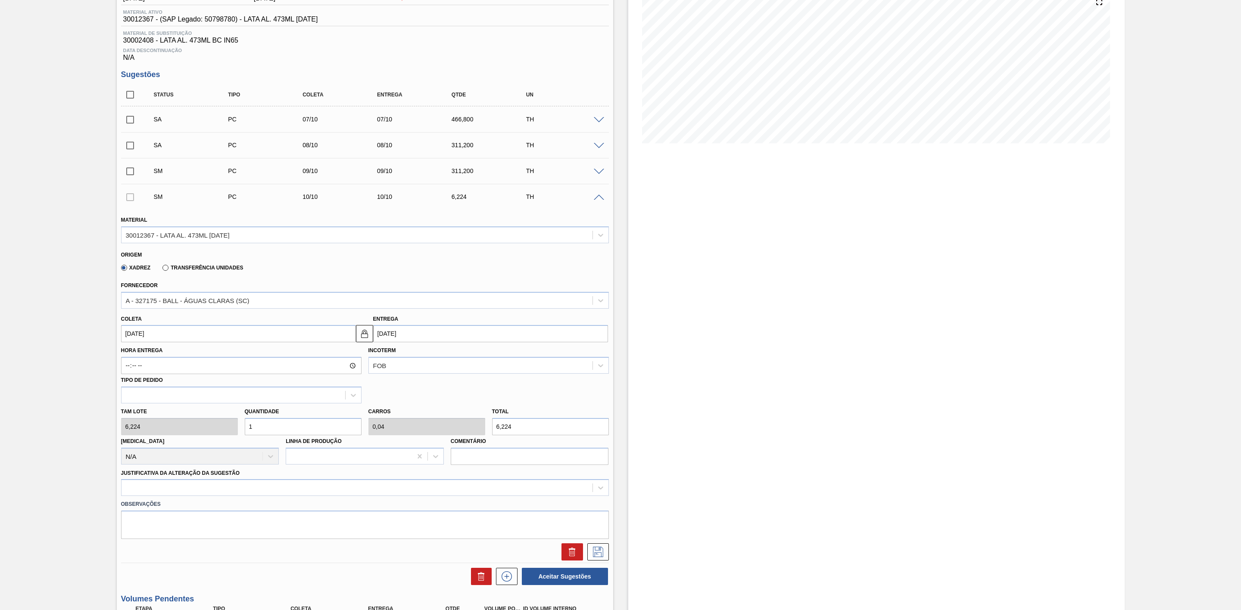
click at [227, 430] on div "Tam lote 6,224 Quantidade 1 Carros 0,04 Total 6,224 Doca N/A Linha de Produção …" at bounding box center [365, 435] width 495 height 62
type input "5"
type input "0,2"
type input "31,12"
type input "50"
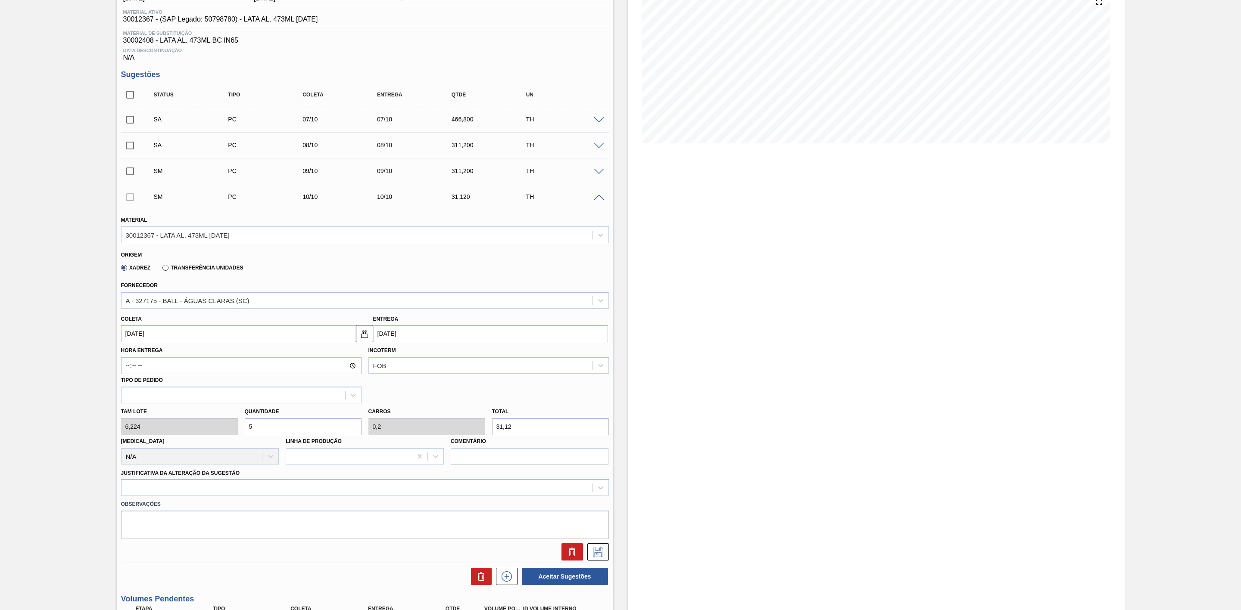
type input "2"
type input "311,2"
type input "50"
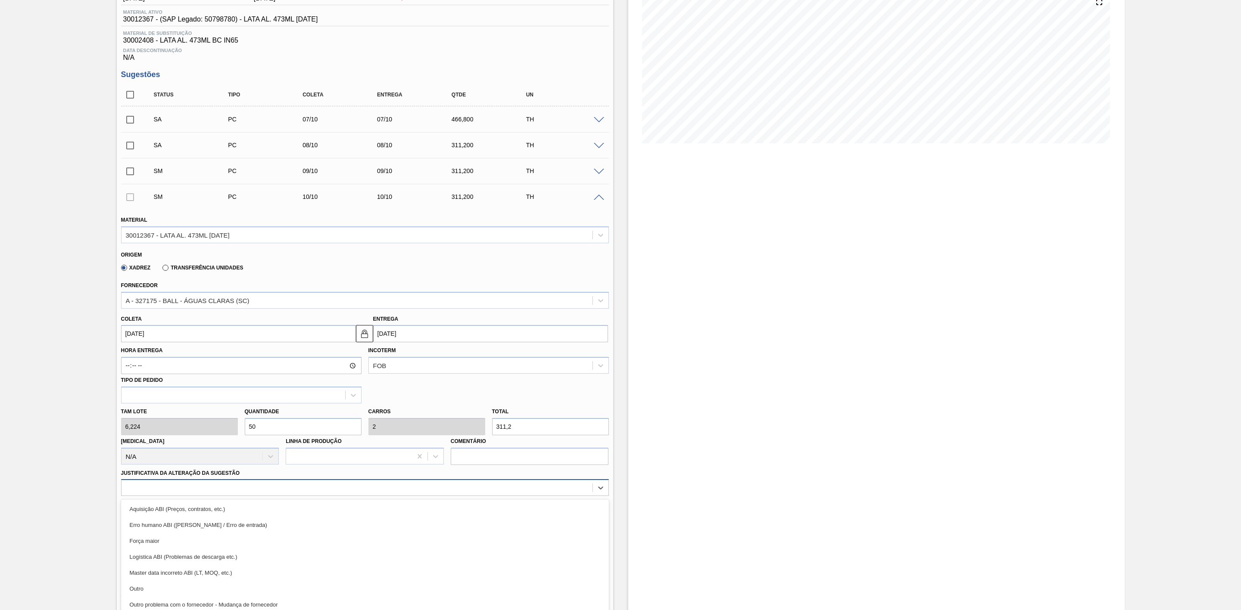
click at [248, 496] on div "option Erro humano ABI (Cálculo / Erro de entrada) focused, 2 of 18. 18 results…" at bounding box center [365, 487] width 488 height 17
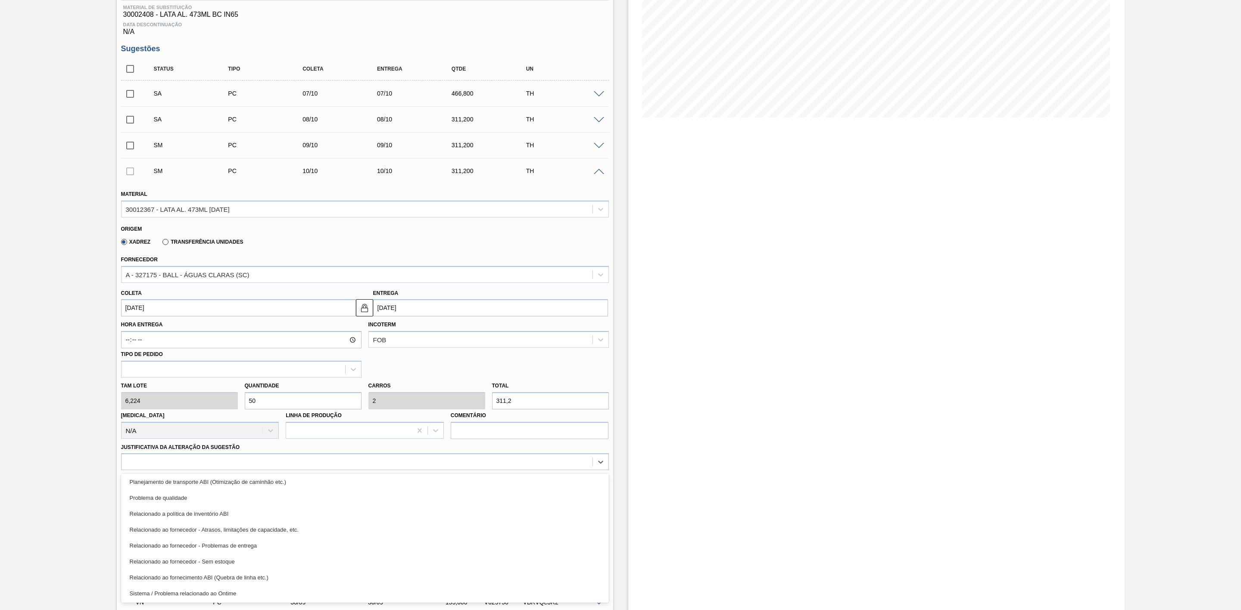
drag, startPoint x: 240, startPoint y: 596, endPoint x: 229, endPoint y: 535, distance: 61.6
click at [239, 596] on div "Sistema / Problema relacionado ao Ontime" at bounding box center [365, 594] width 488 height 16
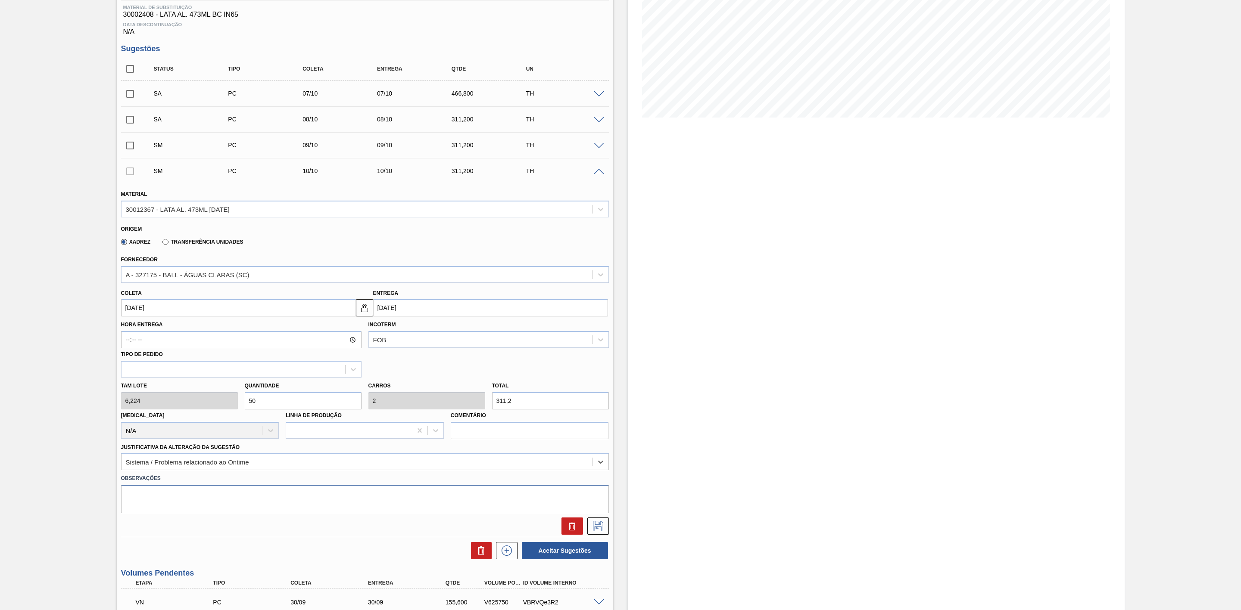
click at [225, 494] on textarea at bounding box center [365, 499] width 488 height 28
paste textarea "Prog não refletida no sistema"
type textarea "Prog não refletida no sistema"
click at [600, 526] on icon at bounding box center [598, 526] width 14 height 10
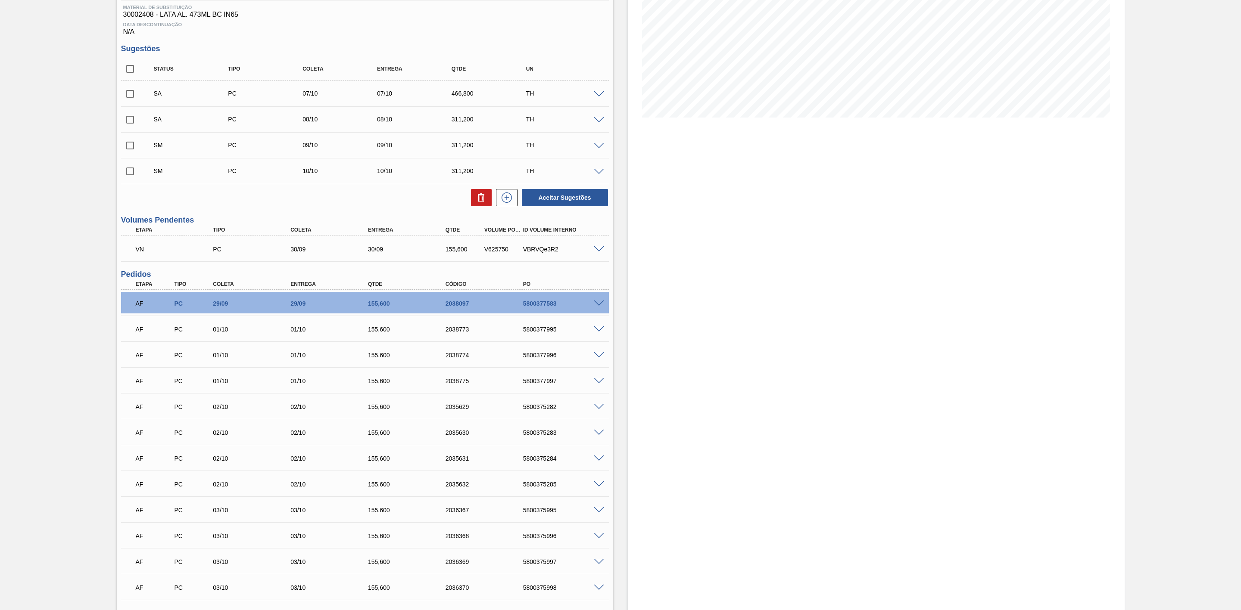
click at [131, 74] on input "checkbox" at bounding box center [130, 69] width 18 height 18
checkbox input "true"
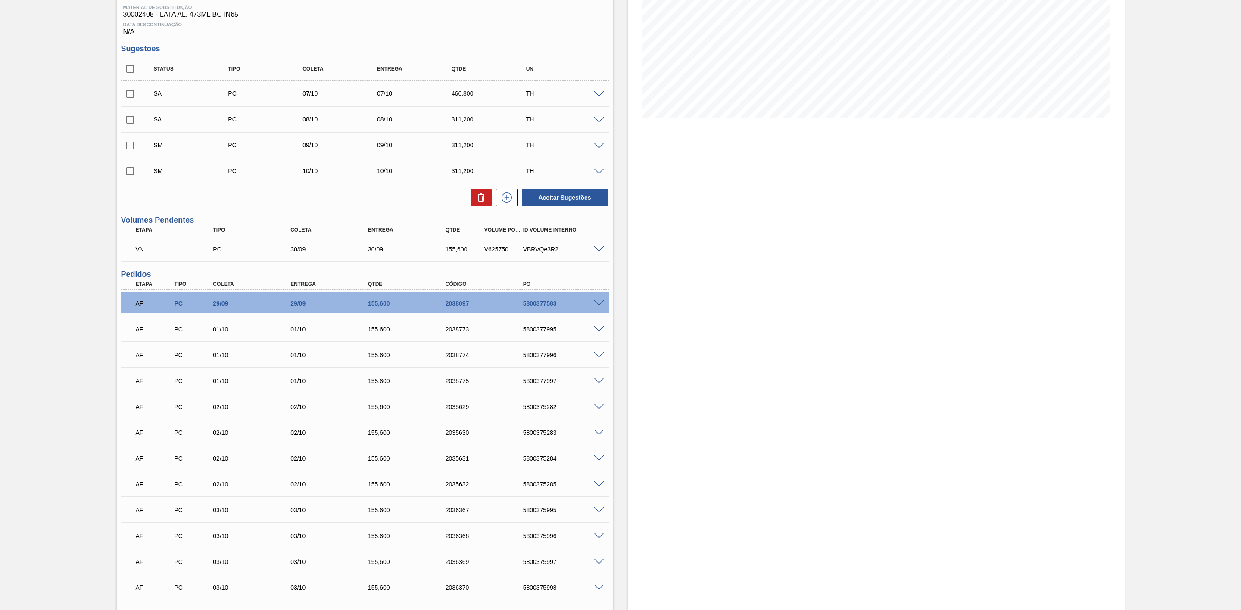
checkbox input "true"
click at [572, 206] on button "Aceitar Sugestões" at bounding box center [565, 197] width 86 height 17
checkbox input "false"
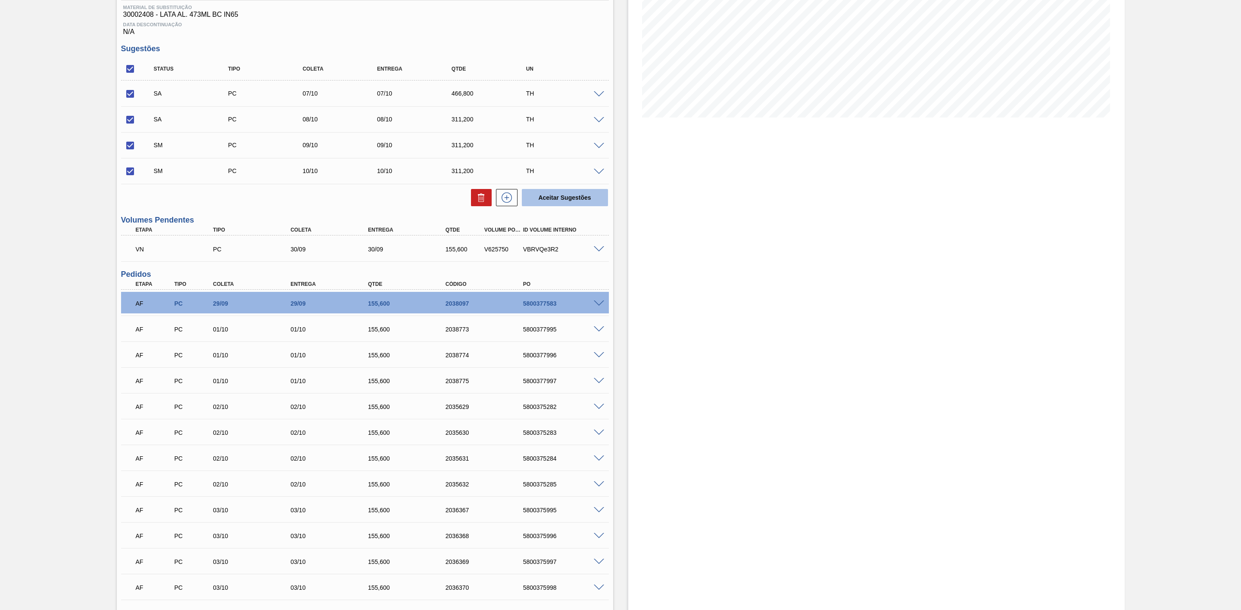
checkbox input "false"
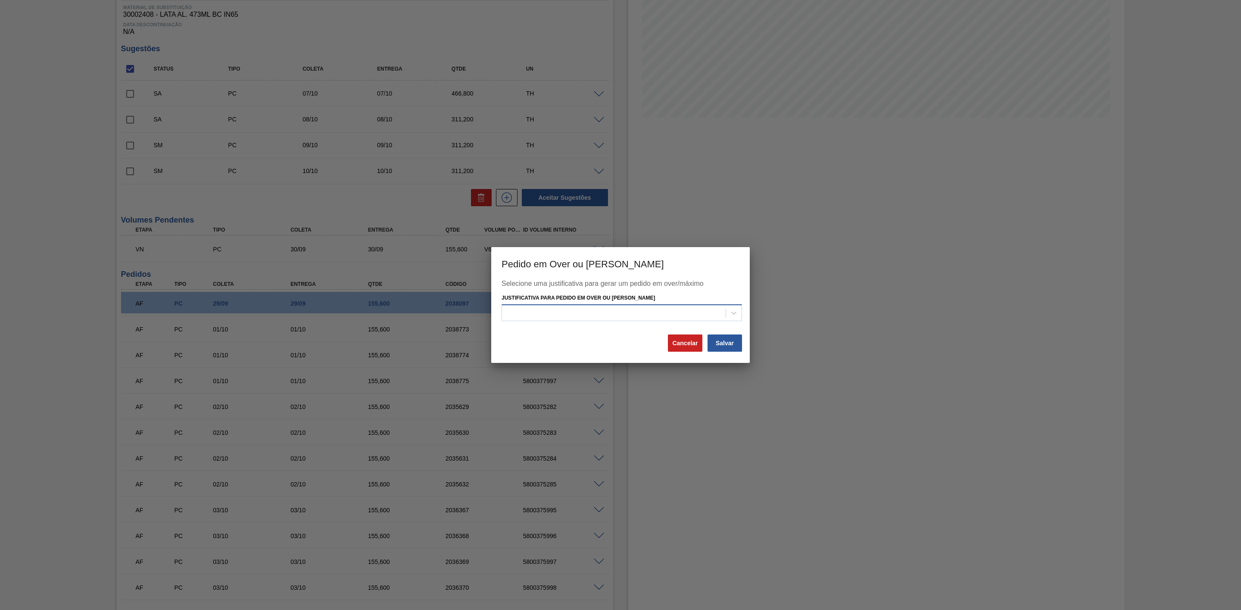
click at [619, 315] on div at bounding box center [614, 313] width 224 height 12
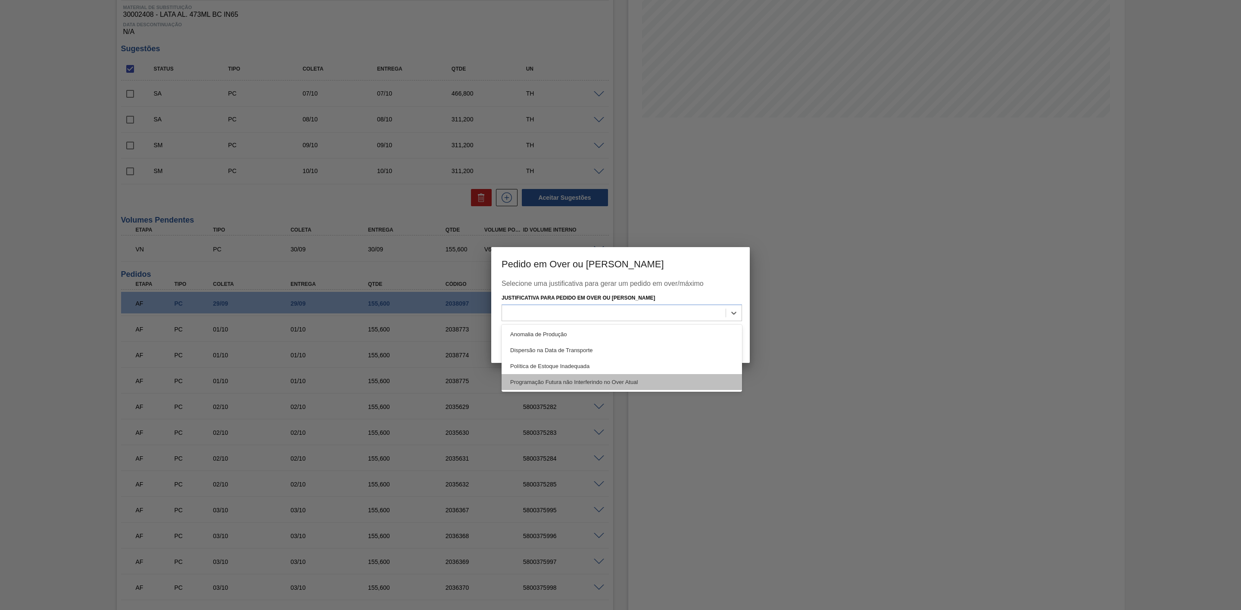
click at [607, 383] on div "Programação Futura não Interferindo no Over Atual" at bounding box center [621, 382] width 240 height 16
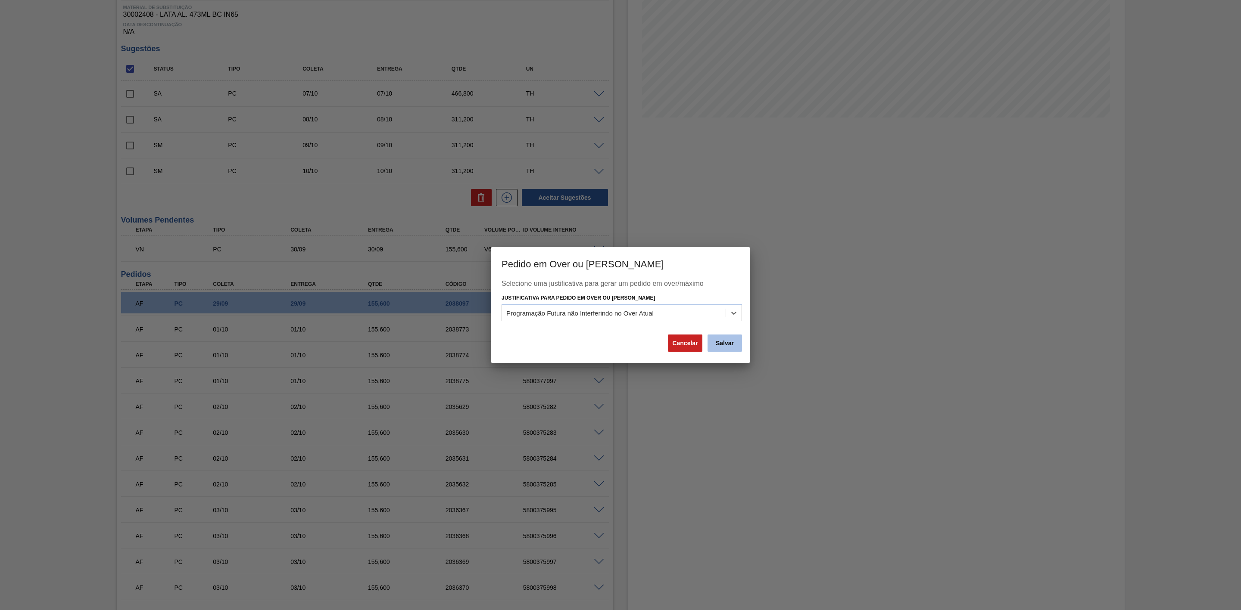
click at [728, 344] on button "Salvar" at bounding box center [724, 343] width 34 height 17
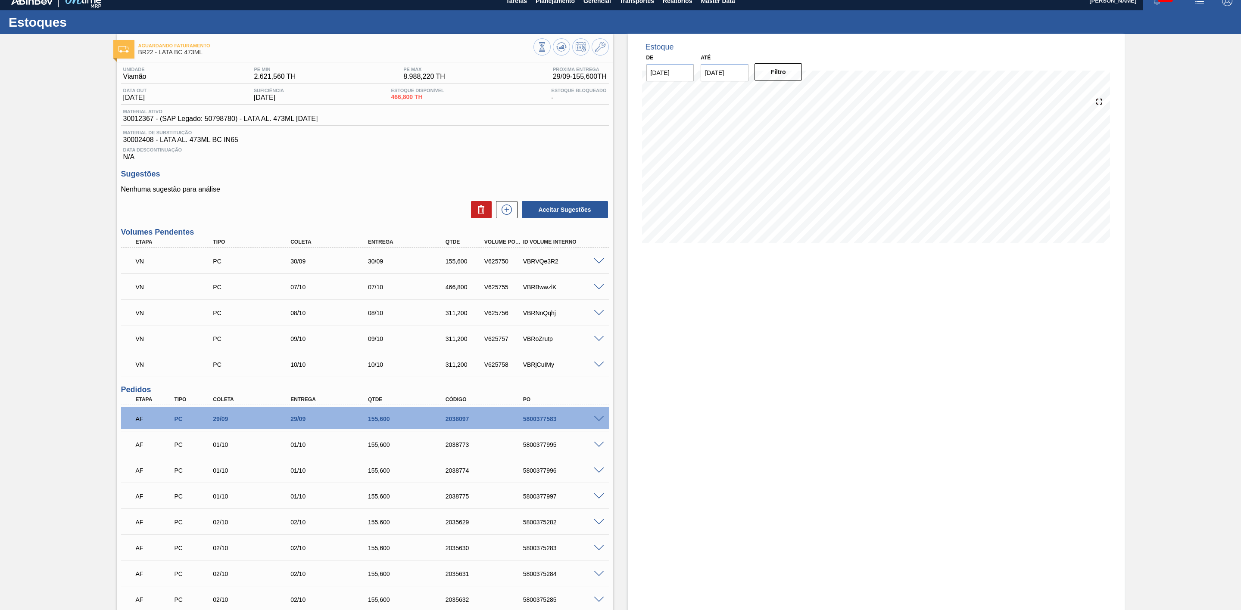
scroll to position [0, 0]
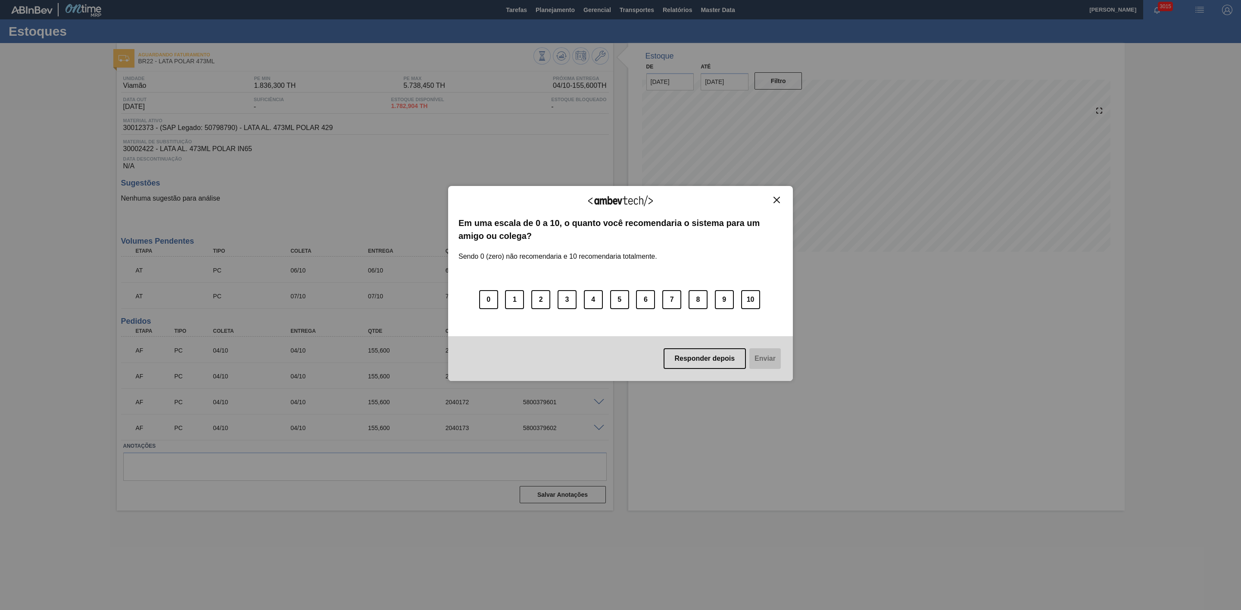
click at [774, 199] on img "Close" at bounding box center [776, 200] width 6 height 6
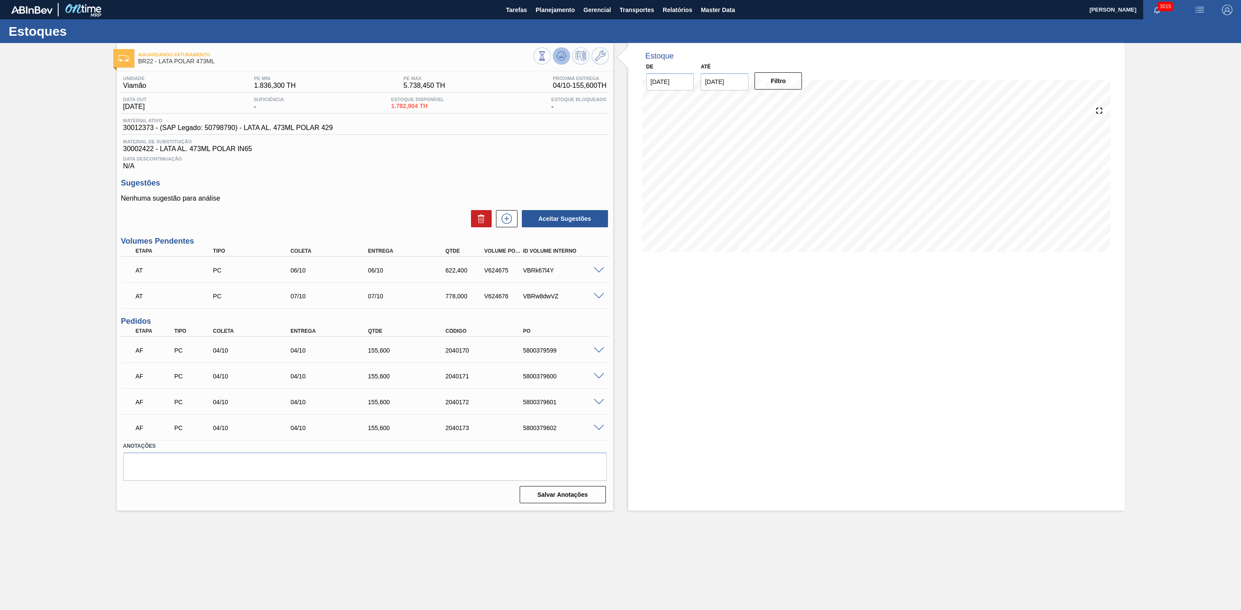
click at [558, 55] on icon at bounding box center [561, 56] width 10 height 10
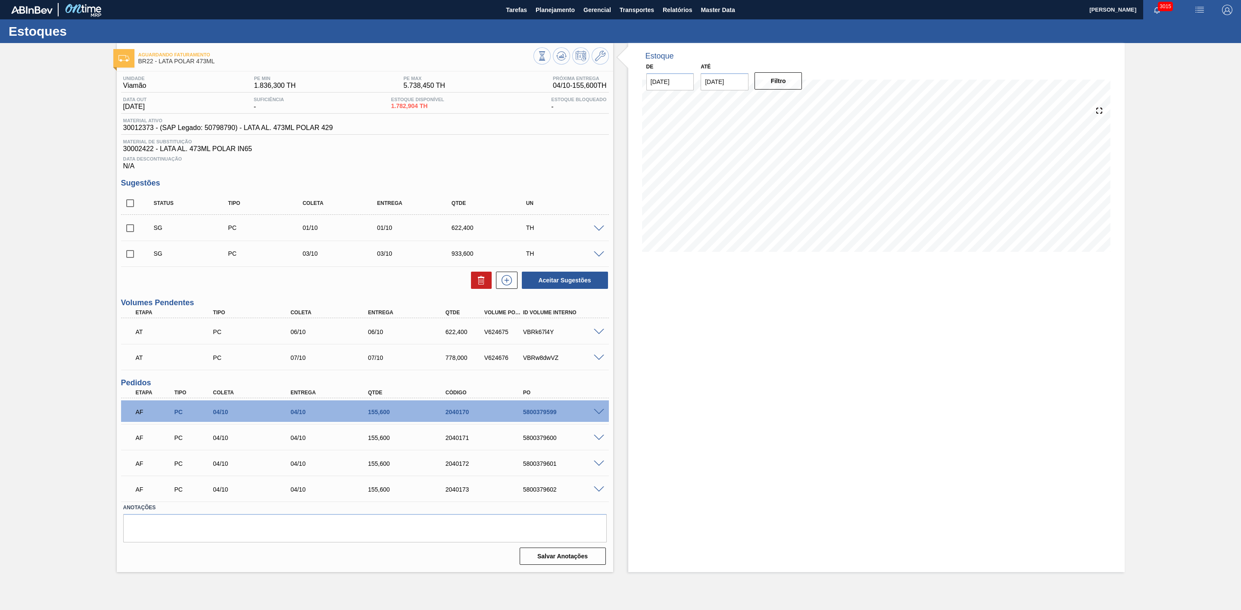
click at [600, 230] on span at bounding box center [599, 229] width 10 height 6
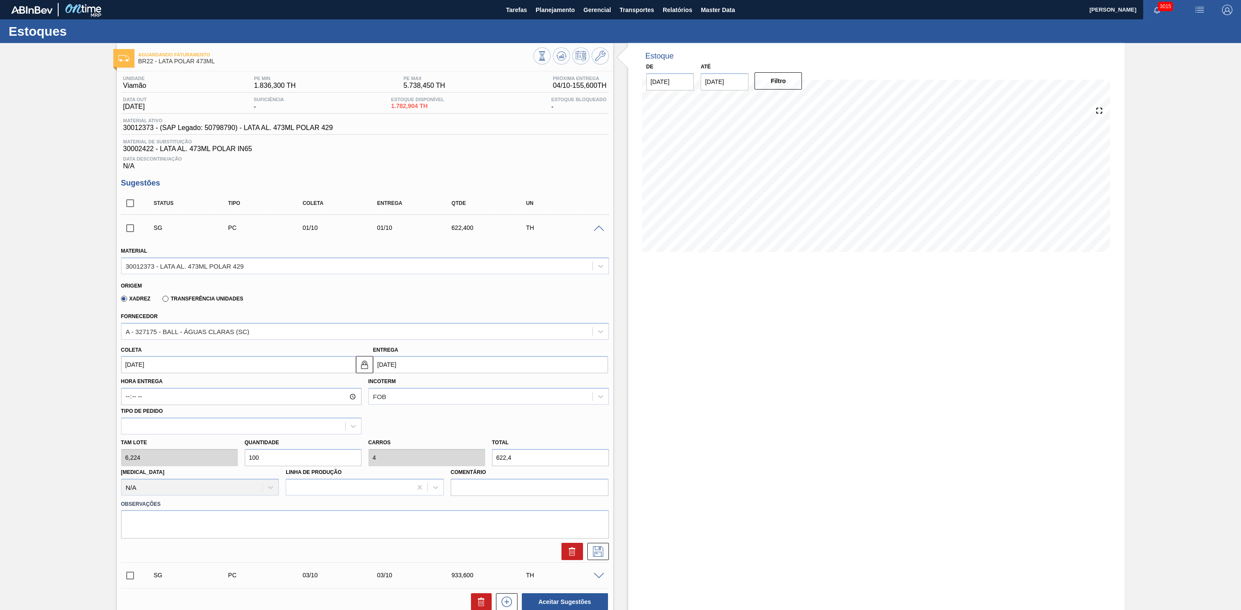
click at [216, 454] on div "Tam lote 6,224 Quantidade 100 Carros 4 Total 622,4 [MEDICAL_DATA] N/A Linha de …" at bounding box center [365, 466] width 495 height 62
click at [706, 386] on div "Estoque De [DATE] Até [DATE] Filtro 29/09 Projeção de Estoque 1,782.904 [DOMAIN…" at bounding box center [876, 468] width 496 height 851
click at [429, 373] on input "[DATE]" at bounding box center [490, 364] width 235 height 17
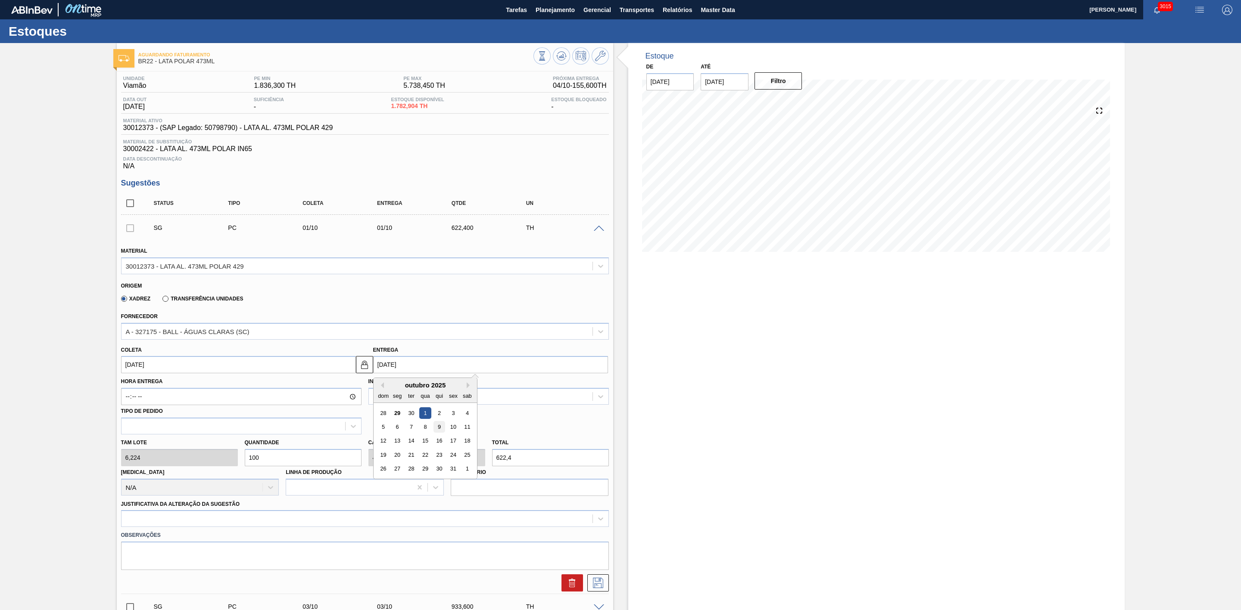
click at [439, 431] on div "9" at bounding box center [439, 427] width 12 height 12
type input "[DATE]"
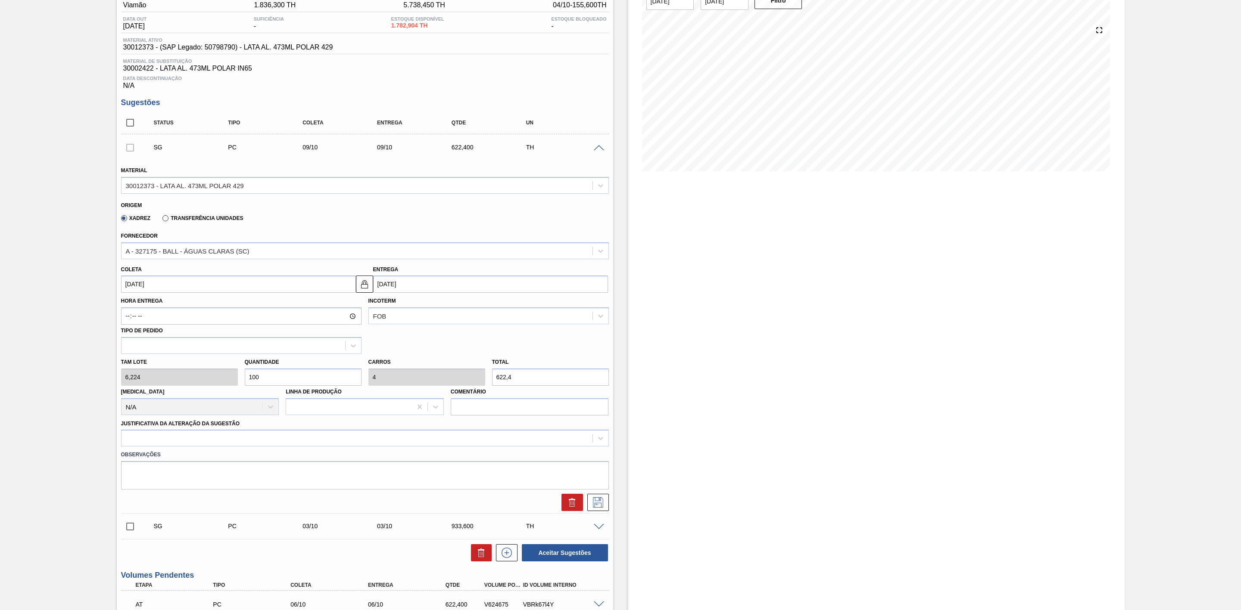
scroll to position [194, 0]
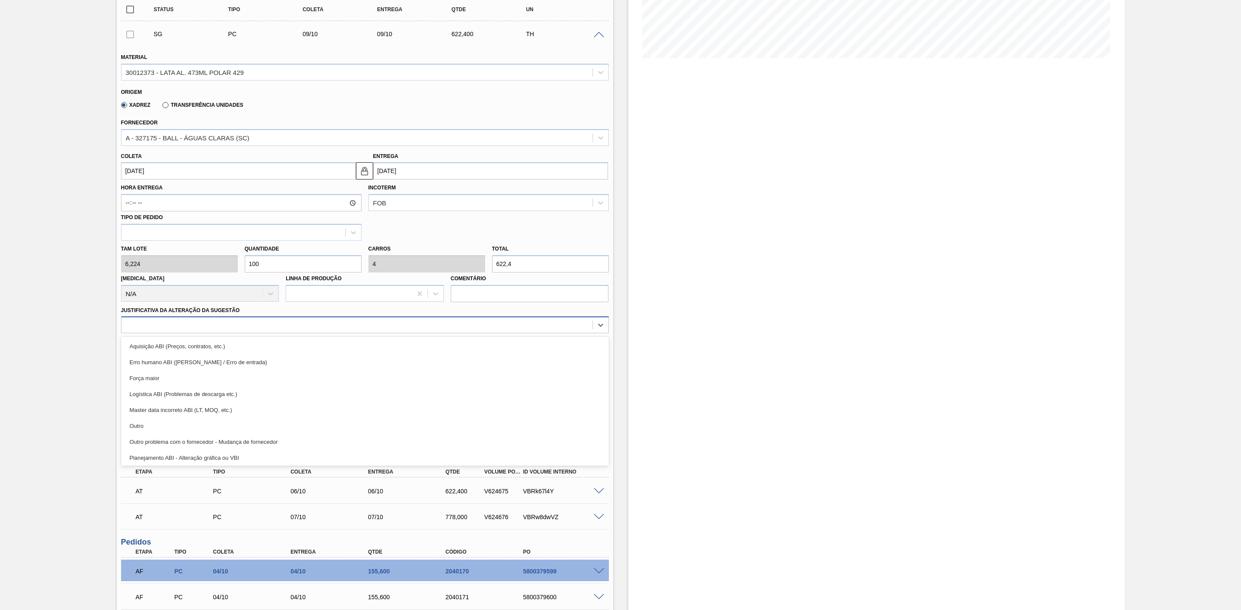
click at [239, 331] on div at bounding box center [356, 325] width 471 height 12
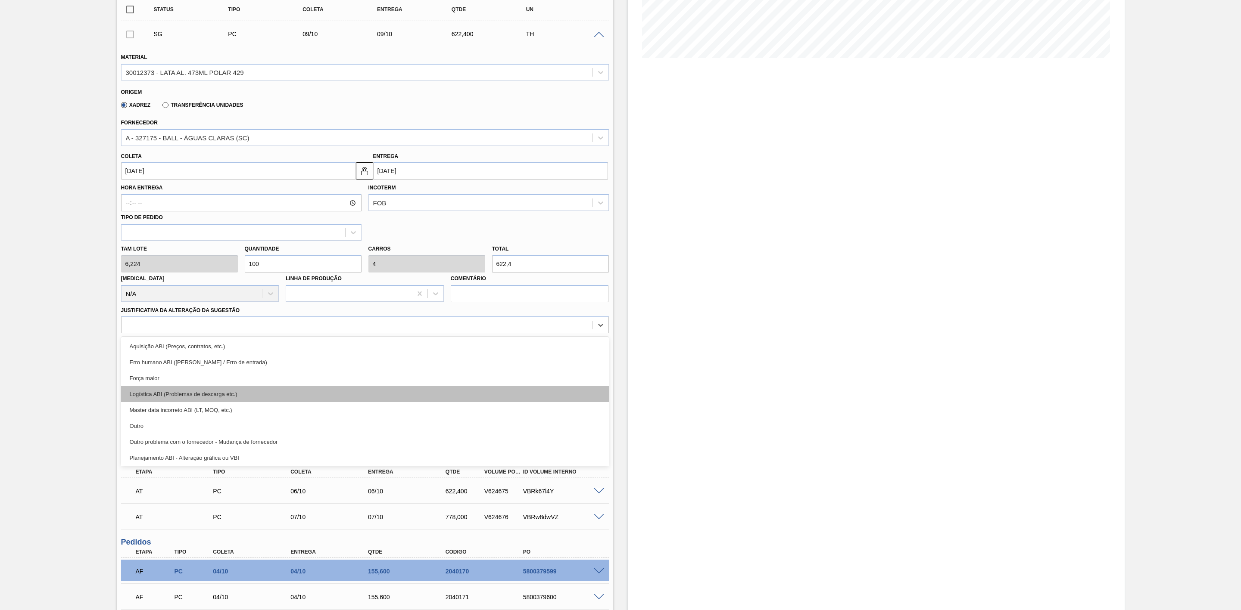
click at [226, 397] on div "Logística ABI (Problemas de descarga etc.)" at bounding box center [365, 394] width 488 height 16
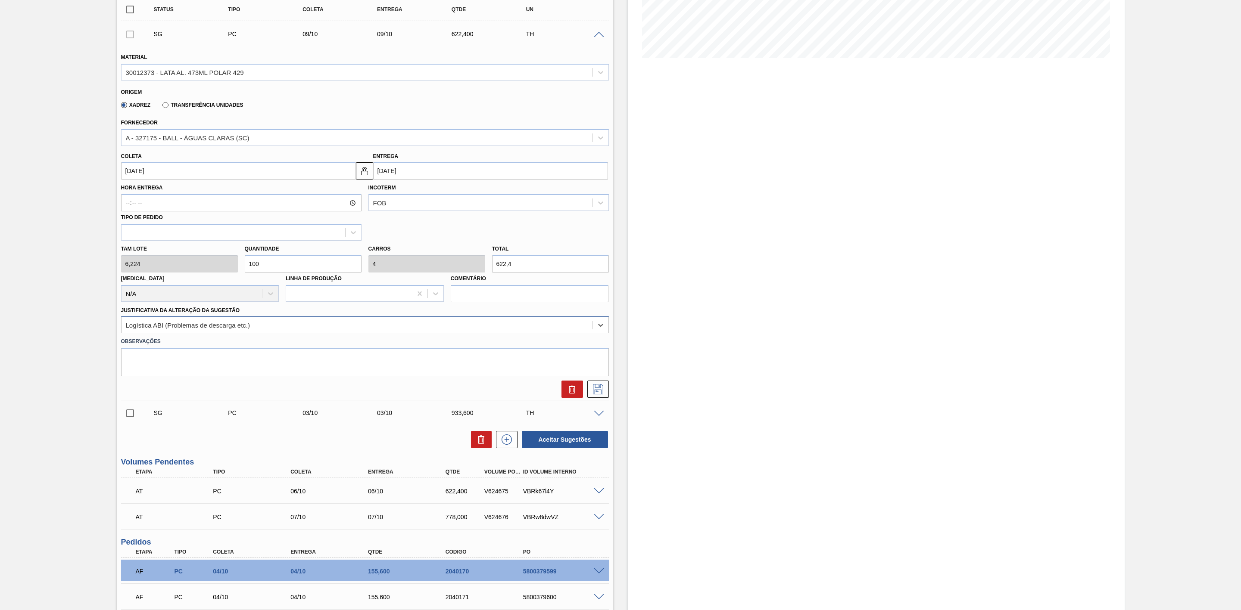
click at [457, 324] on div "Logística ABI (Problemas de descarga etc.)" at bounding box center [356, 325] width 471 height 12
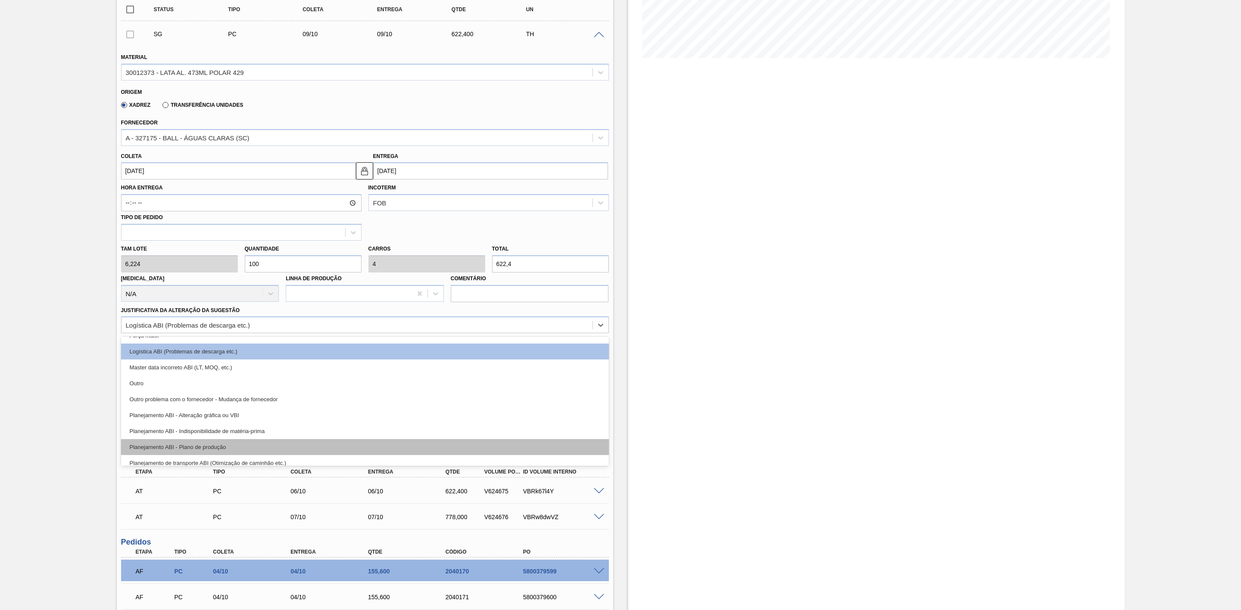
scroll to position [65, 0]
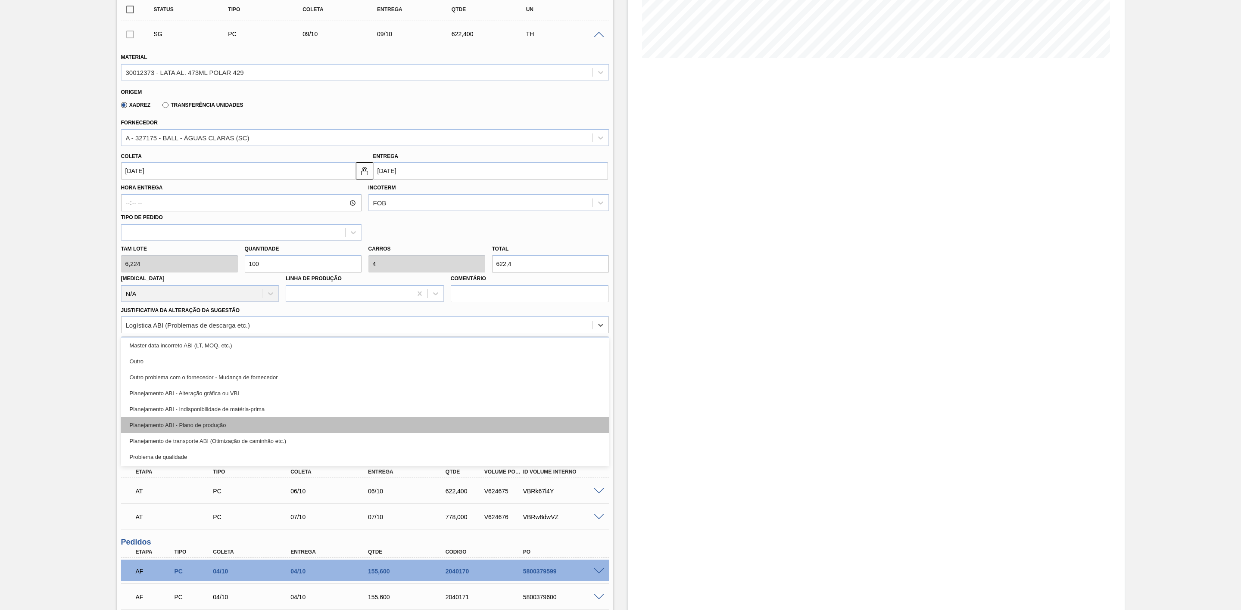
click at [258, 428] on div "Planejamento ABI - Plano de produção" at bounding box center [365, 425] width 488 height 16
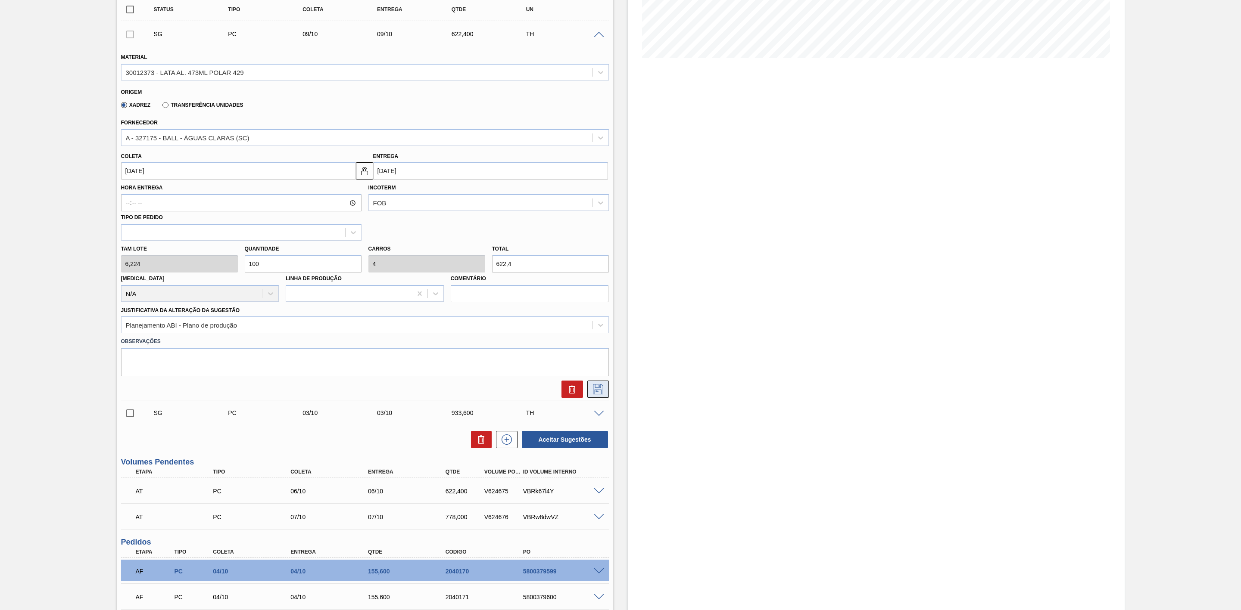
click at [605, 393] on button at bounding box center [598, 389] width 22 height 17
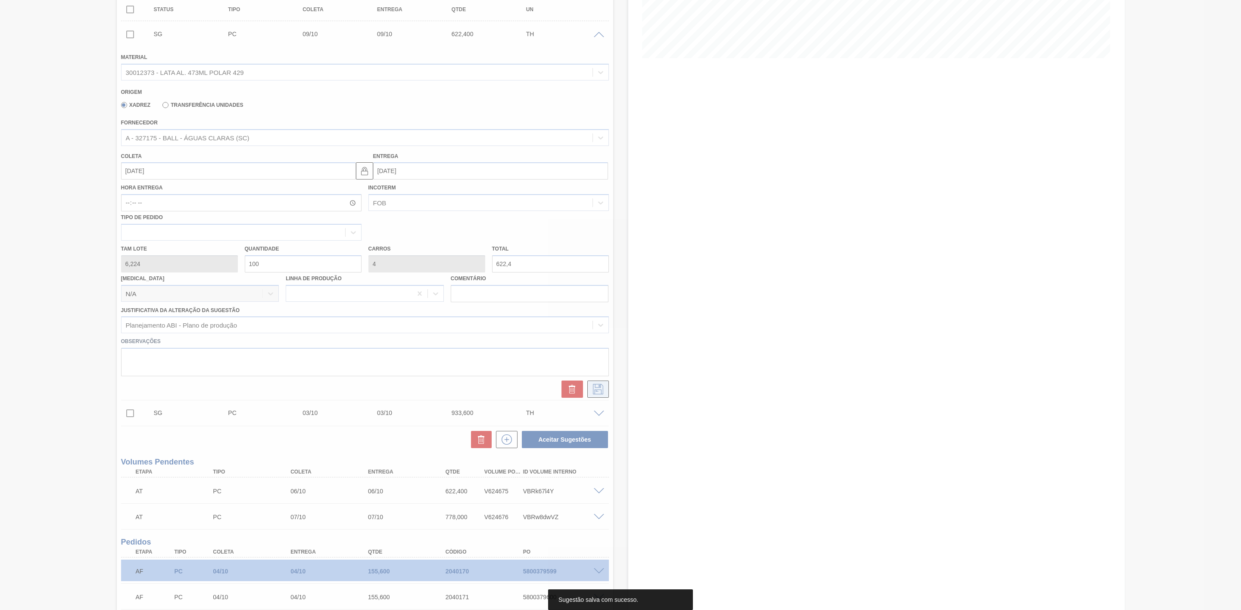
scroll to position [0, 0]
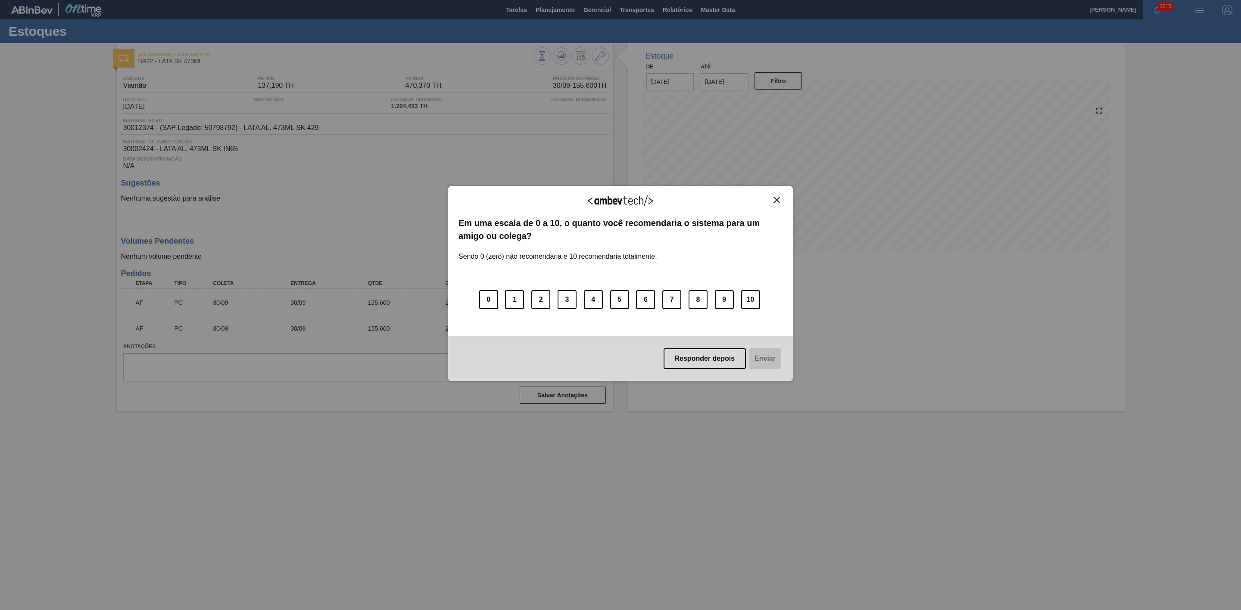
click at [778, 201] on img "Close" at bounding box center [776, 200] width 6 height 6
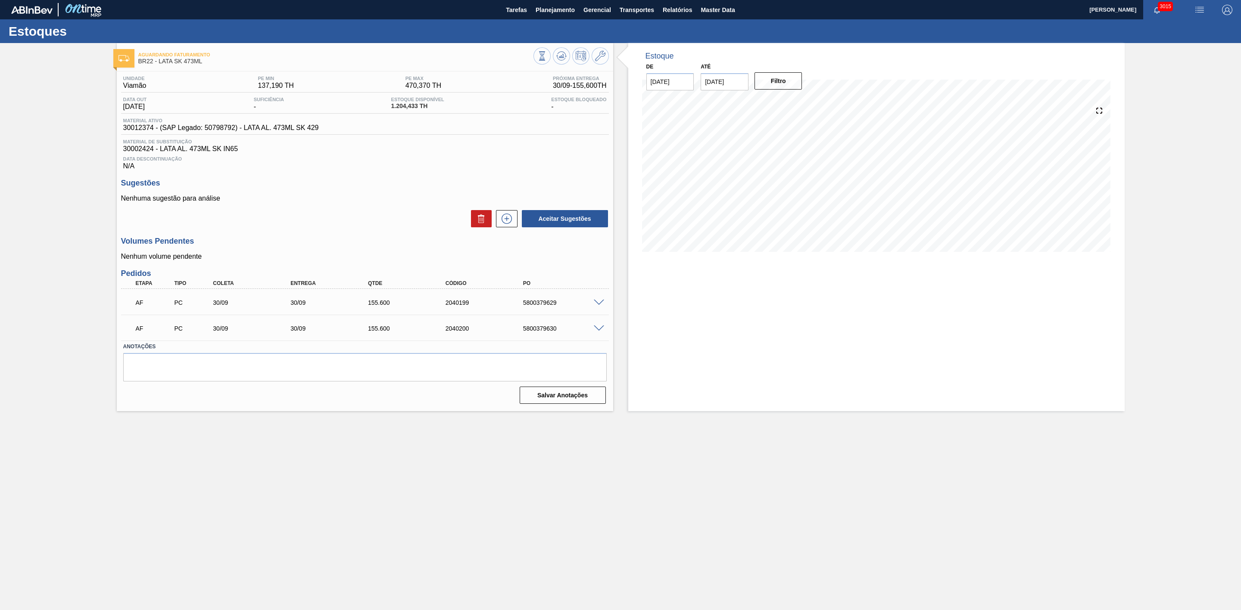
click at [599, 305] on span at bounding box center [599, 303] width 10 height 6
type input "6,224"
type input "155,6"
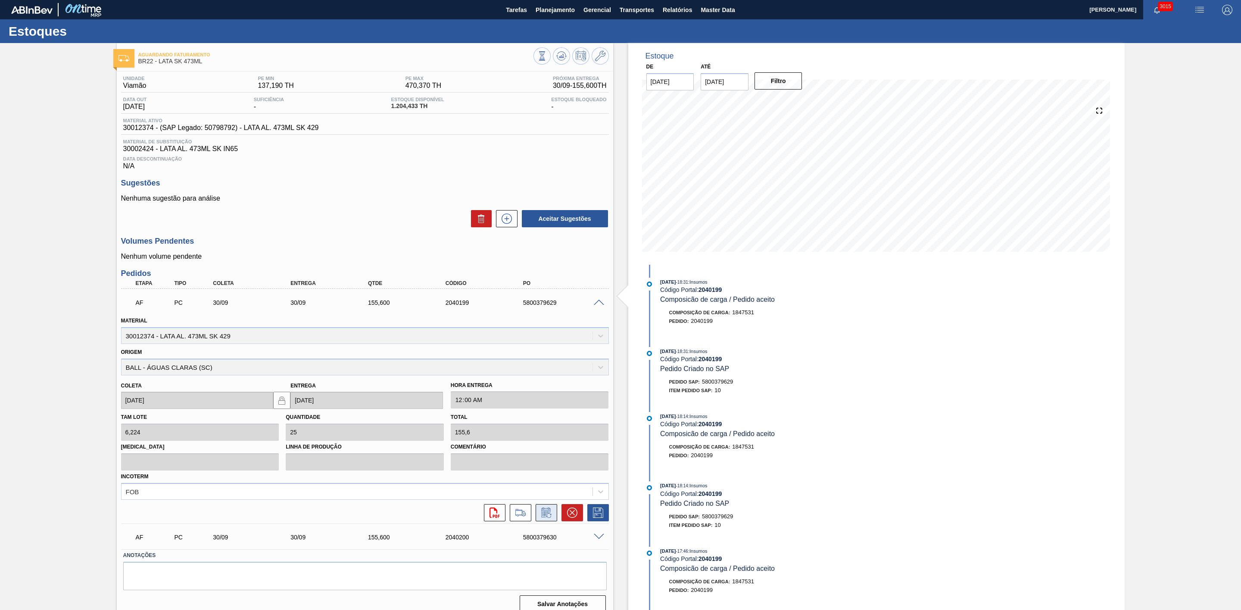
click at [547, 516] on icon at bounding box center [546, 513] width 14 height 10
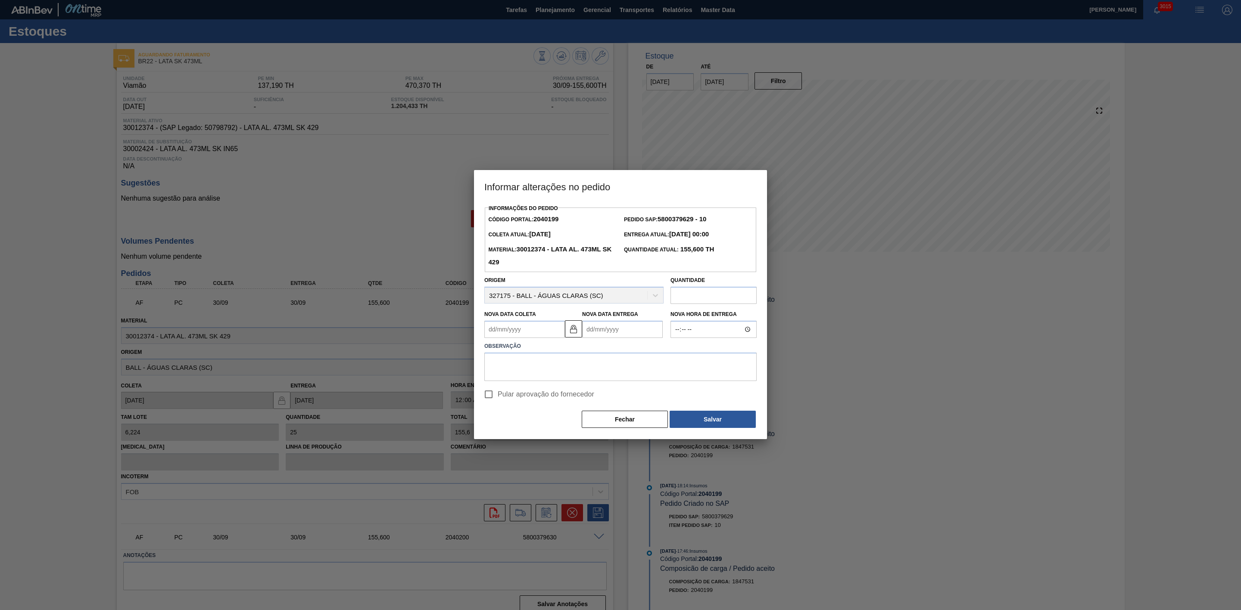
click at [551, 338] on Coleta2040199 "Nova Data Coleta" at bounding box center [524, 329] width 81 height 17
click at [534, 437] on div "1" at bounding box center [536, 434] width 12 height 12
type Coleta2040199 "[DATE]"
type Entrega2040199 "[DATE]"
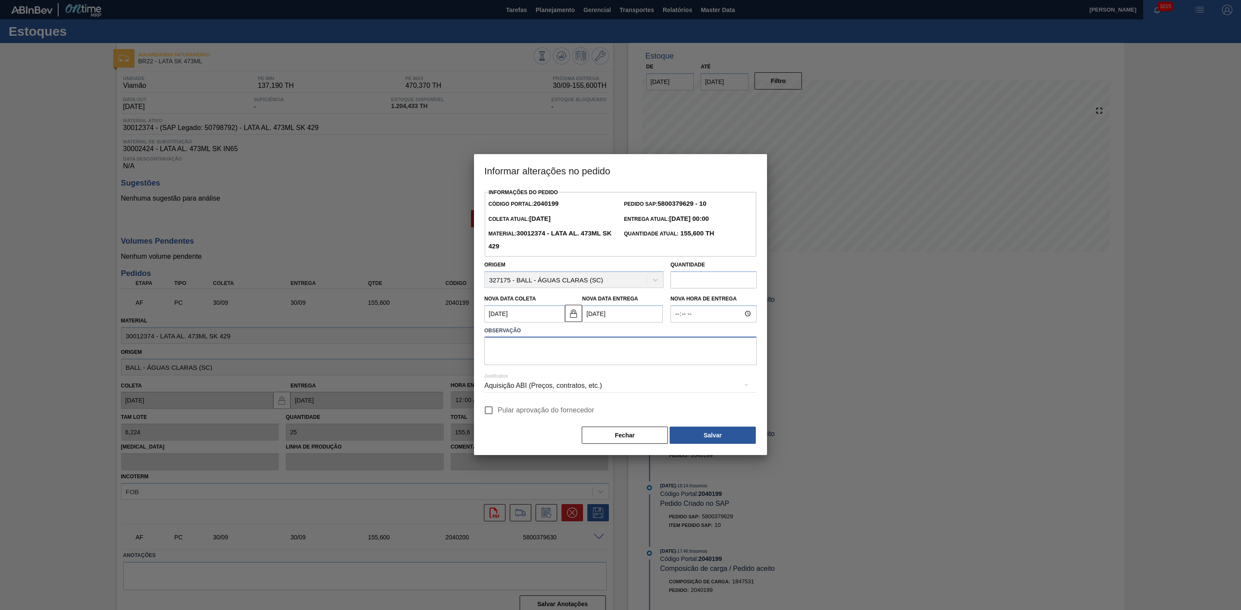
click at [560, 353] on textarea at bounding box center [620, 351] width 272 height 28
paste textarea "Prog não refletida no sistema"
drag, startPoint x: 581, startPoint y: 346, endPoint x: 420, endPoint y: 346, distance: 160.3
click at [420, 346] on div "Informar alterações no pedido Informações do Pedido Código Portal: 2040199 Pedi…" at bounding box center [620, 305] width 1241 height 610
click at [571, 345] on textarea "Linearização de grade - furos d fim de semana" at bounding box center [620, 351] width 272 height 28
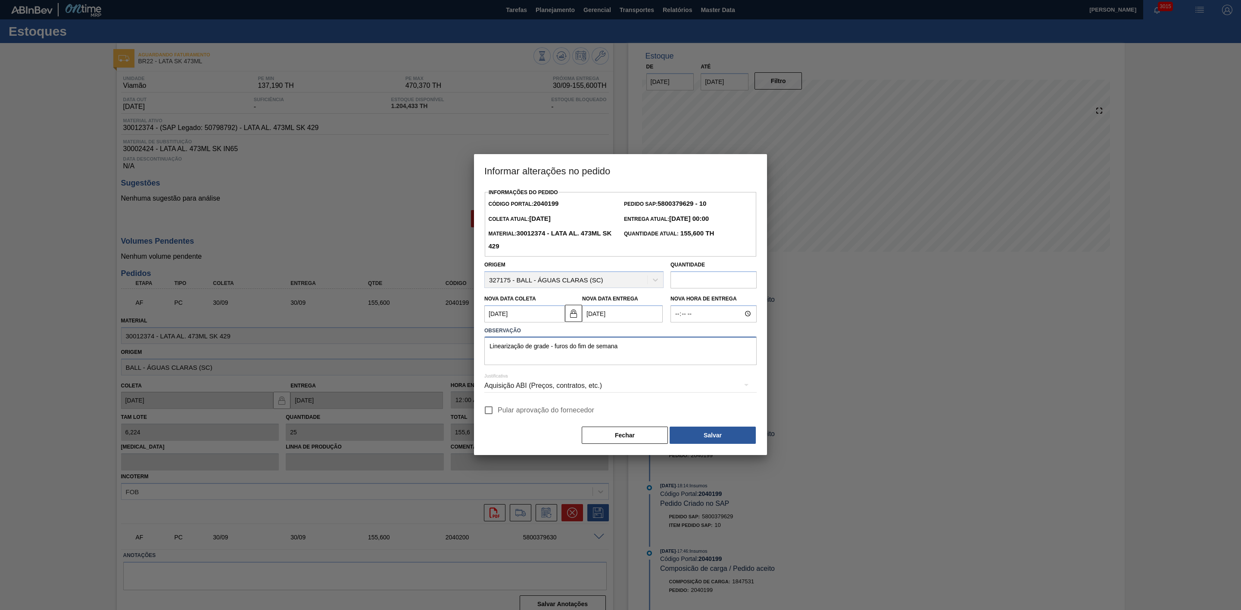
drag, startPoint x: 653, startPoint y: 348, endPoint x: 467, endPoint y: 363, distance: 186.7
click at [467, 363] on div "Informar alterações no pedido Informações do Pedido Código Portal: 2040199 Pedi…" at bounding box center [620, 305] width 1241 height 610
paste textarea "Prog não refletida no sistem"
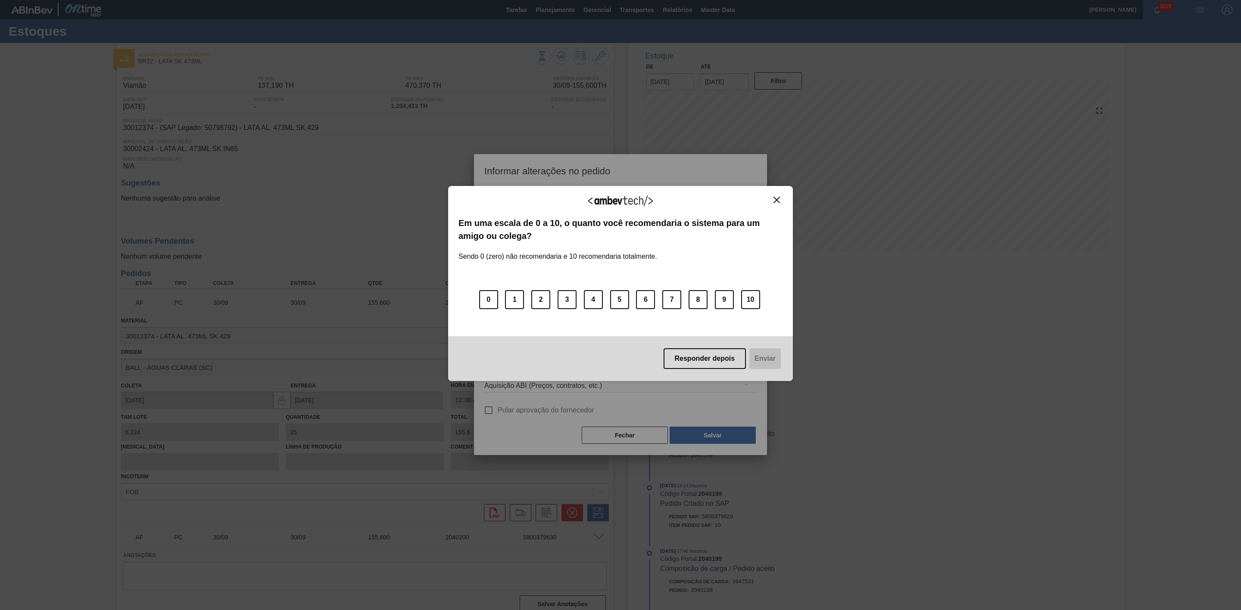
type textarea "Linearização de grade - furos do fim de semana"
click at [778, 200] on img "Close" at bounding box center [776, 200] width 6 height 6
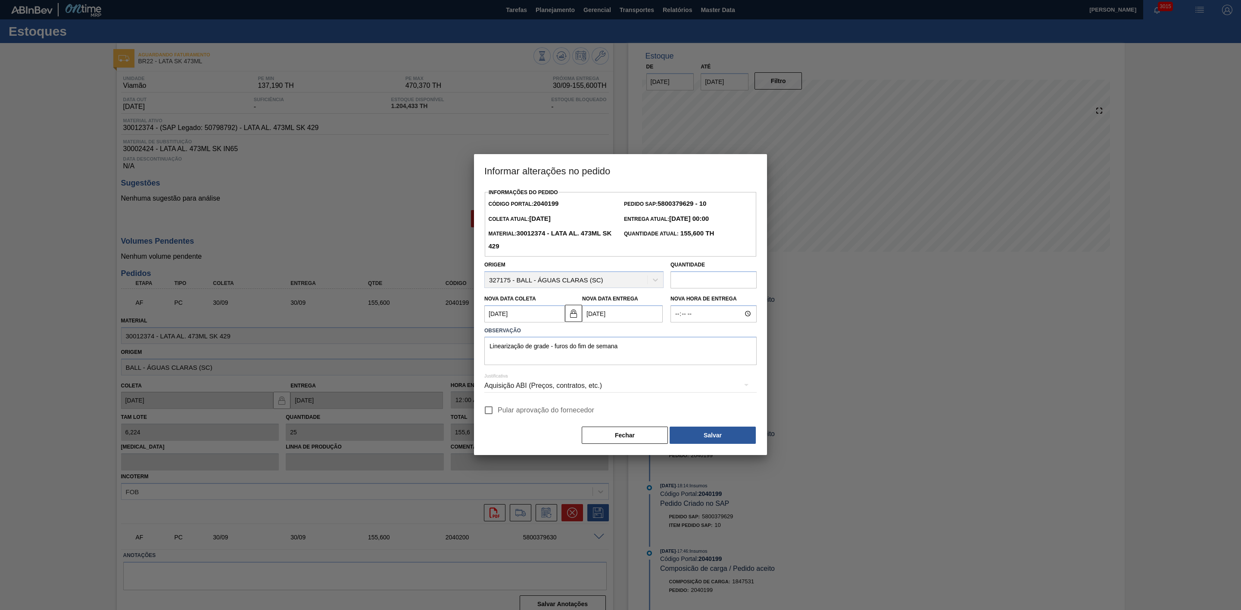
click at [551, 391] on div "Aquisição ABI (Preços, contratos, etc.)" at bounding box center [620, 386] width 272 height 24
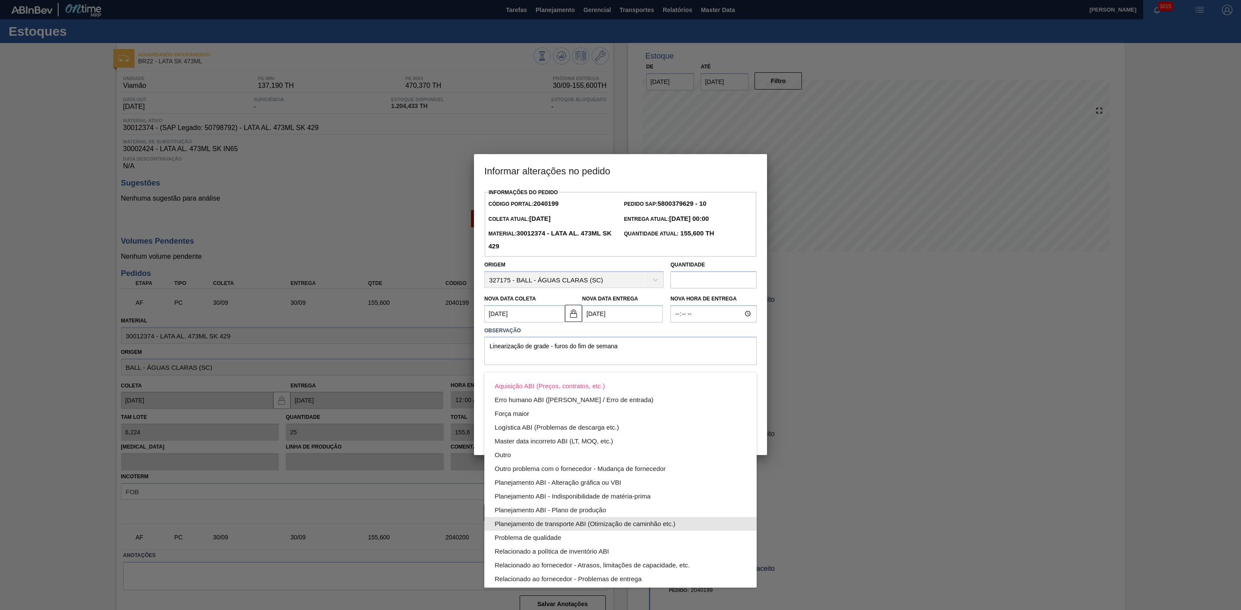
click at [630, 526] on div "Planejamento de transporte ABI (Otimização de caminhão etc.)" at bounding box center [621, 524] width 252 height 14
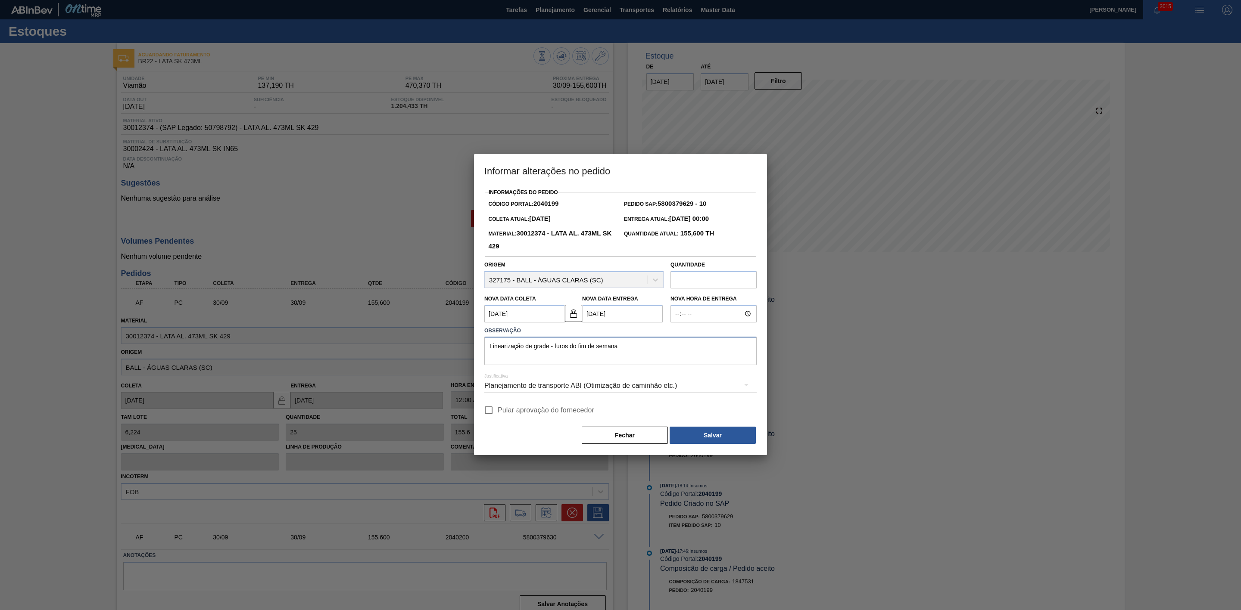
drag, startPoint x: 625, startPoint y: 344, endPoint x: 435, endPoint y: 348, distance: 190.0
click at [435, 348] on div "Informar alterações no pedido Informações do Pedido Código Portal: 2040199 Pedi…" at bounding box center [620, 305] width 1241 height 610
click at [698, 435] on button "Salvar" at bounding box center [712, 435] width 86 height 17
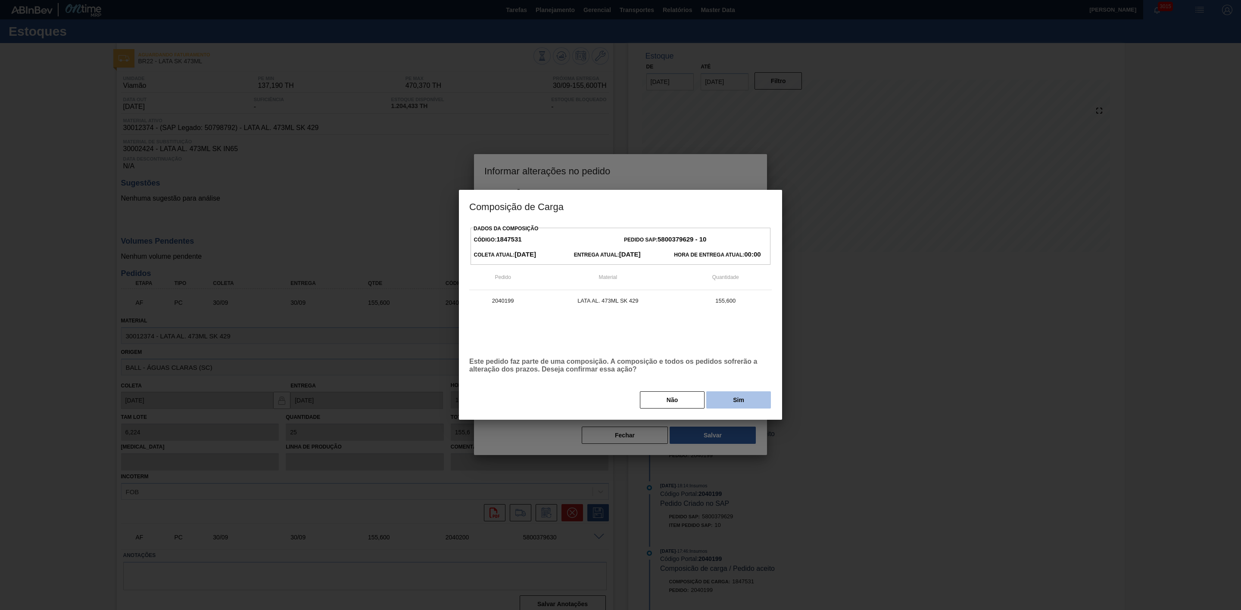
click at [742, 404] on button "Sim" at bounding box center [738, 400] width 65 height 17
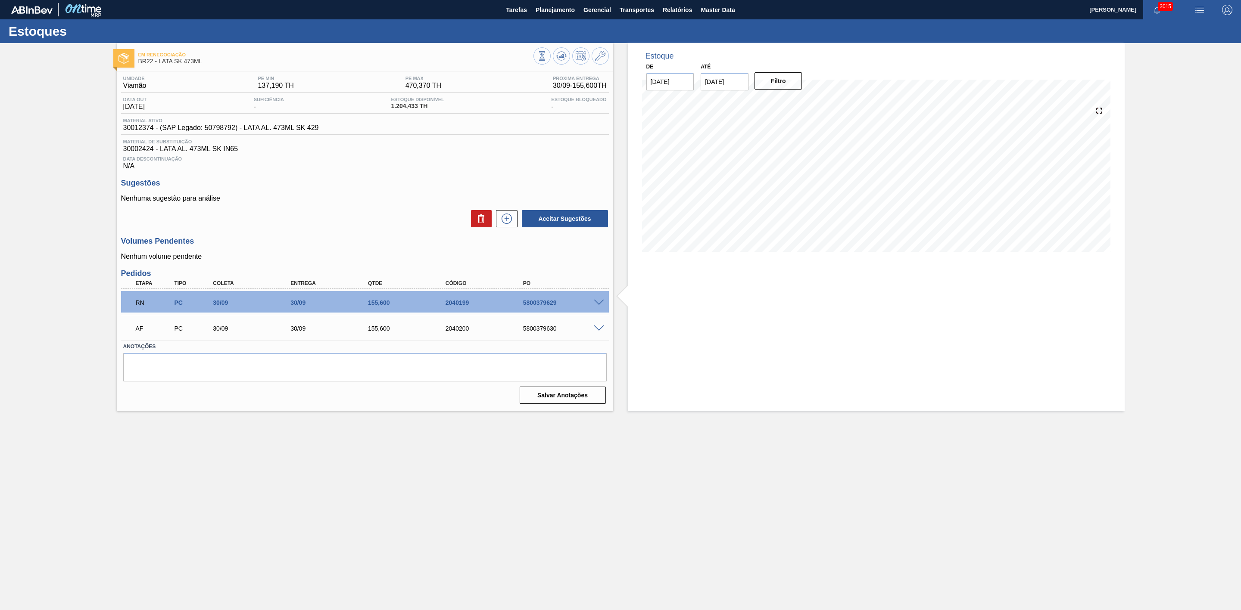
click at [598, 329] on span at bounding box center [599, 329] width 10 height 6
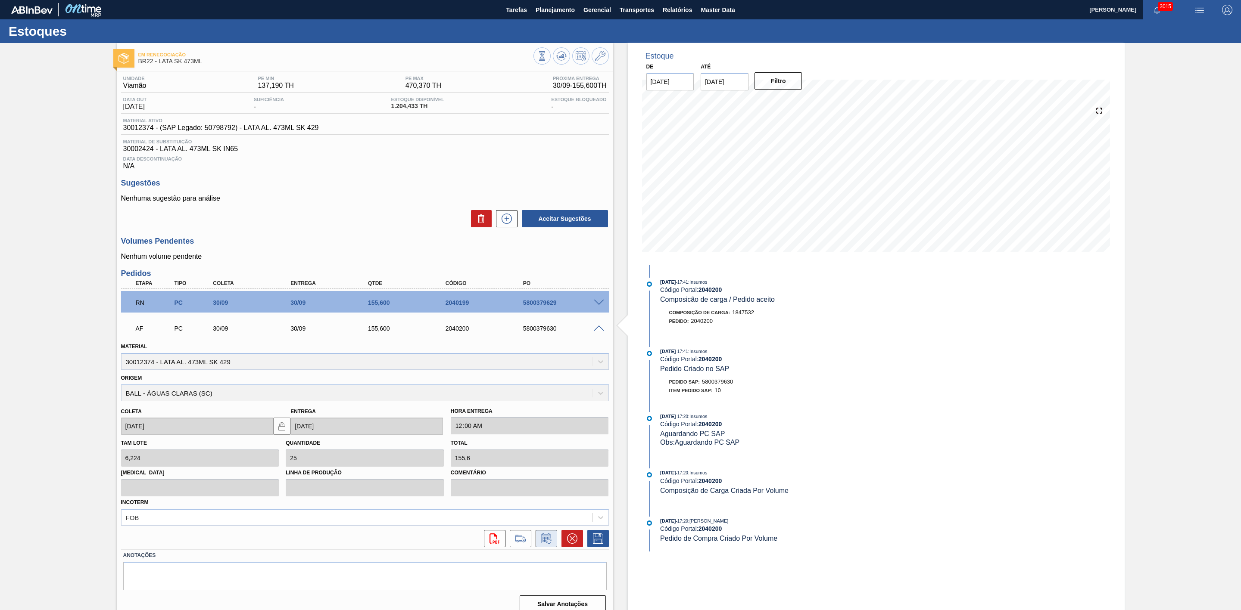
click at [548, 539] on icon at bounding box center [546, 539] width 14 height 10
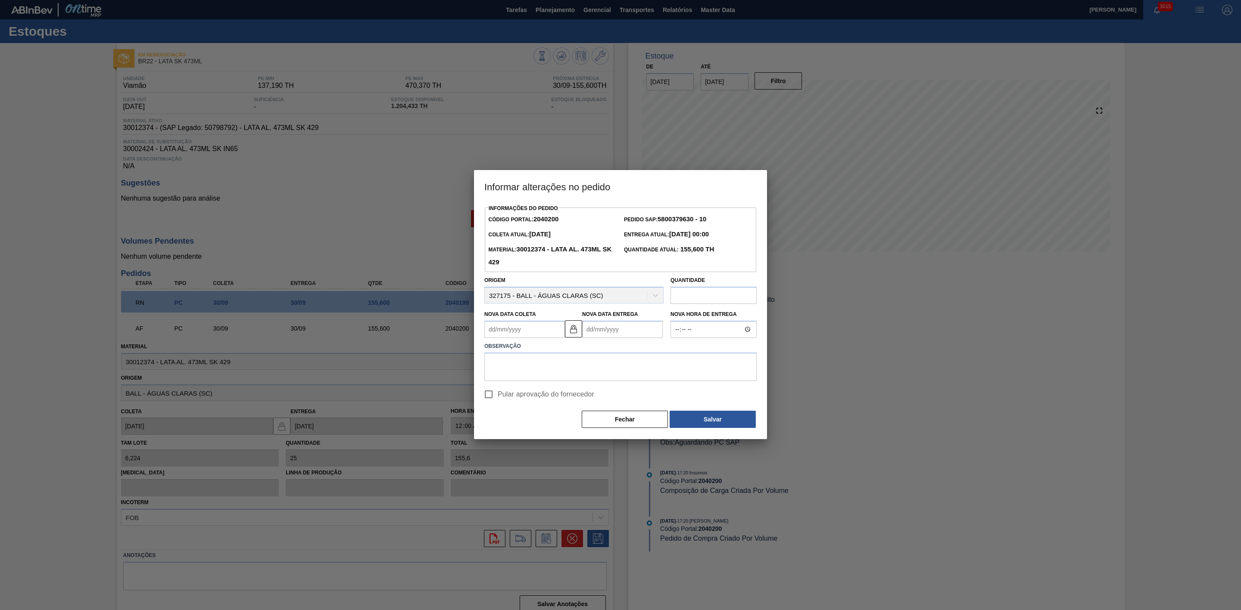
click at [535, 338] on Coleta2040200 "Nova Data Coleta" at bounding box center [524, 329] width 81 height 17
click at [538, 437] on div "1" at bounding box center [536, 434] width 12 height 12
type Coleta2040200 "[DATE]"
type Entrega2040200 "[DATE]"
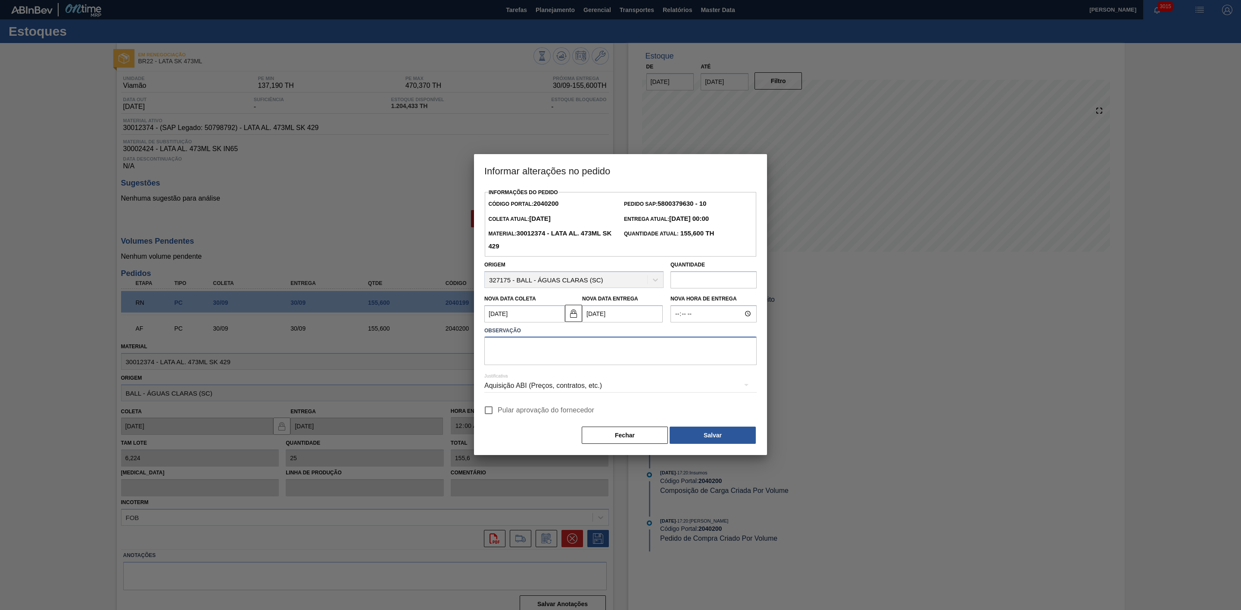
click at [576, 348] on textarea at bounding box center [620, 351] width 272 height 28
paste textarea "Linearização de grade - furos do fim de semana"
type textarea "Linearização de grade - furos do fim de semana"
click at [564, 389] on div "Aquisição ABI (Preços, contratos, etc.)" at bounding box center [620, 386] width 272 height 24
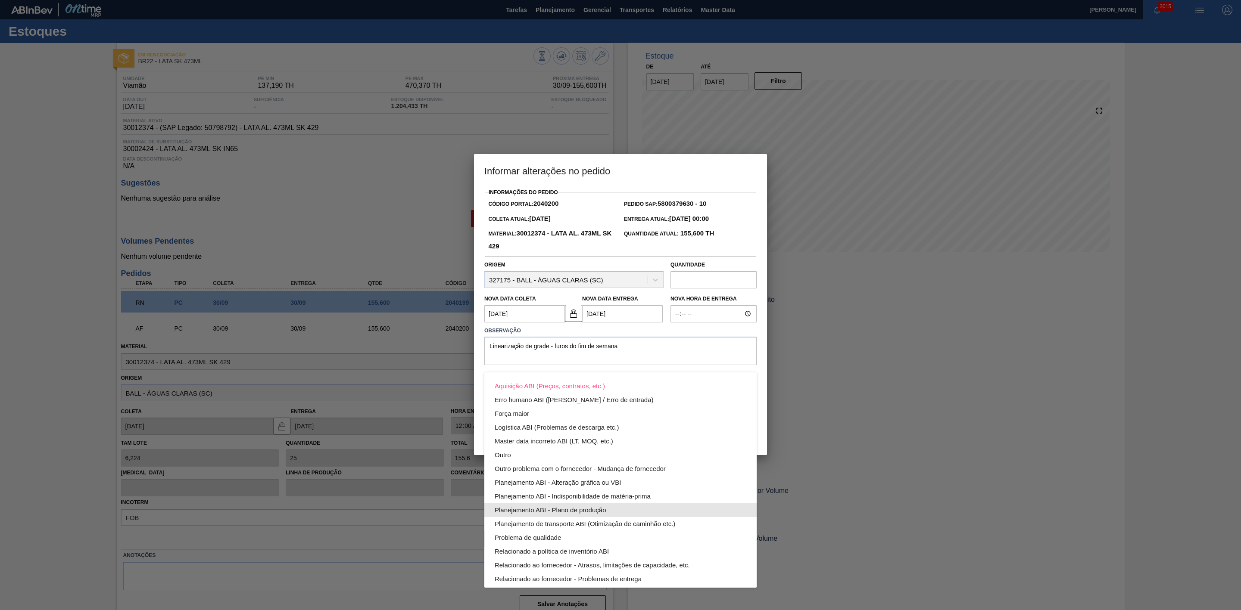
click at [584, 514] on div "Planejamento ABI - Plano de produção" at bounding box center [621, 511] width 252 height 14
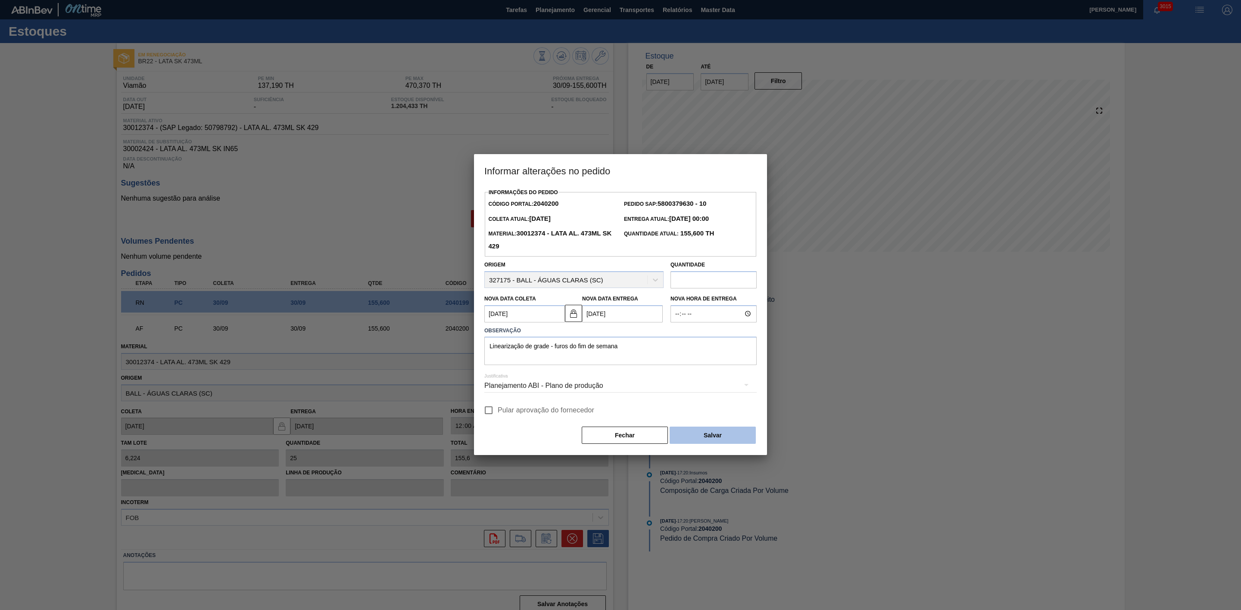
click at [688, 434] on button "Salvar" at bounding box center [712, 435] width 86 height 17
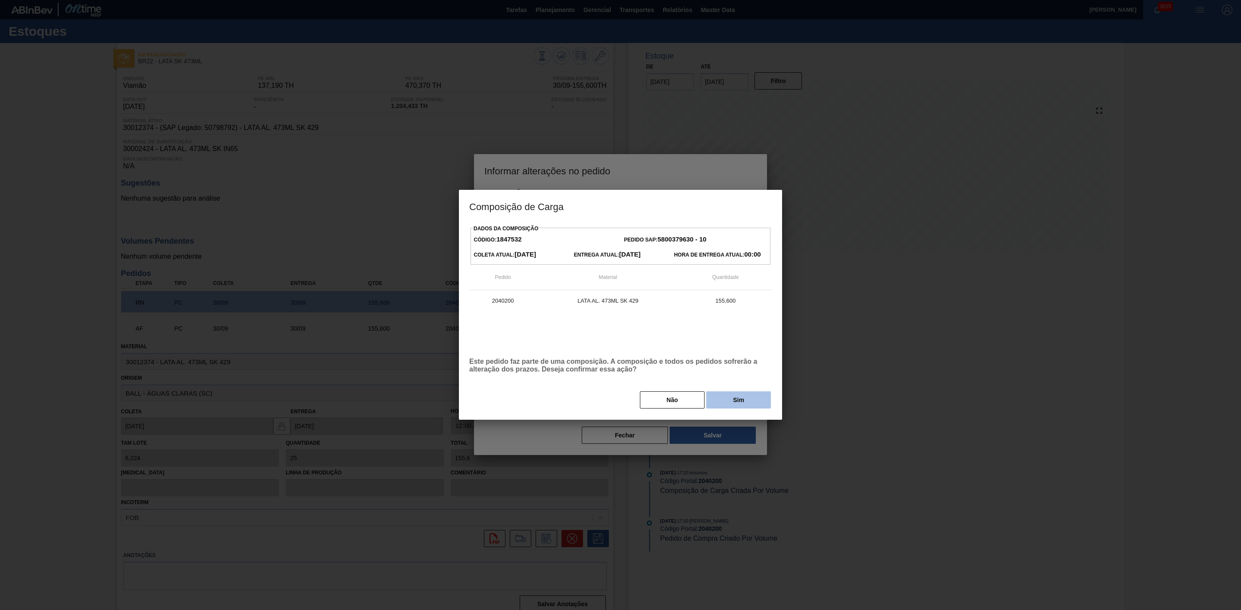
click at [736, 400] on button "Sim" at bounding box center [738, 400] width 65 height 17
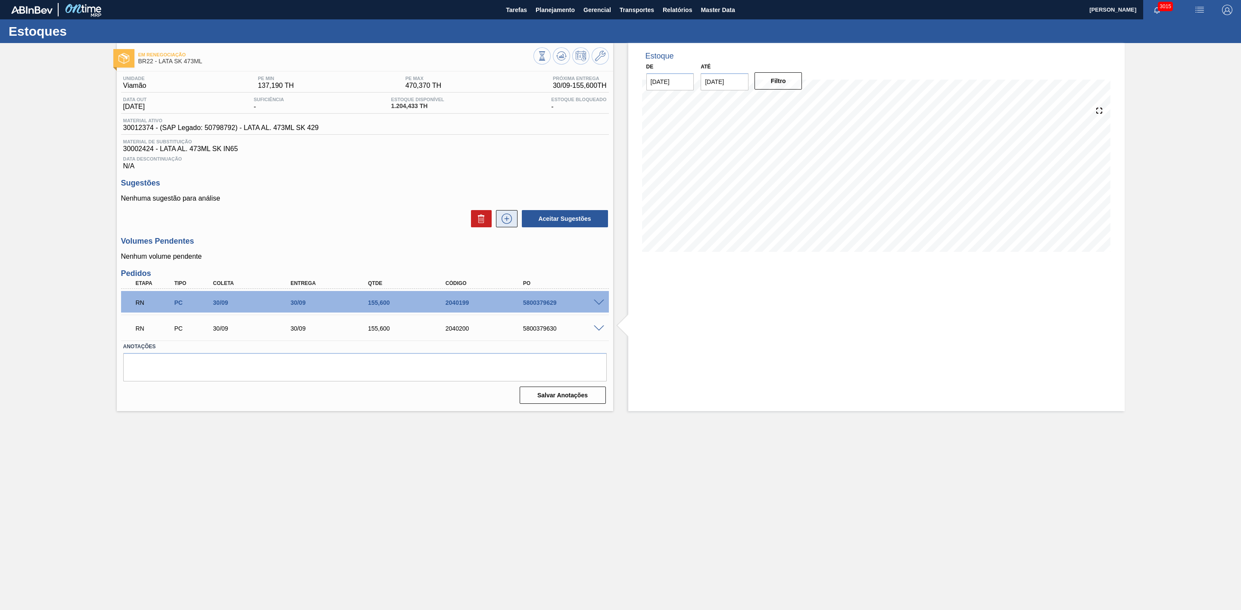
click at [501, 224] on icon at bounding box center [507, 219] width 14 height 10
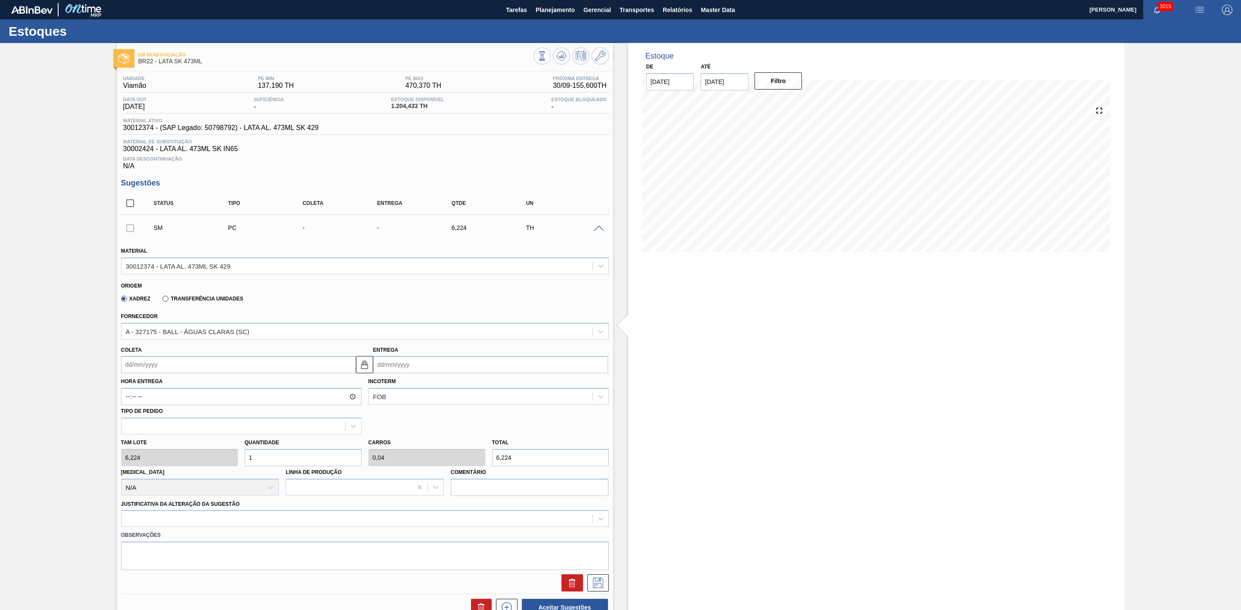
drag, startPoint x: 277, startPoint y: 464, endPoint x: 218, endPoint y: 450, distance: 61.1
click at [218, 450] on div "Tam lote 6,224 Quantidade 1 Carros 0,04 Total 6,224 [MEDICAL_DATA] N/A Linha de…" at bounding box center [365, 466] width 495 height 62
type input "7"
type input "0,28"
type input "43,568"
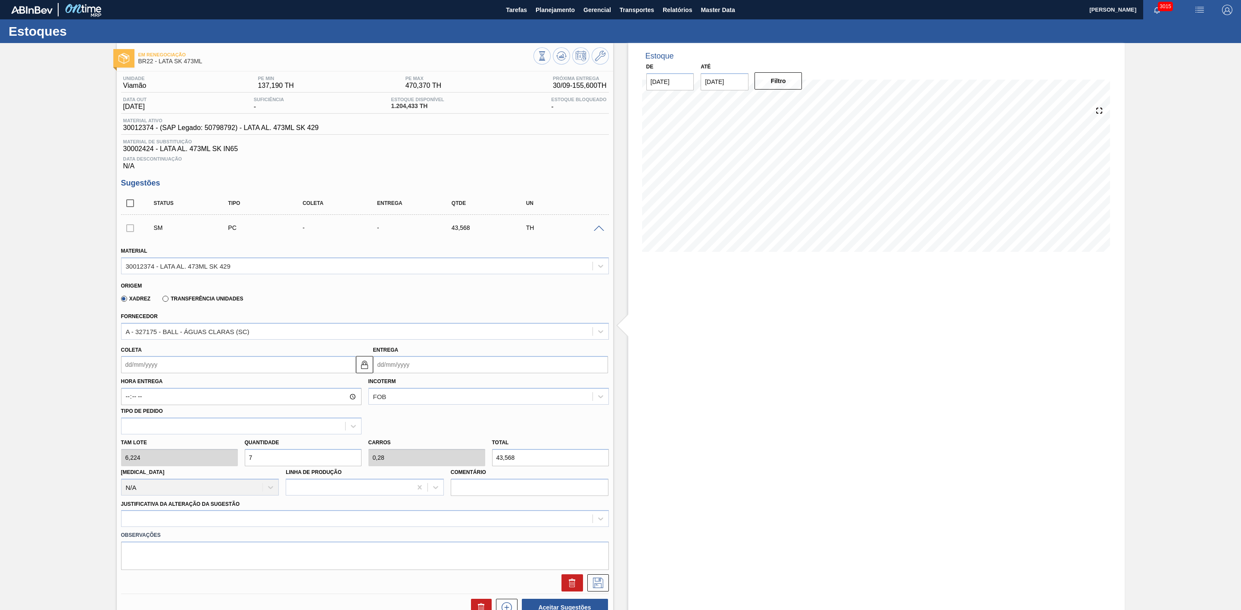
type input "75"
type input "3"
type input "466,8"
type input "75"
click at [414, 370] on input "Entrega" at bounding box center [490, 364] width 235 height 17
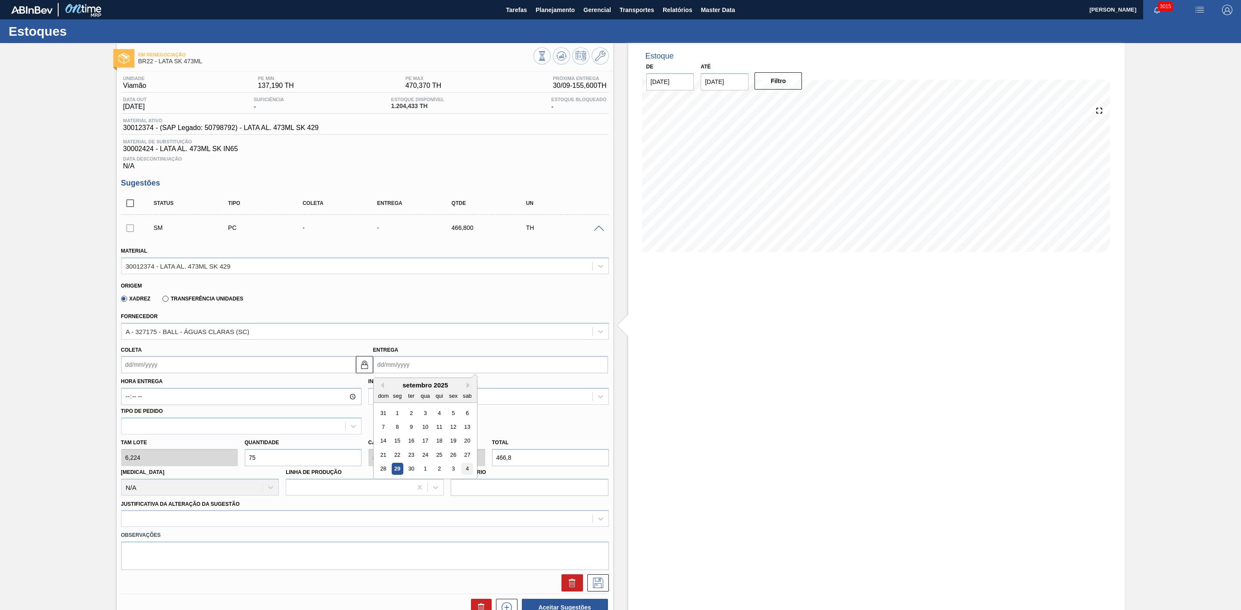
click at [467, 473] on div "4" at bounding box center [467, 470] width 12 height 12
type input "[DATE]"
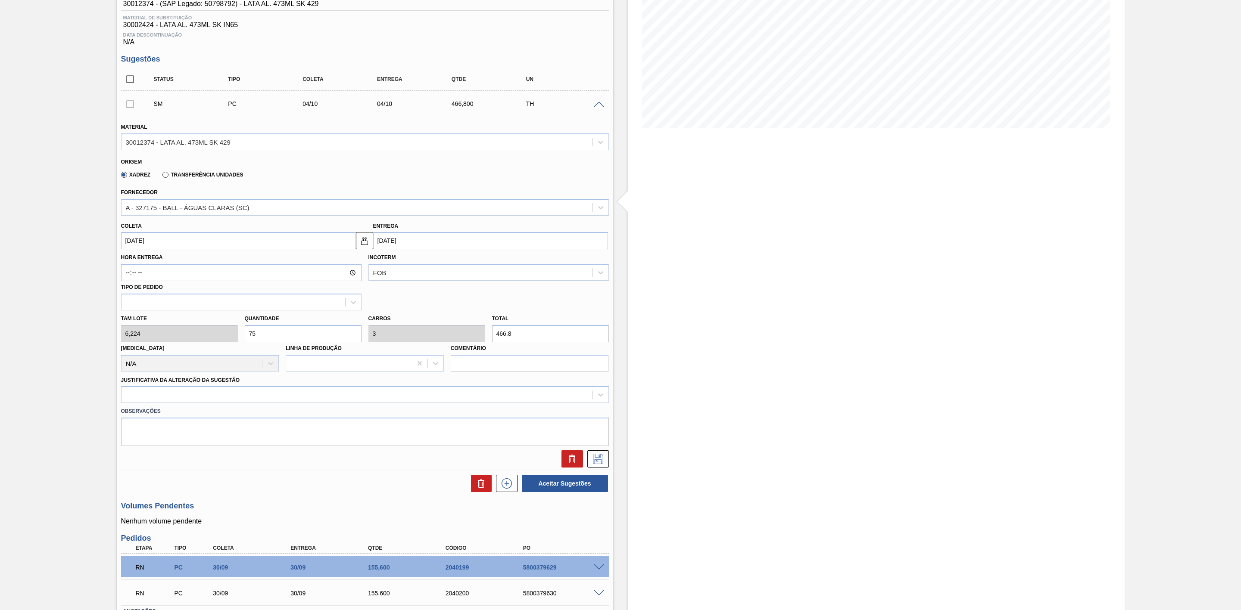
scroll to position [129, 0]
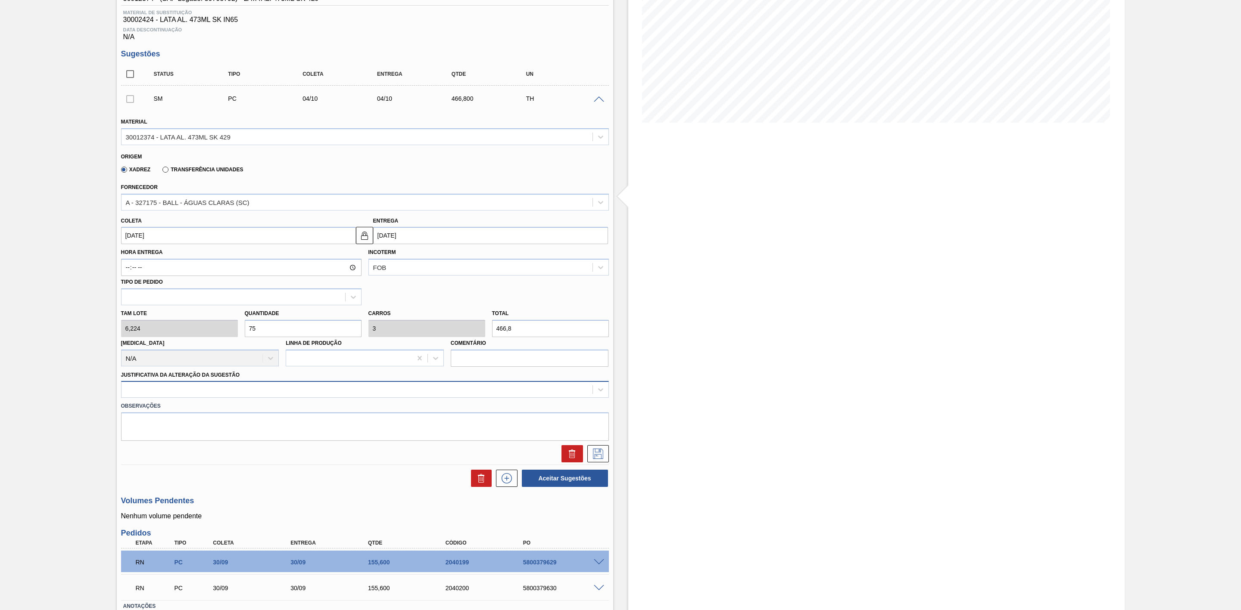
click at [177, 396] on div at bounding box center [356, 390] width 471 height 12
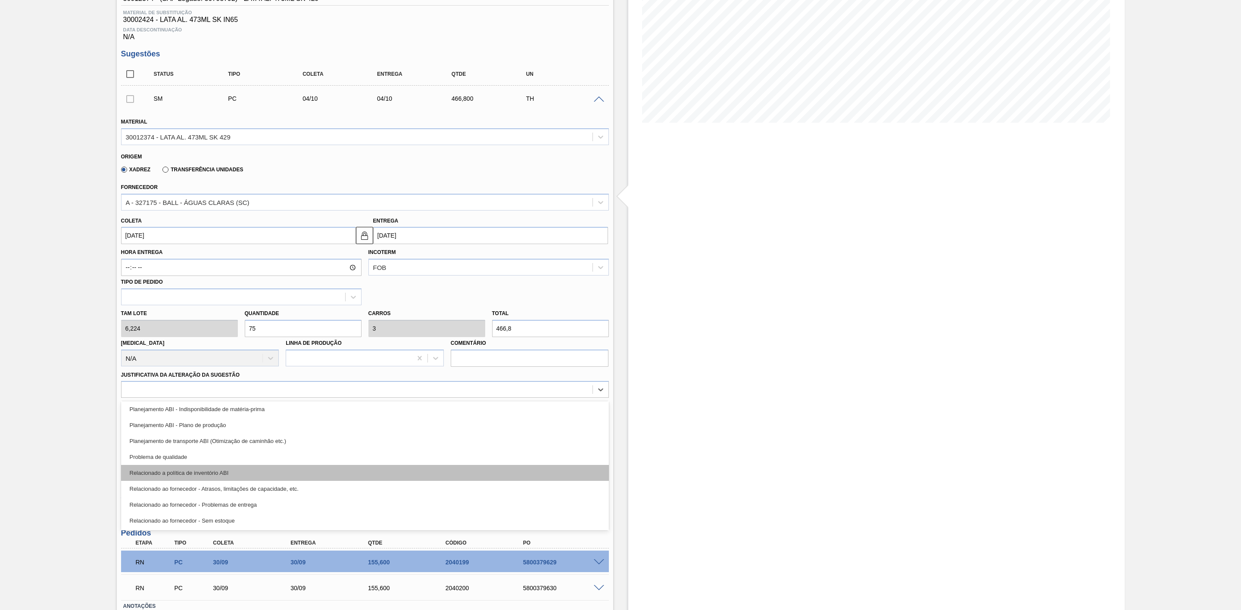
click at [219, 479] on div "Relacionado a política de inventório ABI" at bounding box center [365, 473] width 488 height 16
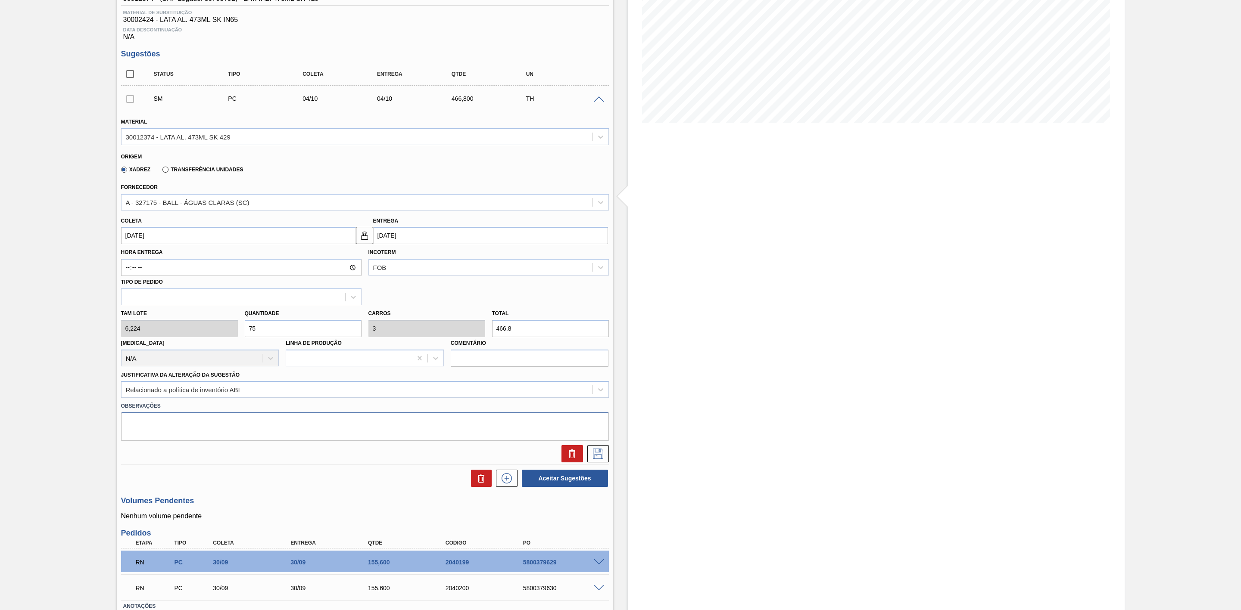
click at [157, 428] on textarea at bounding box center [365, 427] width 488 height 28
type textarea "Dispersão físico x contábil"
click at [610, 462] on div at bounding box center [365, 453] width 495 height 17
click at [599, 463] on button at bounding box center [598, 453] width 22 height 17
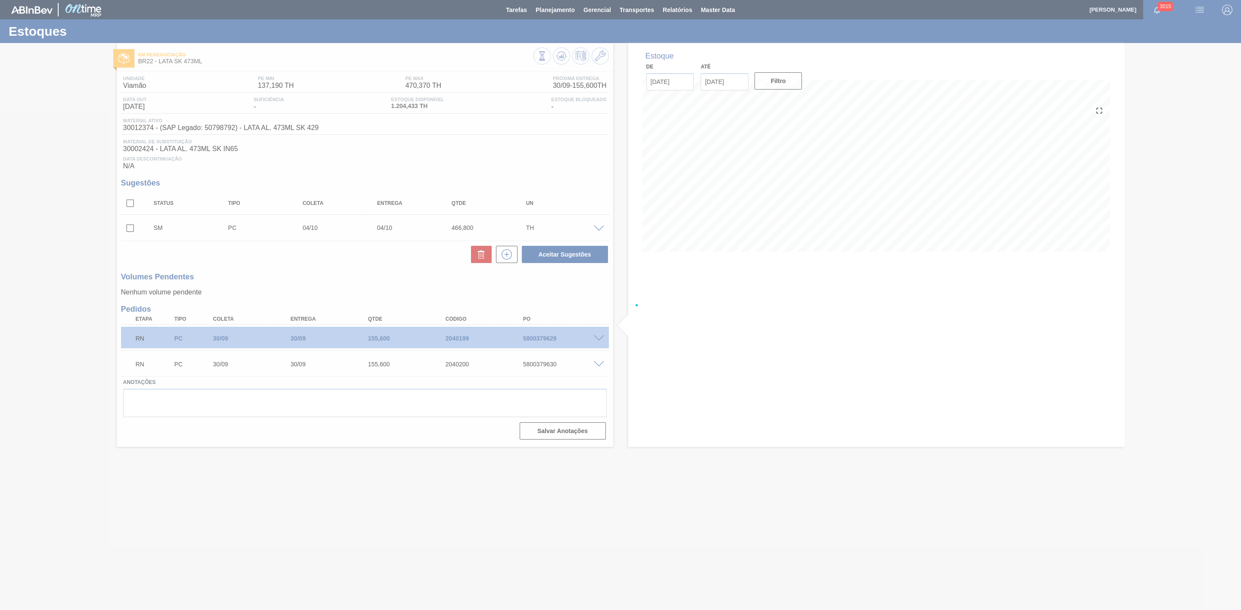
scroll to position [0, 0]
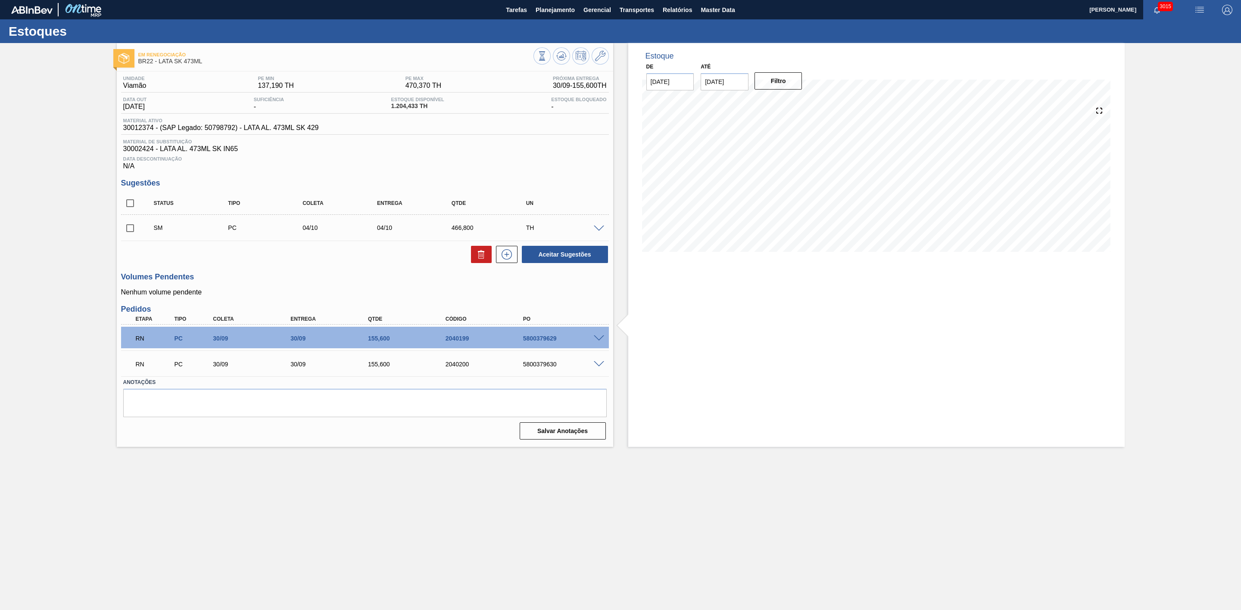
click at [131, 237] on input "checkbox" at bounding box center [130, 228] width 18 height 18
click at [543, 261] on button "Aceitar Sugestões" at bounding box center [565, 254] width 86 height 17
checkbox input "false"
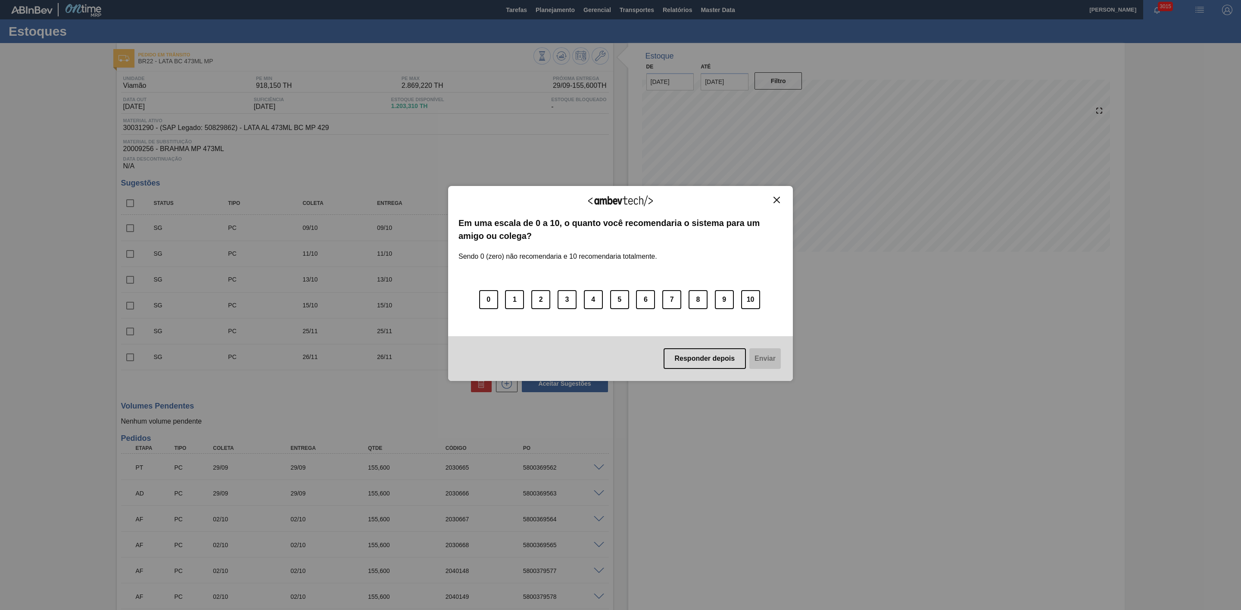
click at [776, 202] on img "Close" at bounding box center [776, 200] width 6 height 6
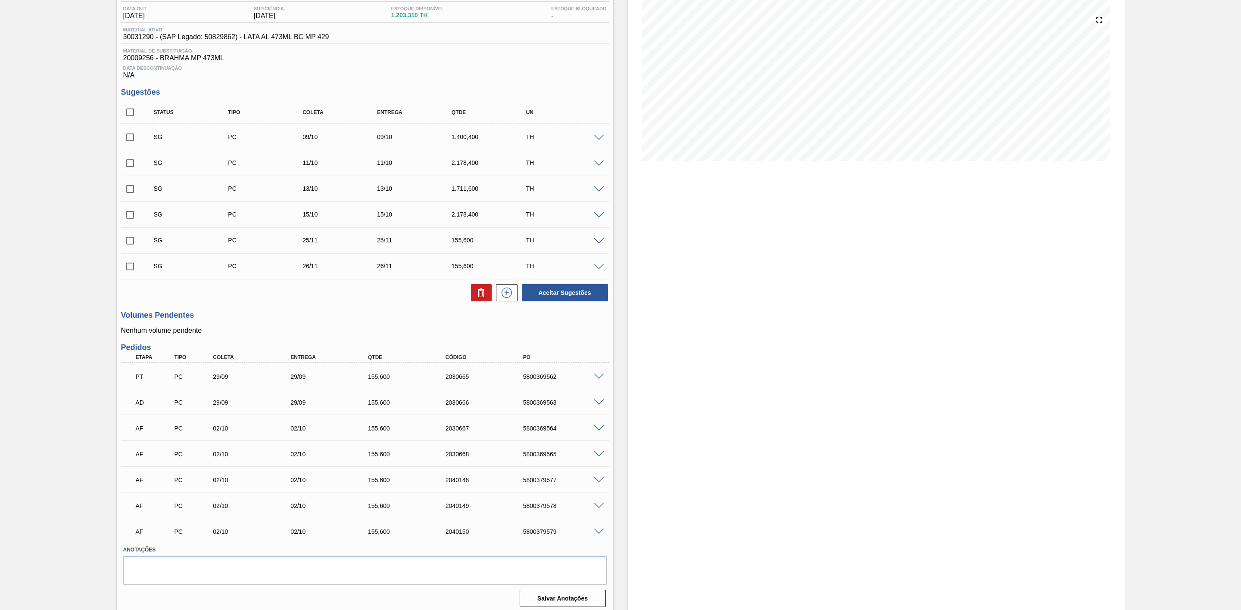
scroll to position [99, 0]
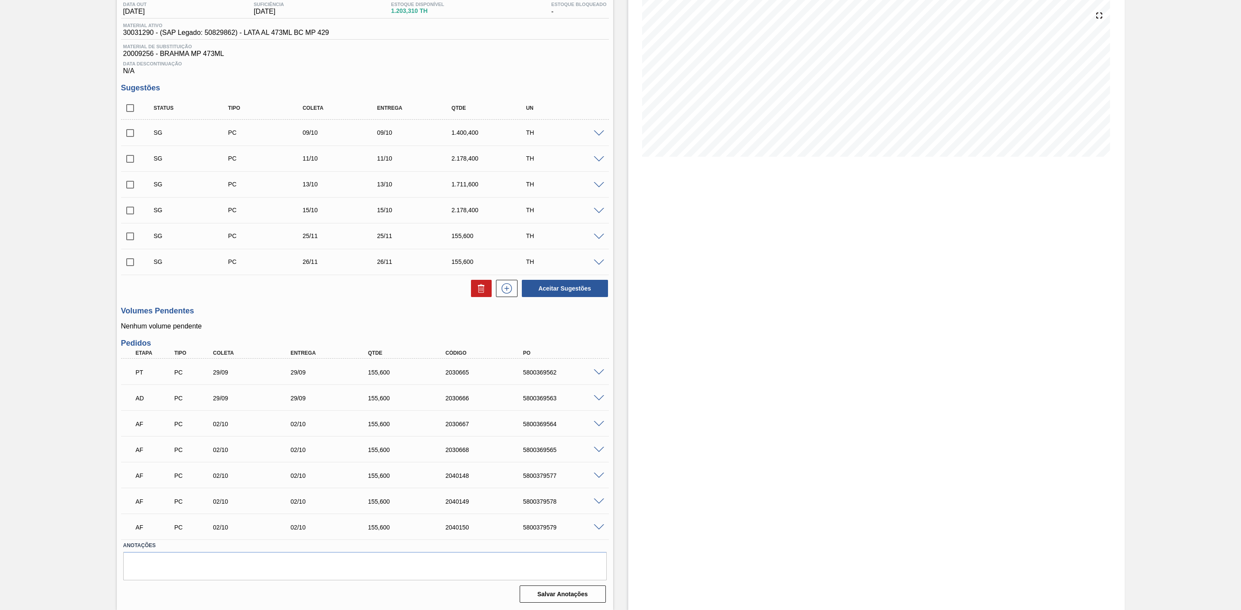
click at [597, 422] on span at bounding box center [599, 424] width 10 height 6
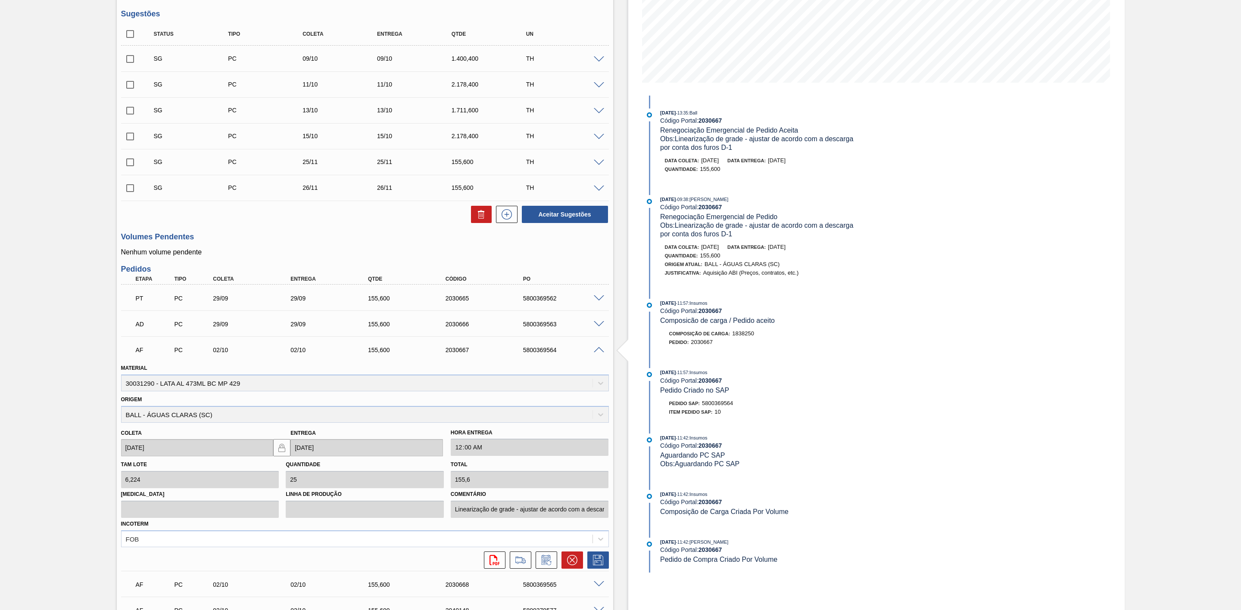
scroll to position [228, 0]
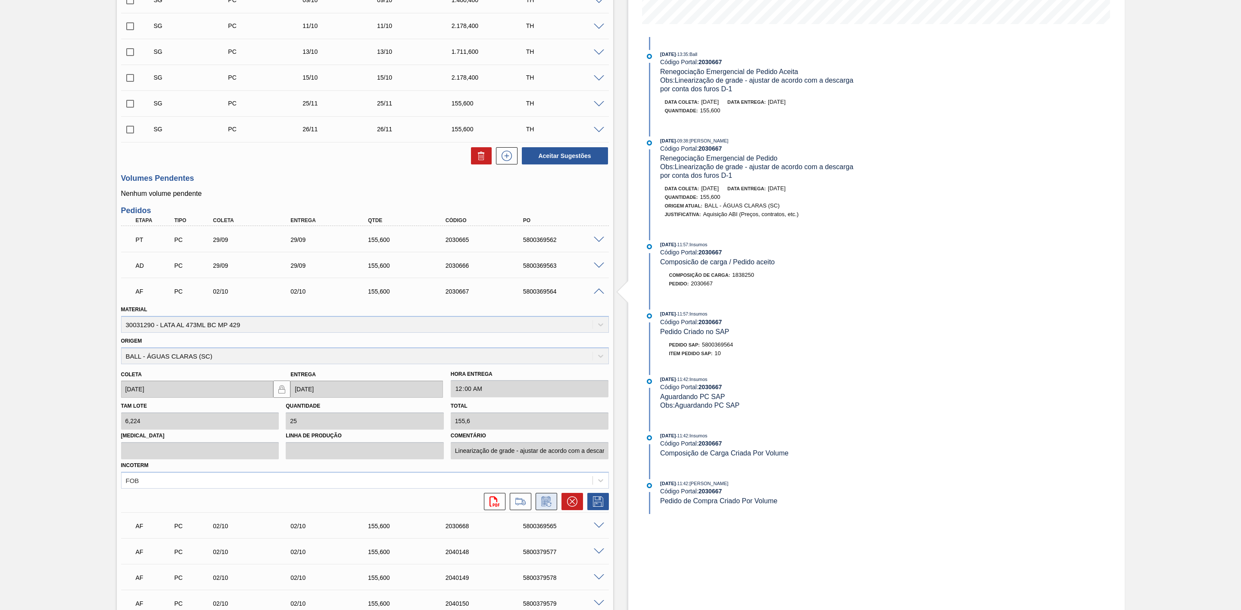
click at [550, 504] on icon at bounding box center [546, 502] width 14 height 10
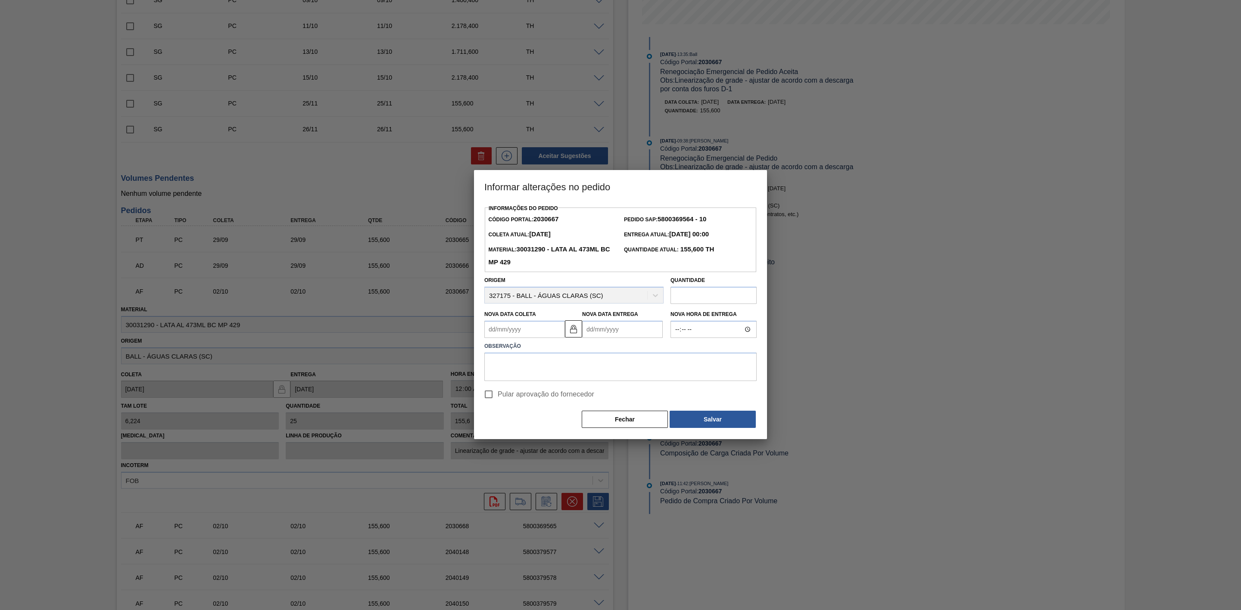
click at [609, 324] on Entrega2030667 "Nova Data Entrega" at bounding box center [622, 329] width 81 height 17
click at [679, 348] on button "Next Month" at bounding box center [678, 350] width 6 height 6
click at [644, 392] on div "9" at bounding box center [648, 392] width 12 height 12
type Coleta2030667 "09/10/2025"
type Entrega2030667 "09/10/2025"
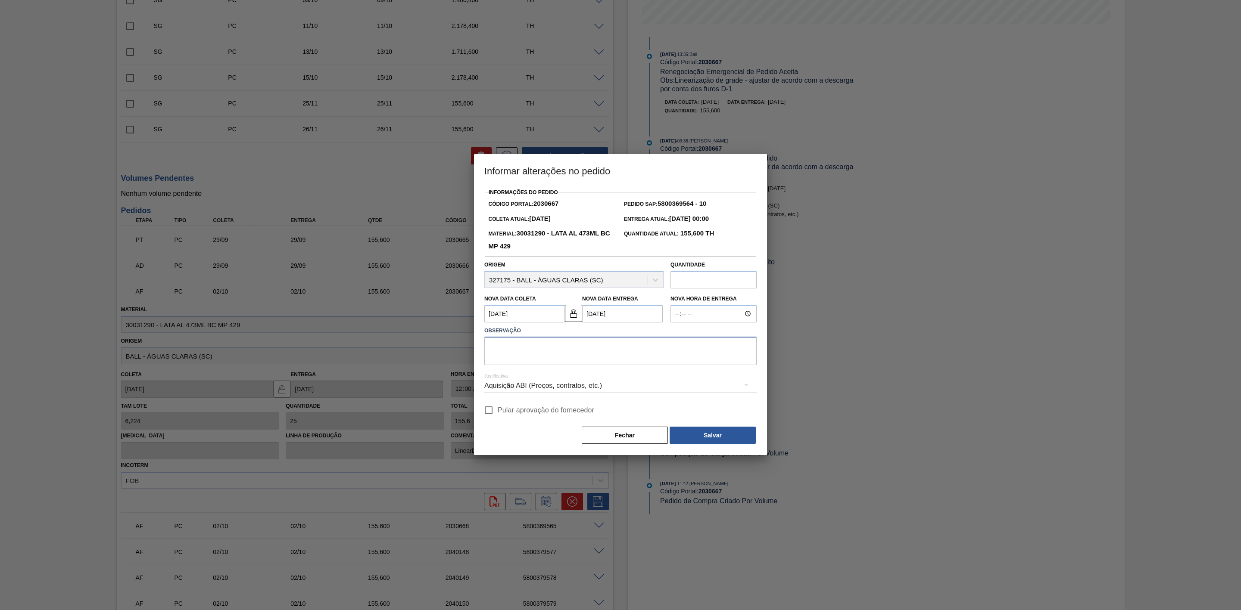
click at [548, 352] on textarea at bounding box center [620, 351] width 272 height 28
drag, startPoint x: 595, startPoint y: 359, endPoint x: 422, endPoint y: 343, distance: 174.0
click at [422, 343] on div "Informar alterações no pedido Informações do Pedido Código Portal: 2030667 Pedi…" at bounding box center [620, 305] width 1241 height 610
type textarea "Linearização de grade"
click at [592, 388] on div "Aquisição ABI (Preços, contratos, etc.)" at bounding box center [620, 386] width 272 height 24
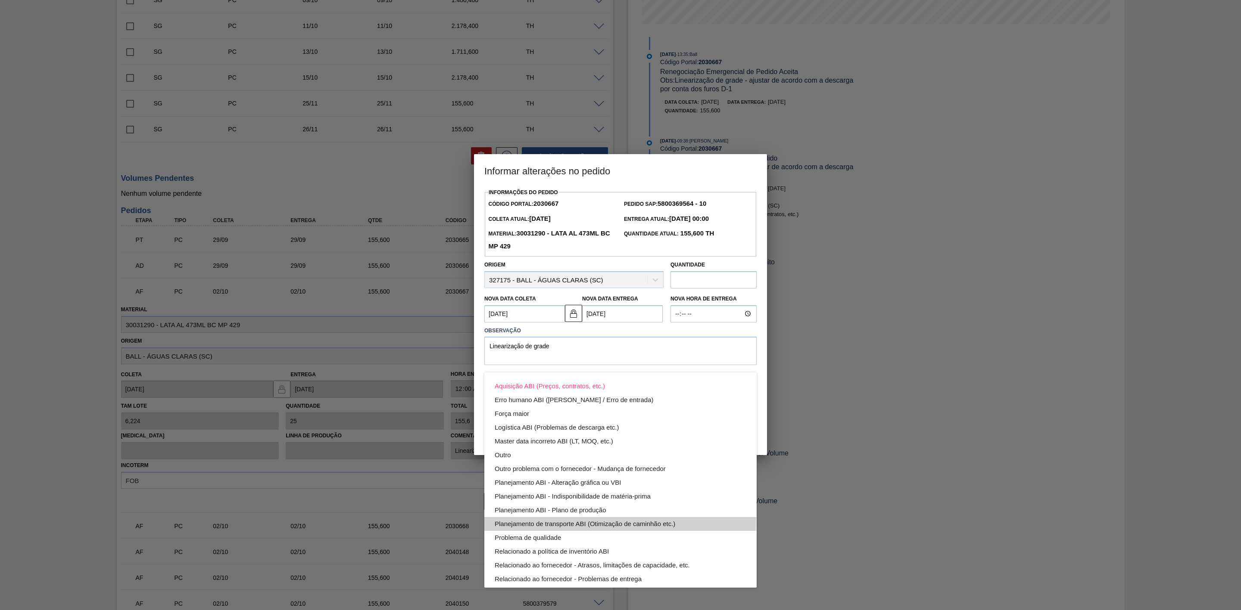
click at [594, 521] on div "Planejamento de transporte ABI (Otimização de caminhão etc.)" at bounding box center [621, 524] width 252 height 14
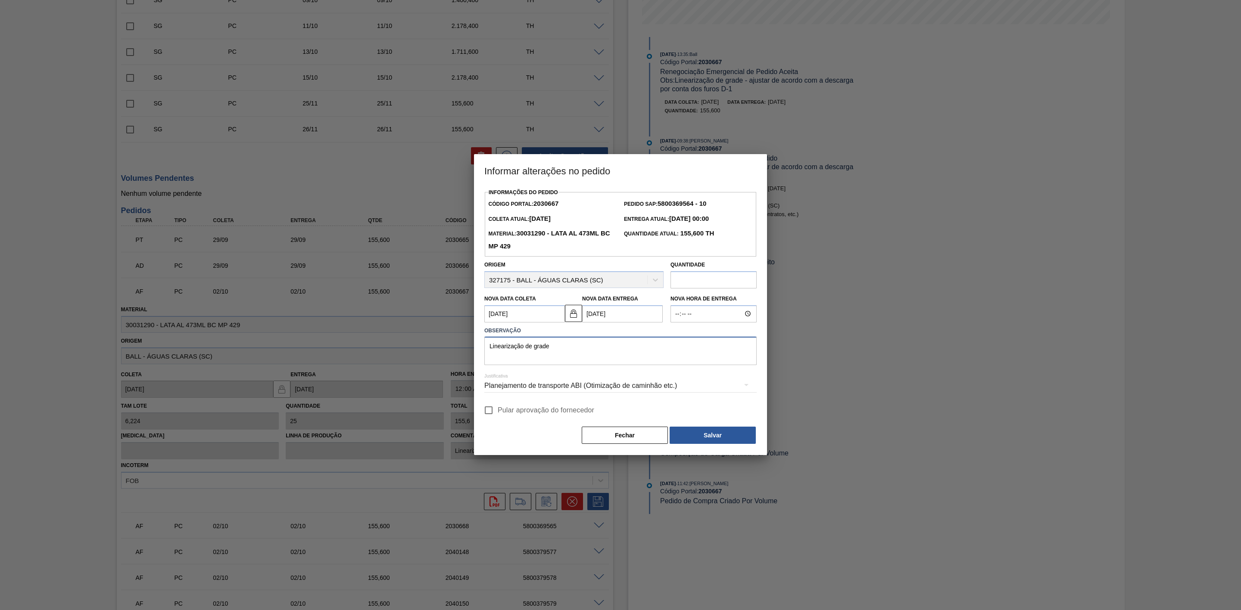
drag, startPoint x: 564, startPoint y: 348, endPoint x: 452, endPoint y: 346, distance: 111.6
click at [452, 346] on div "Informar alterações no pedido Informações do Pedido Código Portal: 2030667 Pedi…" at bounding box center [620, 305] width 1241 height 610
click at [715, 437] on button "Salvar" at bounding box center [712, 435] width 86 height 17
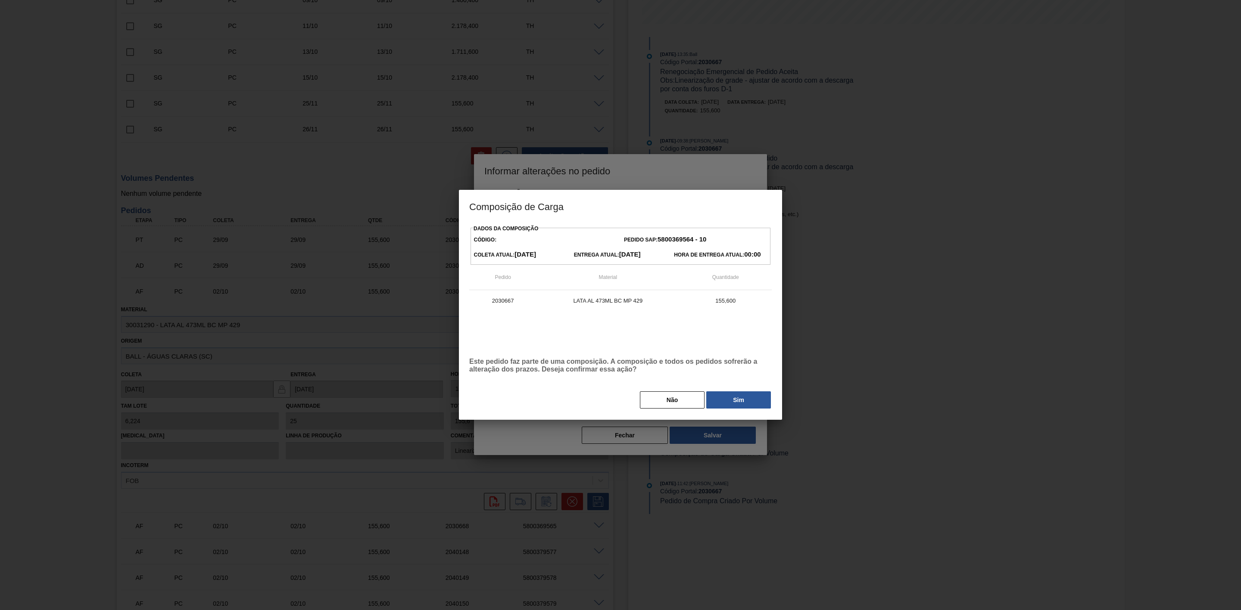
click at [731, 403] on button "Sim" at bounding box center [738, 400] width 65 height 17
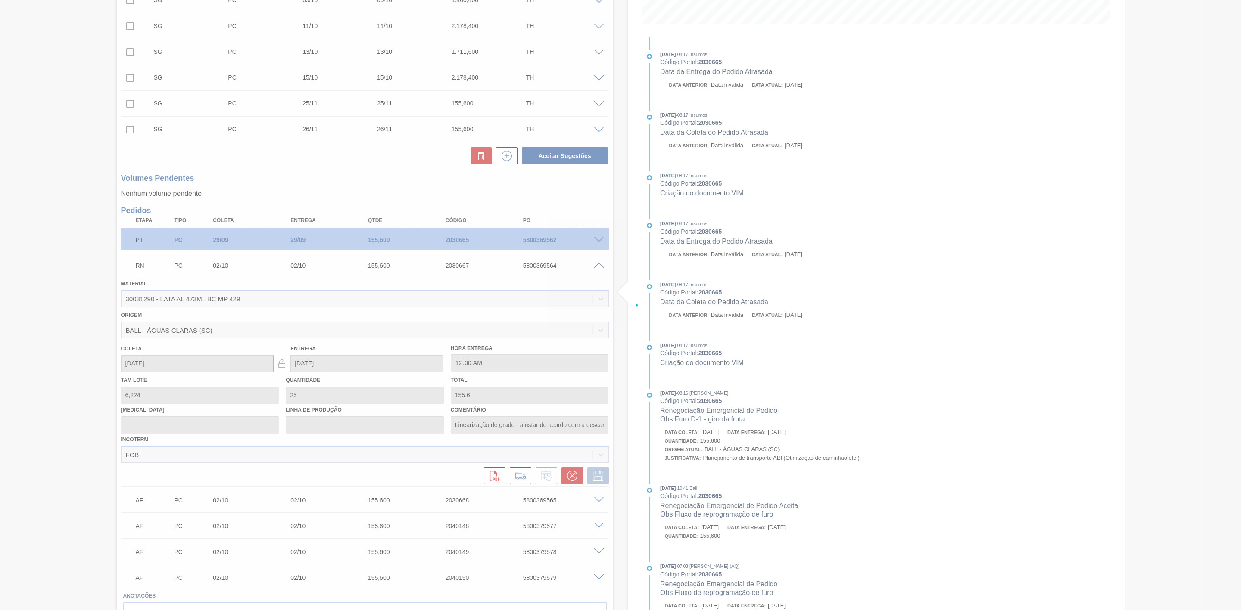
scroll to position [73, 0]
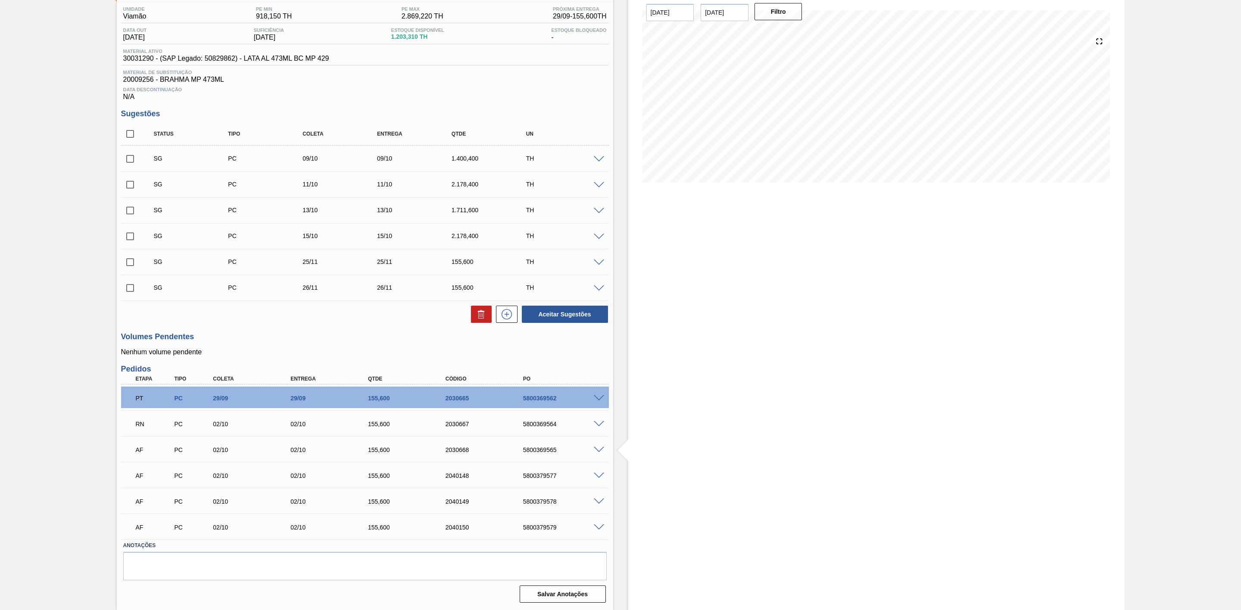
click at [596, 476] on span at bounding box center [599, 476] width 10 height 6
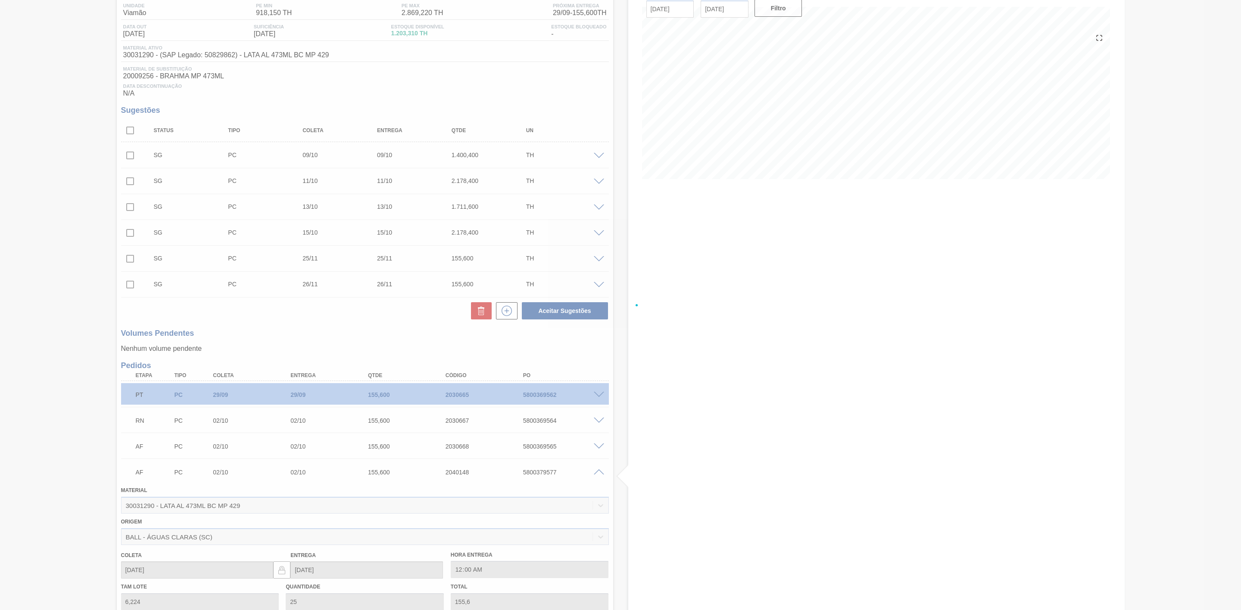
scroll to position [228, 0]
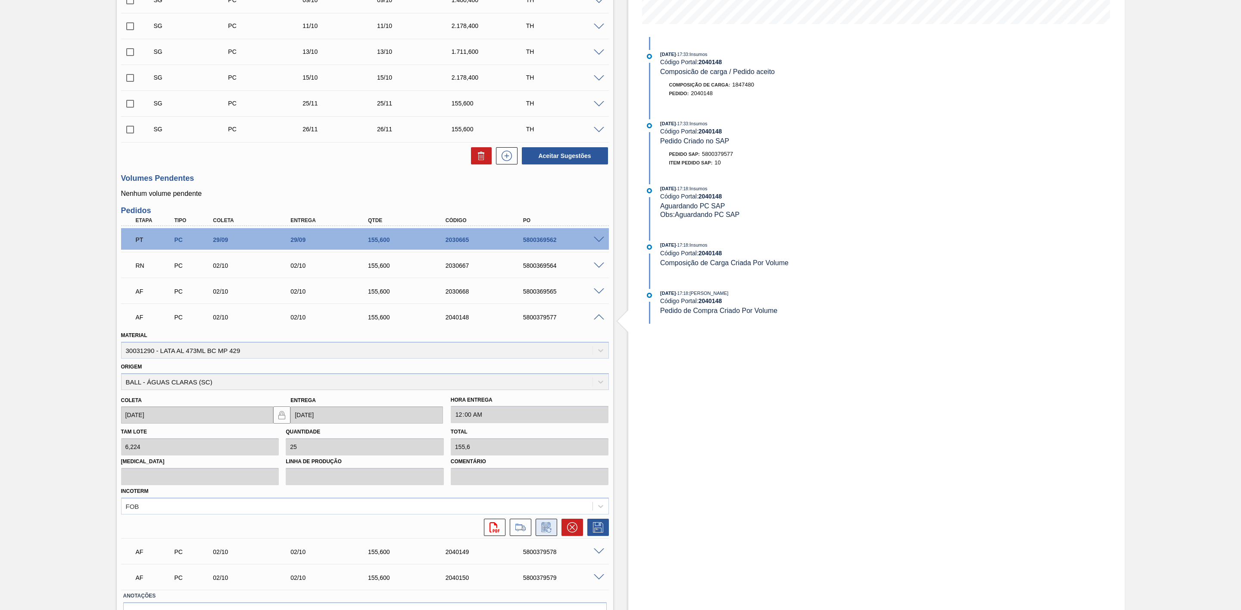
click at [545, 527] on icon at bounding box center [546, 528] width 14 height 10
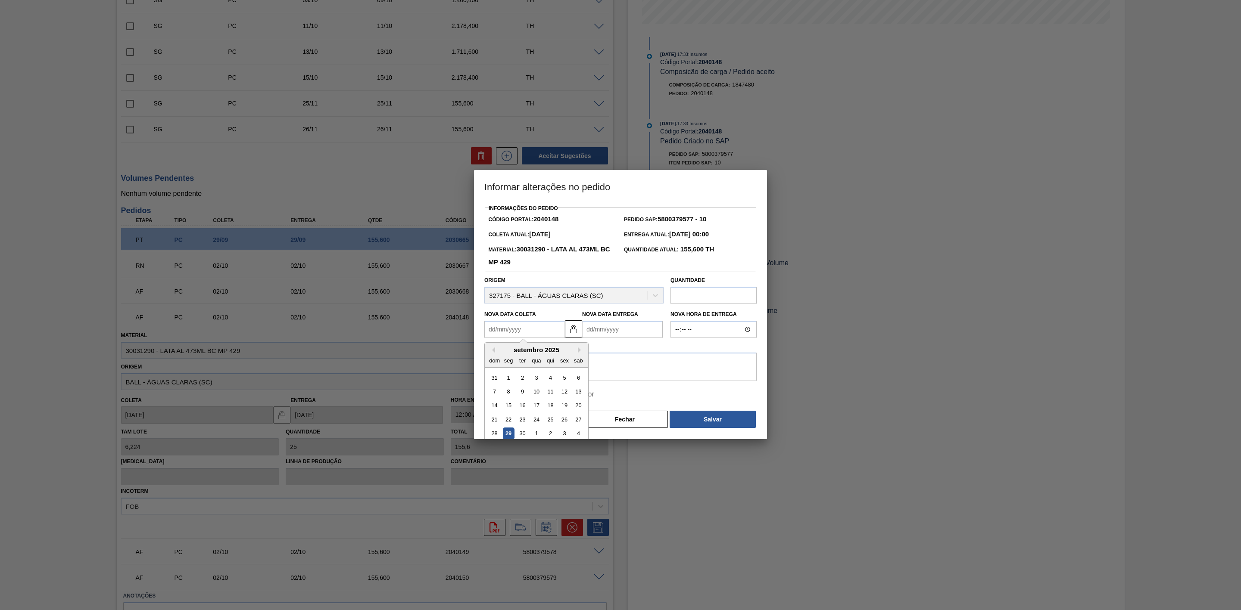
click at [531, 327] on Coleta2040148 "Nova Data Coleta" at bounding box center [524, 329] width 81 height 17
click at [581, 353] on button "Next Month" at bounding box center [581, 350] width 6 height 6
click at [547, 395] on div "9" at bounding box center [551, 392] width 12 height 12
type Coleta2040148 "[DATE]"
type Entrega2040148 "[DATE]"
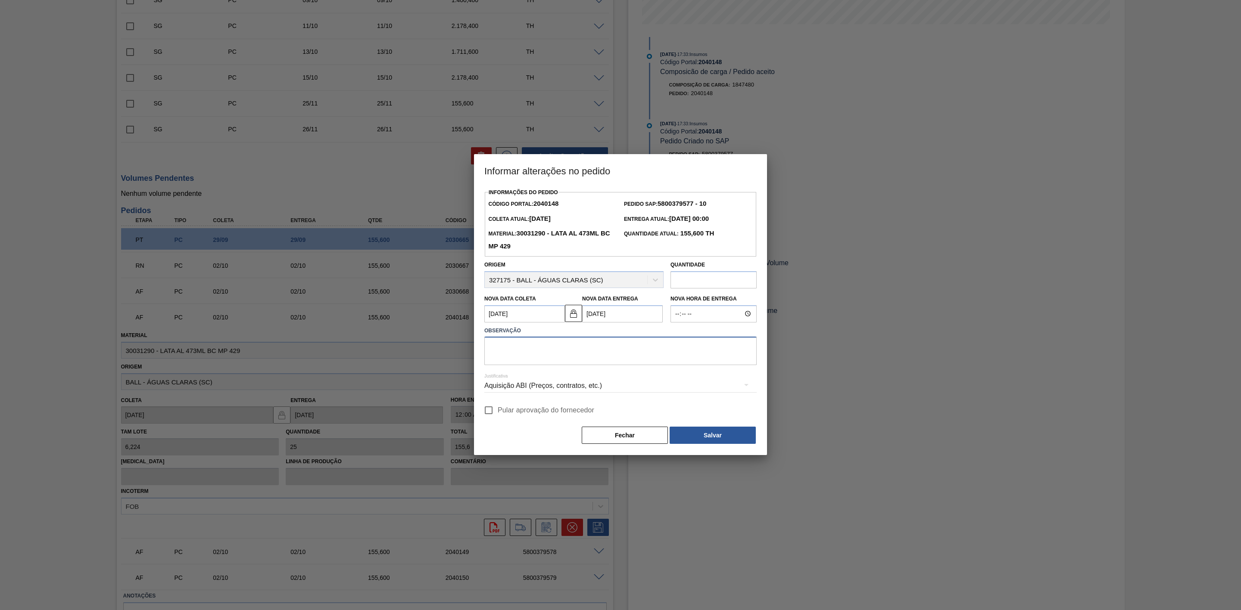
click at [567, 344] on textarea at bounding box center [620, 351] width 272 height 28
paste textarea "Linearização de grade"
type textarea "Linearização de grade"
click at [553, 386] on div "Aquisição ABI (Preços, contratos, etc.)" at bounding box center [620, 386] width 272 height 24
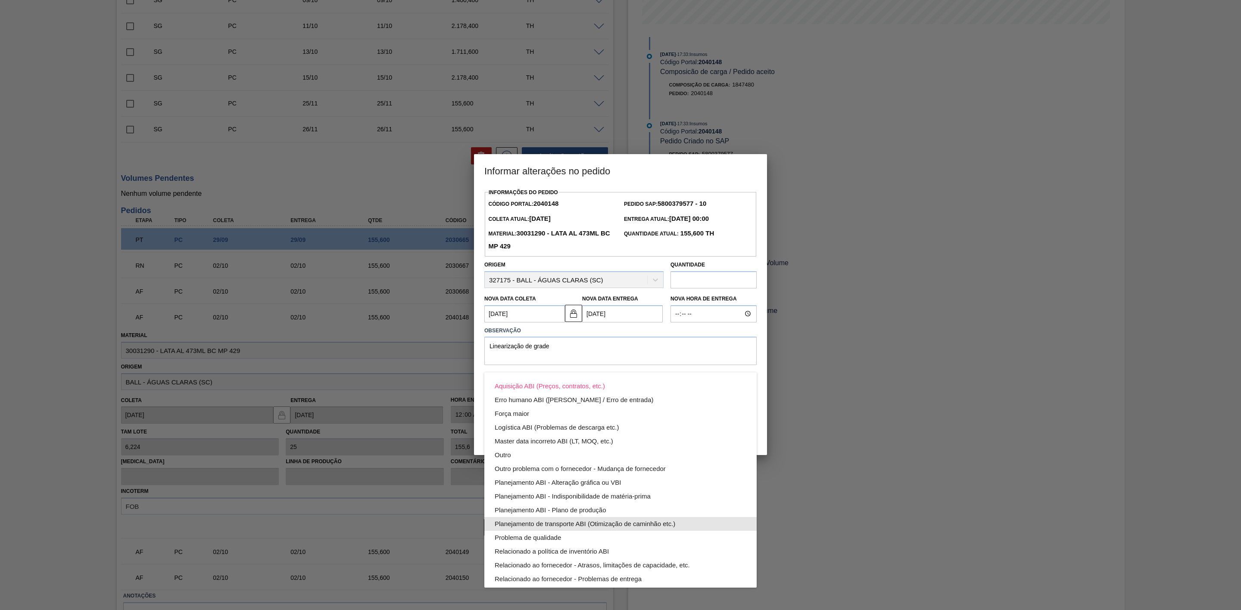
click at [592, 523] on div "Planejamento de transporte ABI (Otimização de caminhão etc.)" at bounding box center [621, 524] width 252 height 14
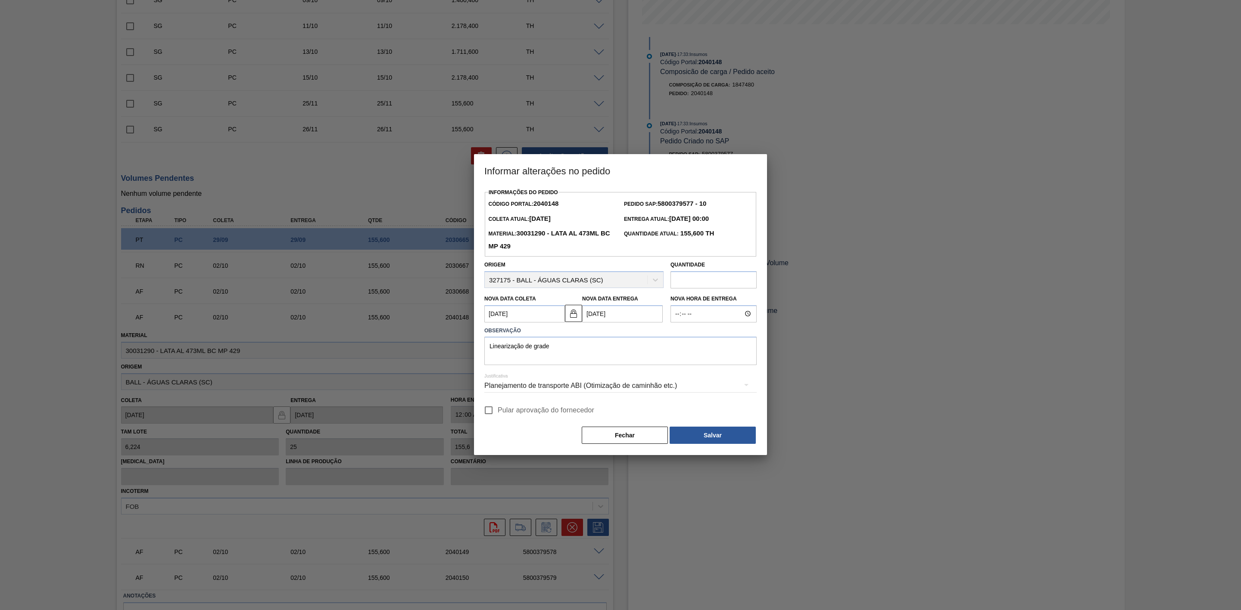
click at [579, 387] on div "Planejamento de transporte ABI (Otimização de caminhão etc.)" at bounding box center [620, 386] width 272 height 24
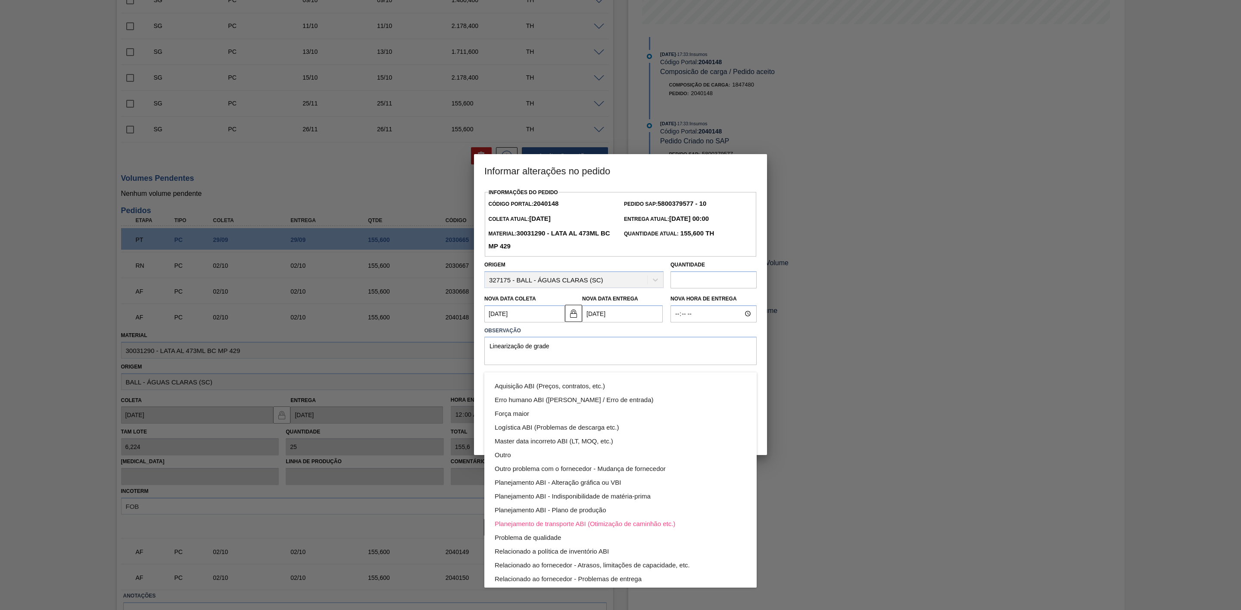
scroll to position [47, 0]
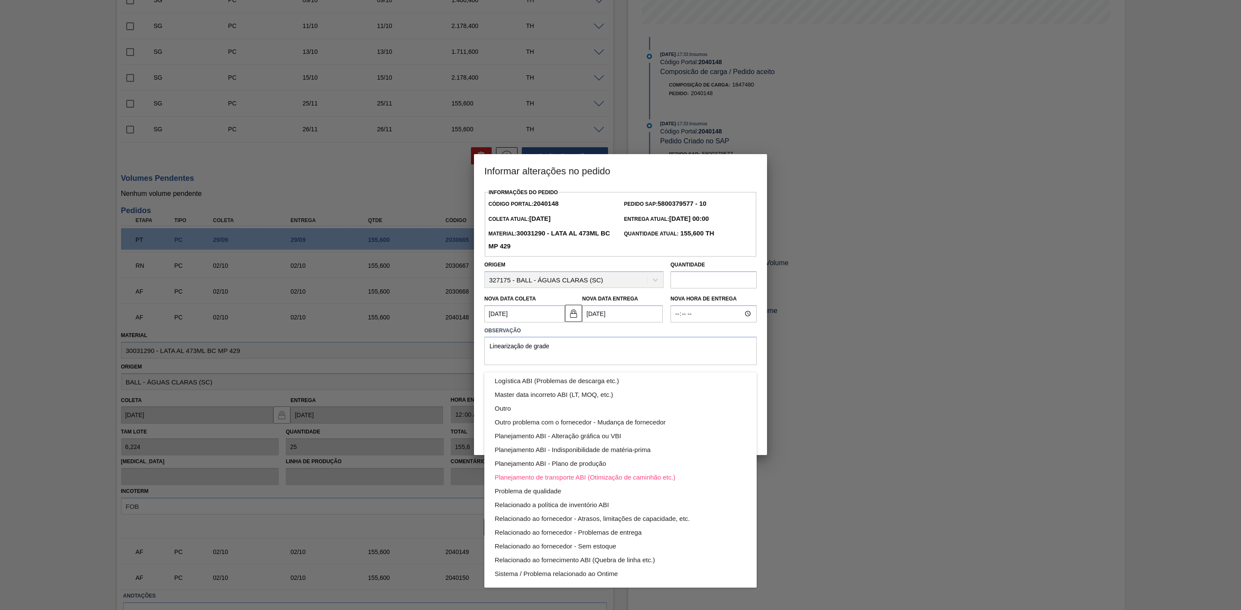
click at [761, 370] on div "Aquisição ABI (Preços, contratos, etc.) Erro humano ABI (Cálculo / Erro de entr…" at bounding box center [620, 305] width 1241 height 610
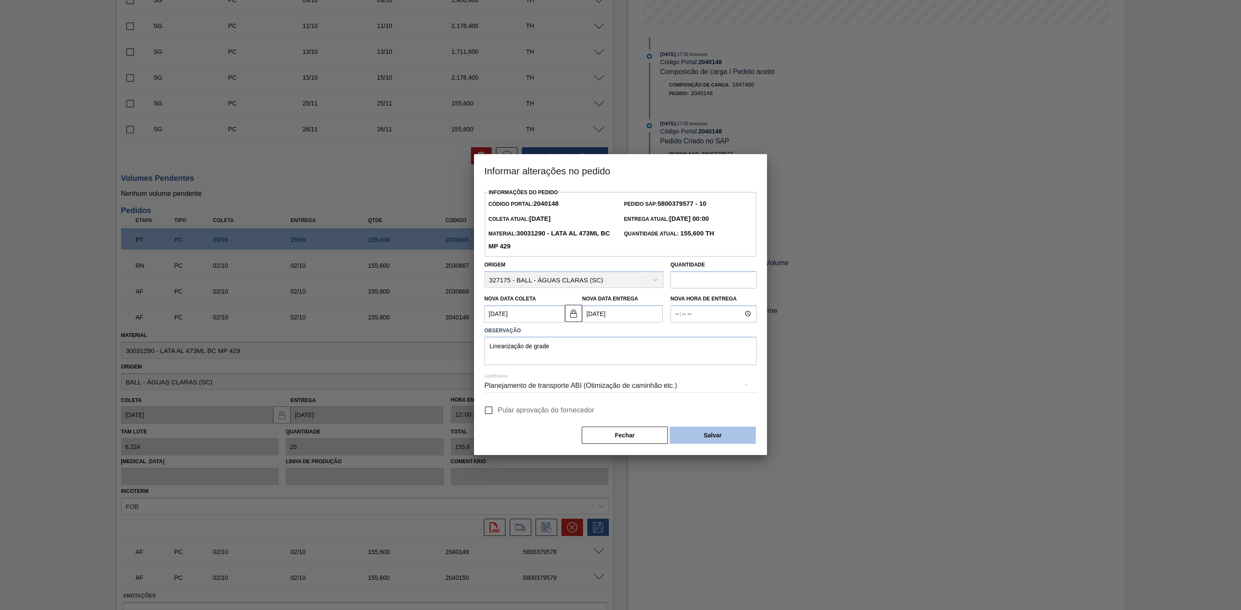
click at [732, 432] on button "Salvar" at bounding box center [712, 435] width 86 height 17
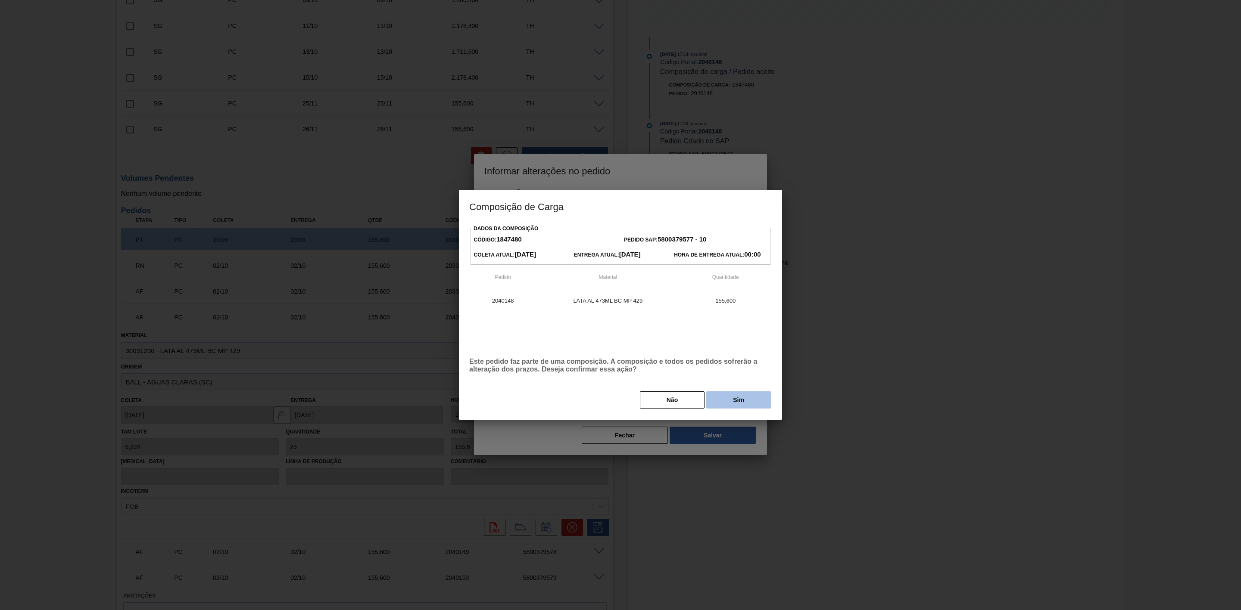
click at [719, 403] on button "Sim" at bounding box center [738, 400] width 65 height 17
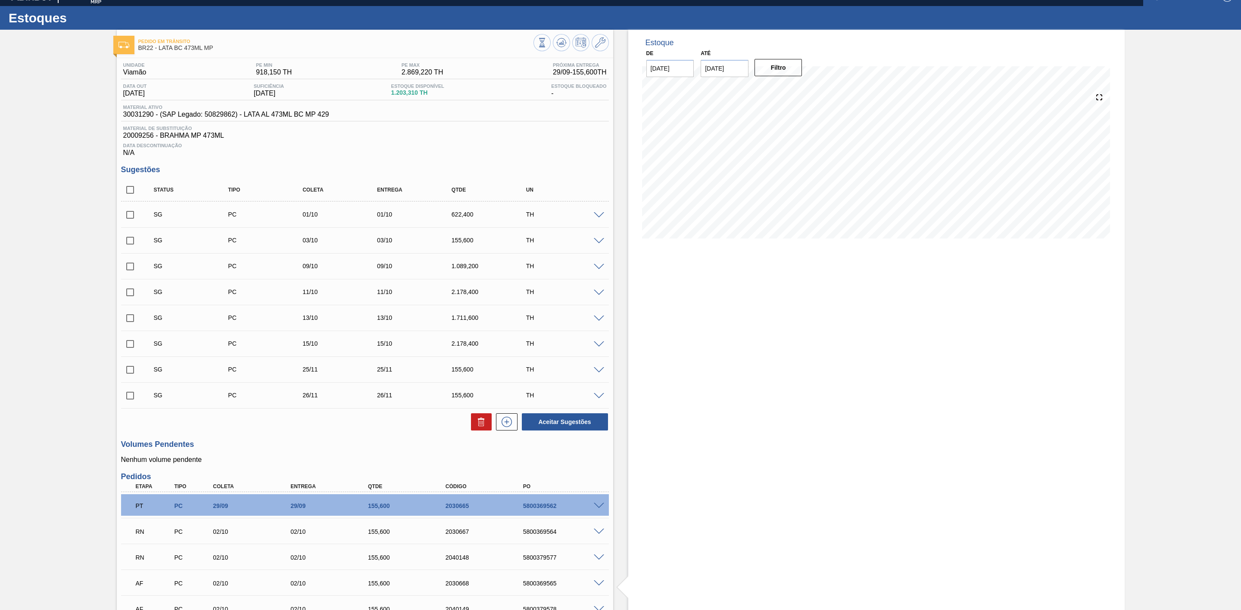
scroll to position [0, 0]
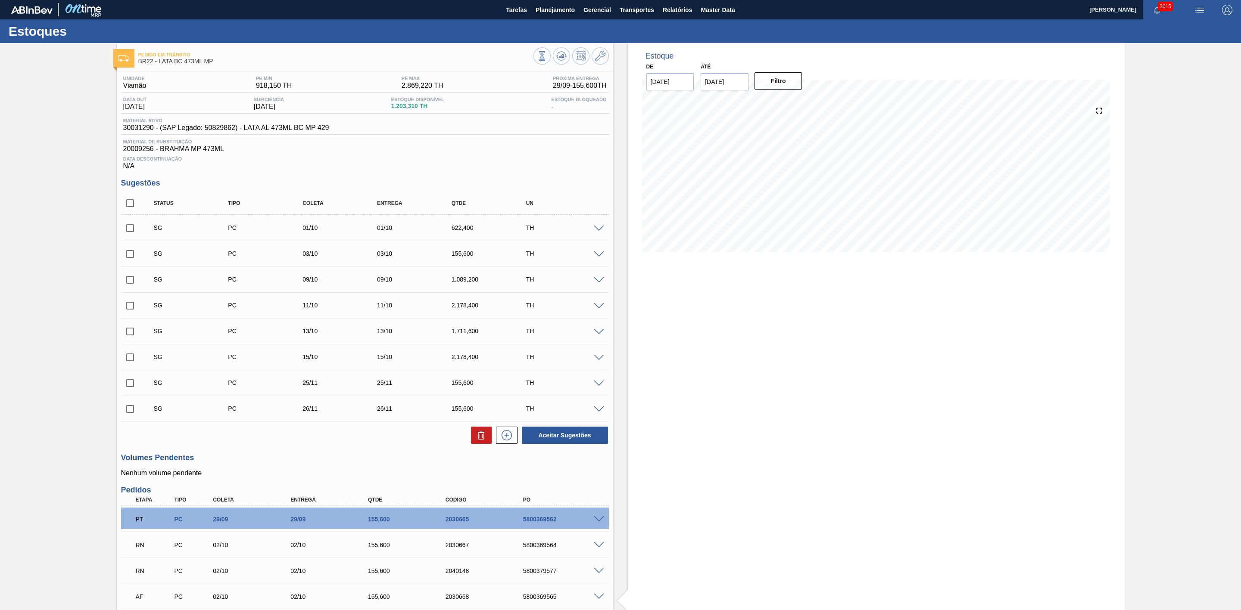
click at [136, 233] on input "checkbox" at bounding box center [130, 228] width 18 height 18
checkbox input "true"
click at [127, 260] on input "checkbox" at bounding box center [130, 254] width 18 height 18
checkbox input "true"
click at [476, 437] on icon at bounding box center [481, 435] width 10 height 10
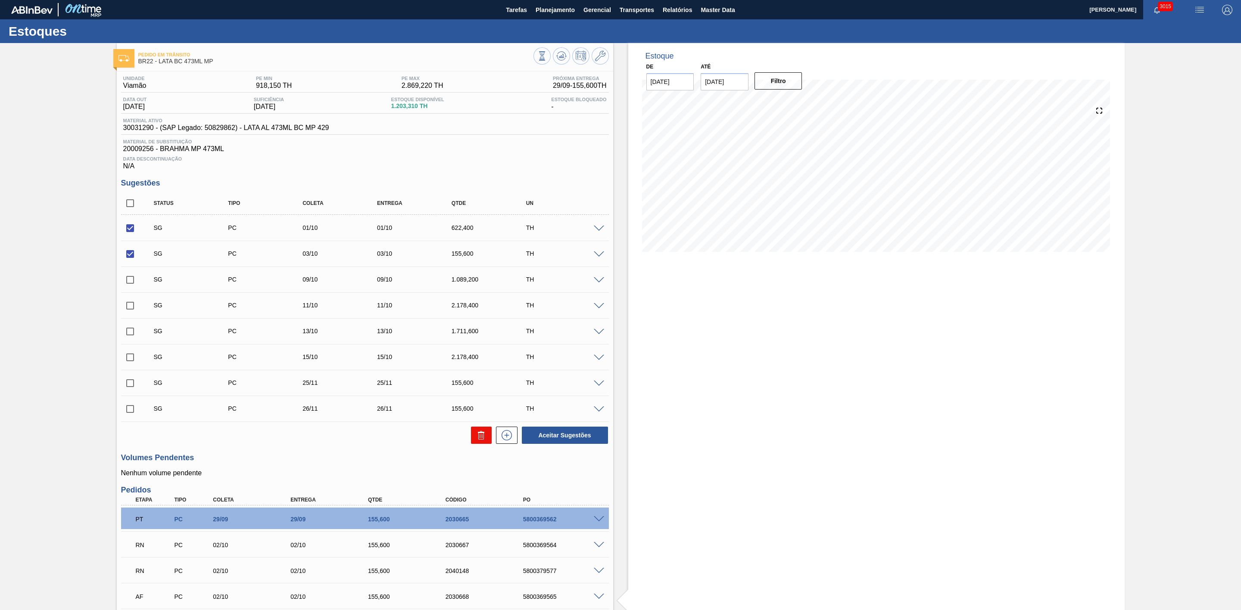
checkbox input "false"
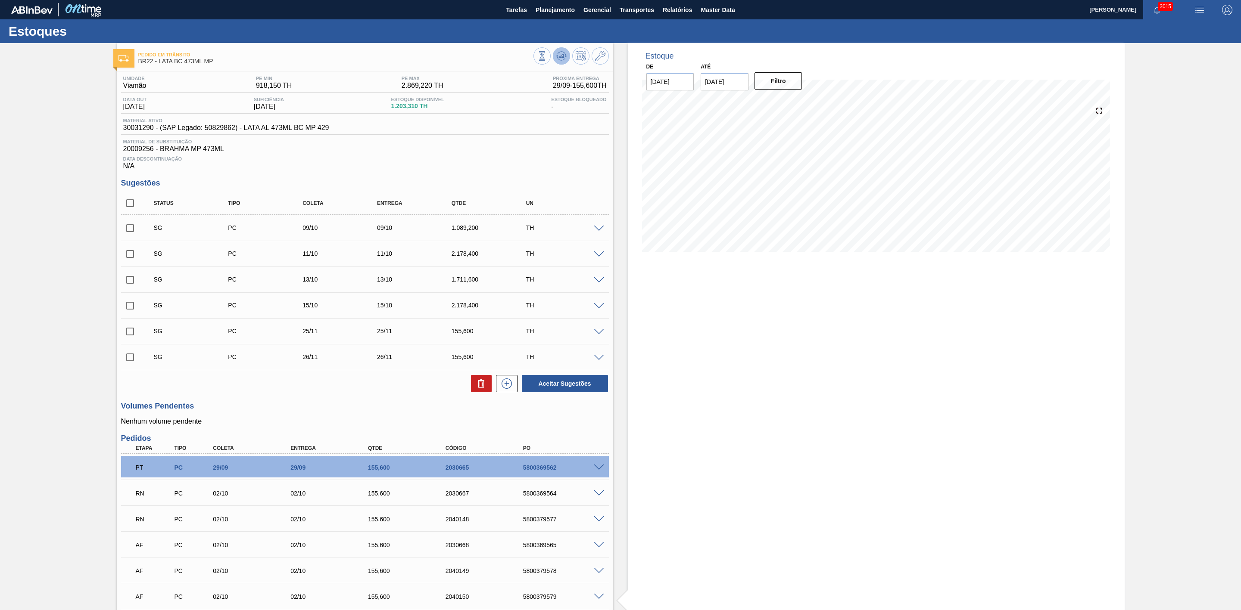
click at [565, 55] on icon at bounding box center [561, 56] width 10 height 10
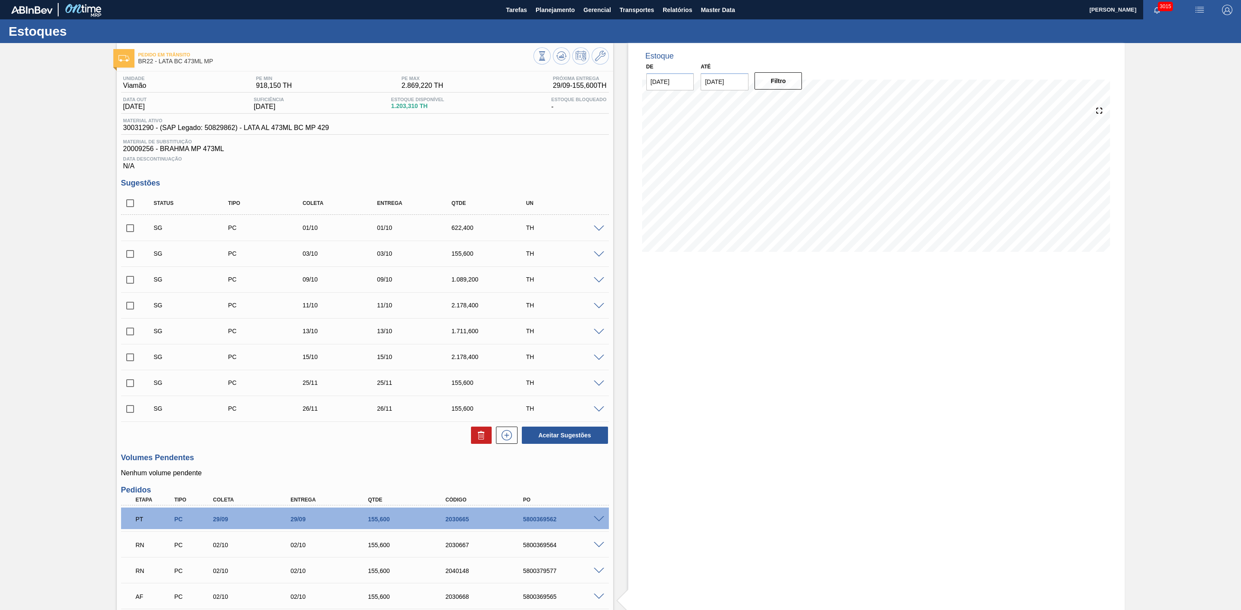
click at [131, 362] on input "checkbox" at bounding box center [130, 358] width 18 height 18
checkbox input "true"
drag, startPoint x: 134, startPoint y: 340, endPoint x: 131, endPoint y: 332, distance: 8.9
click at [134, 339] on input "checkbox" at bounding box center [130, 332] width 18 height 18
checkbox input "true"
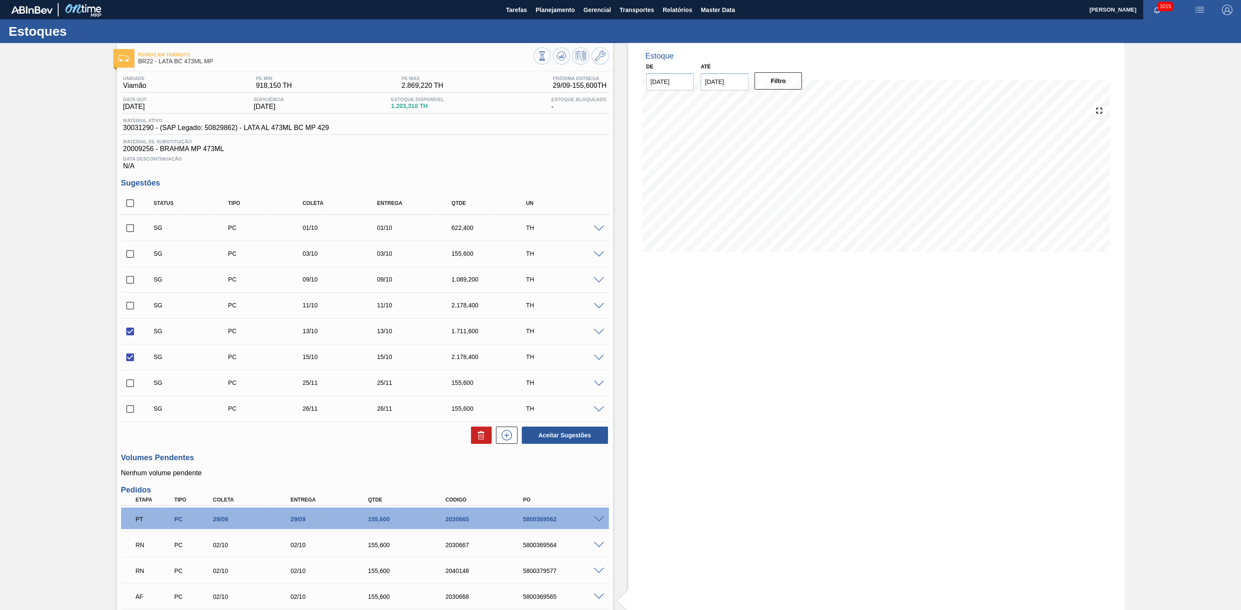
click at [131, 310] on input "checkbox" at bounding box center [130, 306] width 18 height 18
checkbox input "true"
click at [482, 440] on icon at bounding box center [481, 435] width 10 height 10
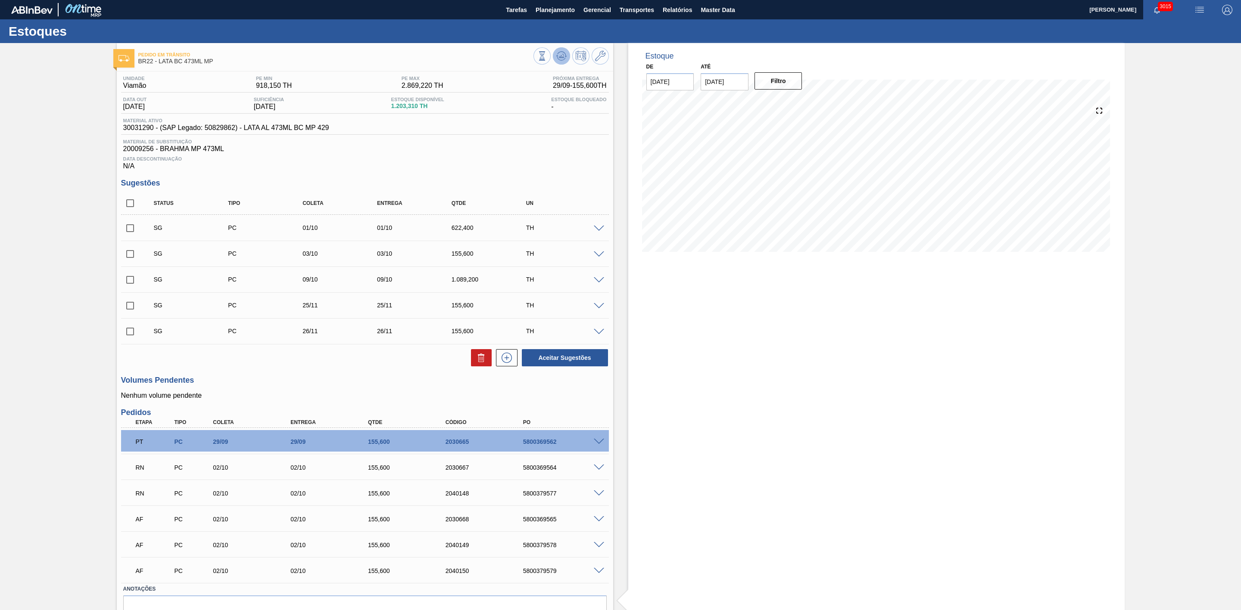
click at [556, 54] on icon at bounding box center [561, 56] width 10 height 10
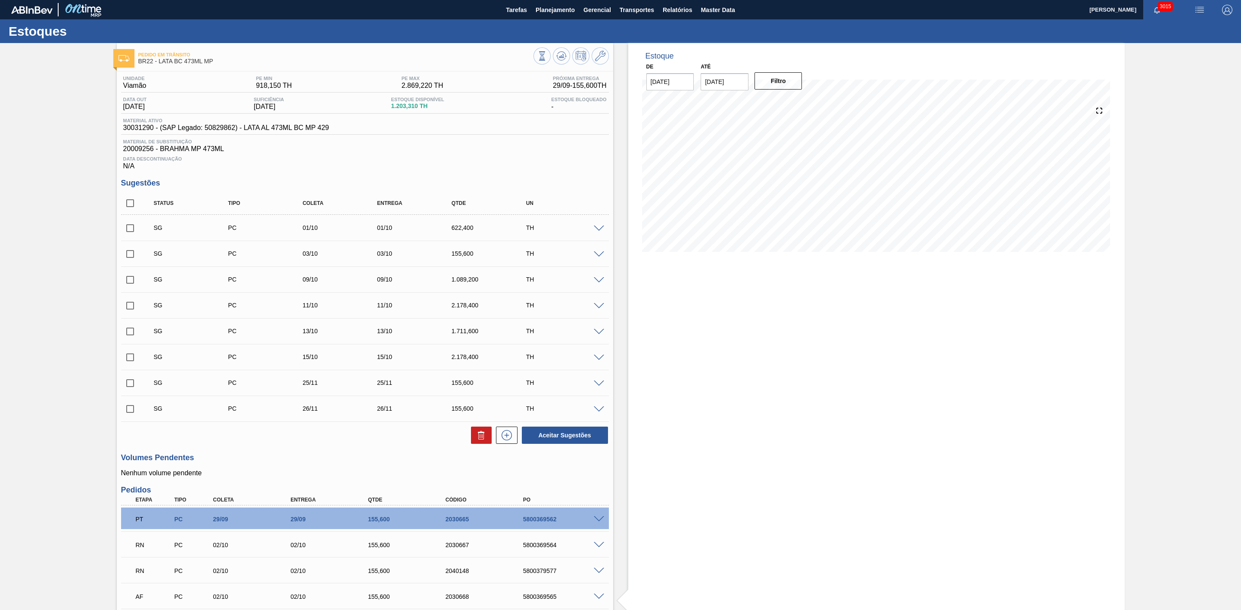
click at [131, 258] on input "checkbox" at bounding box center [130, 254] width 18 height 18
checkbox input "true"
click at [130, 235] on input "checkbox" at bounding box center [130, 228] width 18 height 18
checkbox input "true"
click at [478, 438] on icon at bounding box center [481, 436] width 6 height 6
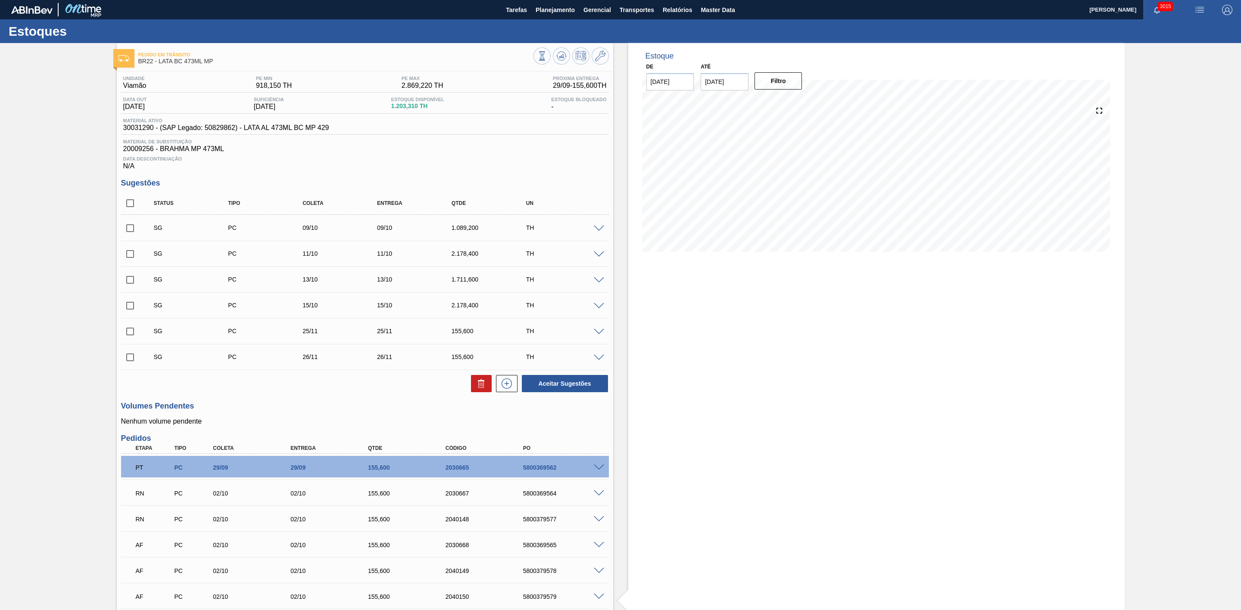
click at [134, 261] on input "checkbox" at bounding box center [130, 254] width 18 height 18
checkbox input "true"
click at [476, 389] on icon at bounding box center [481, 384] width 10 height 10
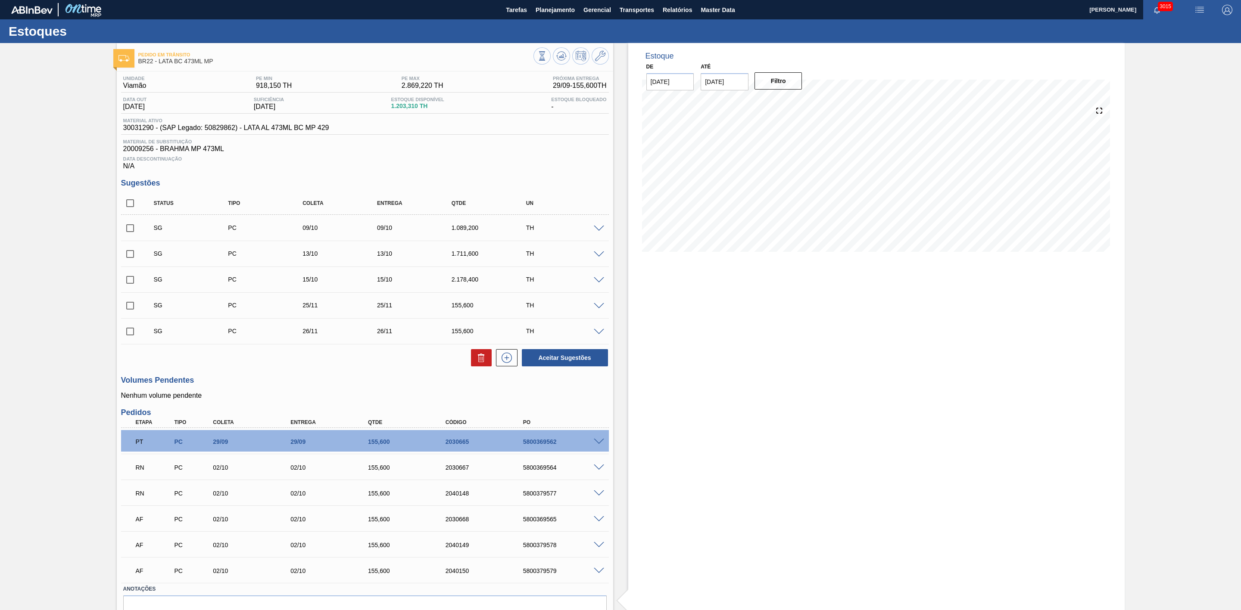
click at [598, 258] on span at bounding box center [599, 255] width 10 height 6
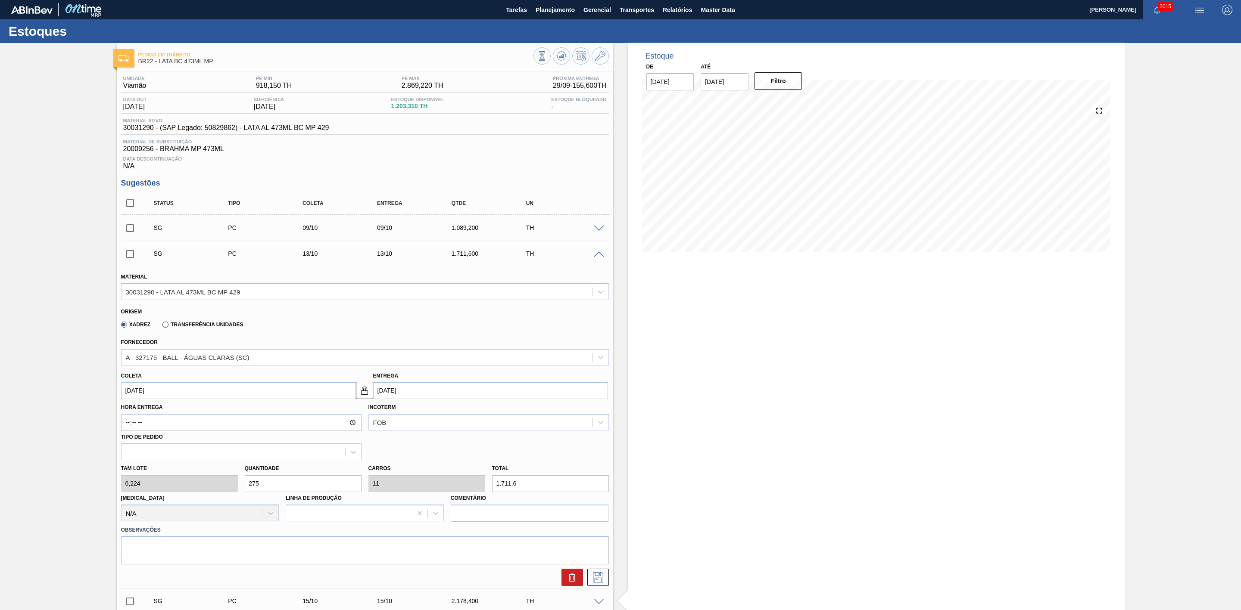
click at [598, 258] on span at bounding box center [599, 255] width 10 height 6
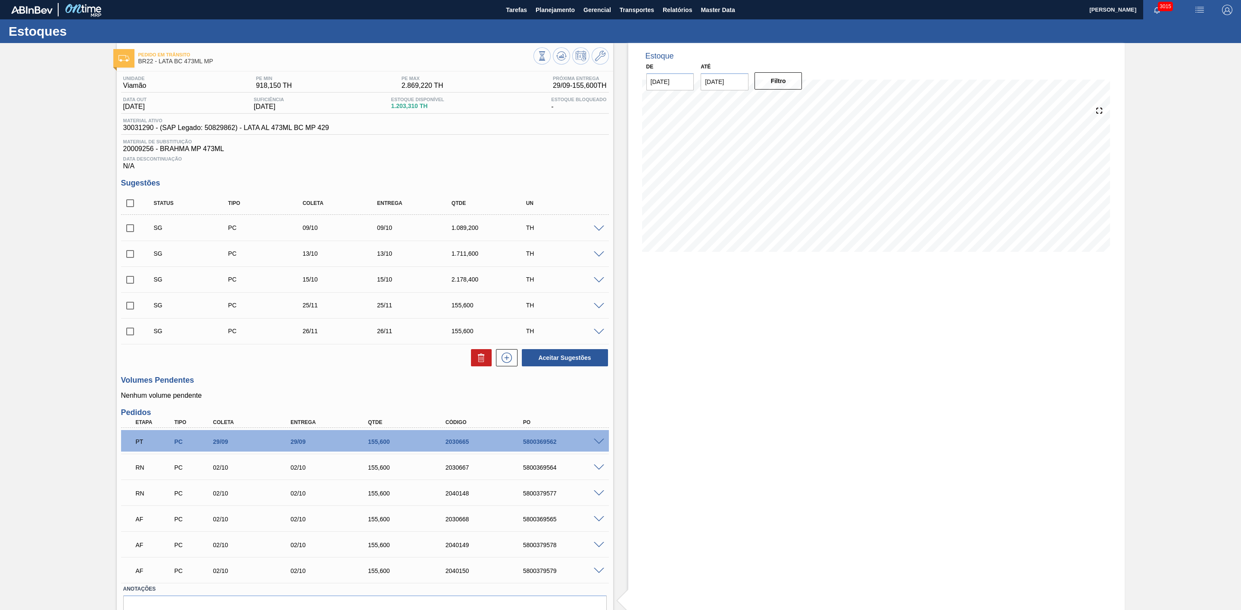
click at [598, 232] on span at bounding box center [599, 229] width 10 height 6
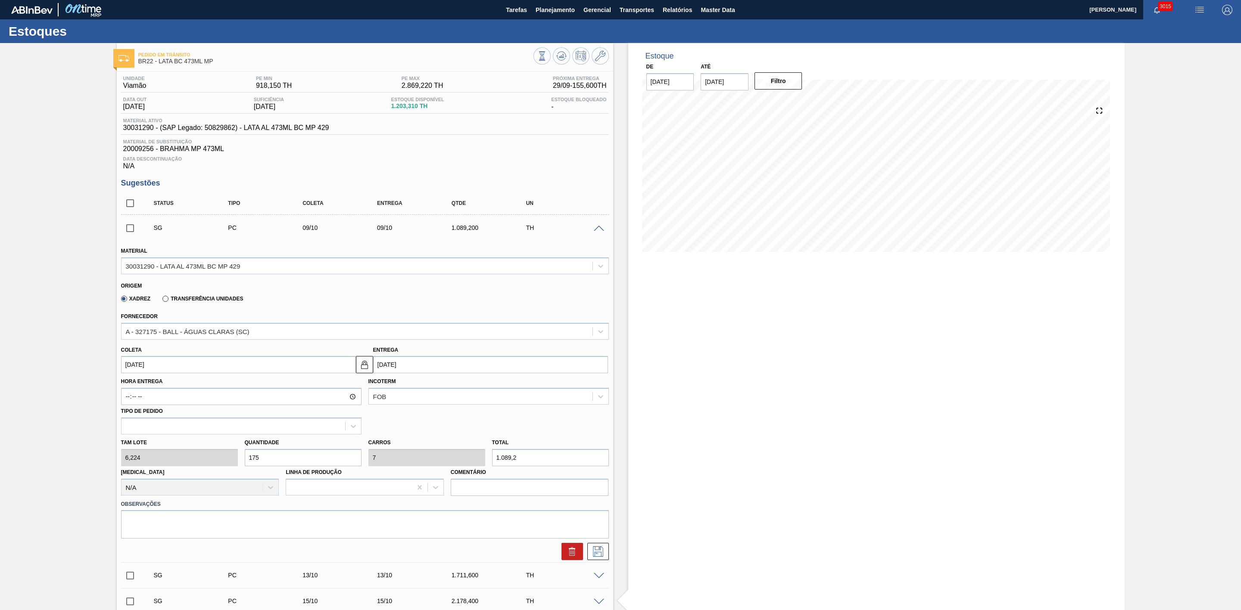
click at [598, 232] on span at bounding box center [599, 229] width 10 height 6
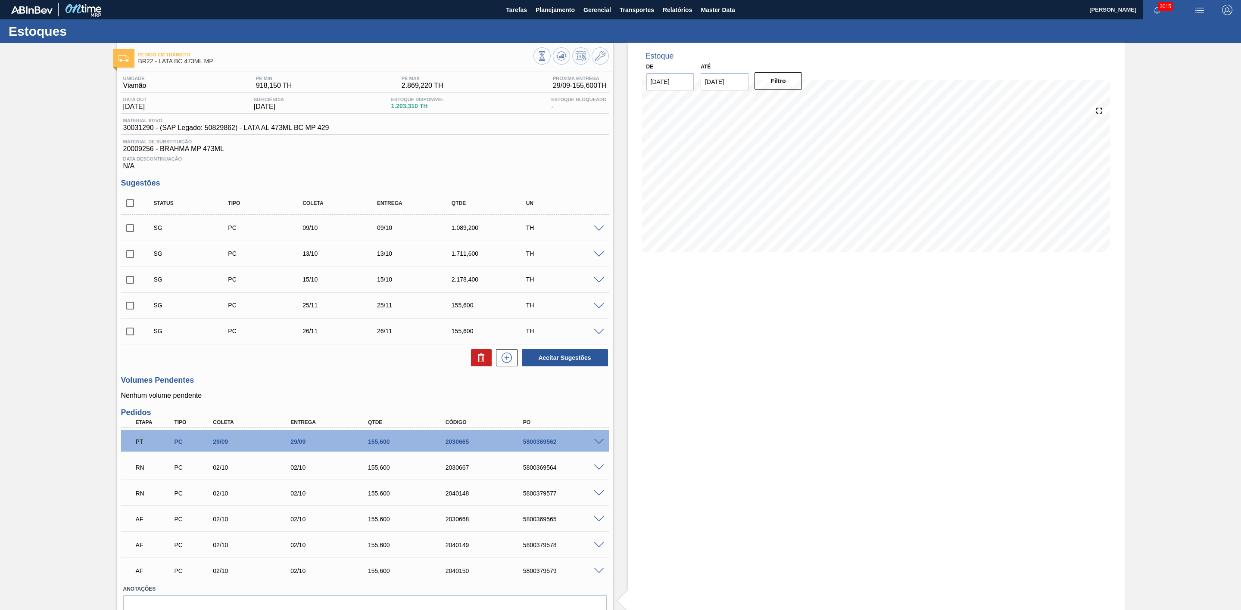
click at [129, 234] on input "checkbox" at bounding box center [130, 228] width 18 height 18
checkbox input "true"
click at [563, 360] on button "Aceitar Sugestões" at bounding box center [565, 357] width 86 height 17
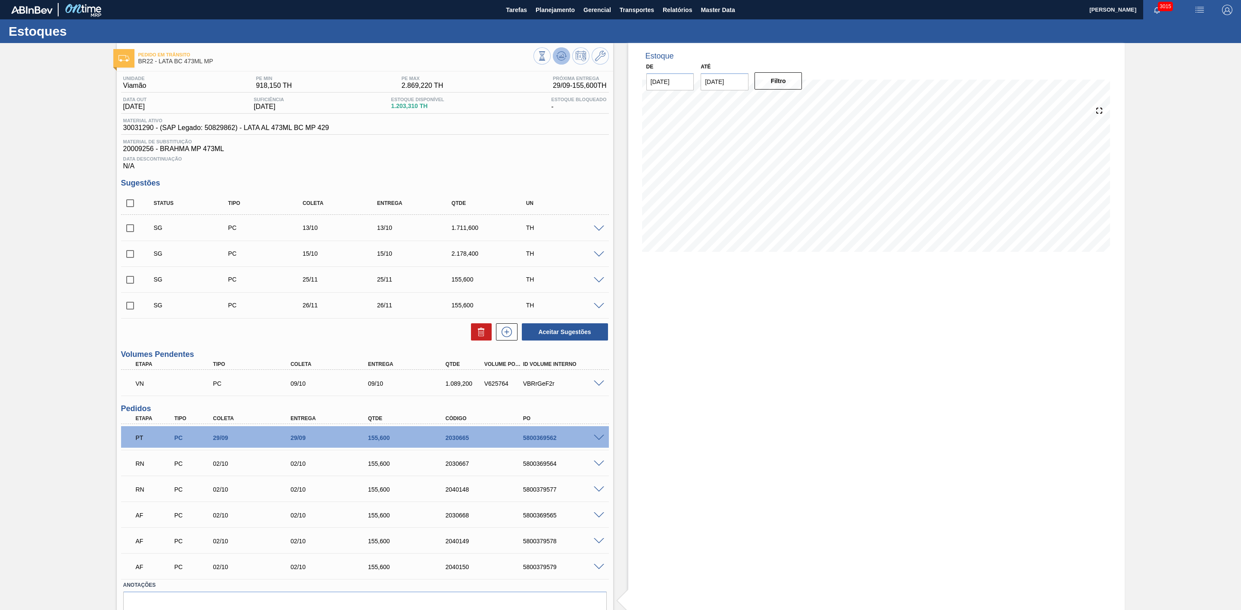
click at [561, 57] on icon at bounding box center [561, 56] width 6 height 4
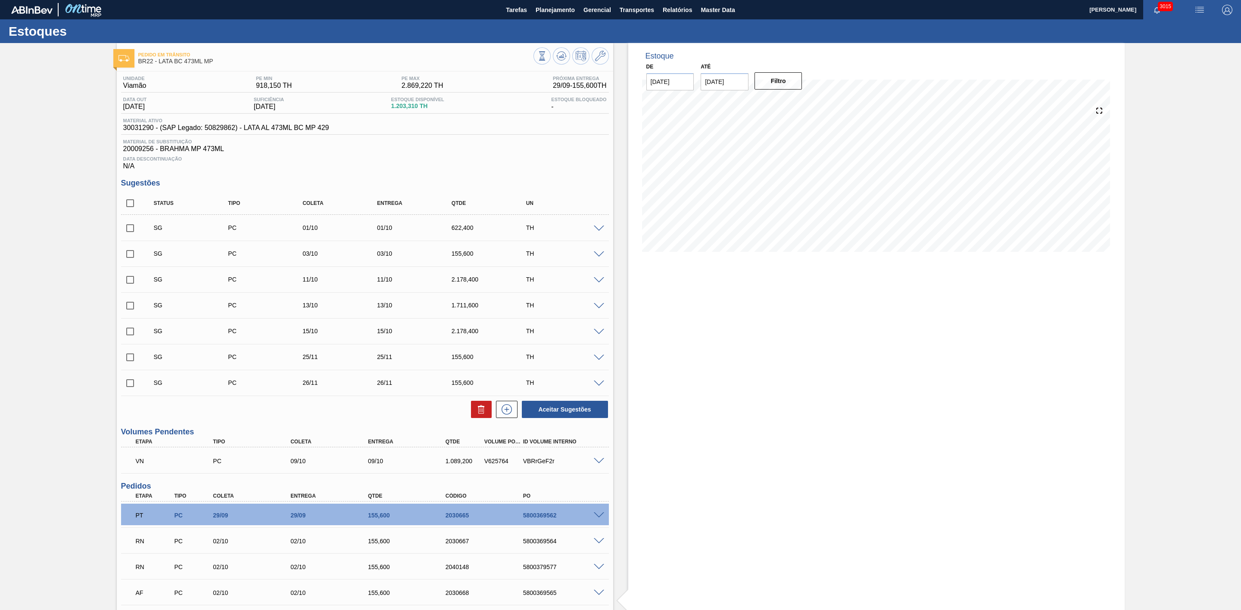
click at [130, 234] on input "checkbox" at bounding box center [130, 228] width 18 height 18
checkbox input "true"
click at [130, 253] on input "checkbox" at bounding box center [130, 254] width 18 height 18
checkbox input "true"
click at [481, 415] on icon at bounding box center [481, 410] width 10 height 10
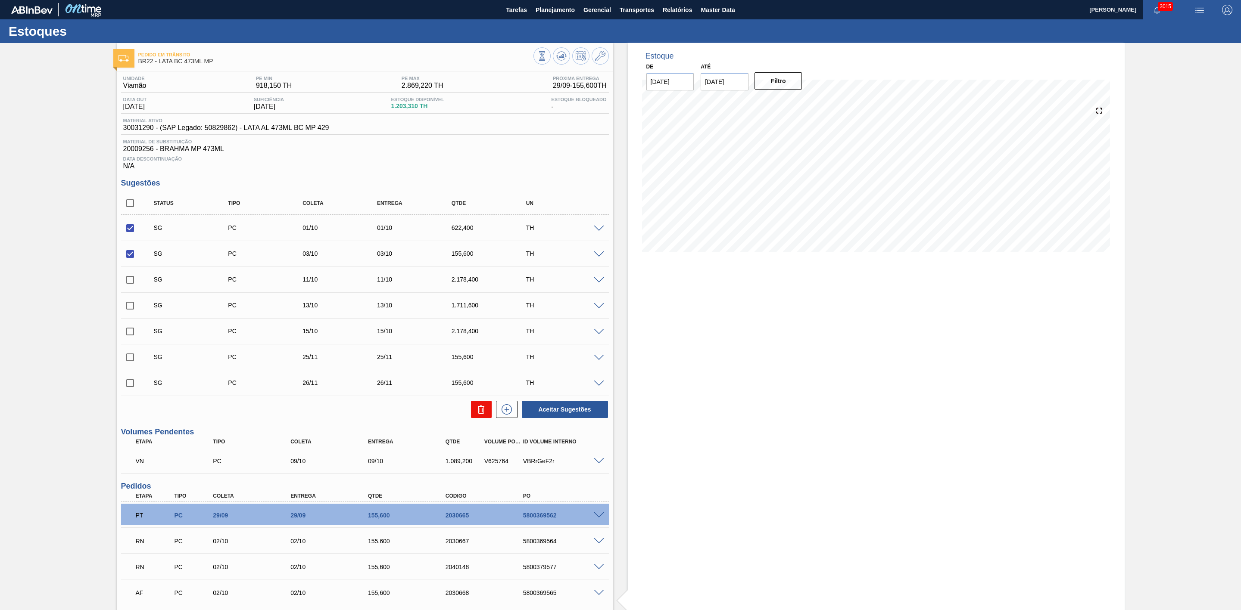
checkbox input "false"
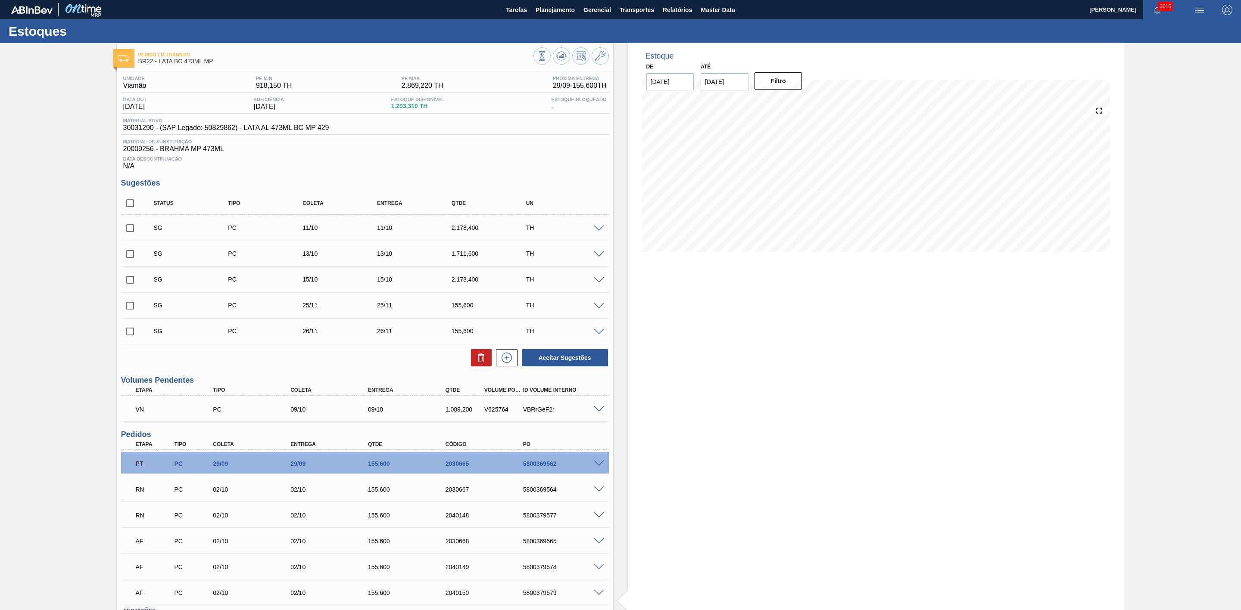
click at [131, 279] on input "checkbox" at bounding box center [130, 280] width 18 height 18
checkbox input "true"
click at [484, 361] on icon at bounding box center [481, 358] width 10 height 10
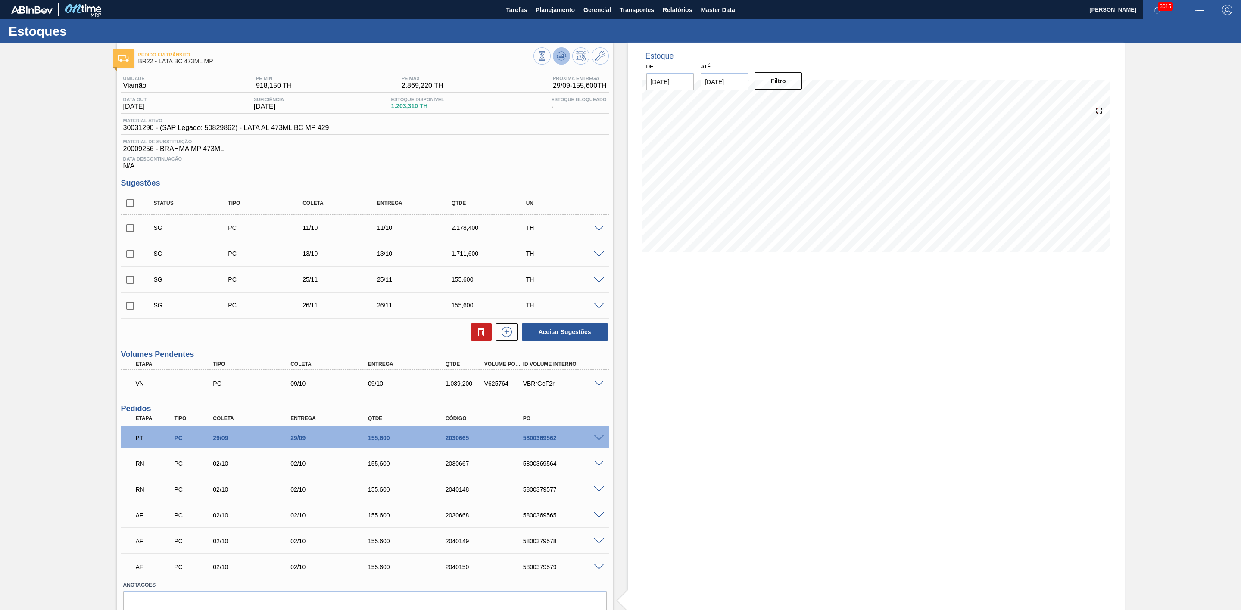
click at [565, 63] on button at bounding box center [561, 55] width 17 height 17
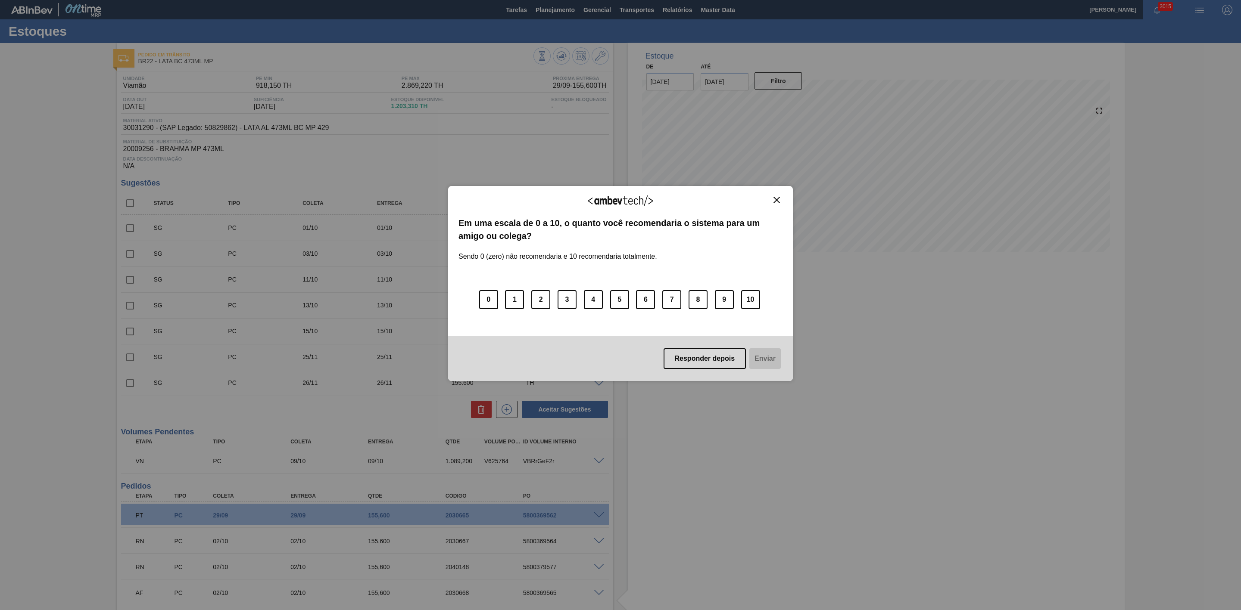
click at [779, 200] on button "Close" at bounding box center [777, 199] width 12 height 7
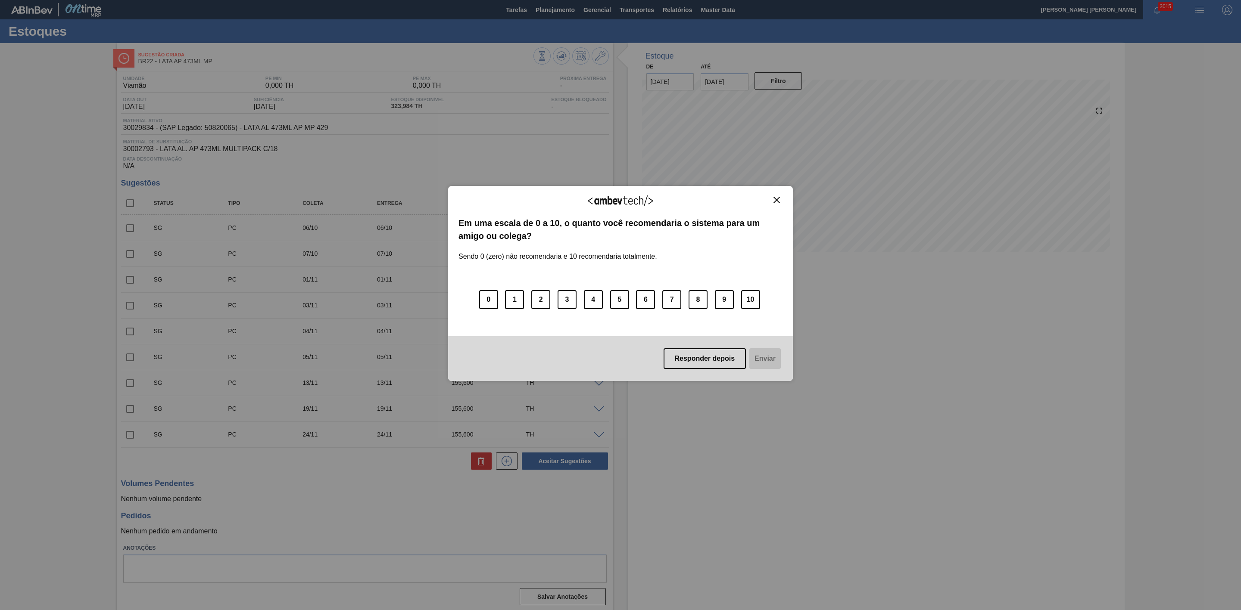
click at [778, 202] on img "Close" at bounding box center [776, 200] width 6 height 6
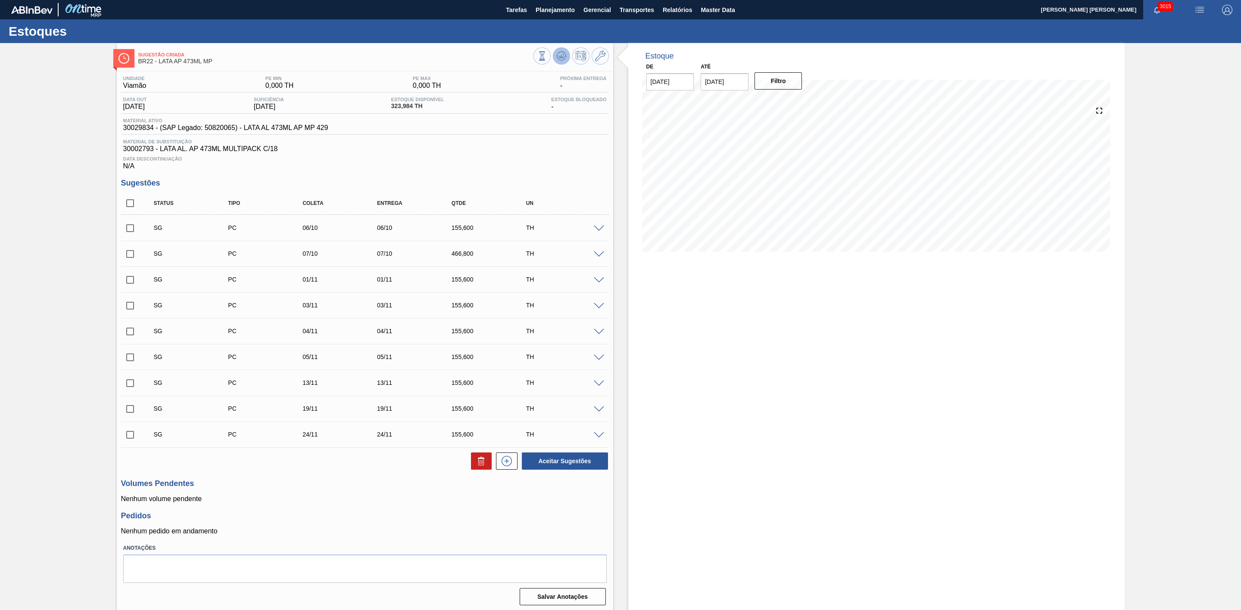
click at [556, 59] on icon at bounding box center [561, 56] width 10 height 10
drag, startPoint x: 127, startPoint y: 233, endPoint x: 129, endPoint y: 246, distance: 13.2
click at [127, 233] on input "checkbox" at bounding box center [130, 228] width 18 height 18
checkbox input "true"
click at [131, 255] on input "checkbox" at bounding box center [130, 254] width 18 height 18
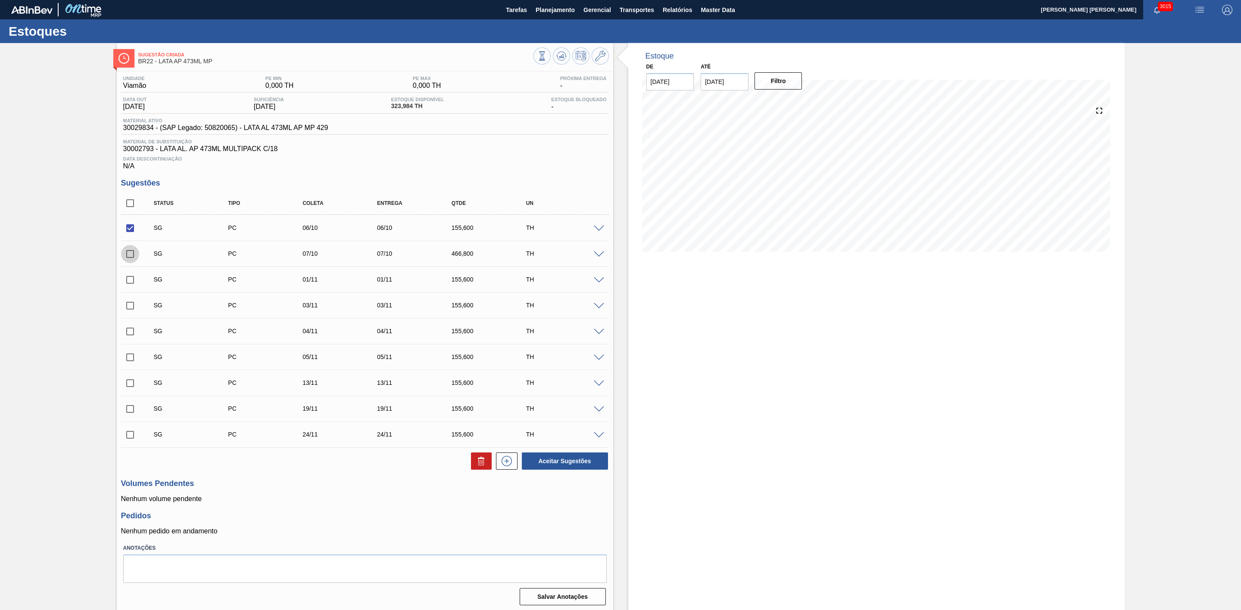
checkbox input "true"
click at [558, 463] on button "Aceitar Sugestões" at bounding box center [565, 461] width 86 height 17
checkbox input "false"
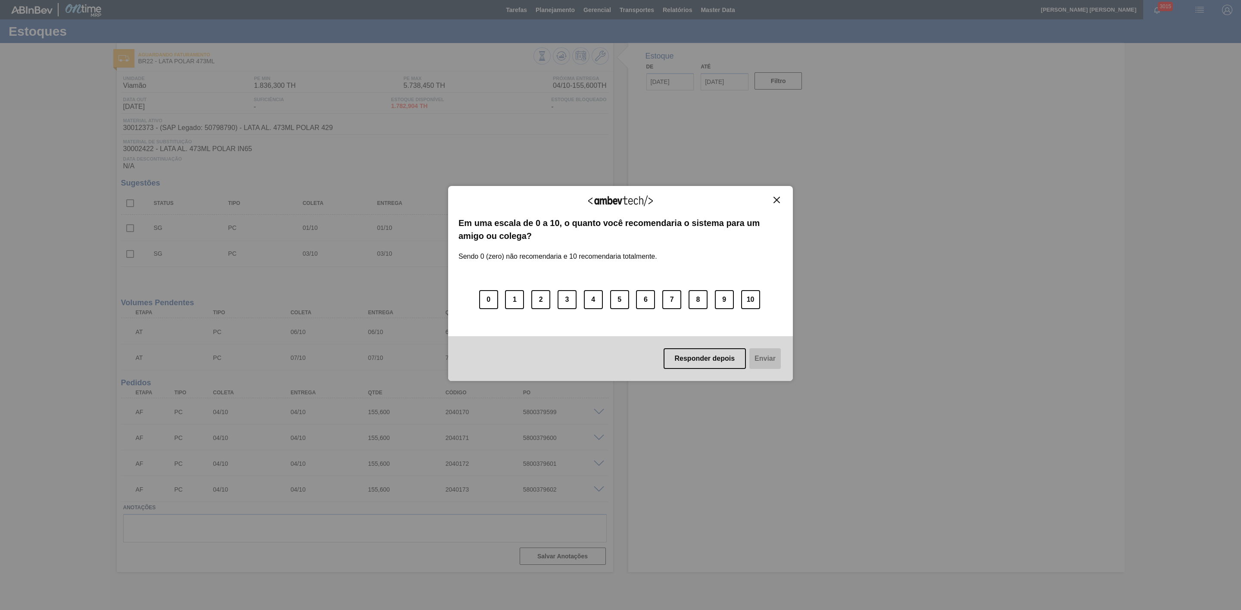
click at [775, 201] on img "Close" at bounding box center [776, 200] width 6 height 6
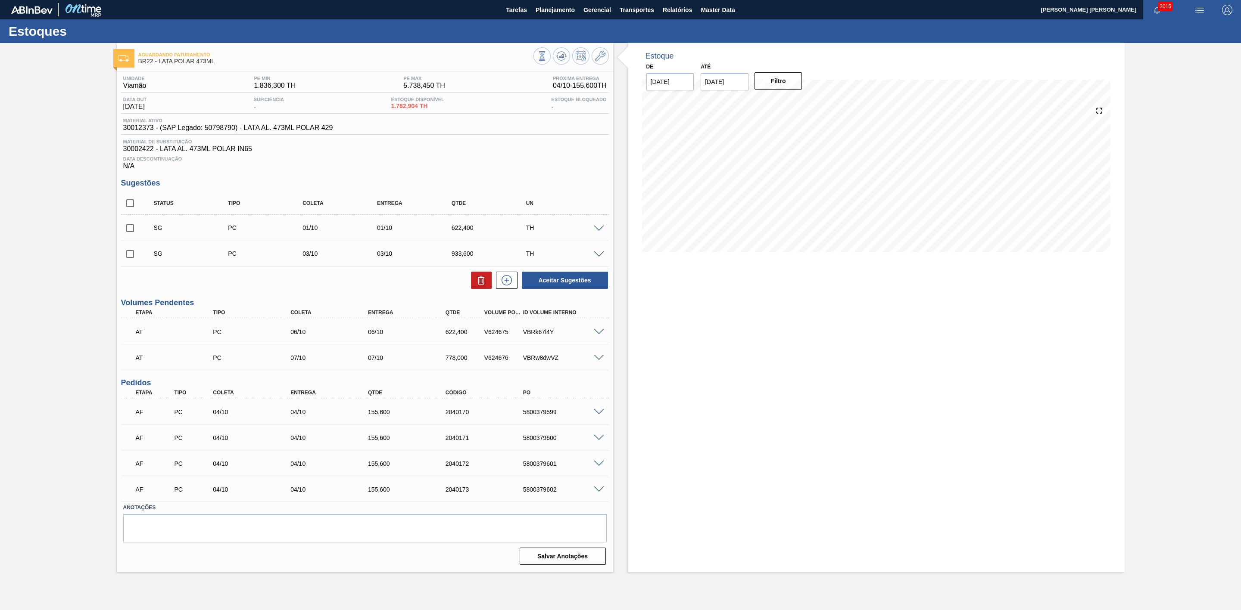
click at [600, 232] on span at bounding box center [599, 229] width 10 height 6
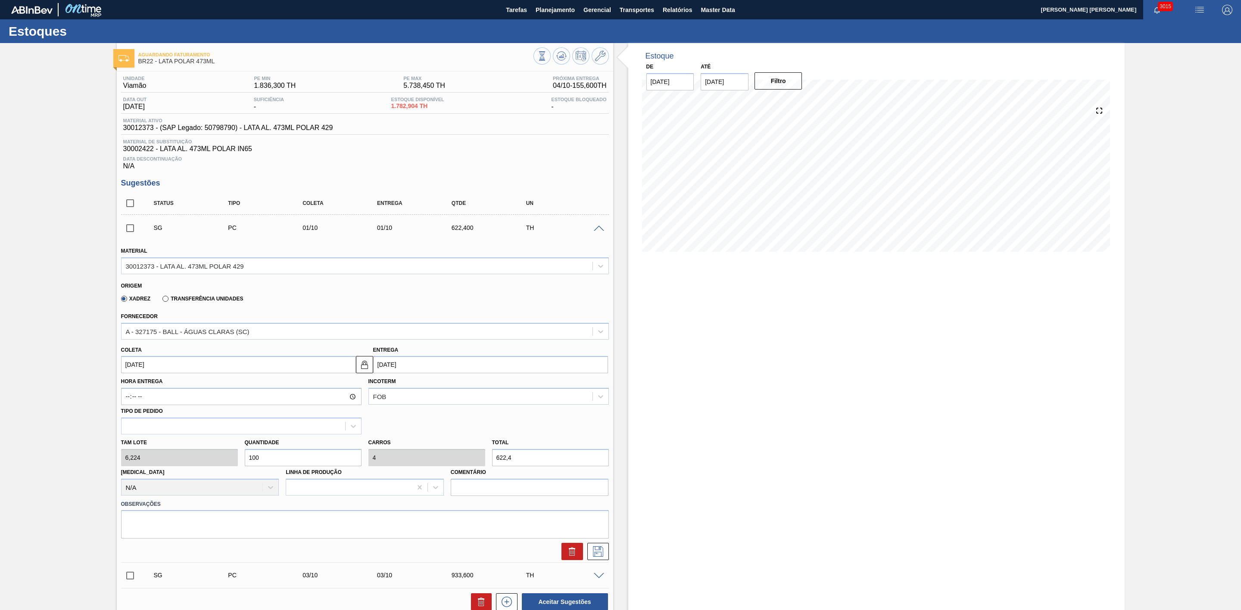
click at [414, 374] on input "[DATE]" at bounding box center [490, 364] width 235 height 17
click at [439, 433] on div "9" at bounding box center [439, 427] width 12 height 12
type input "[DATE]"
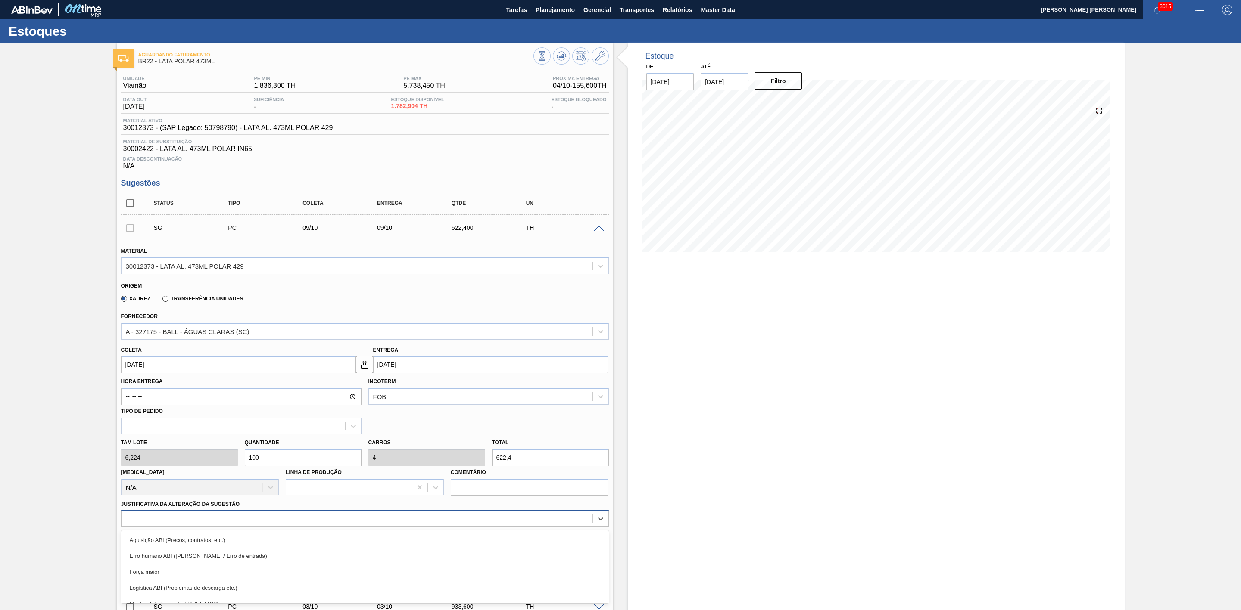
click at [319, 526] on div "option Erro humano ABI (Cálculo / Erro de entrada) focused, 2 of 18. 18 results…" at bounding box center [365, 518] width 488 height 17
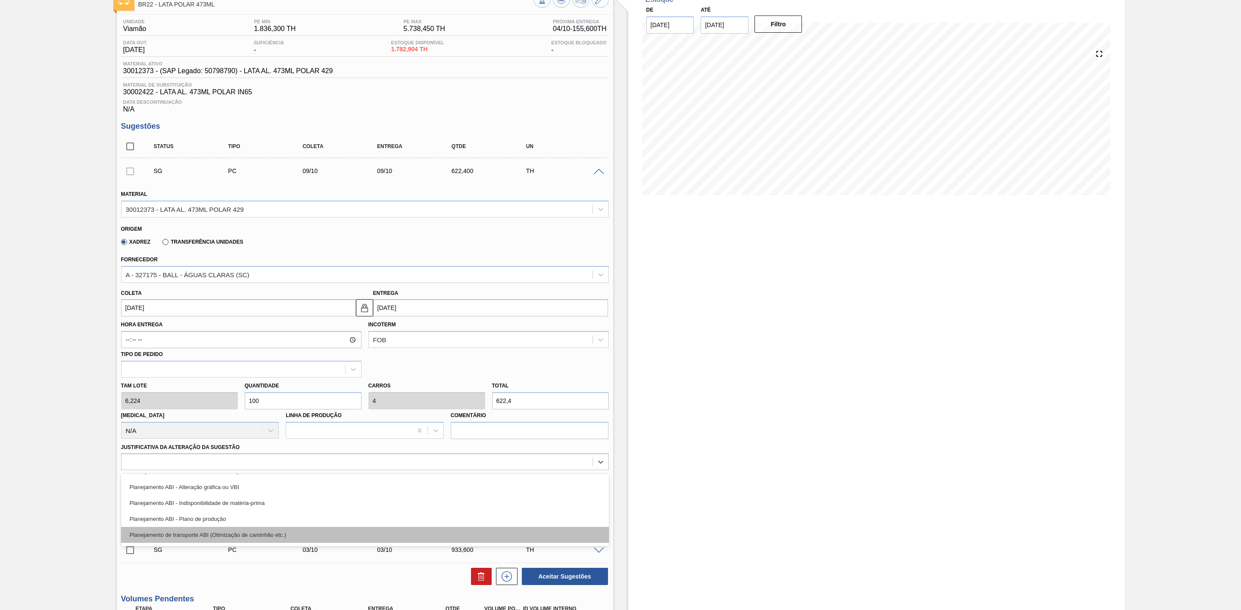
scroll to position [129, 0]
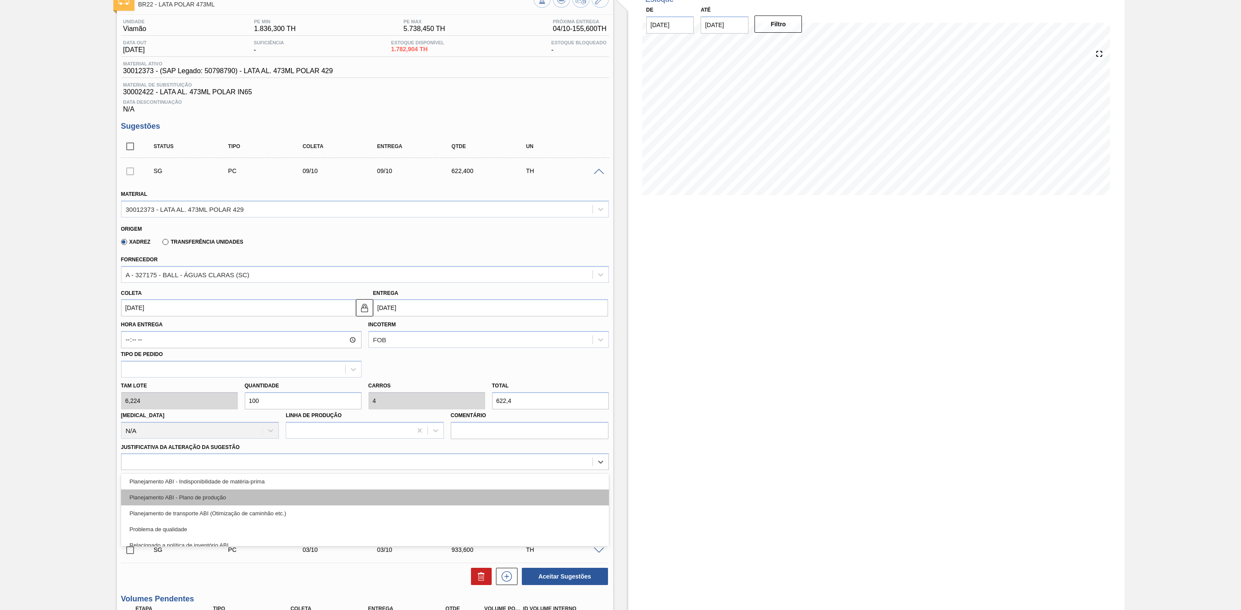
click at [230, 503] on div "Planejamento ABI - Plano de produção" at bounding box center [365, 498] width 488 height 16
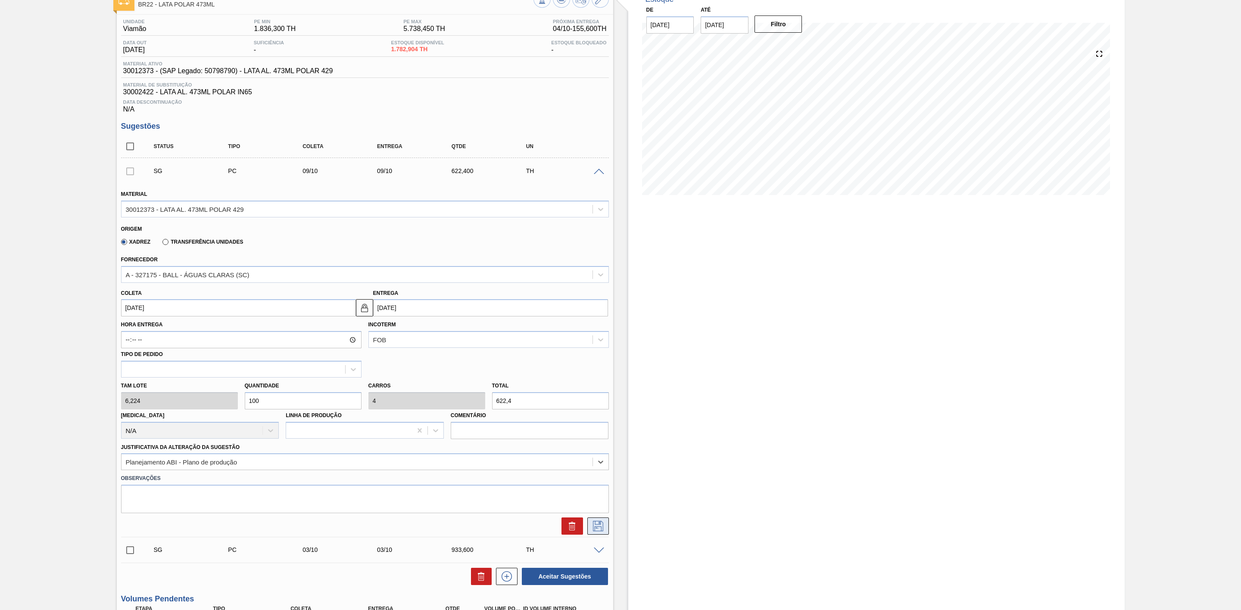
click at [600, 531] on icon at bounding box center [598, 526] width 10 height 10
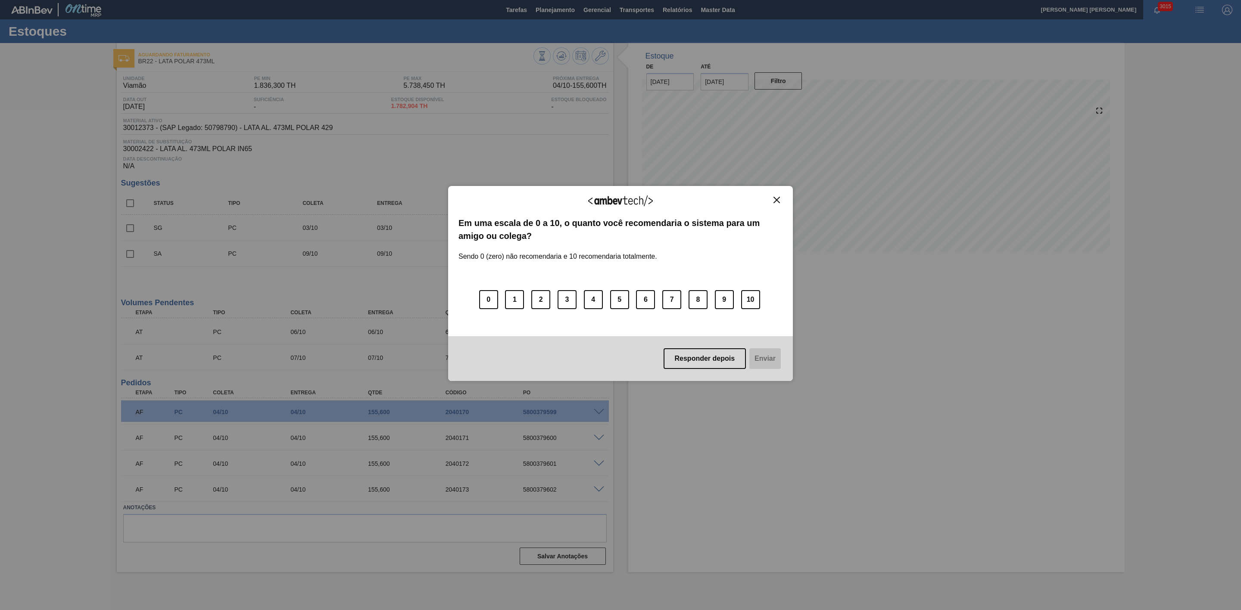
scroll to position [0, 0]
click at [779, 201] on img "Close" at bounding box center [776, 200] width 6 height 6
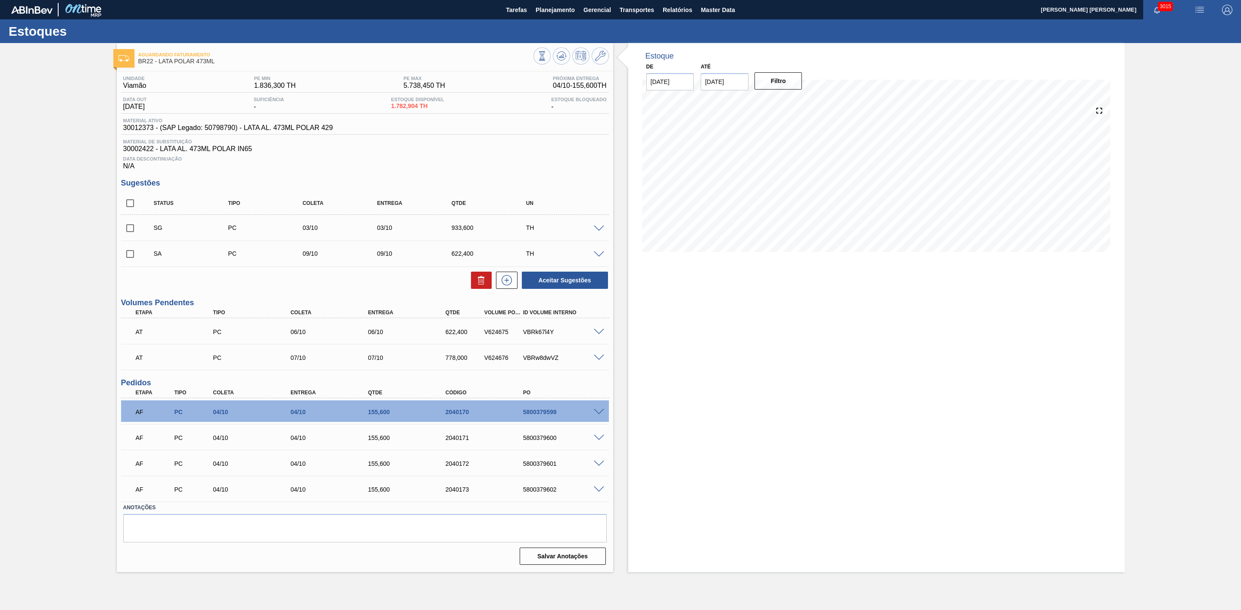
click at [596, 231] on span at bounding box center [599, 229] width 10 height 6
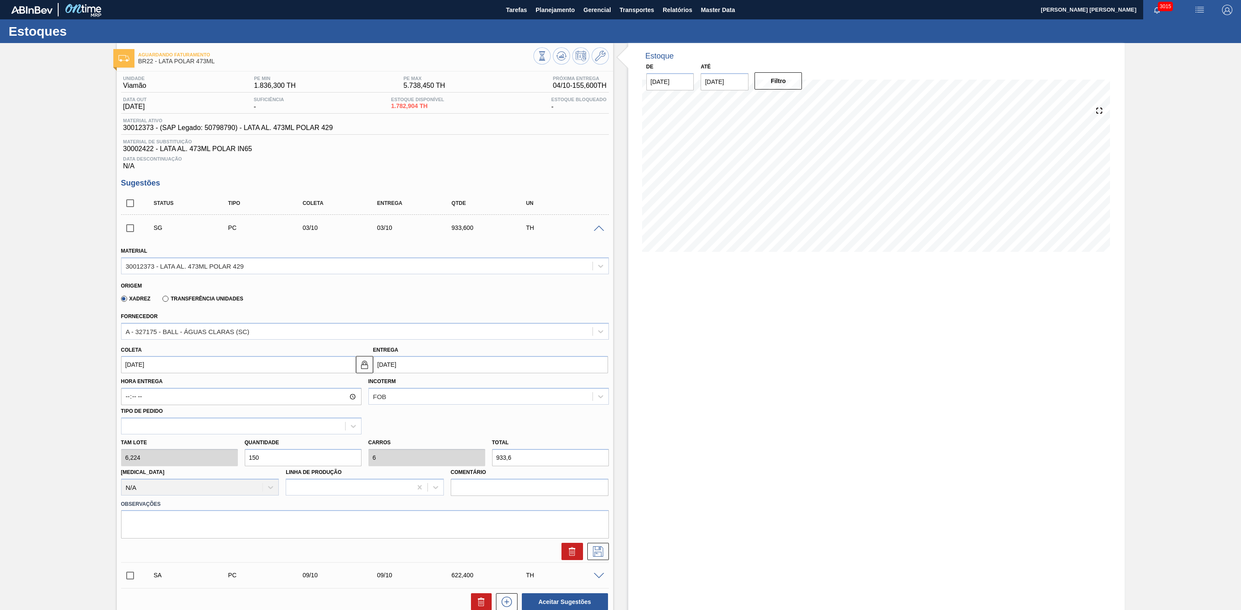
click at [598, 229] on div at bounding box center [599, 228] width 17 height 6
click at [599, 232] on span at bounding box center [599, 229] width 10 height 6
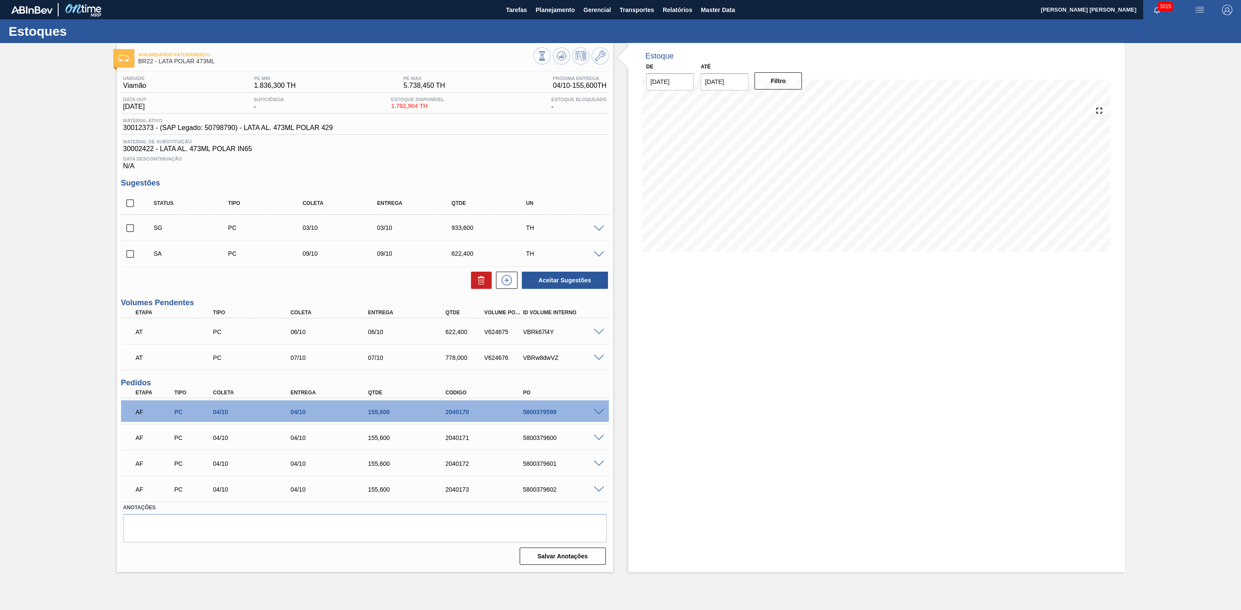
click at [600, 257] on span at bounding box center [599, 255] width 10 height 6
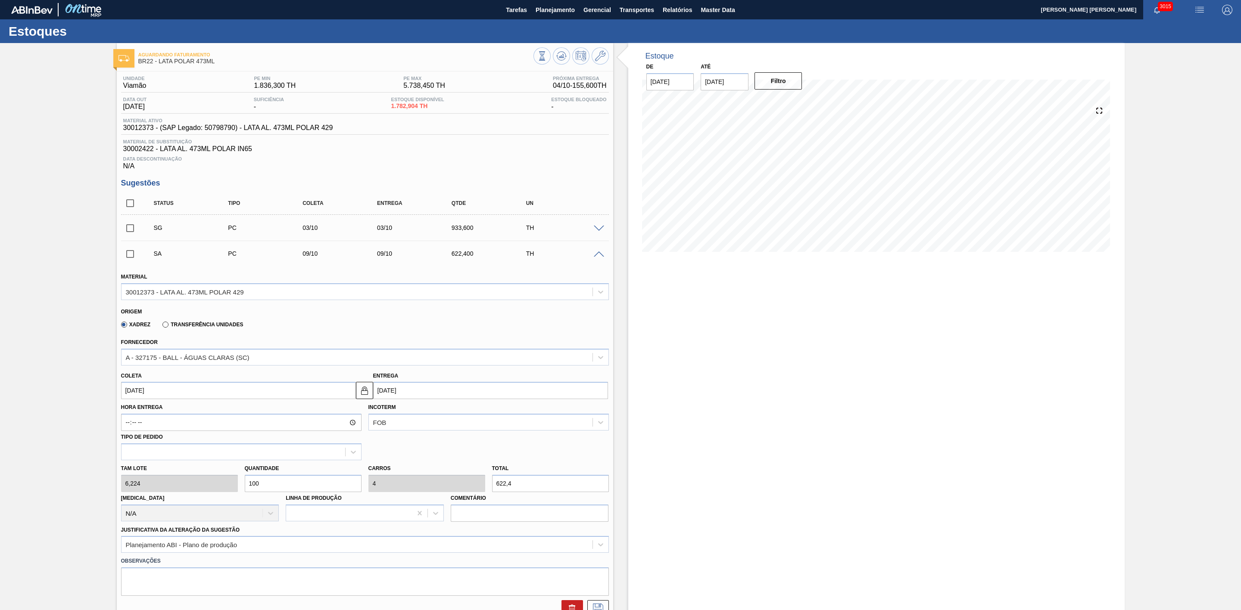
click at [598, 256] on span at bounding box center [599, 255] width 10 height 6
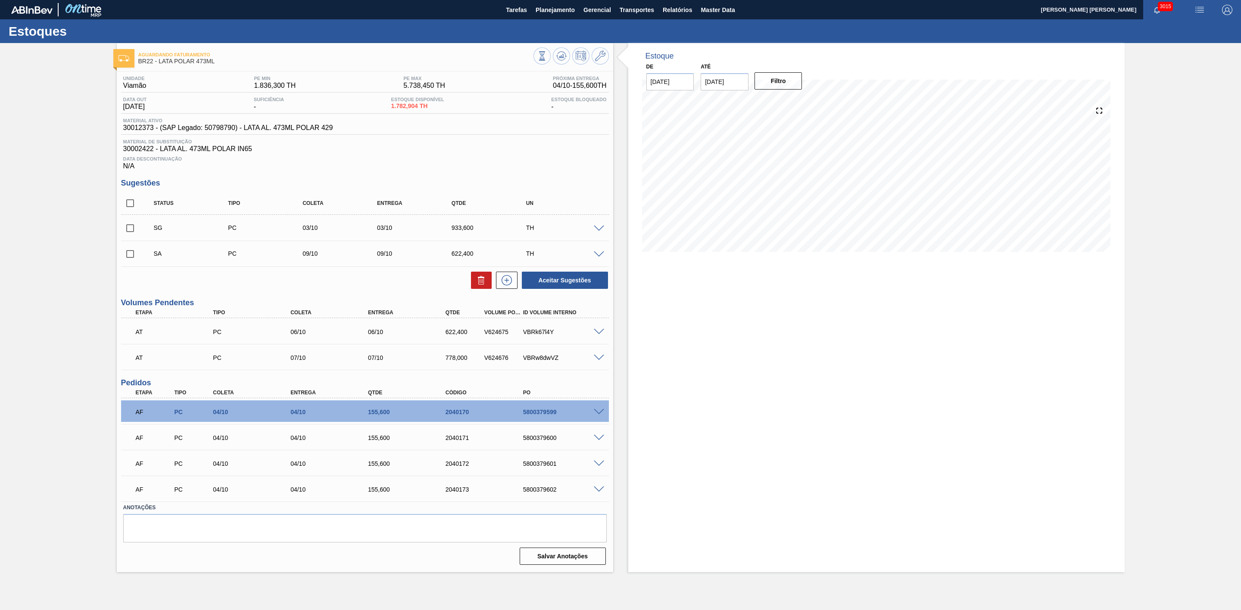
click at [129, 259] on input "checkbox" at bounding box center [130, 254] width 18 height 18
click at [578, 283] on button "Aceitar Sugestões" at bounding box center [565, 280] width 86 height 17
checkbox input "false"
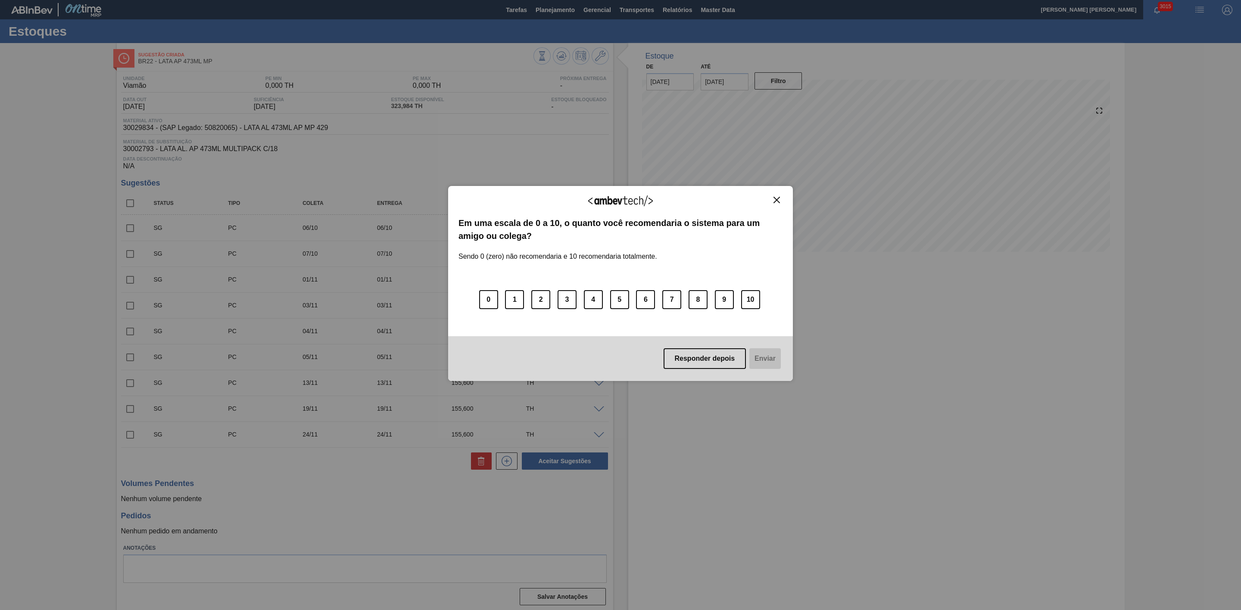
click at [772, 198] on button "Close" at bounding box center [777, 199] width 12 height 7
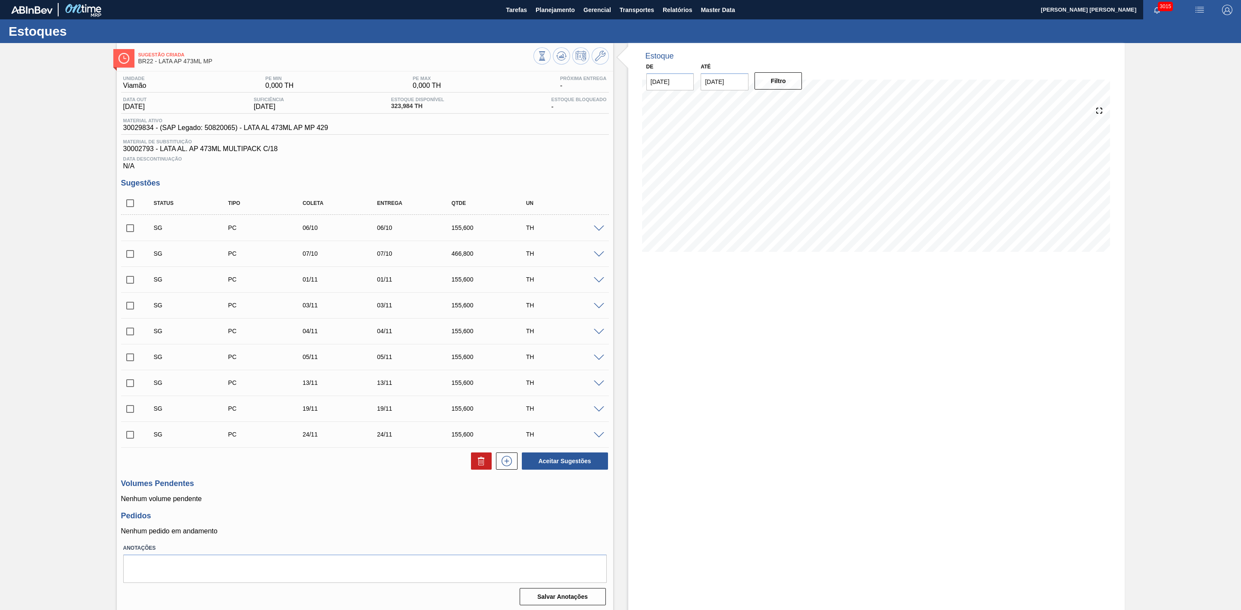
click at [129, 235] on input "checkbox" at bounding box center [130, 228] width 18 height 18
checkbox input "true"
click at [129, 258] on input "checkbox" at bounding box center [130, 254] width 18 height 18
checkbox input "true"
click at [552, 467] on button "Aceitar Sugestões" at bounding box center [565, 461] width 86 height 17
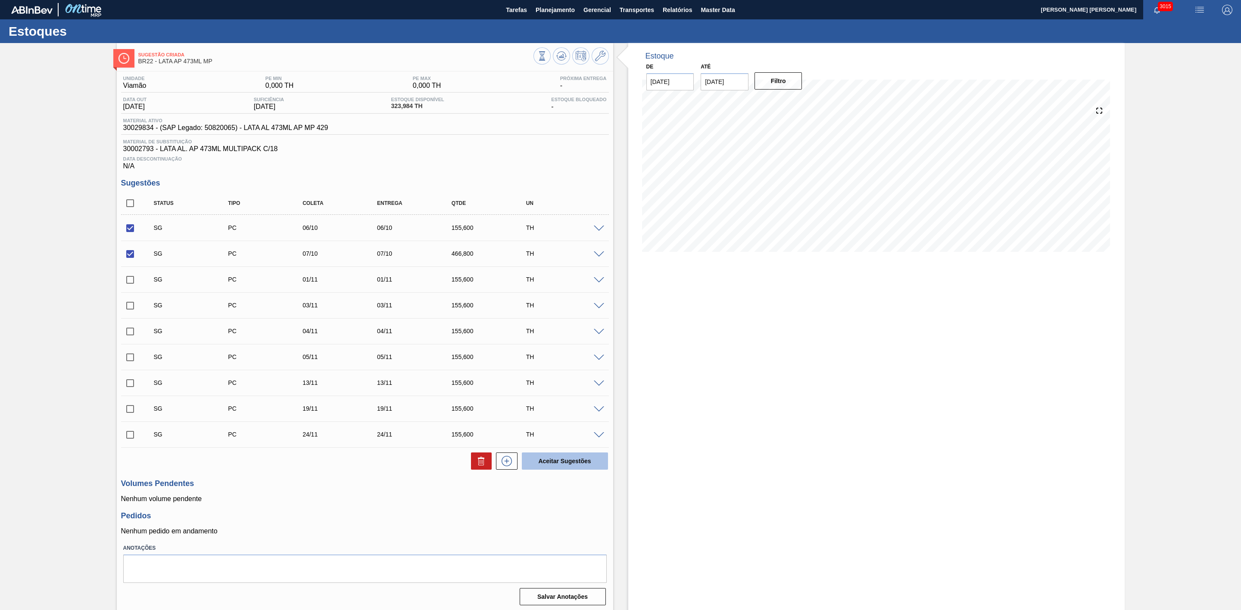
checkbox input "false"
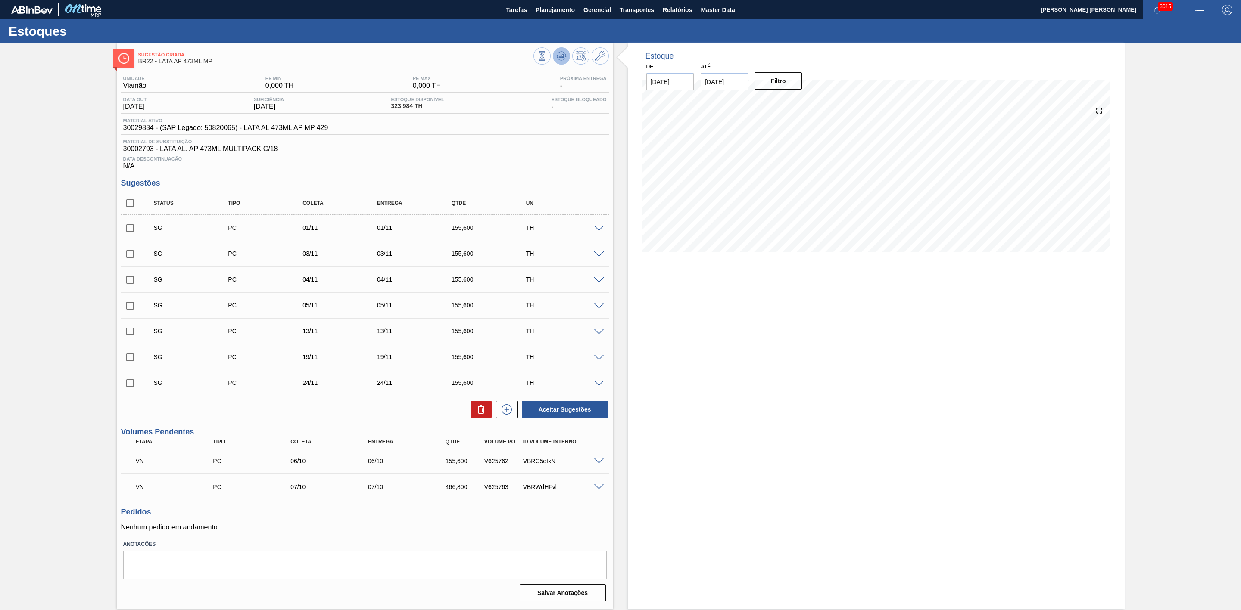
click at [564, 57] on icon at bounding box center [561, 56] width 10 height 10
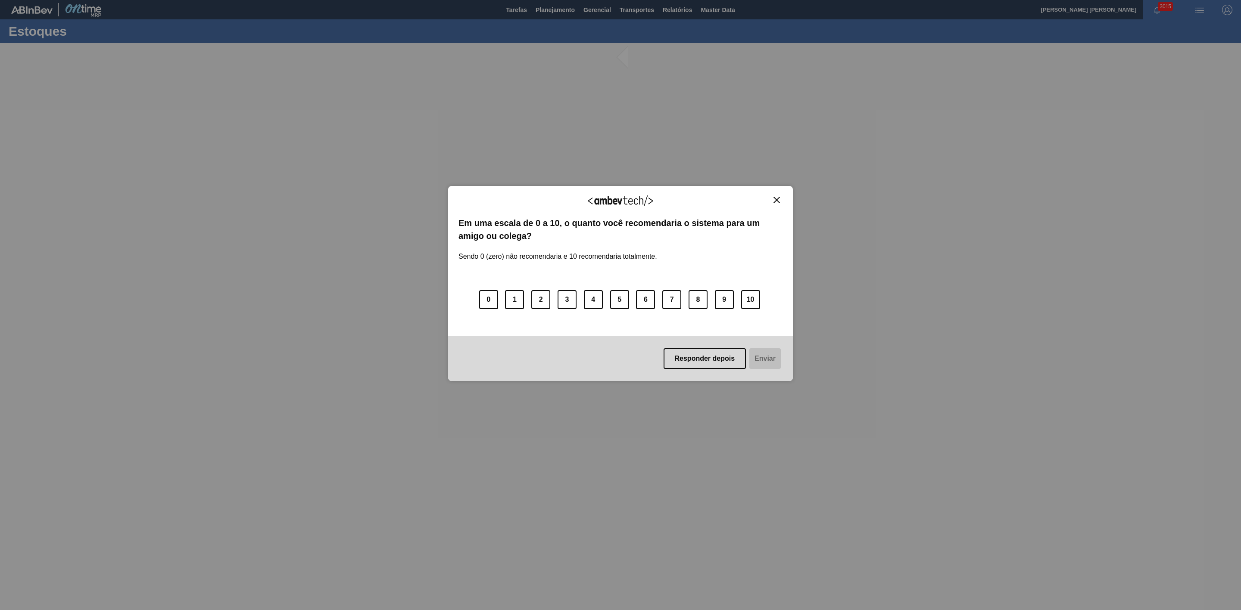
click at [773, 202] on img "Close" at bounding box center [776, 200] width 6 height 6
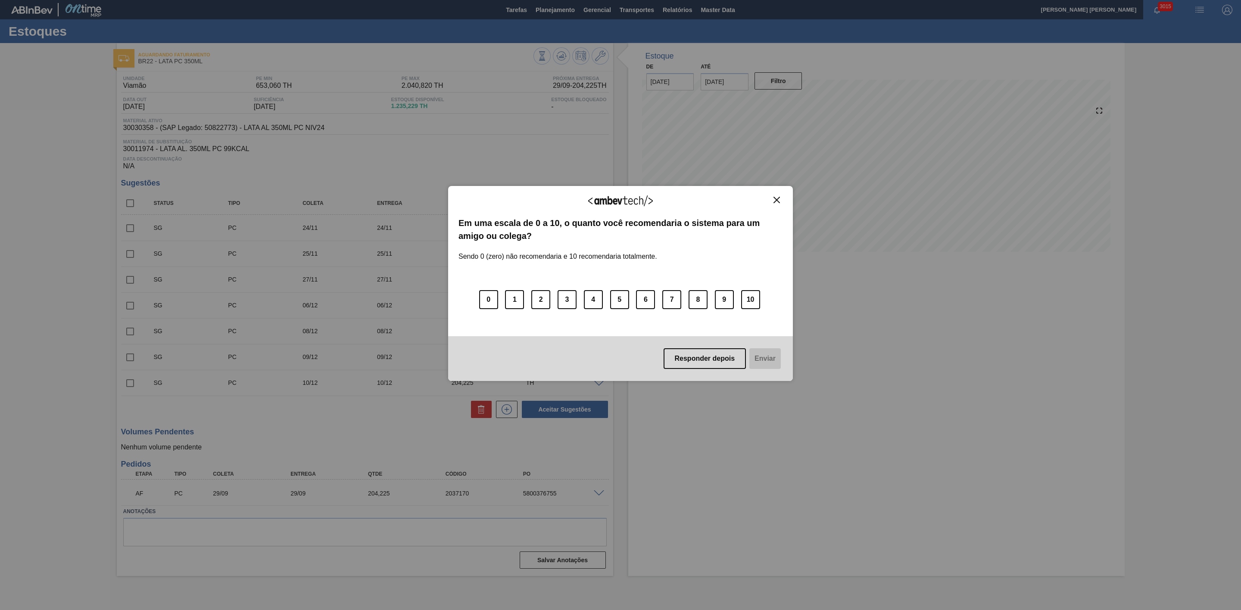
click at [778, 200] on img "Close" at bounding box center [776, 200] width 6 height 6
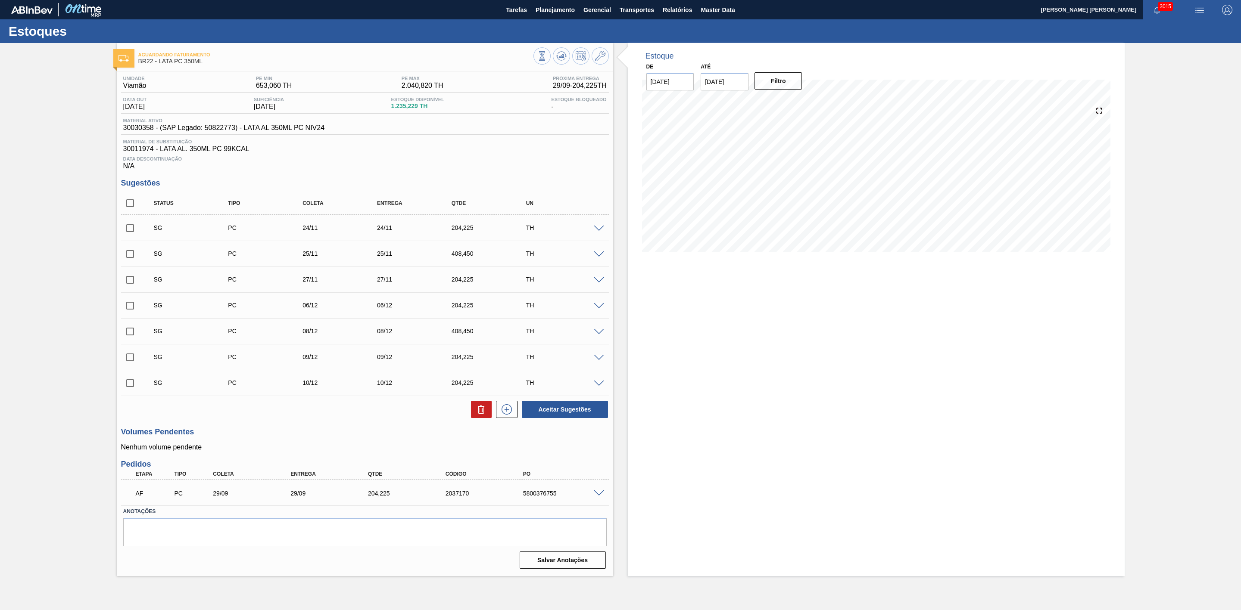
click at [598, 497] on span at bounding box center [599, 494] width 10 height 6
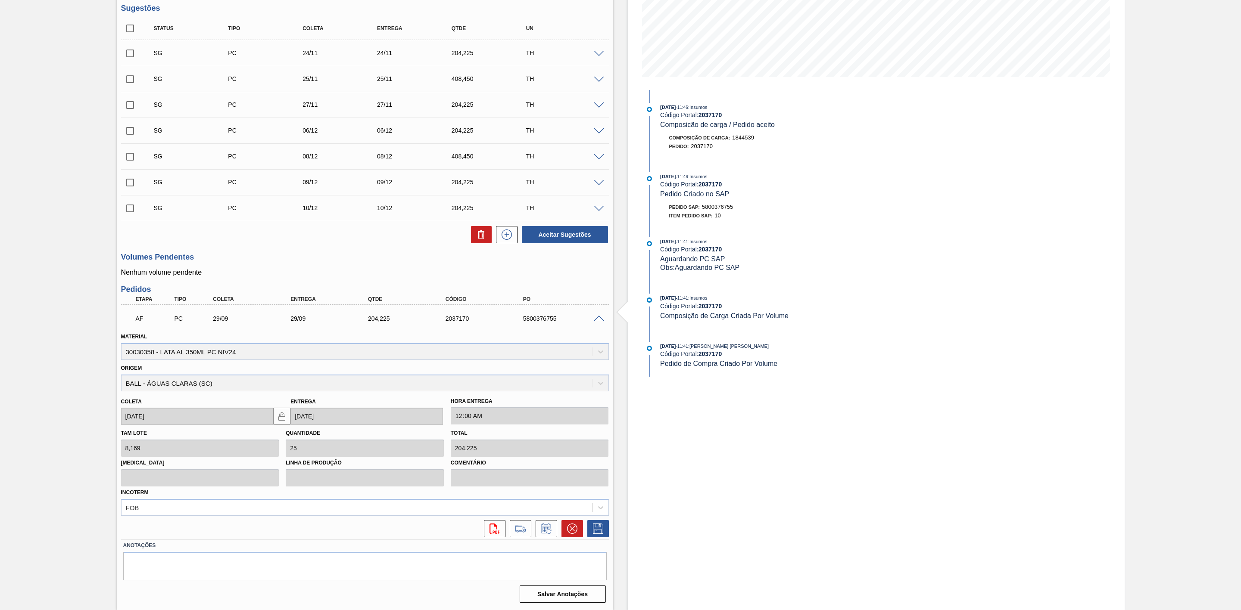
scroll to position [178, 0]
click at [547, 528] on icon at bounding box center [545, 529] width 6 height 5
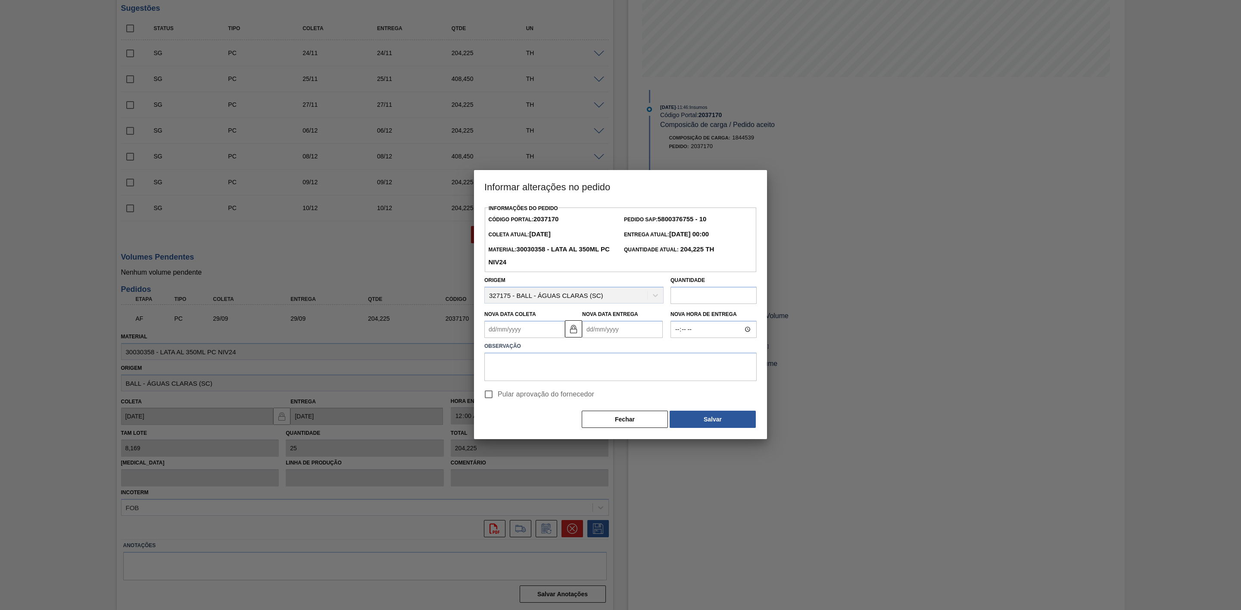
click at [542, 335] on Coleta2037170 "Nova Data Coleta" at bounding box center [524, 329] width 81 height 17
click at [622, 420] on button "Fechar" at bounding box center [625, 419] width 86 height 17
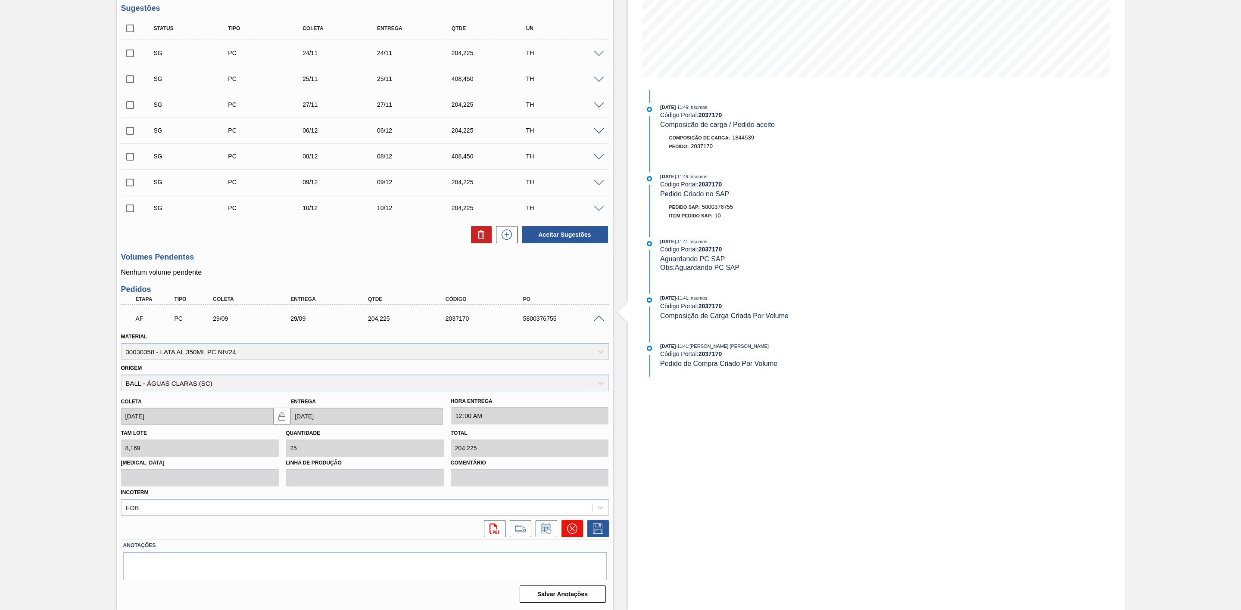
click at [569, 528] on icon at bounding box center [572, 529] width 10 height 10
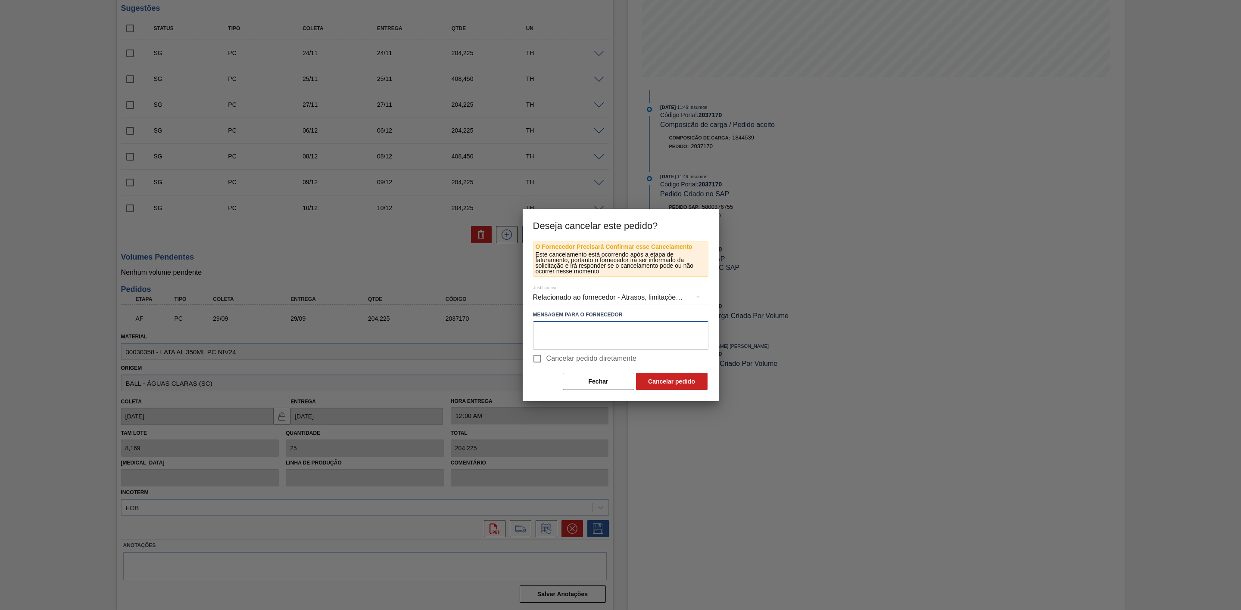
click at [556, 327] on textarea at bounding box center [620, 335] width 175 height 28
type textarea "Mudança de programação"
click at [615, 299] on div "Relacionado ao fornecedor - Atrasos, limitações de capacidade, etc." at bounding box center [620, 298] width 175 height 24
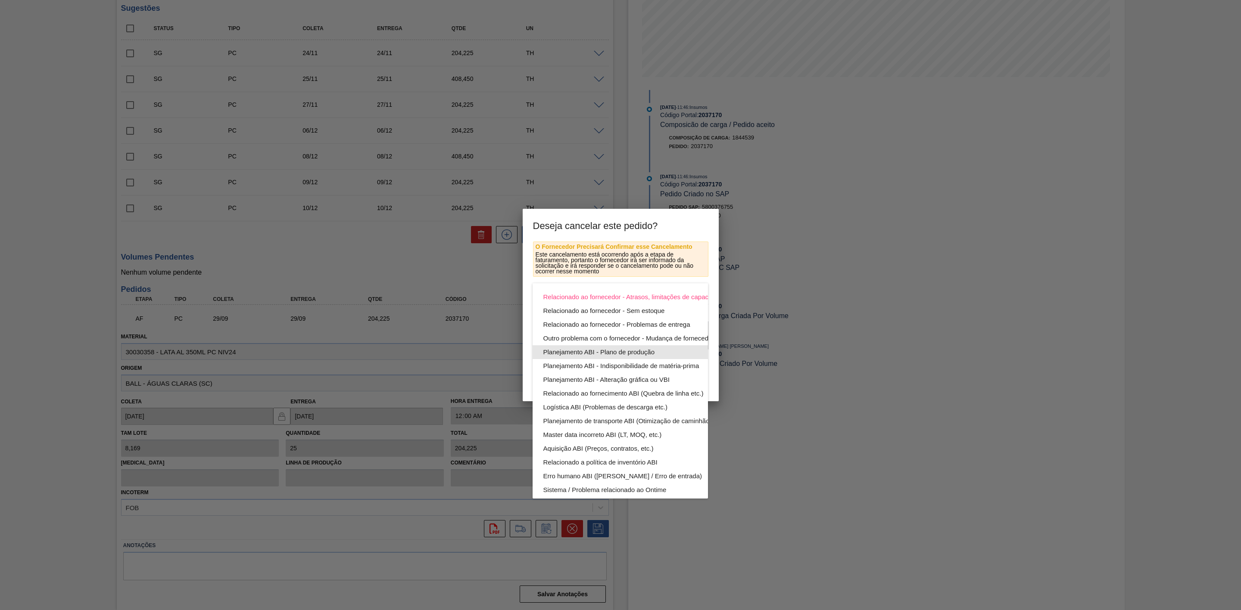
click at [641, 354] on div "Planejamento ABI - Plano de produção" at bounding box center [640, 352] width 195 height 14
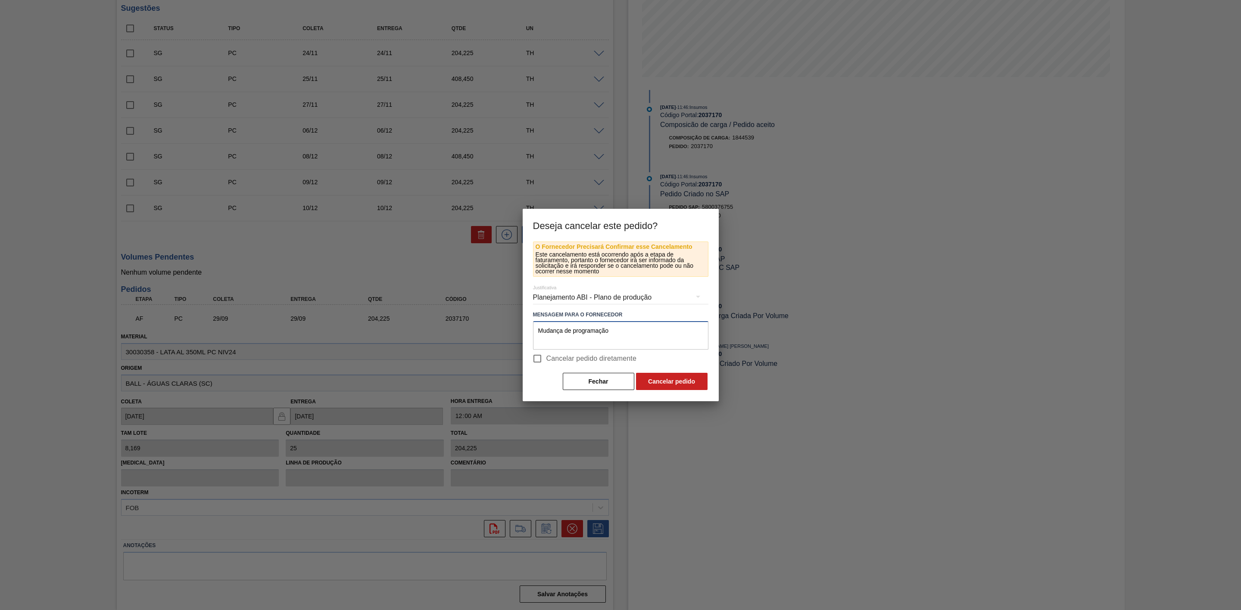
click at [615, 331] on textarea "Mudança de programação" at bounding box center [620, 335] width 175 height 28
click at [678, 375] on button "Cancelar pedido" at bounding box center [672, 381] width 72 height 17
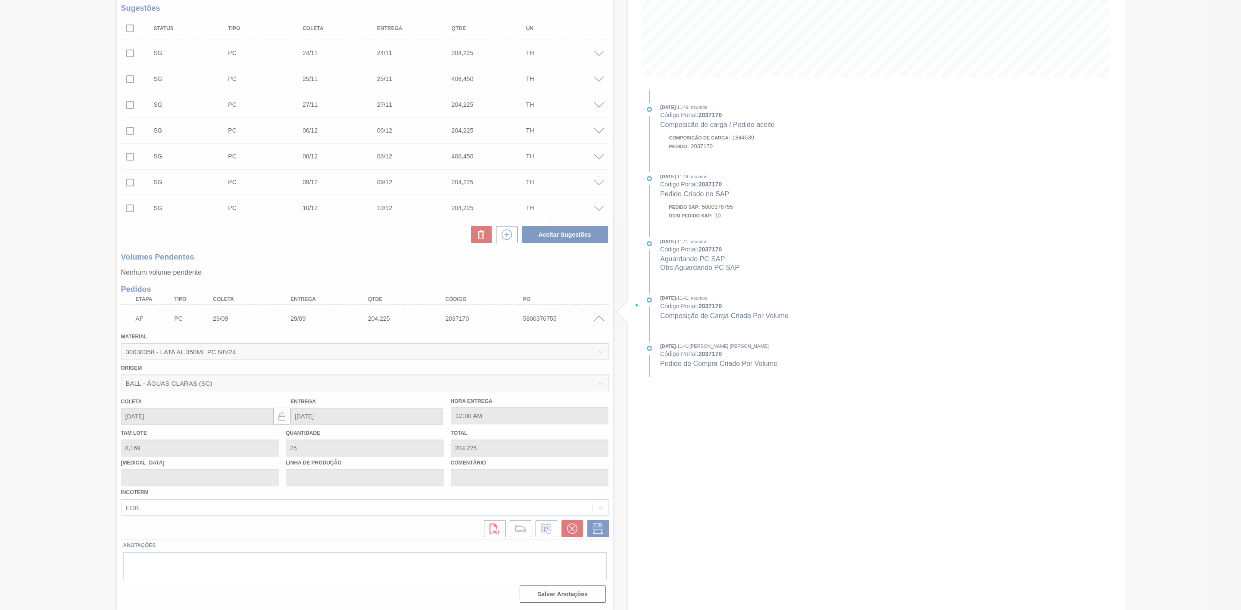
scroll to position [0, 0]
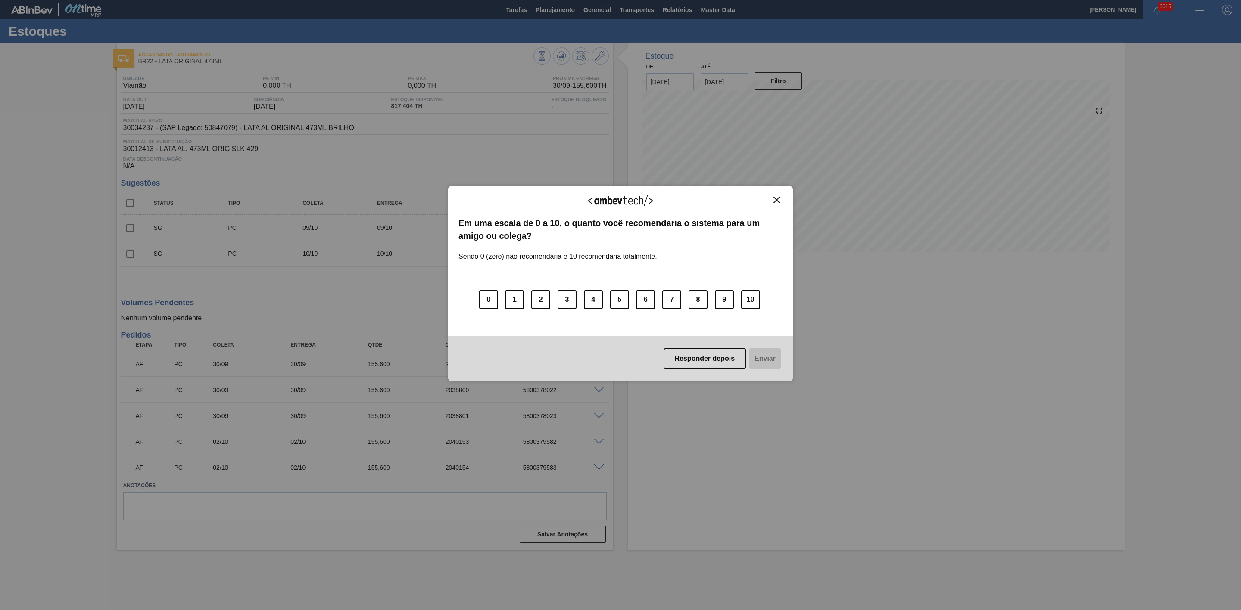
click at [777, 197] on img "Close" at bounding box center [776, 200] width 6 height 6
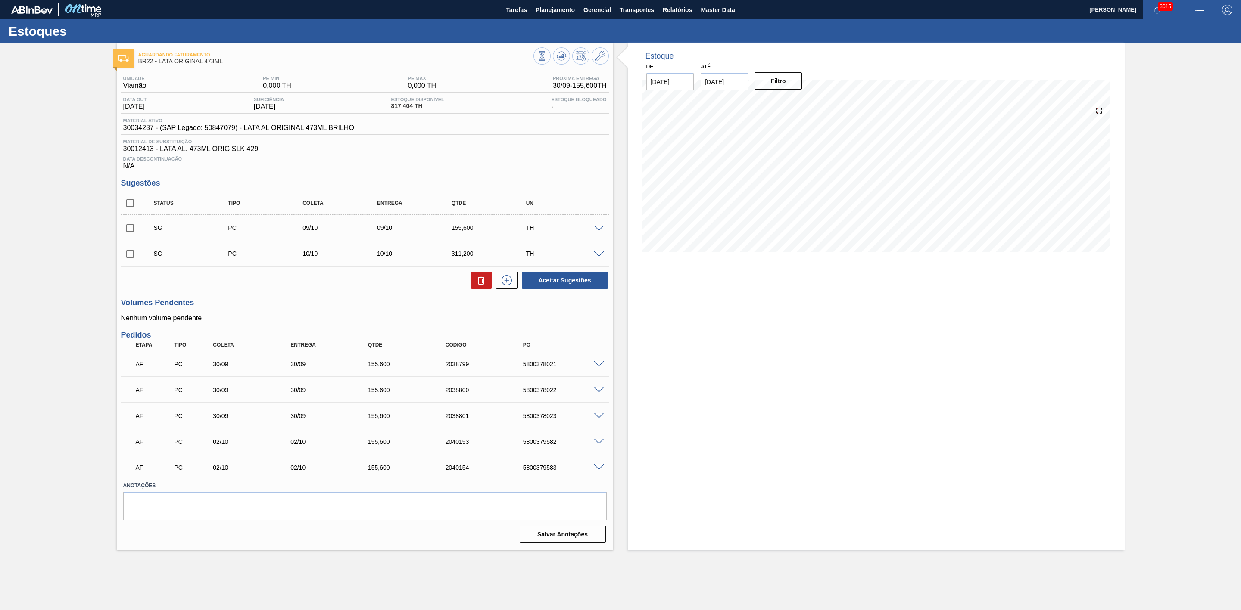
click at [598, 366] on span at bounding box center [599, 364] width 10 height 6
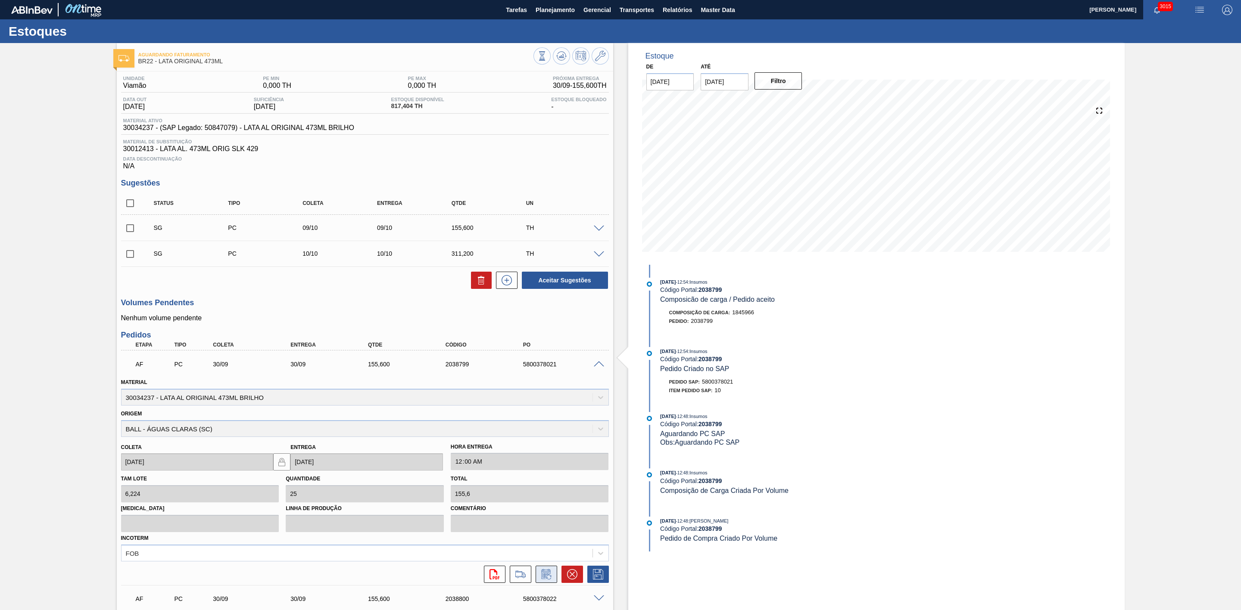
click at [545, 580] on icon at bounding box center [546, 575] width 14 height 10
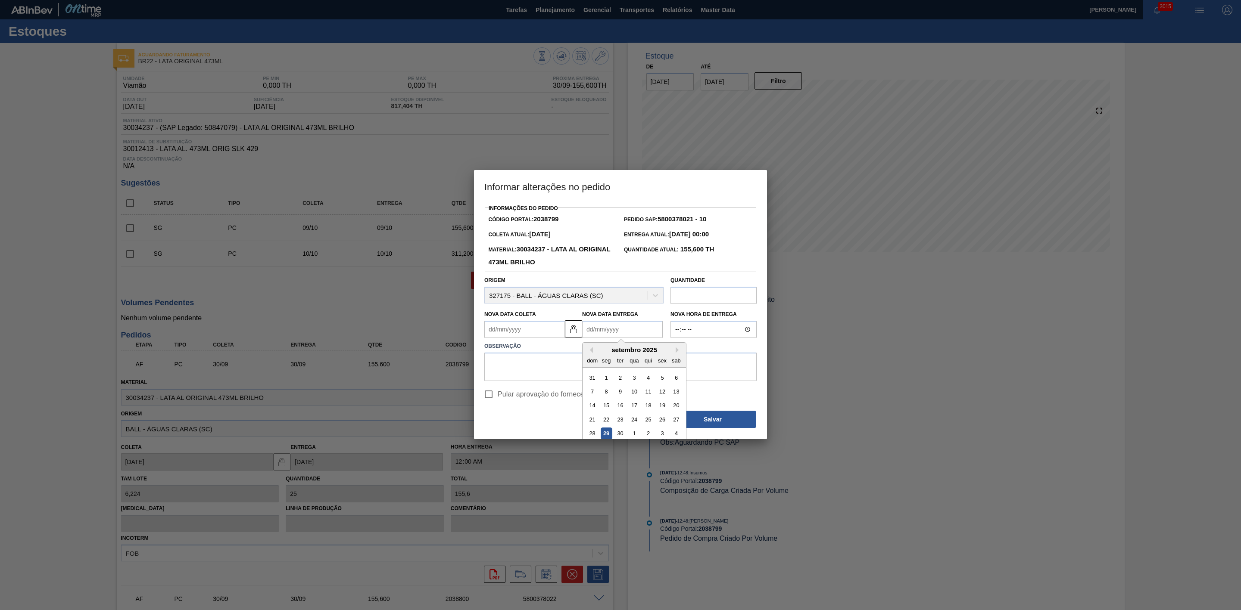
click at [609, 325] on Entrega2038799 "Nova Data Entrega" at bounding box center [622, 329] width 81 height 17
click at [653, 432] on div "2" at bounding box center [648, 434] width 12 height 12
type Coleta2038799 "[DATE]"
type Entrega2038799 "[DATE]"
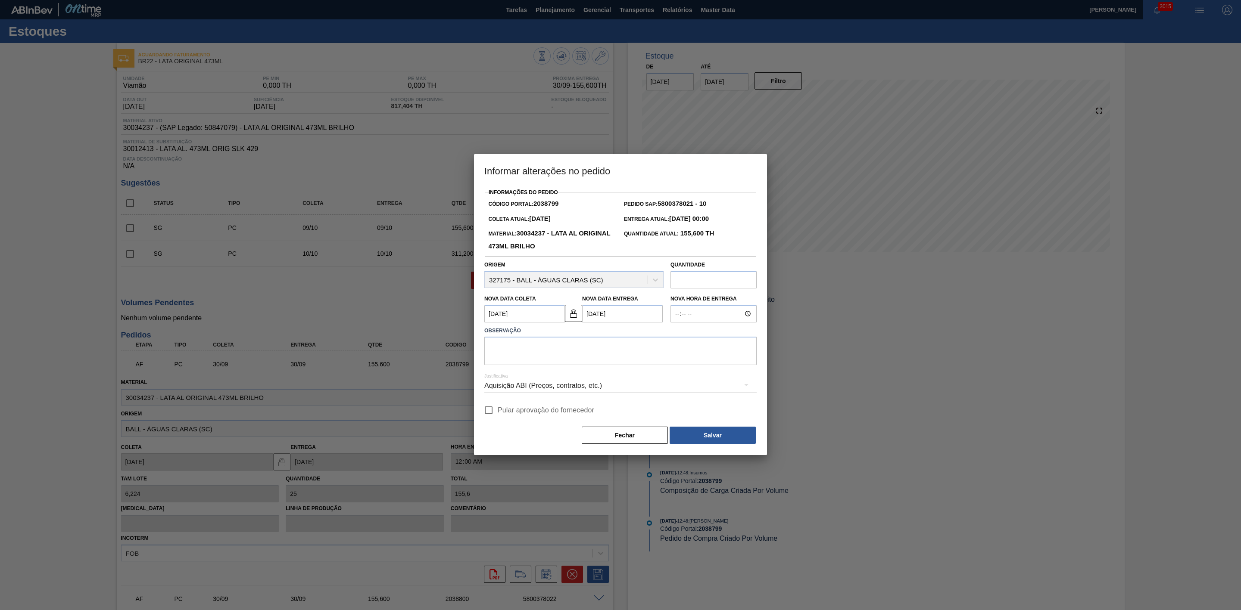
click at [605, 314] on Entrega2038799 "[DATE]" at bounding box center [622, 313] width 81 height 17
click at [663, 362] on div "3" at bounding box center [662, 362] width 12 height 12
type Coleta2038799 "[DATE]"
type Entrega2038799 "[DATE]"
click at [571, 347] on textarea at bounding box center [620, 351] width 272 height 28
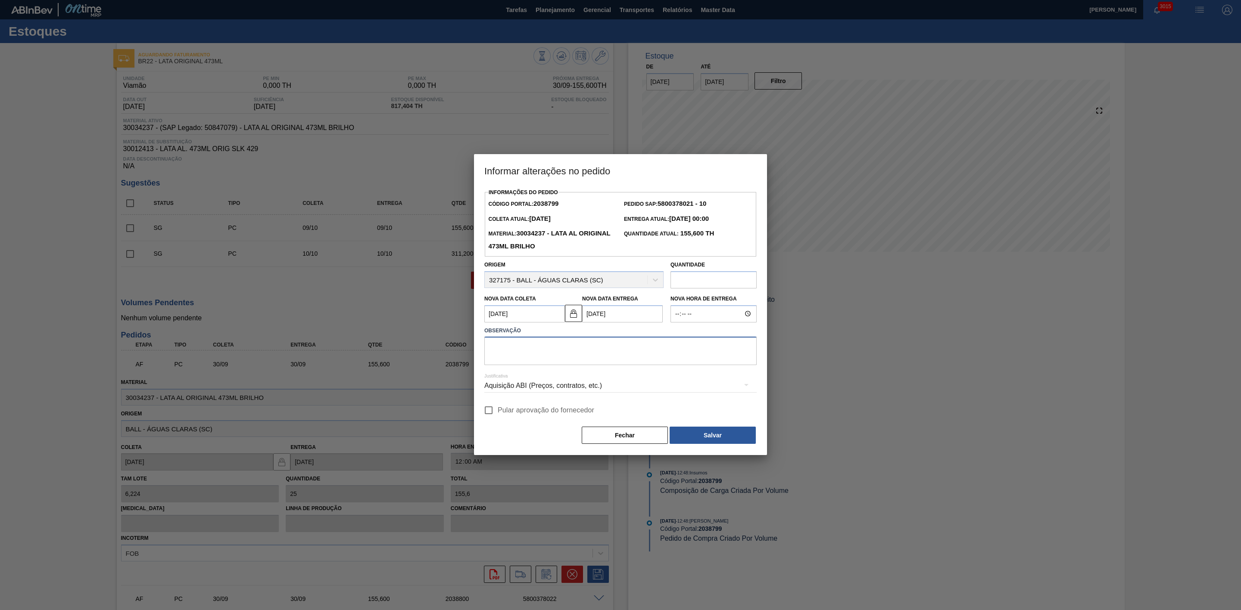
paste textarea "Linearização de grade"
drag, startPoint x: 661, startPoint y: 347, endPoint x: 468, endPoint y: 349, distance: 192.6
click at [468, 349] on div "Informar alterações no pedido Informações do Pedido Código Portal: 2038799 Pedi…" at bounding box center [620, 305] width 1241 height 610
type textarea "Linearização de grade - para encaixar furos do fim de semana"
click at [614, 387] on div "Aquisição ABI (Preços, contratos, etc.)" at bounding box center [620, 386] width 272 height 24
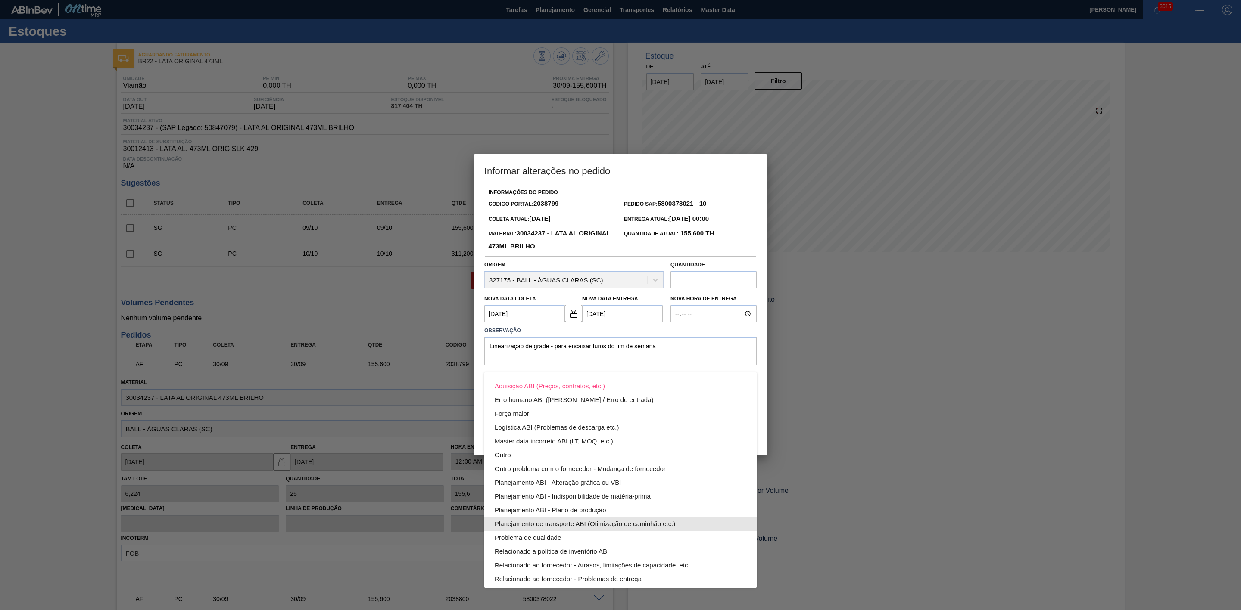
click at [600, 525] on div "Planejamento de transporte ABI (Otimização de caminhão etc.)" at bounding box center [621, 524] width 252 height 14
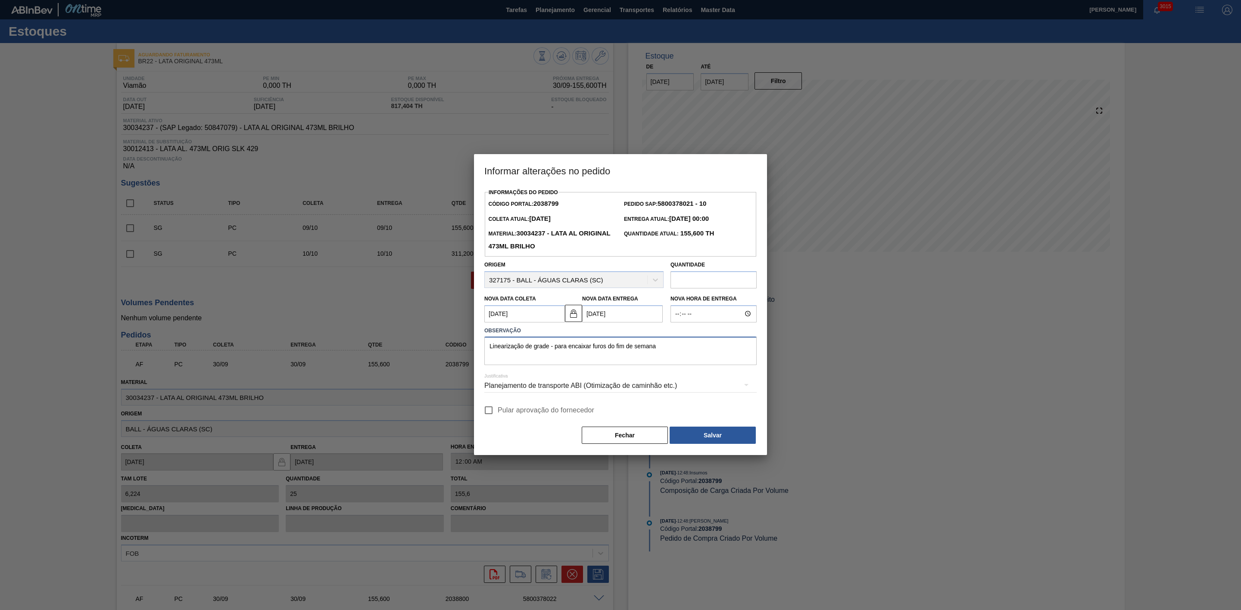
drag, startPoint x: 667, startPoint y: 348, endPoint x: 472, endPoint y: 339, distance: 195.3
click at [472, 339] on div "Informar alterações no pedido Informações do Pedido Código Portal: 2038799 Pedi…" at bounding box center [620, 305] width 1241 height 610
click at [707, 437] on button "Salvar" at bounding box center [712, 435] width 86 height 17
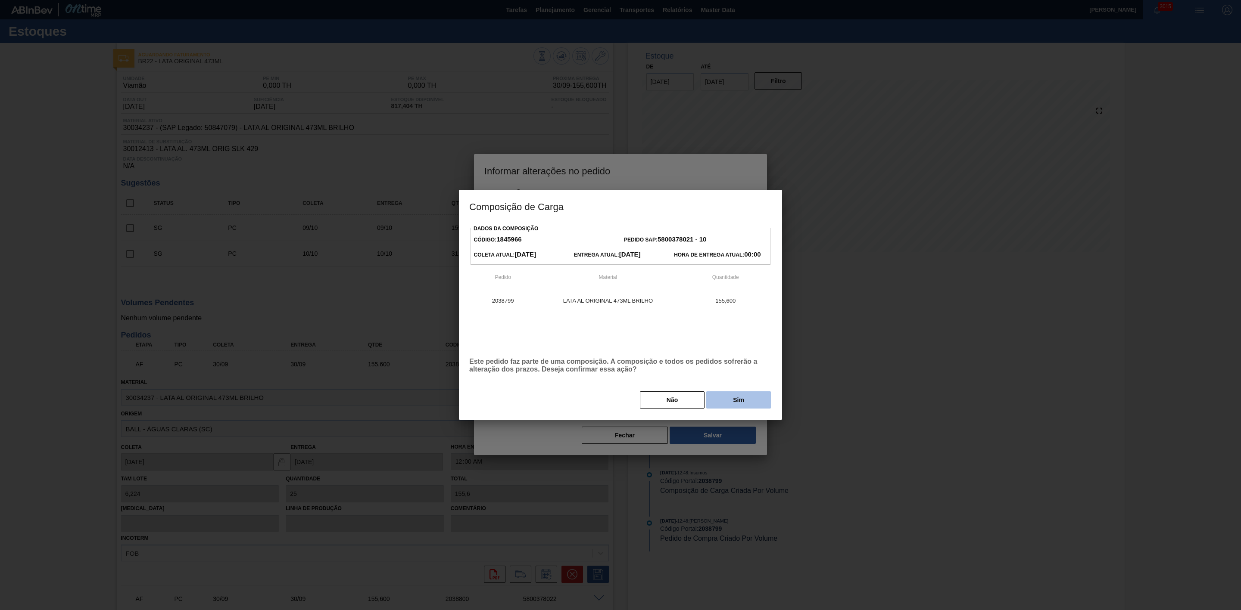
click at [731, 403] on button "Sim" at bounding box center [738, 400] width 65 height 17
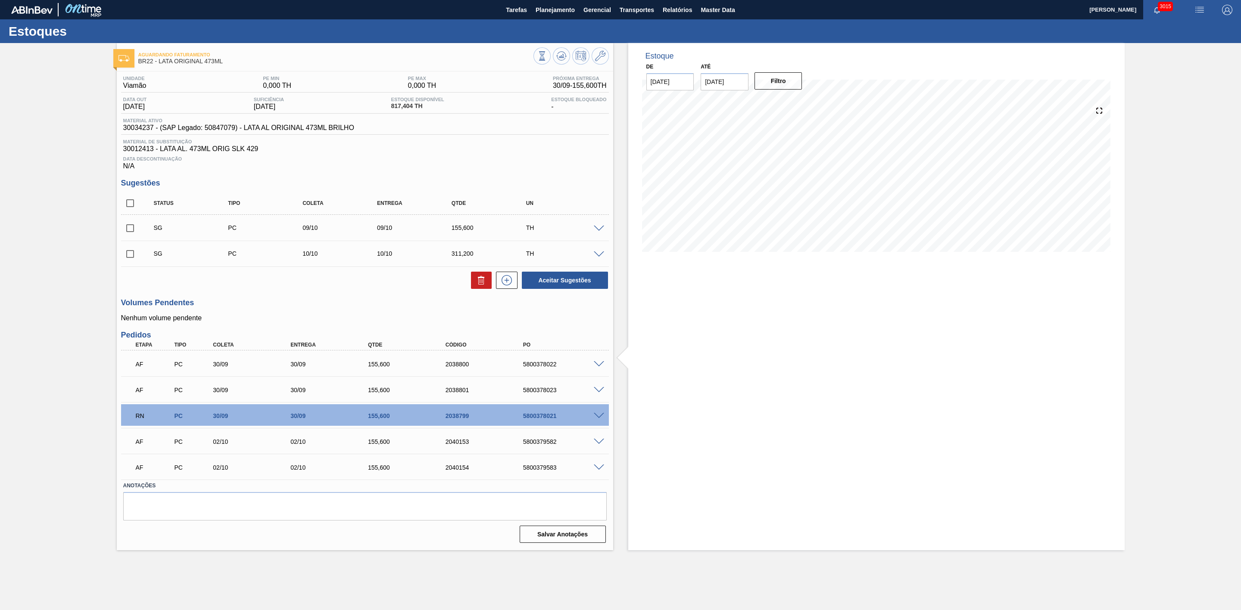
click at [596, 364] on div at bounding box center [599, 364] width 17 height 6
click at [598, 367] on span at bounding box center [599, 364] width 10 height 6
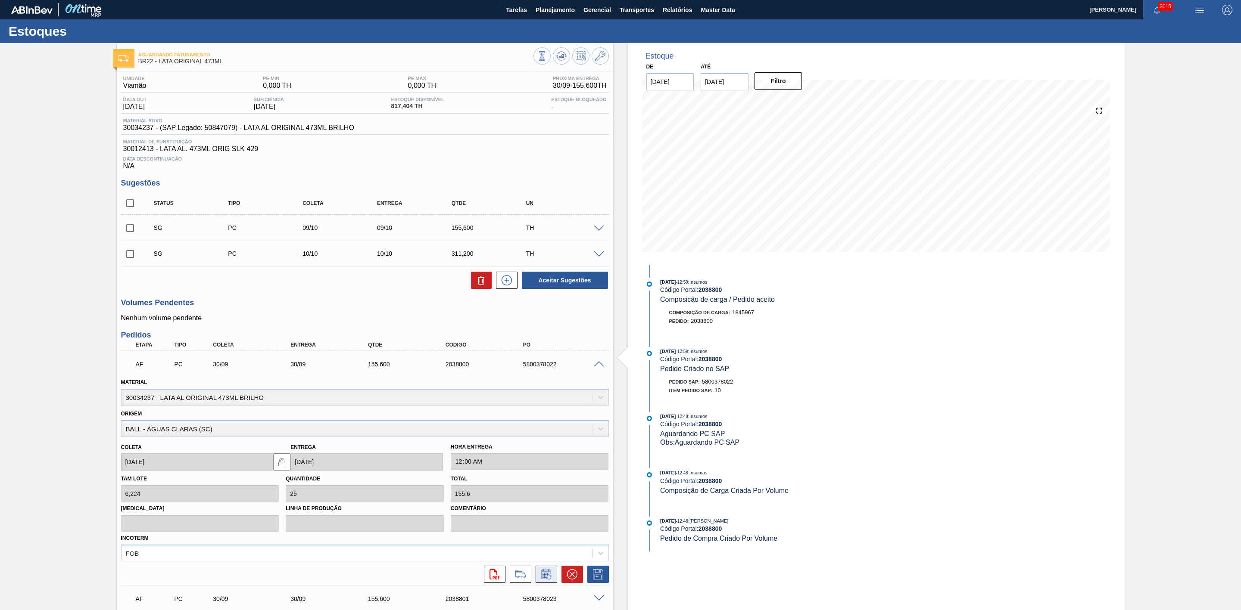
click at [543, 576] on icon at bounding box center [546, 575] width 14 height 10
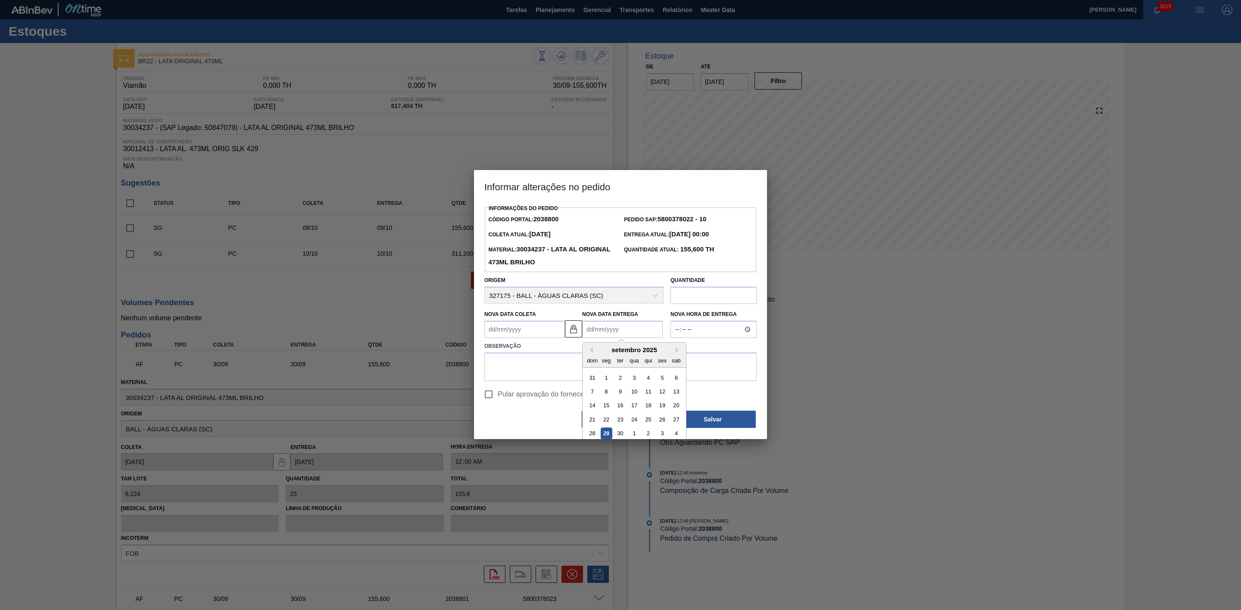
click at [610, 328] on Entrega2038800 "Nova Data Entrega" at bounding box center [622, 329] width 81 height 17
drag, startPoint x: 662, startPoint y: 437, endPoint x: 617, endPoint y: 407, distance: 53.8
click at [662, 436] on div "3" at bounding box center [662, 434] width 12 height 12
type Coleta2038800 "[DATE]"
type Entrega2038800 "[DATE]"
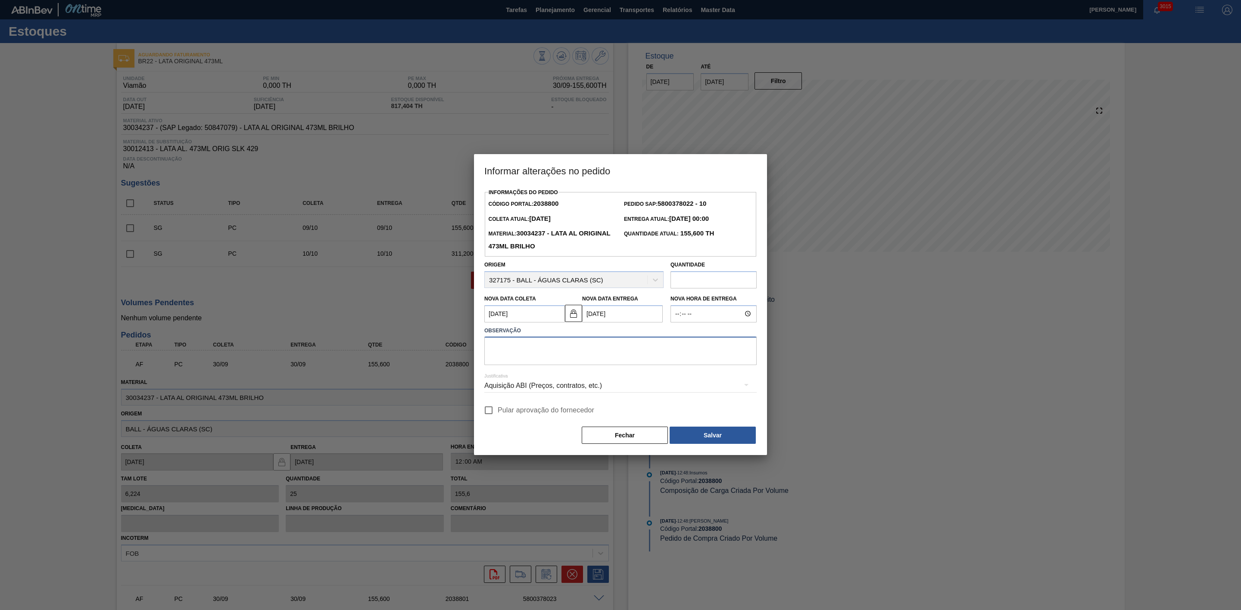
click at [535, 352] on textarea at bounding box center [620, 351] width 272 height 28
paste textarea "Linearização de grade - para encaixar furos do fim de semana"
type textarea "Linearização de grade - para encaixar furos do fim de semana"
click at [551, 389] on div "Aquisição ABI (Preços, contratos, etc.)" at bounding box center [620, 386] width 272 height 24
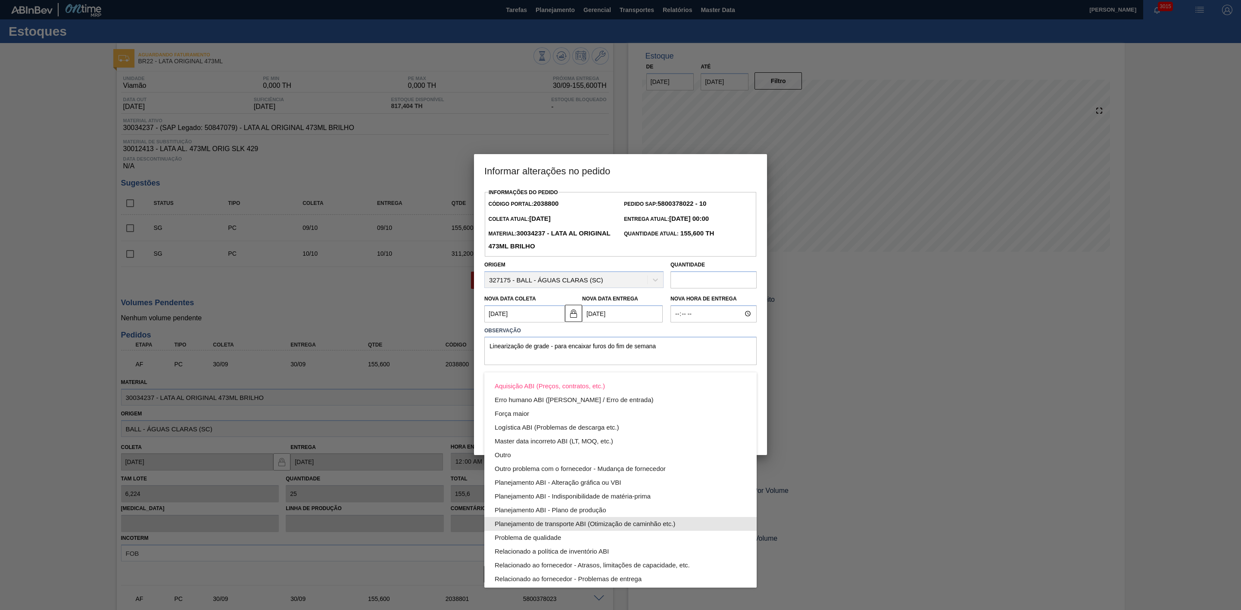
drag, startPoint x: 617, startPoint y: 522, endPoint x: 639, endPoint y: 495, distance: 34.9
click at [617, 523] on div "Planejamento de transporte ABI (Otimização de caminhão etc.)" at bounding box center [621, 524] width 252 height 14
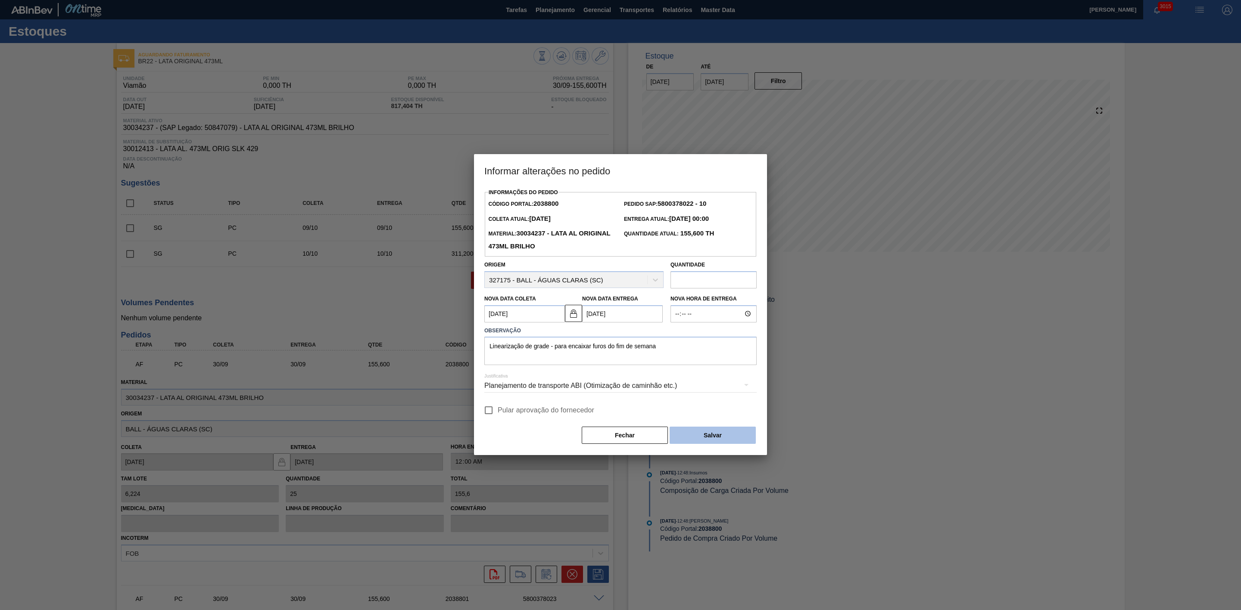
click at [725, 435] on button "Salvar" at bounding box center [712, 435] width 86 height 17
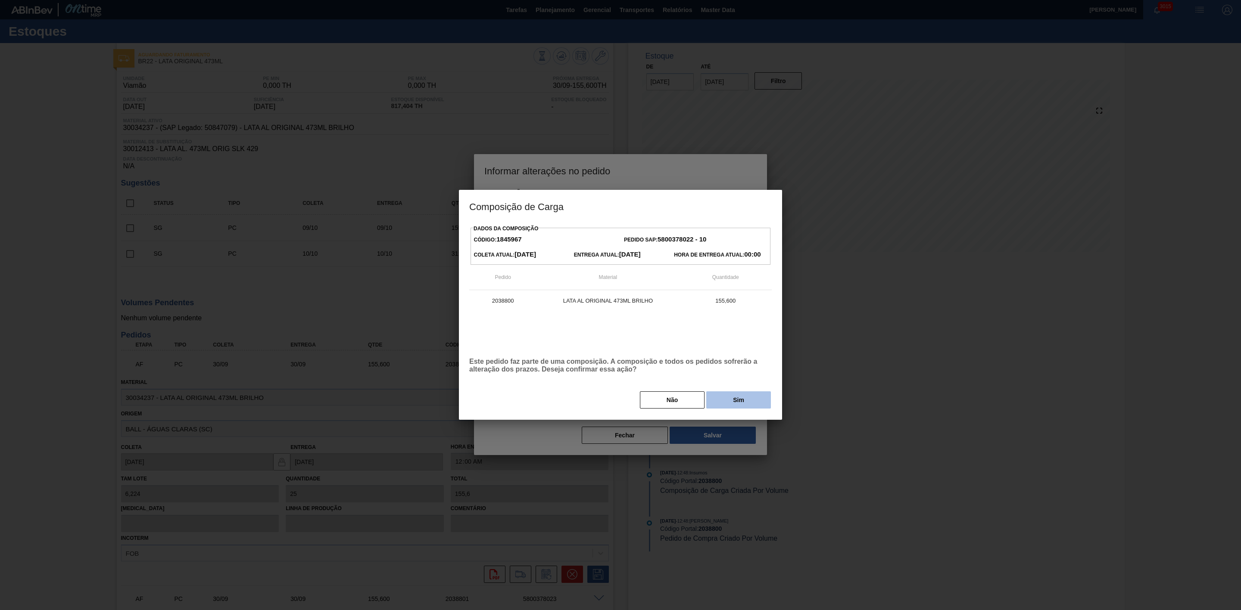
click at [728, 398] on button "Sim" at bounding box center [738, 400] width 65 height 17
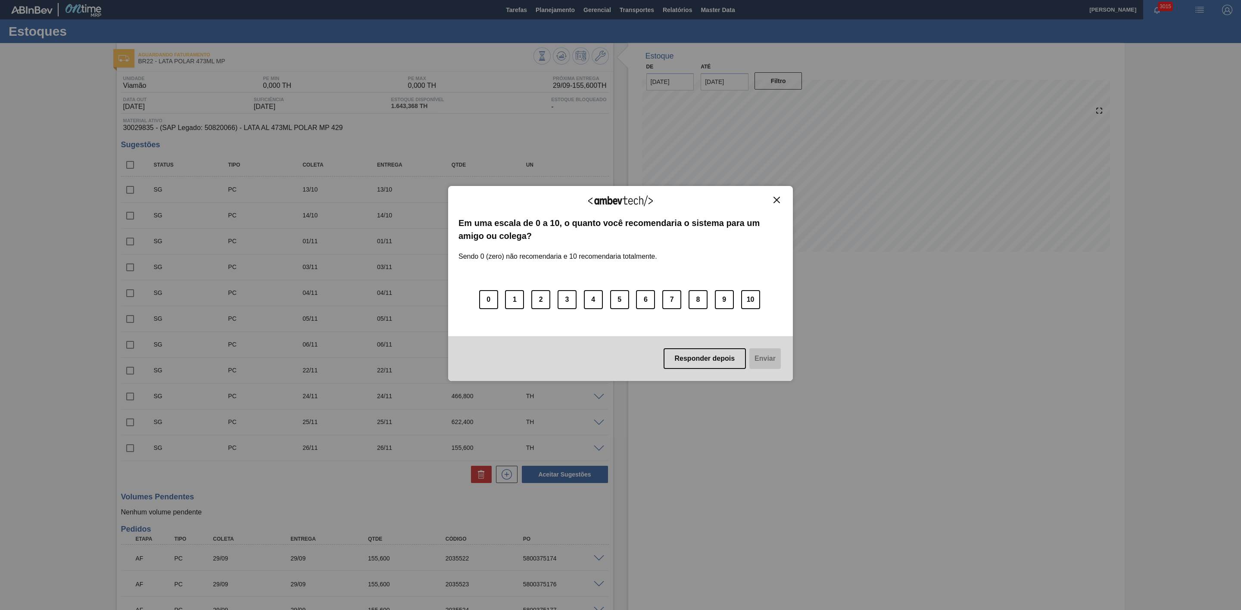
click at [775, 202] on img "Close" at bounding box center [776, 200] width 6 height 6
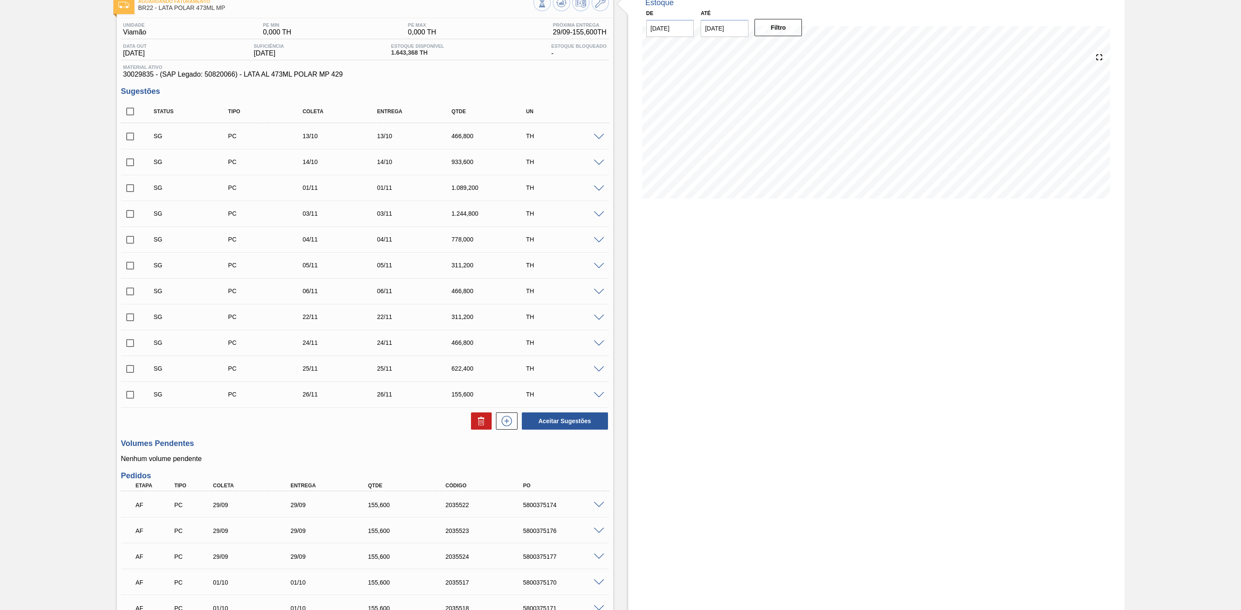
scroll to position [129, 0]
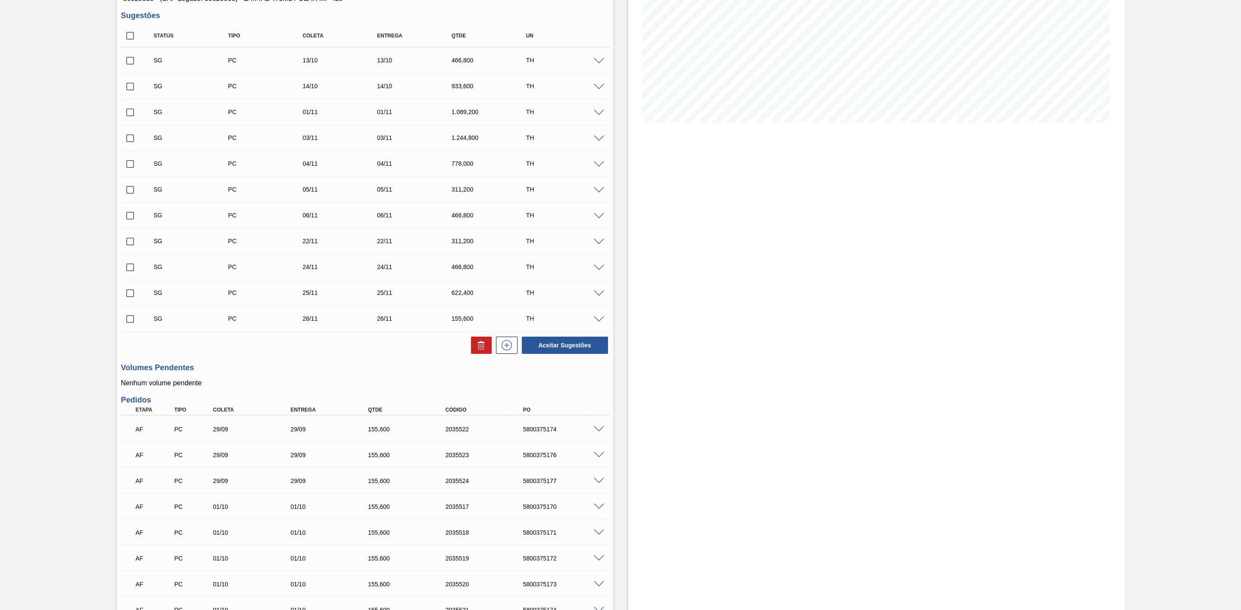
click at [597, 432] on span at bounding box center [599, 429] width 10 height 6
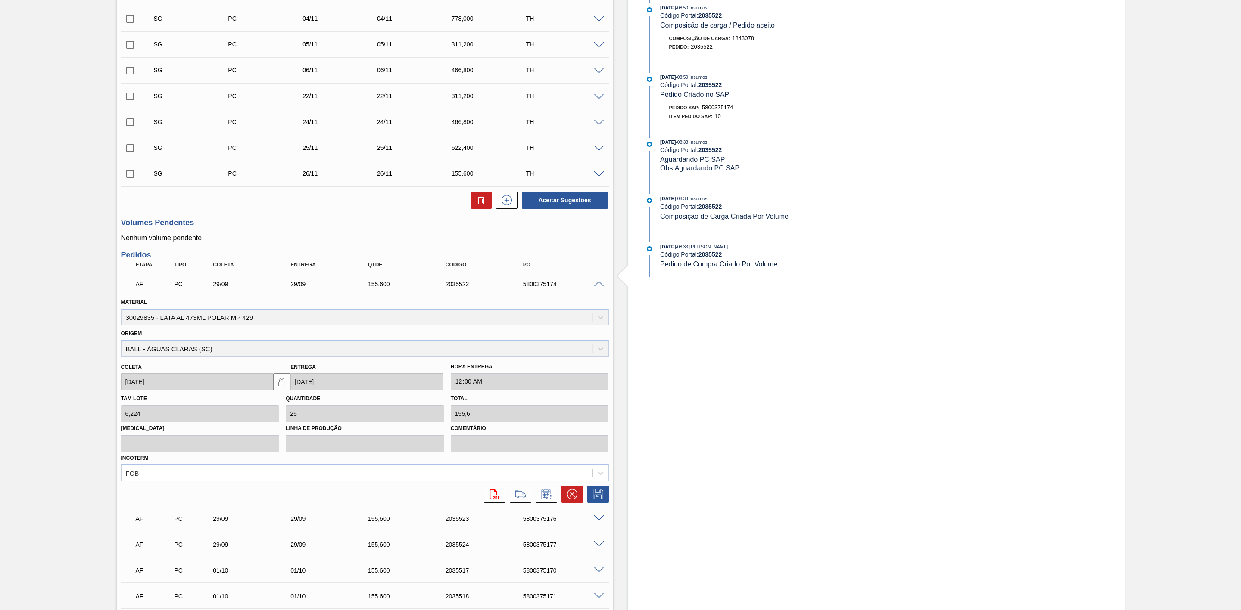
scroll to position [323, 0]
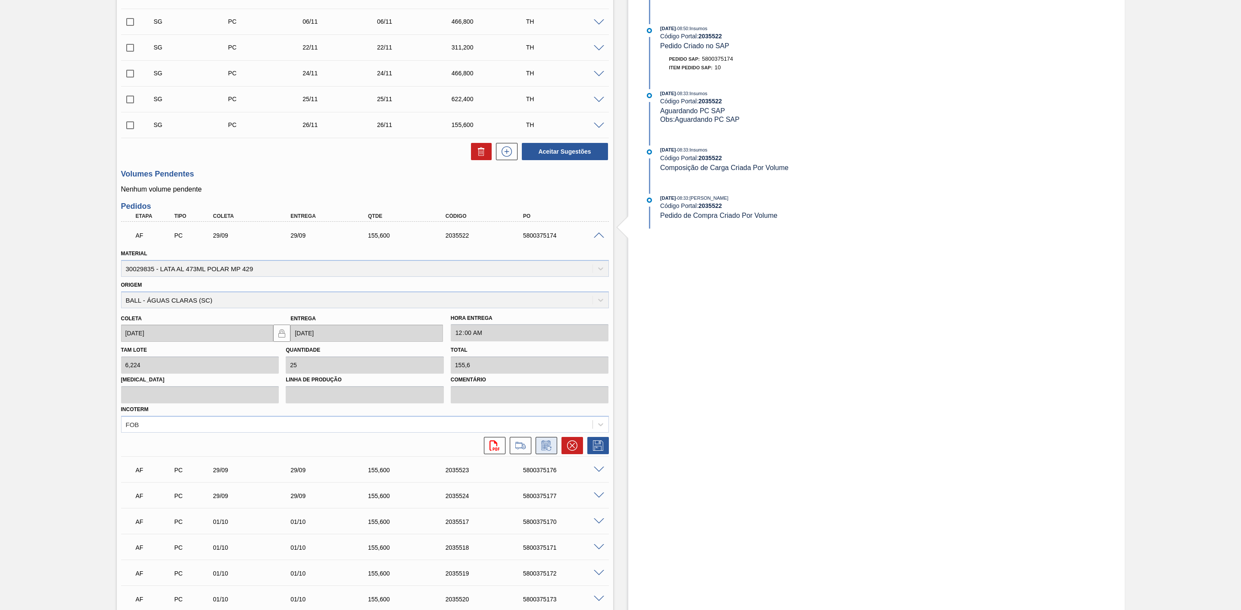
click at [542, 451] on icon at bounding box center [546, 446] width 14 height 10
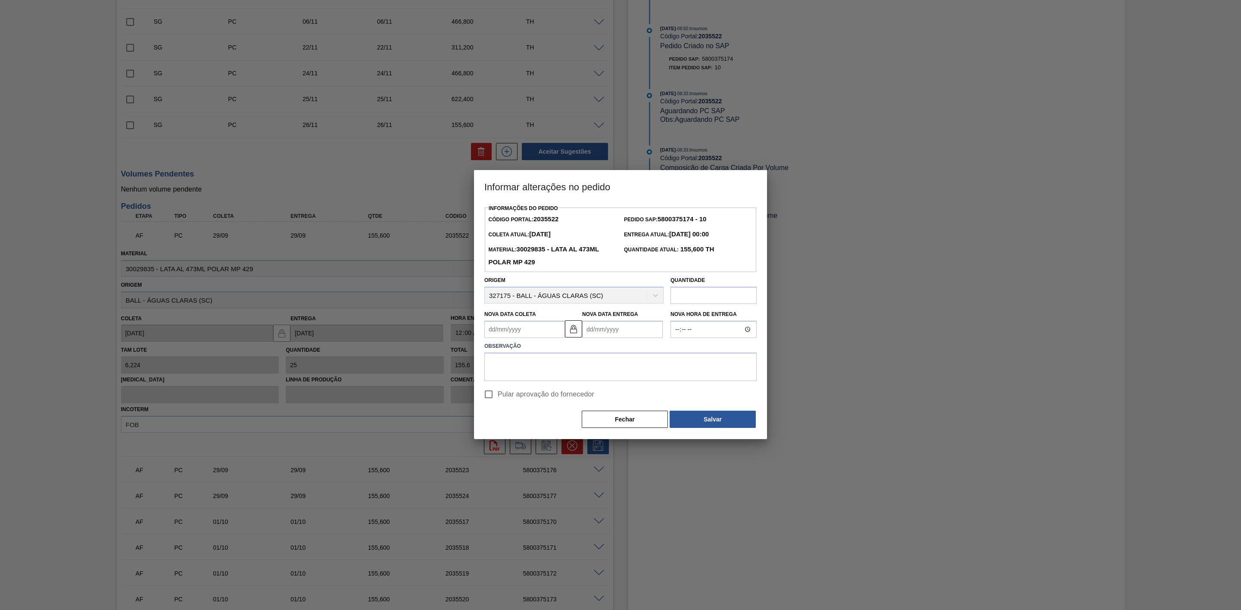
click at [614, 331] on Entrega2035522 "Nova Data Entrega" at bounding box center [622, 329] width 81 height 17
click at [677, 352] on button "Next Month" at bounding box center [678, 350] width 6 height 6
click at [617, 395] on div "7" at bounding box center [620, 392] width 12 height 12
type Coleta2035522 "07/10/2025"
type Entrega2035522 "07/10/2025"
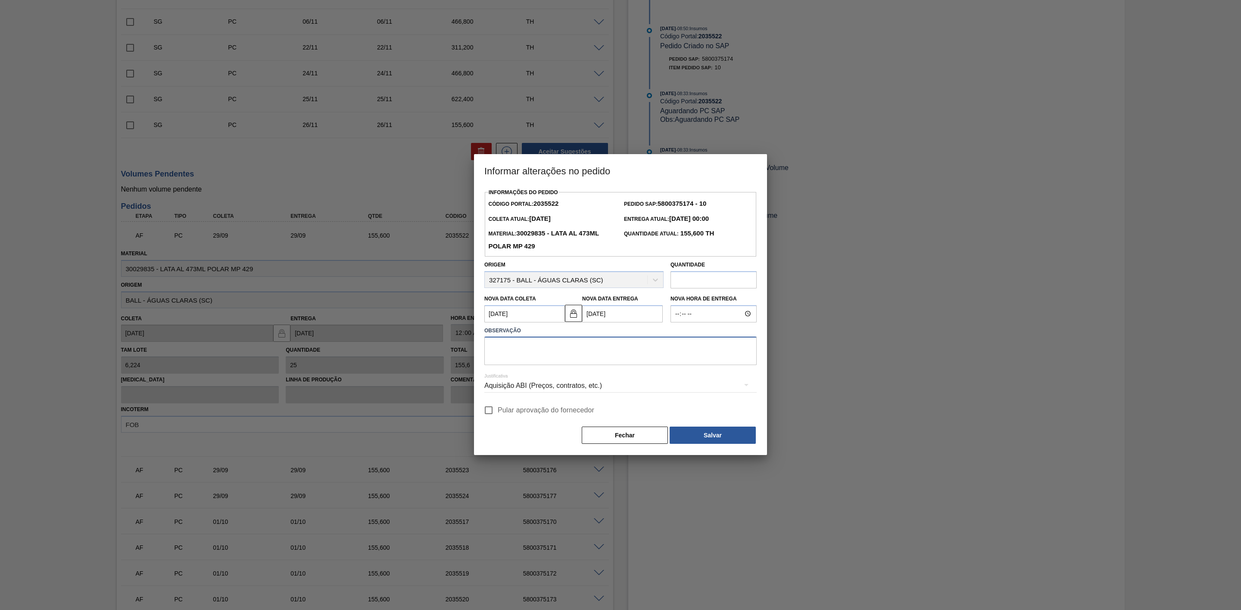
click at [570, 357] on textarea at bounding box center [620, 351] width 272 height 28
paste textarea "Linearização de grade - para encaixar furos do fim de semana"
click at [566, 348] on textarea "Linearização de grade - para encaixar furos do fim de semana" at bounding box center [620, 351] width 272 height 28
drag, startPoint x: 644, startPoint y: 350, endPoint x: 465, endPoint y: 354, distance: 178.8
click at [465, 354] on div "Informar alterações no pedido Informações do Pedido Código Portal: 2035522 Pedi…" at bounding box center [620, 305] width 1241 height 610
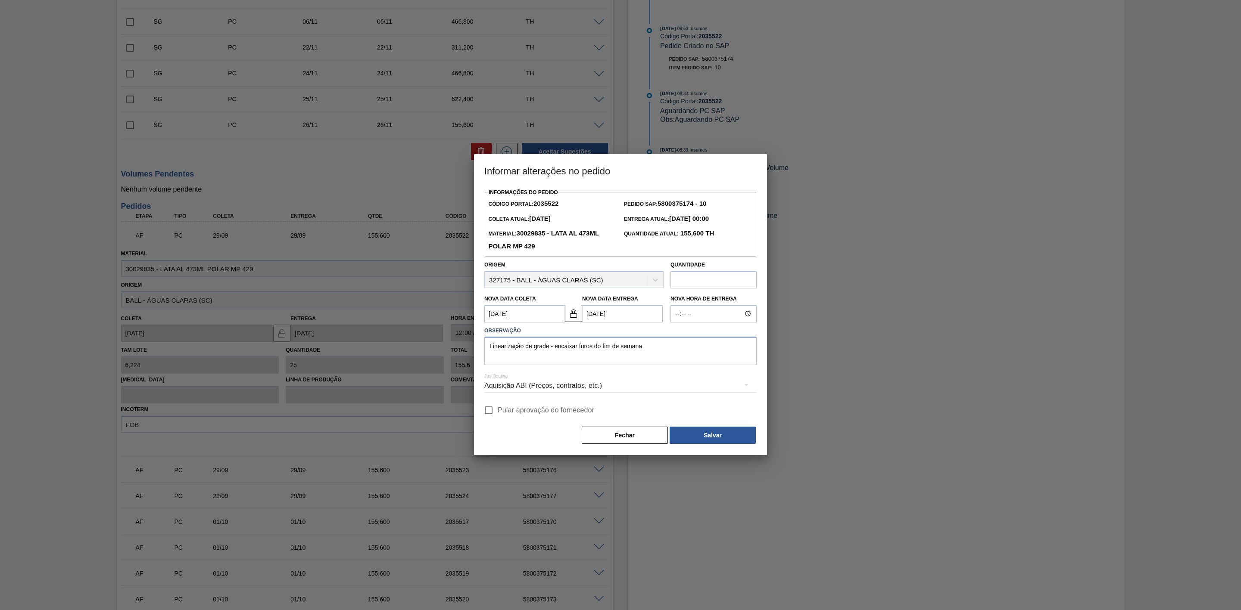
type textarea "Linearização de grade - encaixar furos do fim de semana"
click at [644, 386] on div "Aquisição ABI (Preços, contratos, etc.)" at bounding box center [620, 386] width 272 height 24
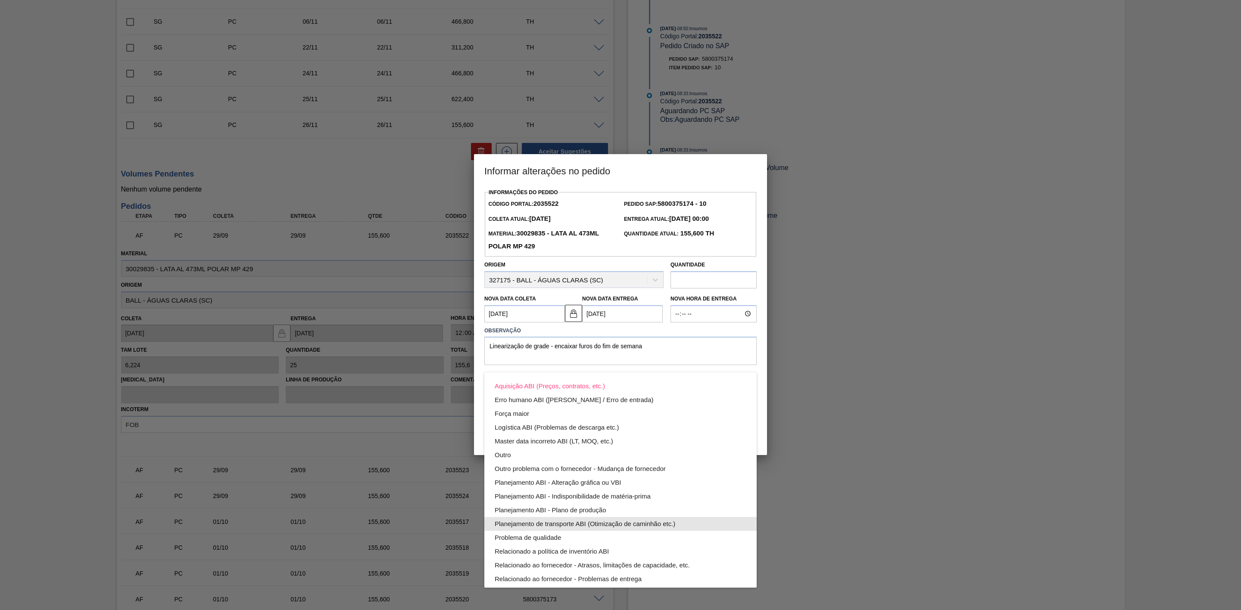
click at [635, 525] on div "Planejamento de transporte ABI (Otimização de caminhão etc.)" at bounding box center [621, 524] width 252 height 14
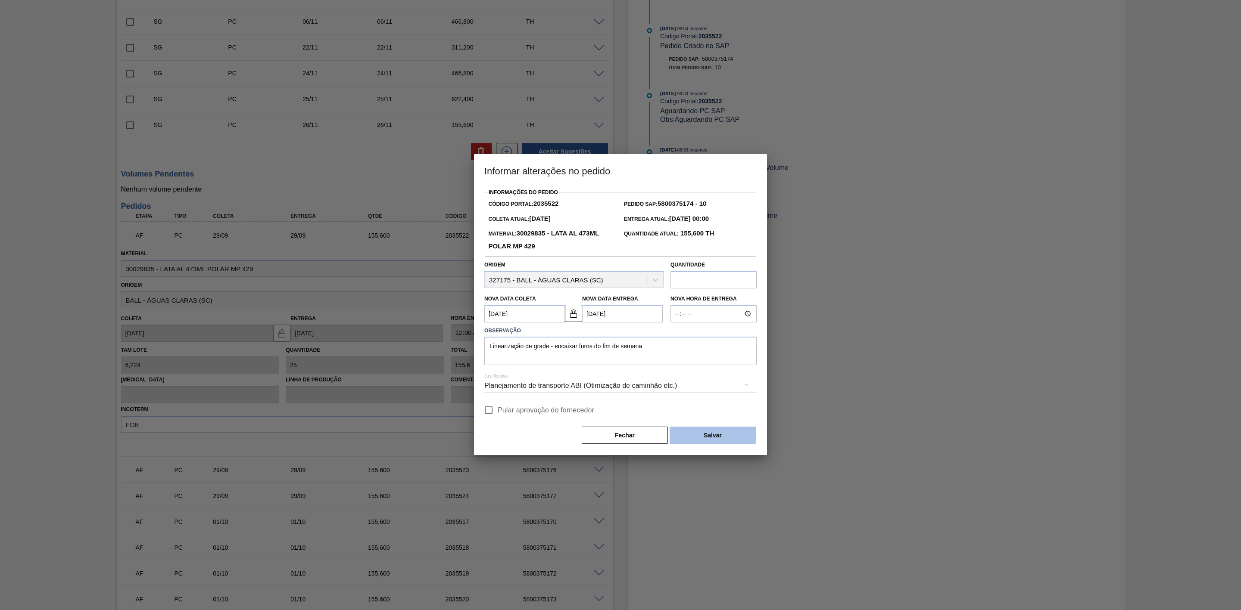
click at [712, 437] on button "Salvar" at bounding box center [712, 435] width 86 height 17
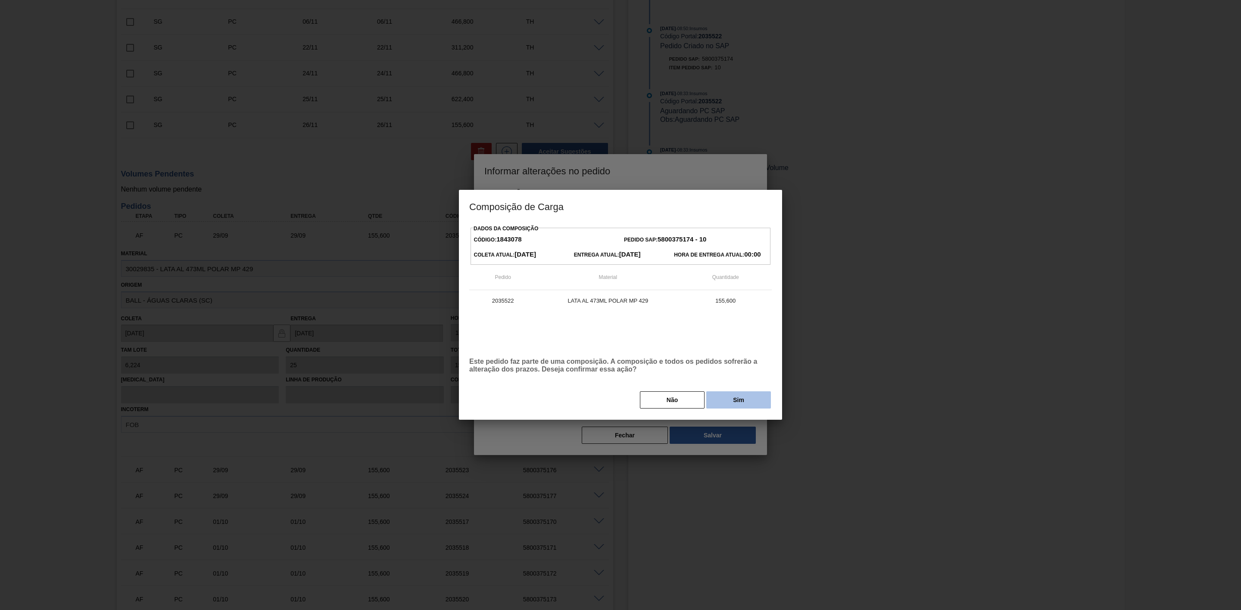
click at [741, 402] on button "Sim" at bounding box center [738, 400] width 65 height 17
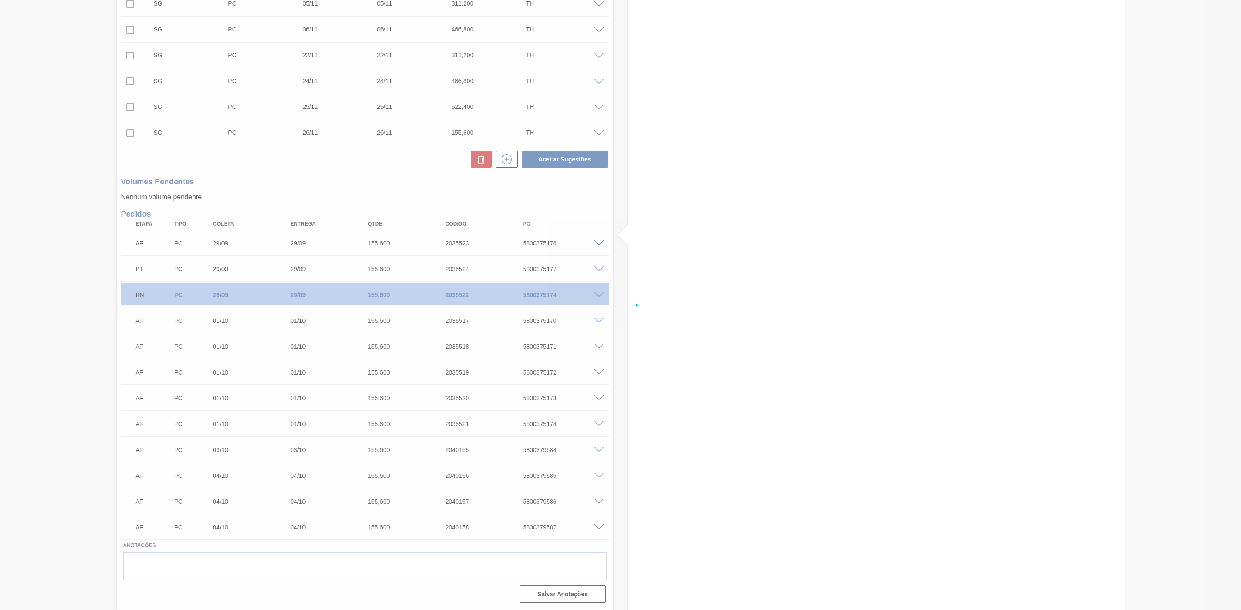
scroll to position [317, 0]
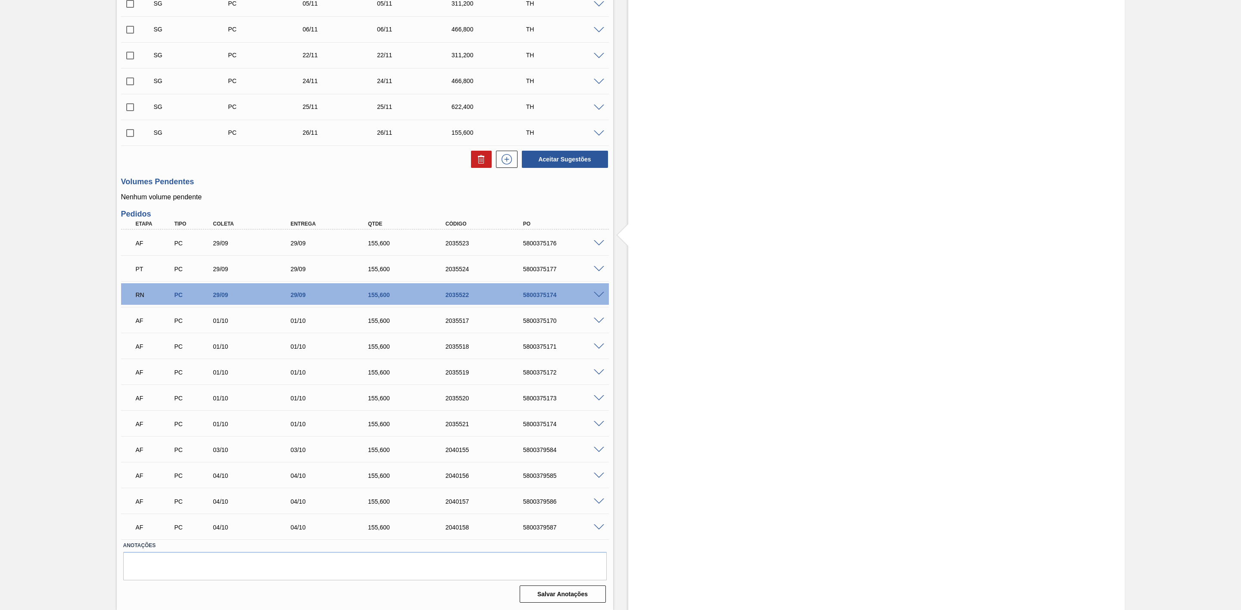
click at [596, 241] on span at bounding box center [599, 243] width 10 height 6
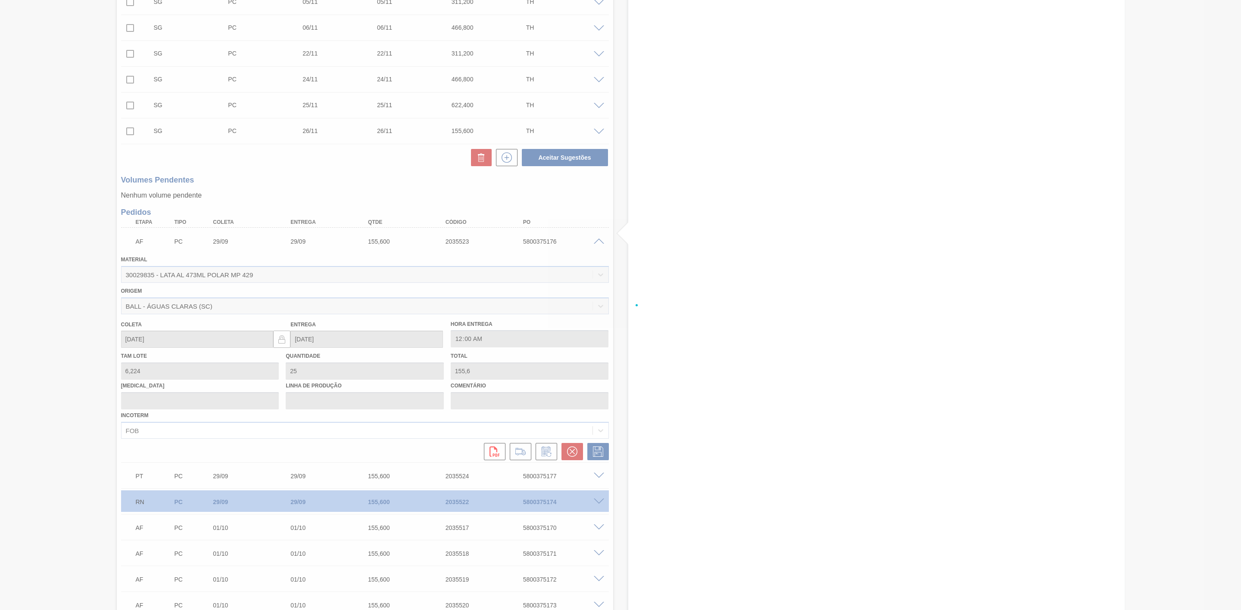
scroll to position [323, 0]
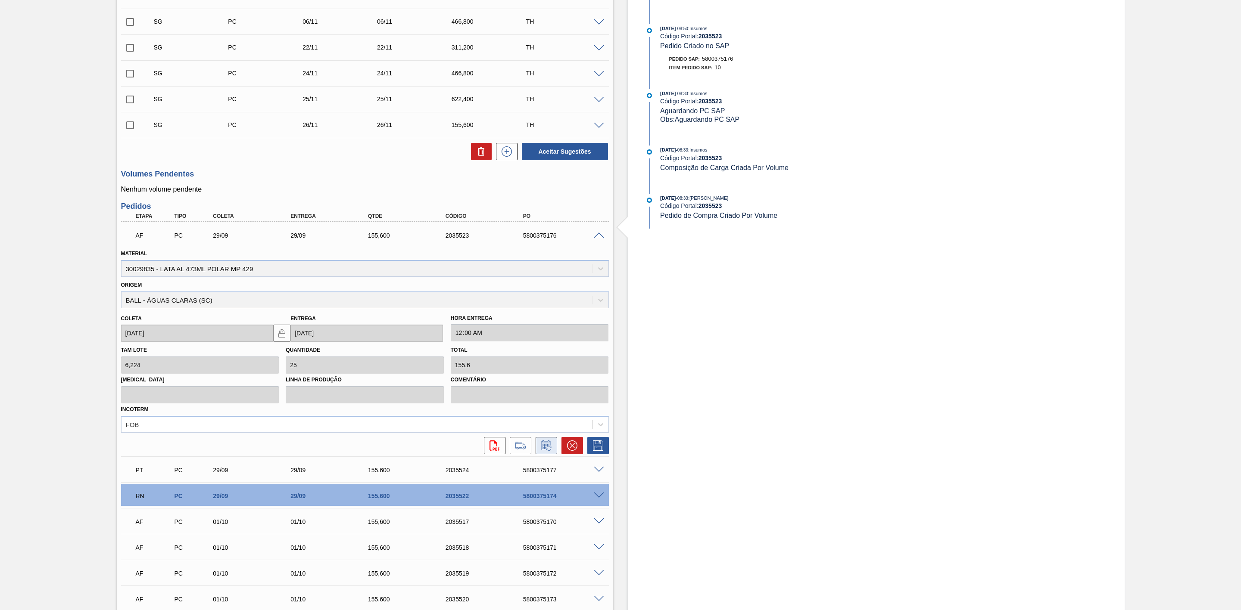
click at [548, 441] on button at bounding box center [546, 445] width 22 height 17
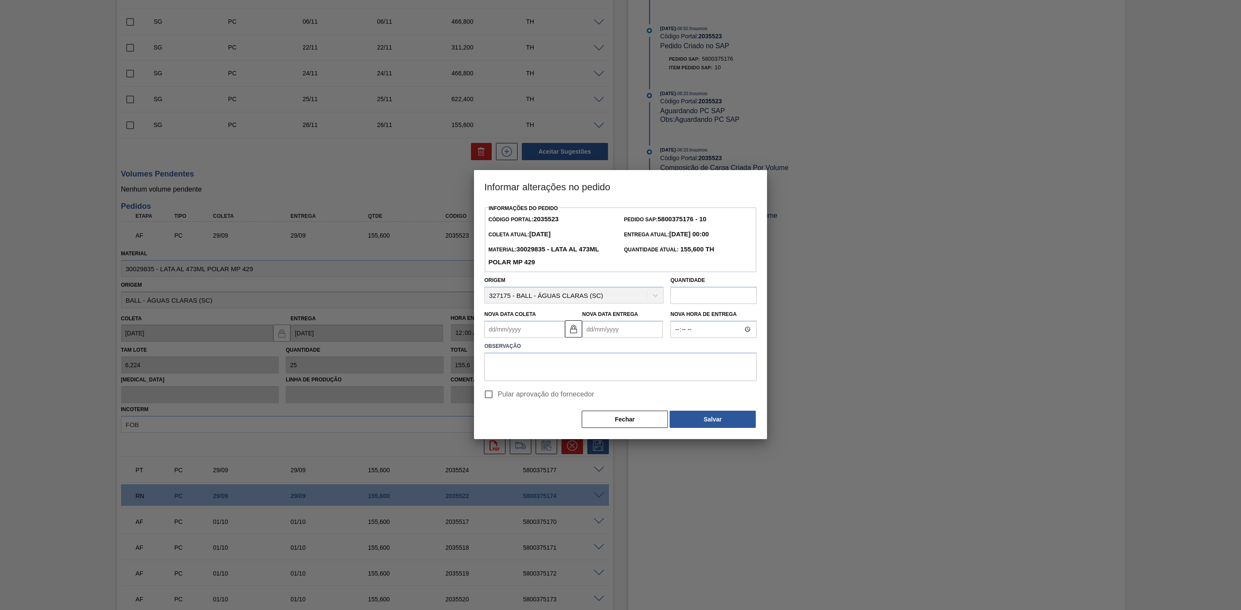
click at [605, 331] on Entrega2035523 "Nova Data Entrega" at bounding box center [622, 329] width 81 height 17
click at [677, 351] on button "Next Month" at bounding box center [678, 350] width 6 height 6
click at [621, 392] on div "7" at bounding box center [620, 392] width 12 height 12
type Coleta2035523 "07/10/2025"
type Entrega2035523 "07/10/2025"
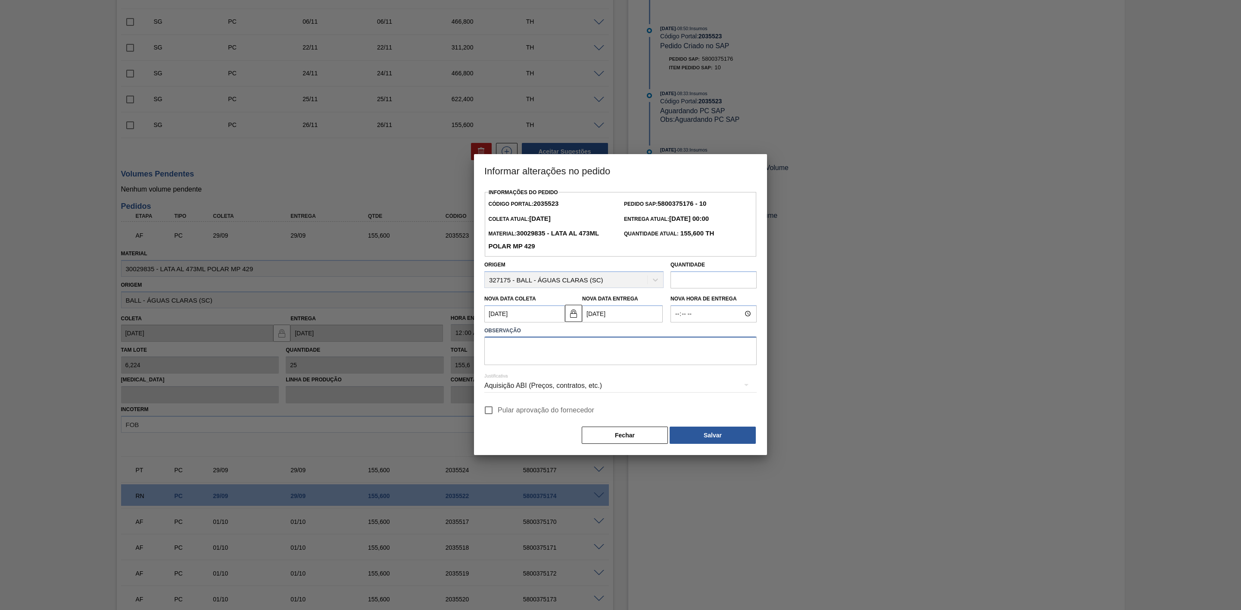
click at [546, 348] on textarea at bounding box center [620, 351] width 272 height 28
paste textarea "Linearização de grade - encaixar furos do fim de semana"
type textarea "Linearização de grade - encaixar furos do fim de semana"
click at [548, 387] on div "Aquisição ABI (Preços, contratos, etc.)" at bounding box center [620, 386] width 272 height 24
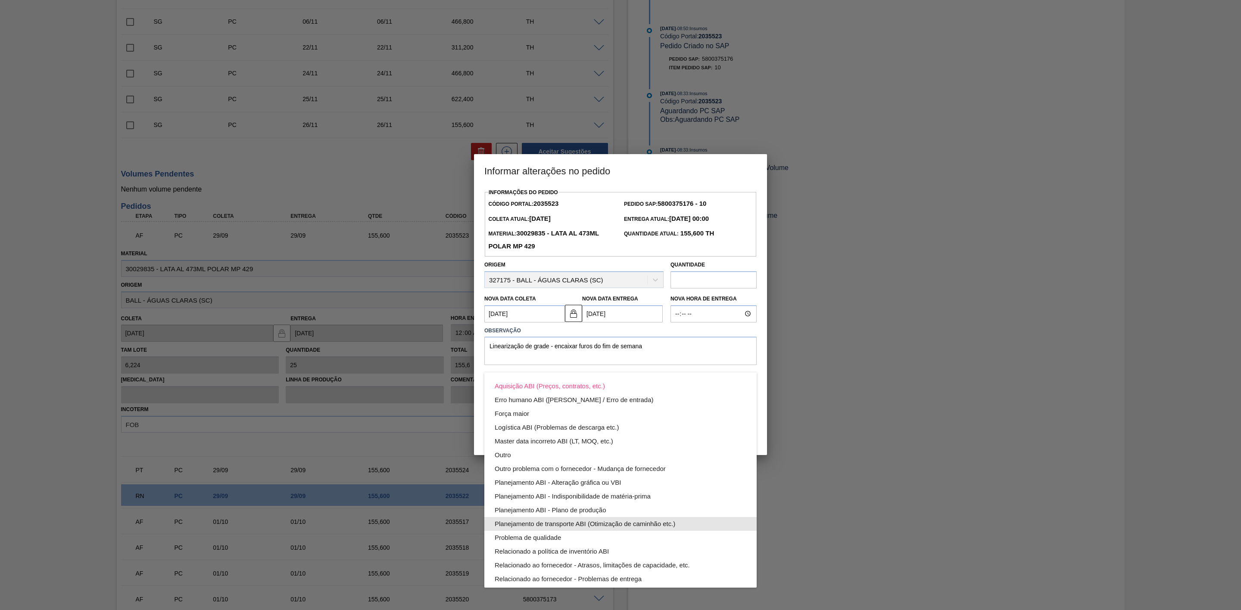
click at [582, 525] on div "Planejamento de transporte ABI (Otimização de caminhão etc.)" at bounding box center [621, 524] width 252 height 14
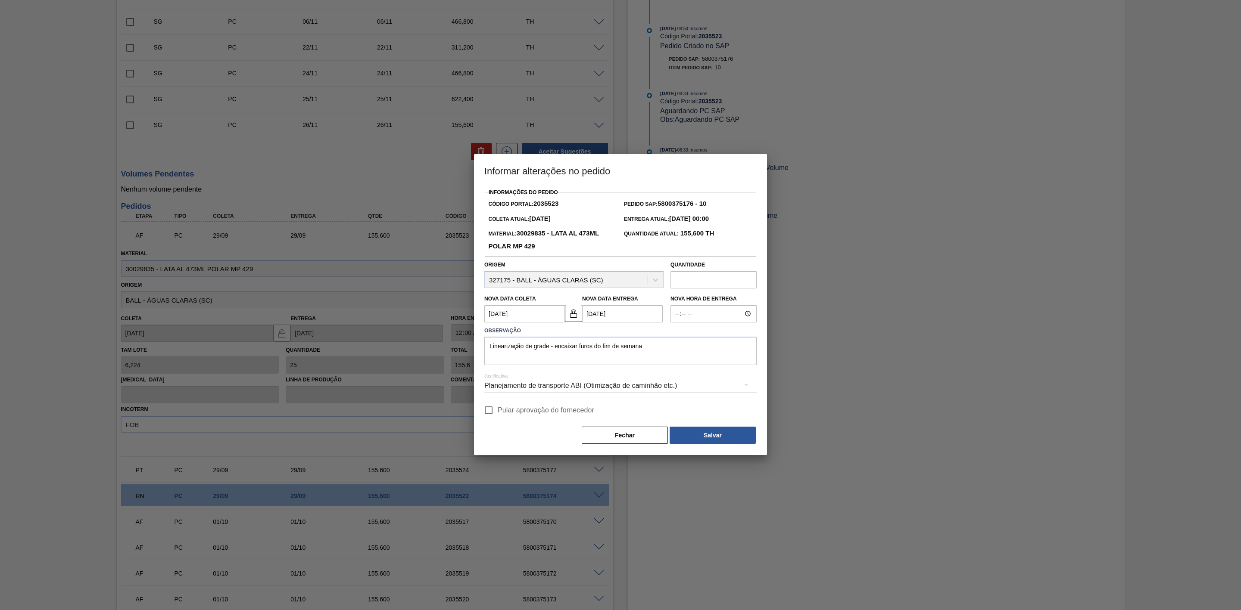
click at [717, 439] on button "Salvar" at bounding box center [712, 435] width 86 height 17
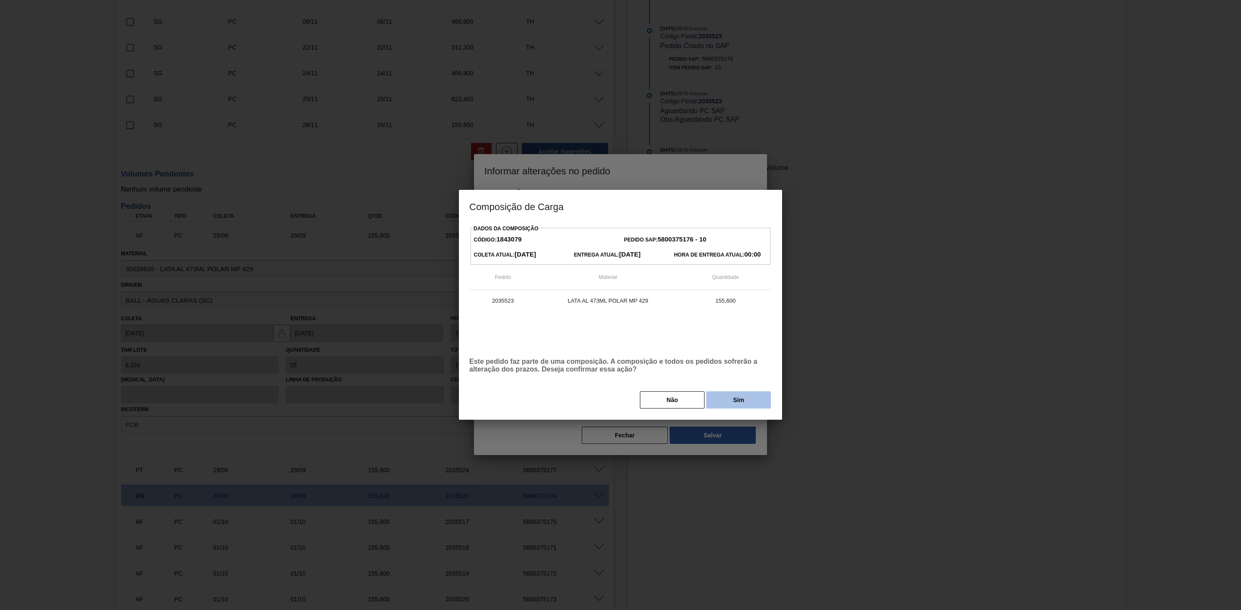
click at [742, 400] on button "Sim" at bounding box center [738, 400] width 65 height 17
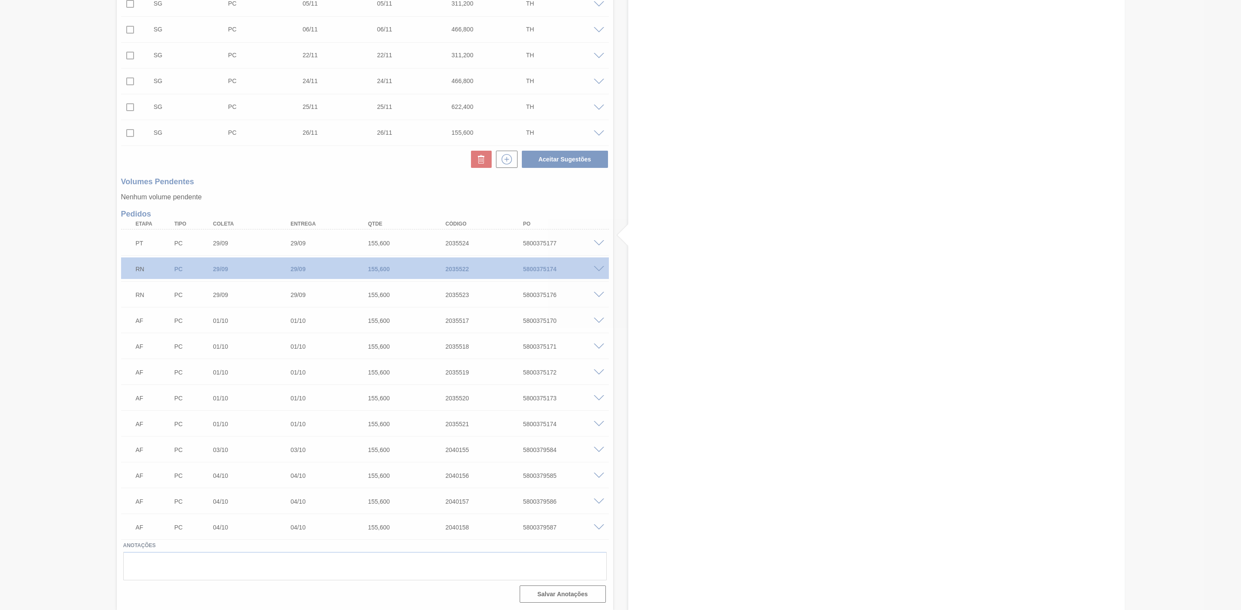
scroll to position [317, 0]
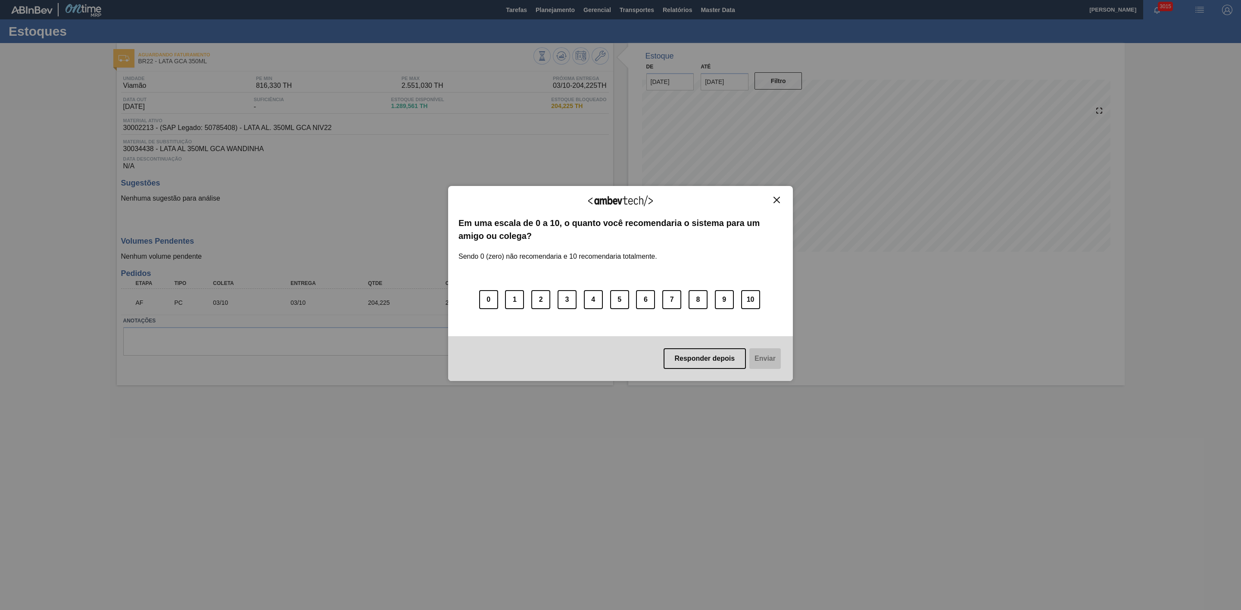
click at [777, 198] on img "Close" at bounding box center [776, 200] width 6 height 6
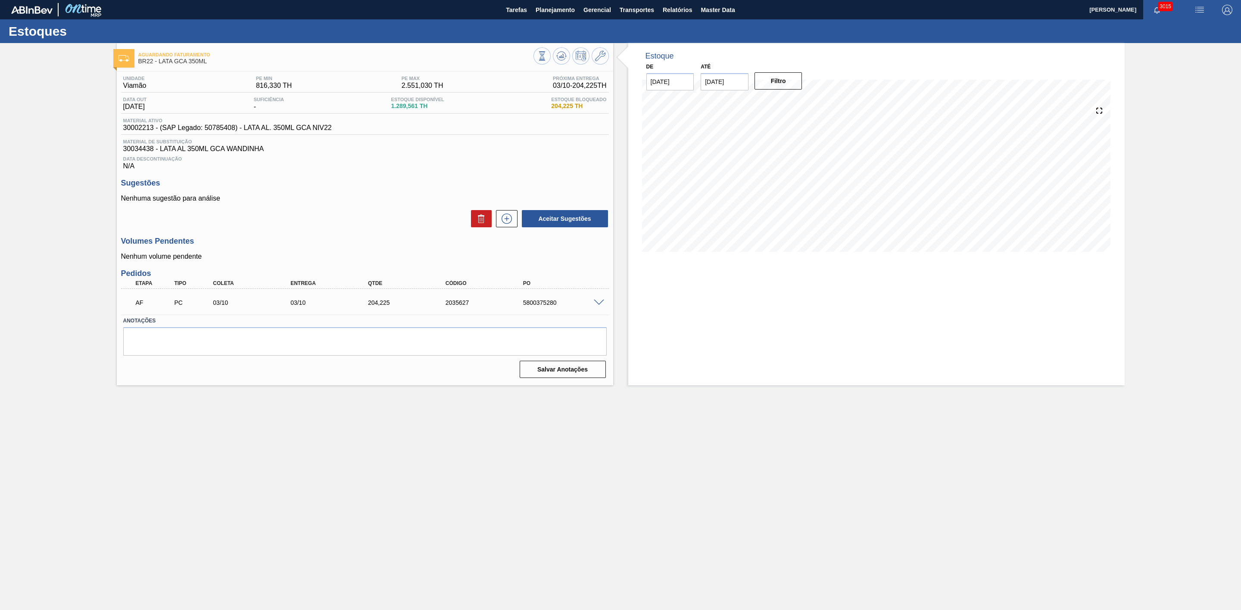
click at [599, 306] on span at bounding box center [599, 303] width 10 height 6
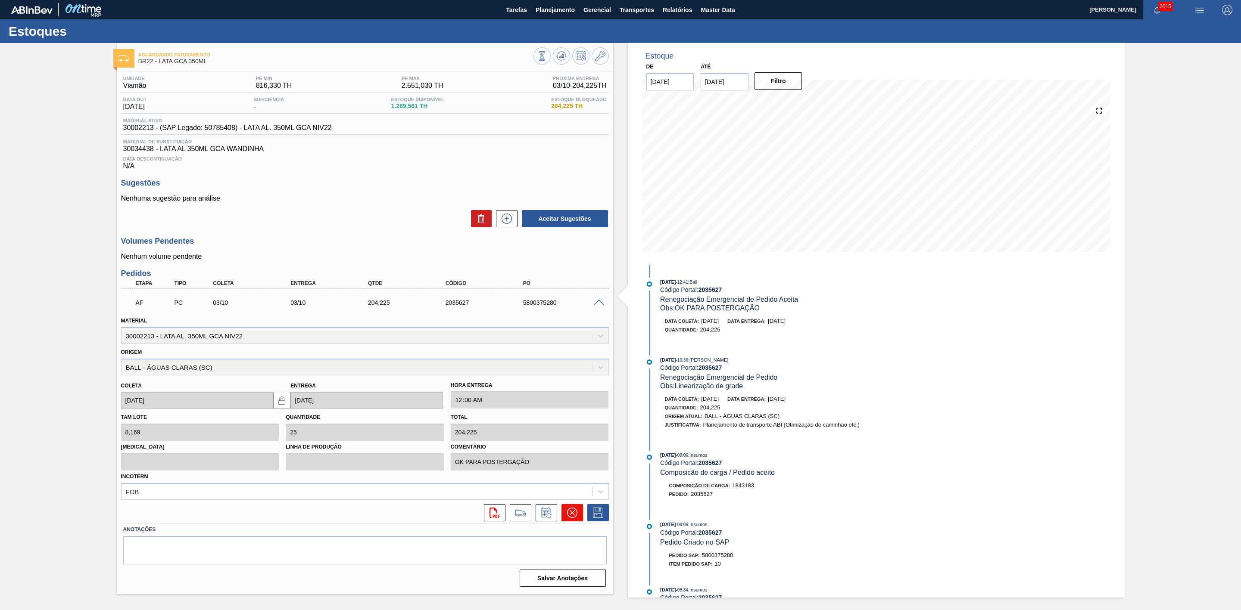
click at [571, 516] on icon at bounding box center [571, 512] width 5 height 5
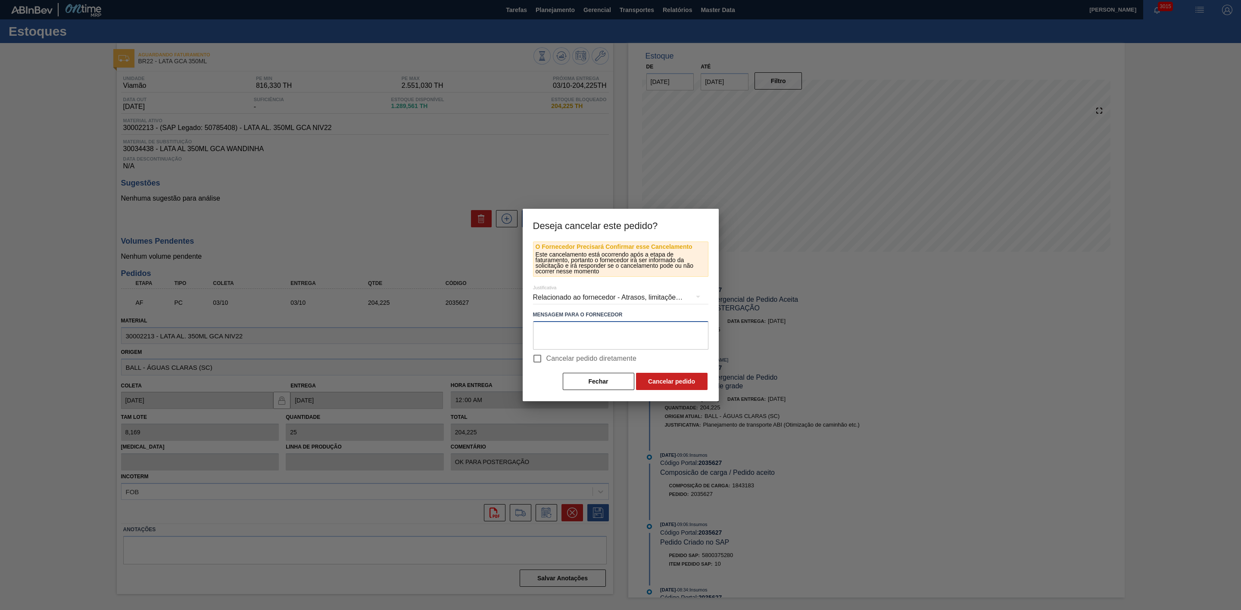
click at [563, 336] on textarea at bounding box center [620, 335] width 175 height 28
type textarea "Linearização de grade"
click at [610, 299] on div "Relacionado ao fornecedor - Atrasos, limitações de capacidade, etc." at bounding box center [620, 298] width 175 height 24
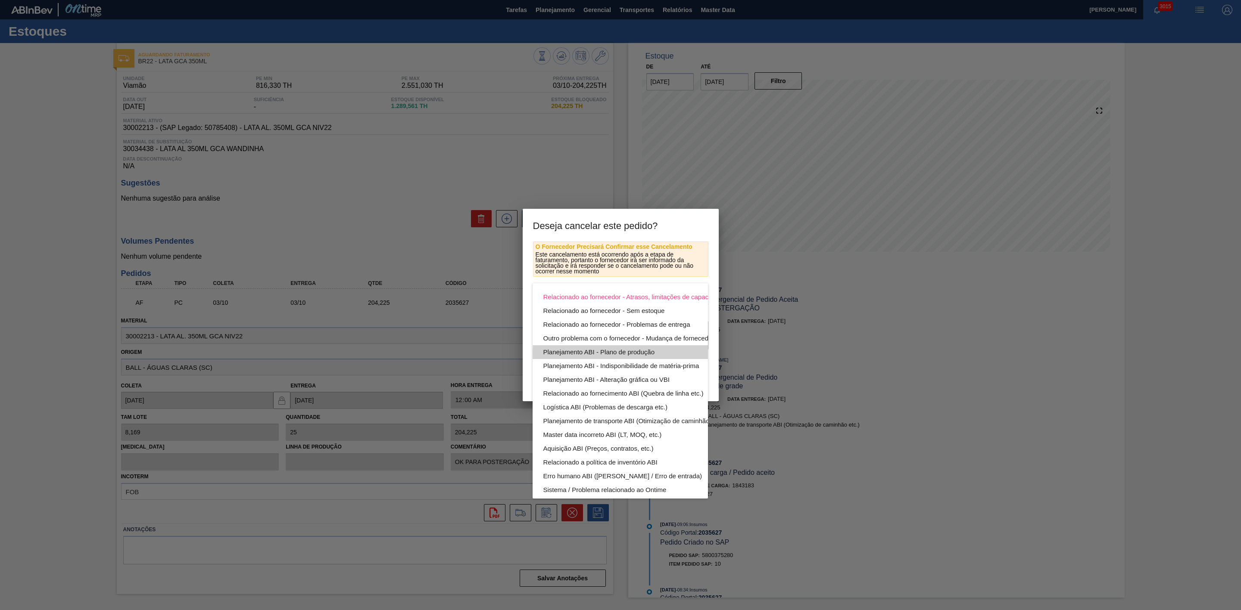
click at [643, 354] on div "Planejamento ABI - Plano de produção" at bounding box center [640, 352] width 195 height 14
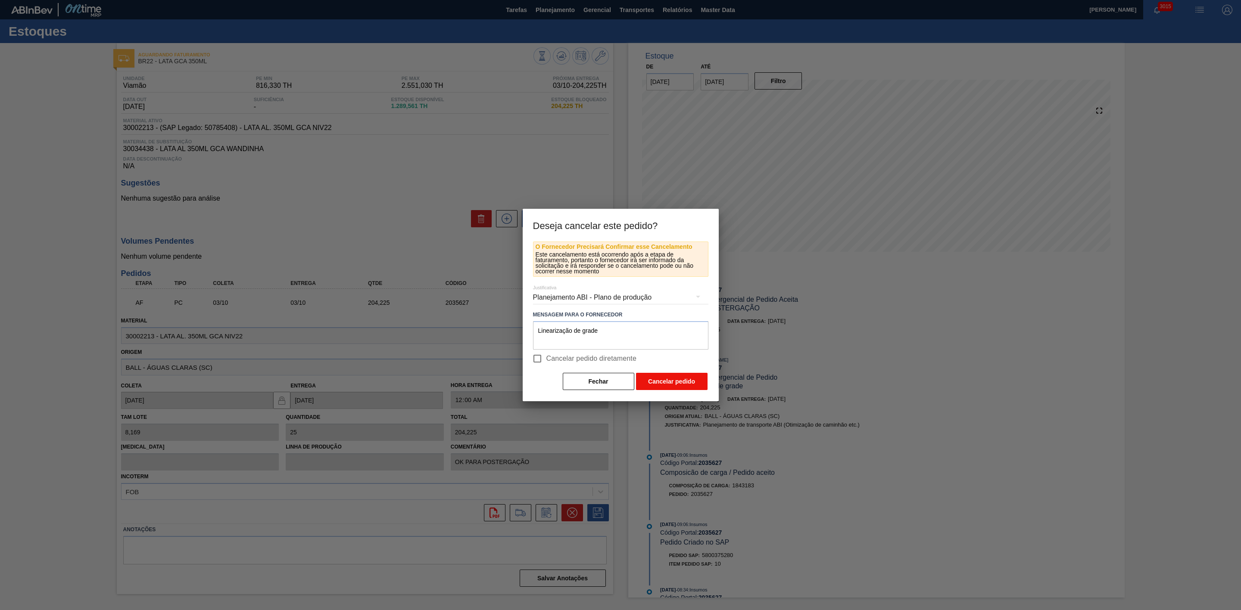
click at [663, 384] on button "Cancelar pedido" at bounding box center [672, 381] width 72 height 17
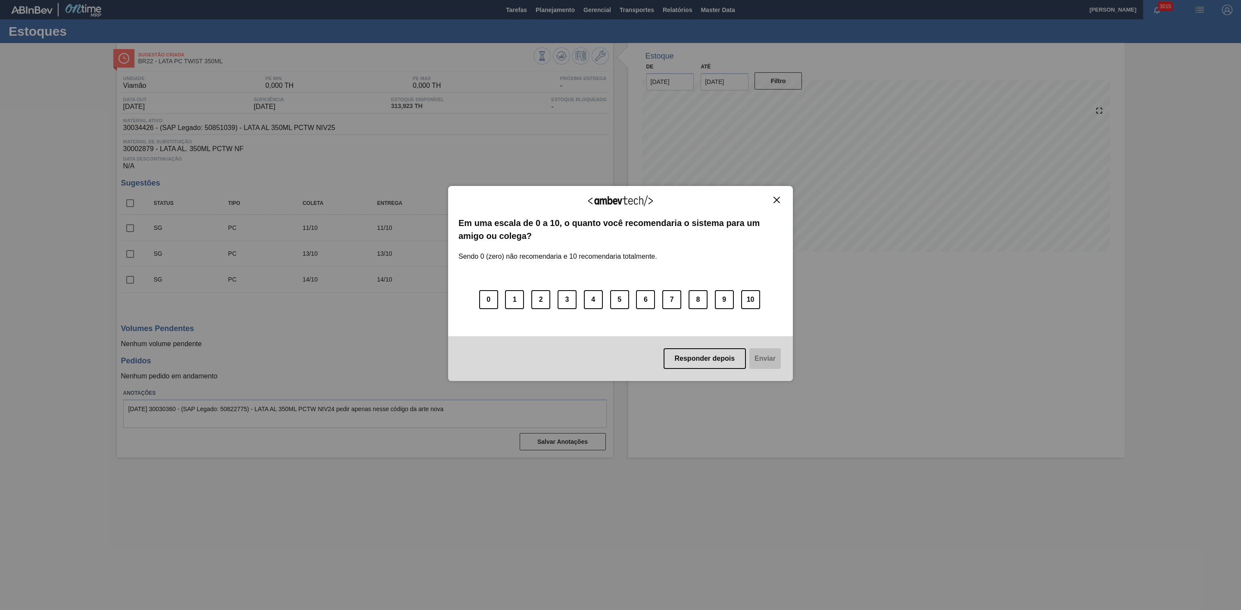
click at [774, 201] on img "Close" at bounding box center [776, 200] width 6 height 6
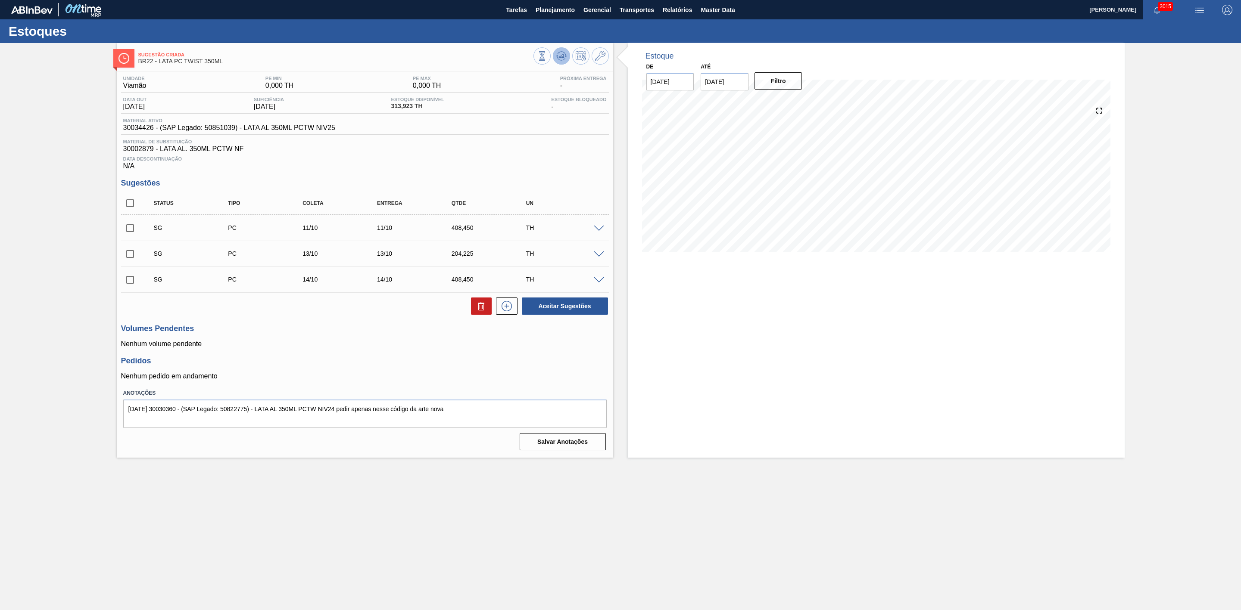
click at [562, 54] on icon at bounding box center [561, 56] width 6 height 4
click at [134, 233] on input "checkbox" at bounding box center [130, 228] width 18 height 18
click at [573, 308] on button "Aceitar Sugestões" at bounding box center [565, 306] width 86 height 17
checkbox input "false"
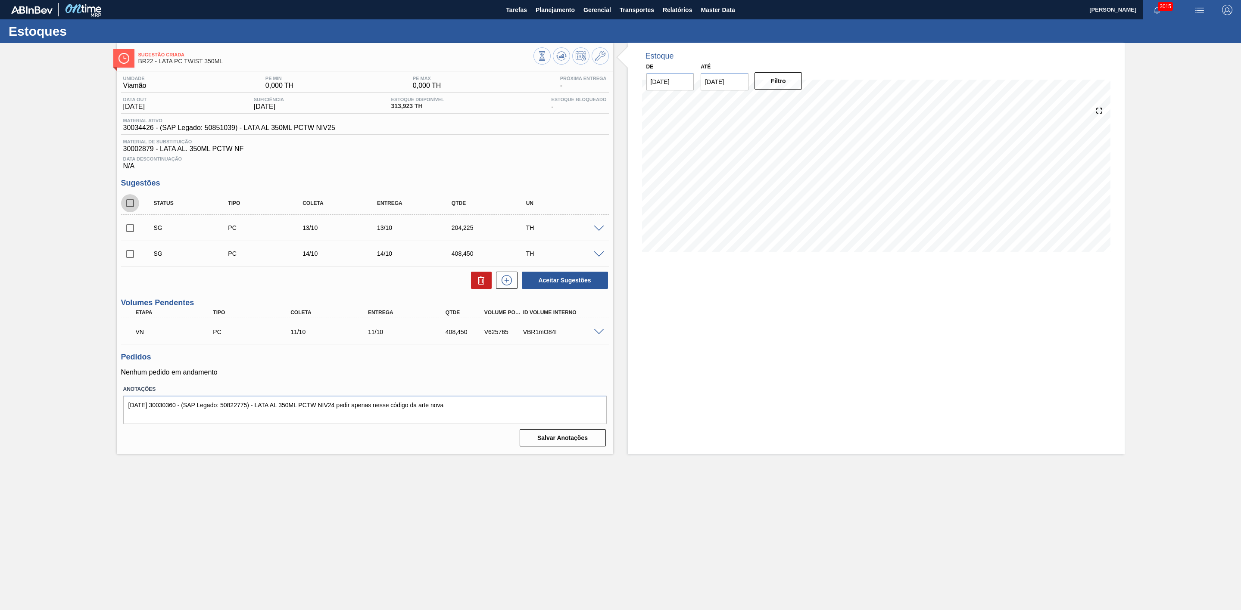
click at [129, 211] on input "checkbox" at bounding box center [130, 203] width 18 height 18
checkbox input "true"
click at [483, 285] on icon at bounding box center [481, 281] width 6 height 6
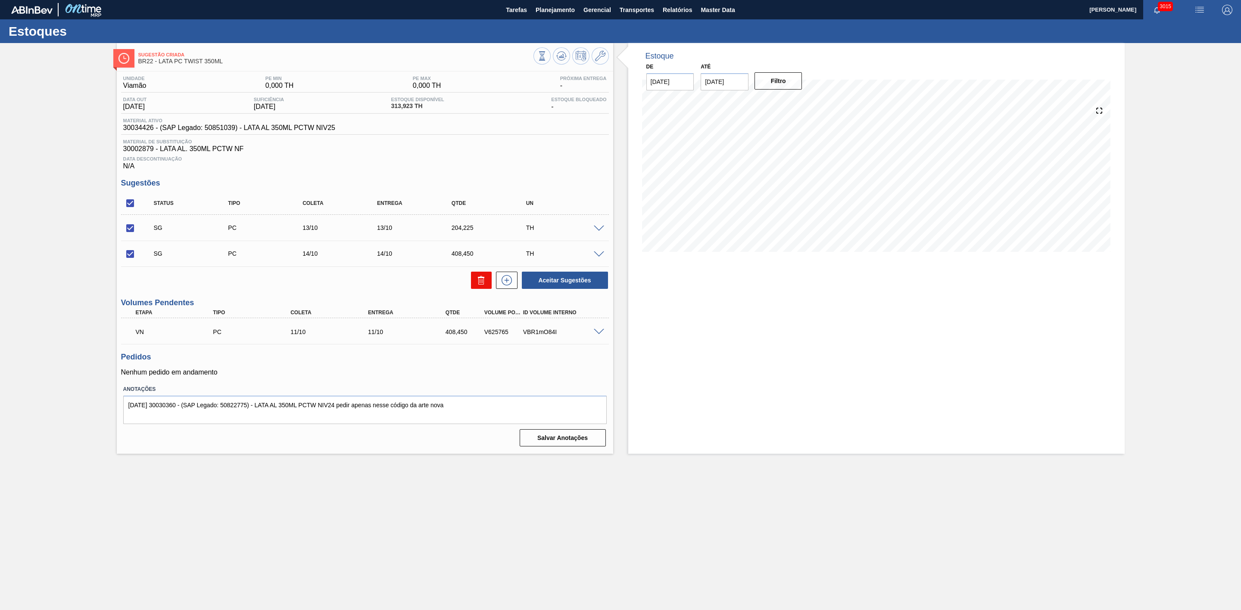
checkbox input "false"
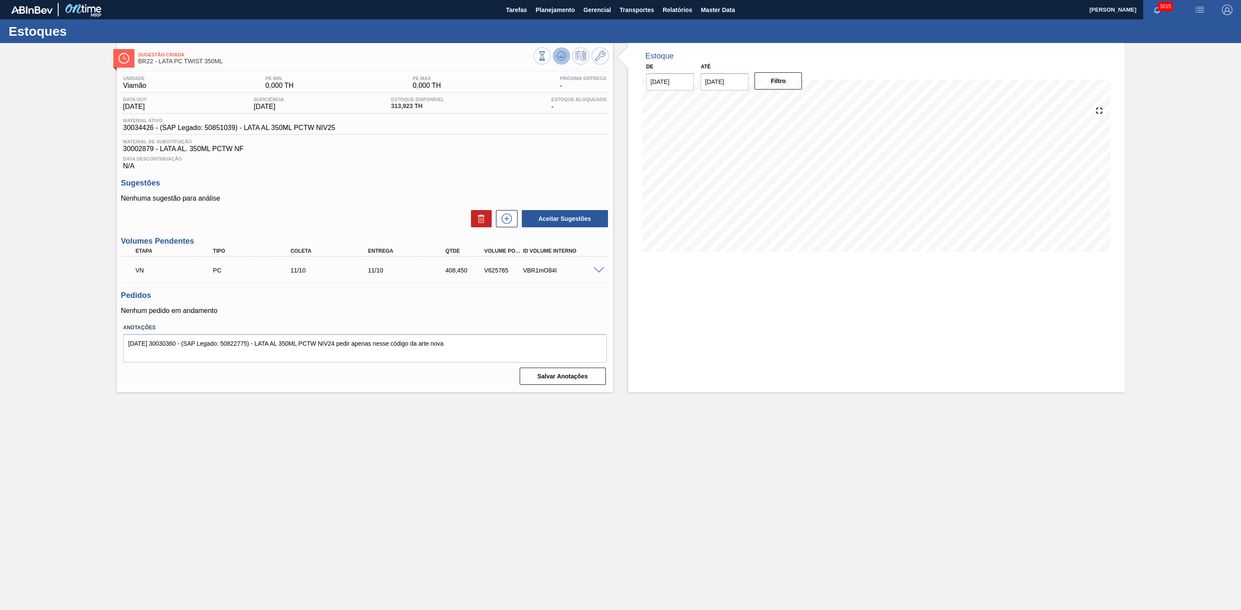
click at [561, 60] on icon at bounding box center [561, 56] width 10 height 10
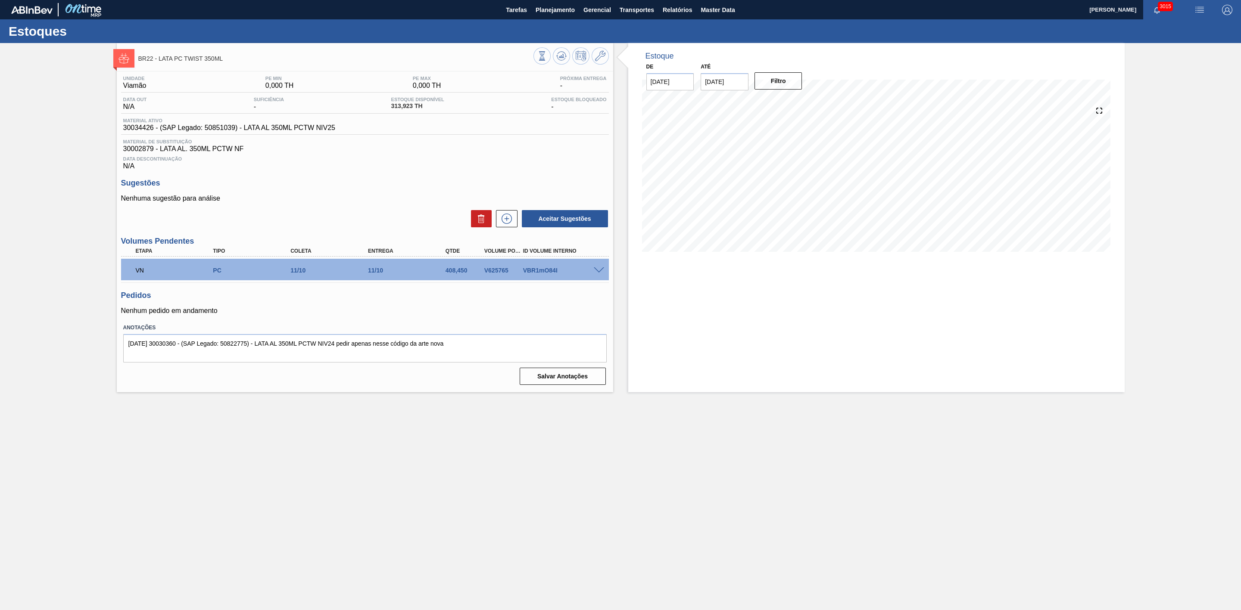
click at [595, 274] on span at bounding box center [599, 271] width 10 height 6
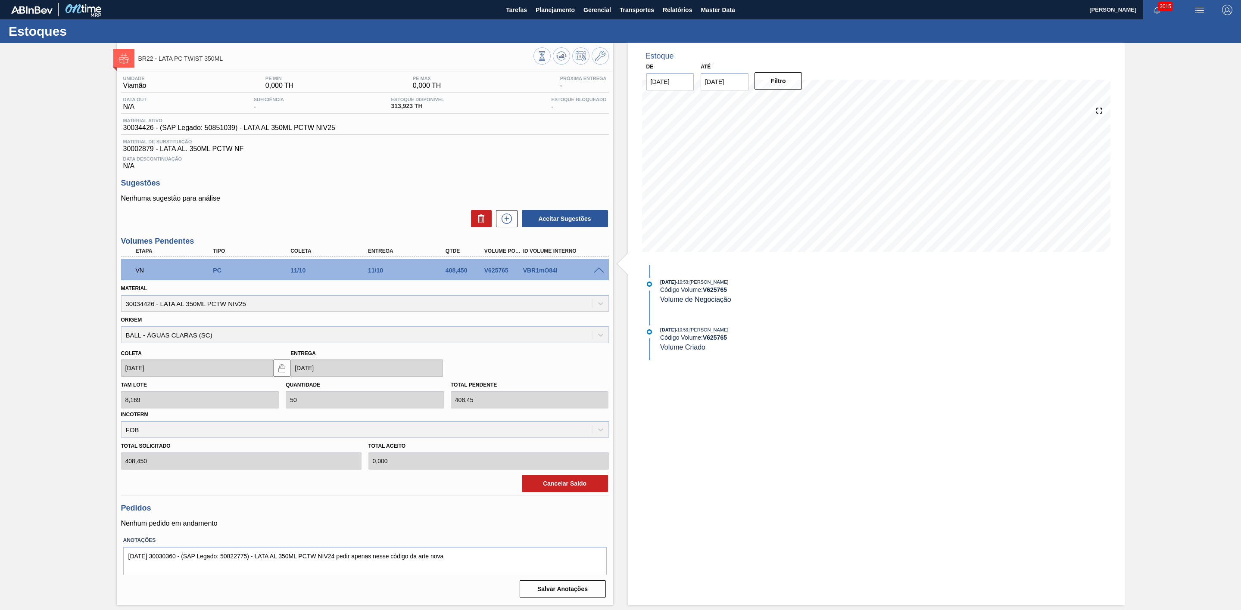
click at [811, 392] on div "Estoque De [DATE] Até [DATE] Filtro 01/10 Projeção de Estoque 313.923 [DOMAIN_N…" at bounding box center [876, 324] width 496 height 562
click at [558, 59] on icon at bounding box center [561, 58] width 9 height 4
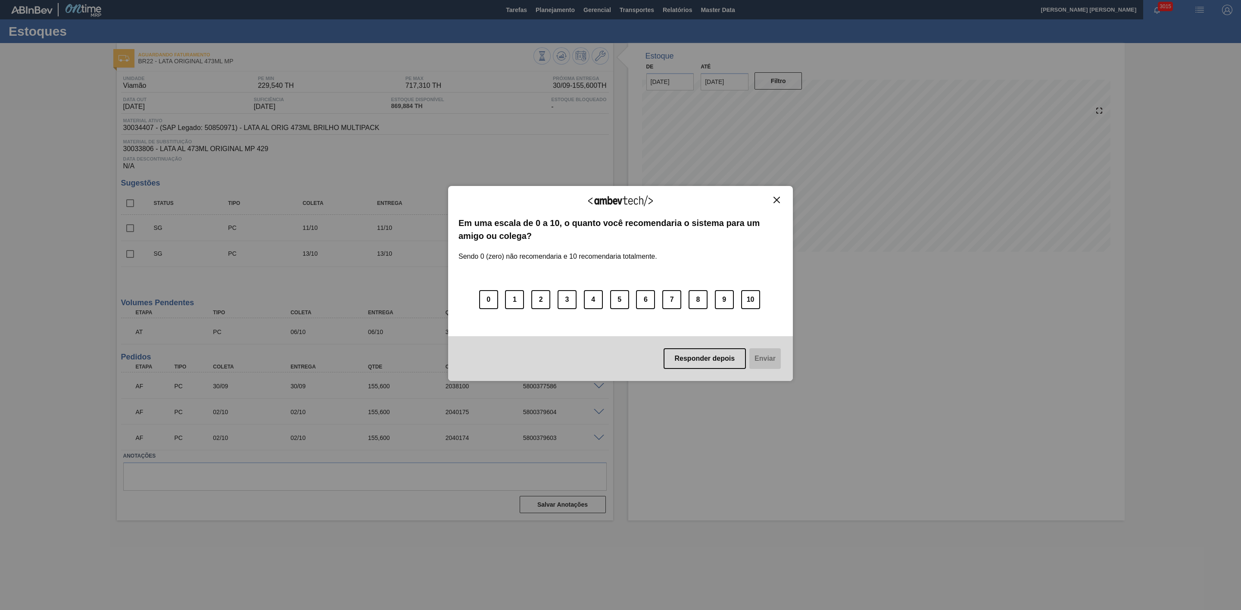
click at [775, 201] on img "Close" at bounding box center [776, 200] width 6 height 6
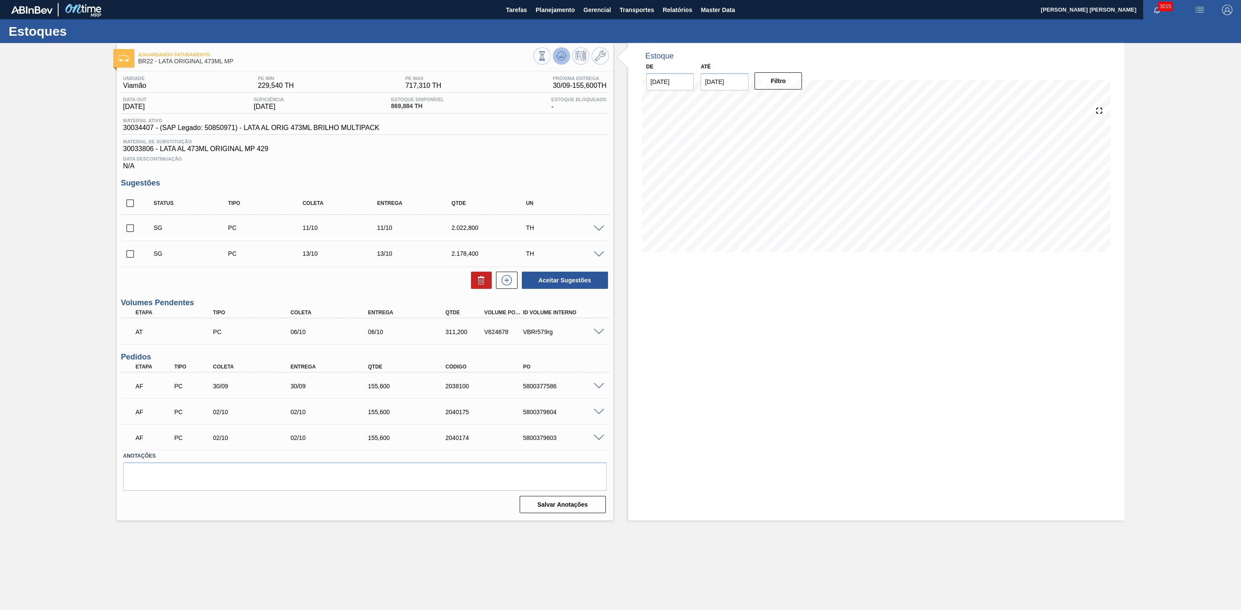
click at [561, 57] on icon at bounding box center [561, 56] width 6 height 4
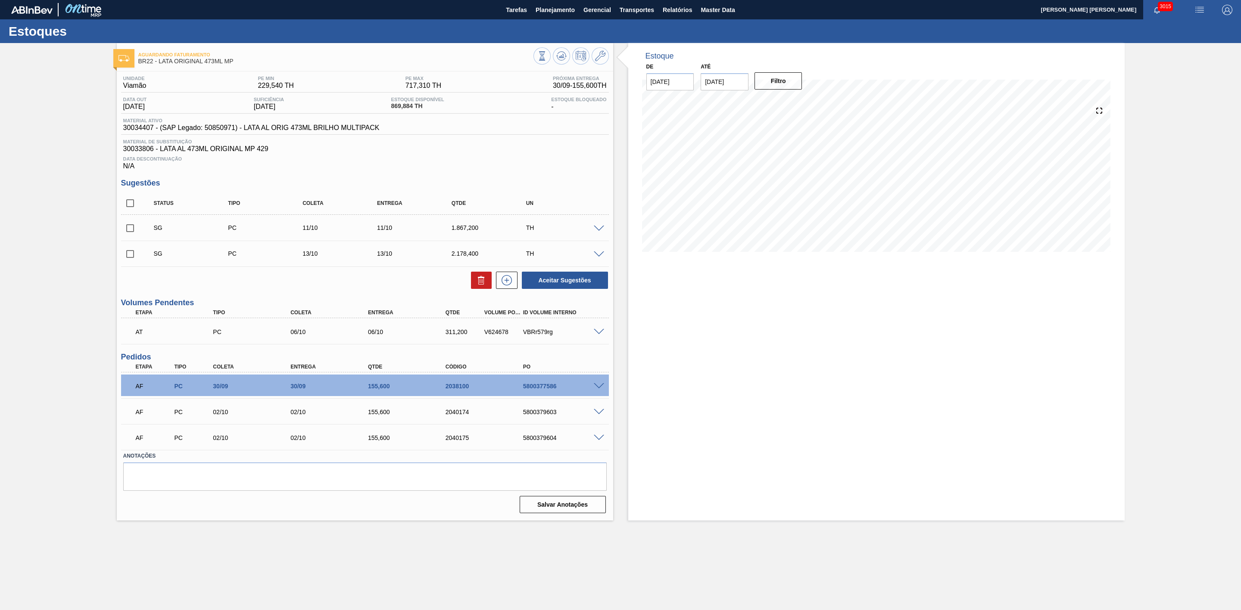
click at [129, 262] on input "checkbox" at bounding box center [130, 254] width 18 height 18
click at [486, 286] on icon at bounding box center [481, 280] width 10 height 10
checkbox input "false"
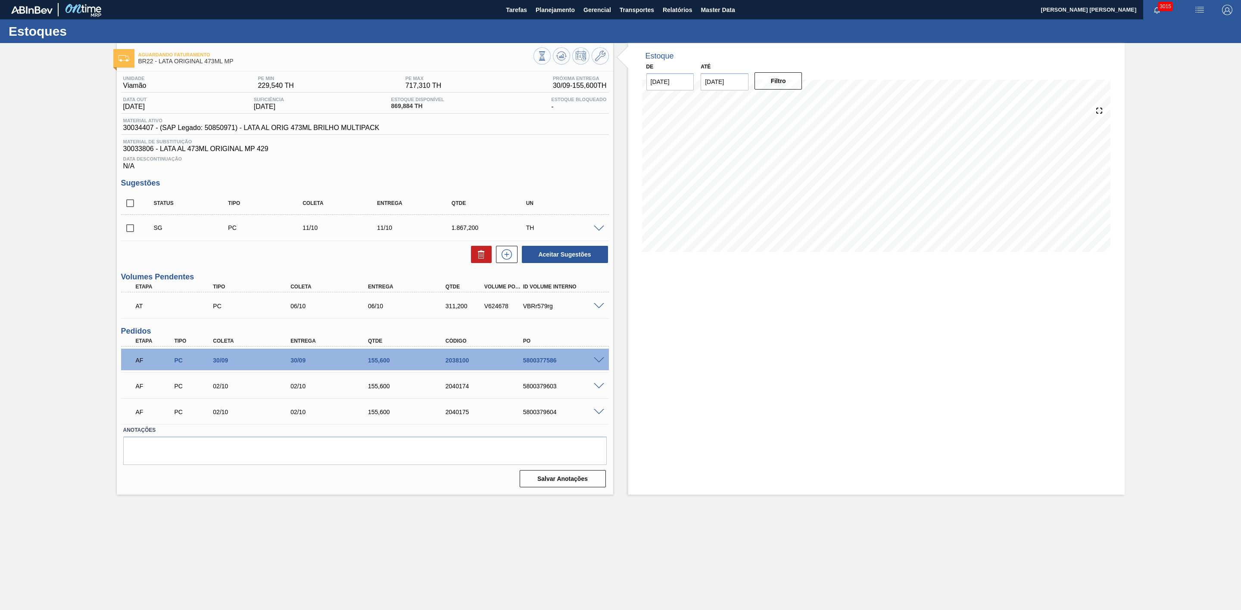
click at [131, 233] on input "checkbox" at bounding box center [130, 228] width 18 height 18
checkbox input "true"
click at [557, 260] on button "Aceitar Sugestões" at bounding box center [565, 254] width 86 height 17
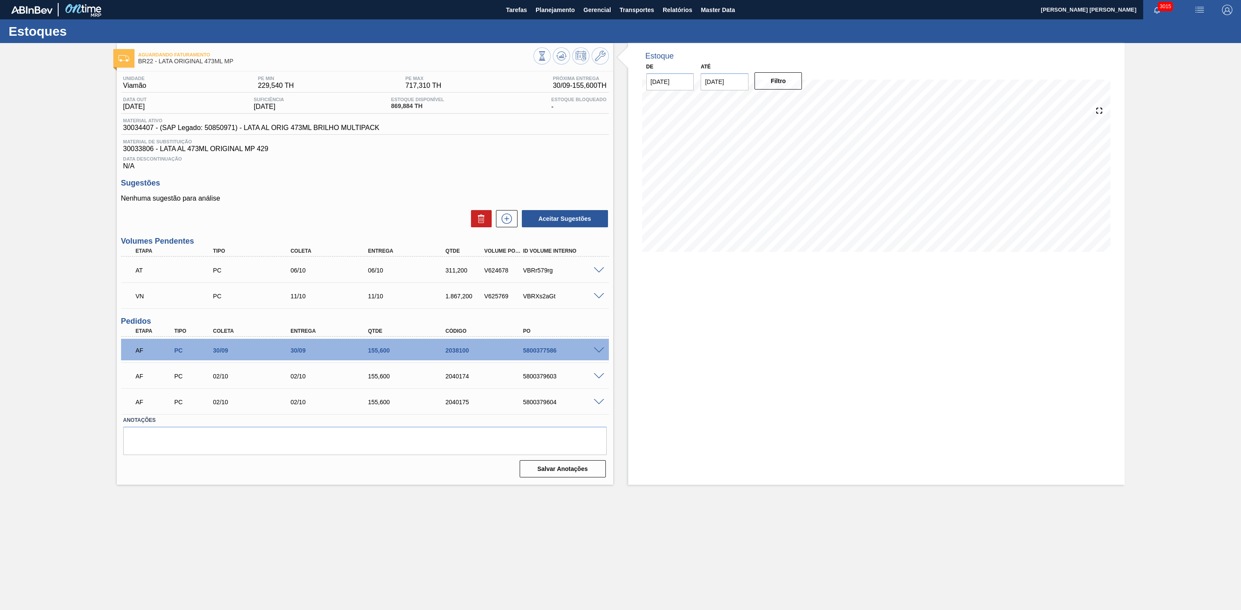
click at [596, 300] on span at bounding box center [599, 296] width 10 height 6
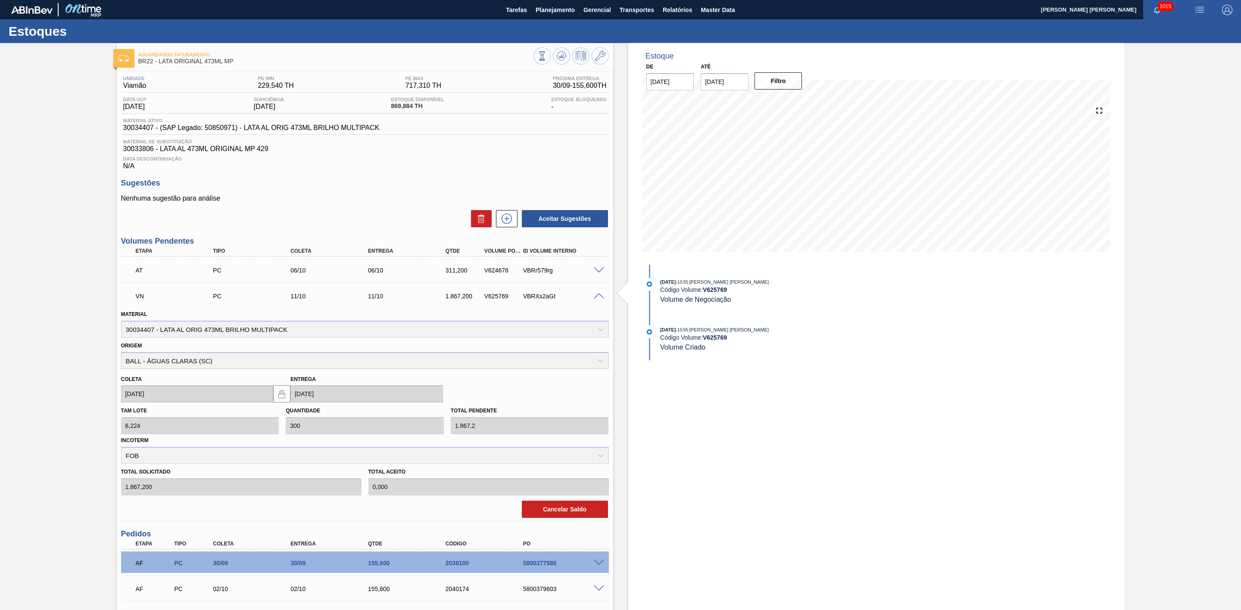
click at [596, 300] on span at bounding box center [599, 296] width 10 height 6
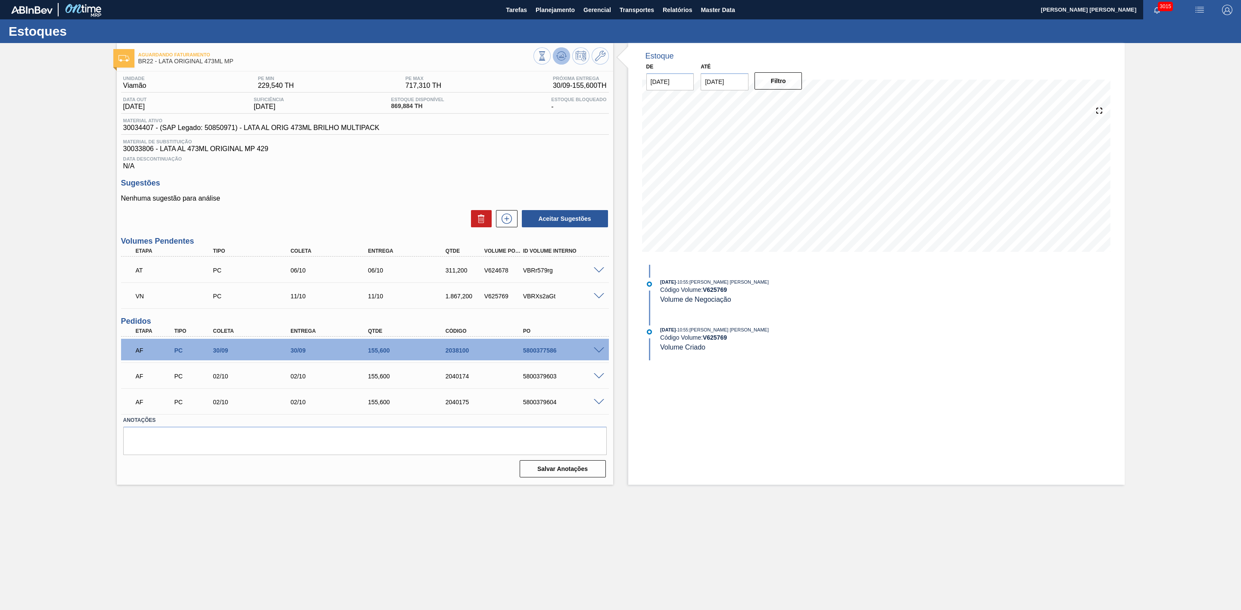
click at [561, 60] on icon at bounding box center [561, 56] width 10 height 10
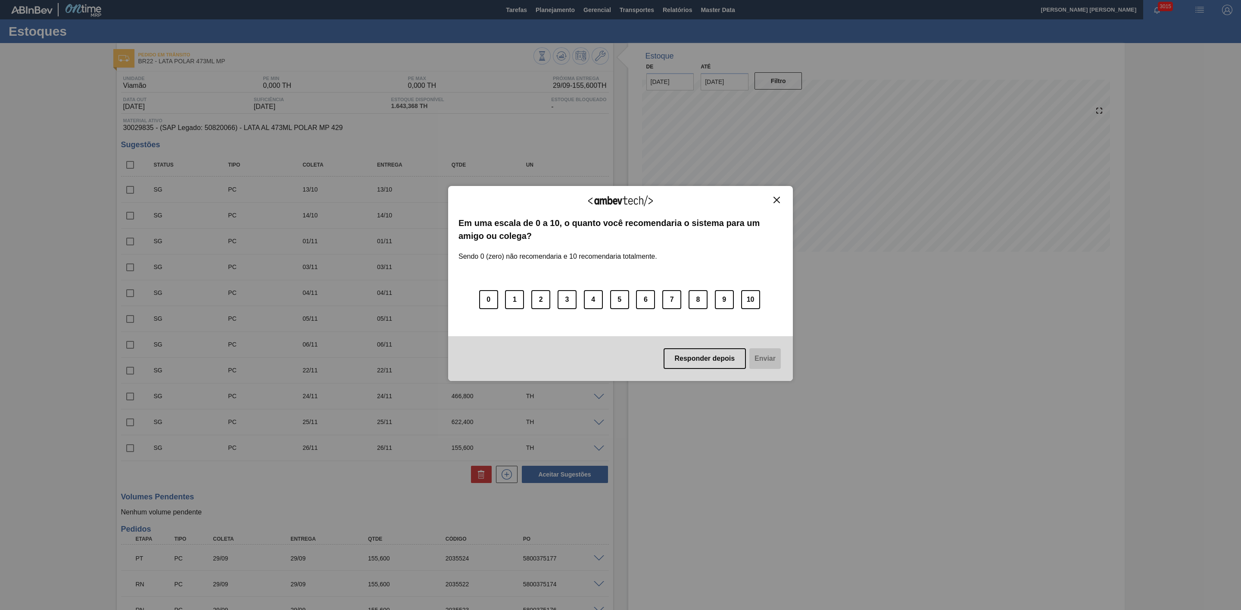
click at [777, 198] on img "Close" at bounding box center [776, 200] width 6 height 6
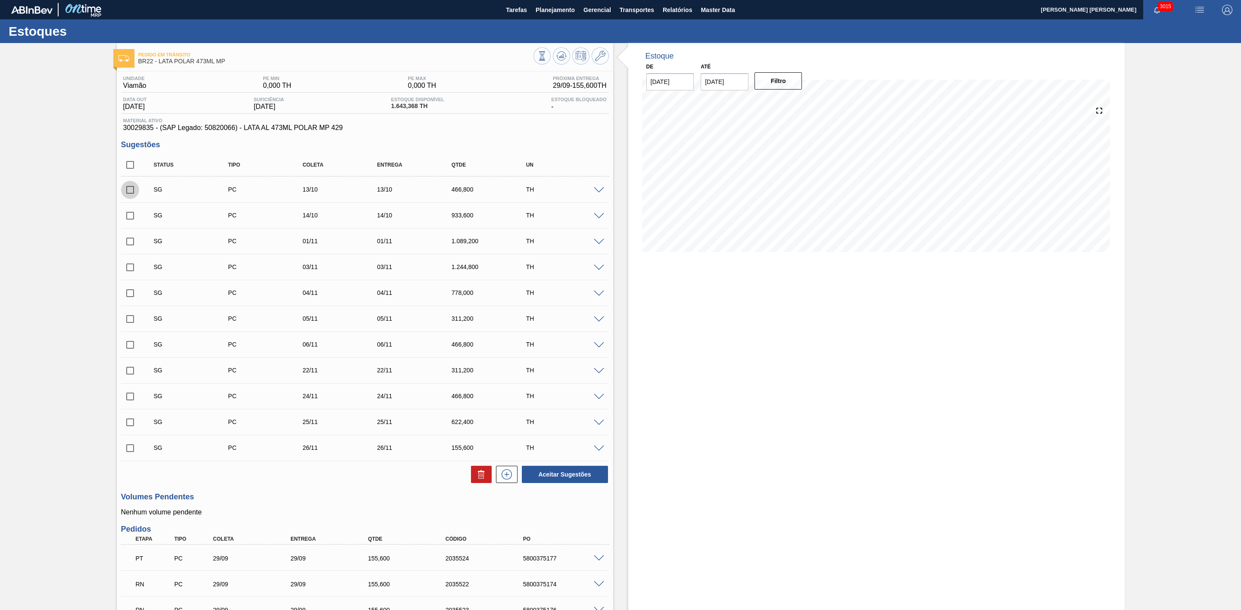
click at [131, 191] on input "checkbox" at bounding box center [130, 190] width 18 height 18
checkbox input "true"
click at [131, 218] on input "checkbox" at bounding box center [130, 216] width 18 height 18
checkbox input "true"
click at [564, 481] on button "Aceitar Sugestões" at bounding box center [565, 474] width 86 height 17
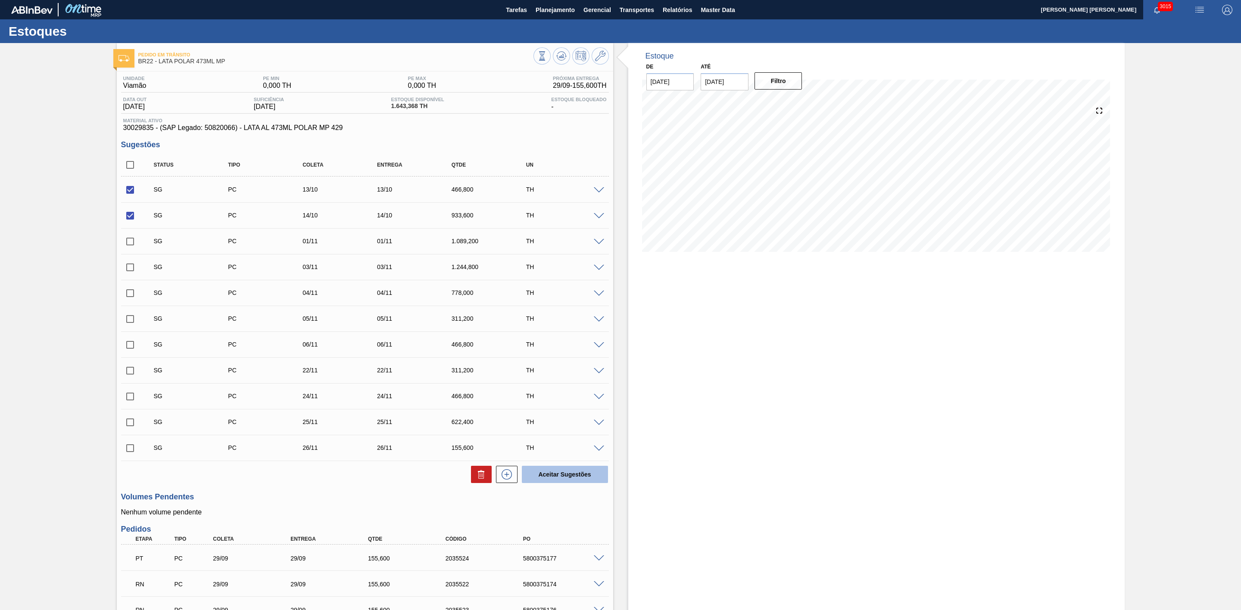
checkbox input "false"
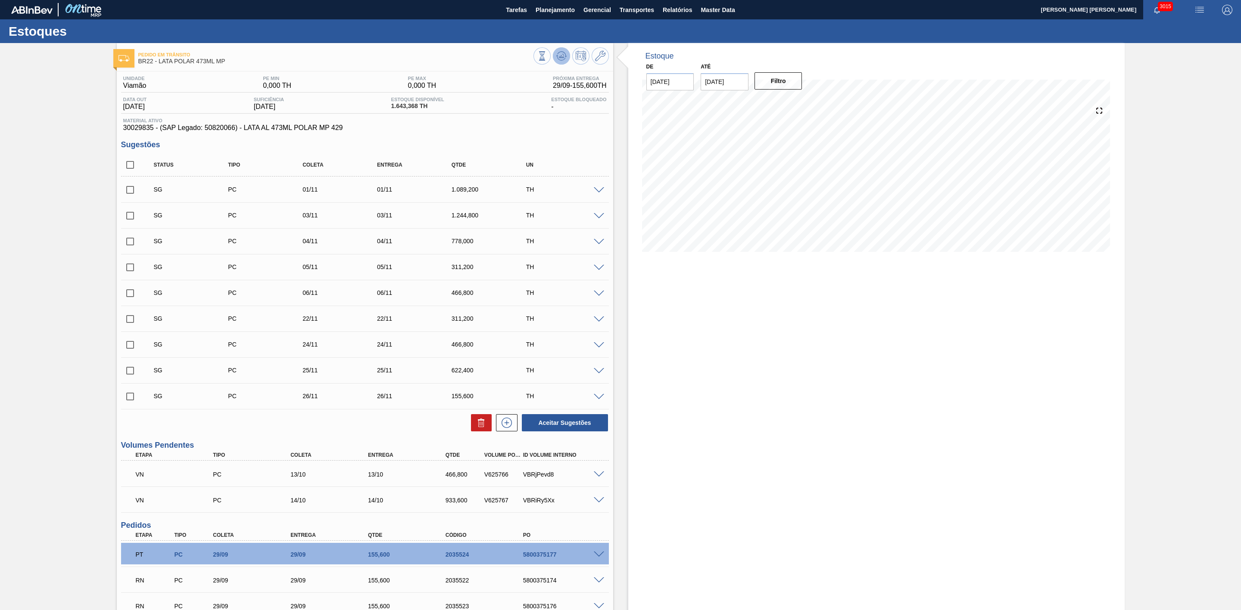
click at [553, 57] on button at bounding box center [561, 55] width 17 height 17
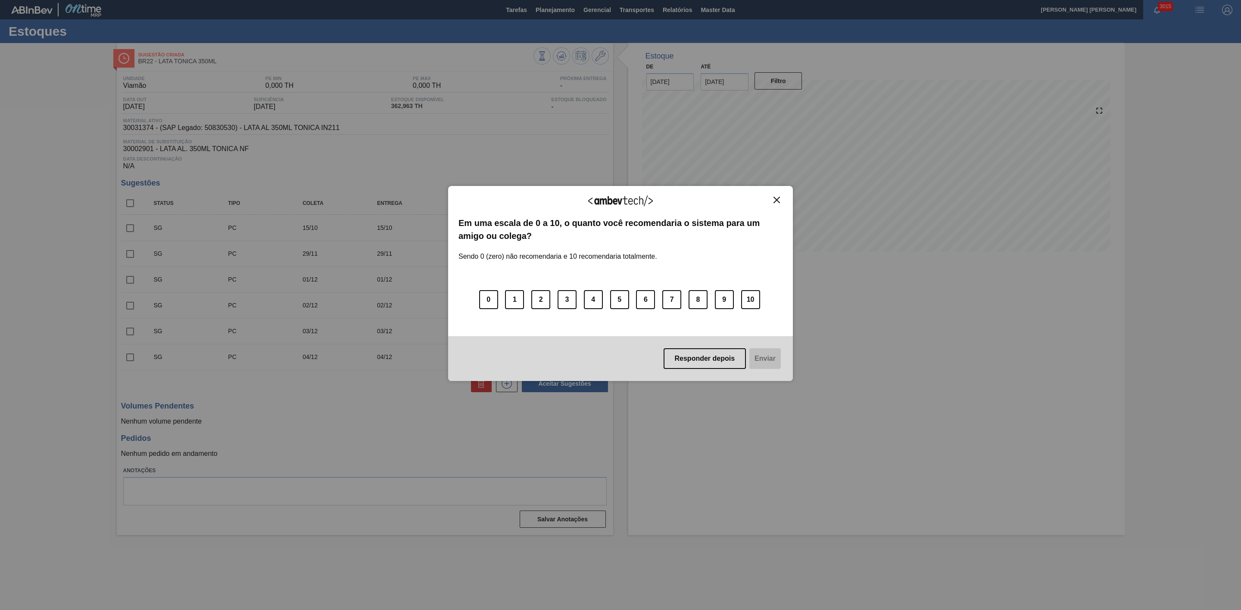
click at [777, 199] on img "Close" at bounding box center [776, 200] width 6 height 6
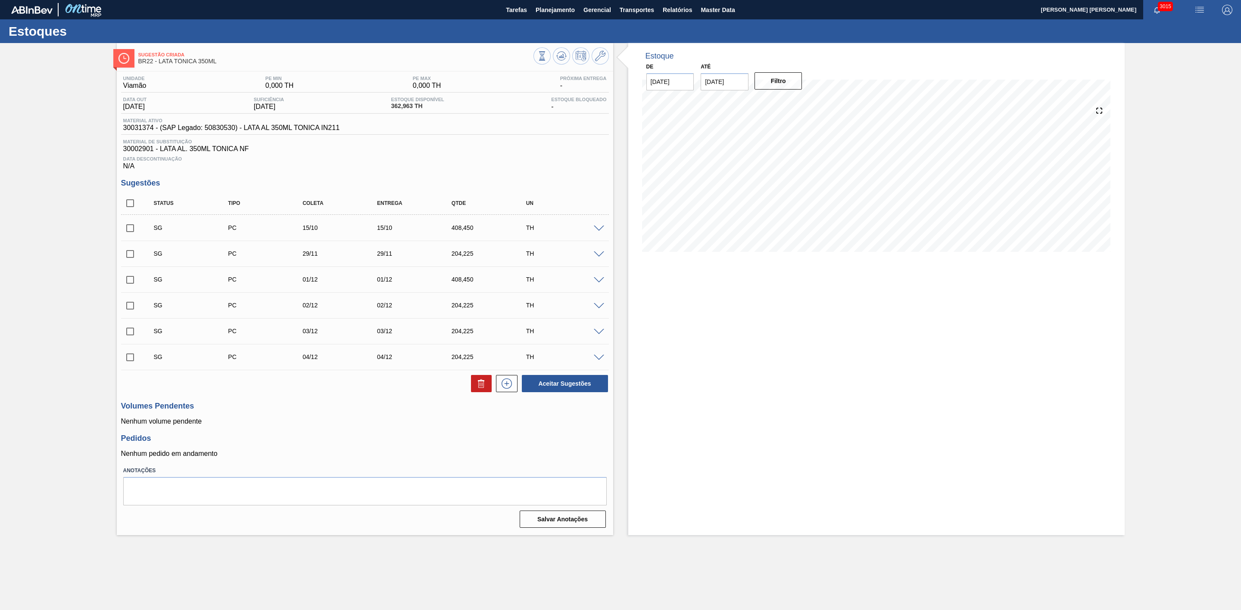
click at [131, 234] on input "checkbox" at bounding box center [130, 228] width 18 height 18
click at [570, 389] on button "Aceitar Sugestões" at bounding box center [565, 383] width 86 height 17
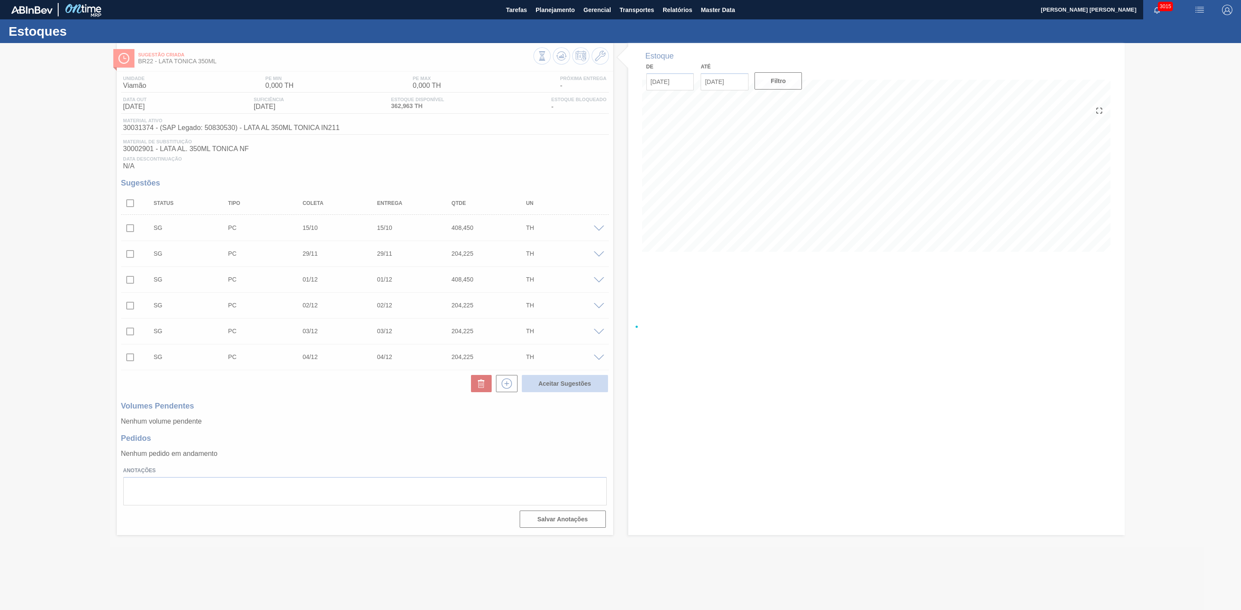
checkbox input "false"
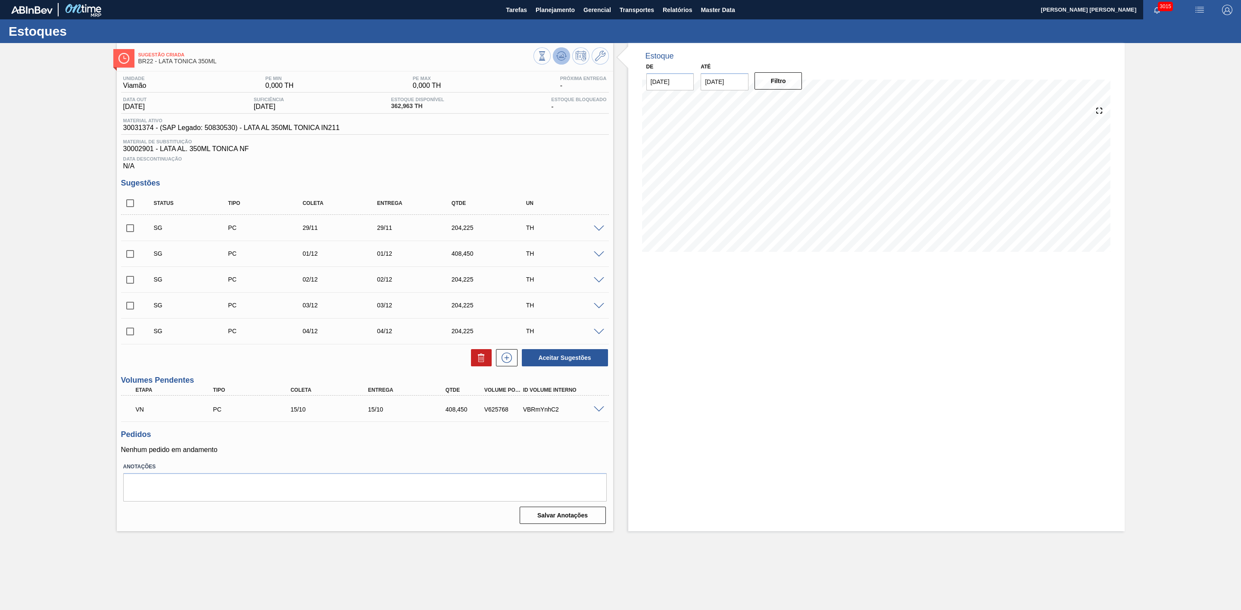
click at [559, 59] on icon at bounding box center [561, 56] width 10 height 10
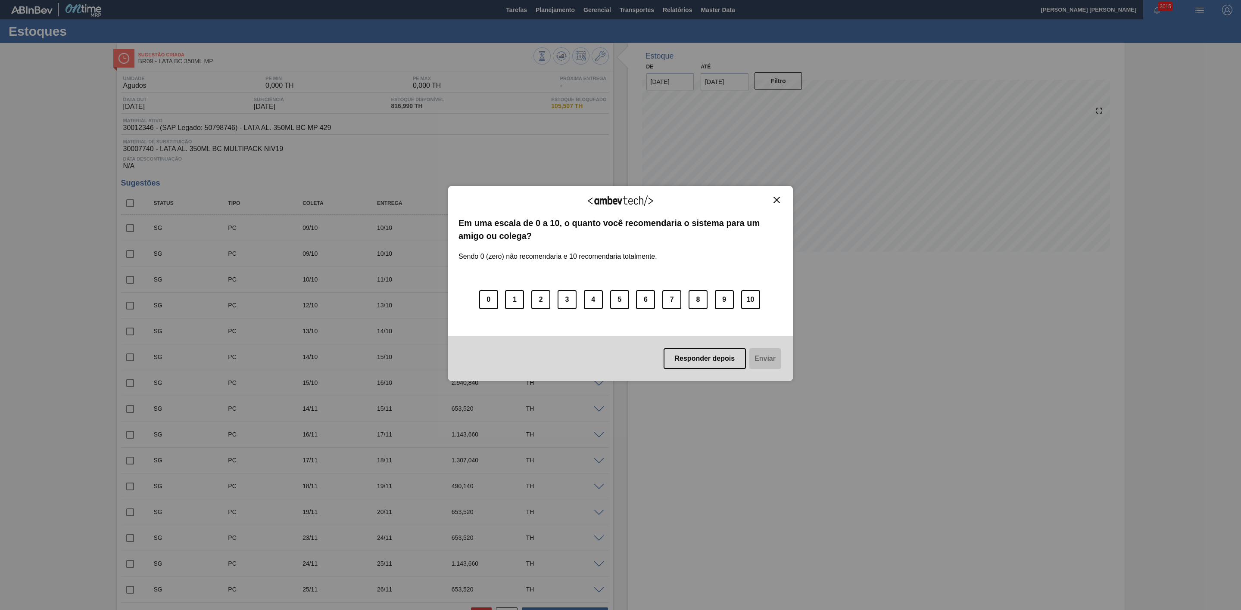
click at [774, 202] on img "Close" at bounding box center [776, 200] width 6 height 6
click at [777, 199] on img "Close" at bounding box center [776, 200] width 6 height 6
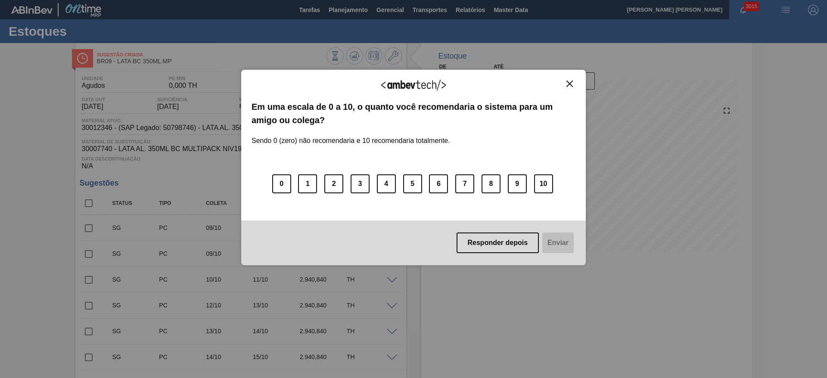
click at [573, 84] on button "Close" at bounding box center [570, 83] width 12 height 7
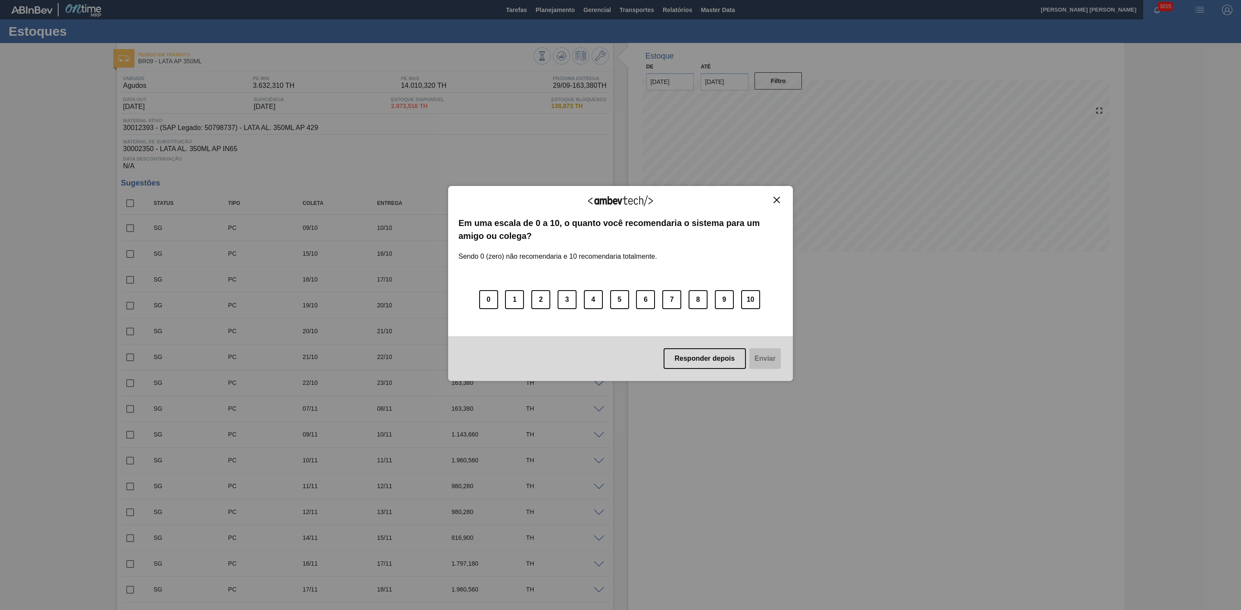
click at [776, 200] on img "Close" at bounding box center [776, 200] width 6 height 6
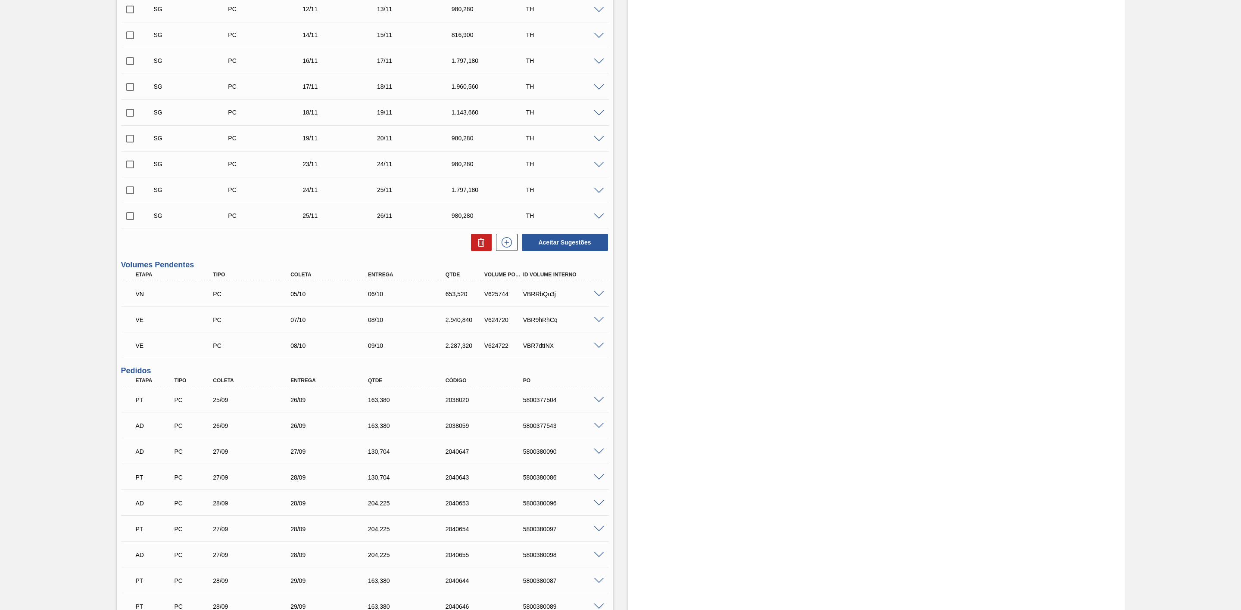
scroll to position [391, 0]
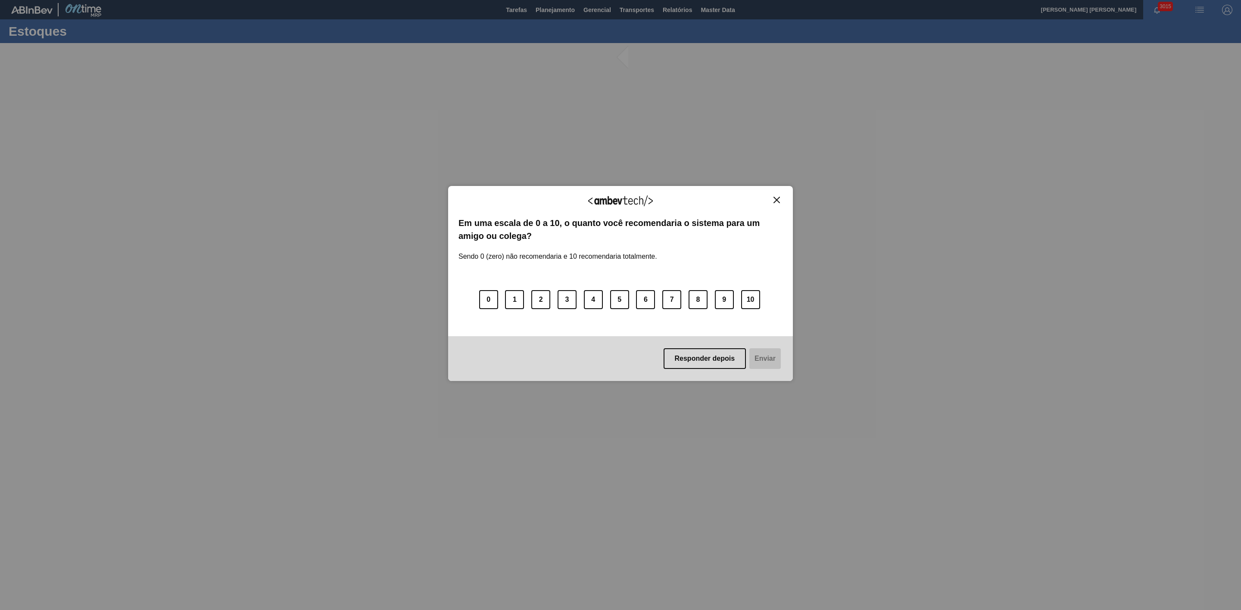
click at [774, 198] on img "Close" at bounding box center [776, 200] width 6 height 6
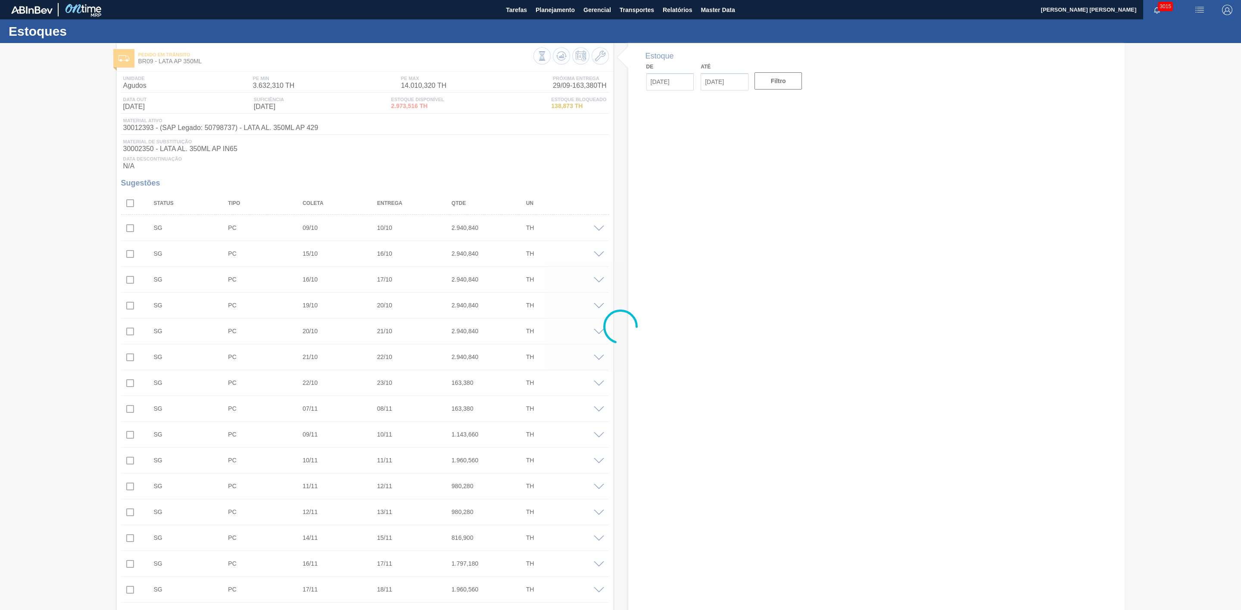
type input "[DATE]"
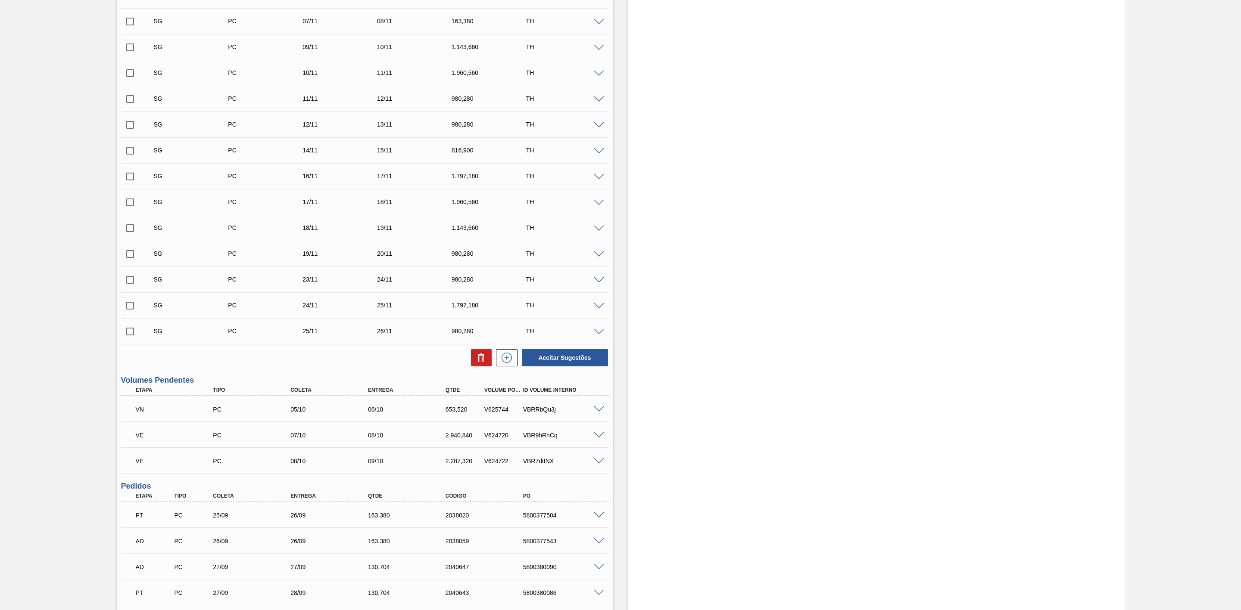
scroll to position [711, 0]
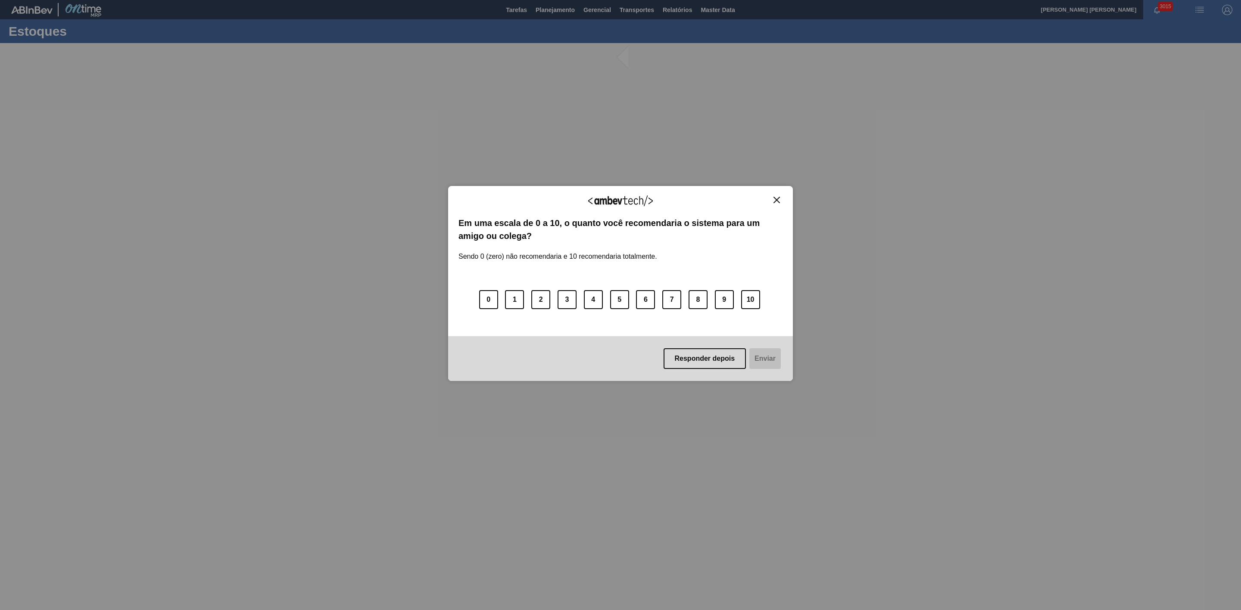
click at [777, 202] on img "Close" at bounding box center [776, 200] width 6 height 6
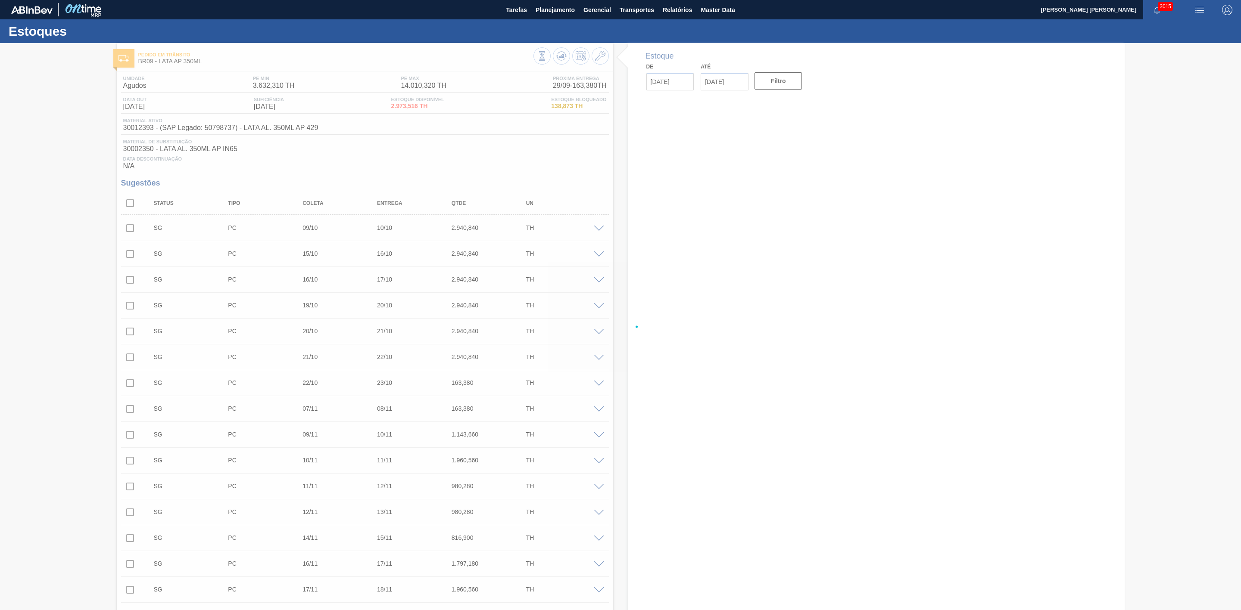
type input "[DATE]"
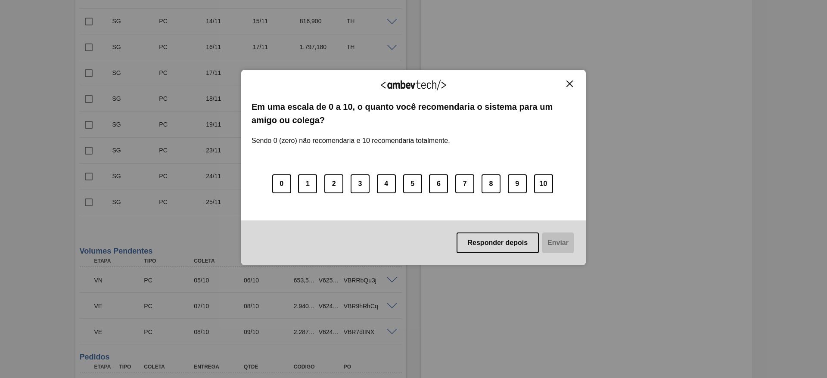
scroll to position [517, 0]
click at [573, 84] on button "Close" at bounding box center [570, 83] width 12 height 7
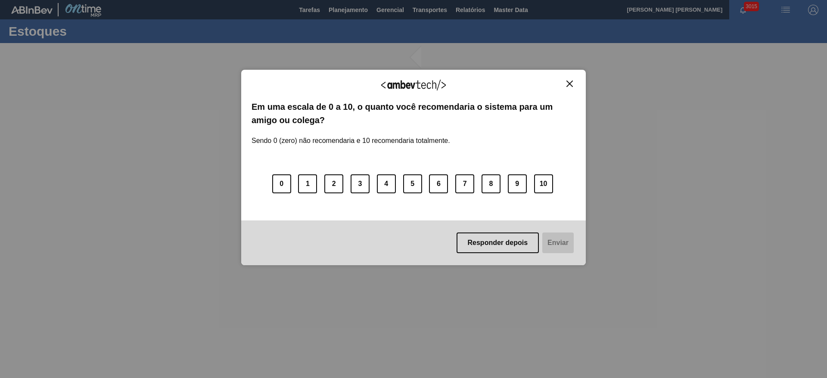
click at [570, 85] on img "Close" at bounding box center [569, 84] width 6 height 6
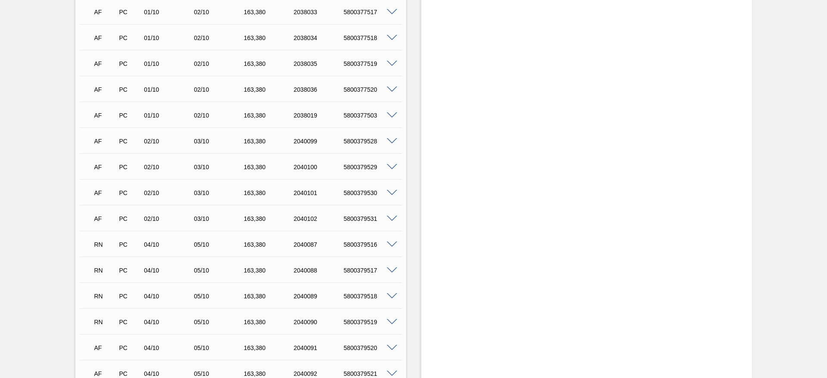
scroll to position [2456, 0]
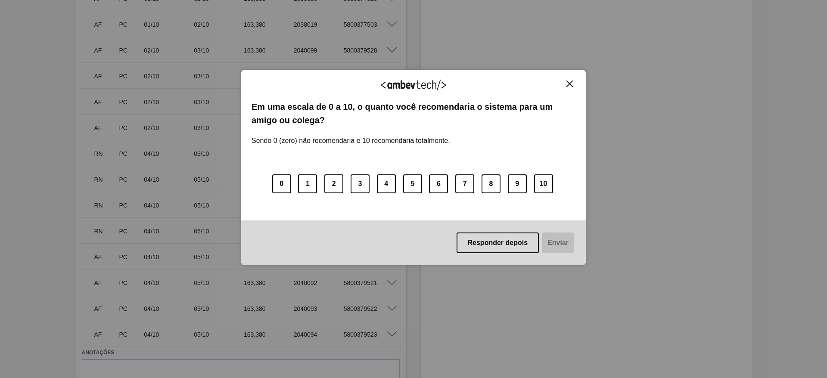
click at [571, 83] on img "Close" at bounding box center [569, 84] width 6 height 6
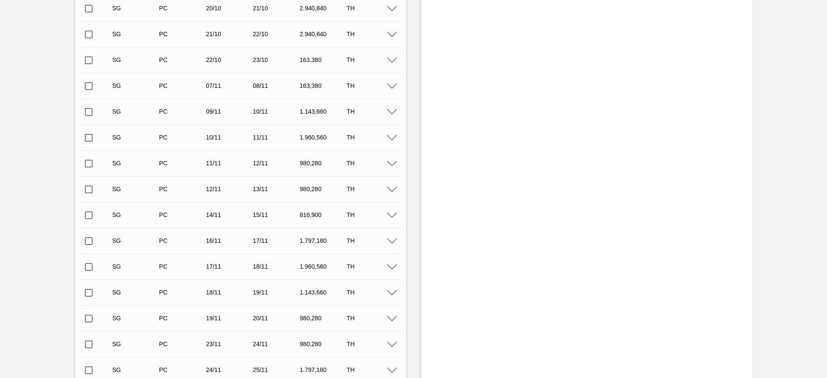
scroll to position [0, 0]
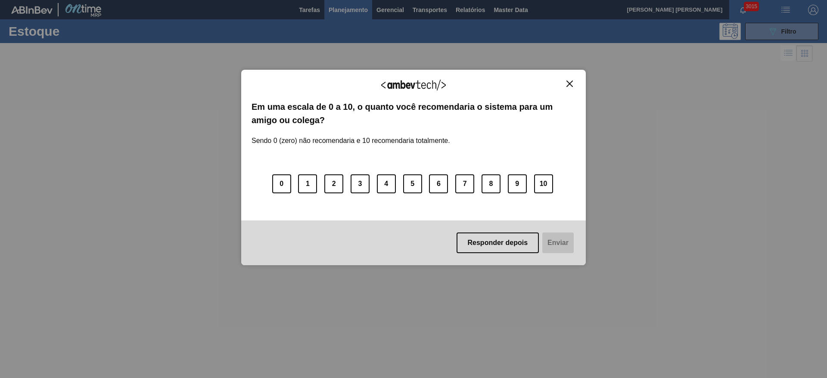
click at [569, 82] on img "Close" at bounding box center [569, 84] width 6 height 6
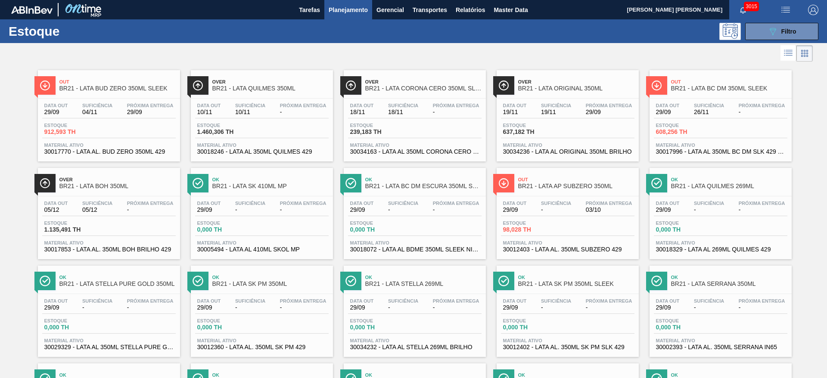
click at [61, 76] on div "Out BR21 - LATA BUD ZERO 350ML SLEEK" at bounding box center [117, 85] width 116 height 19
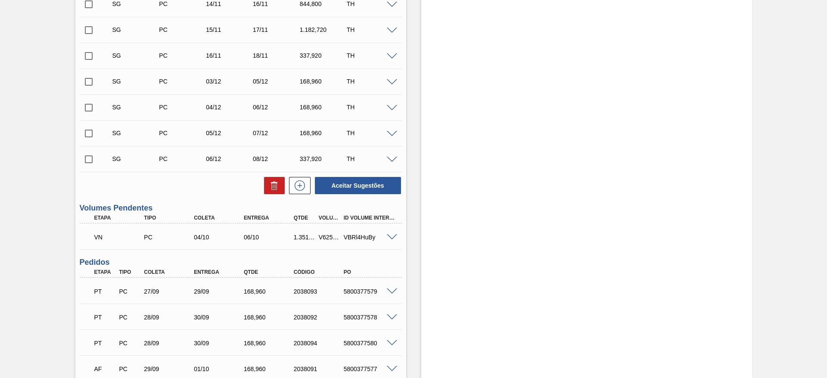
scroll to position [517, 0]
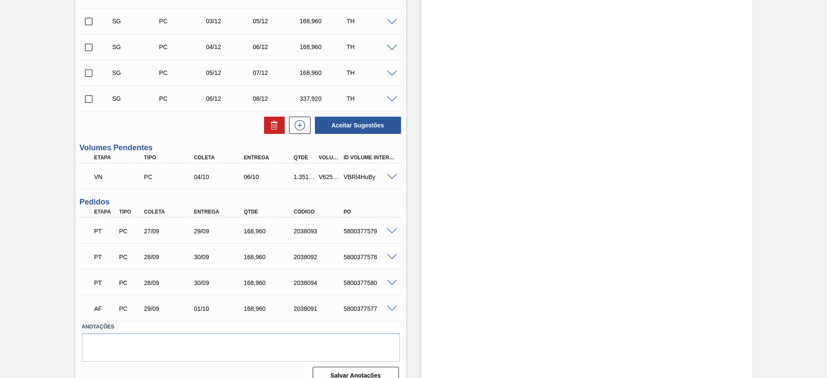
click at [394, 177] on span at bounding box center [392, 177] width 10 height 6
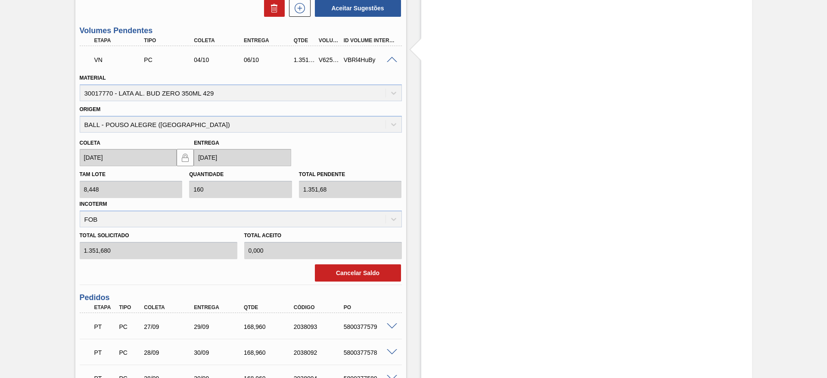
scroll to position [614, 0]
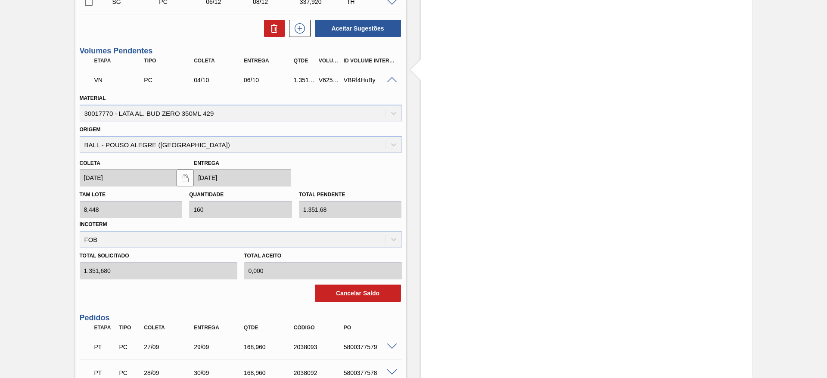
click at [390, 80] on span at bounding box center [392, 80] width 10 height 6
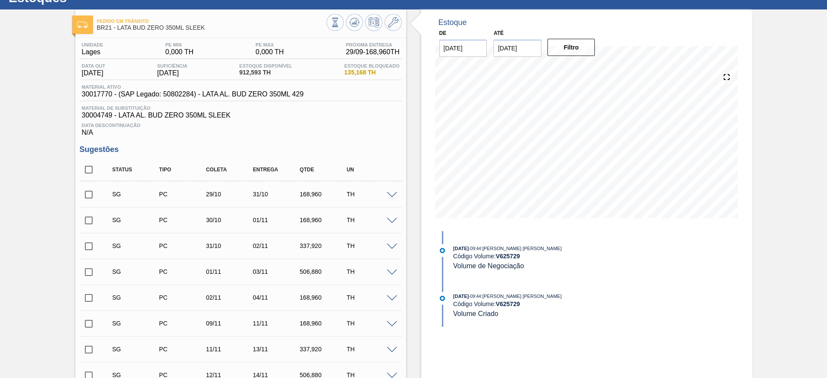
scroll to position [0, 0]
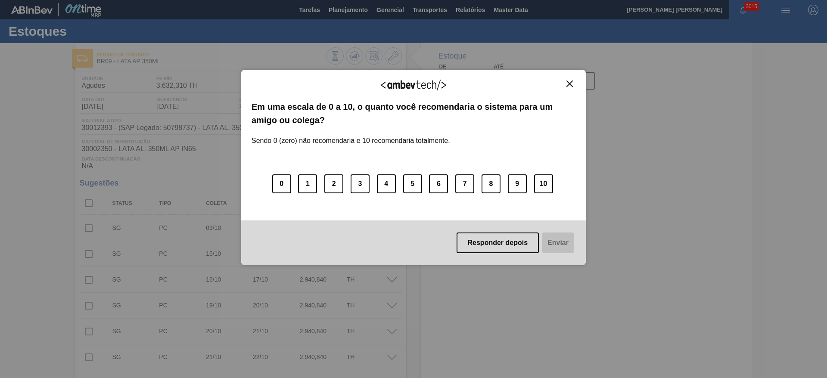
click at [566, 83] on img "Close" at bounding box center [569, 84] width 6 height 6
type input "[DATE]"
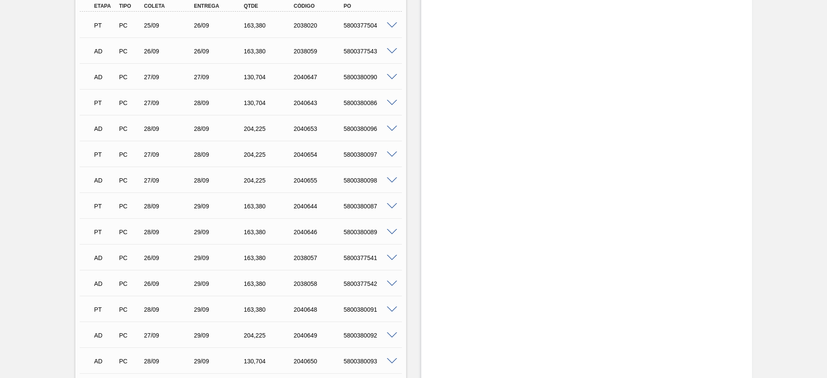
scroll to position [775, 0]
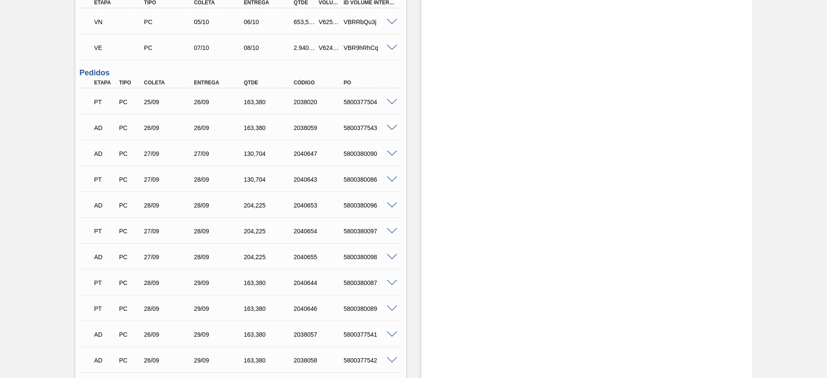
click at [327, 49] on div "V624720" at bounding box center [330, 47] width 26 height 7
click at [391, 48] on span at bounding box center [392, 48] width 10 height 6
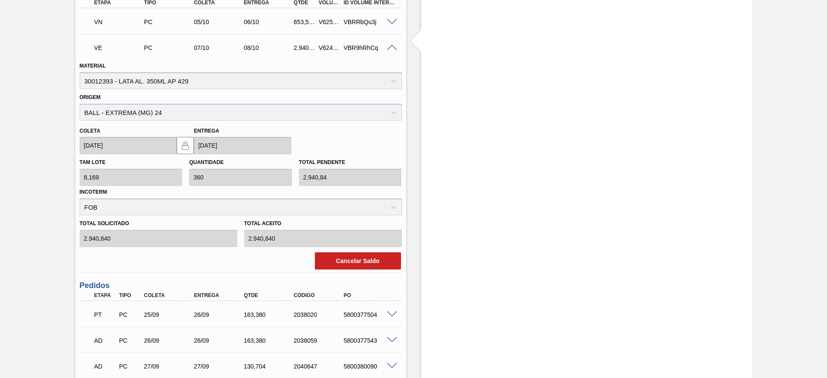
click at [389, 47] on span at bounding box center [392, 48] width 10 height 6
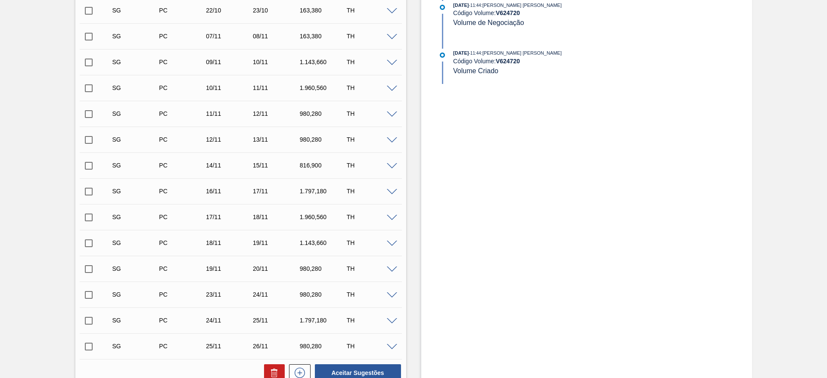
scroll to position [0, 0]
